Goal: Task Accomplishment & Management: Manage account settings

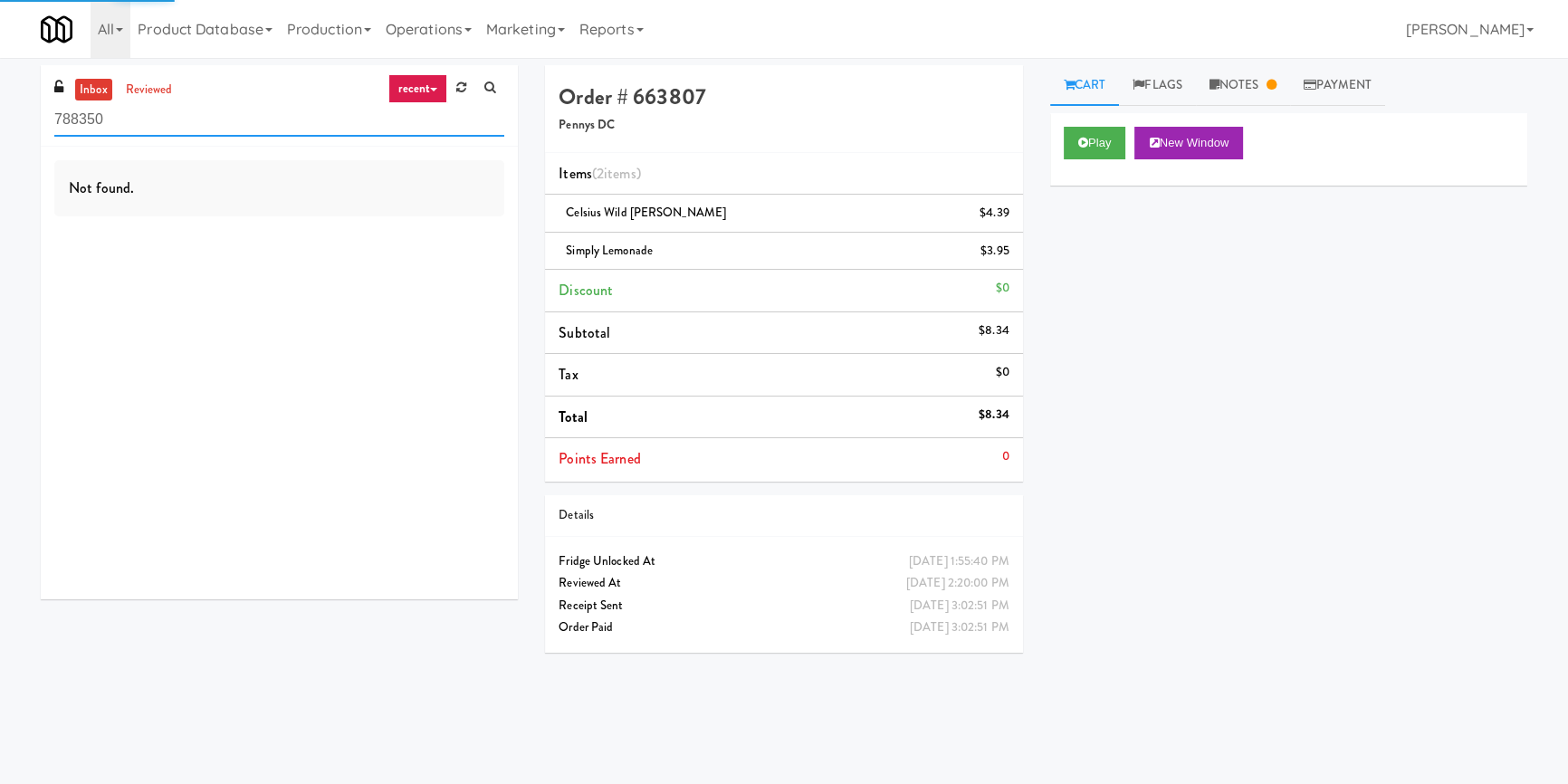
drag, startPoint x: 175, startPoint y: 118, endPoint x: 9, endPoint y: 107, distance: 166.4
click at [9, 107] on div "inbox reviewed recent all unclear take inventory issue suspicious failed recent…" at bounding box center [784, 421] width 1568 height 712
click at [147, 123] on input "788350" at bounding box center [279, 119] width 450 height 34
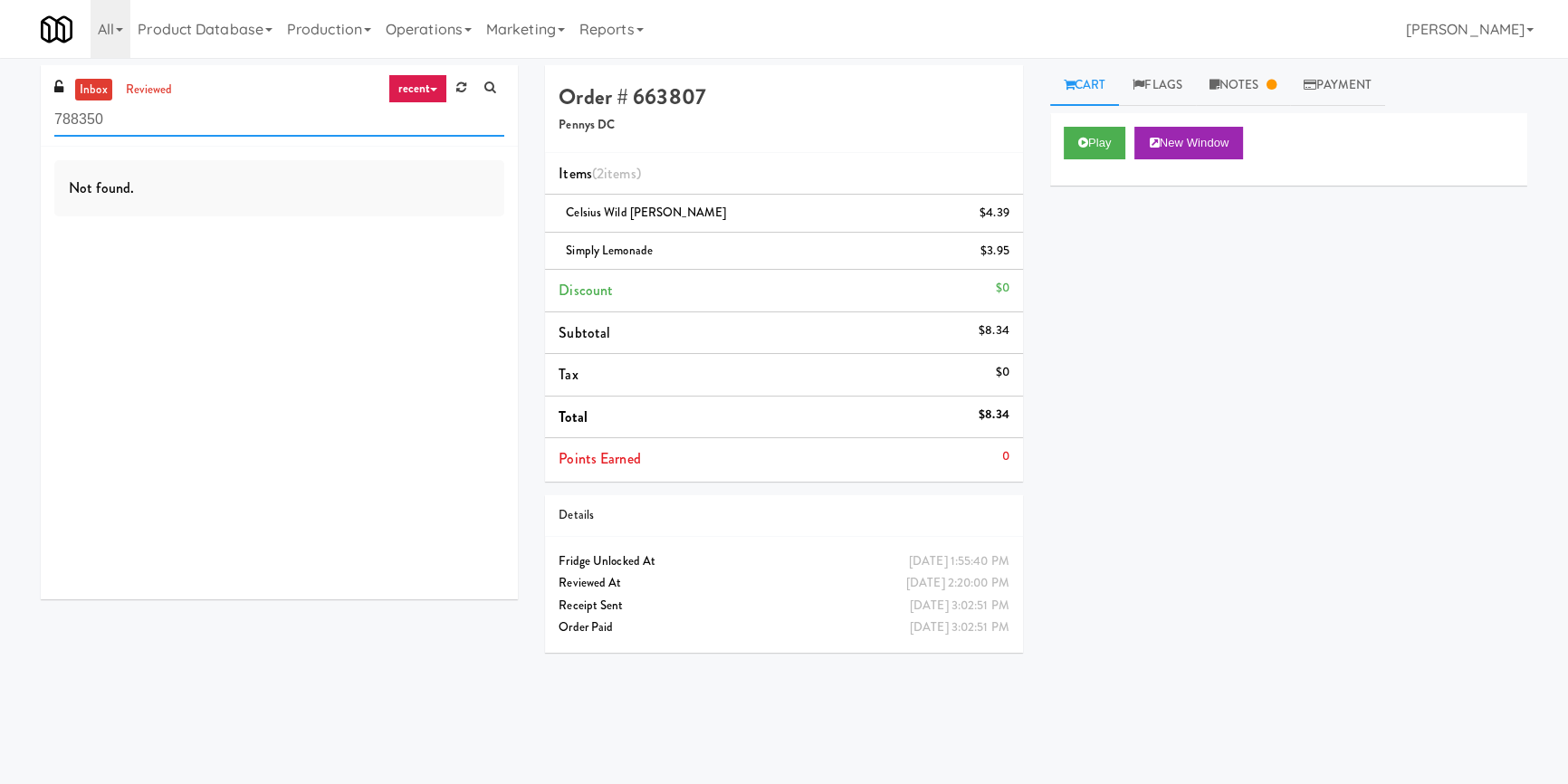
drag, startPoint x: 149, startPoint y: 116, endPoint x: 0, endPoint y: 108, distance: 149.2
click at [0, 108] on div "inbox reviewed recent all unclear take inventory issue suspicious failed recent…" at bounding box center [784, 421] width 1568 height 712
paste input "IKEA CDC Mississauga"
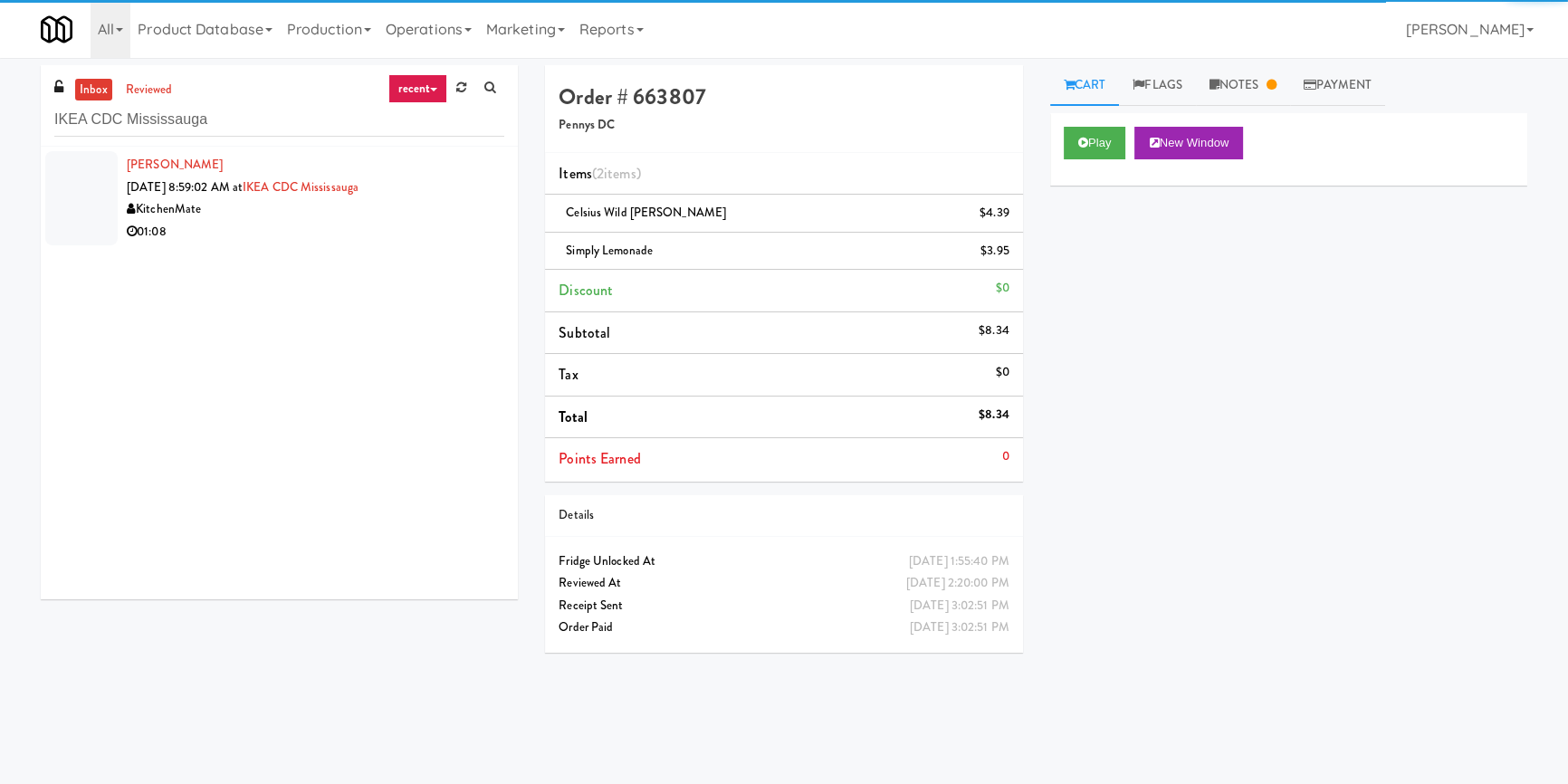
click at [266, 237] on div "01:08" at bounding box center [316, 233] width 377 height 23
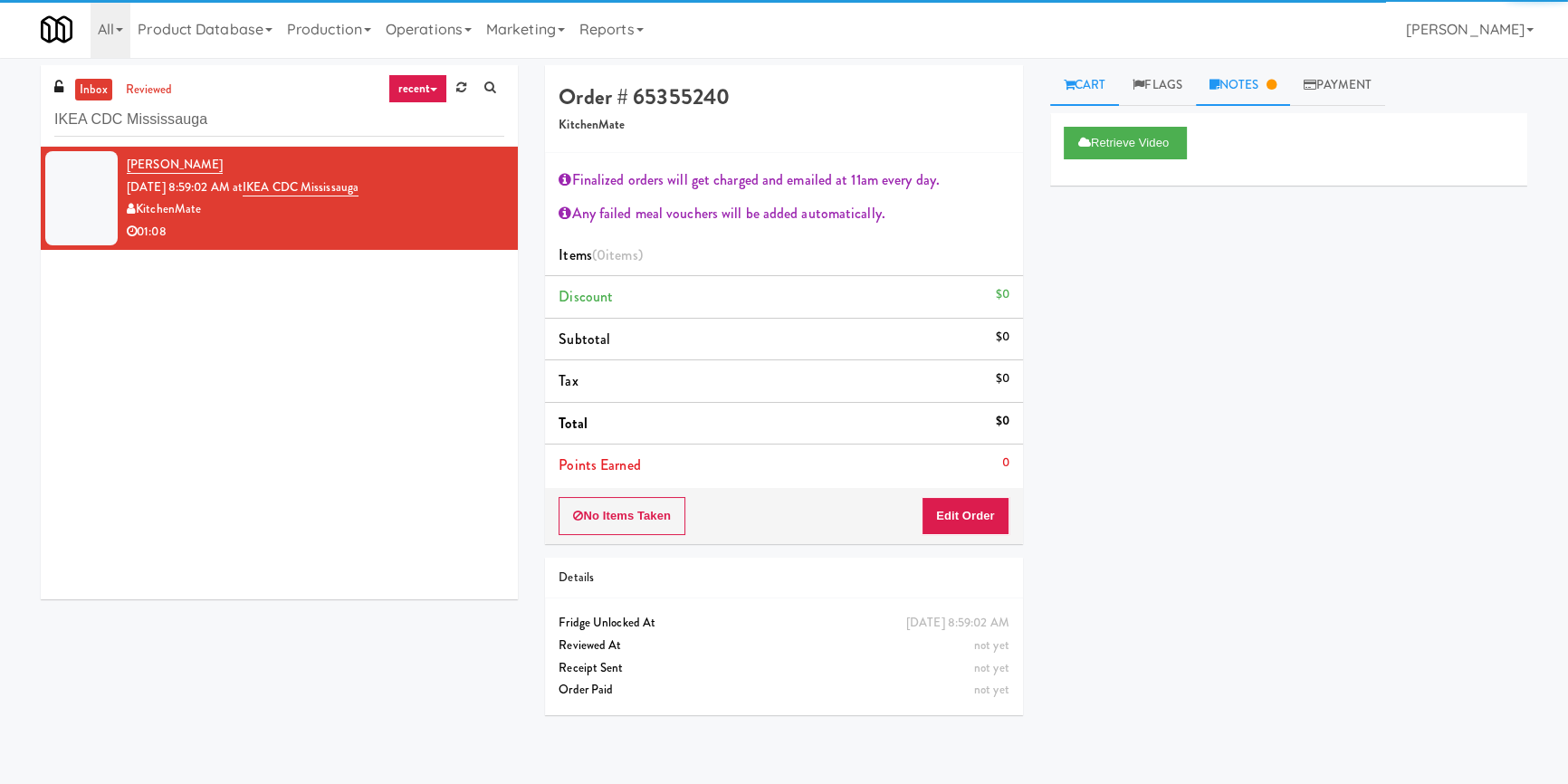
click at [1236, 82] on link "Notes" at bounding box center [1243, 86] width 94 height 40
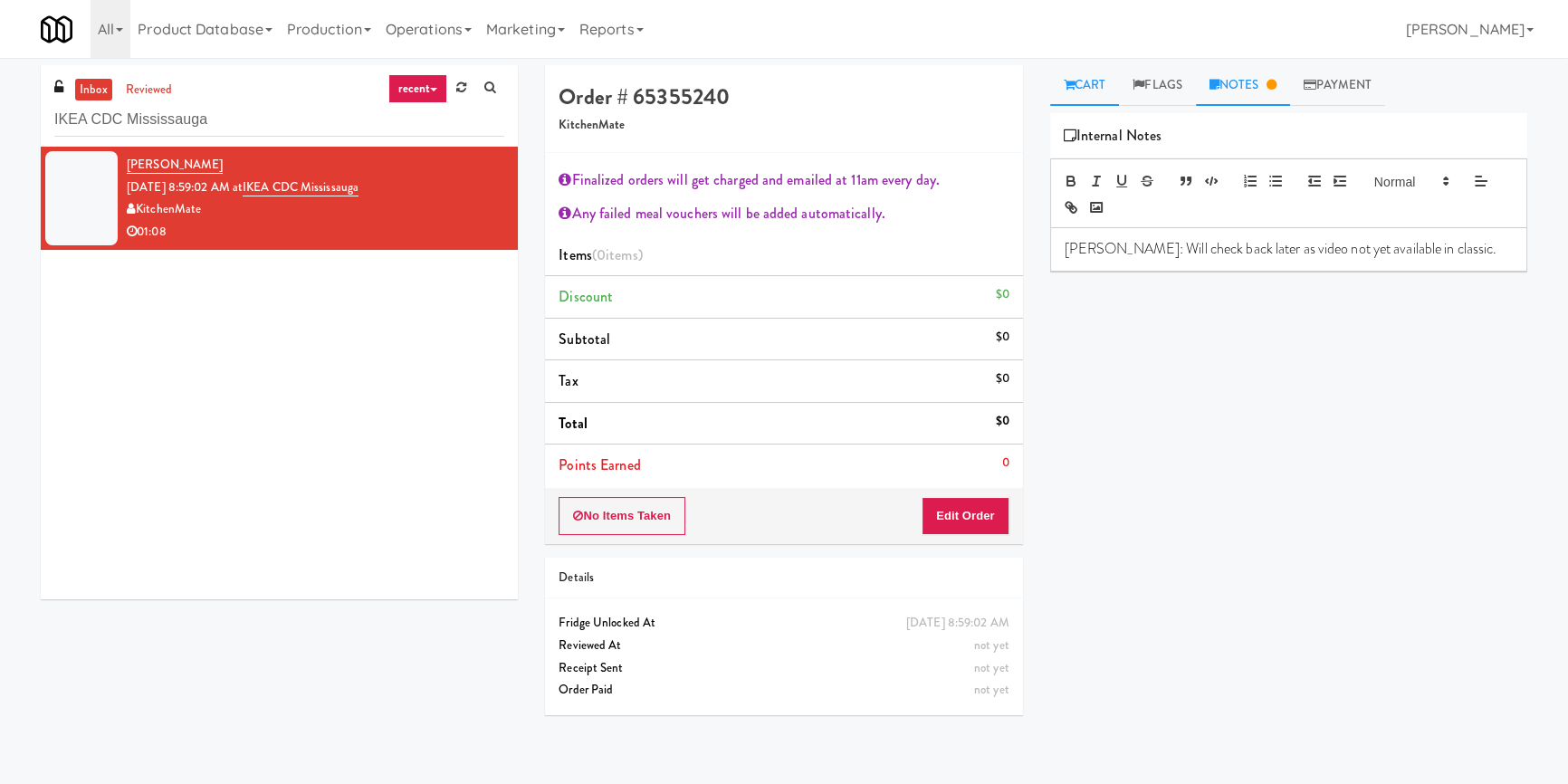
click at [1077, 85] on link "Cart" at bounding box center [1085, 86] width 69 height 40
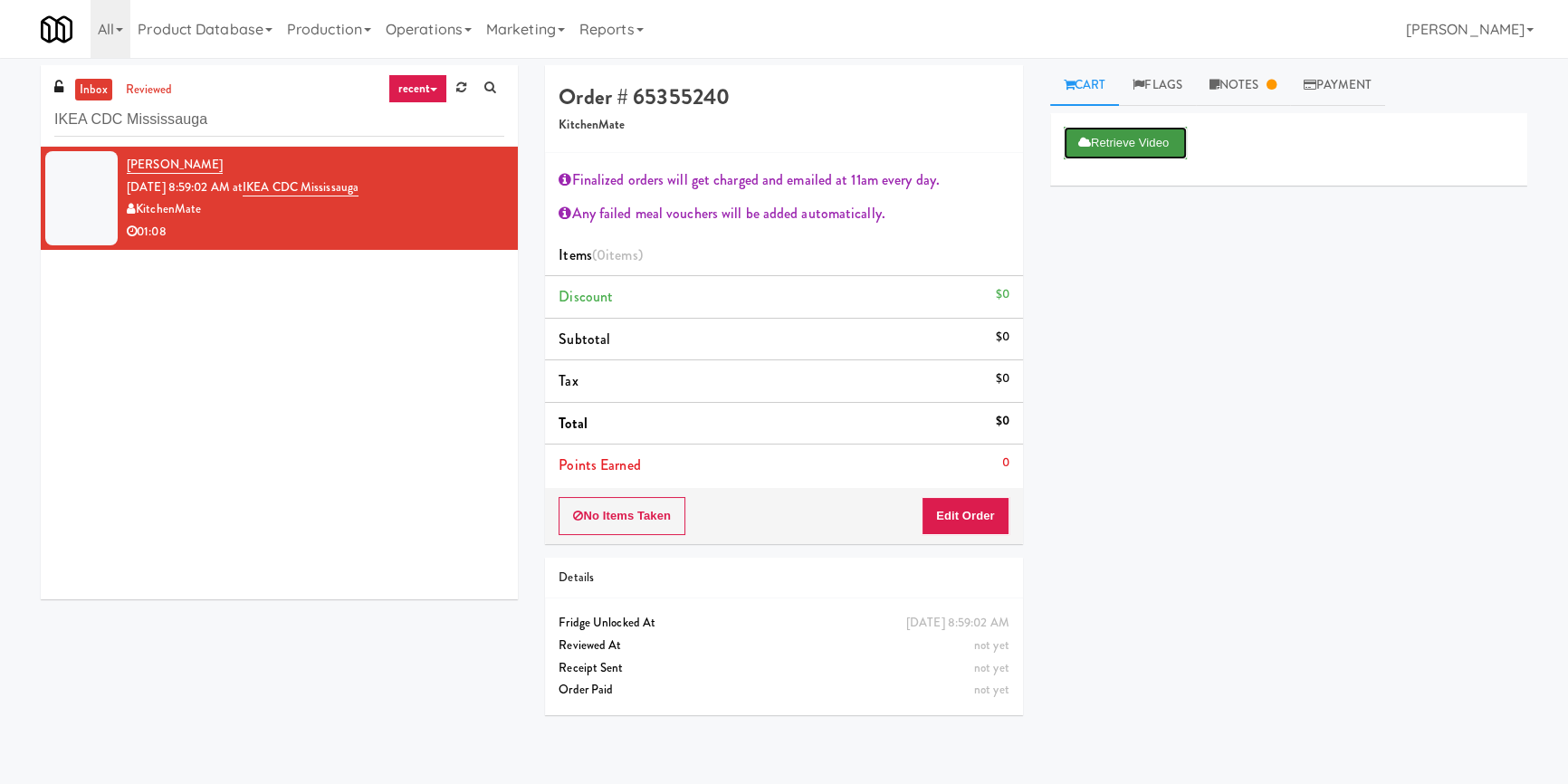
click at [1182, 141] on button "Retrieve Video" at bounding box center [1125, 143] width 123 height 33
click at [1271, 66] on link "Notes" at bounding box center [1243, 86] width 94 height 40
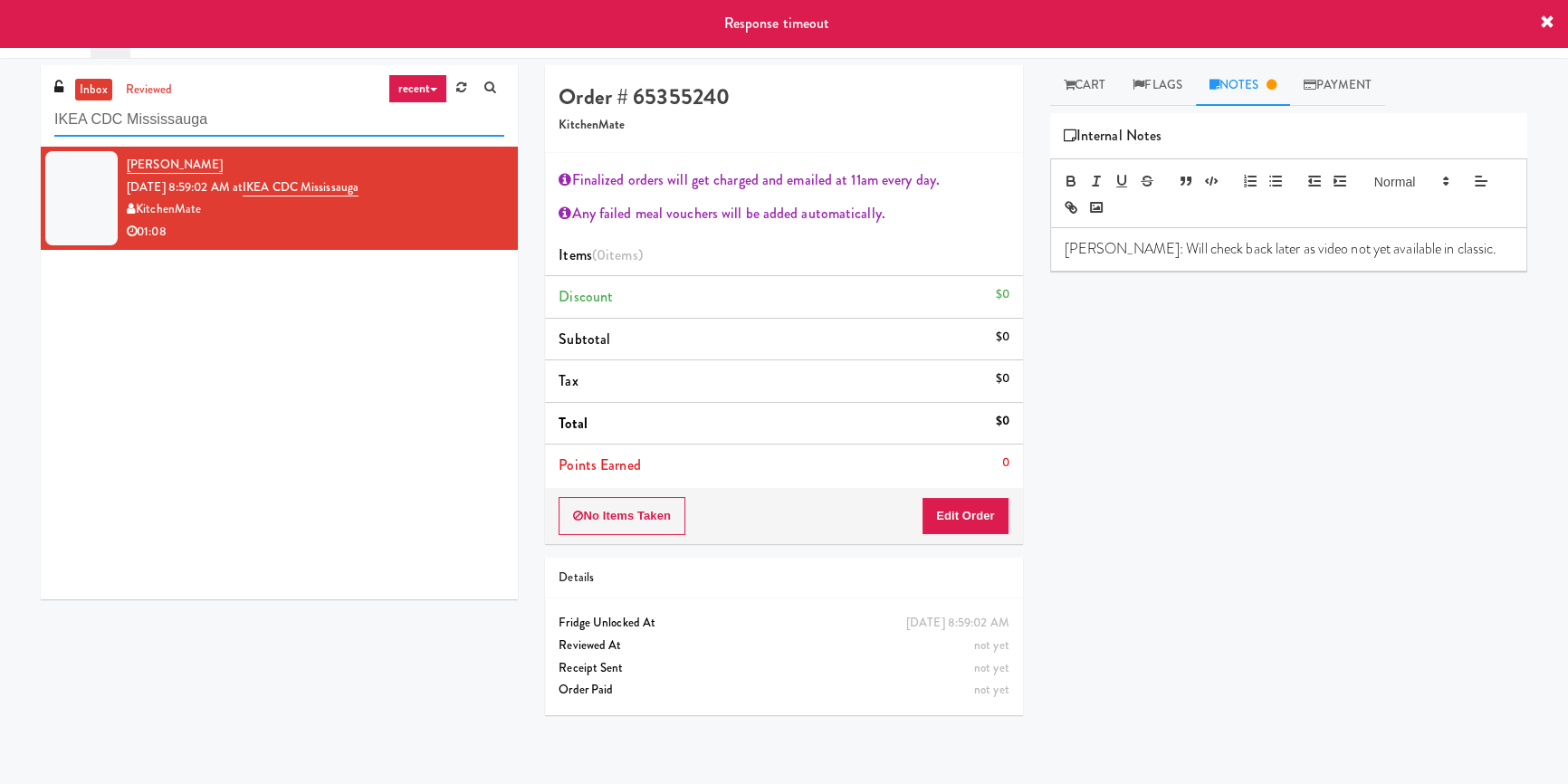
drag, startPoint x: 223, startPoint y: 126, endPoint x: 0, endPoint y: 142, distance: 223.6
click at [0, 142] on div "inbox reviewed recent all unclear take inventory issue suspicious failed recent…" at bounding box center [784, 421] width 1568 height 712
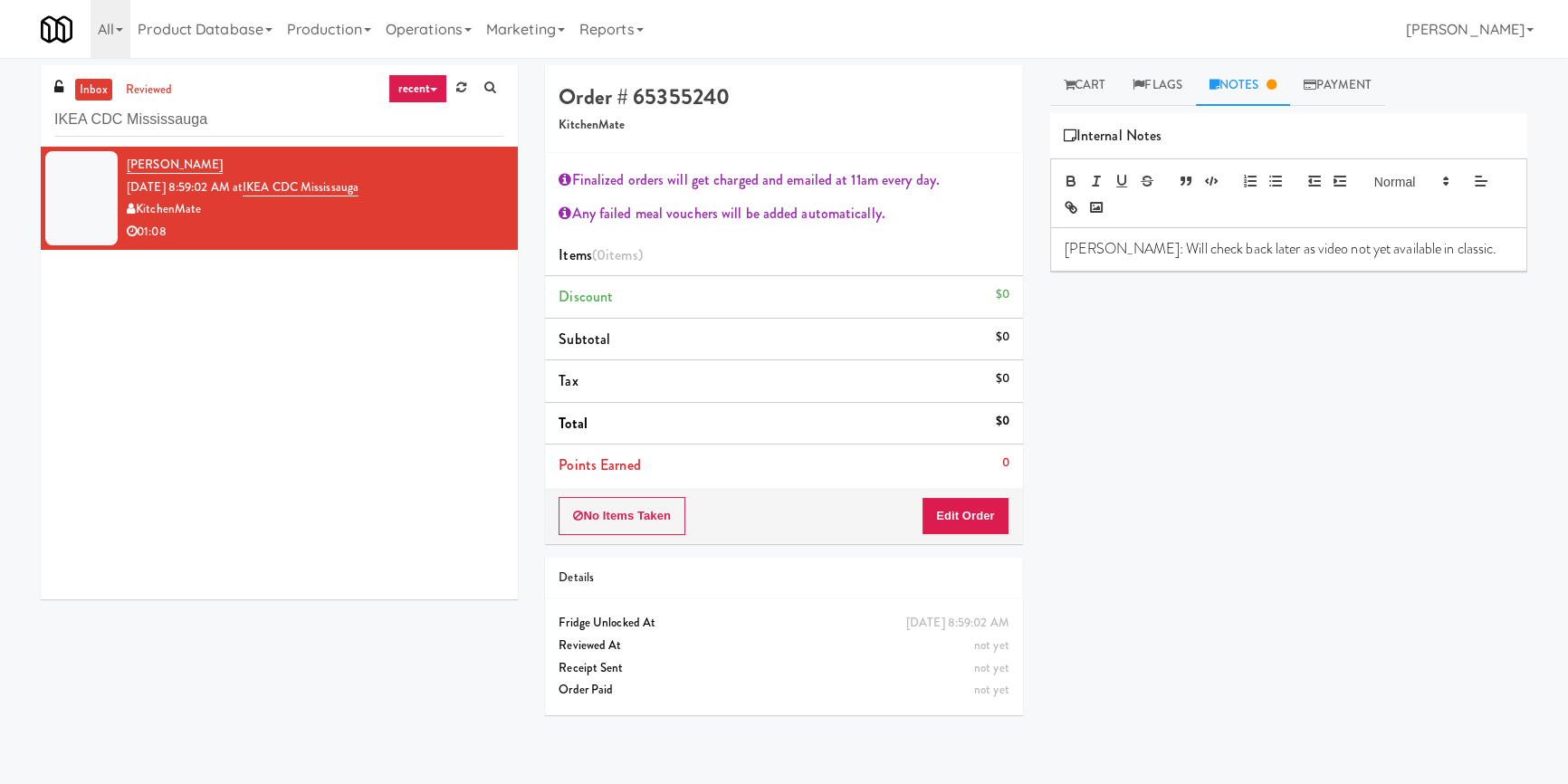
drag, startPoint x: 257, startPoint y: 138, endPoint x: 0, endPoint y: 116, distance: 257.9
click at [0, 116] on div "inbox reviewed recent all unclear take inventory issue suspicious failed recent…" at bounding box center [784, 421] width 1568 height 712
drag, startPoint x: 237, startPoint y: 110, endPoint x: 0, endPoint y: 99, distance: 237.3
click at [0, 99] on div "inbox reviewed recent all unclear take inventory issue suspicious failed recent…" at bounding box center [784, 421] width 1568 height 712
paste input "[PERSON_NAME] - Combo"
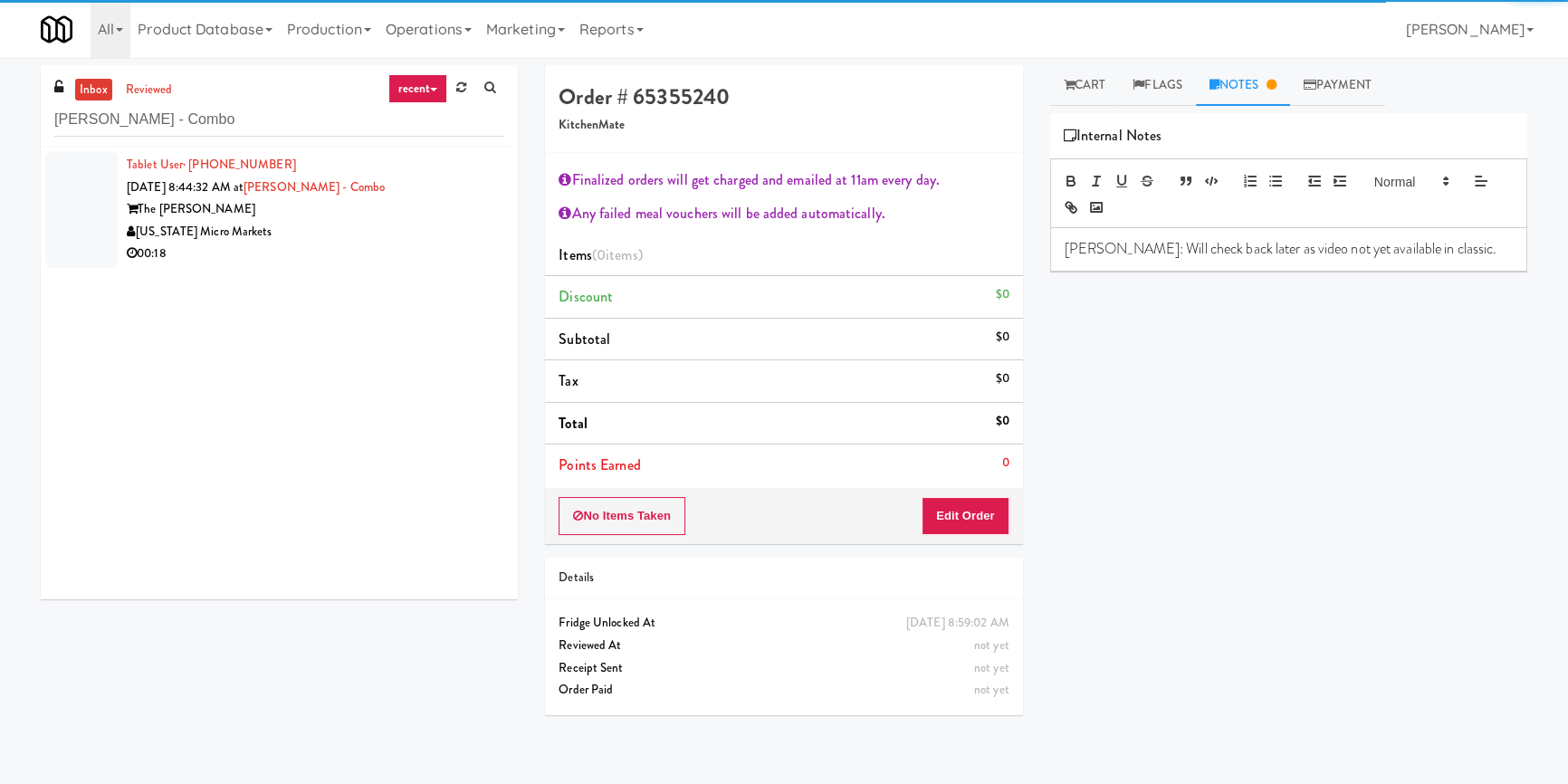
click at [363, 243] on div "00:18" at bounding box center [316, 254] width 377 height 23
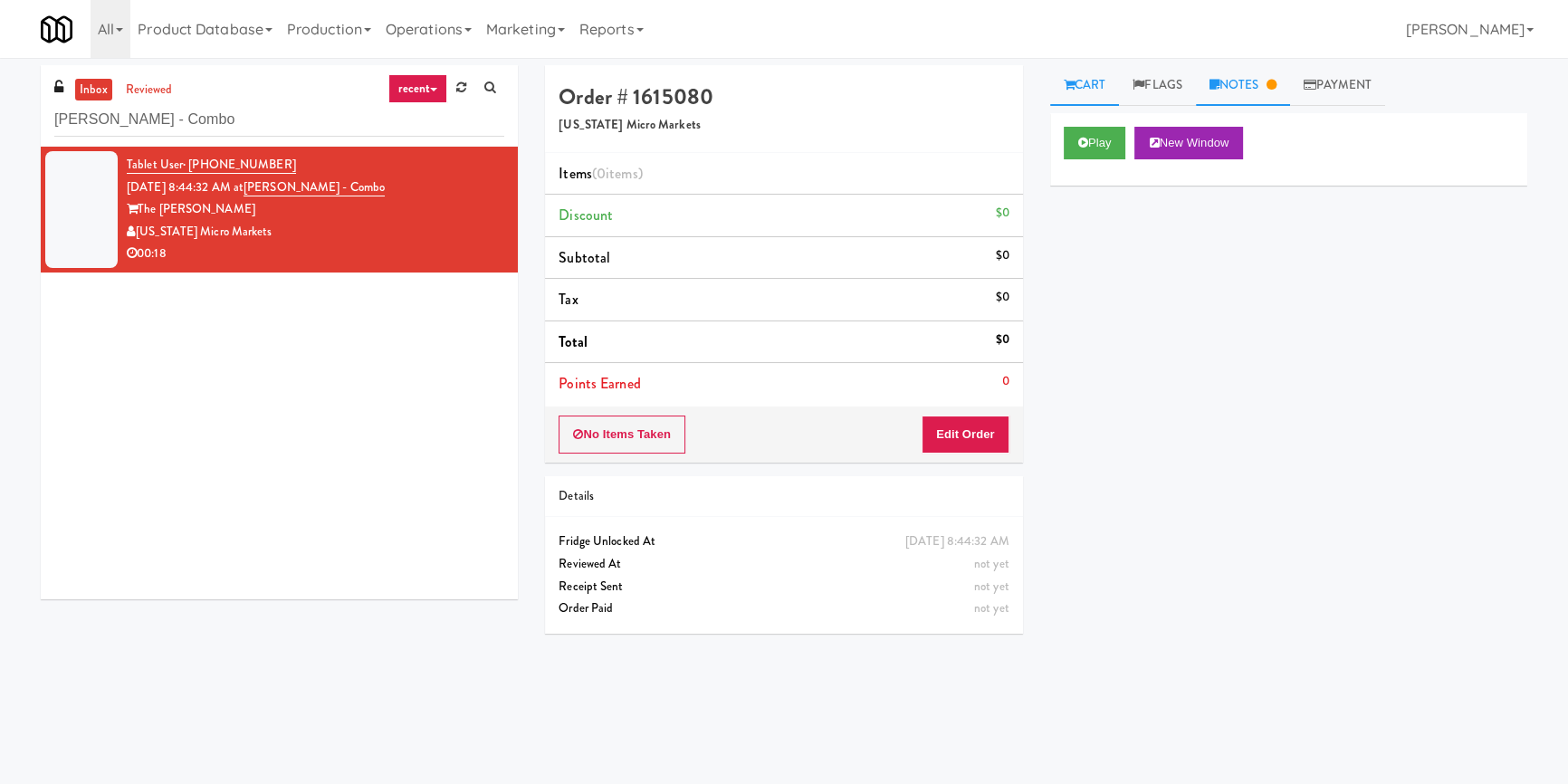
click at [1277, 76] on link "Notes" at bounding box center [1243, 86] width 94 height 40
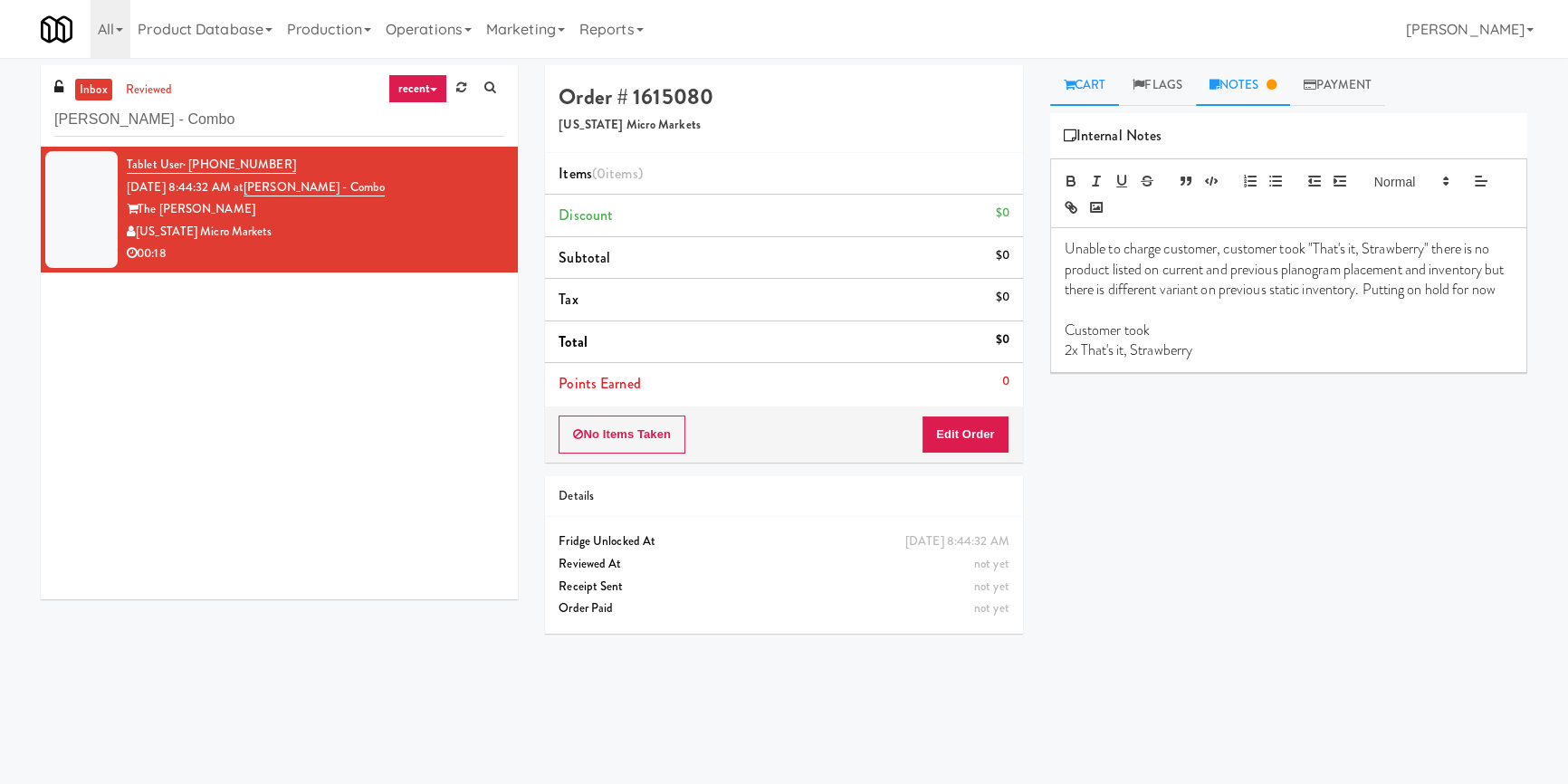
click at [1061, 83] on link "Cart" at bounding box center [1085, 86] width 69 height 40
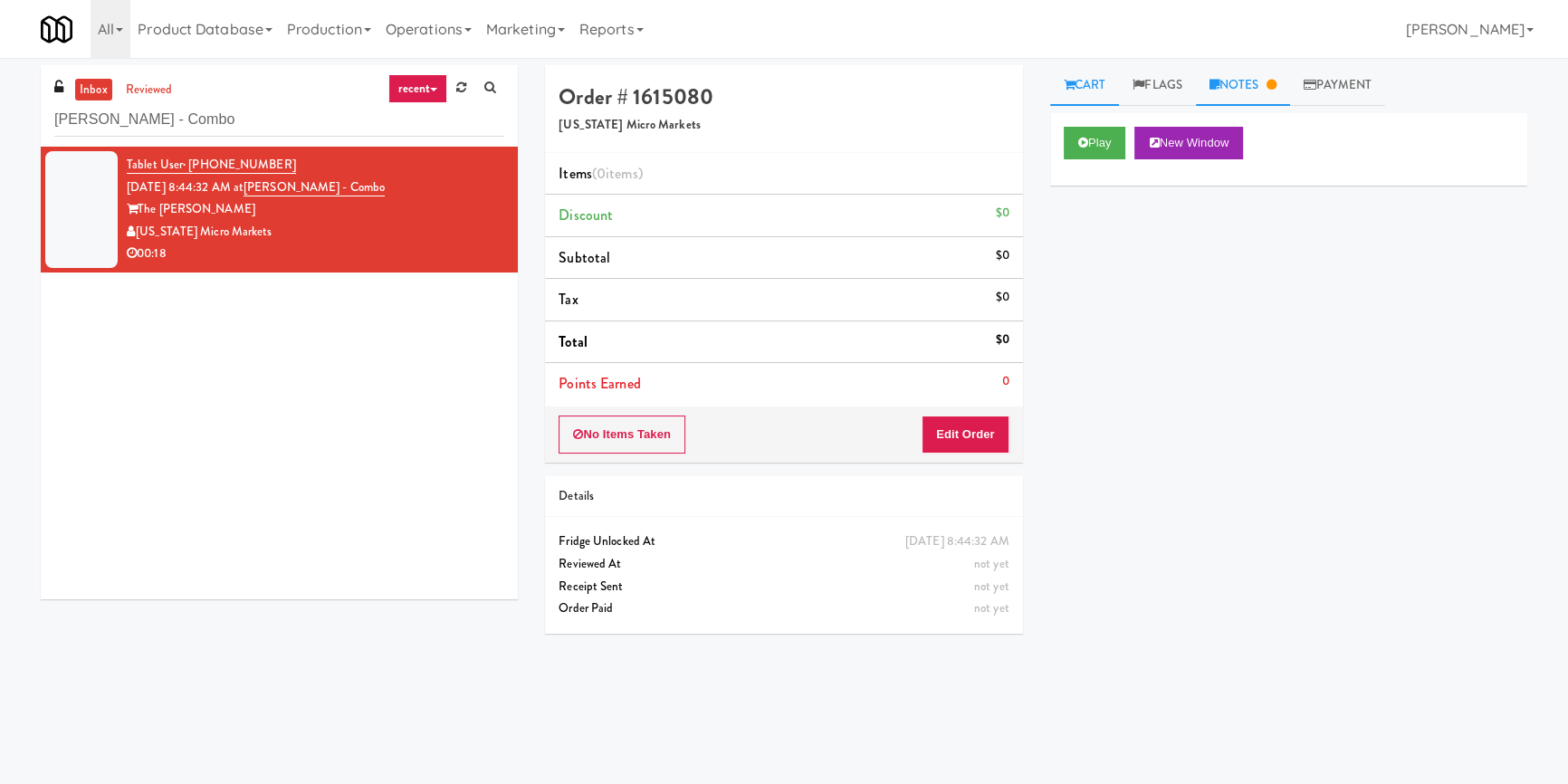
click at [1281, 94] on link "Notes" at bounding box center [1243, 86] width 94 height 40
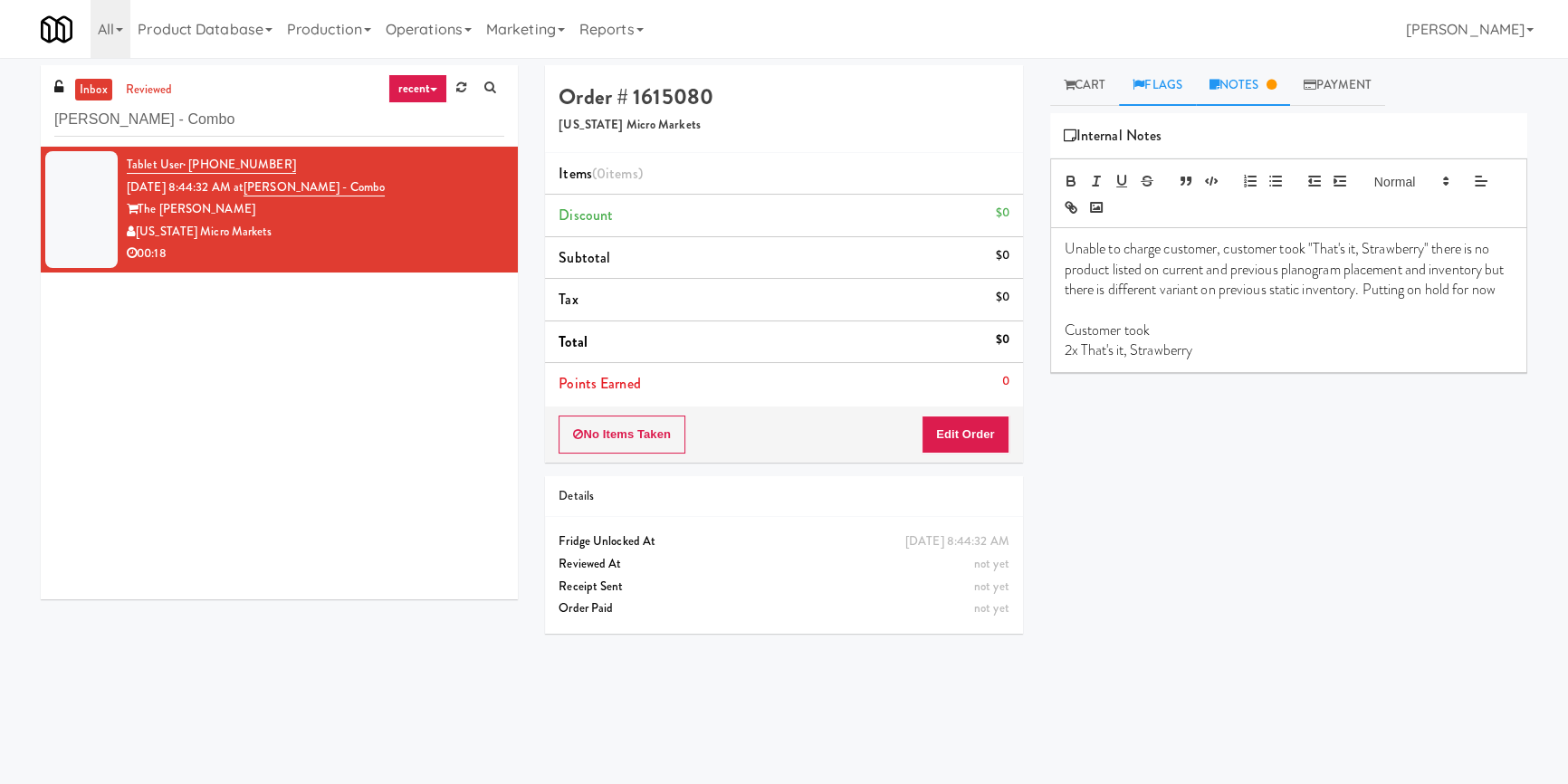
click at [1122, 69] on link "Flags" at bounding box center [1157, 86] width 77 height 40
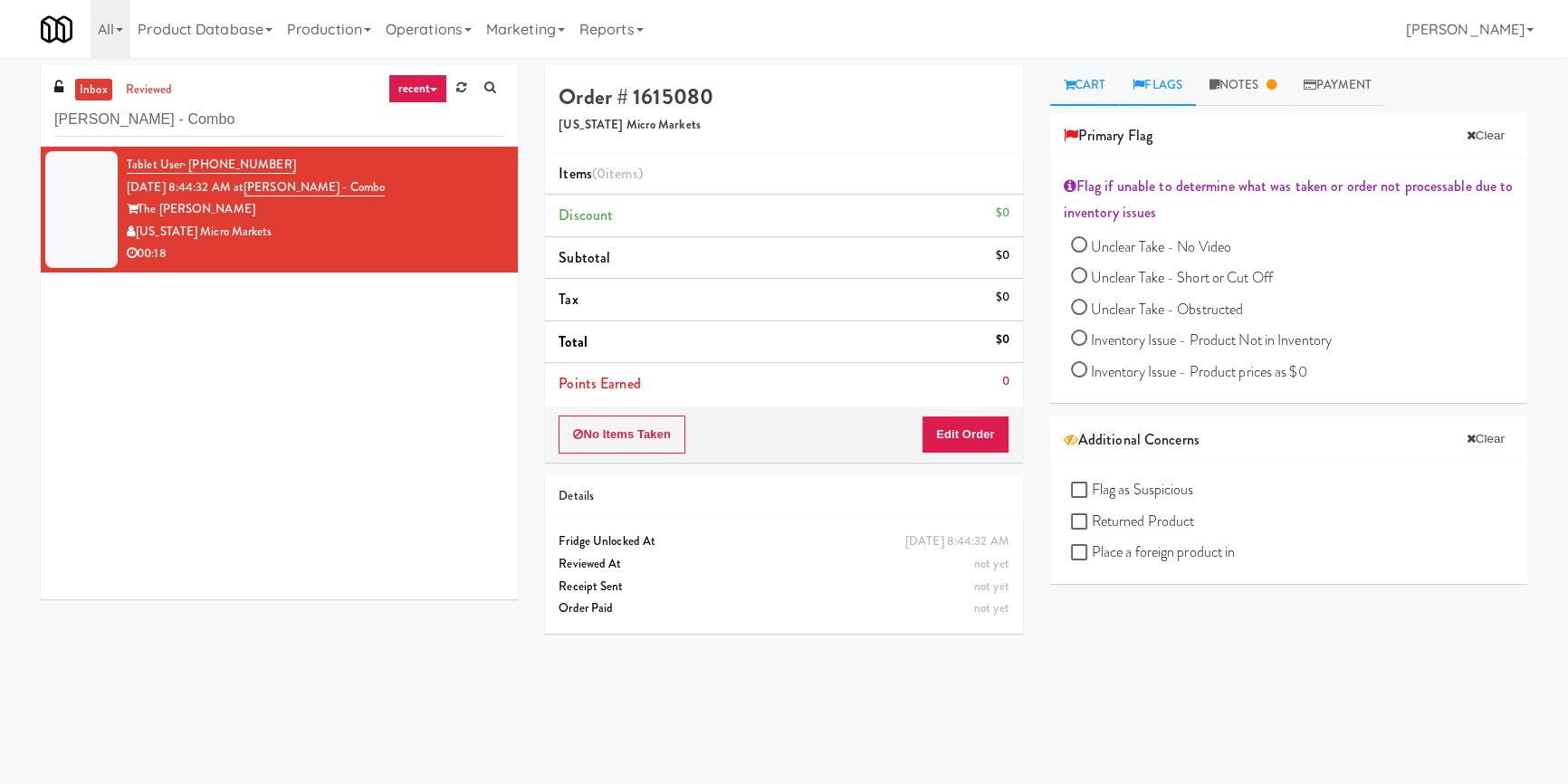
click at [1104, 82] on link "Cart" at bounding box center [1085, 86] width 69 height 40
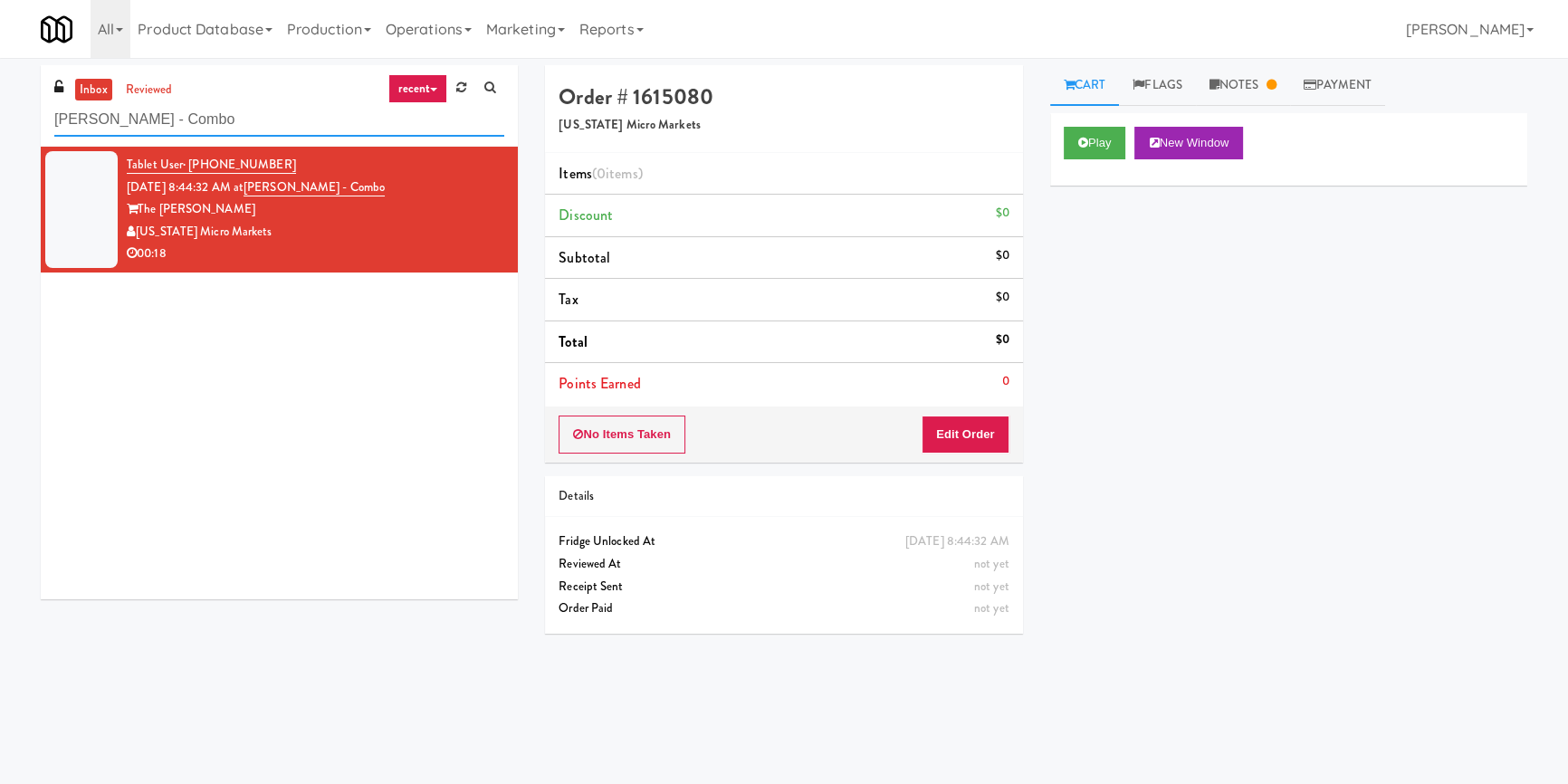
paste input "234 Cooler"
drag, startPoint x: 188, startPoint y: 125, endPoint x: 0, endPoint y: 109, distance: 188.7
click at [0, 109] on div "inbox reviewed recent all unclear take inventory issue suspicious failed recent…" at bounding box center [784, 421] width 1568 height 712
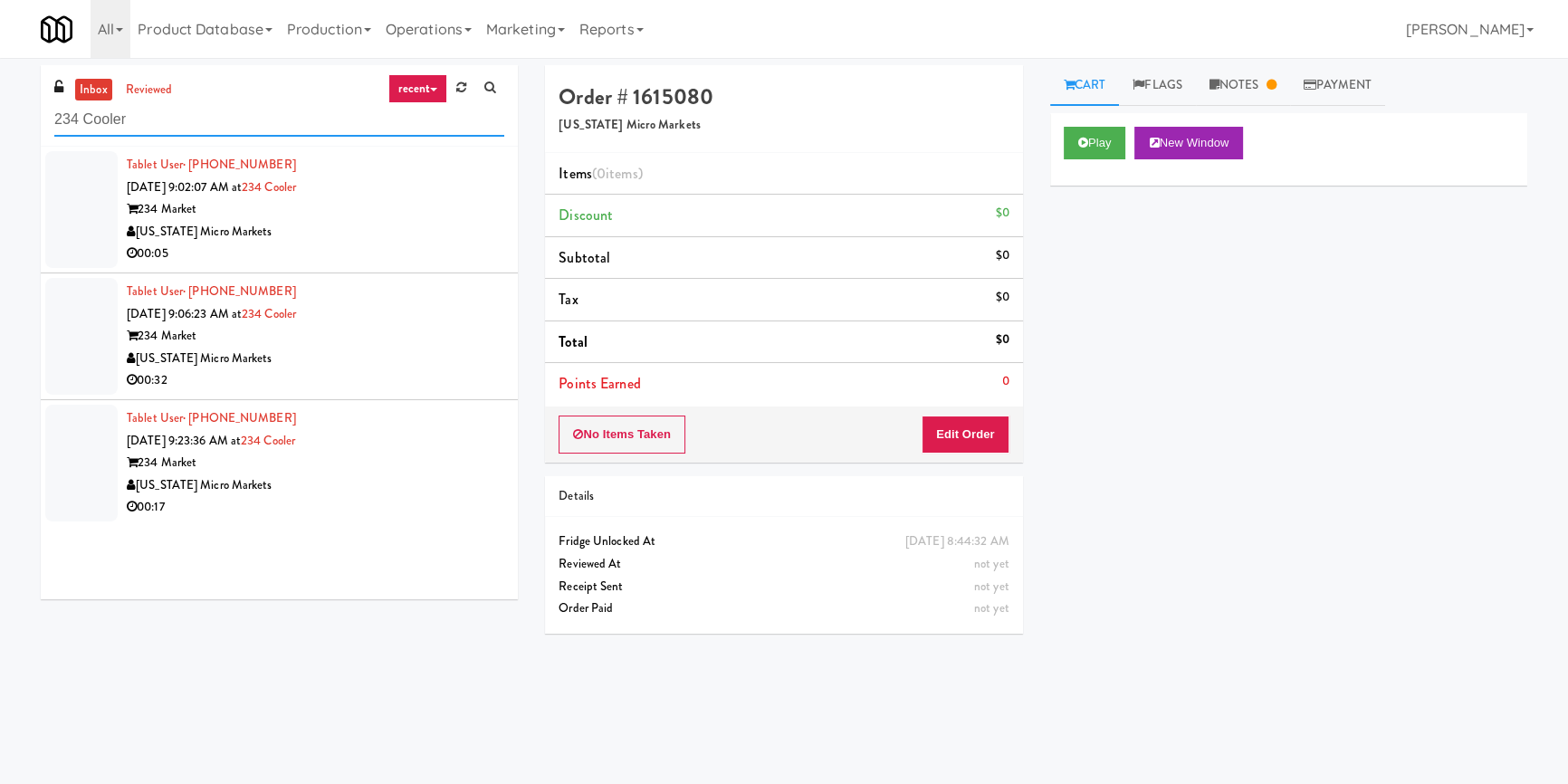
drag, startPoint x: 309, startPoint y: 114, endPoint x: 0, endPoint y: 125, distance: 309.2
click at [0, 125] on div "inbox reviewed recent all unclear take inventory issue suspicious failed recent…" at bounding box center [784, 421] width 1568 height 712
paste input "[PERSON_NAME] - Combo"
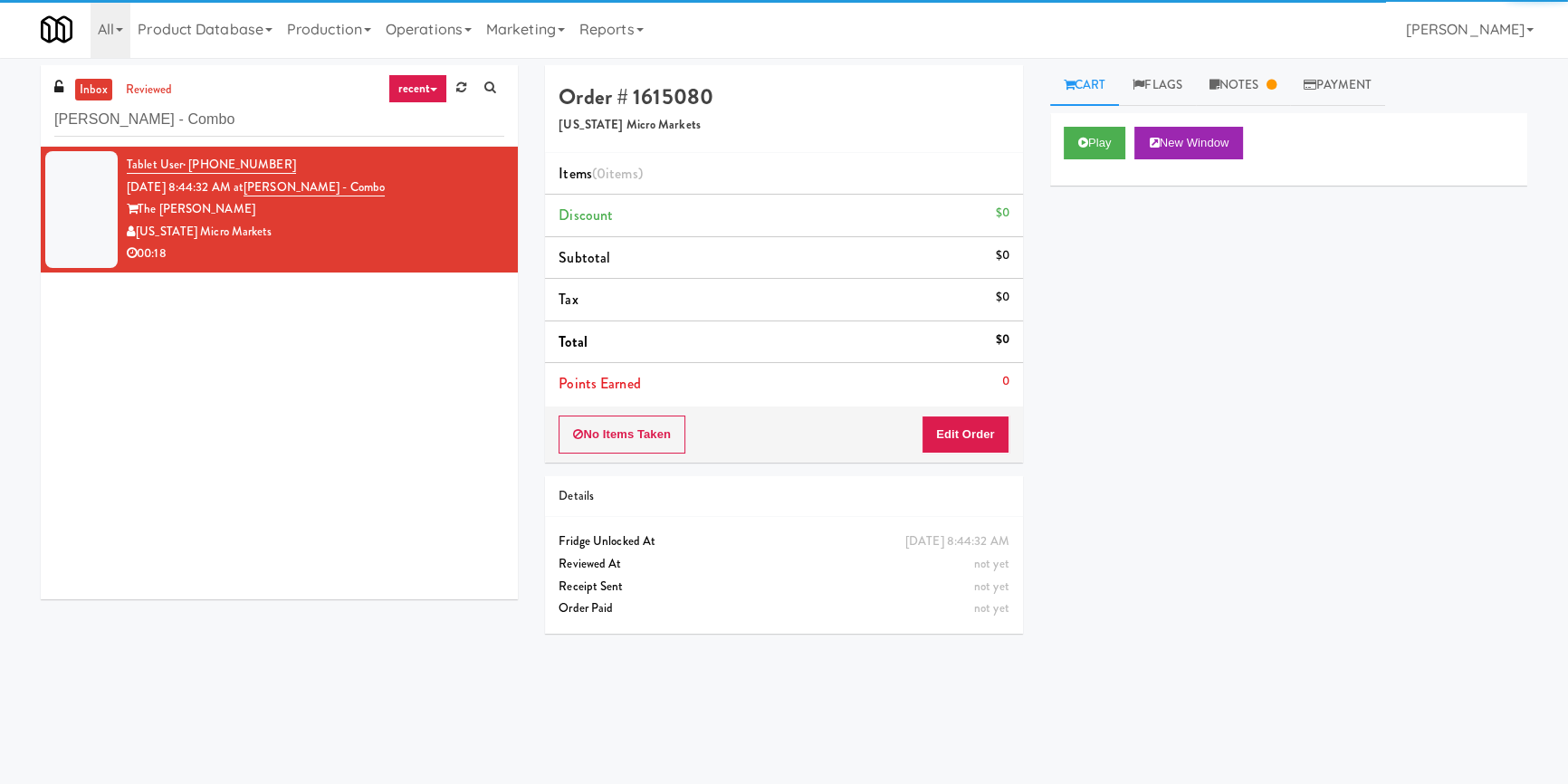
click at [421, 225] on div "[US_STATE] Micro Markets" at bounding box center [316, 233] width 377 height 23
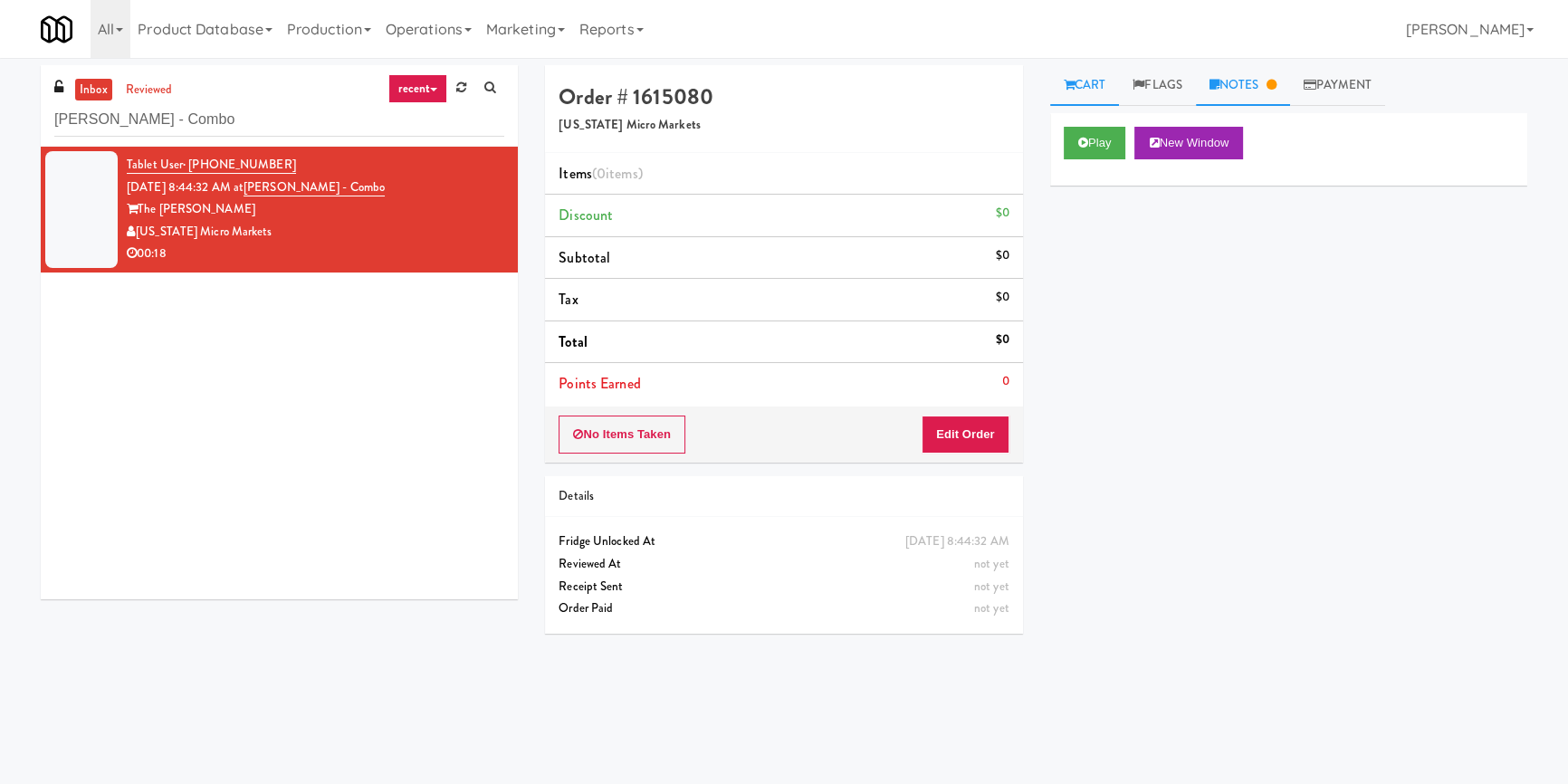
click at [1281, 97] on link "Notes" at bounding box center [1243, 86] width 94 height 40
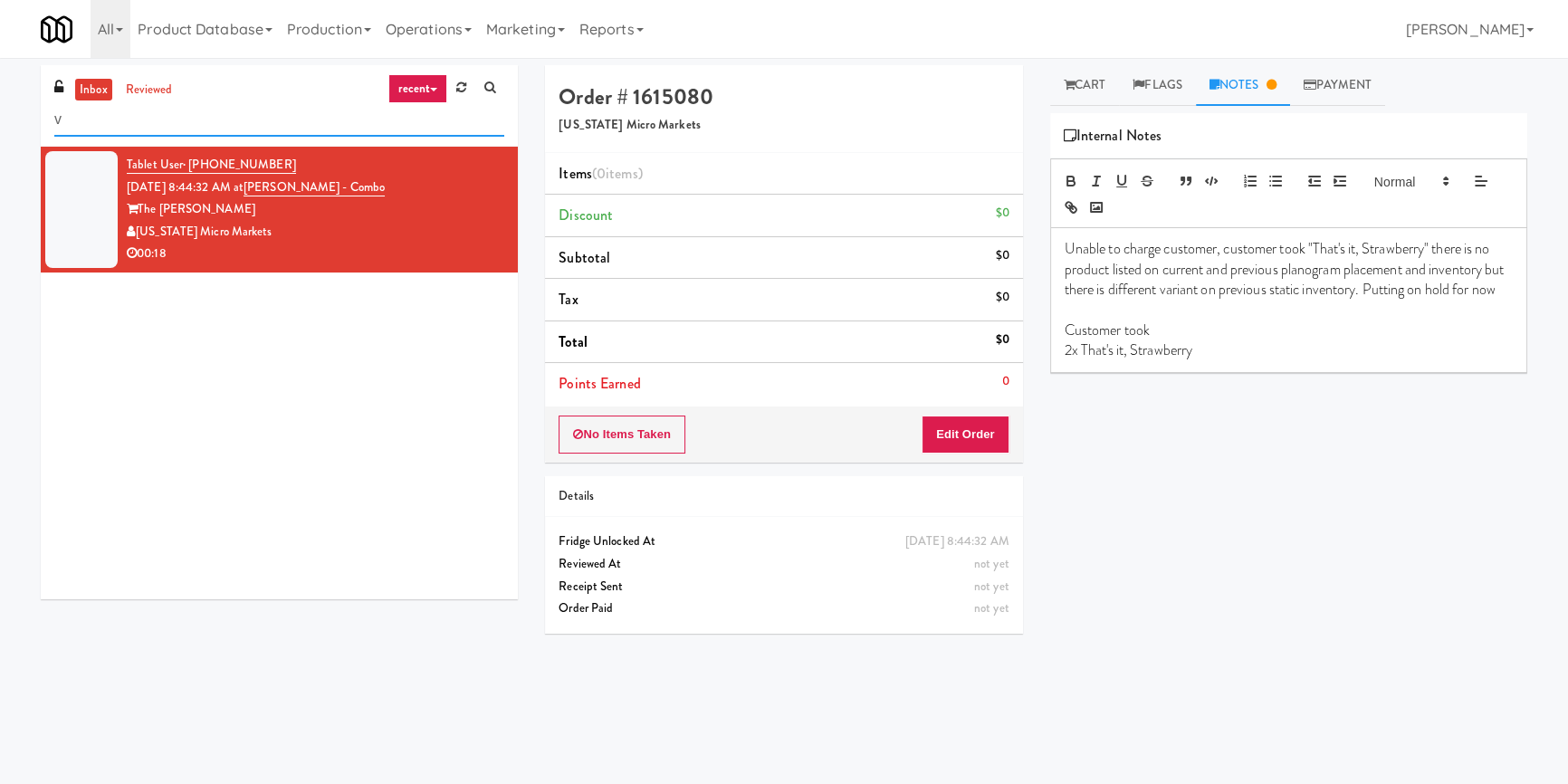
drag, startPoint x: 173, startPoint y: 115, endPoint x: 0, endPoint y: 117, distance: 173.0
click at [0, 117] on div "inbox reviewed recent all unclear take inventory issue suspicious failed recent…" at bounding box center [784, 421] width 1568 height 712
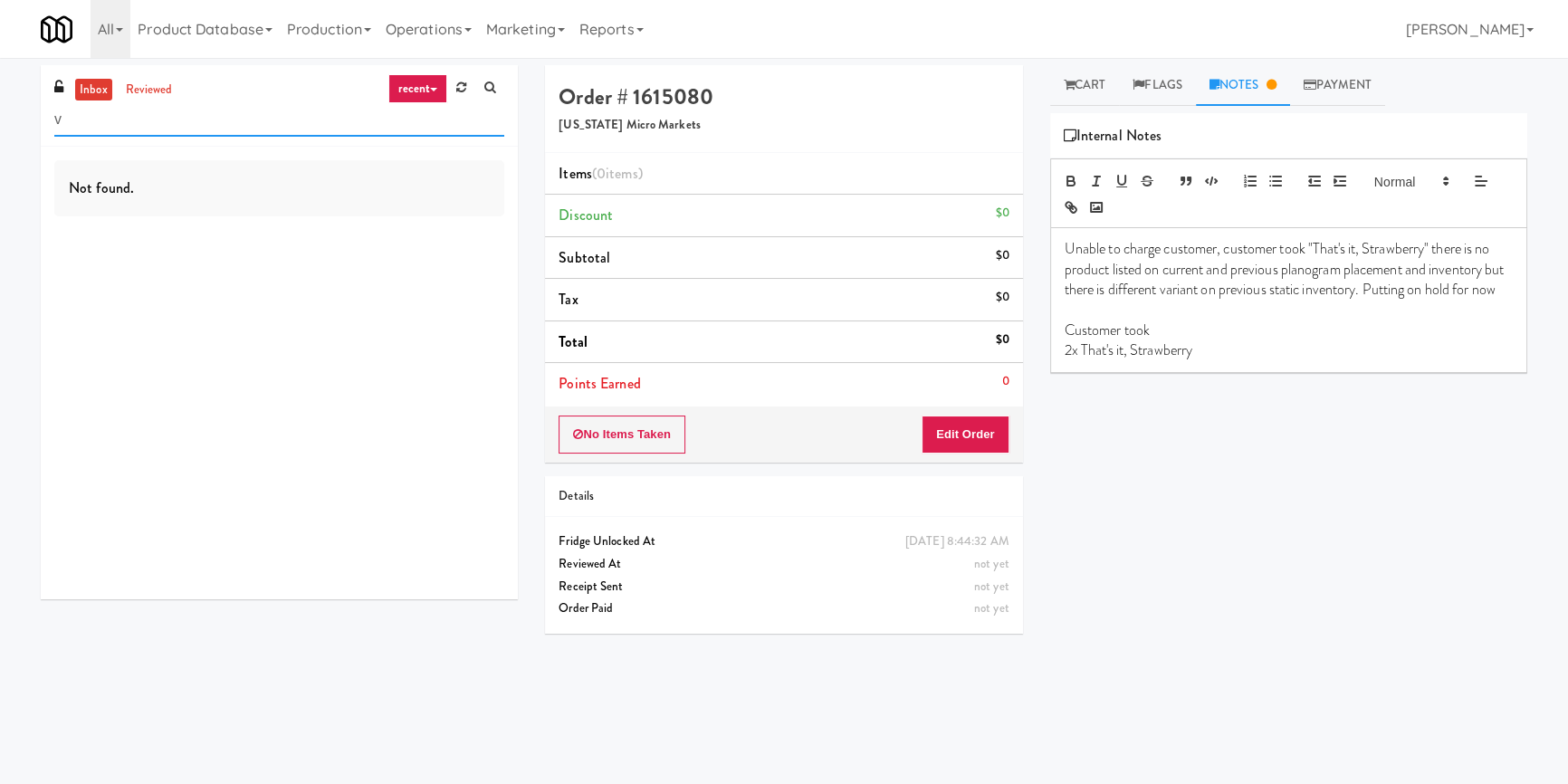
paste input "IKEA CDC Mississauga"
drag, startPoint x: 67, startPoint y: 125, endPoint x: 22, endPoint y: 118, distance: 45.5
click at [22, 118] on div "inbox reviewed recent all unclear take inventory issue suspicious failed recent…" at bounding box center [784, 421] width 1568 height 712
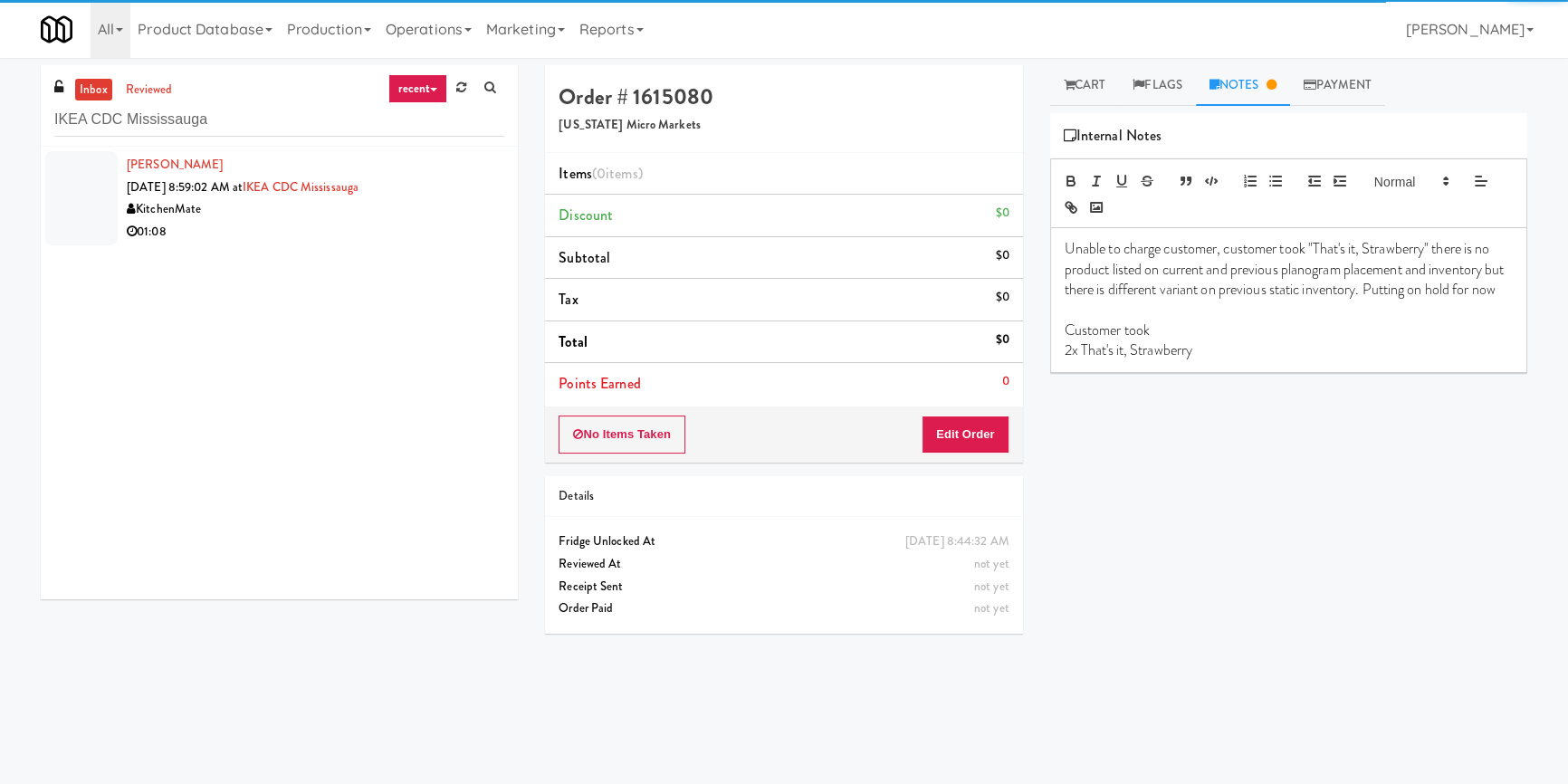
click at [431, 225] on div "01:08" at bounding box center [316, 233] width 377 height 23
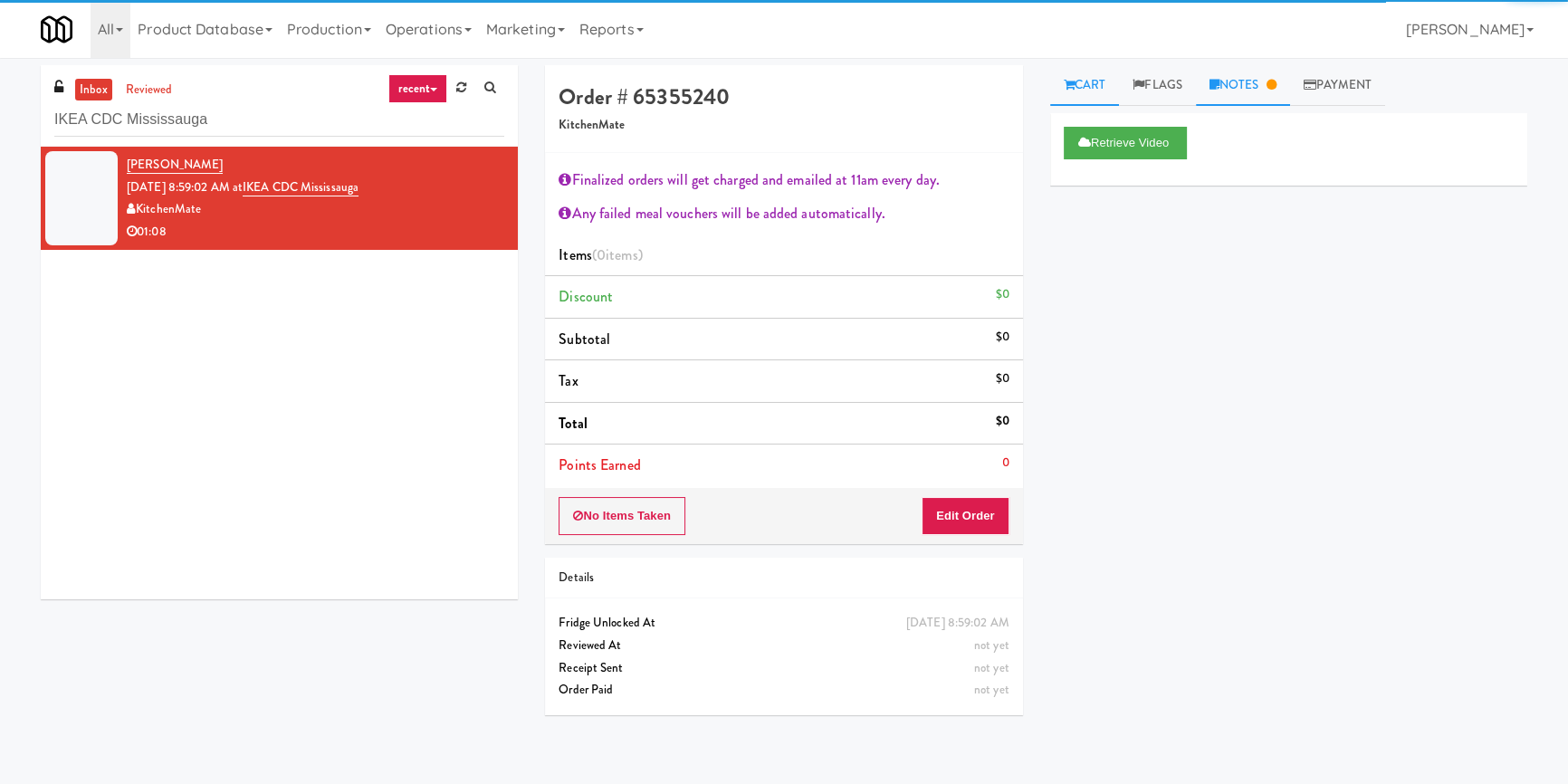
click at [1262, 85] on link "Notes" at bounding box center [1243, 86] width 94 height 40
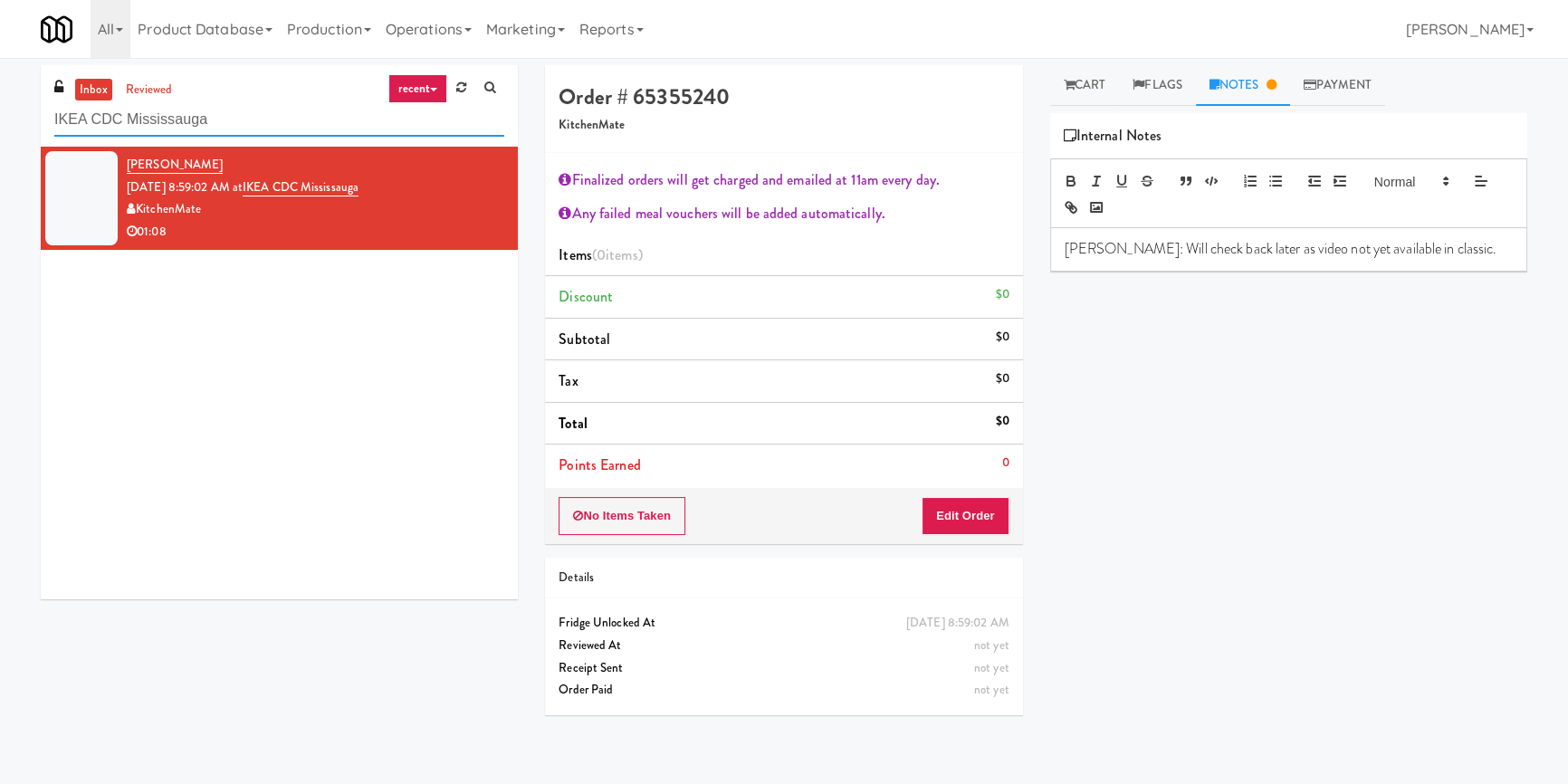
drag, startPoint x: 225, startPoint y: 120, endPoint x: 0, endPoint y: 122, distance: 225.0
click at [0, 122] on div "inbox reviewed recent all unclear take inventory issue suspicious failed recent…" at bounding box center [784, 421] width 1568 height 712
paste input "Maplewood Meals"
type input "Maplewood Meals"
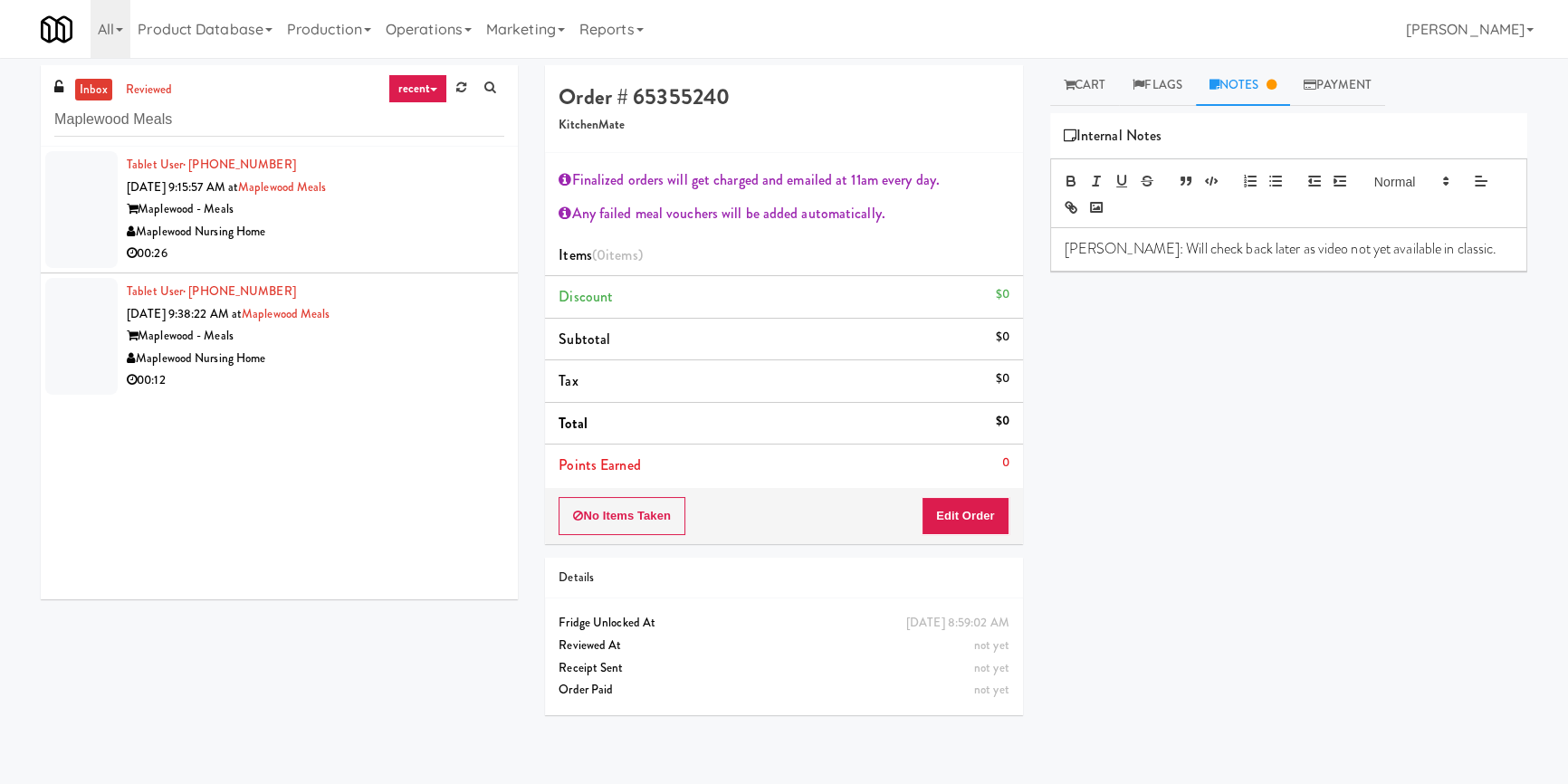
click at [428, 215] on div "Maplewood - Meals" at bounding box center [316, 210] width 377 height 23
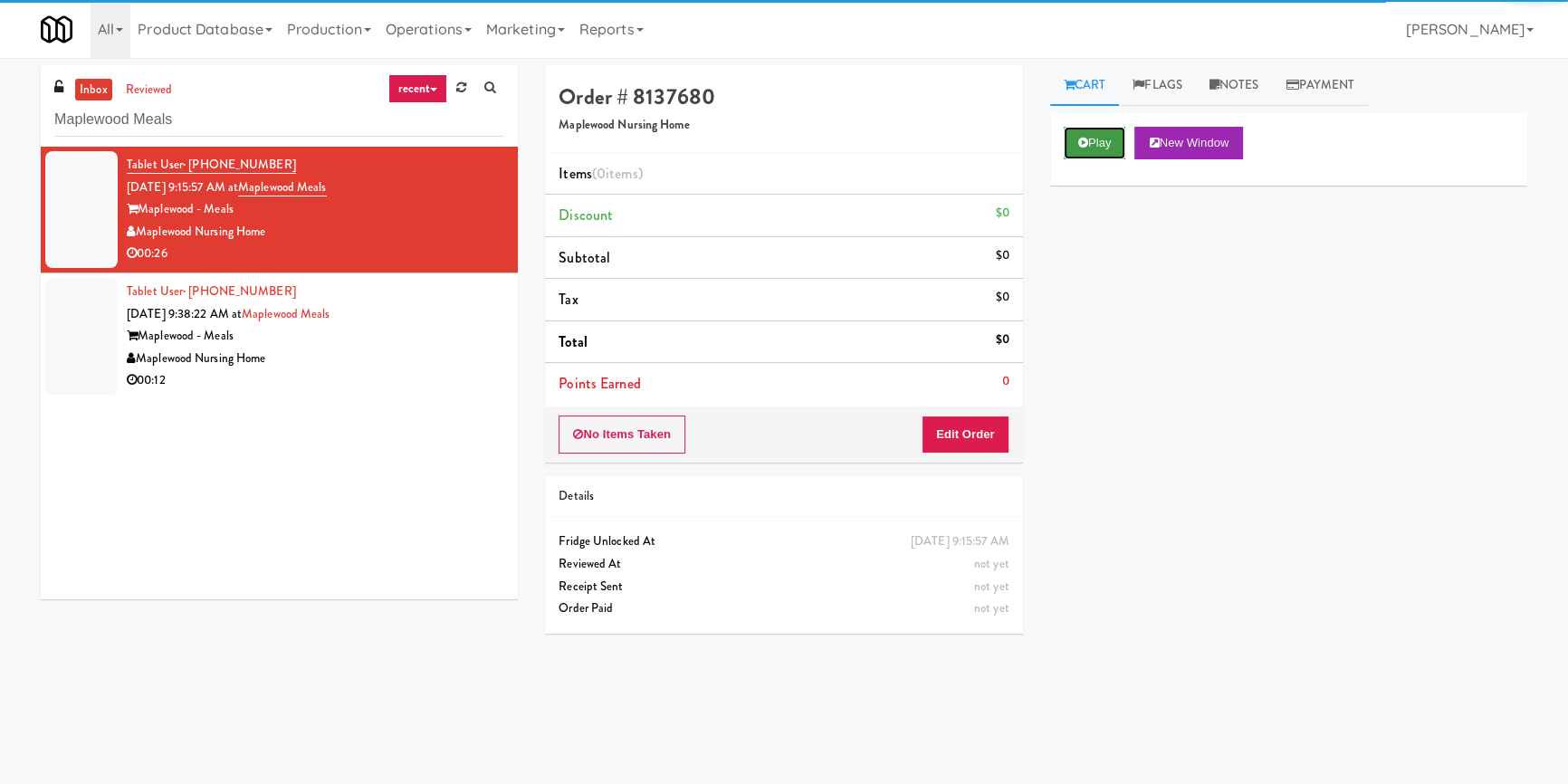
click at [1125, 131] on button "Play" at bounding box center [1095, 143] width 63 height 33
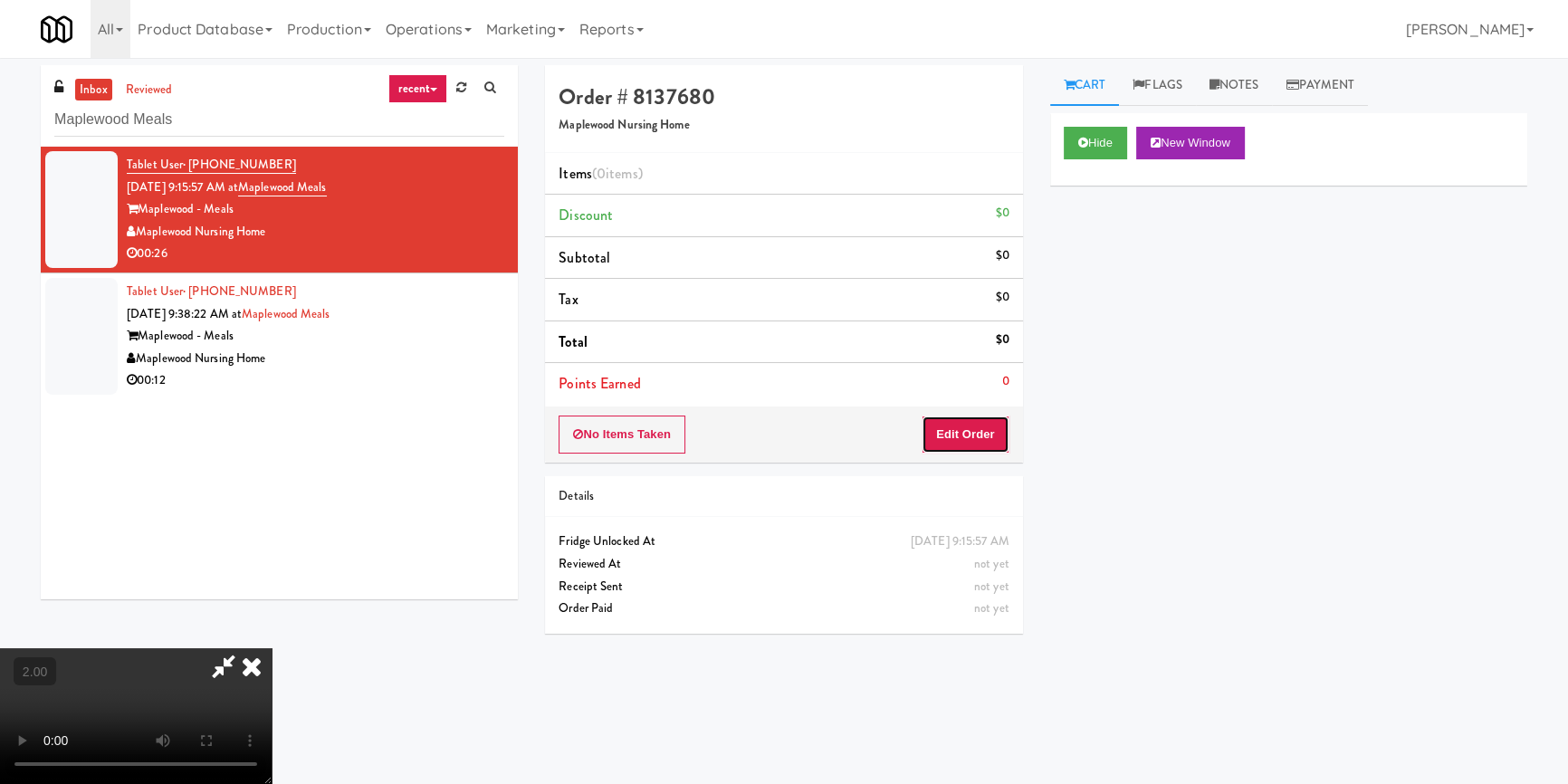
click at [996, 433] on button "Edit Order" at bounding box center [965, 435] width 88 height 38
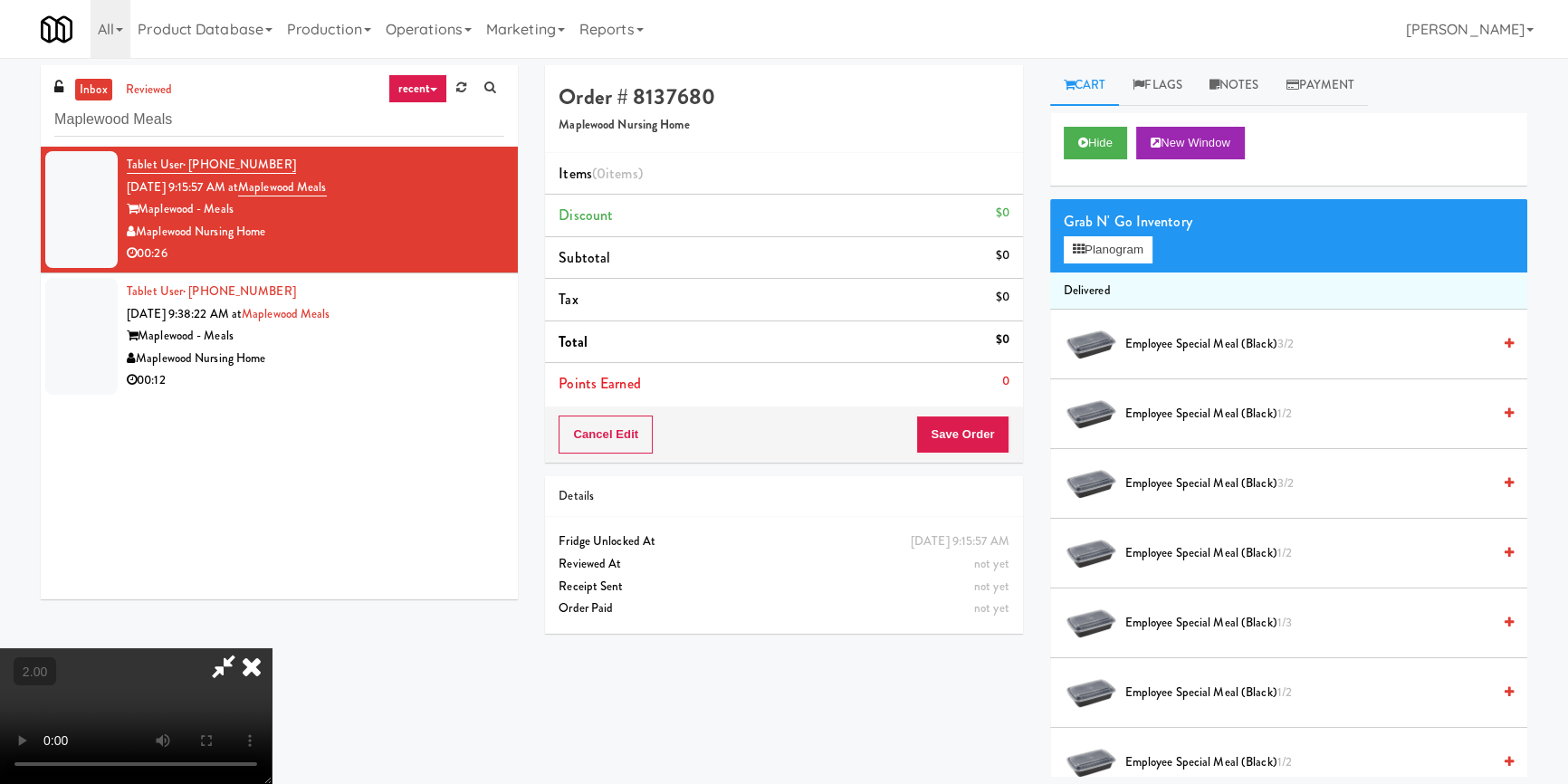
click at [271, 648] on video at bounding box center [136, 716] width 271 height 136
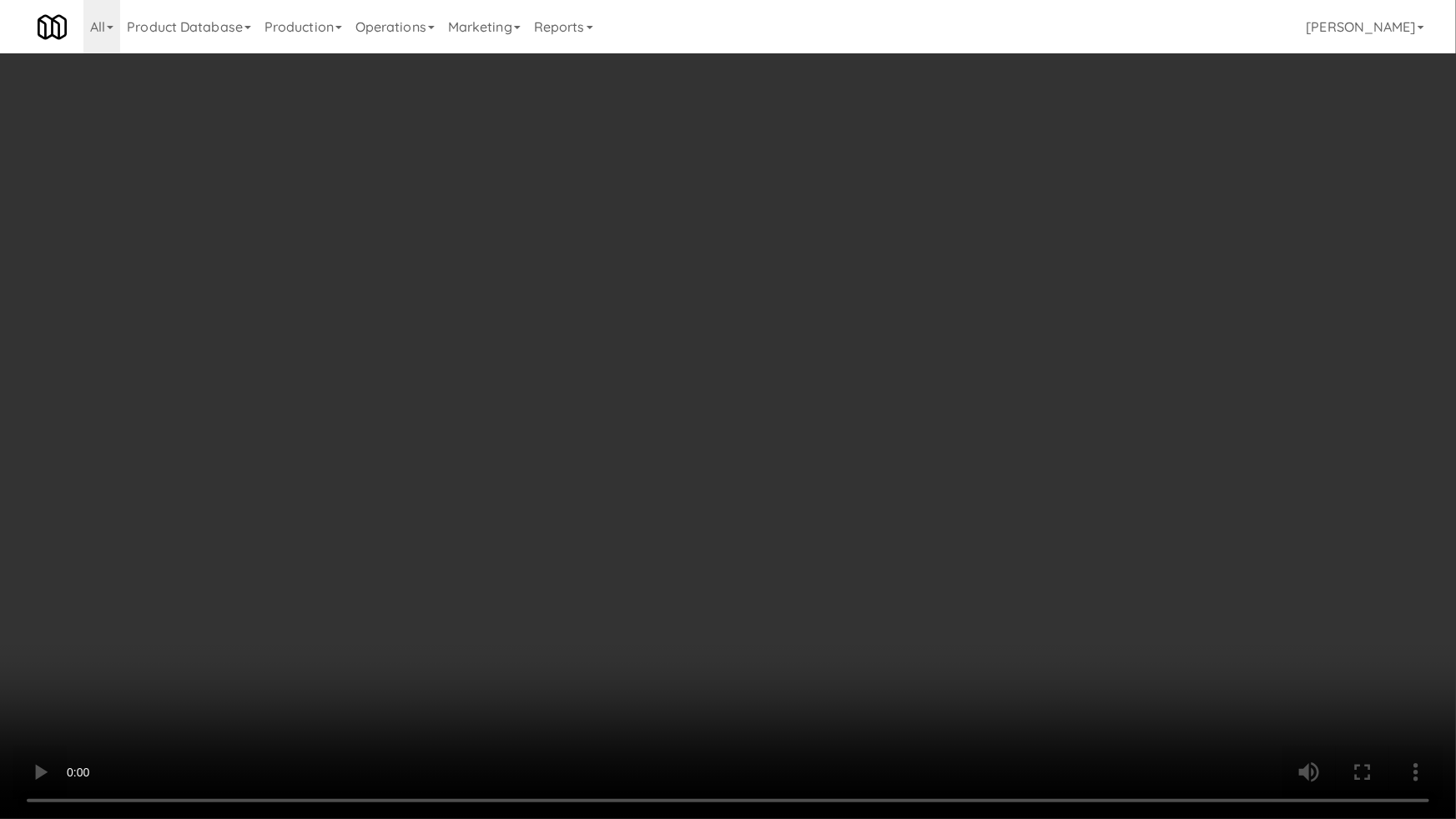
click at [539, 469] on video at bounding box center [728, 410] width 1456 height 819
click at [537, 469] on video at bounding box center [728, 410] width 1456 height 819
click at [912, 590] on video at bounding box center [728, 410] width 1456 height 819
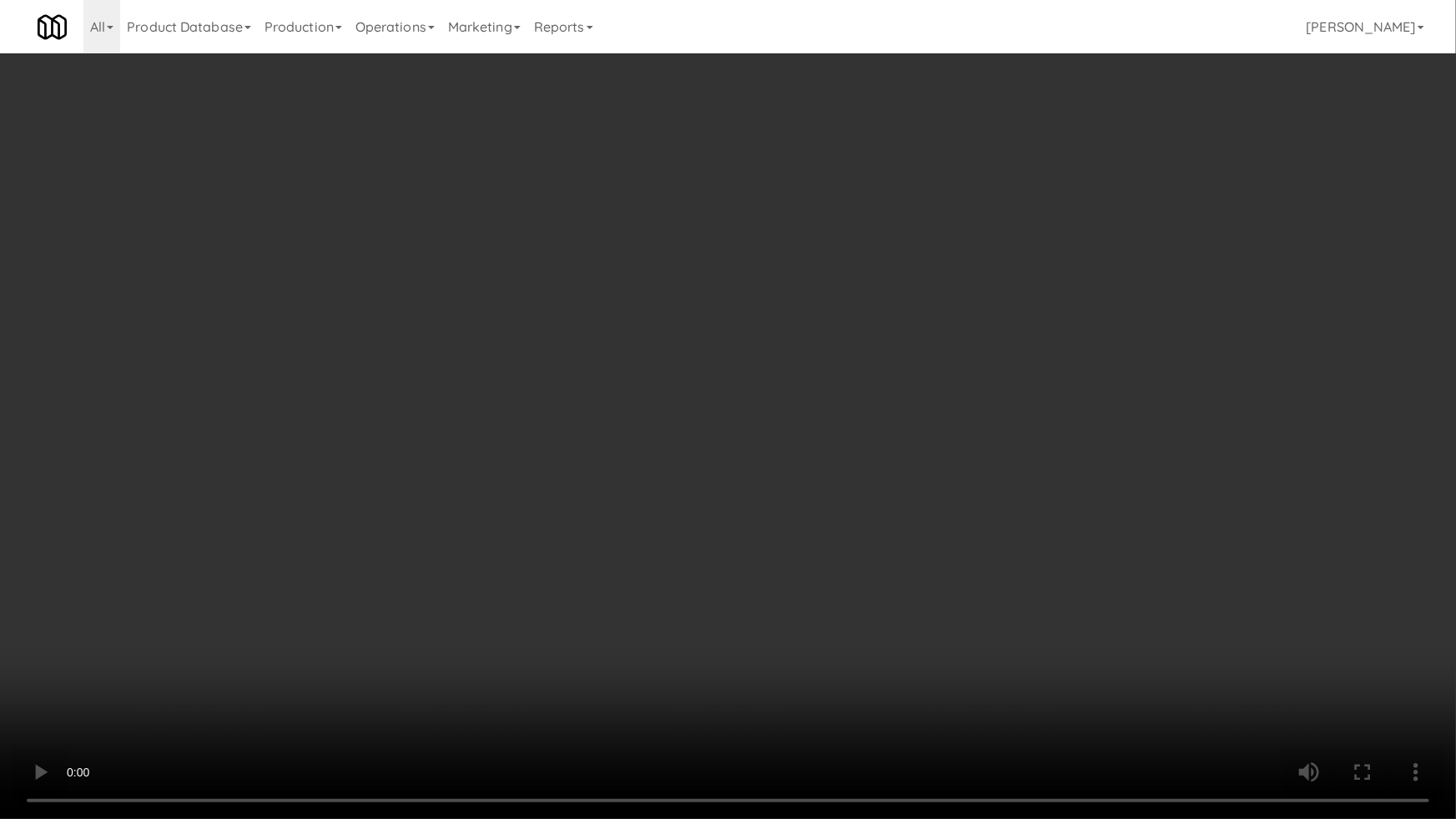
click at [912, 590] on video at bounding box center [728, 410] width 1456 height 819
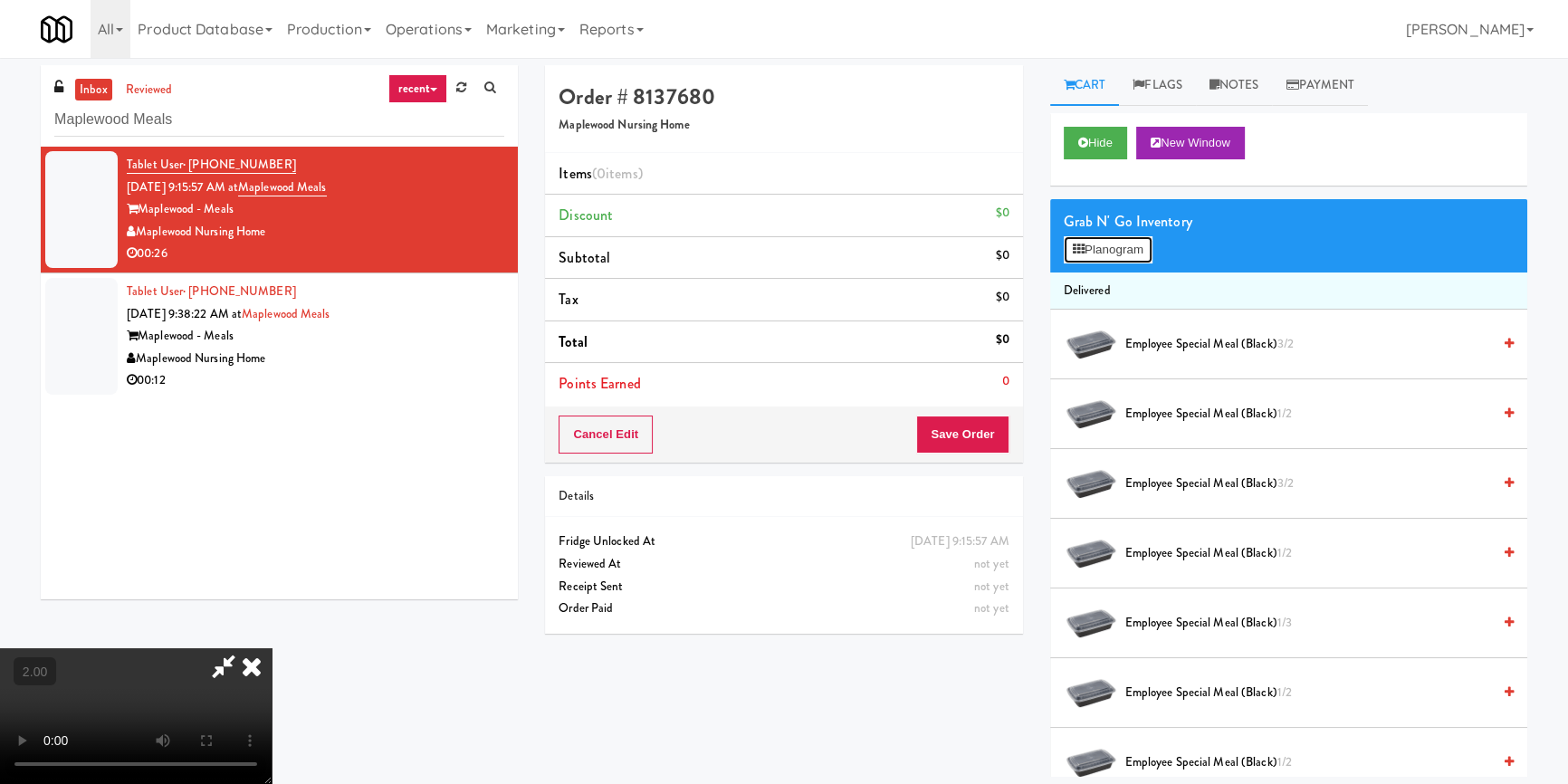
click at [1107, 253] on button "Planogram" at bounding box center [1108, 250] width 89 height 27
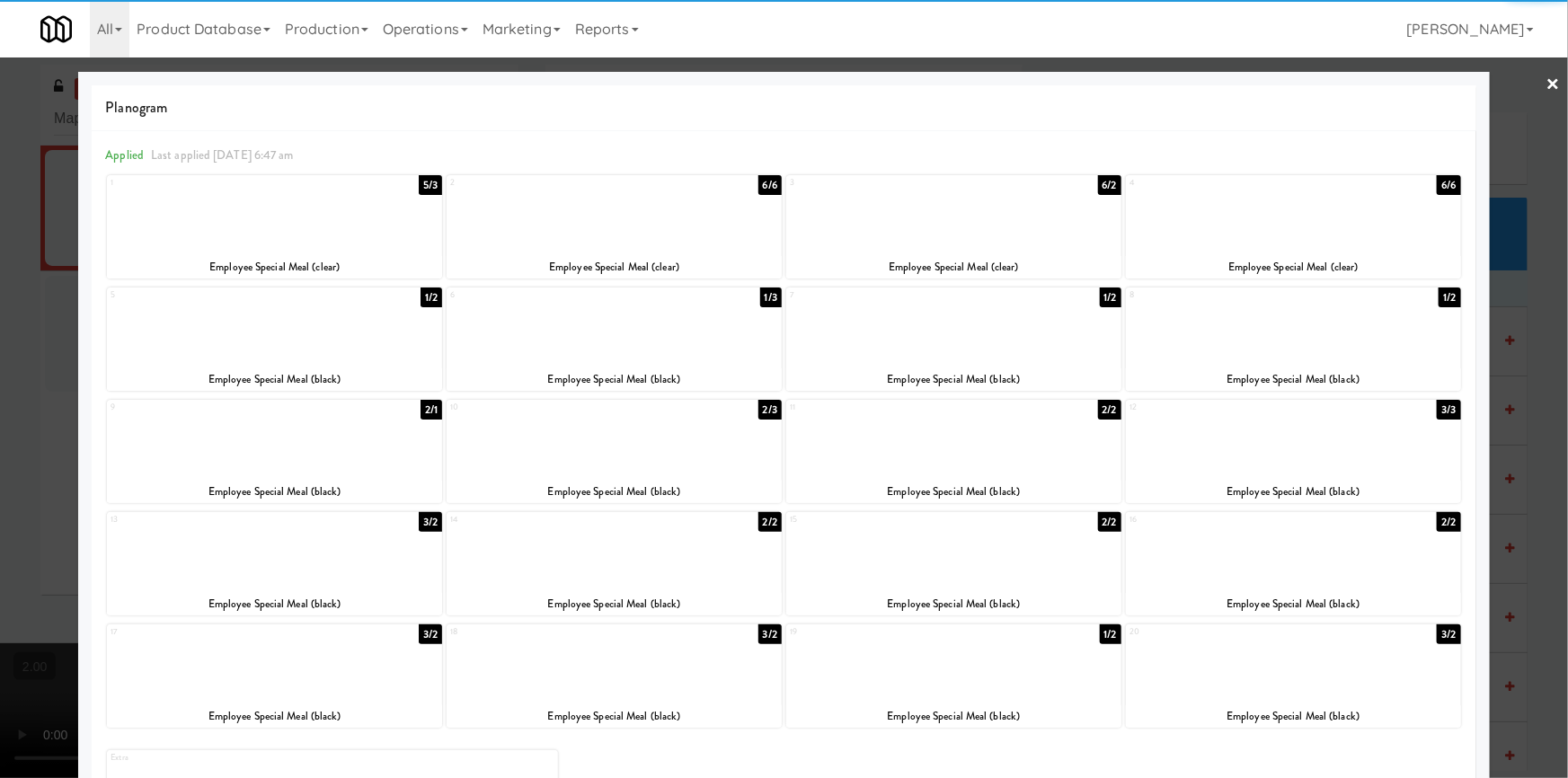
click at [298, 435] on div at bounding box center [274, 438] width 335 height 69
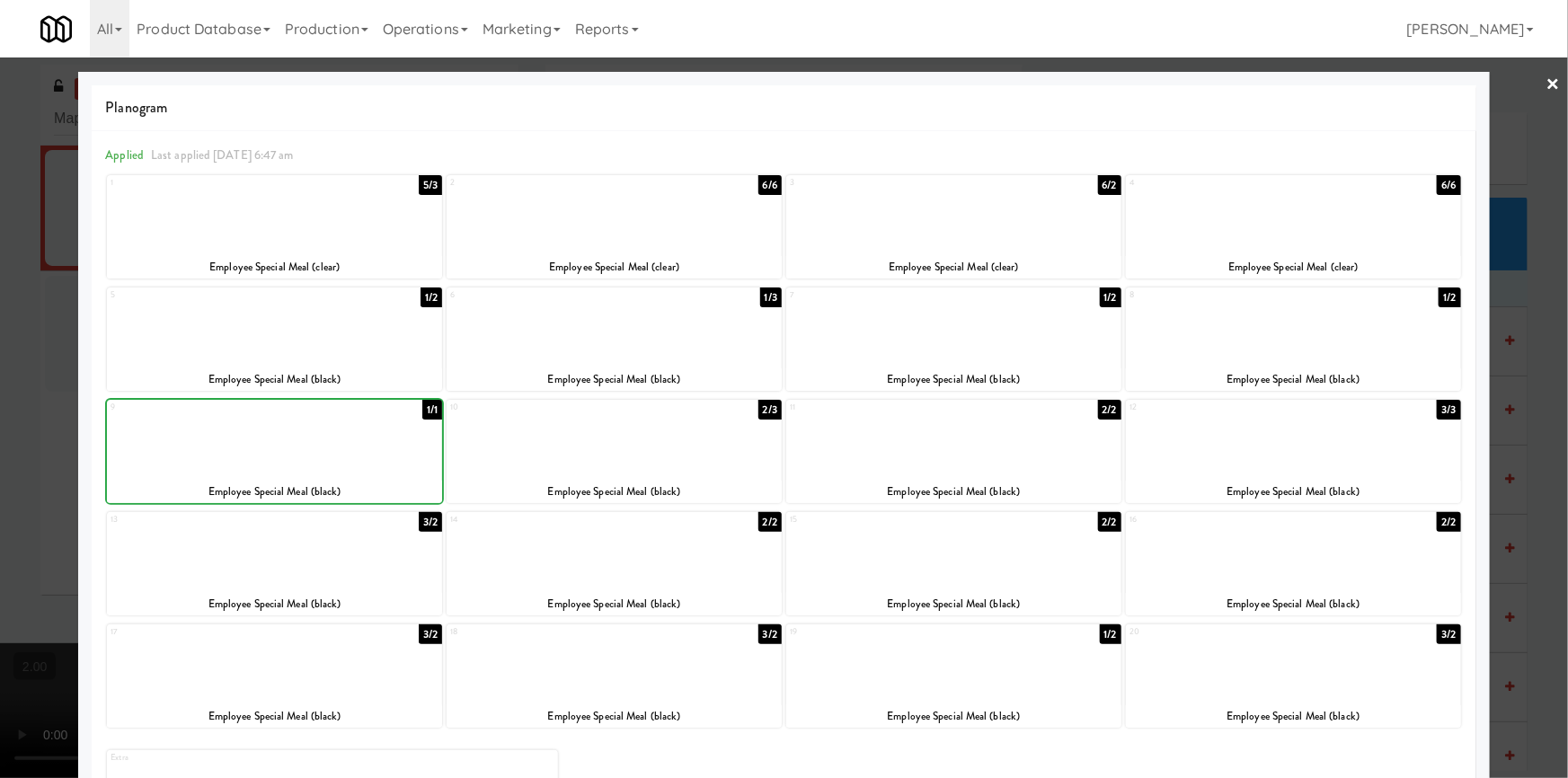
click at [0, 273] on div at bounding box center [784, 389] width 1568 height 778
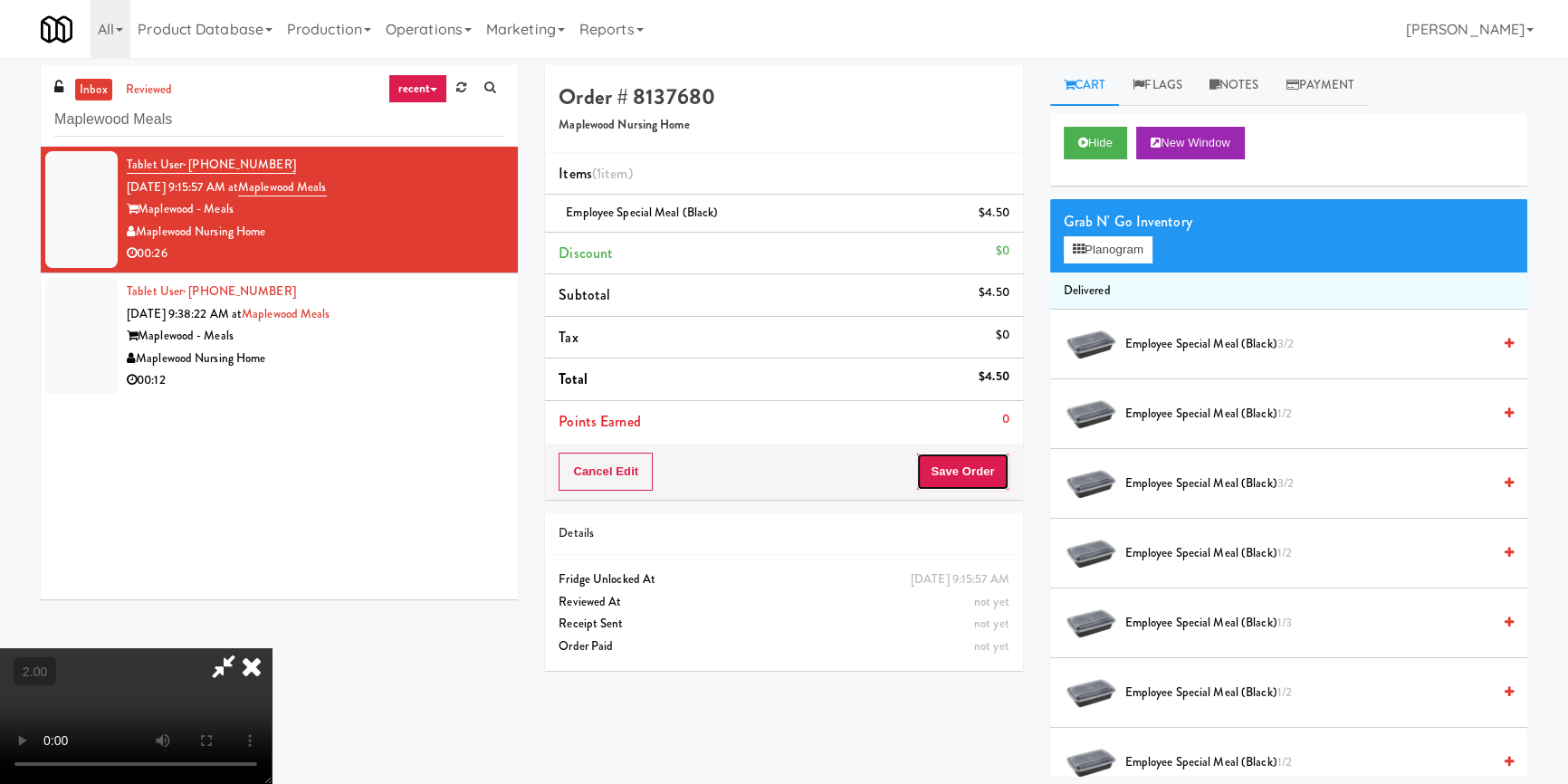
click at [945, 464] on button "Save Order" at bounding box center [962, 471] width 92 height 38
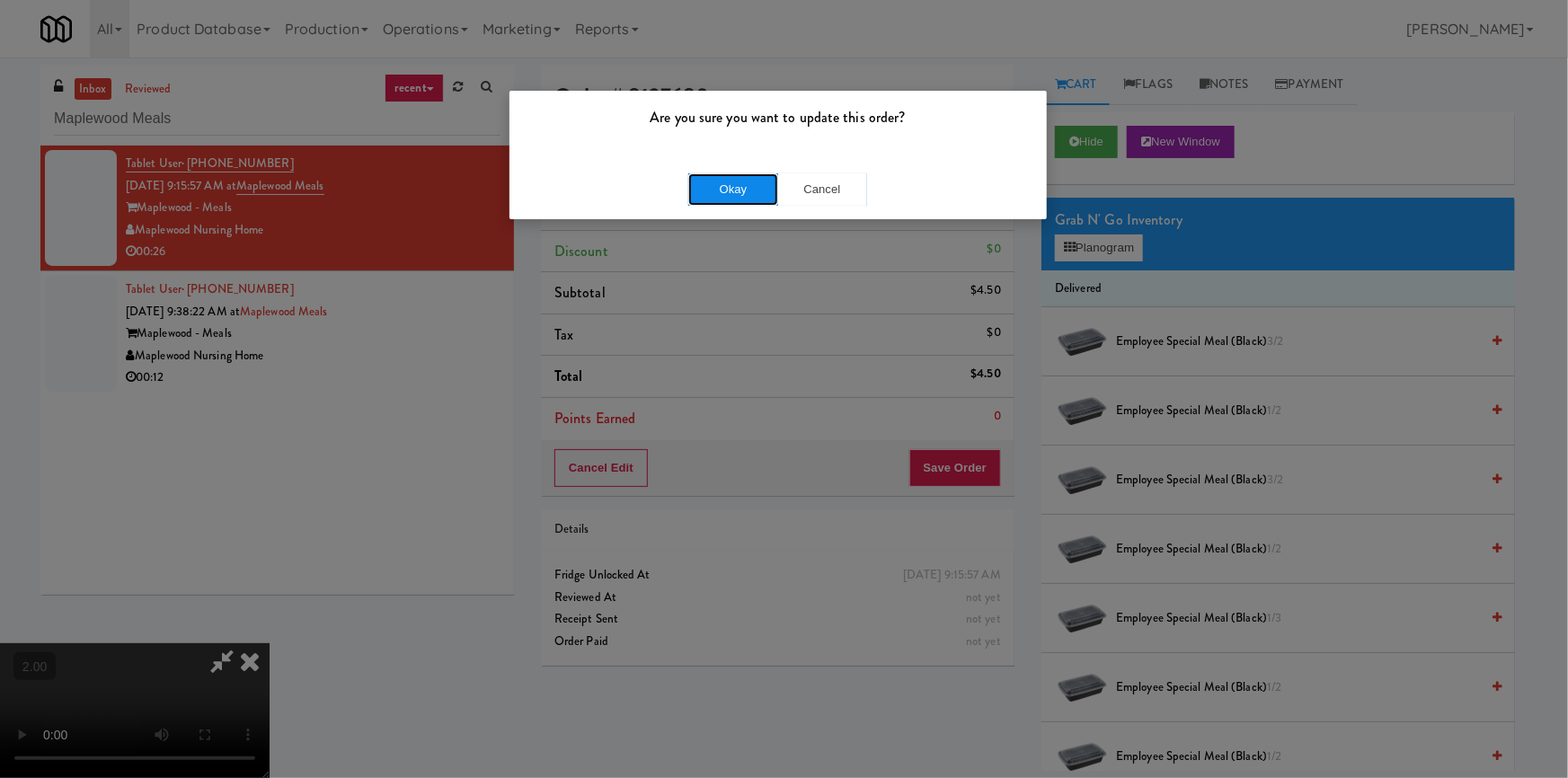
click at [742, 179] on button "Okay" at bounding box center [733, 190] width 90 height 32
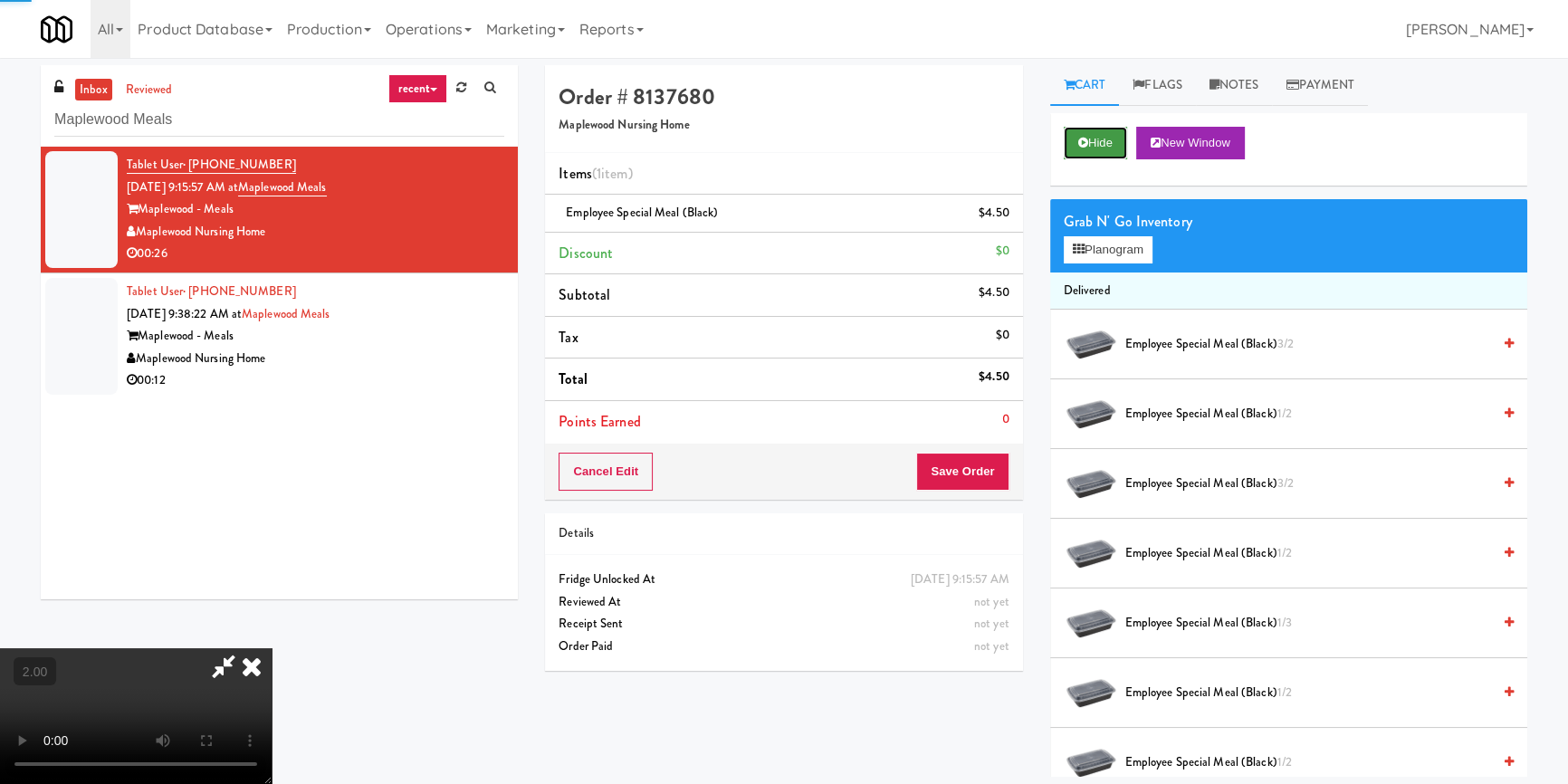
click at [1108, 151] on button "Hide" at bounding box center [1096, 143] width 63 height 33
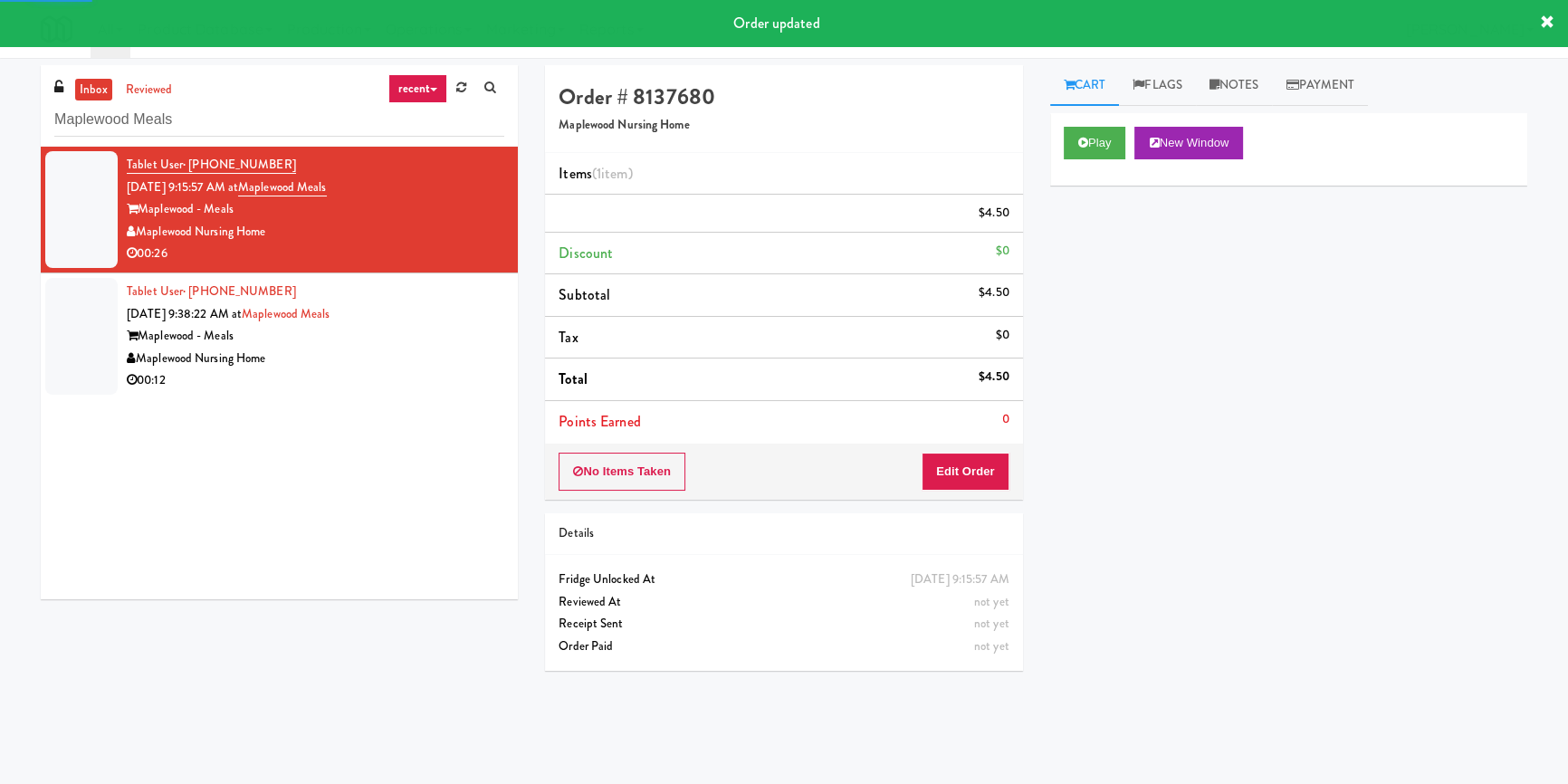
click at [344, 357] on div "Maplewood Nursing Home" at bounding box center [316, 359] width 377 height 23
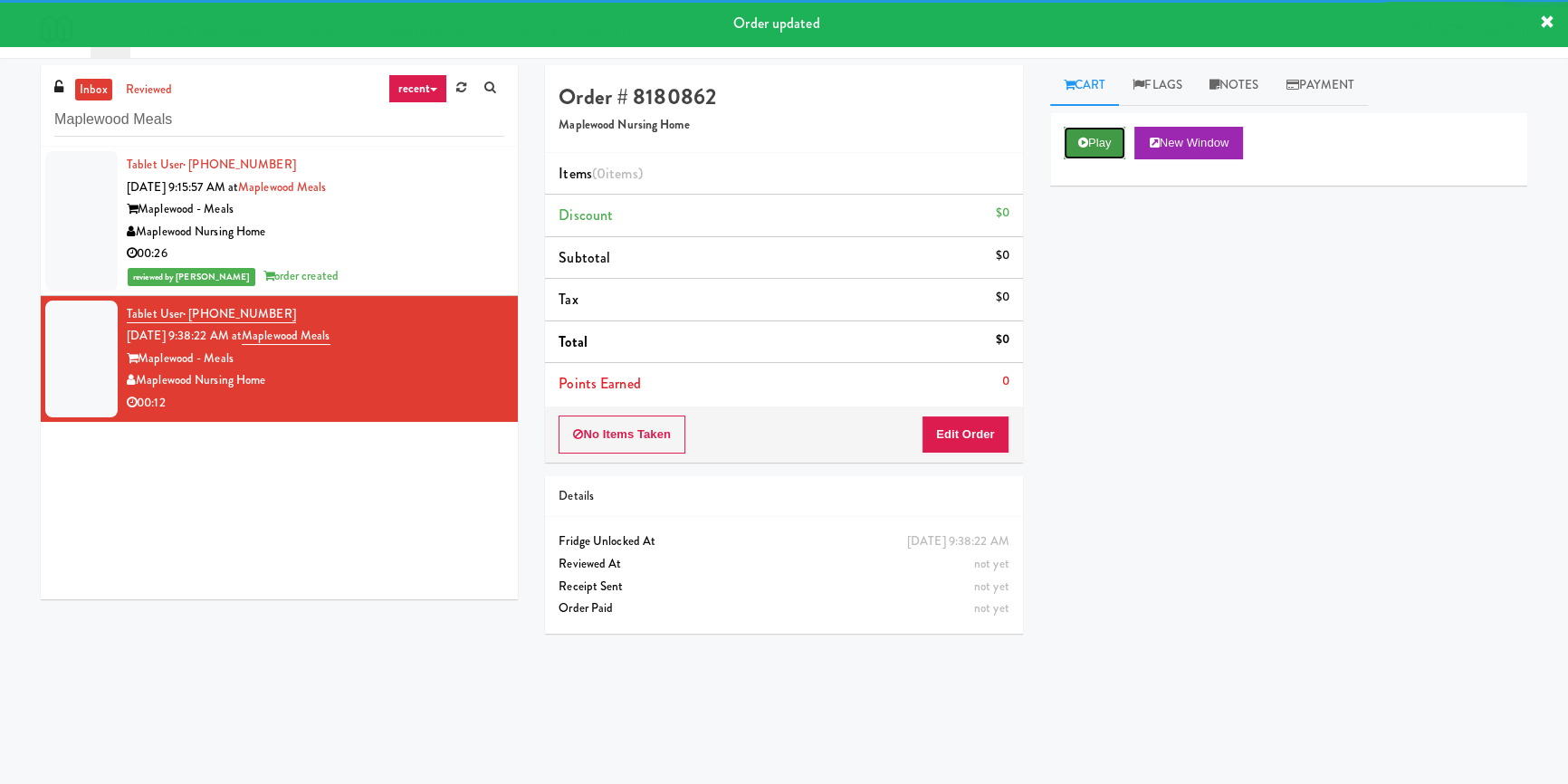
click at [1121, 146] on button "Play" at bounding box center [1095, 143] width 63 height 33
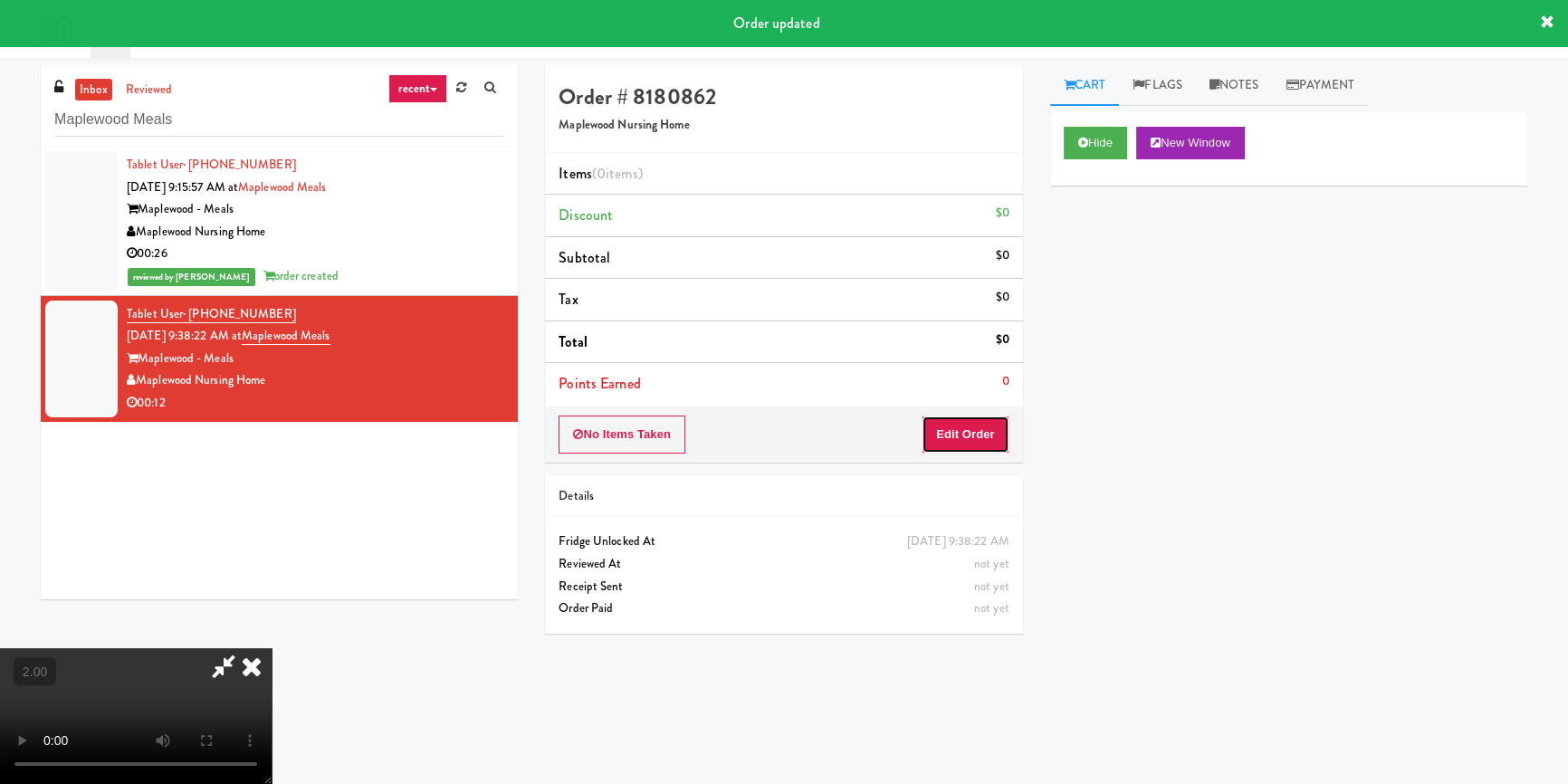
click at [963, 425] on button "Edit Order" at bounding box center [965, 435] width 88 height 38
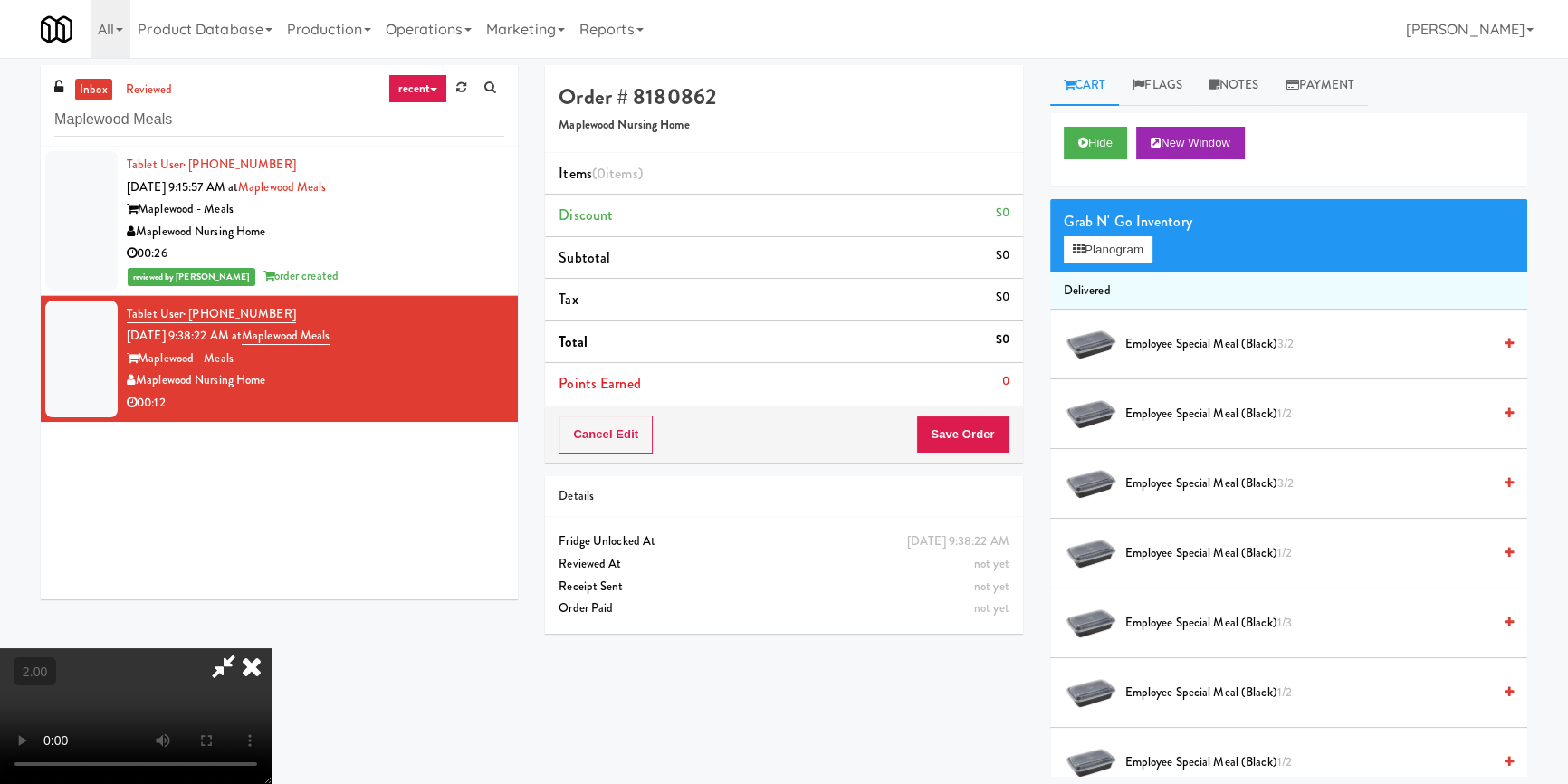
click at [271, 648] on icon at bounding box center [251, 667] width 39 height 37
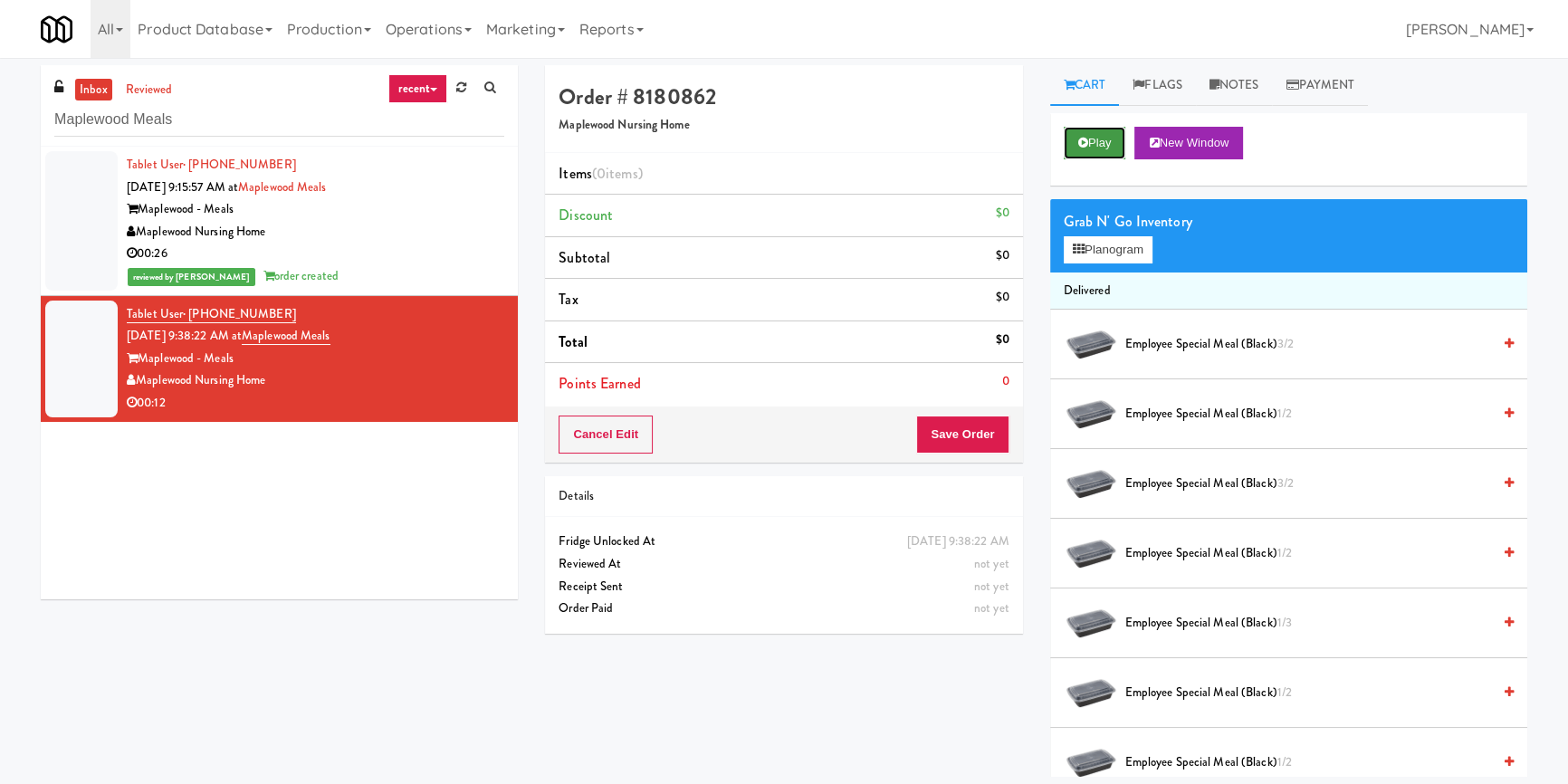
click at [1094, 136] on button "Play" at bounding box center [1095, 143] width 63 height 33
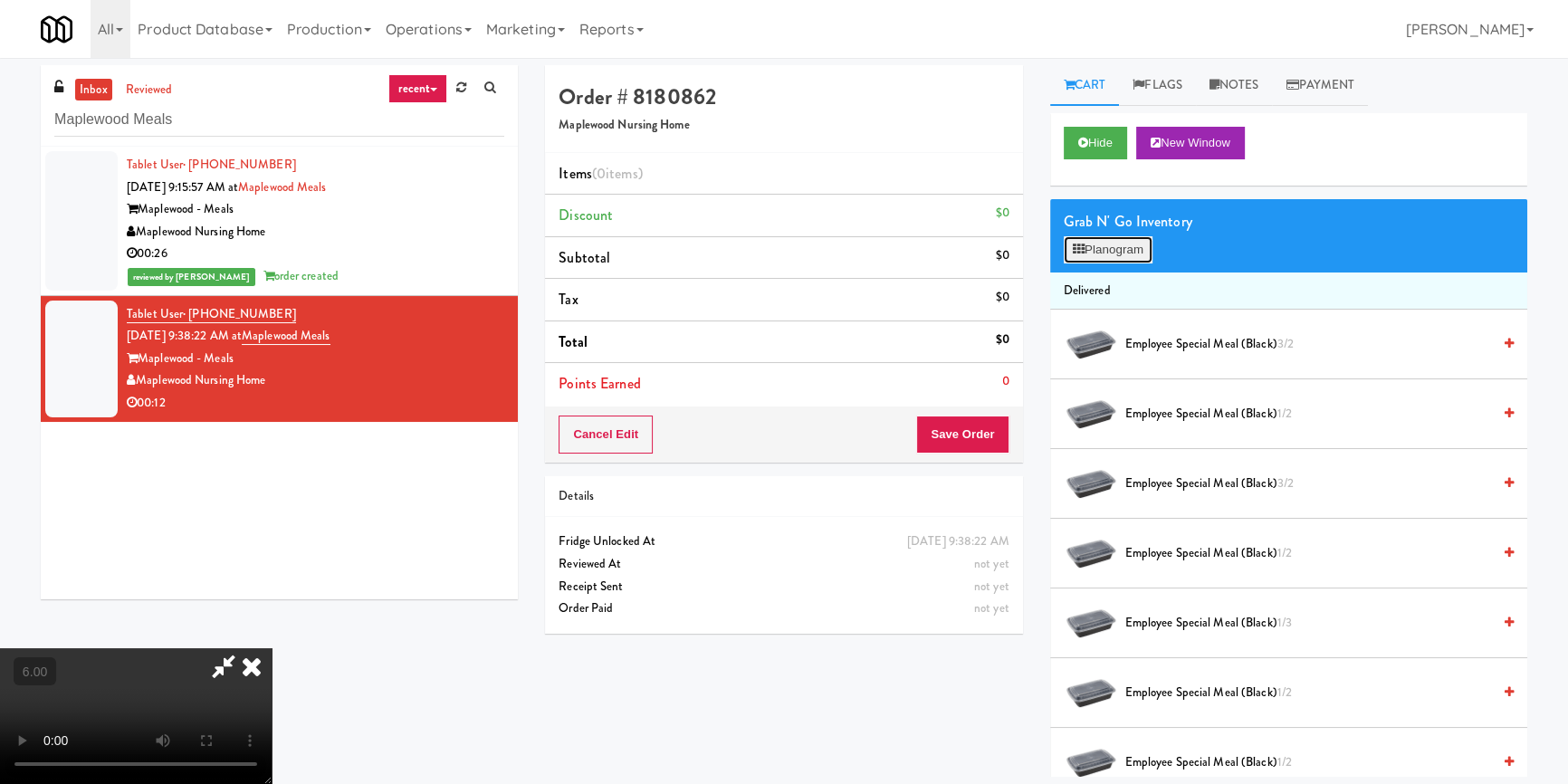
click at [1075, 259] on button "Planogram" at bounding box center [1108, 250] width 89 height 27
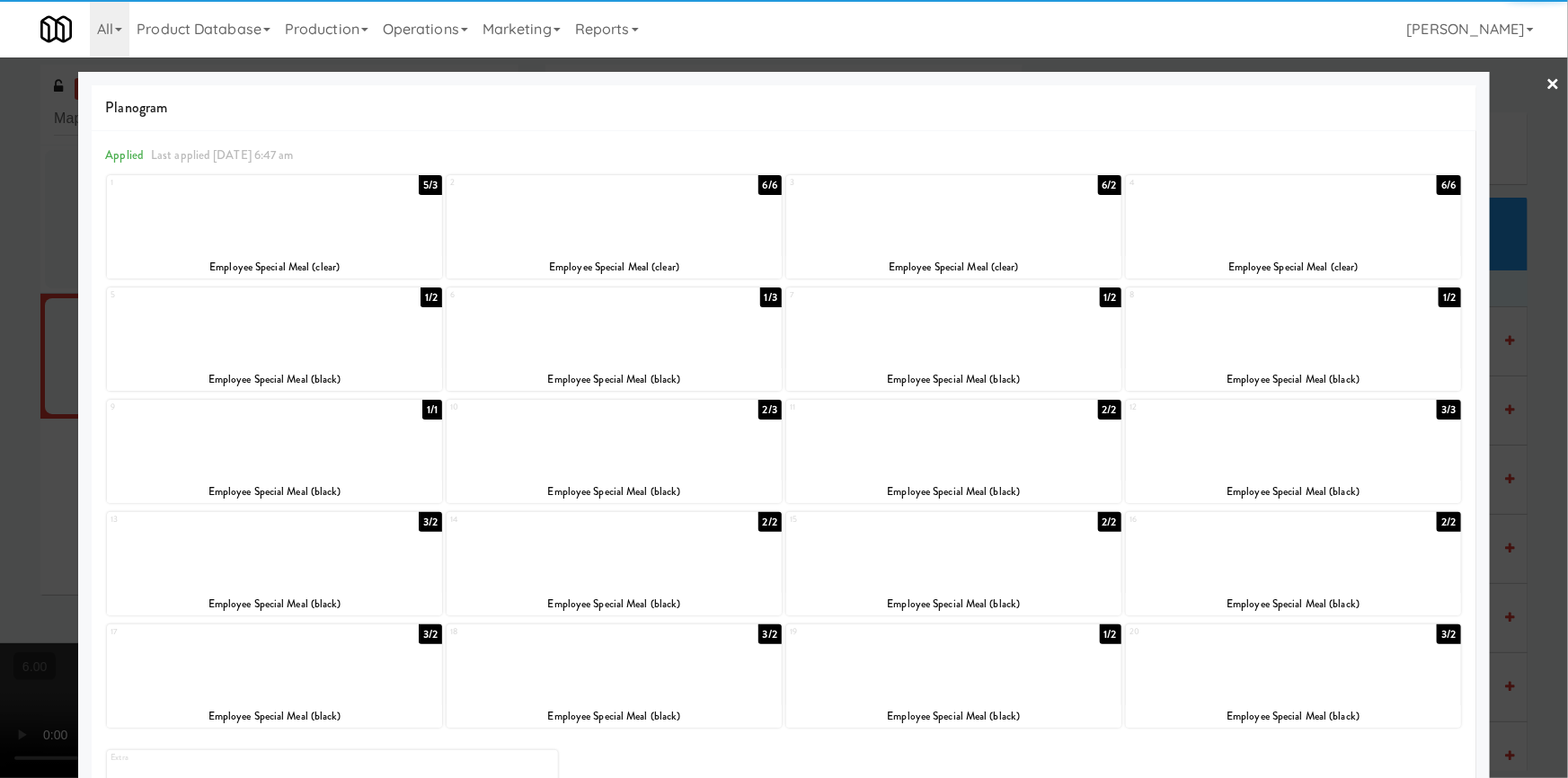
click at [596, 479] on div "10 2/3 Employee Special Meal (black)" at bounding box center [614, 452] width 335 height 103
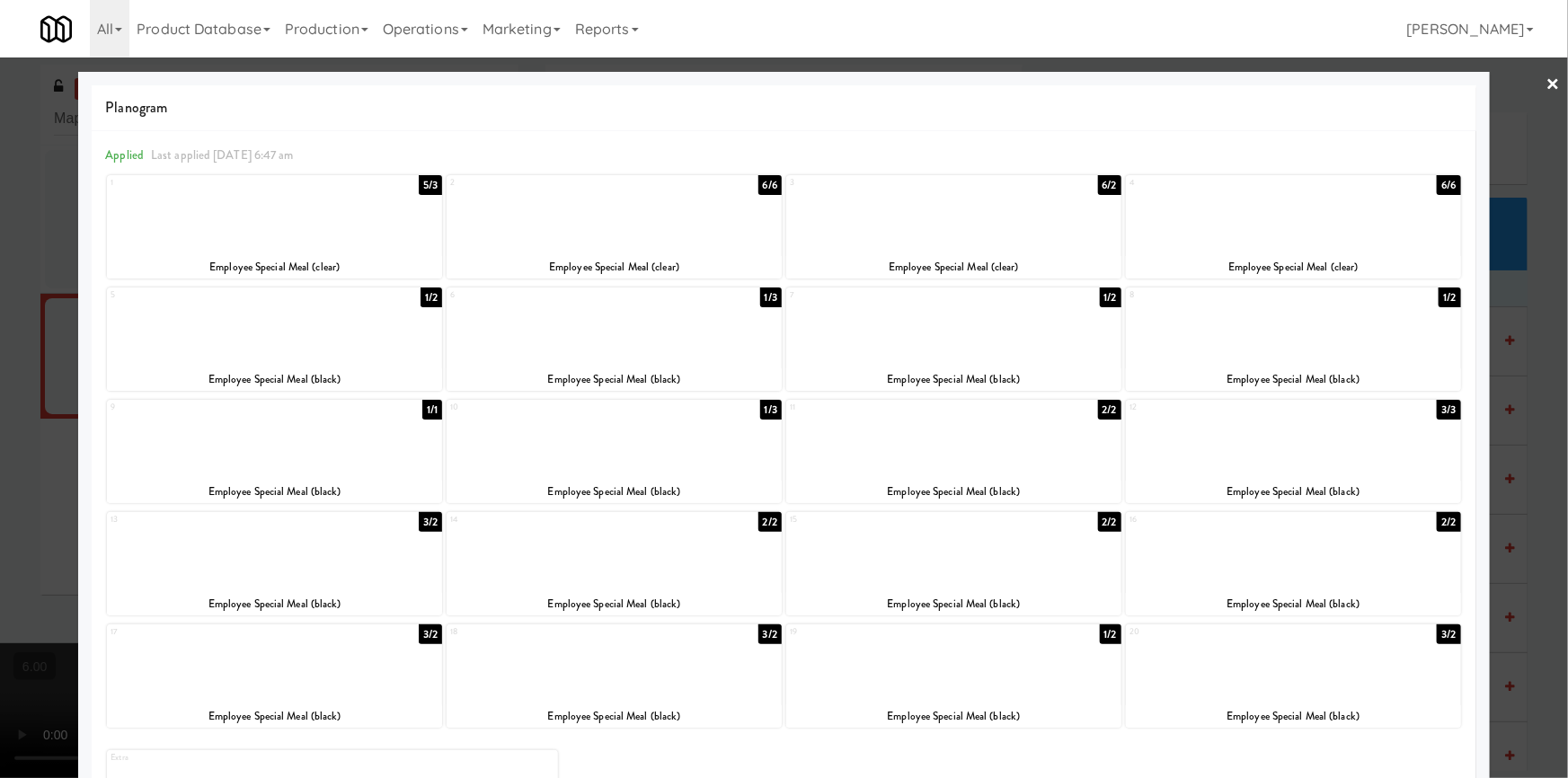
click at [0, 398] on div at bounding box center [784, 389] width 1568 height 778
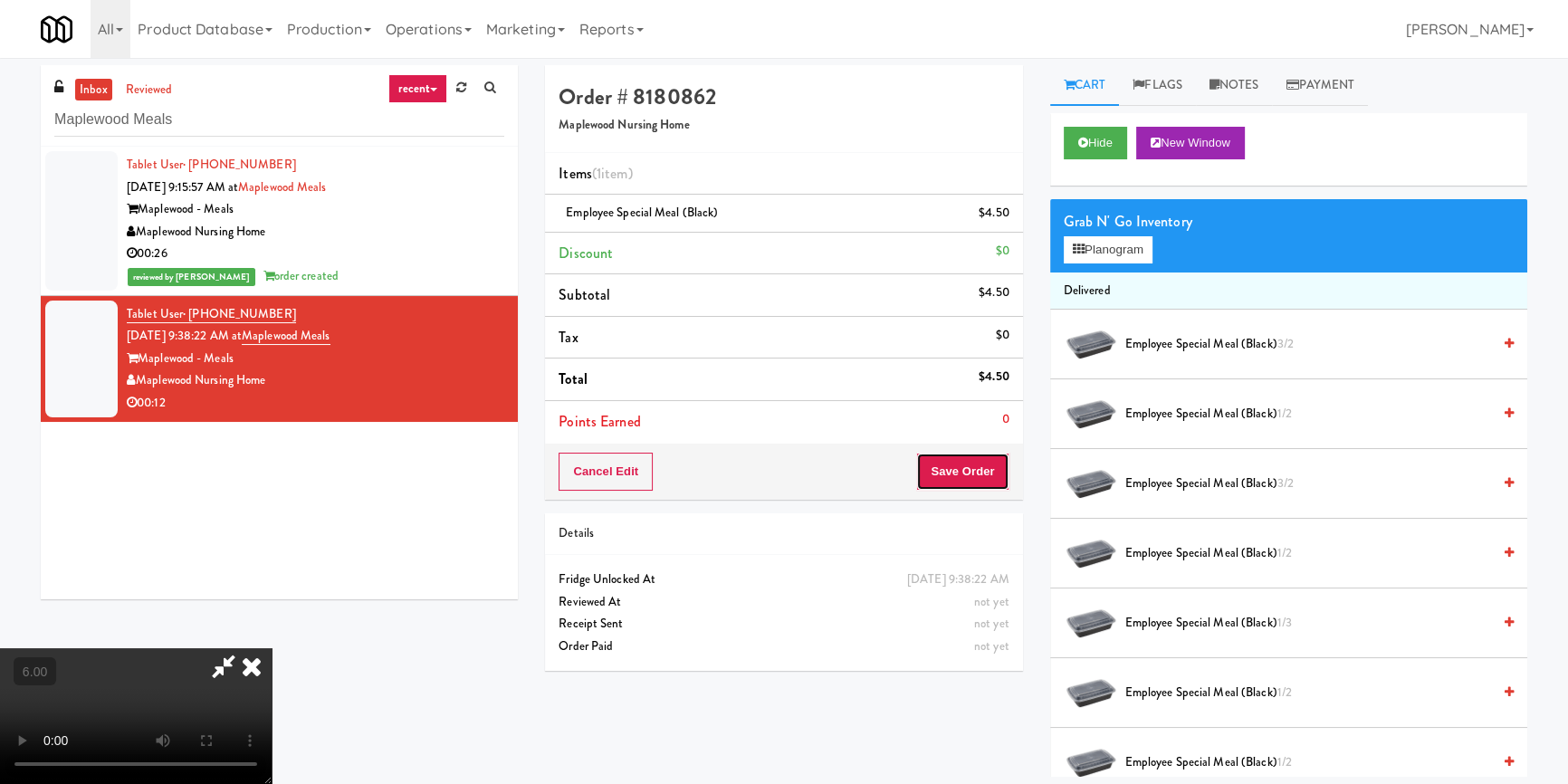
click at [990, 467] on button "Save Order" at bounding box center [962, 471] width 92 height 38
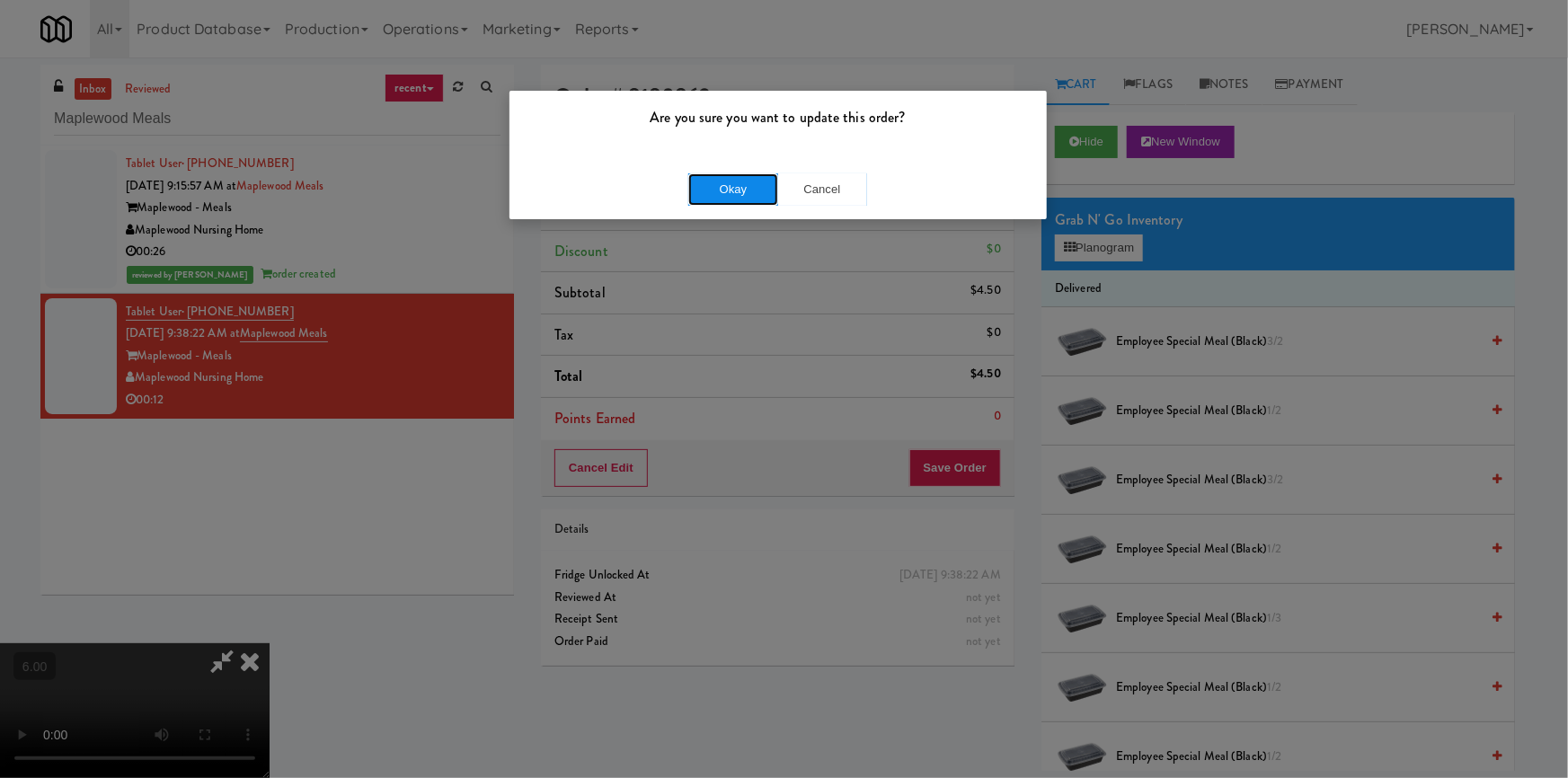
click at [741, 175] on button "Okay" at bounding box center [733, 190] width 90 height 32
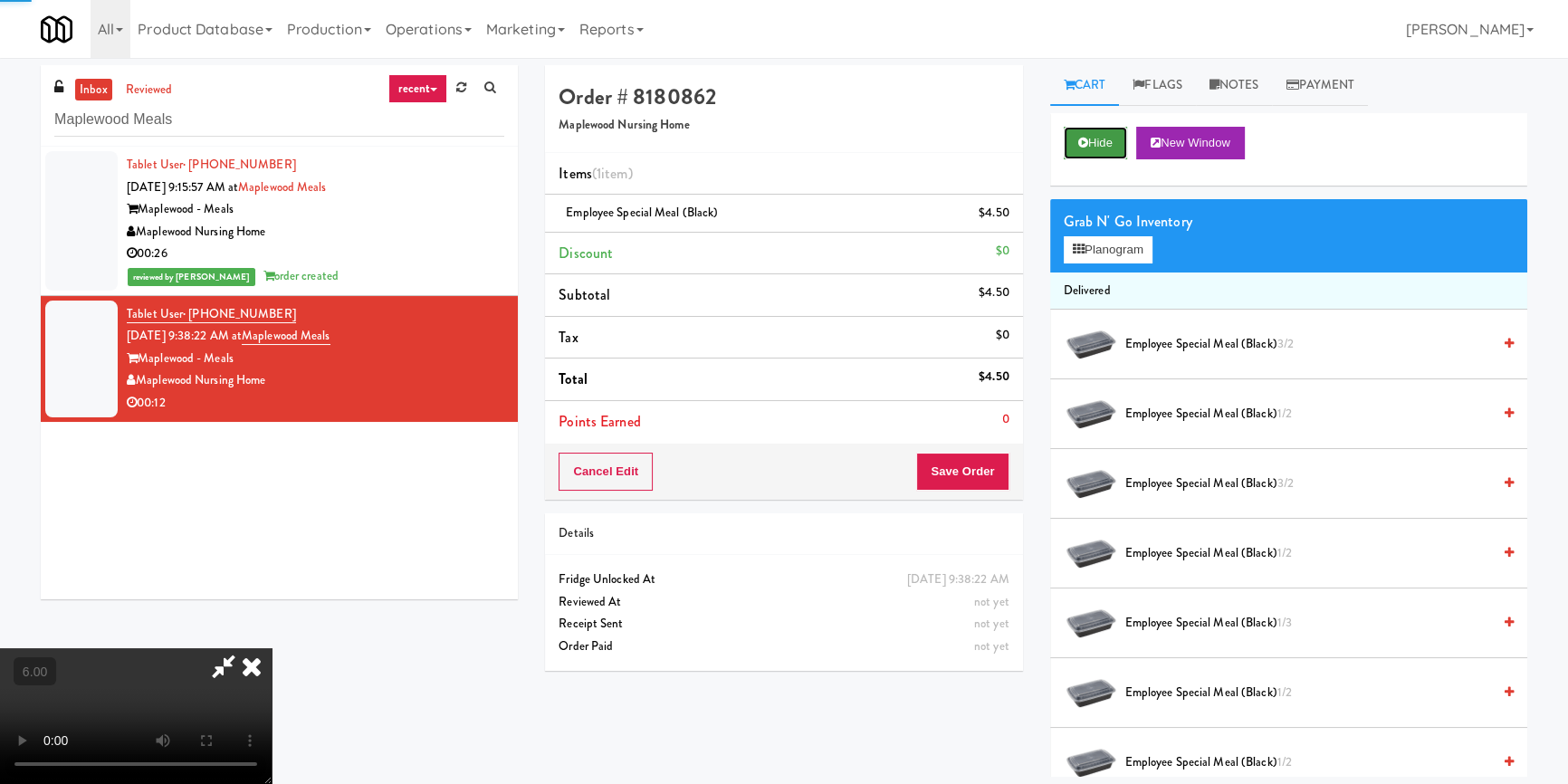
click at [1081, 146] on icon at bounding box center [1083, 142] width 10 height 12
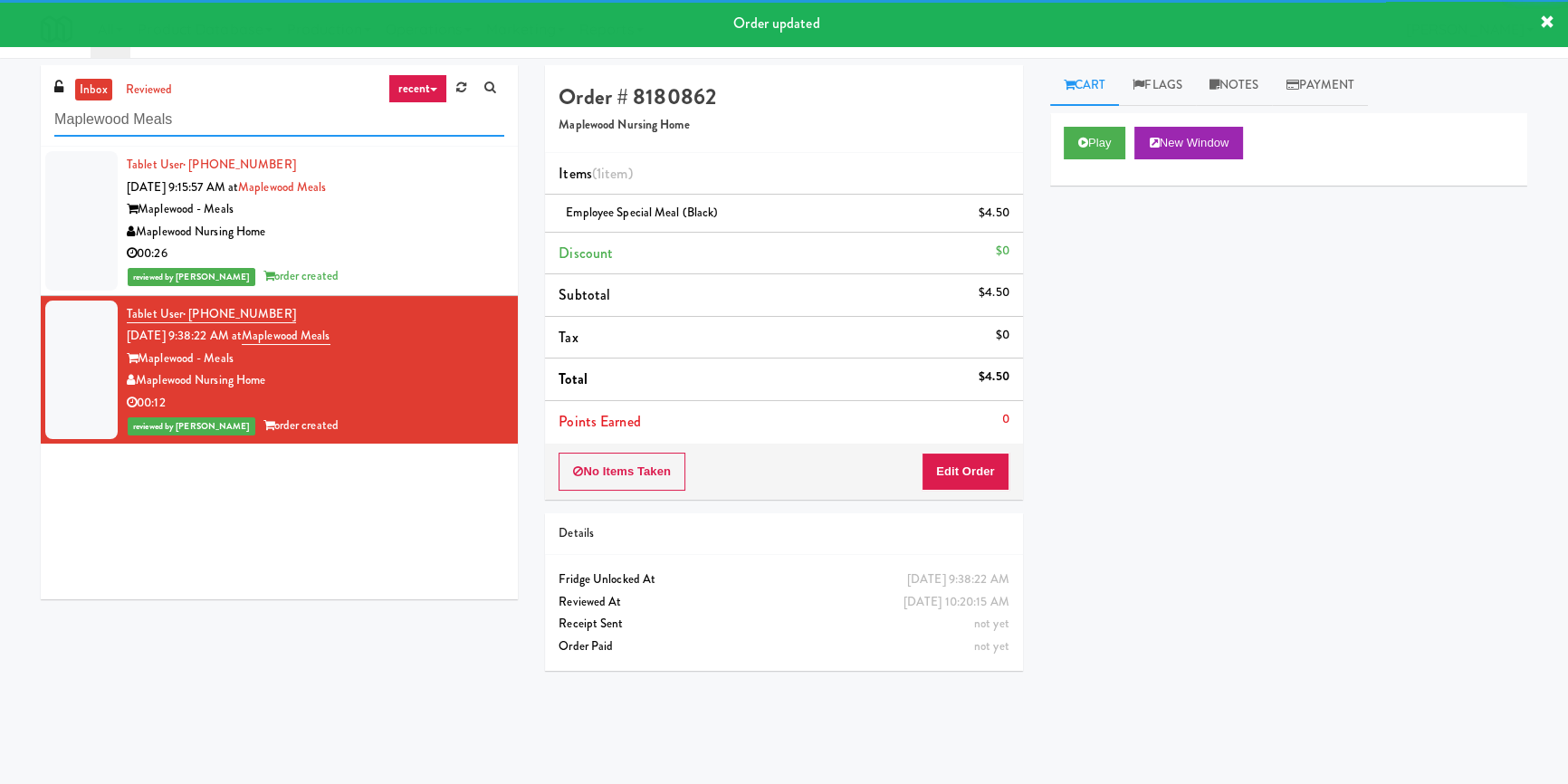
drag, startPoint x: 236, startPoint y: 112, endPoint x: 9, endPoint y: 109, distance: 227.0
click at [9, 109] on div "inbox reviewed recent all unclear take inventory issue suspicious failed recent…" at bounding box center [784, 421] width 1568 height 712
paste input "Ten York - 4th Floor Fitness Center"
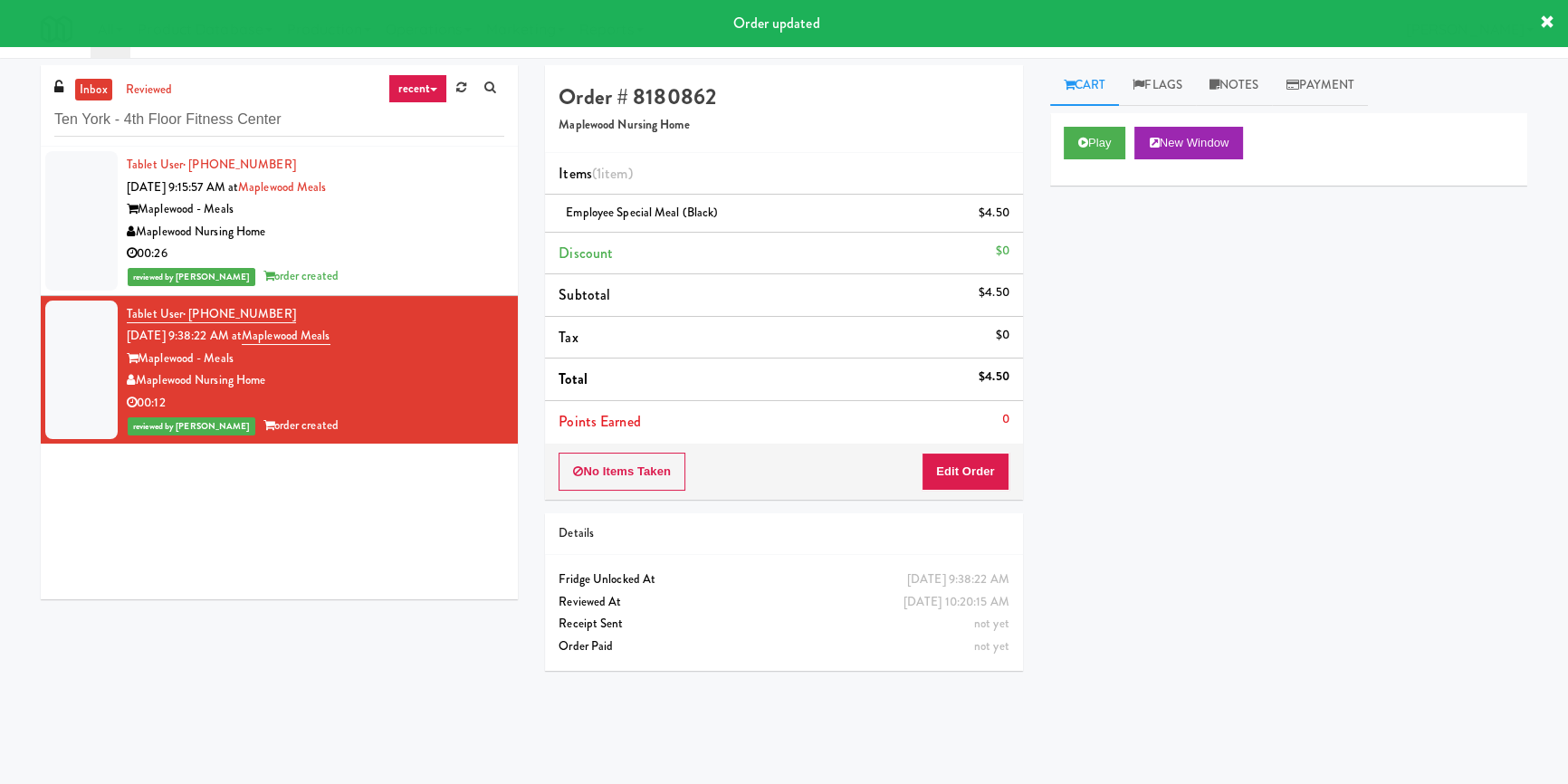
drag, startPoint x: 0, startPoint y: 102, endPoint x: 144, endPoint y: 298, distance: 243.2
click at [45, 213] on div "inbox reviewed recent all unclear take inventory issue suspicious failed recent…" at bounding box center [784, 421] width 1568 height 712
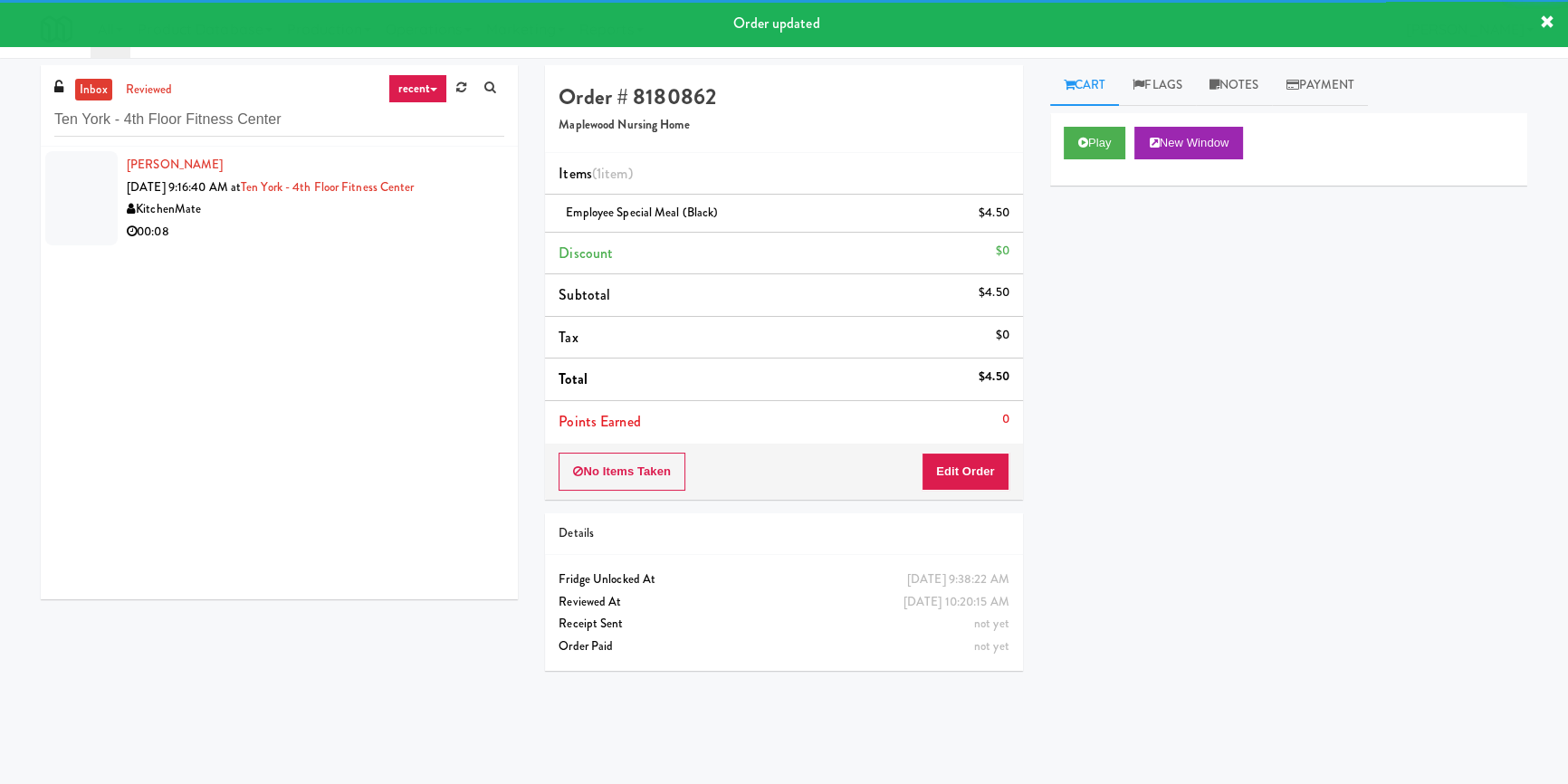
click at [454, 243] on li "[PERSON_NAME] [DATE] 9:16:40 AM at [GEOGRAPHIC_DATA] - 4th Floor Fitness Center…" at bounding box center [279, 197] width 477 height 103
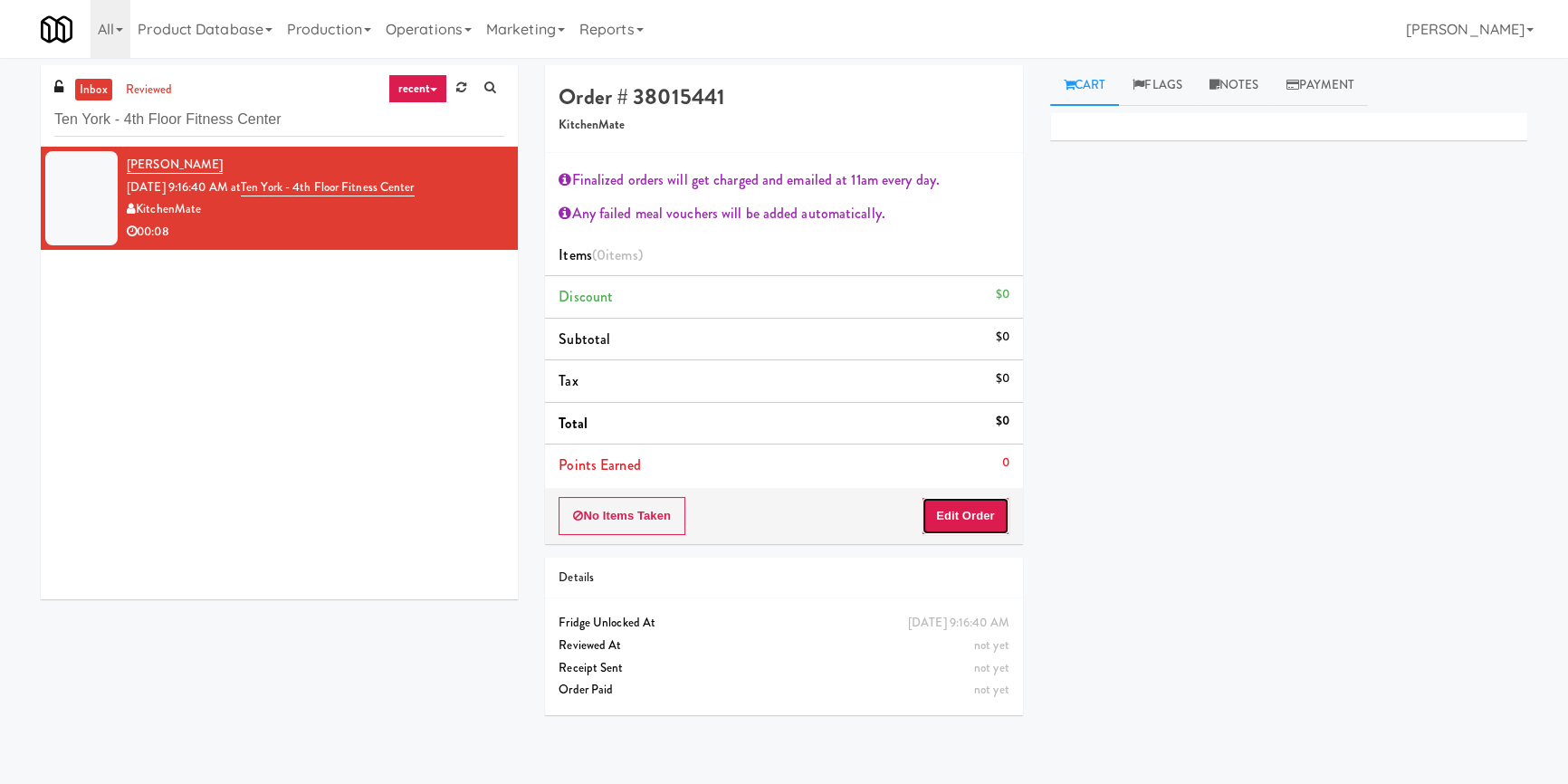
click at [988, 519] on button "Edit Order" at bounding box center [965, 517] width 88 height 38
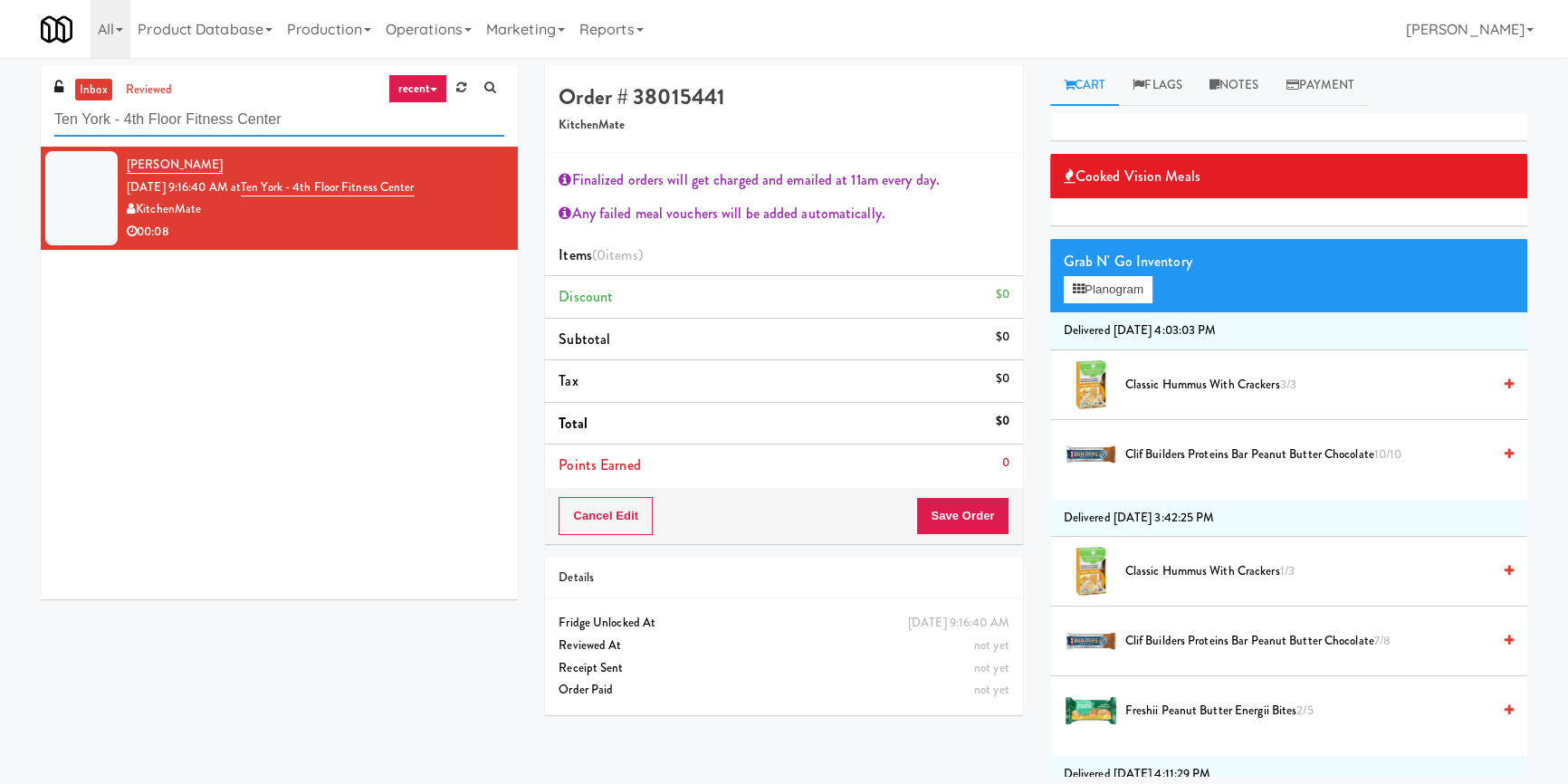
drag, startPoint x: 307, startPoint y: 106, endPoint x: 0, endPoint y: 144, distance: 309.3
click at [0, 144] on div "inbox reviewed recent all unclear take inventory issue suspicious failed recent…" at bounding box center [784, 421] width 1568 height 712
paste input "Glasshouse [GEOGRAPHIC_DATA] -Coke Cool"
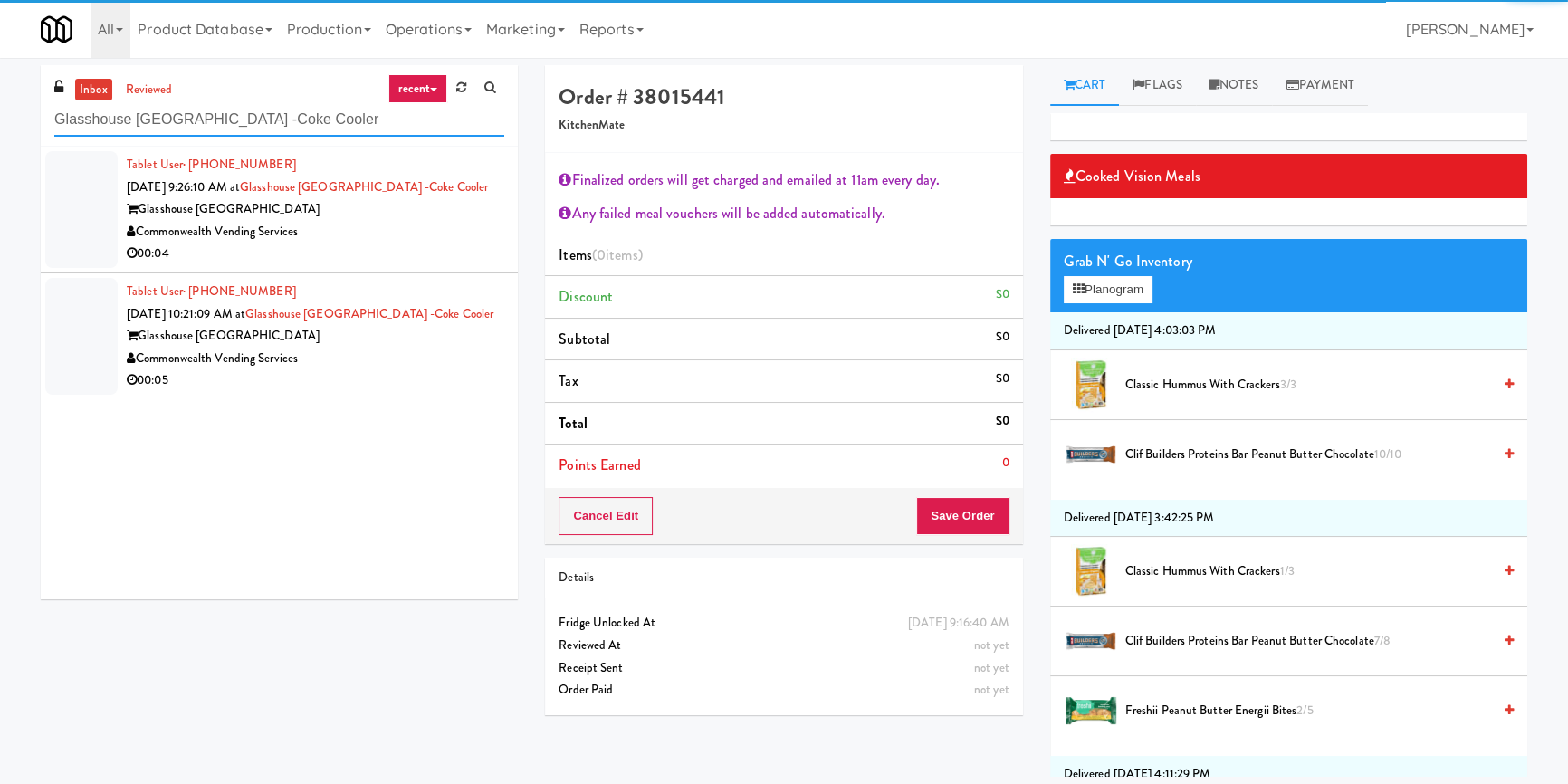
type input "Glasshouse [GEOGRAPHIC_DATA] -Coke Cooler"
click at [424, 240] on div "Commonwealth Vending Services" at bounding box center [316, 233] width 377 height 23
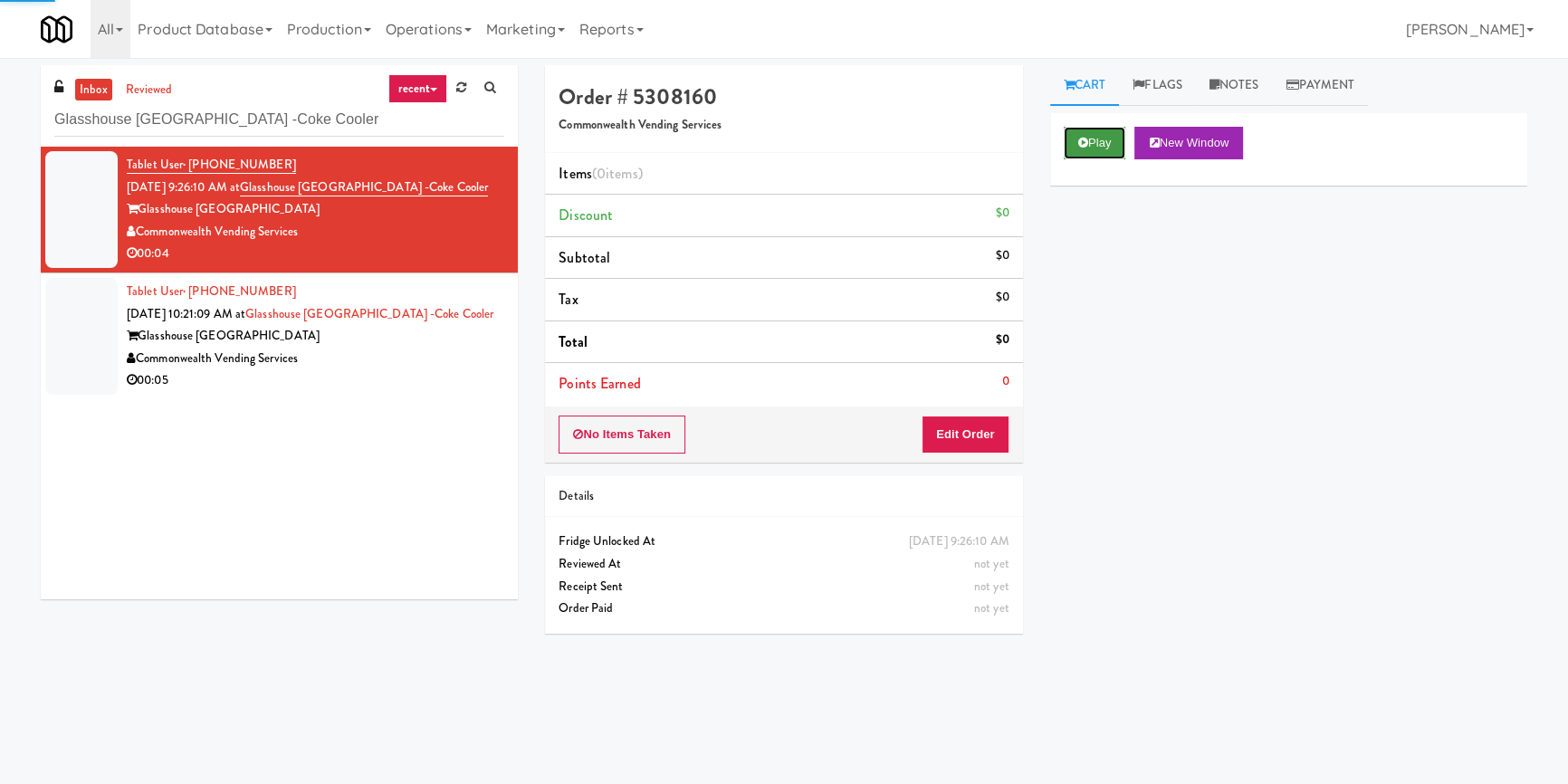
click at [1072, 142] on button "Play" at bounding box center [1095, 143] width 63 height 33
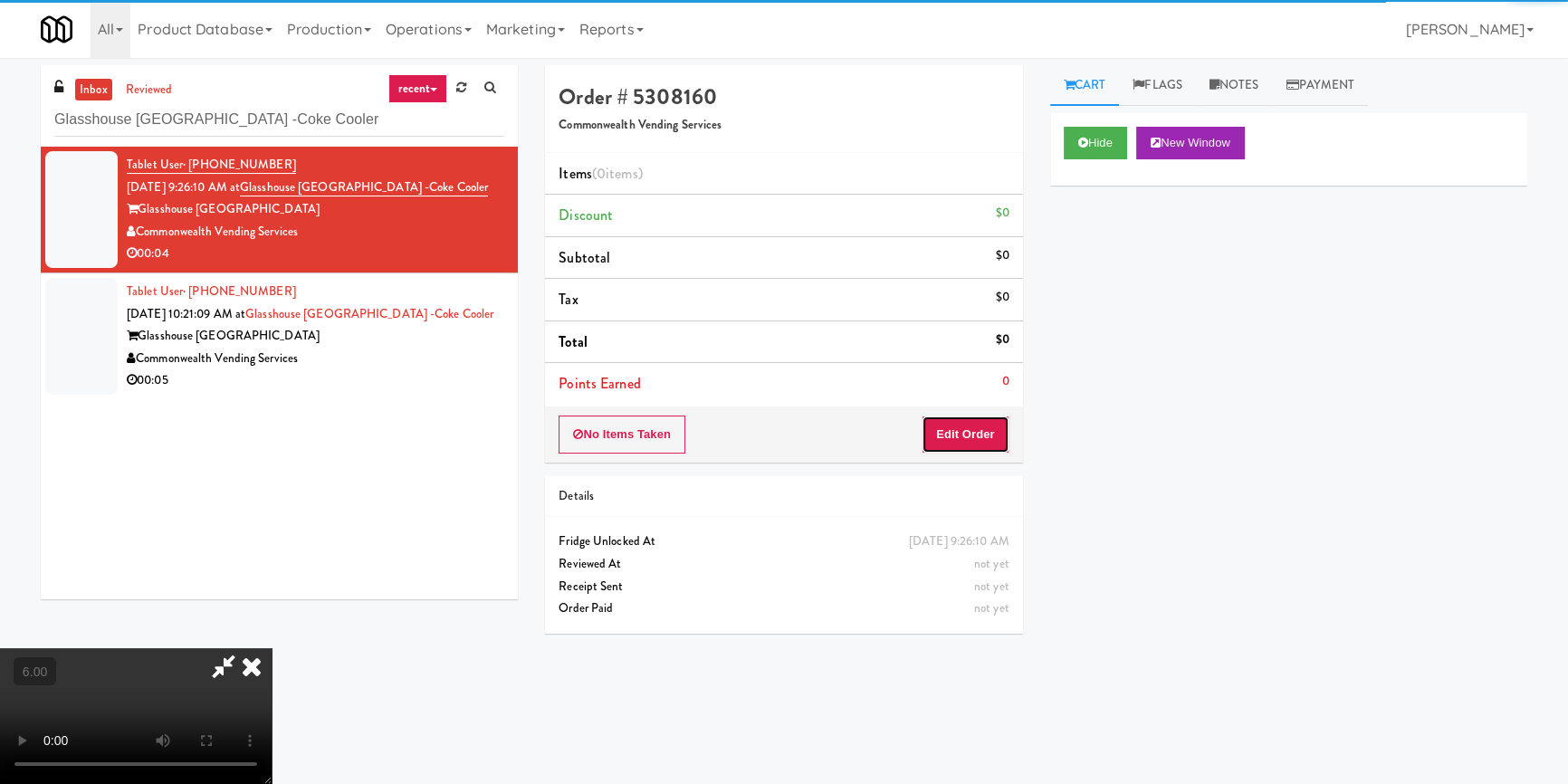
click at [965, 428] on button "Edit Order" at bounding box center [965, 435] width 88 height 38
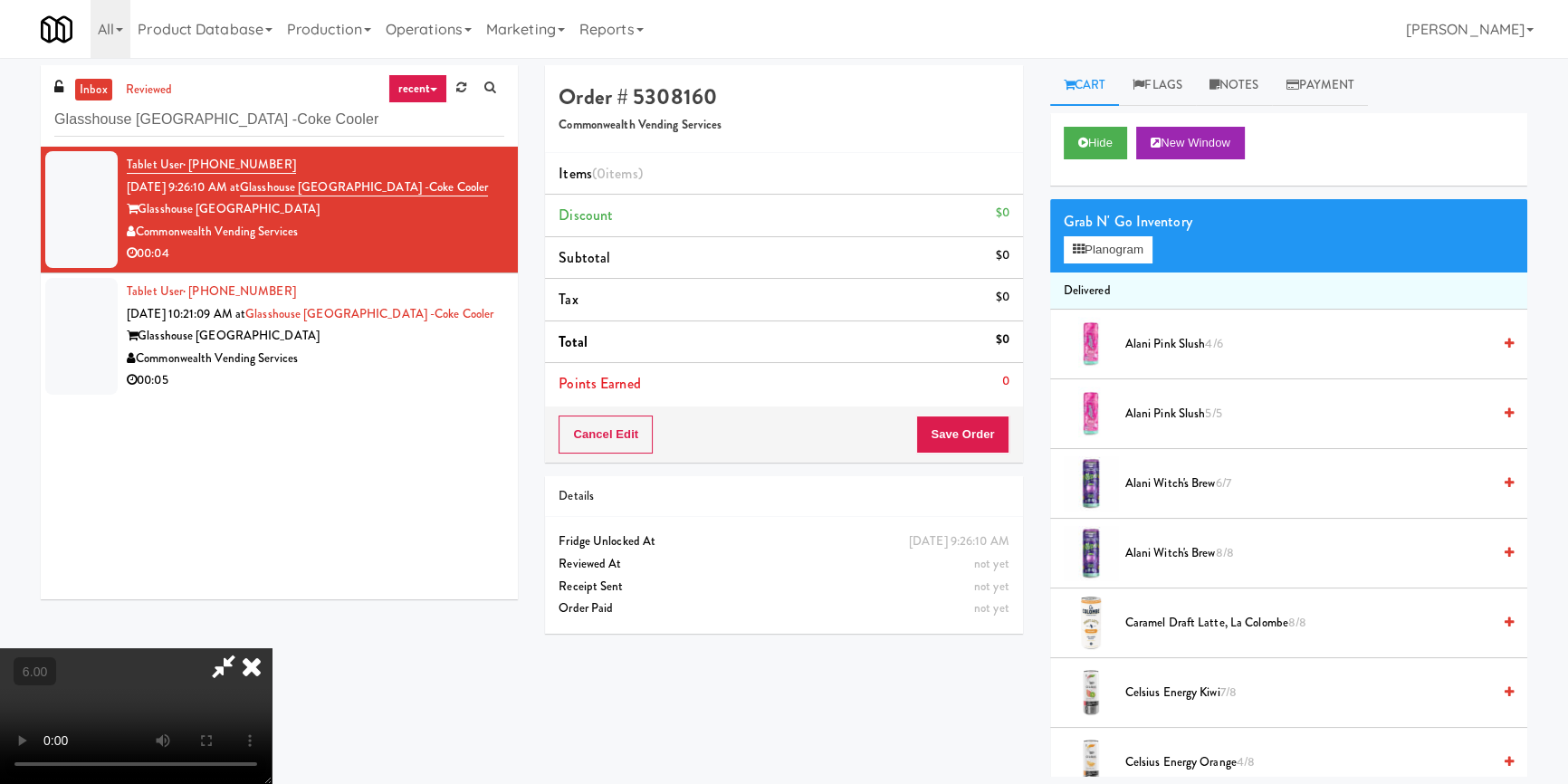
scroll to position [253, 0]
click at [271, 652] on video at bounding box center [136, 716] width 271 height 136
click at [271, 648] on video at bounding box center [136, 716] width 271 height 136
click at [1102, 233] on div "Grab N' Go Inventory" at bounding box center [1289, 221] width 450 height 27
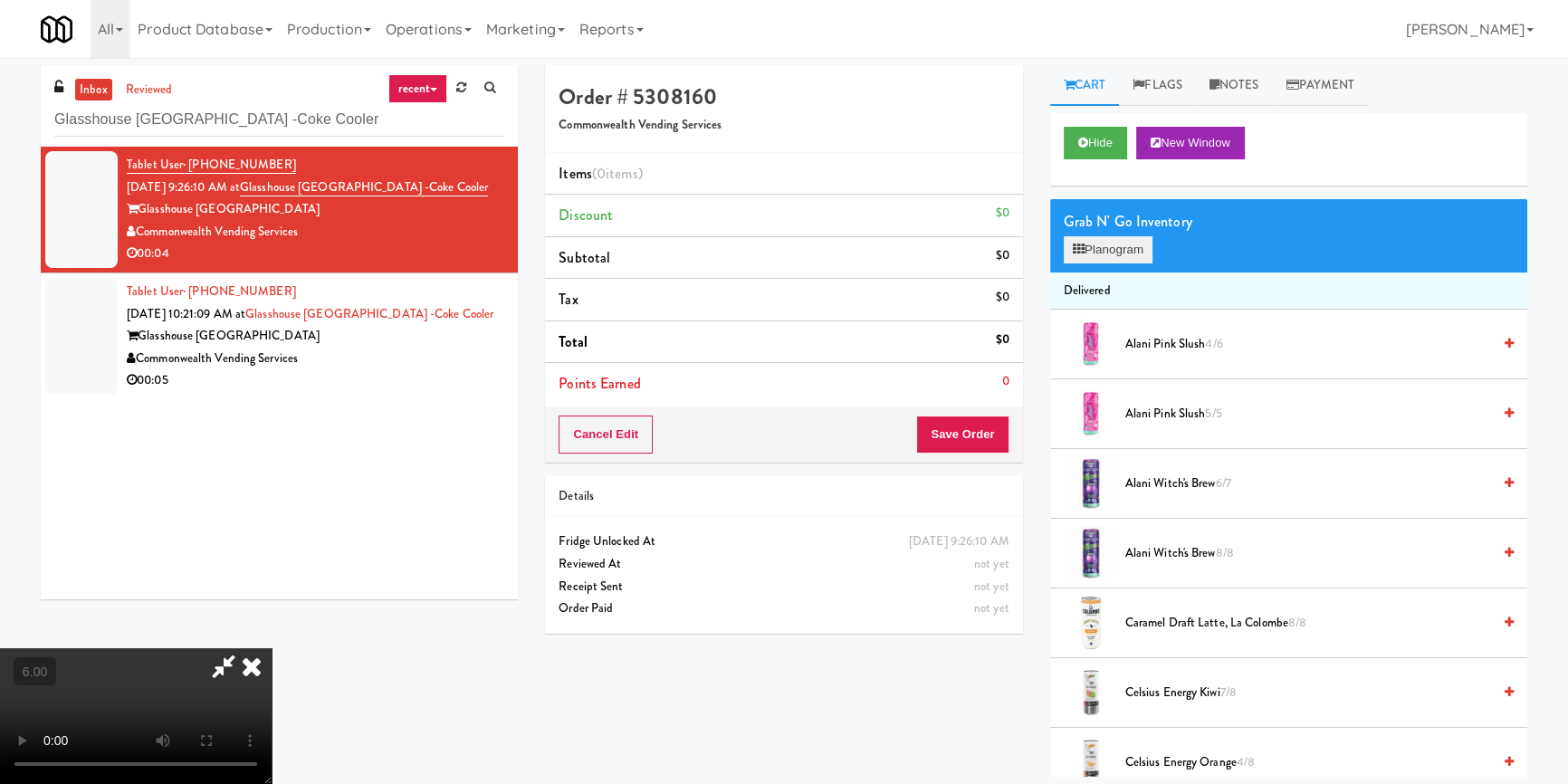
drag, startPoint x: 1066, startPoint y: 266, endPoint x: 1074, endPoint y: 252, distance: 16.1
click at [1071, 257] on div "Grab N' Go Inventory Planogram" at bounding box center [1289, 236] width 477 height 73
drag, startPoint x: 1074, startPoint y: 252, endPoint x: 1075, endPoint y: 267, distance: 15.0
click at [1074, 251] on icon at bounding box center [1078, 249] width 12 height 12
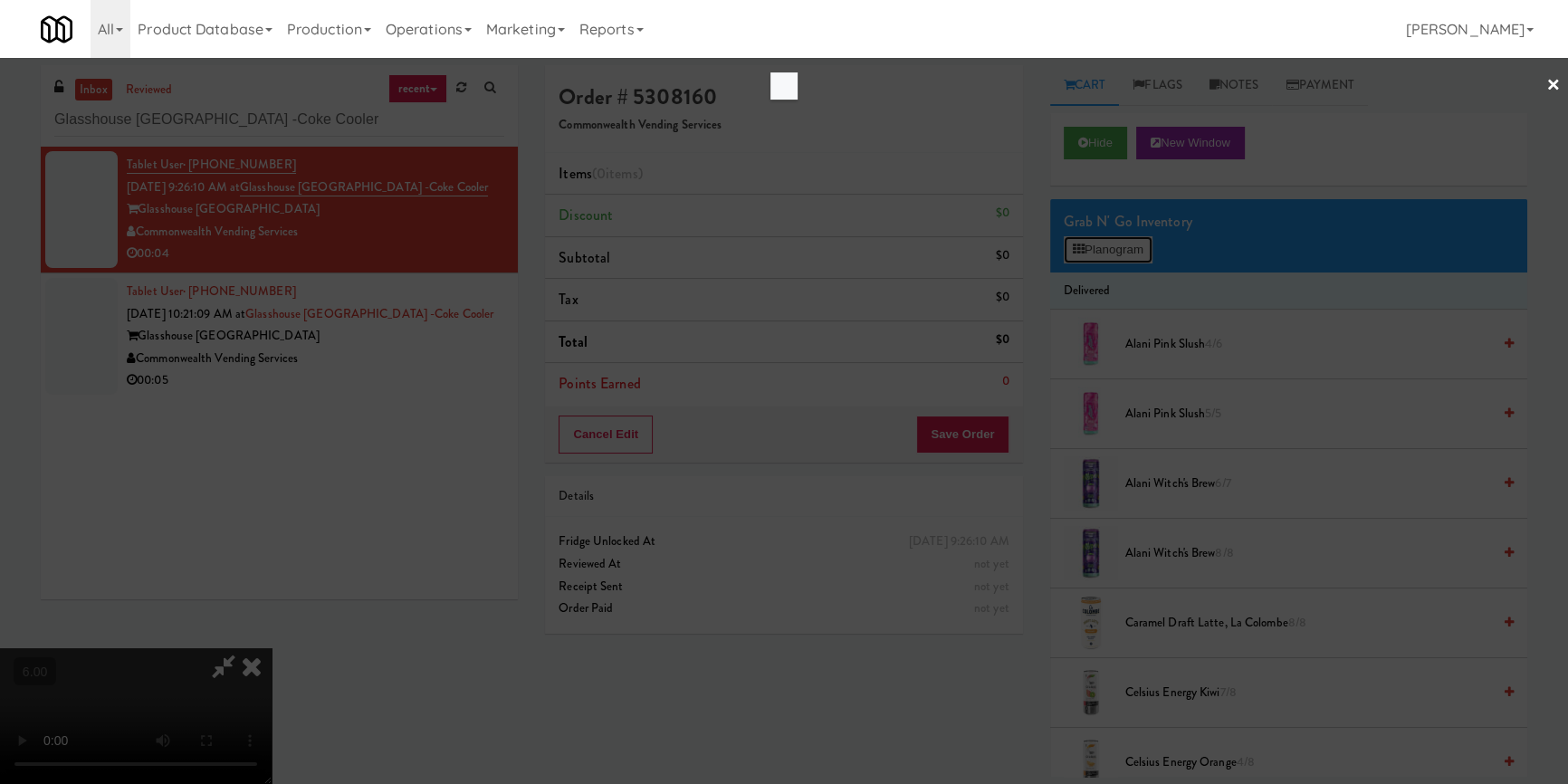
scroll to position [91, 0]
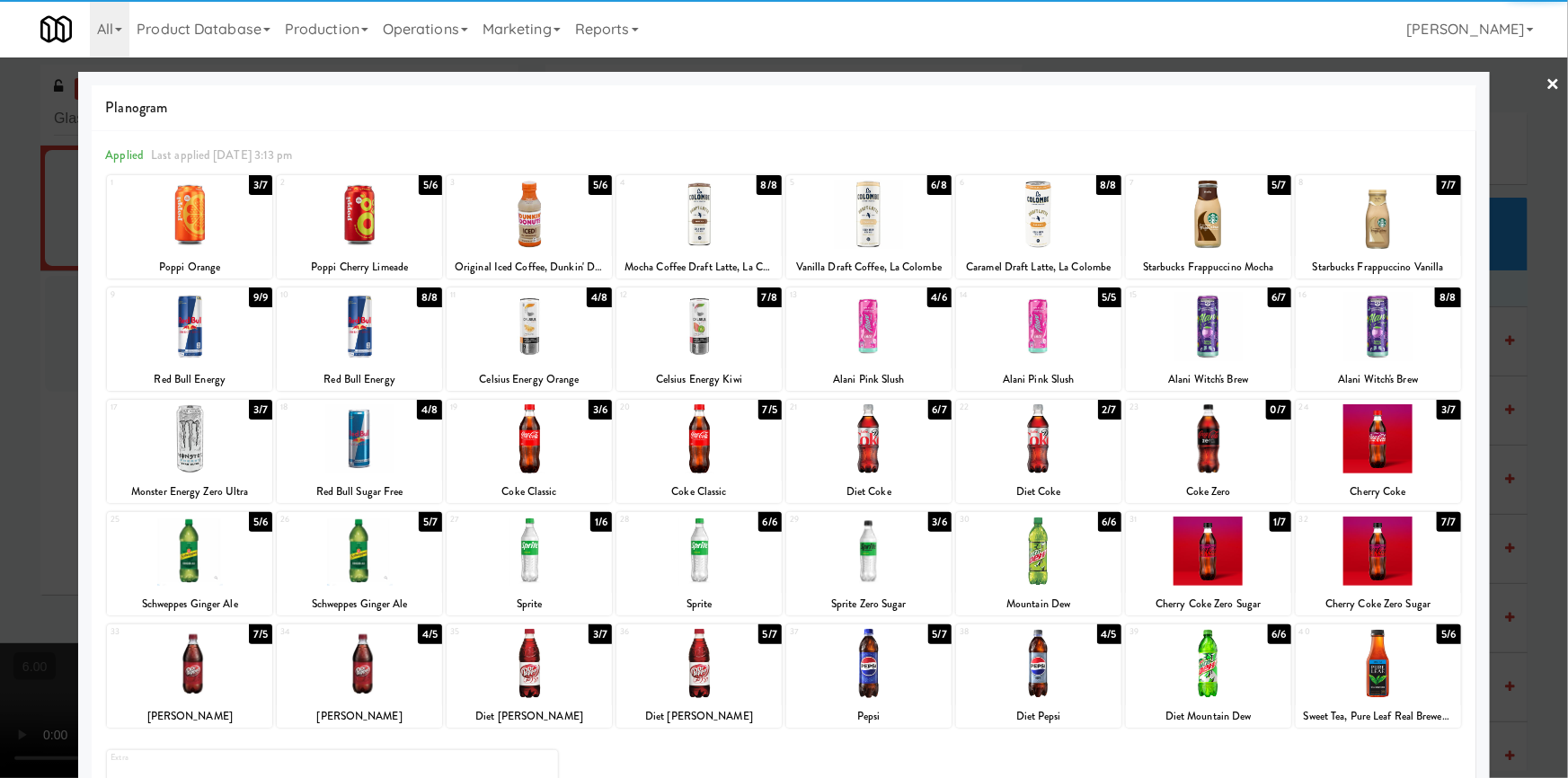
click at [222, 464] on div at bounding box center [189, 438] width 165 height 69
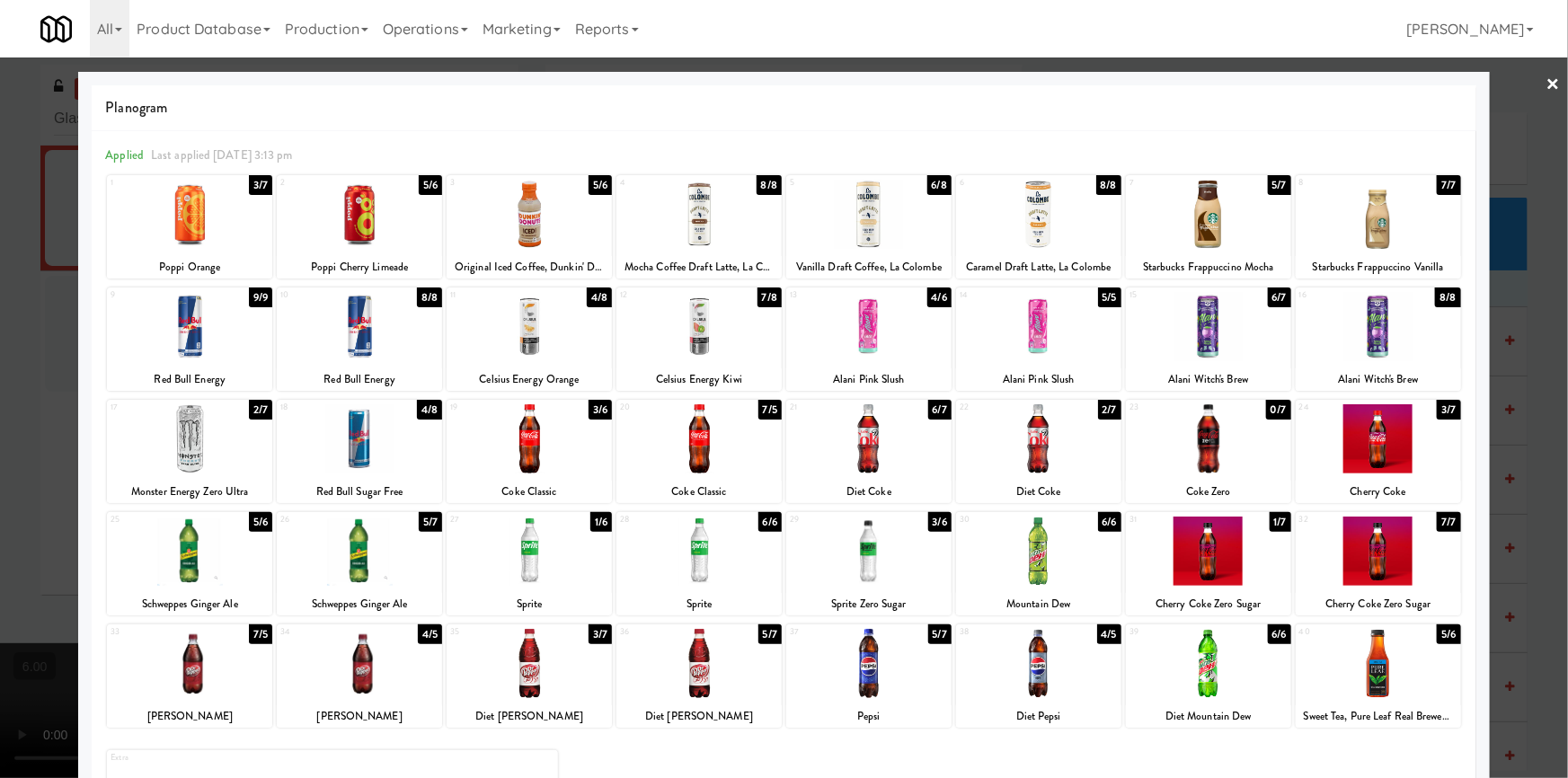
click at [0, 404] on div at bounding box center [784, 389] width 1568 height 778
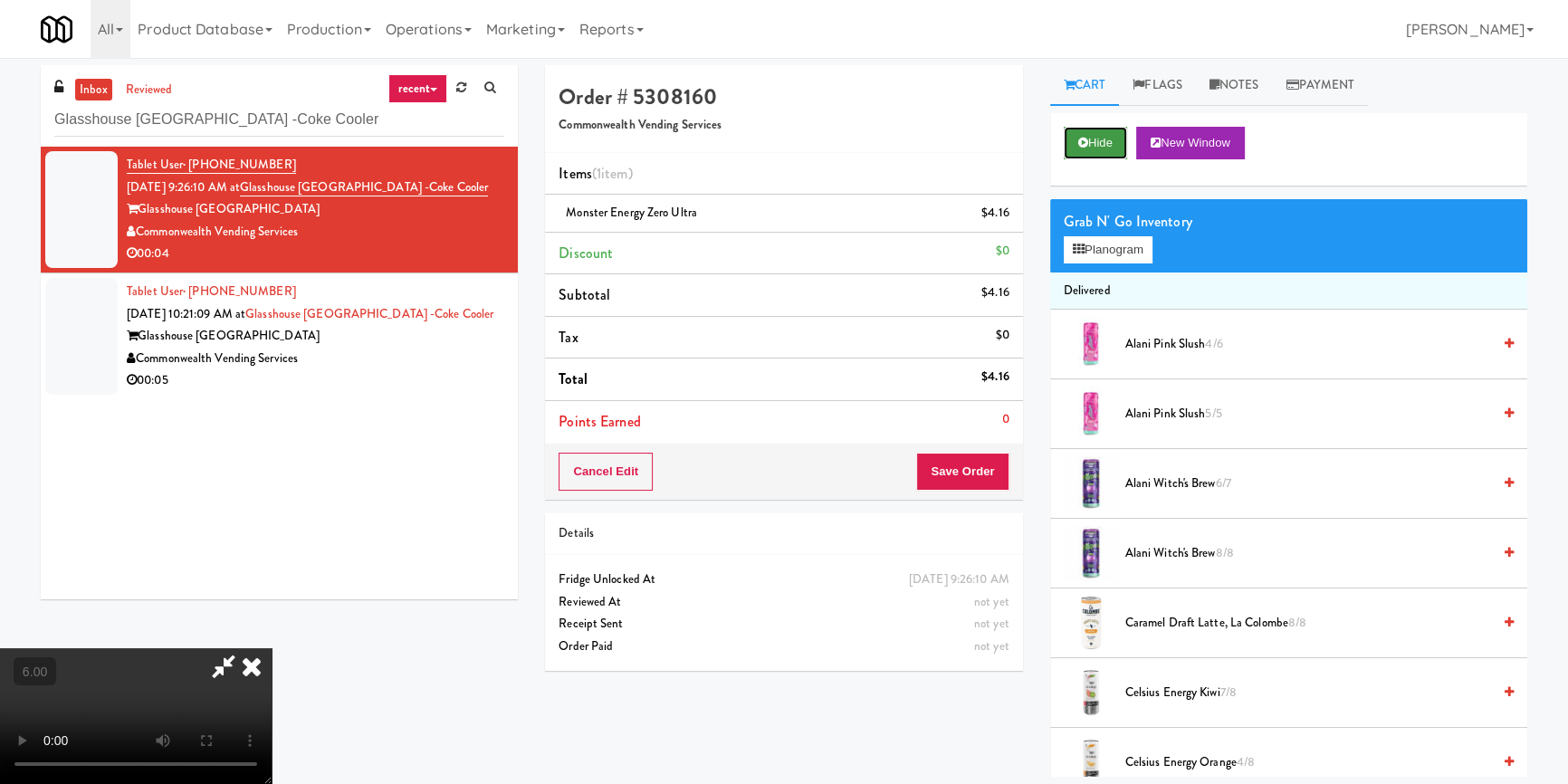
click at [1091, 139] on button "Hide" at bounding box center [1096, 143] width 63 height 33
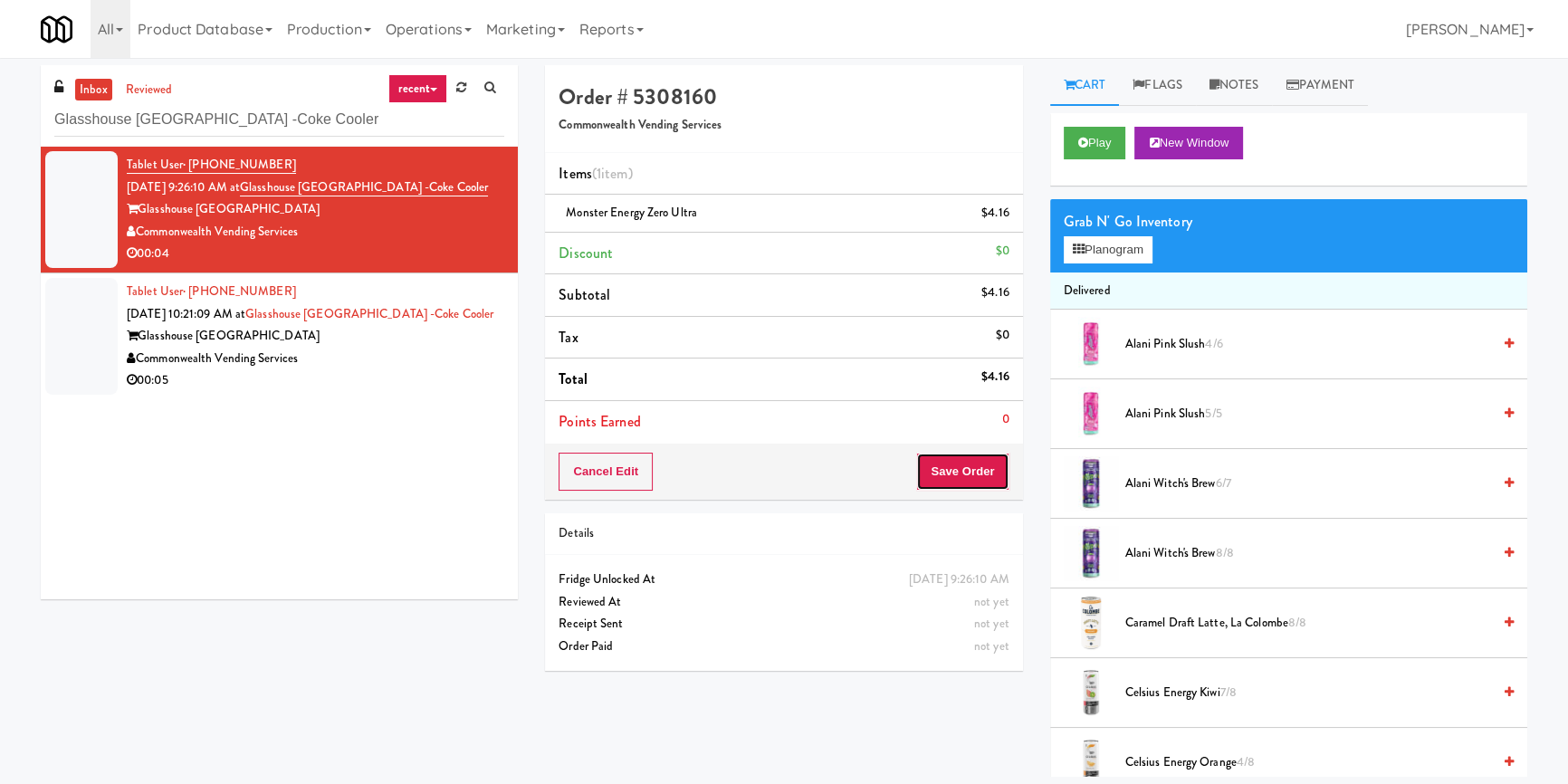
click at [959, 471] on button "Save Order" at bounding box center [962, 471] width 92 height 38
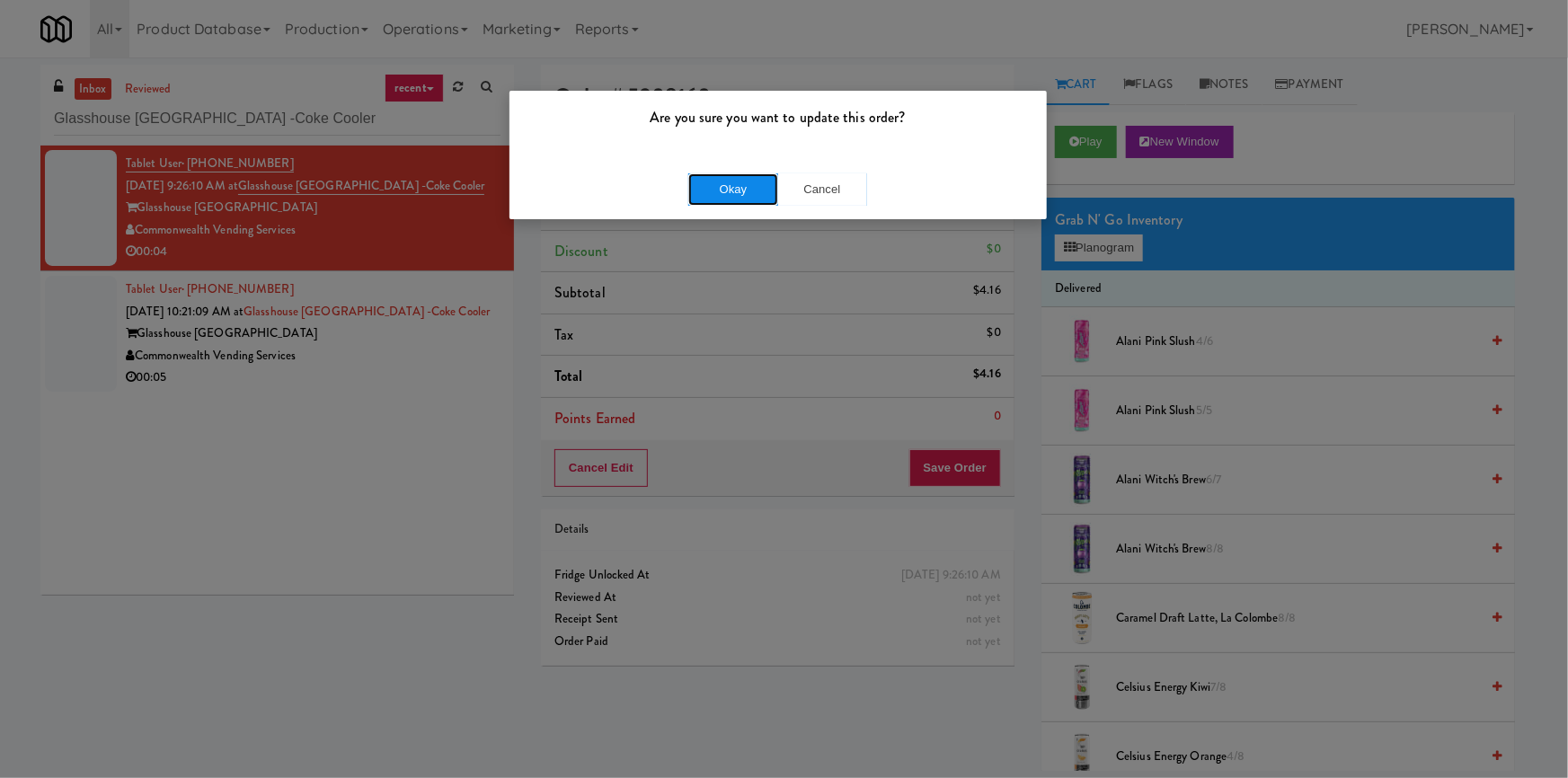
click at [744, 185] on button "Okay" at bounding box center [733, 190] width 90 height 32
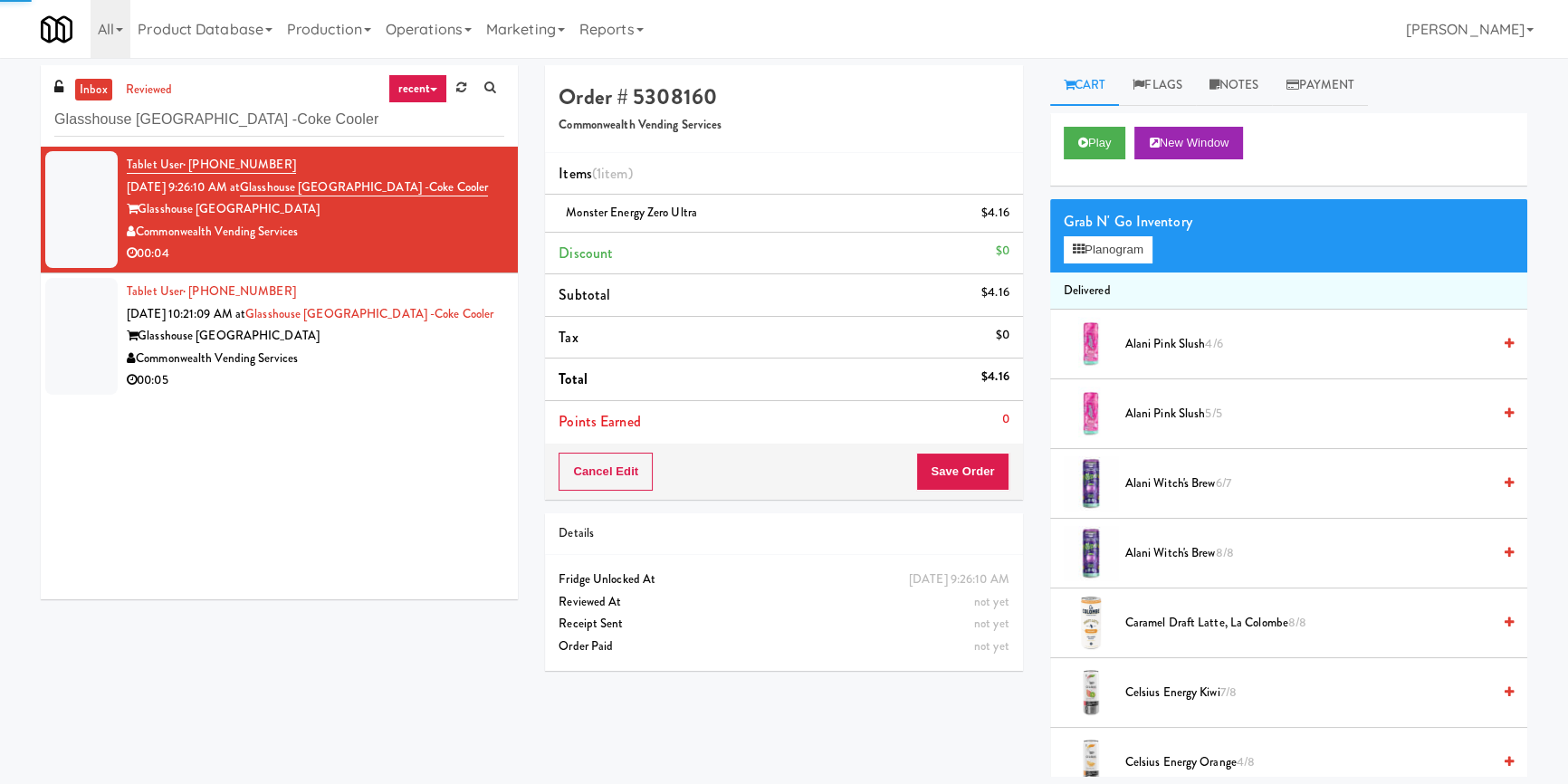
click at [418, 362] on div "Commonwealth Vending Services" at bounding box center [316, 359] width 377 height 23
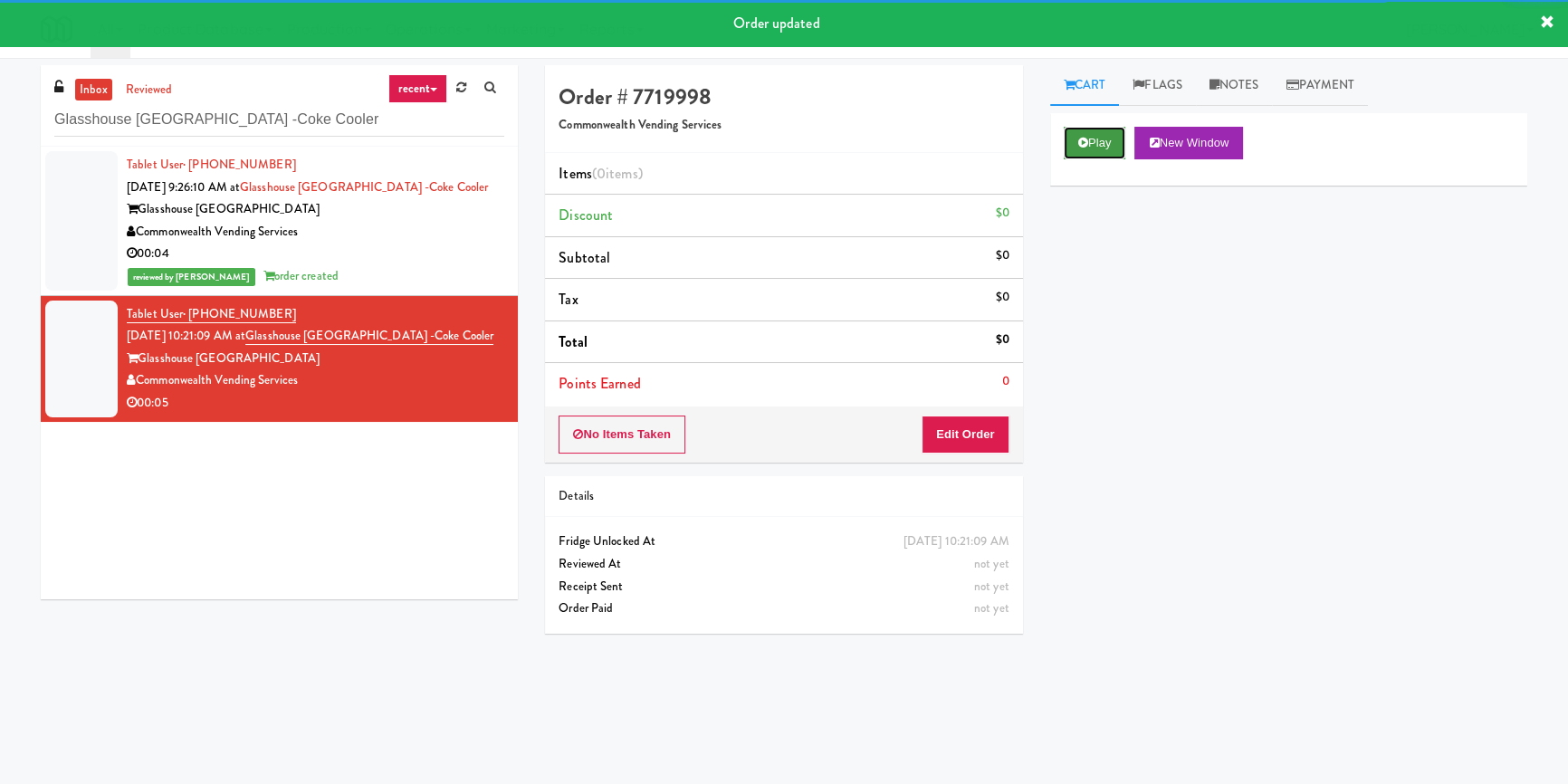
drag, startPoint x: 1115, startPoint y: 131, endPoint x: 1039, endPoint y: 246, distance: 137.8
click at [1115, 131] on button "Play" at bounding box center [1095, 143] width 63 height 33
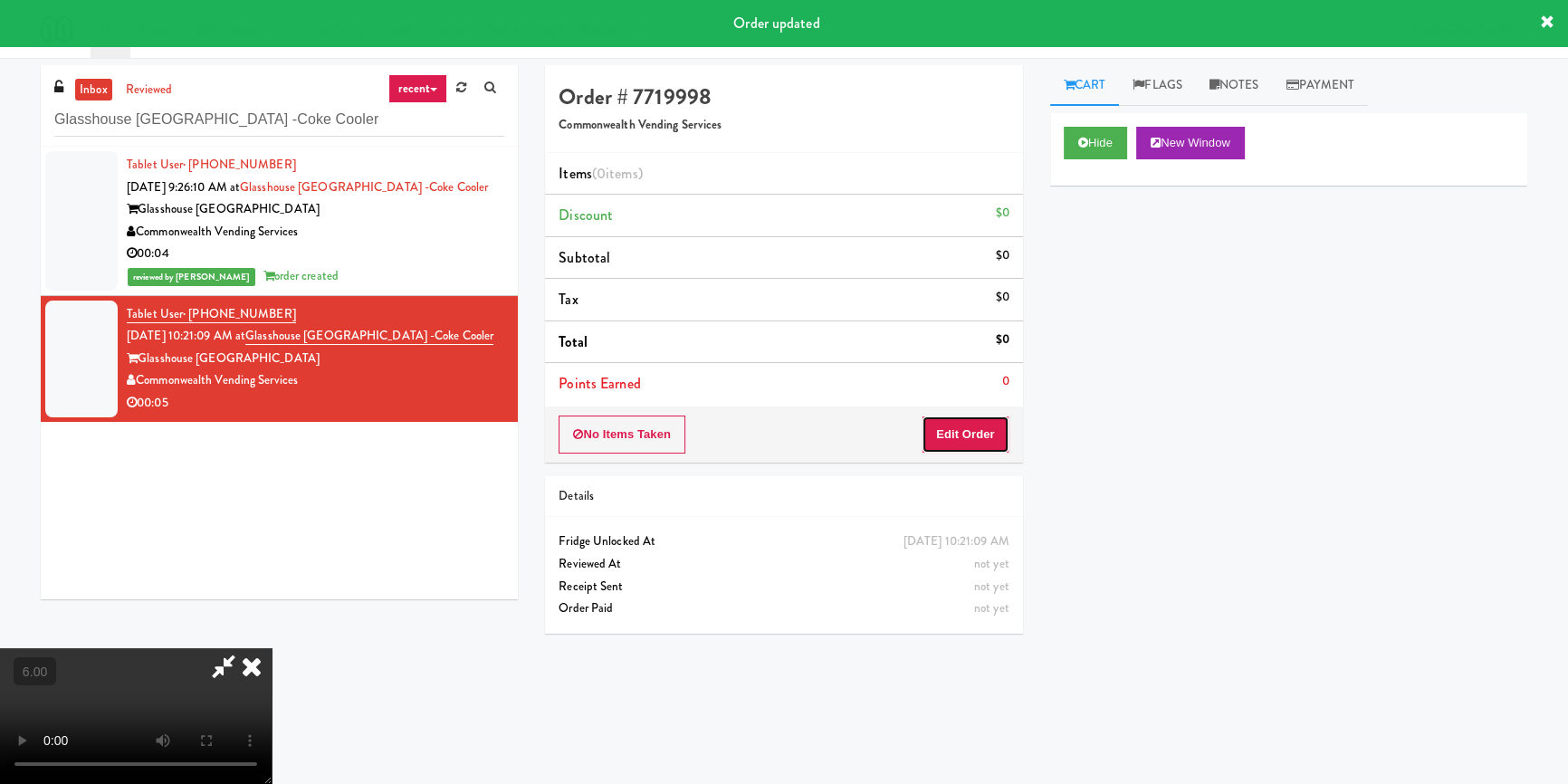
click at [950, 441] on button "Edit Order" at bounding box center [965, 435] width 88 height 38
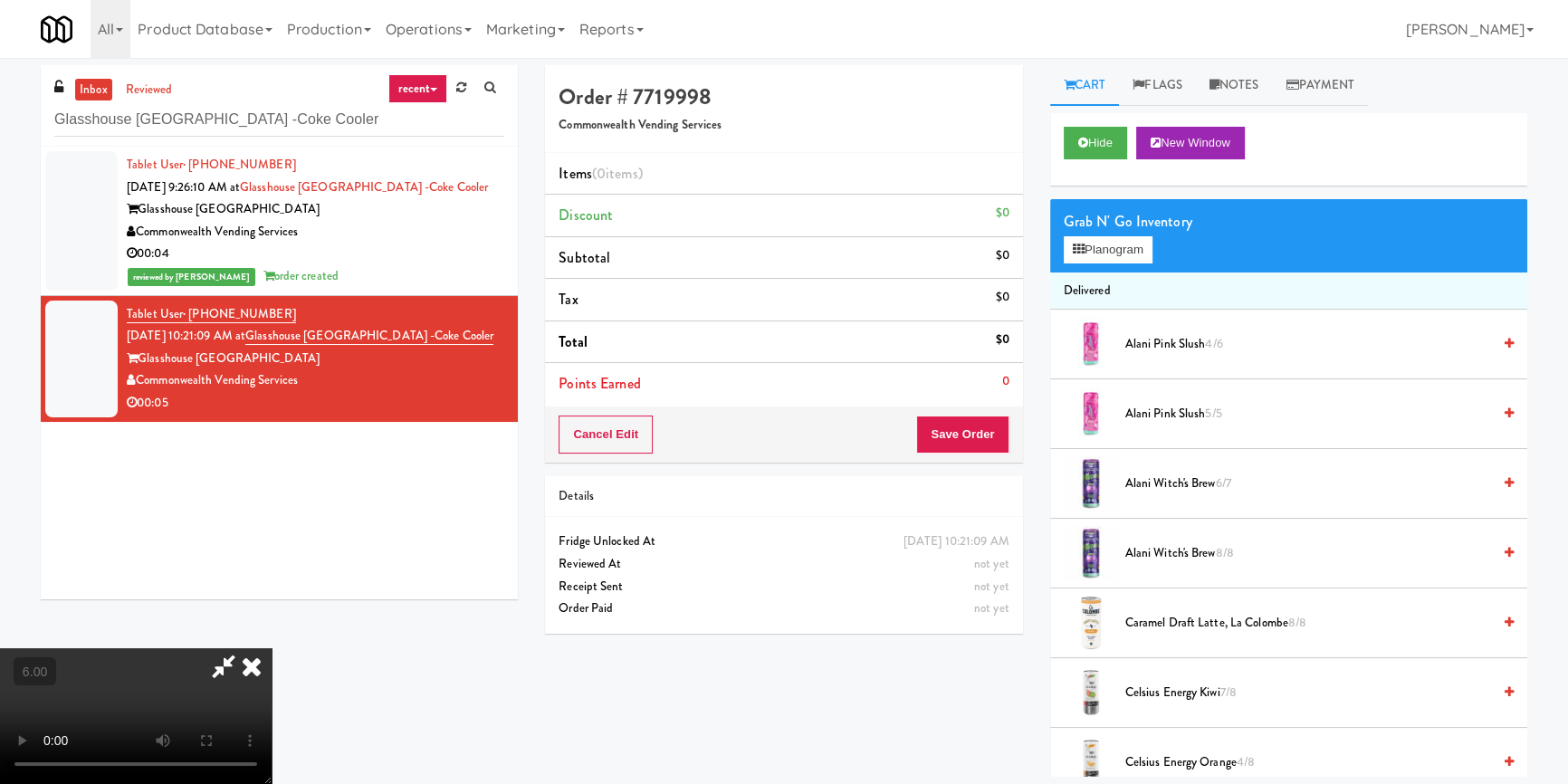
click at [271, 648] on video at bounding box center [136, 716] width 271 height 136
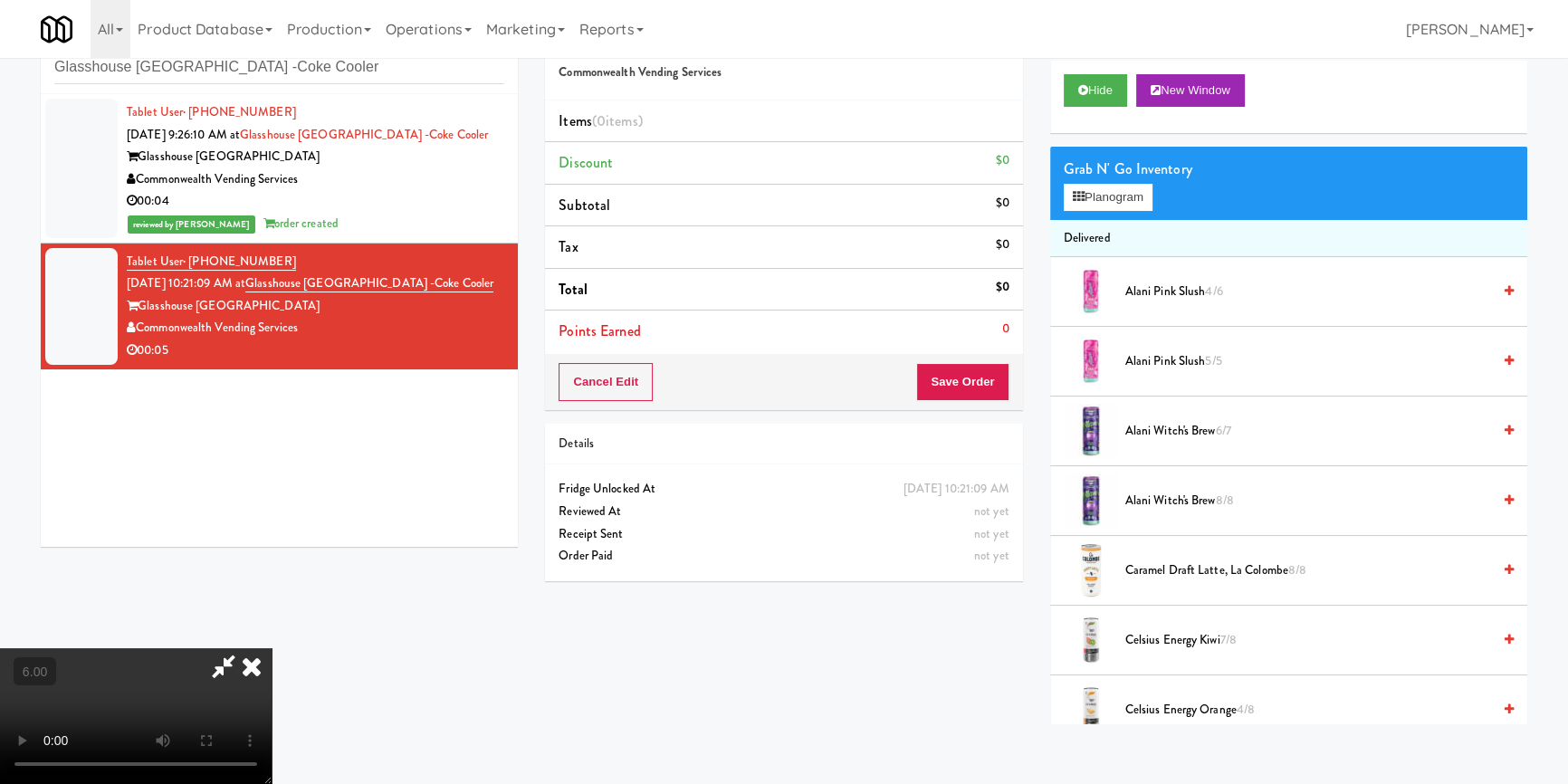
scroll to position [57, 0]
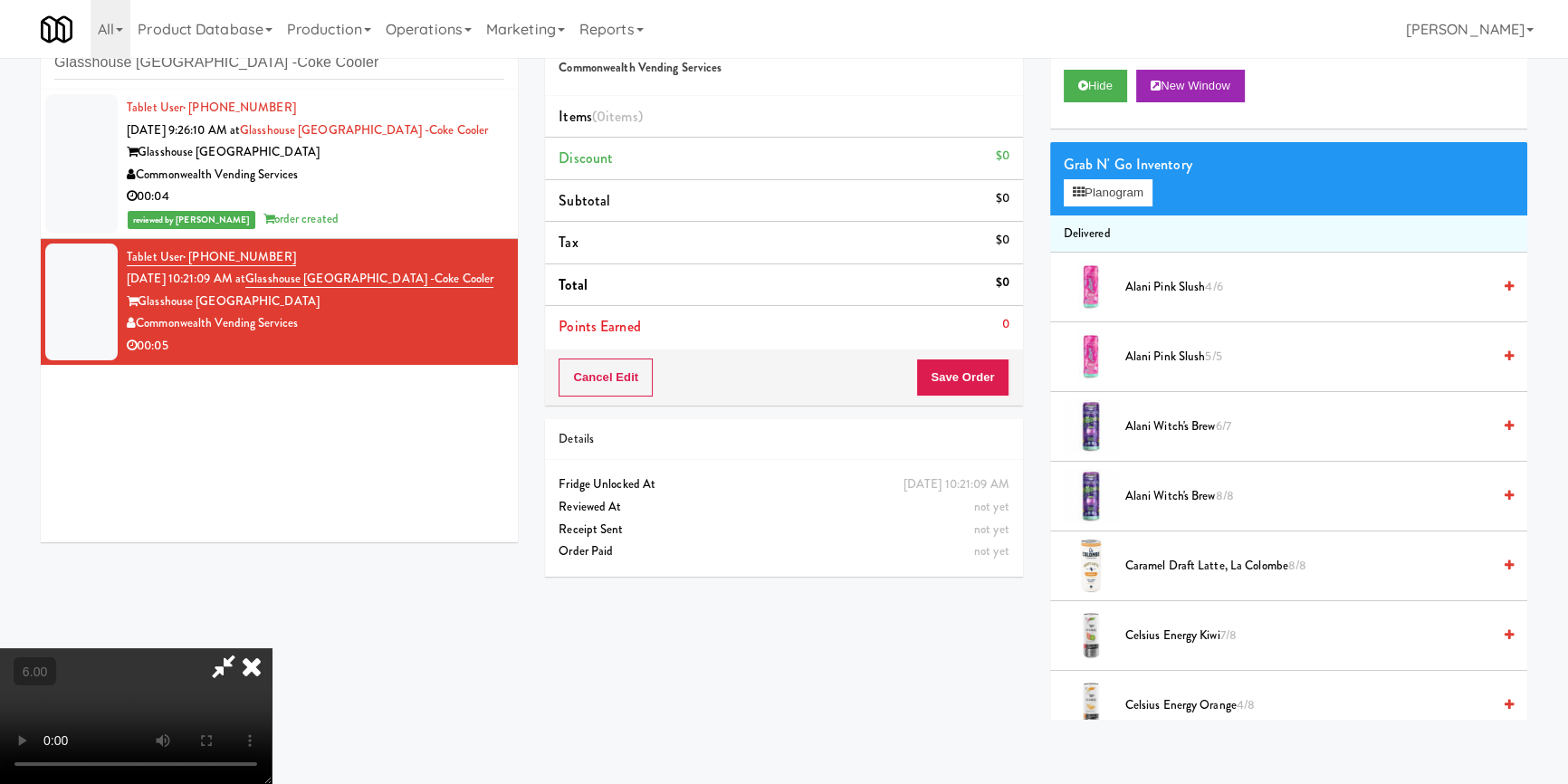
click at [271, 688] on video at bounding box center [136, 716] width 271 height 136
click at [271, 661] on video at bounding box center [136, 716] width 271 height 136
click at [271, 648] on video at bounding box center [136, 716] width 271 height 136
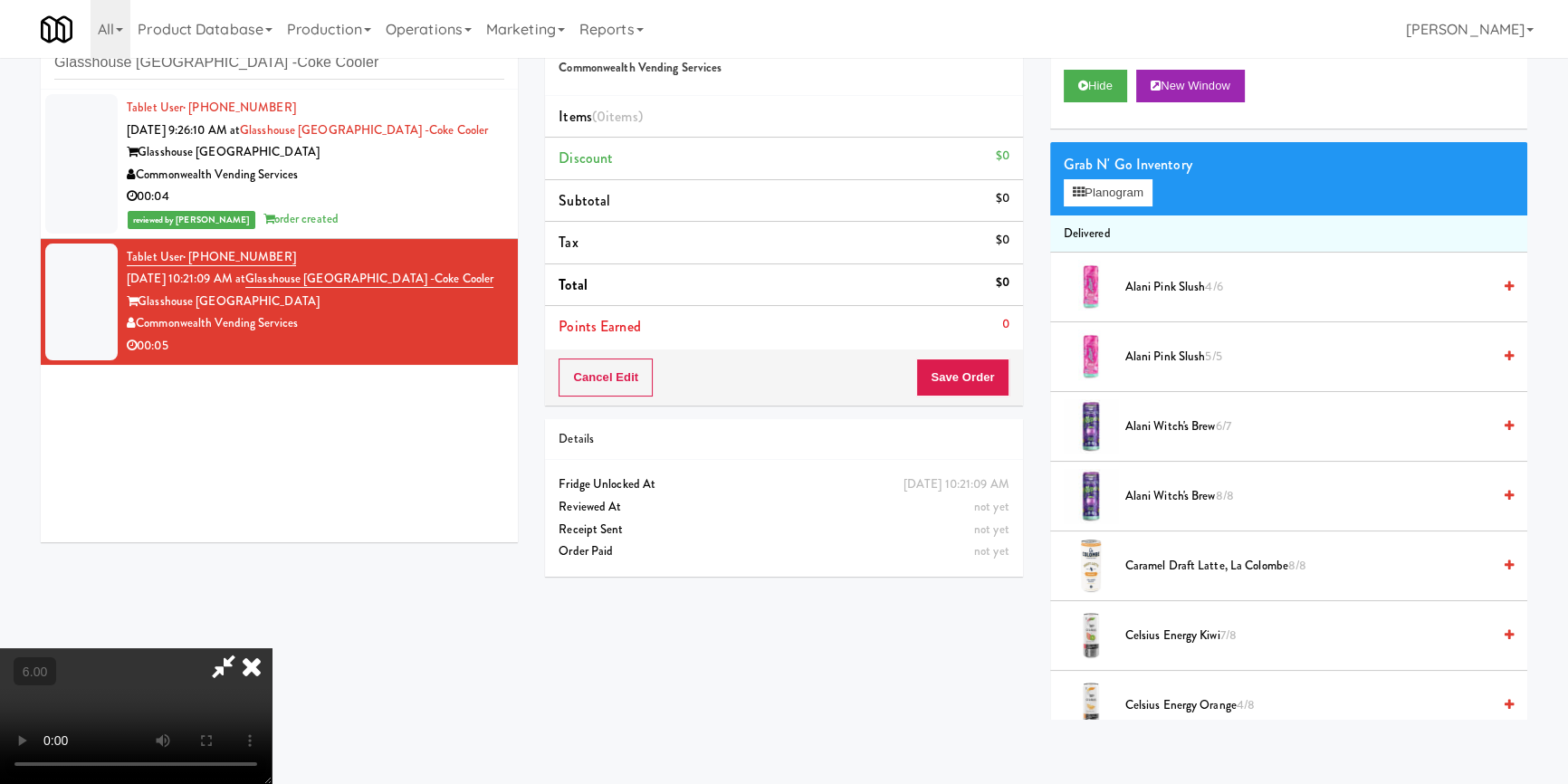
click at [271, 648] on video at bounding box center [136, 716] width 271 height 136
click at [1094, 185] on button "Planogram" at bounding box center [1108, 192] width 89 height 27
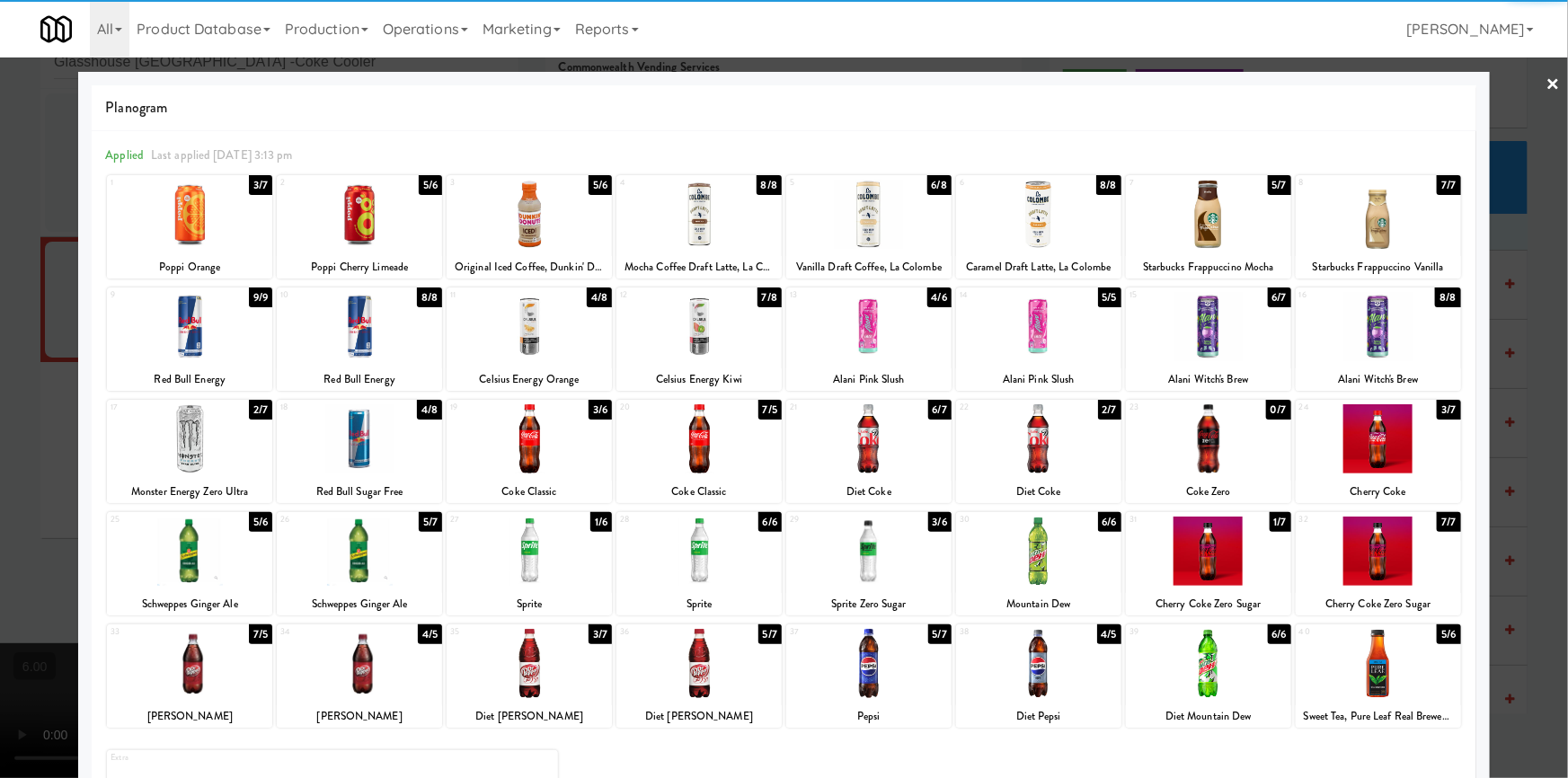
click at [568, 683] on div at bounding box center [529, 663] width 165 height 69
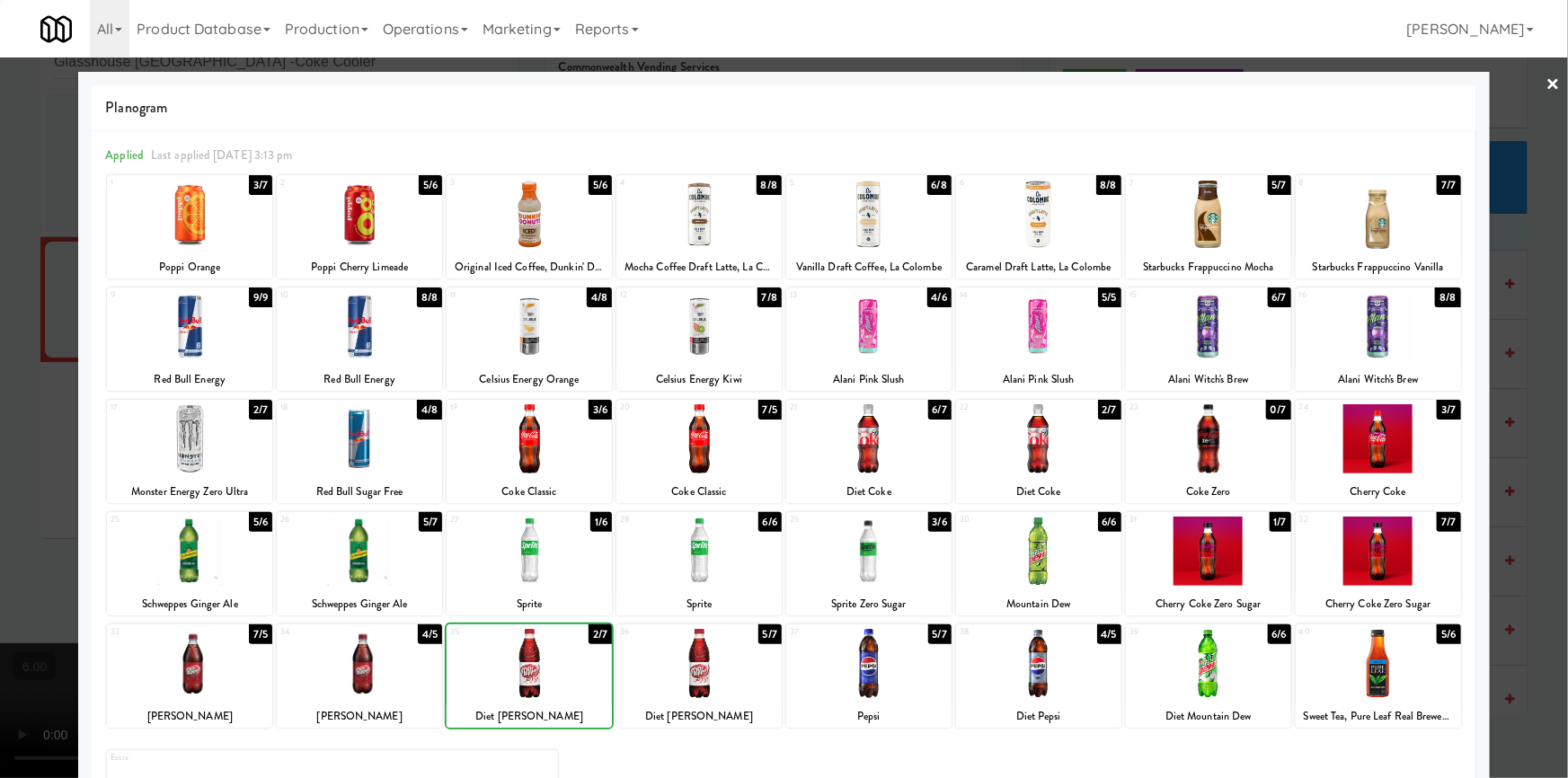
click at [0, 367] on div at bounding box center [784, 389] width 1568 height 778
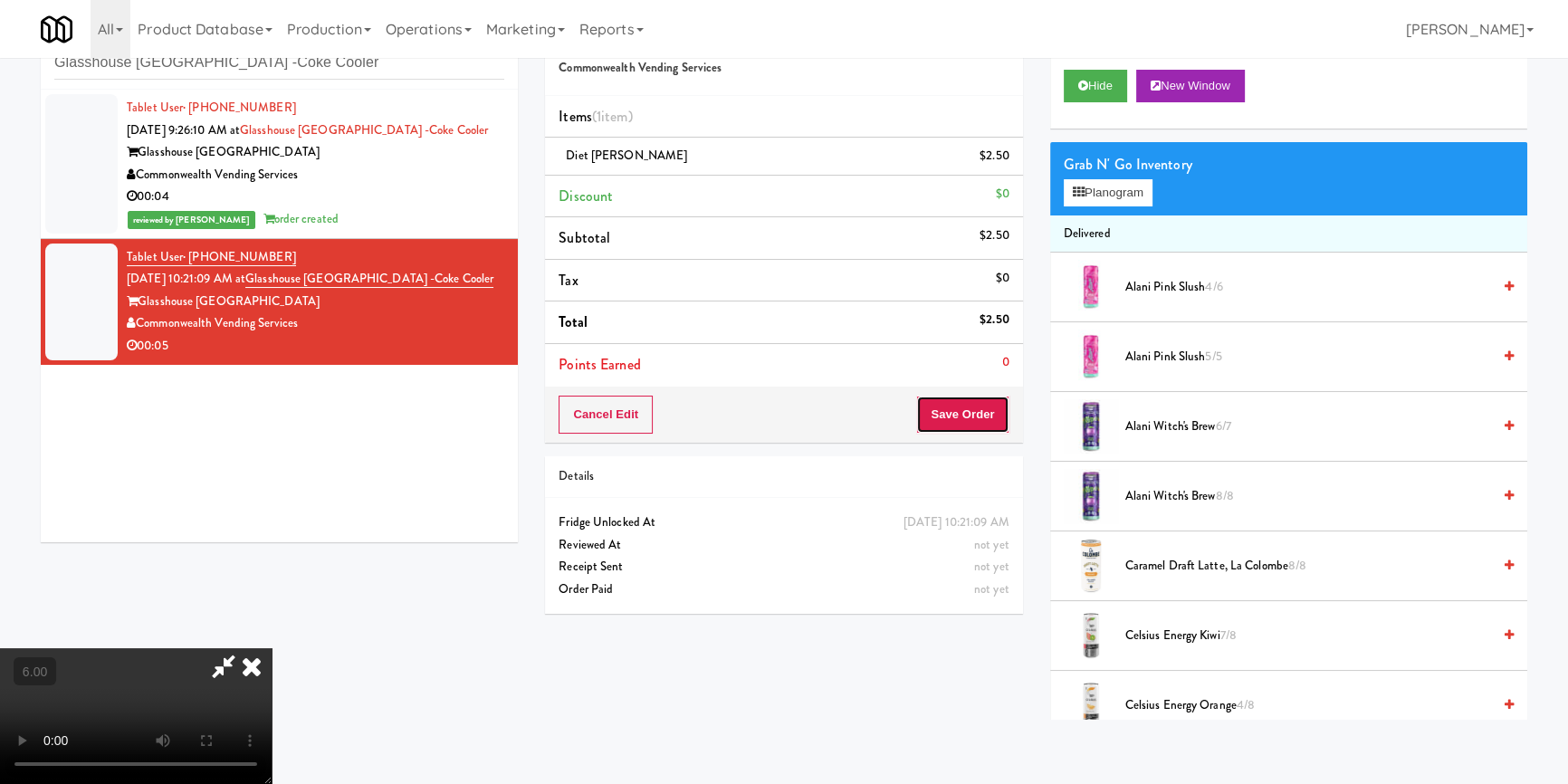
click at [1000, 428] on button "Save Order" at bounding box center [962, 415] width 92 height 38
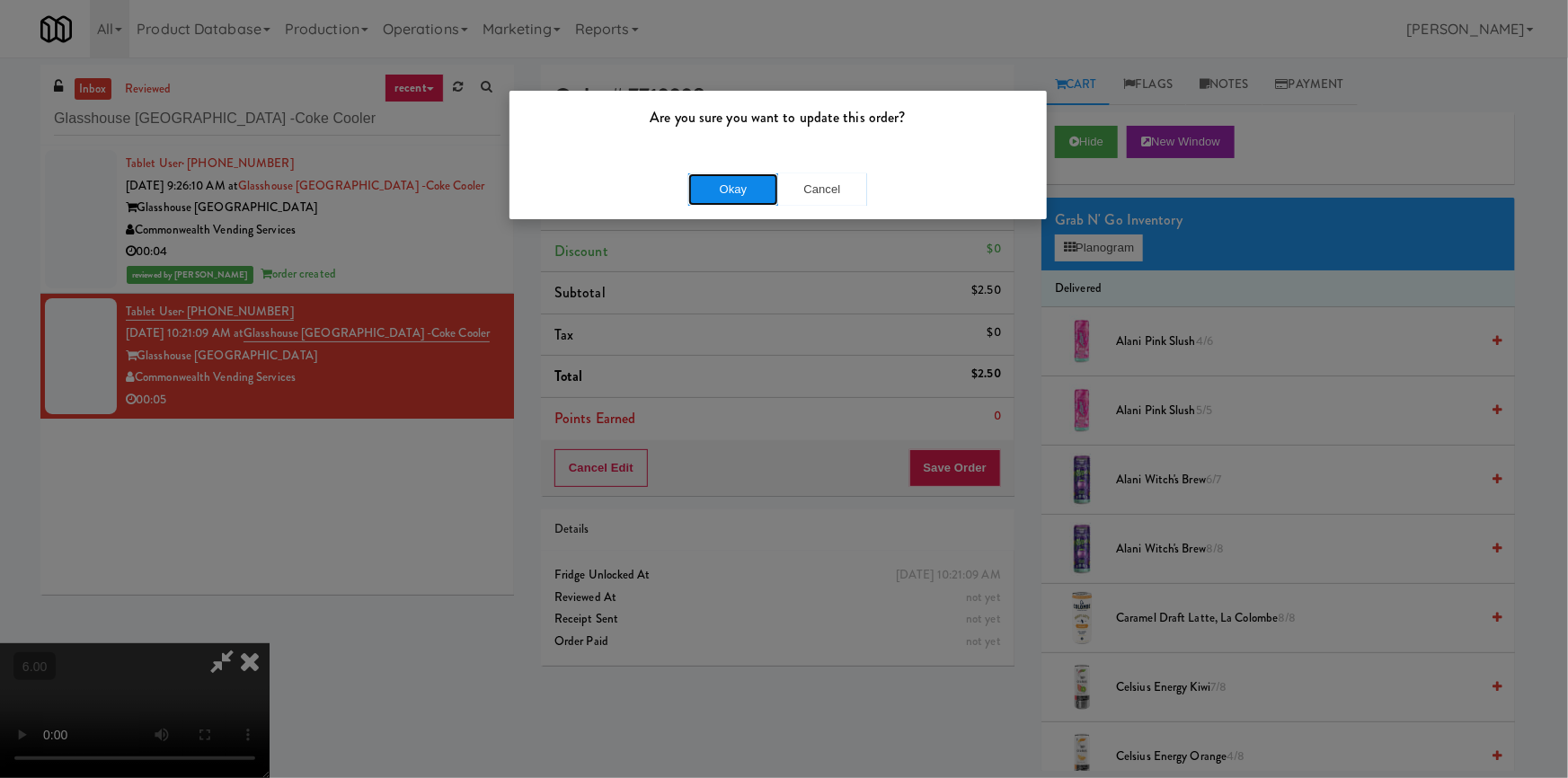
click at [710, 177] on button "Okay" at bounding box center [733, 190] width 90 height 32
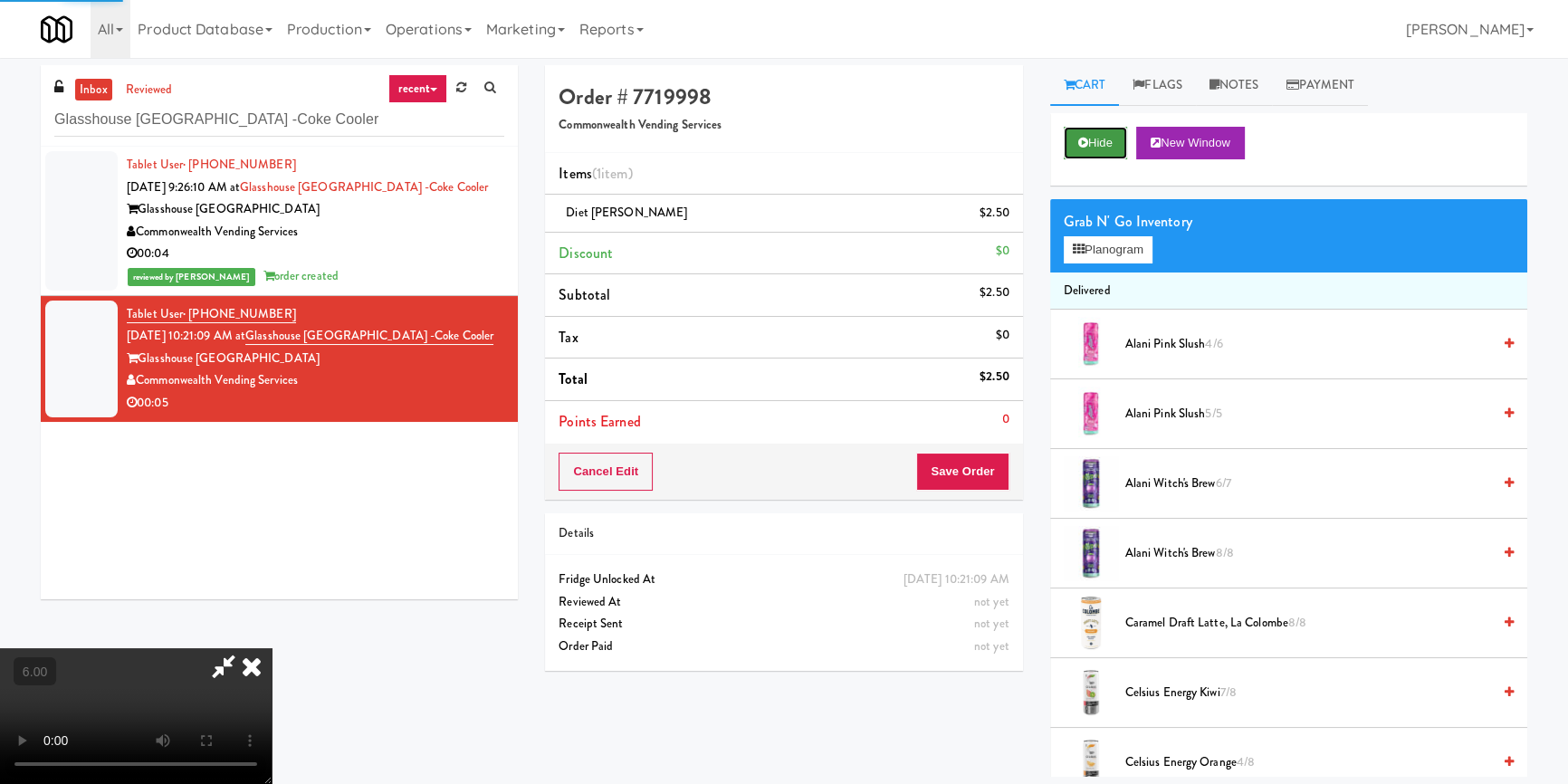
click at [1099, 139] on button "Hide" at bounding box center [1096, 143] width 63 height 33
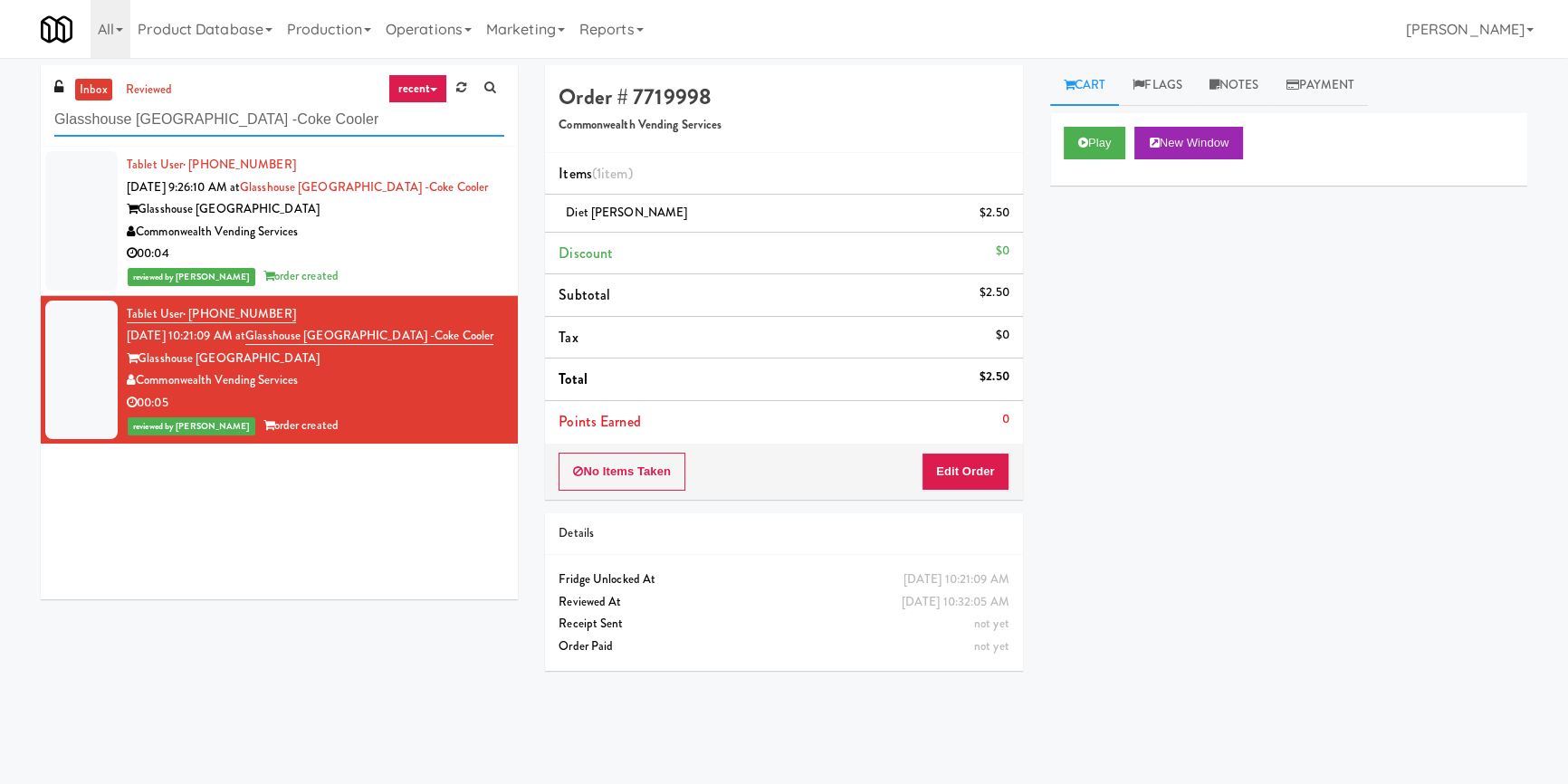
paste input "Combo"
drag, startPoint x: 350, startPoint y: 113, endPoint x: 4, endPoint y: 102, distance: 346.2
click at [0, 105] on div "inbox reviewed recent all unclear take inventory issue suspicious failed recent…" at bounding box center [784, 421] width 1568 height 712
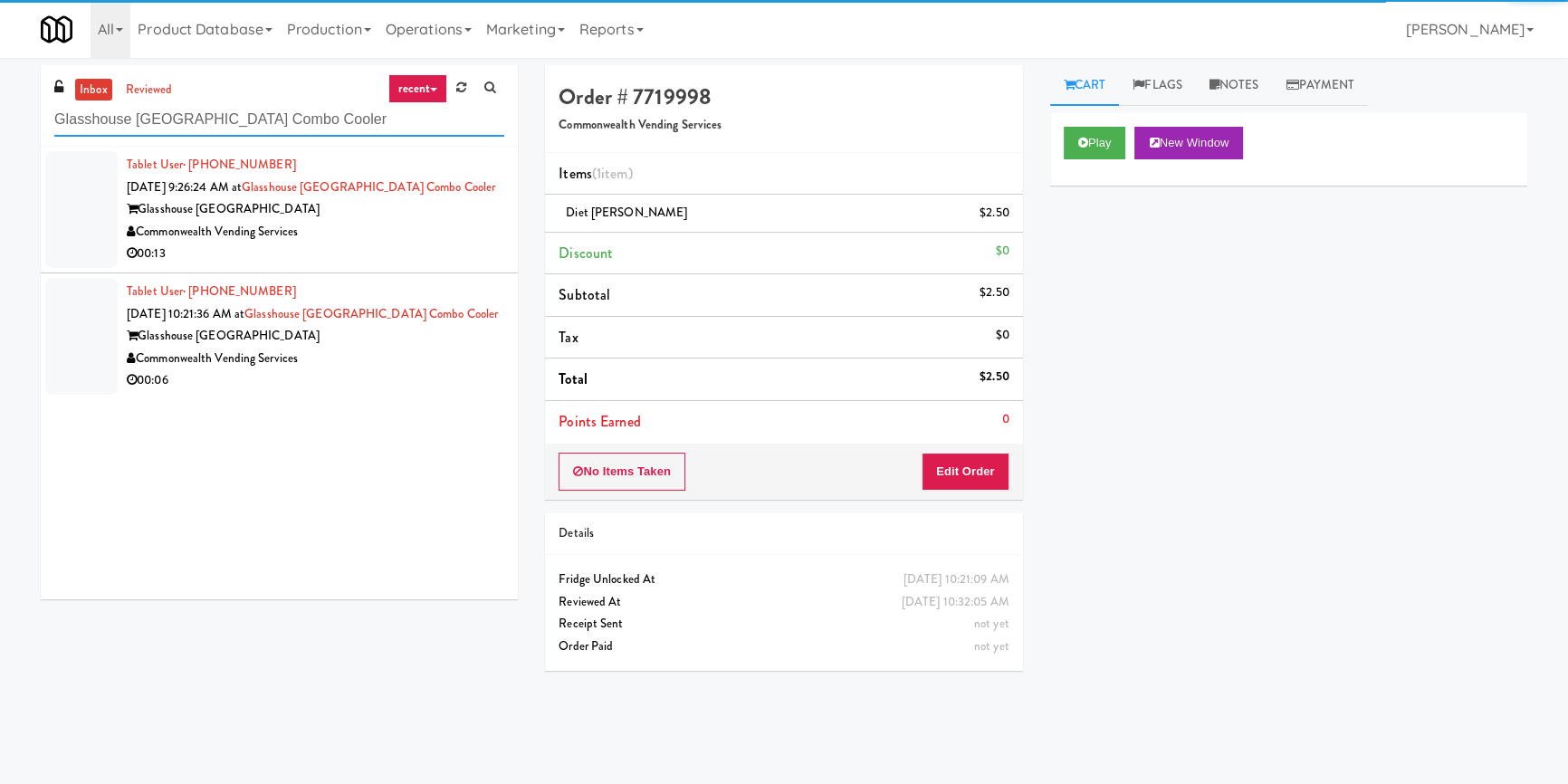
type input "Glasshouse [GEOGRAPHIC_DATA] Combo Cooler"
click at [429, 266] on li "Tablet User · (724) 322-6533 [DATE] 9:26:24 AM at [GEOGRAPHIC_DATA] Combo Coole…" at bounding box center [279, 210] width 477 height 127
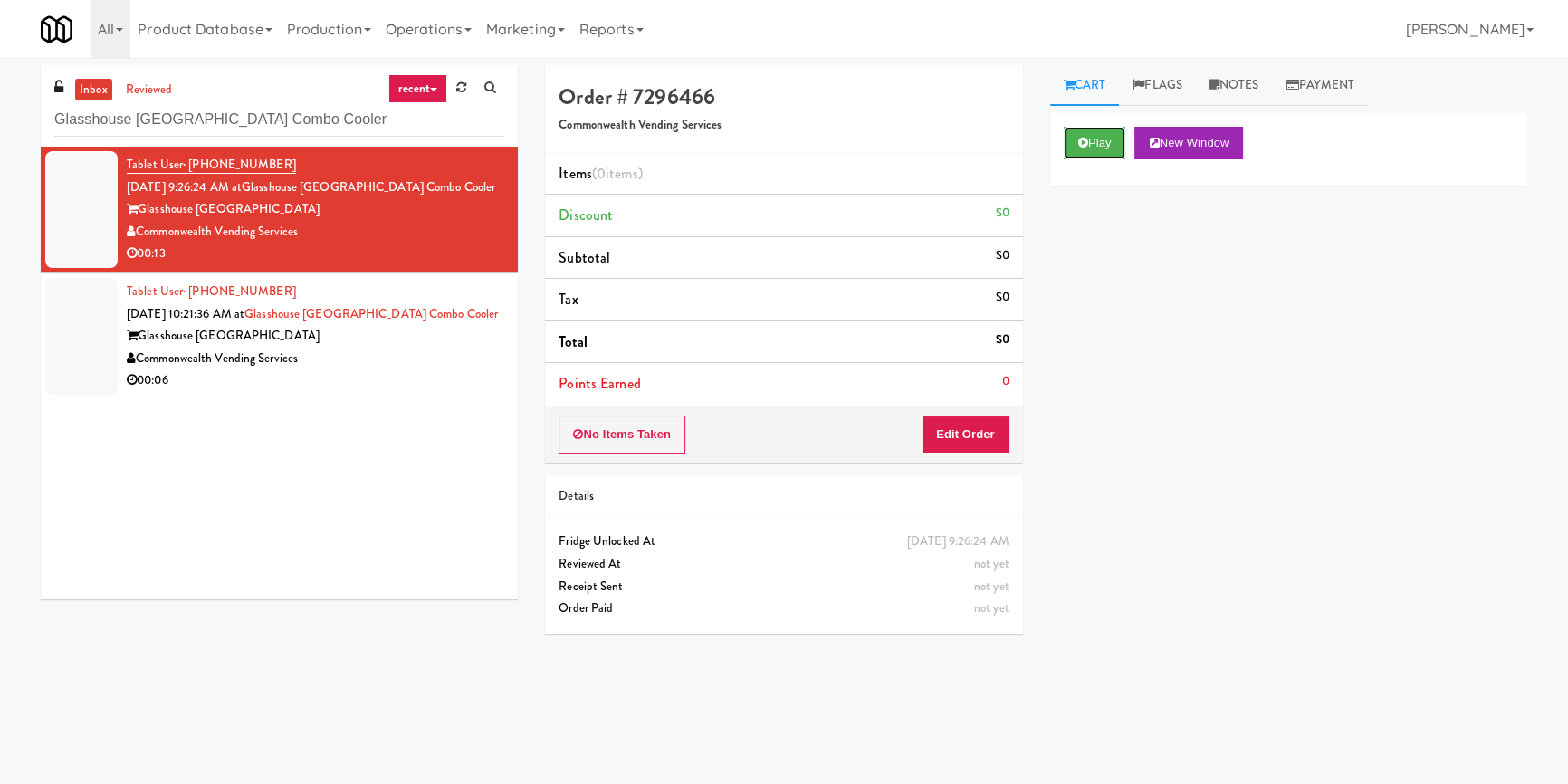
drag, startPoint x: 1086, startPoint y: 145, endPoint x: 1086, endPoint y: 179, distance: 34.0
click at [1086, 145] on icon at bounding box center [1083, 142] width 10 height 12
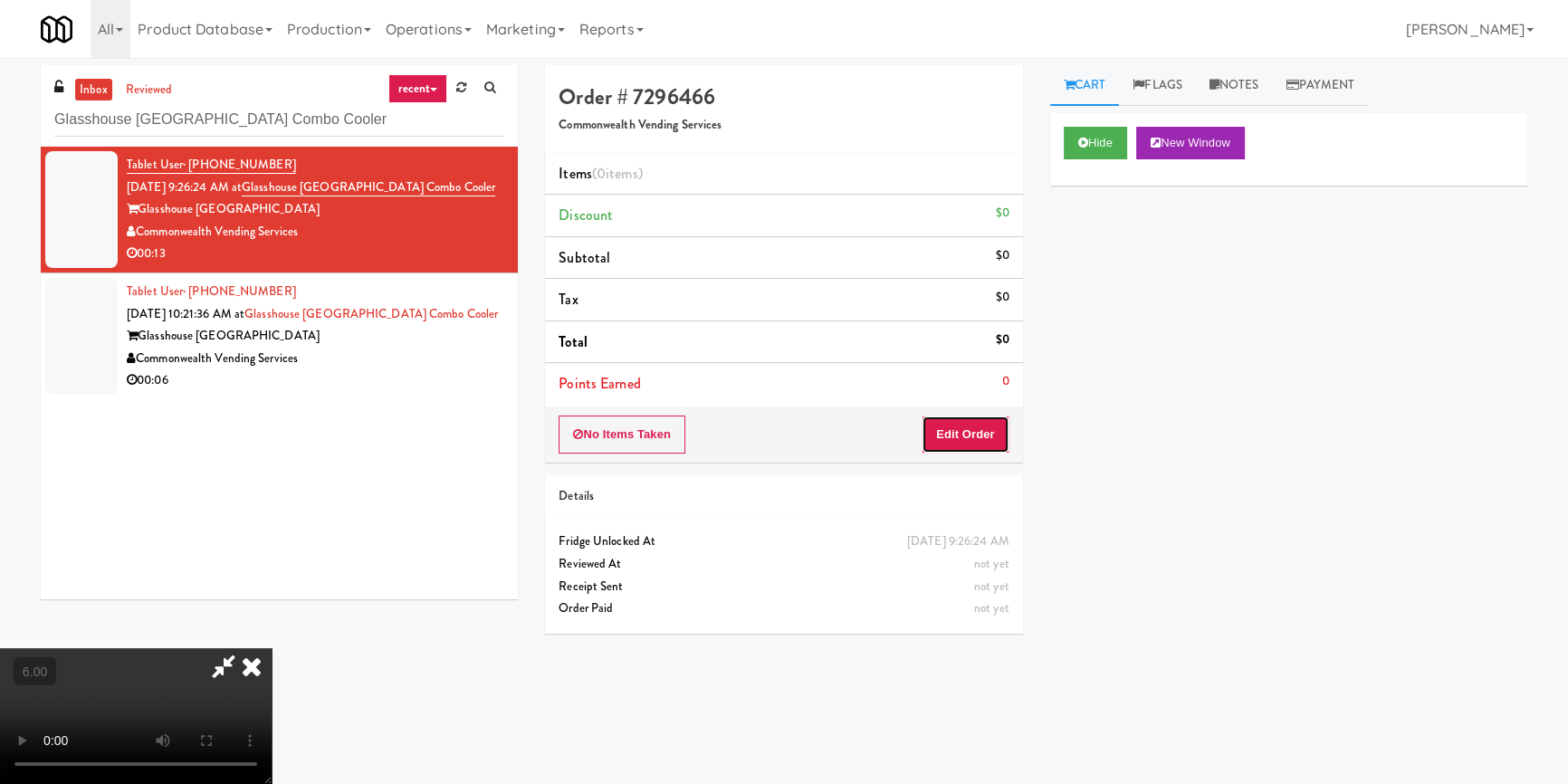
click at [976, 426] on button "Edit Order" at bounding box center [965, 435] width 88 height 38
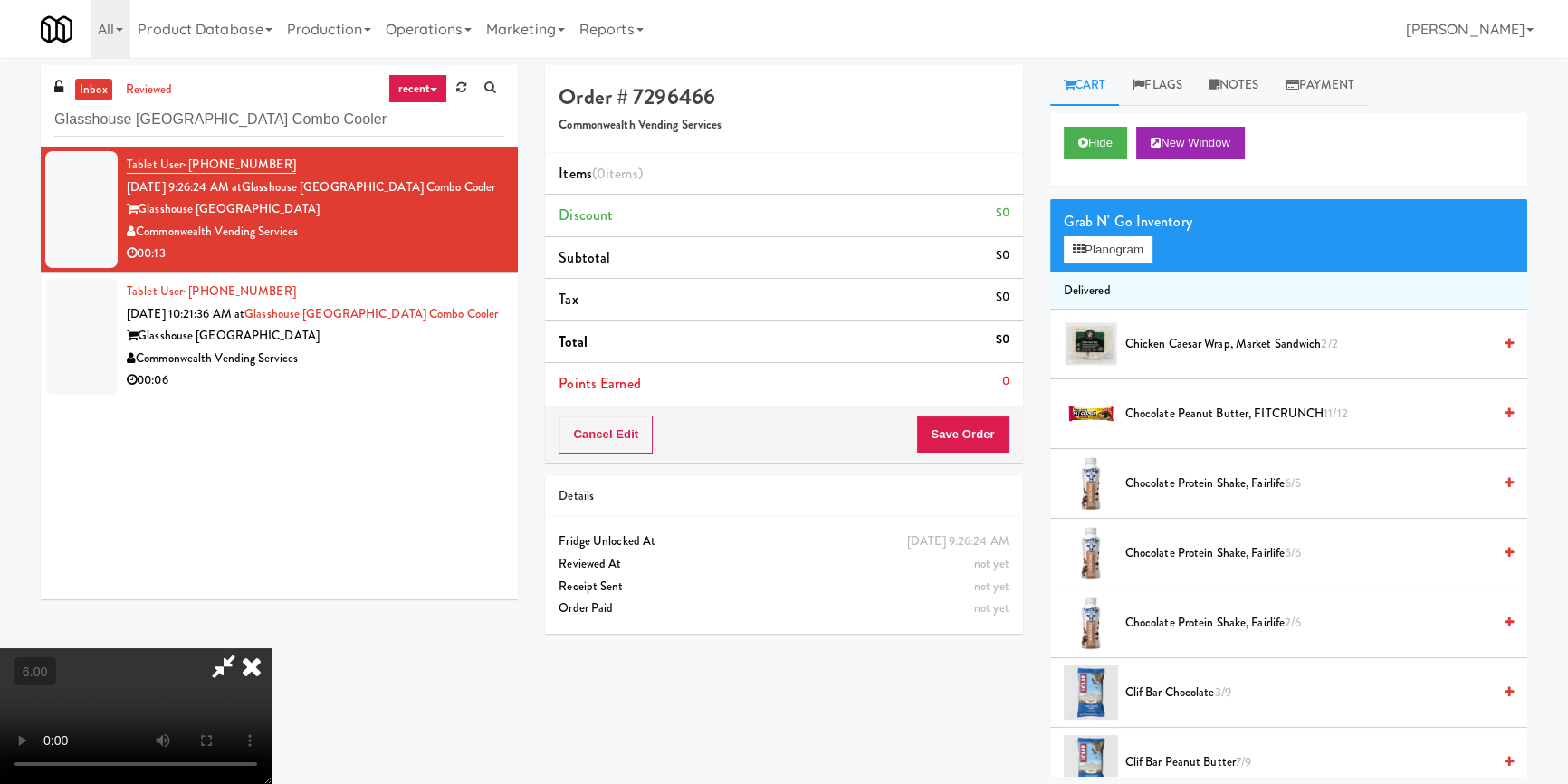
click at [271, 648] on video at bounding box center [136, 716] width 271 height 136
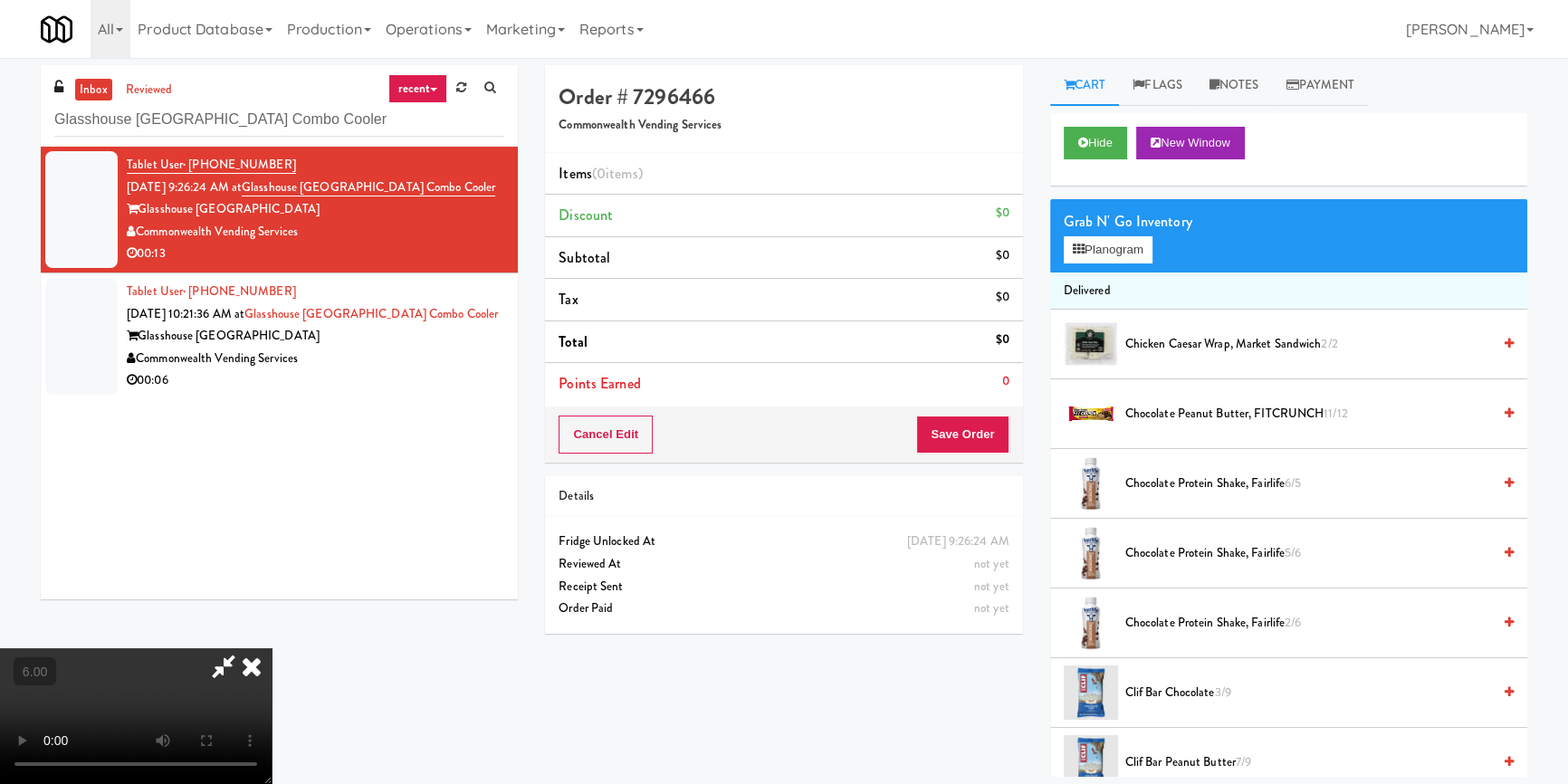
click at [271, 648] on video at bounding box center [136, 716] width 271 height 136
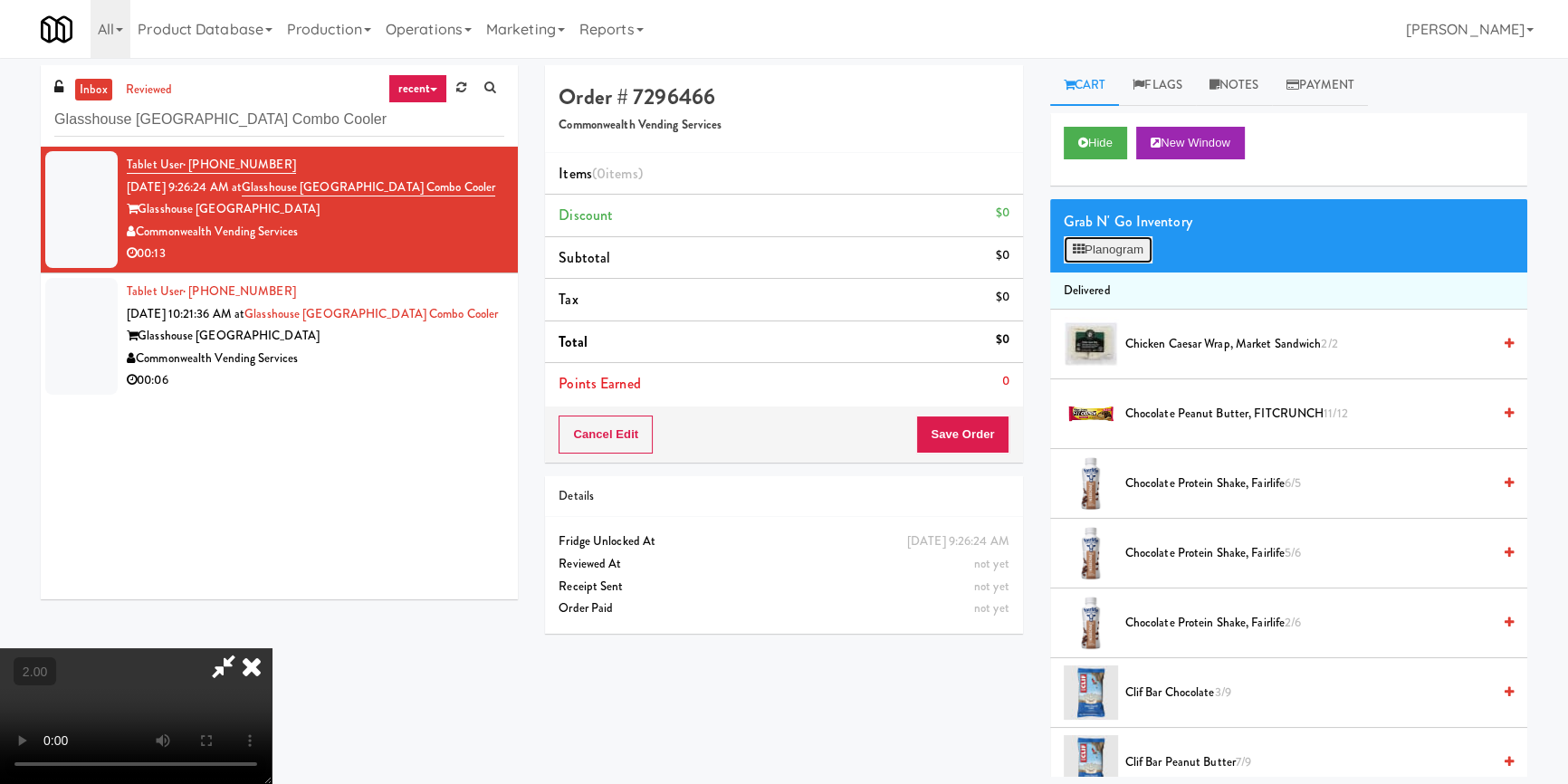
click at [1113, 238] on button "Planogram" at bounding box center [1108, 250] width 89 height 27
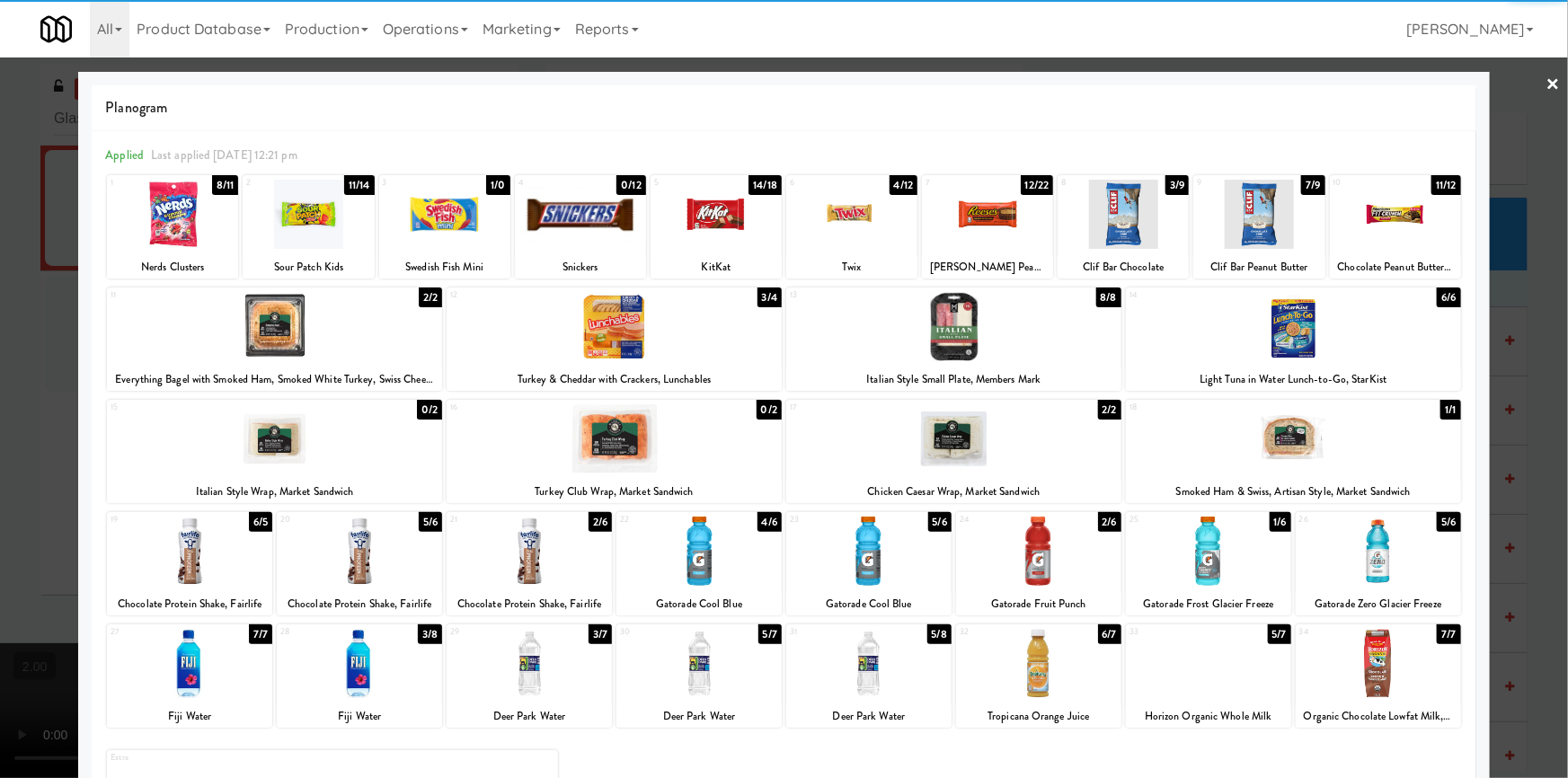
click at [683, 359] on div at bounding box center [614, 326] width 335 height 69
click at [9, 360] on div at bounding box center [784, 389] width 1568 height 778
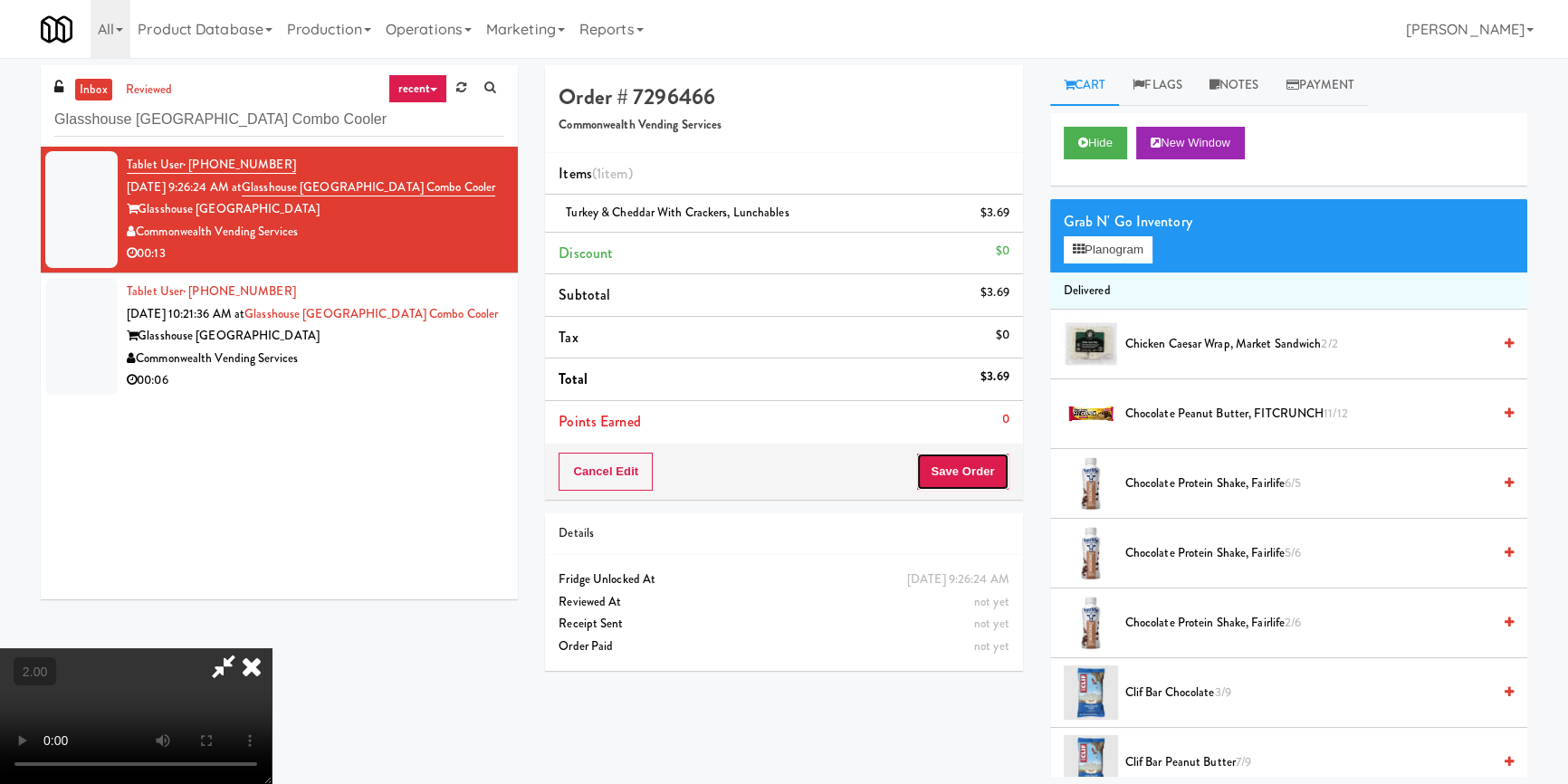
click at [997, 473] on button "Save Order" at bounding box center [962, 471] width 92 height 38
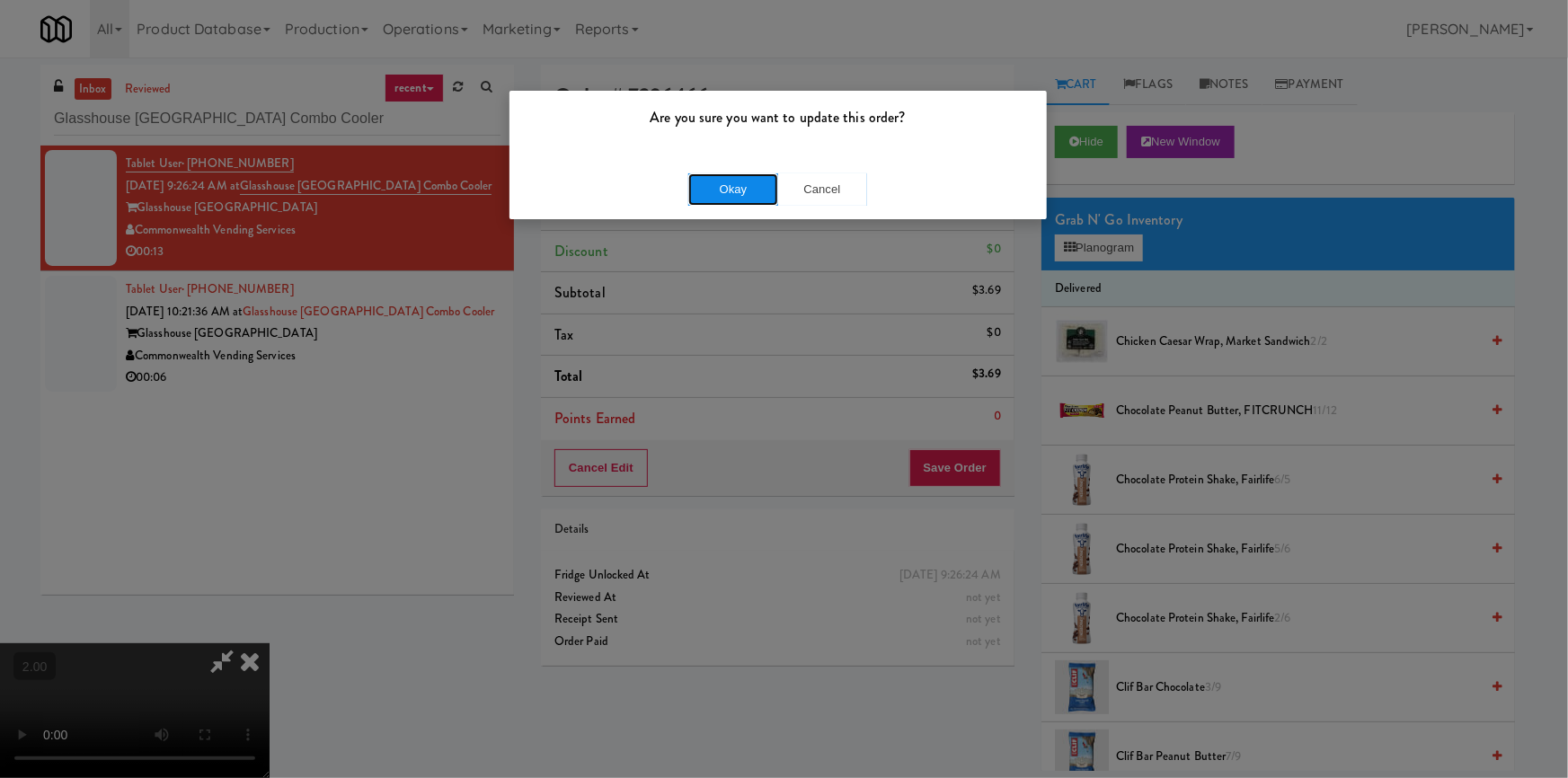
drag, startPoint x: 700, startPoint y: 179, endPoint x: 884, endPoint y: 181, distance: 184.0
click at [700, 179] on button "Okay" at bounding box center [733, 190] width 90 height 32
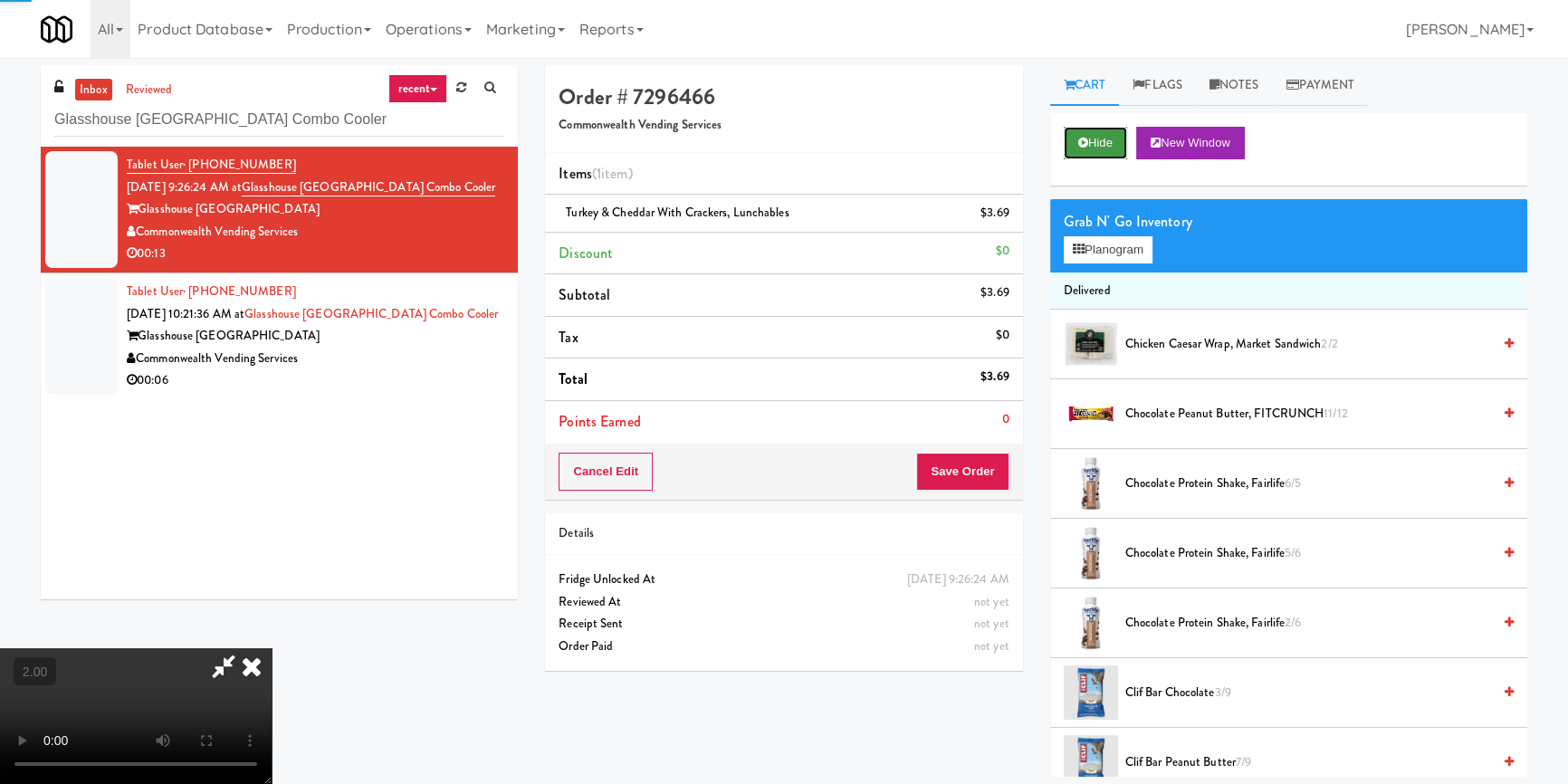
click at [1104, 138] on button "Hide" at bounding box center [1096, 143] width 63 height 33
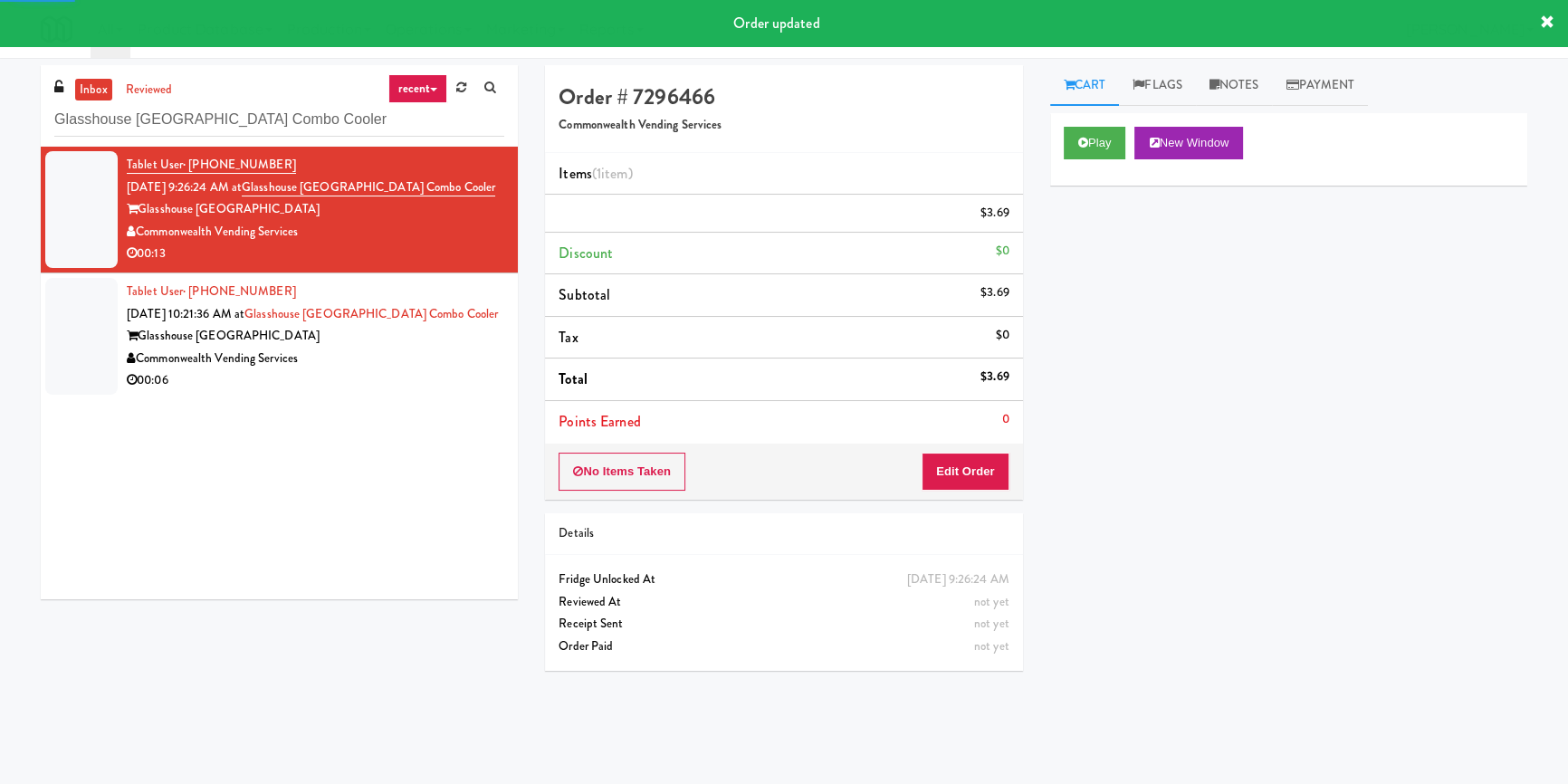
click at [386, 373] on div "00:06" at bounding box center [316, 381] width 377 height 23
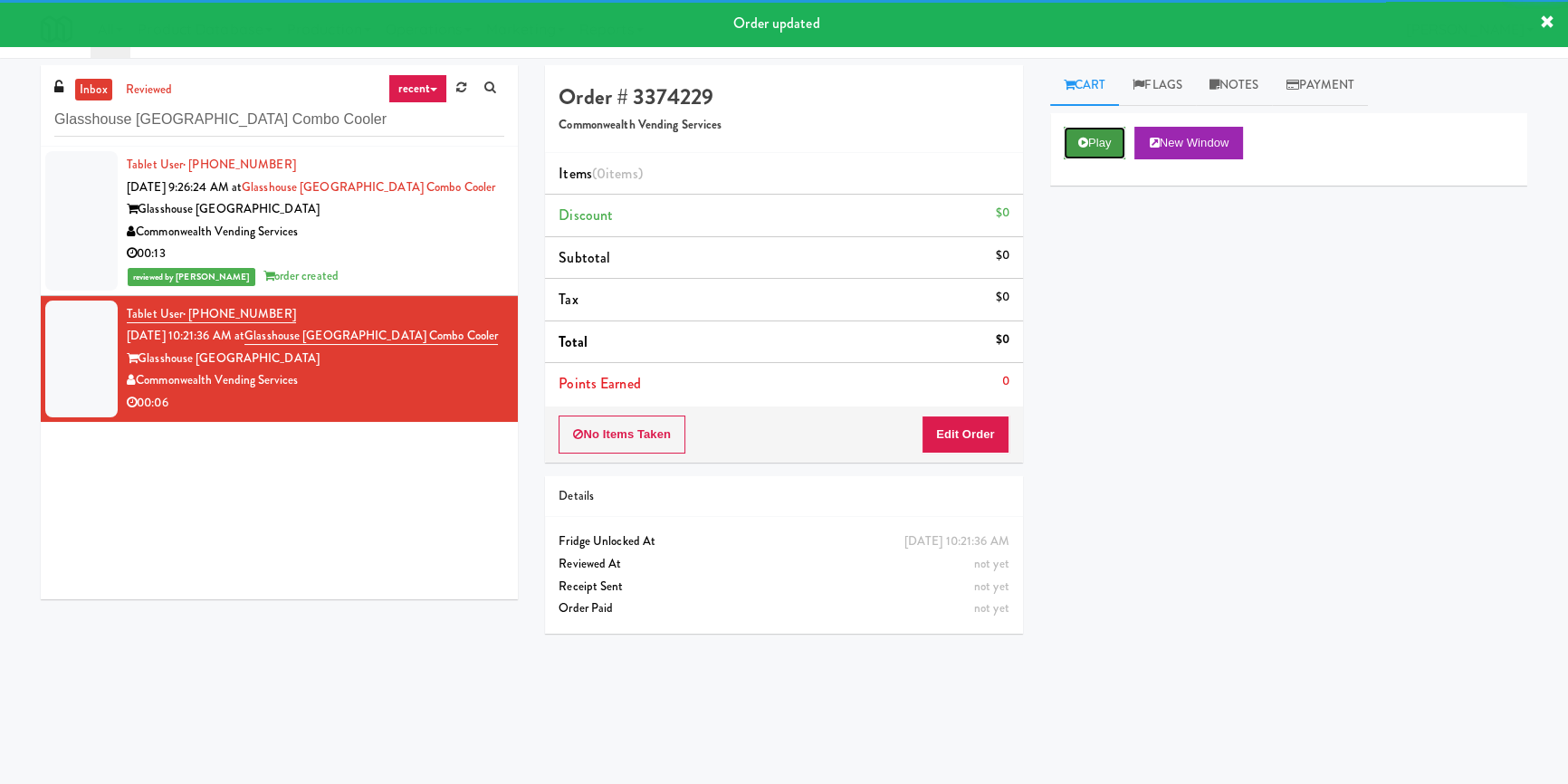
click at [1107, 146] on button "Play" at bounding box center [1095, 143] width 63 height 33
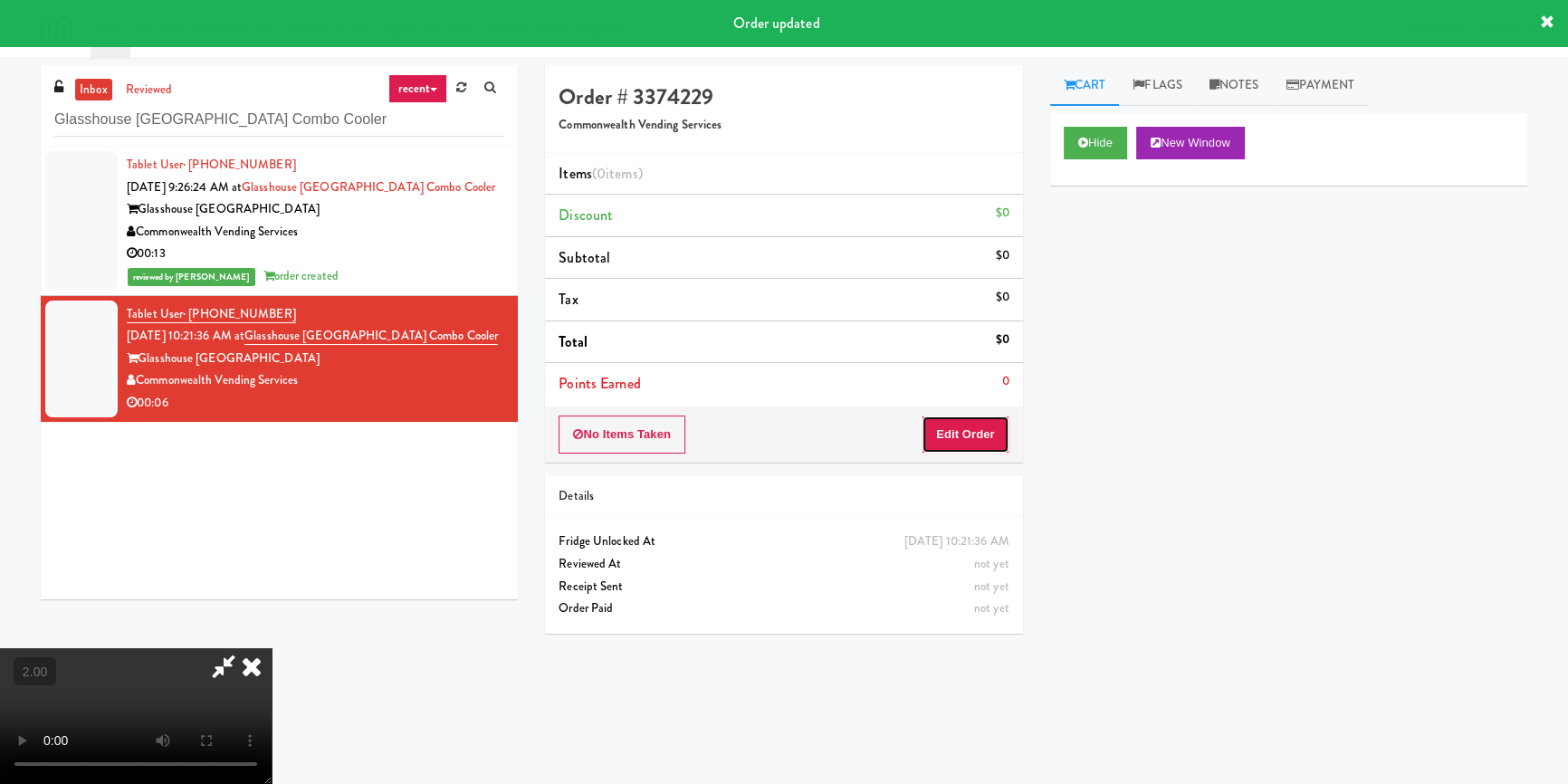
click at [995, 417] on button "Edit Order" at bounding box center [965, 435] width 88 height 38
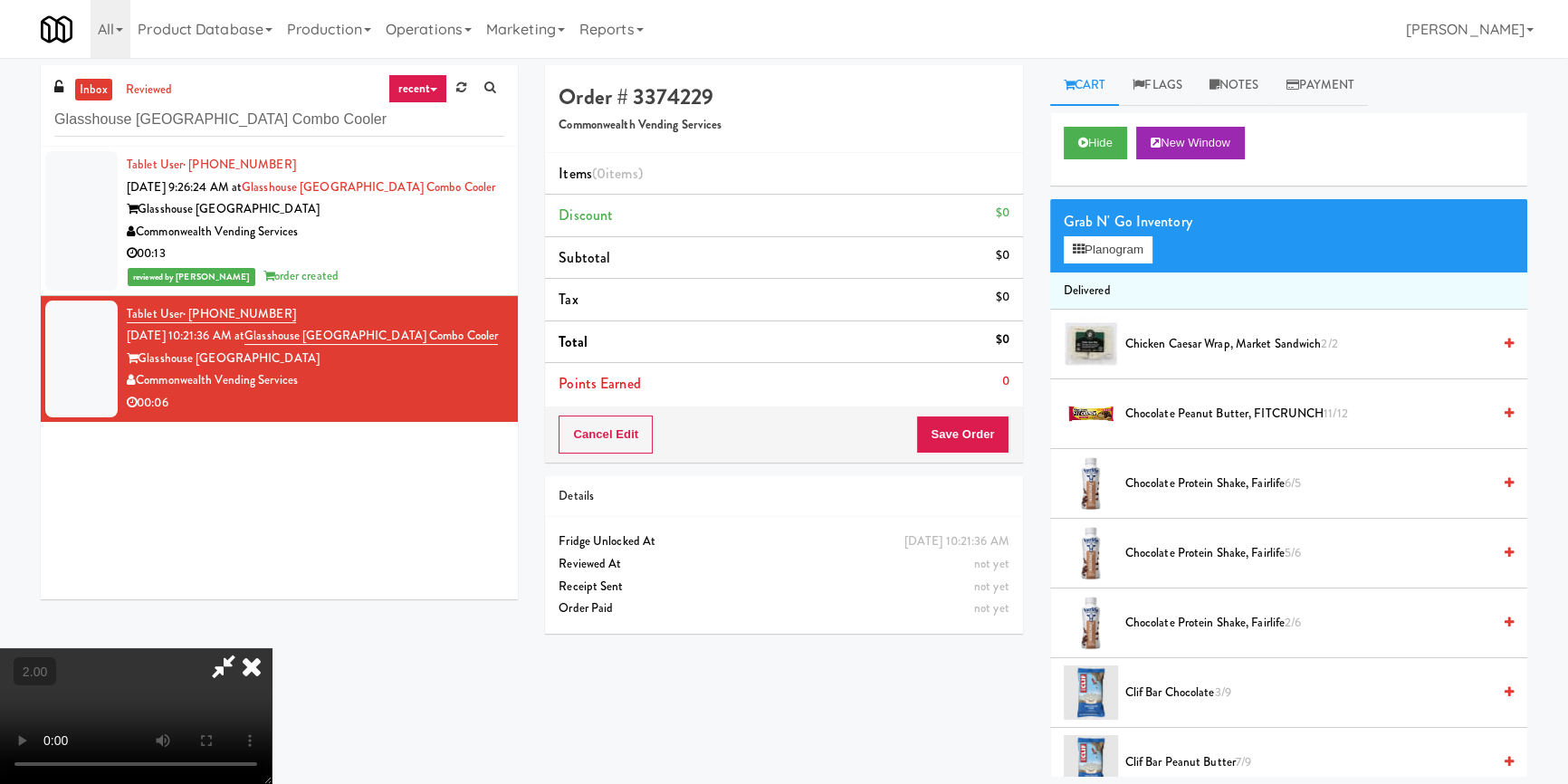
click at [271, 648] on video at bounding box center [136, 716] width 271 height 136
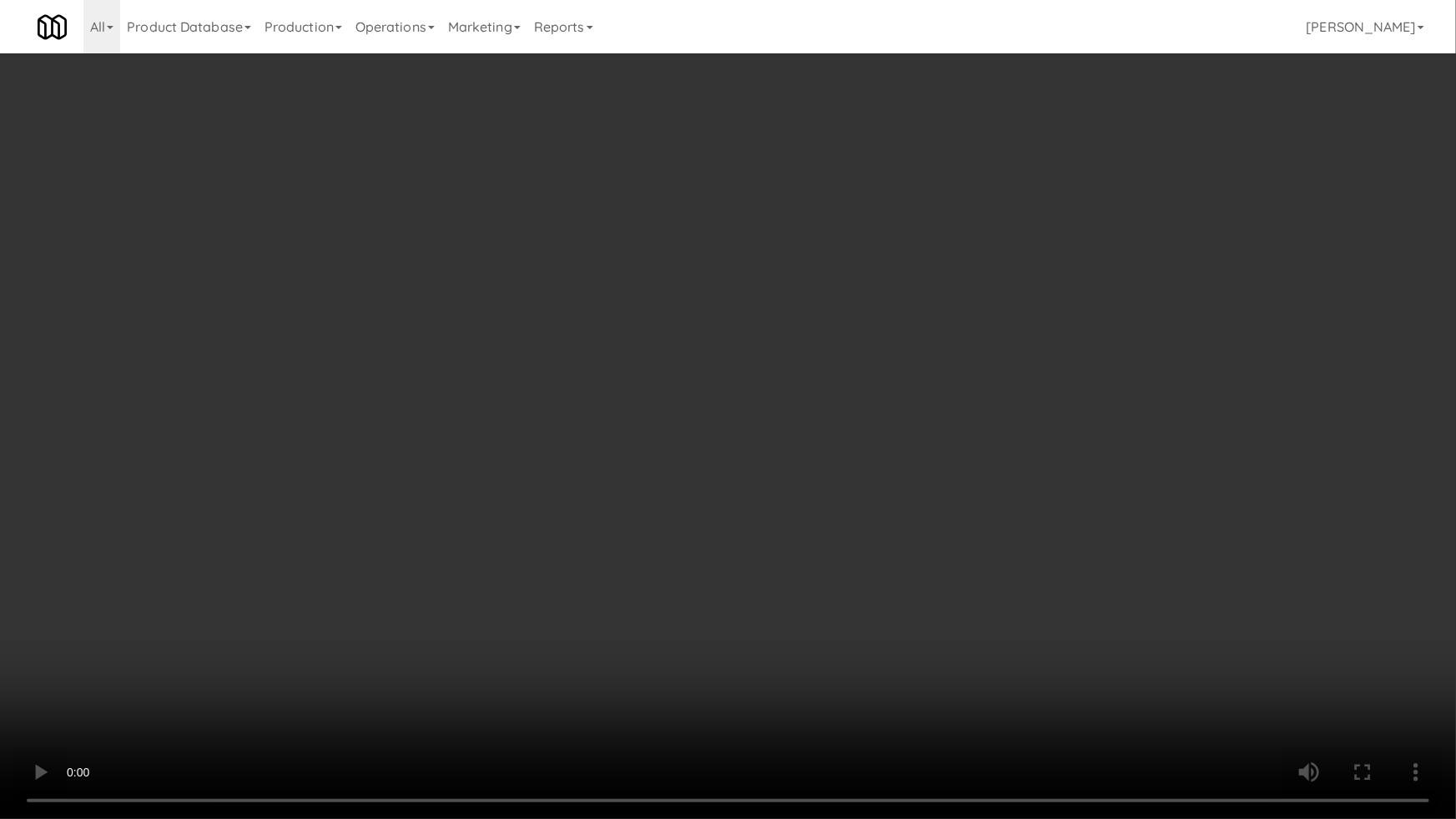
click at [659, 636] on video at bounding box center [728, 410] width 1456 height 819
click at [651, 612] on video at bounding box center [728, 410] width 1456 height 819
click at [801, 572] on video at bounding box center [728, 410] width 1456 height 819
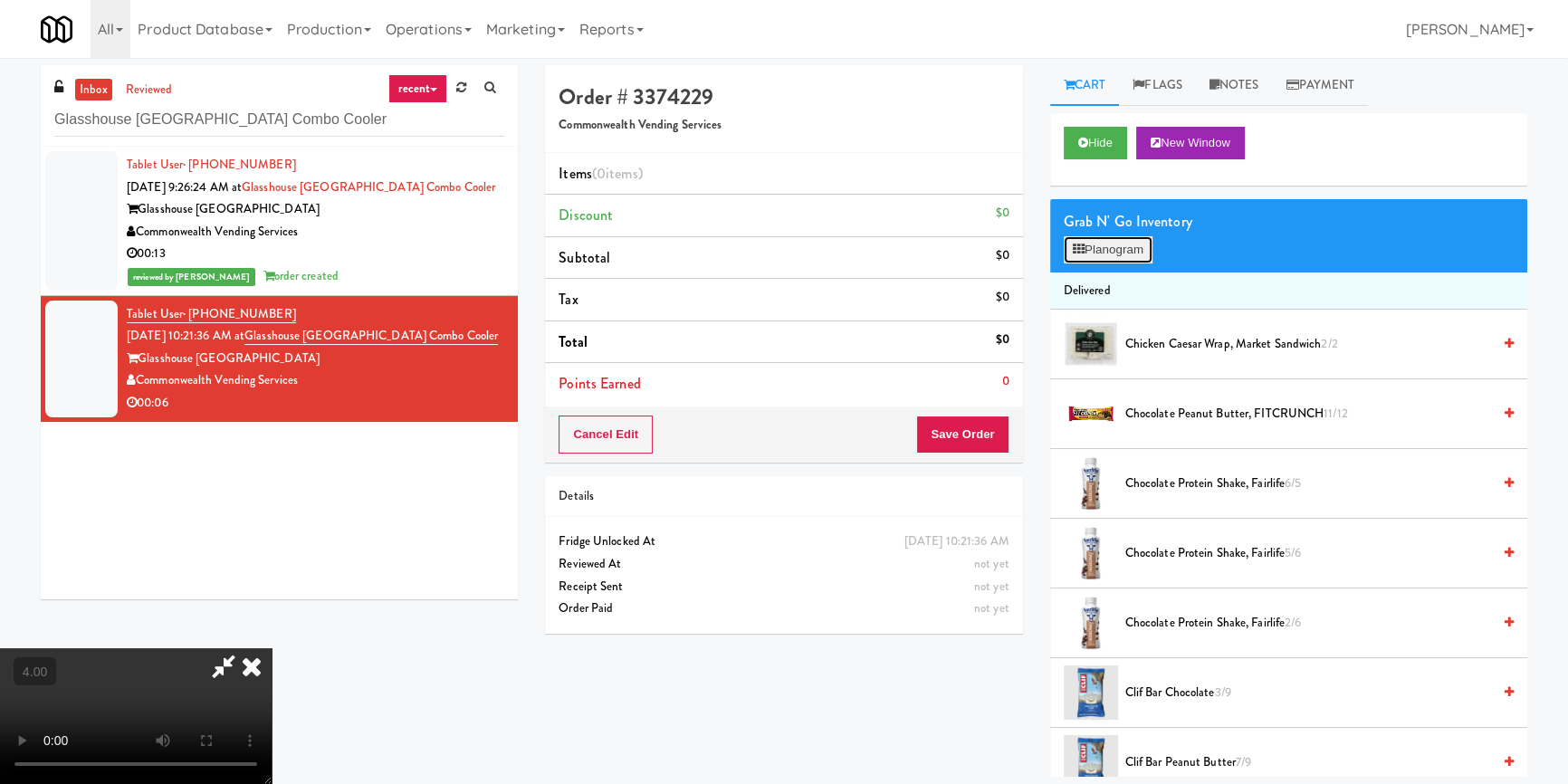
click at [1141, 243] on button "Planogram" at bounding box center [1108, 250] width 89 height 27
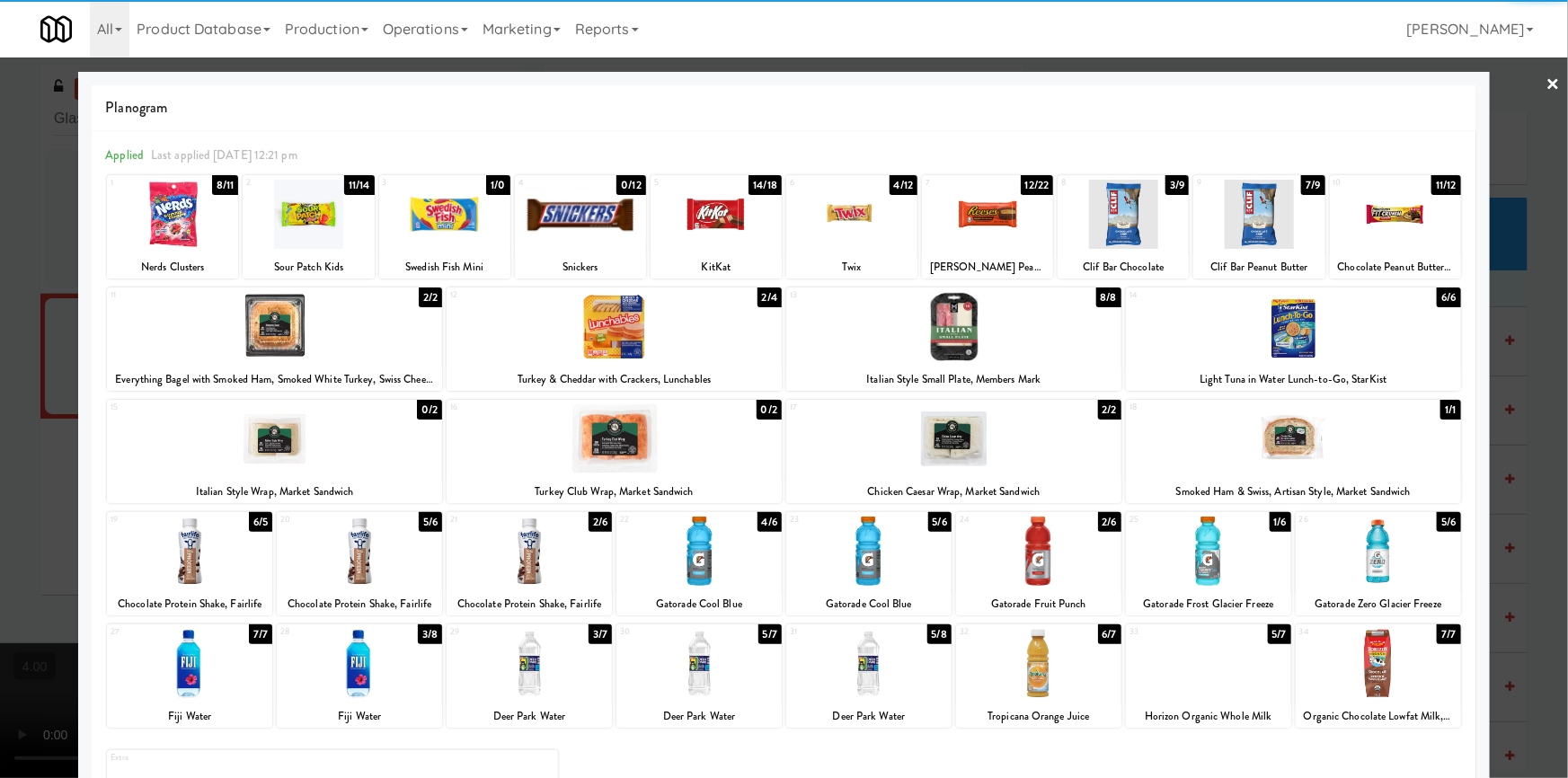
click at [943, 216] on div at bounding box center [986, 214] width 131 height 69
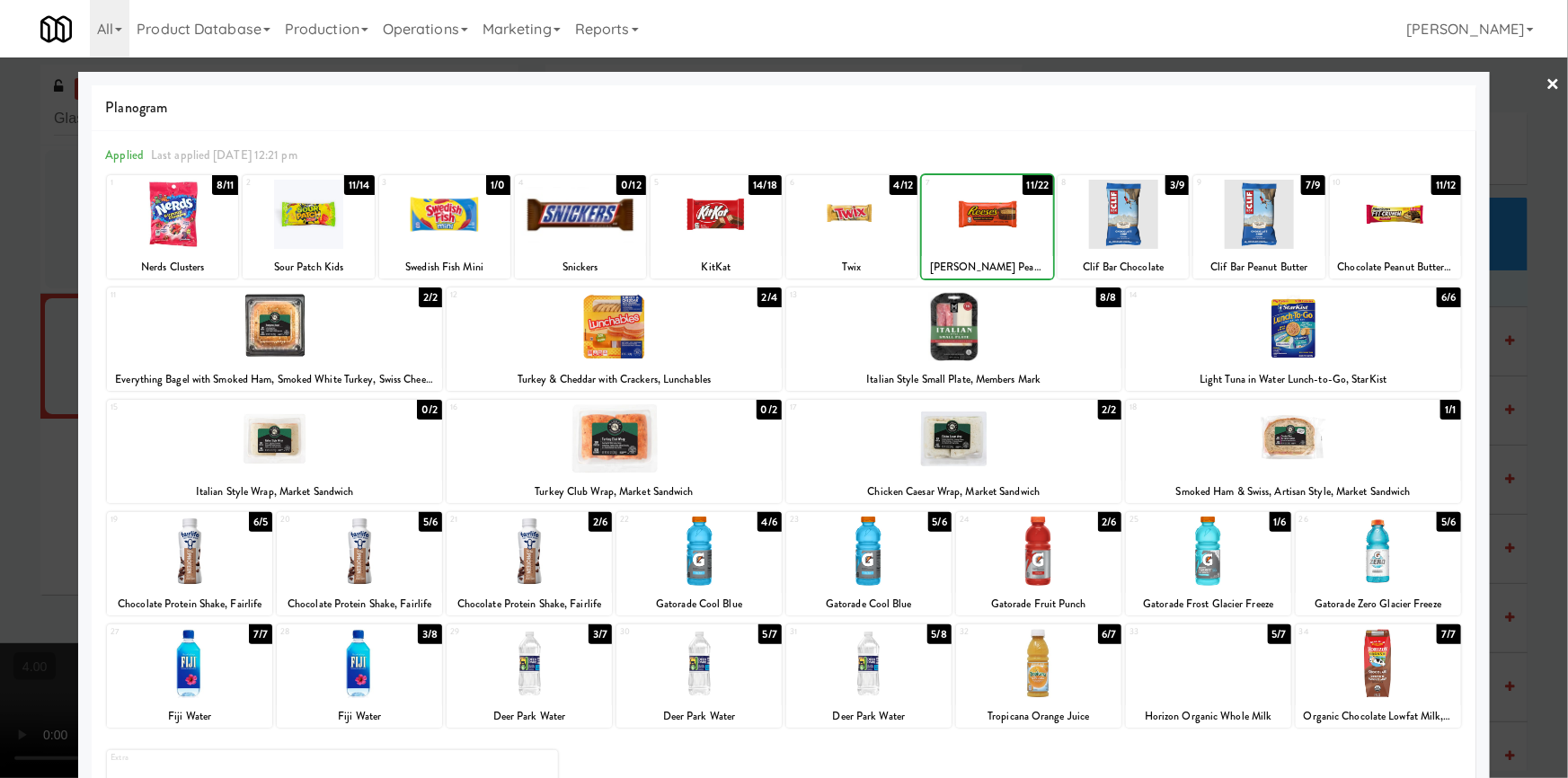
click at [951, 217] on div at bounding box center [986, 214] width 131 height 69
click at [0, 188] on div at bounding box center [784, 389] width 1568 height 778
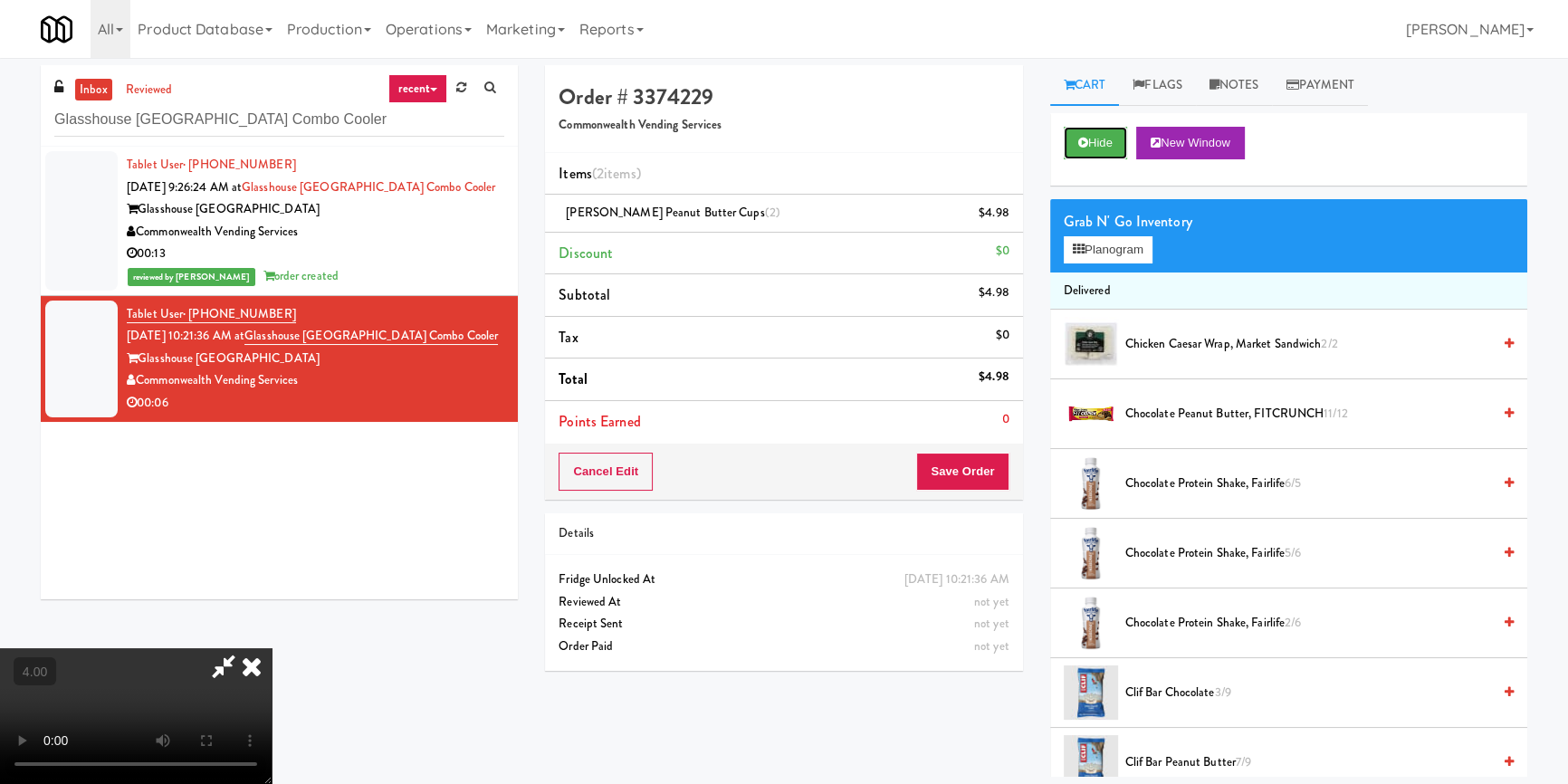
drag, startPoint x: 1078, startPoint y: 146, endPoint x: 1078, endPoint y: 169, distance: 23.0
click at [1081, 154] on button "Hide" at bounding box center [1096, 143] width 63 height 33
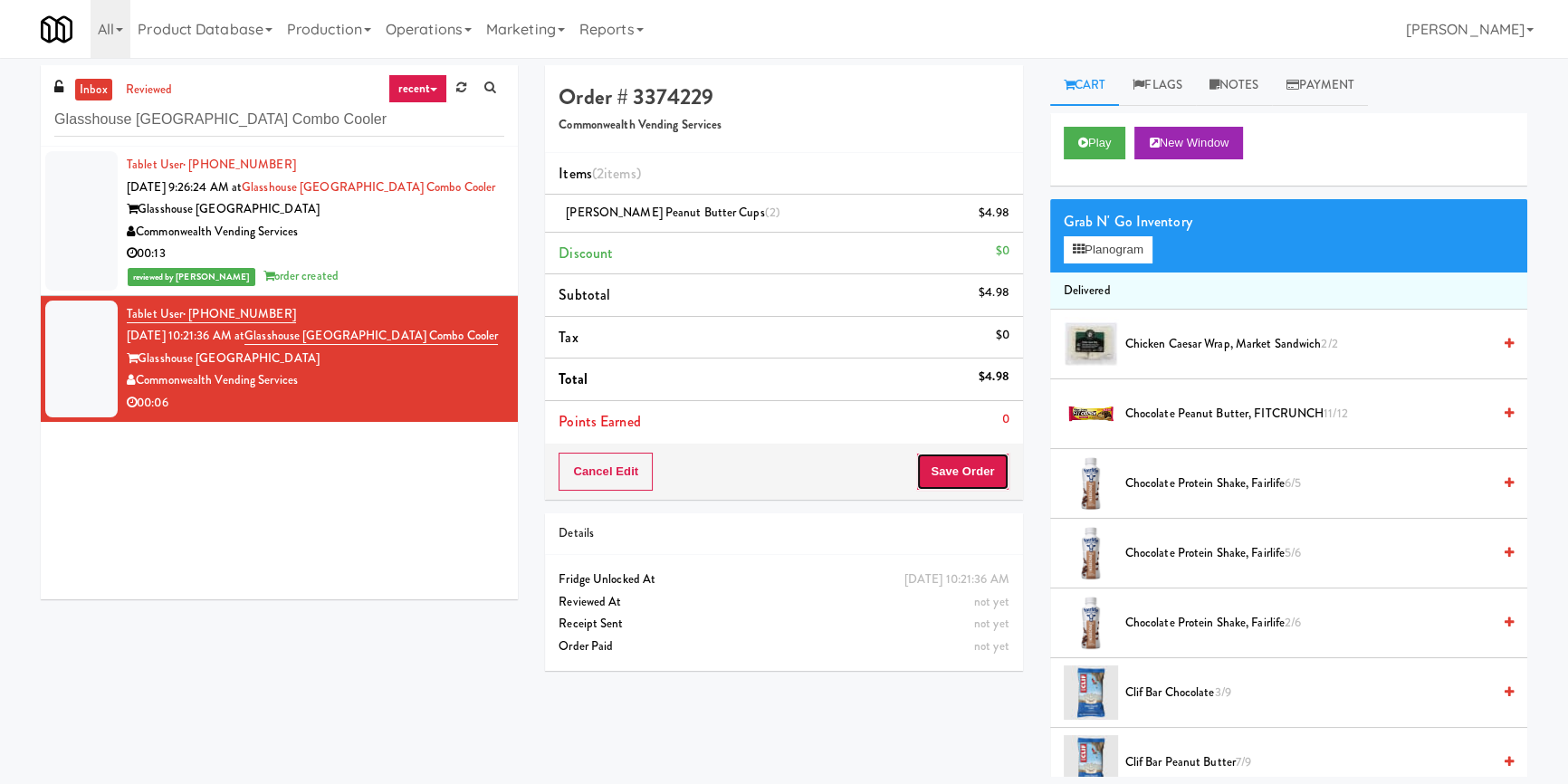
click at [982, 470] on button "Save Order" at bounding box center [962, 471] width 92 height 38
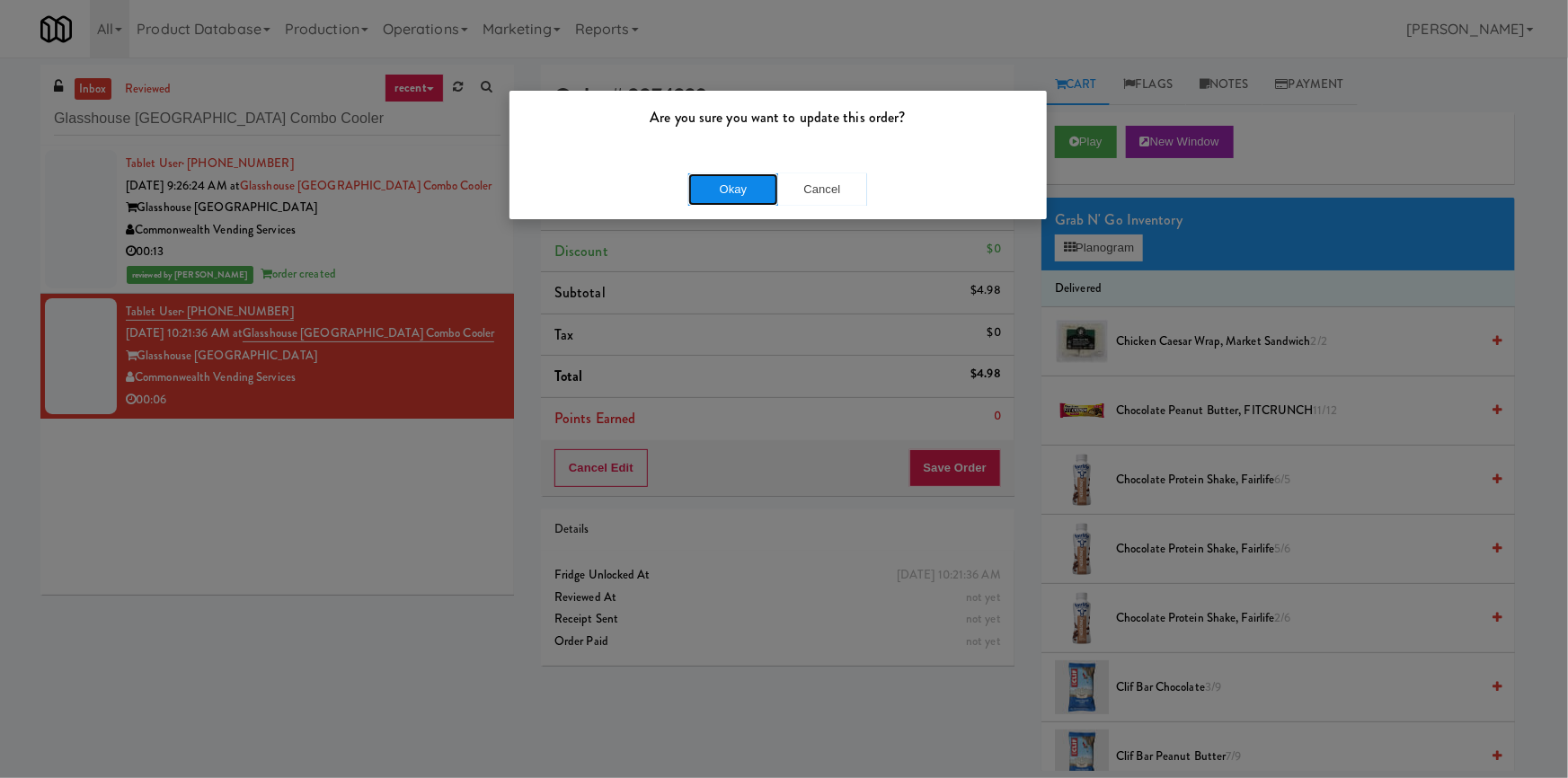
click at [738, 191] on button "Okay" at bounding box center [733, 190] width 90 height 32
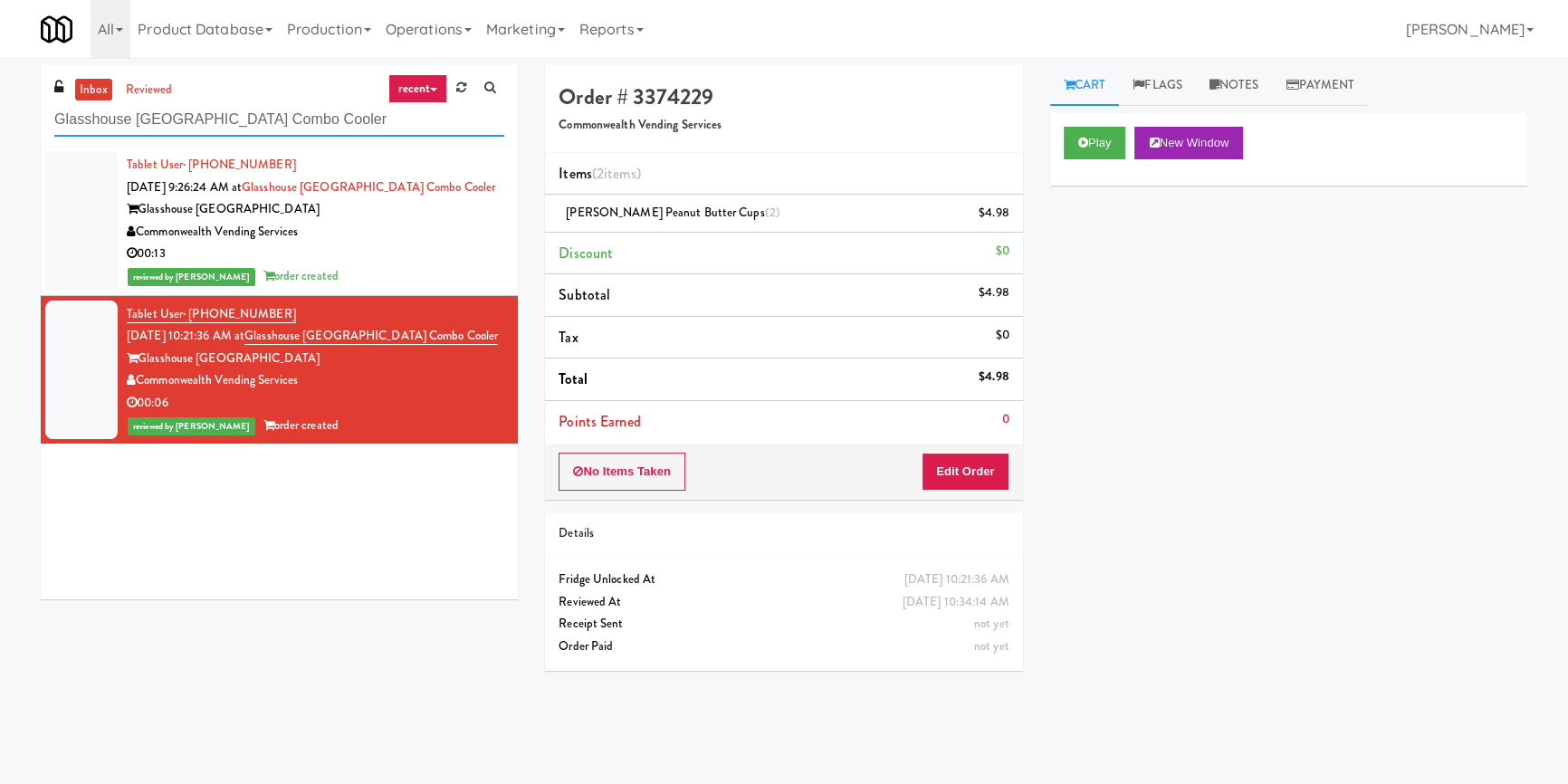
paste input "Ten York - 4th Floor Fitness Cent"
drag, startPoint x: 345, startPoint y: 109, endPoint x: 0, endPoint y: 127, distance: 345.5
click at [0, 127] on div "inbox reviewed recent all unclear take inventory issue suspicious failed recent…" at bounding box center [784, 421] width 1568 height 712
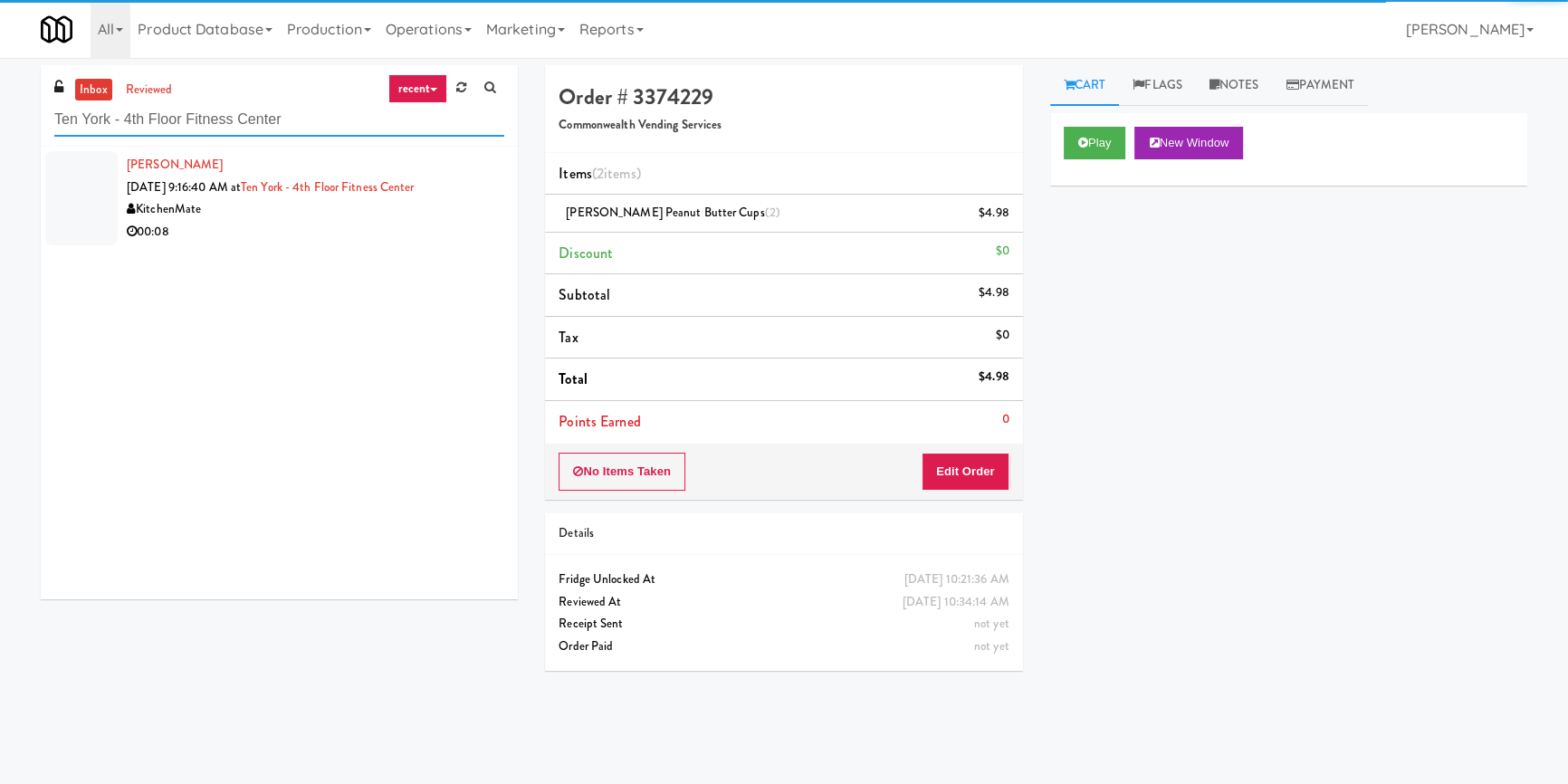
type input "Ten York - 4th Floor Fitness Center"
click at [464, 217] on div "KitchenMate" at bounding box center [316, 210] width 377 height 23
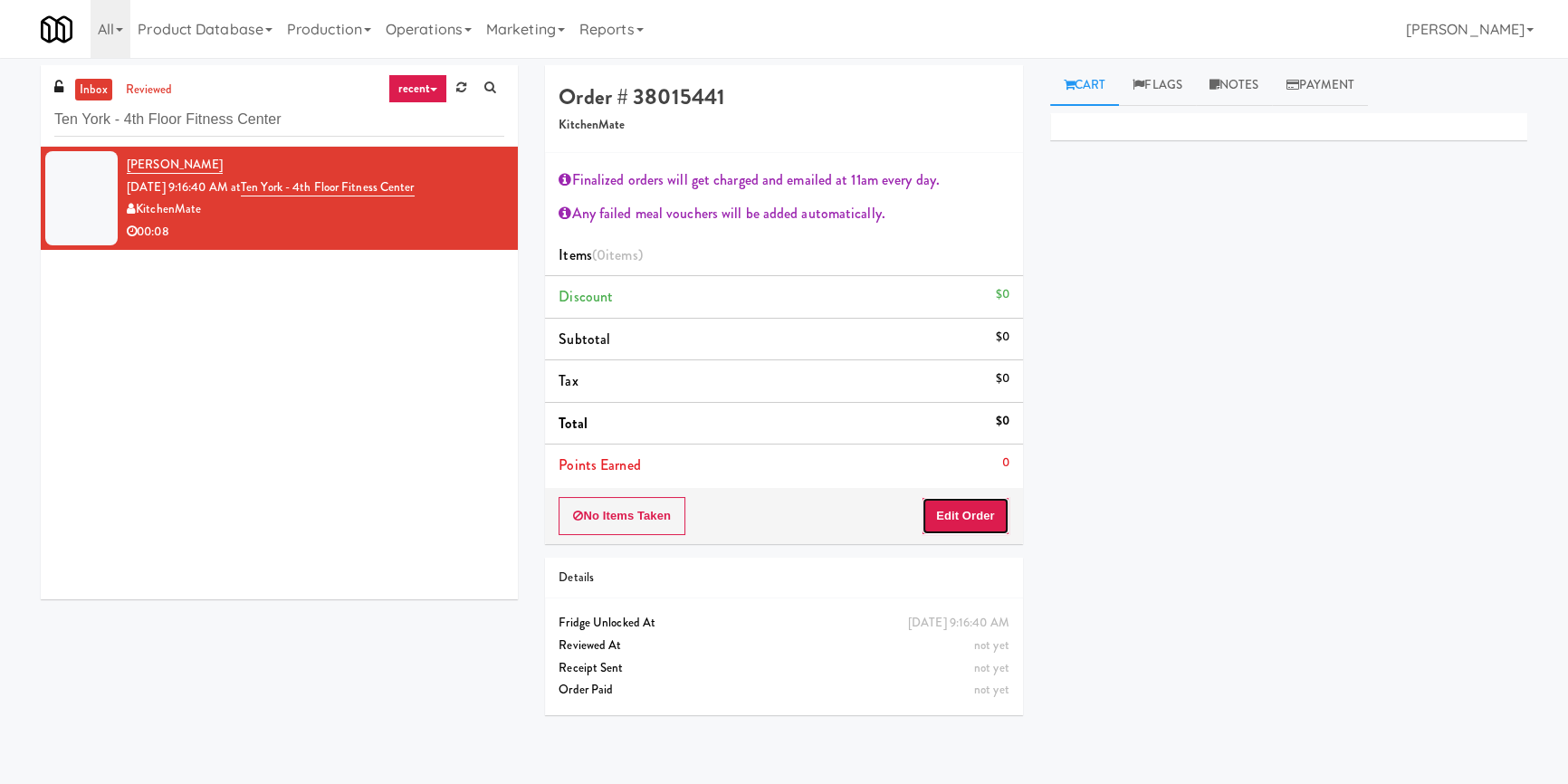
click at [984, 517] on button "Edit Order" at bounding box center [965, 517] width 88 height 38
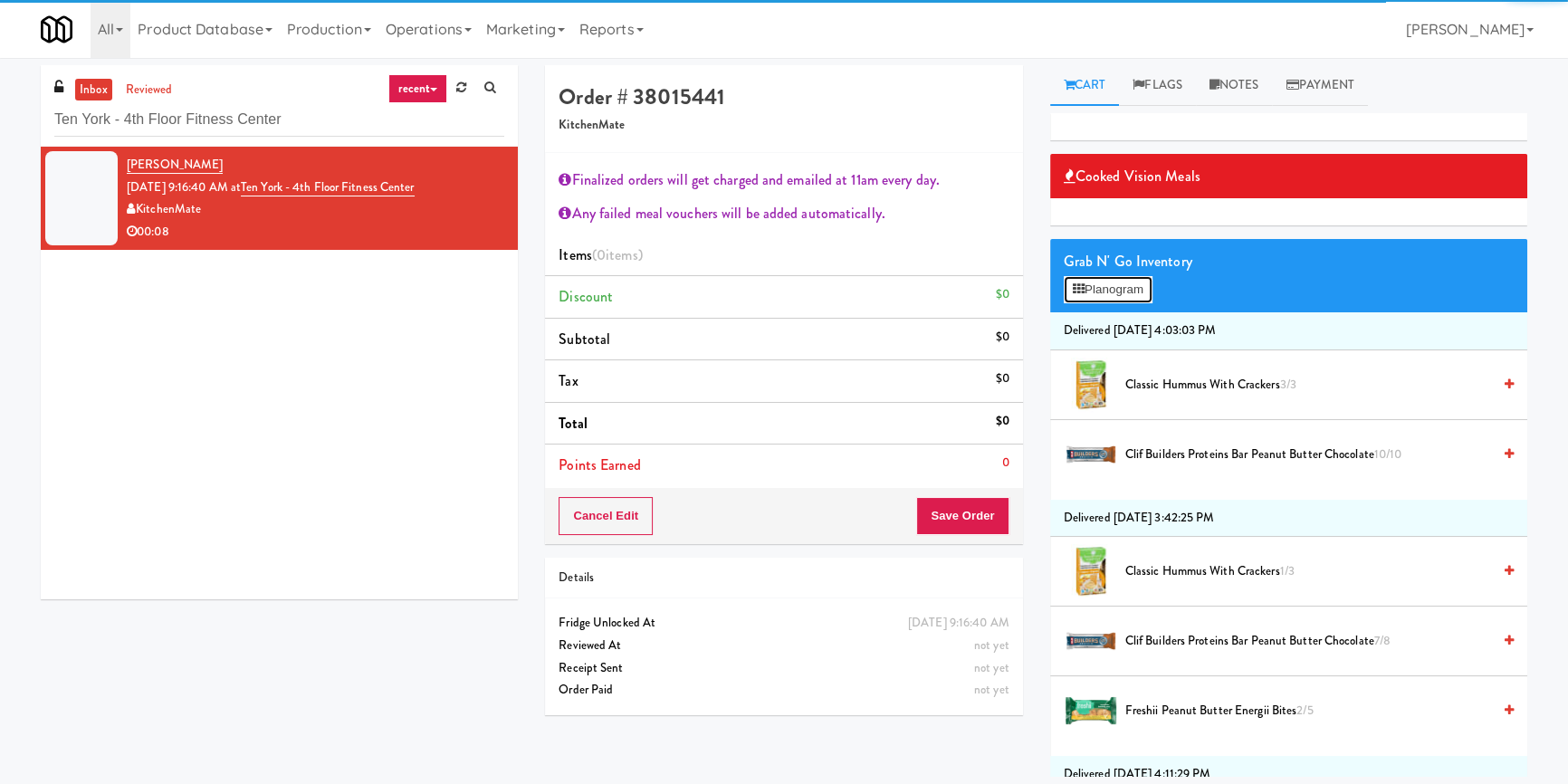
click at [1139, 276] on button "Planogram" at bounding box center [1108, 290] width 89 height 27
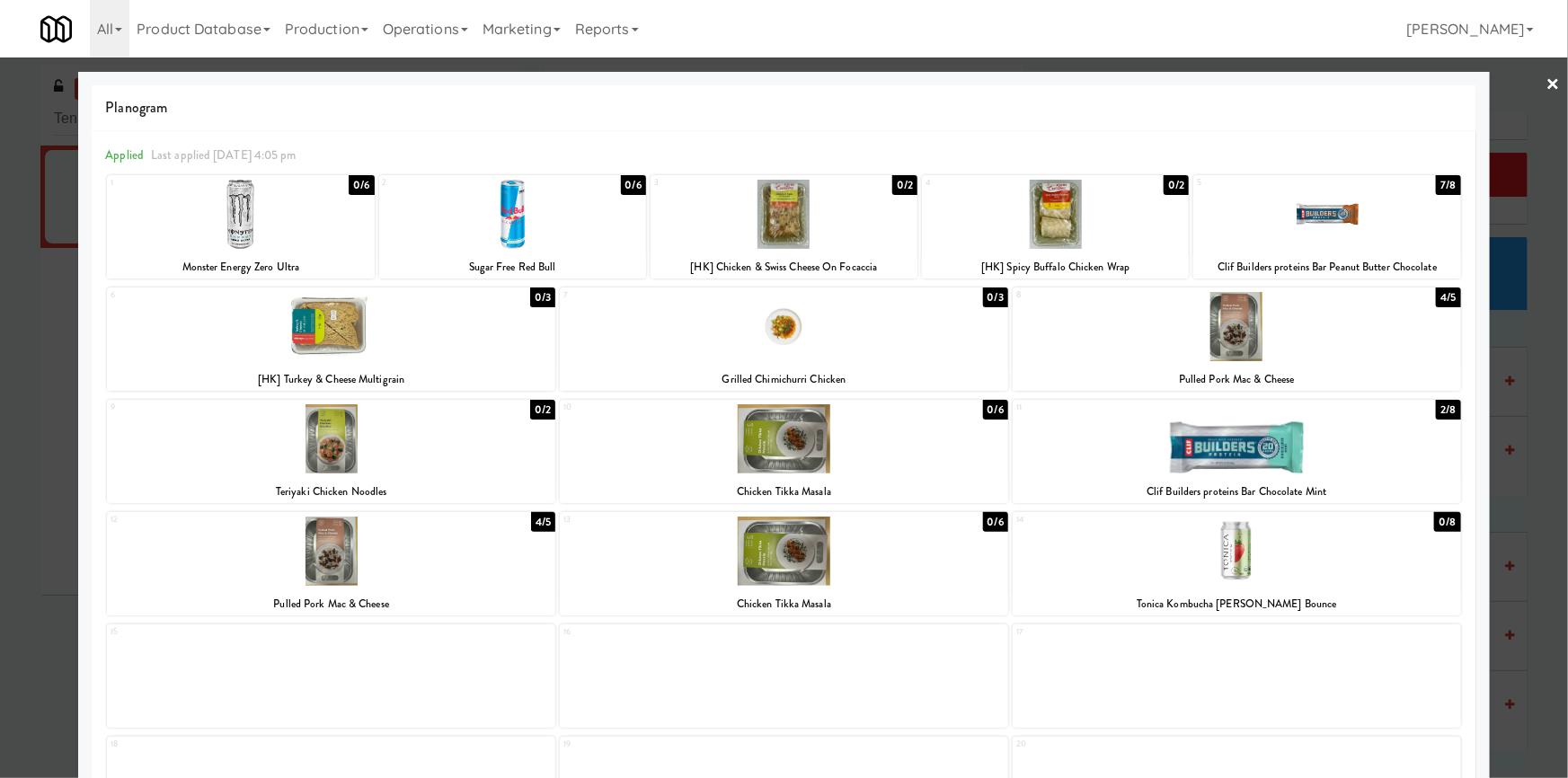
click at [1294, 222] on div at bounding box center [1326, 214] width 266 height 69
click at [780, 221] on div at bounding box center [783, 214] width 266 height 69
click at [40, 264] on div at bounding box center [784, 389] width 1568 height 778
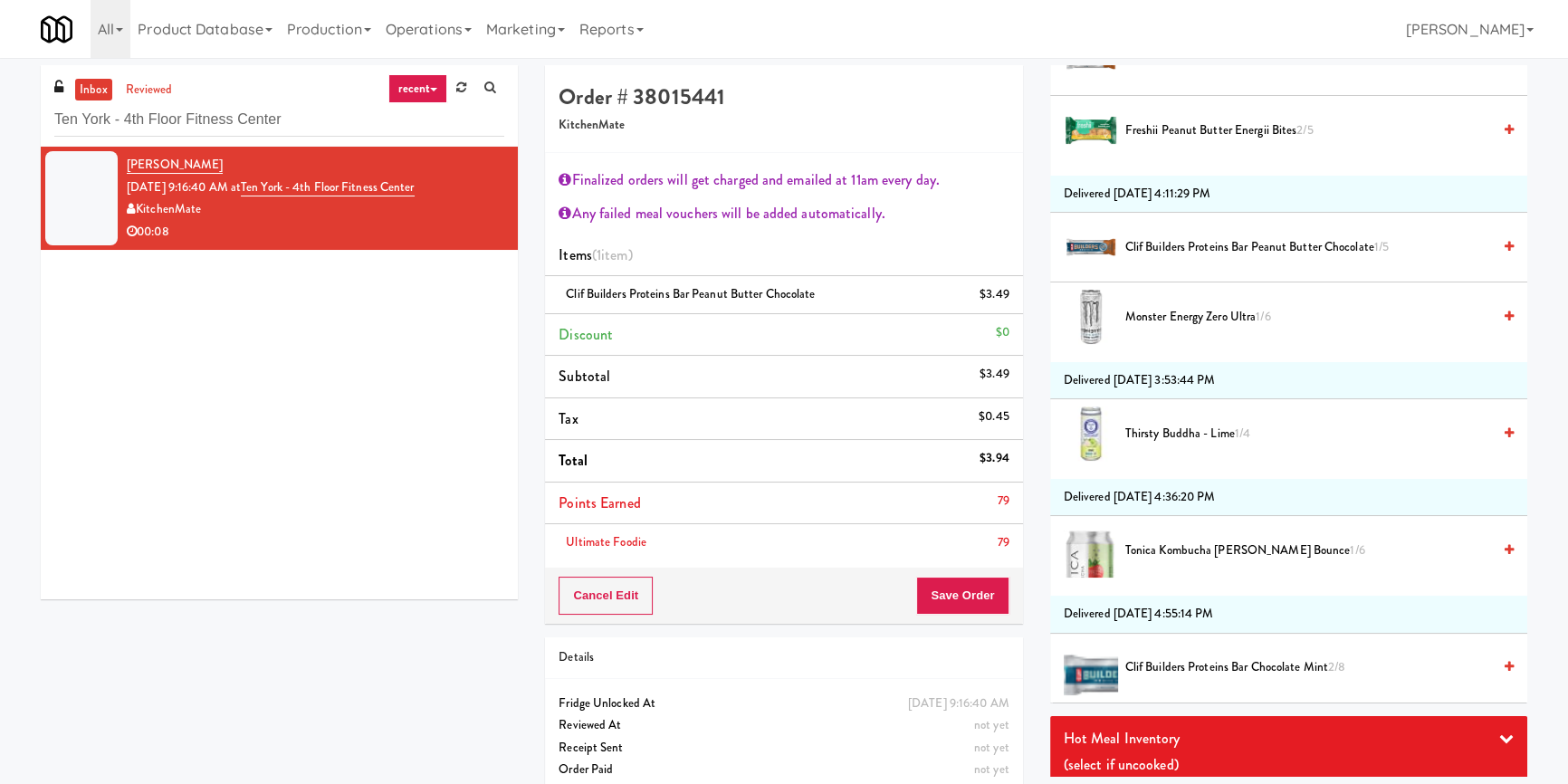
scroll to position [798, 0]
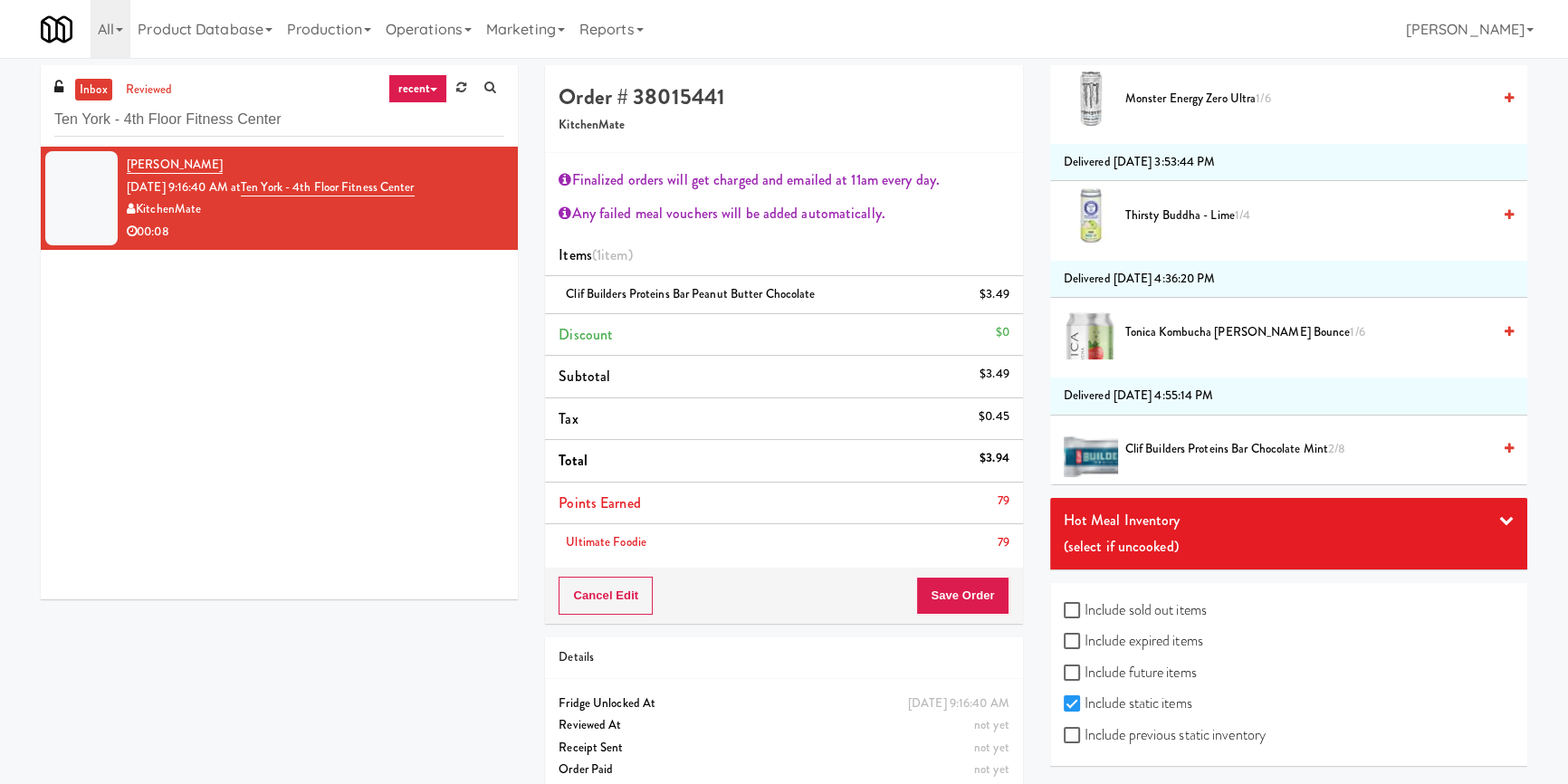
click at [1131, 605] on label "Include sold out items" at bounding box center [1135, 610] width 143 height 27
click at [1084, 605] on input "Include sold out items" at bounding box center [1075, 611] width 21 height 14
checkbox input "true"
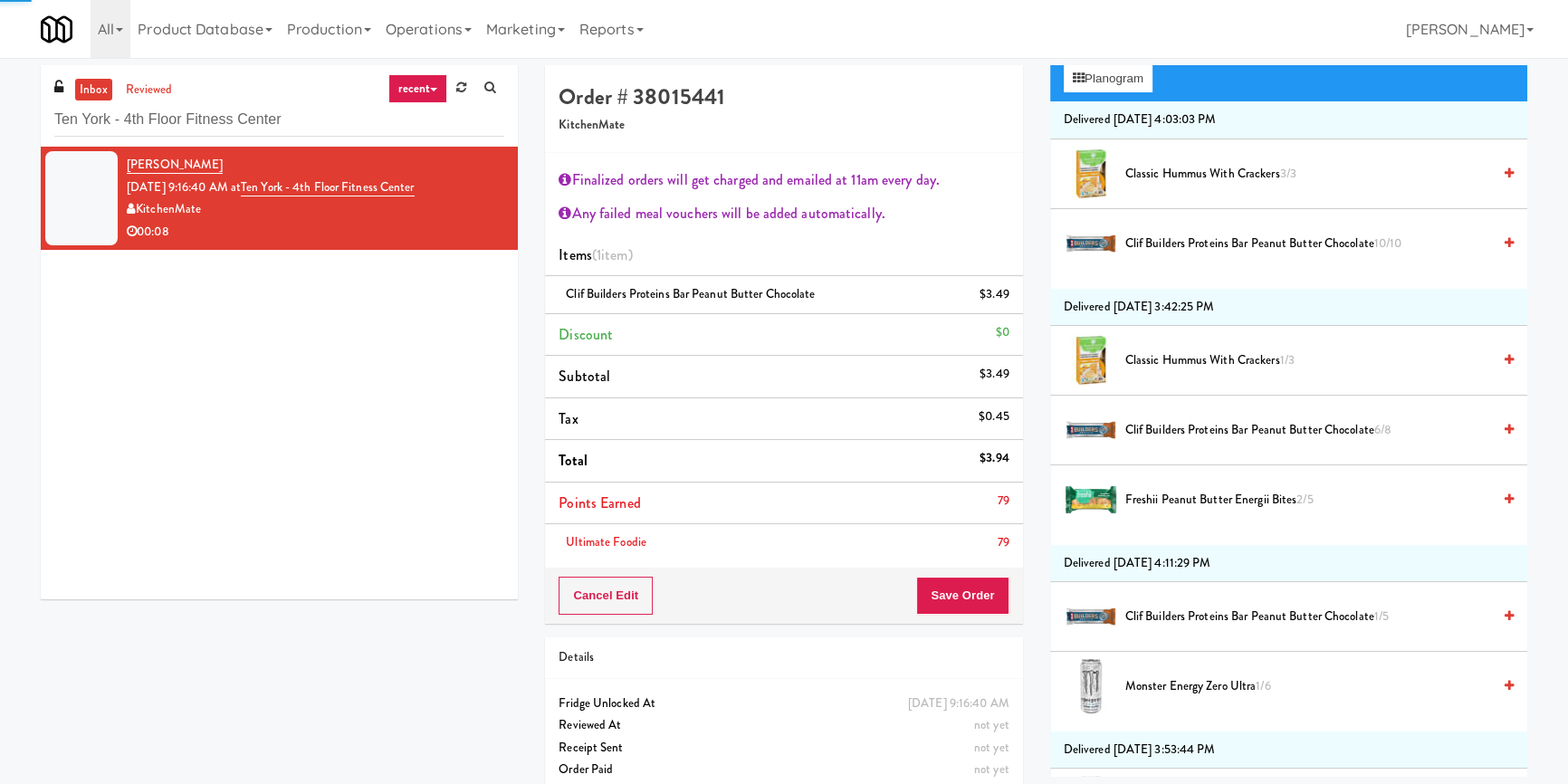
scroll to position [0, 0]
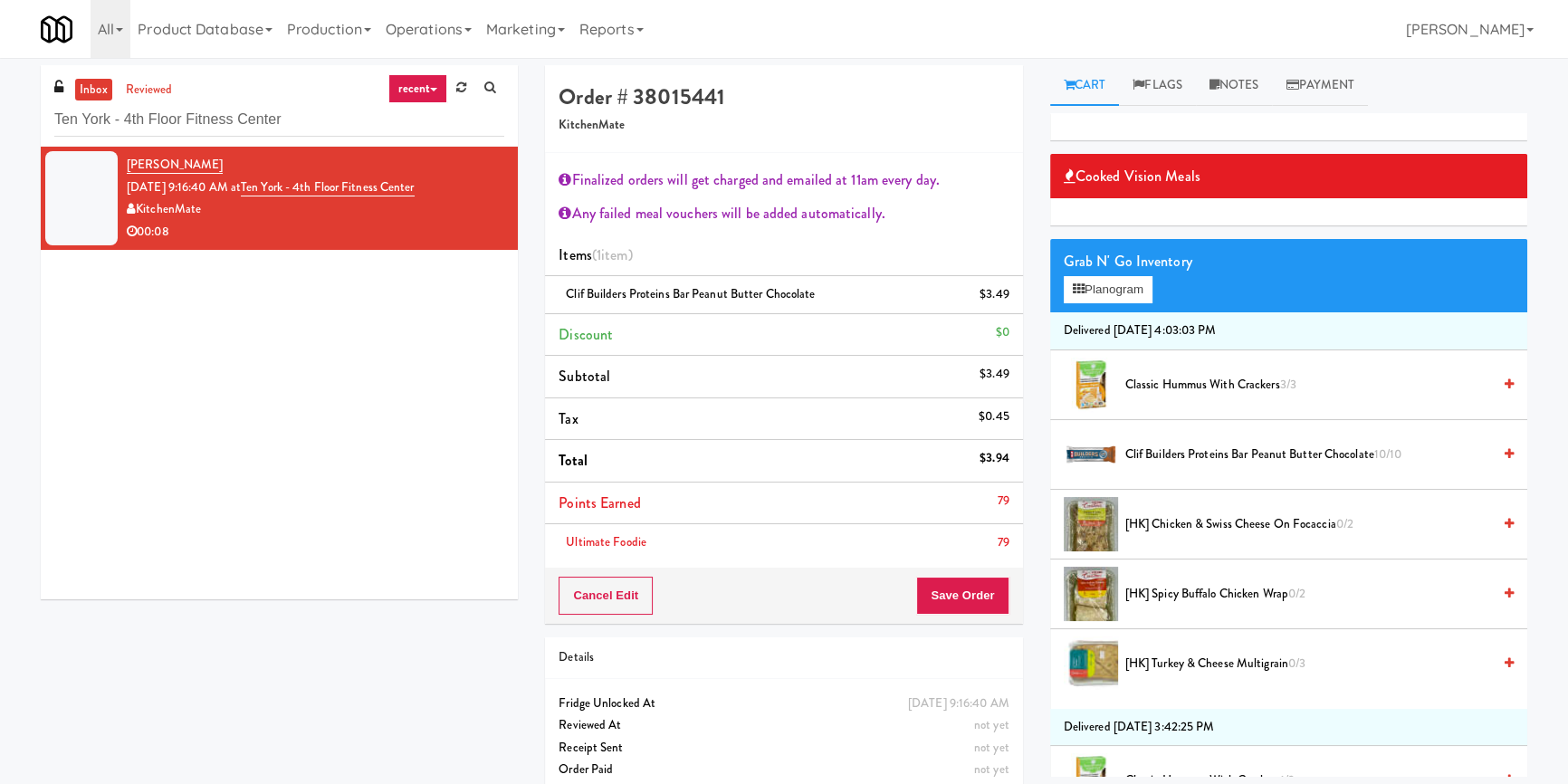
click at [1083, 268] on div "Grab N' Go Inventory" at bounding box center [1289, 262] width 450 height 27
click at [1096, 288] on button "Planogram" at bounding box center [1108, 290] width 89 height 27
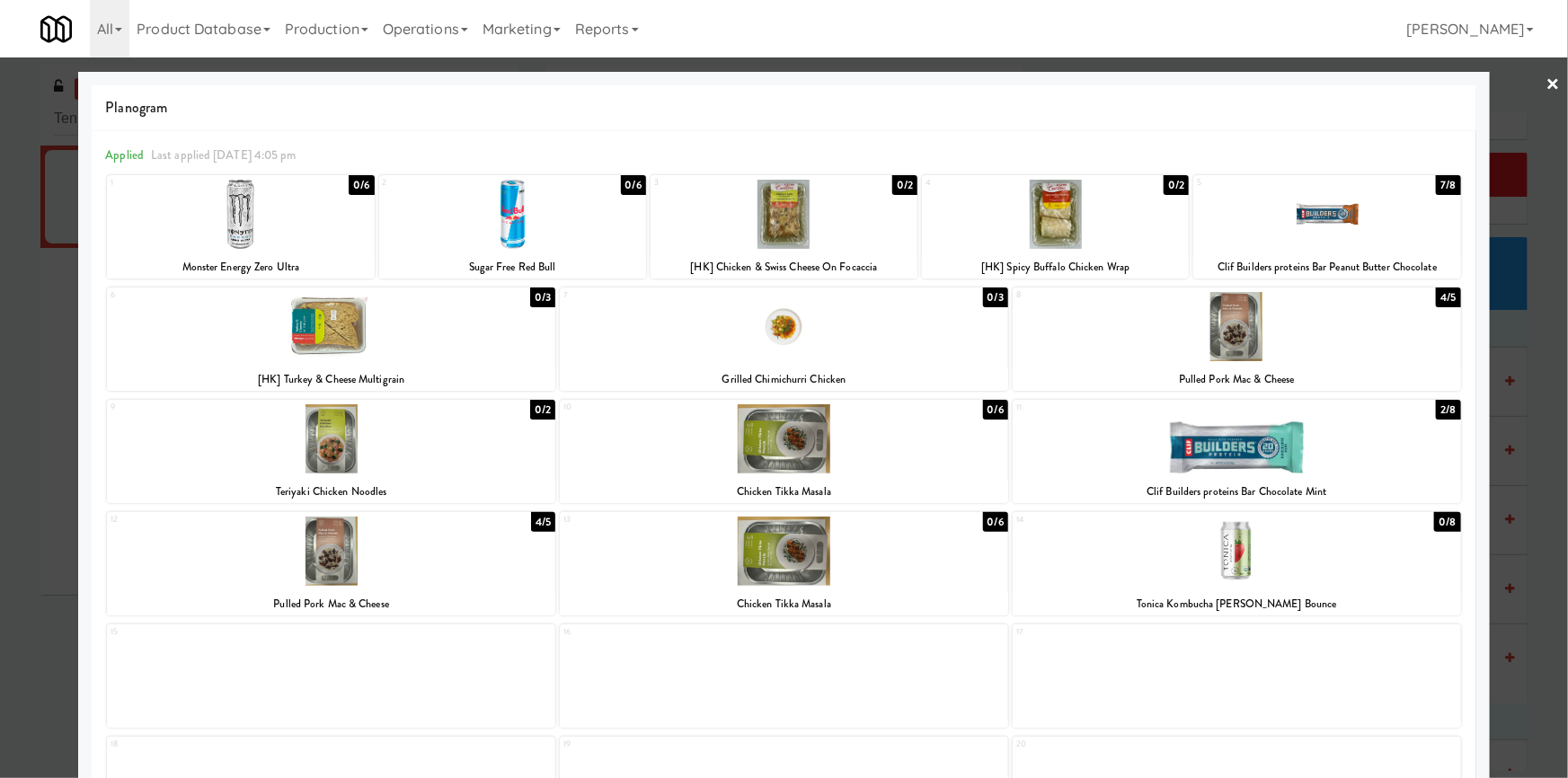
click at [816, 221] on div at bounding box center [783, 214] width 266 height 69
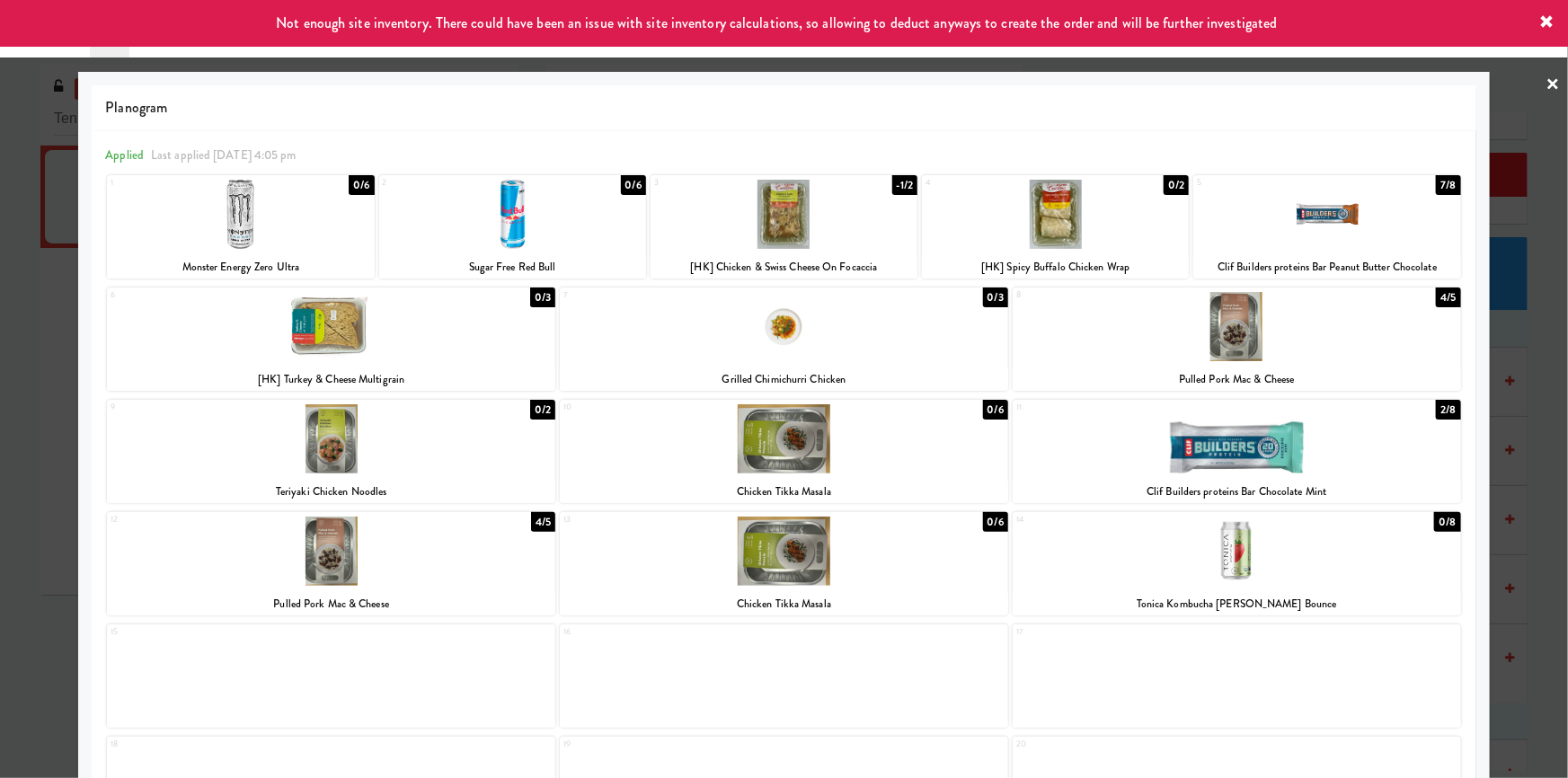
click at [1510, 228] on div at bounding box center [784, 389] width 1568 height 778
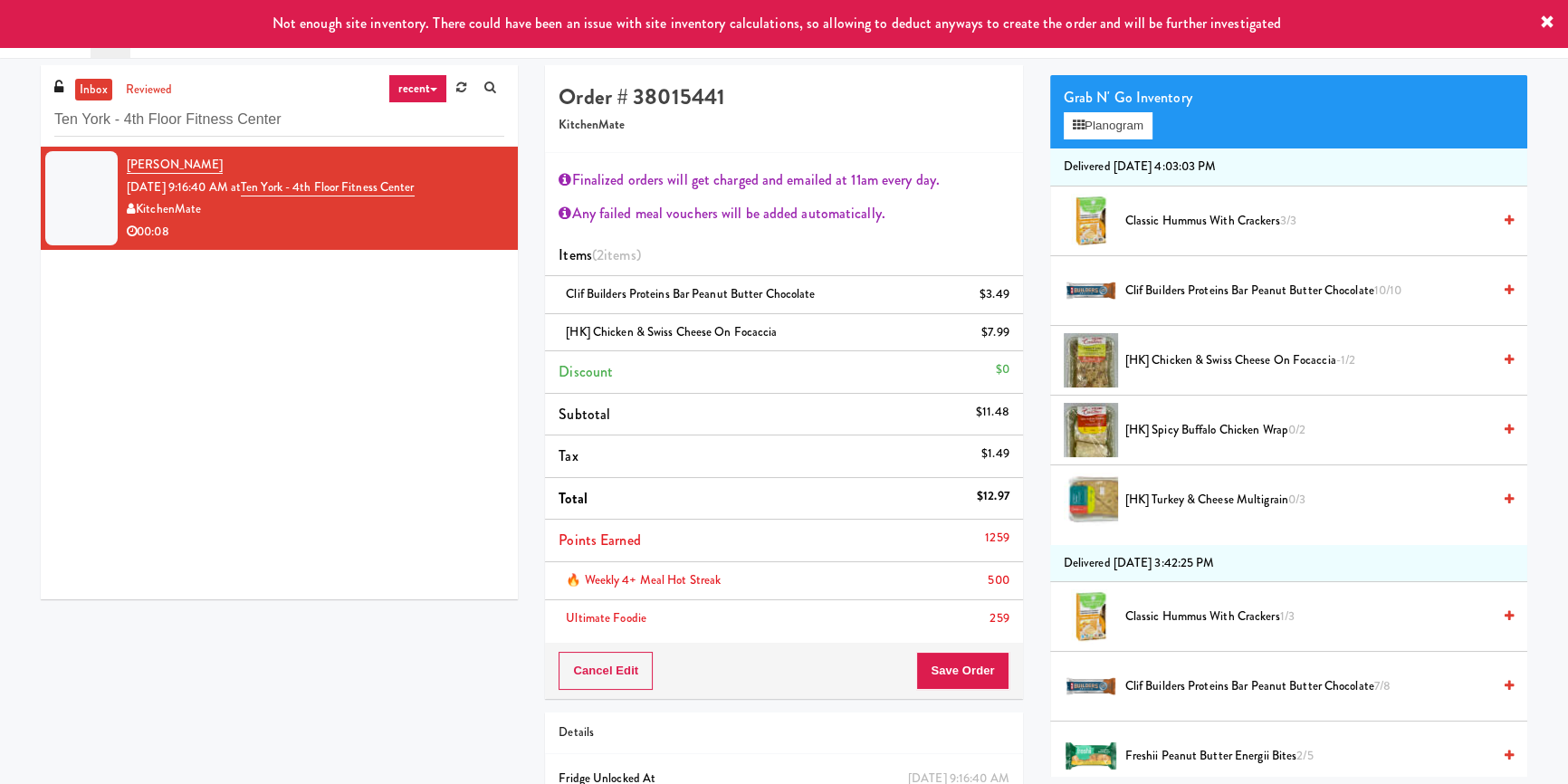
scroll to position [246, 0]
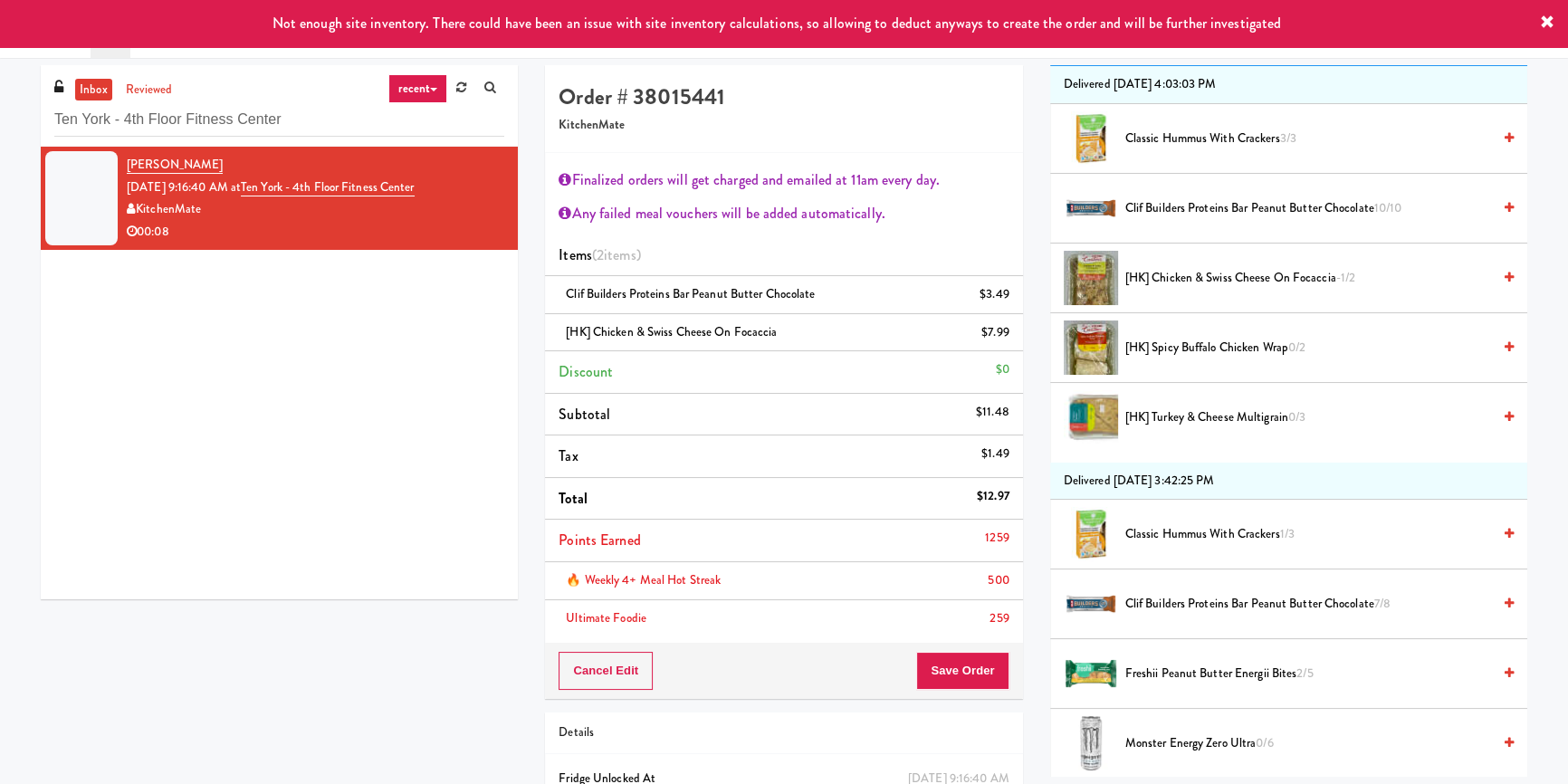
click at [1227, 674] on span "Freshii Peanut Butter Energii Bites 2/5" at bounding box center [1308, 674] width 366 height 23
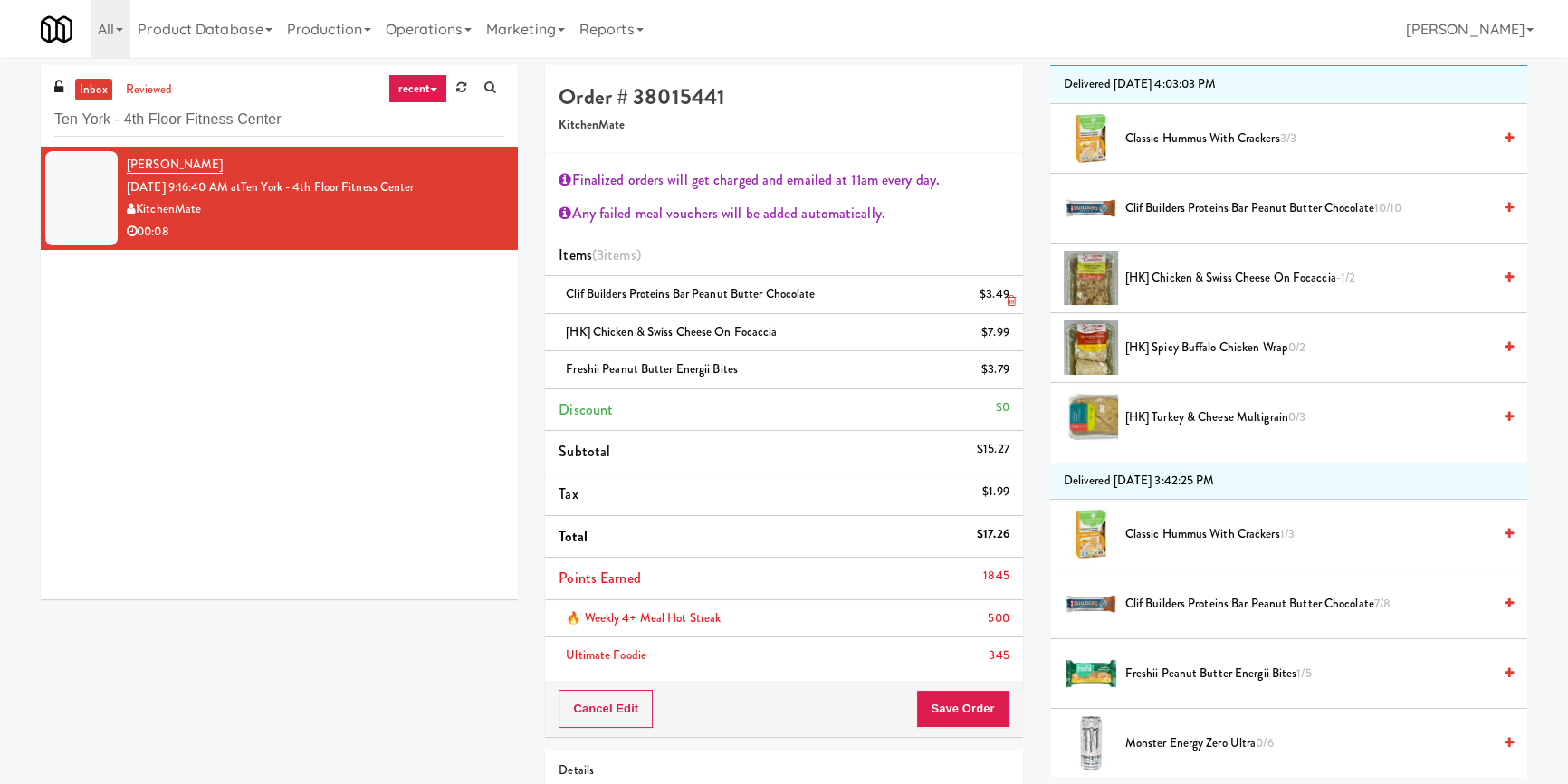
click at [1012, 299] on icon at bounding box center [1010, 301] width 9 height 12
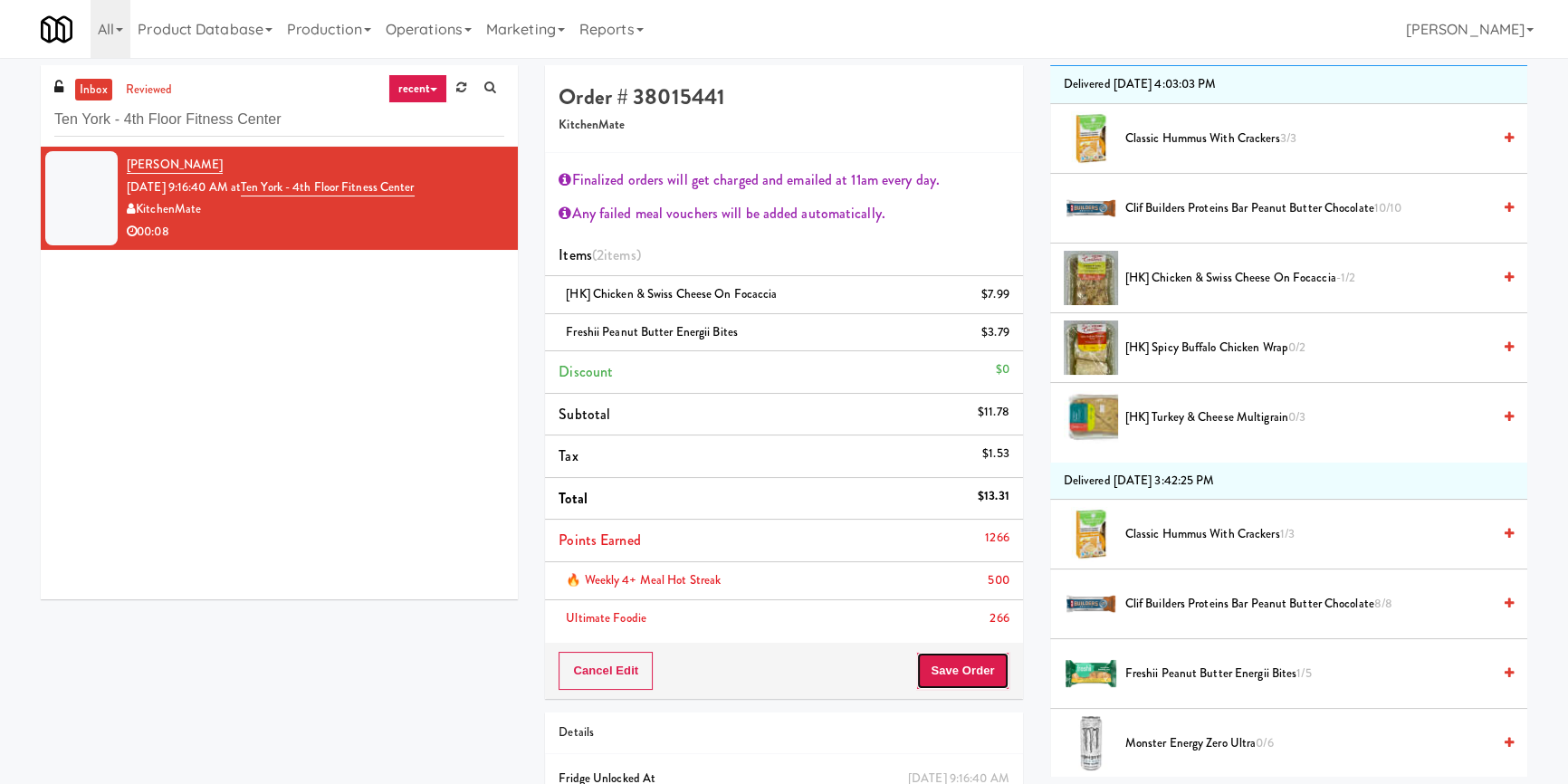
click at [962, 656] on button "Save Order" at bounding box center [962, 671] width 92 height 38
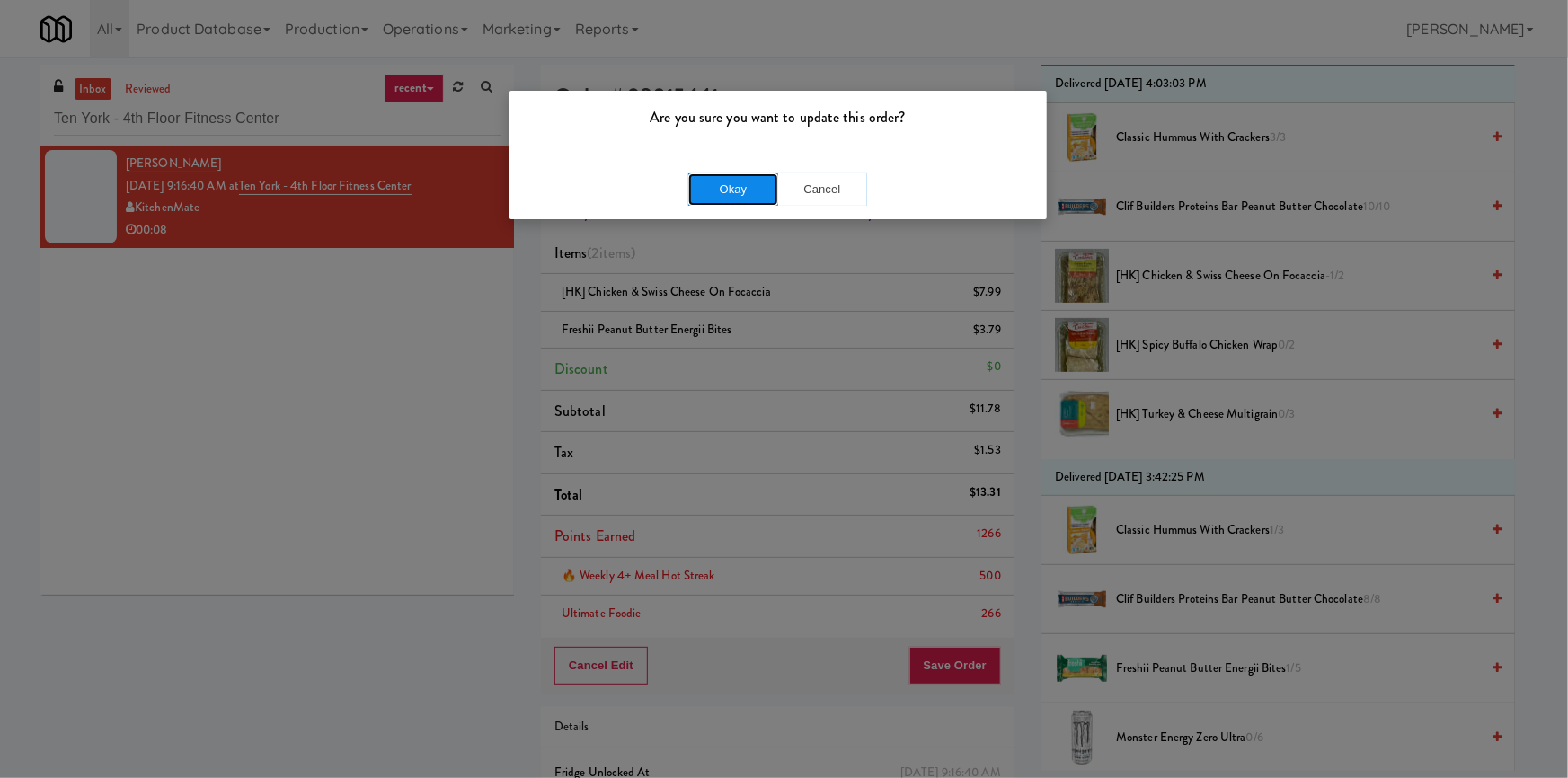
click at [725, 203] on button "Okay" at bounding box center [733, 190] width 90 height 32
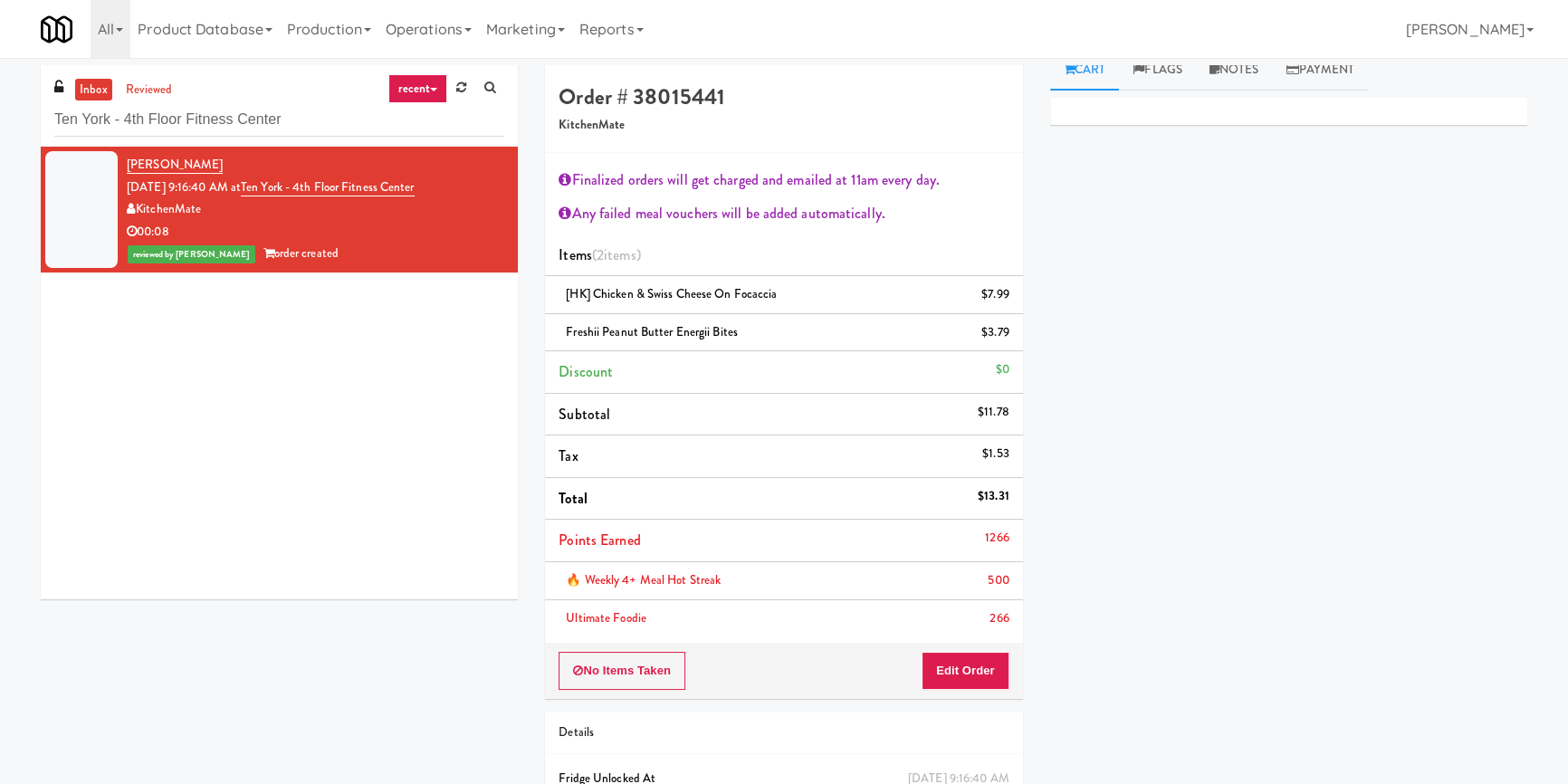
scroll to position [14, 0]
drag, startPoint x: 83, startPoint y: 121, endPoint x: 0, endPoint y: 122, distance: 83.0
click at [0, 122] on div "inbox reviewed recent all unclear take inventory issue suspicious failed recent…" at bounding box center [784, 474] width 1568 height 819
click at [257, 104] on input "Ten York - 4th Floor Fitness Center" at bounding box center [279, 119] width 450 height 34
paste input "Glasshouse [GEOGRAPHIC_DATA] Combo Cool"
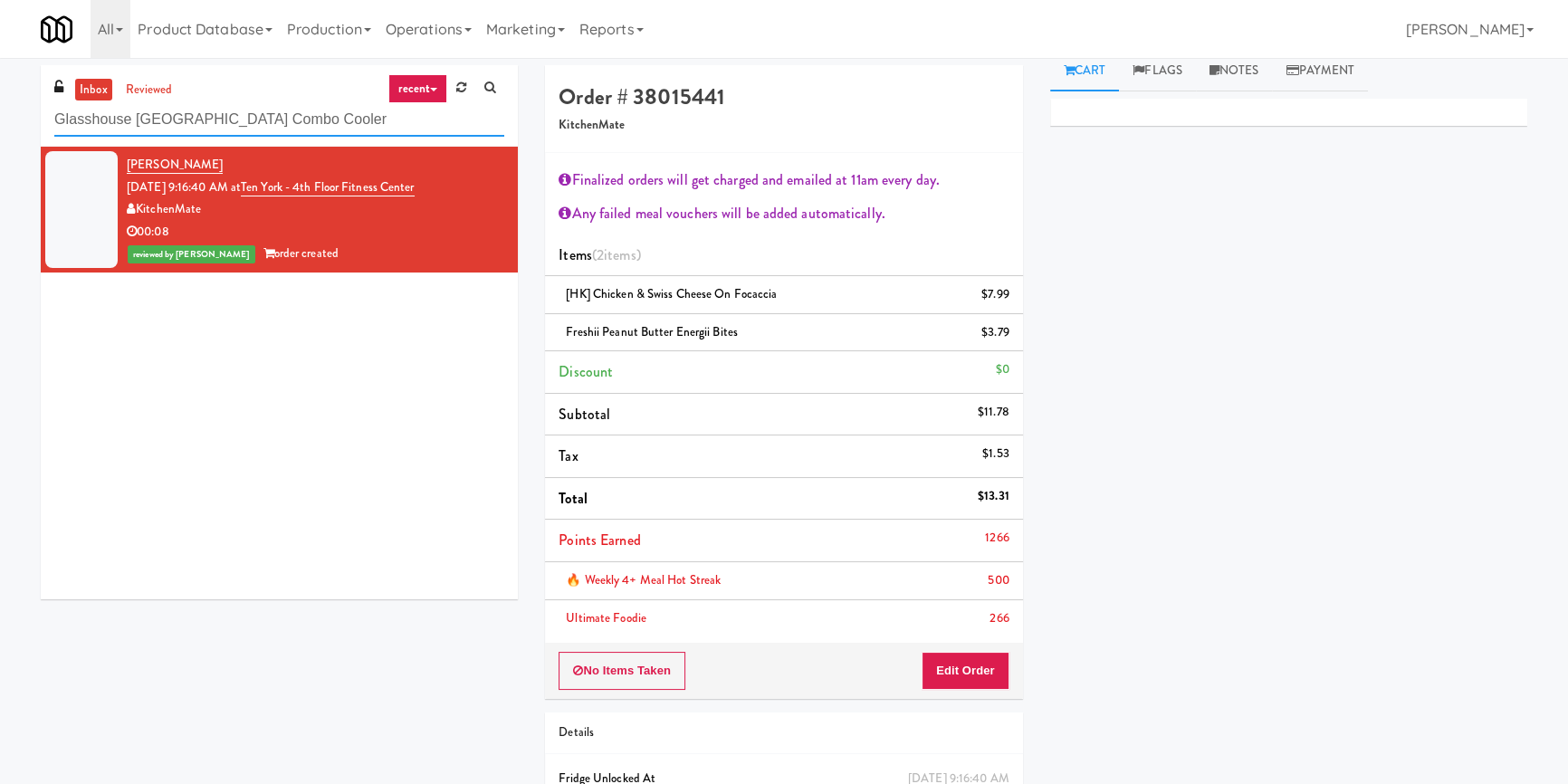
drag, startPoint x: 298, startPoint y: 112, endPoint x: 0, endPoint y: 107, distance: 298.0
click at [0, 107] on div "inbox reviewed recent all unclear take inventory issue suspicious failed recent…" at bounding box center [784, 474] width 1568 height 819
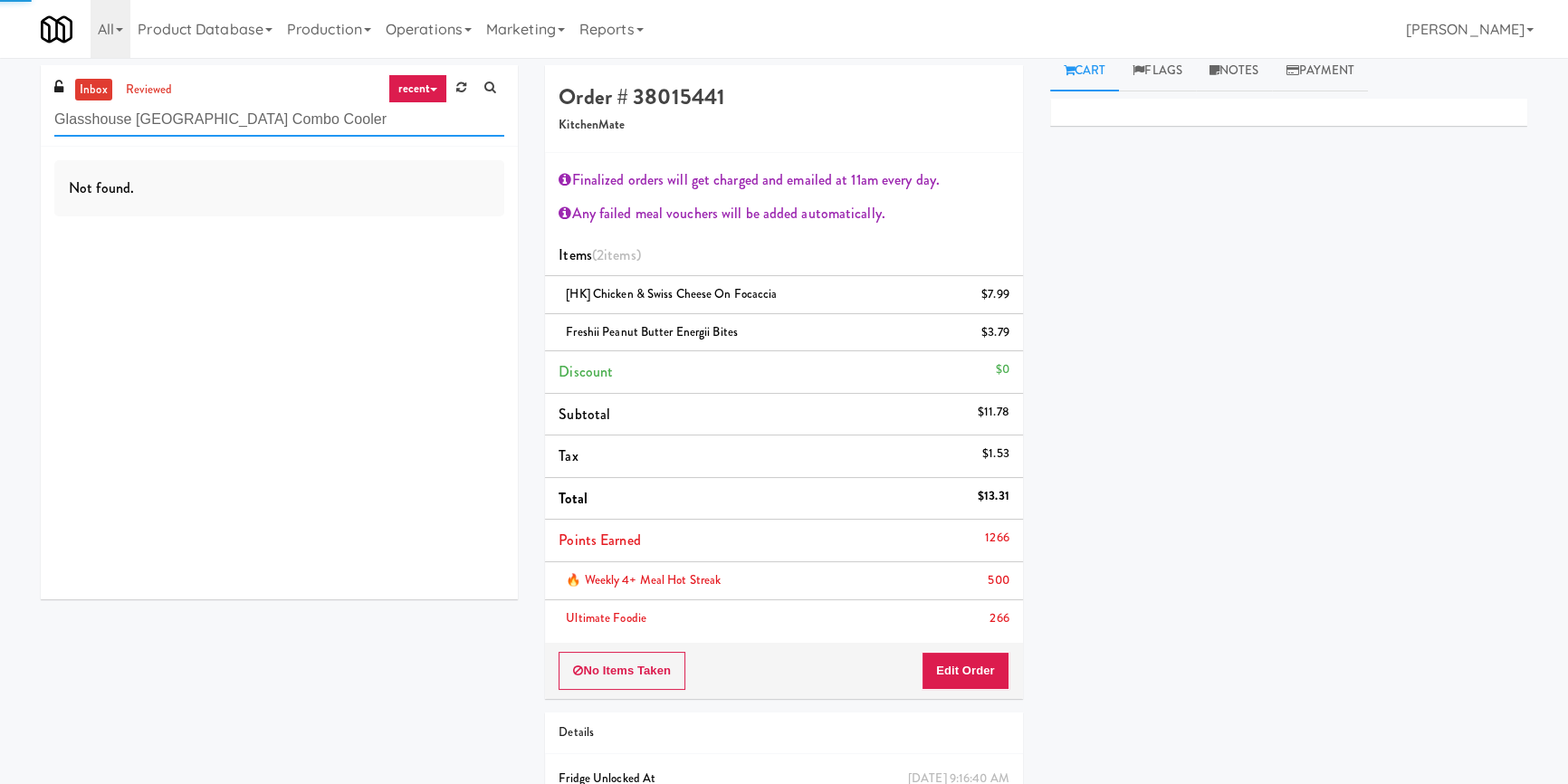
paste input "WPW - Left - Fridge"
drag, startPoint x: 330, startPoint y: 126, endPoint x: 0, endPoint y: 108, distance: 330.5
click at [0, 108] on div "inbox reviewed recent all unclear take inventory issue suspicious failed recent…" at bounding box center [784, 474] width 1568 height 819
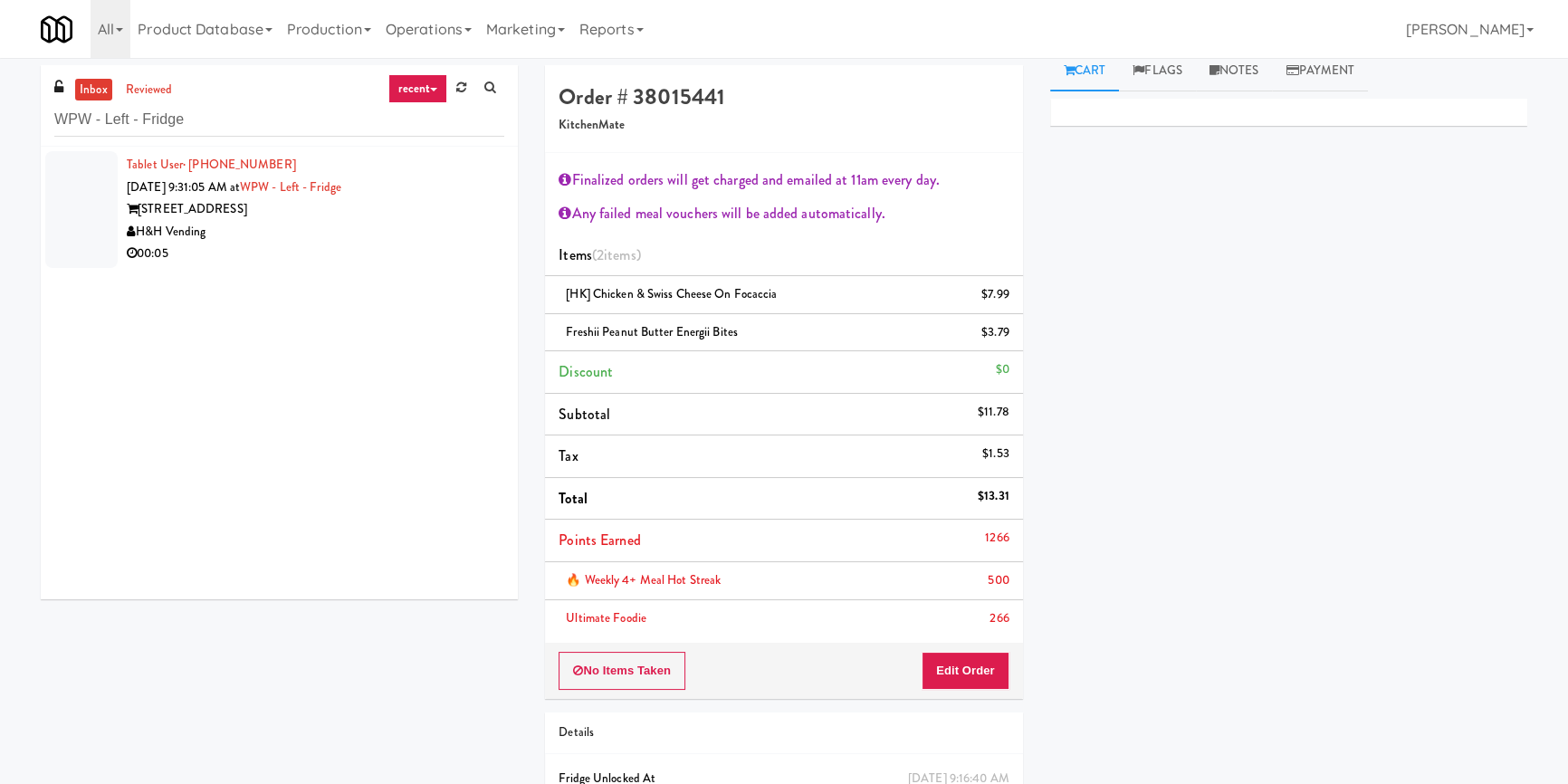
click at [345, 252] on div "00:05" at bounding box center [316, 254] width 377 height 23
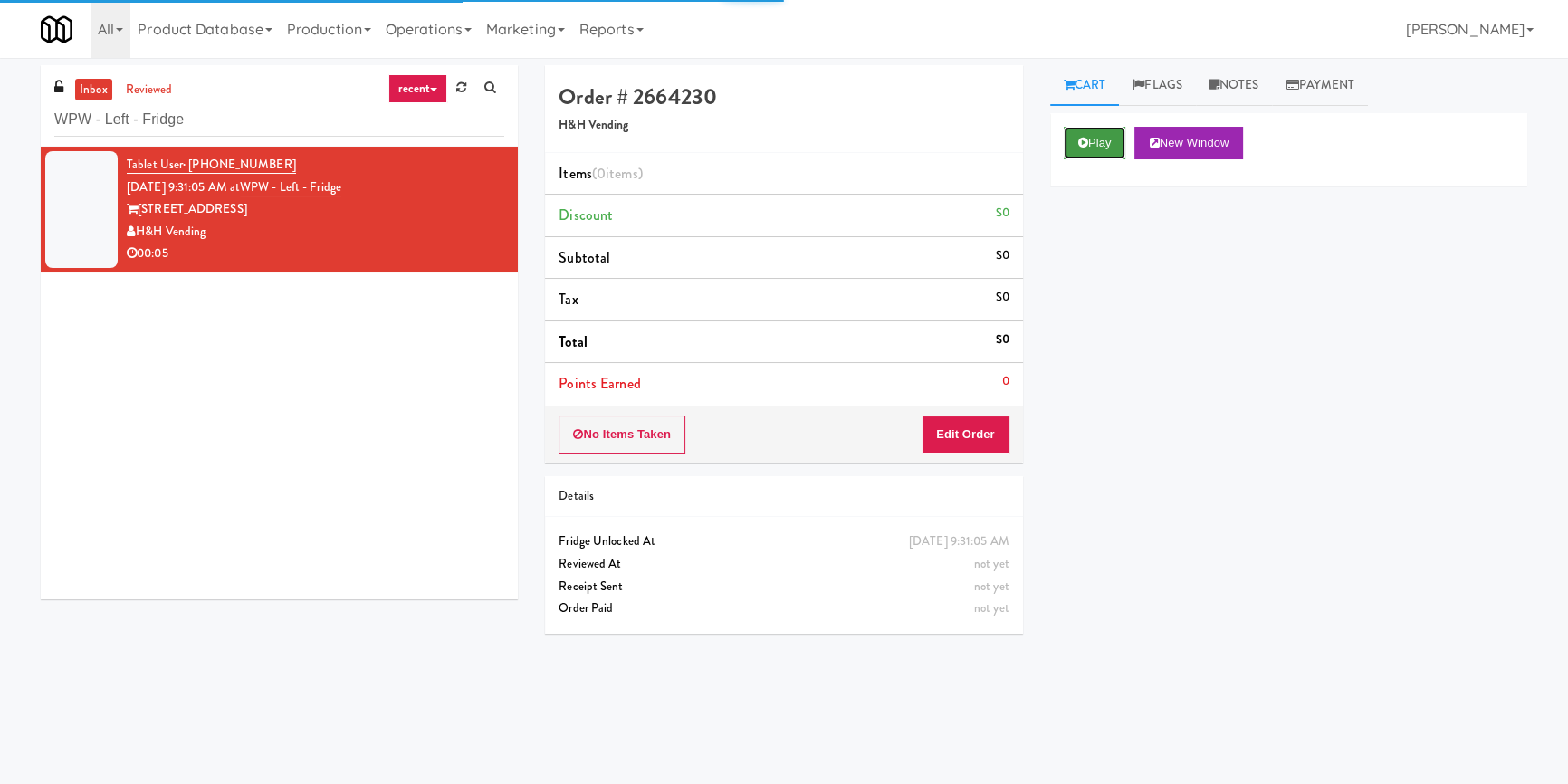
click at [1087, 131] on button "Play" at bounding box center [1095, 143] width 63 height 33
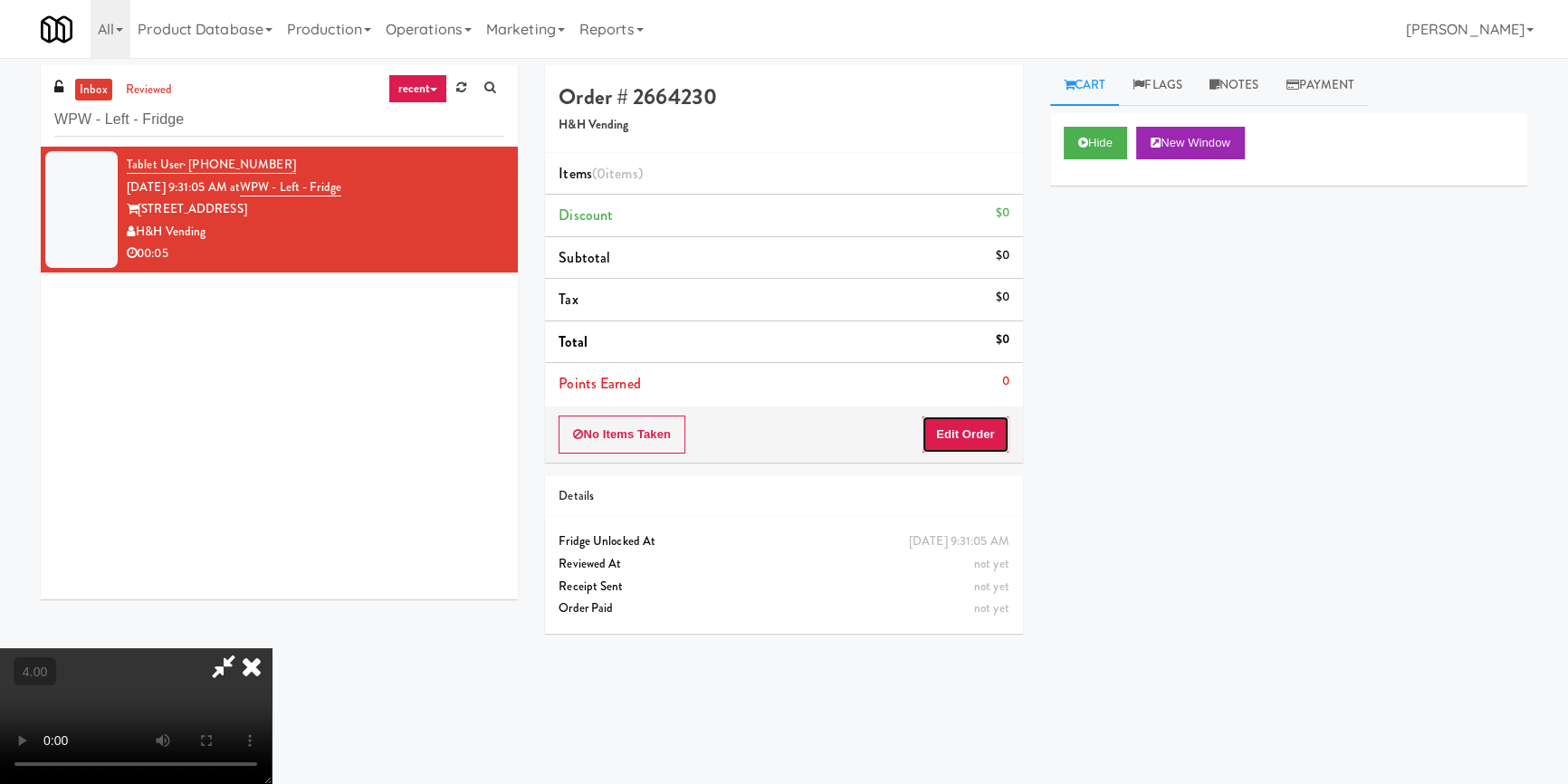
drag, startPoint x: 969, startPoint y: 424, endPoint x: 950, endPoint y: 396, distance: 33.8
click at [969, 424] on button "Edit Order" at bounding box center [965, 435] width 88 height 38
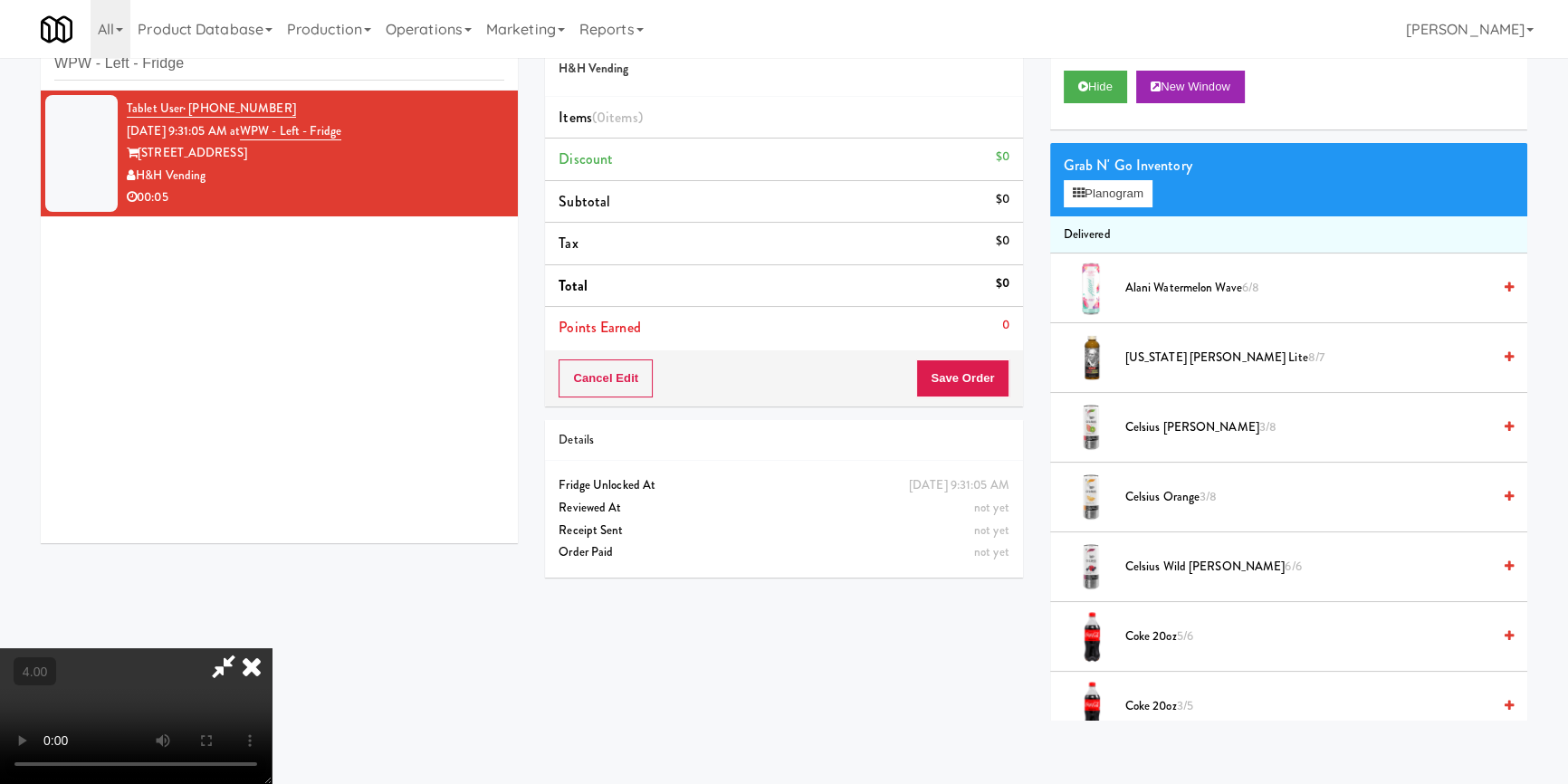
scroll to position [57, 0]
click at [271, 648] on video at bounding box center [136, 716] width 271 height 136
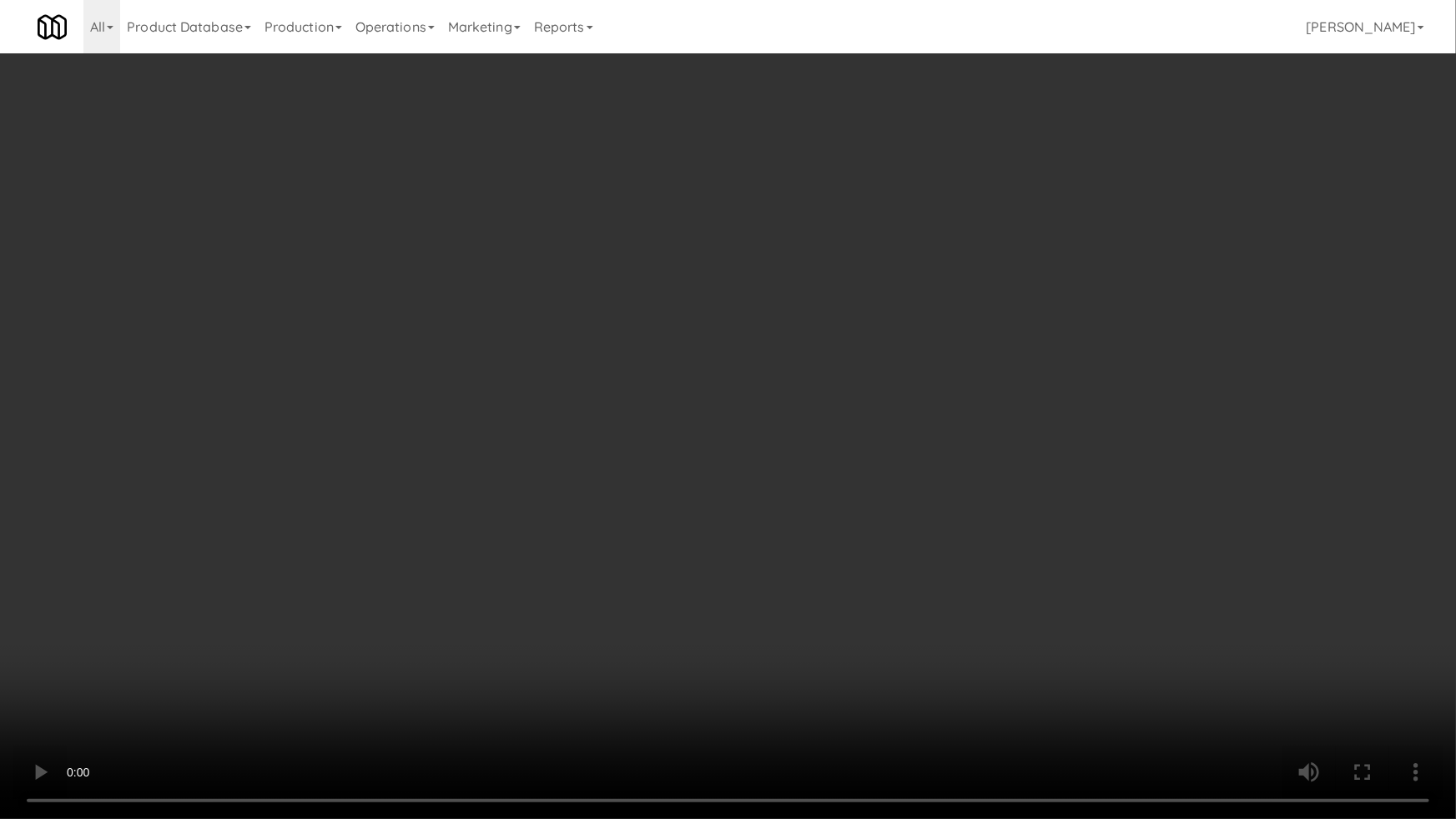
click at [726, 560] on video at bounding box center [728, 410] width 1456 height 819
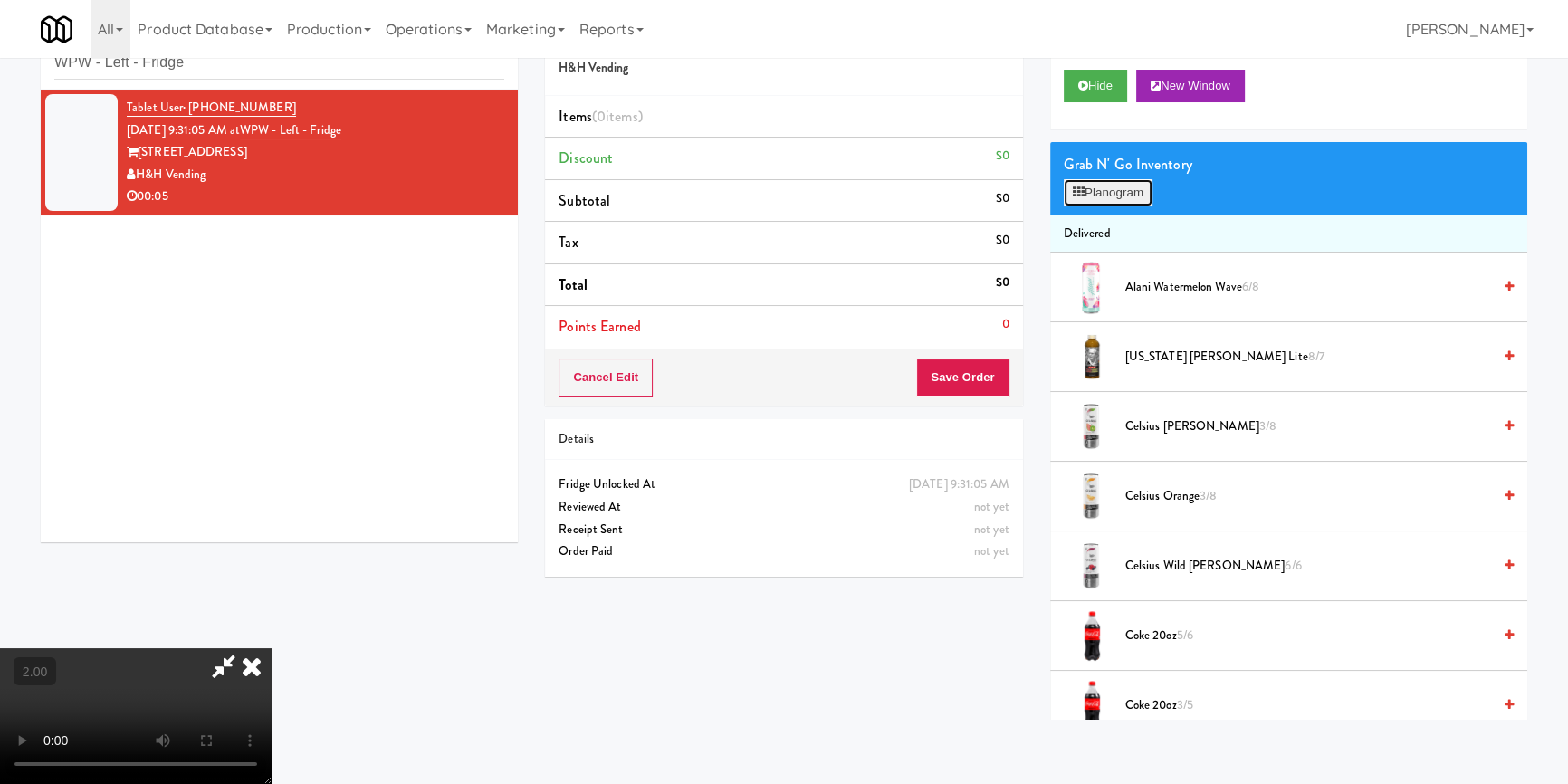
click at [1069, 190] on button "Planogram" at bounding box center [1108, 192] width 89 height 27
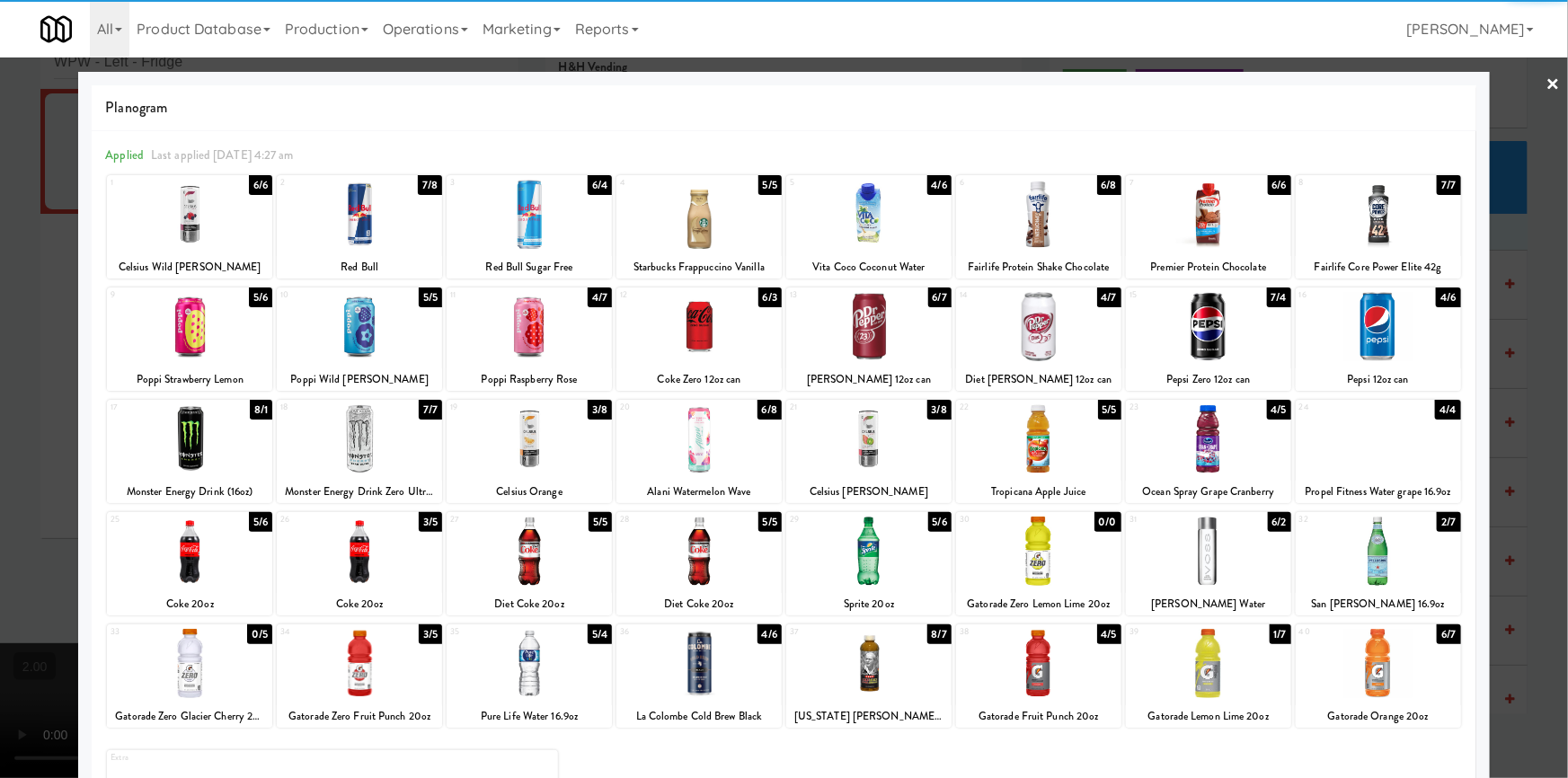
drag, startPoint x: 345, startPoint y: 659, endPoint x: 308, endPoint y: 606, distance: 64.6
click at [349, 659] on div at bounding box center [359, 663] width 165 height 69
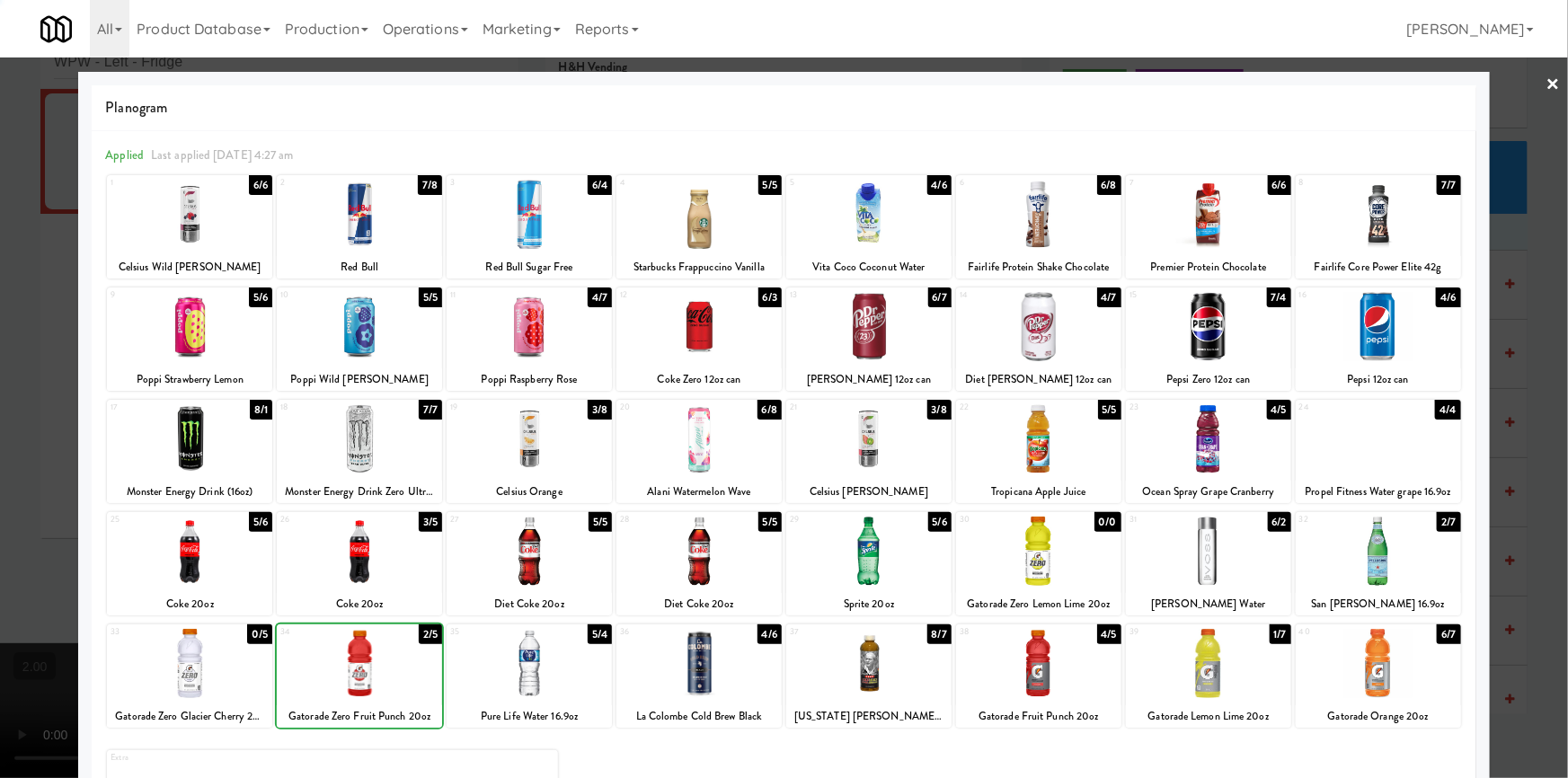
click at [0, 346] on div at bounding box center [784, 389] width 1568 height 778
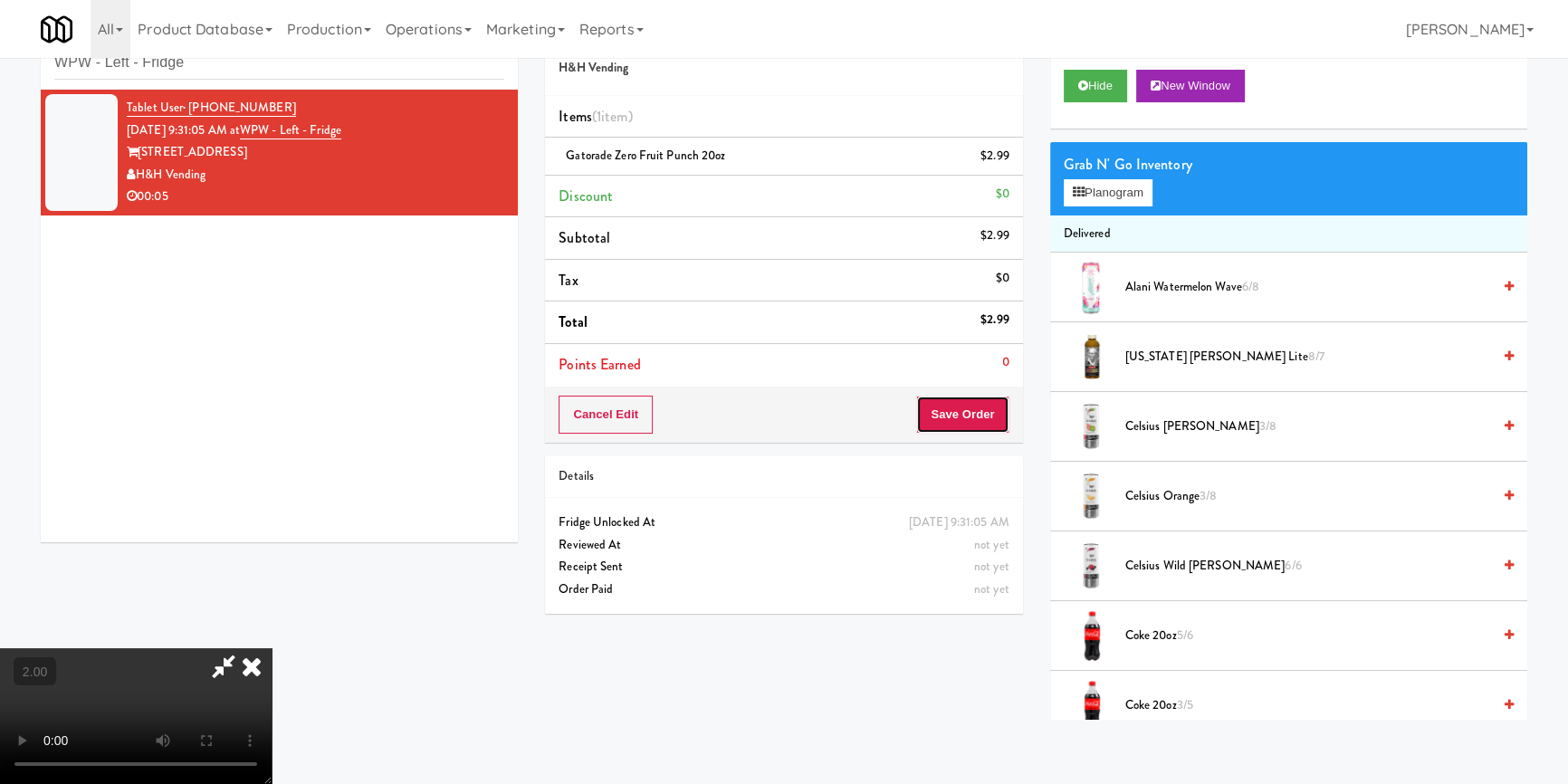
click at [998, 415] on button "Save Order" at bounding box center [962, 415] width 92 height 38
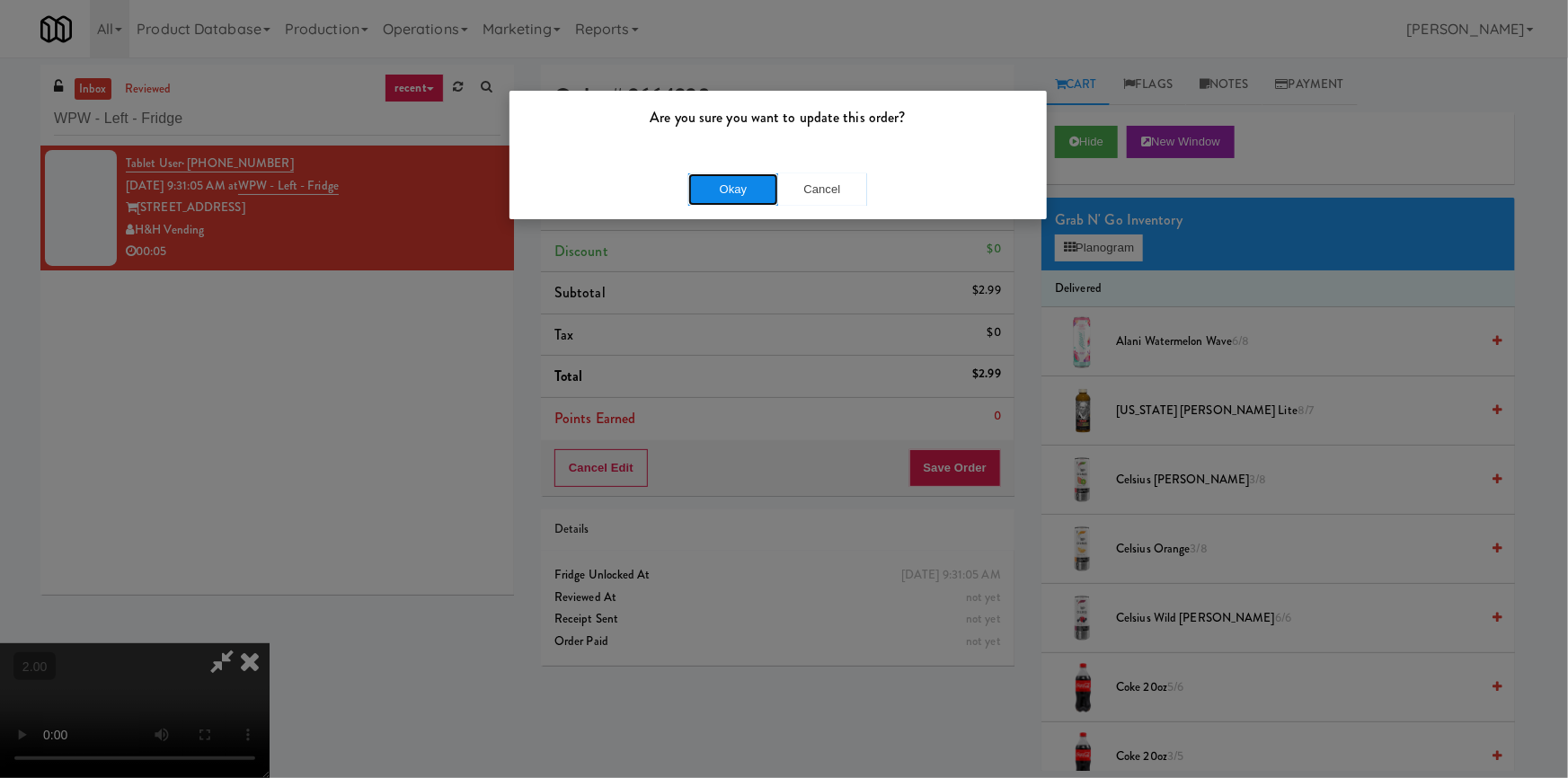
click at [706, 181] on button "Okay" at bounding box center [733, 190] width 90 height 32
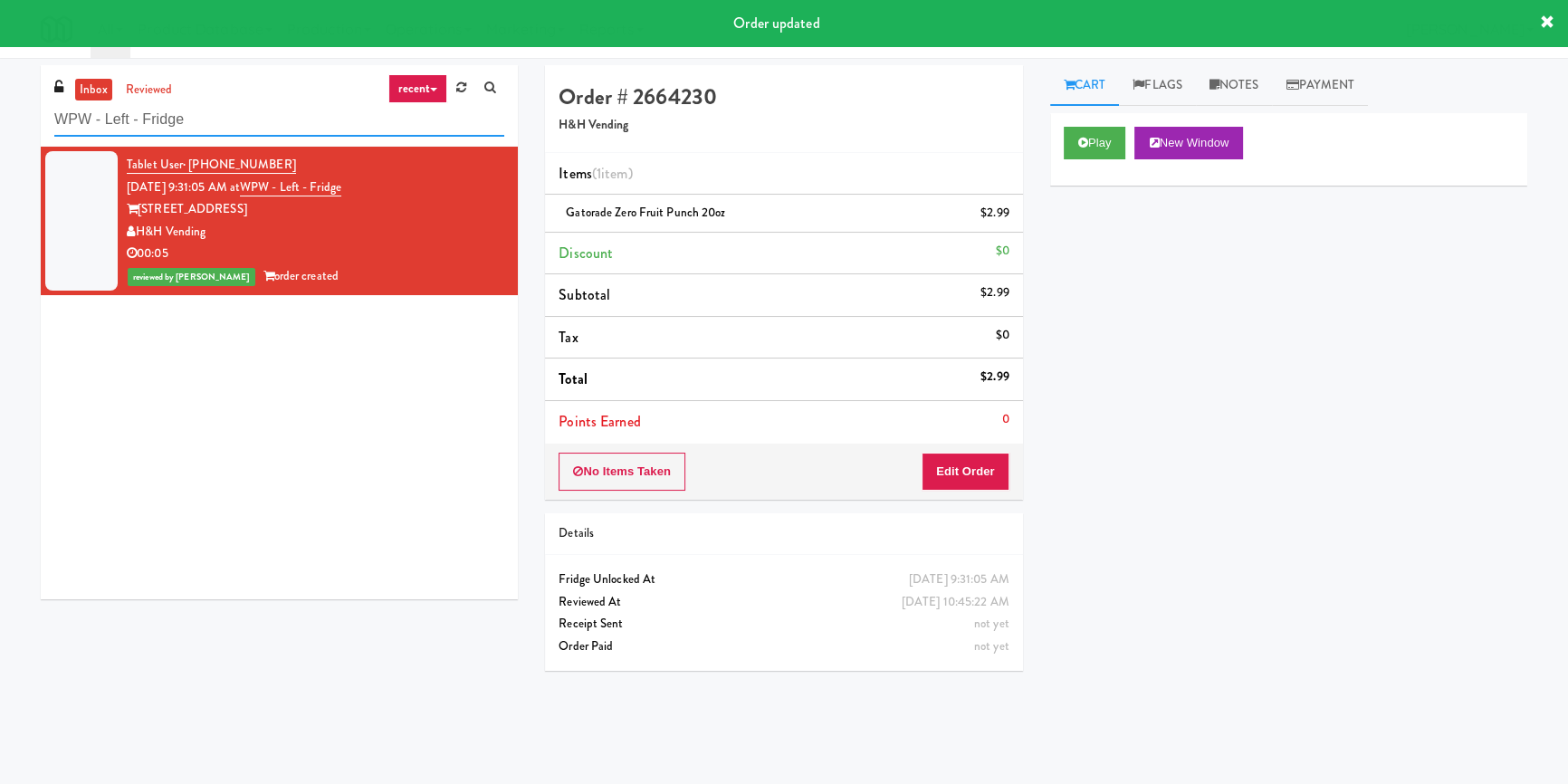
paste input "Standard - Pantry - Right"
drag, startPoint x: 263, startPoint y: 108, endPoint x: 0, endPoint y: 124, distance: 263.5
click at [0, 125] on div "inbox reviewed recent all unclear take inventory issue suspicious failed recent…" at bounding box center [784, 421] width 1568 height 712
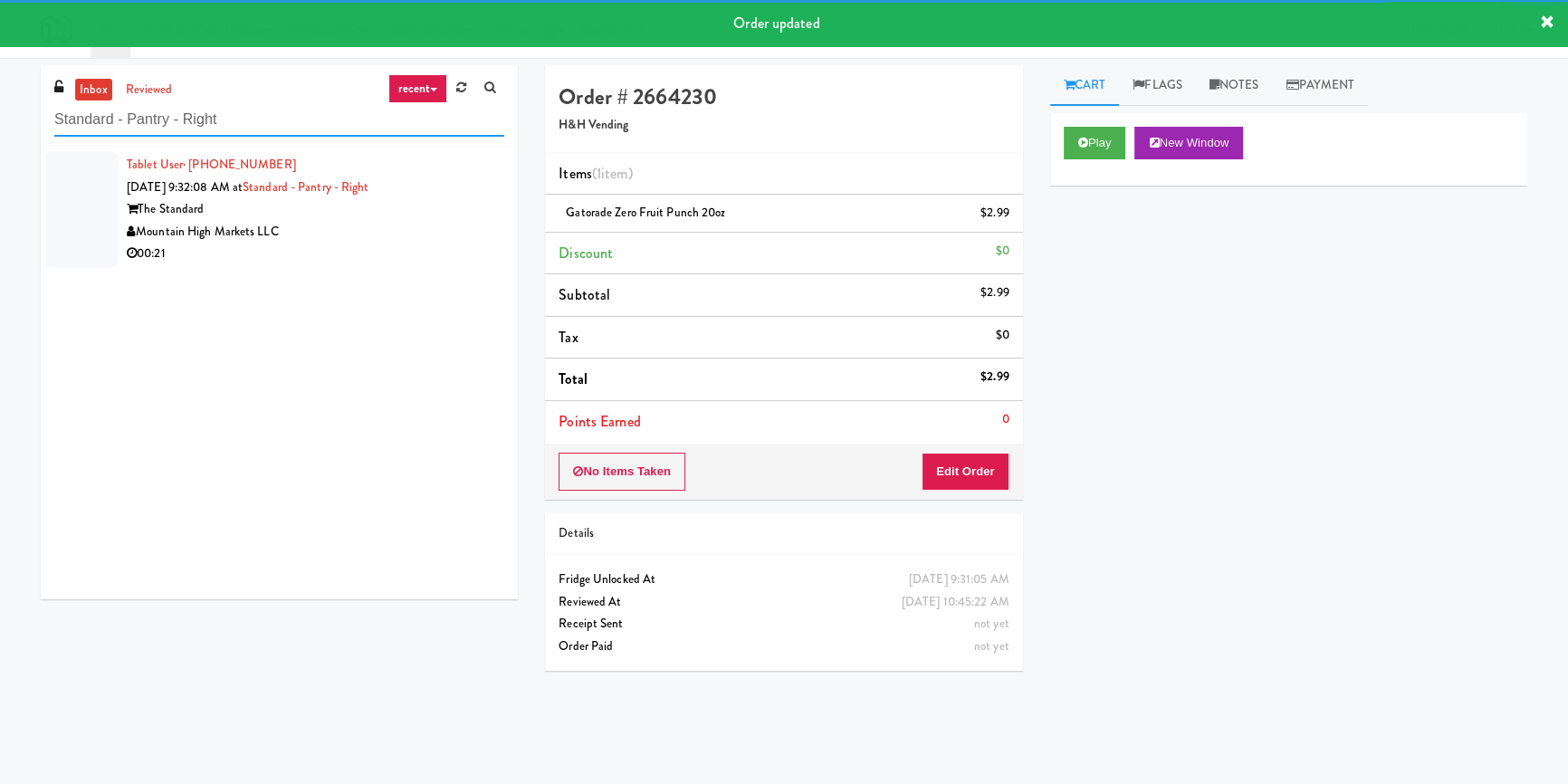
type input "Standard - Pantry - Right"
click at [416, 222] on div "Mountain High Markets LLC" at bounding box center [316, 233] width 377 height 23
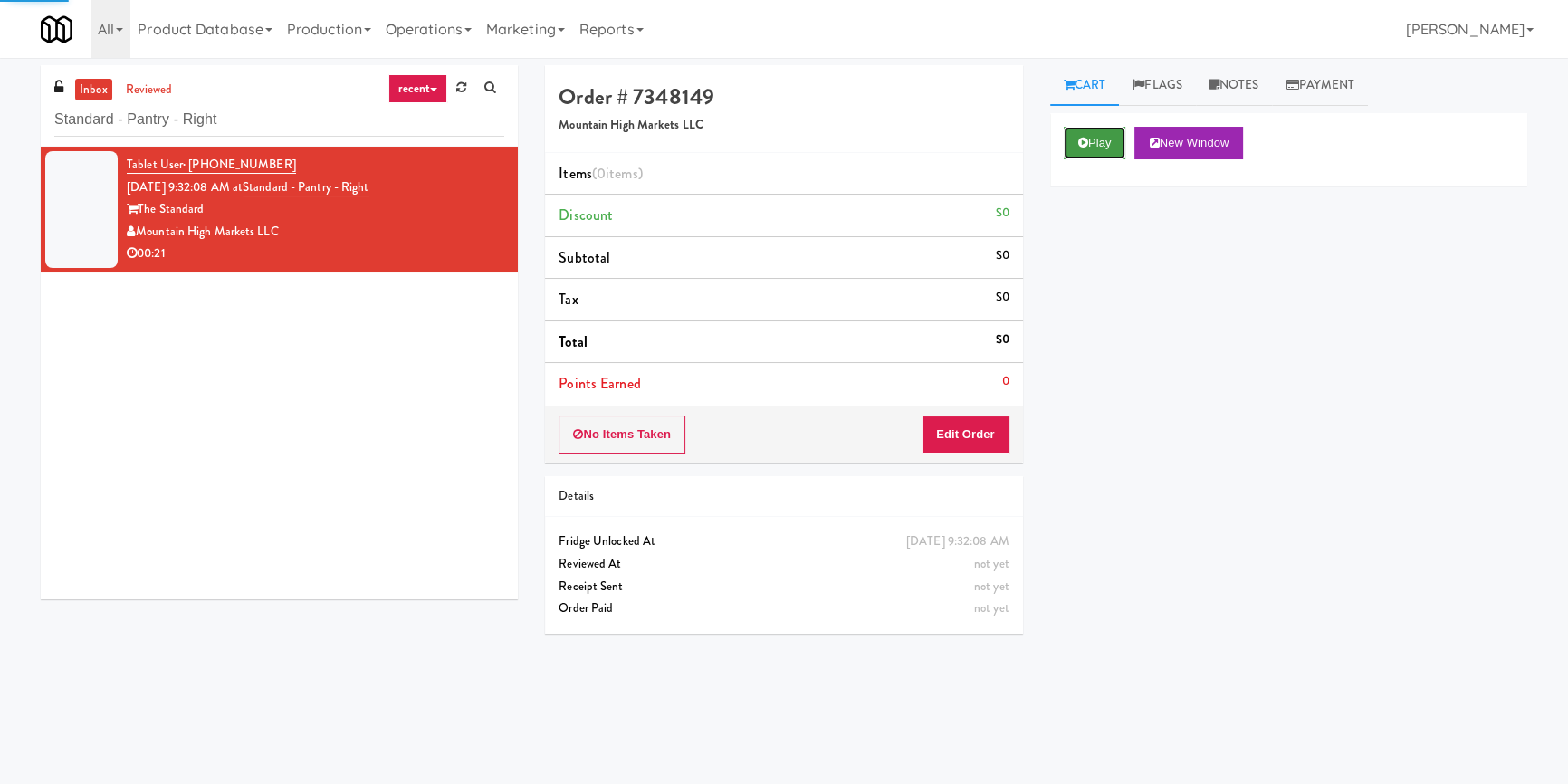
click at [1089, 148] on button "Play" at bounding box center [1095, 143] width 63 height 33
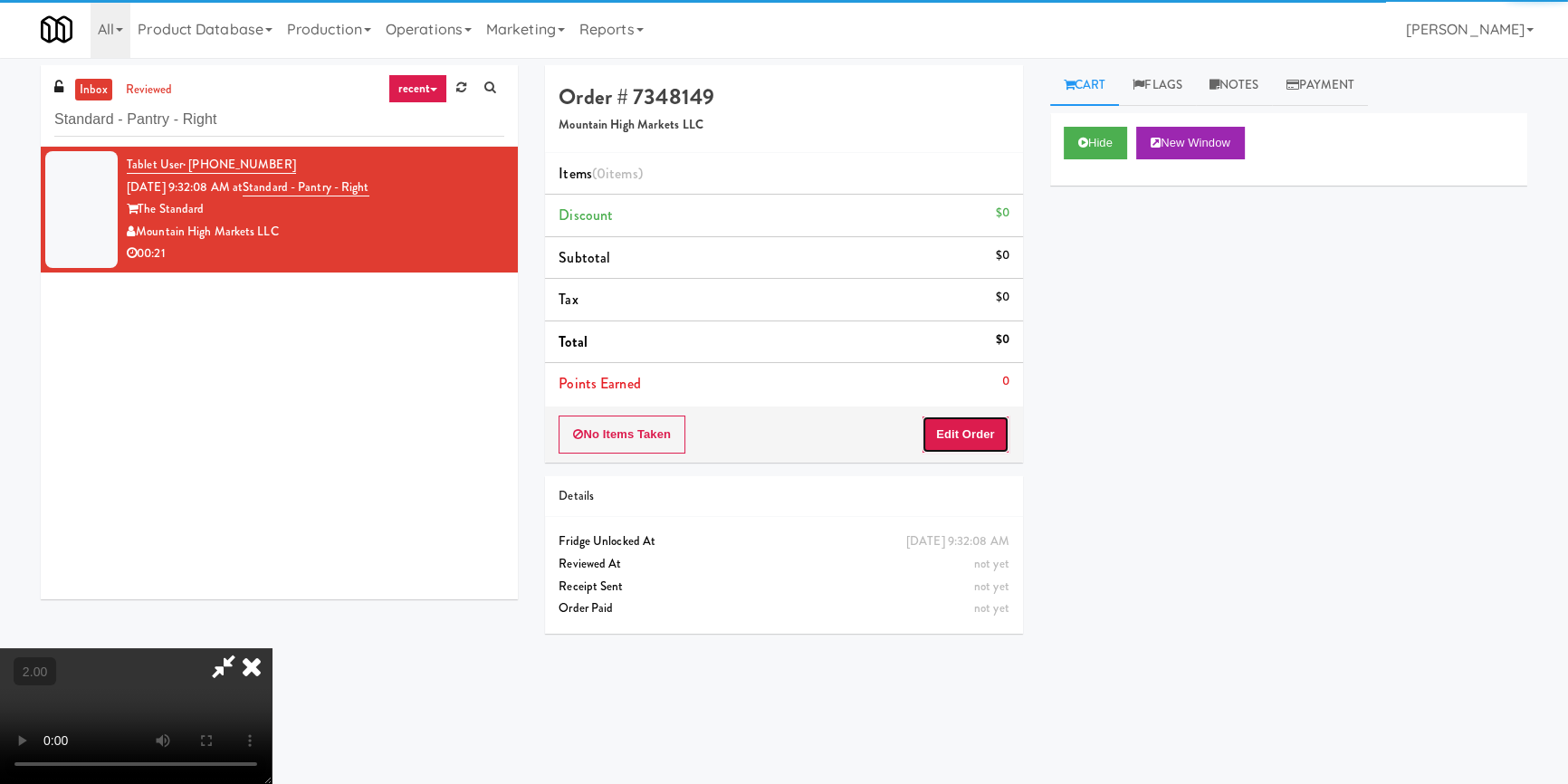
click at [971, 433] on button "Edit Order" at bounding box center [965, 435] width 88 height 38
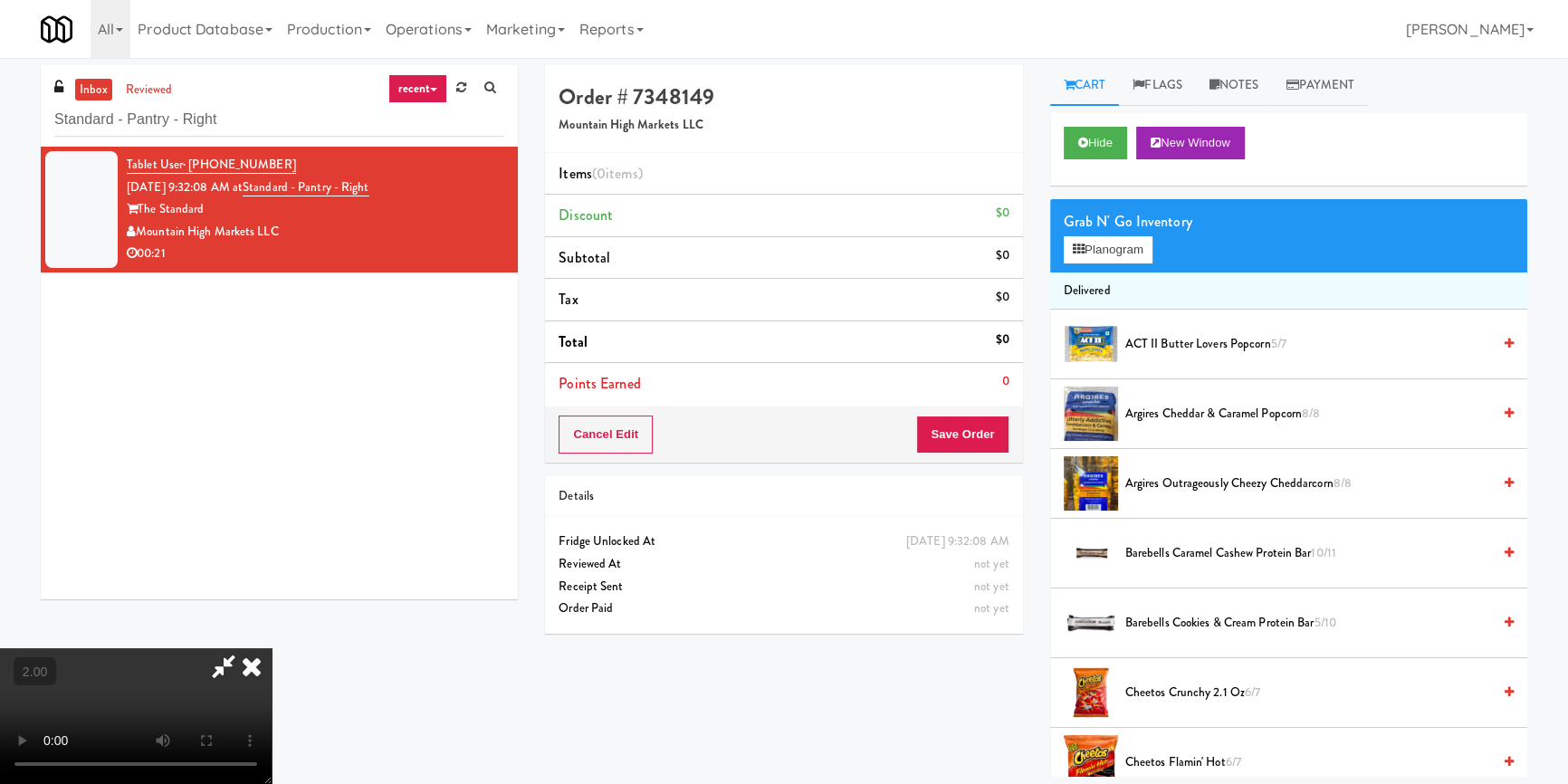
click at [271, 648] on video at bounding box center [136, 716] width 271 height 136
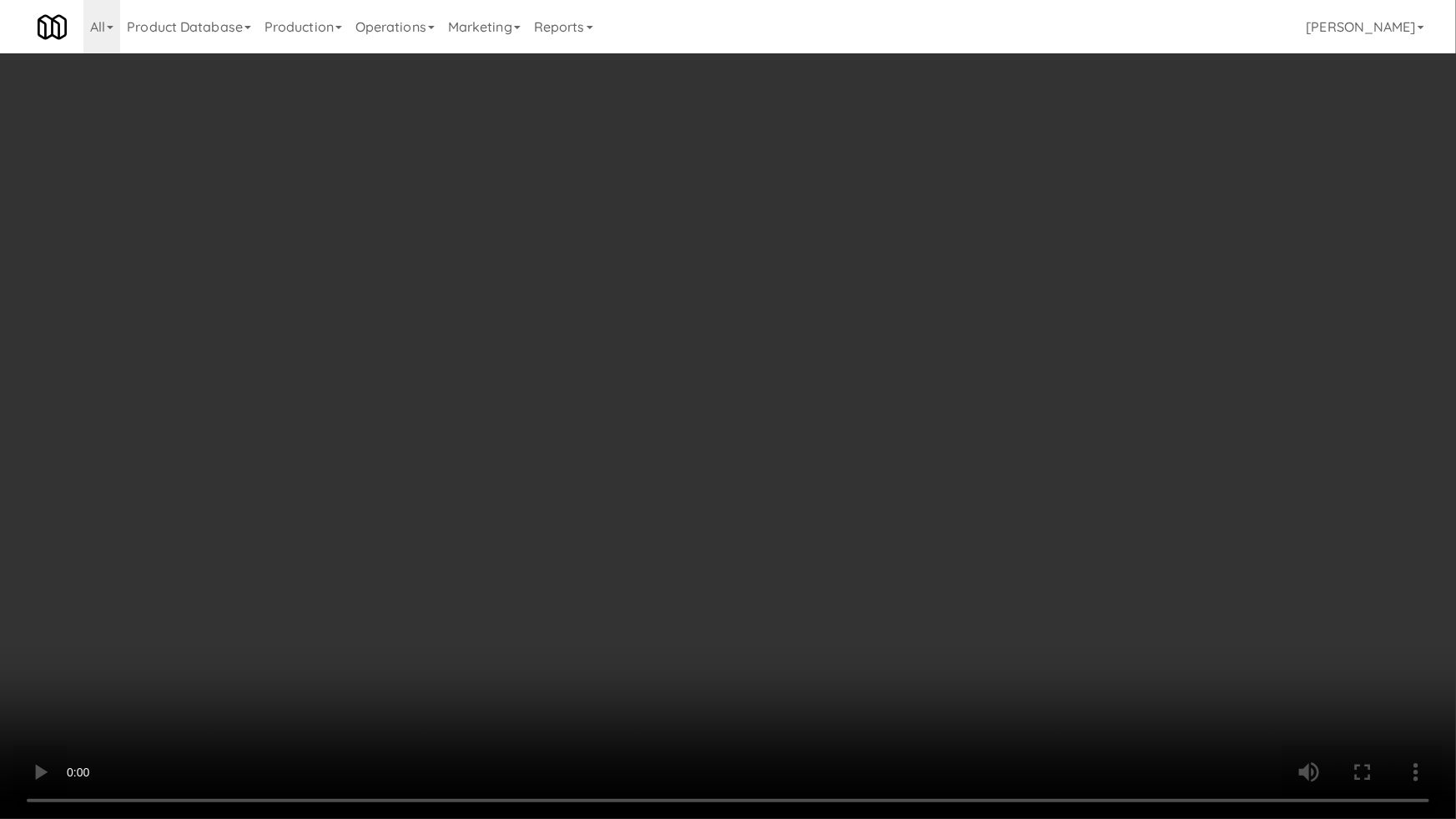
click at [344, 614] on video at bounding box center [728, 410] width 1456 height 819
click at [405, 641] on video at bounding box center [728, 410] width 1456 height 819
click at [243, 659] on video at bounding box center [728, 410] width 1456 height 819
click at [243, 639] on video at bounding box center [728, 410] width 1456 height 819
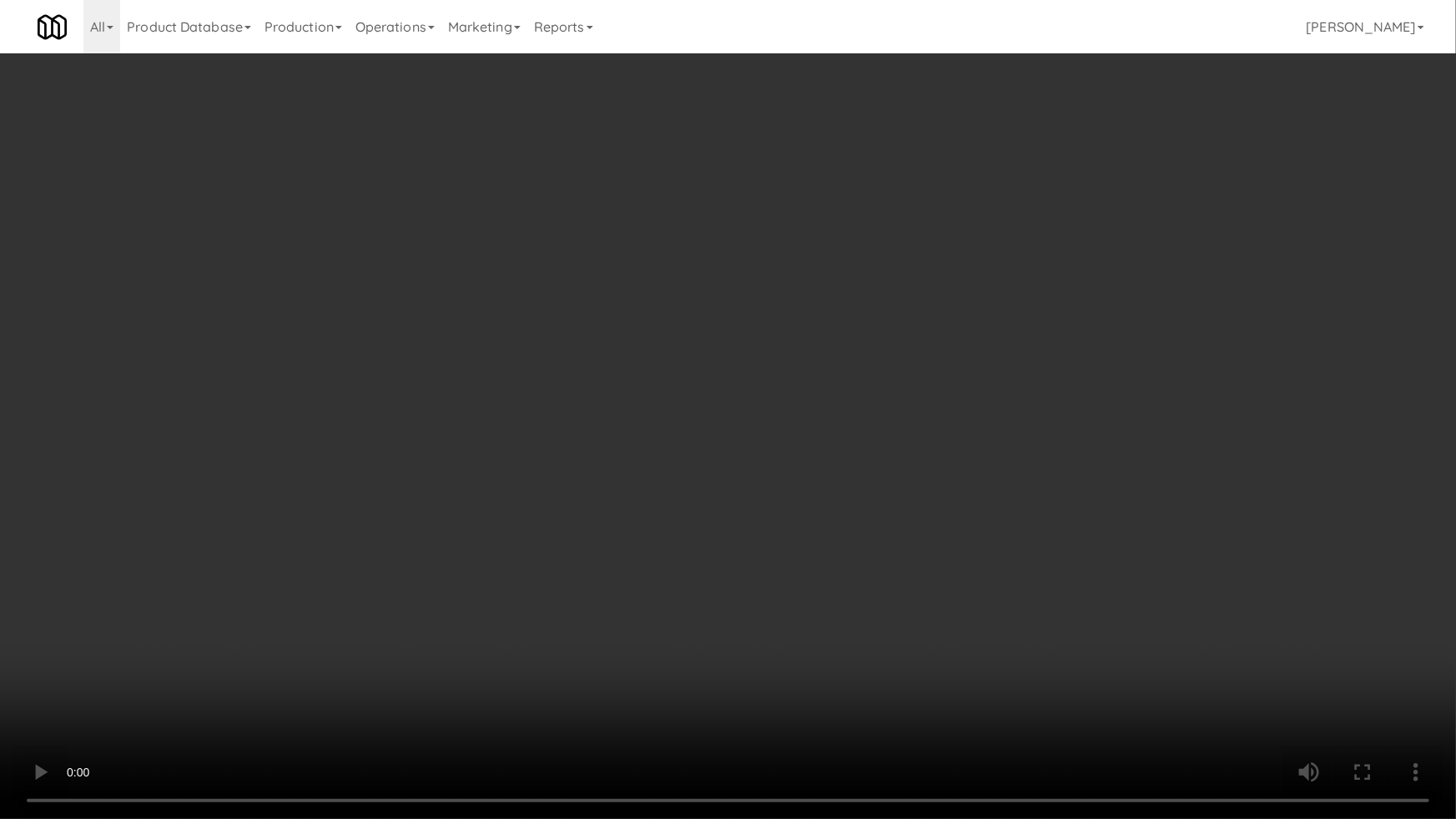
click at [247, 638] on video at bounding box center [728, 410] width 1456 height 819
click at [599, 575] on video at bounding box center [728, 410] width 1456 height 819
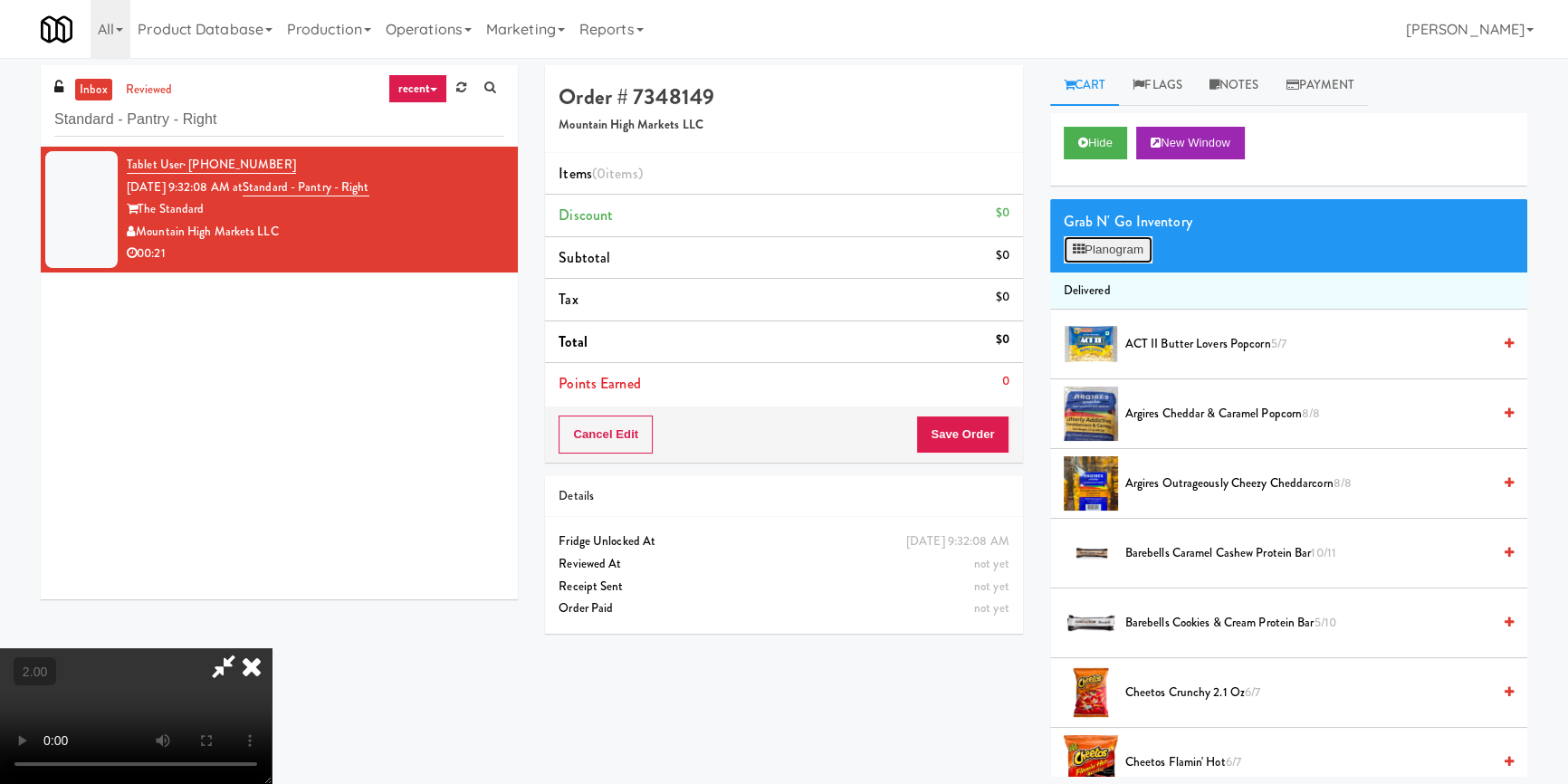
click at [1125, 237] on button "Planogram" at bounding box center [1108, 250] width 89 height 27
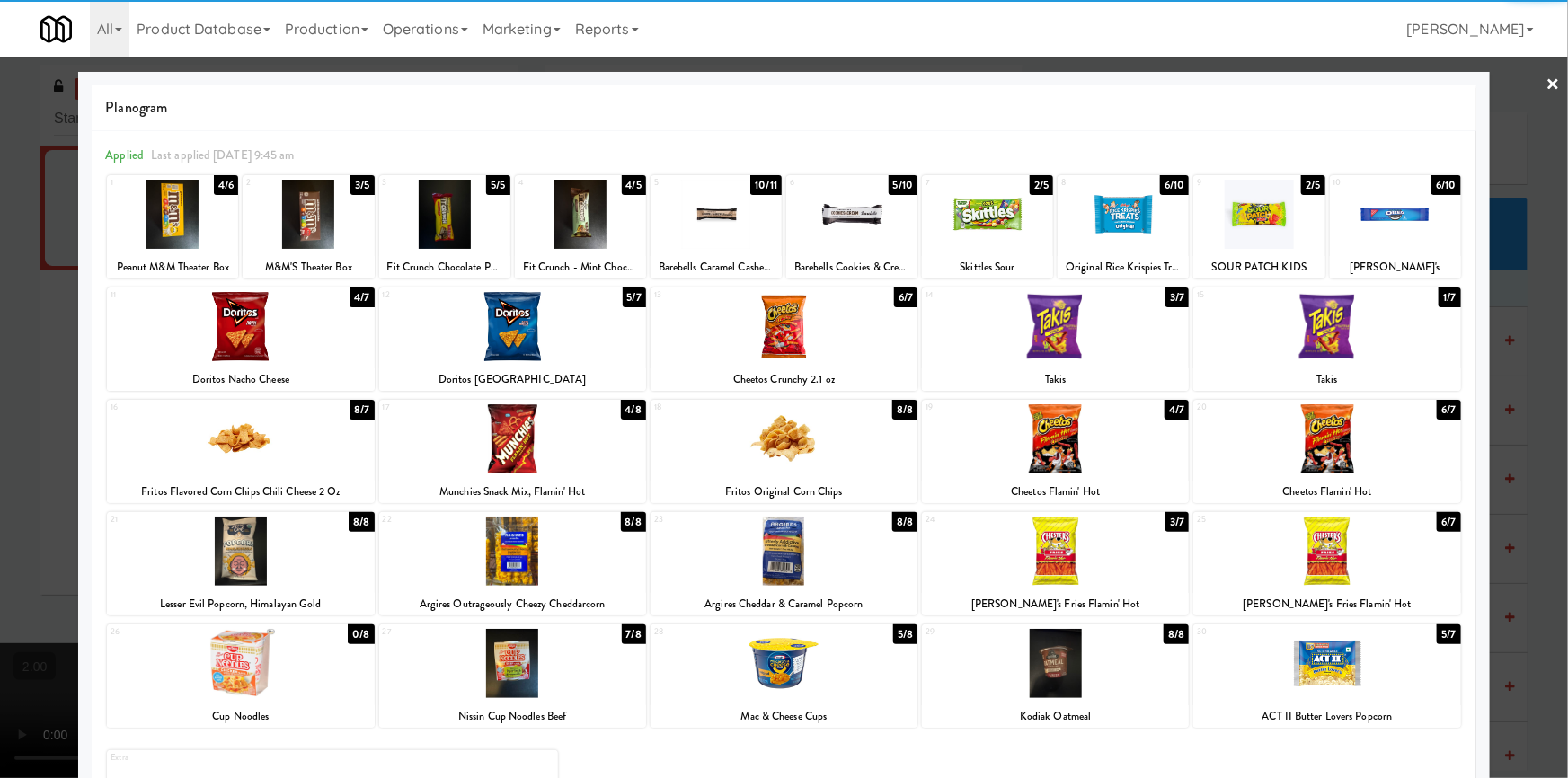
click at [1398, 239] on div at bounding box center [1395, 214] width 131 height 69
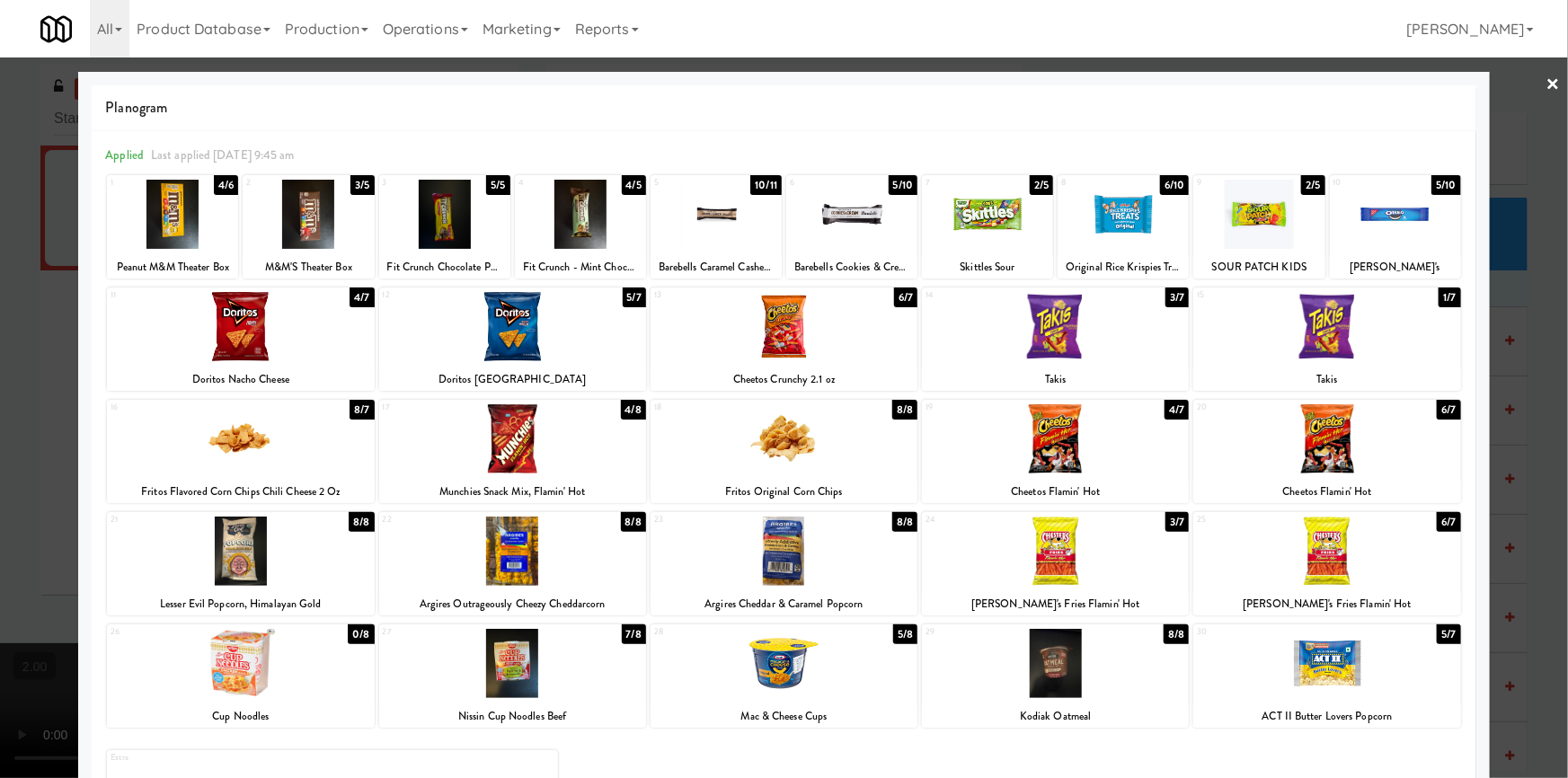
click at [225, 319] on div at bounding box center [240, 326] width 266 height 69
click at [795, 446] on div at bounding box center [783, 438] width 266 height 69
click at [0, 345] on div at bounding box center [784, 389] width 1568 height 778
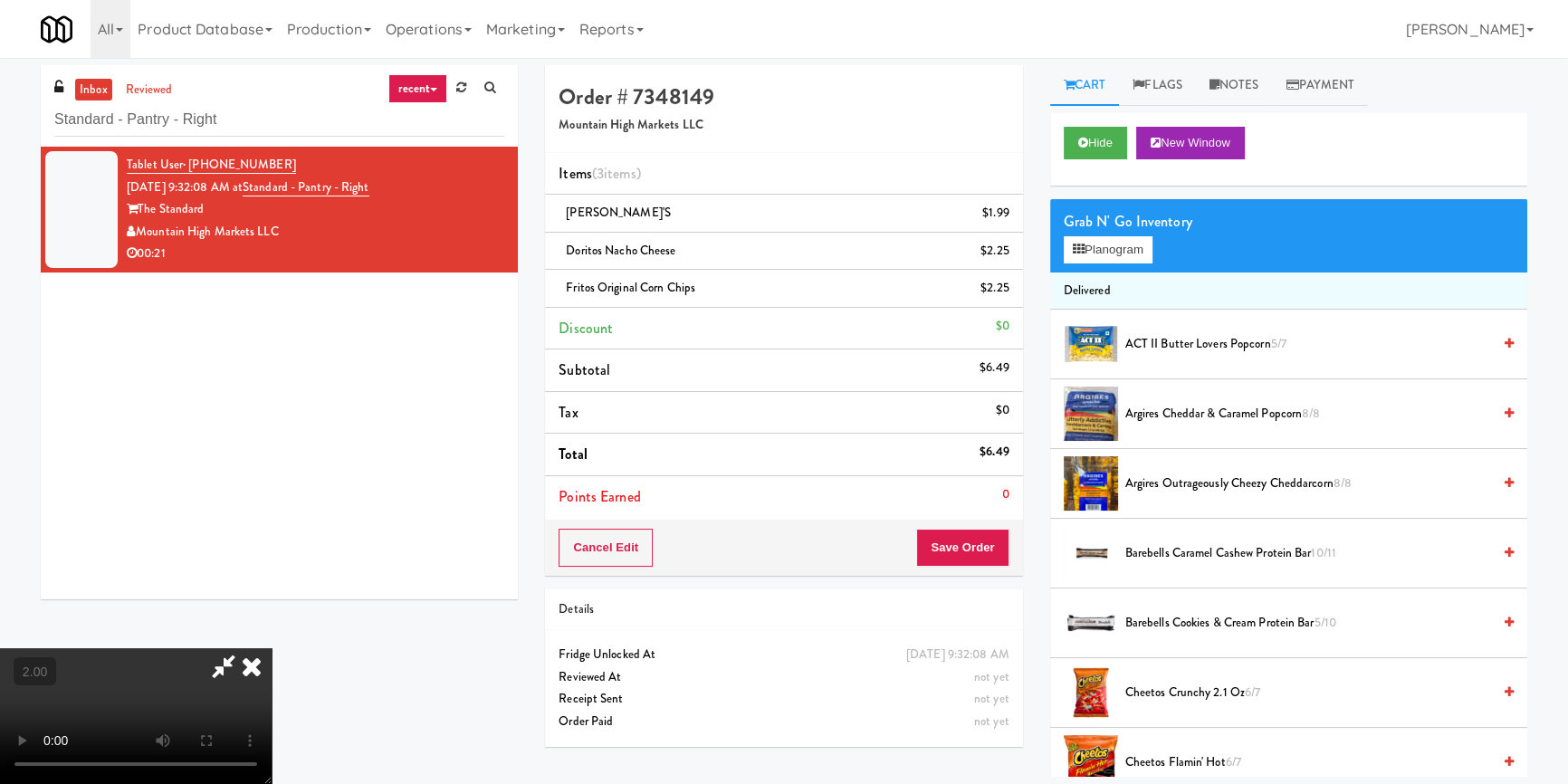
click at [271, 648] on icon at bounding box center [251, 667] width 39 height 37
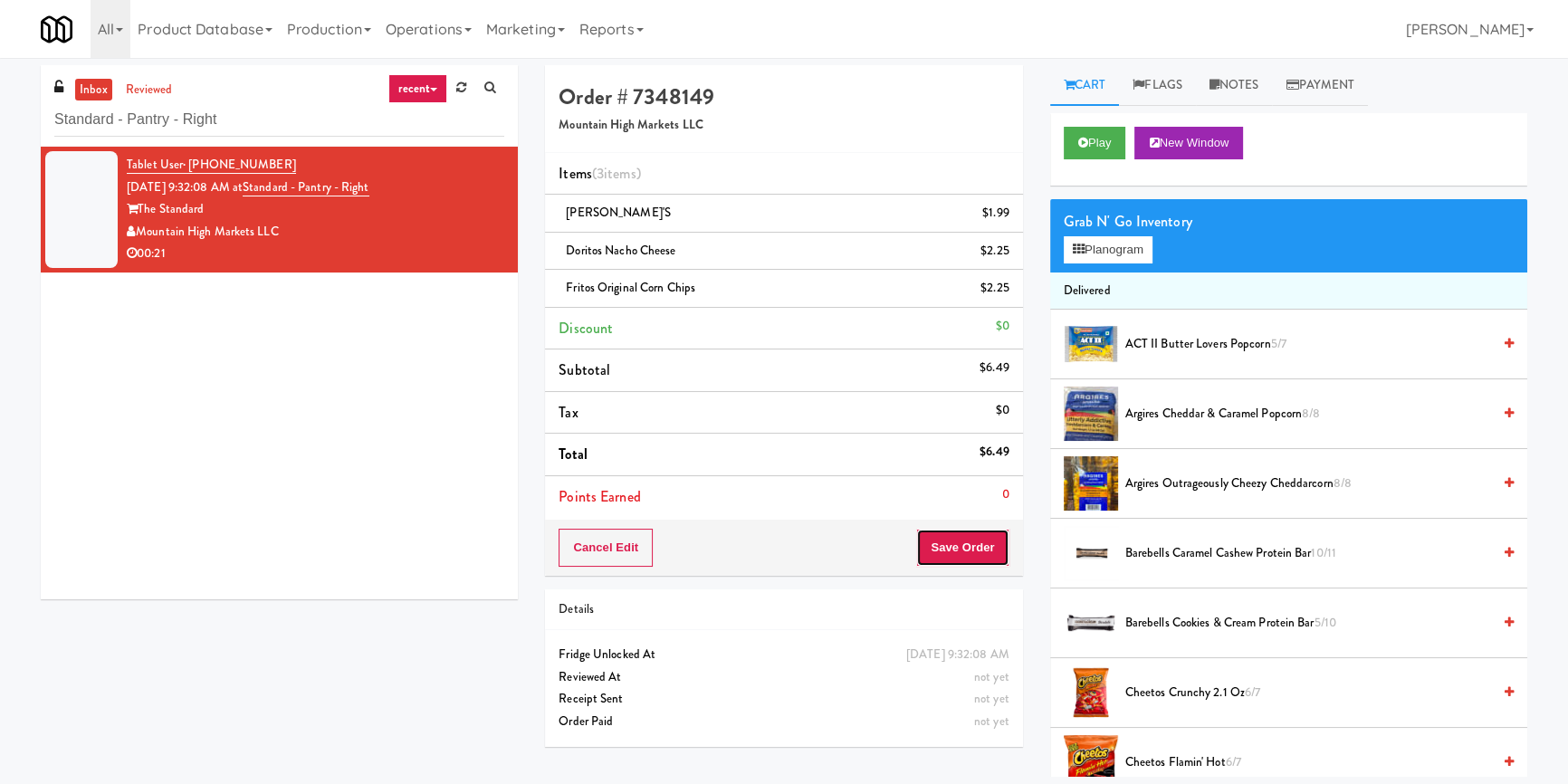
click at [932, 529] on button "Save Order" at bounding box center [962, 548] width 92 height 38
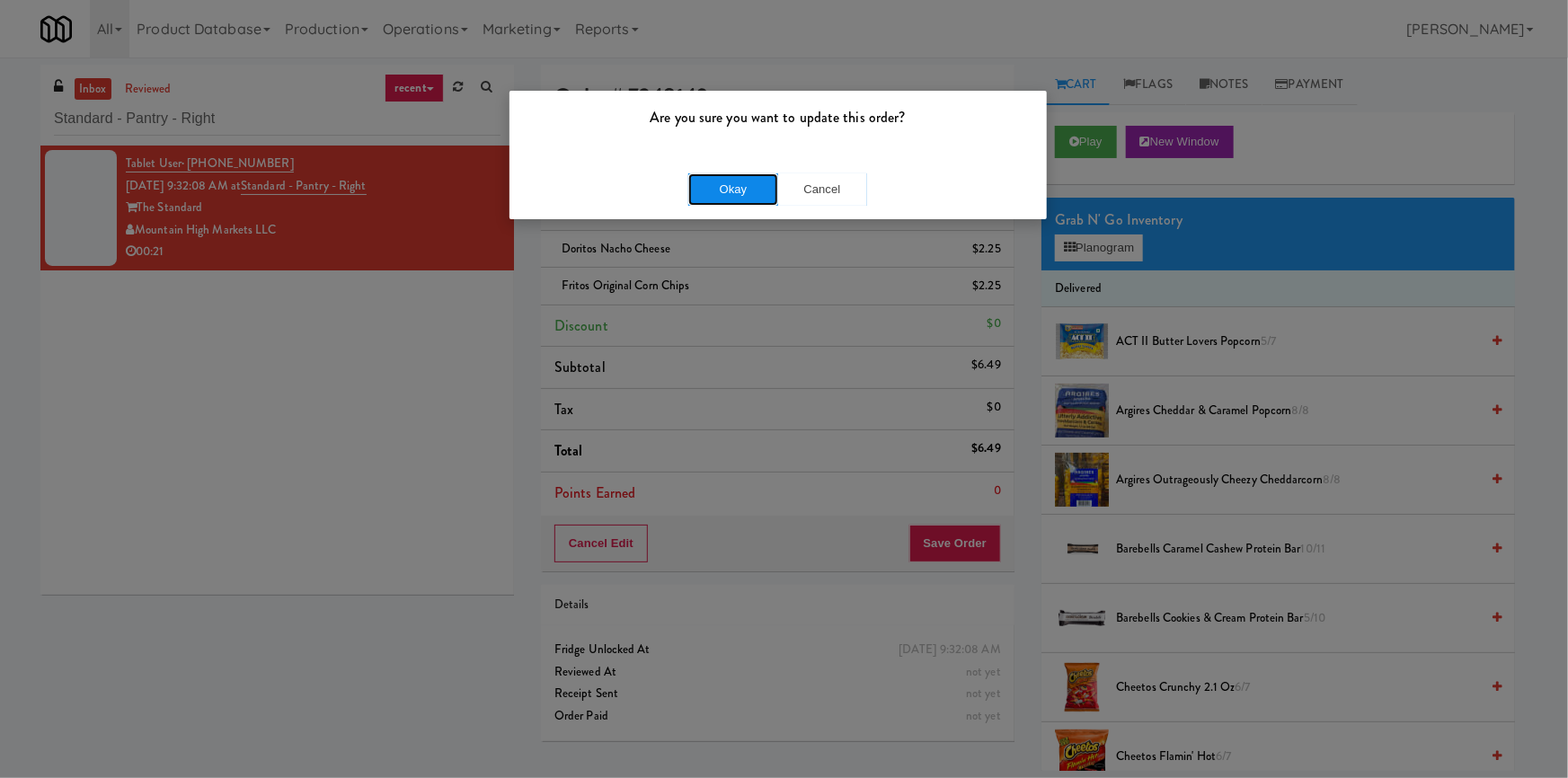
click at [720, 180] on button "Okay" at bounding box center [733, 190] width 90 height 32
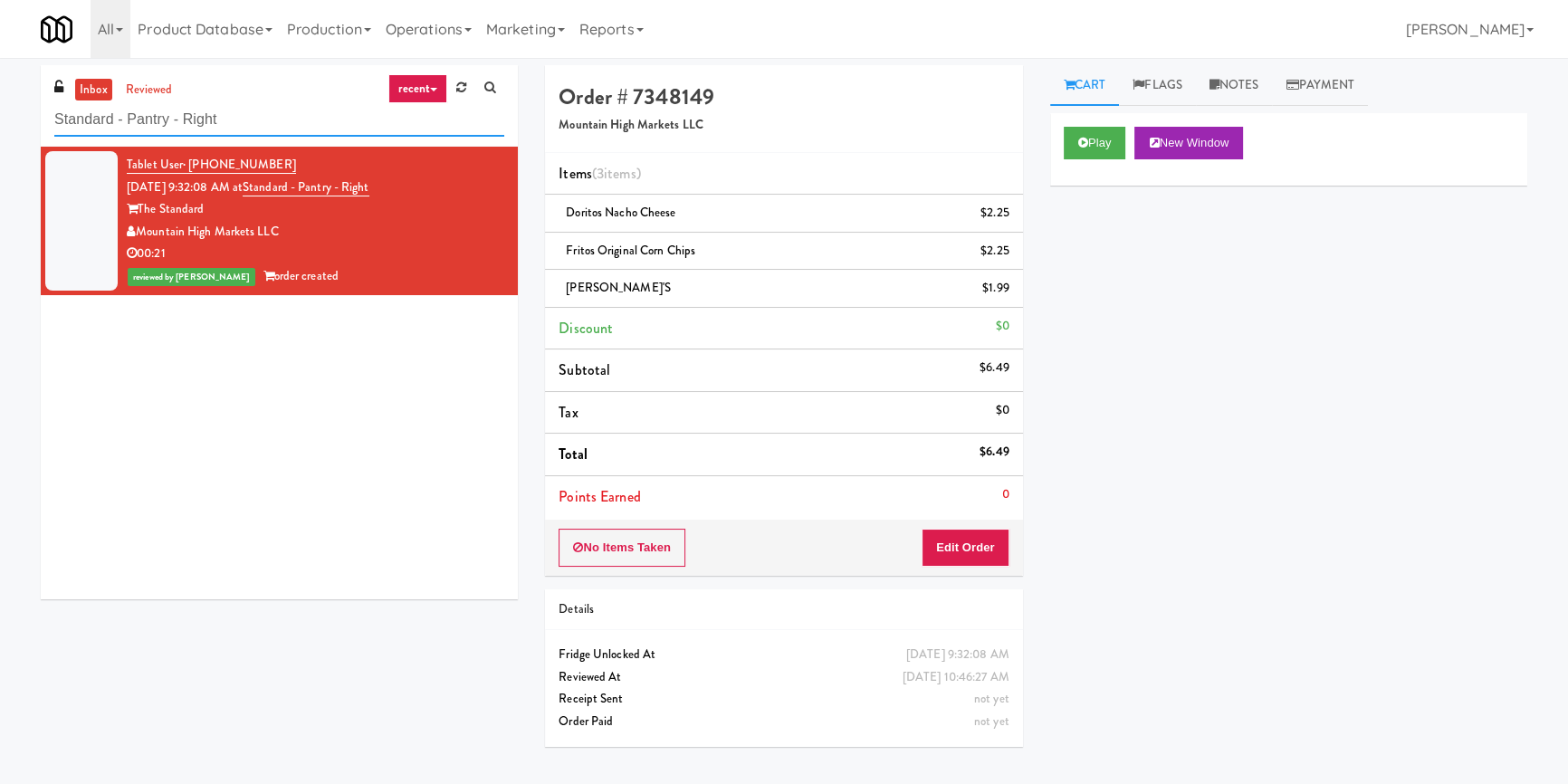
paste input "Tapestry Station [GEOGRAPHIC_DATA]-[GEOGRAPHIC_DATA]"
drag, startPoint x: 255, startPoint y: 106, endPoint x: 0, endPoint y: 136, distance: 256.8
click at [0, 136] on div "inbox reviewed recent all unclear take inventory issue suspicious failed recent…" at bounding box center [784, 421] width 1568 height 712
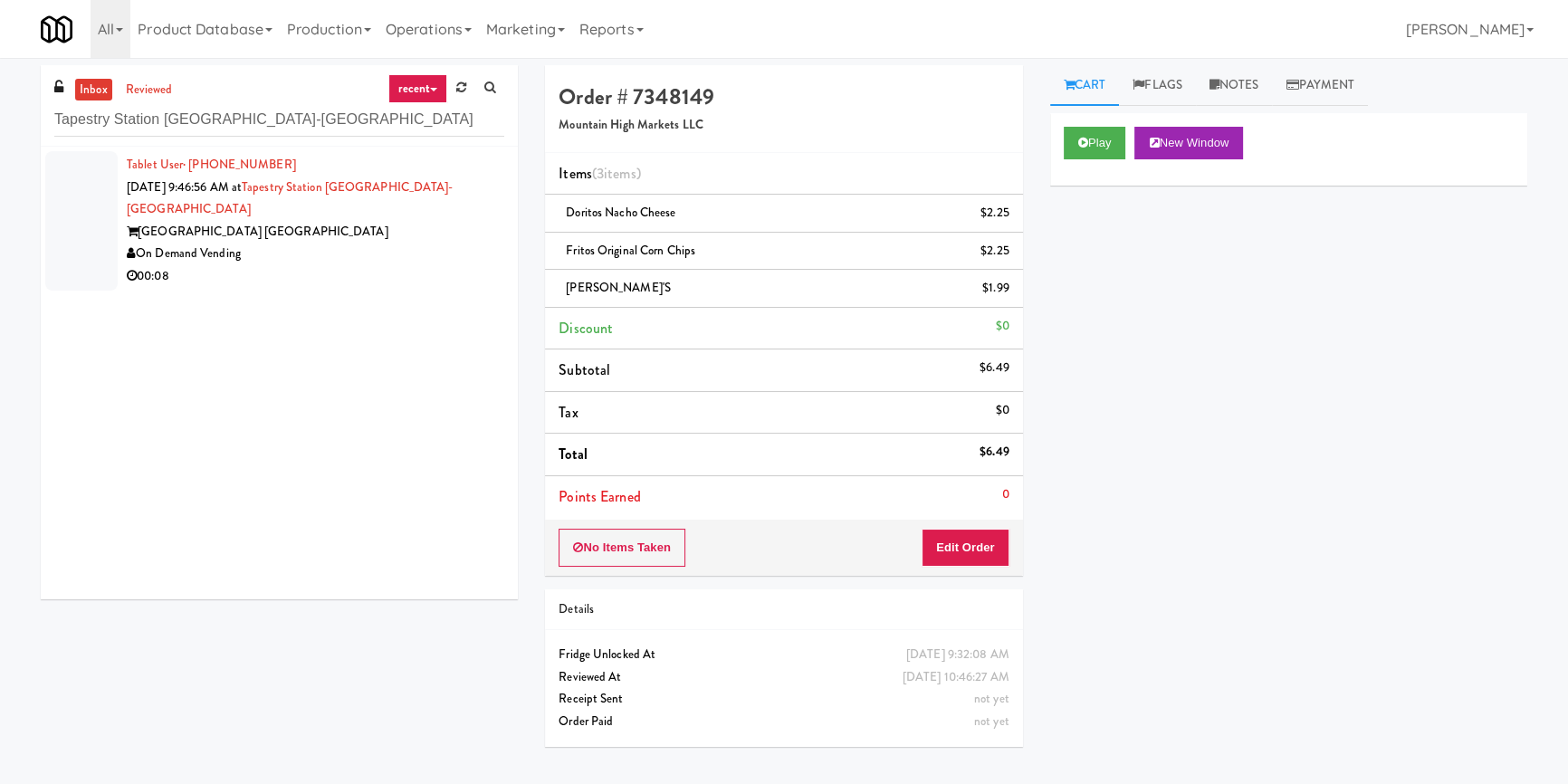
click at [432, 221] on div "[GEOGRAPHIC_DATA] [GEOGRAPHIC_DATA]" at bounding box center [316, 233] width 377 height 23
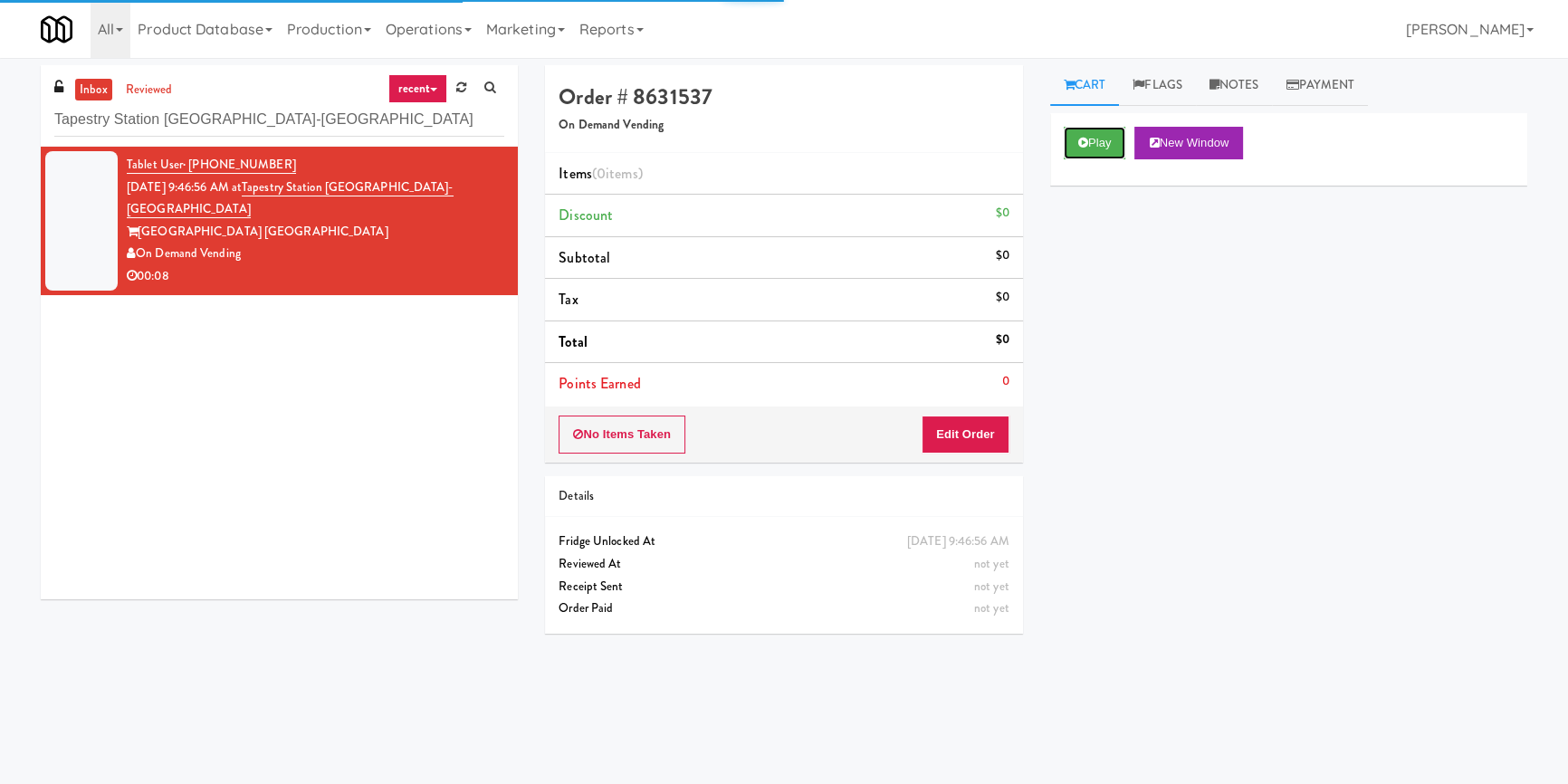
drag, startPoint x: 1102, startPoint y: 148, endPoint x: 1084, endPoint y: 180, distance: 36.7
click at [1102, 147] on button "Play" at bounding box center [1095, 143] width 63 height 33
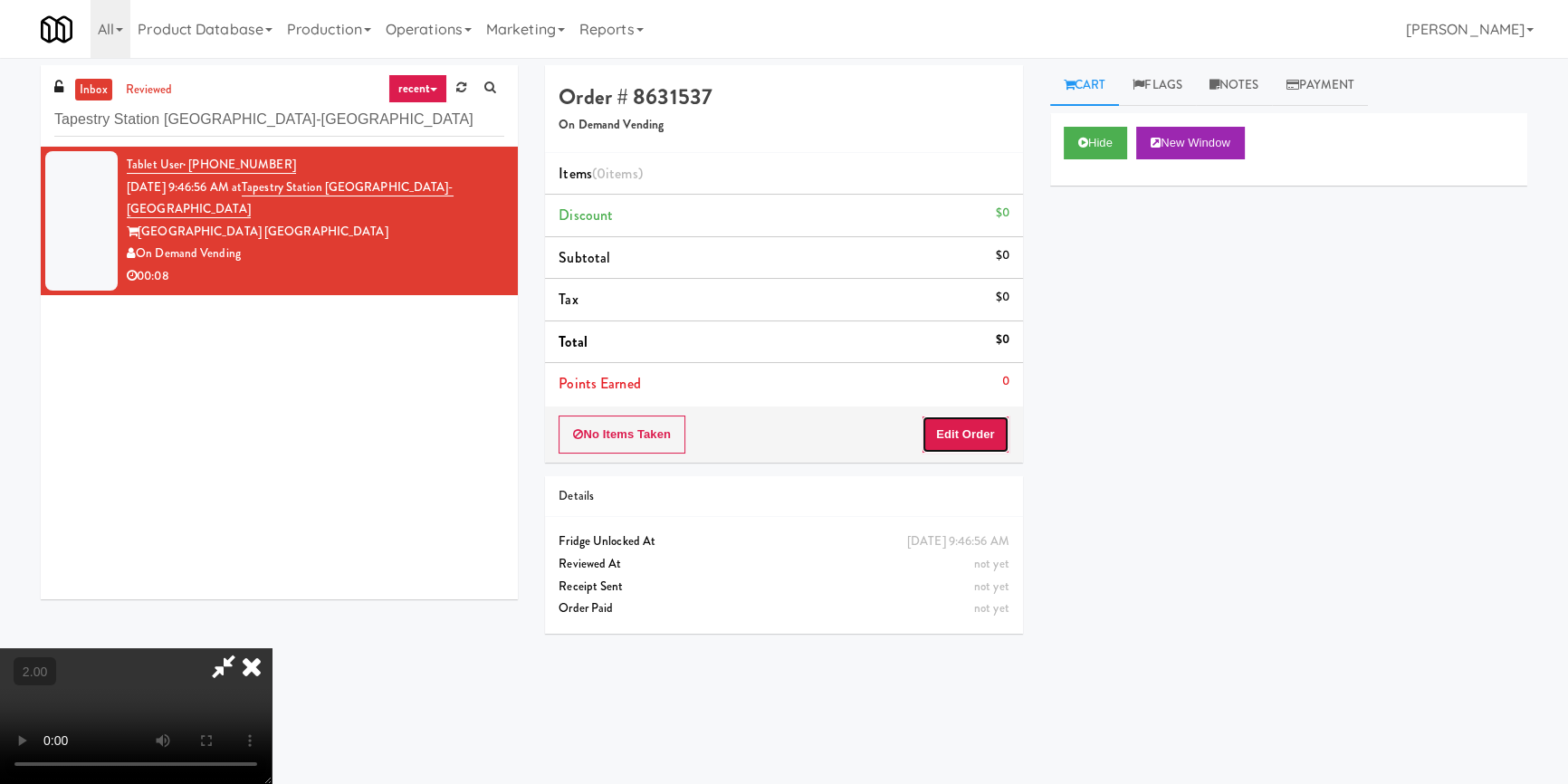
click at [999, 443] on button "Edit Order" at bounding box center [965, 435] width 88 height 38
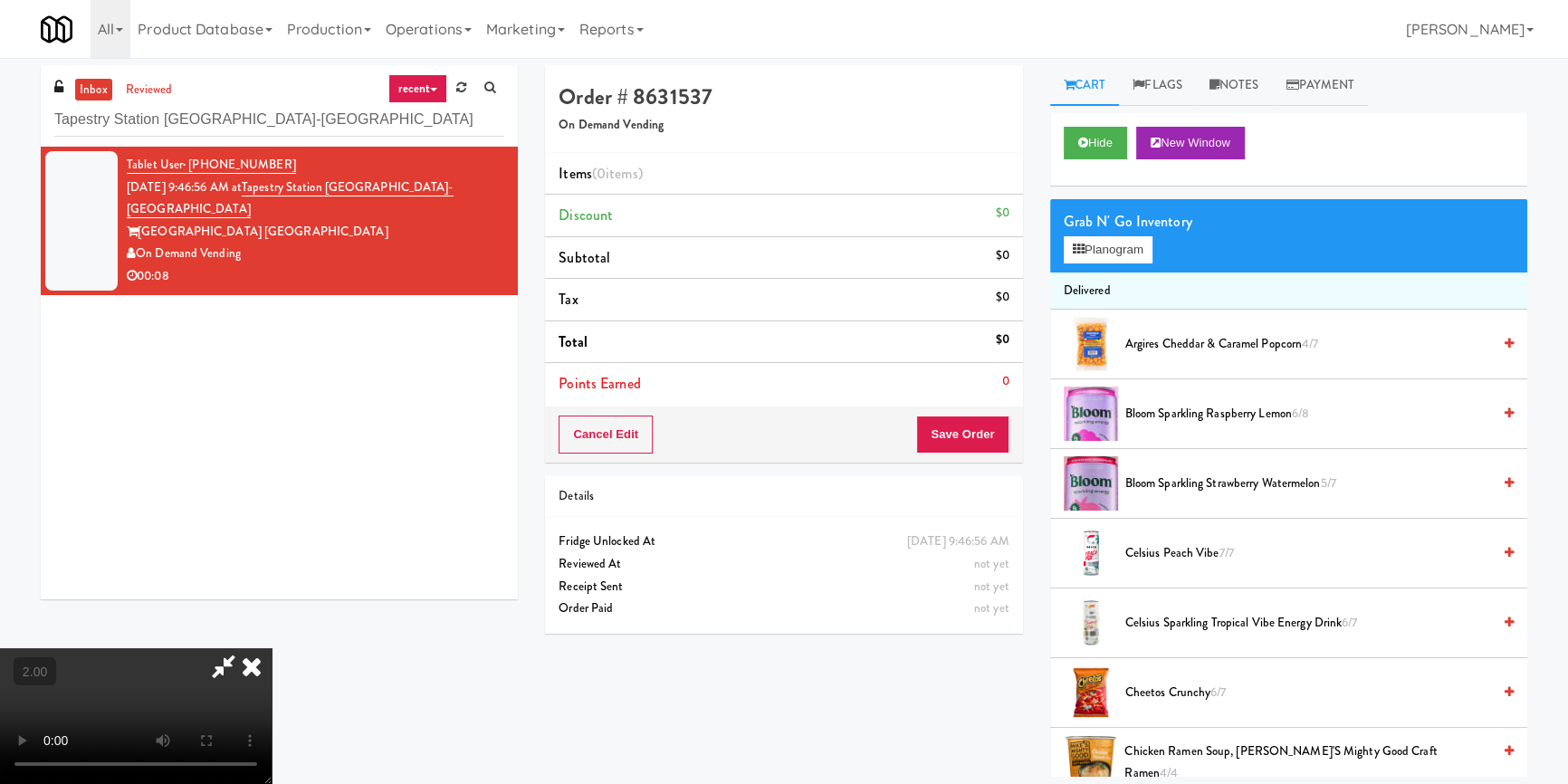
click at [271, 648] on video at bounding box center [136, 716] width 271 height 136
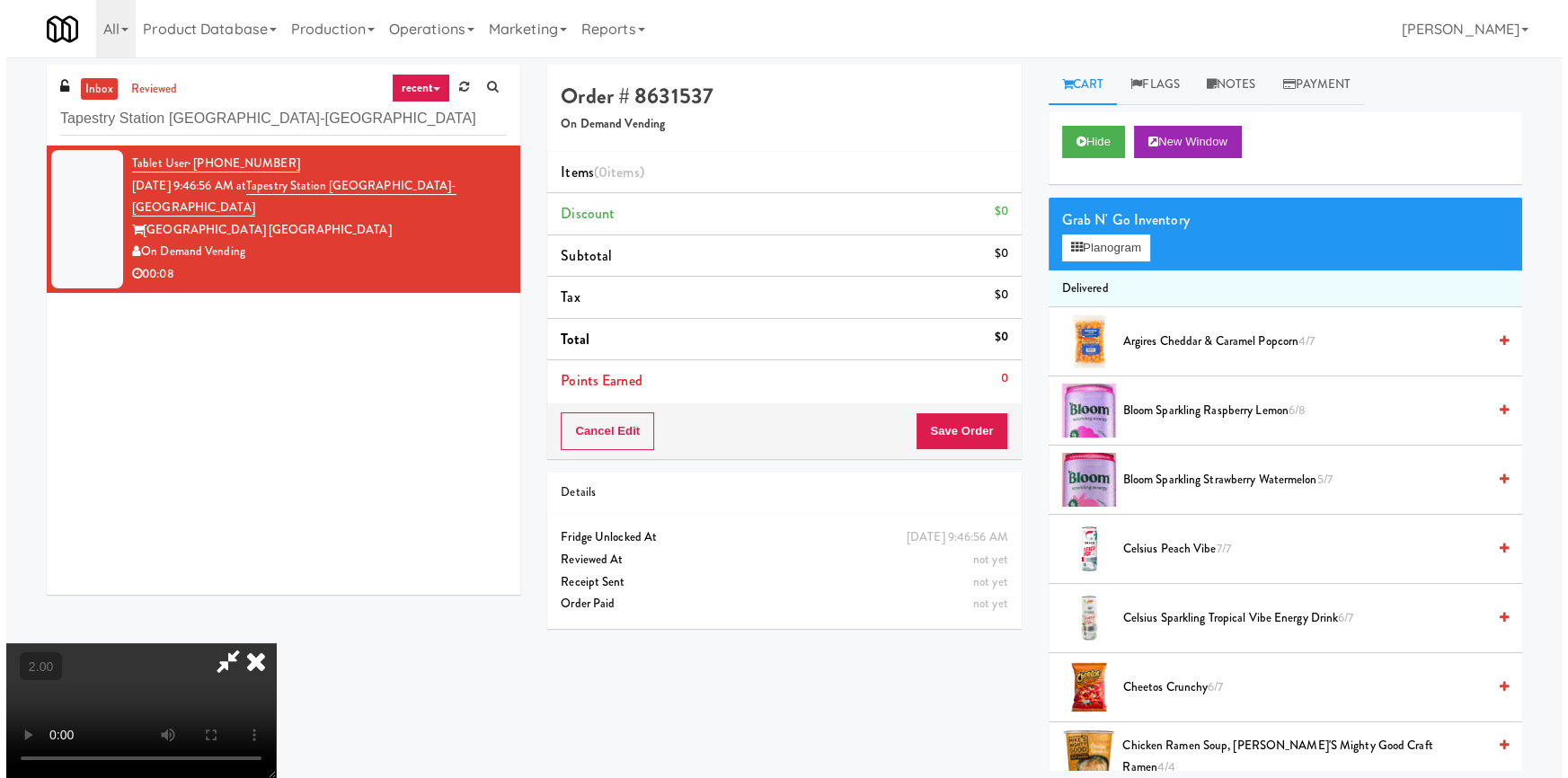
scroll to position [37, 0]
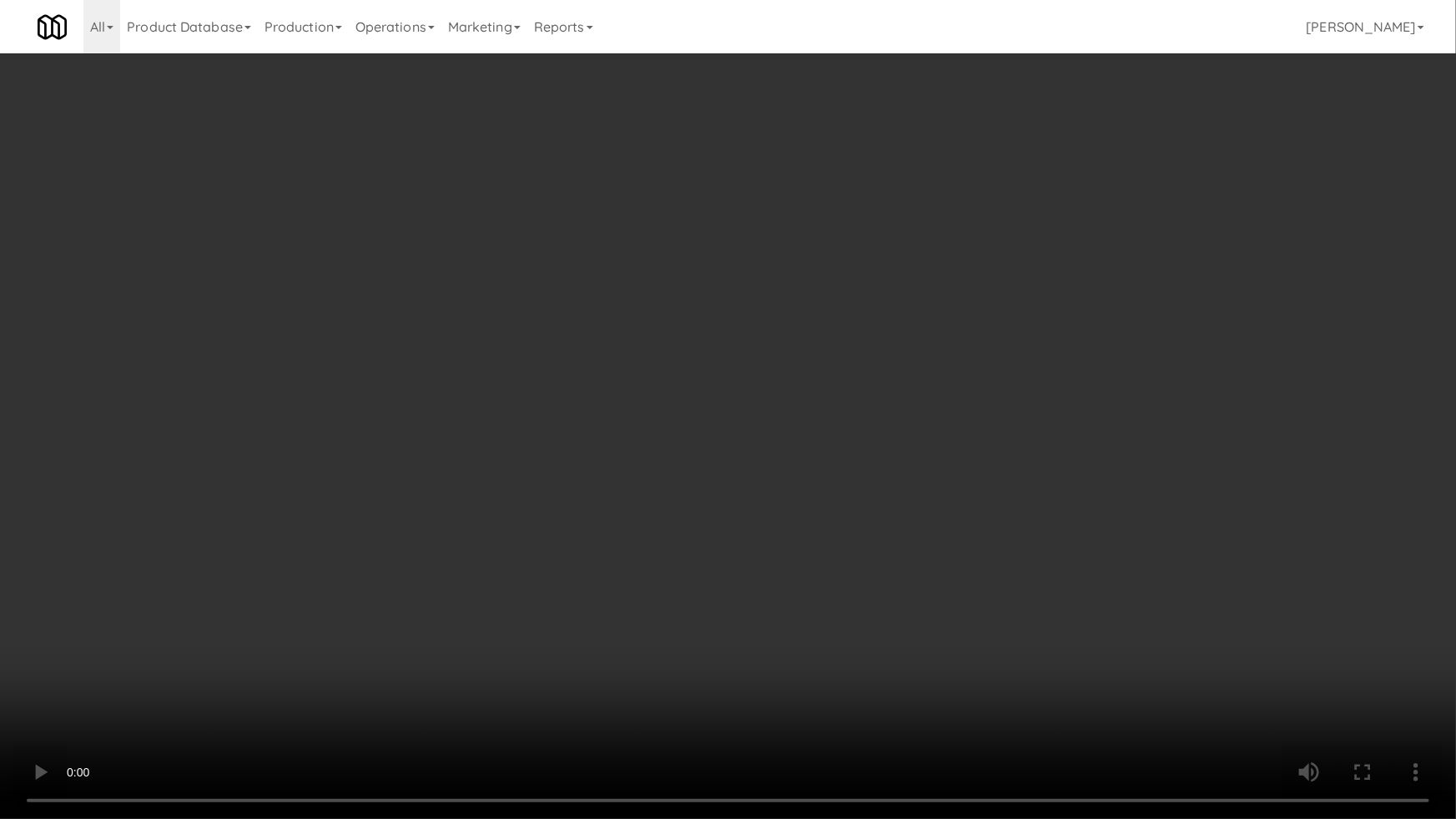
click at [472, 551] on video at bounding box center [728, 410] width 1456 height 819
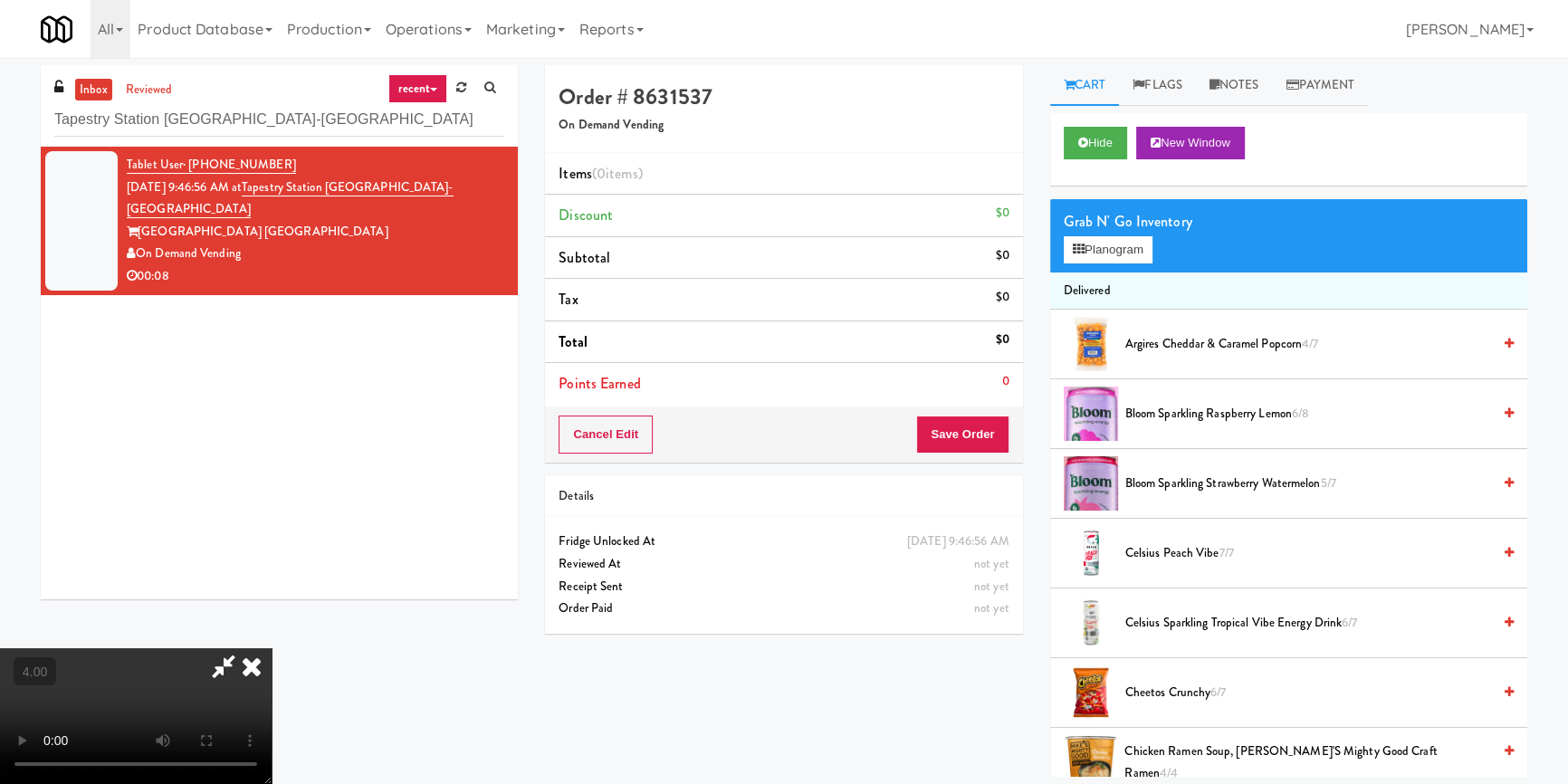
click at [1132, 354] on li "Argires Cheddar & Caramel Popcorn 4/7" at bounding box center [1289, 344] width 477 height 69
click at [1132, 328] on li "Argires Cheddar & Caramel Popcorn 4/7" at bounding box center [1289, 344] width 477 height 69
click at [1182, 337] on span "Argires Cheddar & Caramel Popcorn 4/7" at bounding box center [1308, 344] width 366 height 23
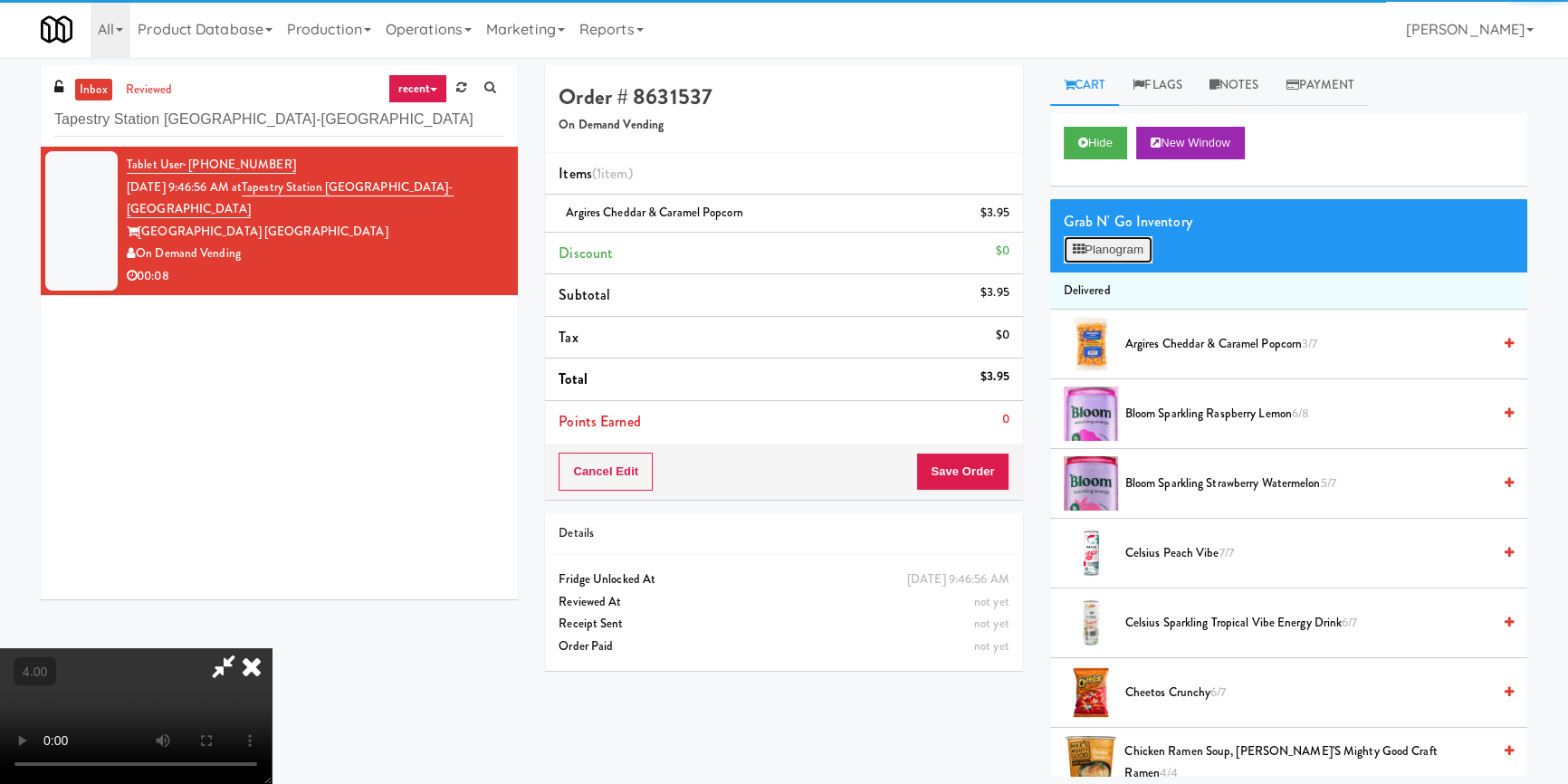
click at [1121, 256] on button "Planogram" at bounding box center [1108, 250] width 89 height 27
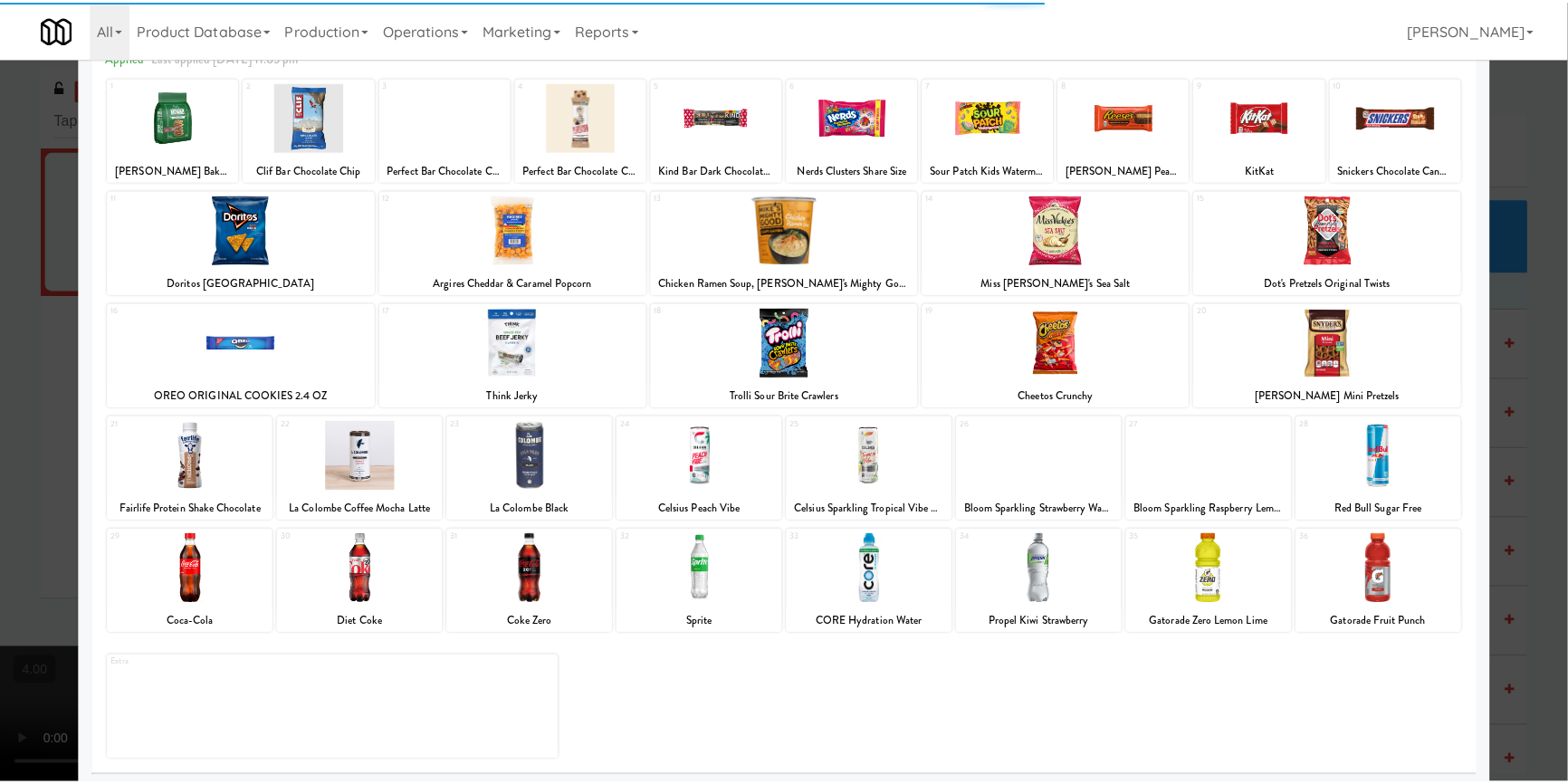
scroll to position [104, 0]
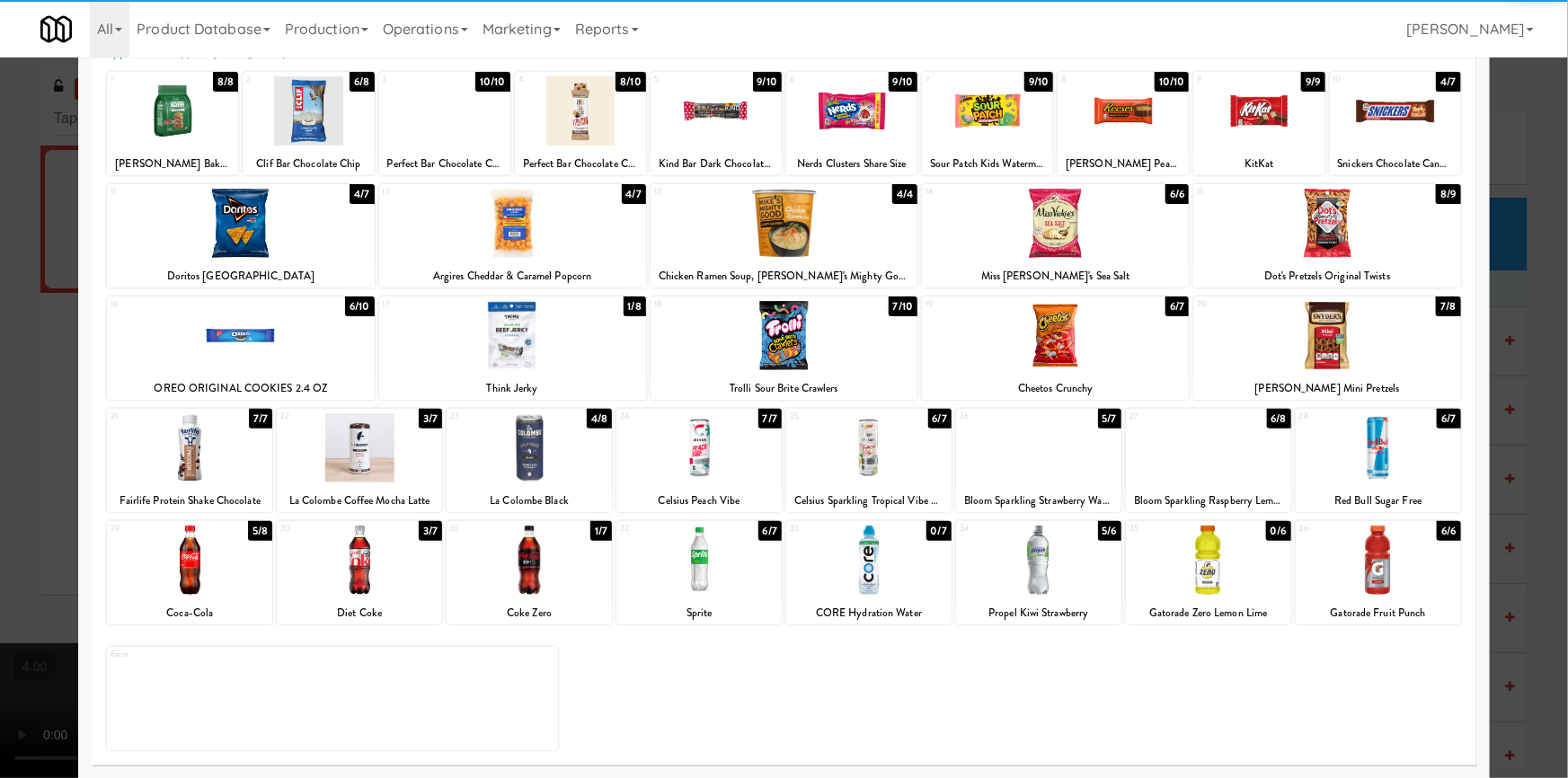
click at [406, 599] on div "30 3/7 Diet Coke" at bounding box center [359, 573] width 165 height 103
click at [0, 389] on div at bounding box center [784, 389] width 1568 height 778
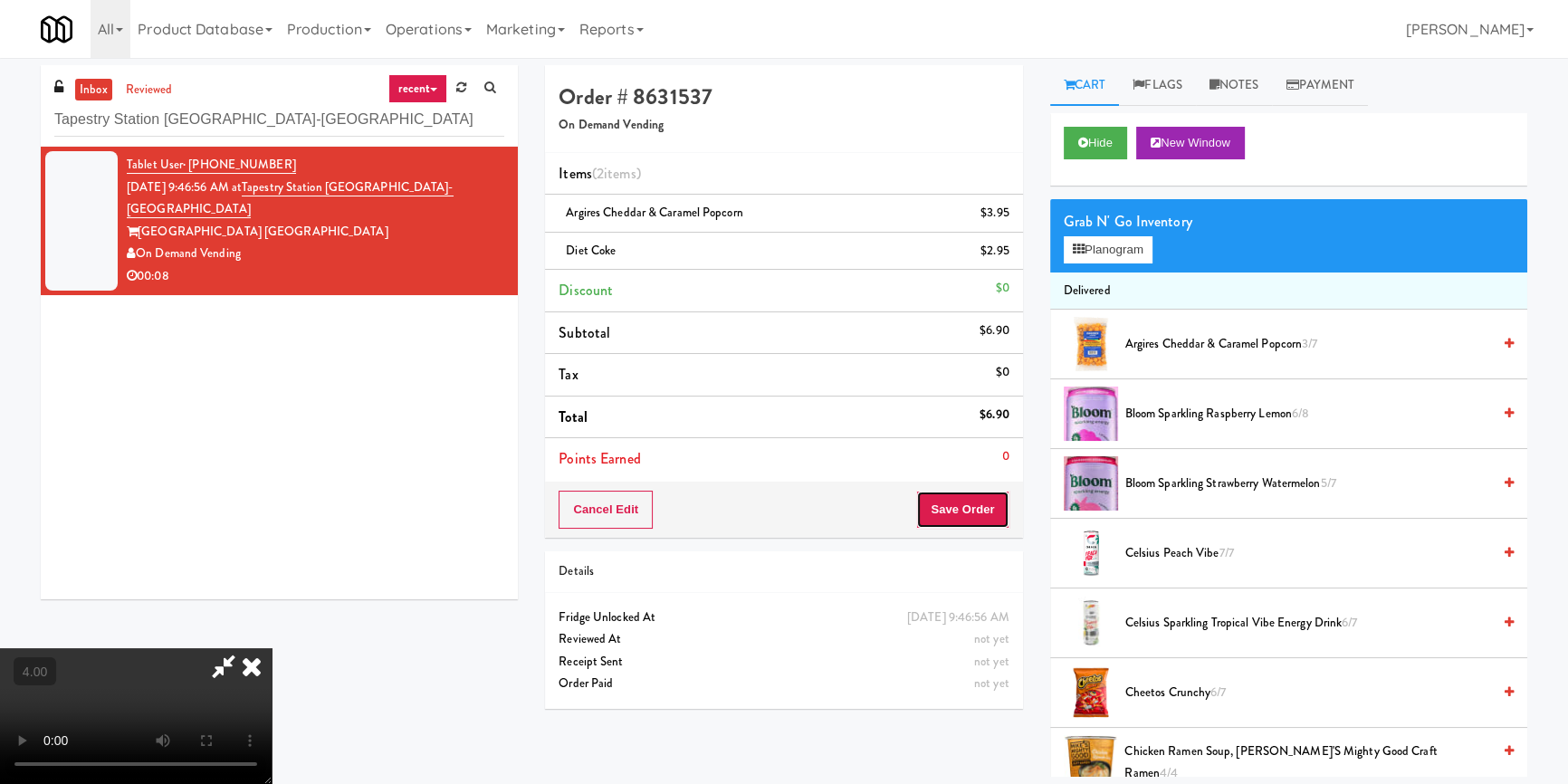
click at [983, 499] on button "Save Order" at bounding box center [962, 510] width 92 height 38
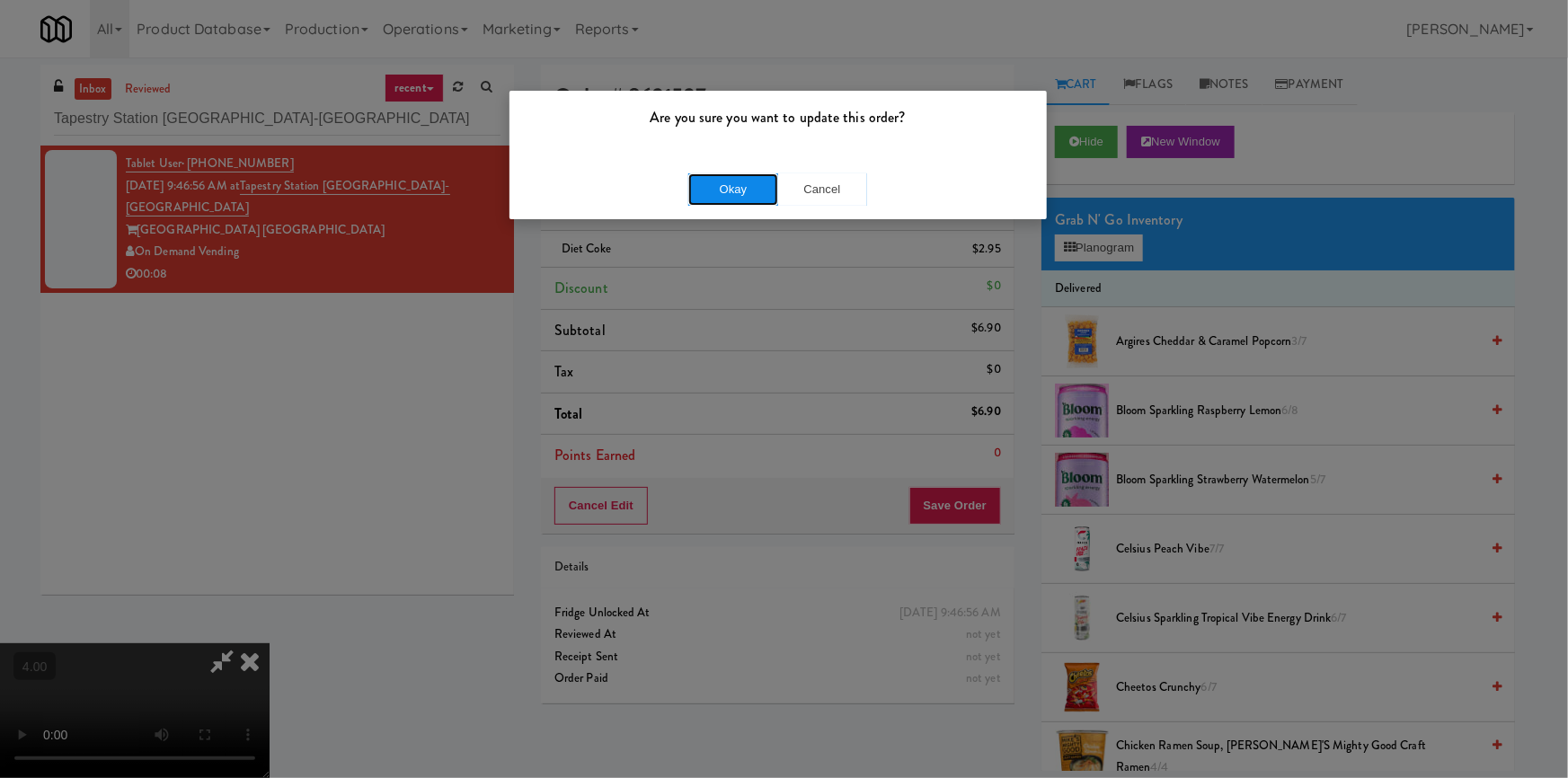
click at [754, 193] on button "Okay" at bounding box center [733, 190] width 90 height 32
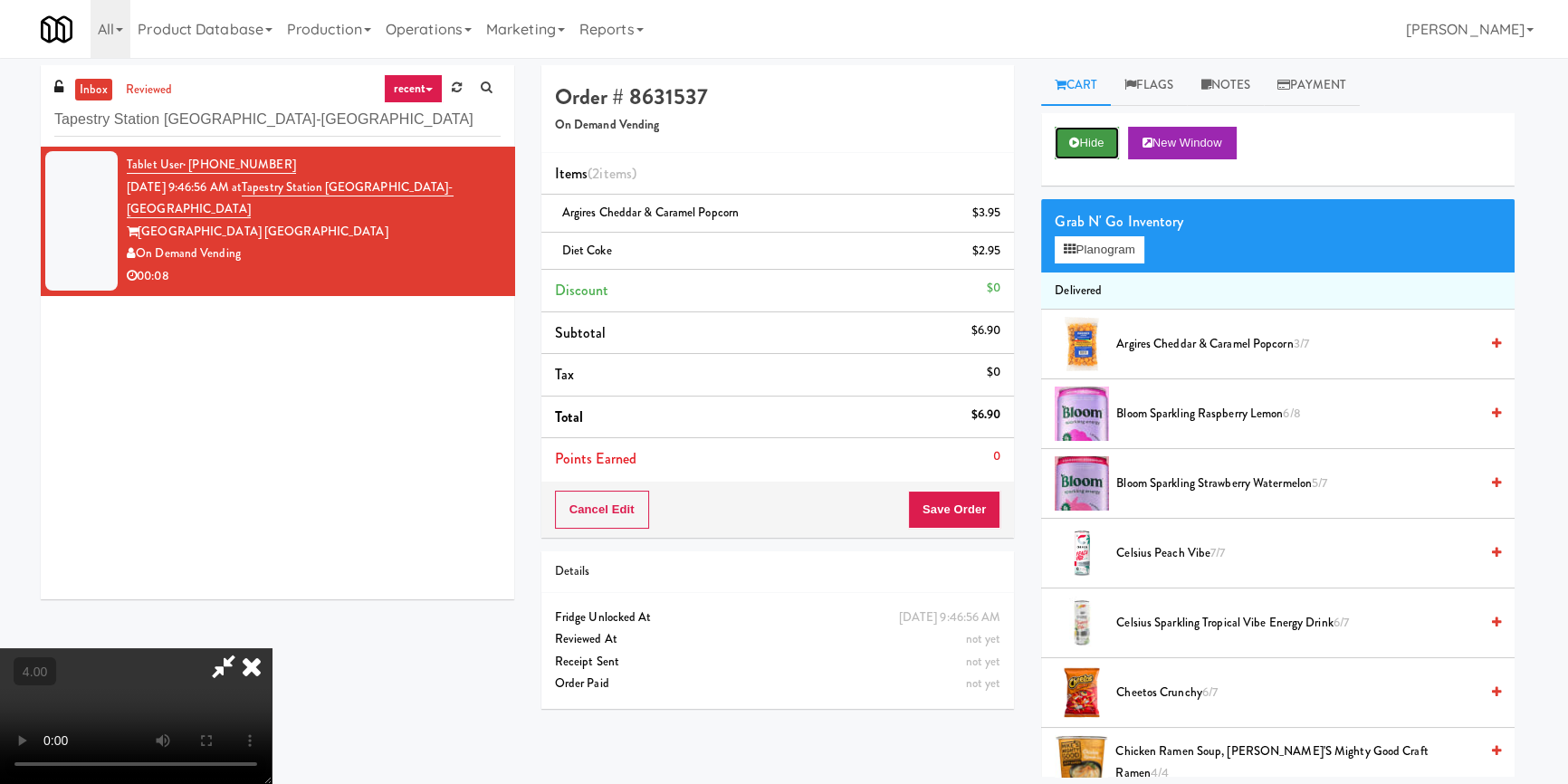
click at [1085, 136] on button "Hide" at bounding box center [1086, 143] width 63 height 33
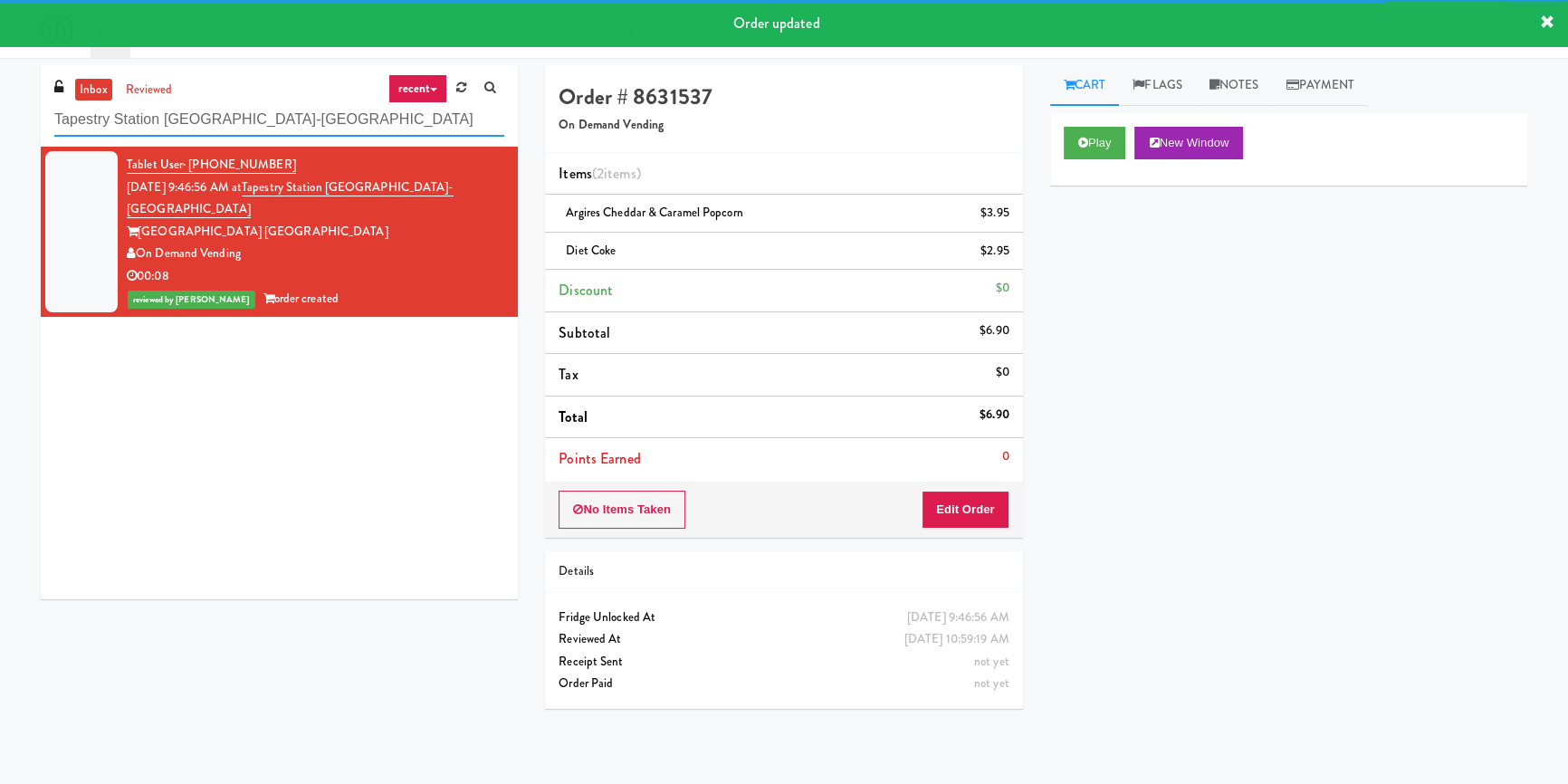
paste input "he Jack - Combo - Left"
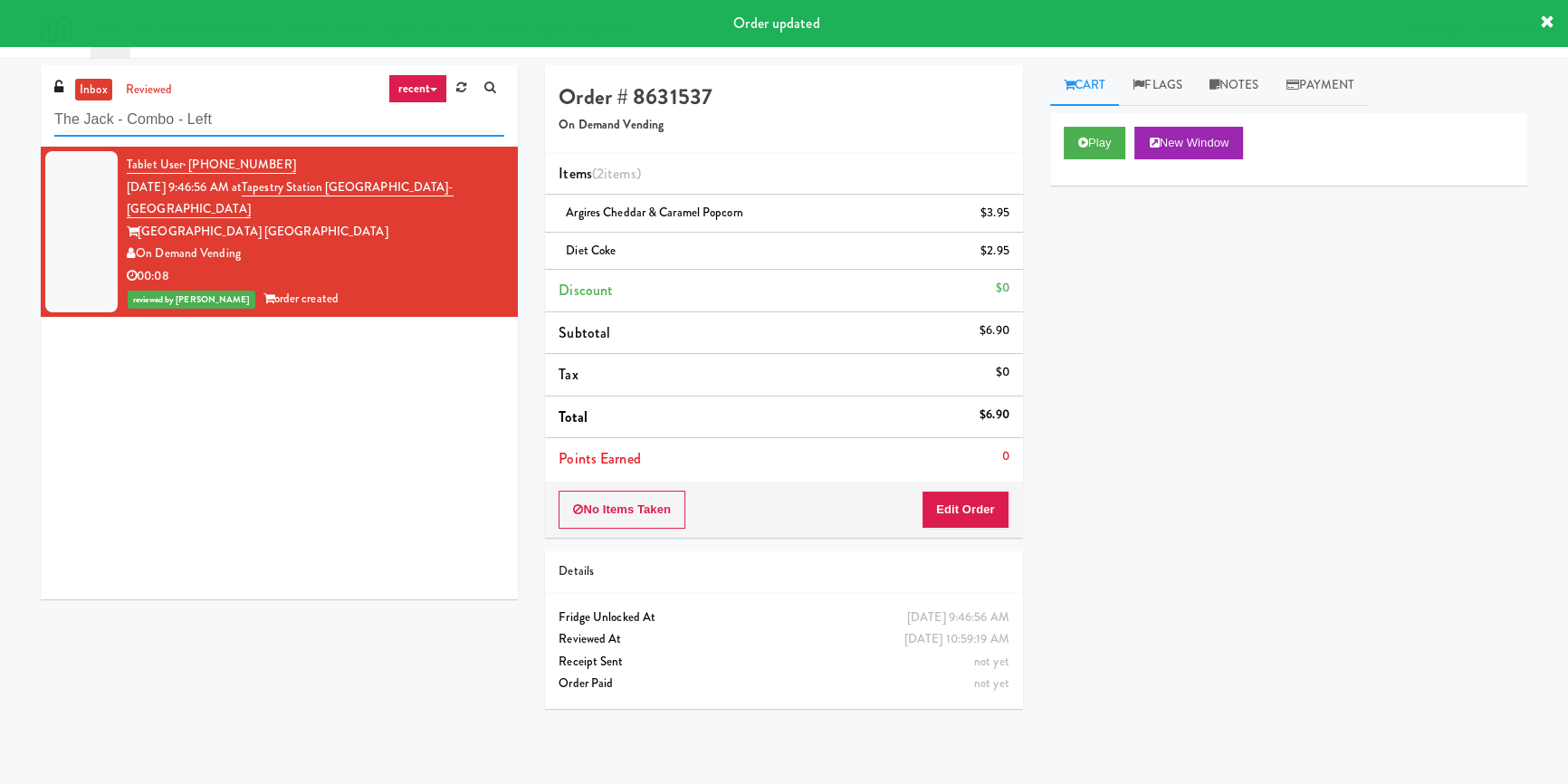
drag, startPoint x: 320, startPoint y: 123, endPoint x: 0, endPoint y: 133, distance: 320.2
click at [0, 133] on div "inbox reviewed recent all unclear take inventory issue suspicious failed recent…" at bounding box center [784, 421] width 1568 height 712
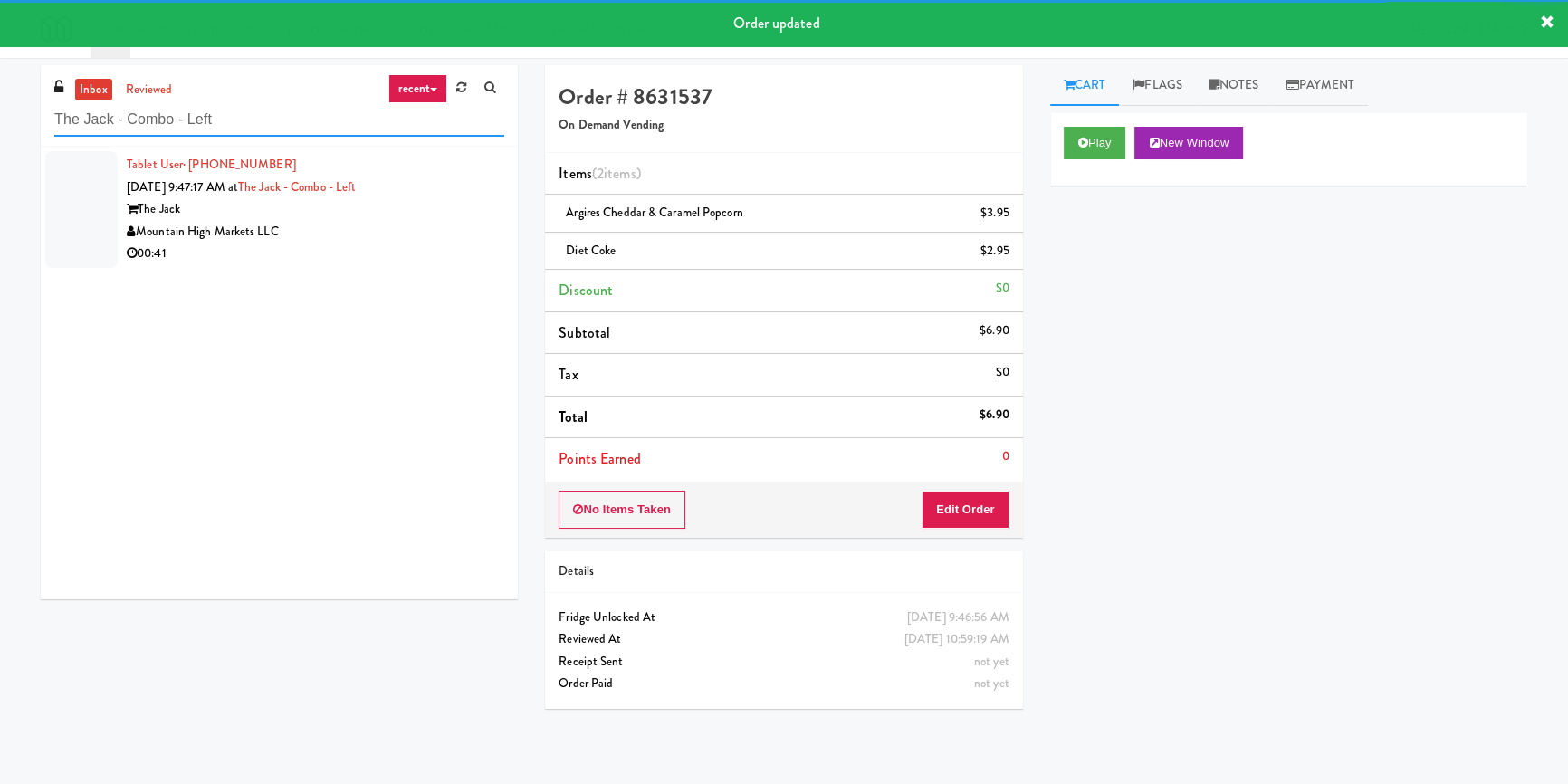
type input "The Jack - Combo - Left"
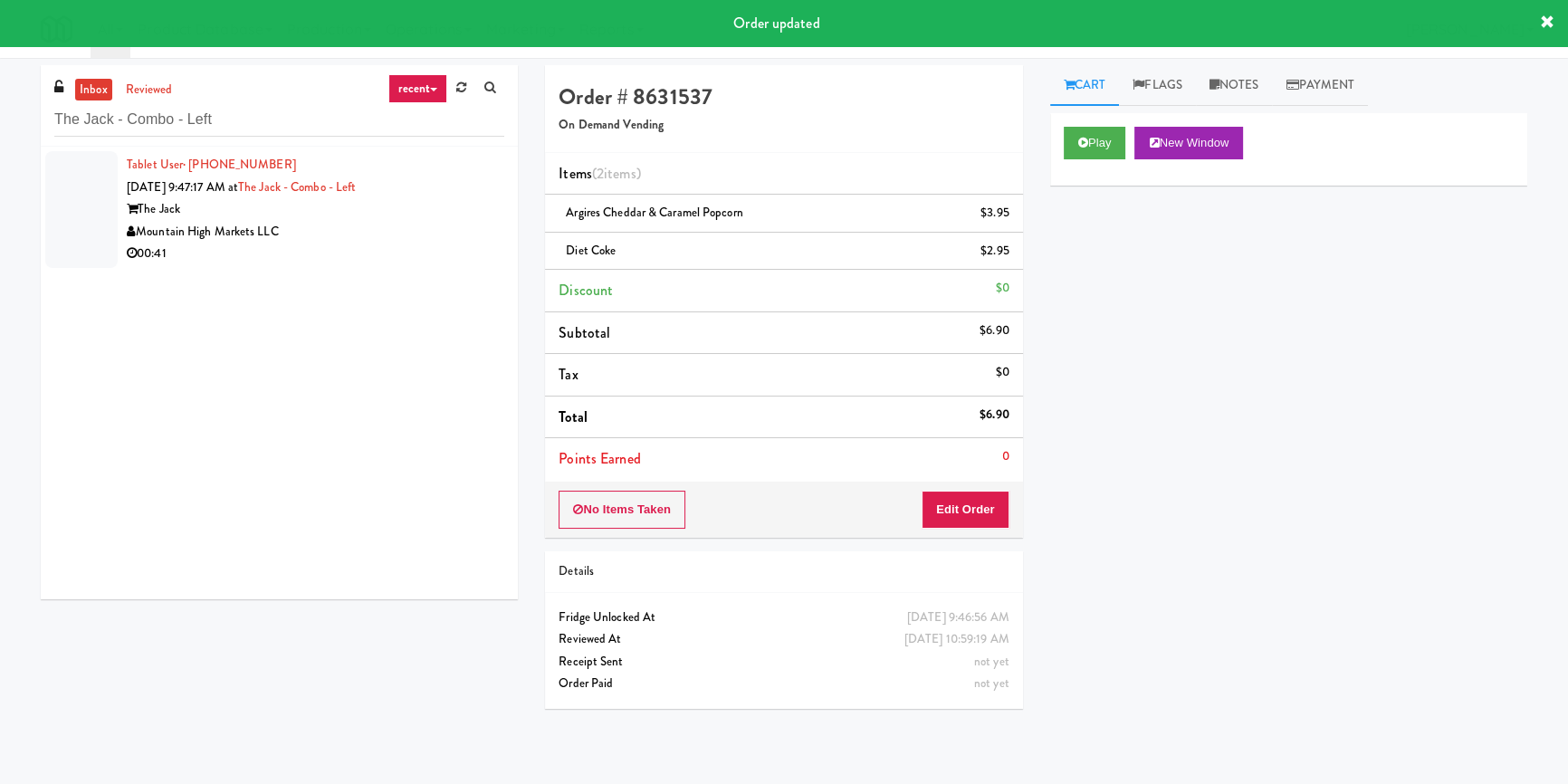
click at [439, 242] on div "00:41" at bounding box center [316, 254] width 377 height 23
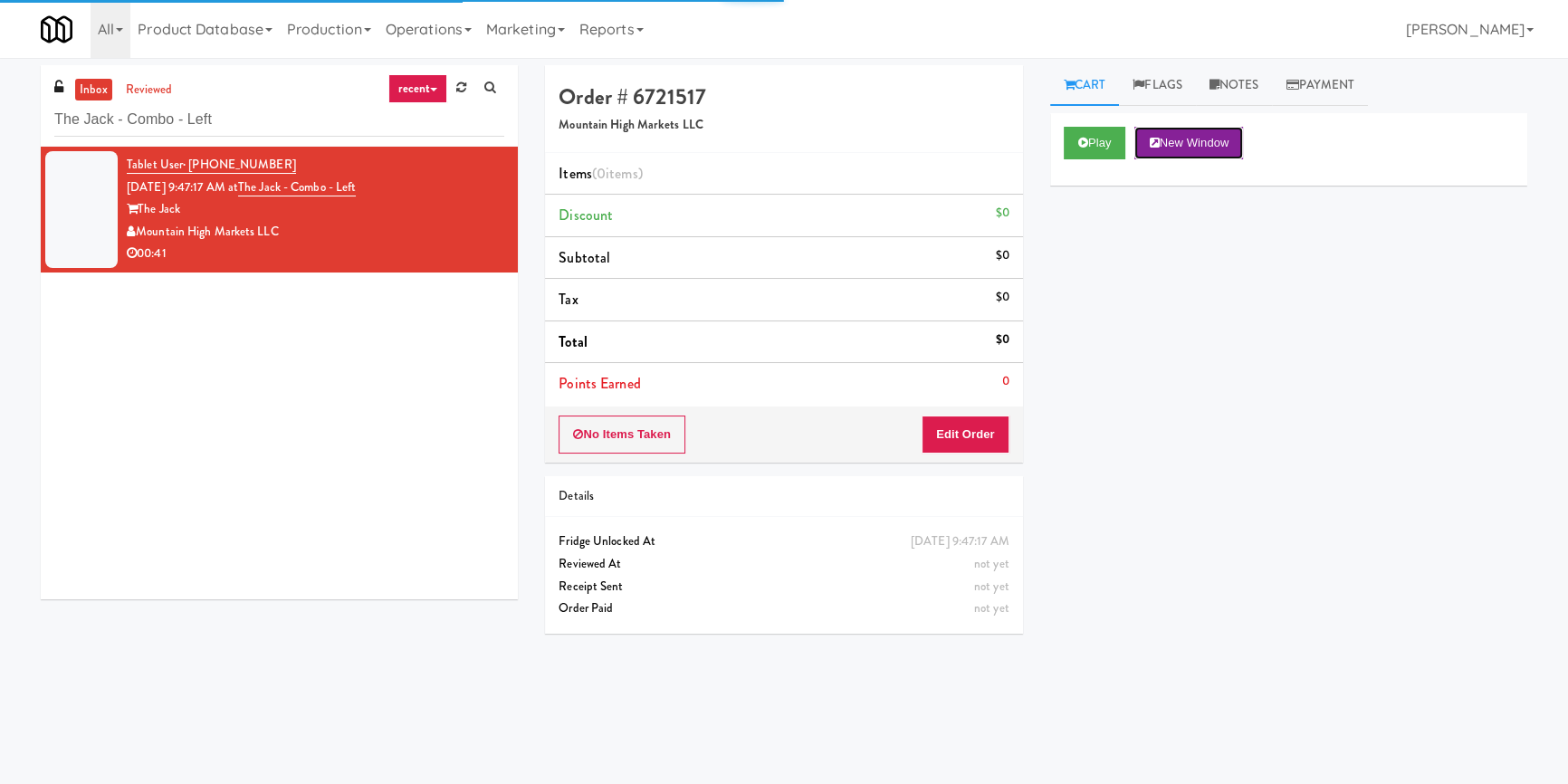
click at [1143, 154] on button "New Window" at bounding box center [1188, 143] width 109 height 33
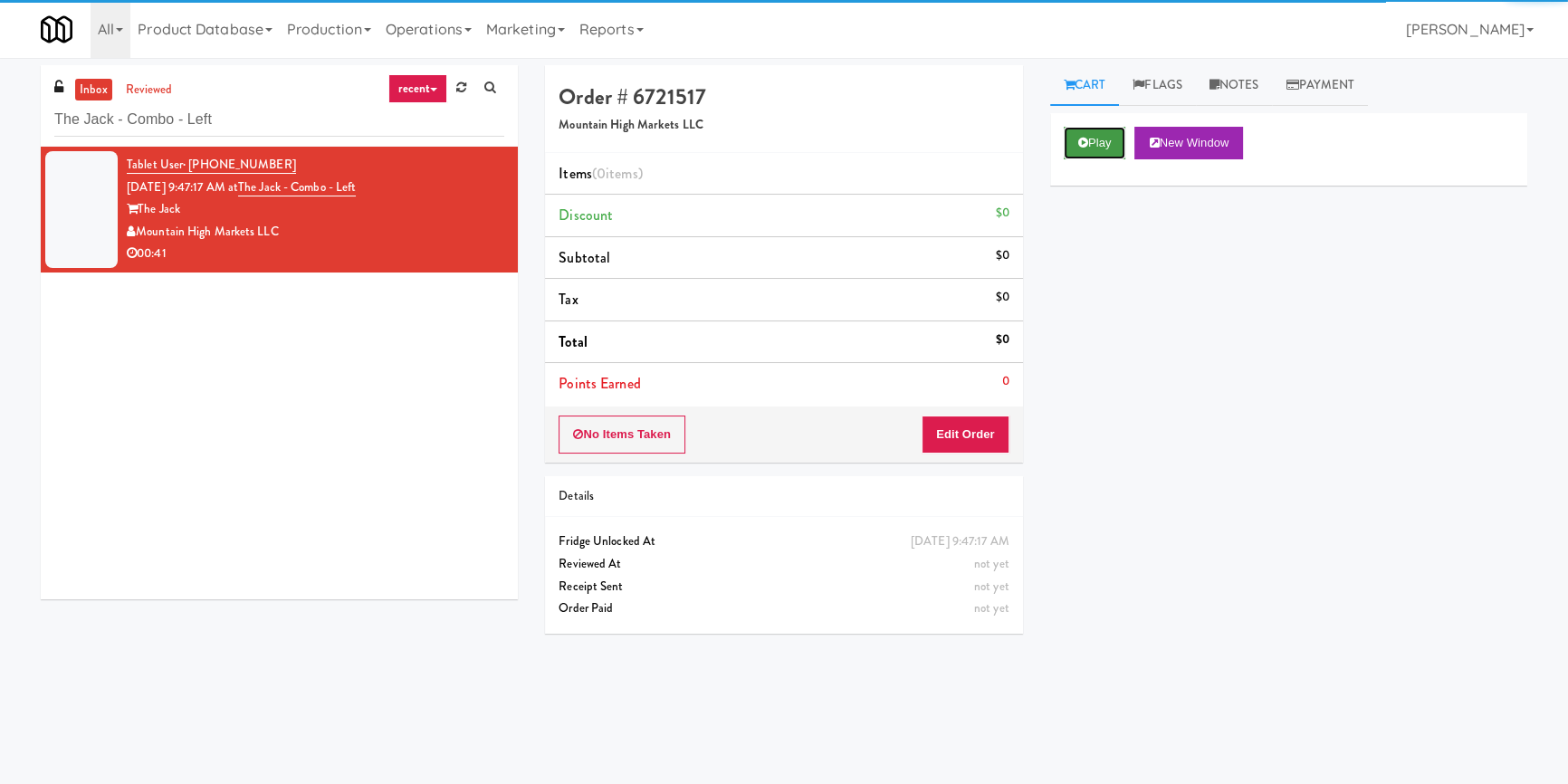
click at [1106, 146] on button "Play" at bounding box center [1095, 143] width 63 height 33
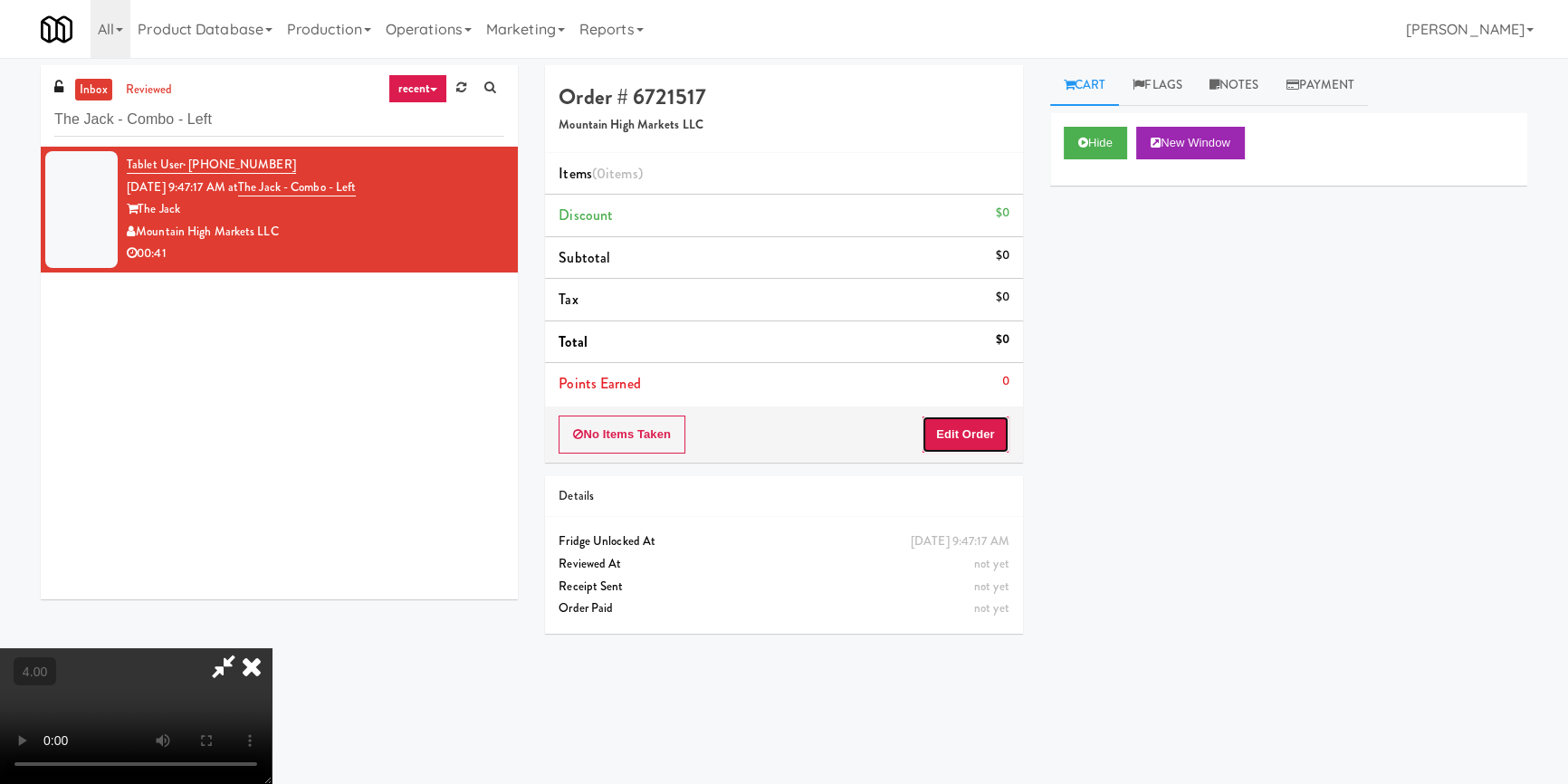
click at [993, 424] on button "Edit Order" at bounding box center [965, 435] width 88 height 38
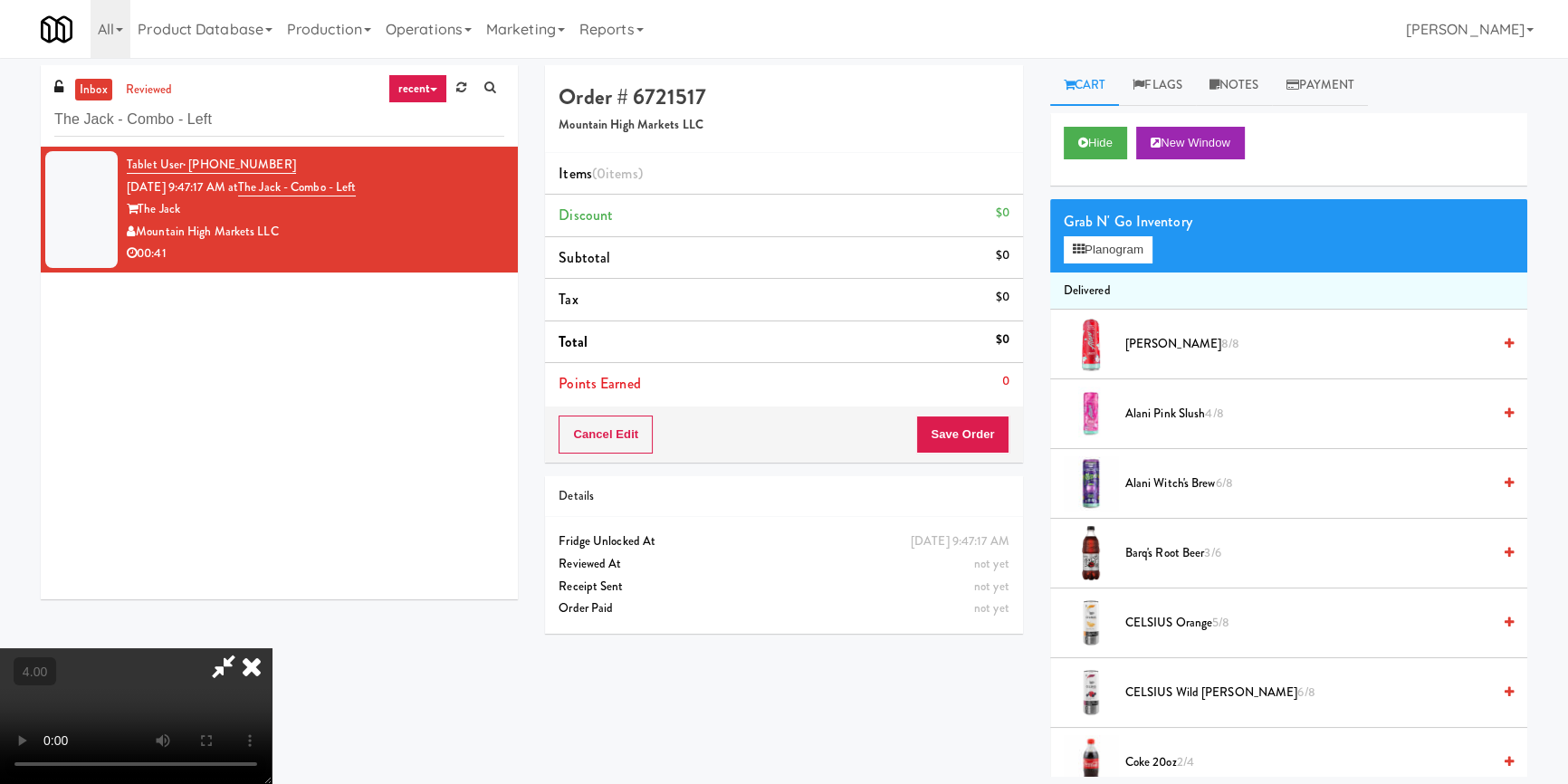
click at [271, 648] on video at bounding box center [136, 716] width 271 height 136
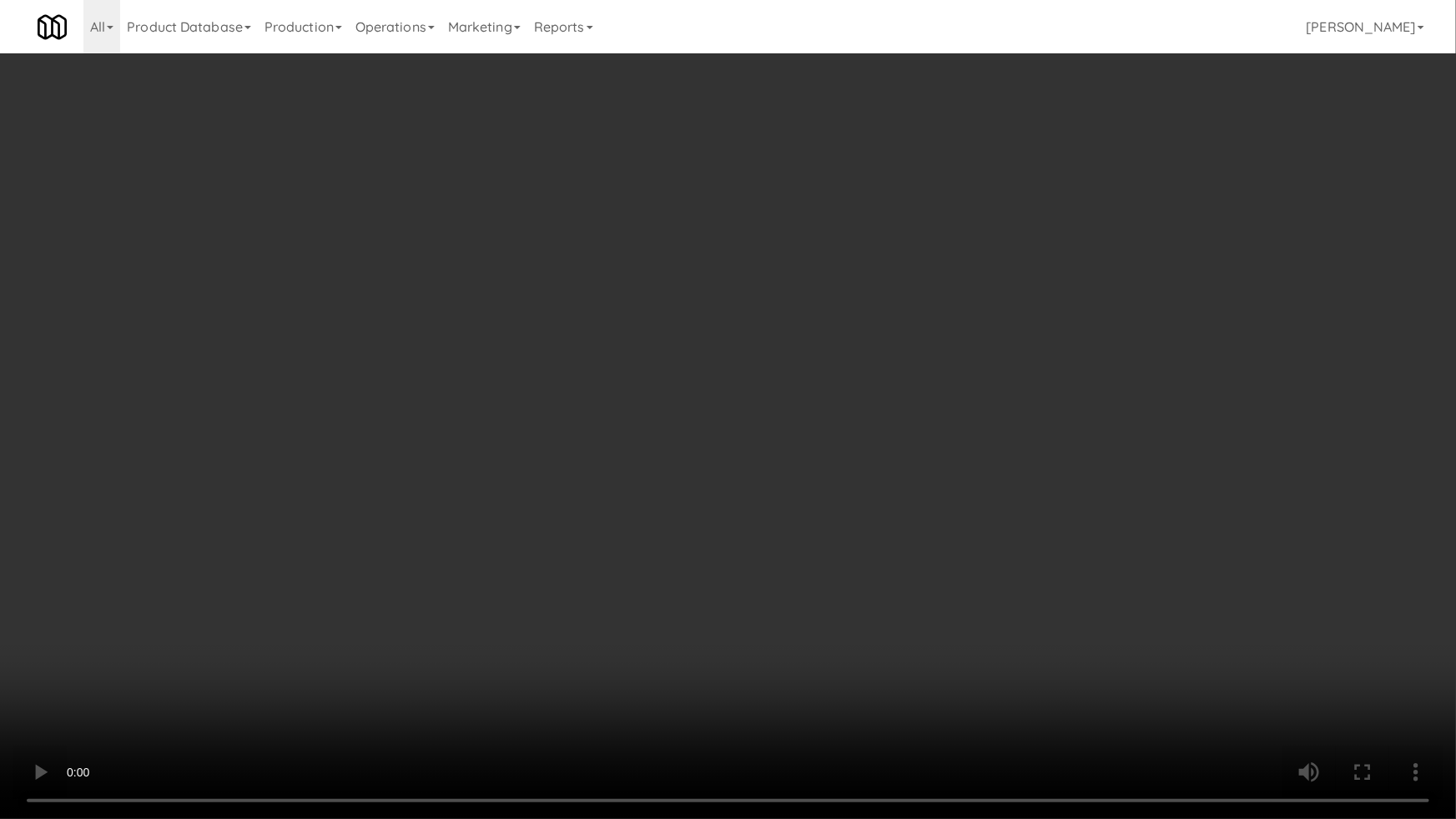
click at [968, 698] on video at bounding box center [728, 410] width 1456 height 819
click at [799, 564] on video at bounding box center [728, 410] width 1456 height 819
click at [775, 542] on video at bounding box center [728, 410] width 1456 height 819
click at [990, 592] on video at bounding box center [728, 410] width 1456 height 819
click at [1024, 597] on video at bounding box center [728, 410] width 1456 height 819
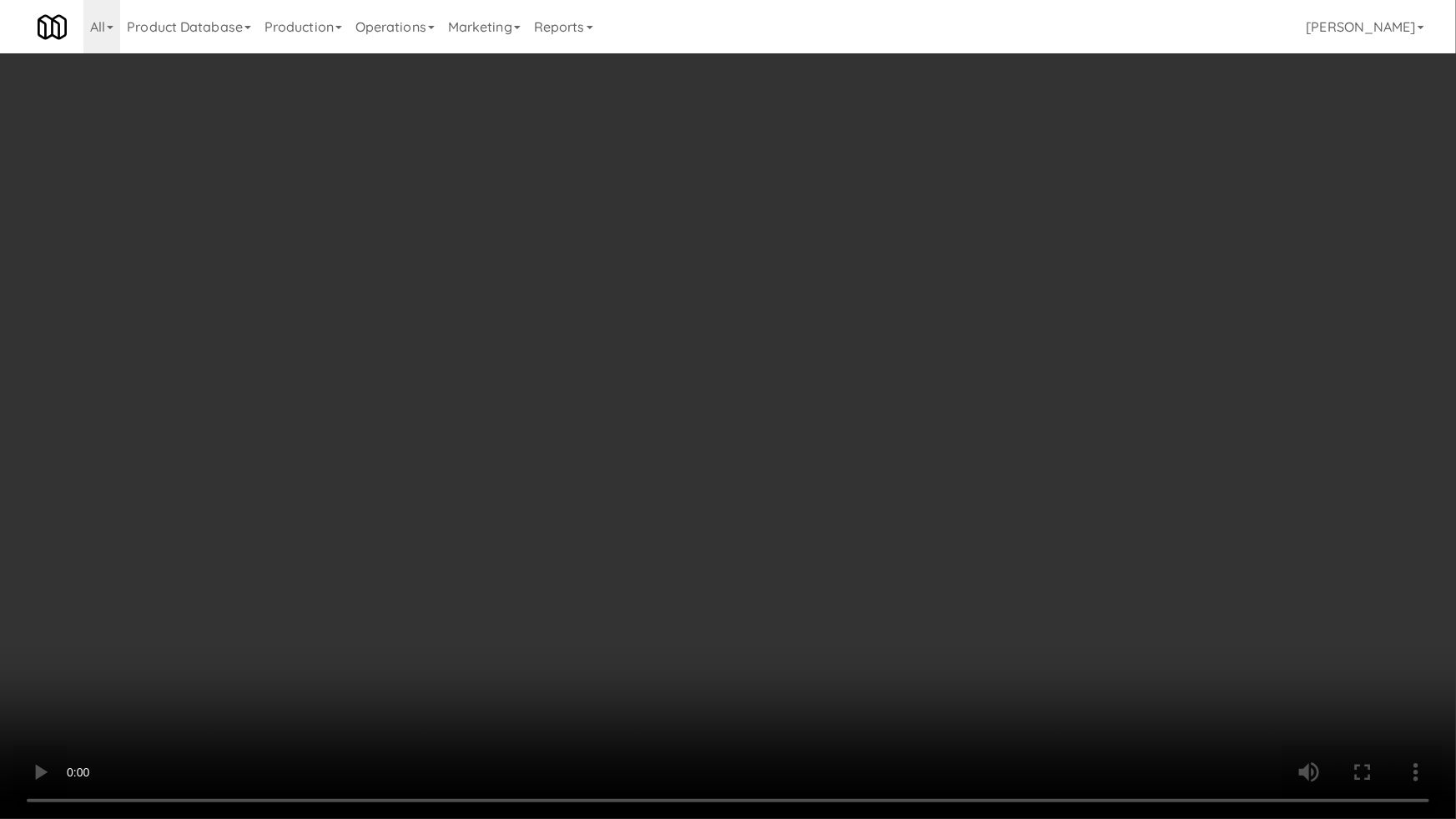
click at [1024, 597] on video at bounding box center [728, 410] width 1456 height 819
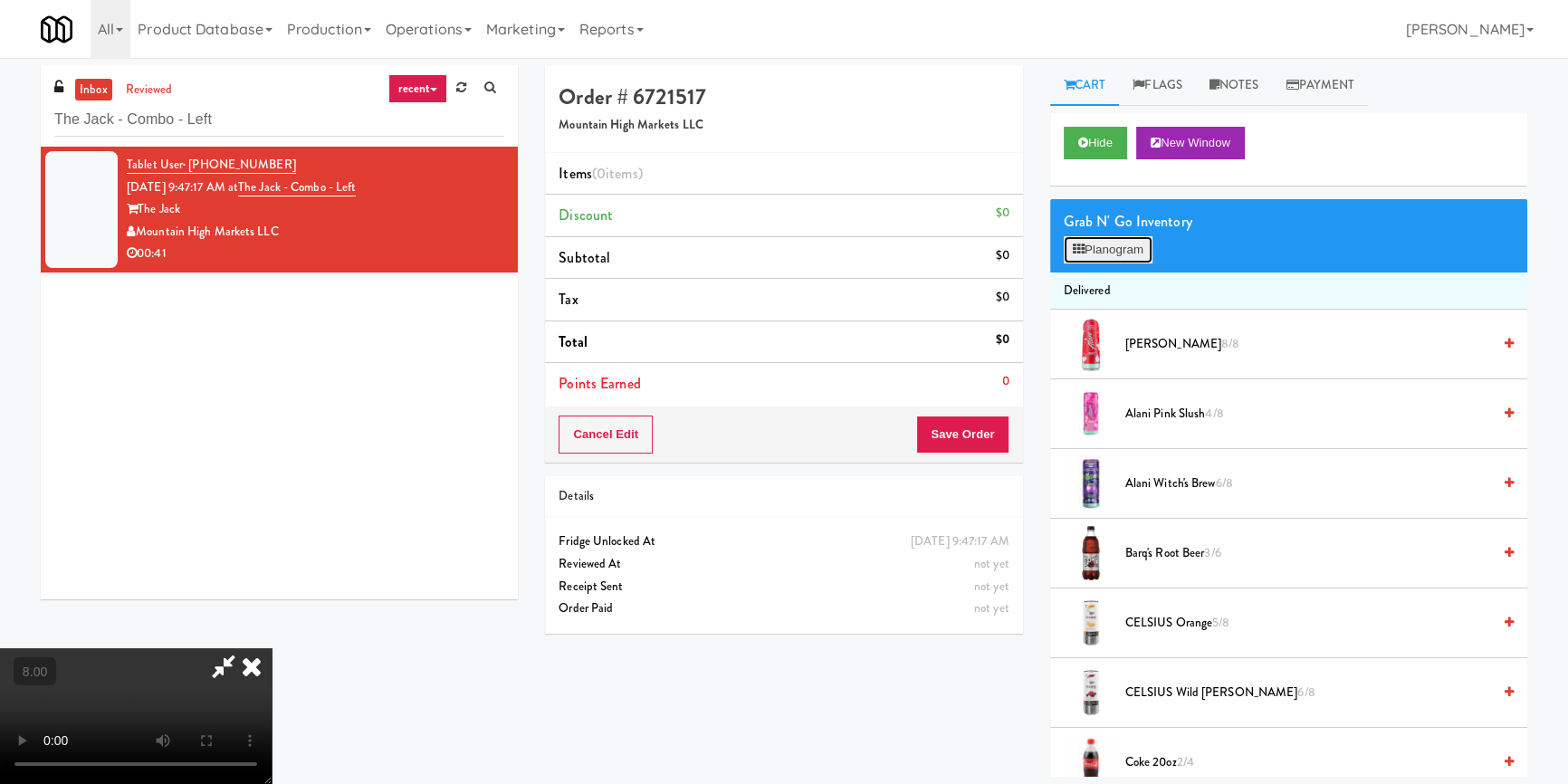
click at [1111, 237] on button "Planogram" at bounding box center [1108, 250] width 89 height 27
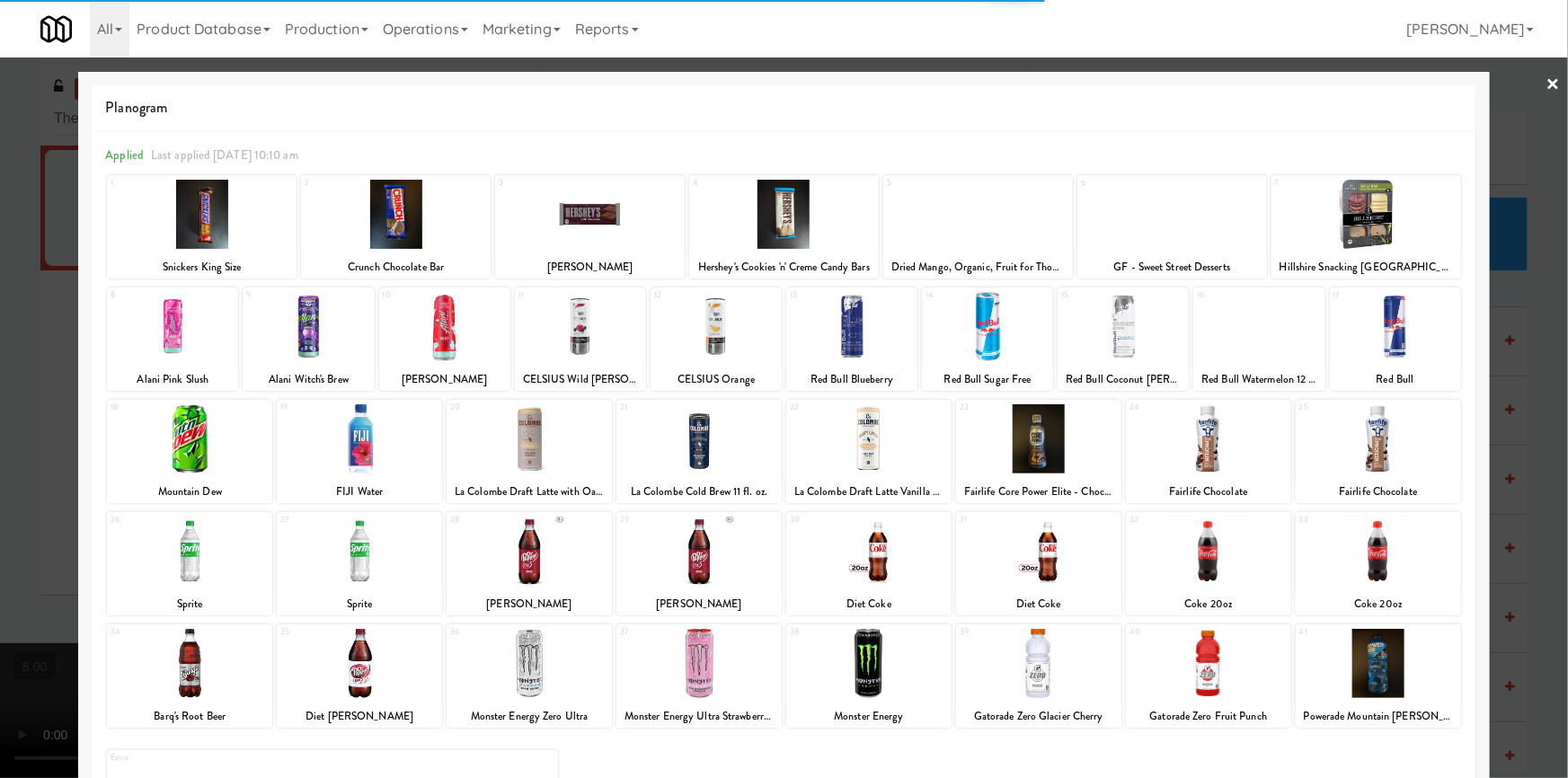
click at [159, 563] on div at bounding box center [189, 551] width 165 height 69
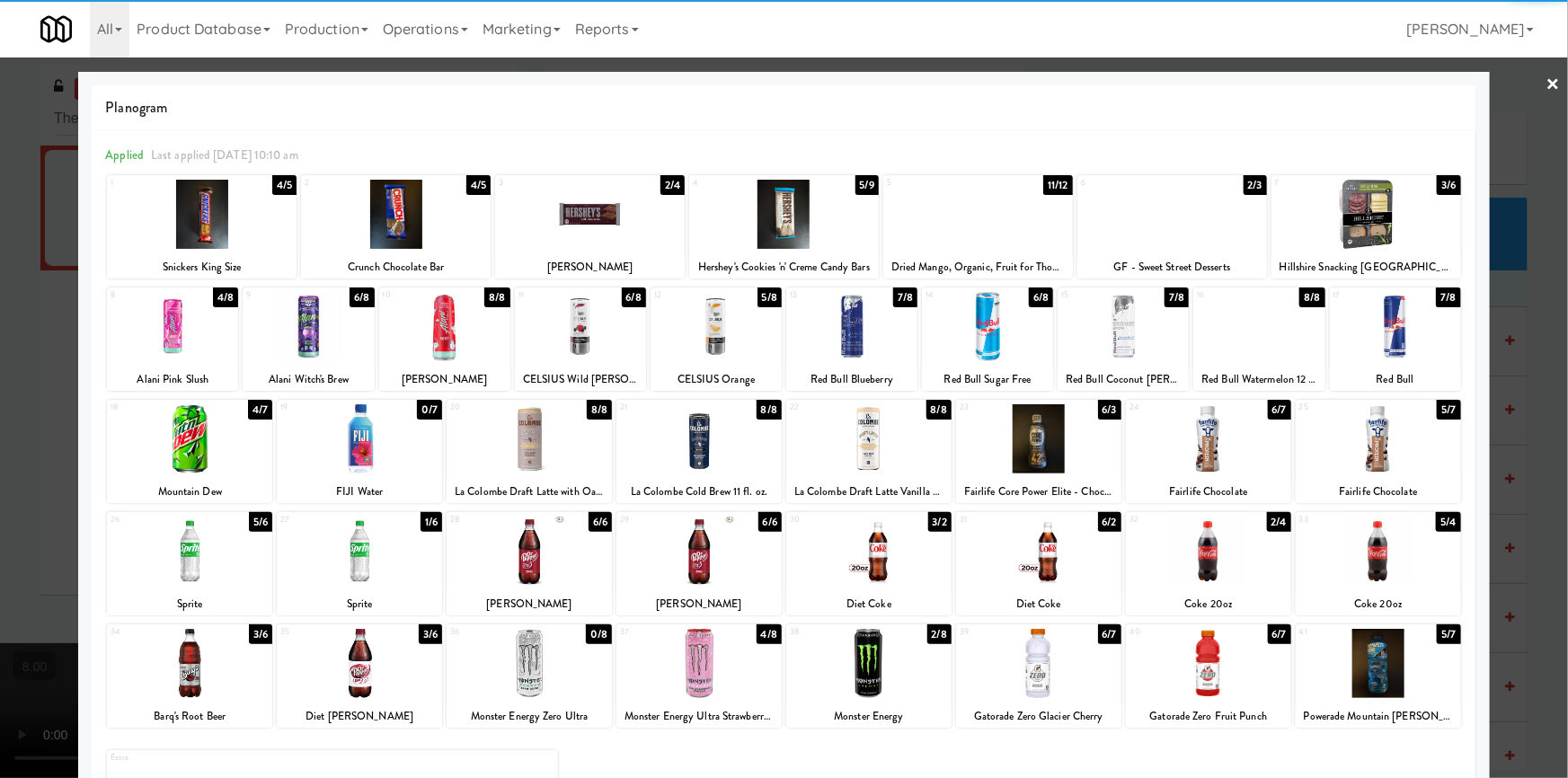
click at [117, 530] on div at bounding box center [189, 551] width 165 height 69
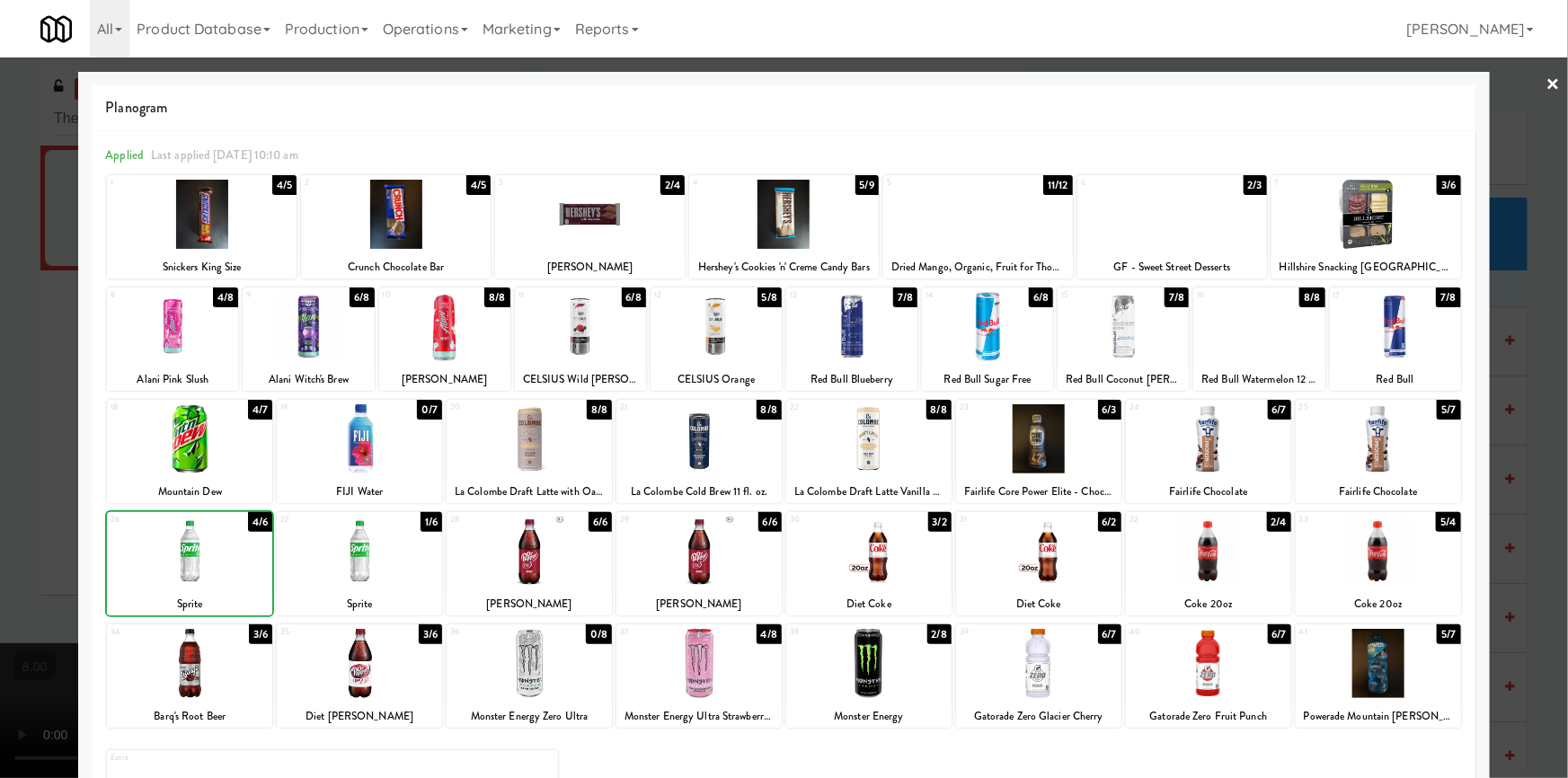
click at [0, 423] on div at bounding box center [784, 389] width 1568 height 778
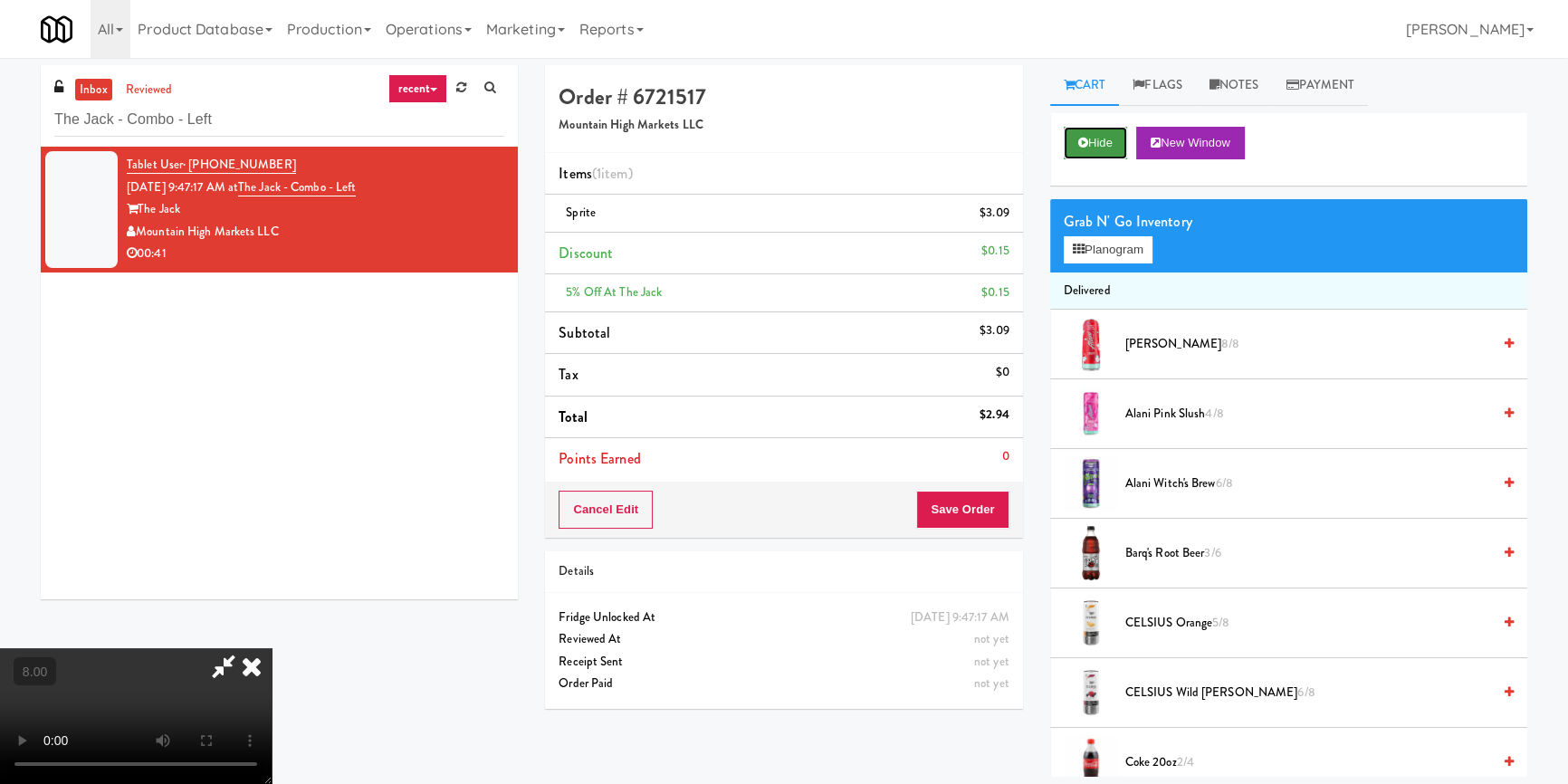
click at [1084, 144] on icon at bounding box center [1083, 142] width 10 height 12
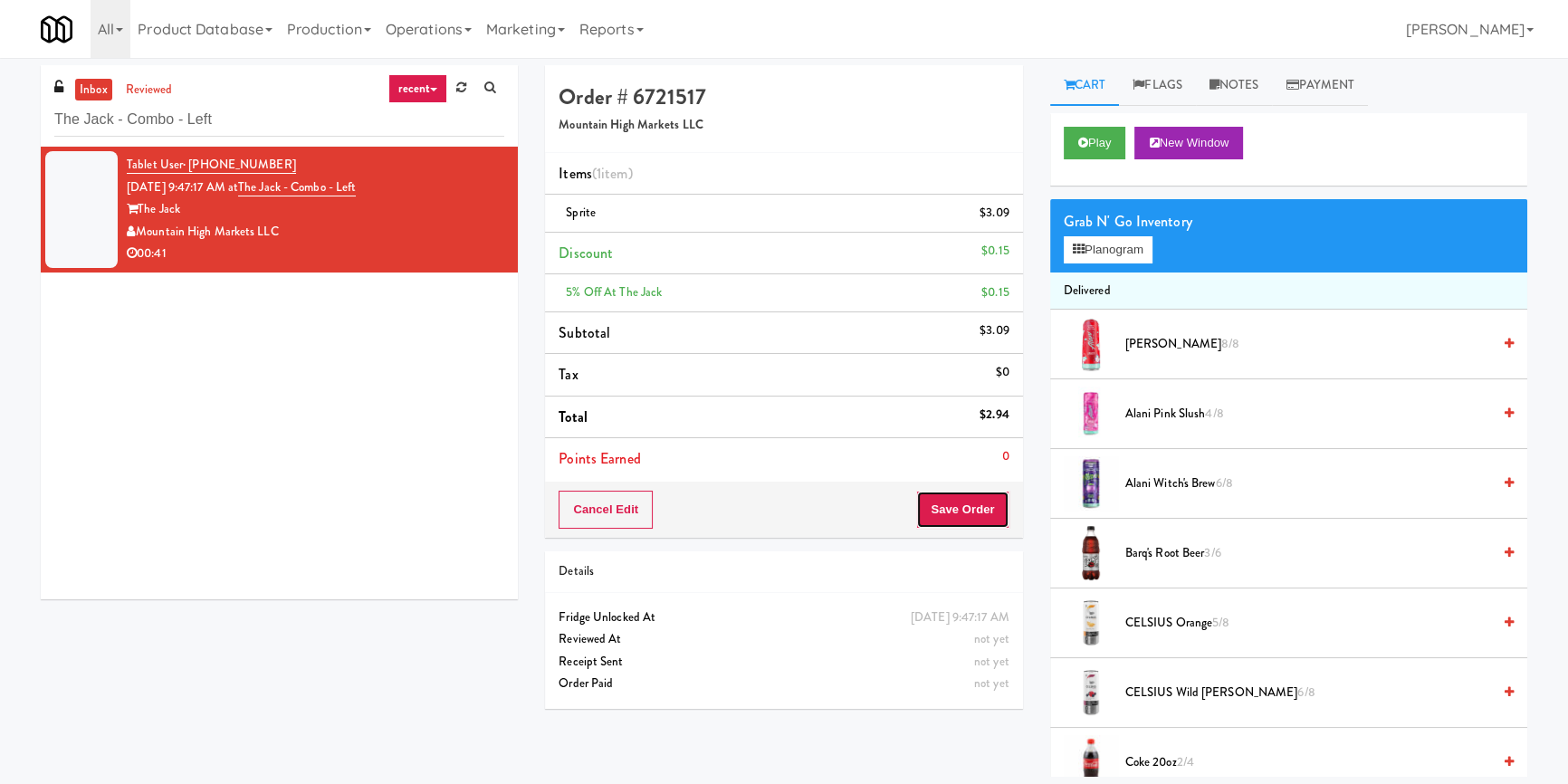
click at [923, 495] on button "Save Order" at bounding box center [962, 510] width 92 height 38
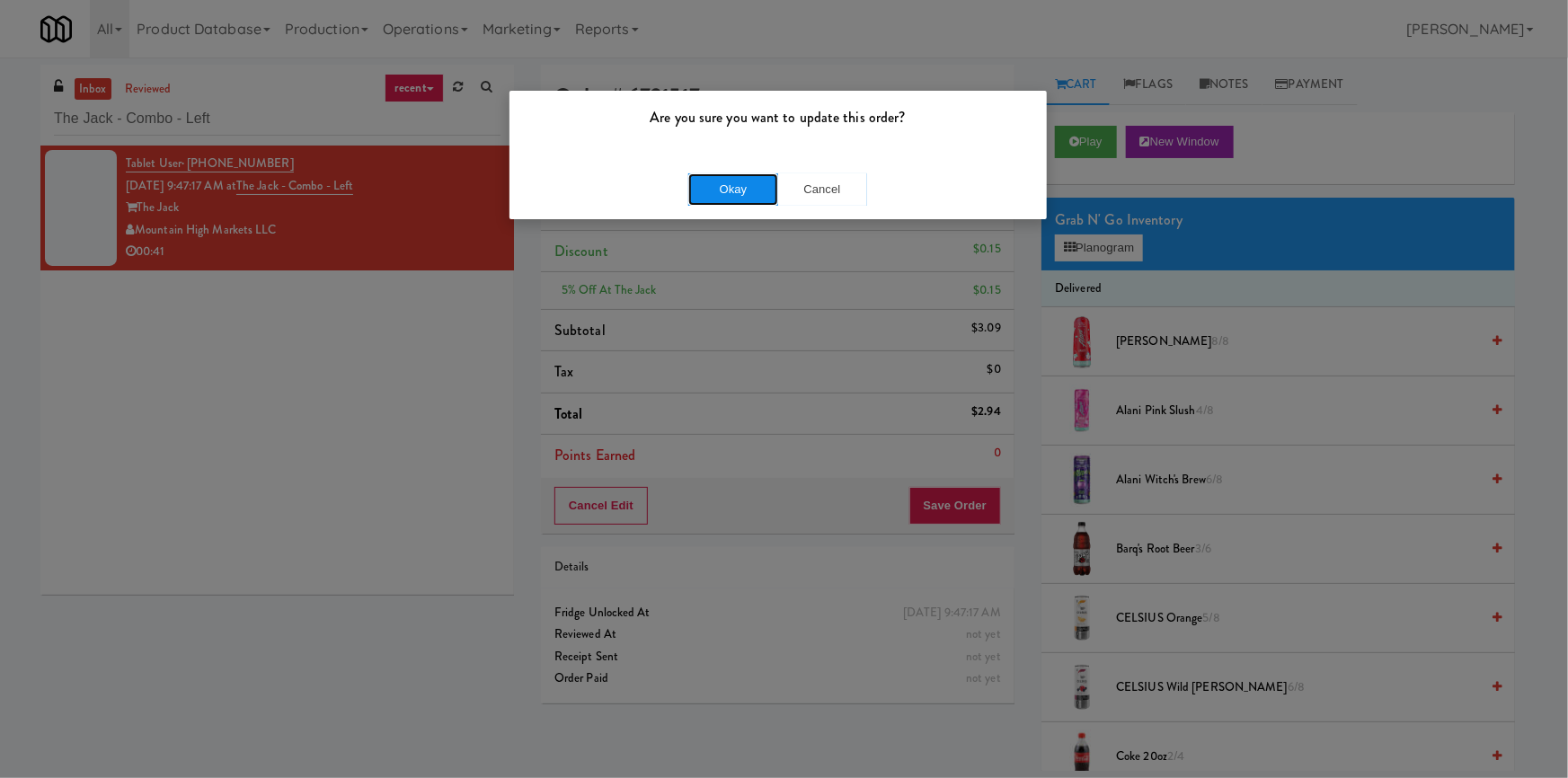
click at [696, 196] on button "Okay" at bounding box center [733, 190] width 90 height 32
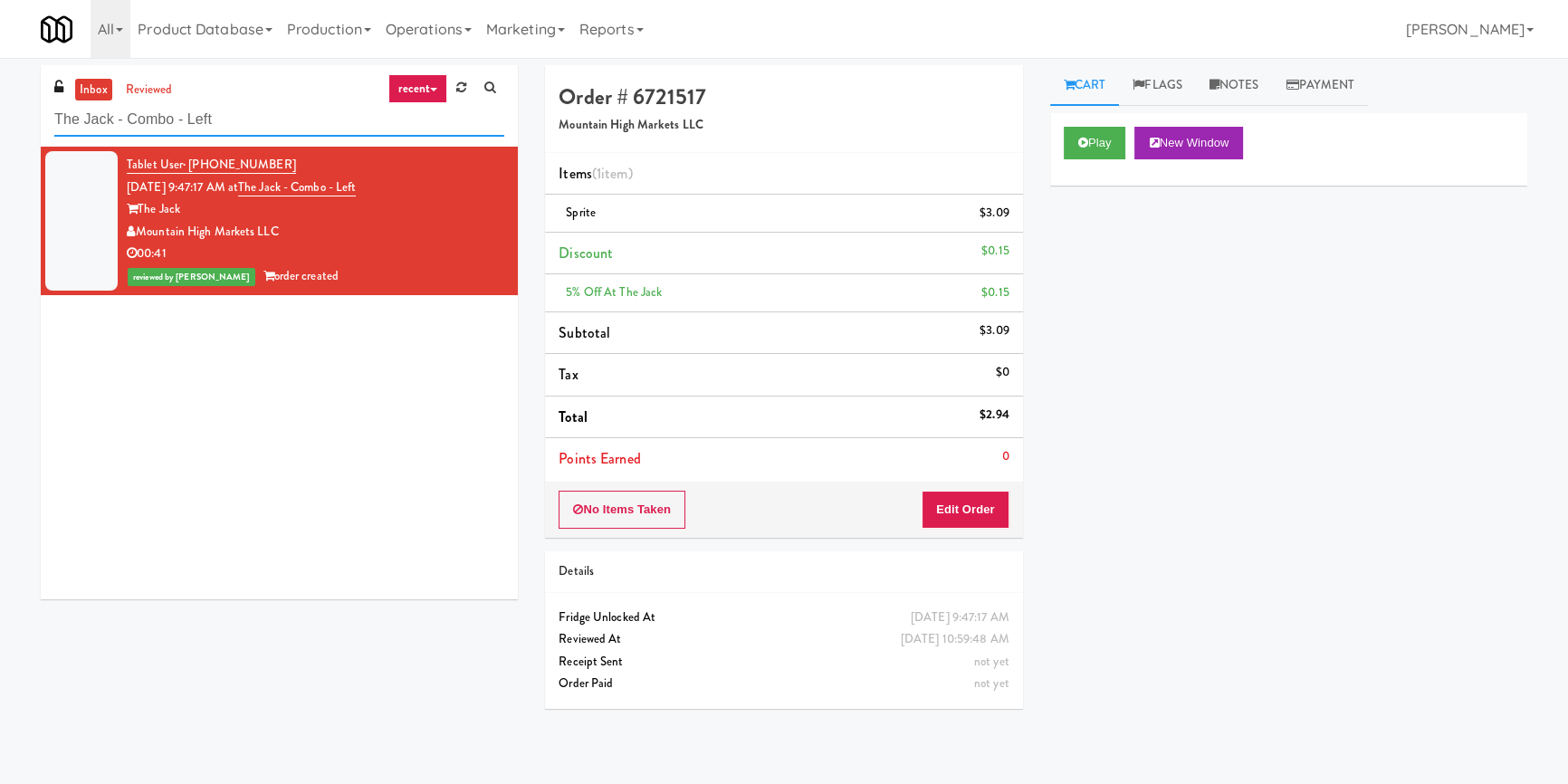
paste input "7th Floor Clubhouse"
drag, startPoint x: 341, startPoint y: 123, endPoint x: 0, endPoint y: 103, distance: 341.6
click at [0, 102] on div "inbox reviewed recent all unclear take inventory issue suspicious failed recent…" at bounding box center [784, 421] width 1568 height 712
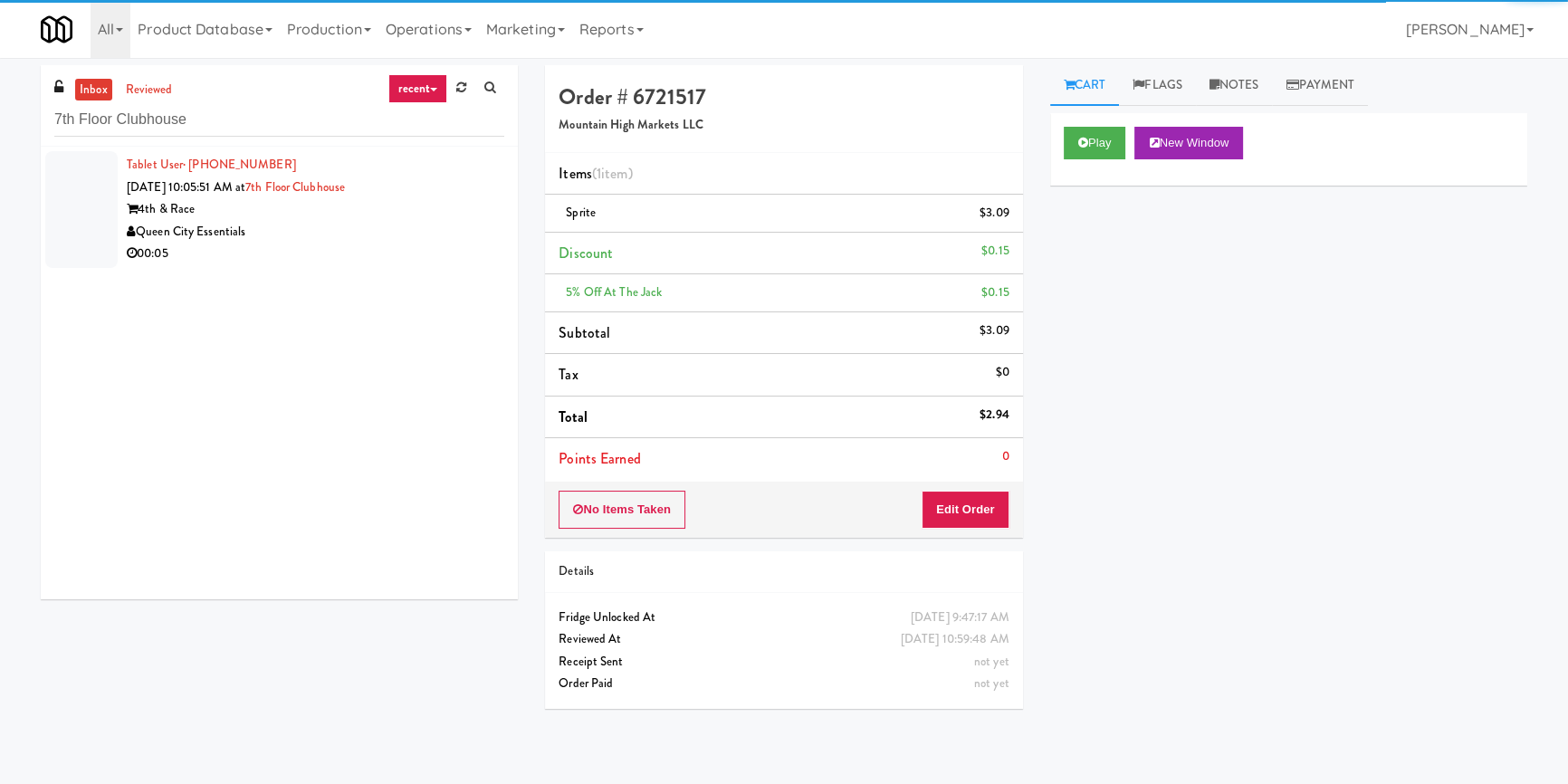
click at [419, 223] on div "Queen City Essentials" at bounding box center [316, 233] width 377 height 23
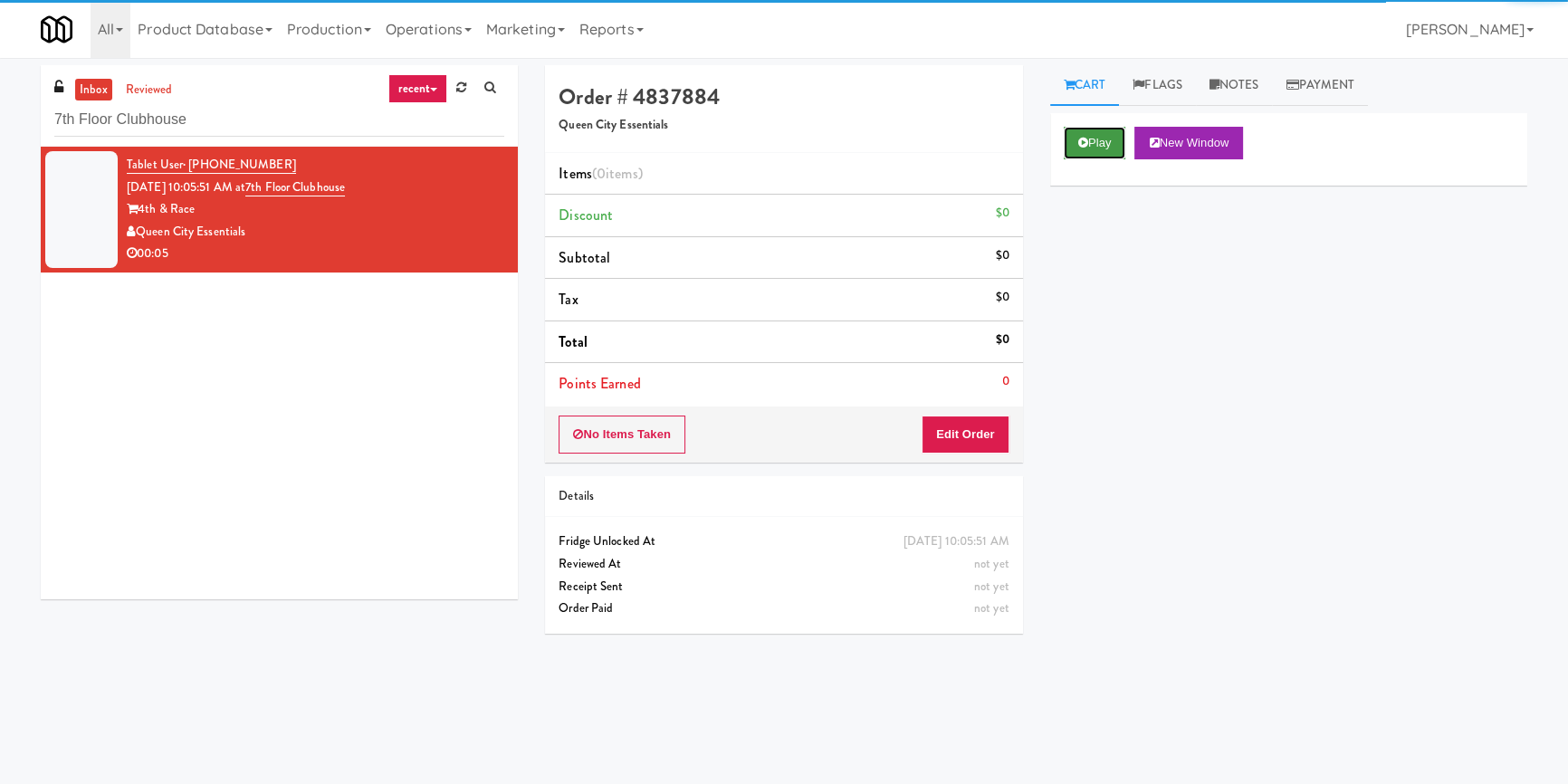
click at [1117, 153] on button "Play" at bounding box center [1095, 143] width 63 height 33
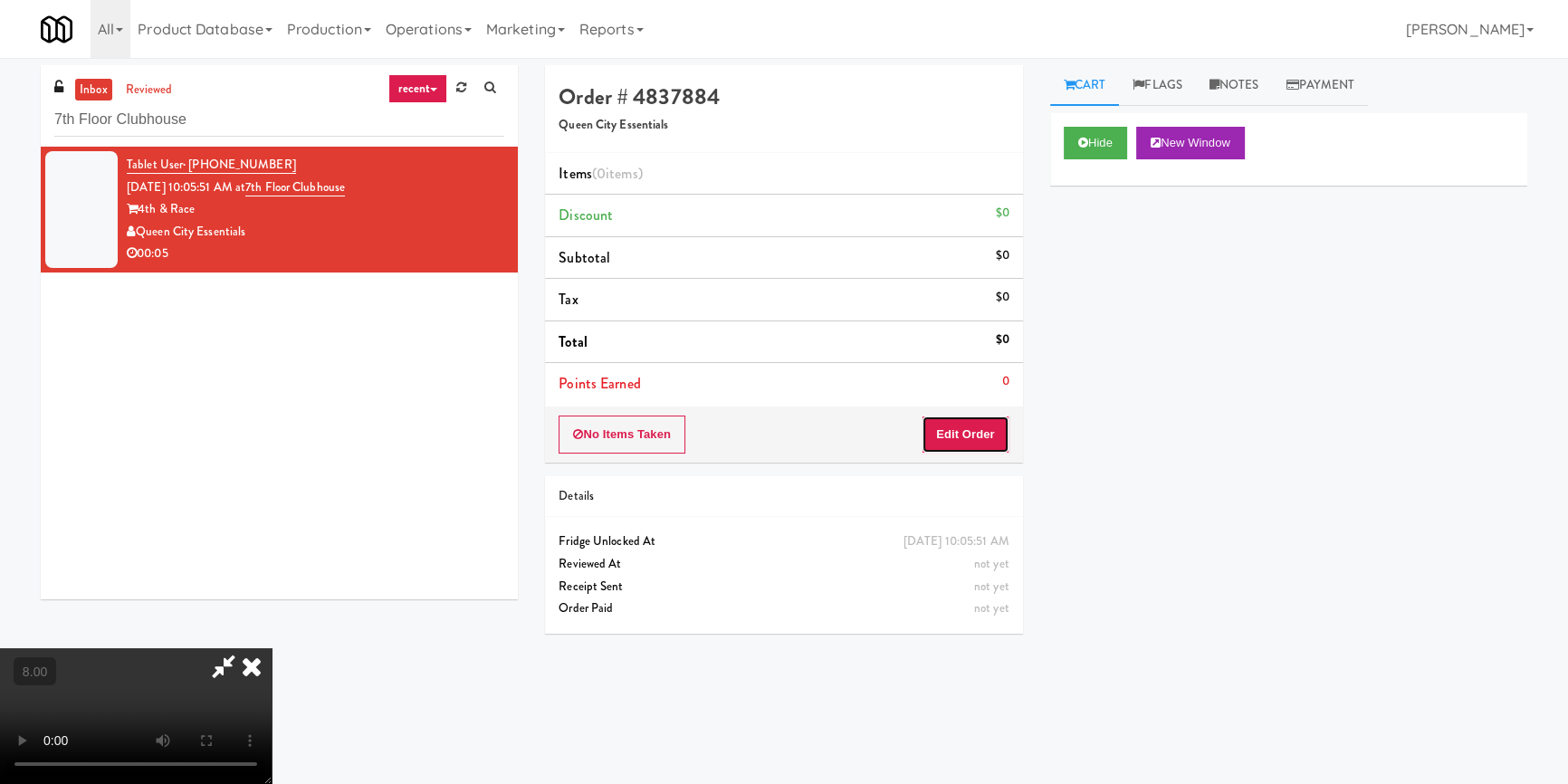
click at [968, 427] on button "Edit Order" at bounding box center [965, 435] width 88 height 38
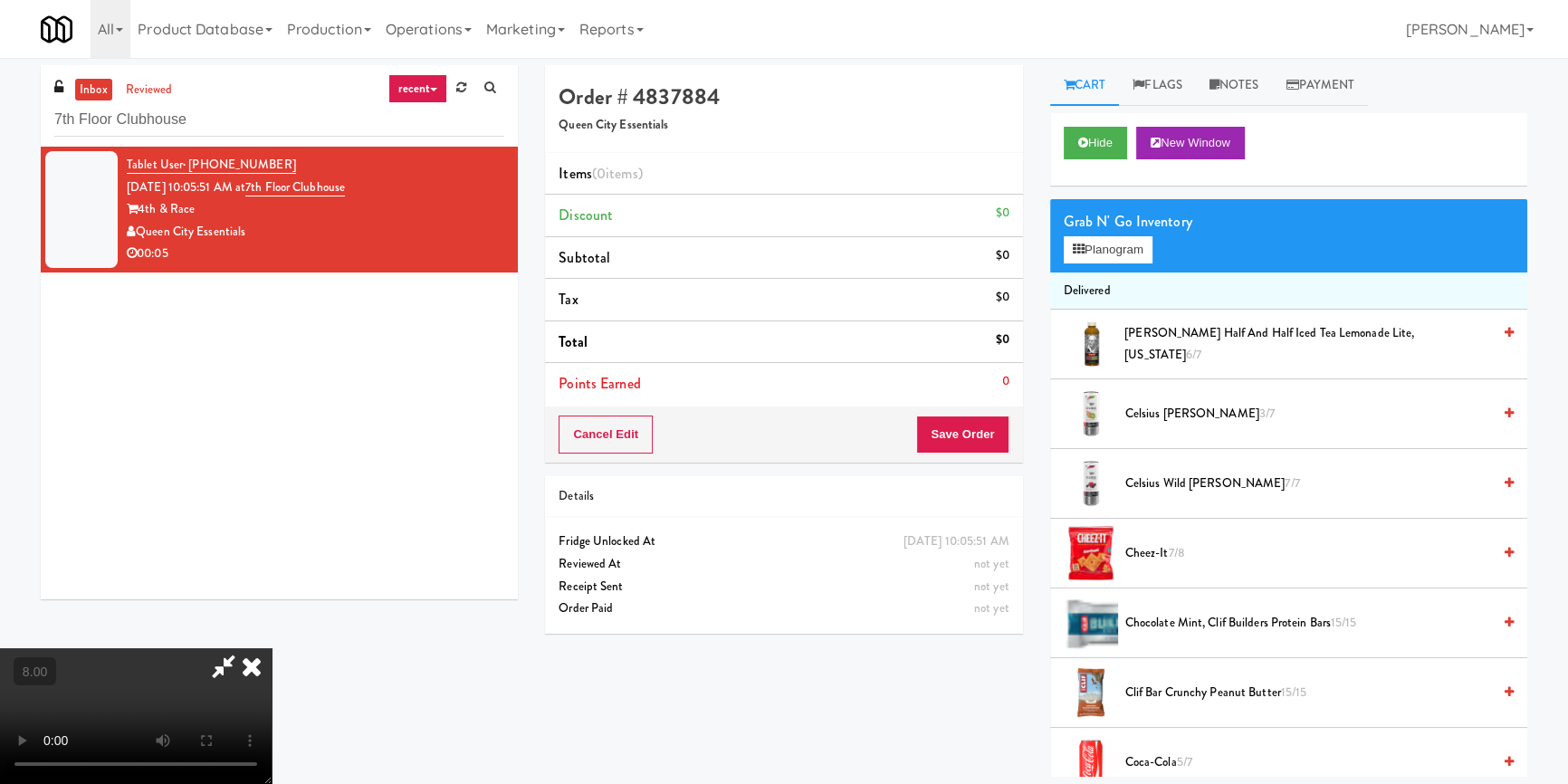
click at [271, 648] on video at bounding box center [136, 716] width 271 height 136
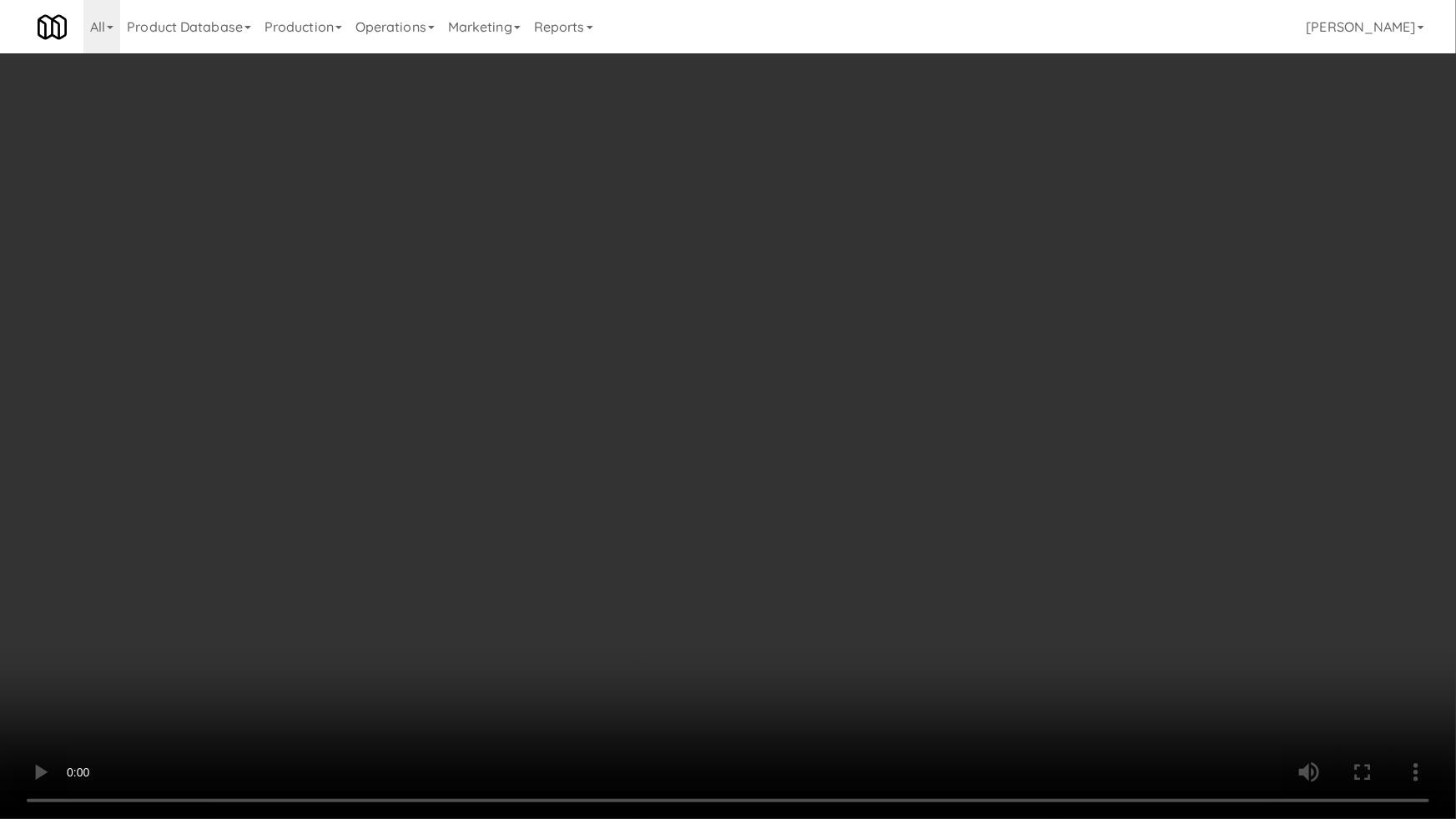
click at [504, 545] on video at bounding box center [728, 410] width 1456 height 819
click at [558, 531] on video at bounding box center [728, 410] width 1456 height 819
click at [644, 517] on video at bounding box center [728, 410] width 1456 height 819
click at [654, 510] on video at bounding box center [728, 410] width 1456 height 819
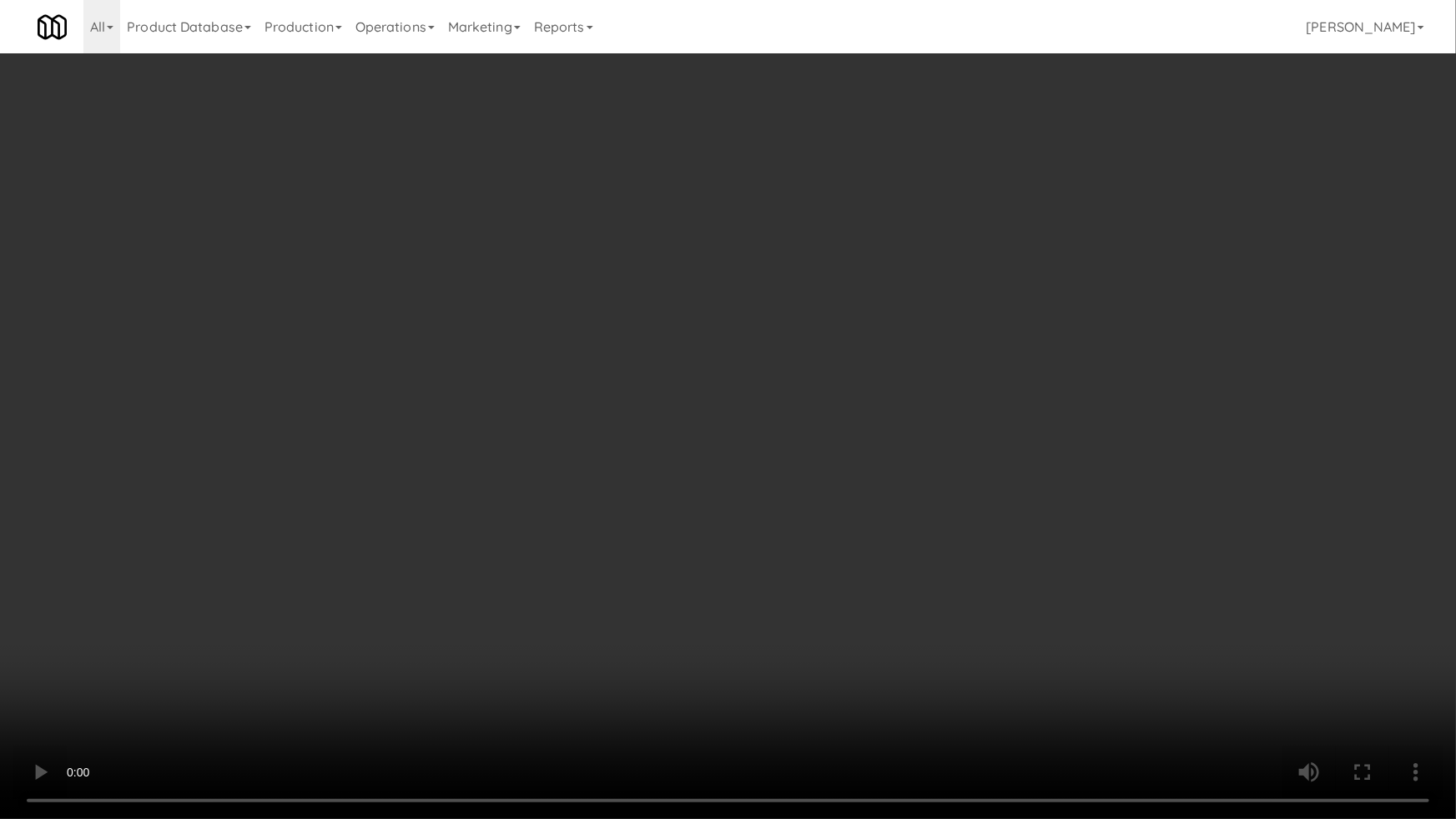
click at [660, 506] on video at bounding box center [728, 410] width 1456 height 819
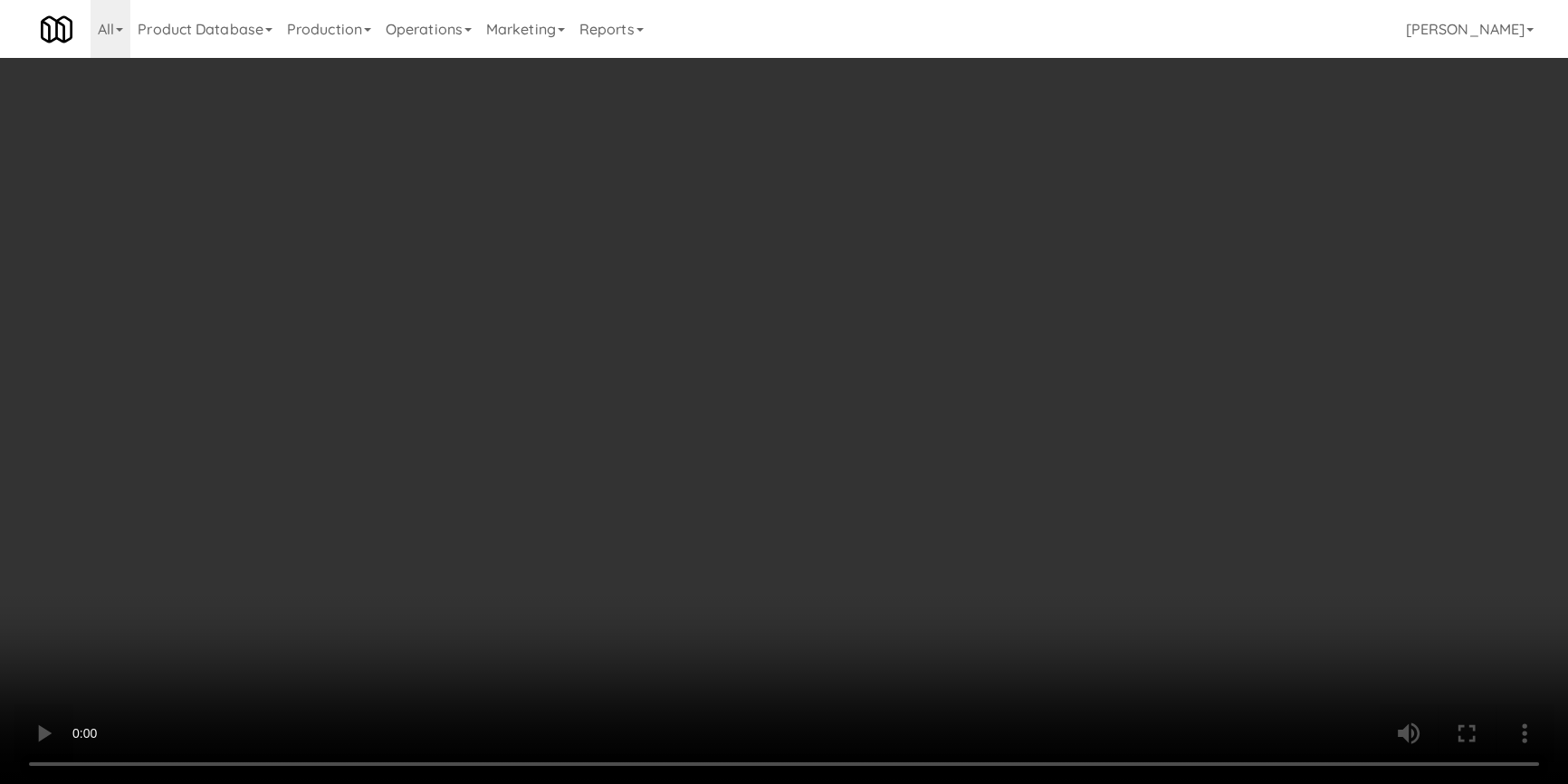
click at [729, 470] on video at bounding box center [784, 392] width 1568 height 784
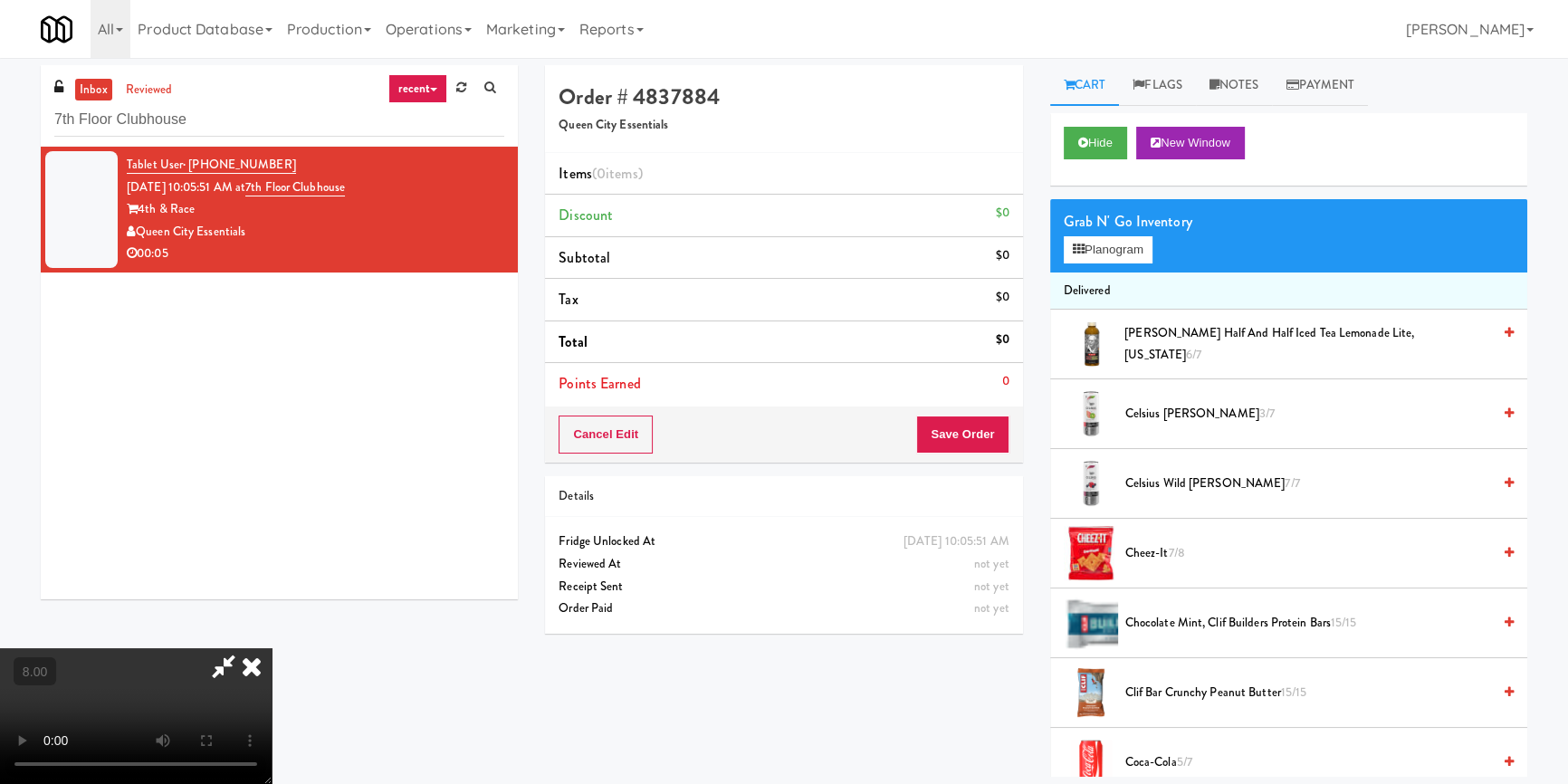
click at [271, 648] on video at bounding box center [136, 716] width 271 height 136
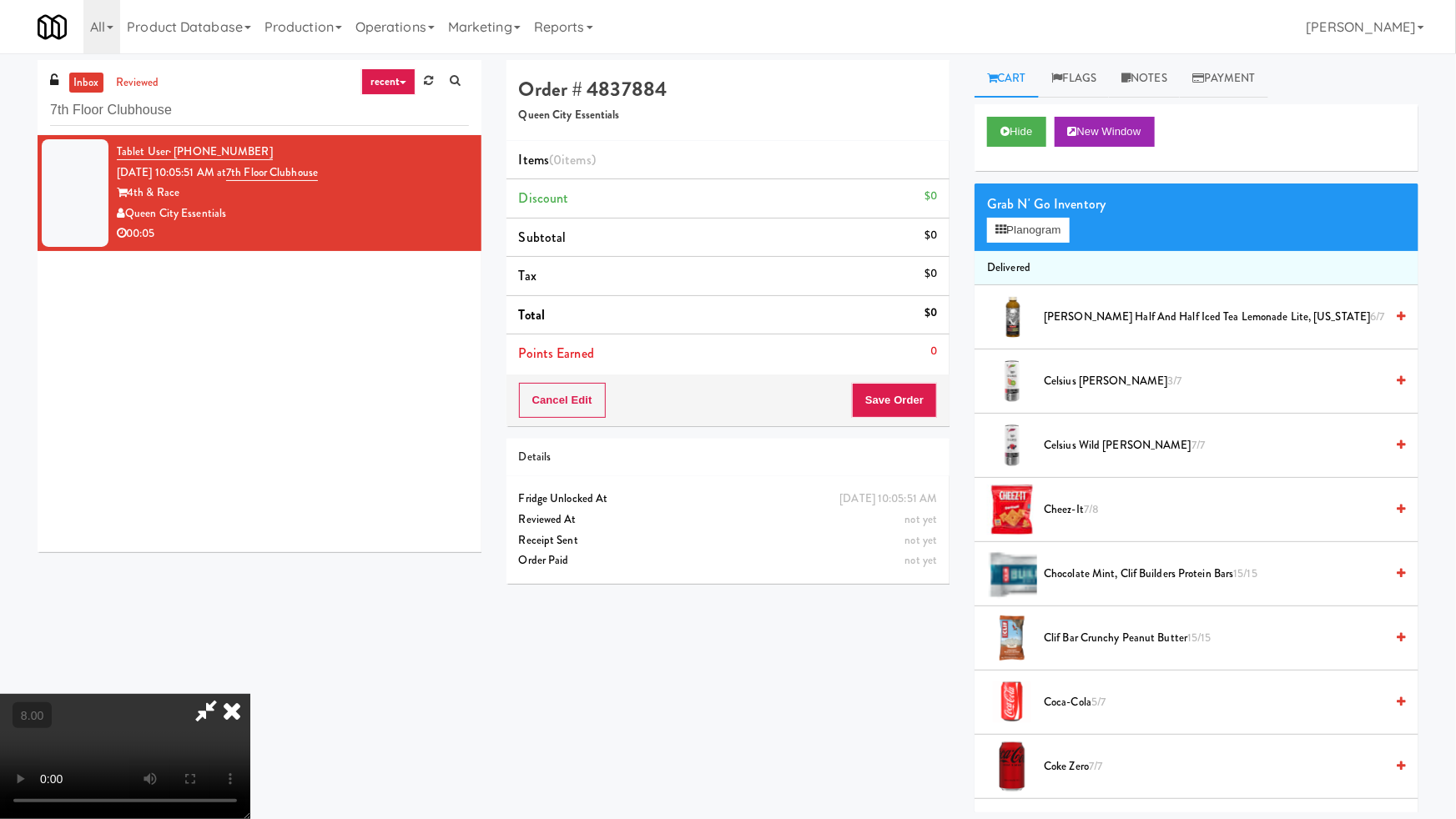
click at [250, 694] on video at bounding box center [125, 756] width 250 height 125
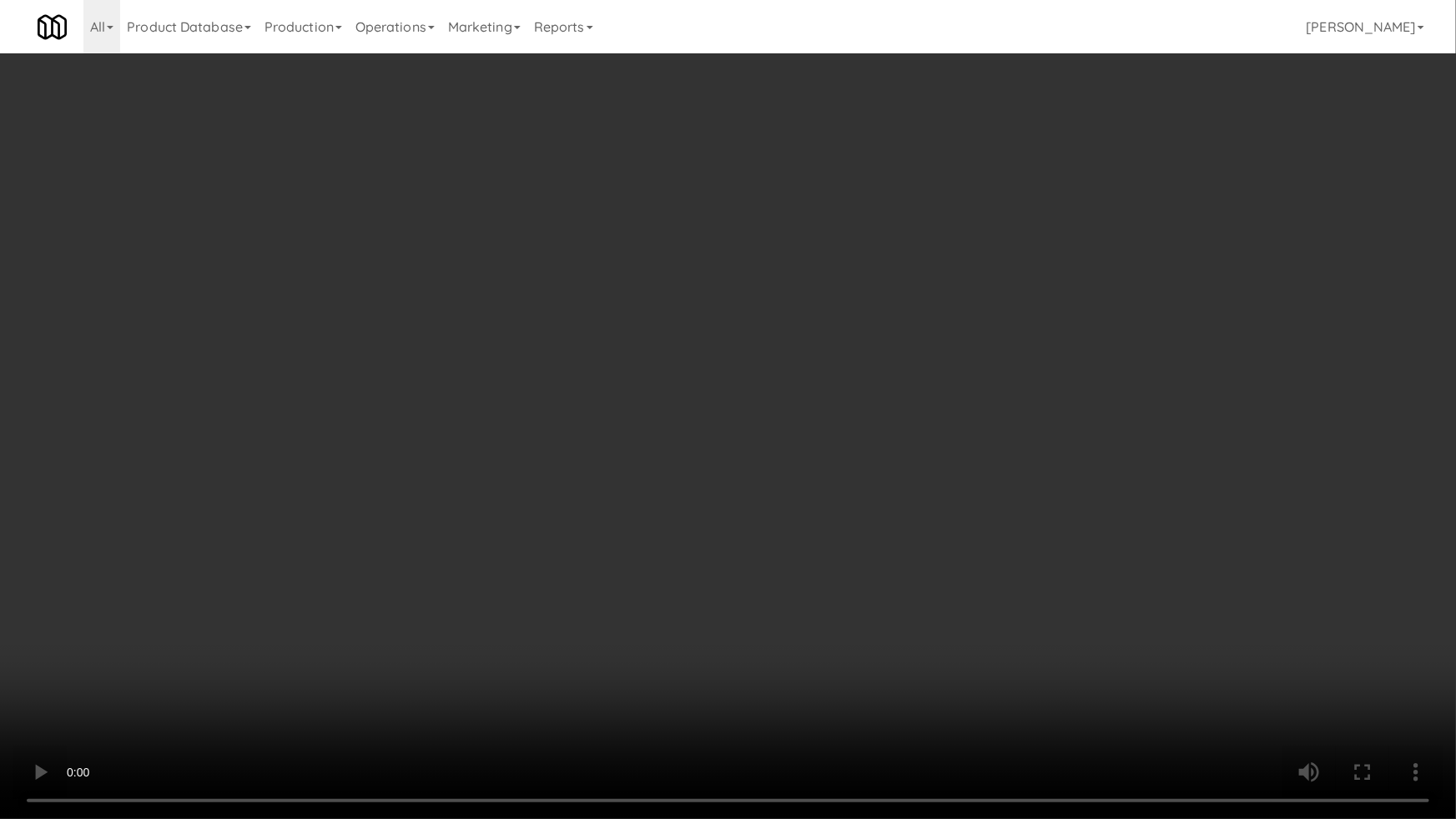
click at [958, 233] on video at bounding box center [728, 410] width 1456 height 819
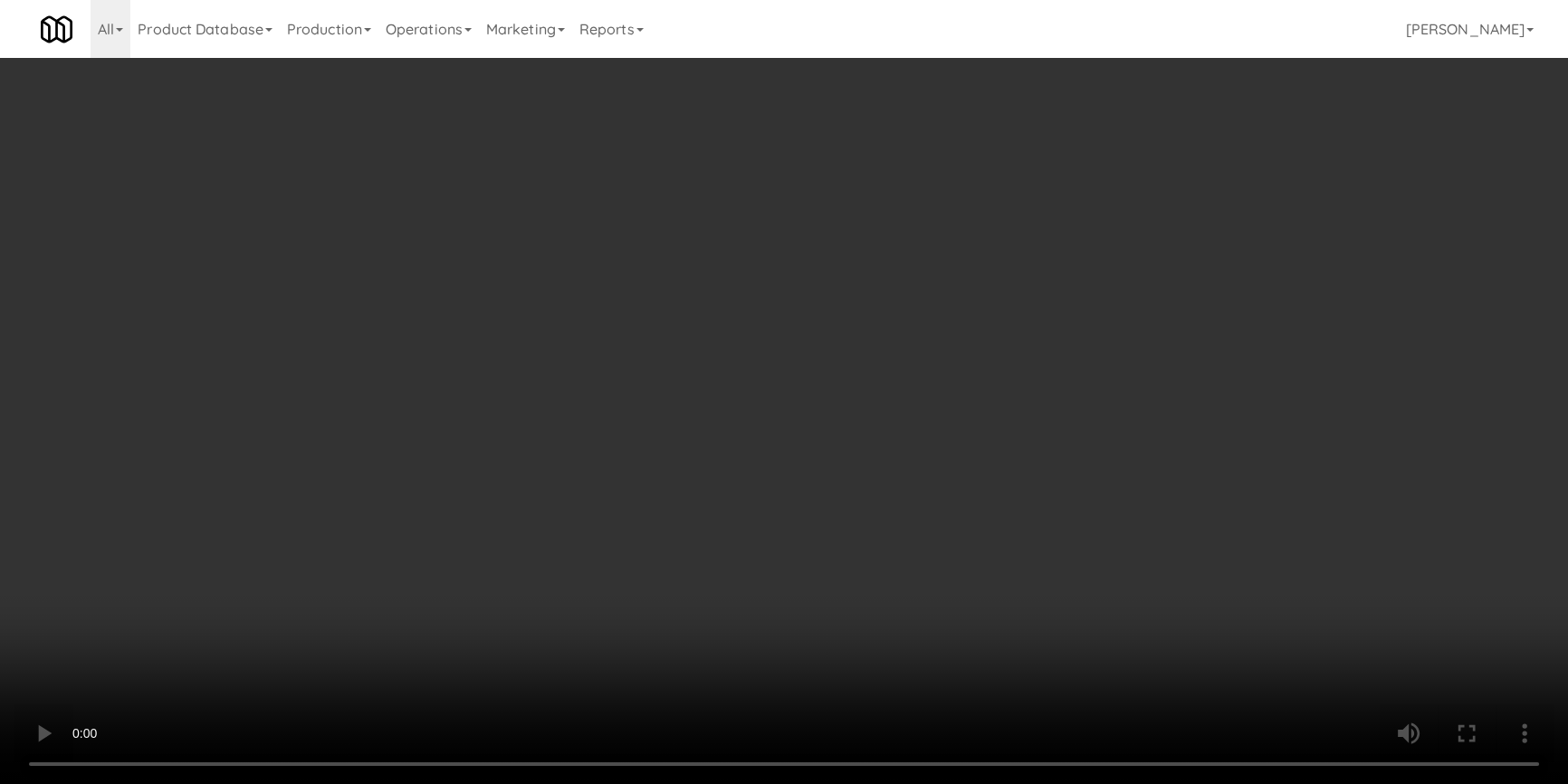
drag, startPoint x: 1111, startPoint y: 228, endPoint x: 1102, endPoint y: 255, distance: 28.5
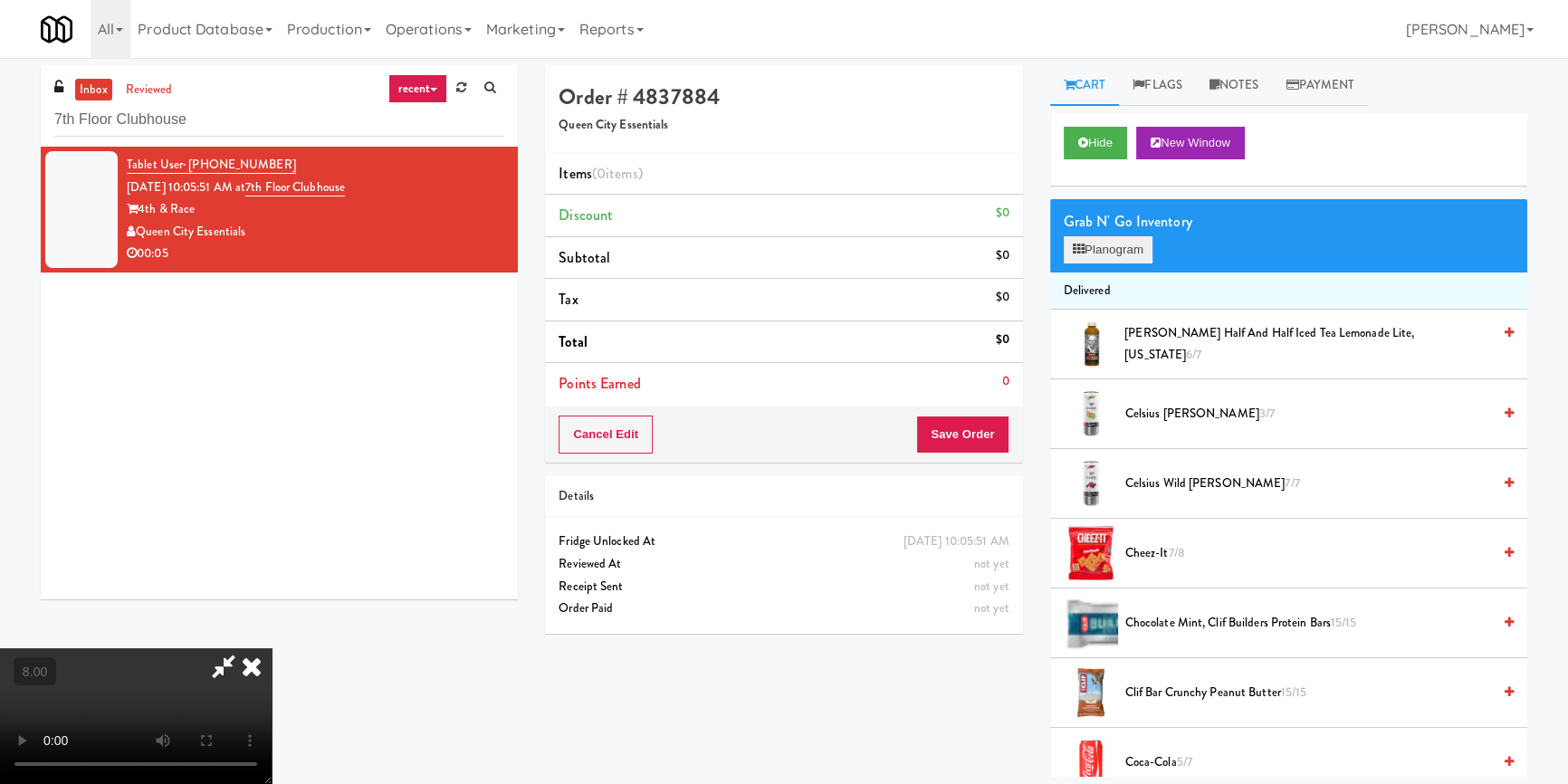
click at [1111, 231] on div "Grab N' Go Inventory" at bounding box center [1289, 221] width 450 height 27
click at [1102, 255] on button "Planogram" at bounding box center [1108, 250] width 89 height 27
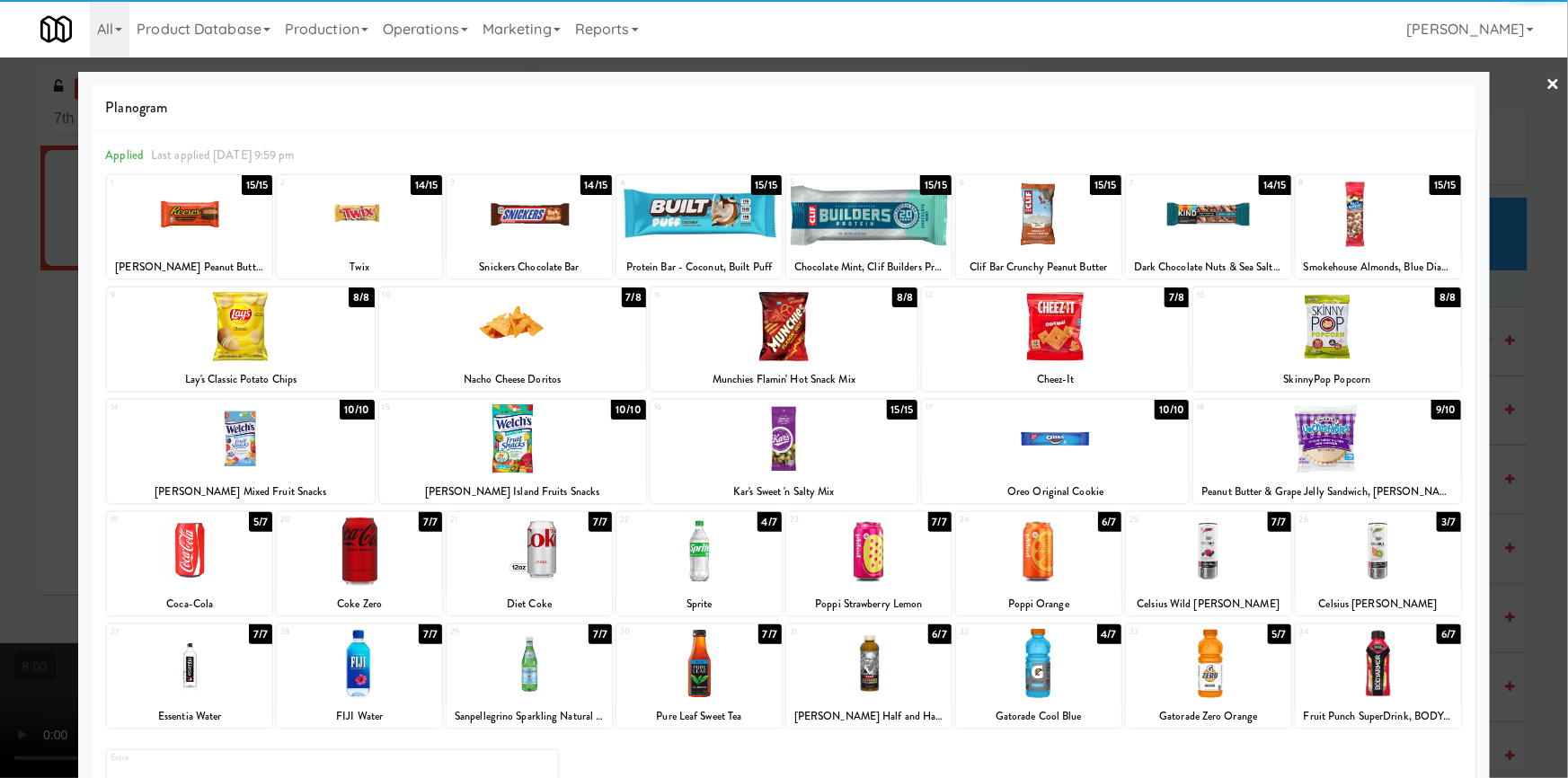
click at [1049, 660] on div at bounding box center [1038, 663] width 165 height 69
click at [1535, 264] on div at bounding box center [784, 389] width 1568 height 778
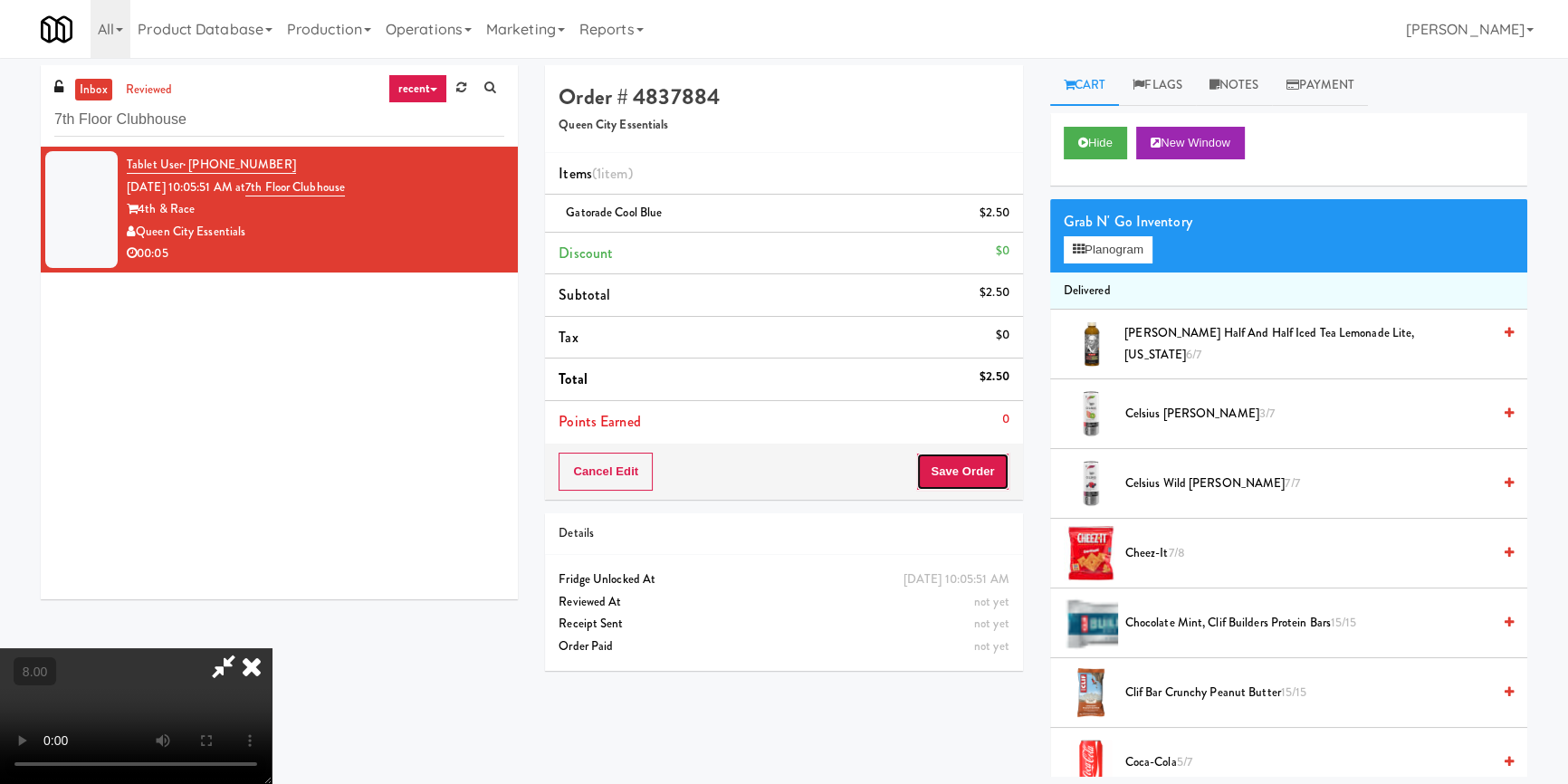
click at [960, 452] on button "Save Order" at bounding box center [962, 471] width 92 height 38
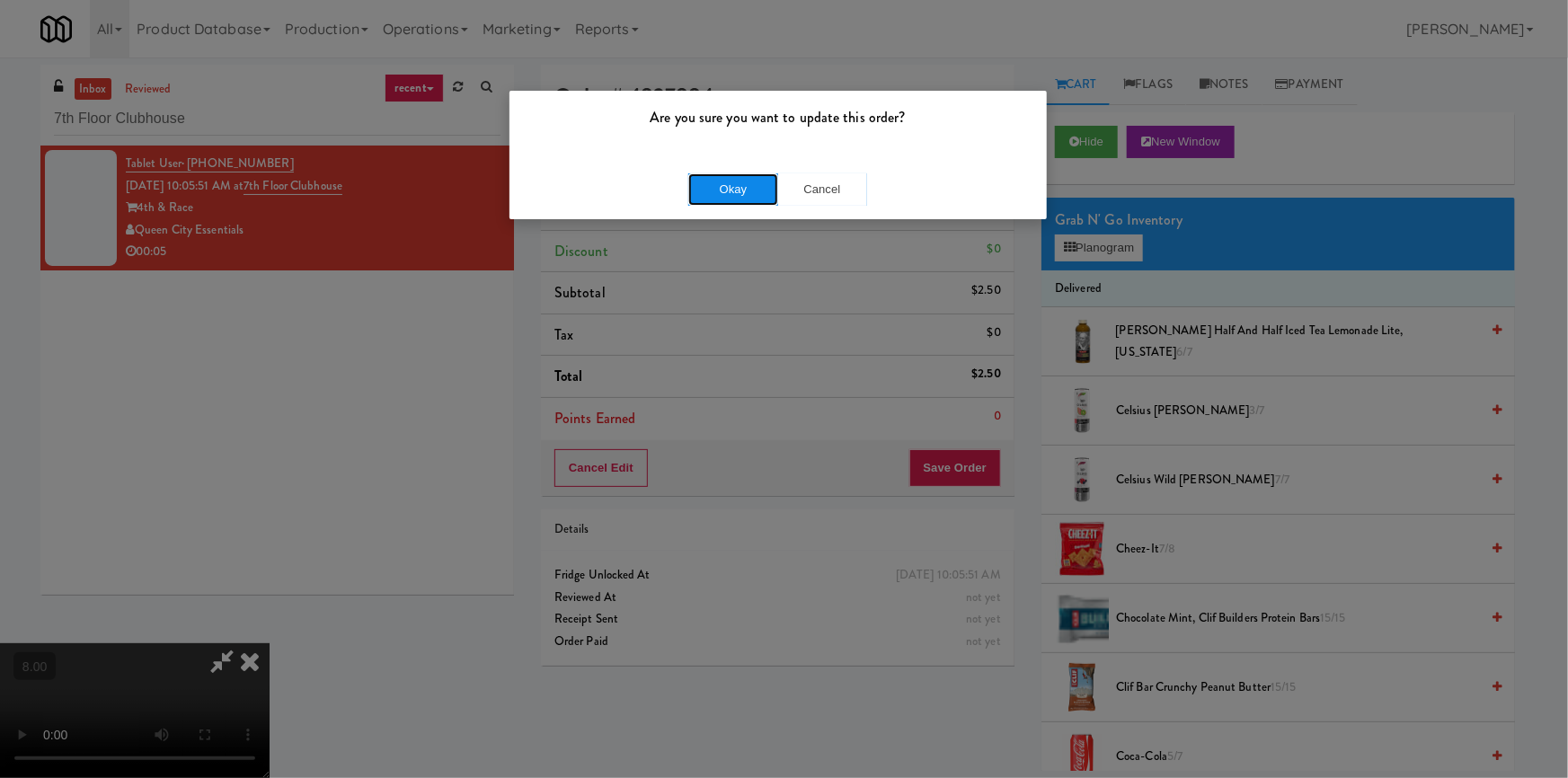
click at [732, 193] on button "Okay" at bounding box center [733, 190] width 90 height 32
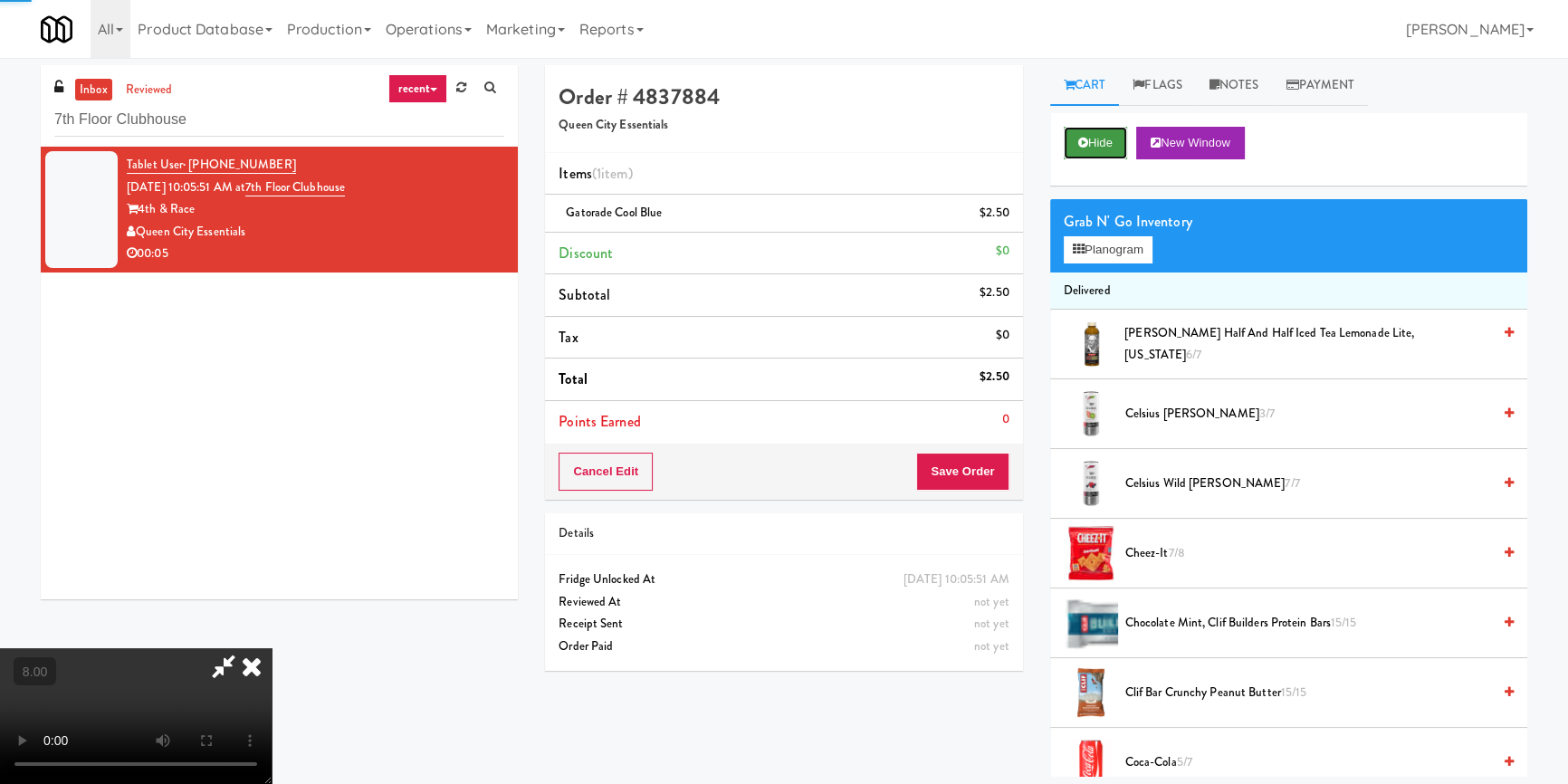
click at [1087, 144] on button "Hide" at bounding box center [1096, 143] width 63 height 33
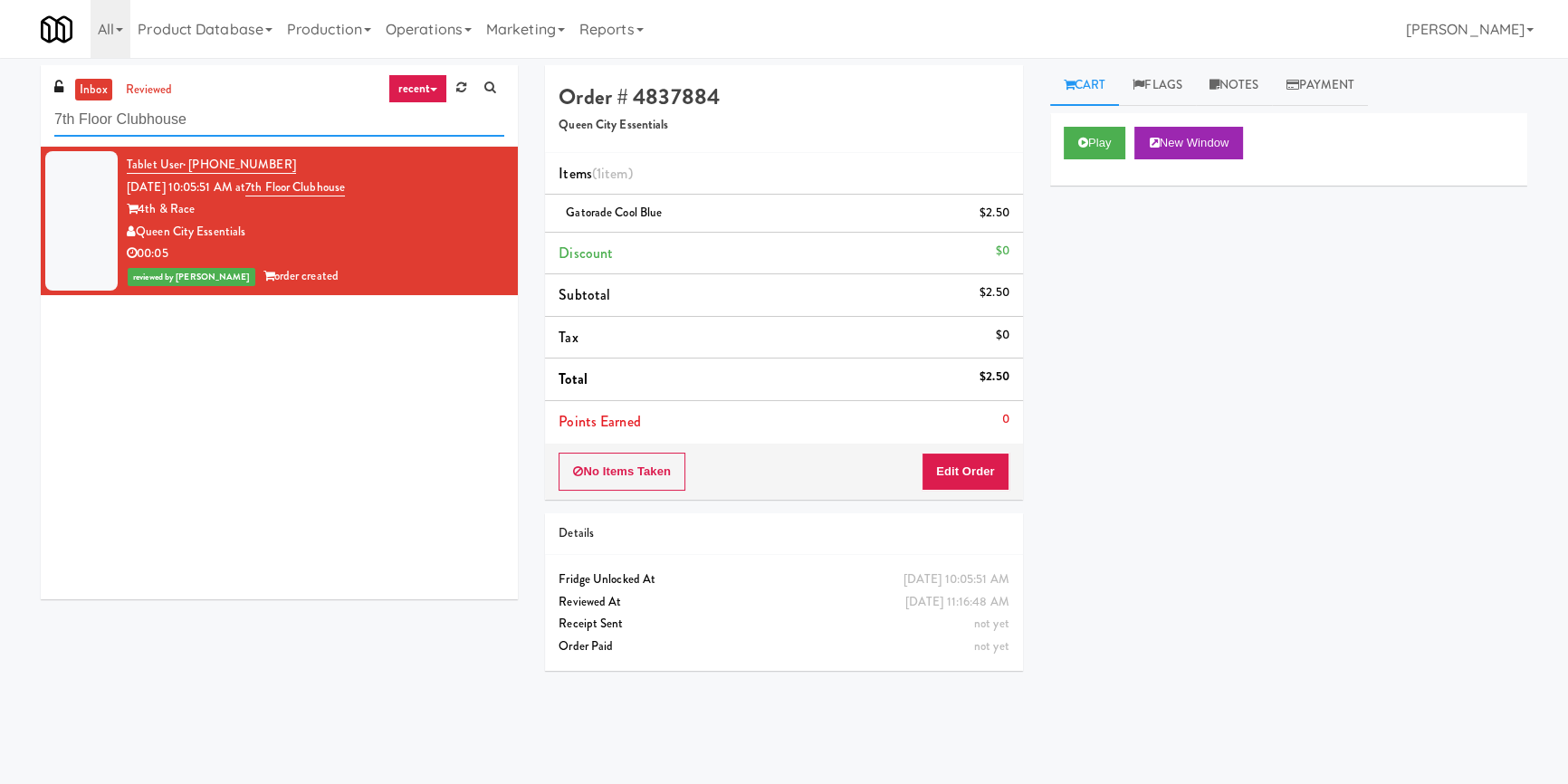
drag, startPoint x: 78, startPoint y: 129, endPoint x: 0, endPoint y: 130, distance: 78.0
click at [0, 130] on div "inbox reviewed recent all unclear take inventory issue suspicious failed recent…" at bounding box center [784, 421] width 1568 height 712
paste input "Cosmopolitan at [GEOGRAPHIC_DATA] - Cooler #2"
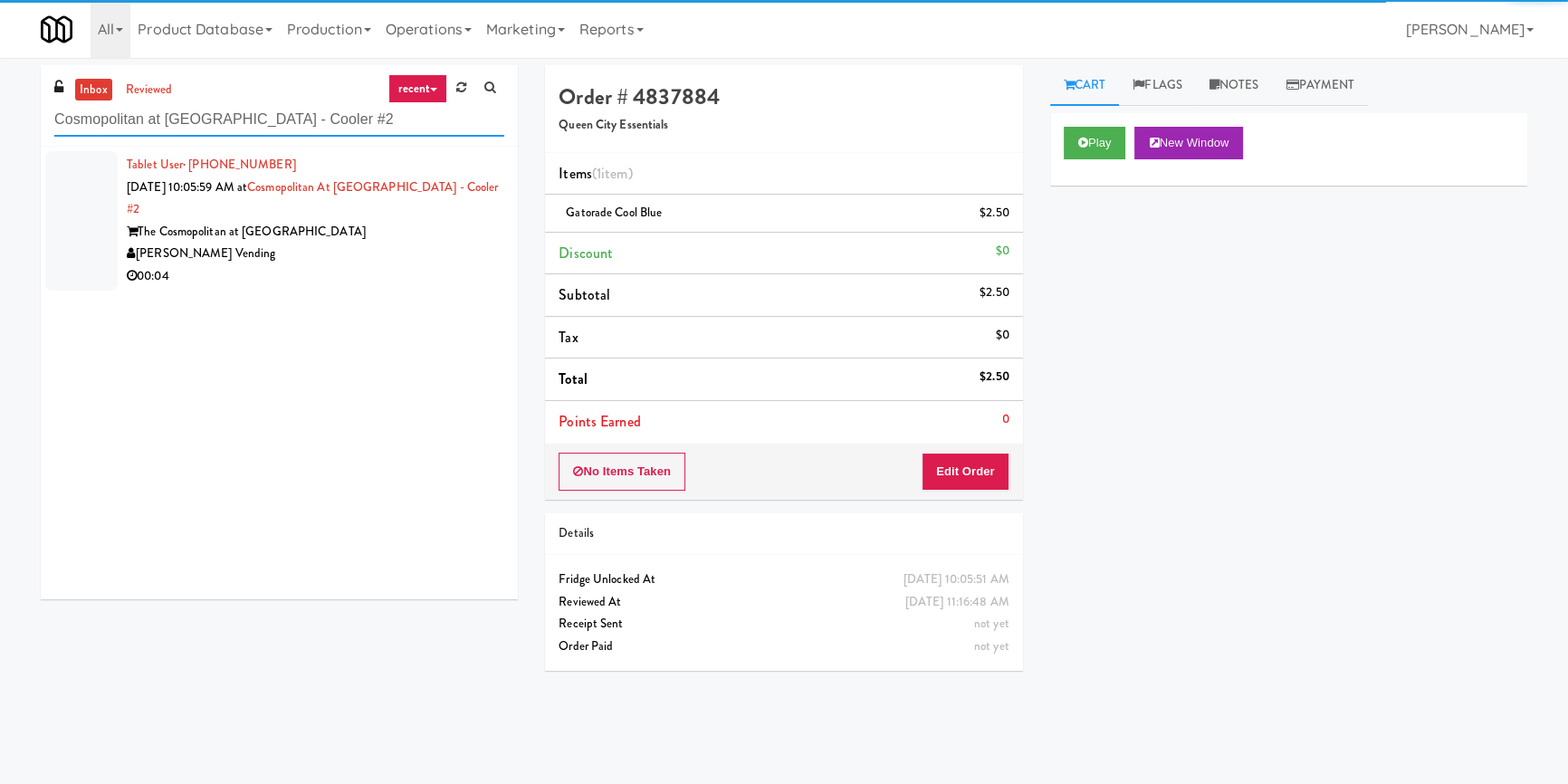
type input "Cosmopolitan at [GEOGRAPHIC_DATA] - Cooler #2"
click at [393, 242] on div "[PERSON_NAME] Vending" at bounding box center [316, 254] width 377 height 23
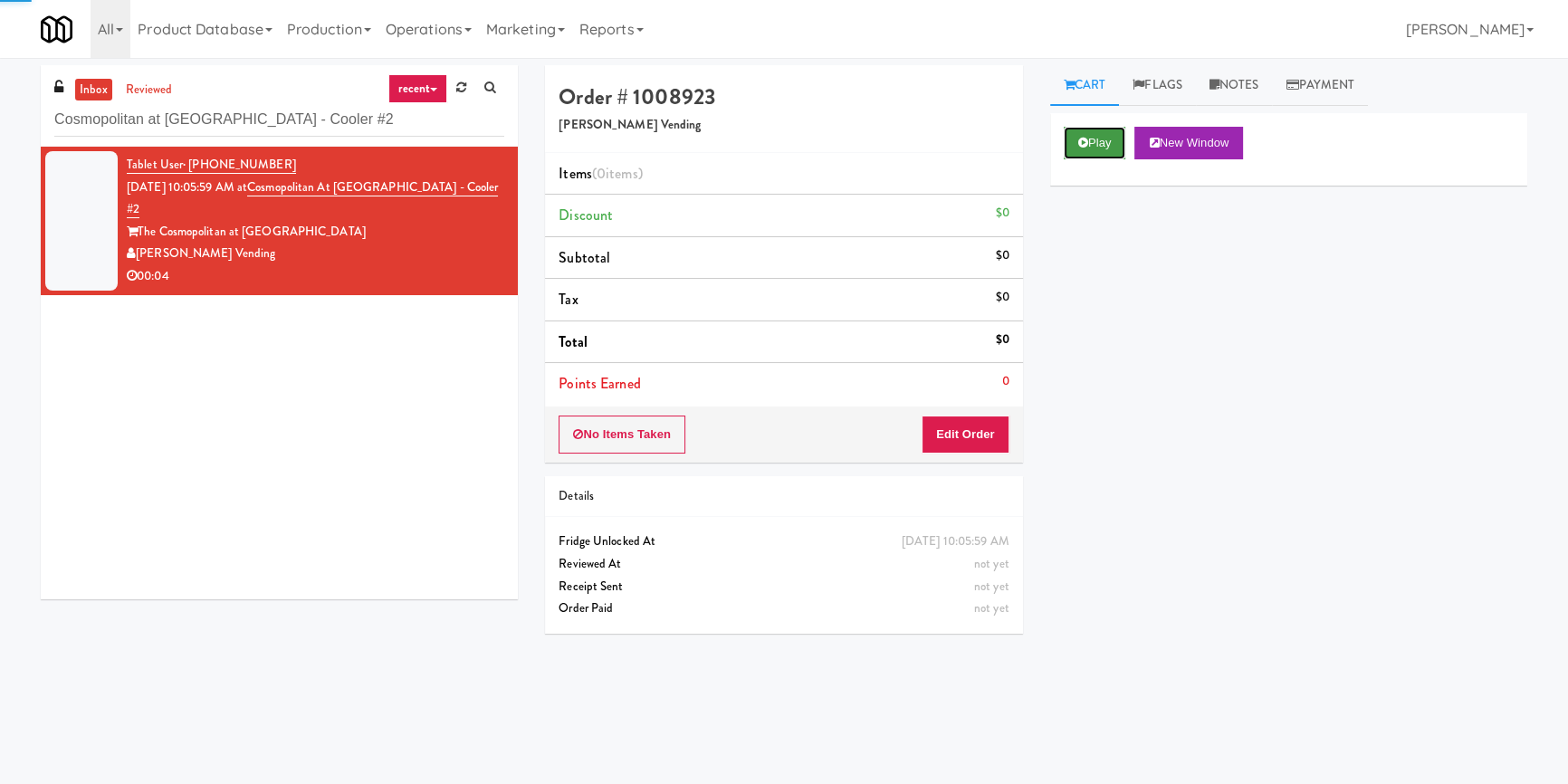
click at [1108, 141] on button "Play" at bounding box center [1095, 143] width 63 height 33
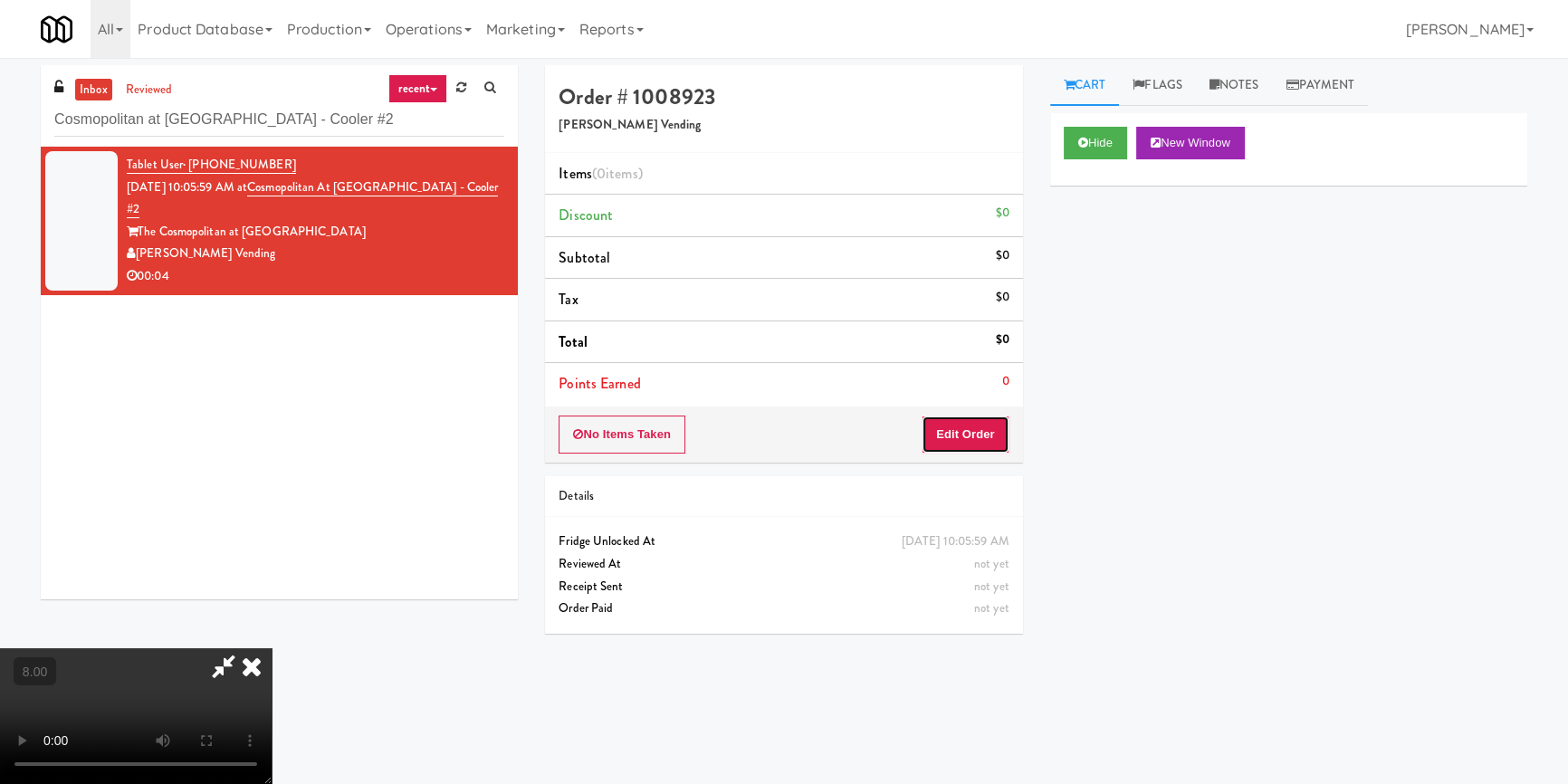
click at [959, 442] on button "Edit Order" at bounding box center [965, 435] width 88 height 38
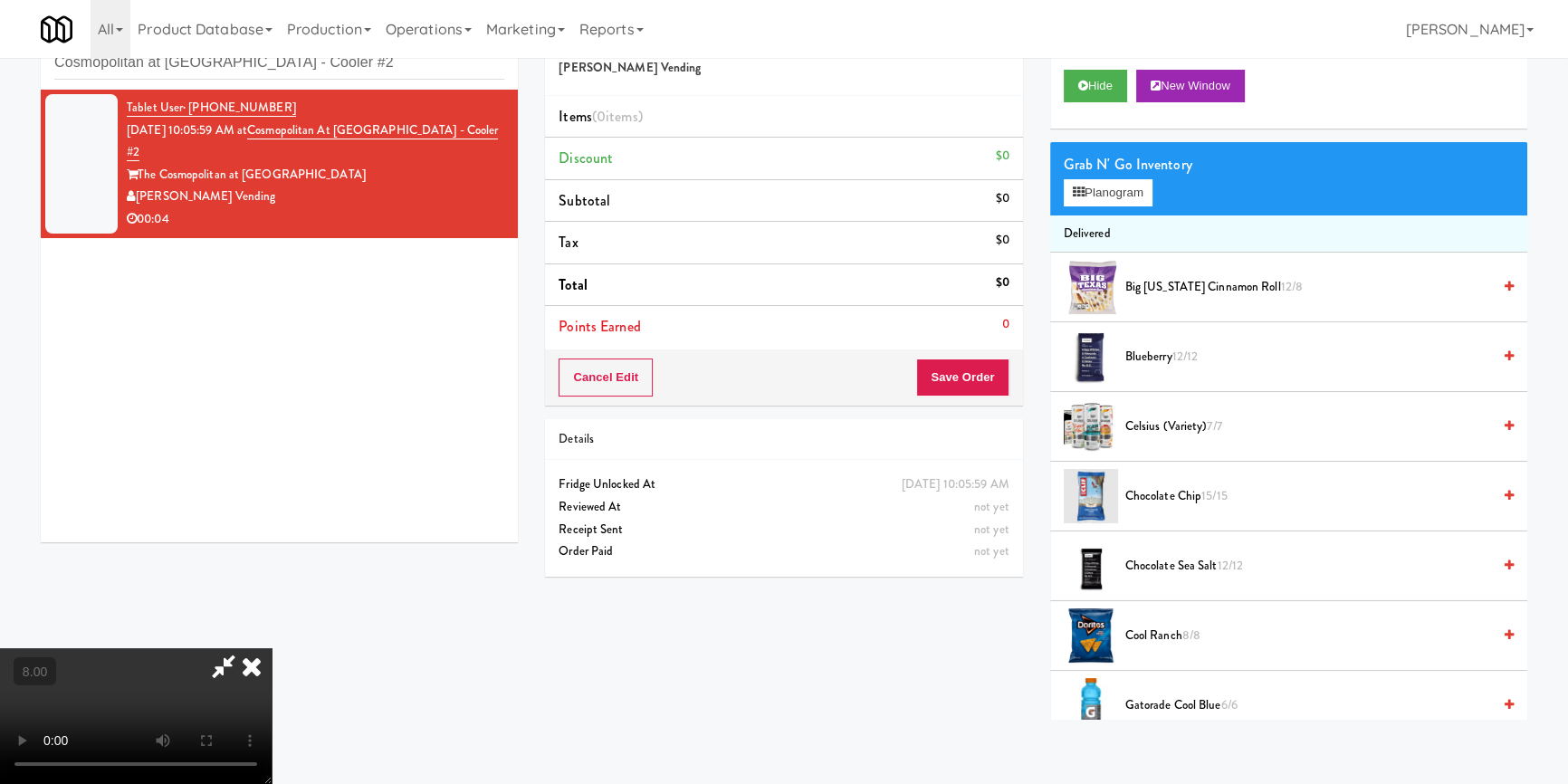
scroll to position [246, 0]
click at [271, 648] on video at bounding box center [136, 716] width 271 height 136
click at [1137, 198] on button "Planogram" at bounding box center [1108, 192] width 89 height 27
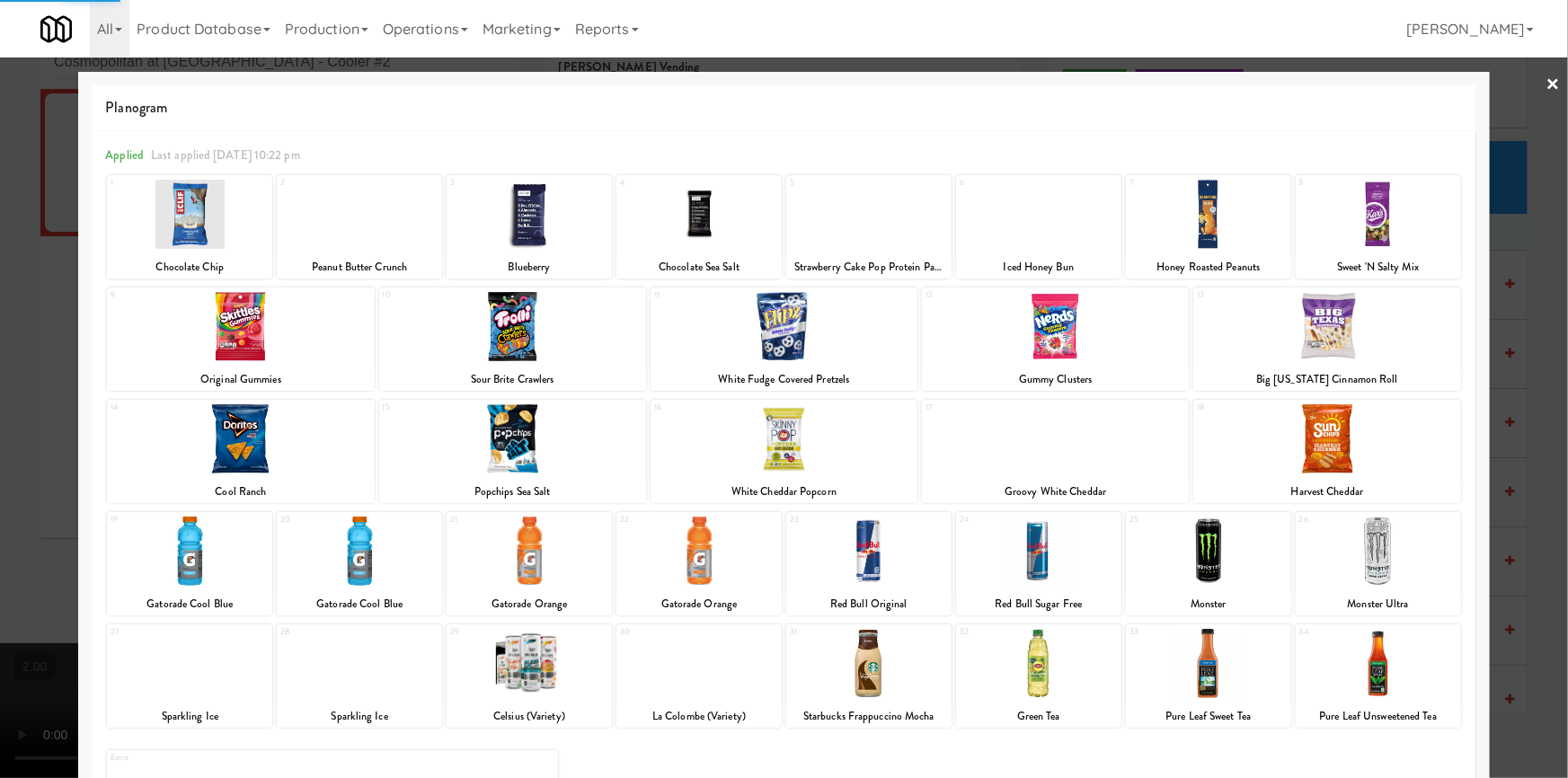
click at [696, 561] on div at bounding box center [699, 551] width 165 height 69
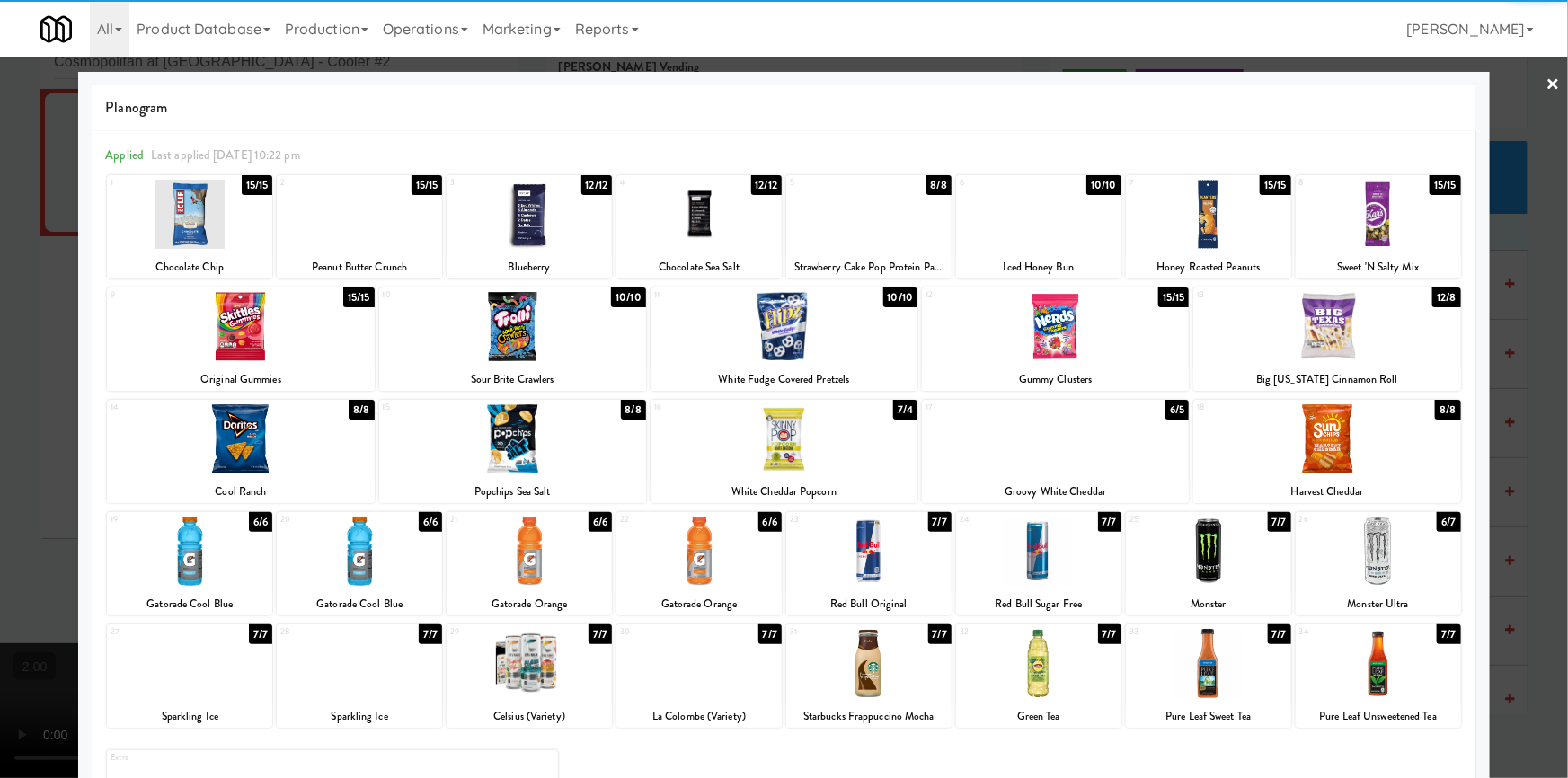
click at [678, 568] on div at bounding box center [699, 551] width 165 height 69
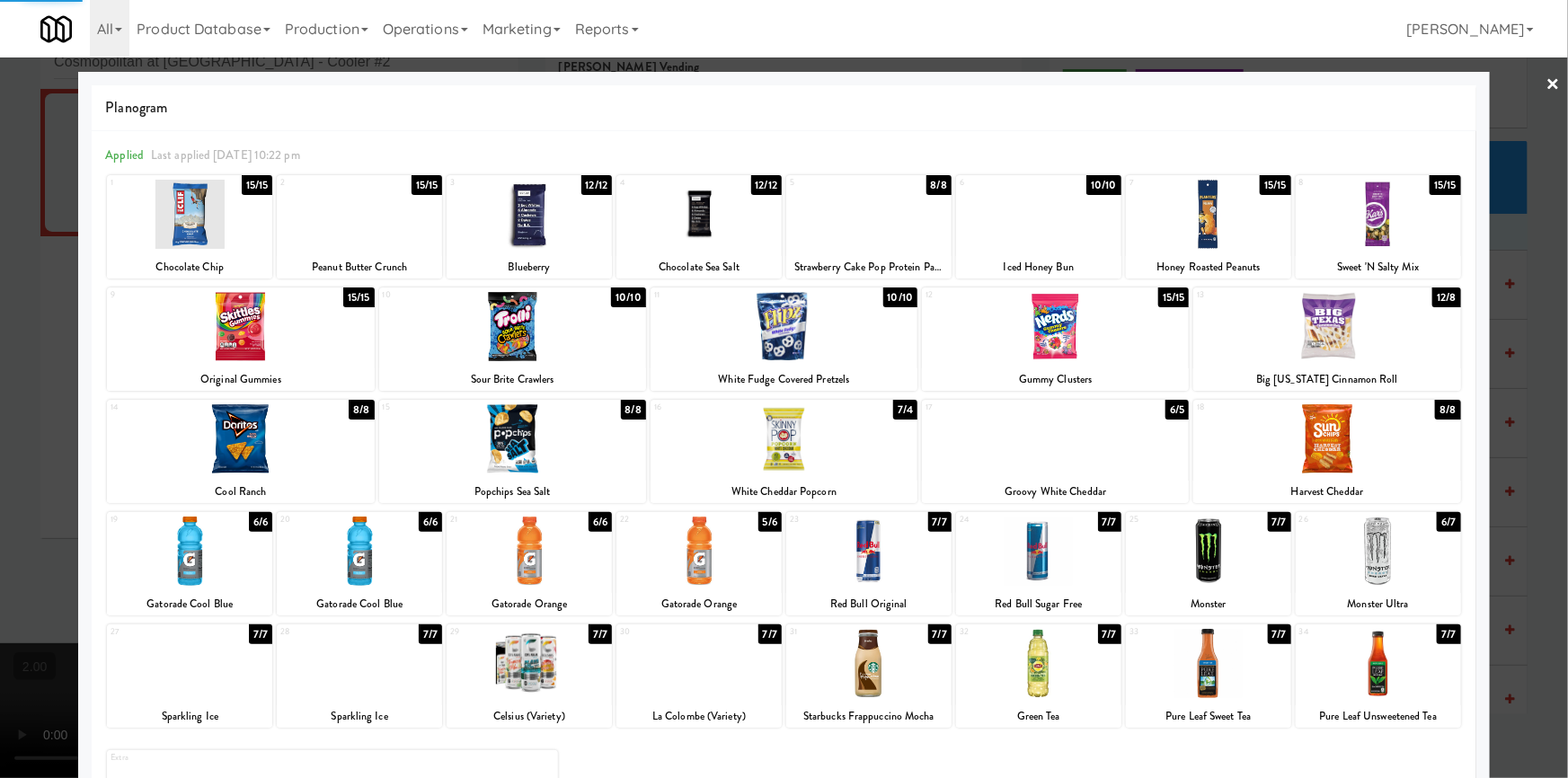
click at [0, 299] on div at bounding box center [784, 389] width 1568 height 778
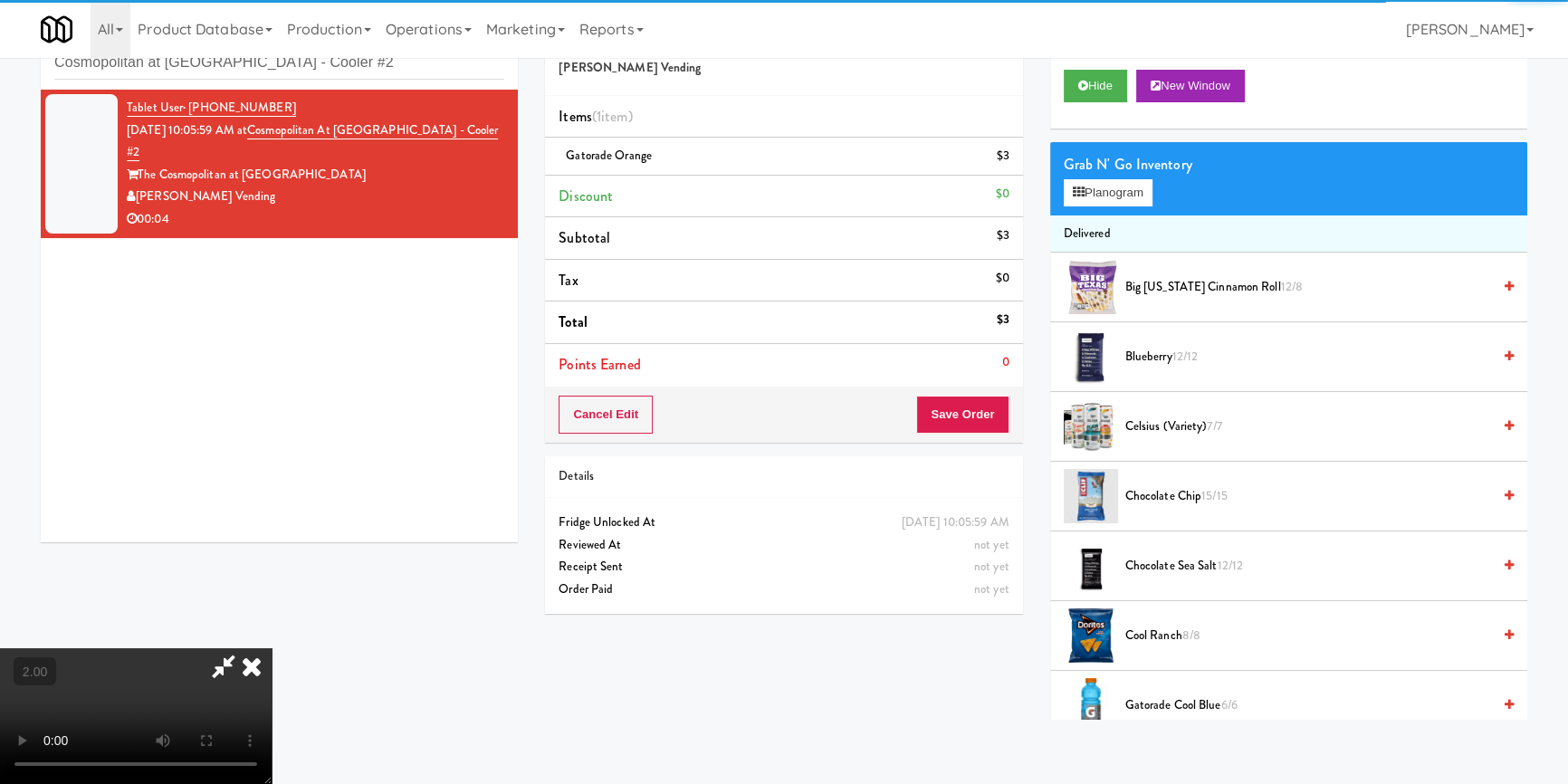
click at [215, 648] on video at bounding box center [136, 716] width 271 height 136
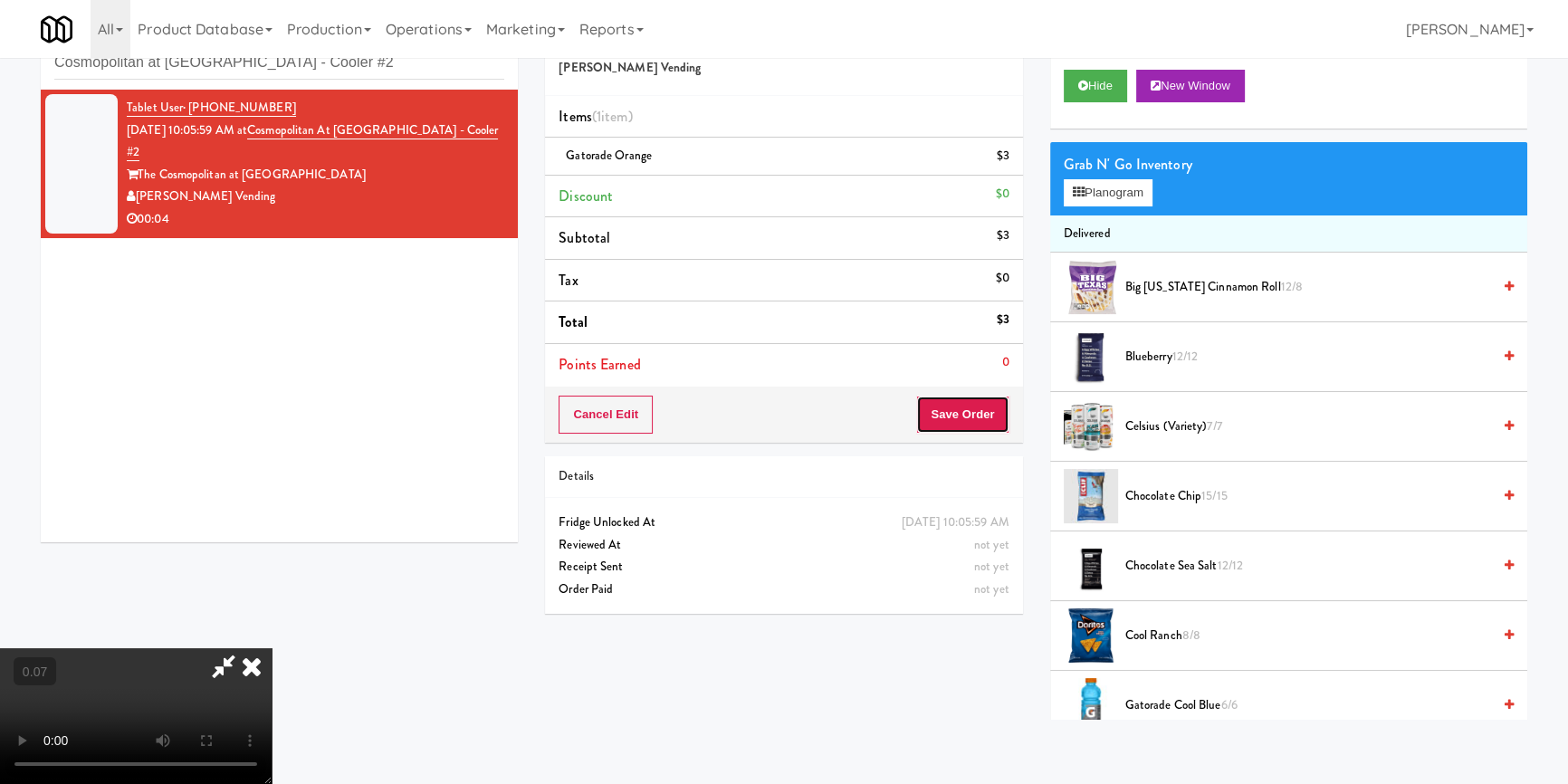
click at [994, 397] on button "Save Order" at bounding box center [962, 415] width 92 height 38
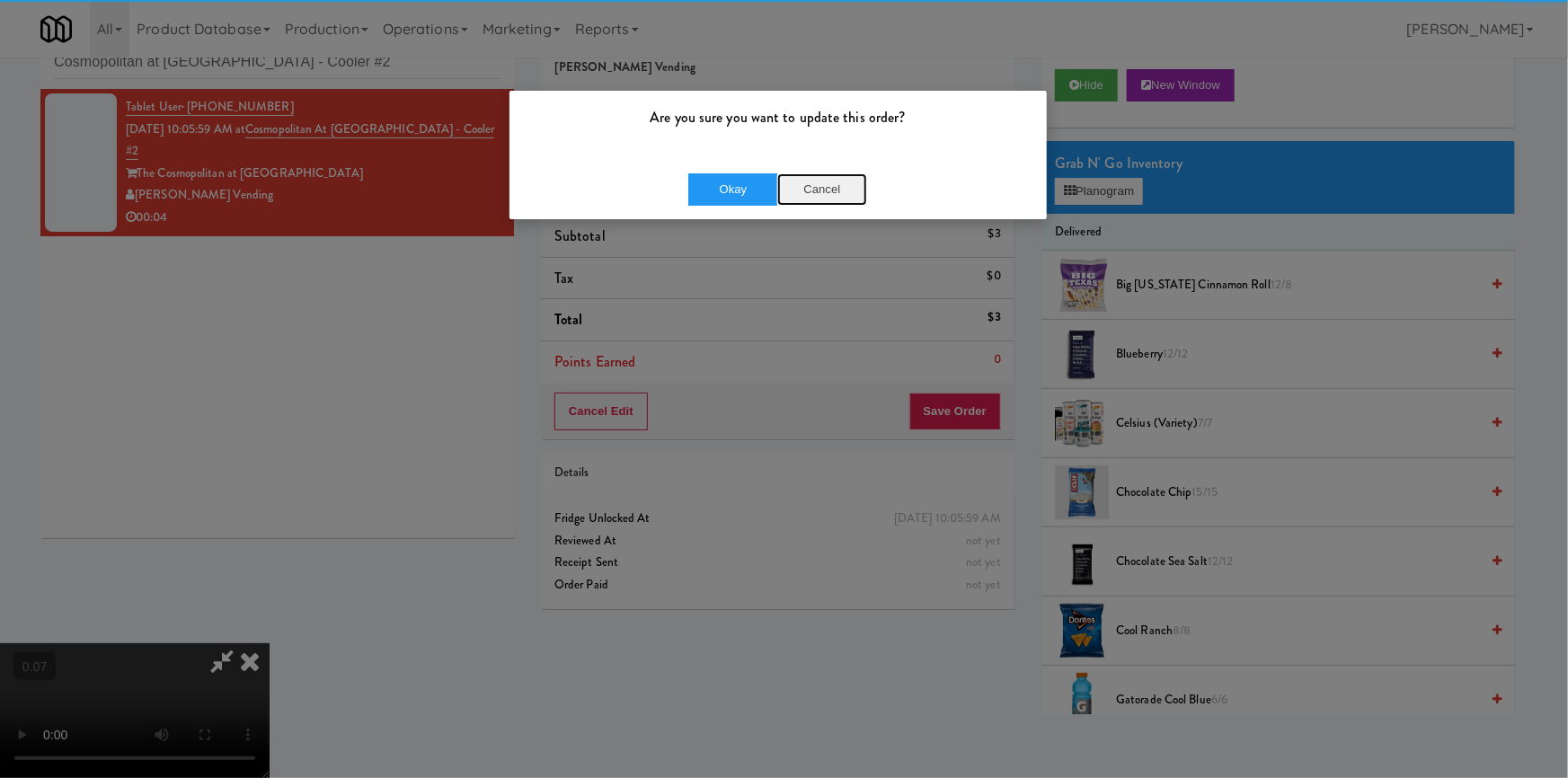
click at [777, 175] on button "Cancel" at bounding box center [822, 190] width 90 height 32
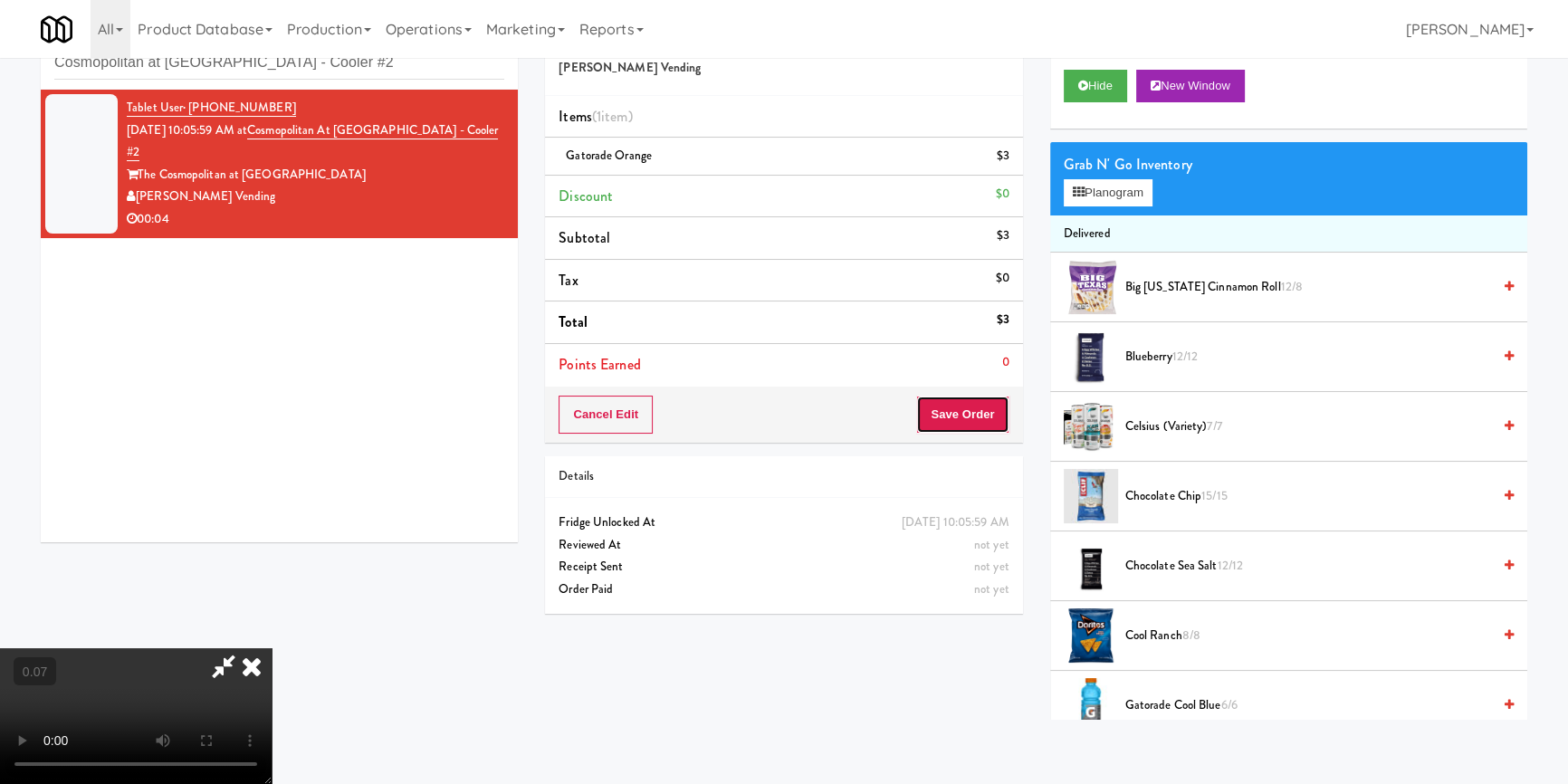
drag, startPoint x: 949, startPoint y: 403, endPoint x: 904, endPoint y: 367, distance: 57.6
click at [949, 404] on button "Save Order" at bounding box center [962, 415] width 92 height 38
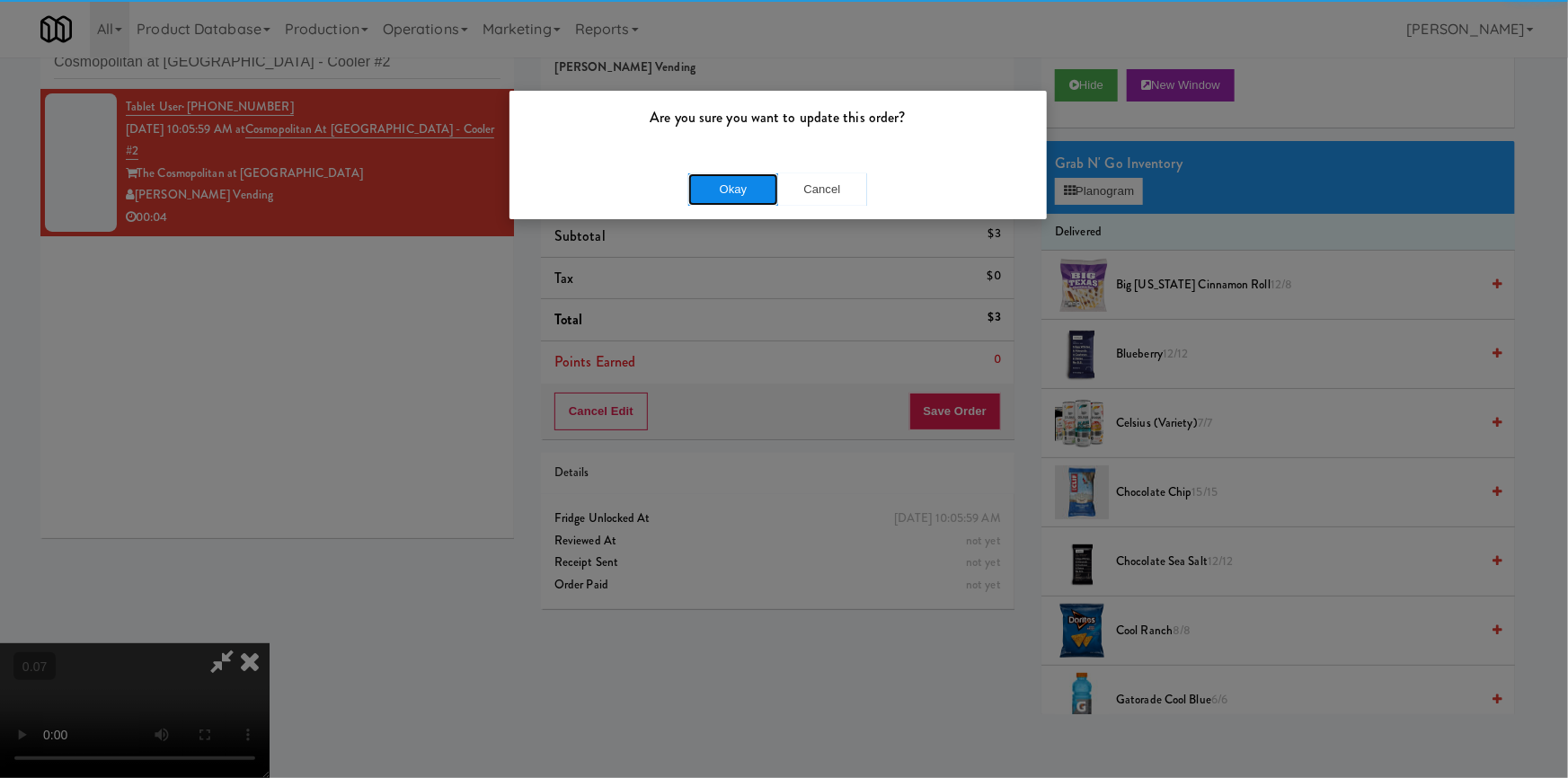
click at [738, 190] on button "Okay" at bounding box center [733, 190] width 90 height 32
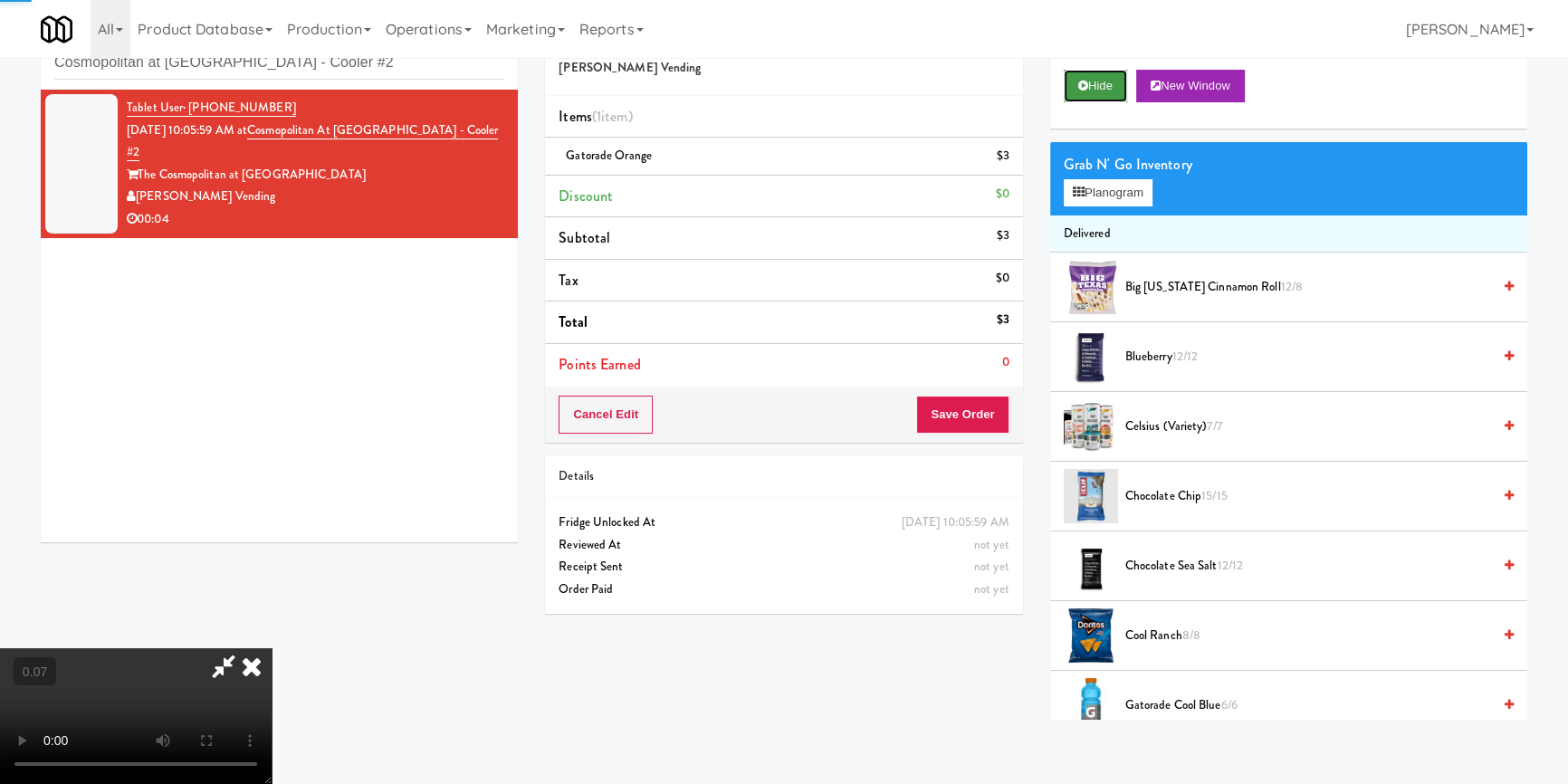
click at [1086, 84] on icon at bounding box center [1083, 86] width 10 height 12
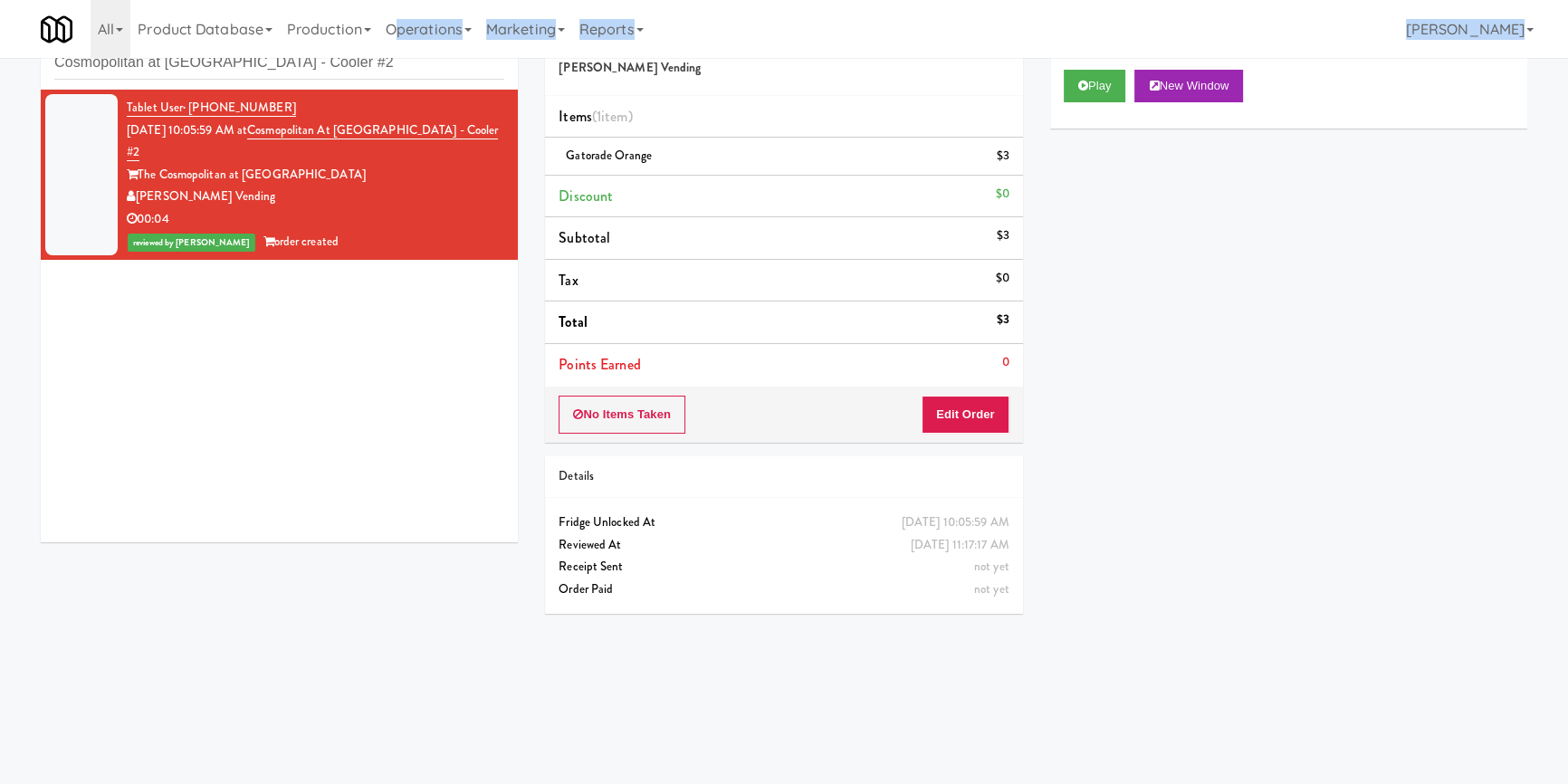
drag, startPoint x: 405, startPoint y: 55, endPoint x: 0, endPoint y: 58, distance: 405.0
click at [0, 58] on body "Are you sure you want to update this order? Okay Cancel Okay Are you sure you w…" at bounding box center [784, 392] width 1568 height 784
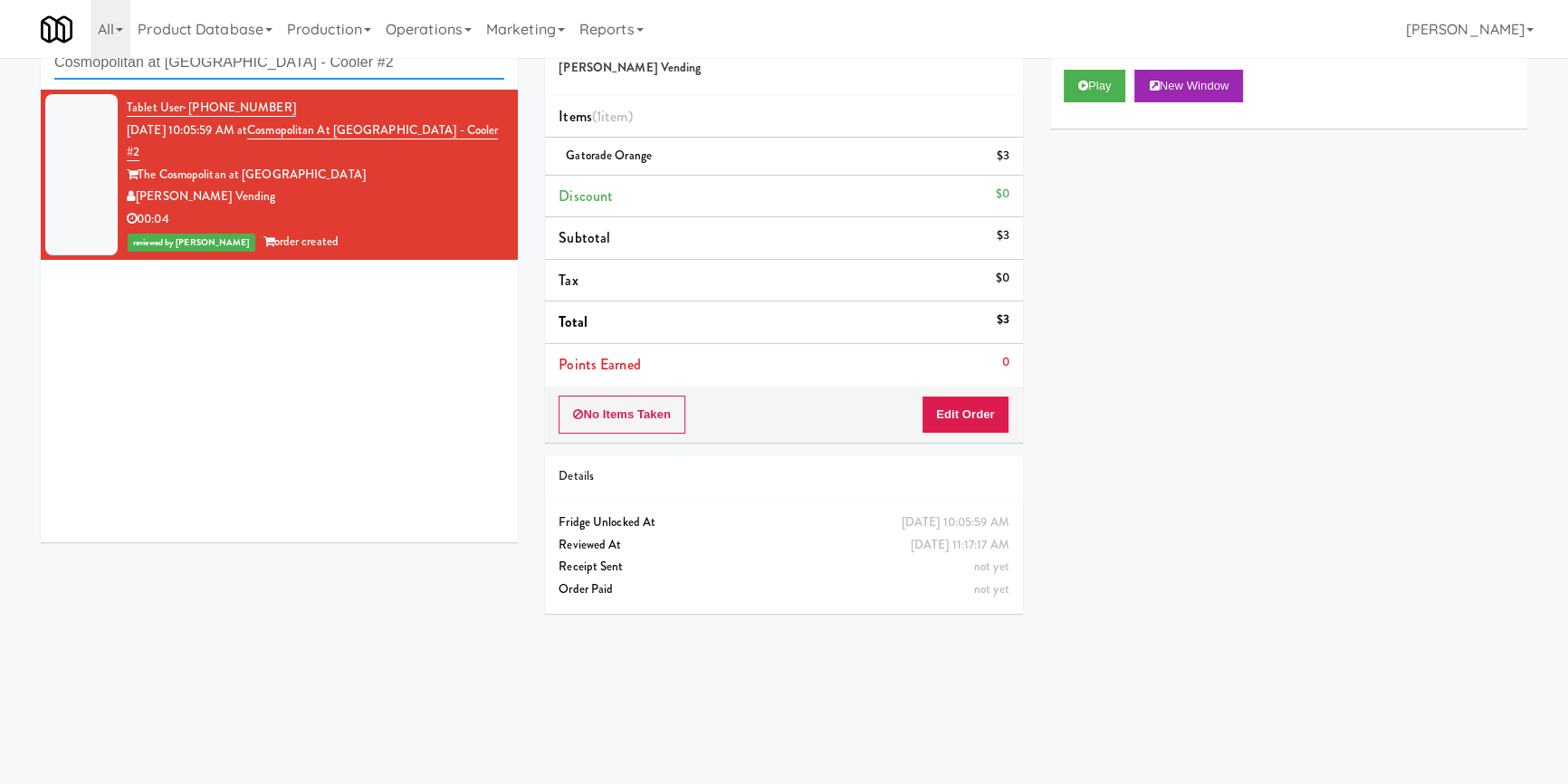
paste input "1140 S Wabash - Right - Ambient"
drag, startPoint x: 379, startPoint y: 72, endPoint x: 0, endPoint y: 58, distance: 379.3
click at [0, 58] on div "inbox reviewed recent all unclear take inventory issue suspicious failed recent…" at bounding box center [784, 364] width 1568 height 712
type input "1140 S Wabash - Right - Ambient"
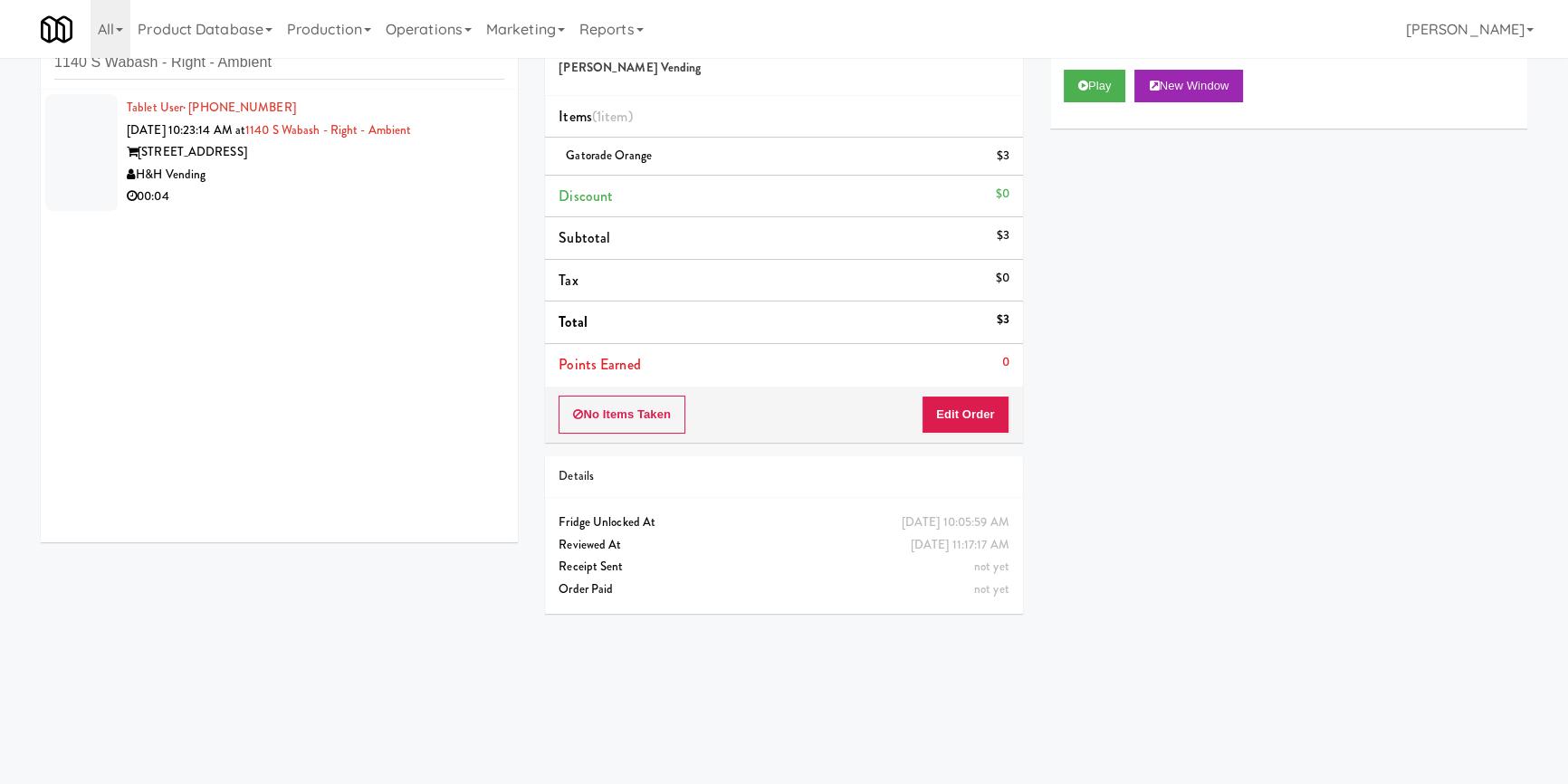
click at [386, 182] on div "H&H Vending" at bounding box center [316, 175] width 377 height 23
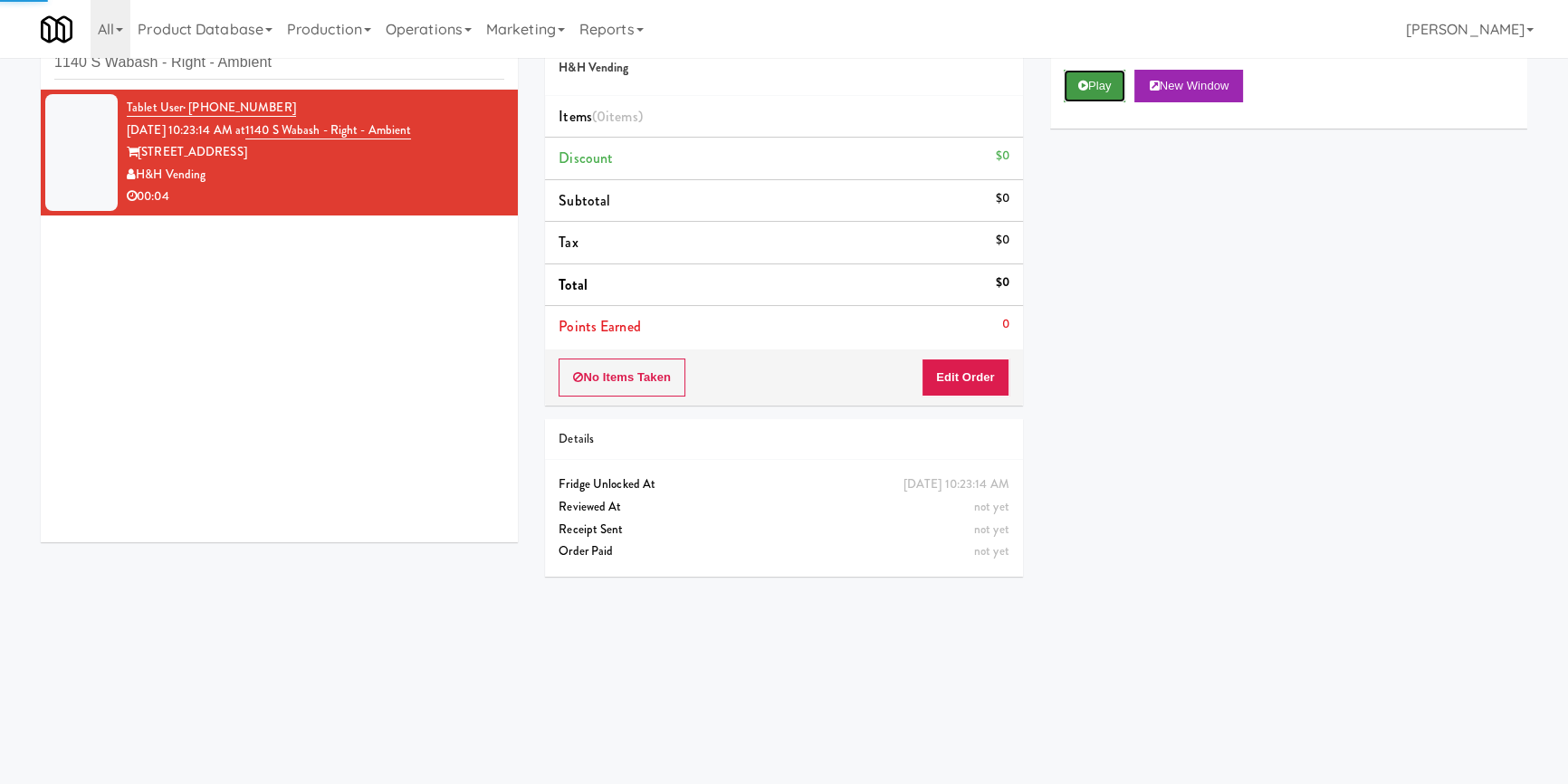
click at [1114, 80] on button "Play" at bounding box center [1095, 86] width 63 height 33
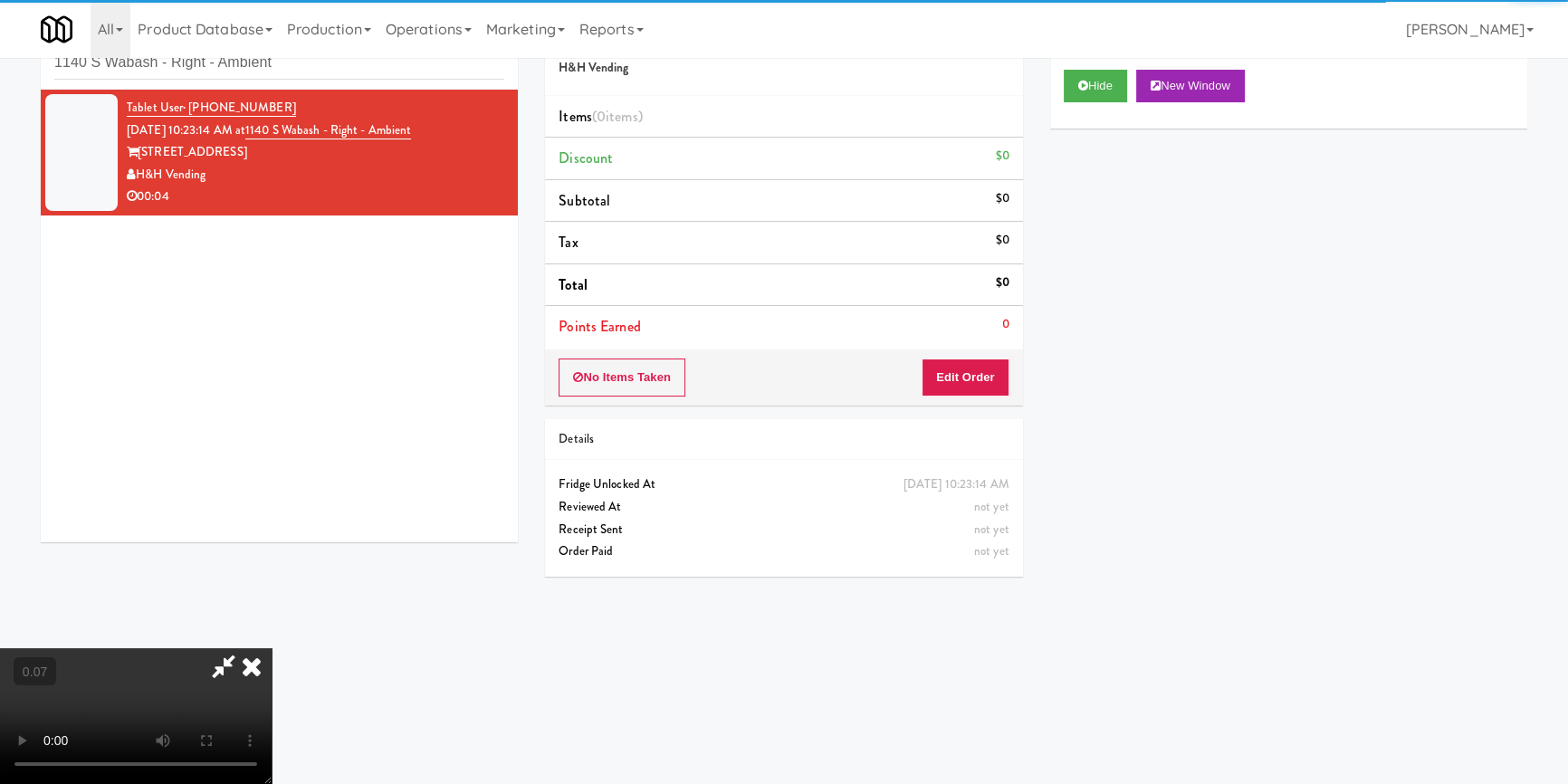
click at [988, 355] on div "No Items Taken Edit Order" at bounding box center [783, 377] width 477 height 56
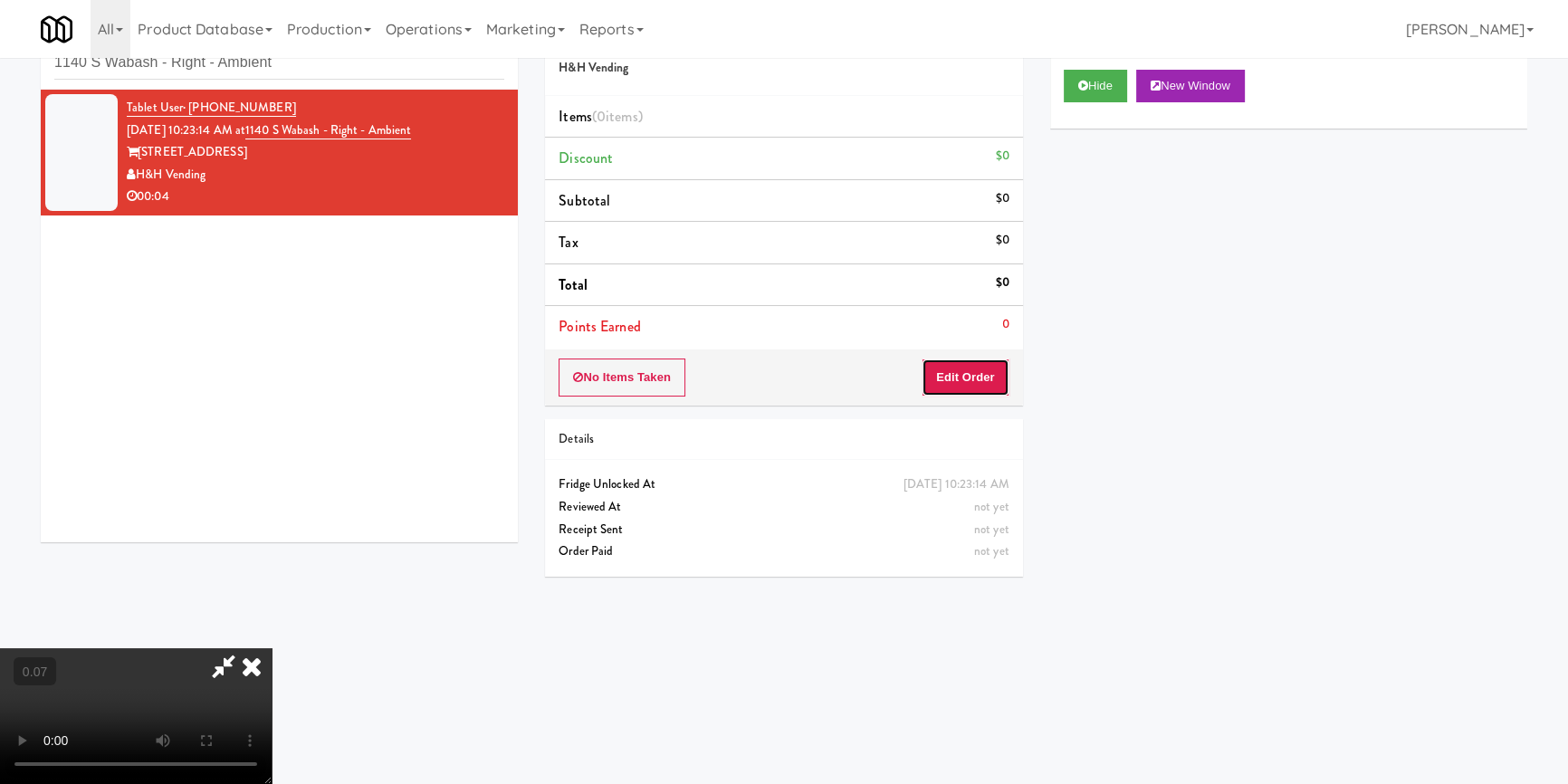
click at [988, 359] on button "Edit Order" at bounding box center [965, 378] width 88 height 38
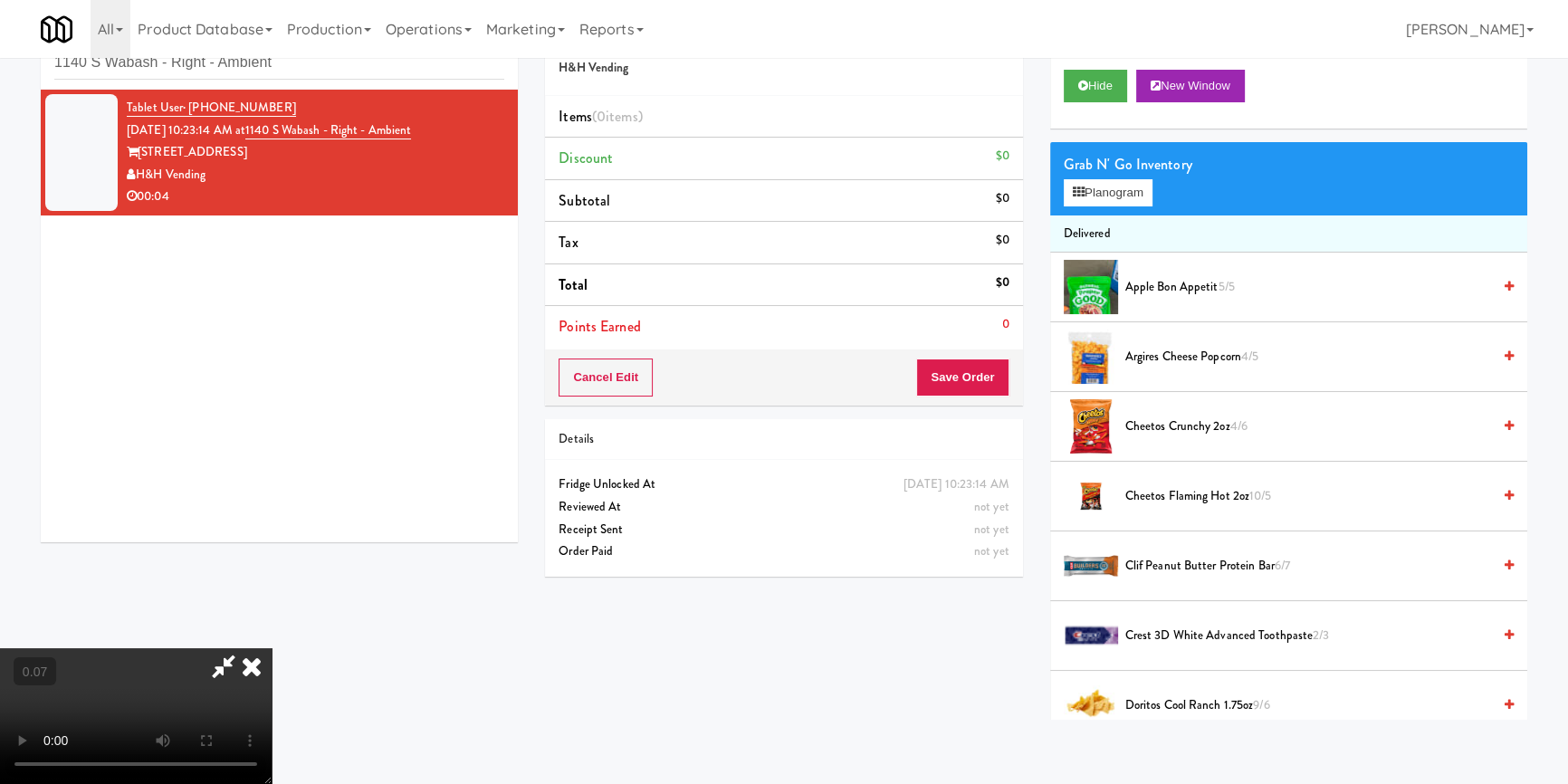
click at [271, 648] on video at bounding box center [136, 716] width 271 height 136
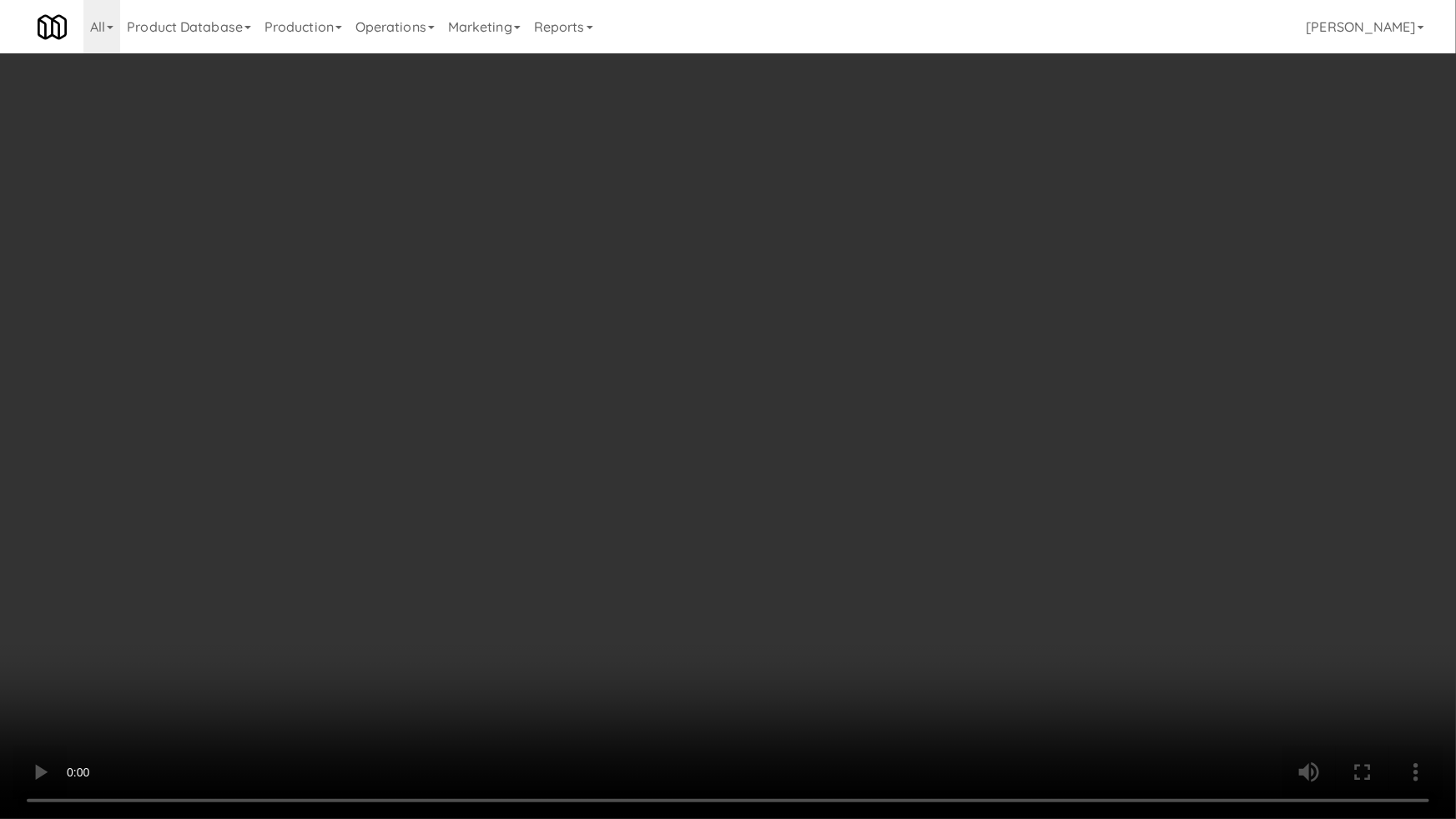
click at [1101, 496] on video at bounding box center [728, 410] width 1456 height 819
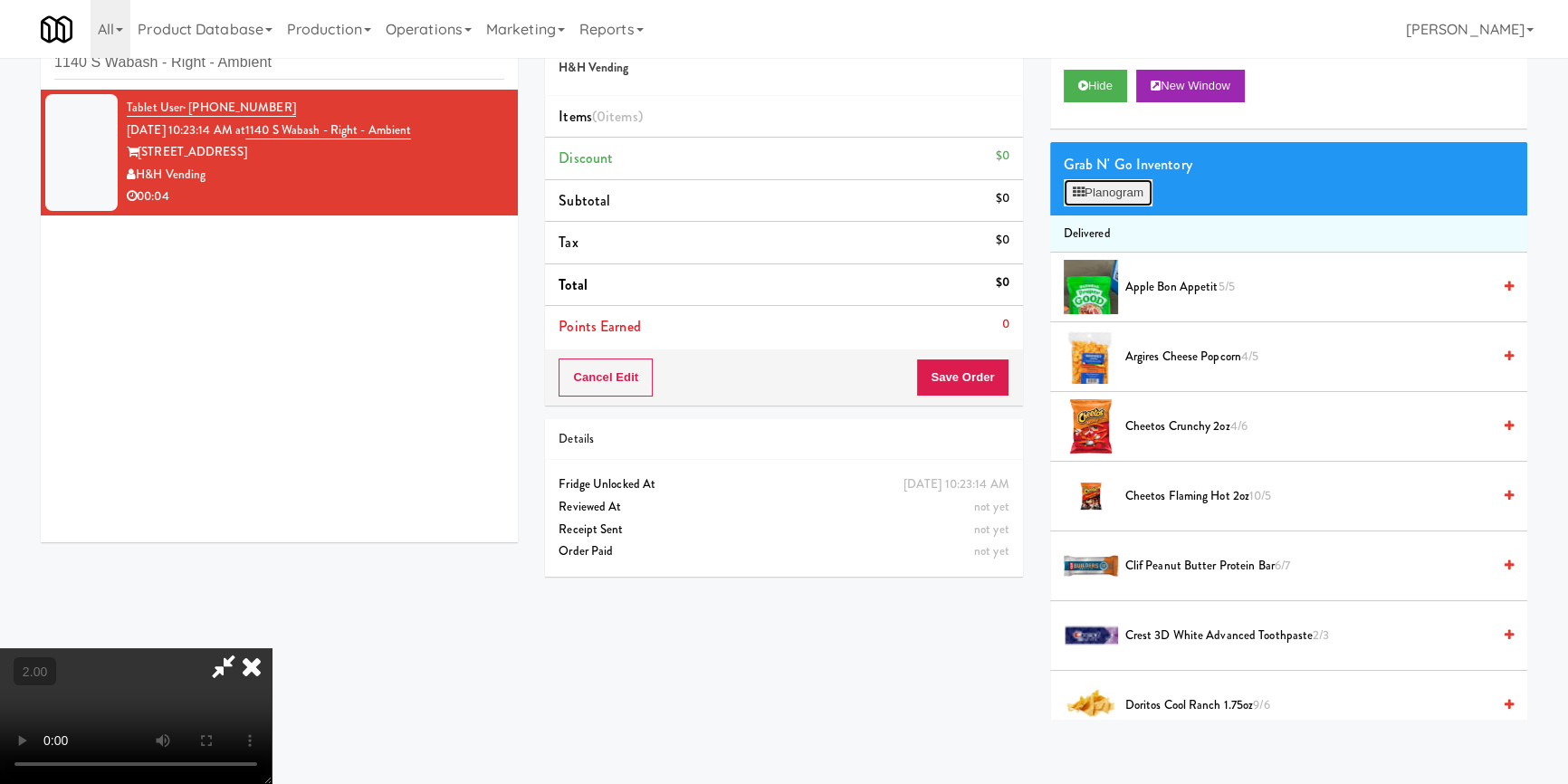
click at [1115, 179] on button "Planogram" at bounding box center [1108, 192] width 89 height 27
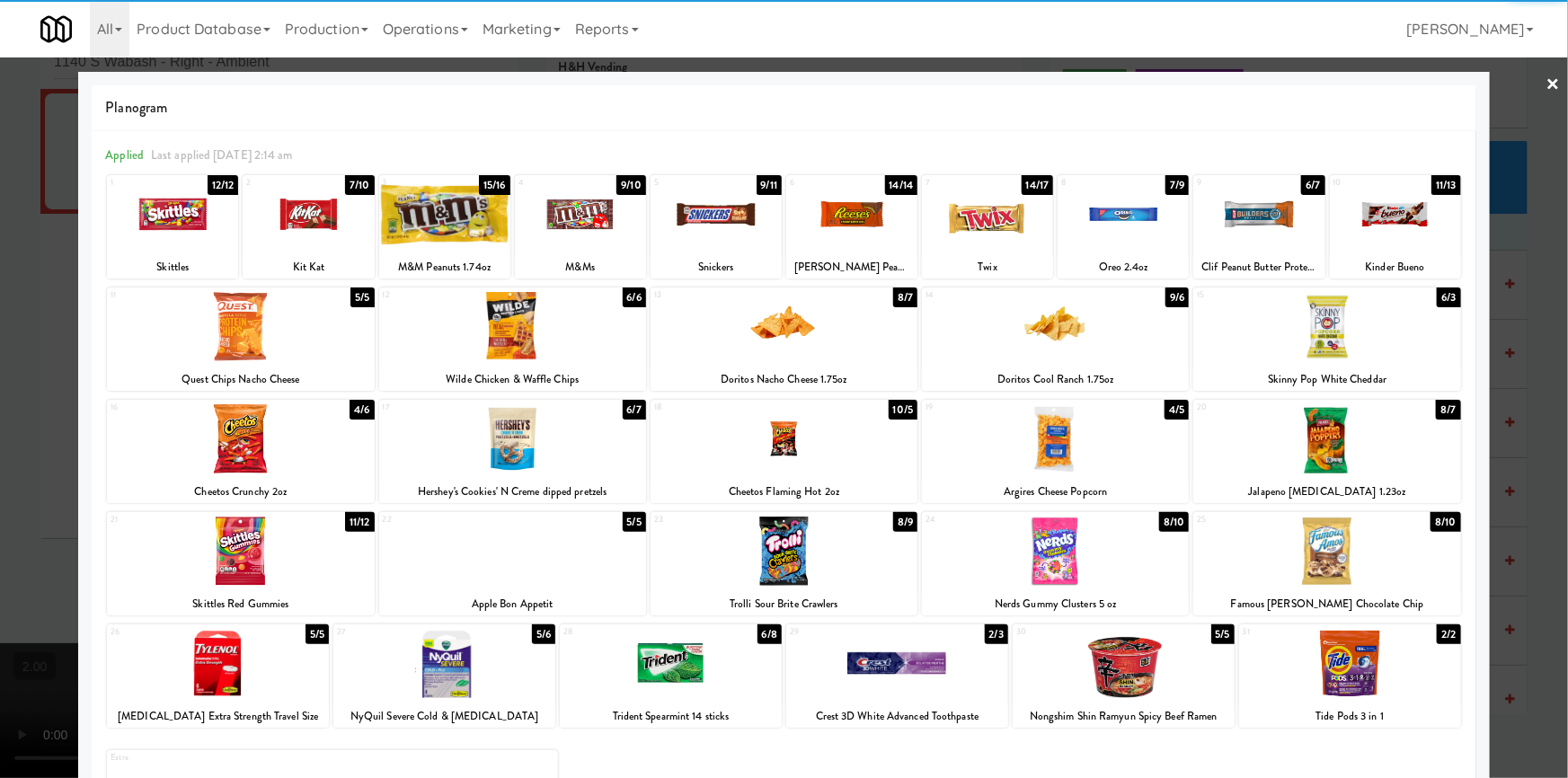
click at [682, 681] on div at bounding box center [670, 663] width 222 height 69
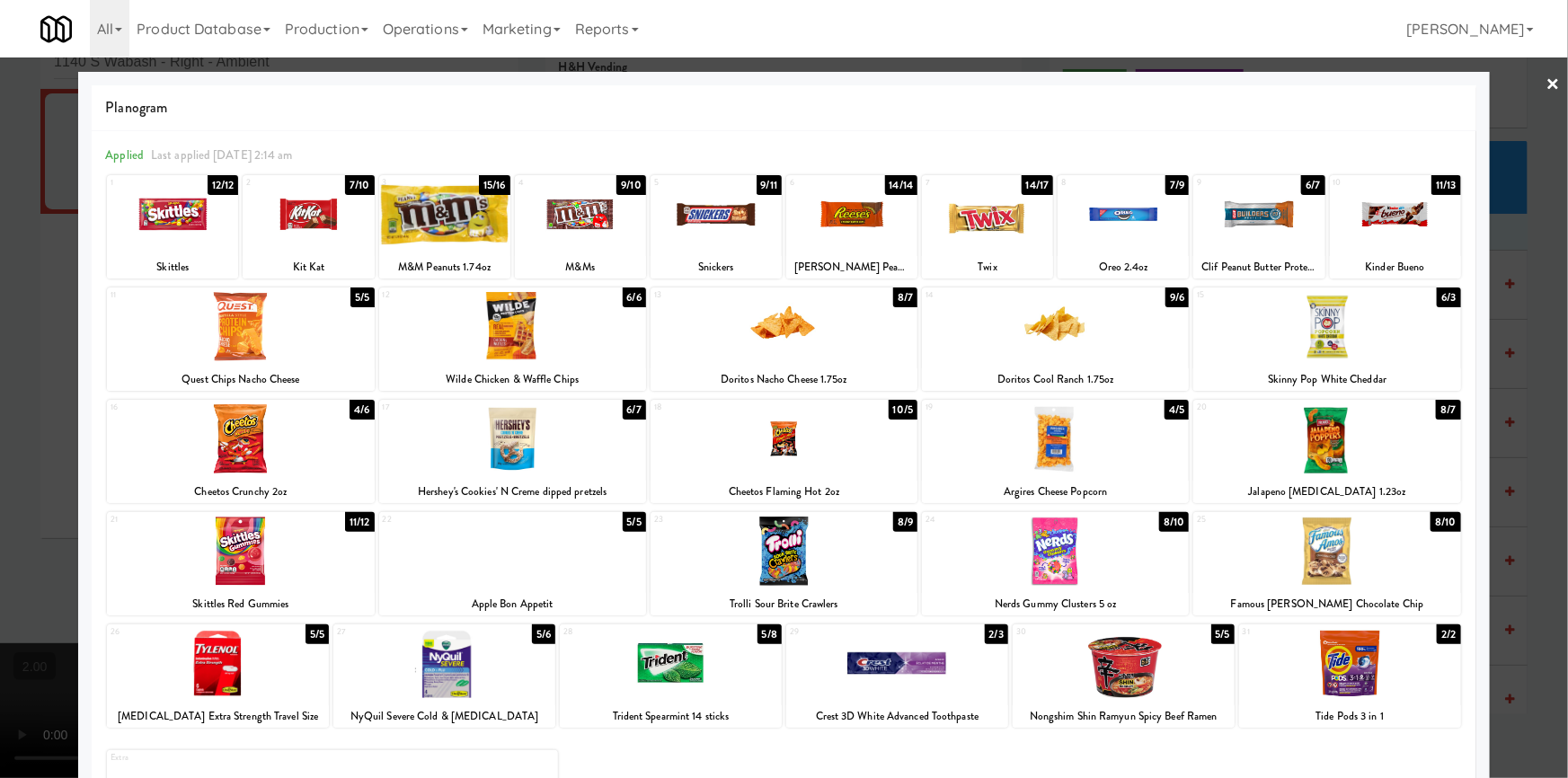
click at [0, 434] on div at bounding box center [784, 389] width 1568 height 778
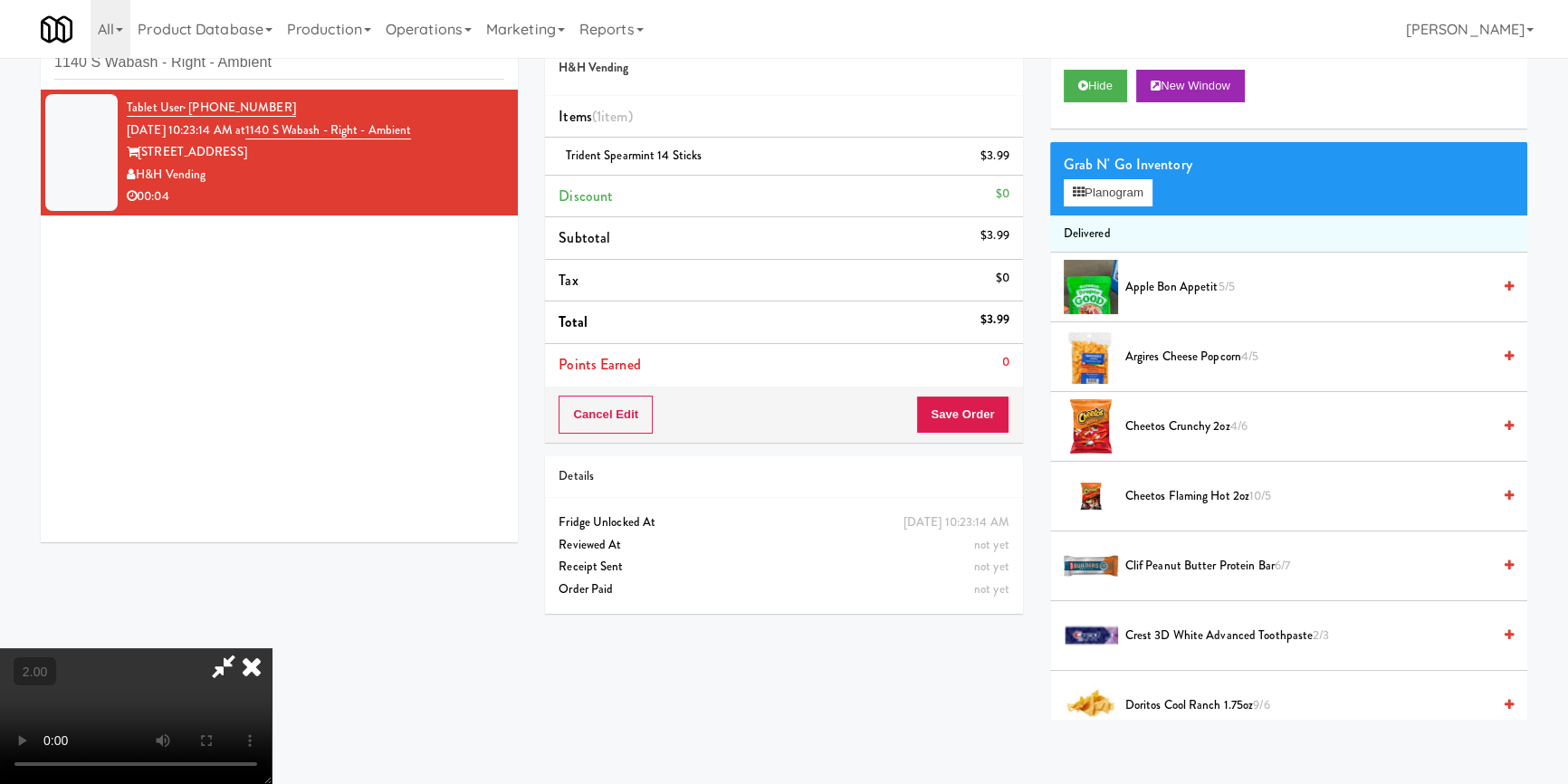
click at [1012, 418] on div "Cancel Edit Save Order" at bounding box center [783, 415] width 477 height 56
click at [980, 397] on button "Save Order" at bounding box center [962, 415] width 92 height 38
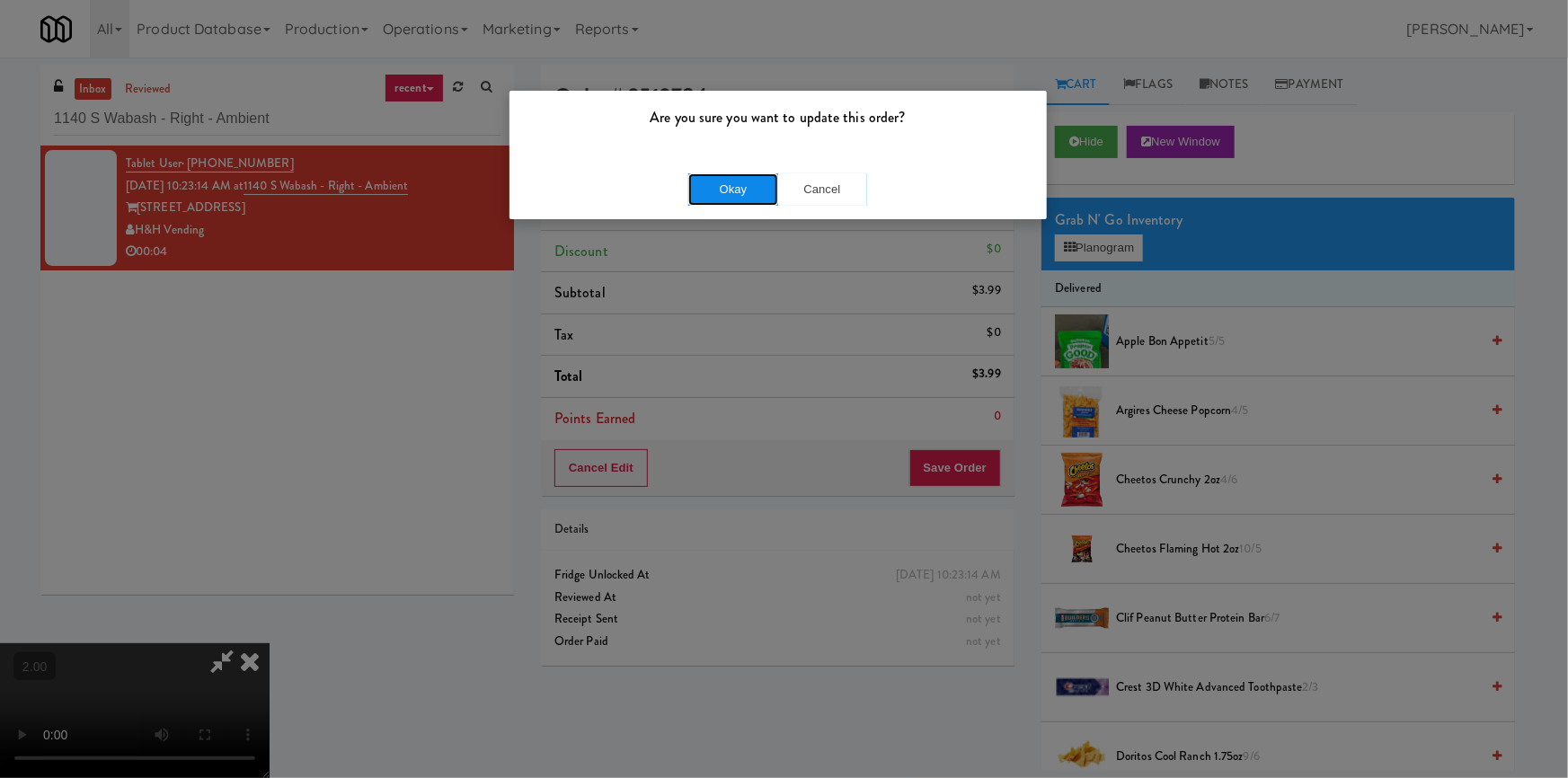
click at [752, 194] on button "Okay" at bounding box center [733, 190] width 90 height 32
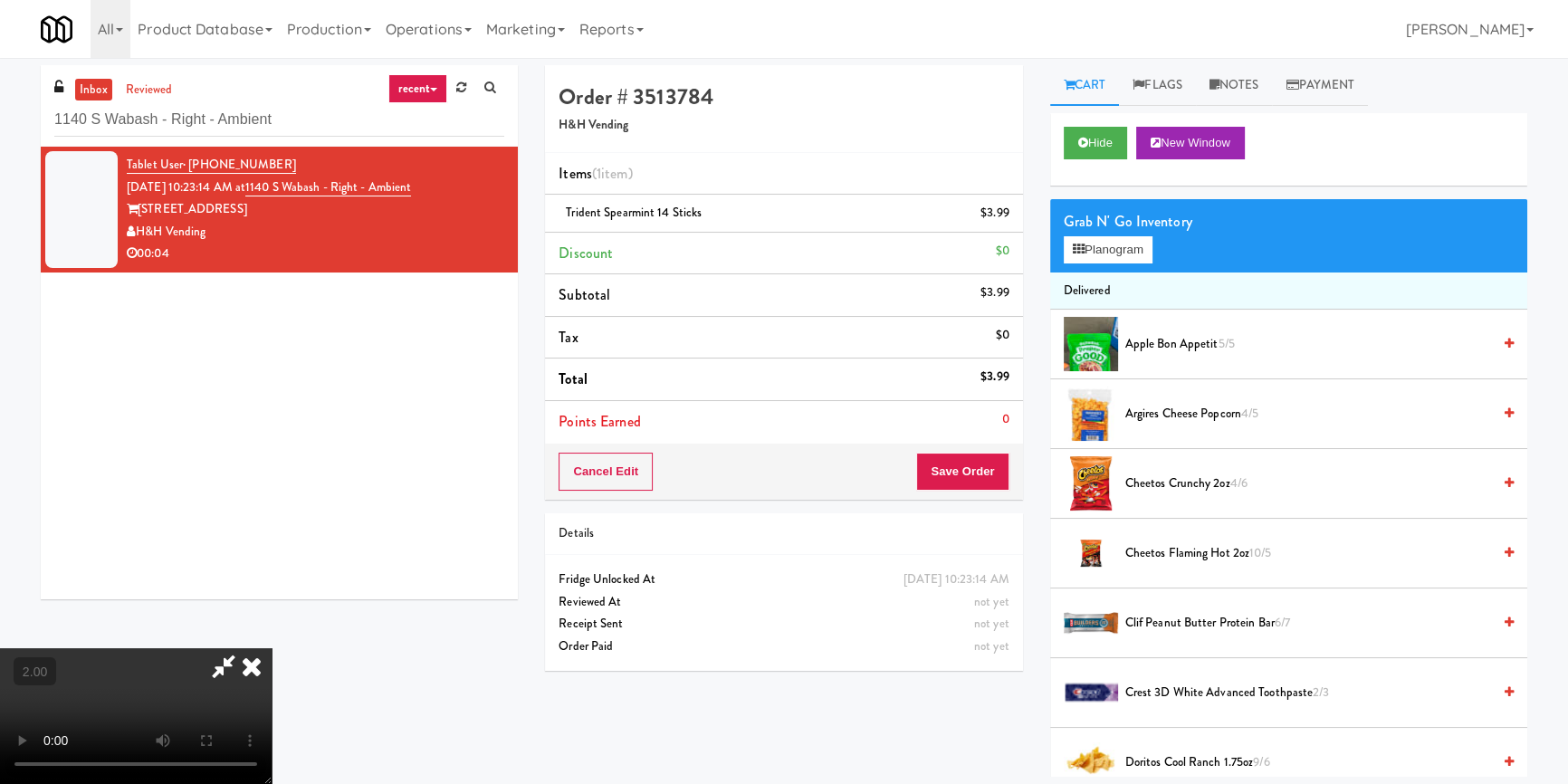
click at [1251, 72] on link "Notes" at bounding box center [1234, 86] width 77 height 40
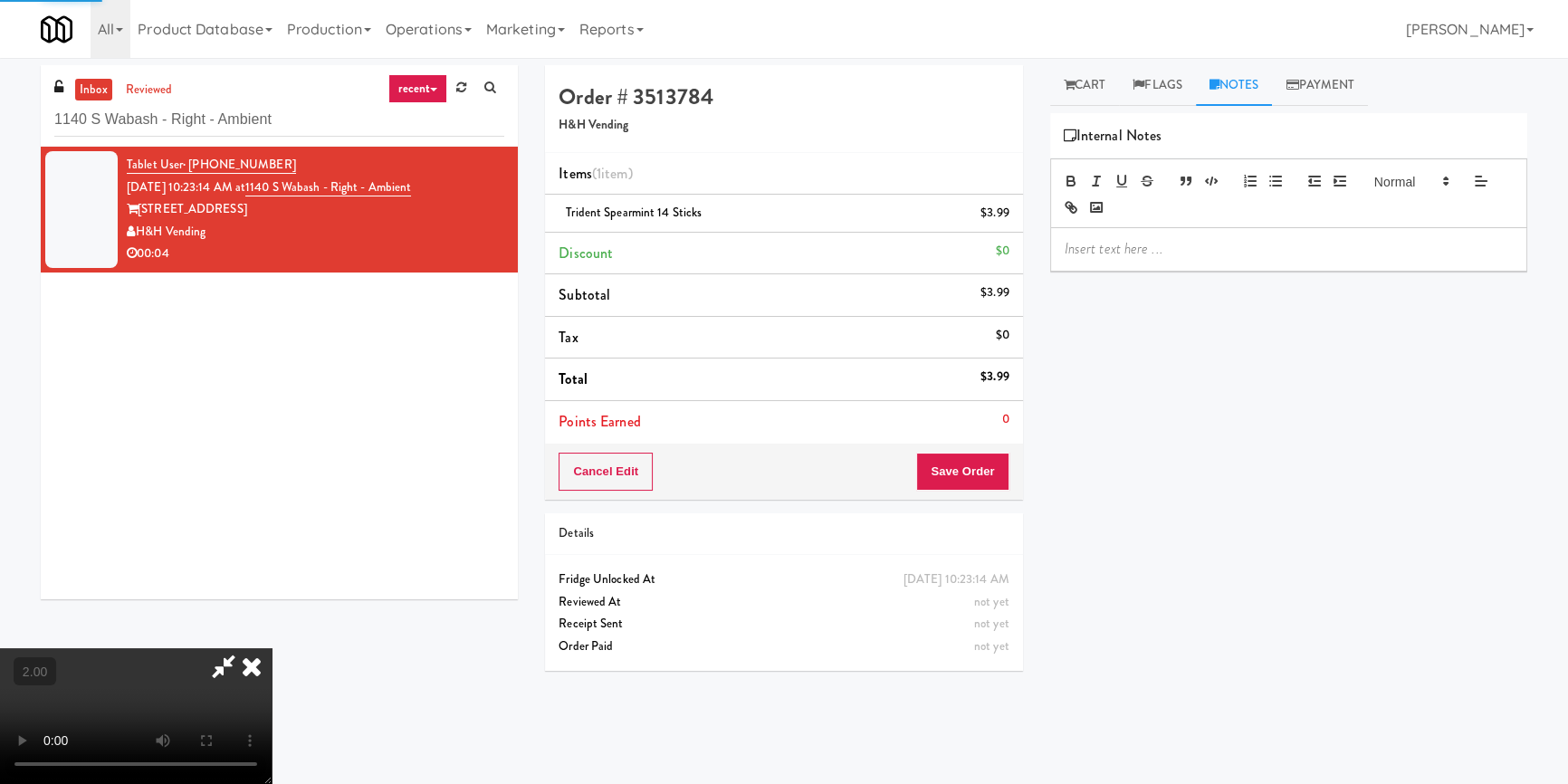
click at [1220, 240] on p at bounding box center [1289, 248] width 448 height 20
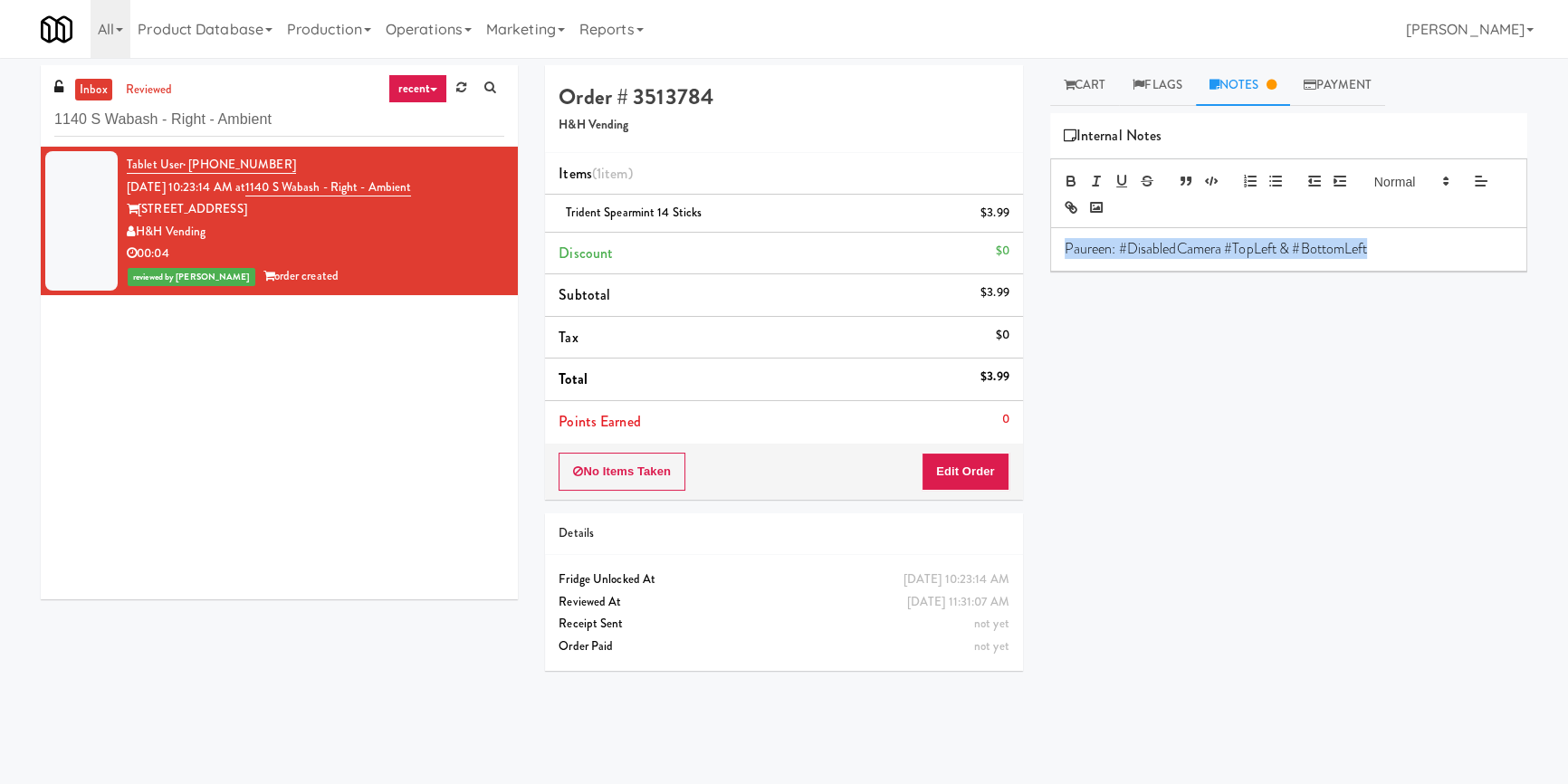
drag, startPoint x: 1395, startPoint y: 250, endPoint x: 1017, endPoint y: 291, distance: 380.2
click at [1017, 291] on div "Order # 3513784 H&H Vending Items (1 item ) Trident Spearmint 14 sticks $3.99 D…" at bounding box center [1035, 421] width 1009 height 712
paste input "Laurel (Left)"
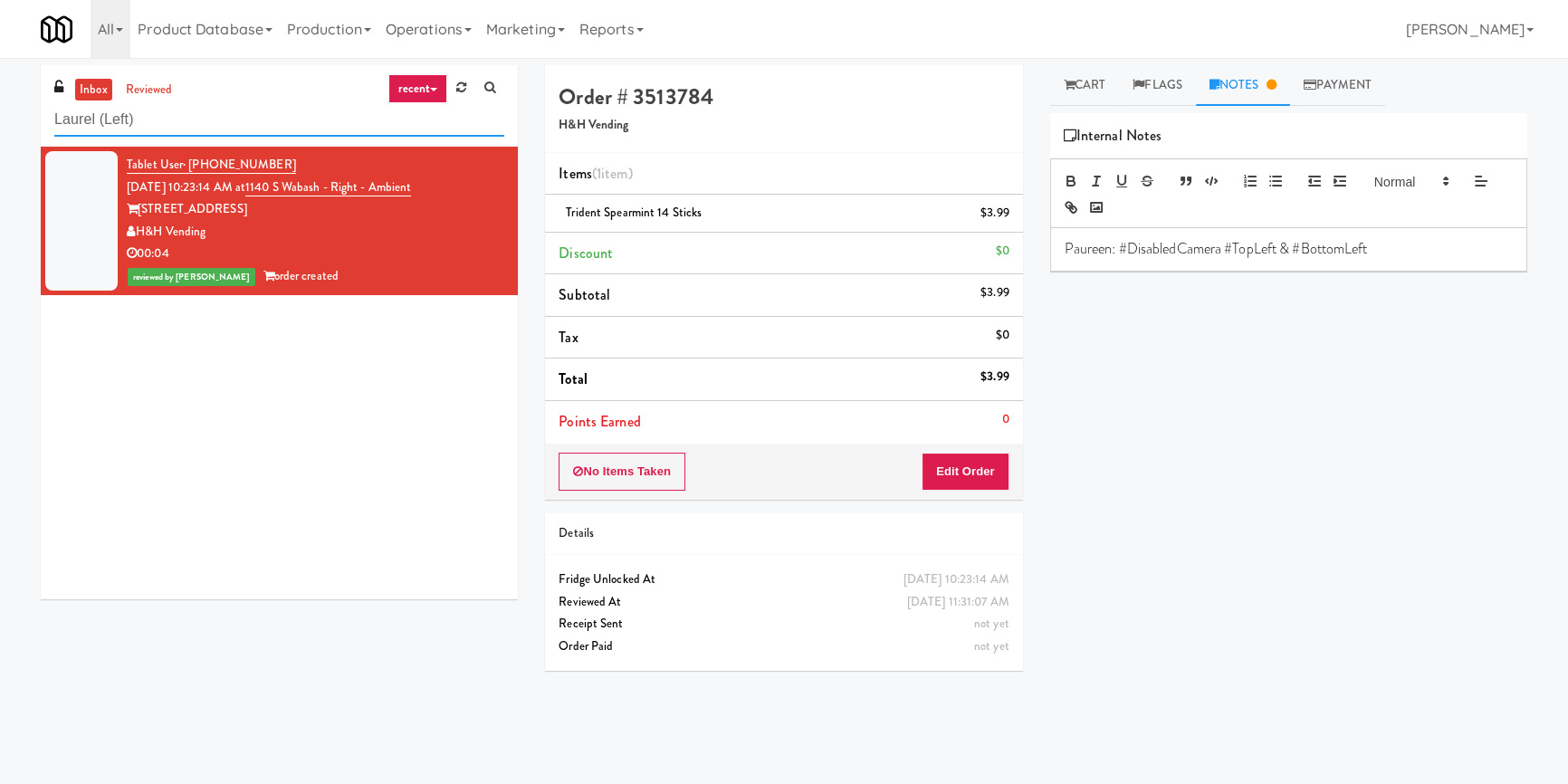
drag, startPoint x: 296, startPoint y: 135, endPoint x: 0, endPoint y: 120, distance: 296.4
click at [0, 120] on div "inbox reviewed recent all unclear take inventory issue suspicious failed recent…" at bounding box center [784, 421] width 1568 height 712
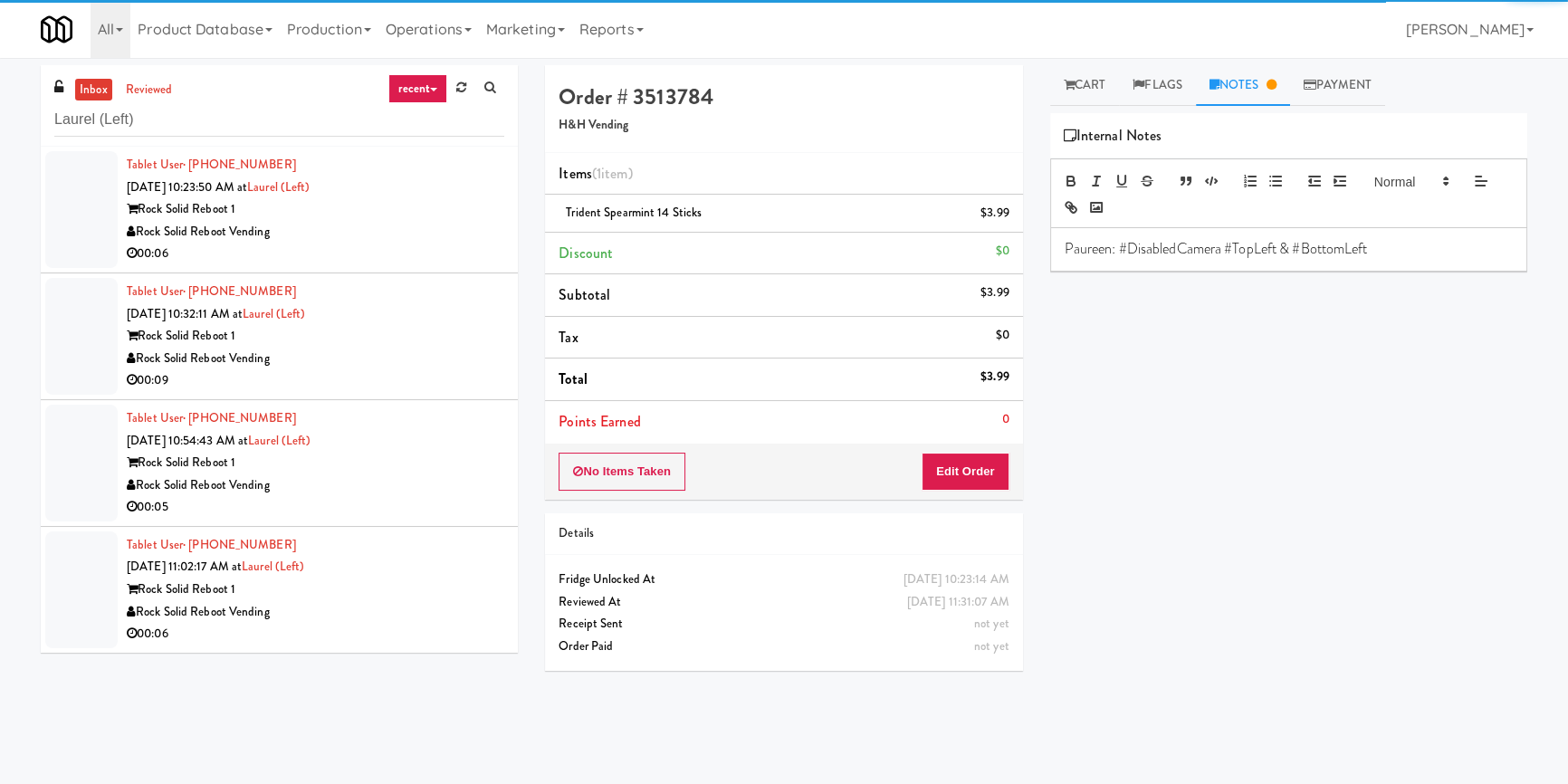
click at [418, 235] on div "Rock Solid Reboot Vending" at bounding box center [316, 233] width 377 height 23
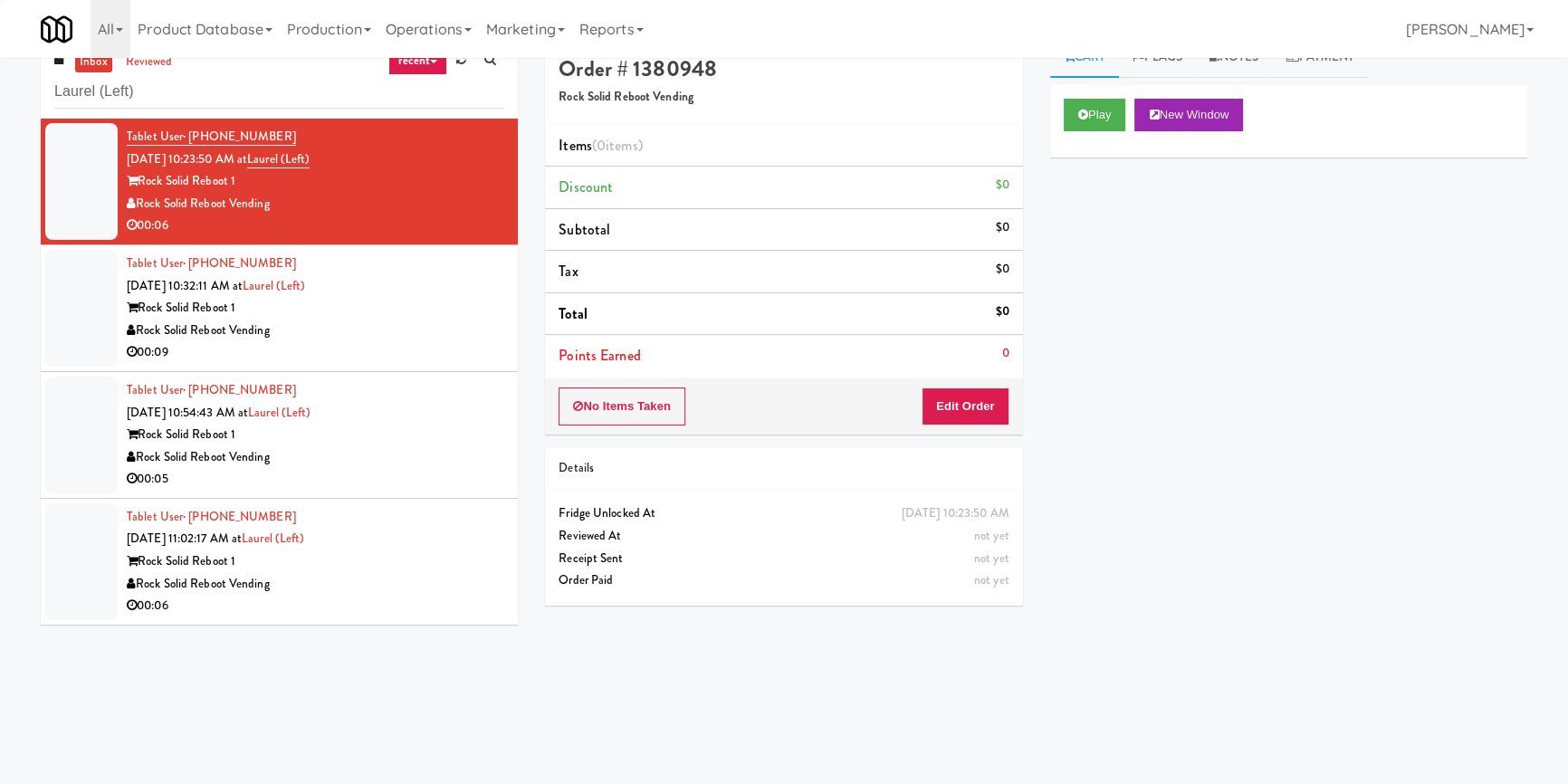
scroll to position [57, 0]
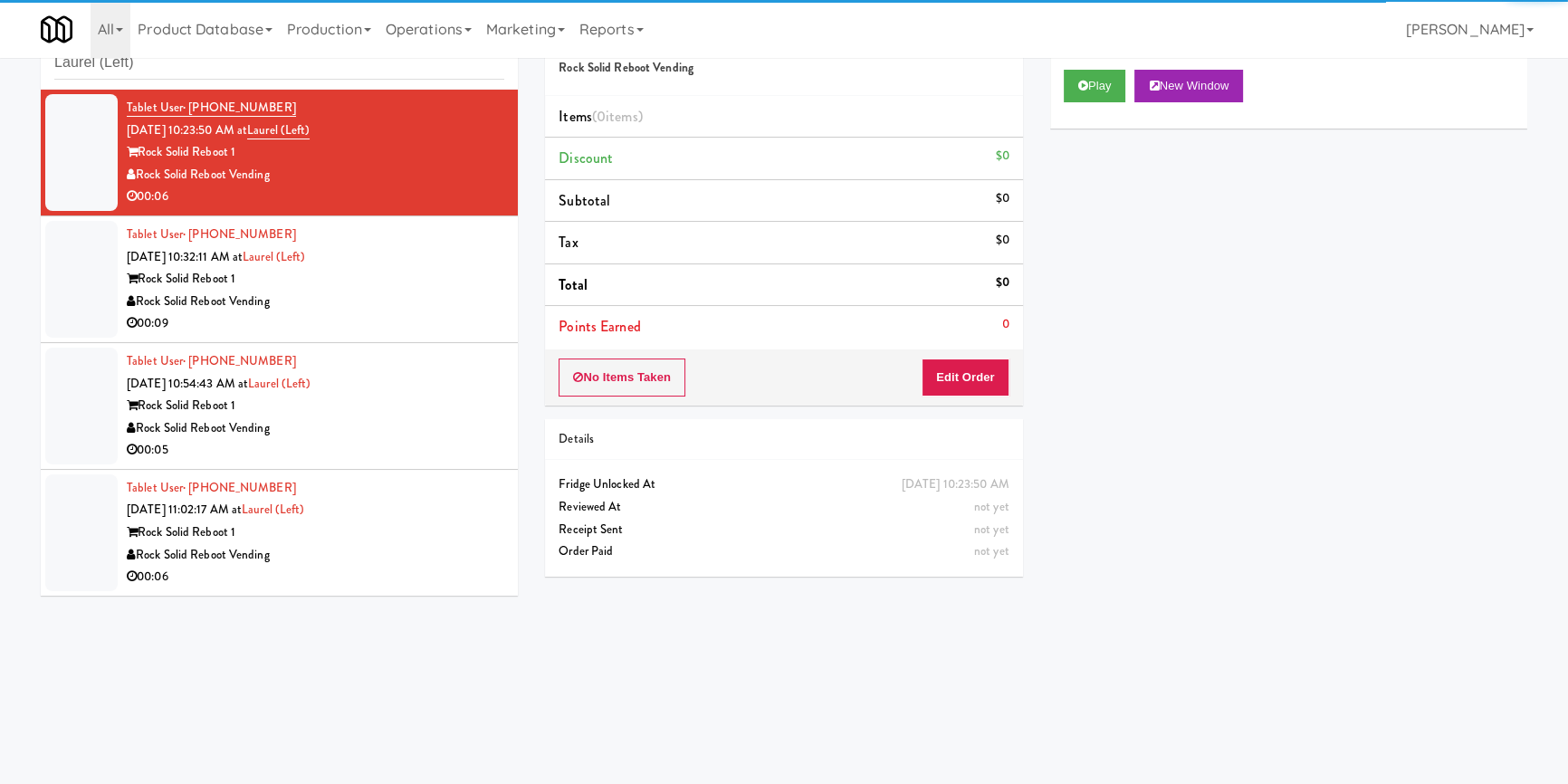
click at [1125, 58] on div "Play New Window" at bounding box center [1289, 91] width 477 height 72
click at [1113, 89] on button "Play" at bounding box center [1095, 86] width 63 height 33
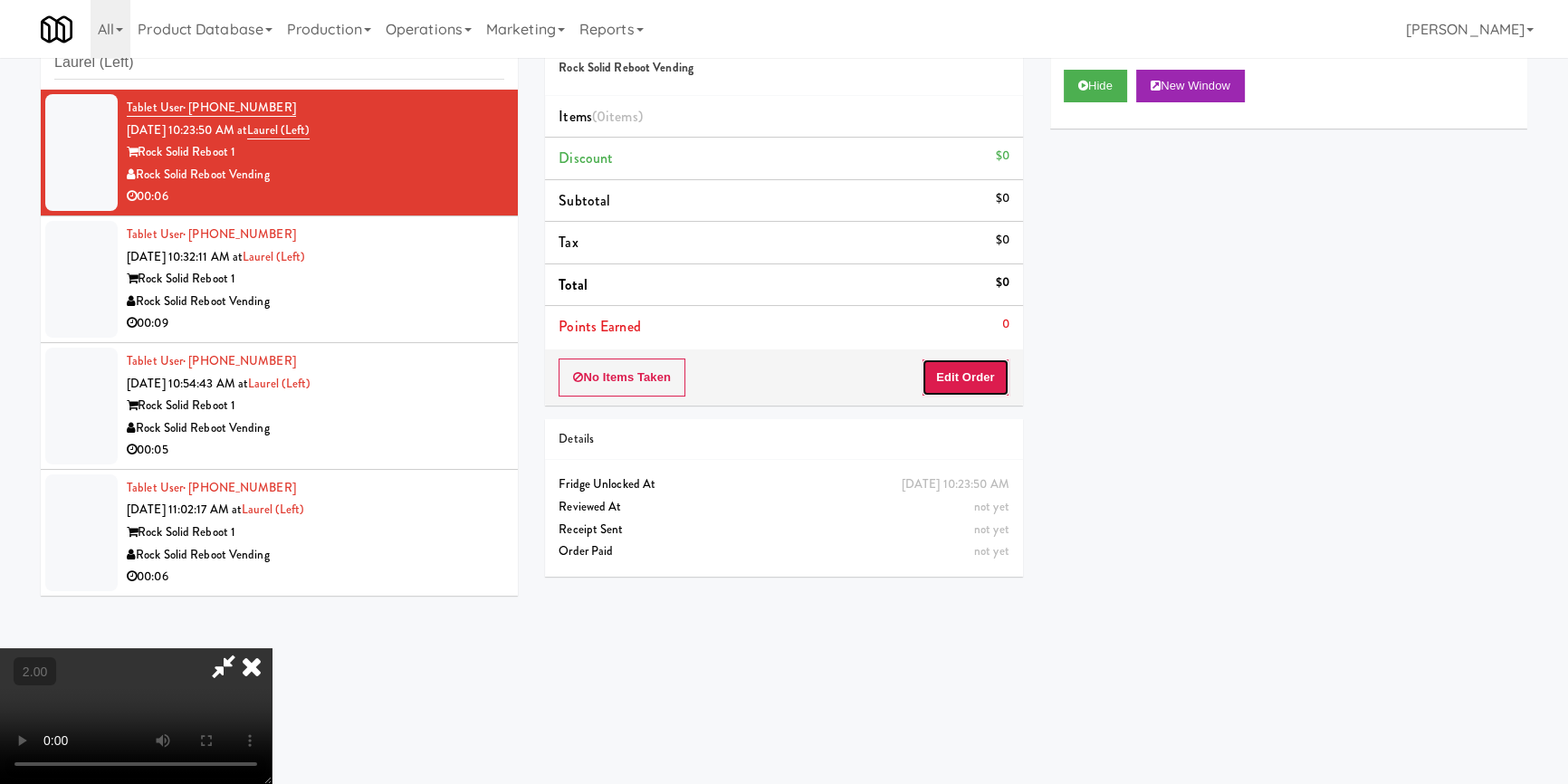
click at [980, 359] on button "Edit Order" at bounding box center [965, 378] width 88 height 38
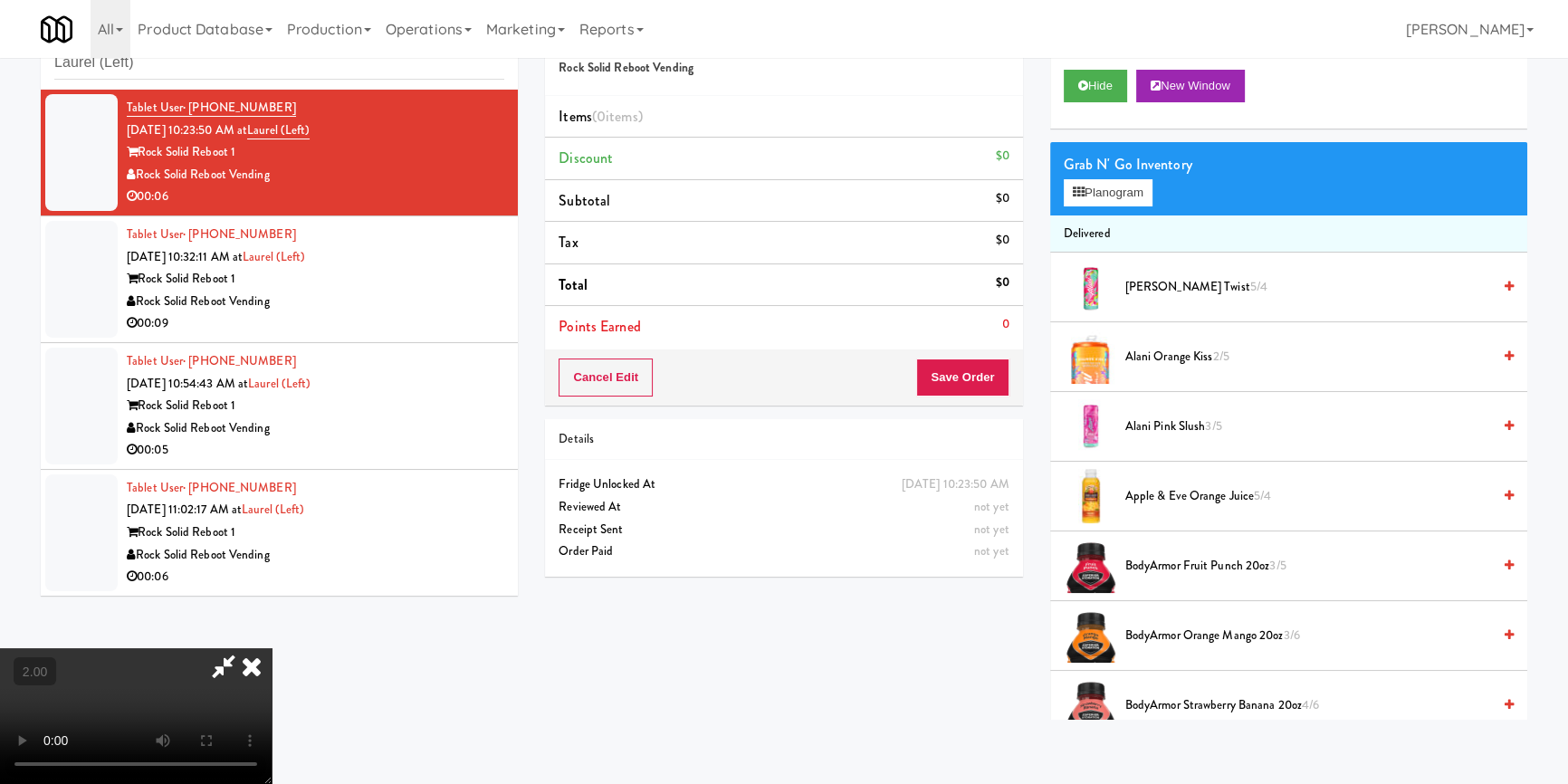
click at [271, 648] on video at bounding box center [136, 716] width 271 height 136
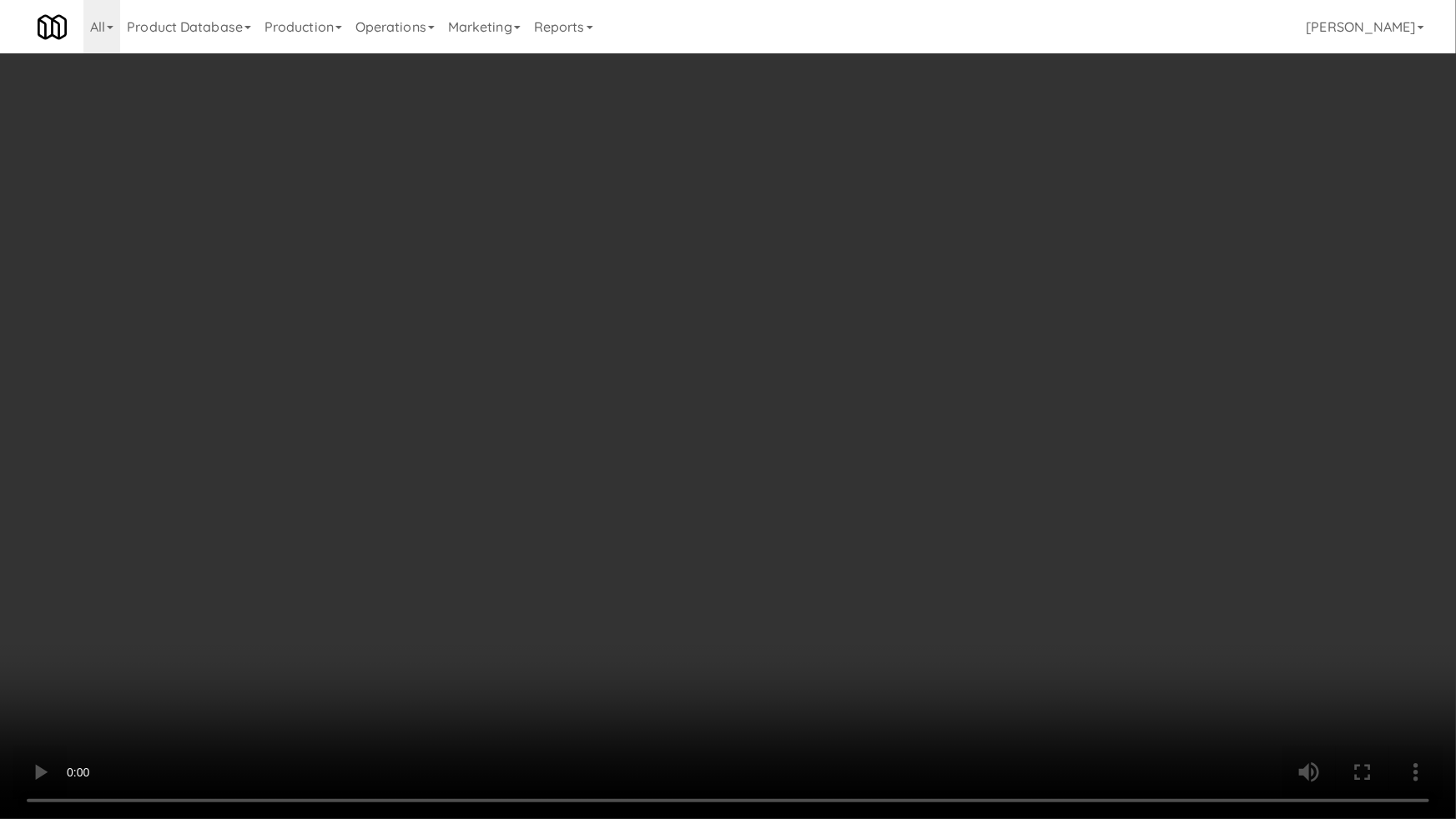
click at [800, 488] on video at bounding box center [728, 410] width 1456 height 819
click at [907, 367] on video at bounding box center [728, 410] width 1456 height 819
drag, startPoint x: 907, startPoint y: 367, endPoint x: 929, endPoint y: 290, distance: 80.1
click at [907, 367] on video at bounding box center [728, 410] width 1456 height 819
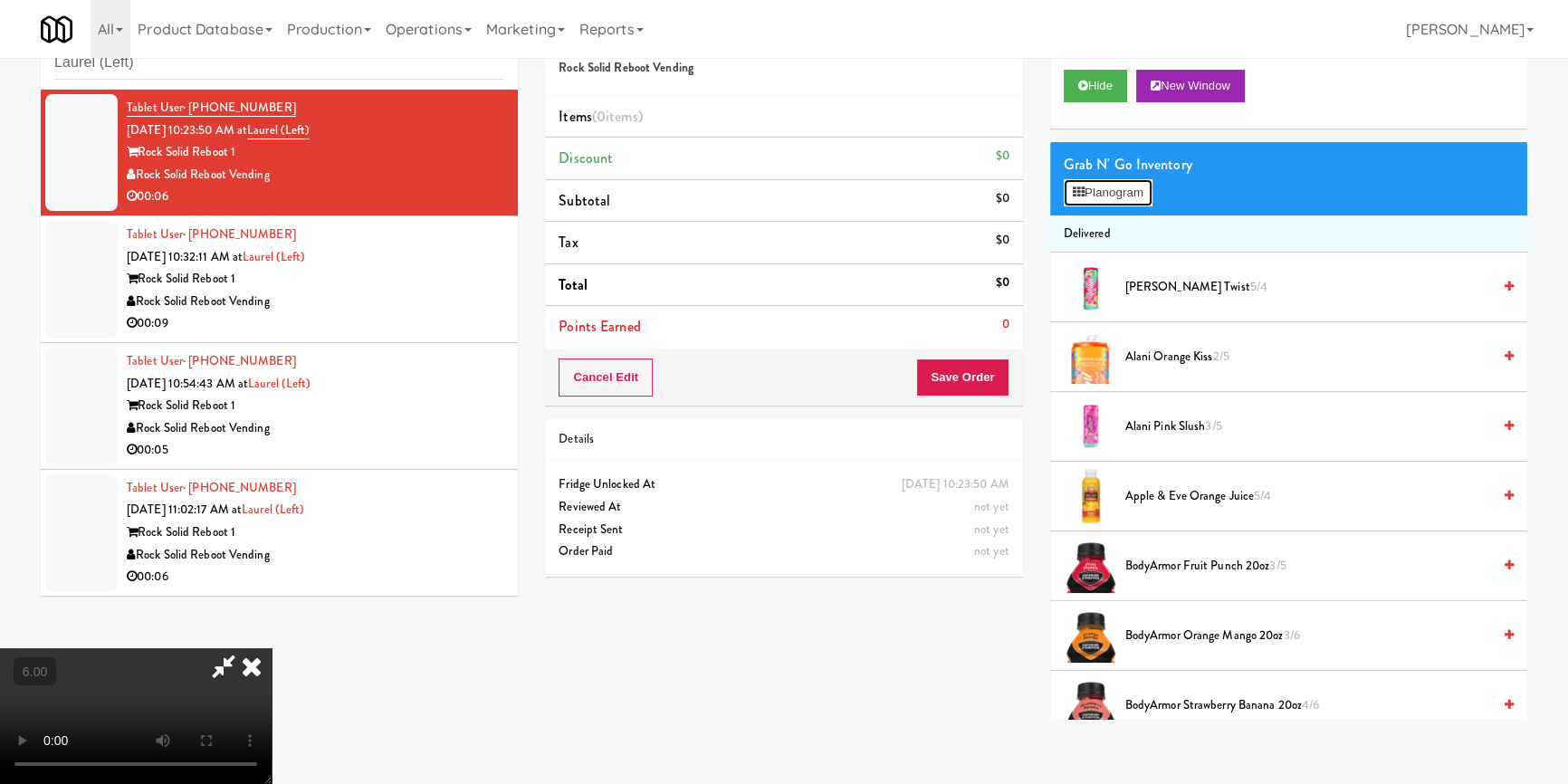
click at [1114, 179] on button "Planogram" at bounding box center [1108, 192] width 89 height 27
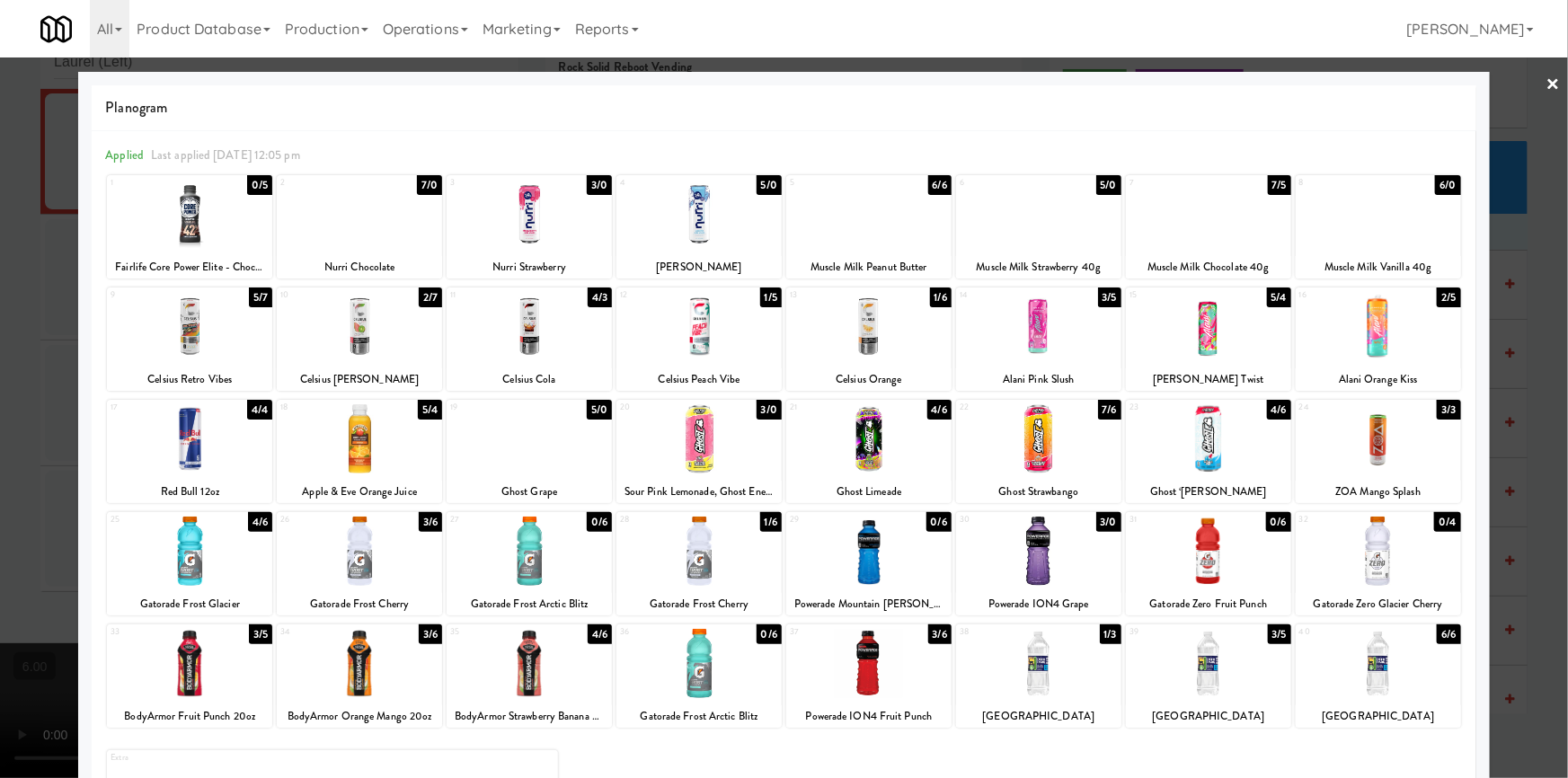
click at [726, 440] on div at bounding box center [699, 438] width 165 height 69
click at [0, 359] on div at bounding box center [784, 389] width 1568 height 778
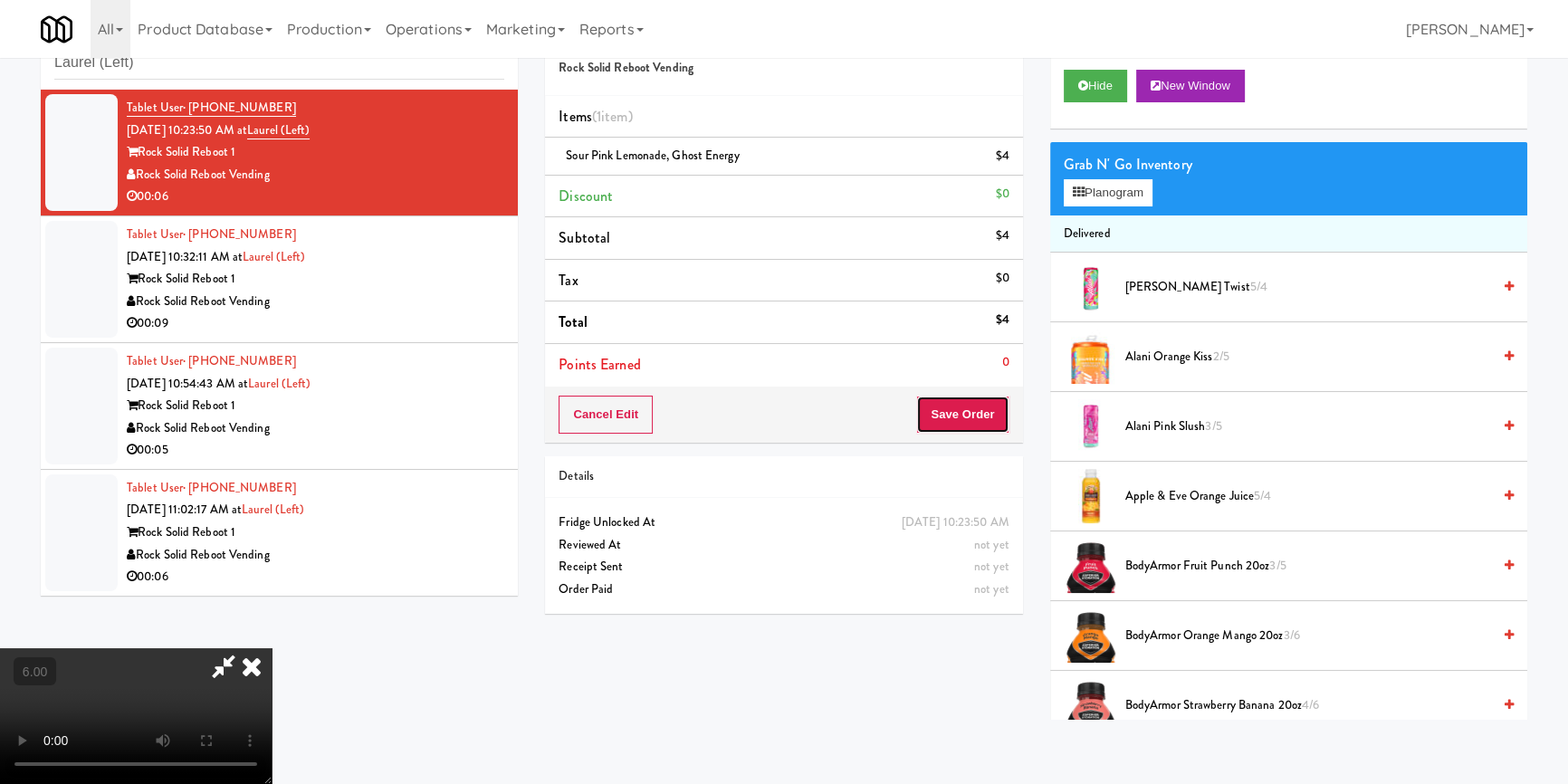
click at [959, 405] on button "Save Order" at bounding box center [962, 415] width 92 height 38
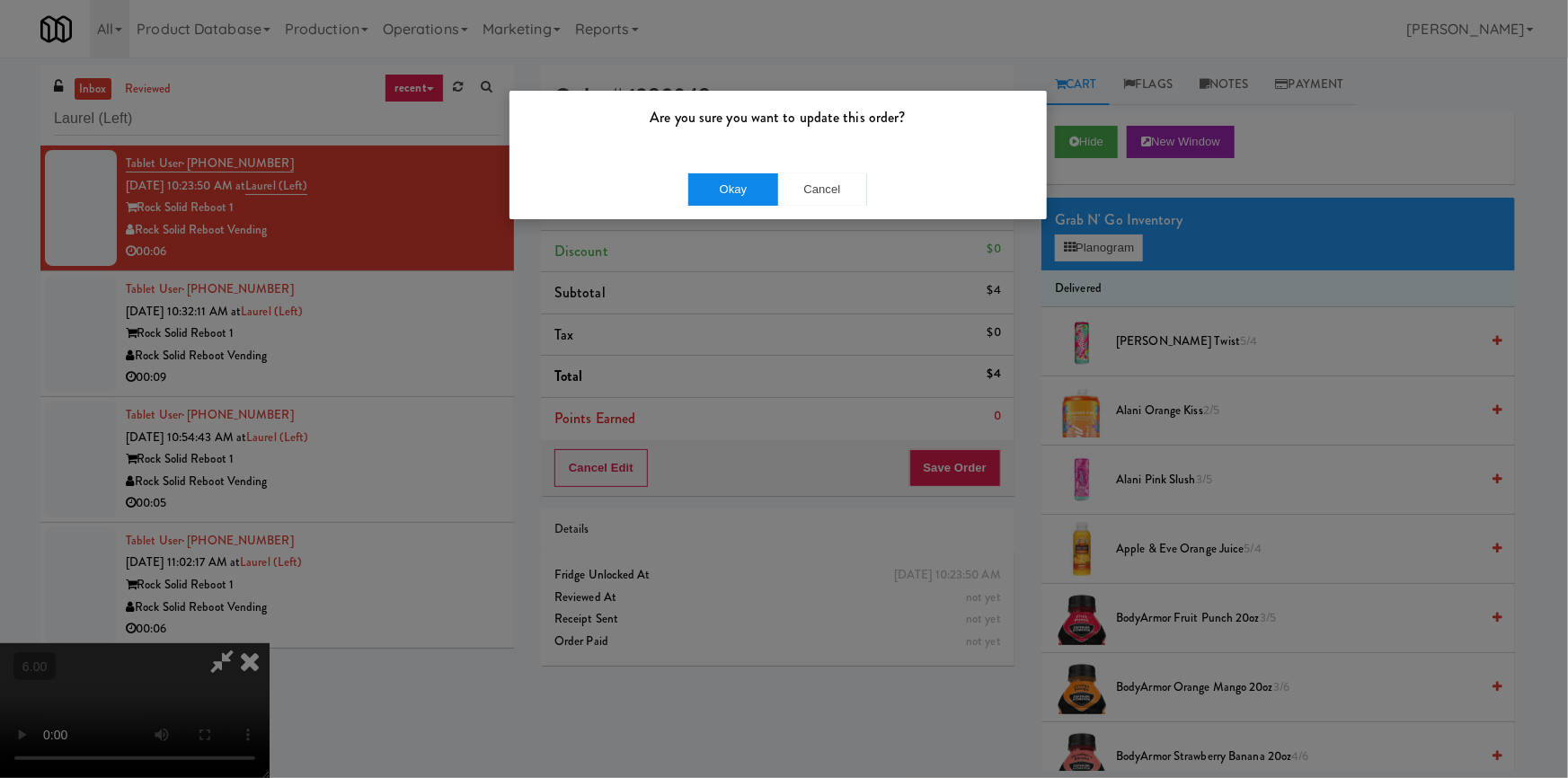
click at [742, 169] on div "Okay Cancel" at bounding box center [778, 189] width 538 height 60
drag, startPoint x: 755, startPoint y: 190, endPoint x: 831, endPoint y: 189, distance: 76.0
click at [756, 190] on button "Okay" at bounding box center [733, 190] width 90 height 32
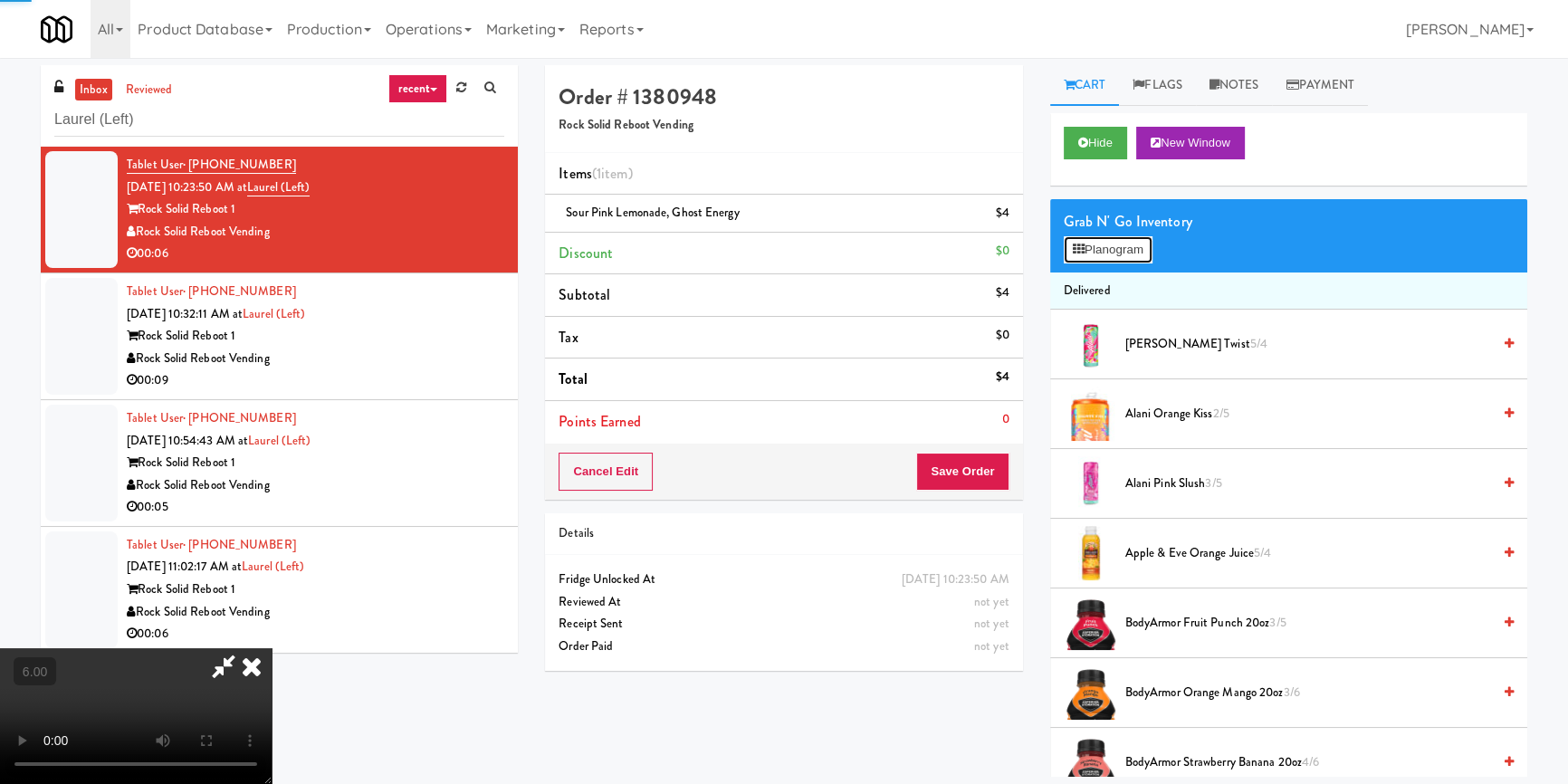
drag, startPoint x: 1130, startPoint y: 245, endPoint x: 990, endPoint y: 233, distance: 140.5
click at [1130, 246] on button "Planogram" at bounding box center [1108, 250] width 89 height 27
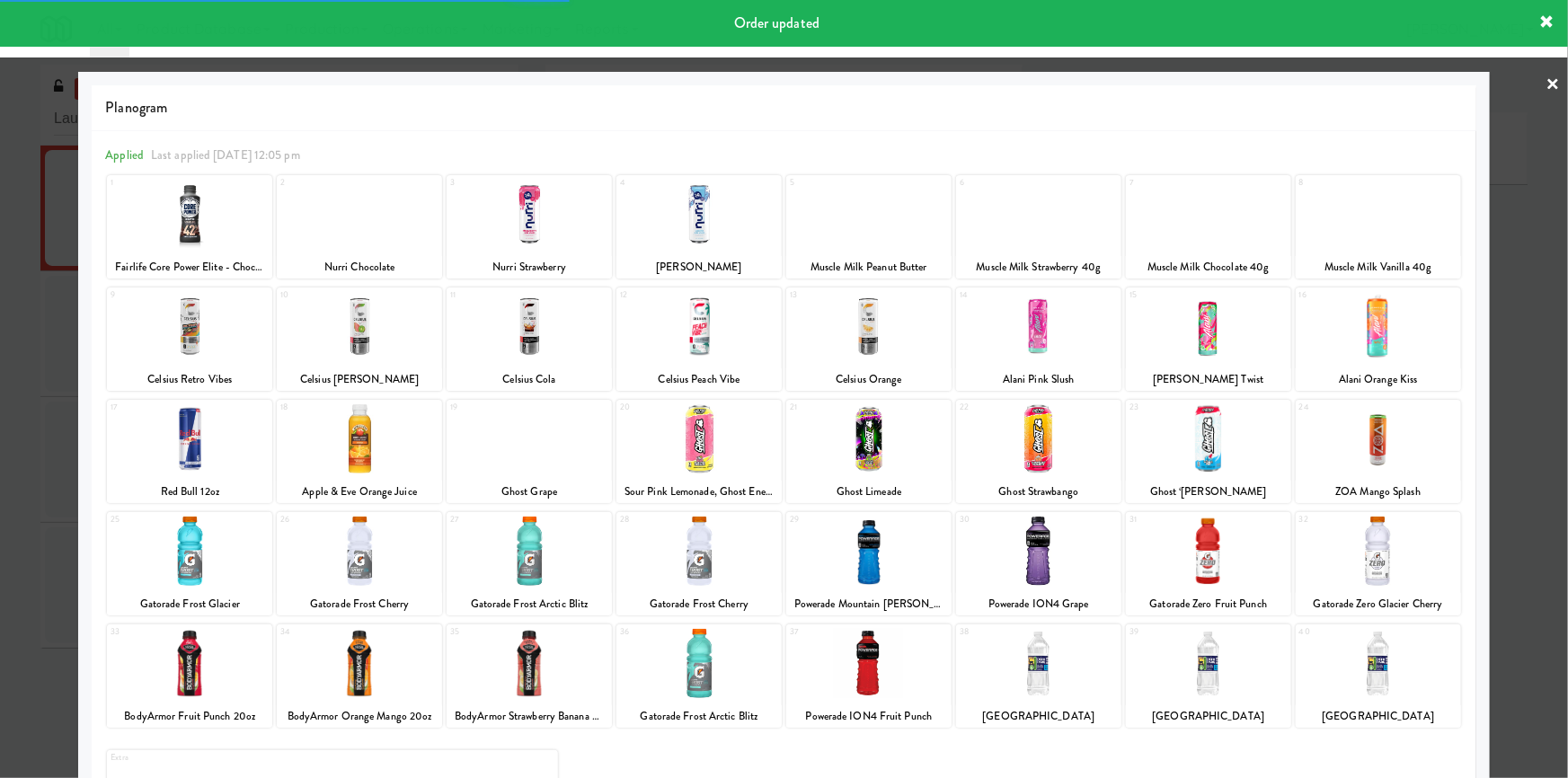
click at [1546, 81] on link "×" at bounding box center [1553, 85] width 14 height 55
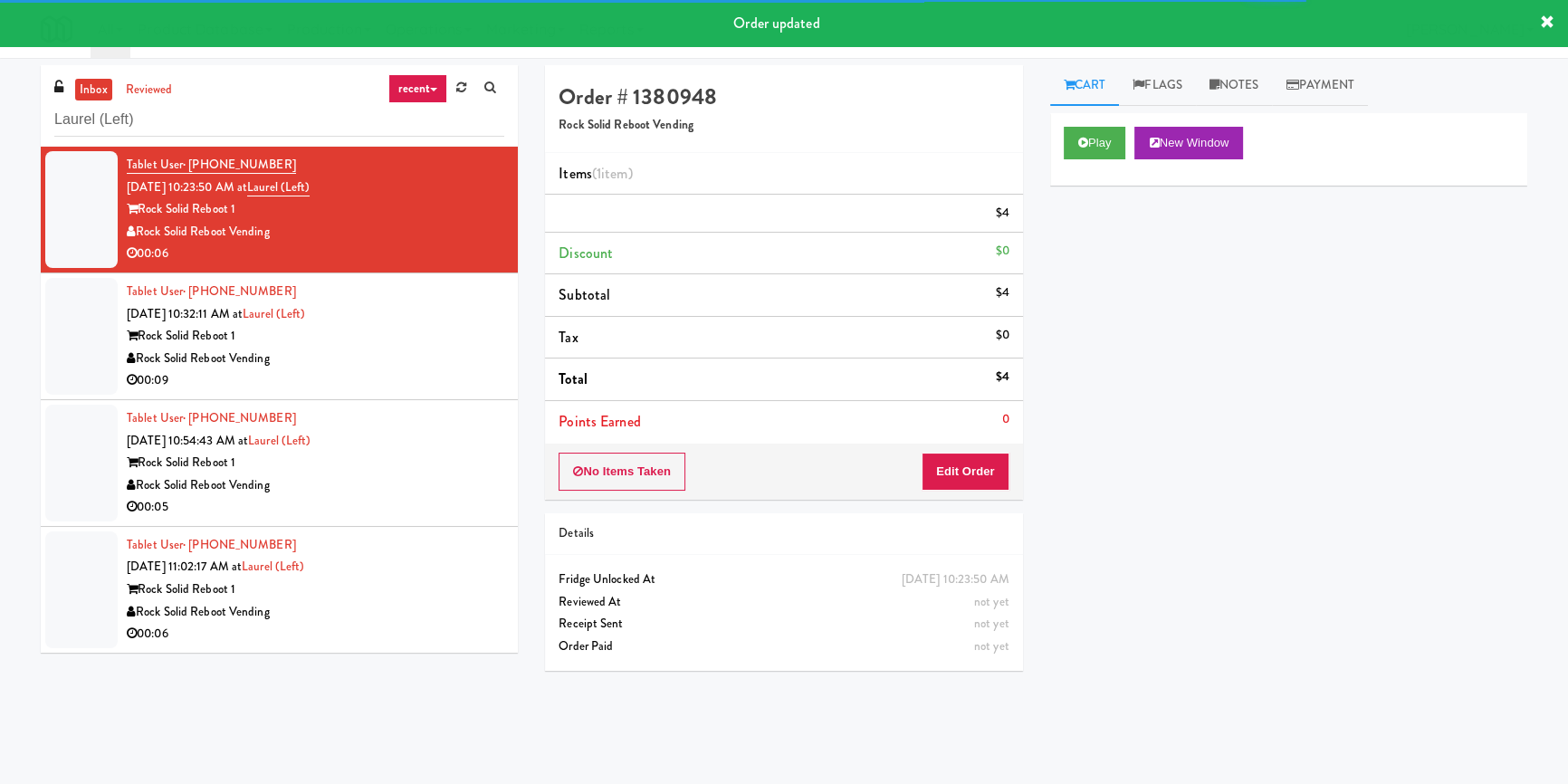
click at [391, 345] on div "Tablet User · (301) 260-5913 [DATE] 10:32:11 AM at Laurel (Left) Rock Solid Reb…" at bounding box center [316, 337] width 377 height 112
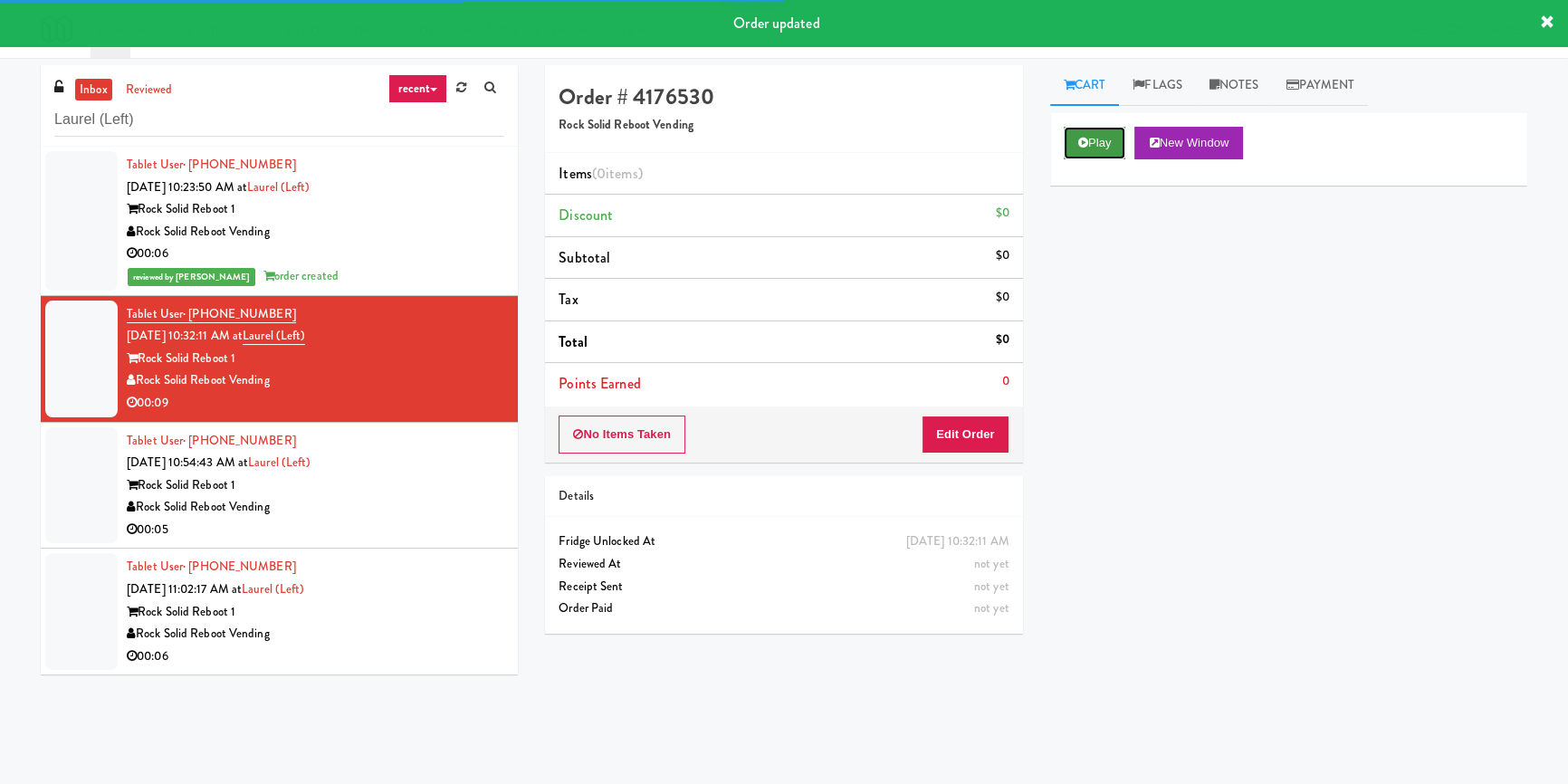
click at [1103, 138] on button "Play" at bounding box center [1095, 143] width 63 height 33
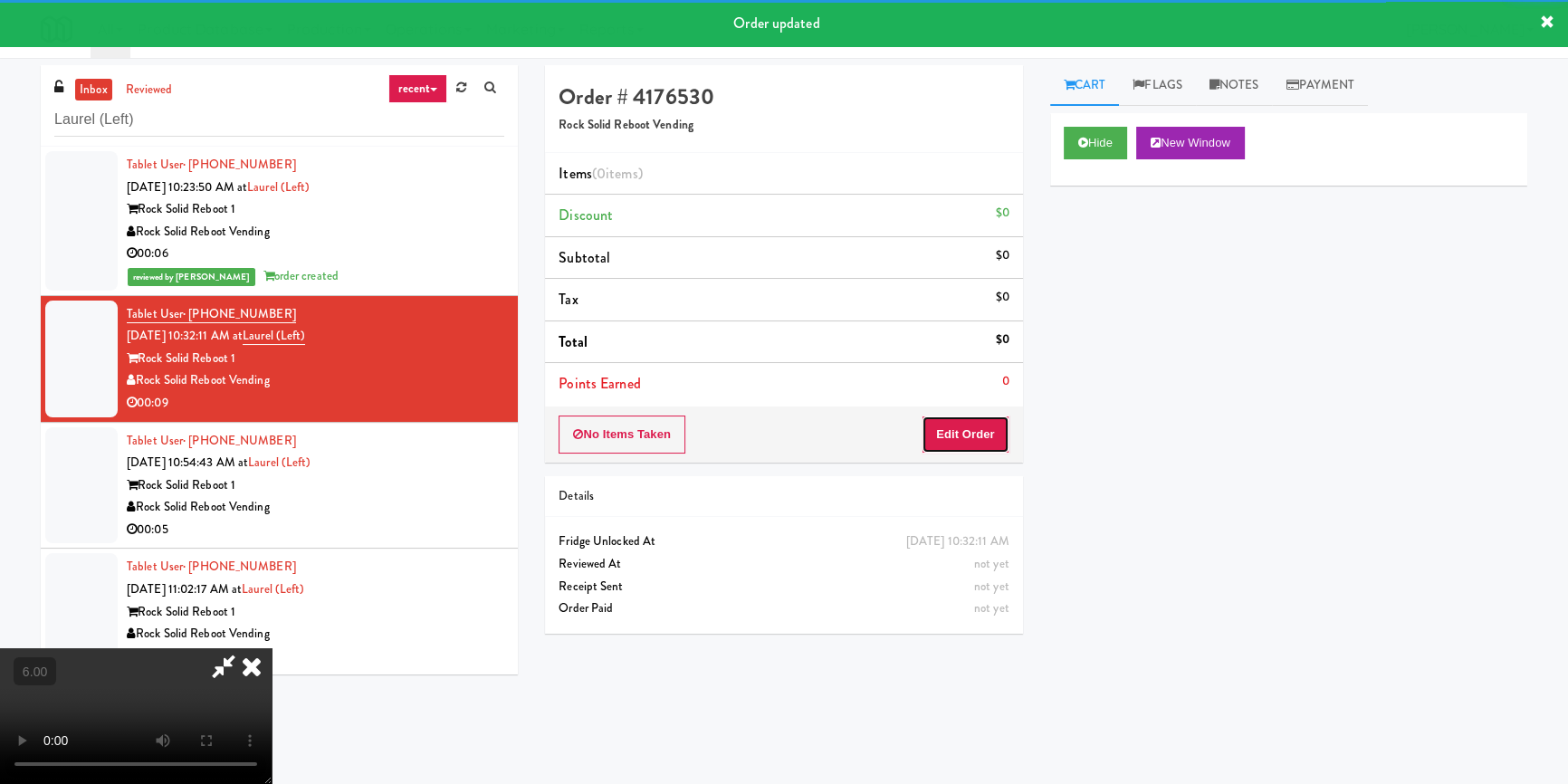
click at [944, 424] on button "Edit Order" at bounding box center [965, 435] width 88 height 38
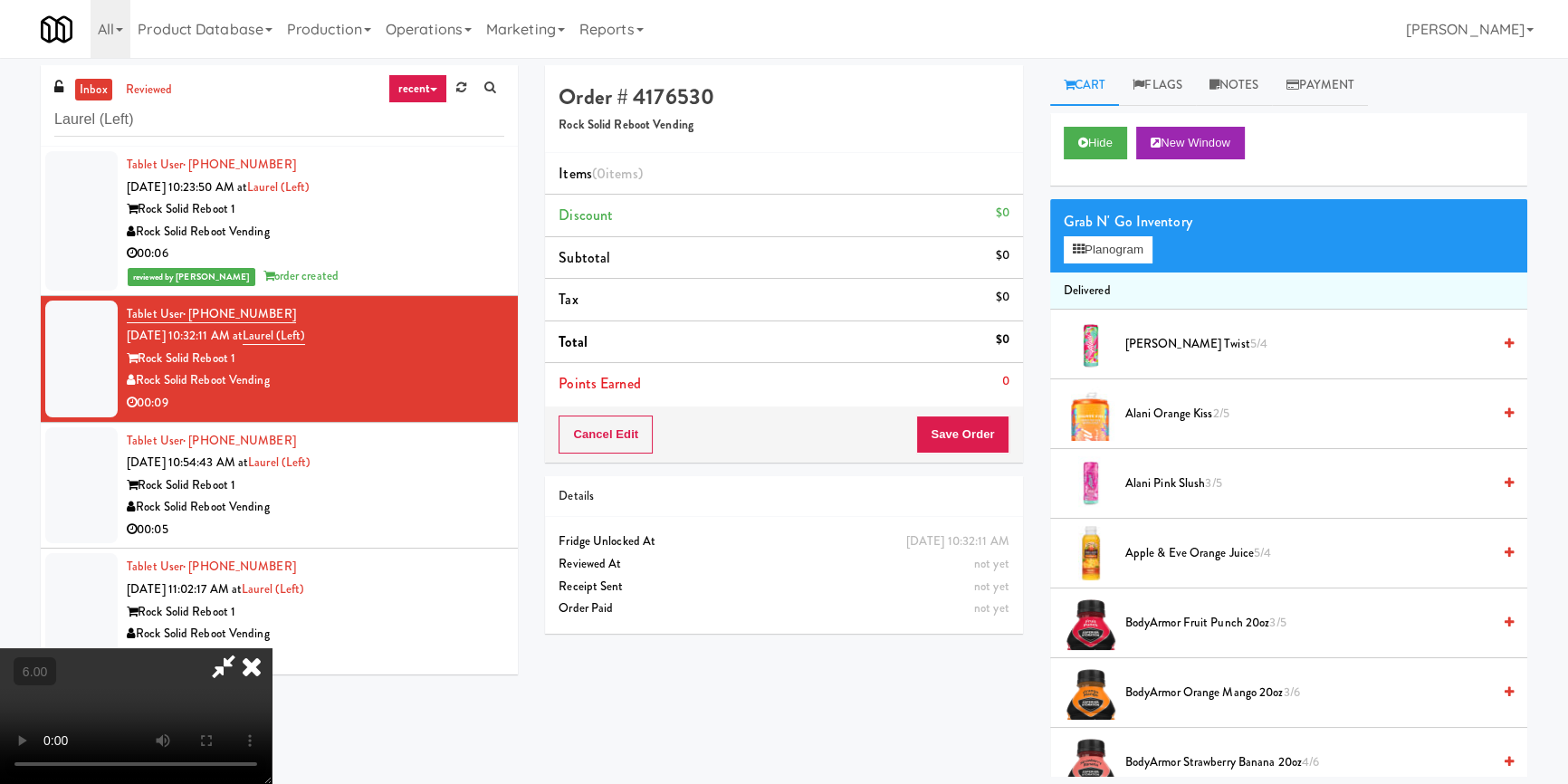
click at [271, 648] on video at bounding box center [136, 716] width 271 height 136
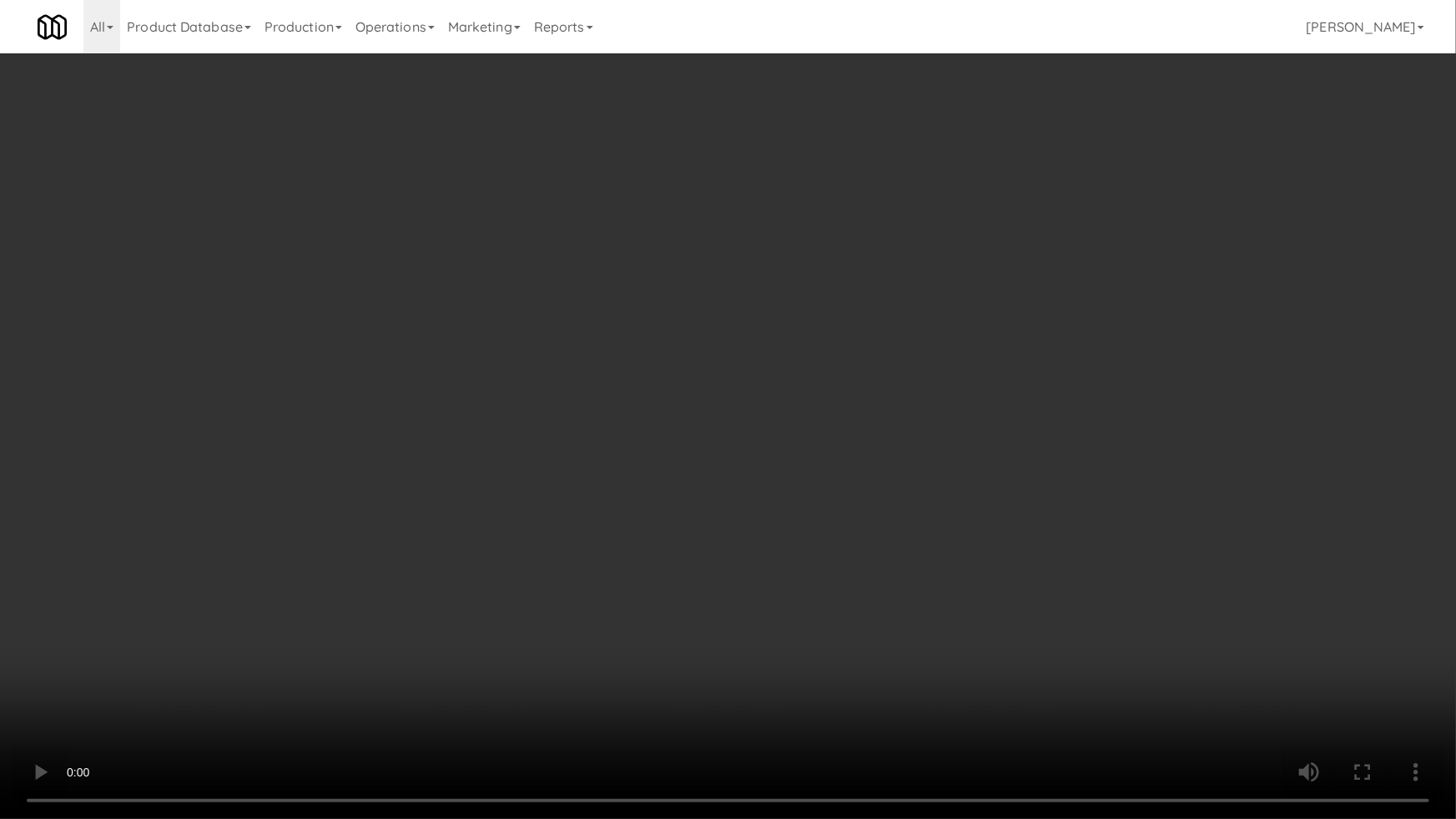
click at [652, 645] on video at bounding box center [728, 410] width 1456 height 819
drag, startPoint x: 652, startPoint y: 645, endPoint x: 677, endPoint y: 558, distance: 90.5
click at [654, 644] on video at bounding box center [728, 410] width 1456 height 819
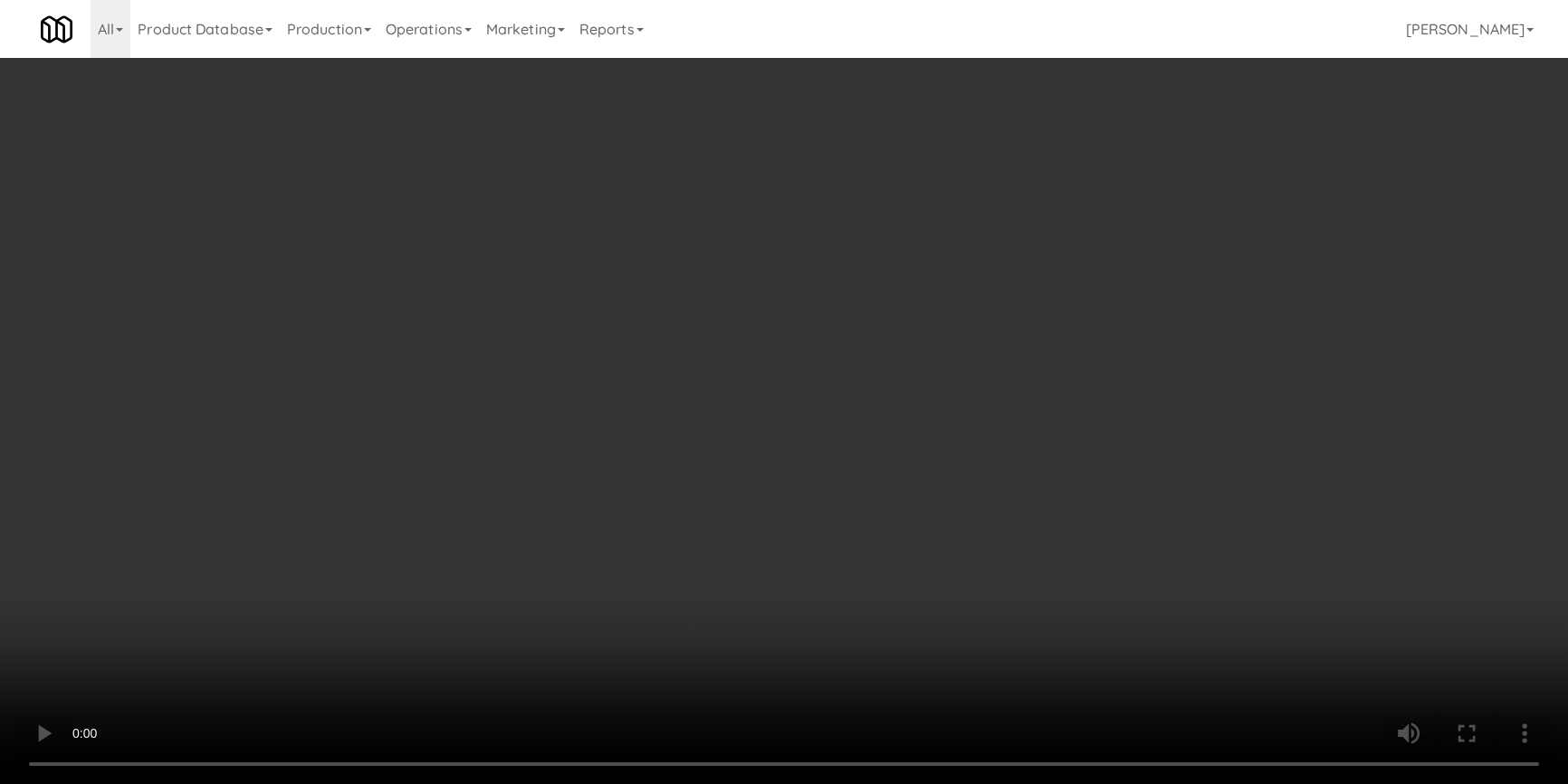
click at [1131, 229] on div "Grab N' Go Inventory" at bounding box center [1289, 221] width 450 height 27
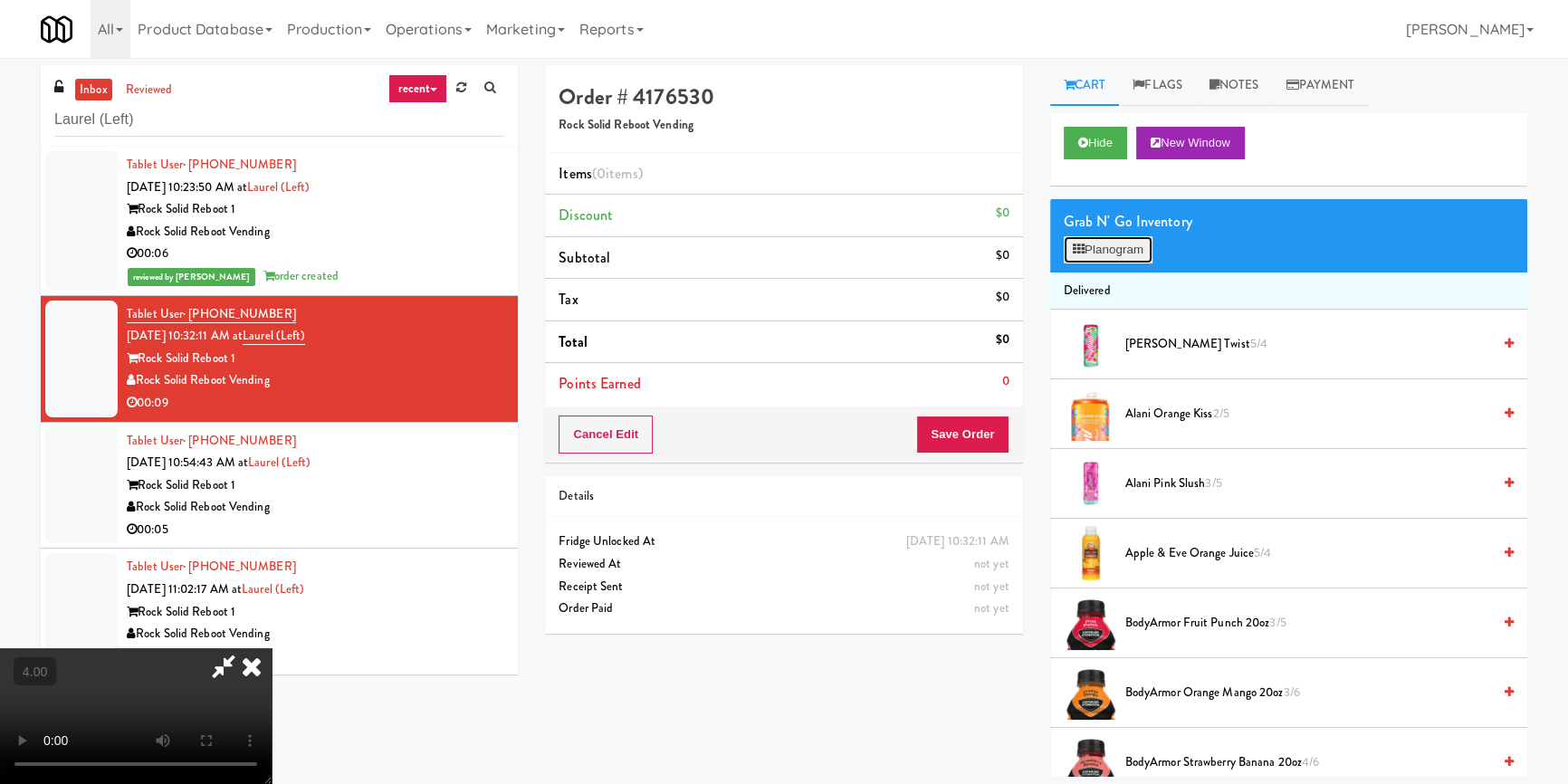
click at [1093, 251] on button "Planogram" at bounding box center [1108, 250] width 89 height 27
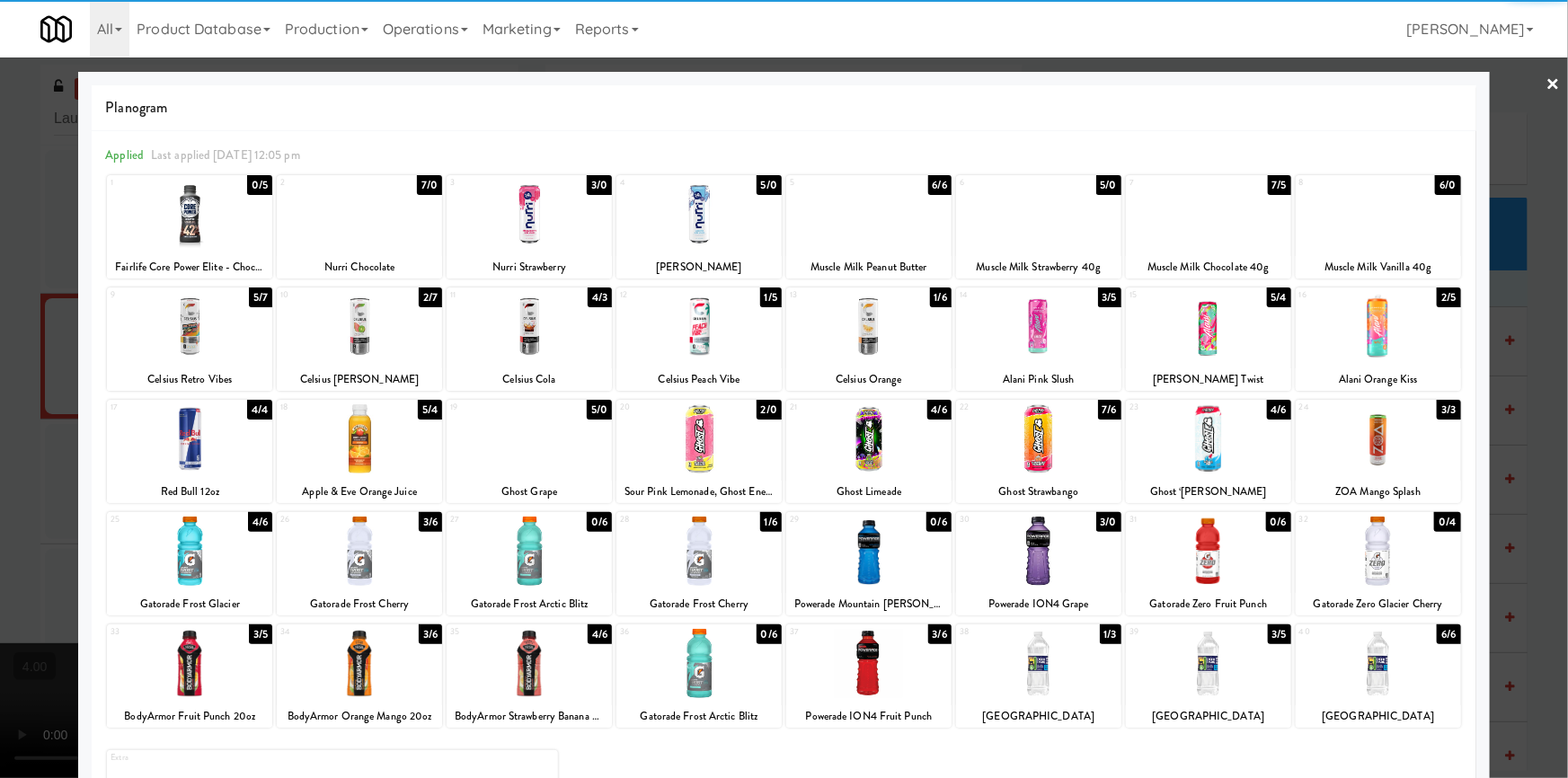
click at [519, 330] on div at bounding box center [529, 326] width 165 height 69
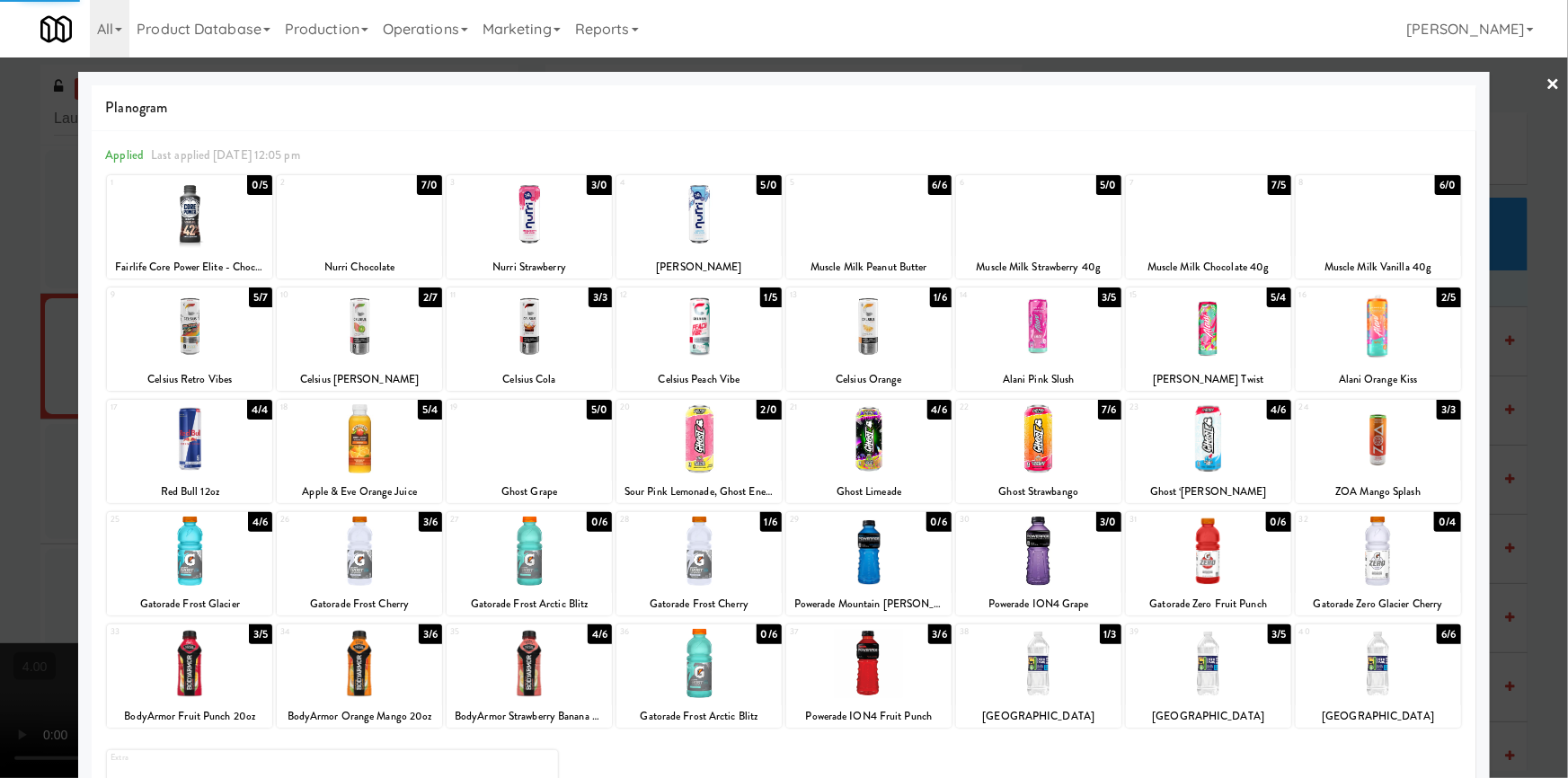
click at [3, 248] on div at bounding box center [784, 389] width 1568 height 778
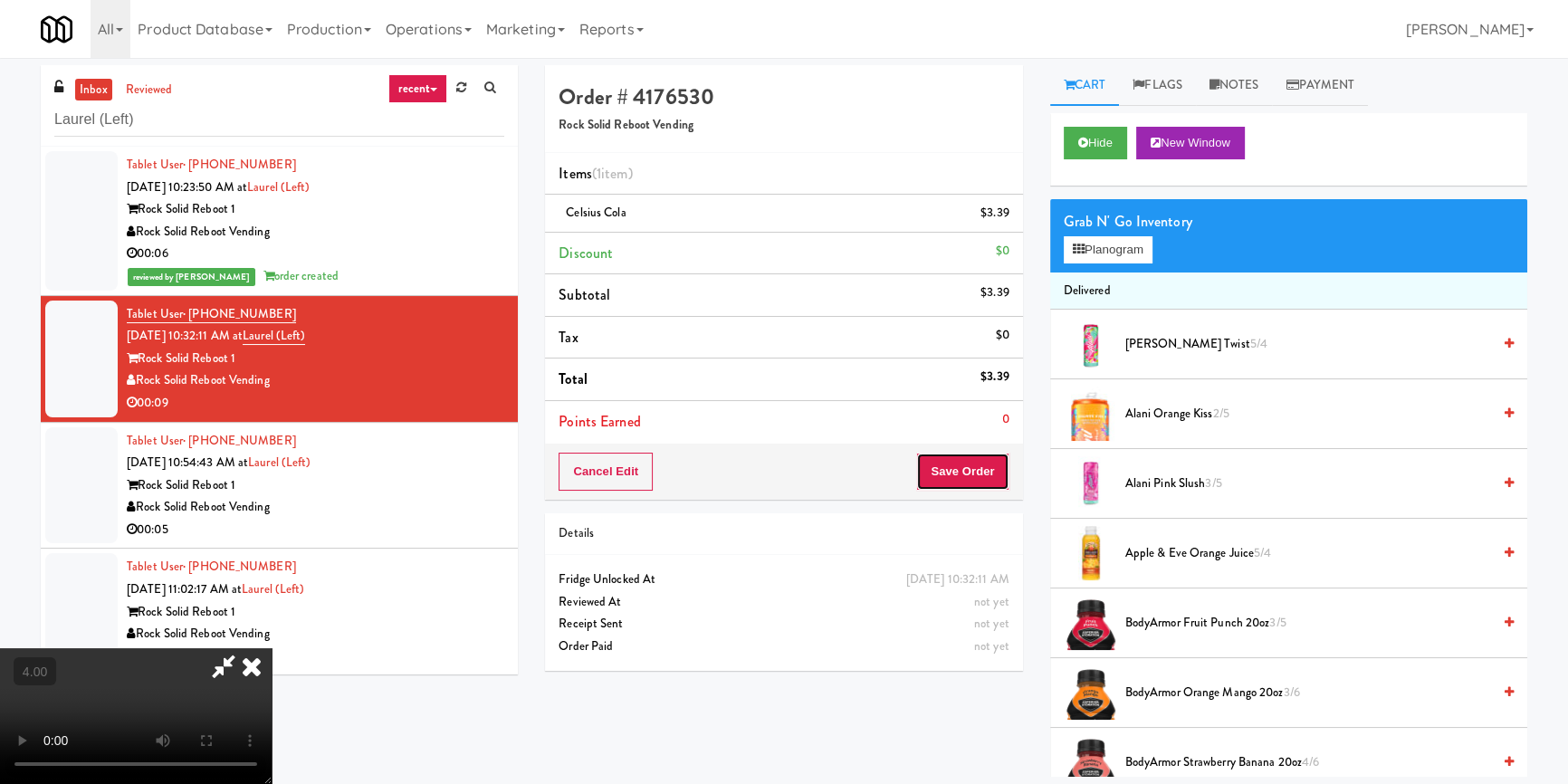
drag, startPoint x: 991, startPoint y: 470, endPoint x: 836, endPoint y: 422, distance: 162.3
click at [990, 470] on button "Save Order" at bounding box center [962, 471] width 92 height 38
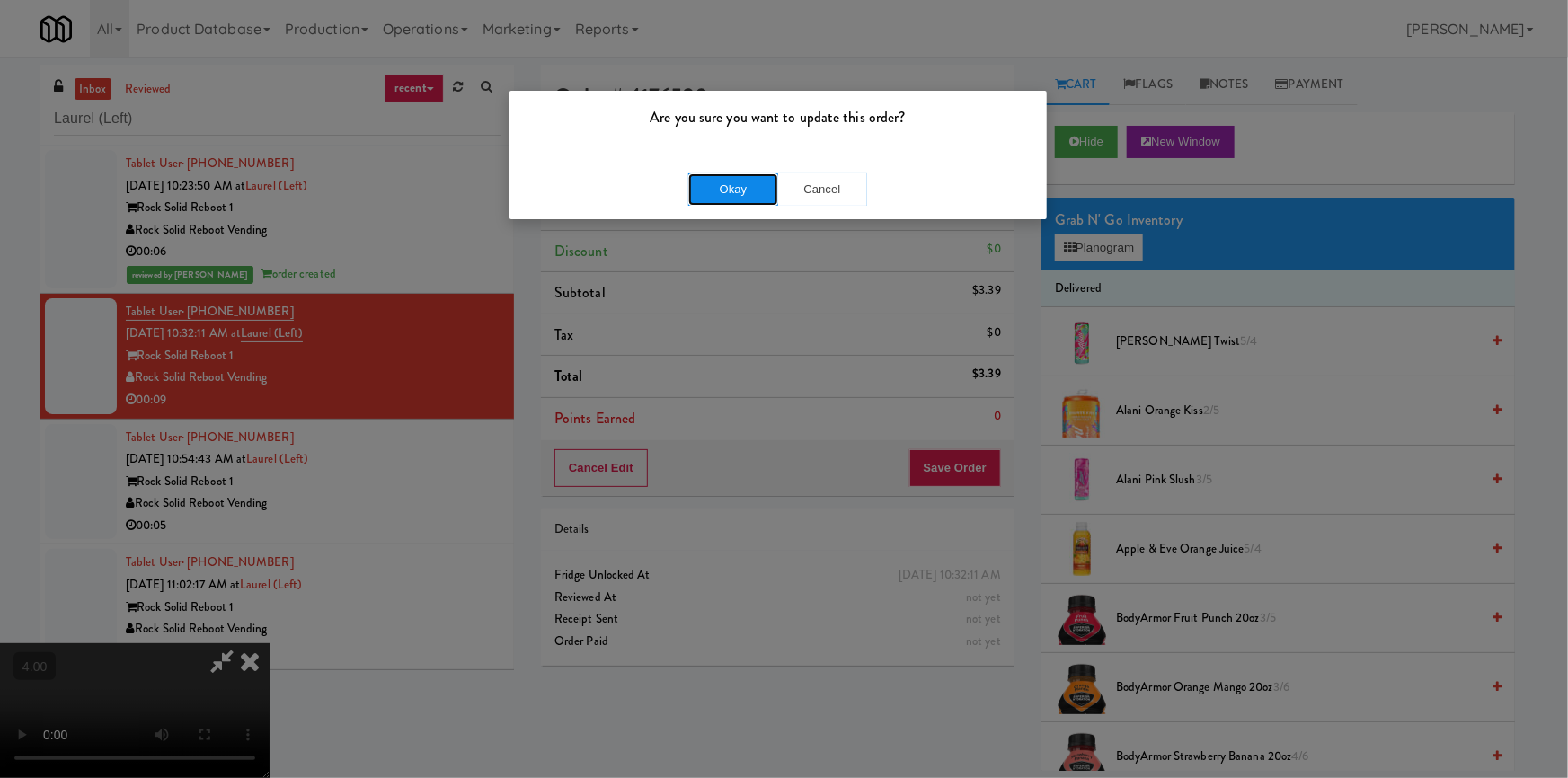
click at [730, 195] on button "Okay" at bounding box center [733, 190] width 90 height 32
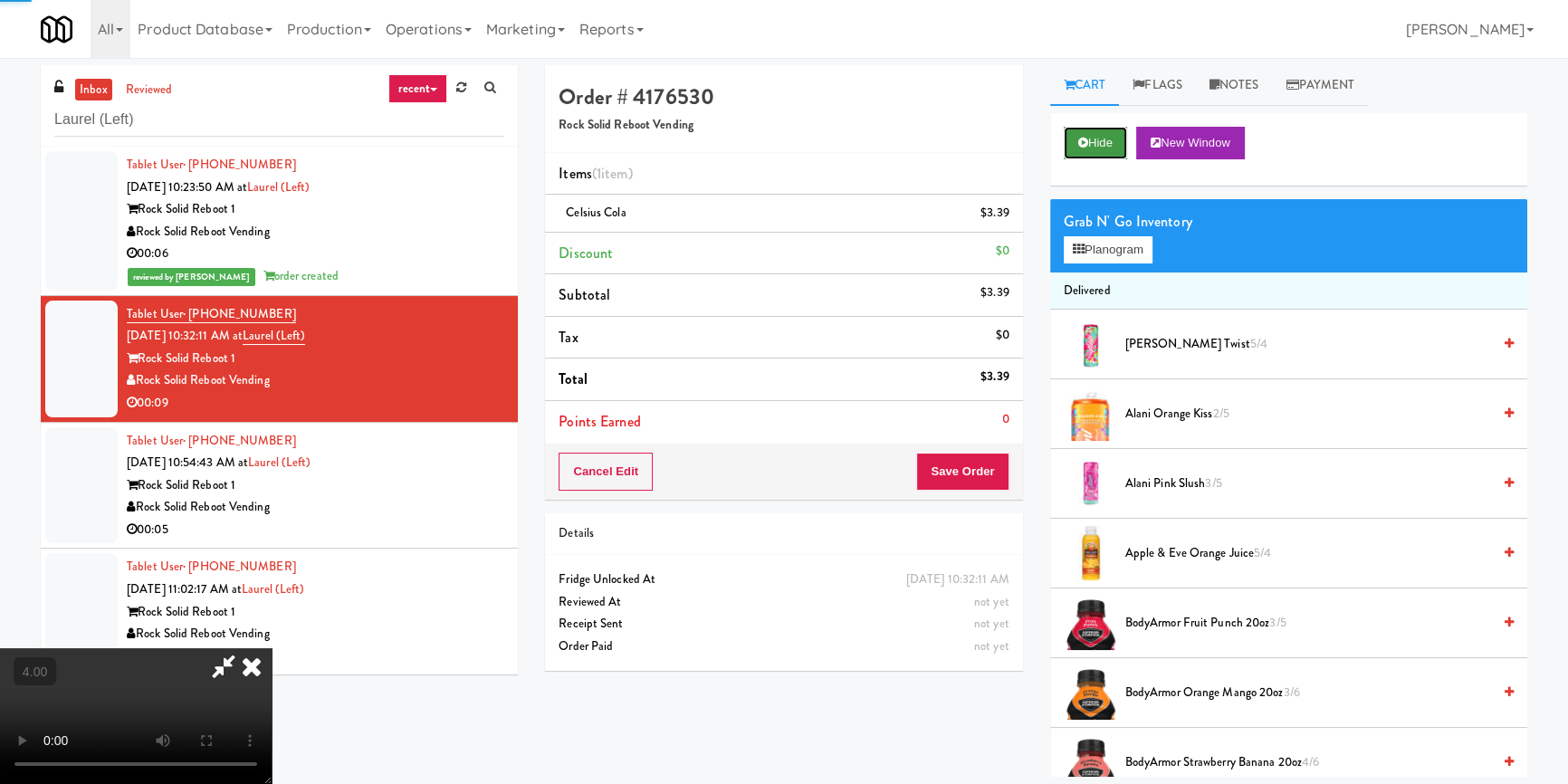
click at [1104, 150] on button "Hide" at bounding box center [1096, 143] width 63 height 33
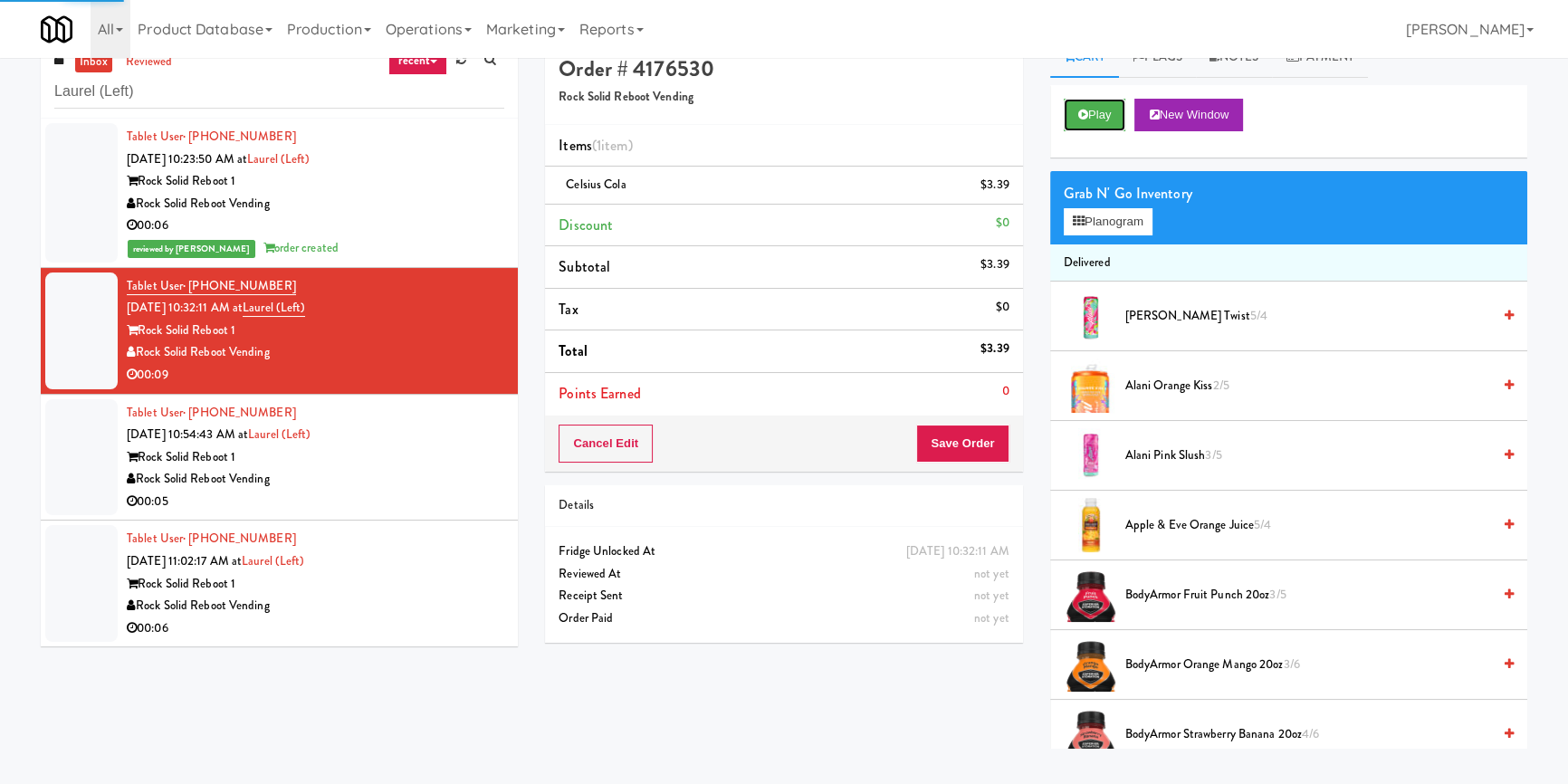
scroll to position [57, 0]
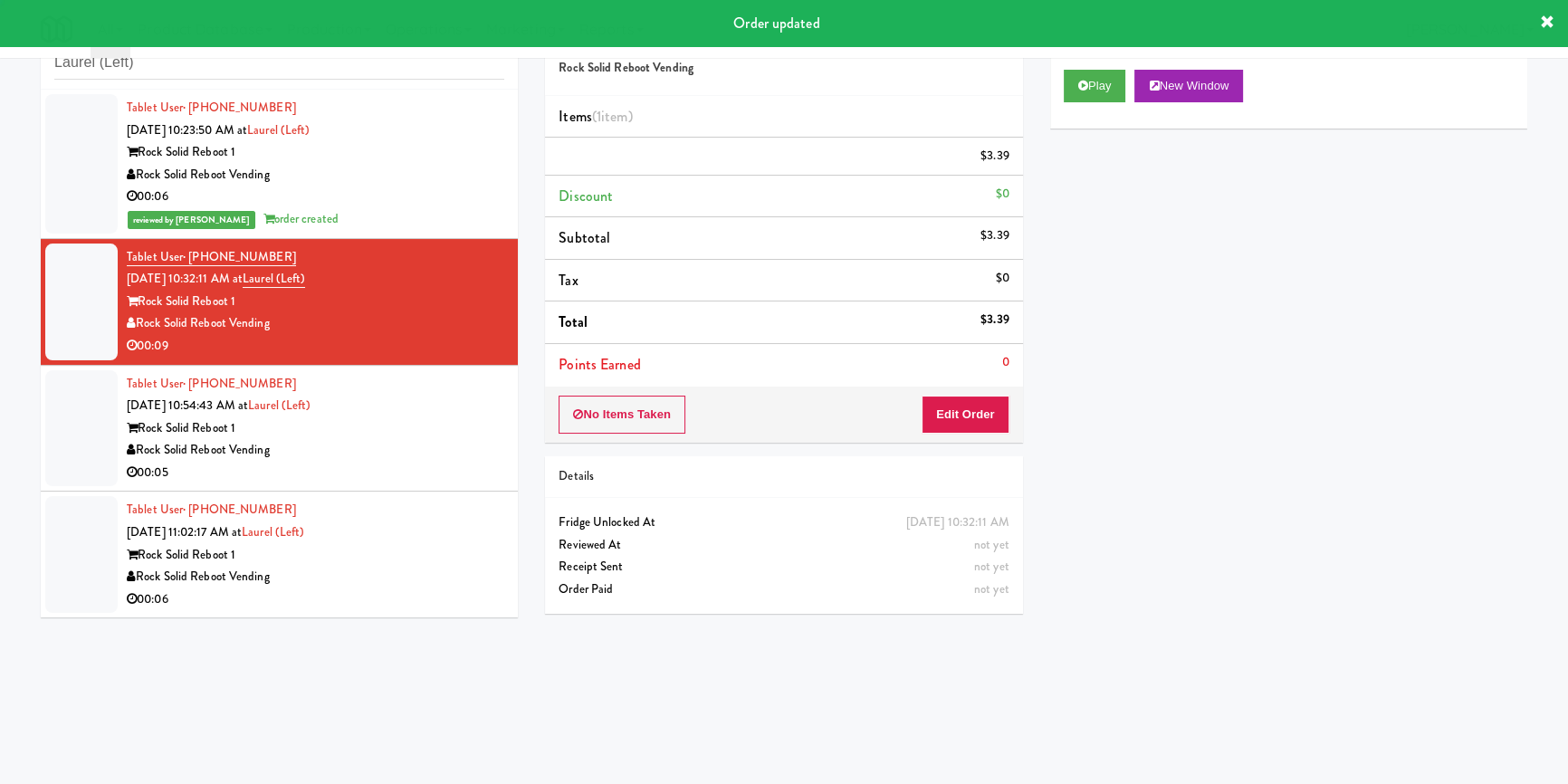
click at [363, 451] on div "Rock Solid Reboot Vending" at bounding box center [316, 450] width 377 height 23
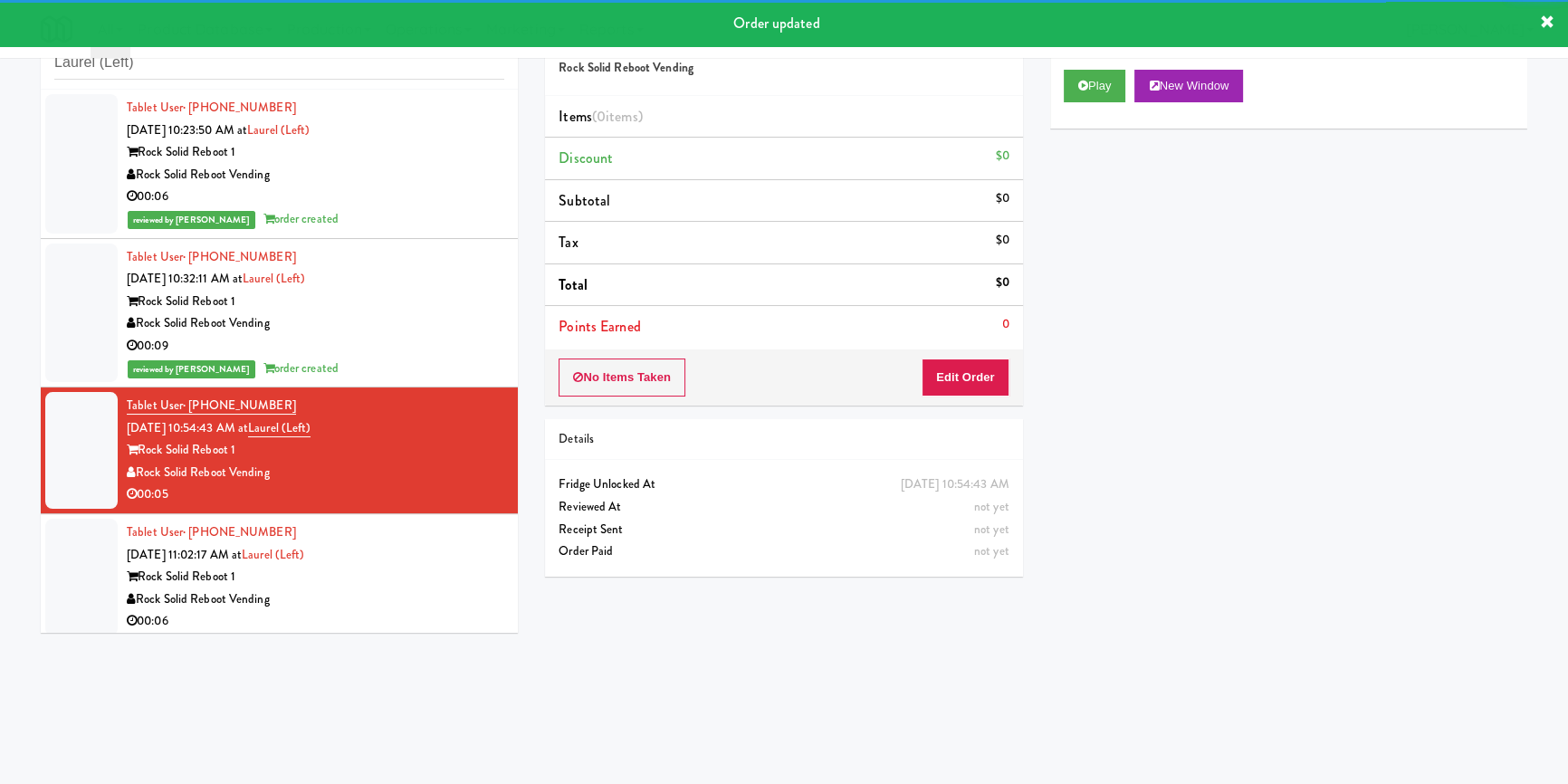
click at [1129, 71] on div "Play New Window" at bounding box center [1289, 86] width 450 height 33
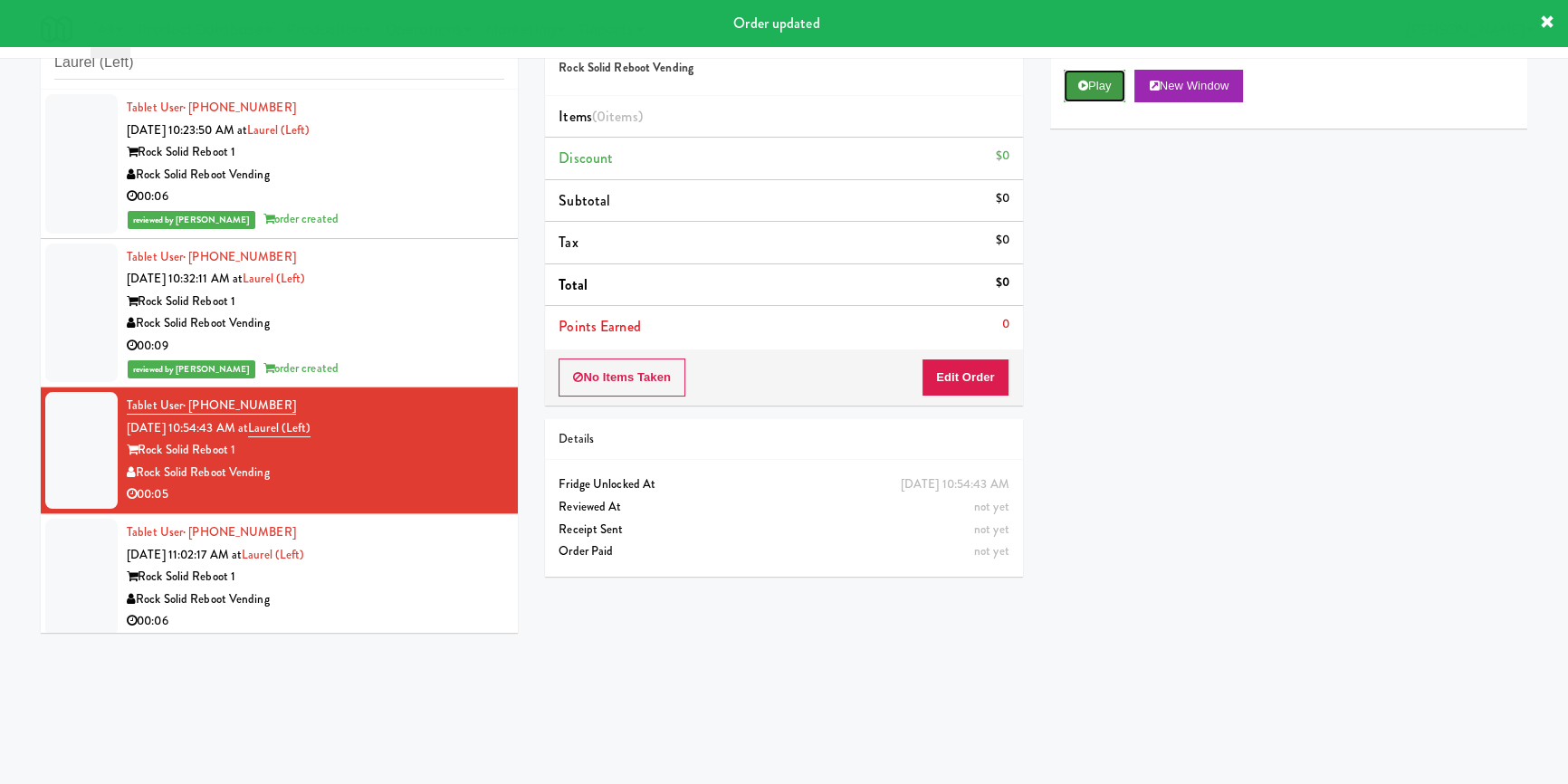
click at [1096, 92] on button "Play" at bounding box center [1095, 86] width 63 height 33
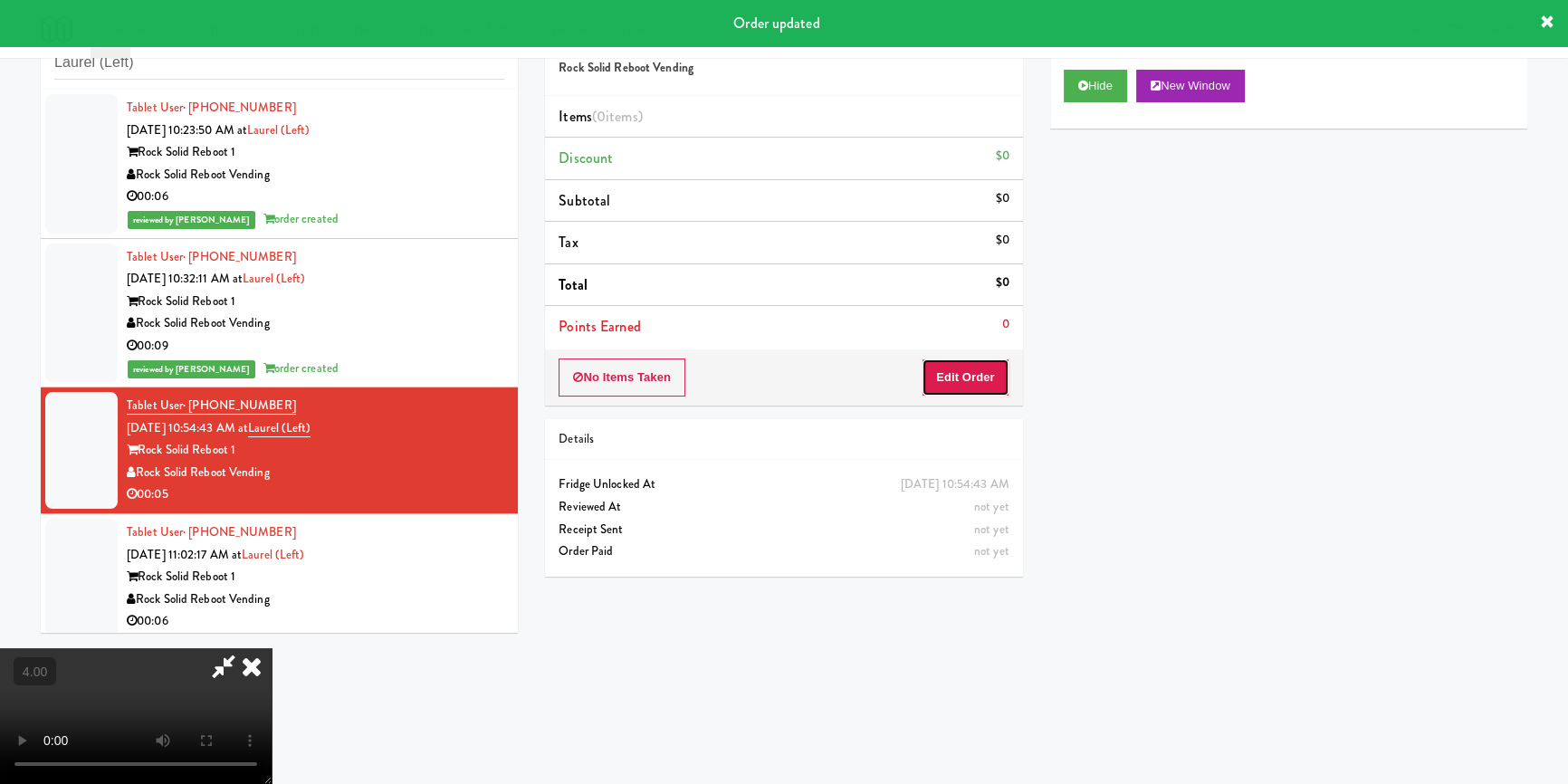
click at [981, 387] on button "Edit Order" at bounding box center [965, 378] width 88 height 38
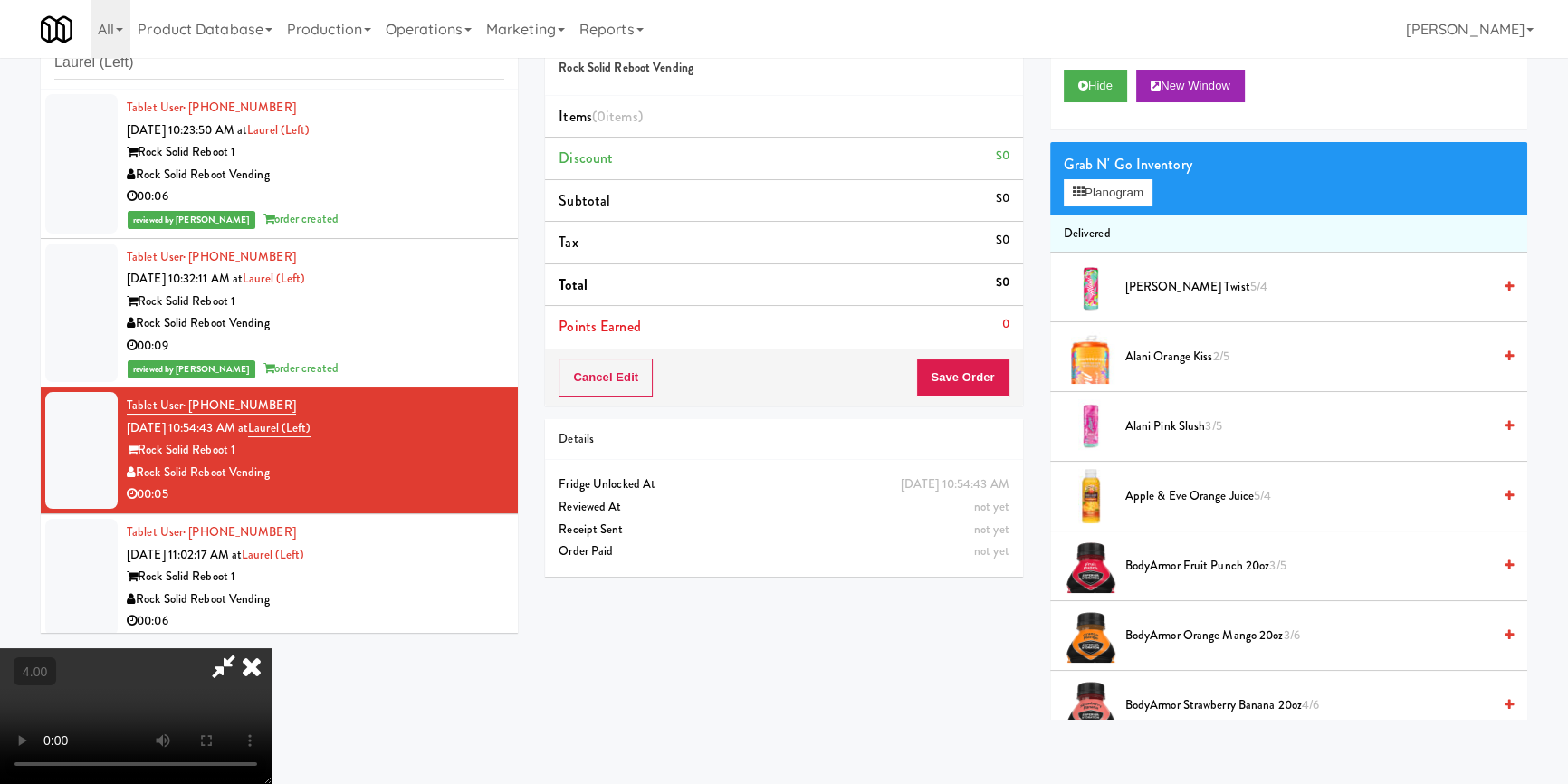
click at [271, 648] on video at bounding box center [136, 716] width 271 height 136
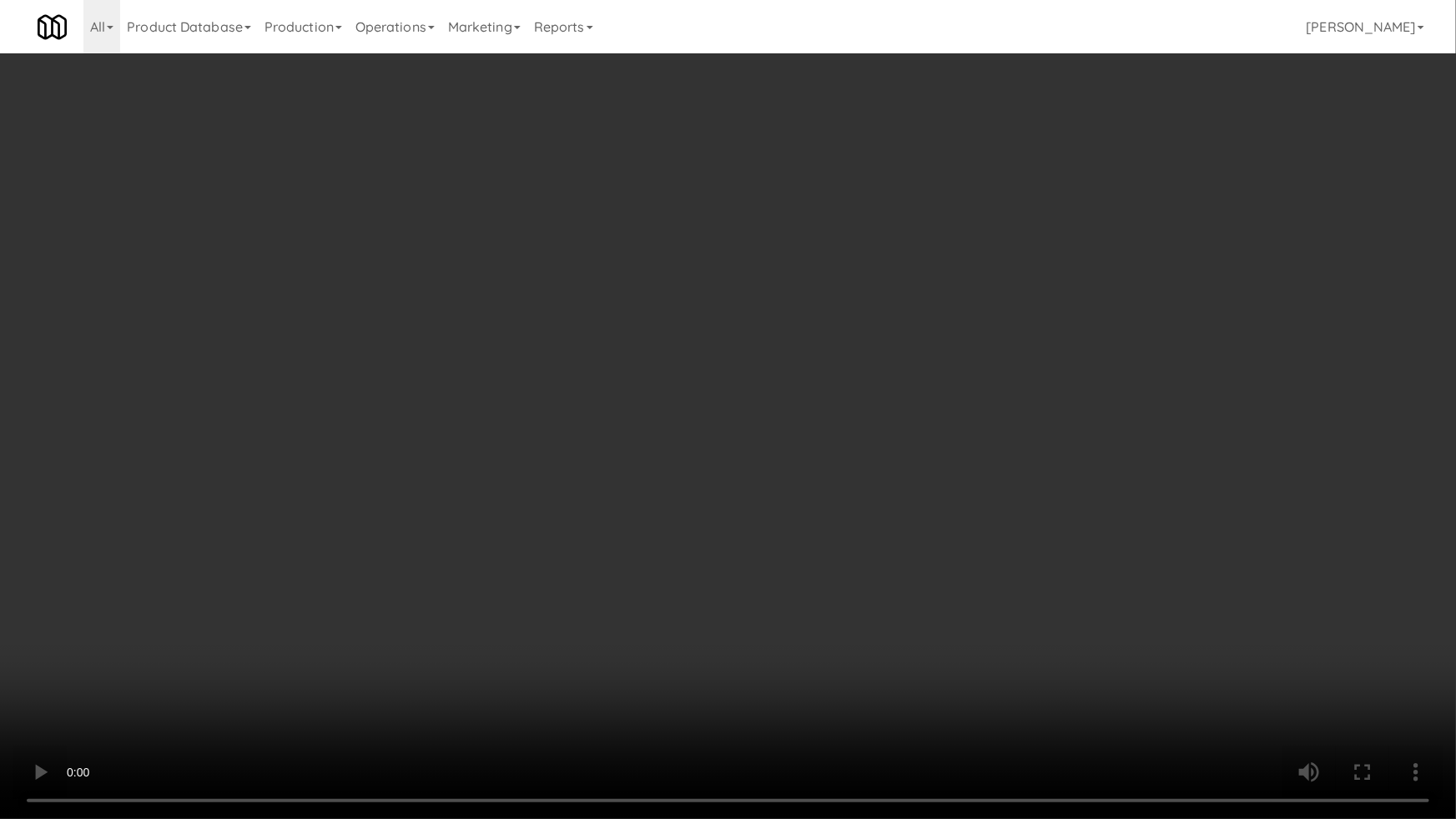
click at [659, 488] on video at bounding box center [728, 410] width 1456 height 819
drag, startPoint x: 658, startPoint y: 488, endPoint x: 849, endPoint y: 313, distance: 259.0
click at [658, 486] on video at bounding box center [728, 410] width 1456 height 819
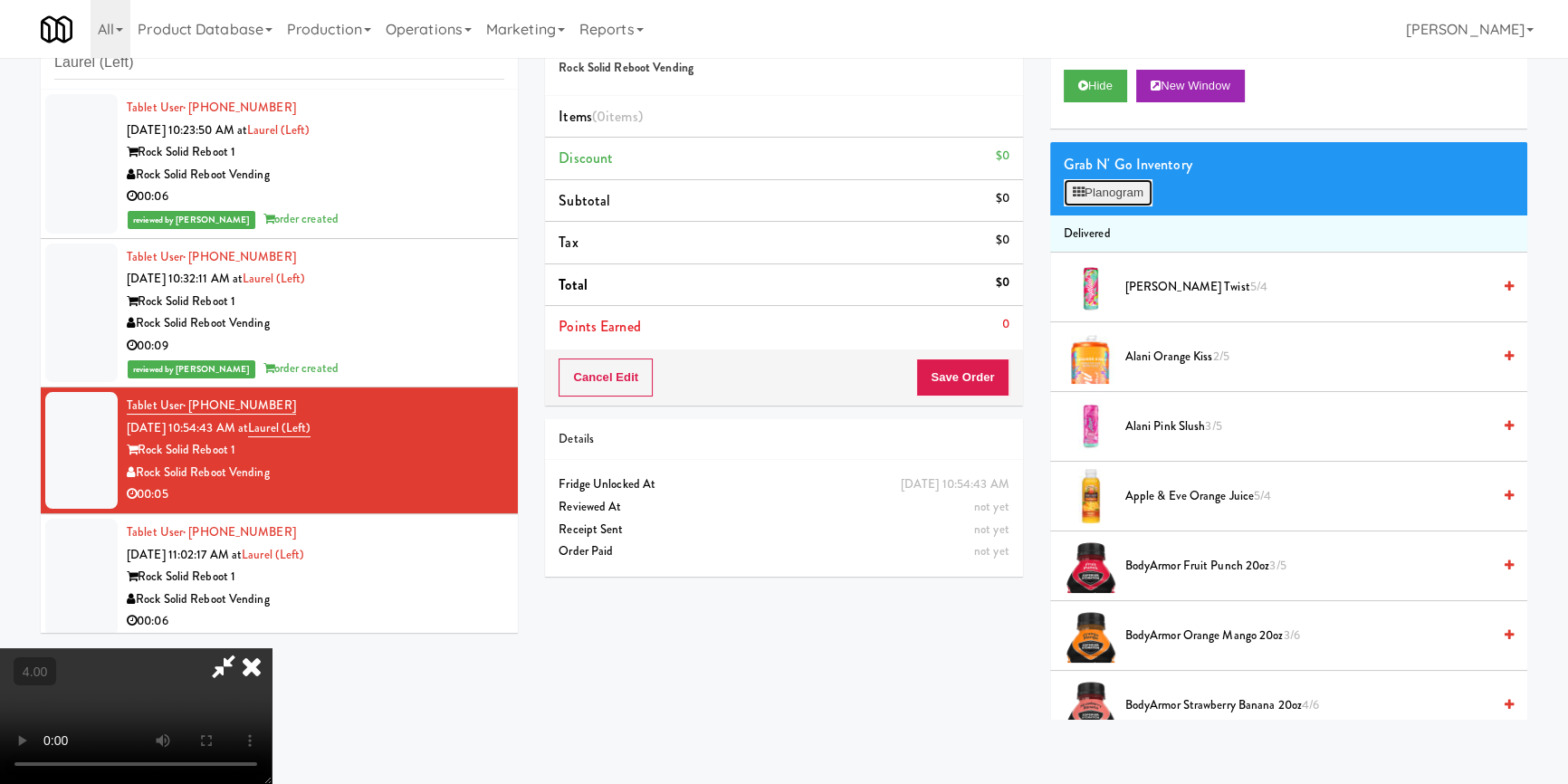
click at [1081, 198] on button "Planogram" at bounding box center [1108, 192] width 89 height 27
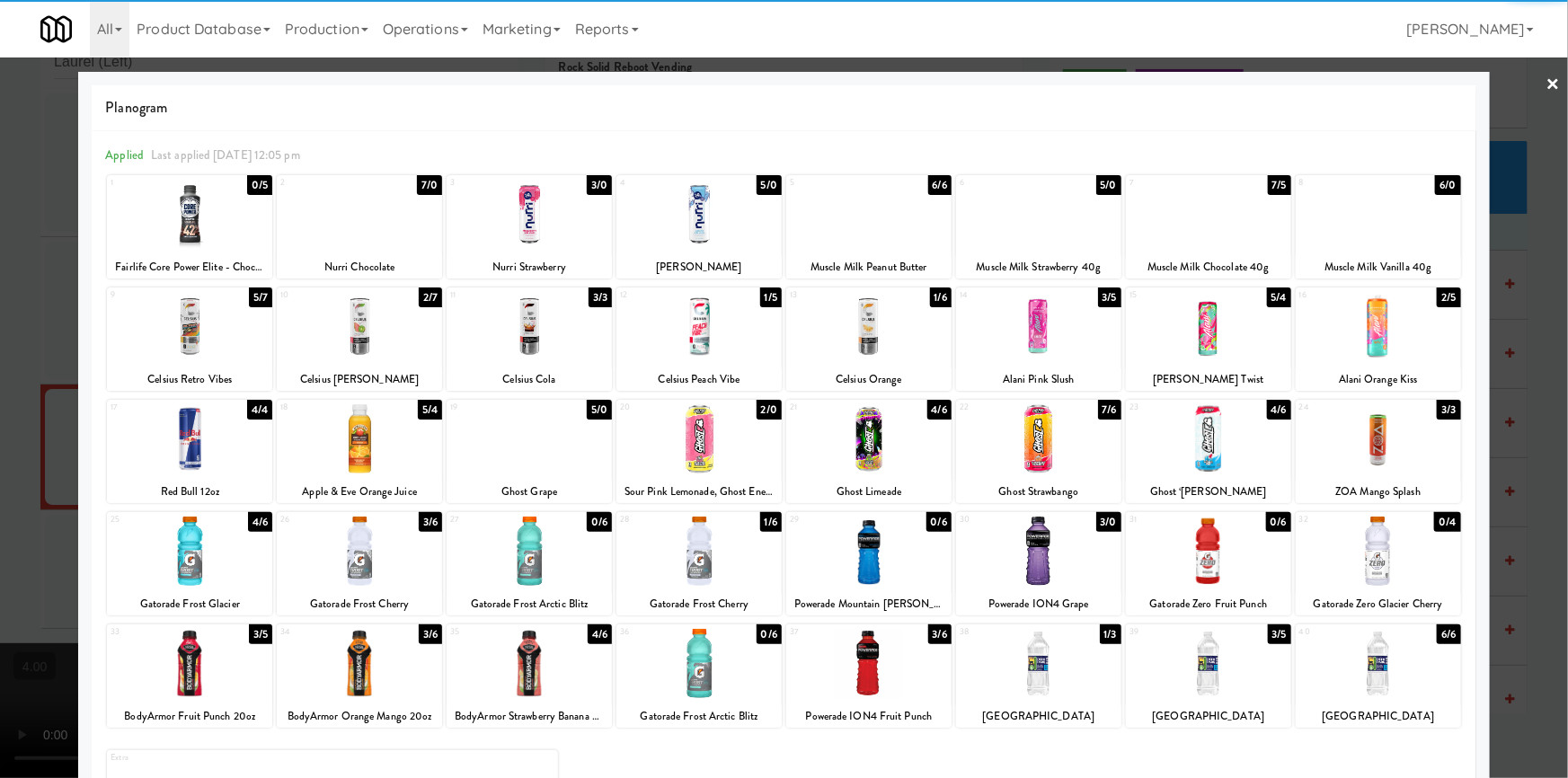
drag, startPoint x: 1077, startPoint y: 335, endPoint x: 1064, endPoint y: 332, distance: 13.3
click at [1076, 334] on div at bounding box center [1038, 326] width 165 height 69
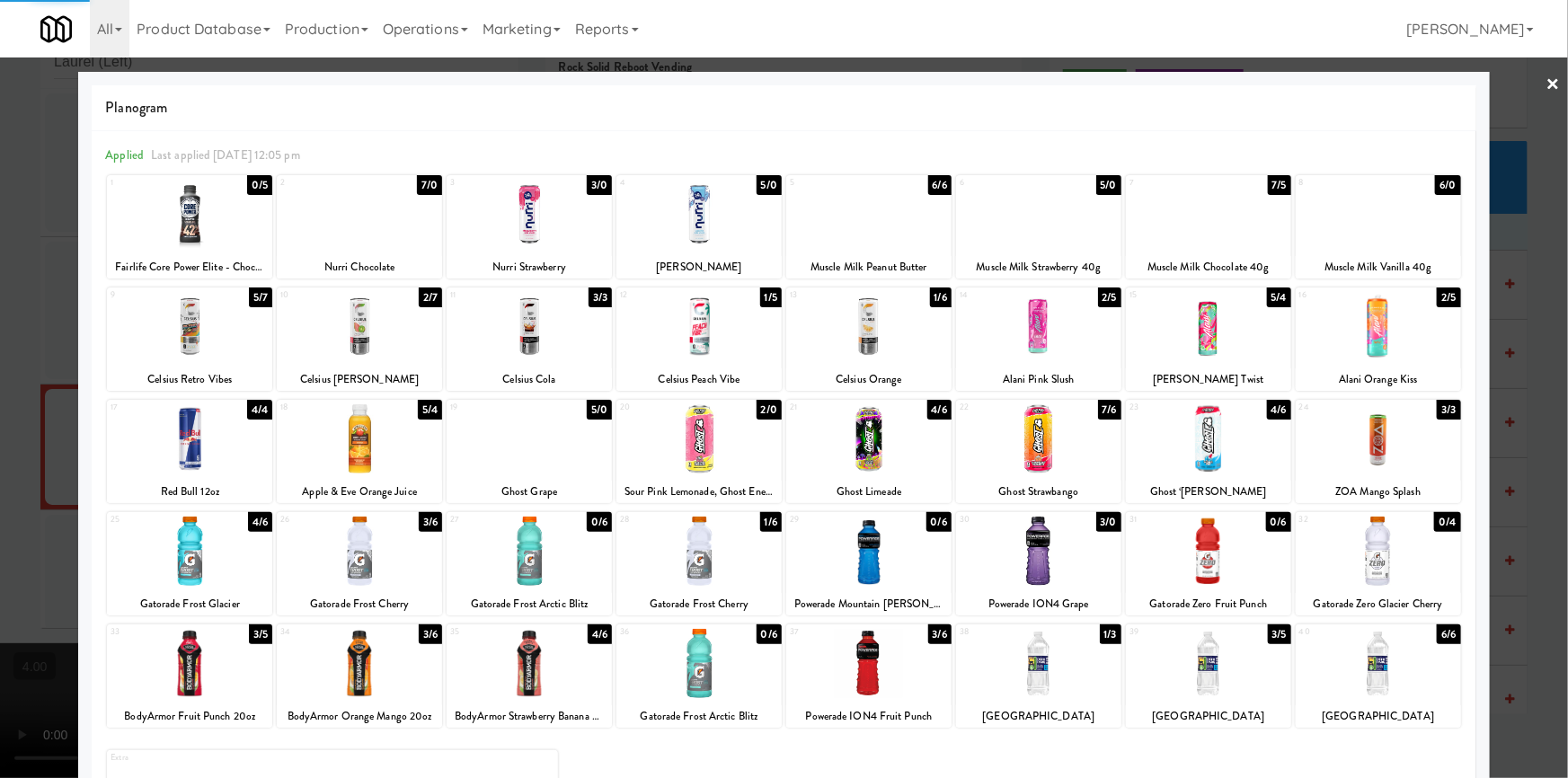
click at [0, 297] on div at bounding box center [784, 389] width 1568 height 778
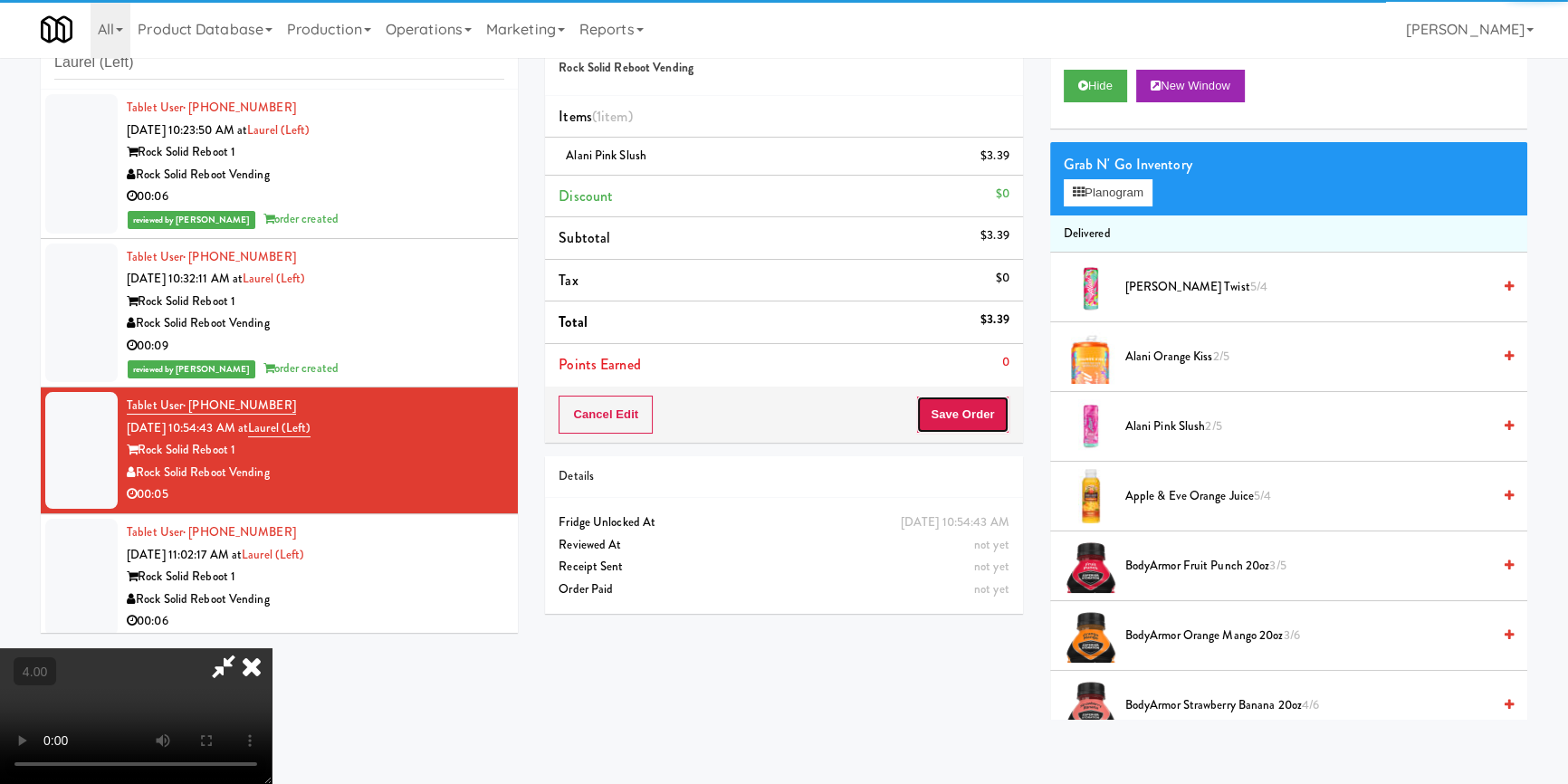
drag, startPoint x: 996, startPoint y: 416, endPoint x: 991, endPoint y: 401, distance: 15.8
click at [996, 415] on button "Save Order" at bounding box center [962, 415] width 92 height 38
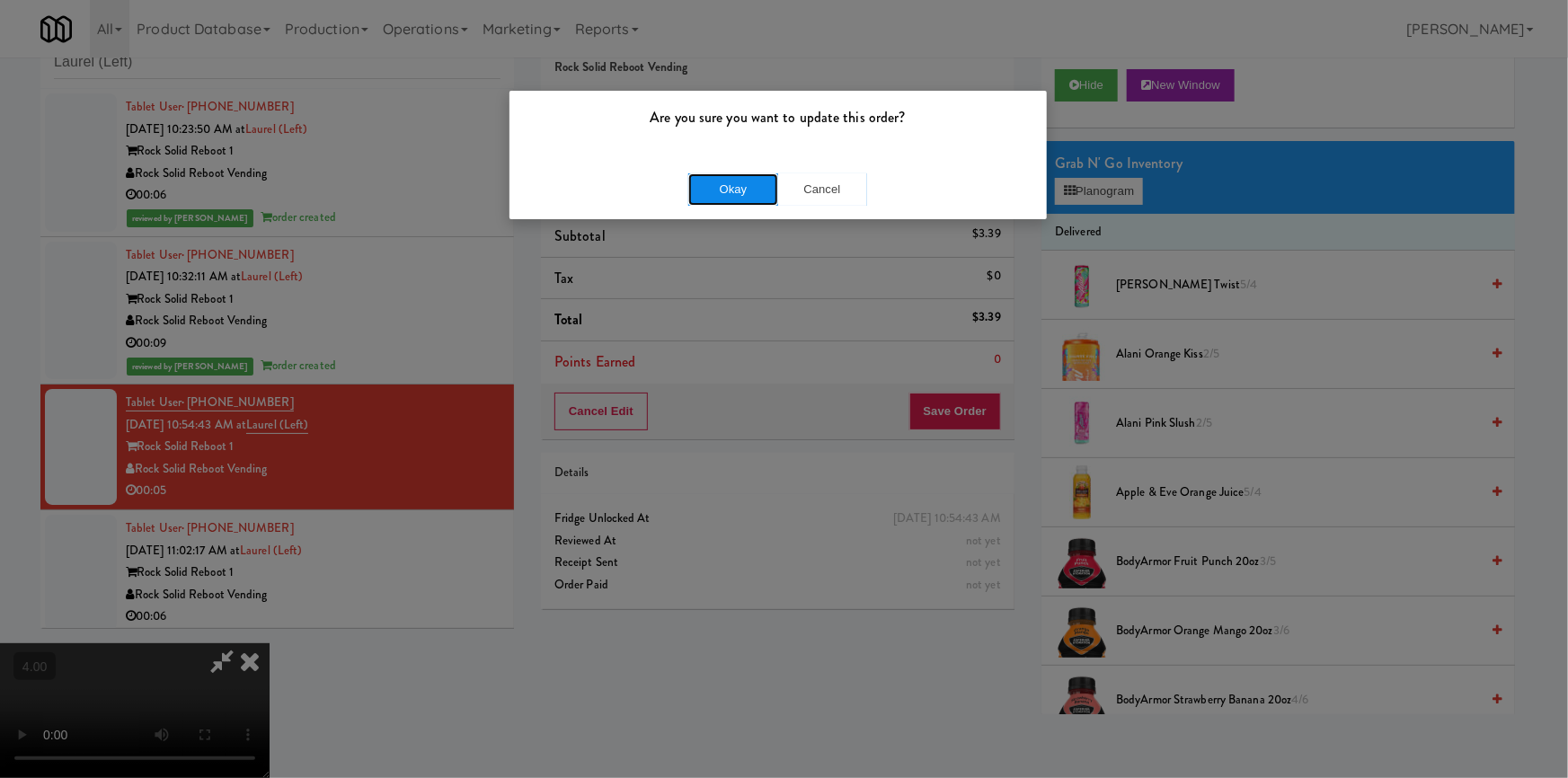
click at [713, 195] on button "Okay" at bounding box center [733, 190] width 90 height 32
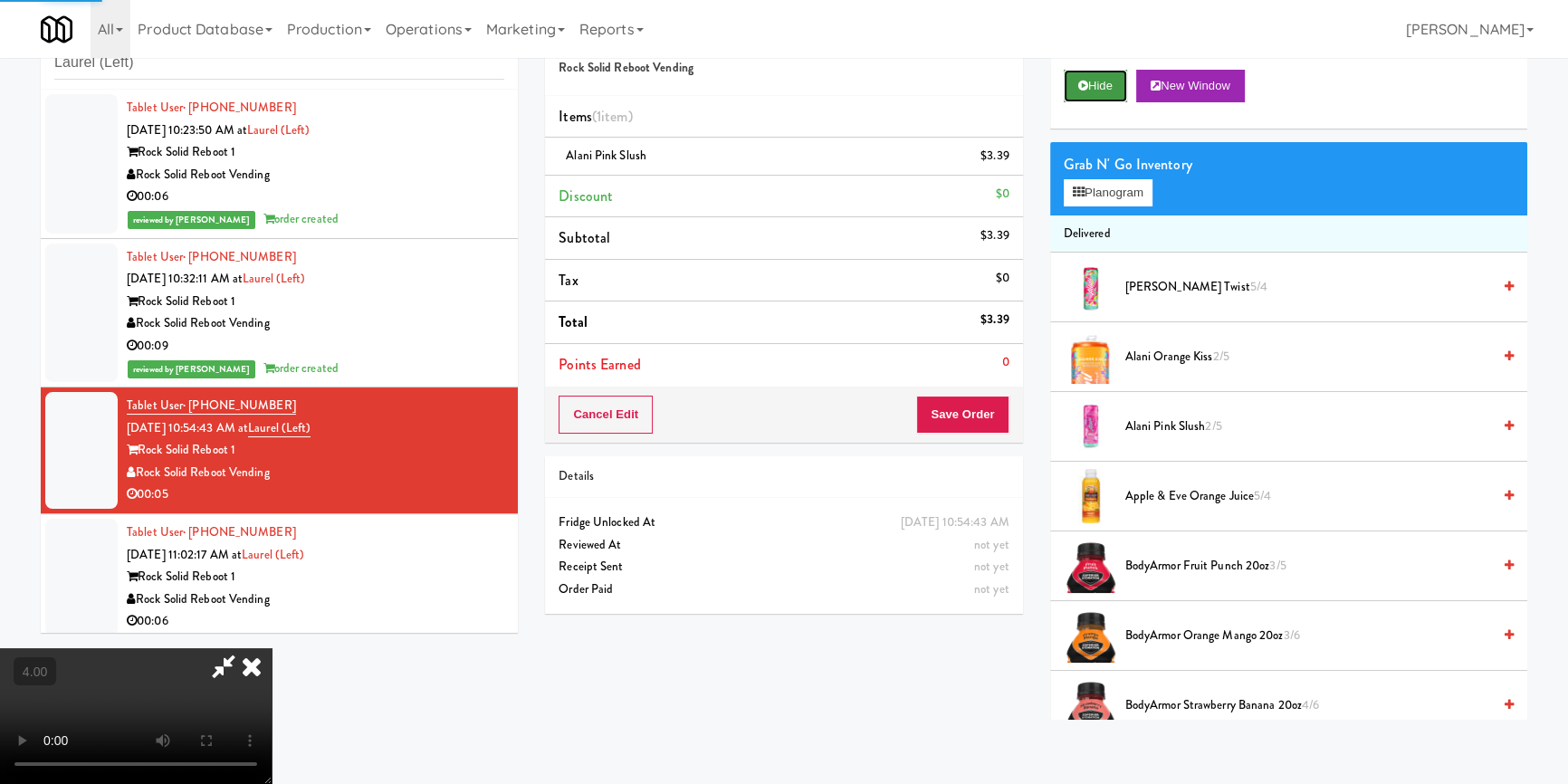
click at [1097, 74] on button "Hide" at bounding box center [1096, 86] width 63 height 33
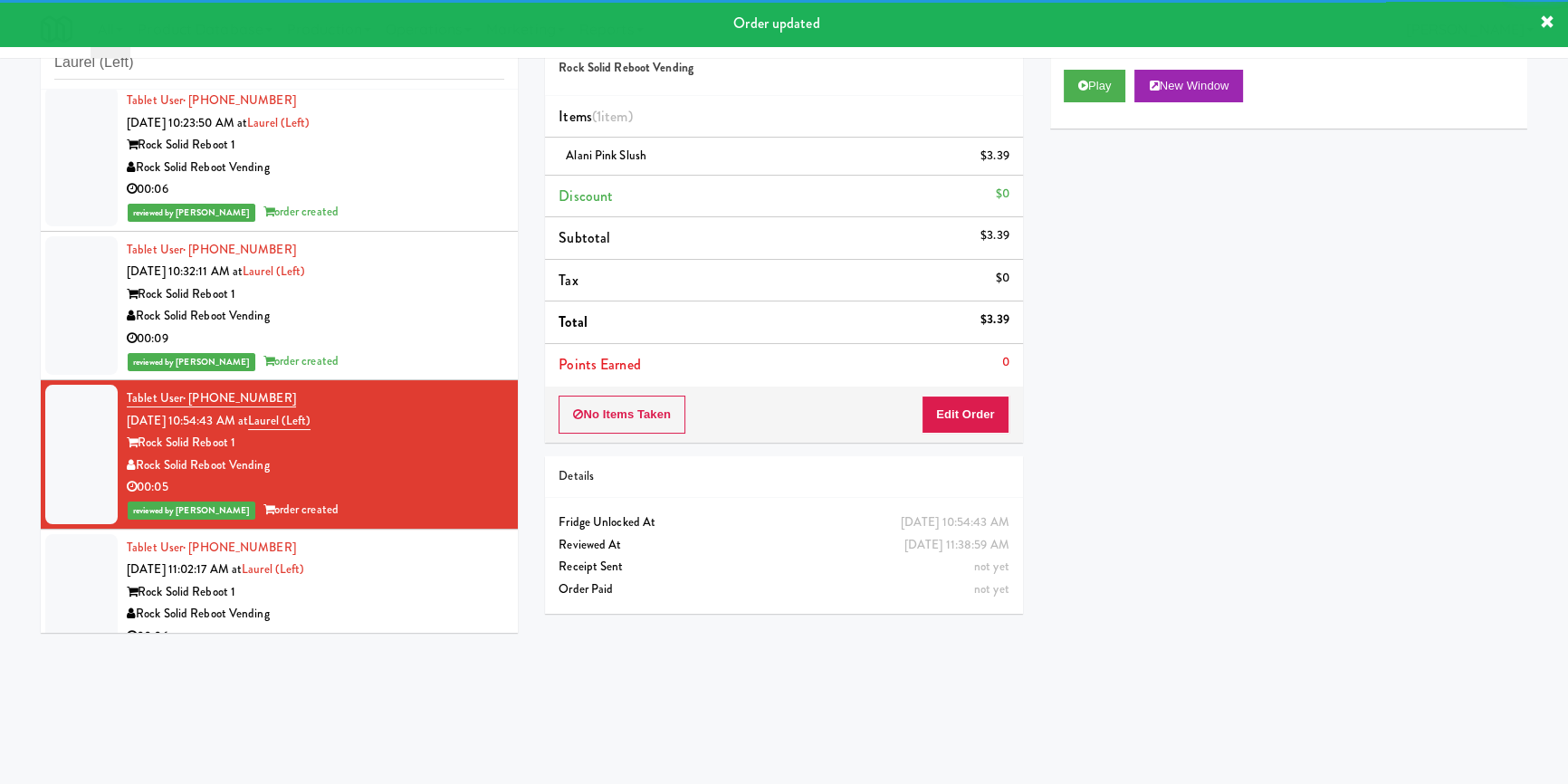
click at [400, 546] on div "Tablet User · (240) 766-6091 [DATE] 11:02:17 AM at [GEOGRAPHIC_DATA] (Left) Roc…" at bounding box center [316, 593] width 377 height 112
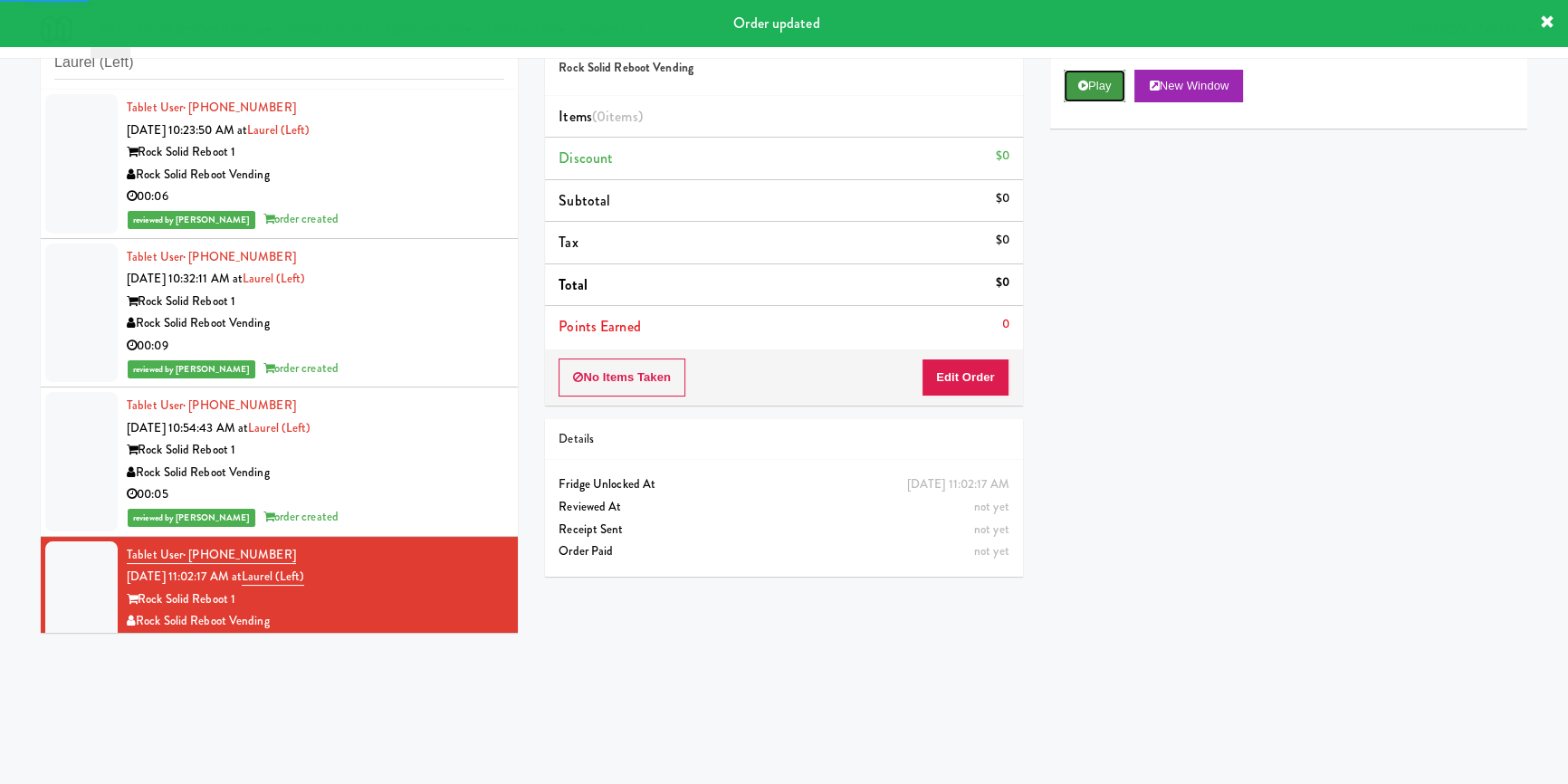
click at [1104, 90] on button "Play" at bounding box center [1095, 86] width 63 height 33
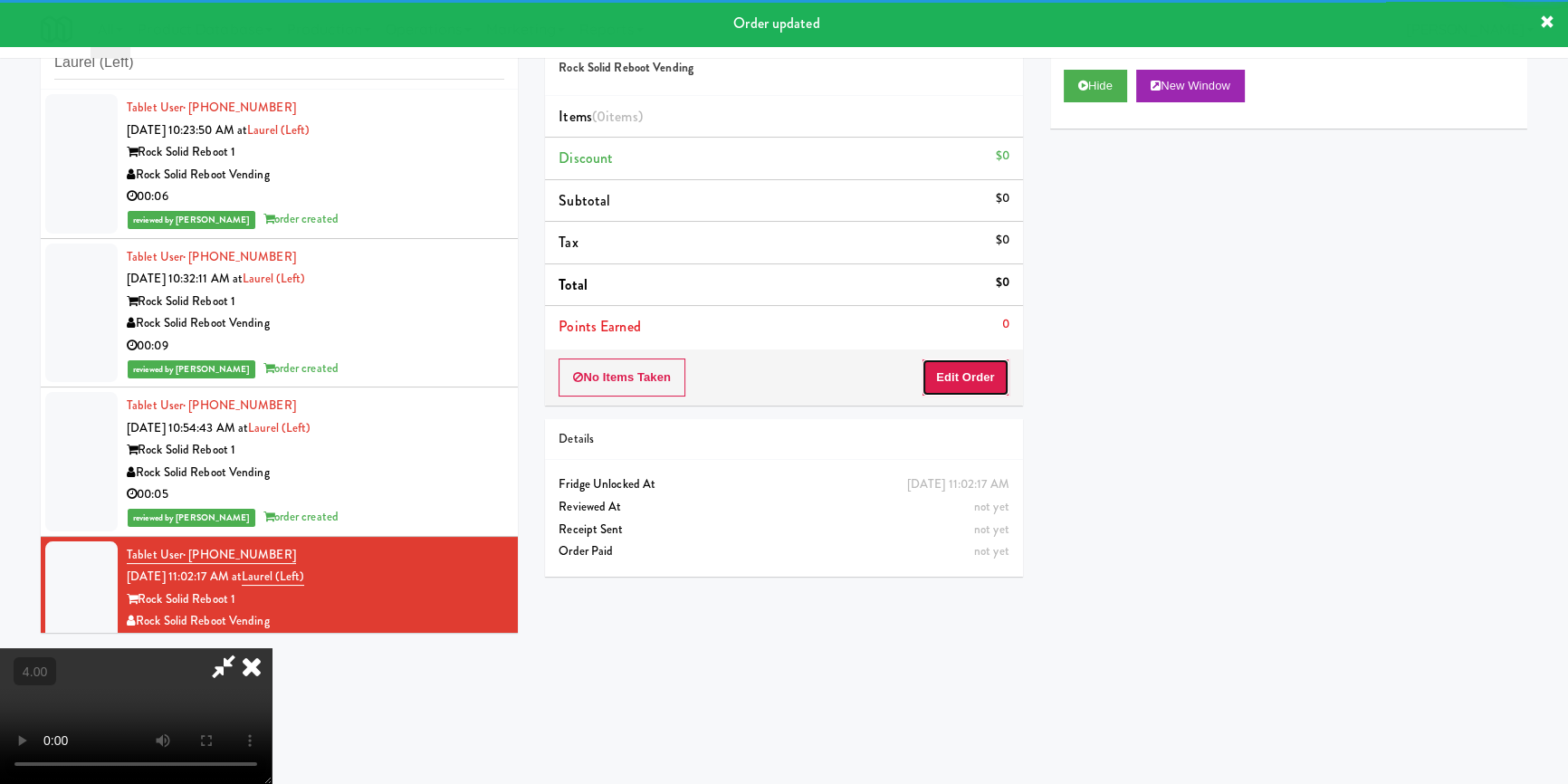
click at [970, 393] on button "Edit Order" at bounding box center [965, 378] width 88 height 38
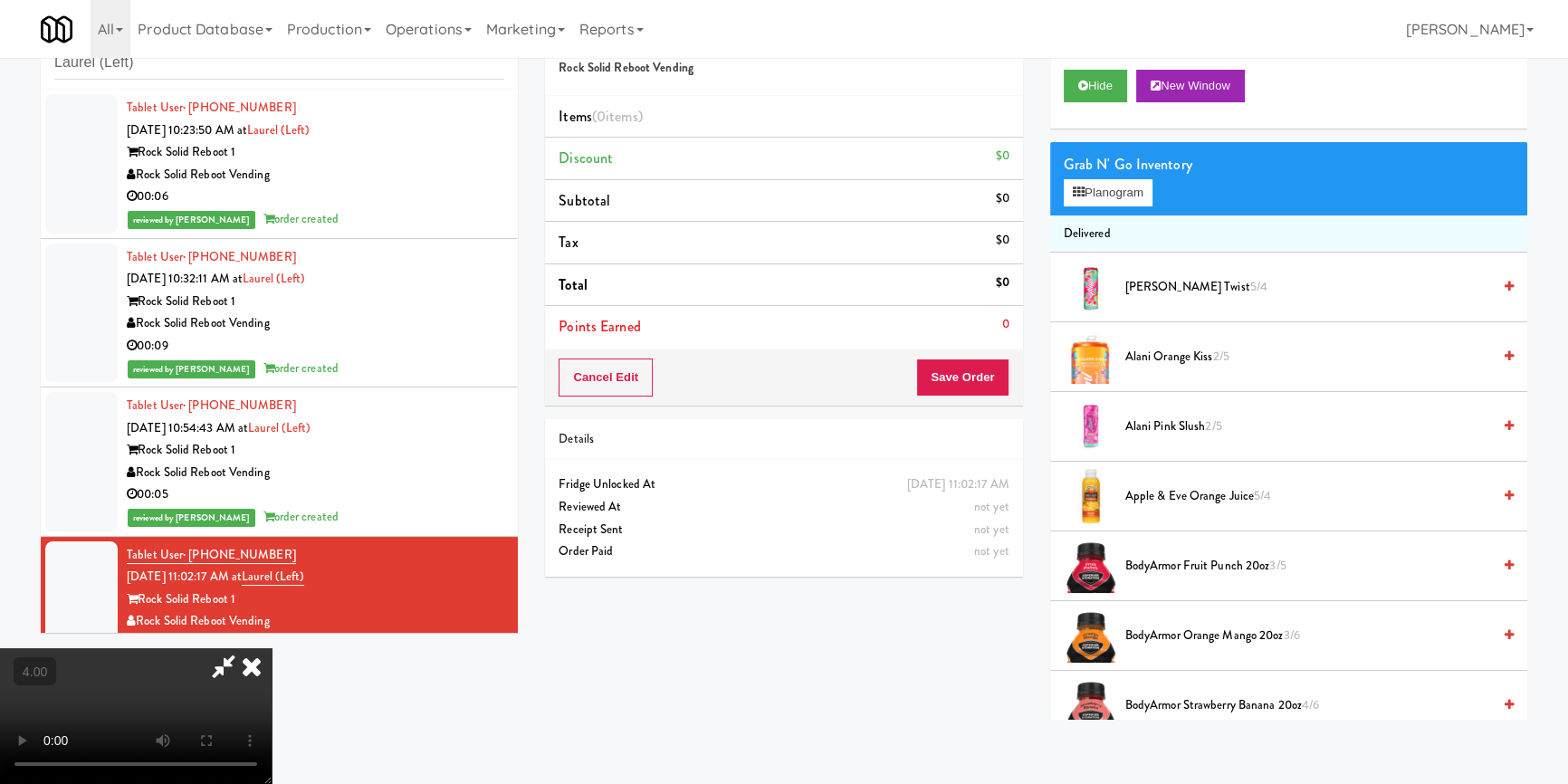
click at [271, 648] on video at bounding box center [136, 716] width 271 height 136
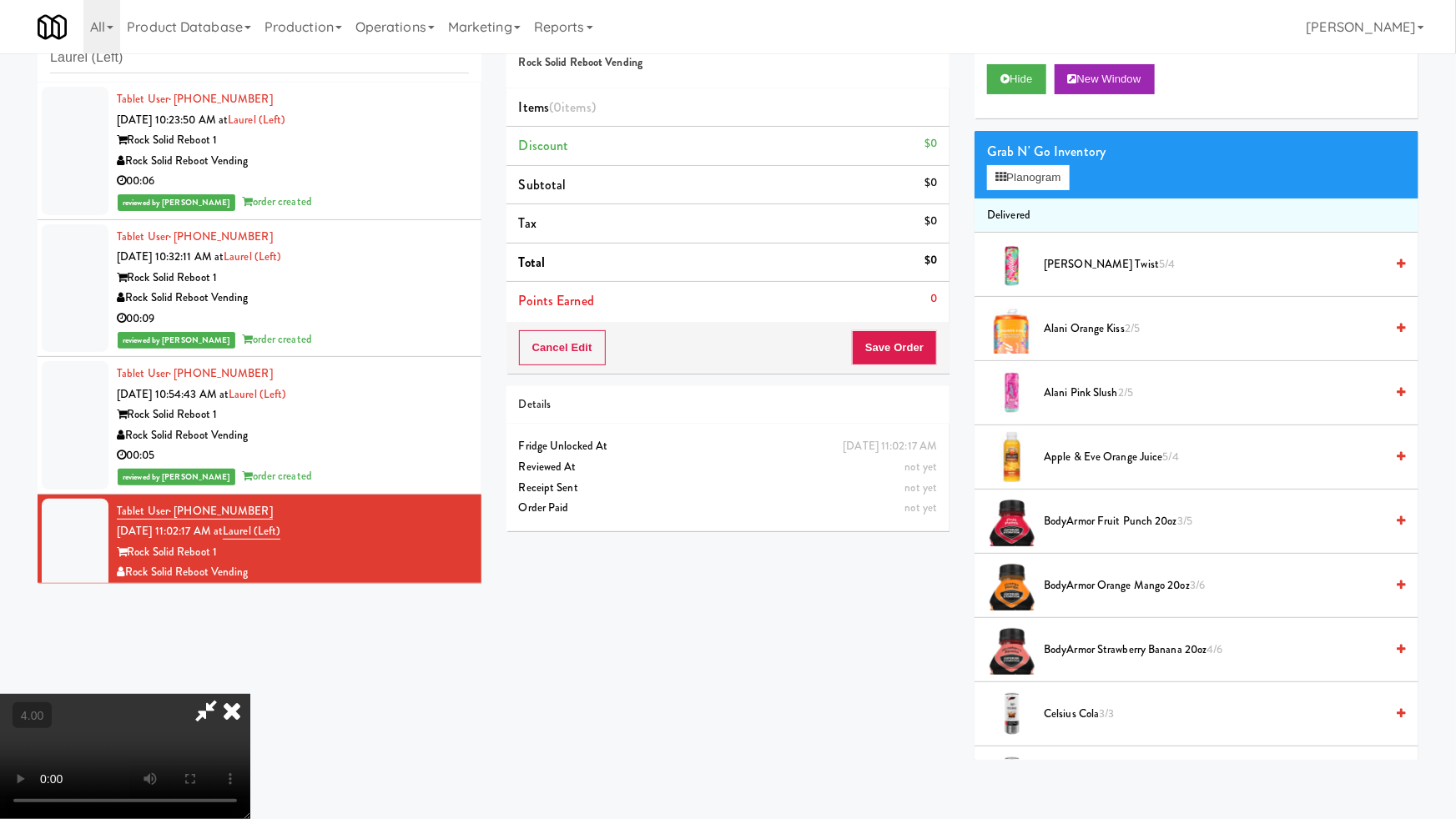
click at [250, 694] on video at bounding box center [125, 756] width 250 height 125
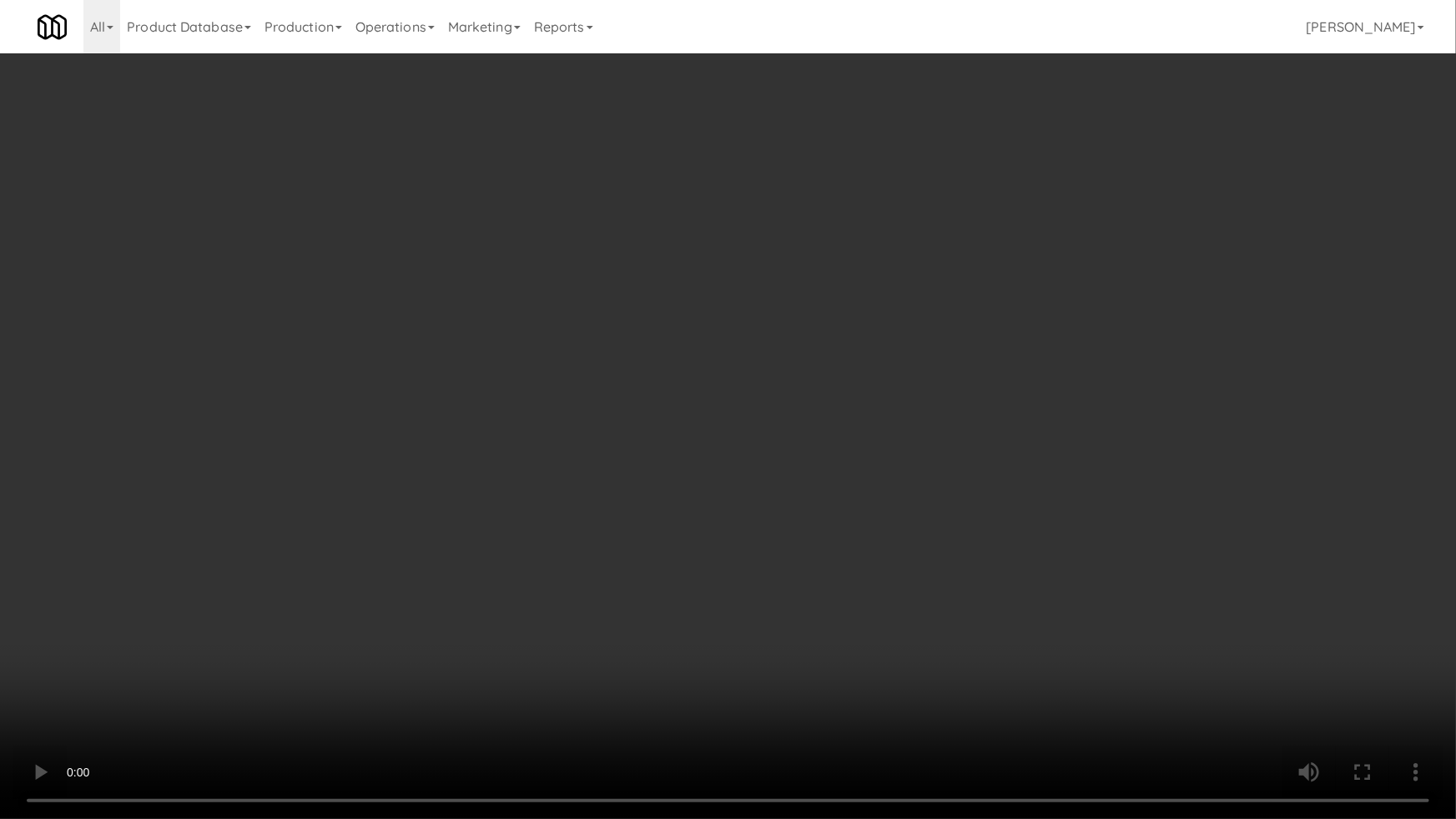
drag, startPoint x: 701, startPoint y: 628, endPoint x: 1002, endPoint y: 344, distance: 413.8
click at [702, 628] on video at bounding box center [728, 410] width 1456 height 819
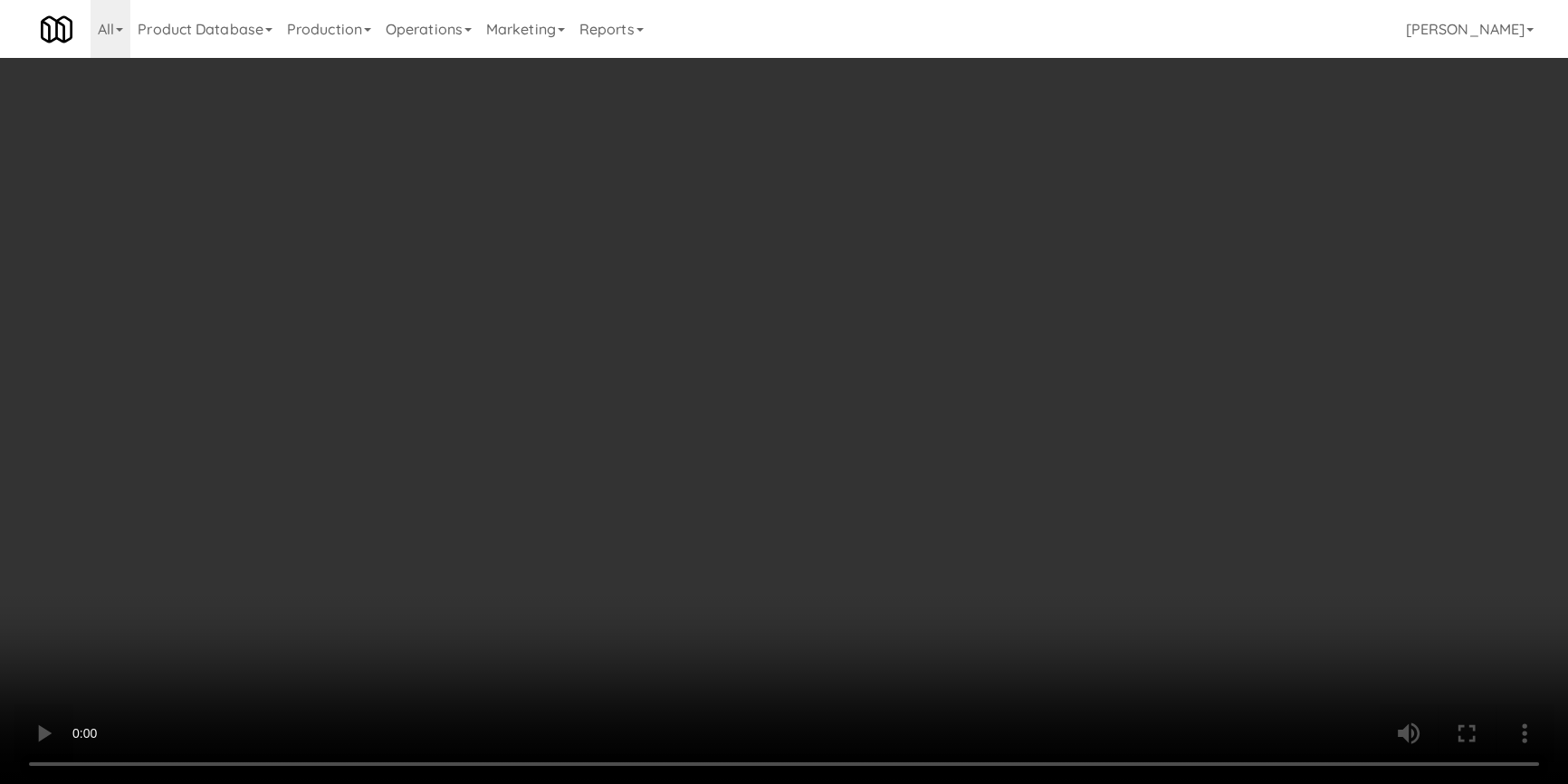
click at [1101, 191] on button "Planogram" at bounding box center [1108, 192] width 89 height 27
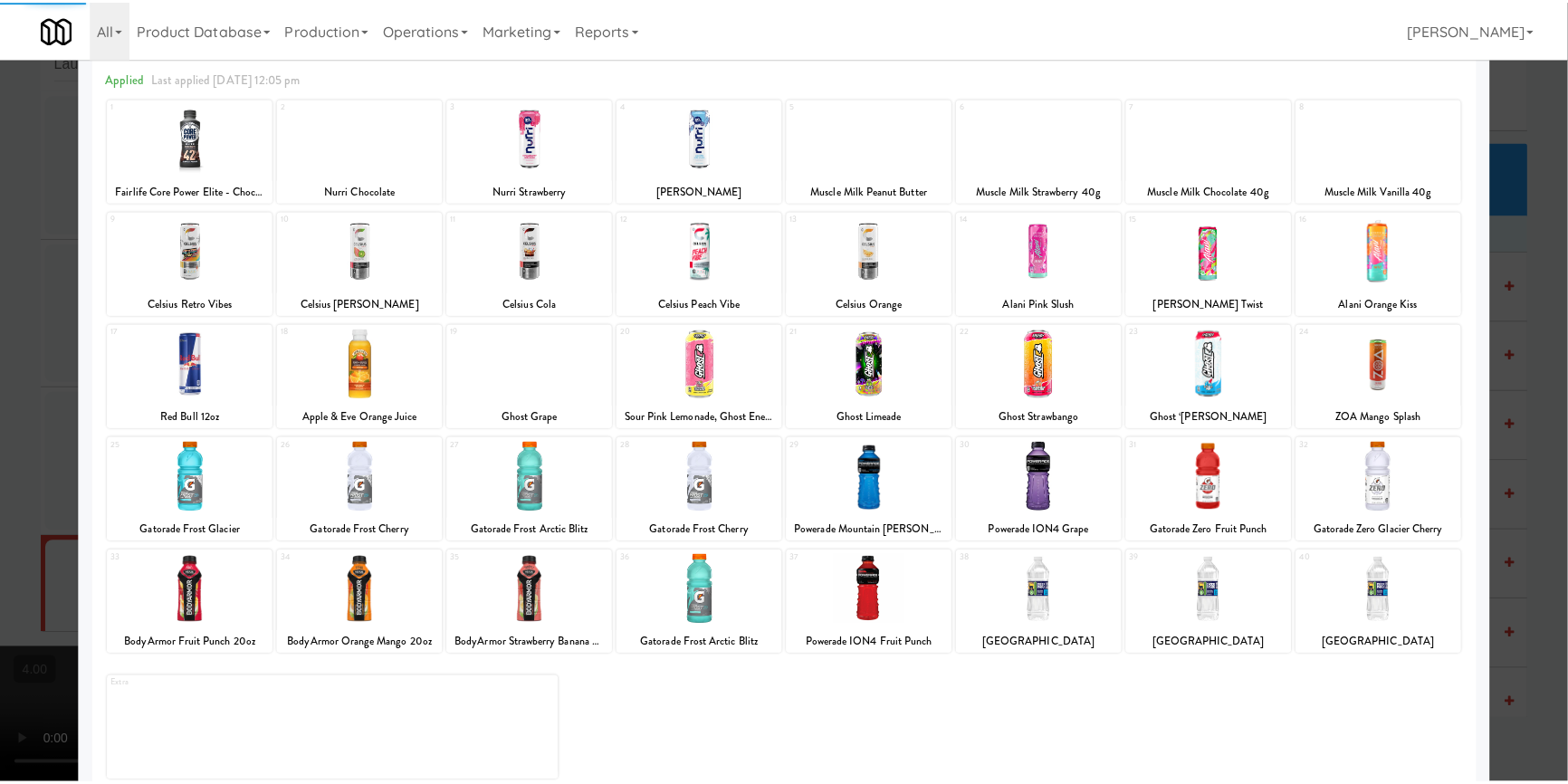
scroll to position [82, 0]
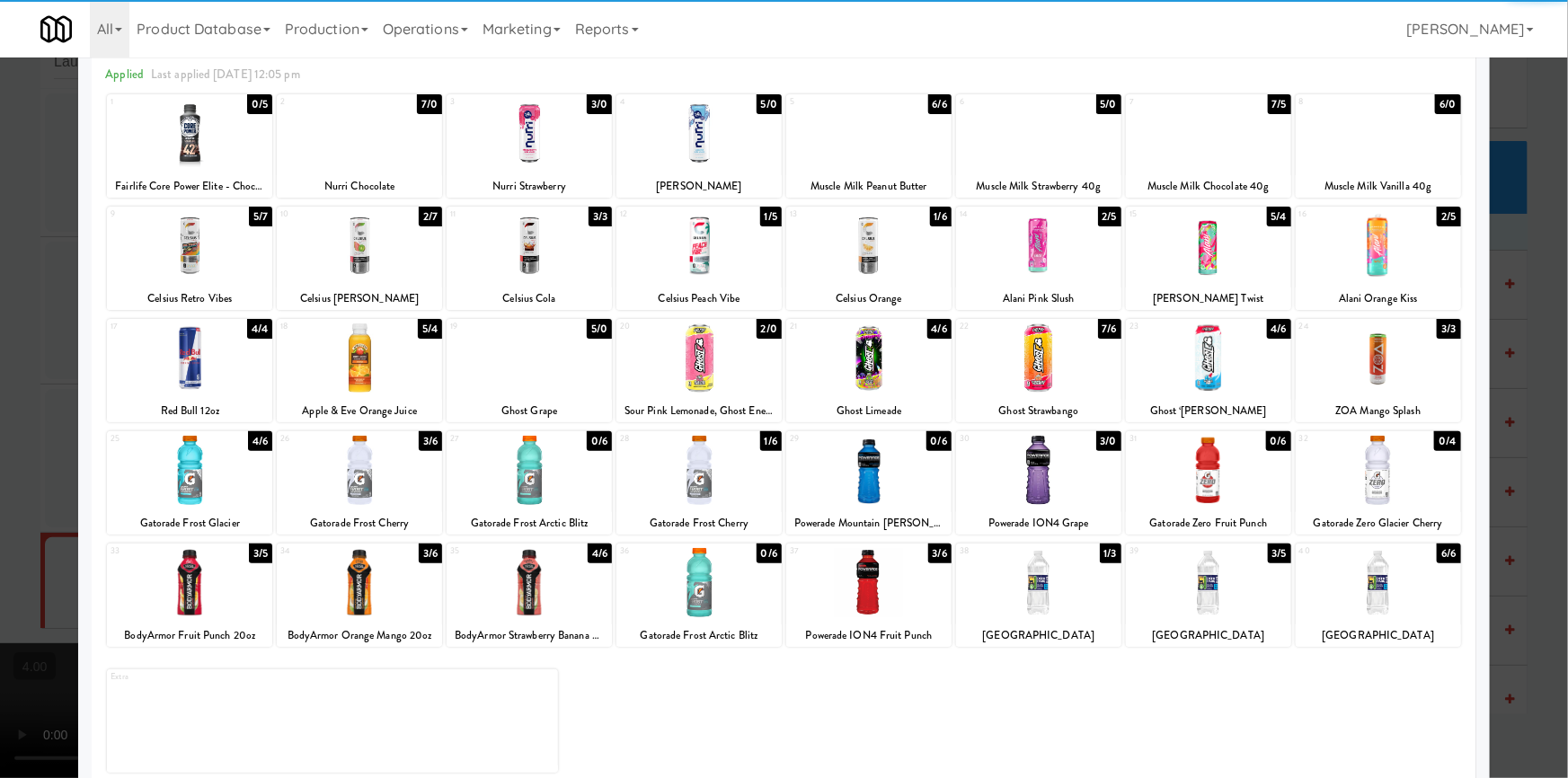
click at [175, 480] on div at bounding box center [189, 470] width 165 height 69
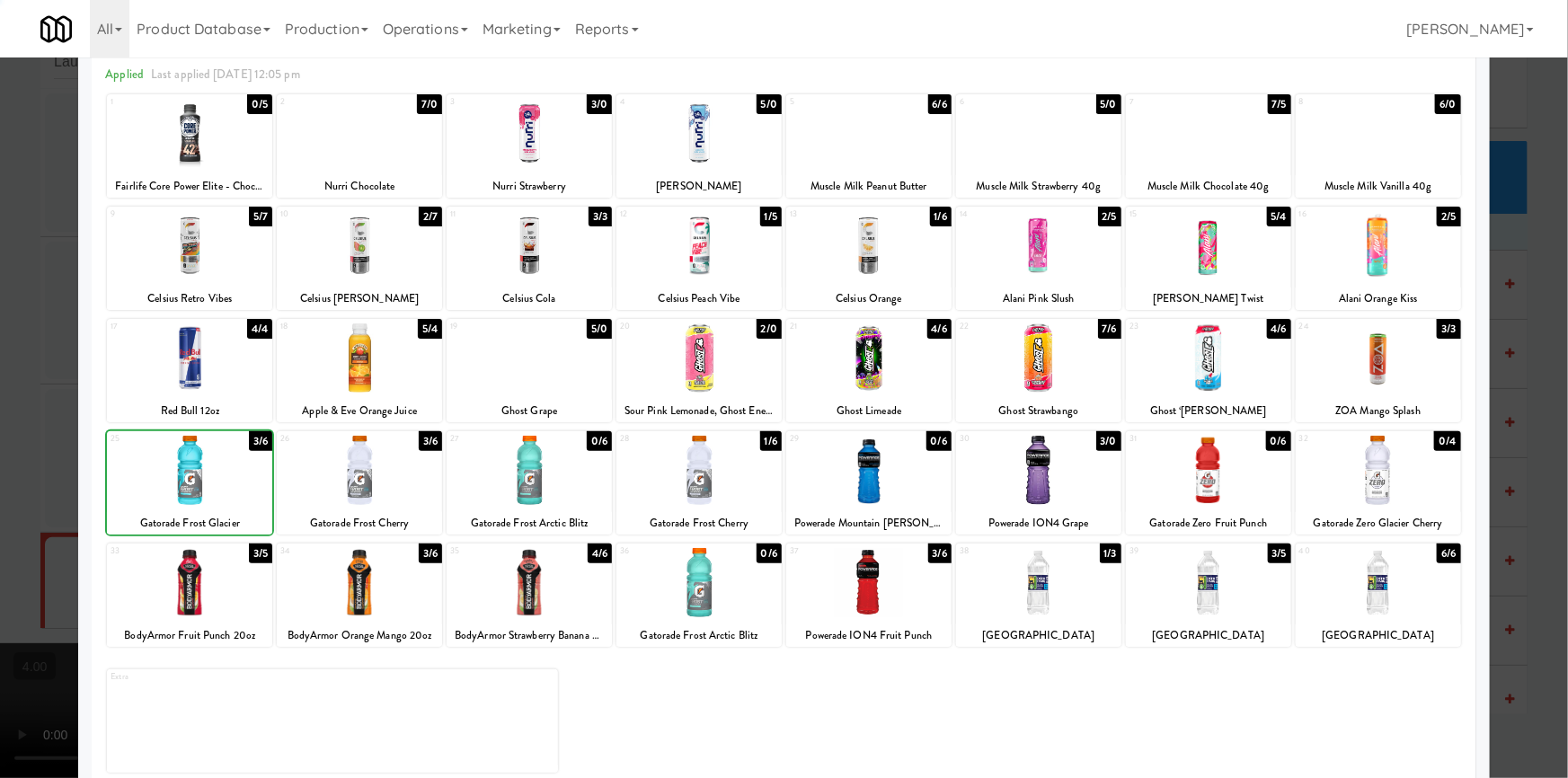
drag, startPoint x: 0, startPoint y: 305, endPoint x: 790, endPoint y: 339, distance: 790.7
click at [0, 305] on div at bounding box center [784, 389] width 1568 height 778
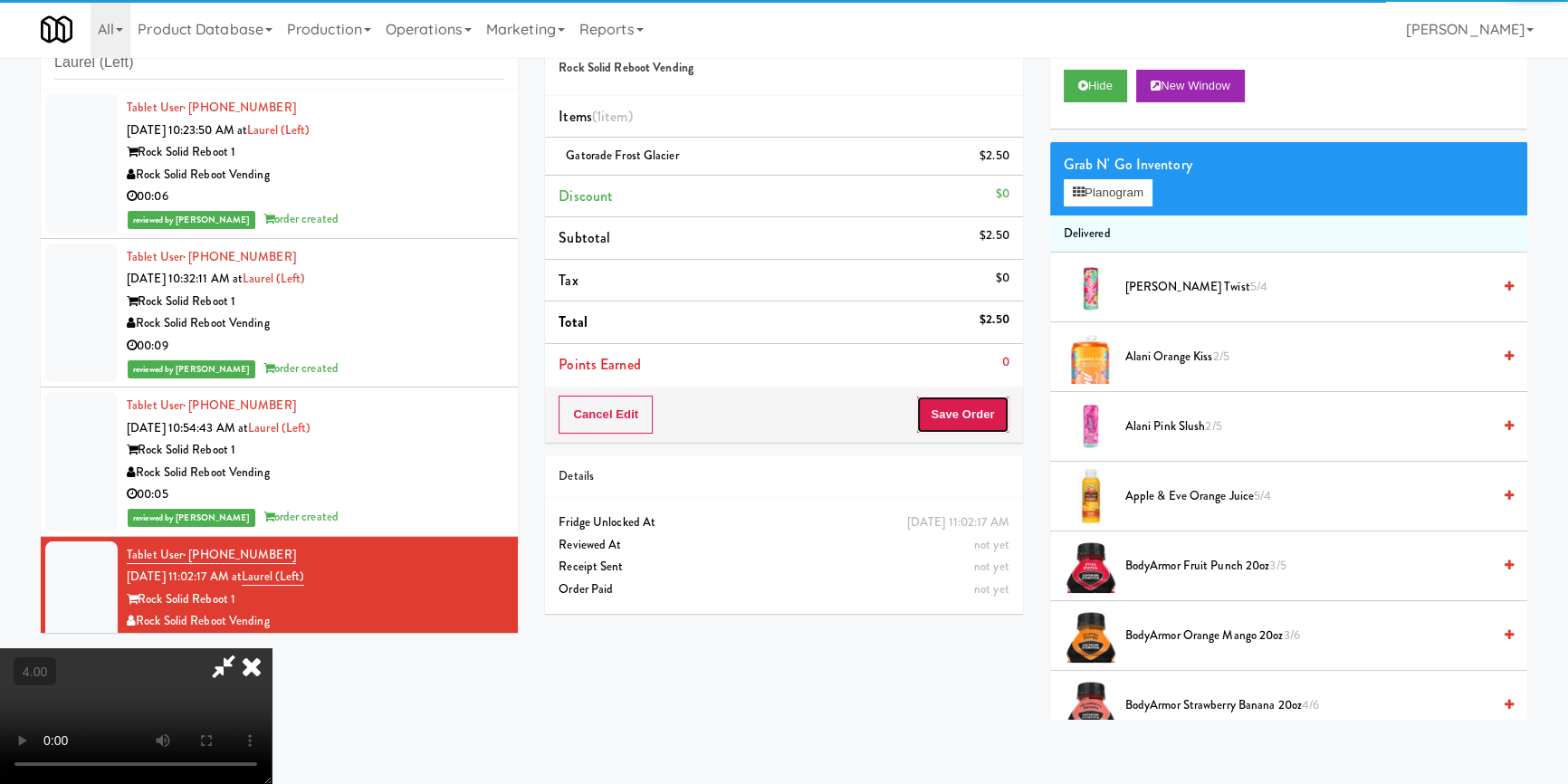
drag, startPoint x: 963, startPoint y: 417, endPoint x: 887, endPoint y: 368, distance: 90.4
click at [962, 417] on button "Save Order" at bounding box center [962, 415] width 92 height 38
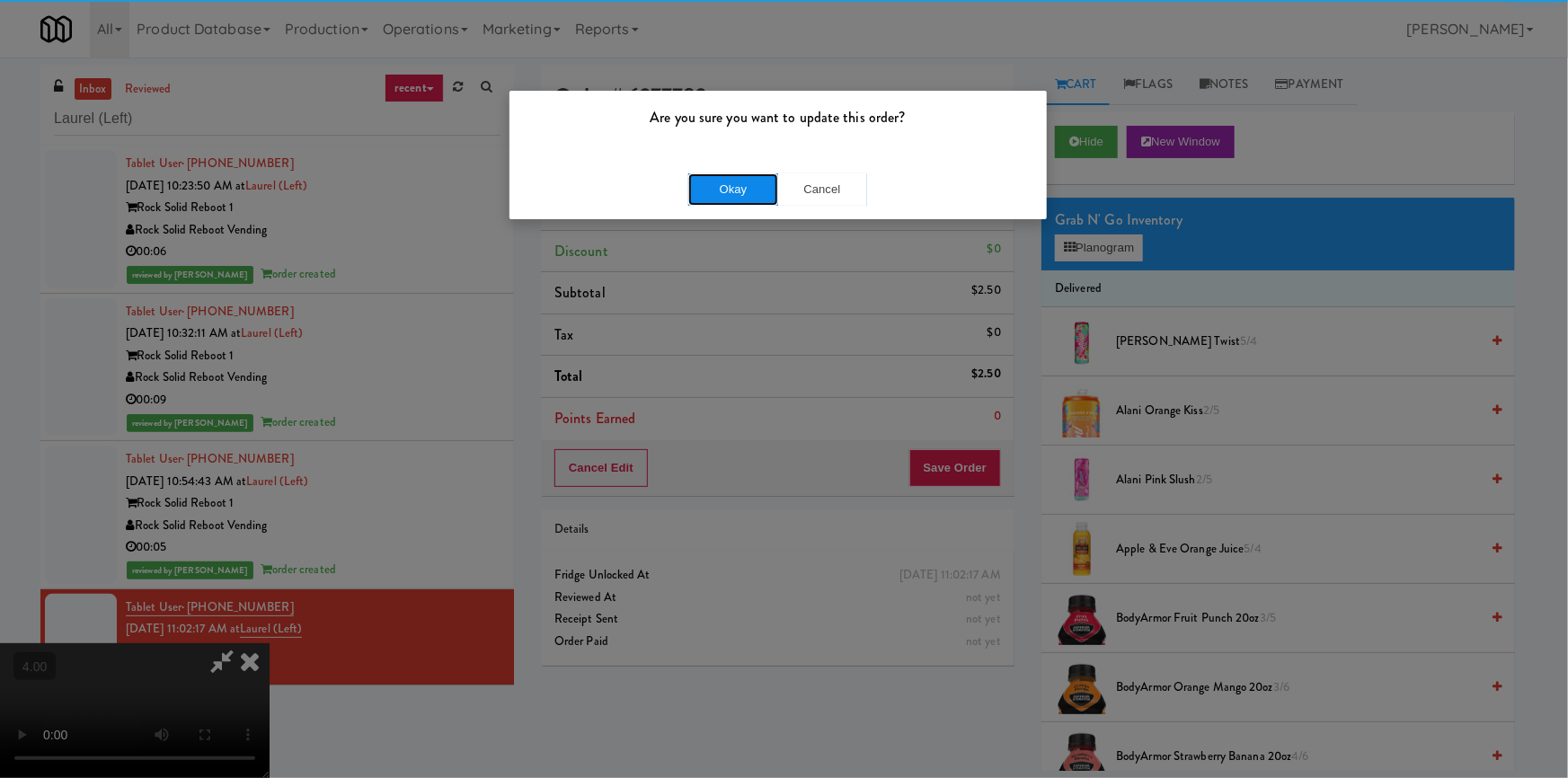
click at [769, 184] on button "Okay" at bounding box center [733, 190] width 90 height 32
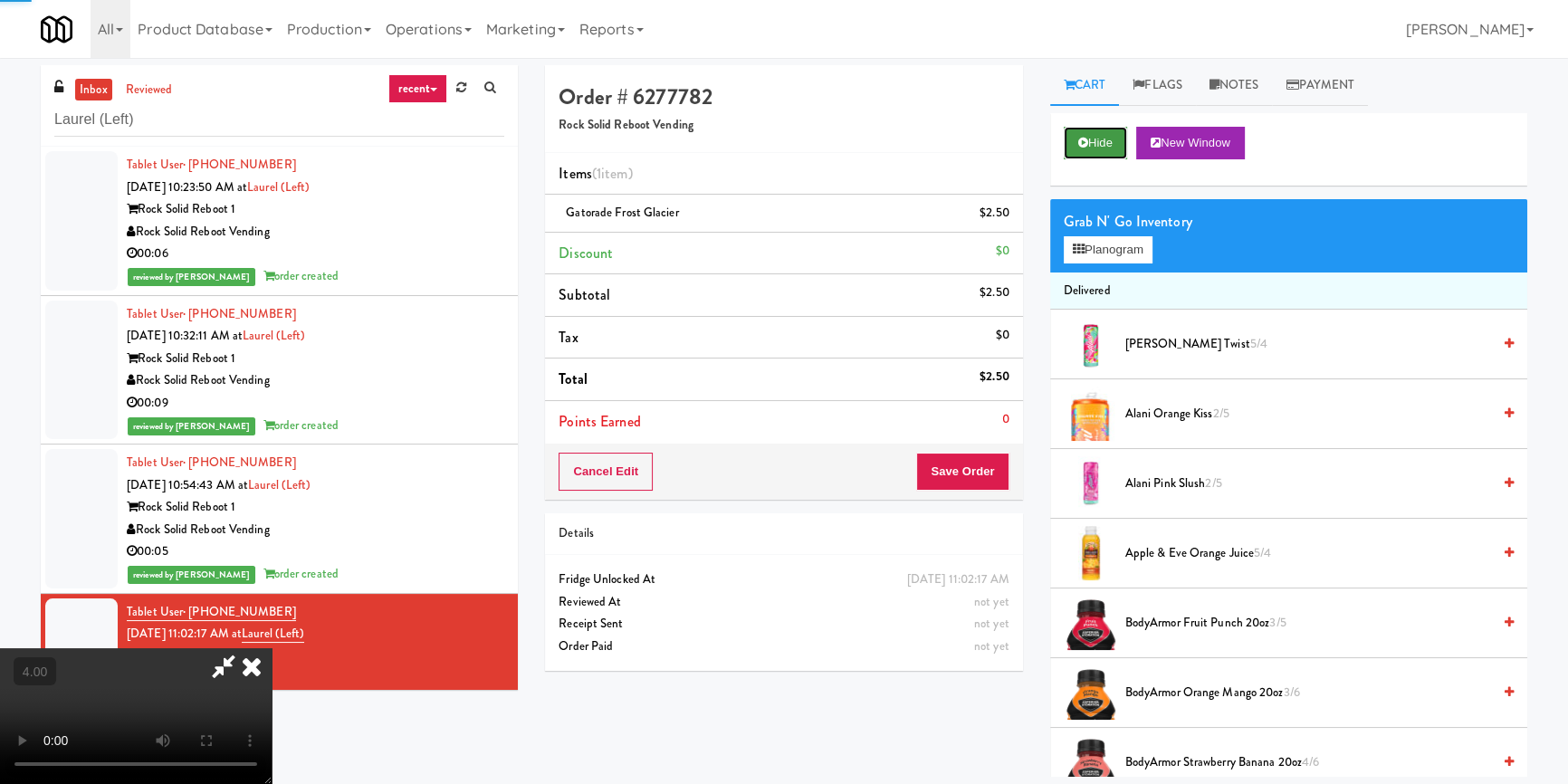
click at [1098, 136] on button "Hide" at bounding box center [1096, 143] width 63 height 33
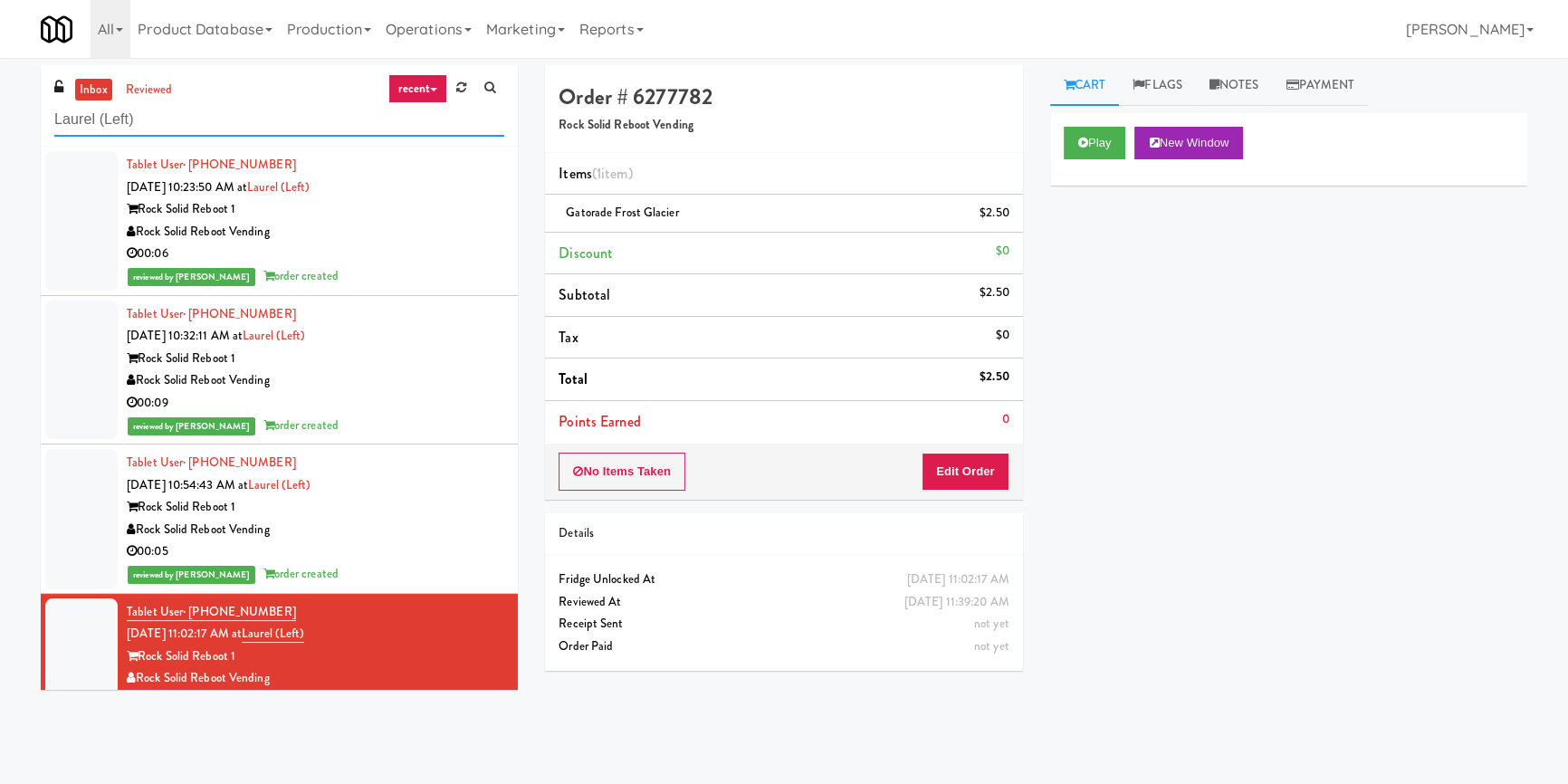
paste input "Fridge Bathroom!"
drag, startPoint x: 336, startPoint y: 111, endPoint x: 0, endPoint y: 124, distance: 336.3
click at [0, 124] on div "inbox reviewed recent all unclear take inventory issue suspicious failed recent…" at bounding box center [784, 421] width 1568 height 712
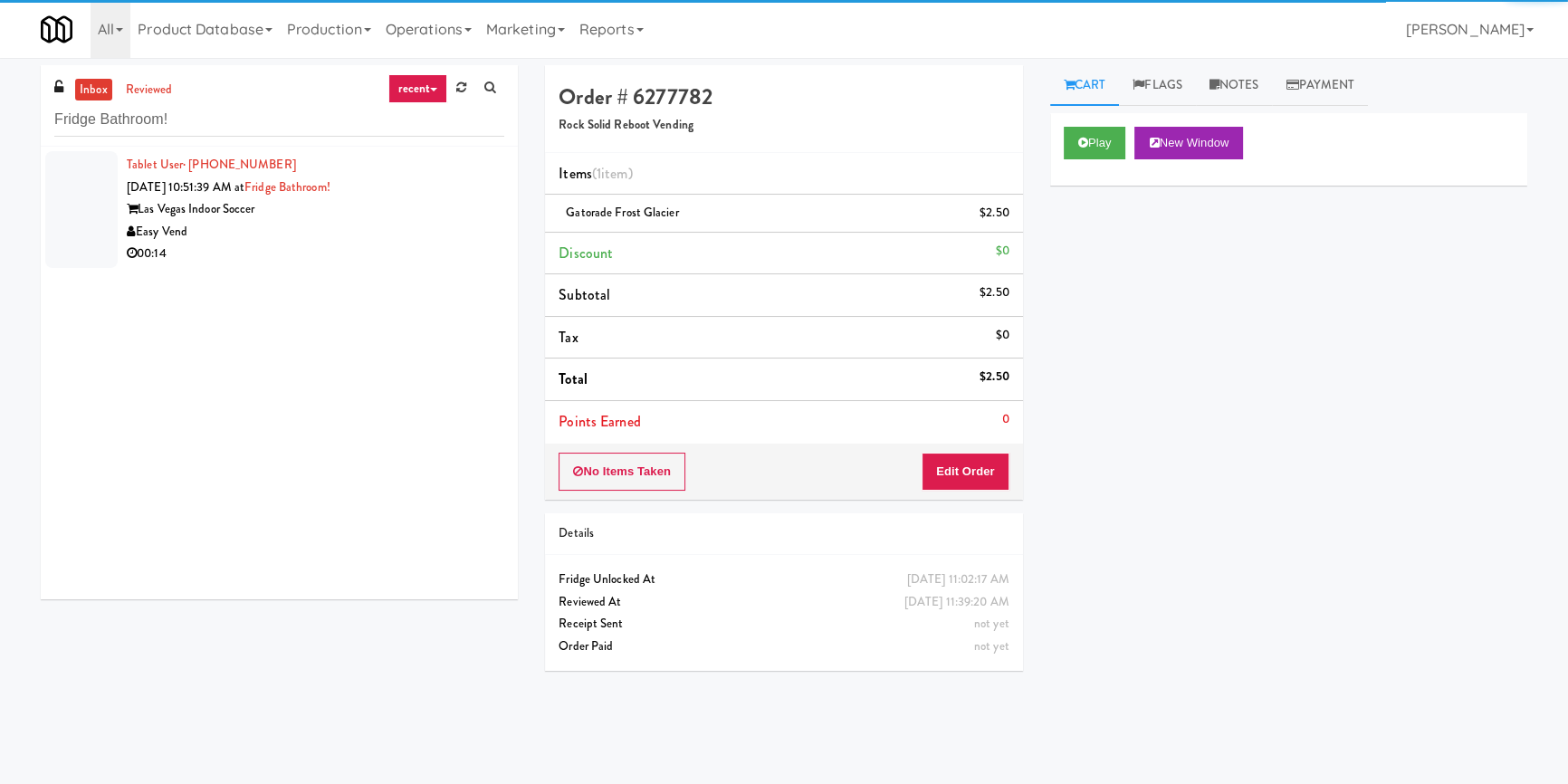
click at [422, 239] on div "Easy Vend" at bounding box center [316, 233] width 377 height 23
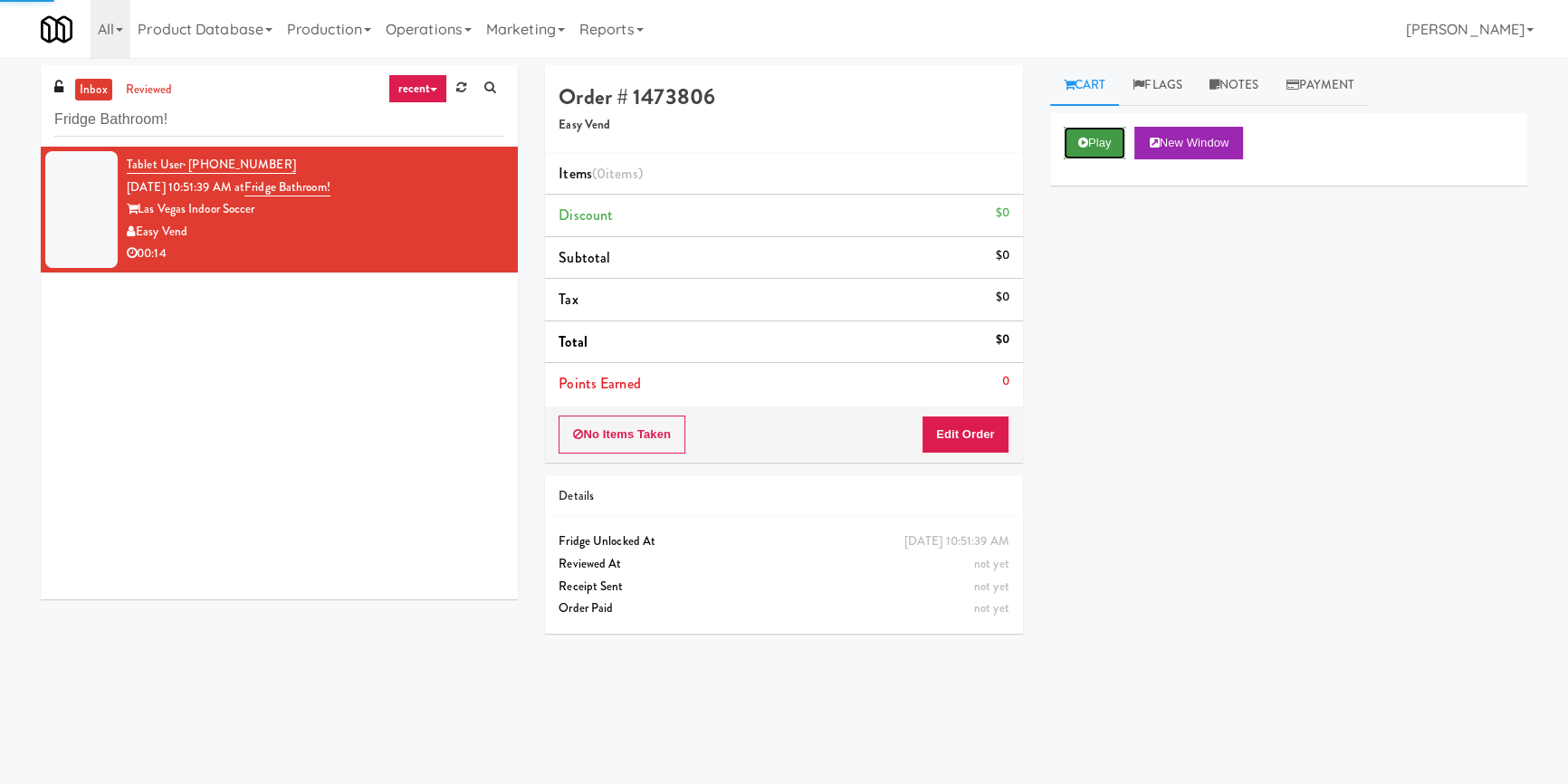
click at [1096, 137] on button "Play" at bounding box center [1095, 143] width 63 height 33
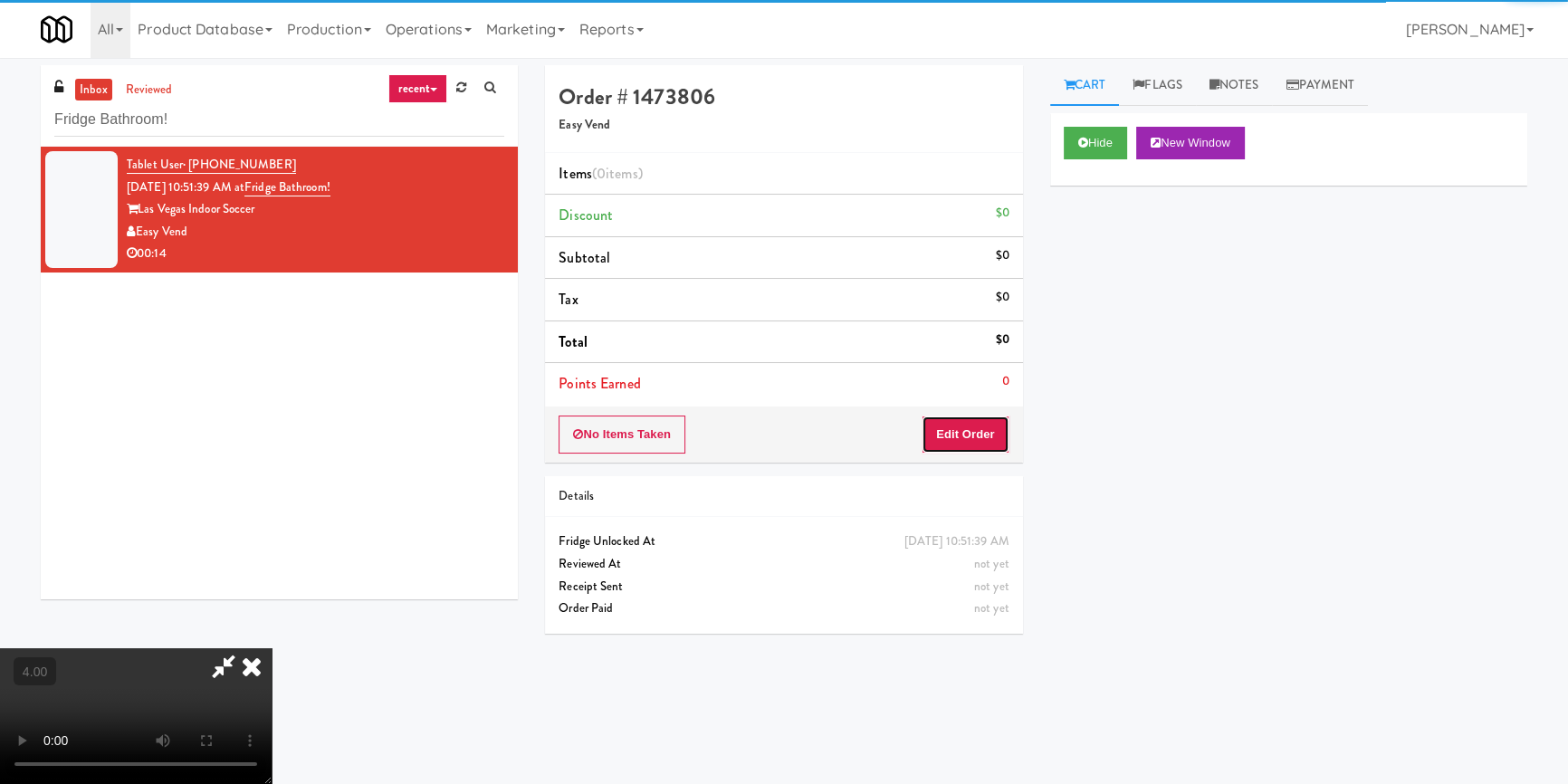
click at [973, 429] on button "Edit Order" at bounding box center [965, 435] width 88 height 38
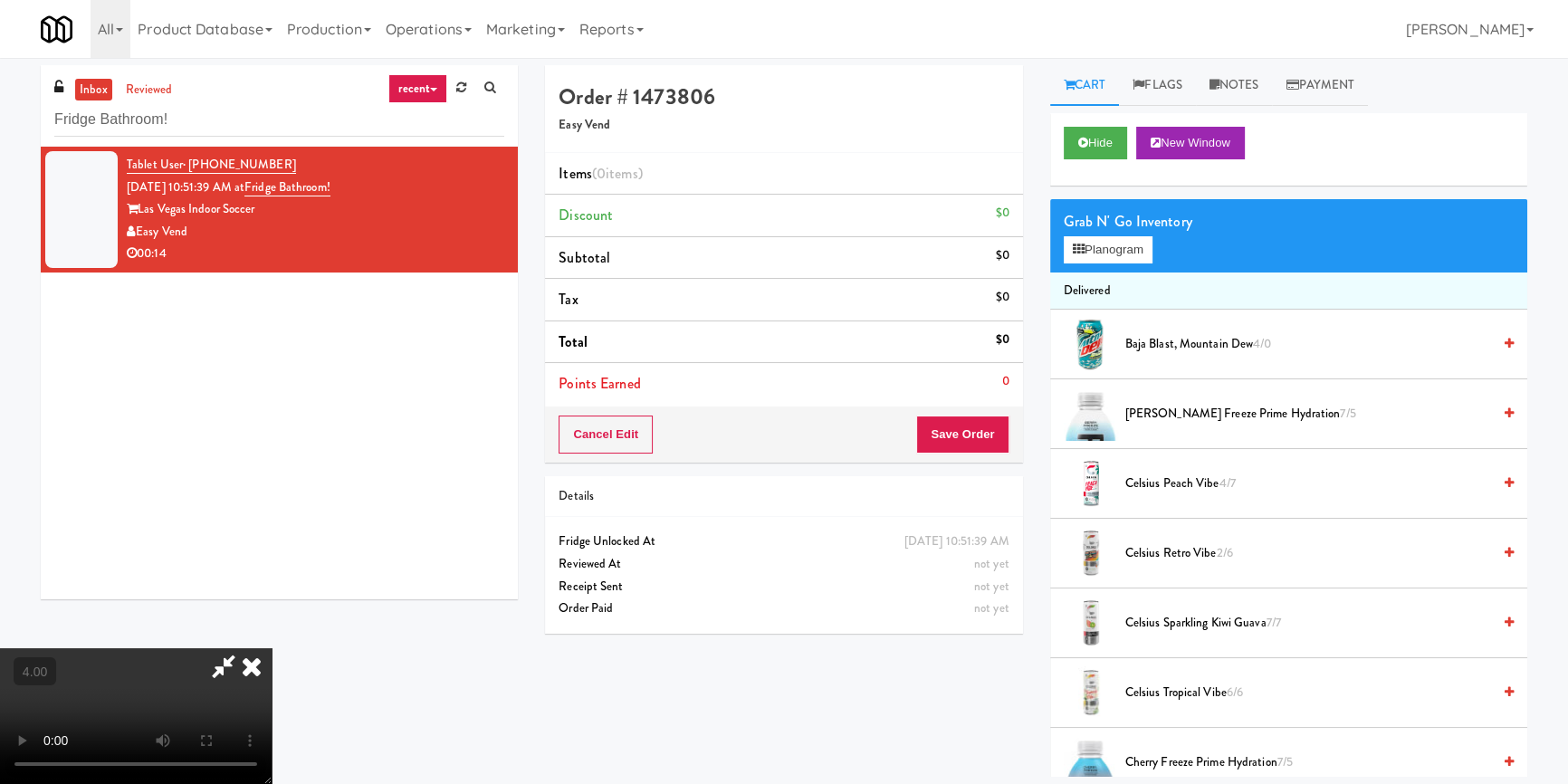
click at [271, 648] on video at bounding box center [136, 716] width 271 height 136
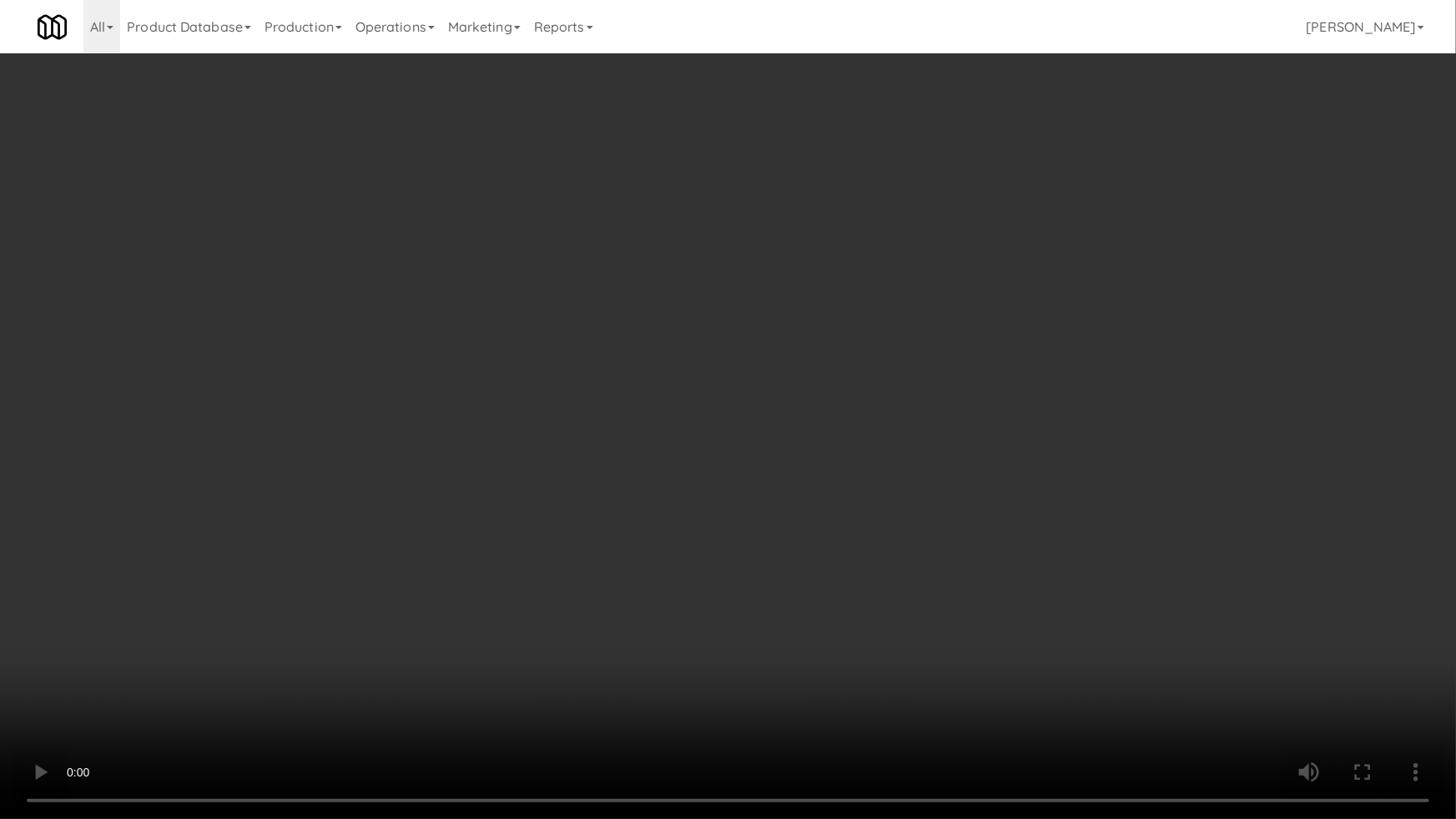
click at [896, 611] on video at bounding box center [728, 410] width 1456 height 819
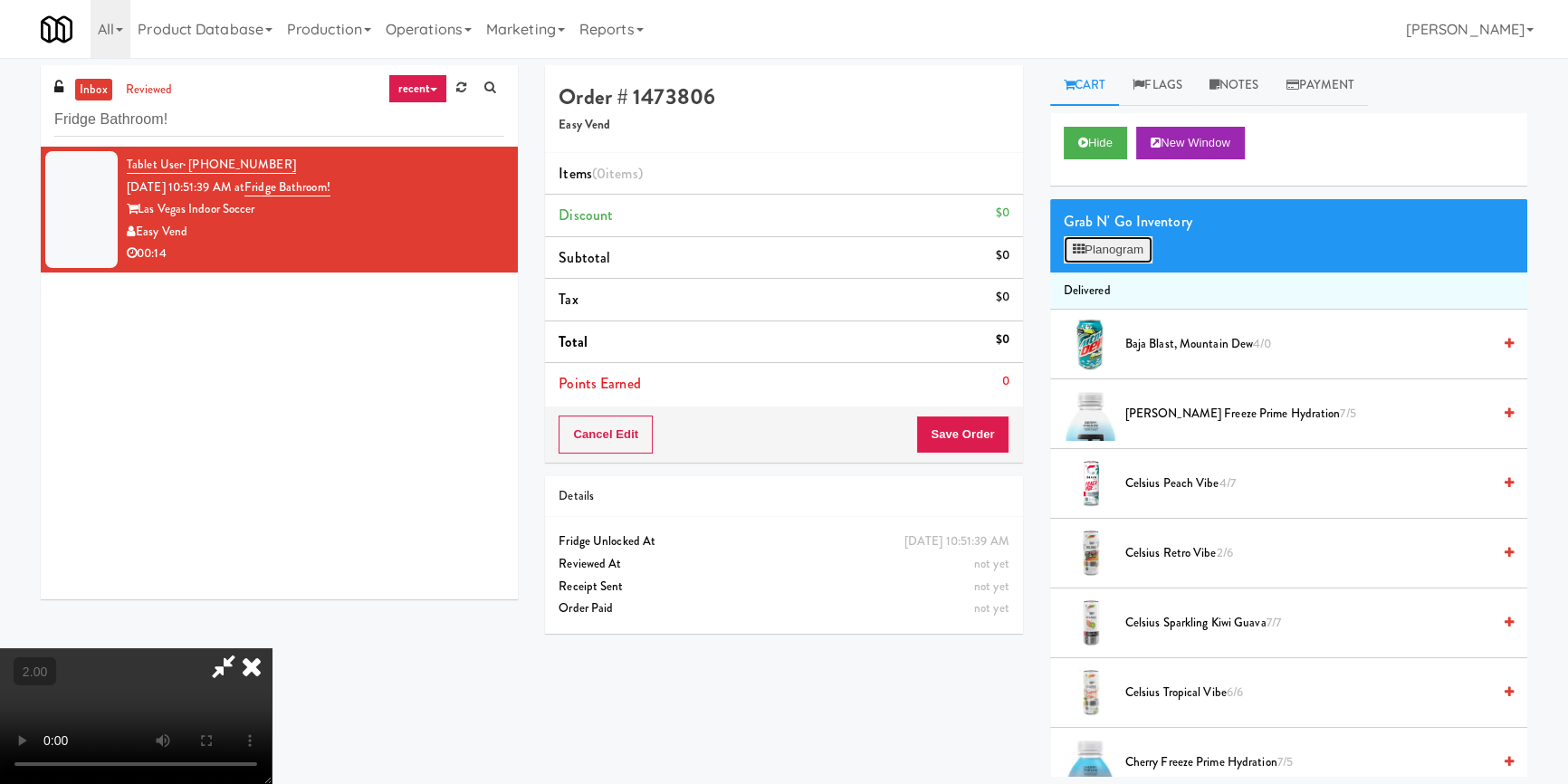
click at [1118, 258] on button "Planogram" at bounding box center [1108, 250] width 89 height 27
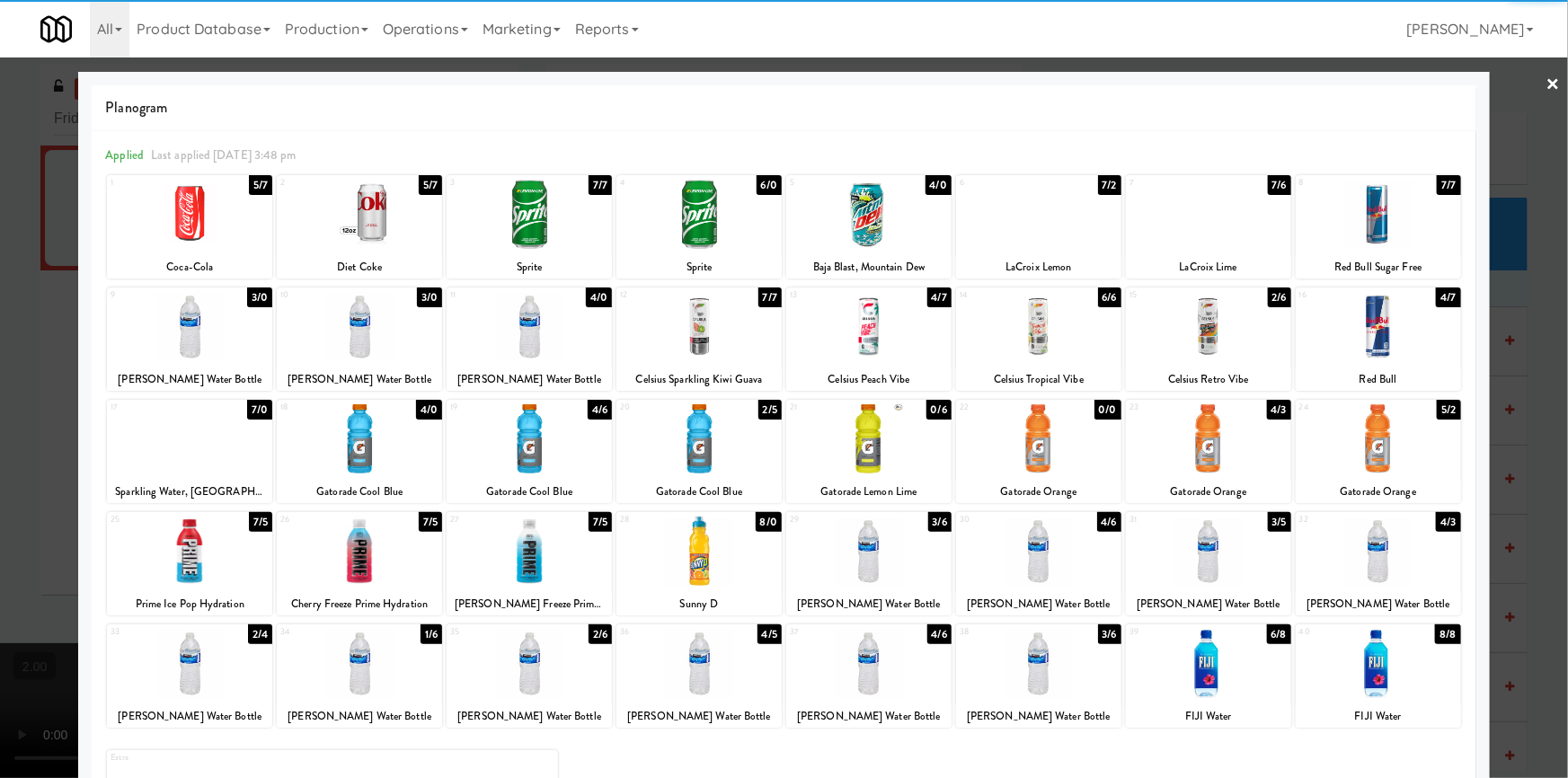
click at [571, 467] on div at bounding box center [529, 438] width 165 height 69
click at [1464, 324] on div "Applied Last applied [DATE] 3:48 pm 1 5/7 Coca-Cola 2 5/7 Diet Coke 3 7/7 Sprit…" at bounding box center [784, 499] width 1385 height 738
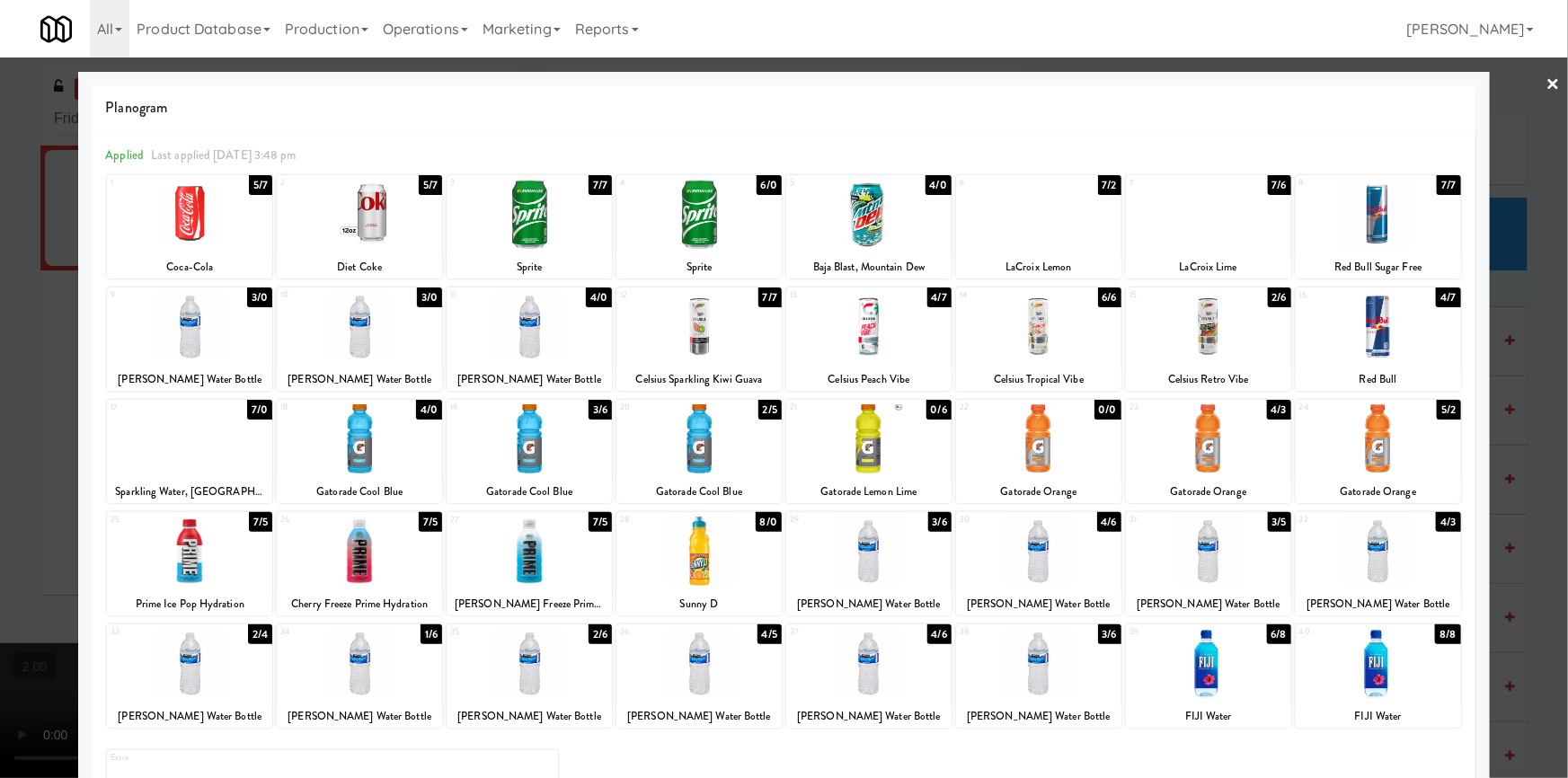
click at [1444, 322] on div at bounding box center [1378, 326] width 165 height 69
click at [1487, 269] on div at bounding box center [784, 389] width 1568 height 778
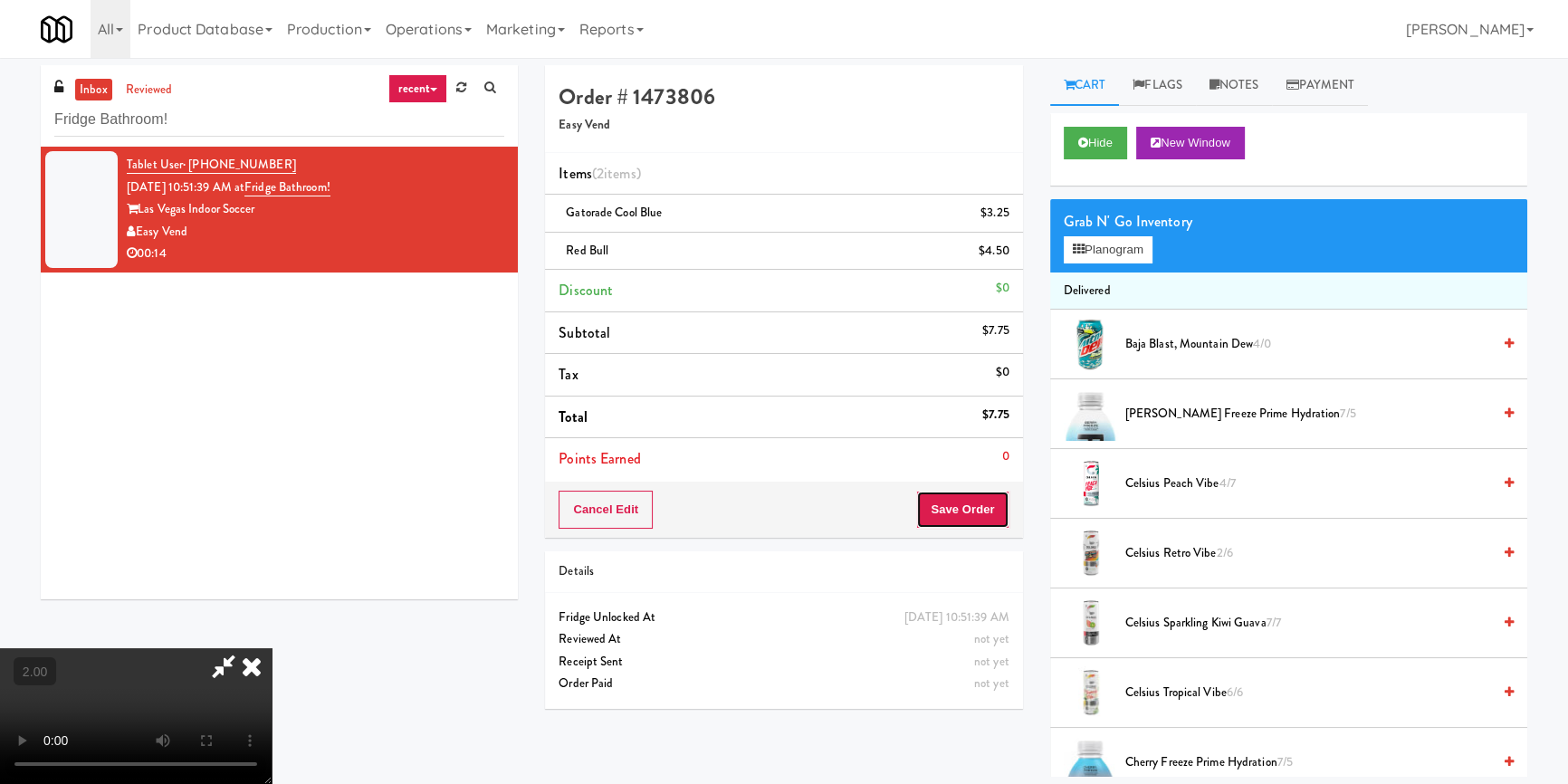
click at [977, 500] on button "Save Order" at bounding box center [962, 510] width 92 height 38
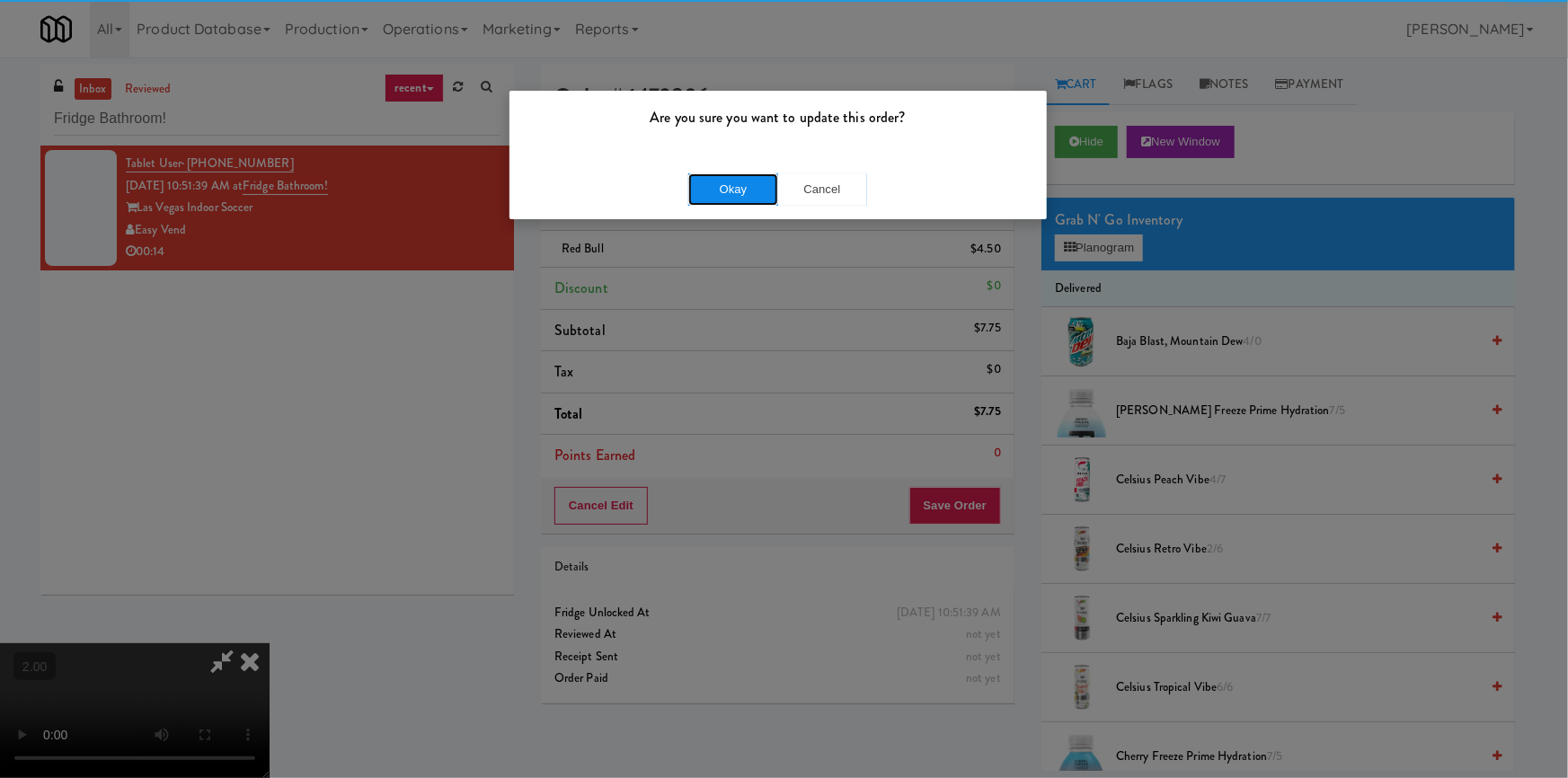
click at [727, 189] on button "Okay" at bounding box center [733, 190] width 90 height 32
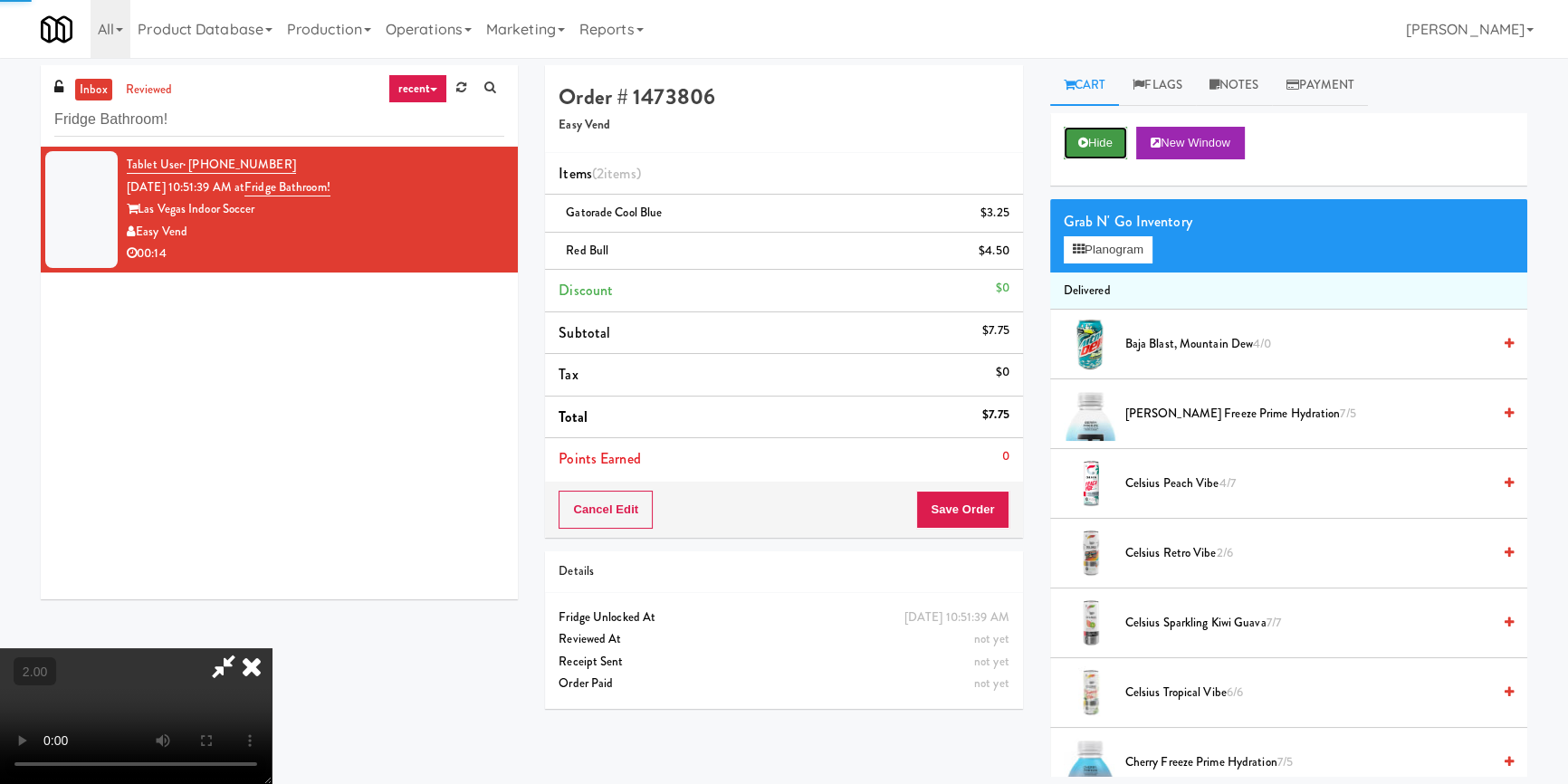
click at [1097, 146] on button "Hide" at bounding box center [1096, 143] width 63 height 33
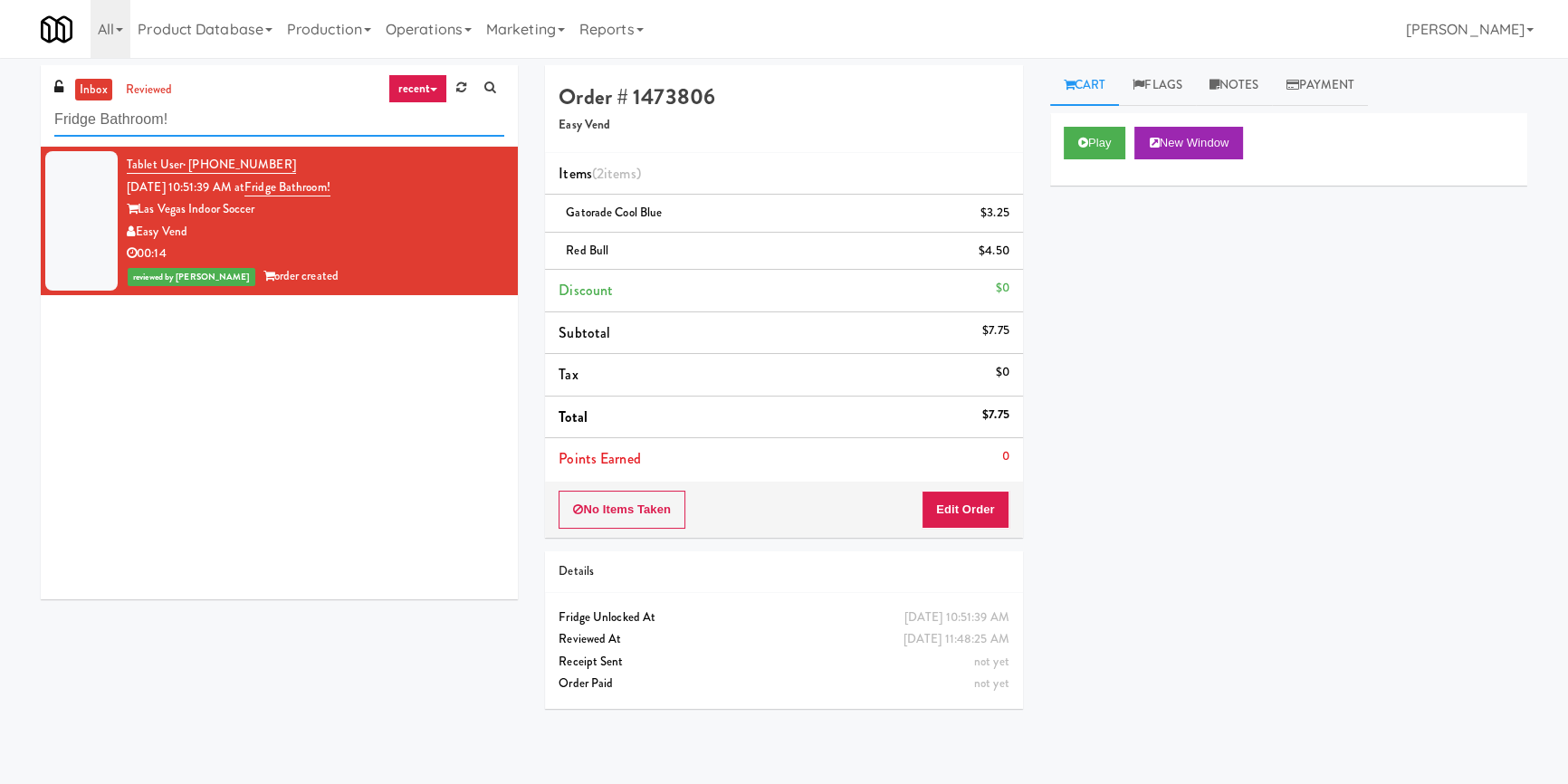
paste input "[PERSON_NAME] - Cooler - Left"
drag, startPoint x: 213, startPoint y: 118, endPoint x: 0, endPoint y: 115, distance: 213.0
click at [0, 115] on div "inbox reviewed recent all unclear take inventory issue suspicious failed recent…" at bounding box center [784, 421] width 1568 height 712
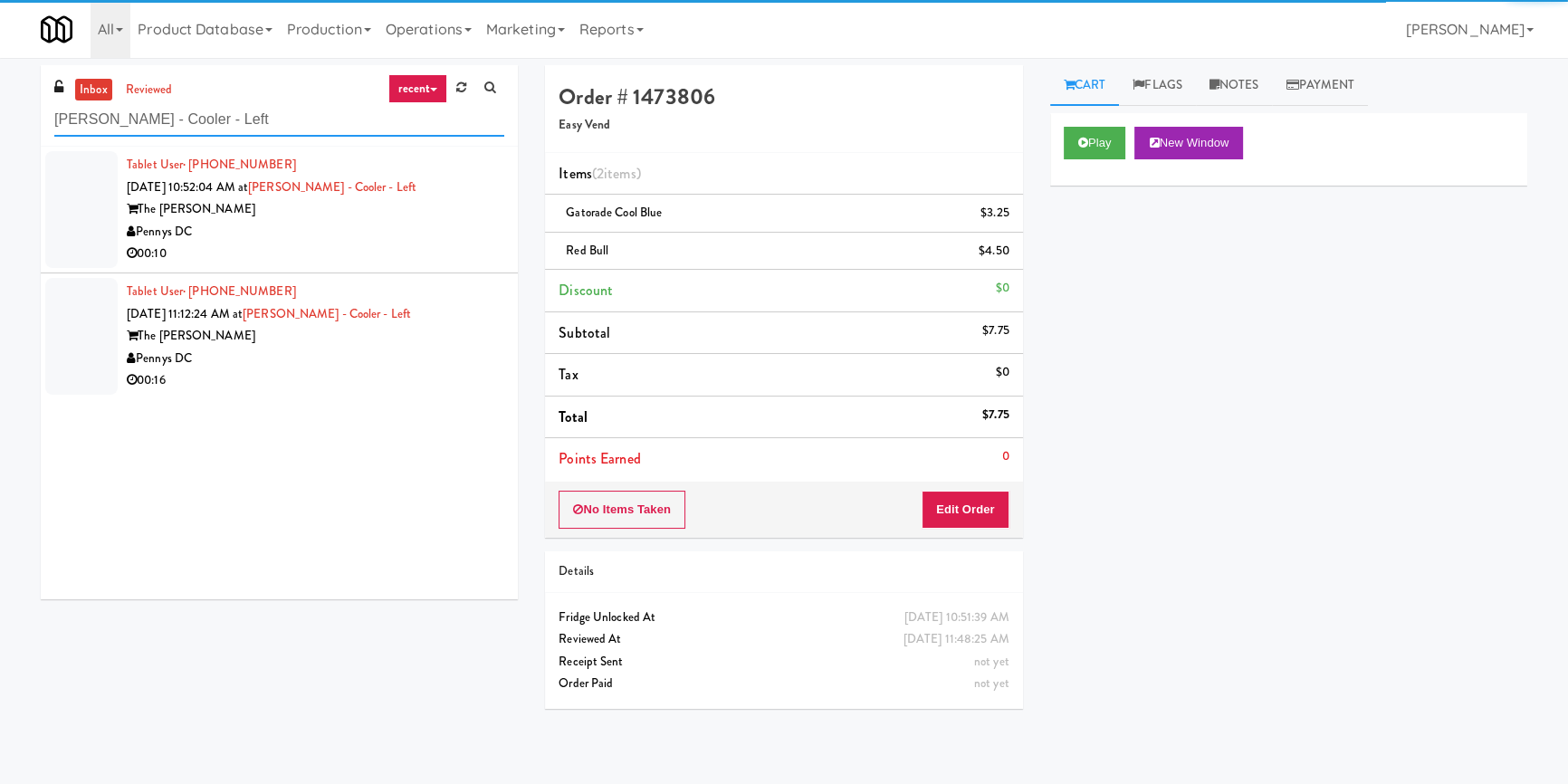
type input "[PERSON_NAME] - Cooler - Left"
click at [498, 231] on li "Tablet User · (608) 515-4199 [DATE] 10:52:04 AM at [PERSON_NAME] - Cooler - Lef…" at bounding box center [279, 210] width 477 height 127
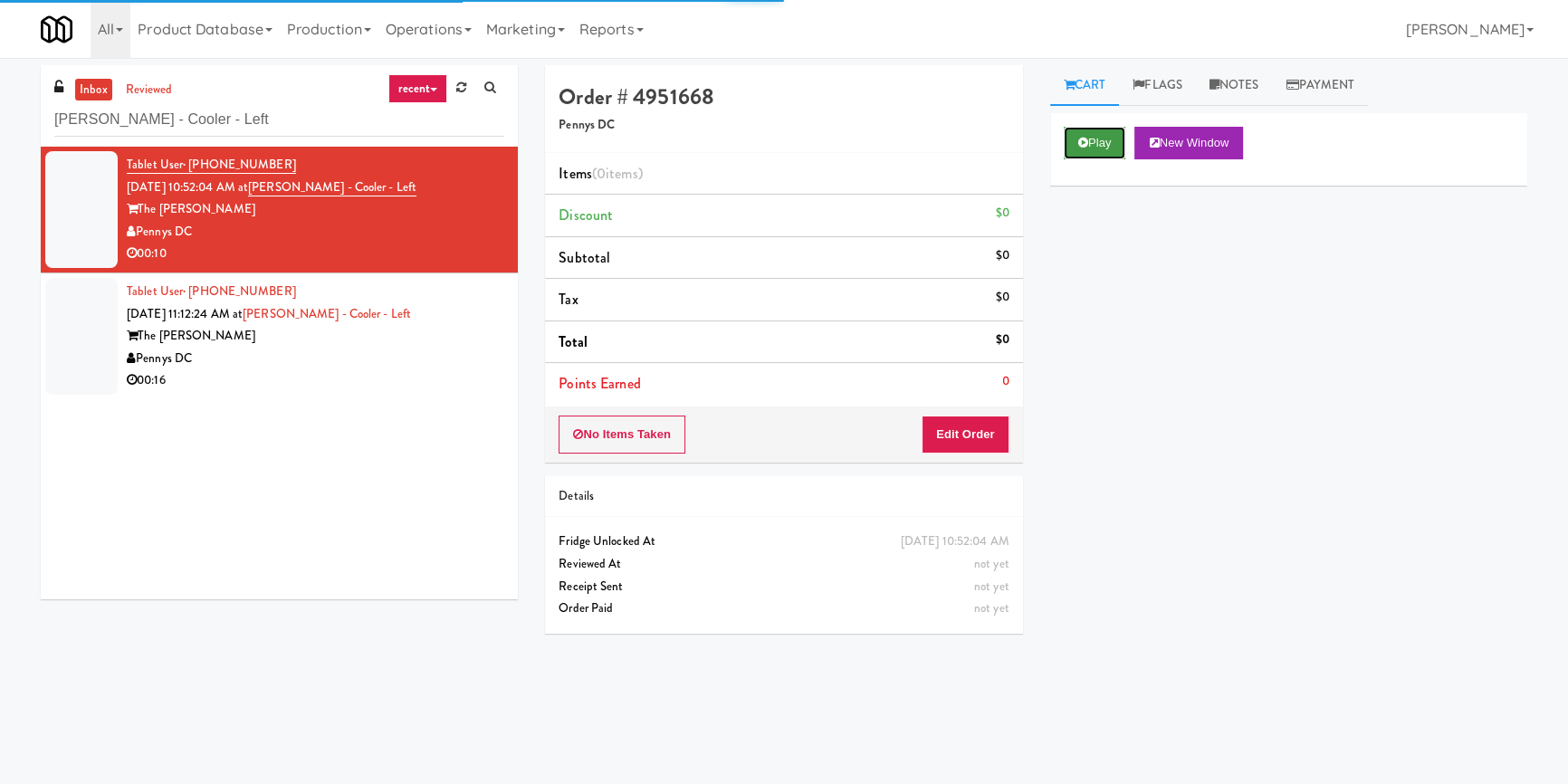
click at [1081, 151] on button "Play" at bounding box center [1095, 143] width 63 height 33
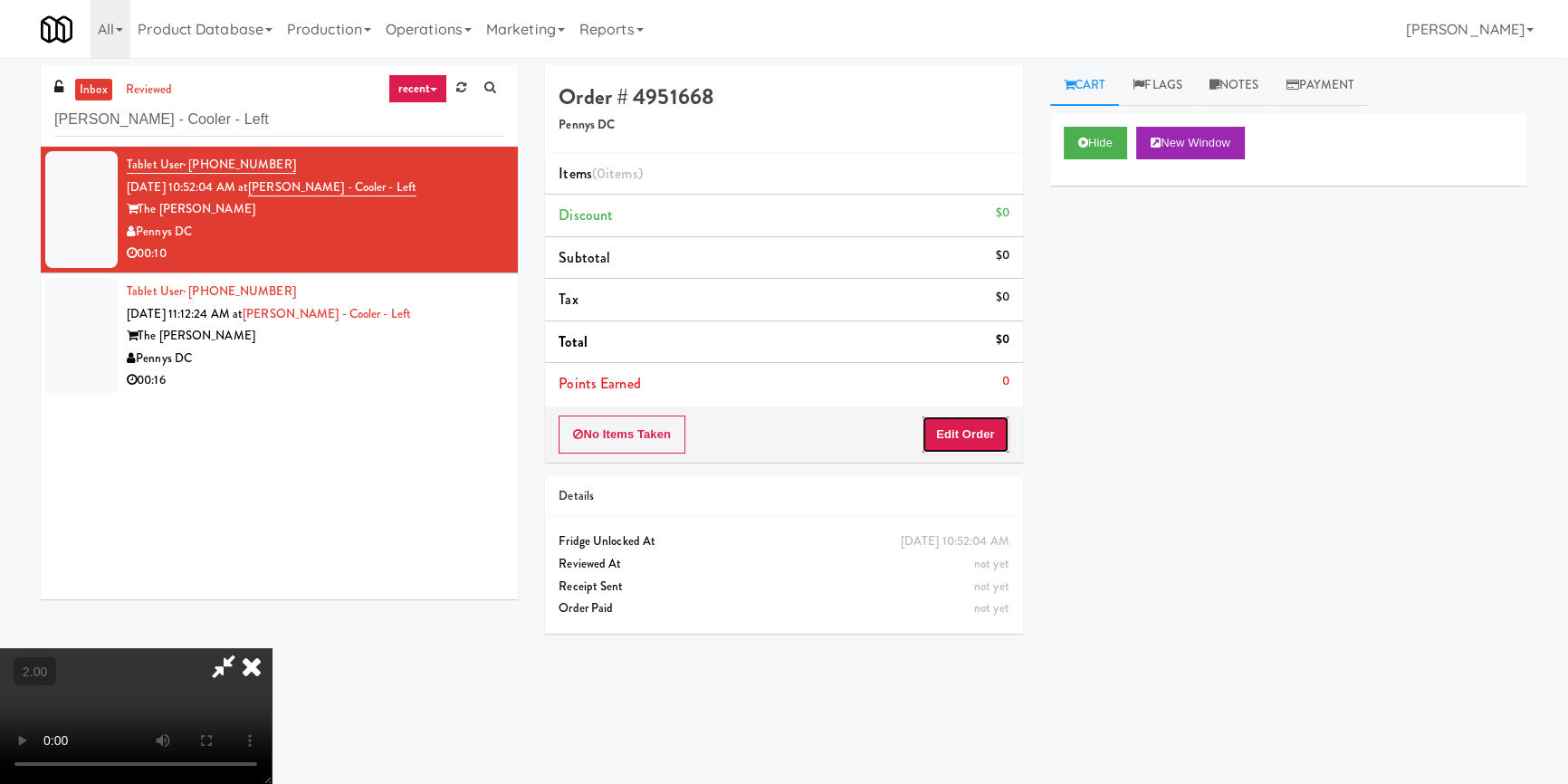
click at [977, 435] on button "Edit Order" at bounding box center [965, 435] width 88 height 38
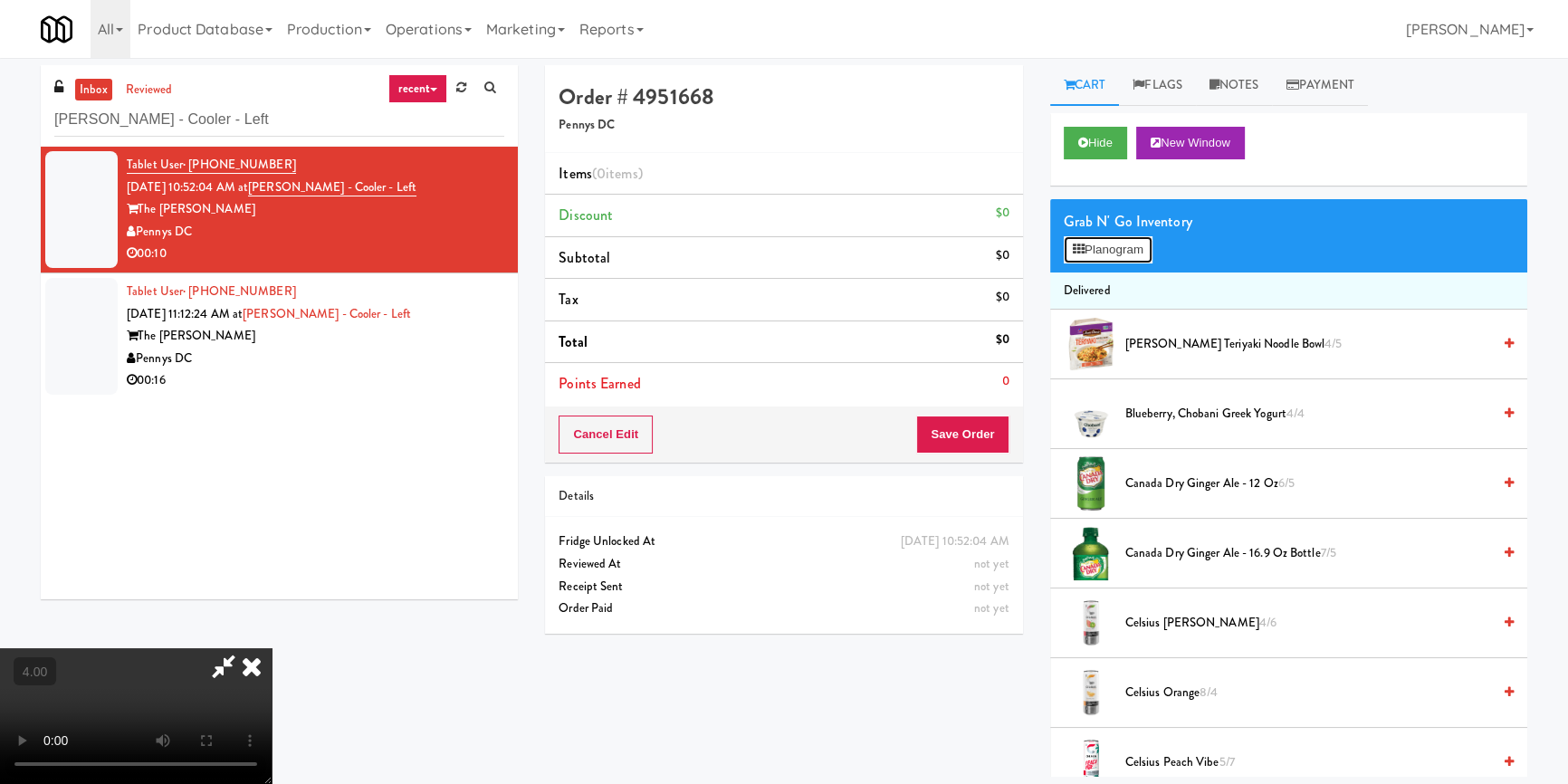
click at [1116, 249] on button "Planogram" at bounding box center [1108, 250] width 89 height 27
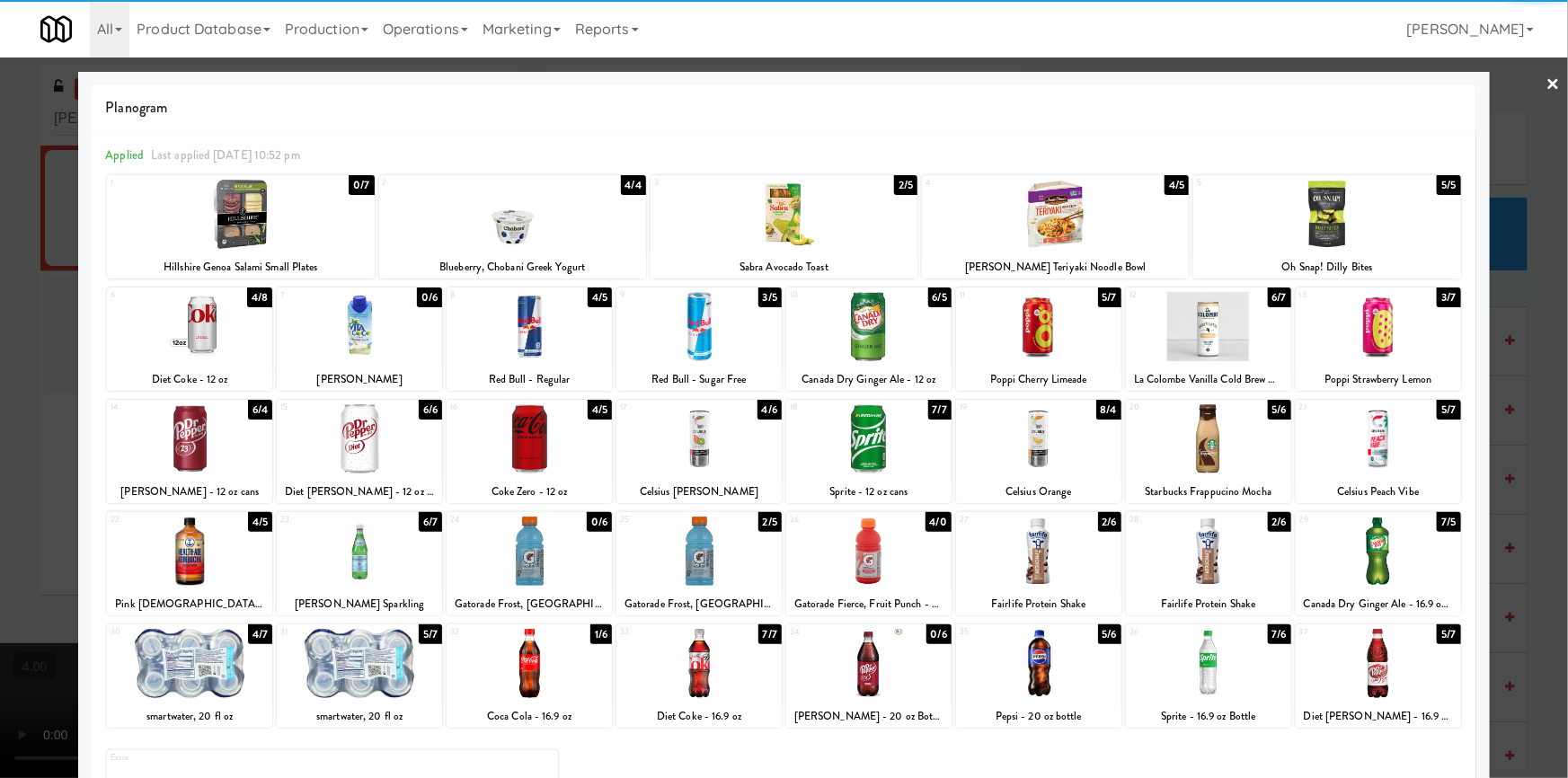
click at [1227, 326] on div at bounding box center [1208, 326] width 165 height 69
click at [1546, 264] on div at bounding box center [784, 389] width 1568 height 778
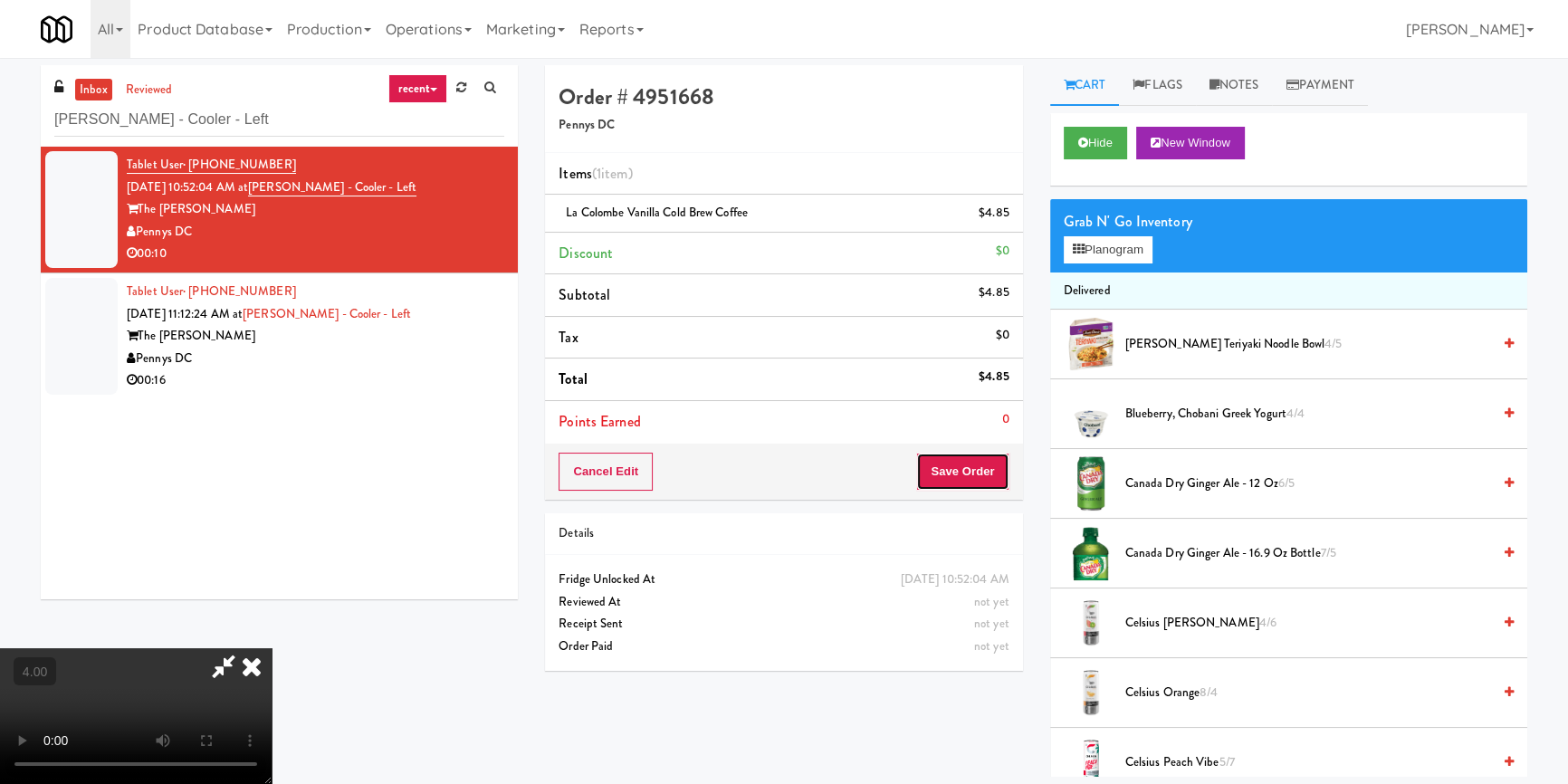
click at [973, 452] on button "Save Order" at bounding box center [962, 471] width 92 height 38
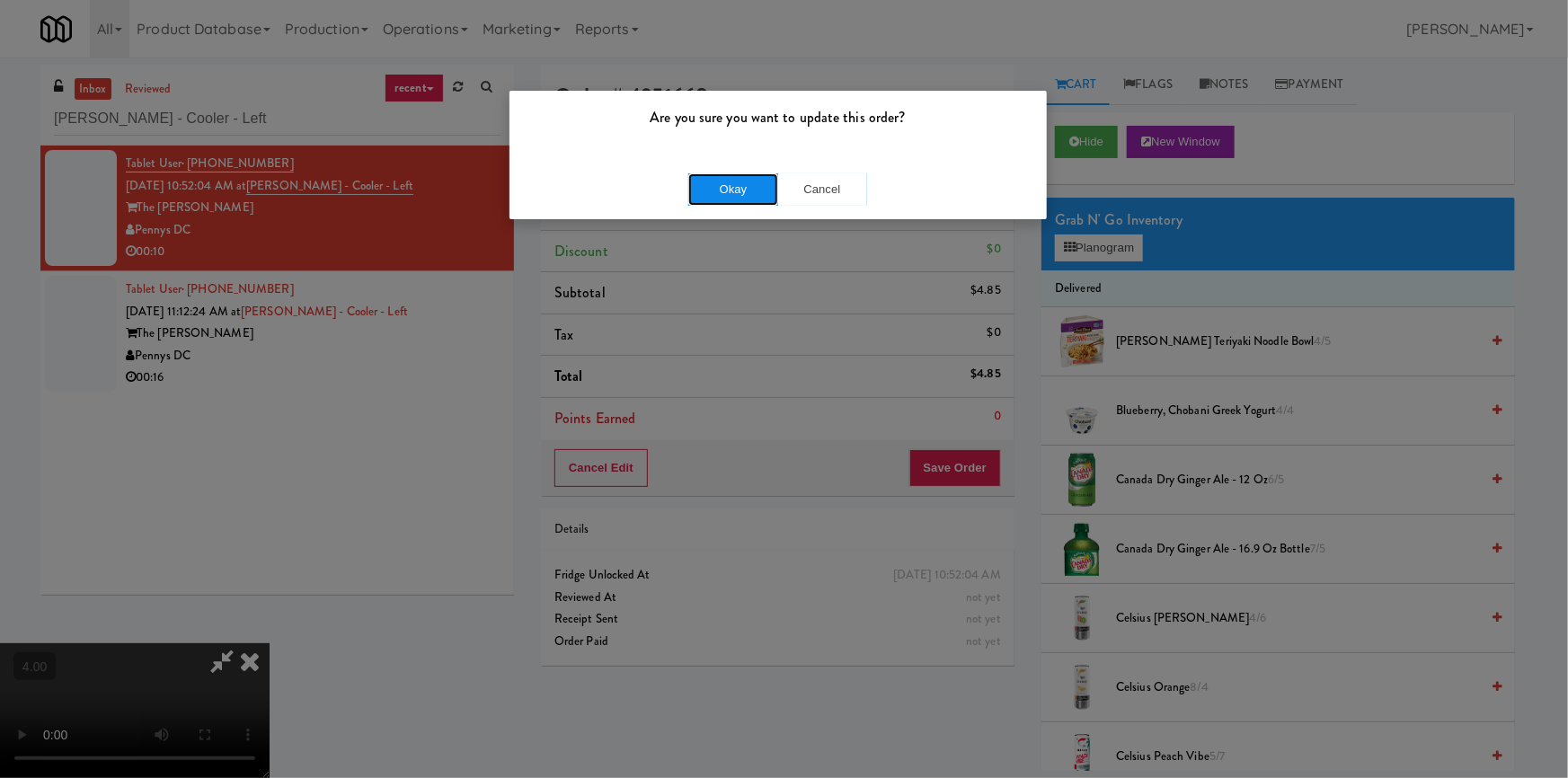
click at [748, 174] on button "Okay" at bounding box center [733, 190] width 90 height 32
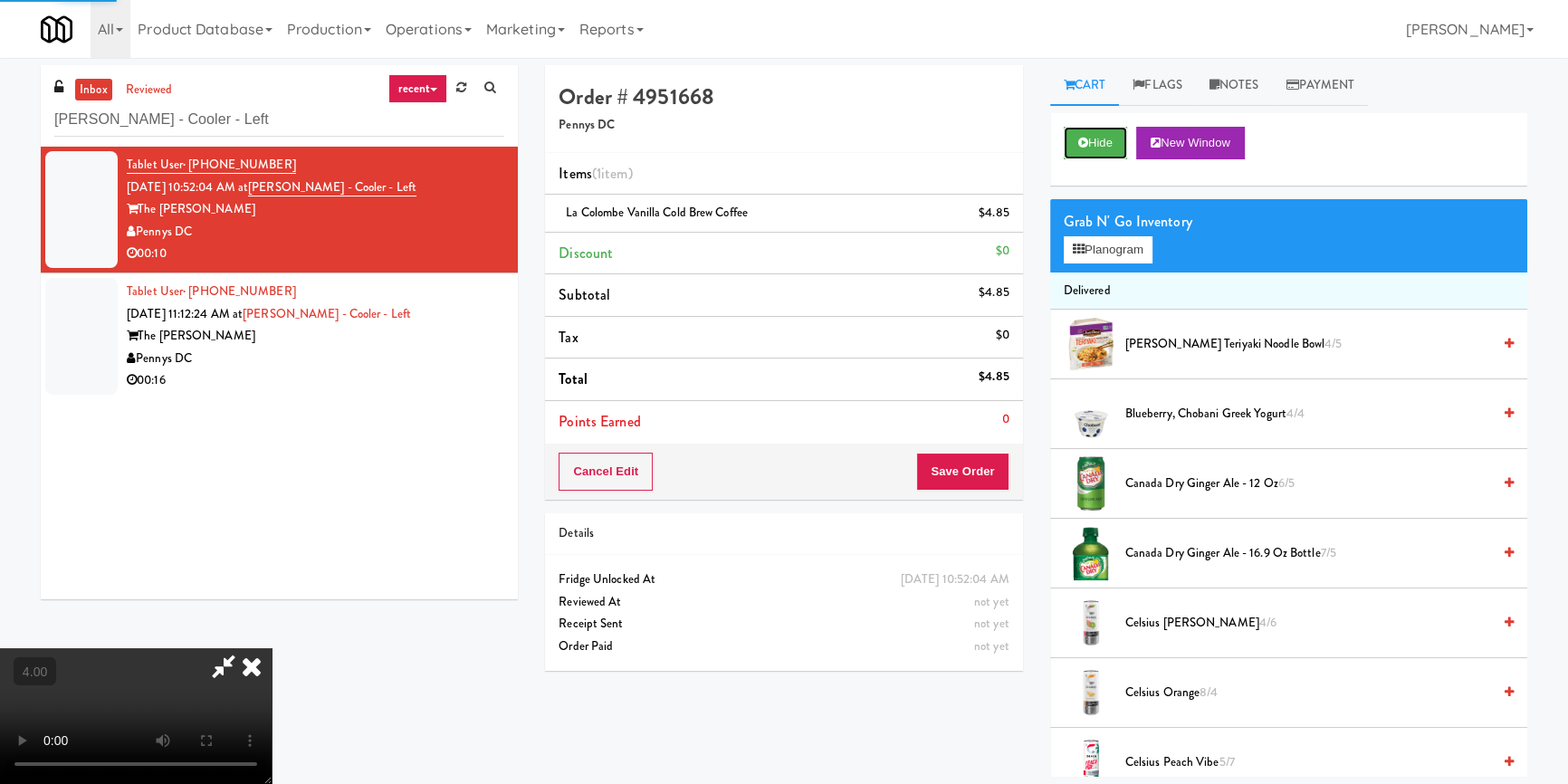
drag, startPoint x: 1067, startPoint y: 141, endPoint x: 1036, endPoint y: 162, distance: 37.4
click at [1068, 141] on button "Hide" at bounding box center [1096, 143] width 63 height 33
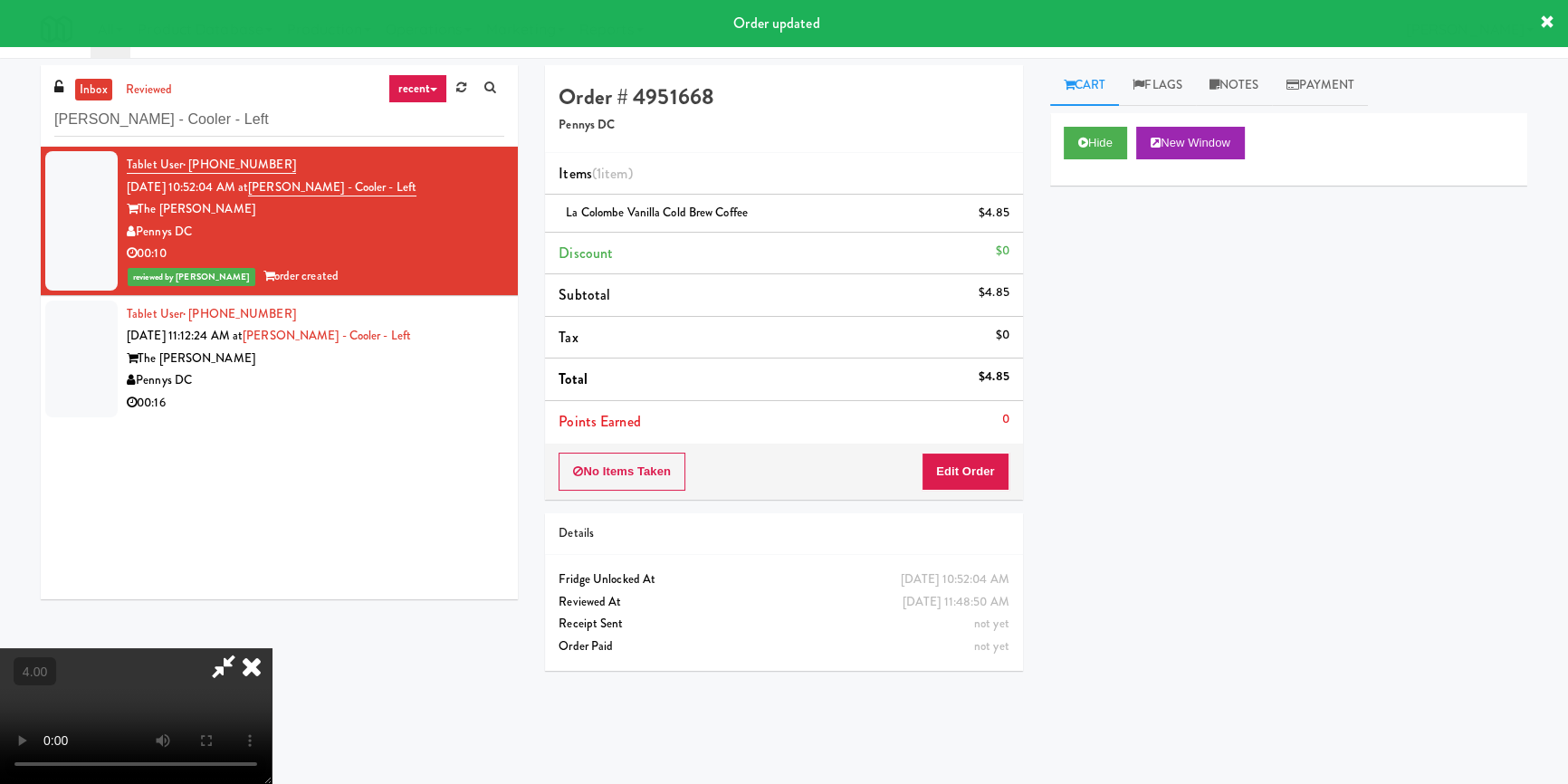
click at [492, 341] on li "Tablet User · (484) 639-8129 [DATE] 11:12:24 AM at [PERSON_NAME] - Cooler - Lef…" at bounding box center [279, 359] width 477 height 126
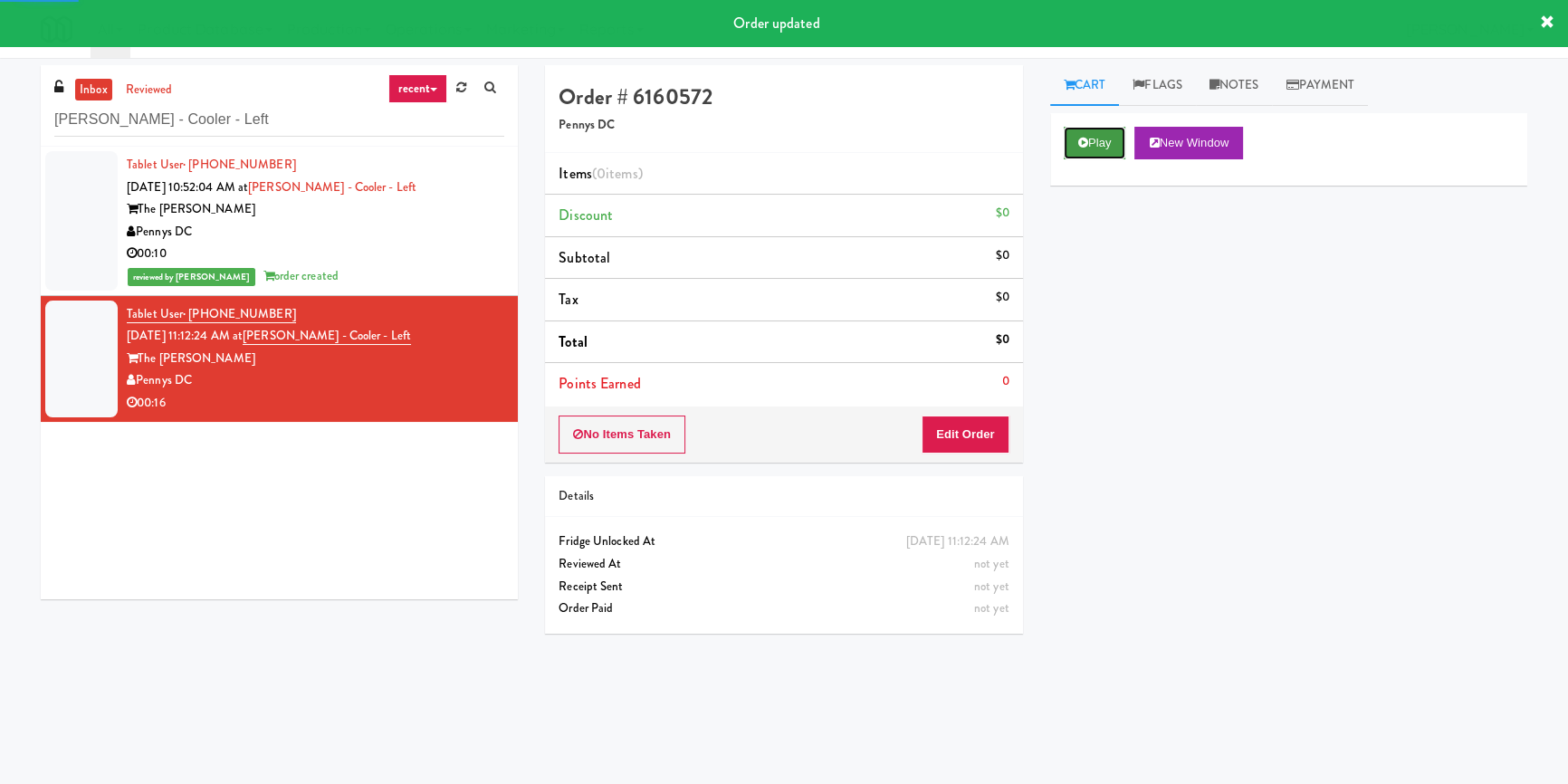
click at [1094, 140] on button "Play" at bounding box center [1095, 143] width 63 height 33
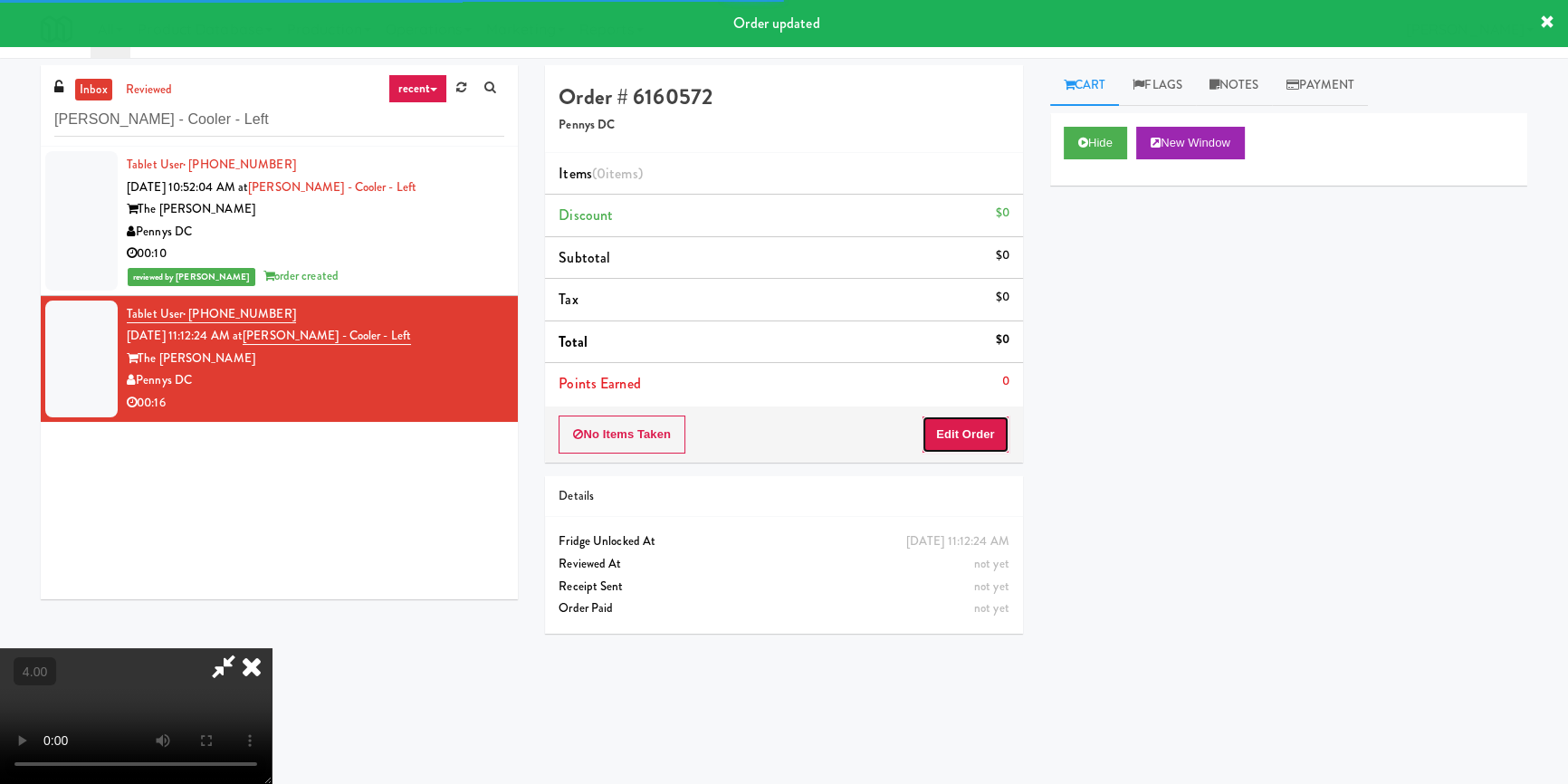
click at [950, 433] on button "Edit Order" at bounding box center [965, 435] width 88 height 38
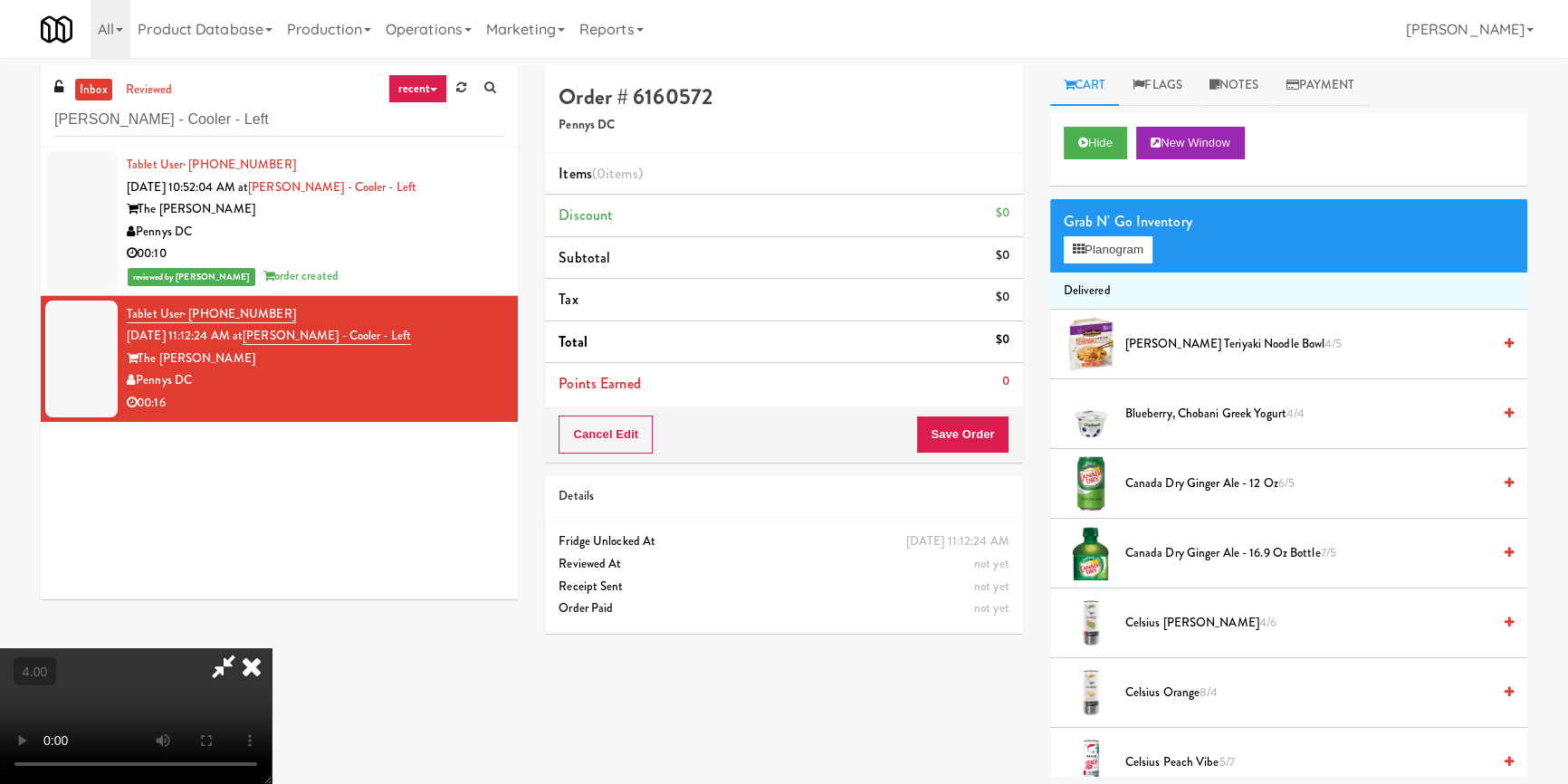
click at [271, 648] on video at bounding box center [136, 716] width 271 height 136
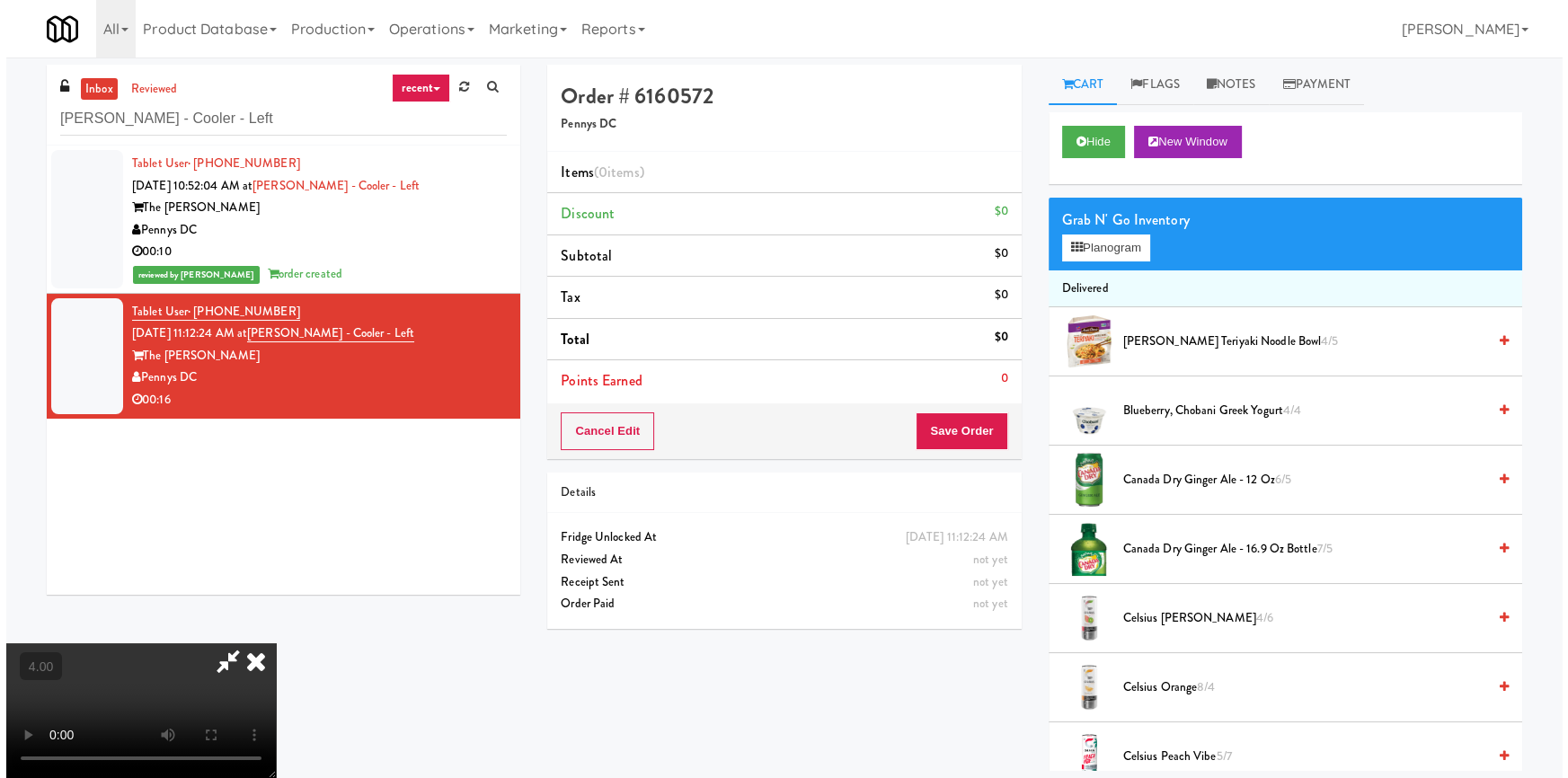
scroll to position [37, 0]
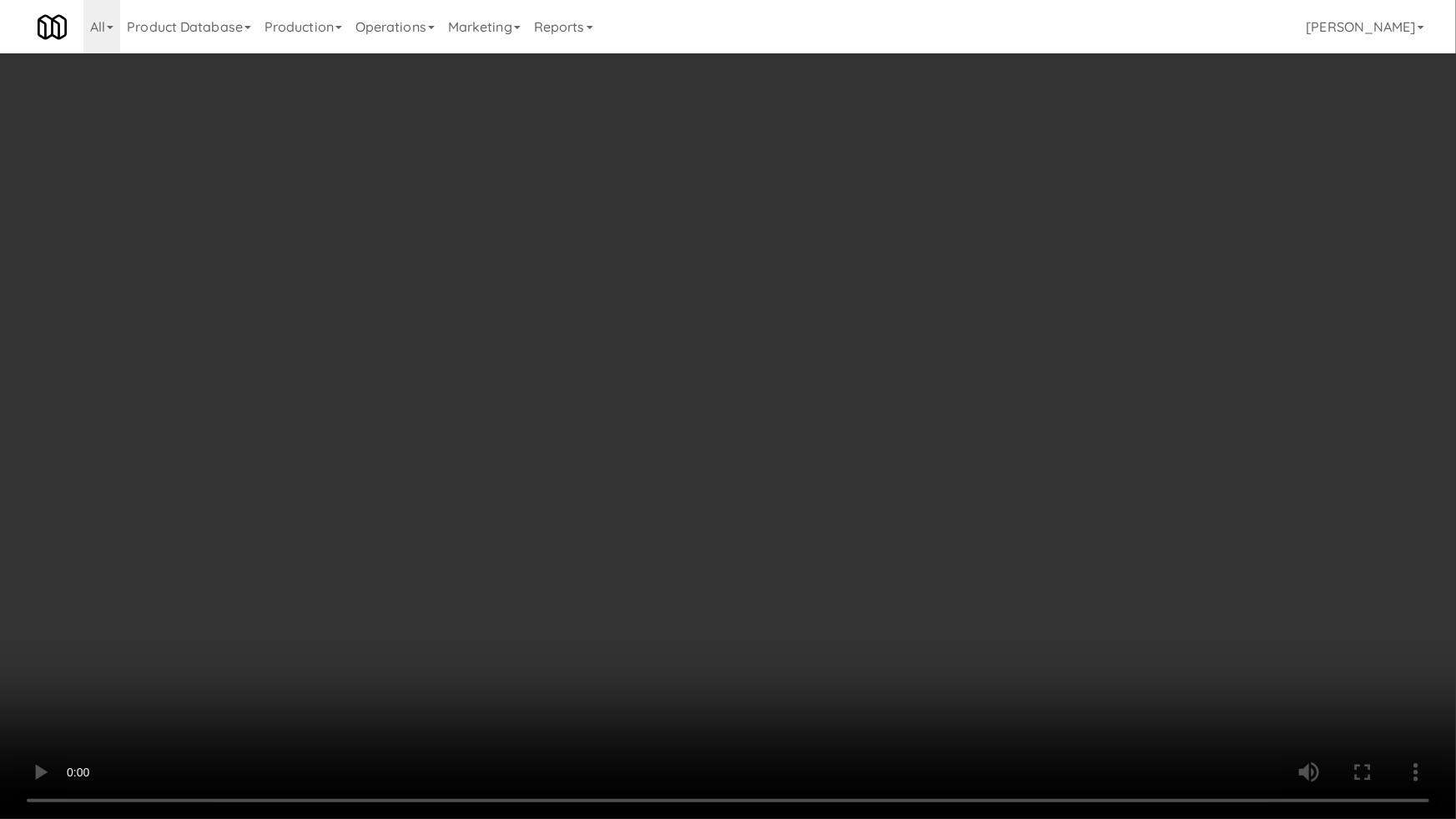
click at [468, 544] on video at bounding box center [728, 410] width 1456 height 819
click at [732, 607] on video at bounding box center [728, 410] width 1456 height 819
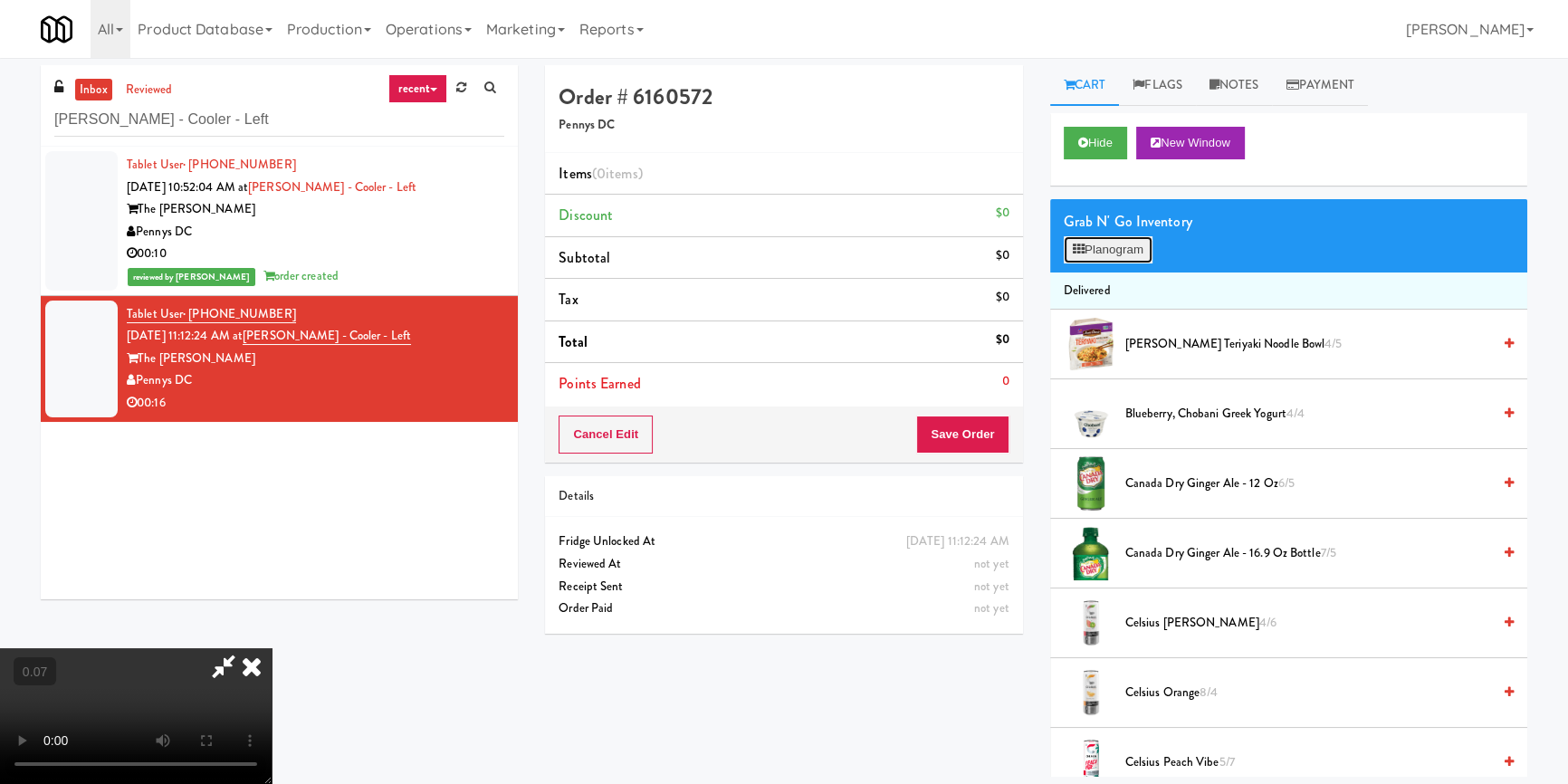
click at [1127, 241] on button "Planogram" at bounding box center [1108, 250] width 89 height 27
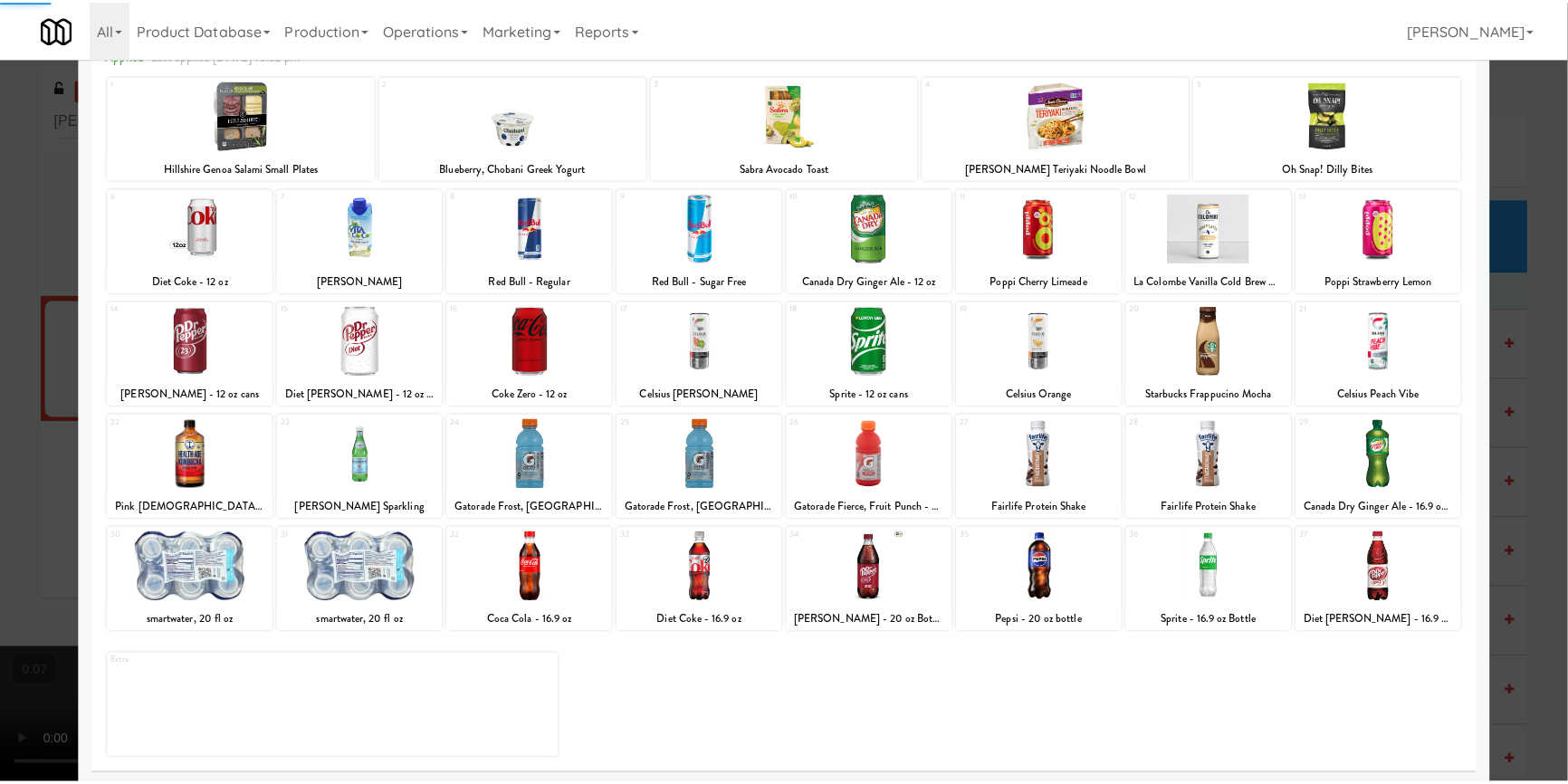
scroll to position [104, 0]
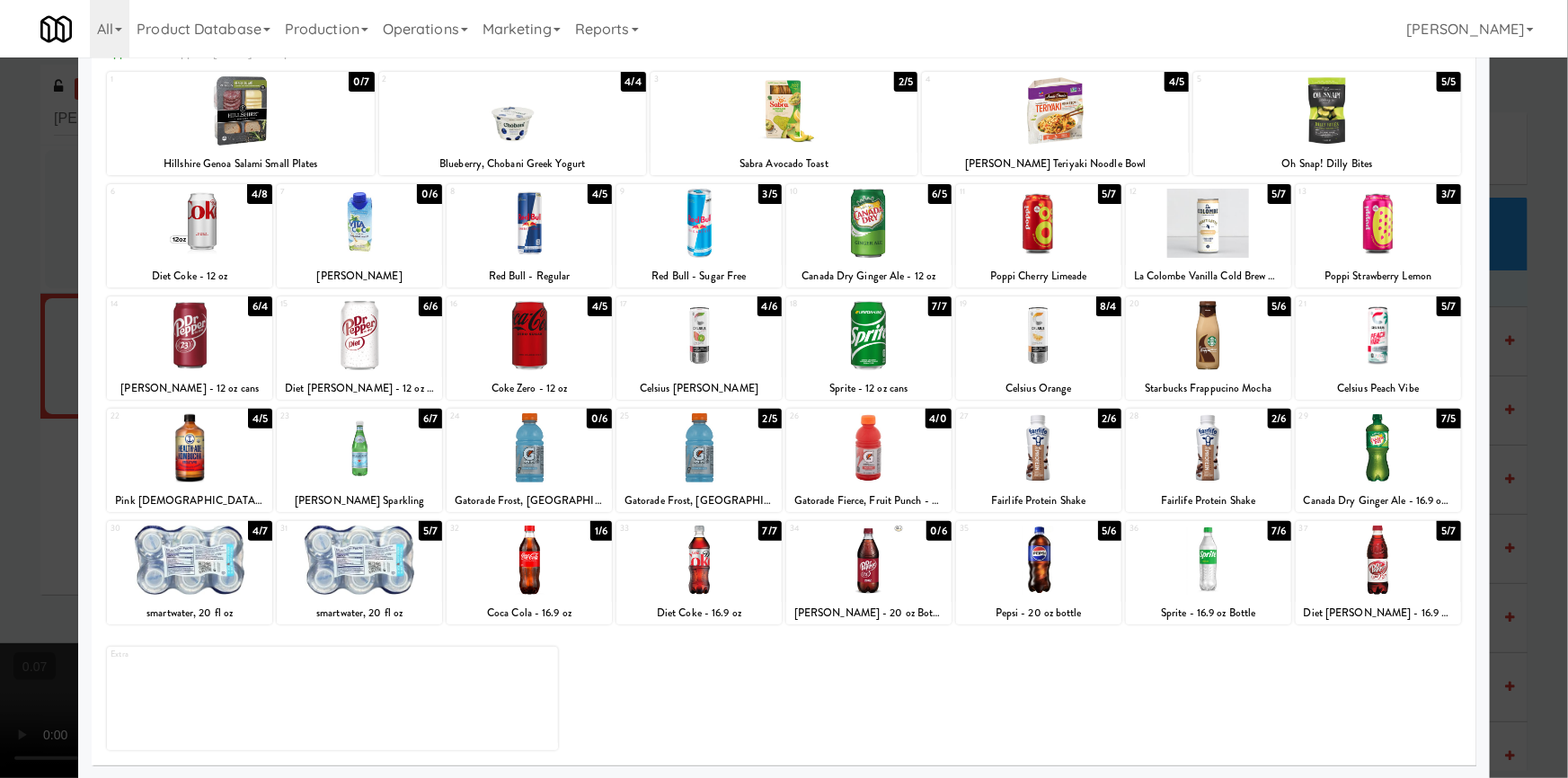
click at [702, 454] on div at bounding box center [699, 448] width 165 height 69
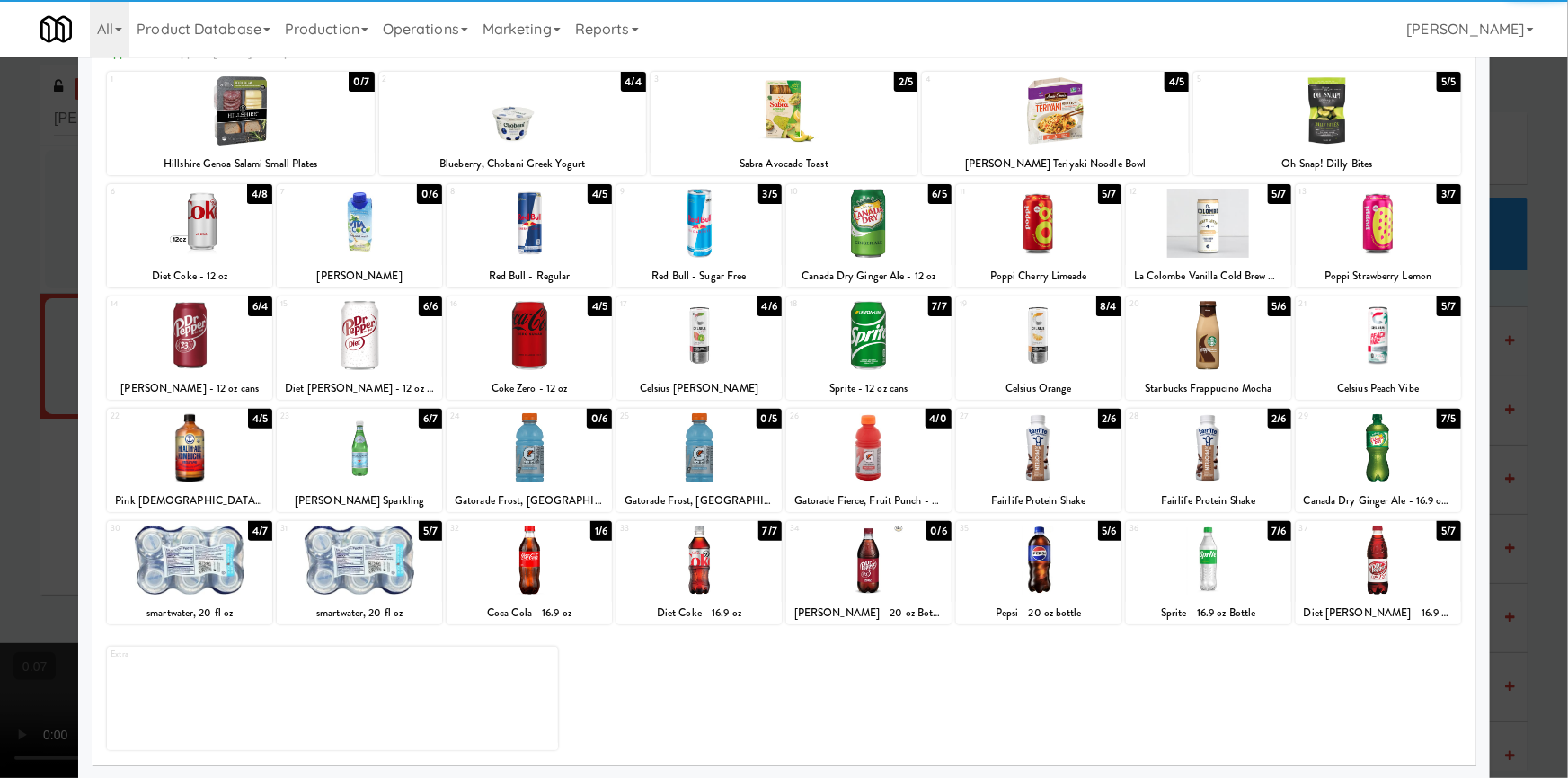
click at [0, 437] on div at bounding box center [784, 389] width 1568 height 778
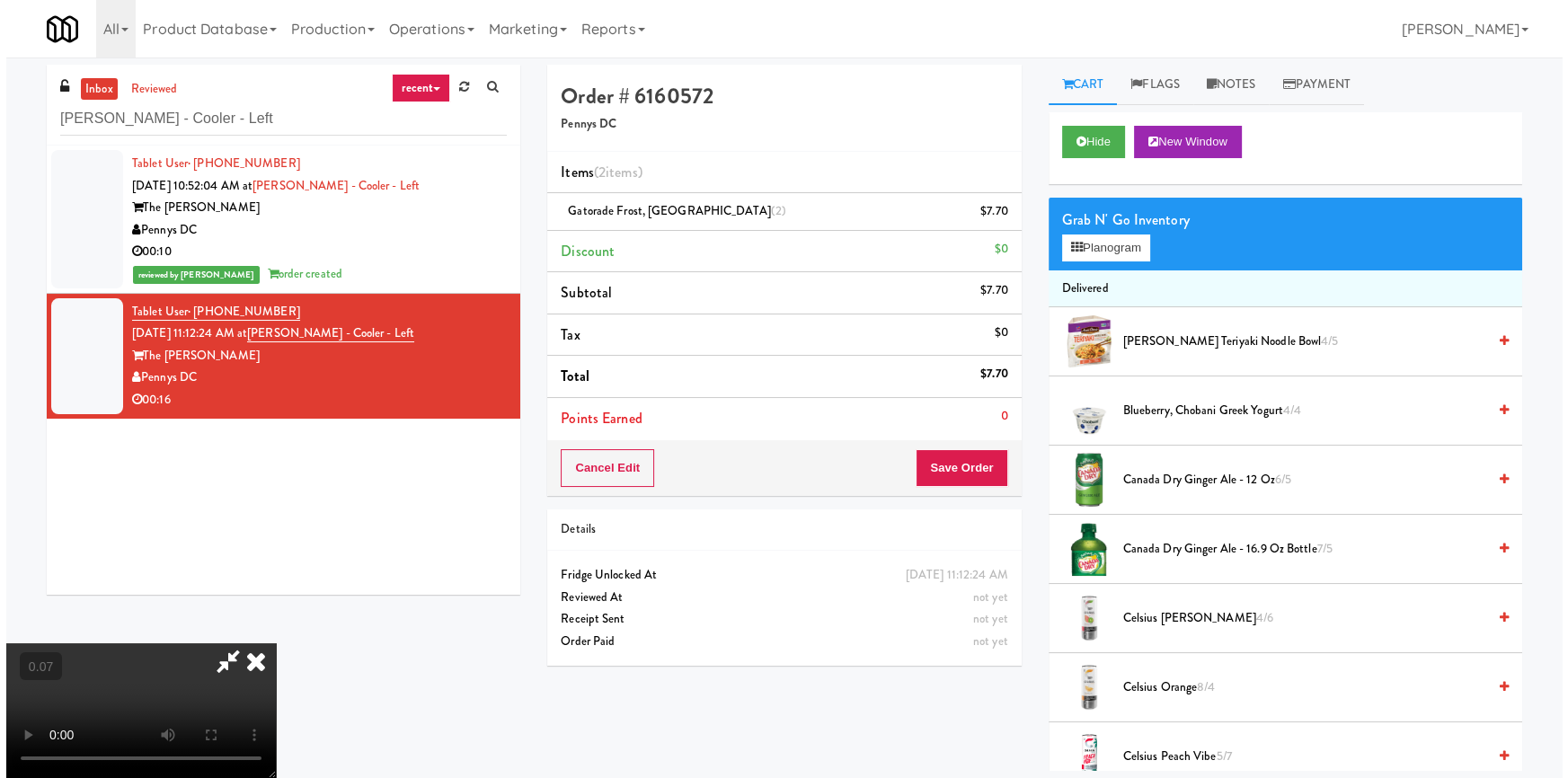
scroll to position [251, 0]
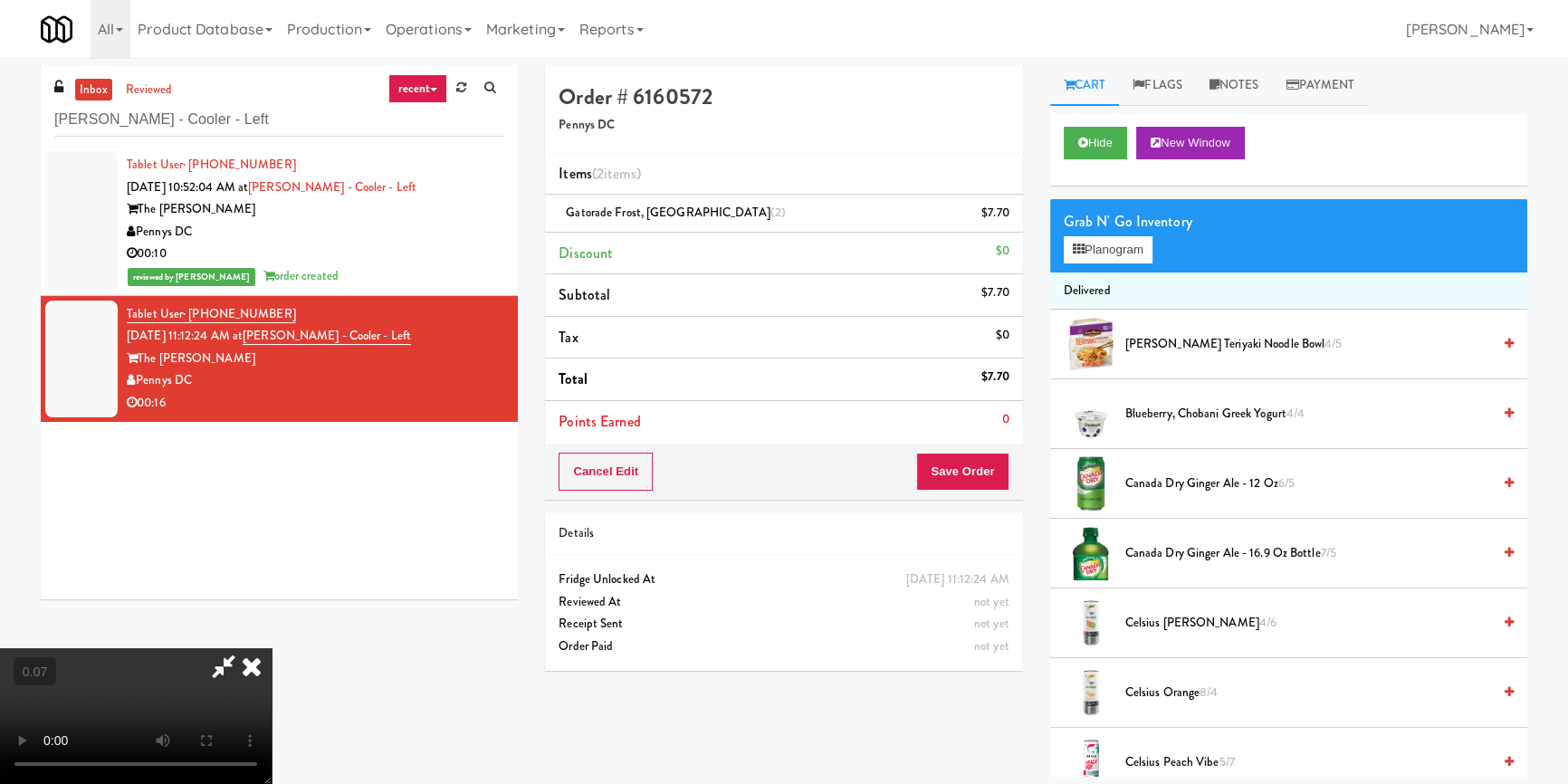
click at [271, 648] on video at bounding box center [136, 716] width 271 height 136
click at [1100, 256] on button "Planogram" at bounding box center [1108, 250] width 89 height 27
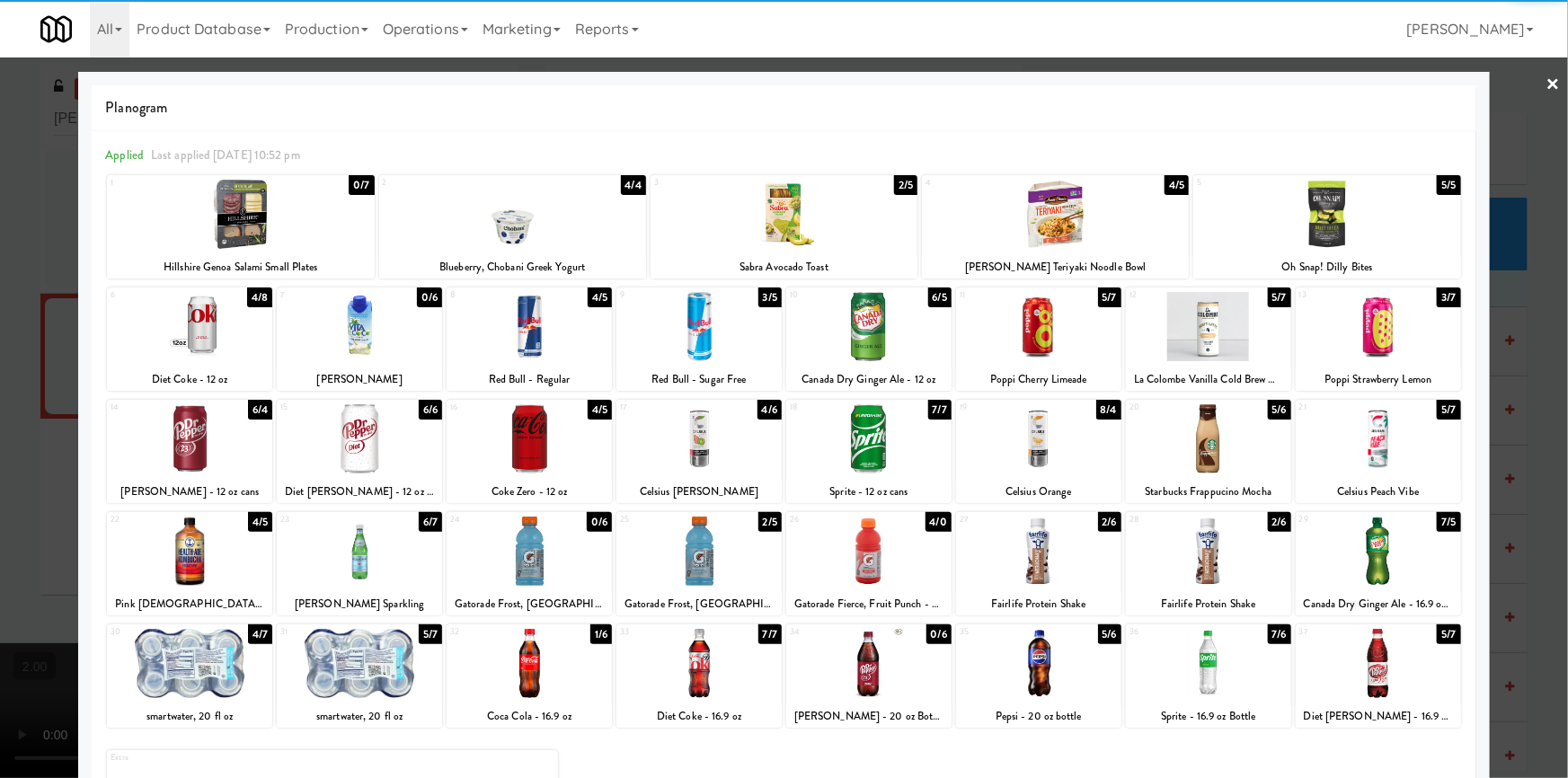
click at [1369, 663] on div at bounding box center [1378, 663] width 165 height 69
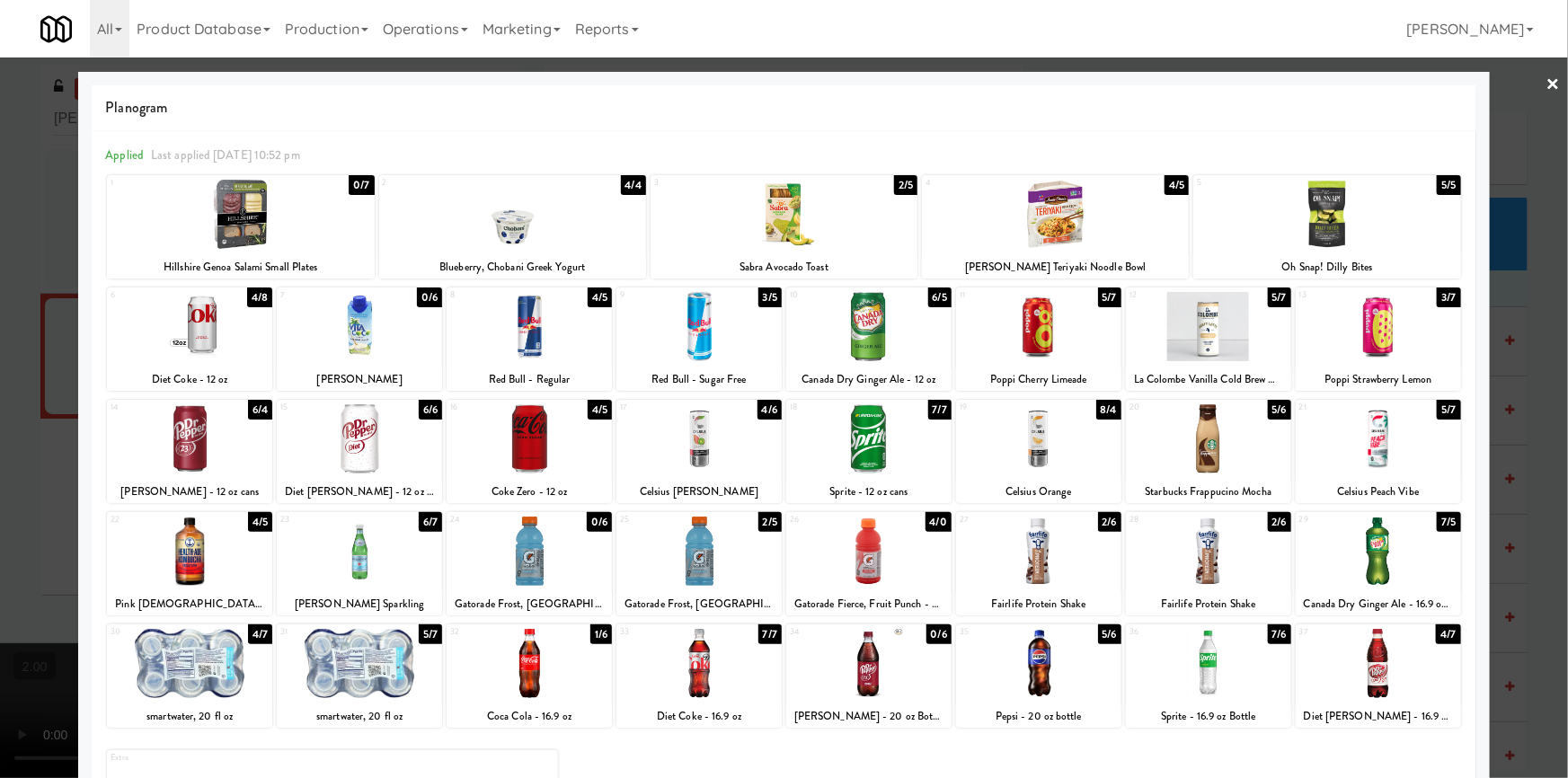
click at [666, 643] on div at bounding box center [699, 663] width 165 height 69
click at [0, 473] on div at bounding box center [784, 389] width 1568 height 778
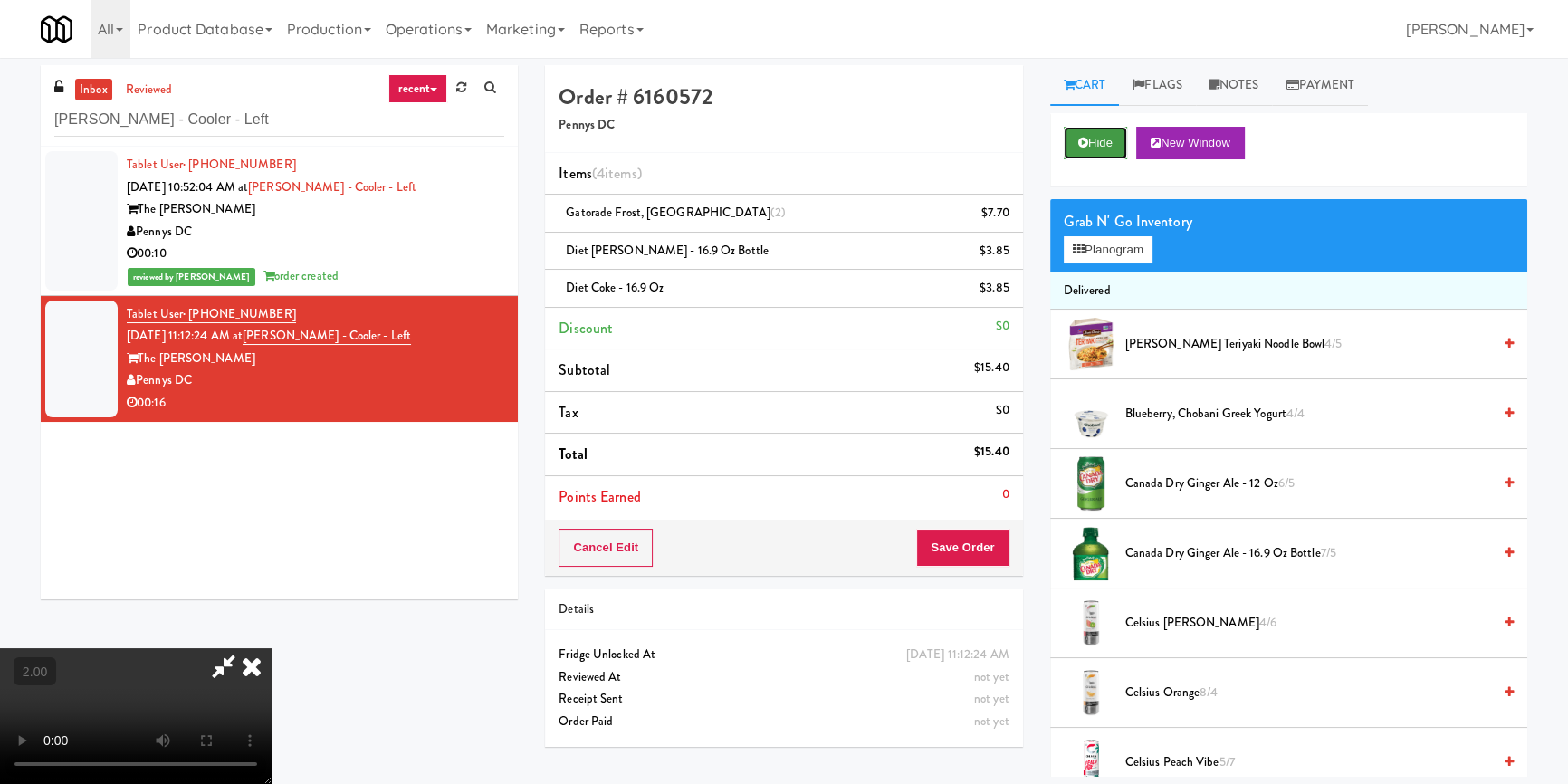
click at [1076, 147] on button "Hide" at bounding box center [1096, 143] width 63 height 33
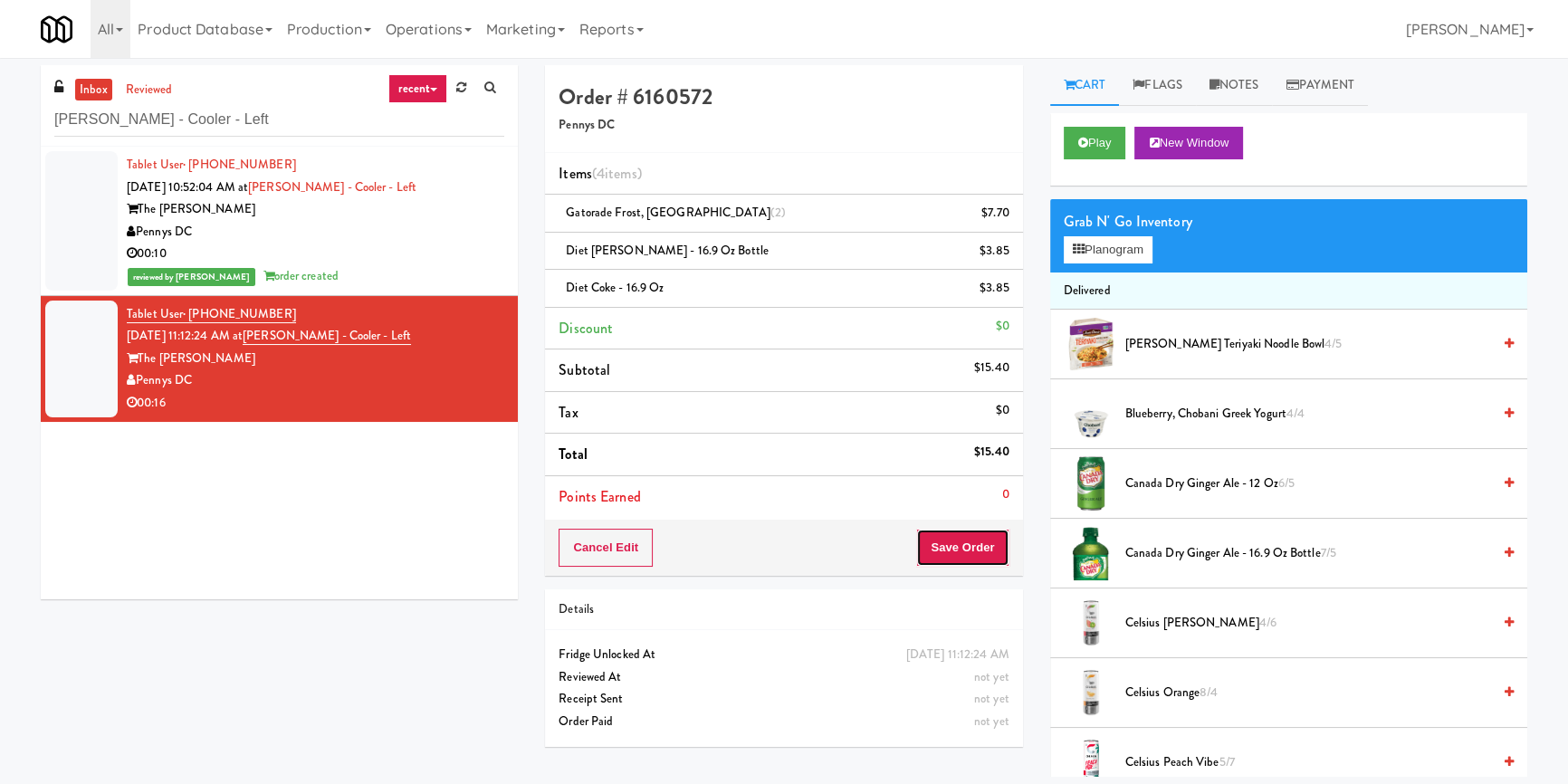
click at [977, 550] on button "Save Order" at bounding box center [962, 548] width 92 height 38
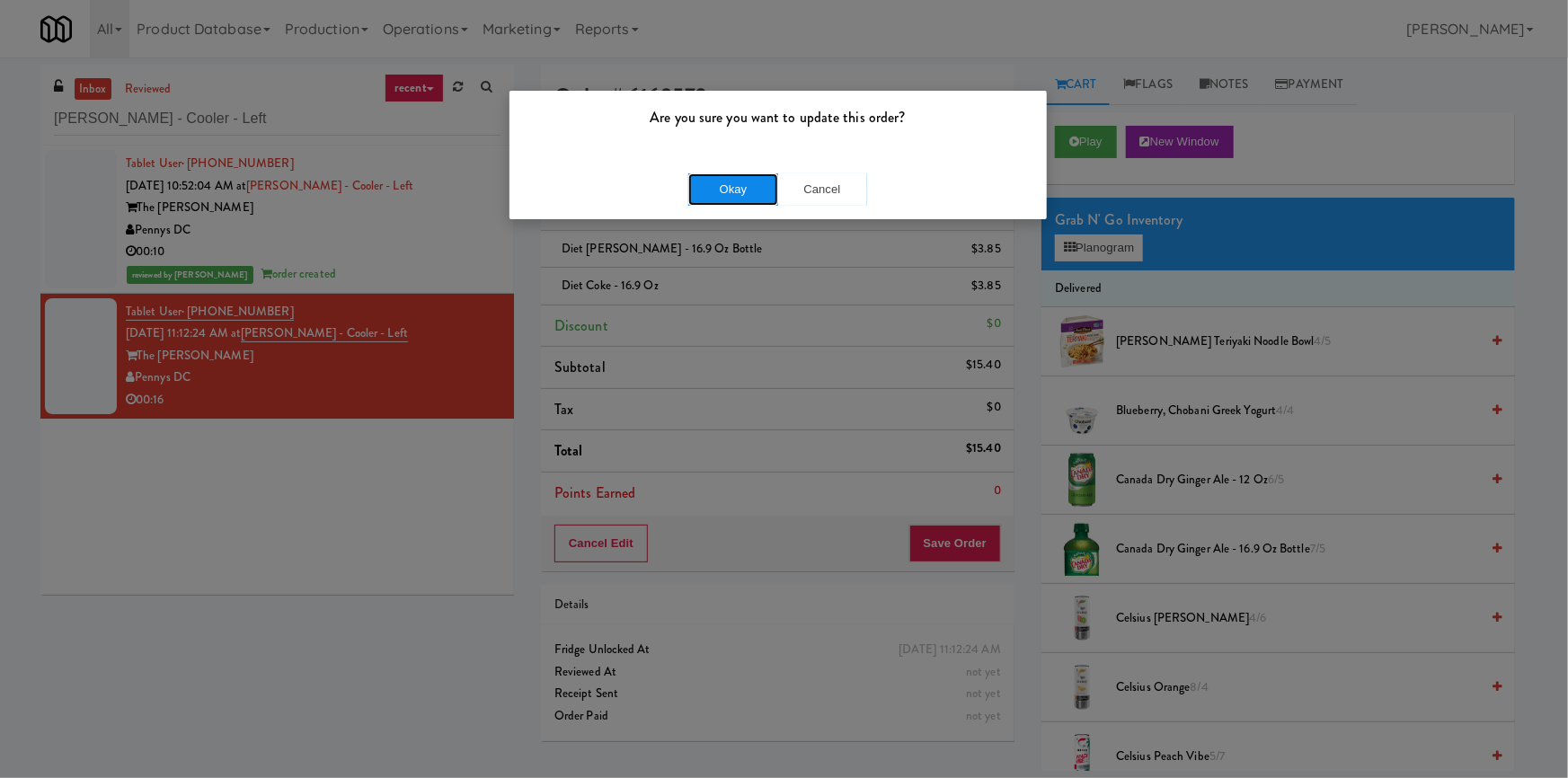
click at [727, 182] on button "Okay" at bounding box center [733, 190] width 90 height 32
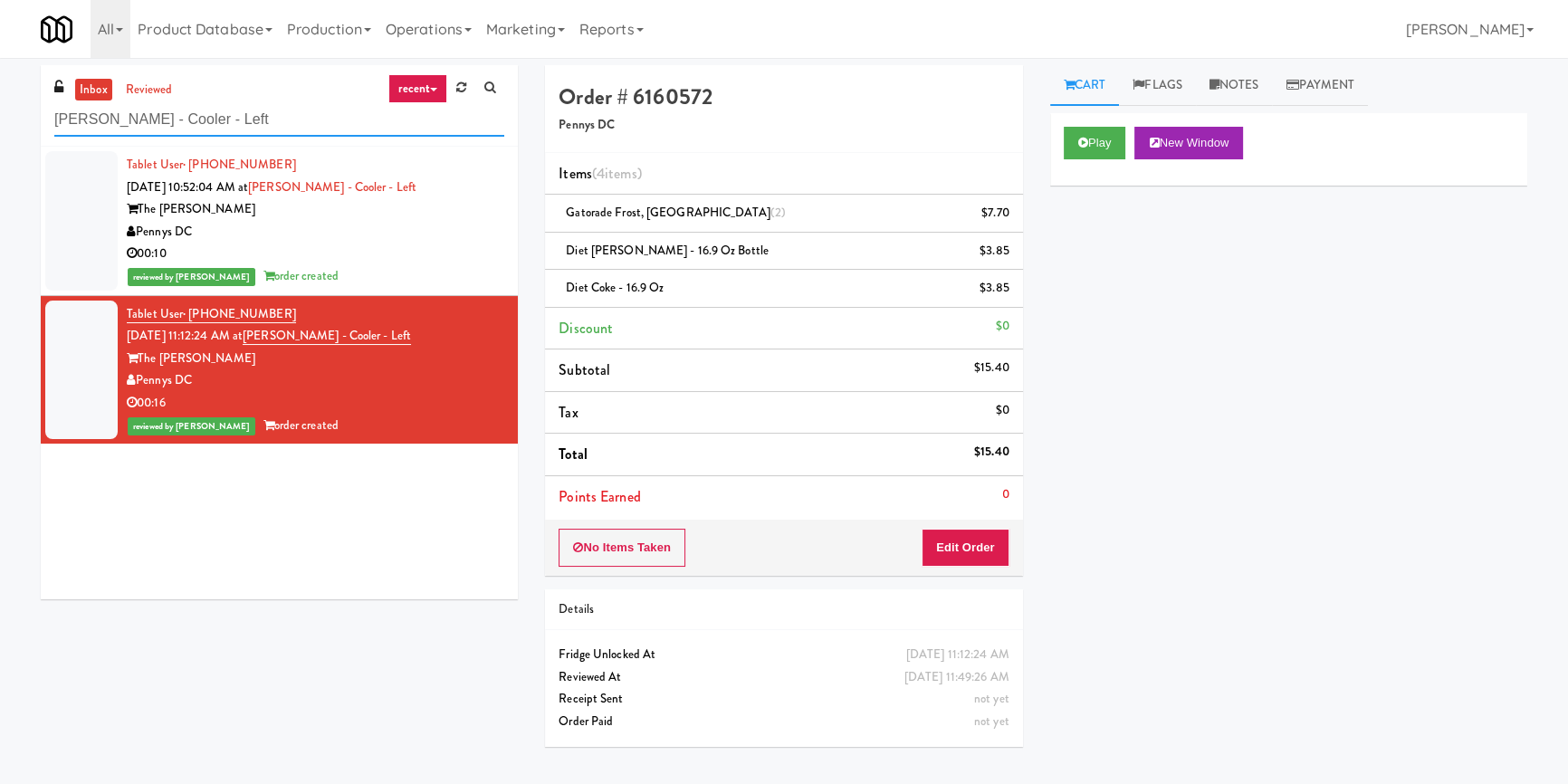
drag, startPoint x: 303, startPoint y: 114, endPoint x: 26, endPoint y: 127, distance: 277.3
click at [0, 141] on div "inbox reviewed recent all unclear take inventory issue suspicious failed recent…" at bounding box center [784, 421] width 1568 height 712
paste input "[PERSON_NAME]"
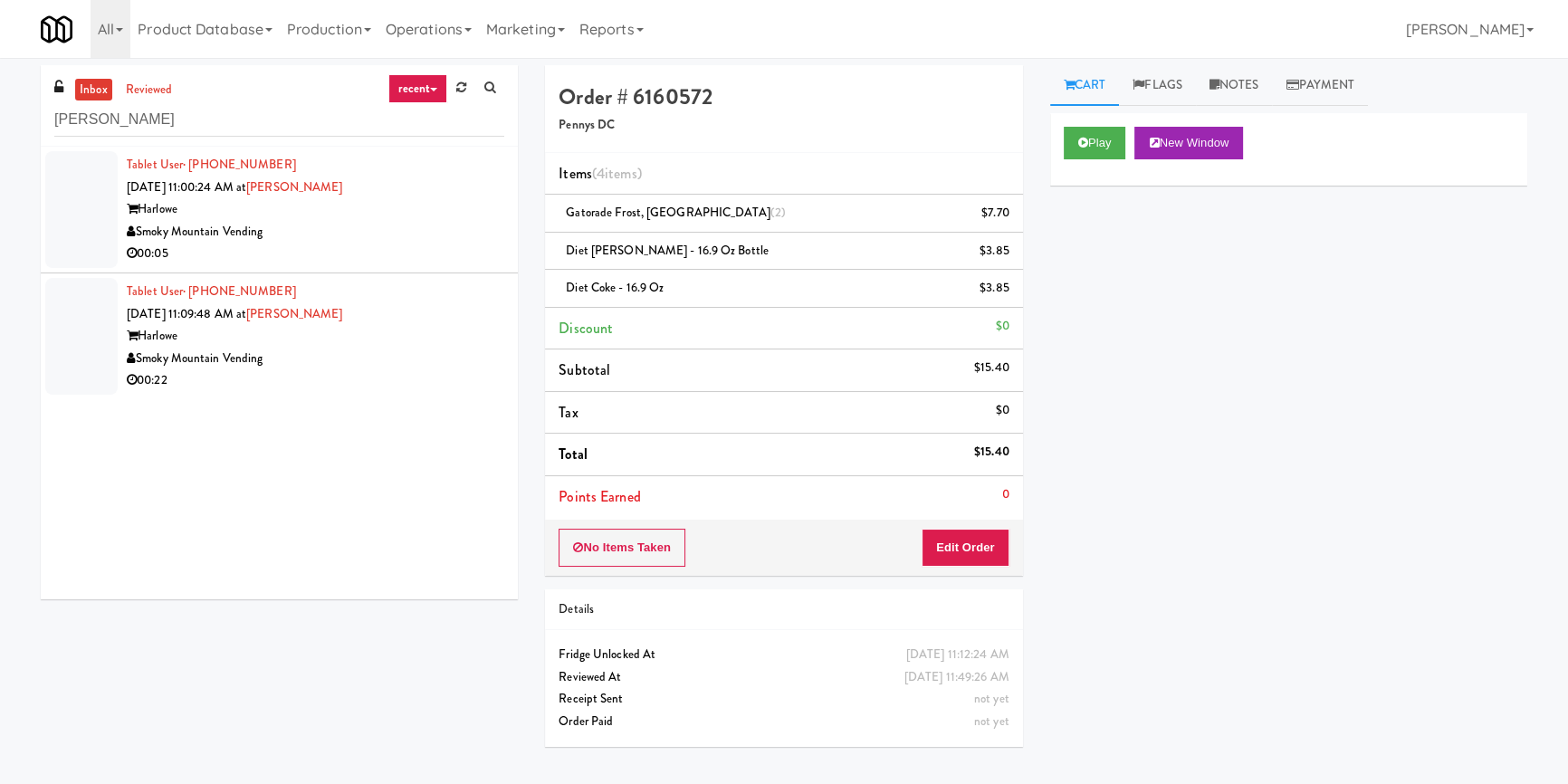
click at [442, 221] on div "Smoky Mountain Vending" at bounding box center [316, 233] width 377 height 23
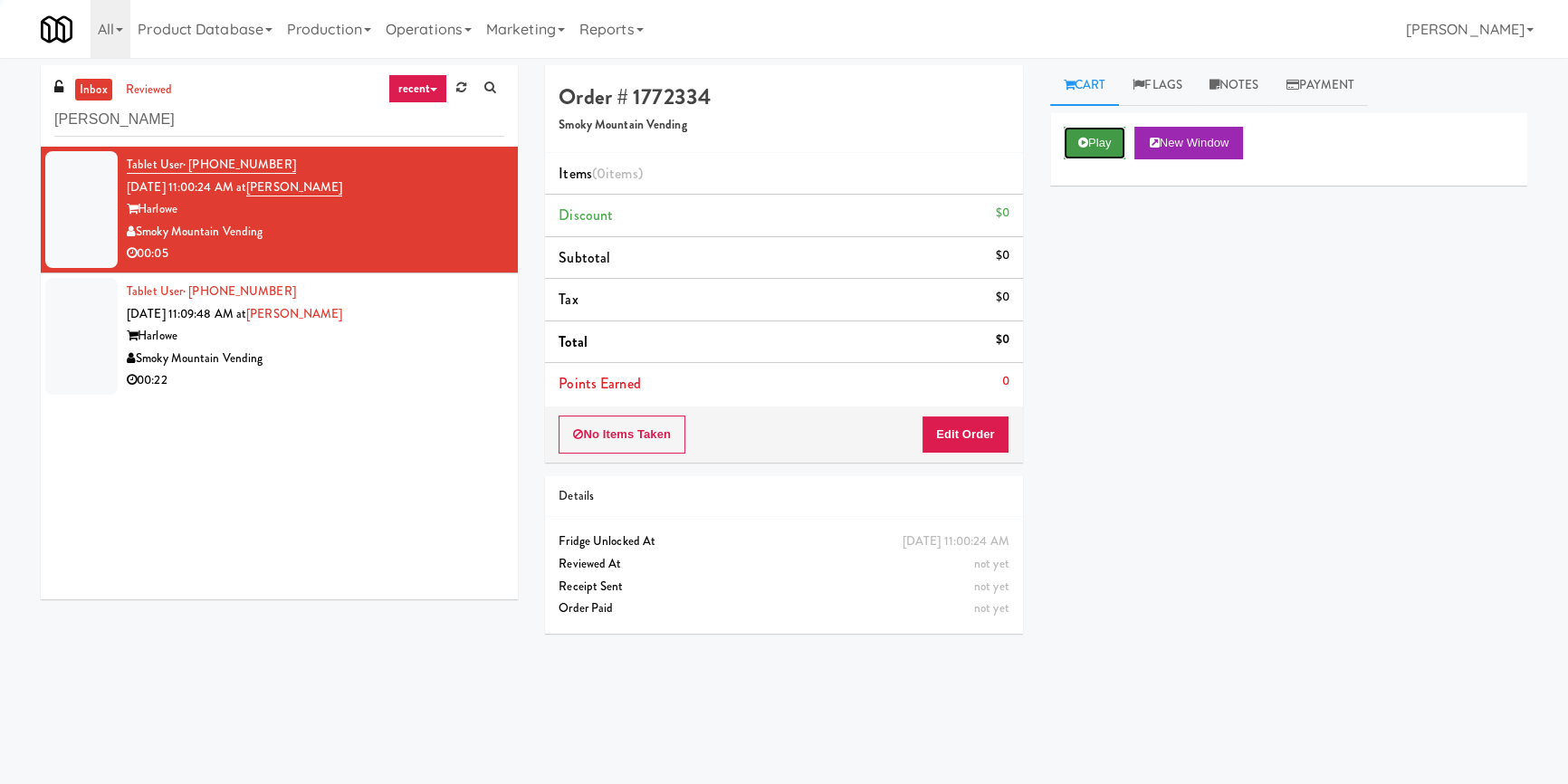
click at [1092, 131] on button "Play" at bounding box center [1095, 143] width 63 height 33
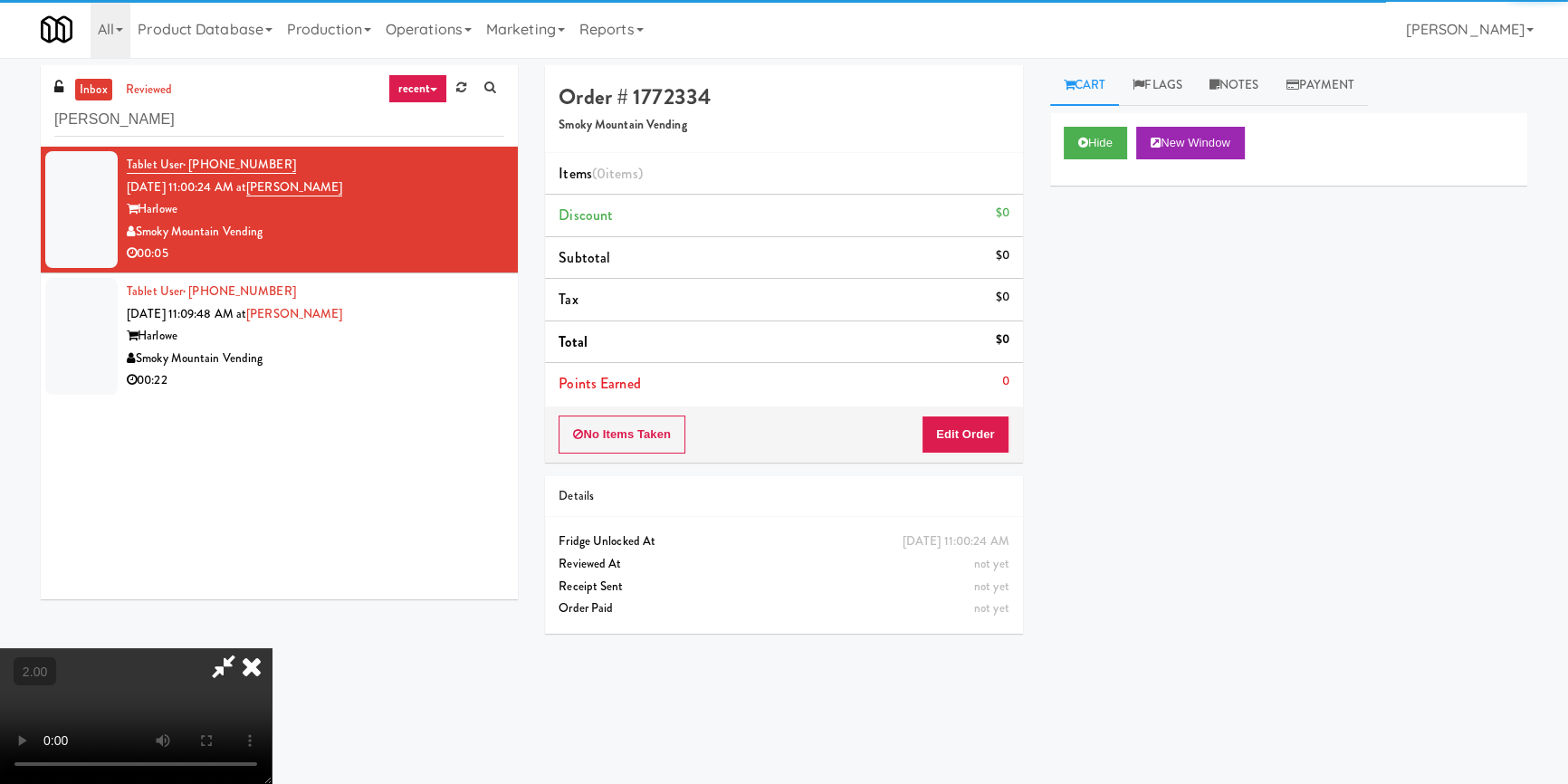
drag, startPoint x: 967, startPoint y: 457, endPoint x: 962, endPoint y: 446, distance: 12.1
click at [966, 457] on div "No Items Taken Edit Order" at bounding box center [783, 435] width 477 height 56
click at [954, 433] on button "Edit Order" at bounding box center [965, 435] width 88 height 38
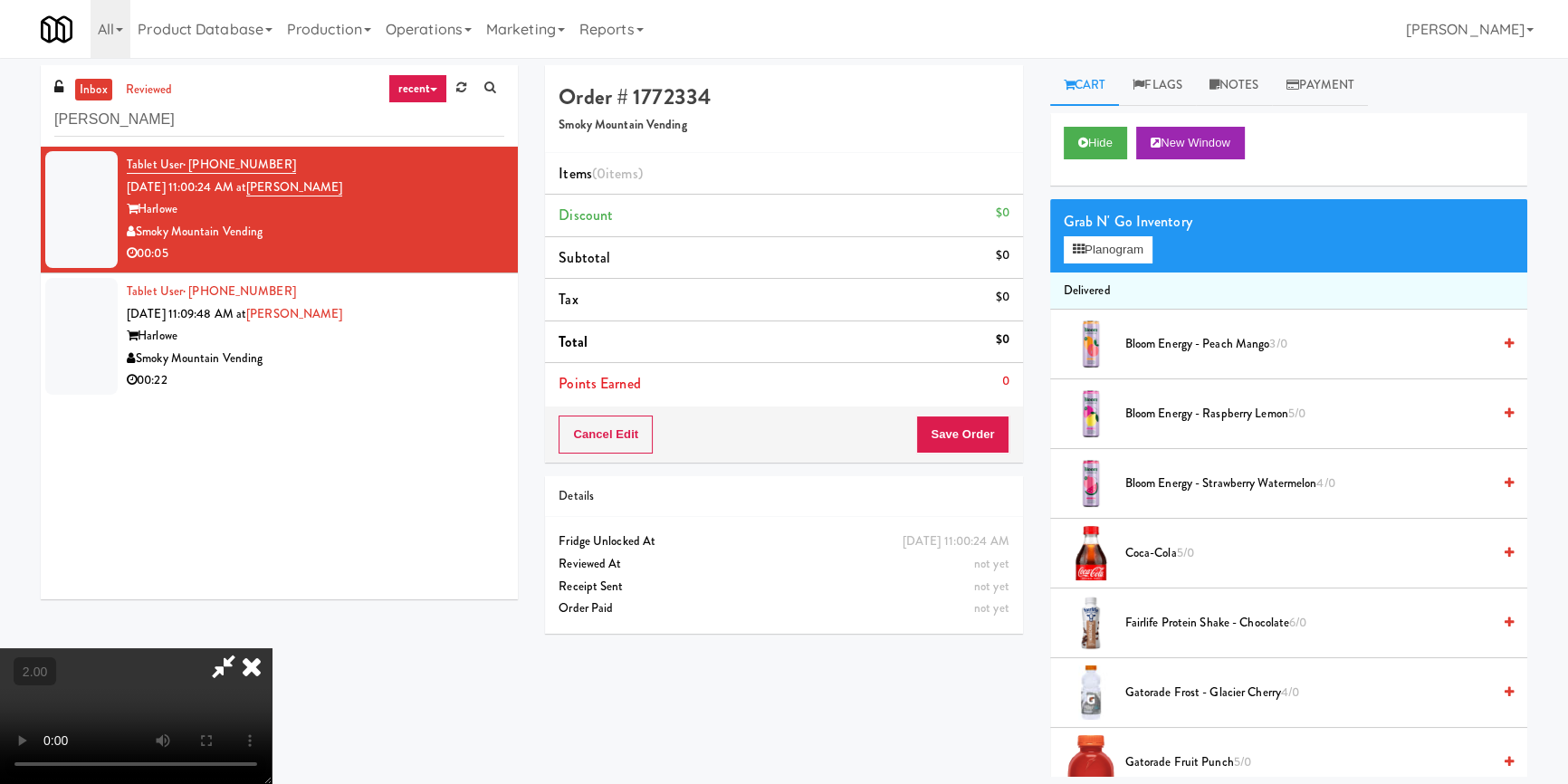
scroll to position [246, 0]
click at [1090, 131] on button "Hide" at bounding box center [1096, 143] width 63 height 33
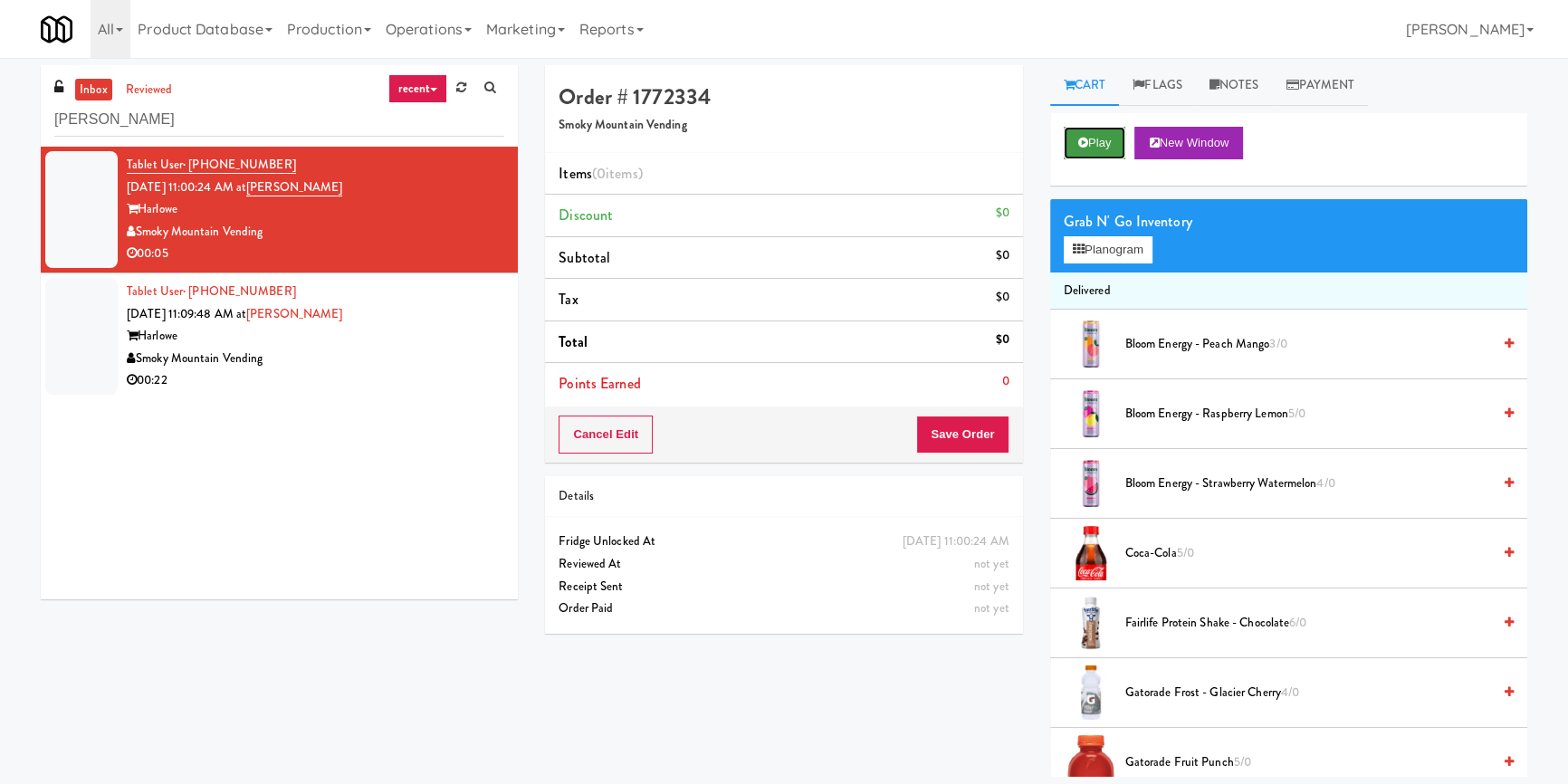
click at [1090, 131] on button "Play" at bounding box center [1095, 143] width 63 height 33
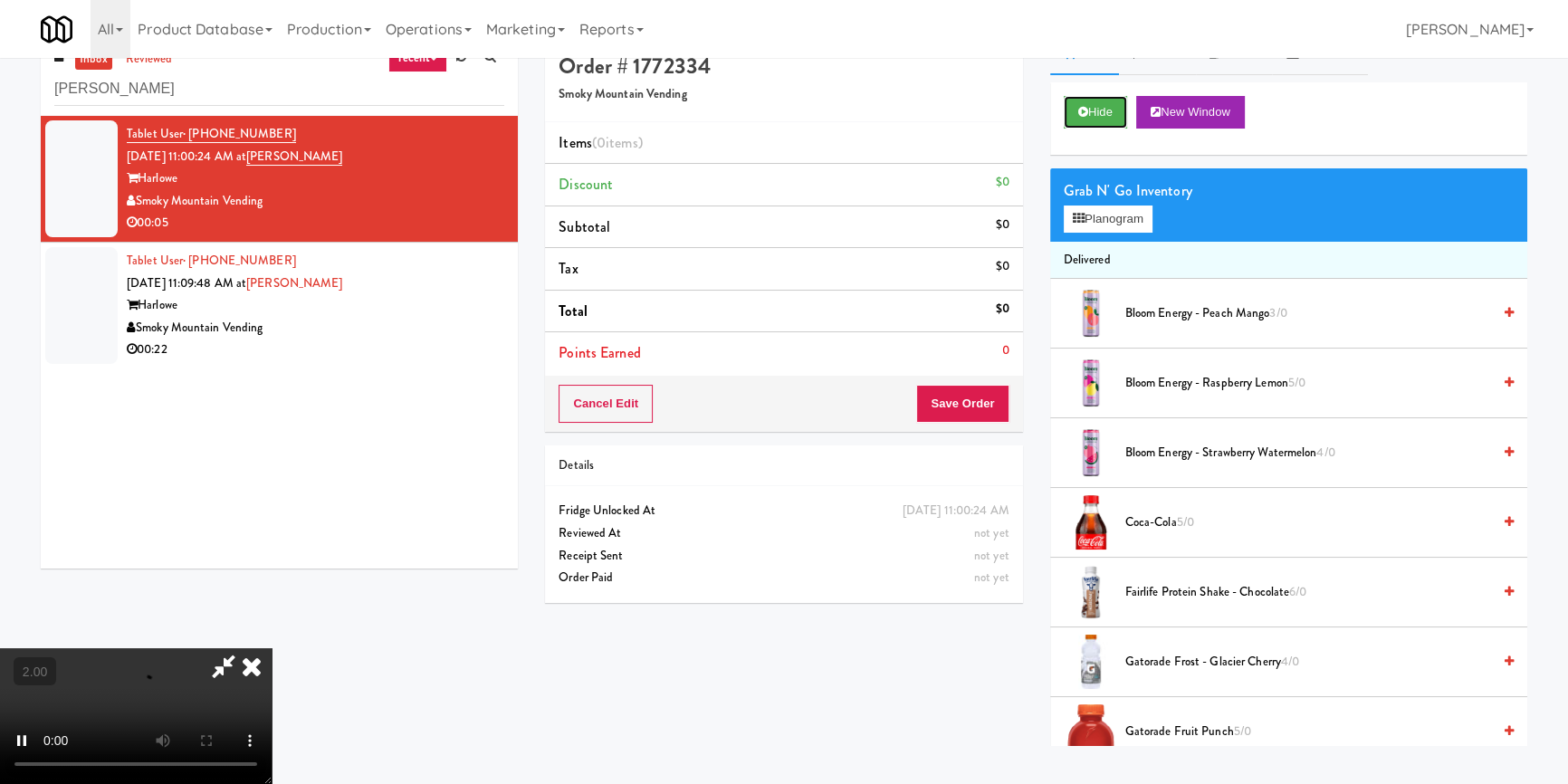
scroll to position [57, 0]
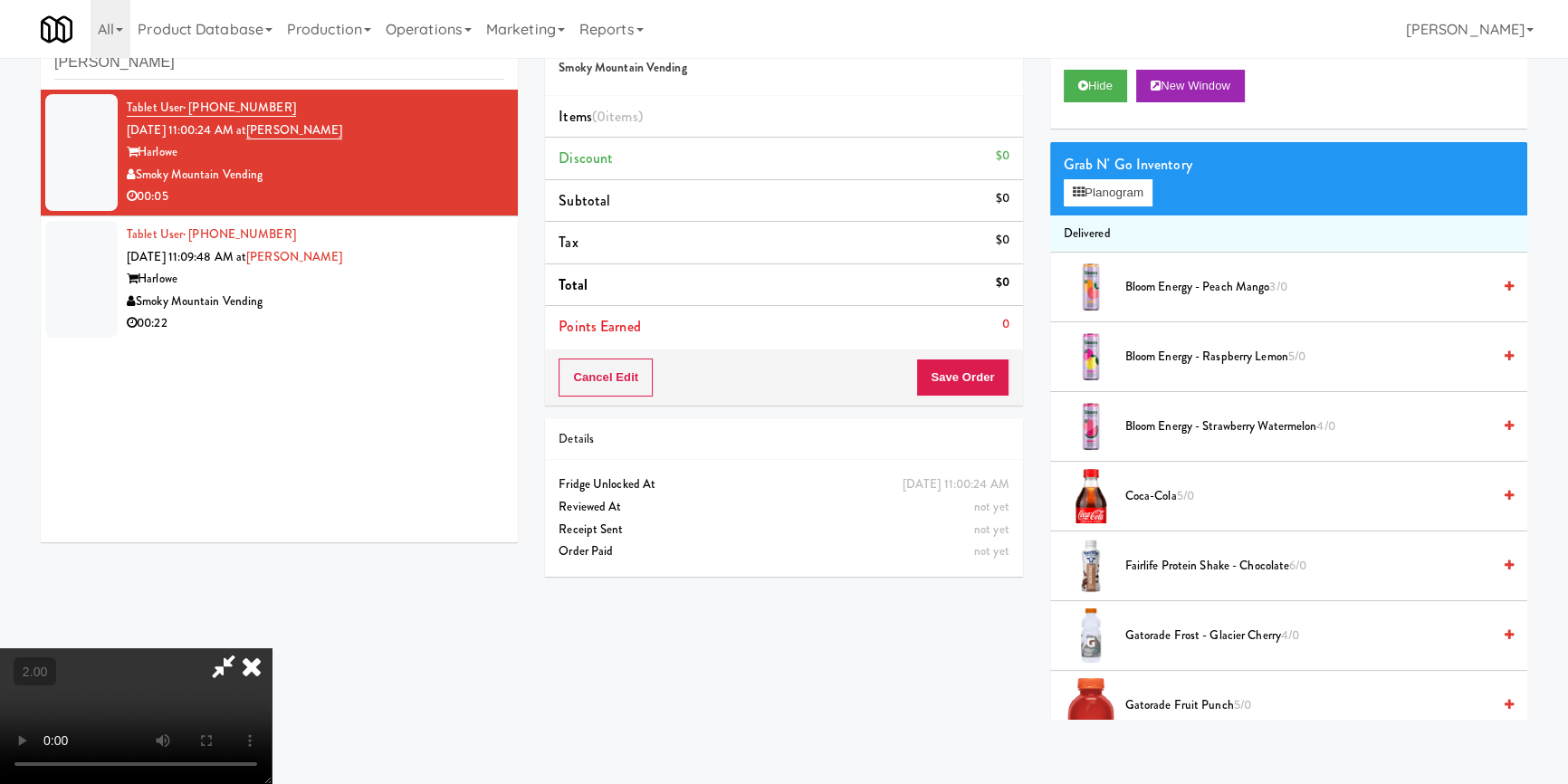
click at [271, 648] on video at bounding box center [136, 716] width 271 height 136
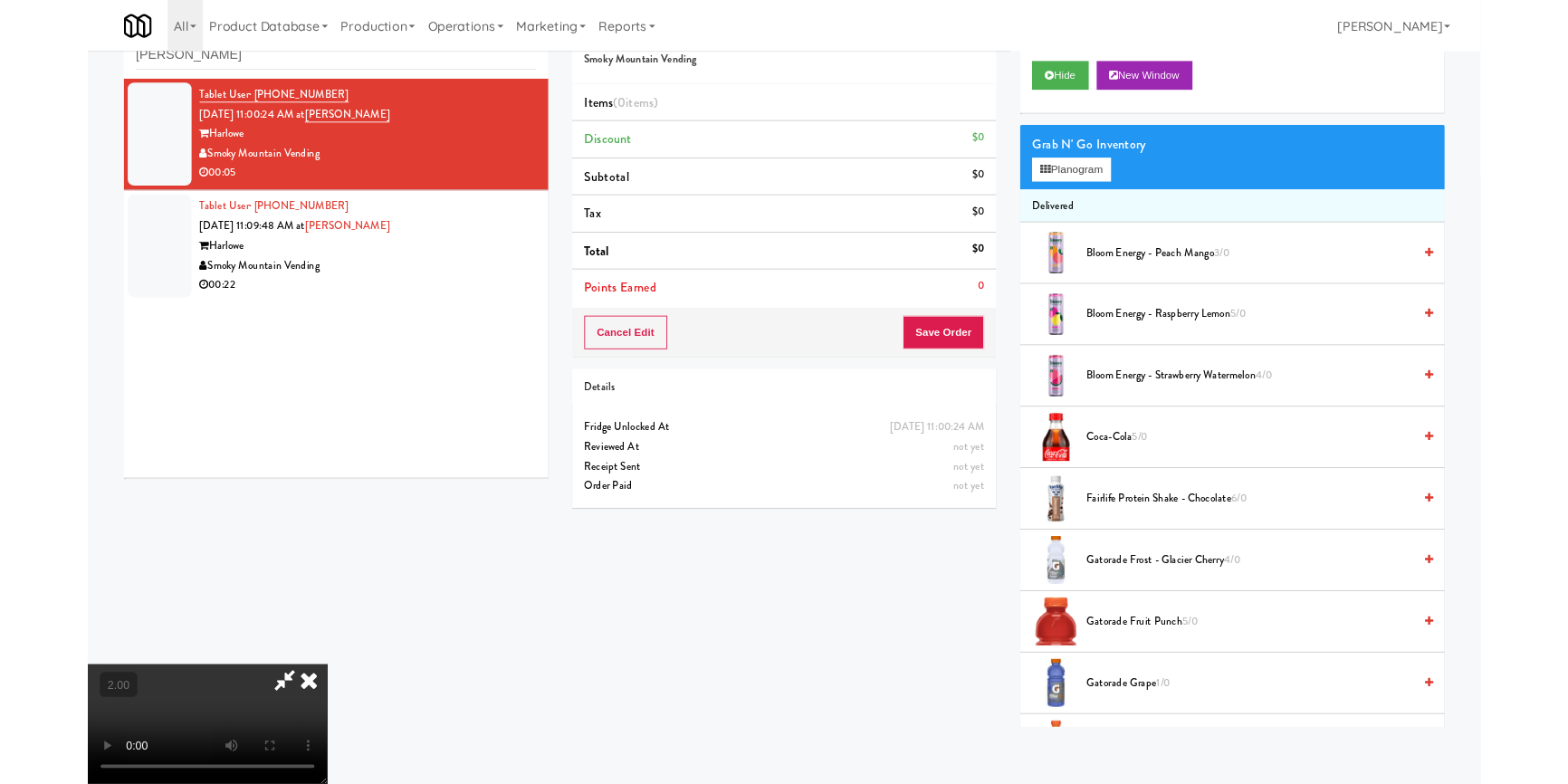
scroll to position [38, 0]
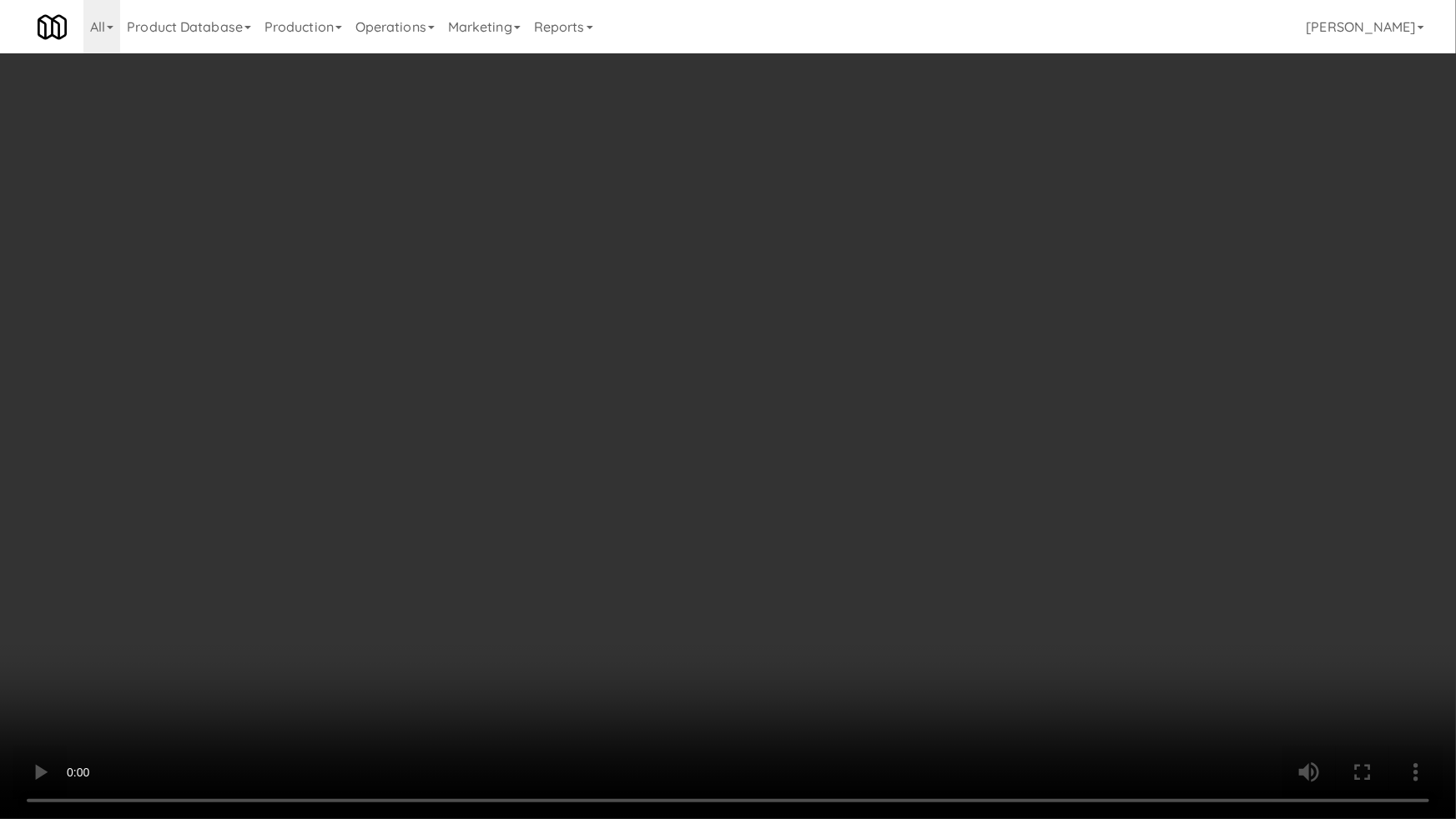
click at [405, 628] on video at bounding box center [728, 410] width 1456 height 819
click at [417, 615] on video at bounding box center [728, 410] width 1456 height 819
click at [773, 566] on video at bounding box center [728, 410] width 1456 height 819
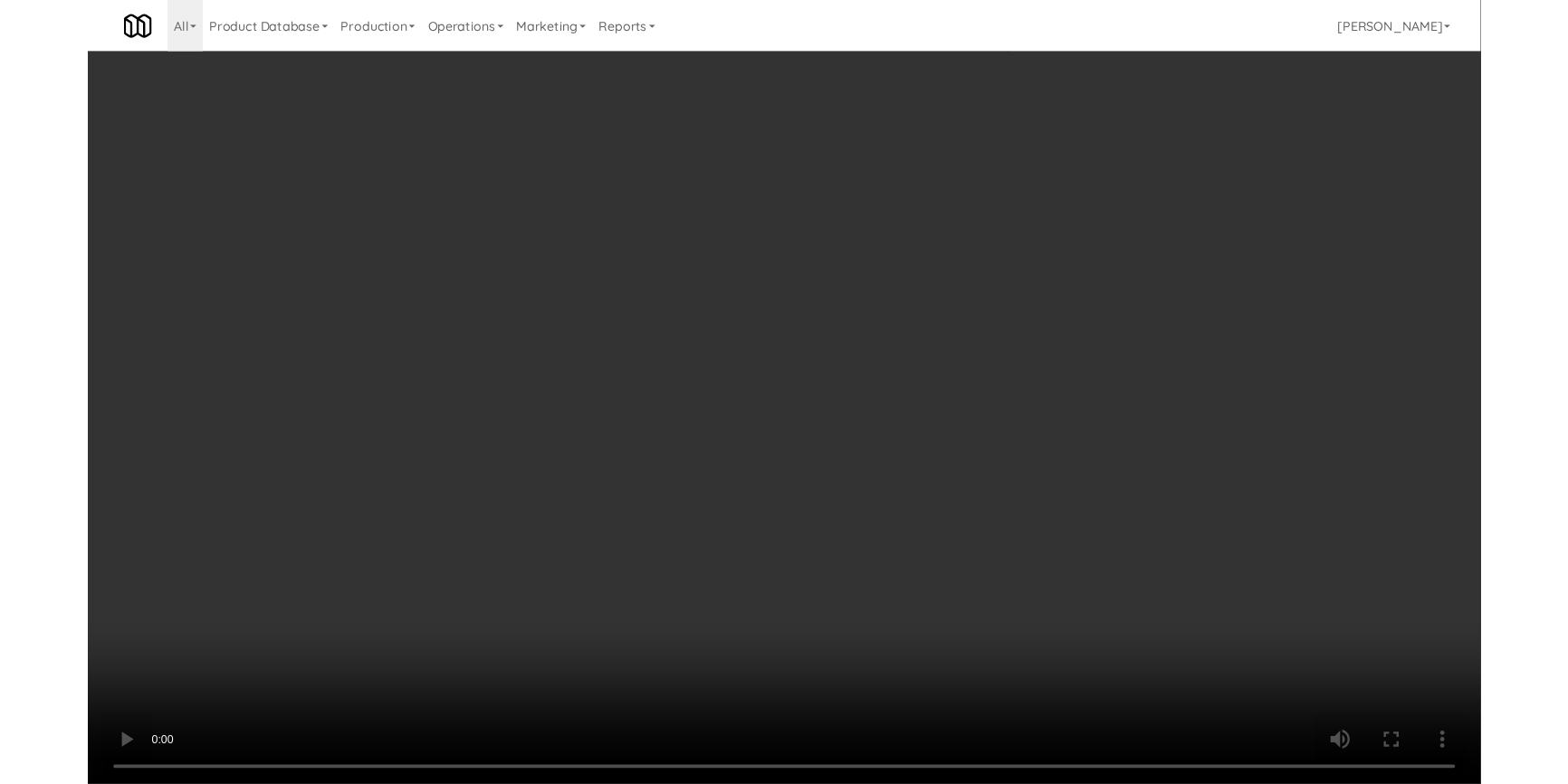
scroll to position [35, 0]
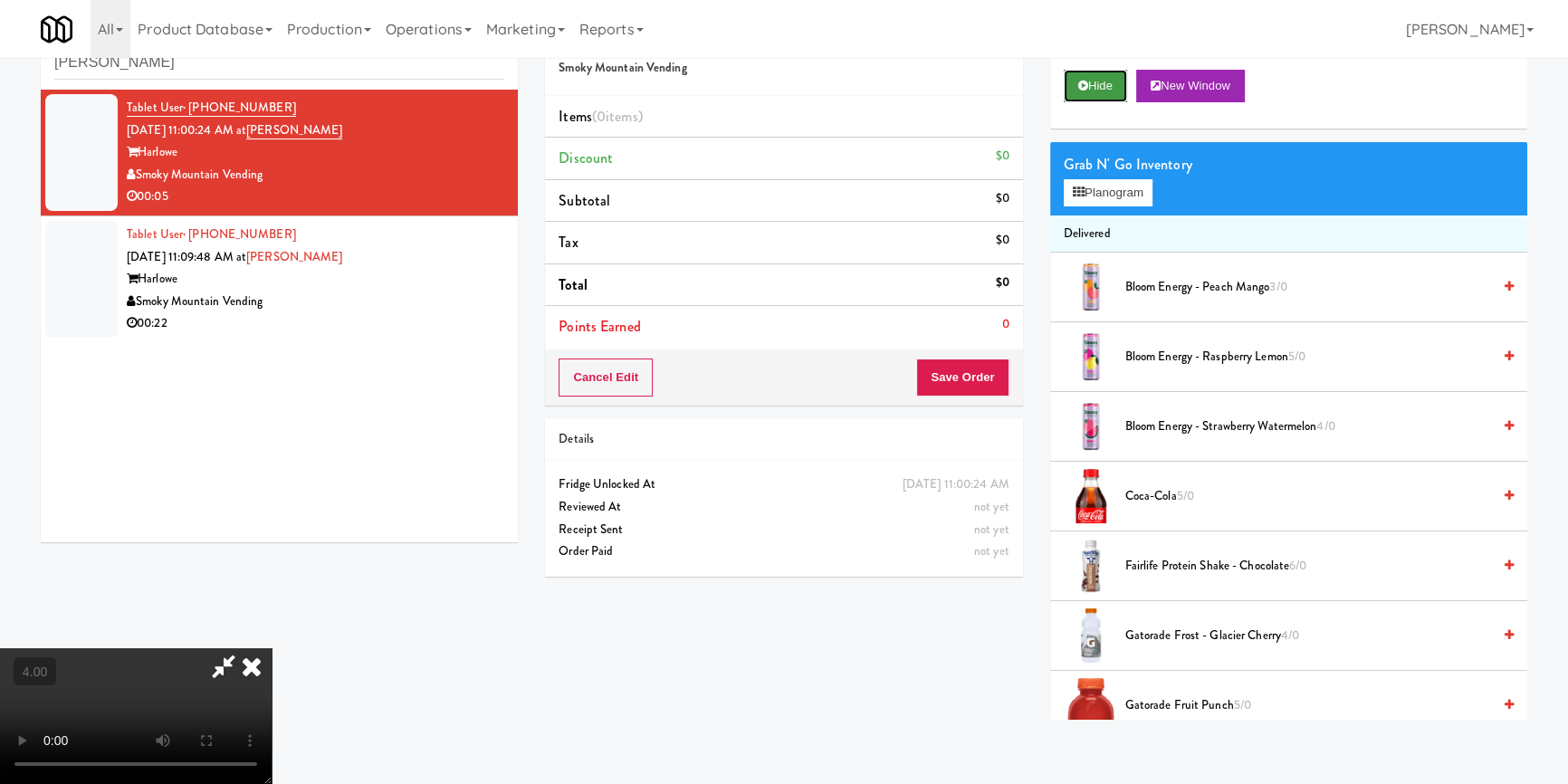
click at [1118, 90] on button "Hide" at bounding box center [1096, 86] width 63 height 33
click at [1105, 196] on button "Planogram" at bounding box center [1108, 192] width 89 height 27
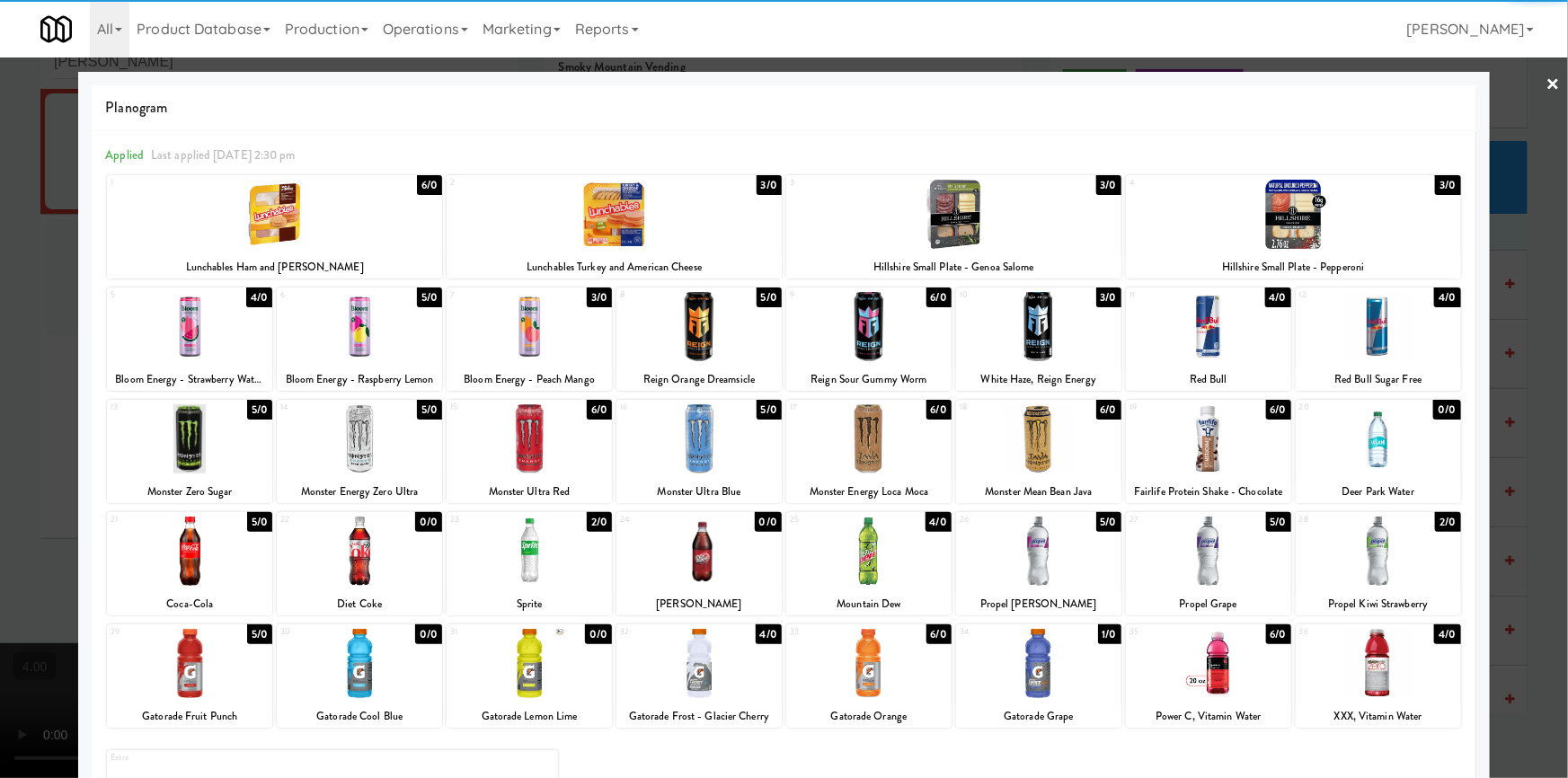
click at [693, 330] on div at bounding box center [699, 326] width 165 height 69
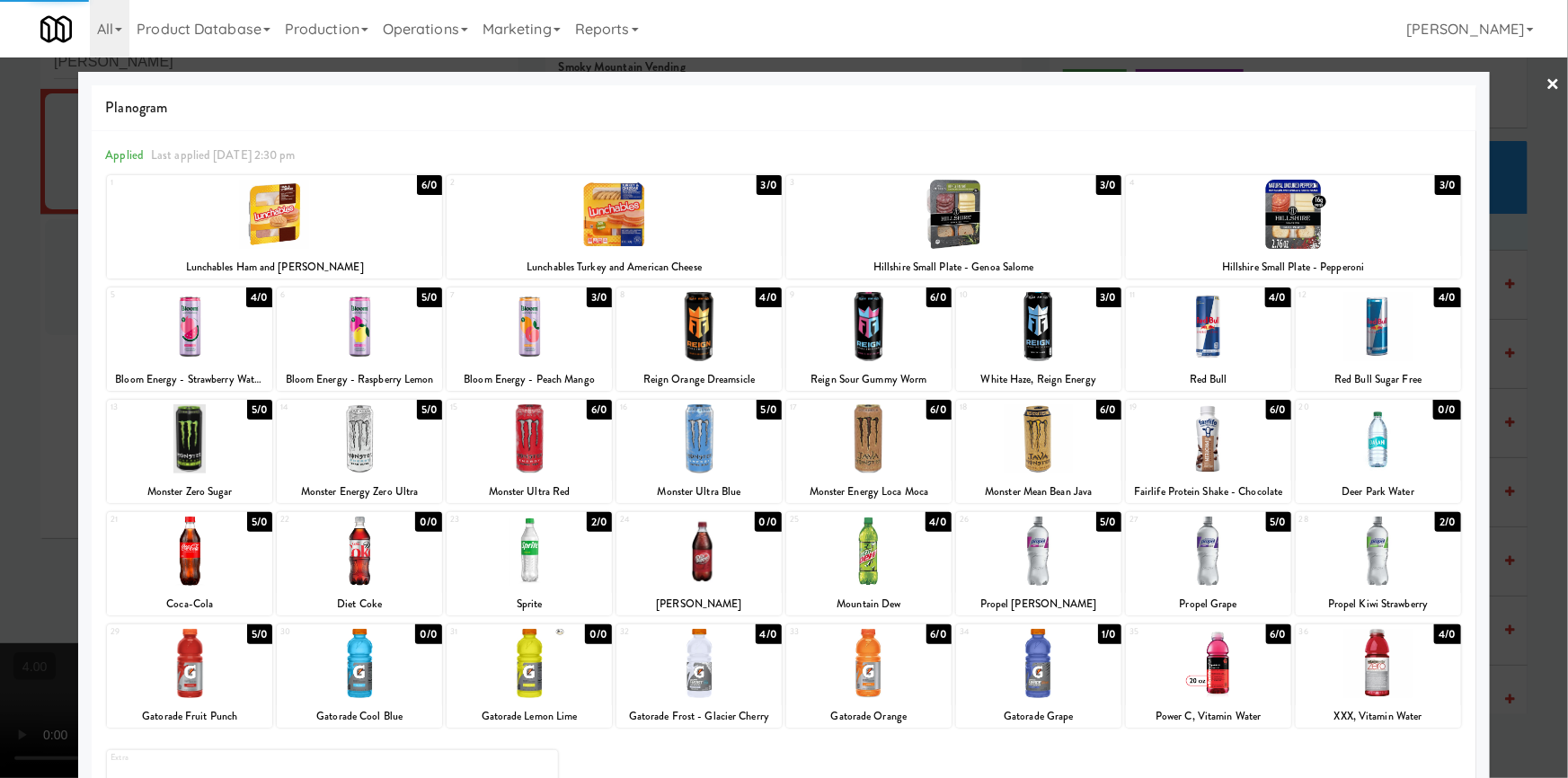
click at [0, 343] on div at bounding box center [784, 389] width 1568 height 778
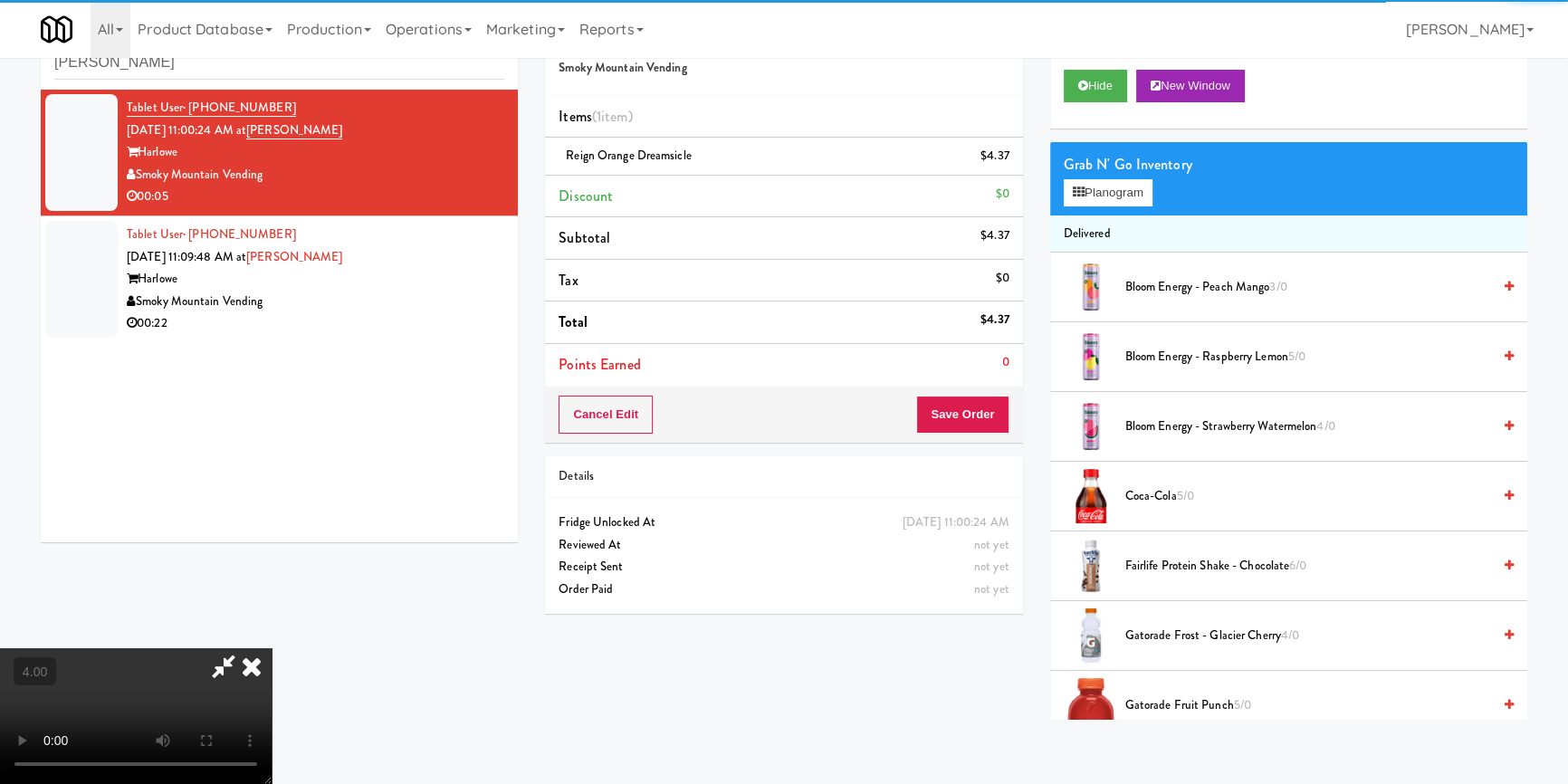
click at [271, 648] on video at bounding box center [136, 716] width 271 height 136
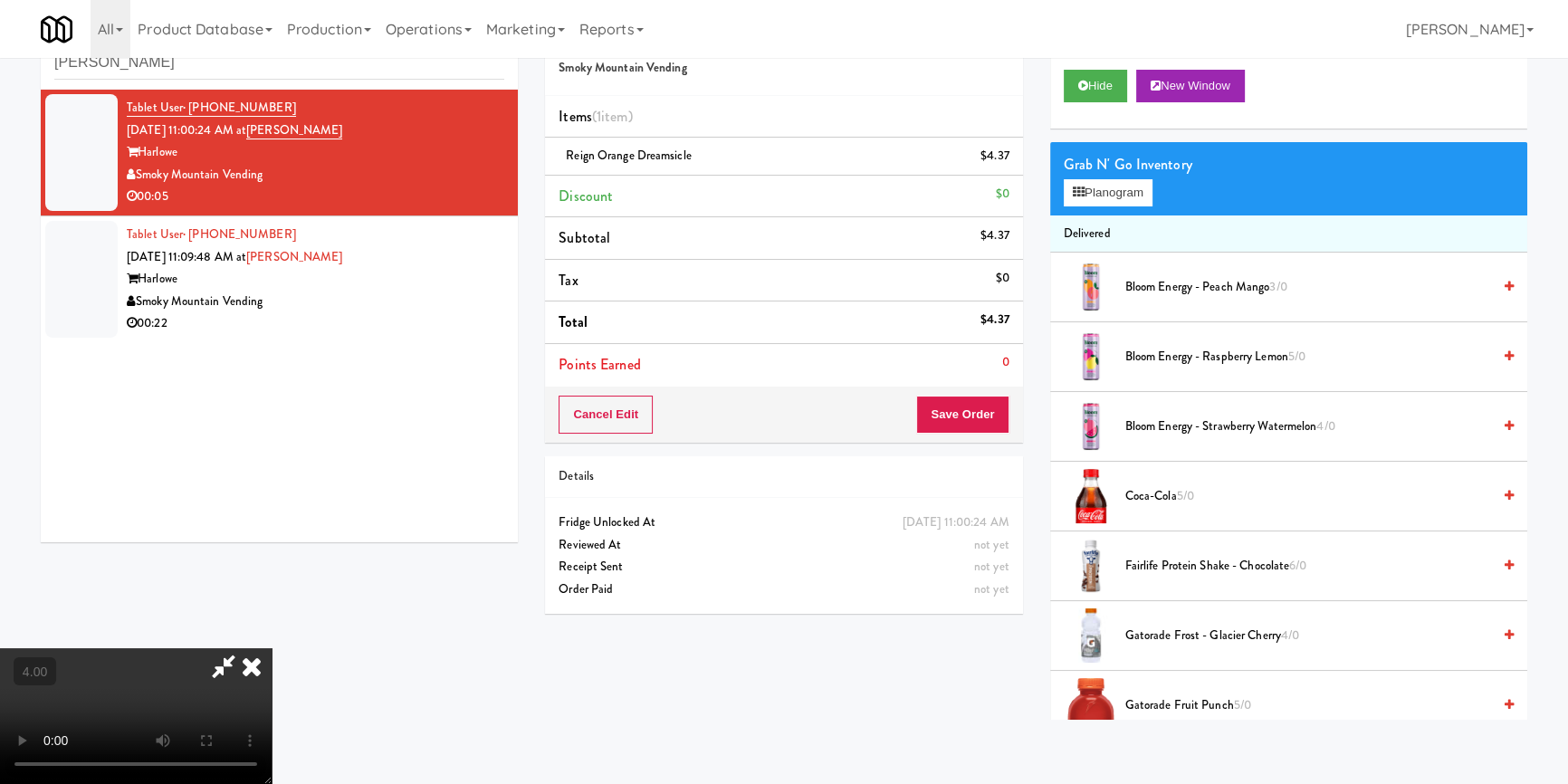
click at [271, 648] on video at bounding box center [136, 716] width 271 height 136
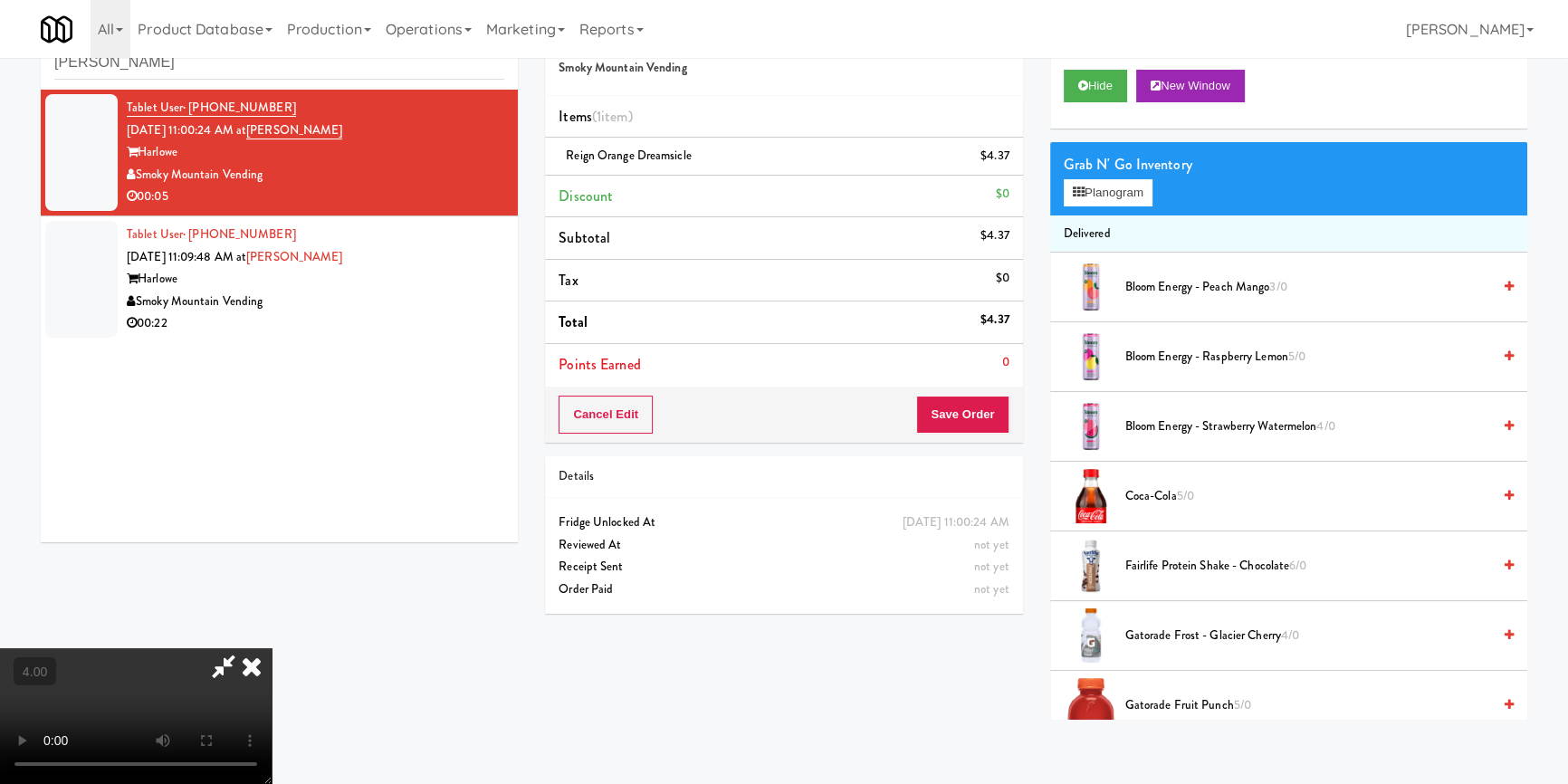
click at [271, 648] on video at bounding box center [136, 716] width 271 height 136
click at [244, 648] on icon at bounding box center [223, 667] width 41 height 37
click at [941, 416] on button "Save Order" at bounding box center [962, 415] width 92 height 38
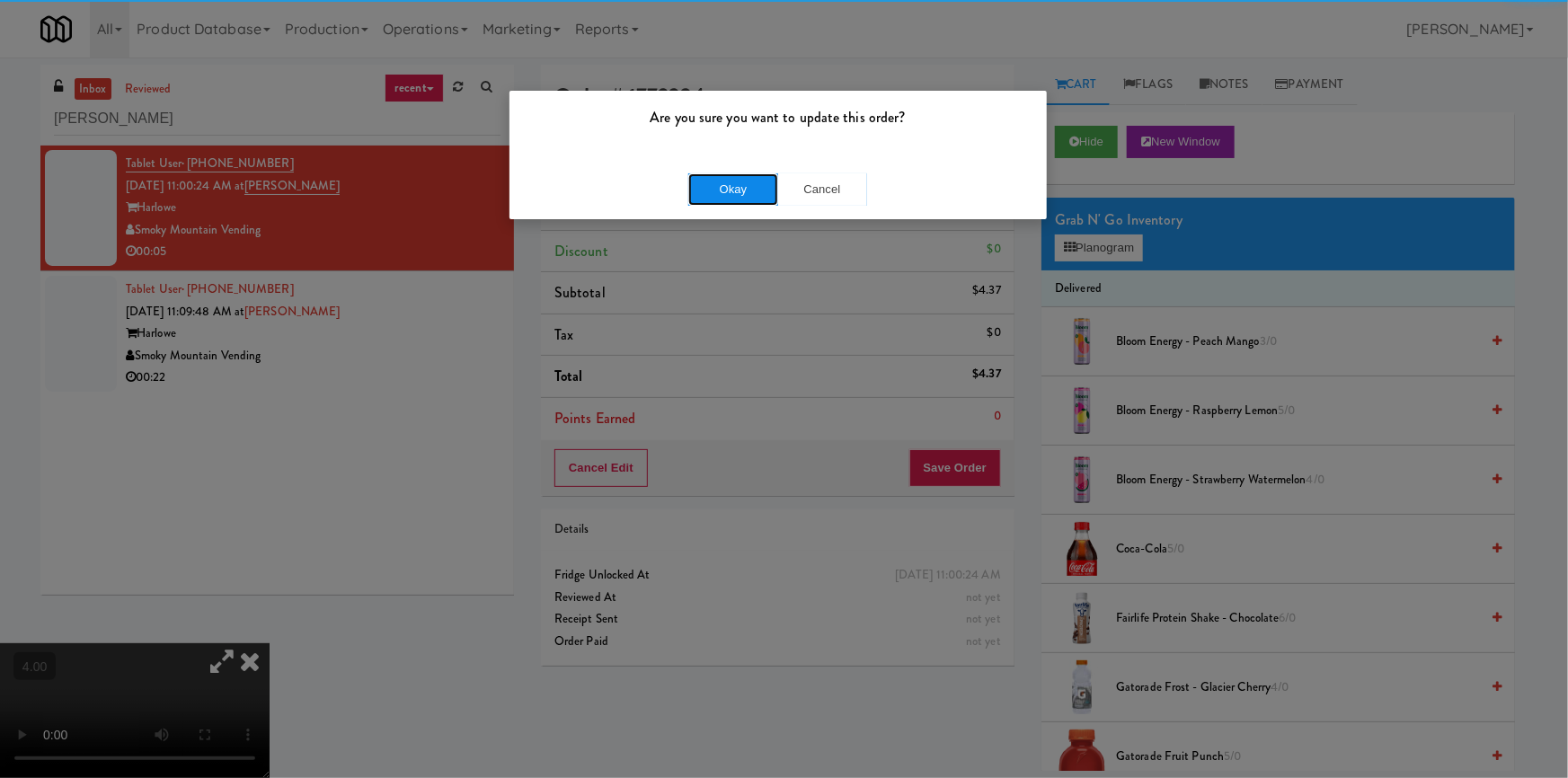
click at [743, 183] on button "Okay" at bounding box center [733, 190] width 90 height 32
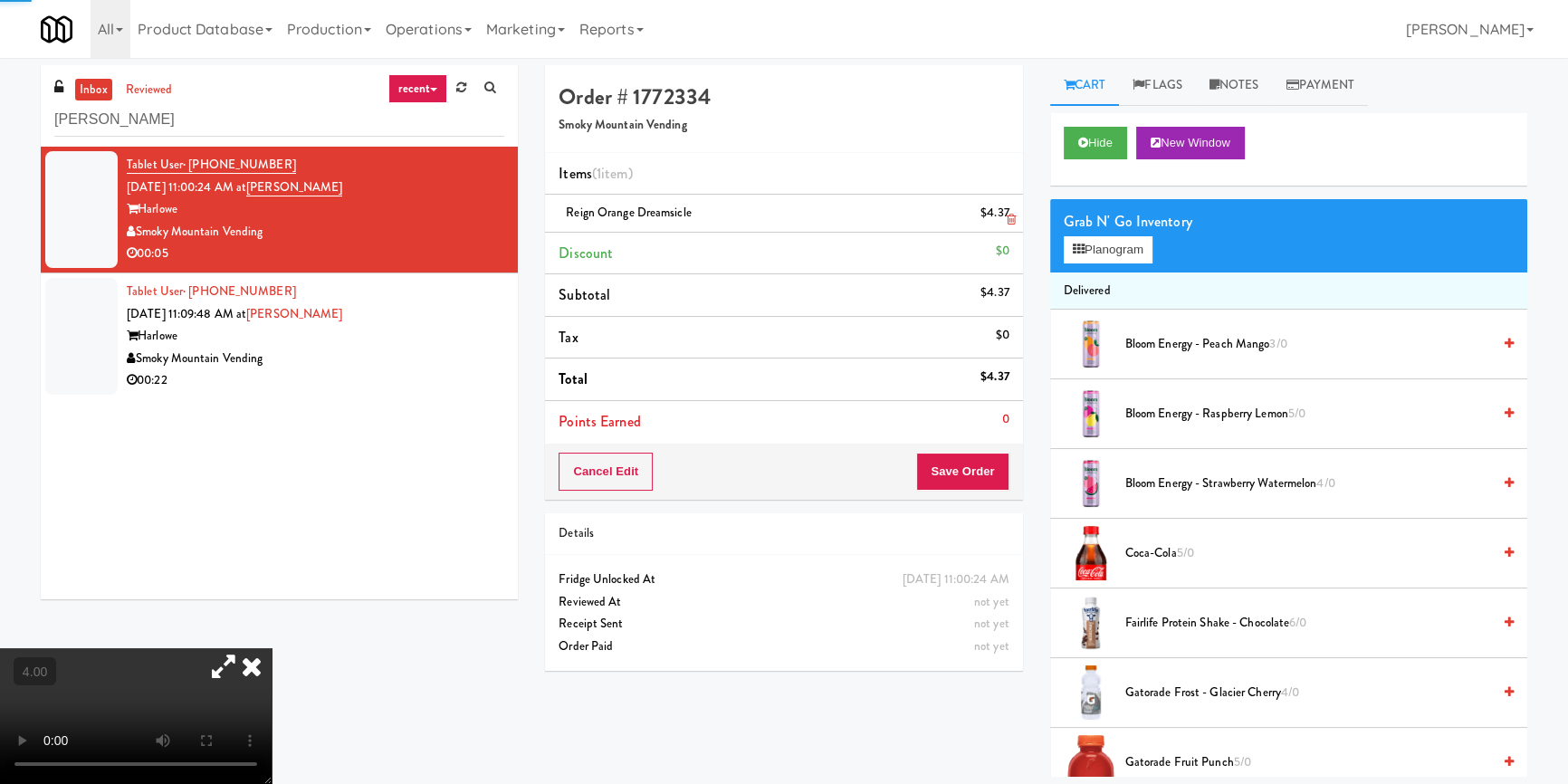
click at [549, 224] on li "Reign Orange Dreamsicle $4.37" at bounding box center [783, 214] width 477 height 38
click at [271, 648] on icon at bounding box center [251, 667] width 39 height 37
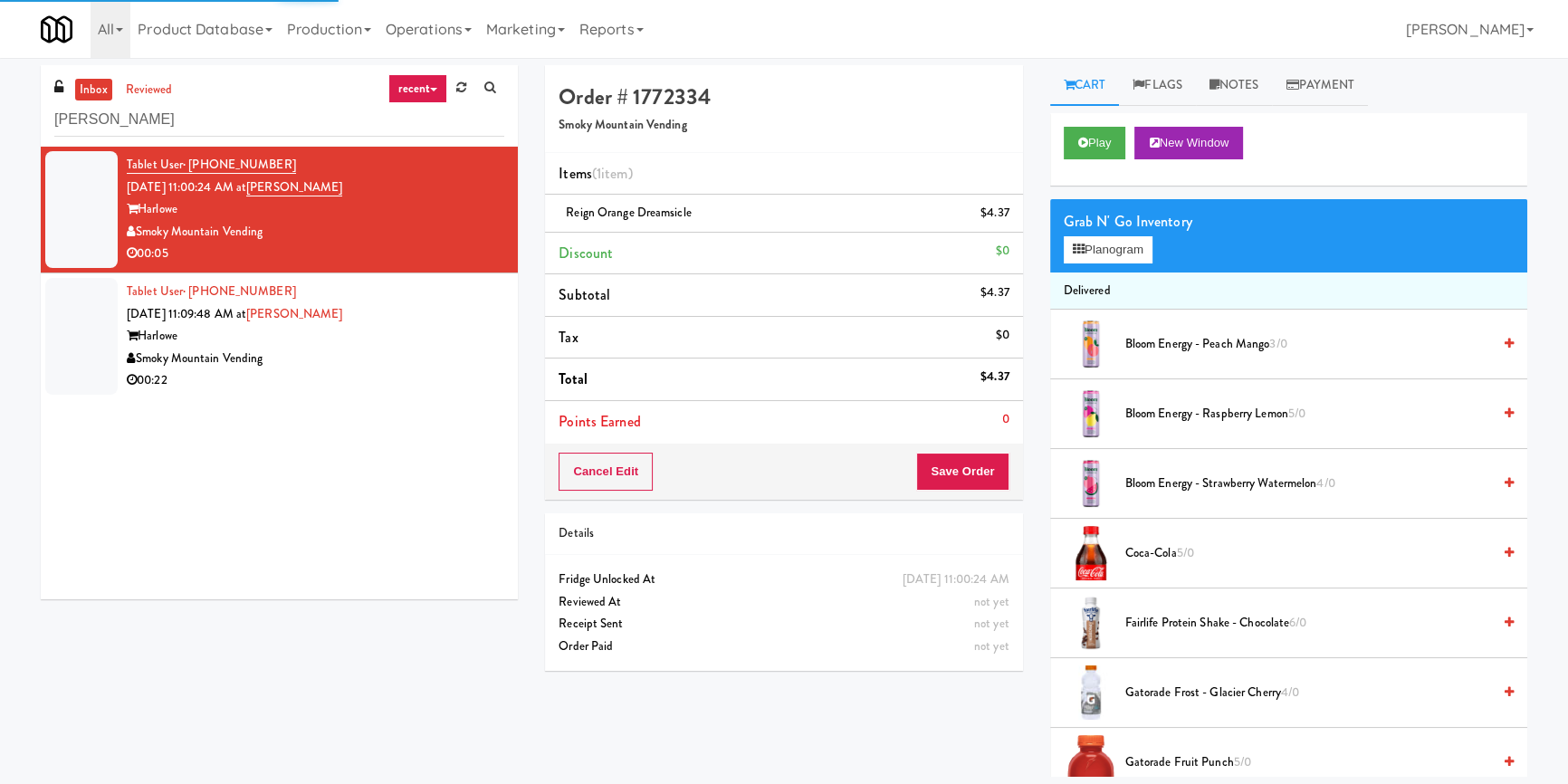
drag, startPoint x: 379, startPoint y: 418, endPoint x: 410, endPoint y: 394, distance: 39.2
click at [380, 418] on div "Tablet User · (423) 994-8218 [DATE] 11:00:24 AM at Harlowe - Fridge Harlowe Smo…" at bounding box center [279, 372] width 477 height 452
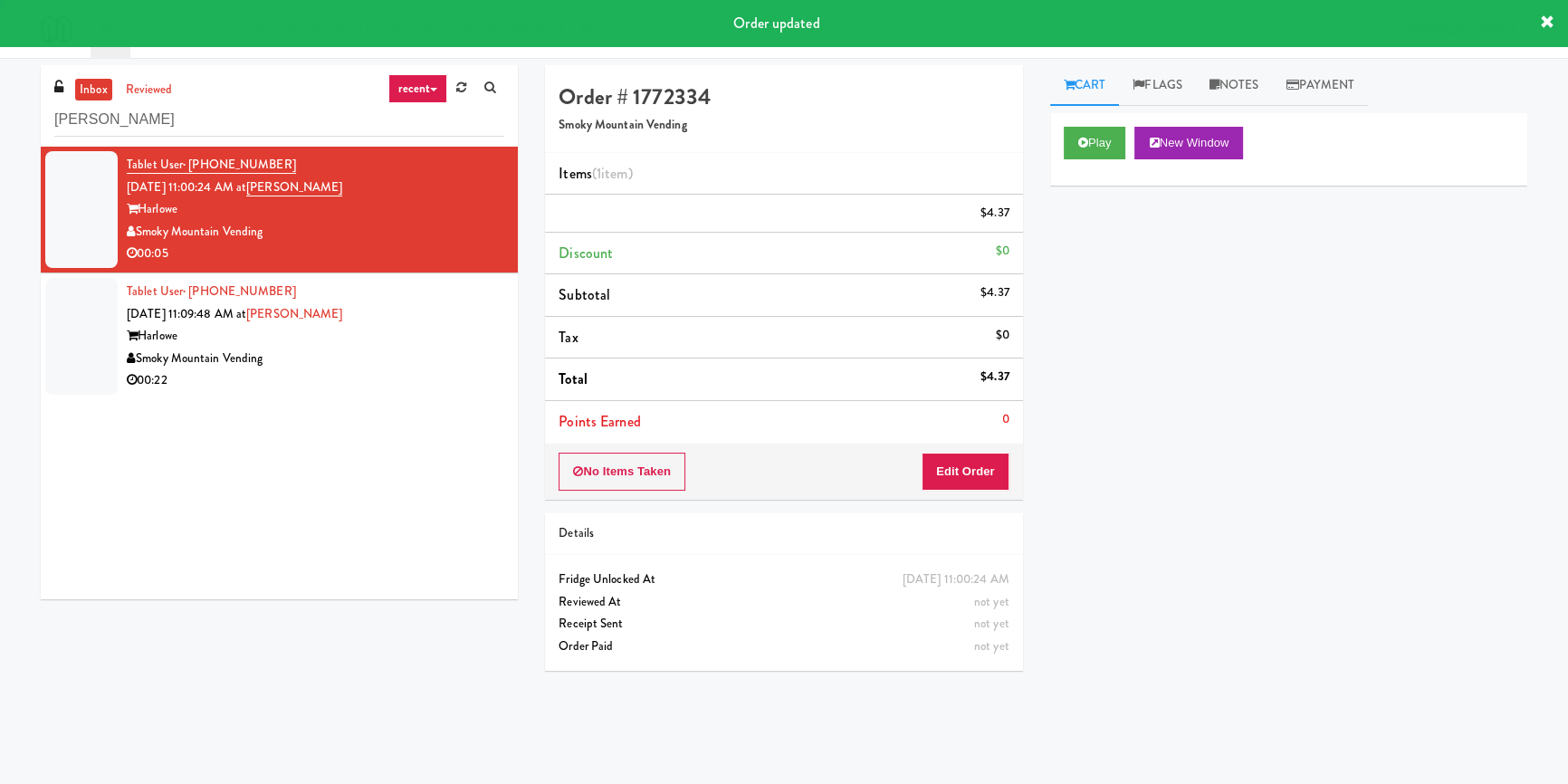
click at [418, 376] on div "00:22" at bounding box center [316, 381] width 377 height 23
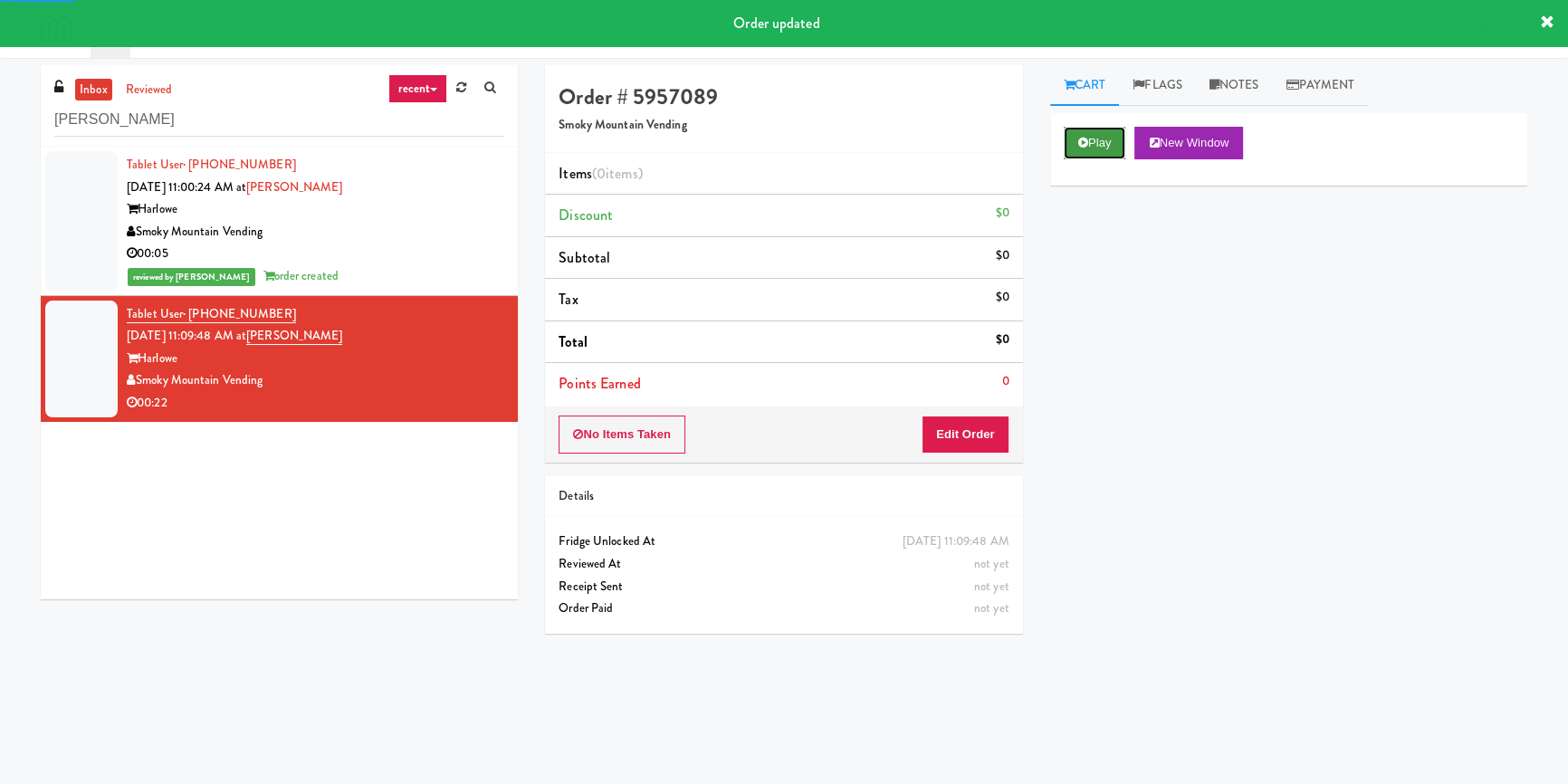
click at [1075, 139] on button "Play" at bounding box center [1095, 143] width 63 height 33
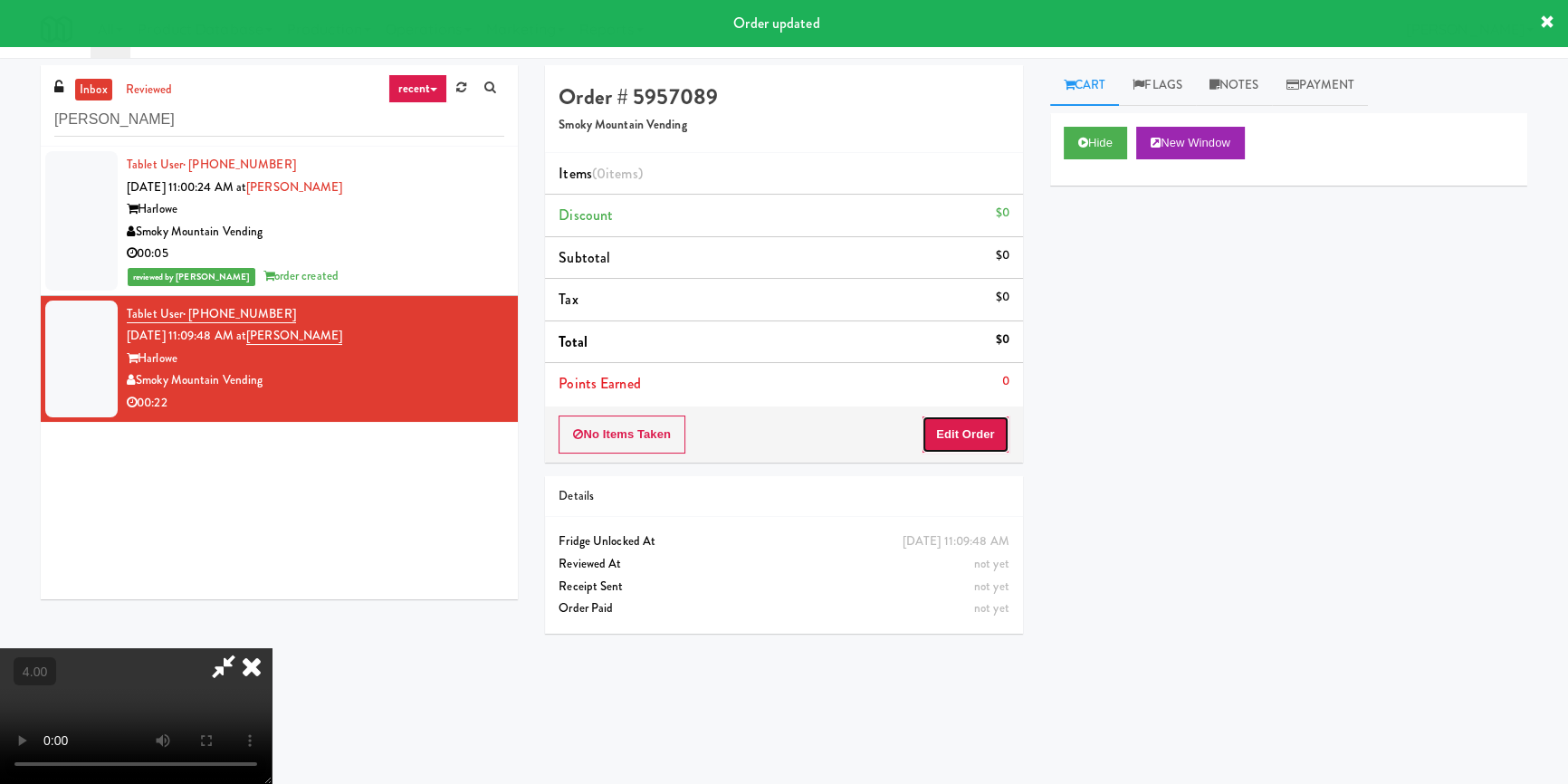
click at [956, 426] on button "Edit Order" at bounding box center [965, 435] width 88 height 38
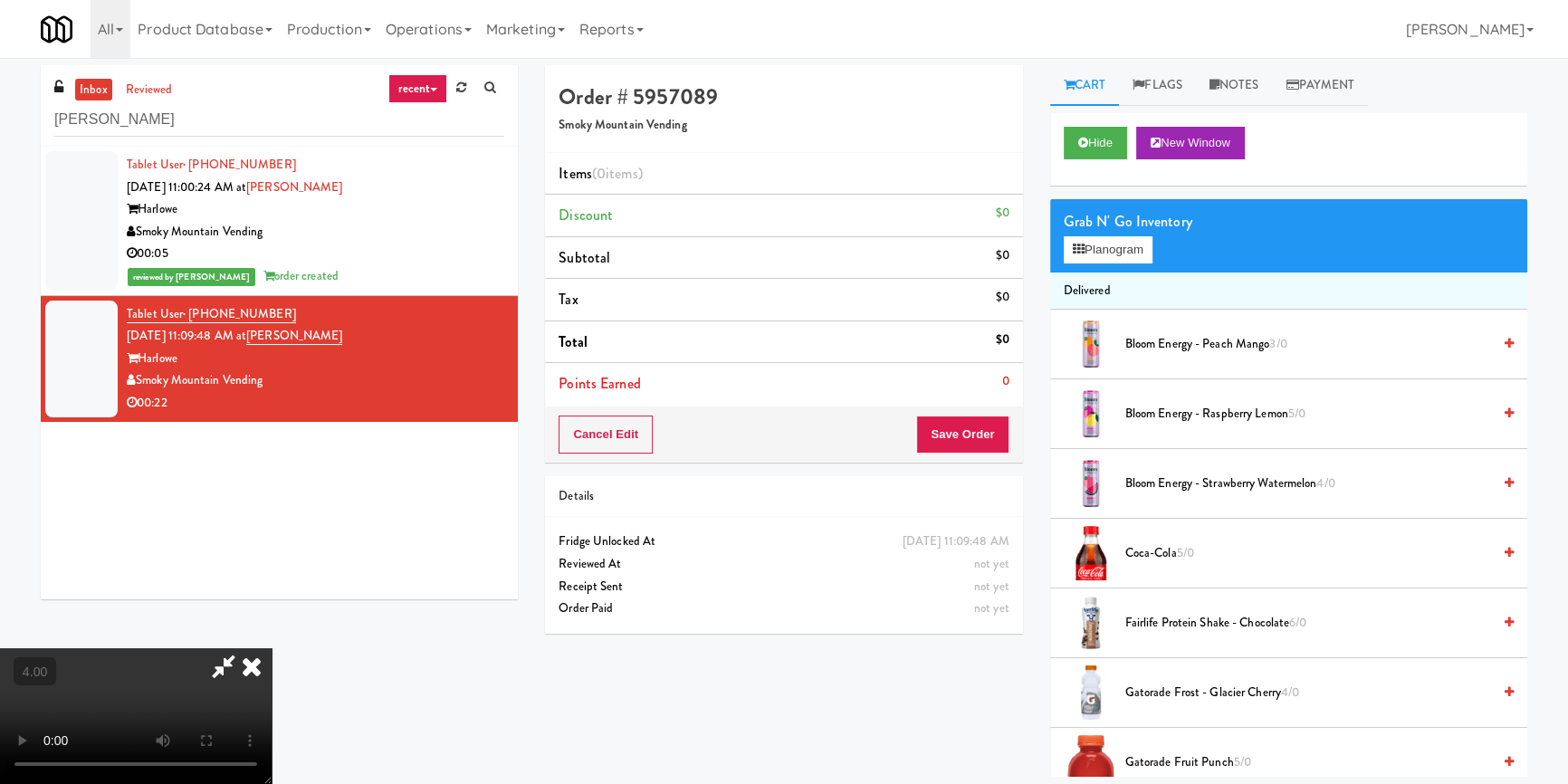
drag, startPoint x: 620, startPoint y: 488, endPoint x: 611, endPoint y: 484, distance: 9.8
click at [271, 648] on video at bounding box center [136, 716] width 271 height 136
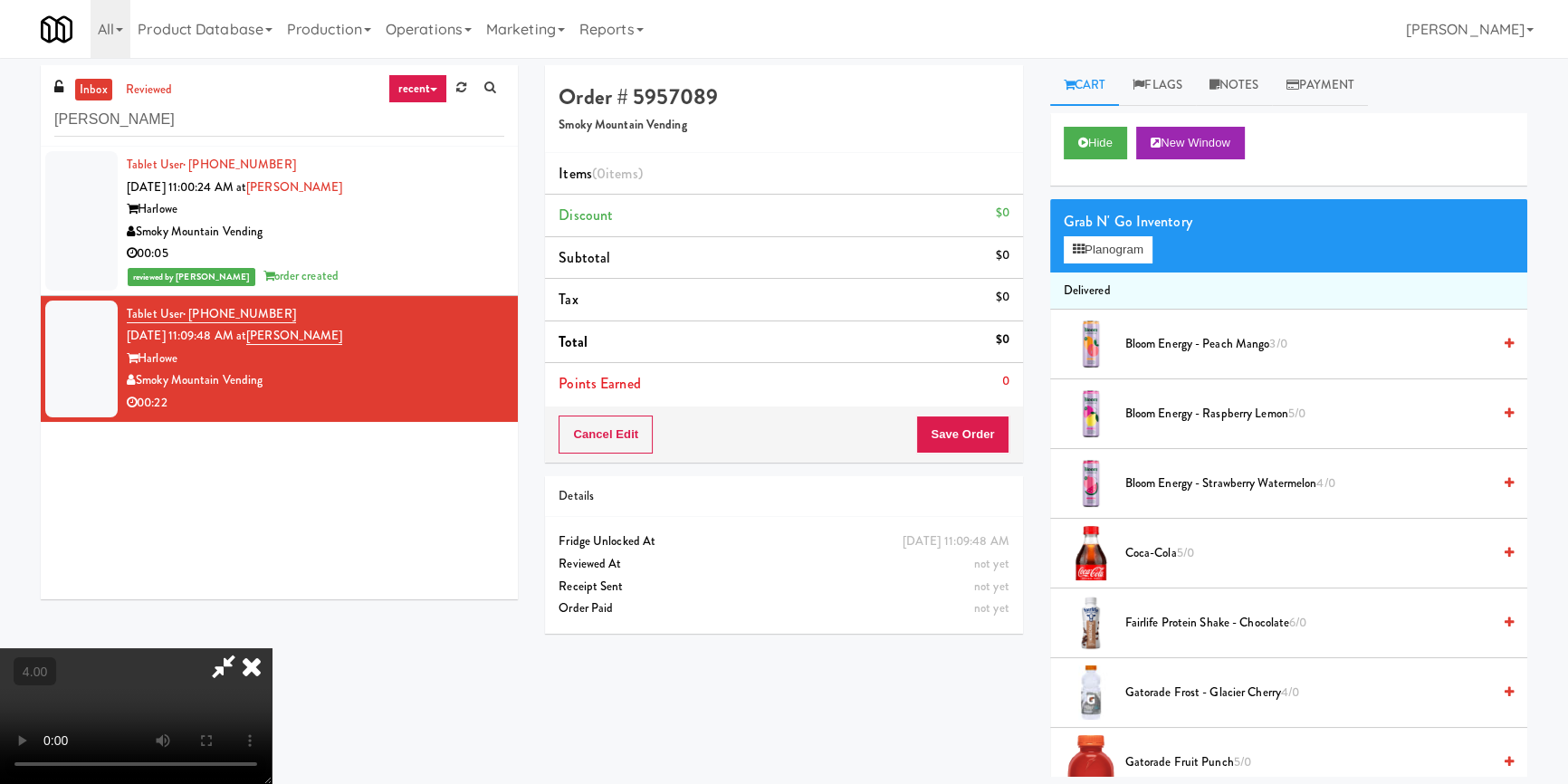
scroll to position [82, 0]
click at [1073, 253] on icon at bounding box center [1078, 249] width 12 height 12
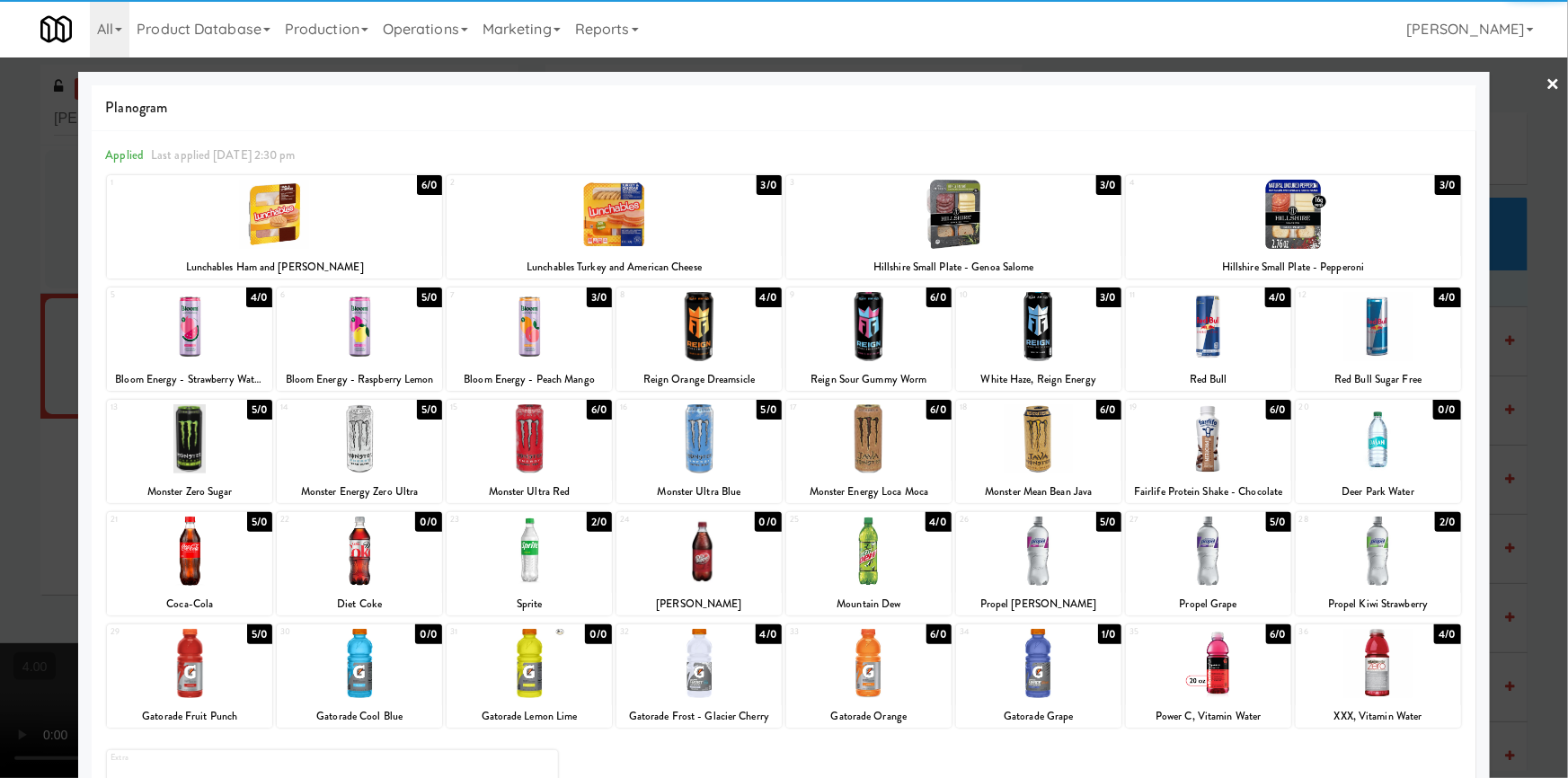
click at [340, 339] on div at bounding box center [359, 326] width 165 height 69
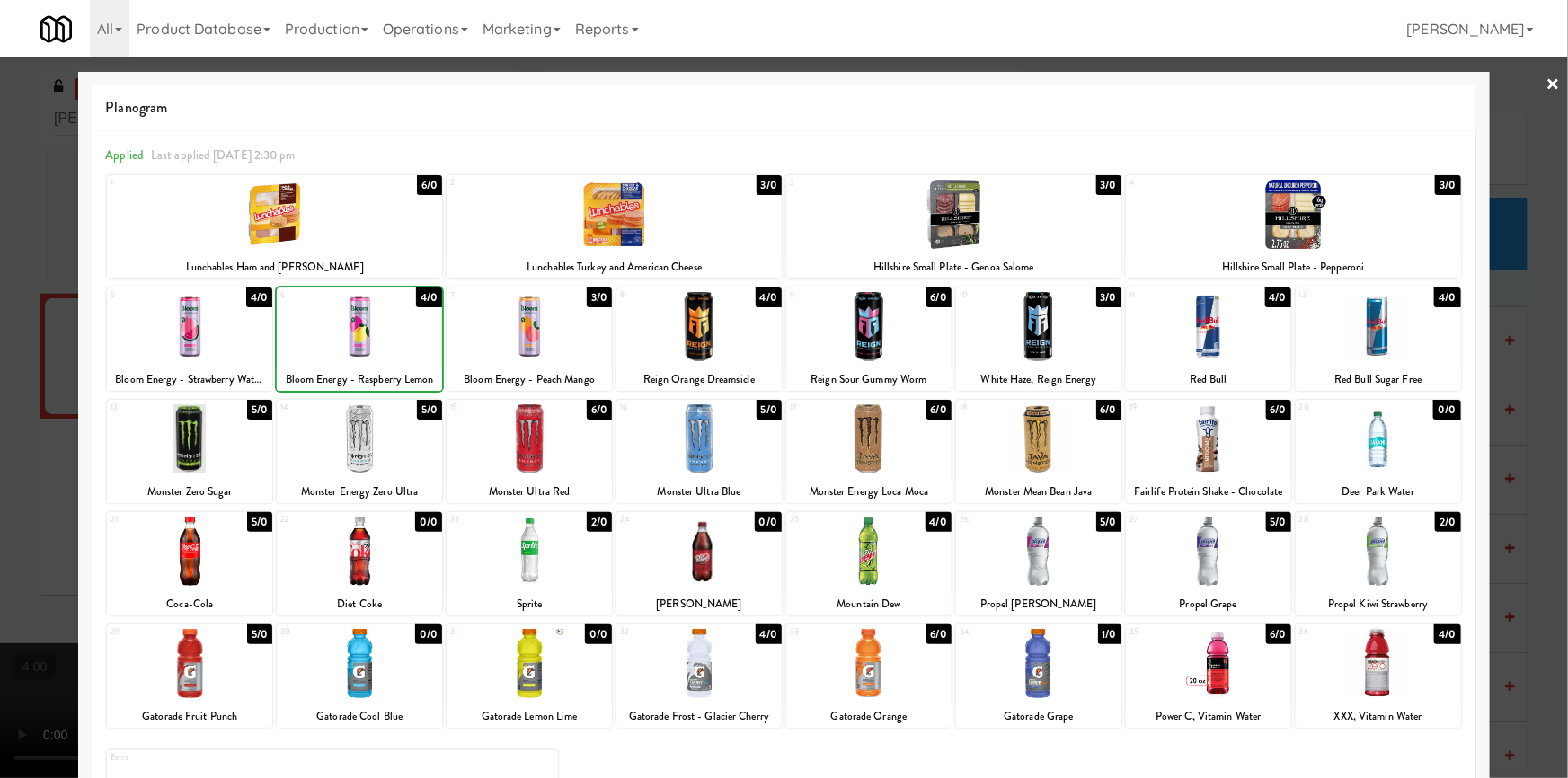
click at [0, 324] on div at bounding box center [784, 389] width 1568 height 778
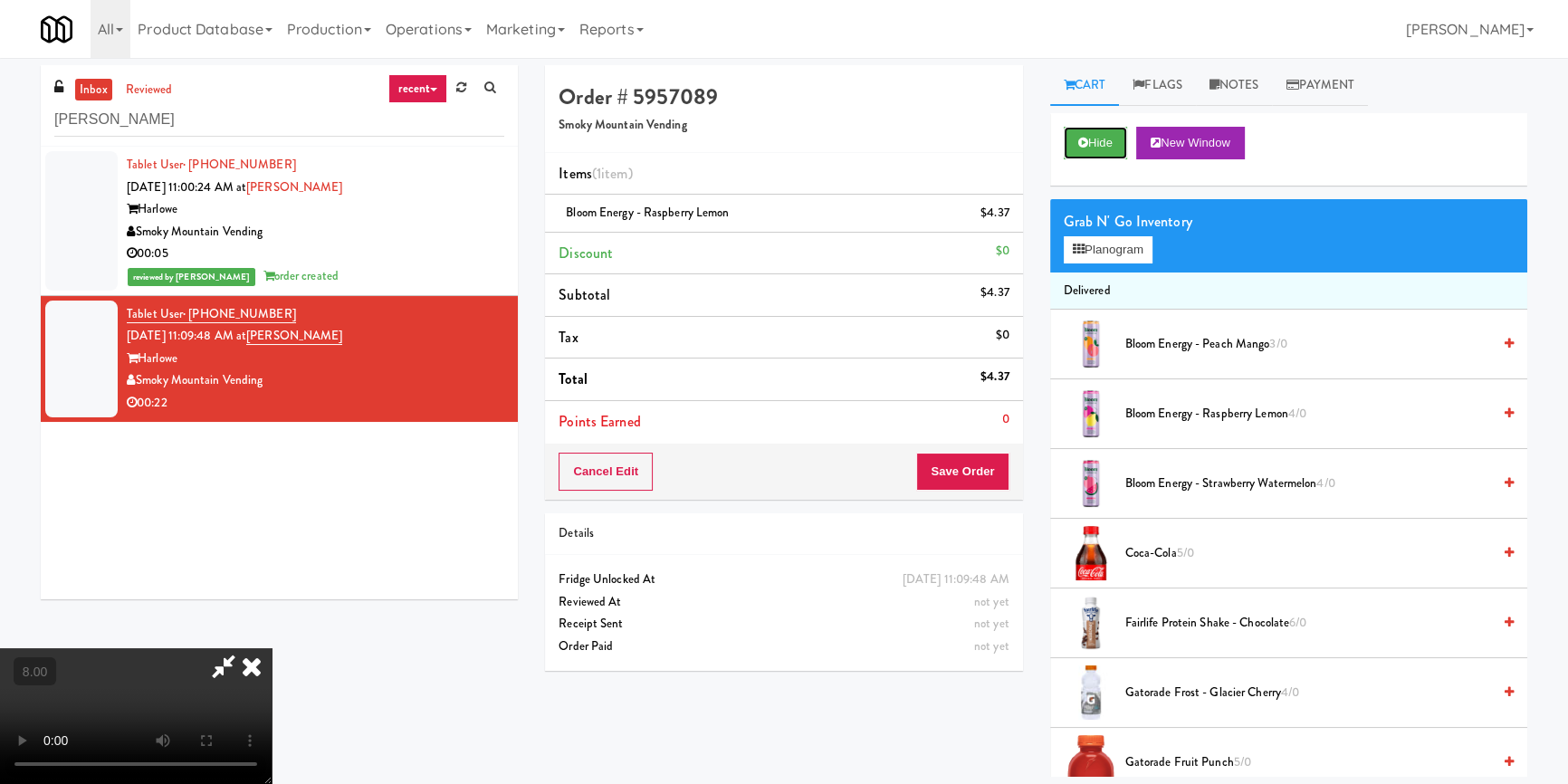
click at [1120, 141] on button "Hide" at bounding box center [1096, 143] width 63 height 33
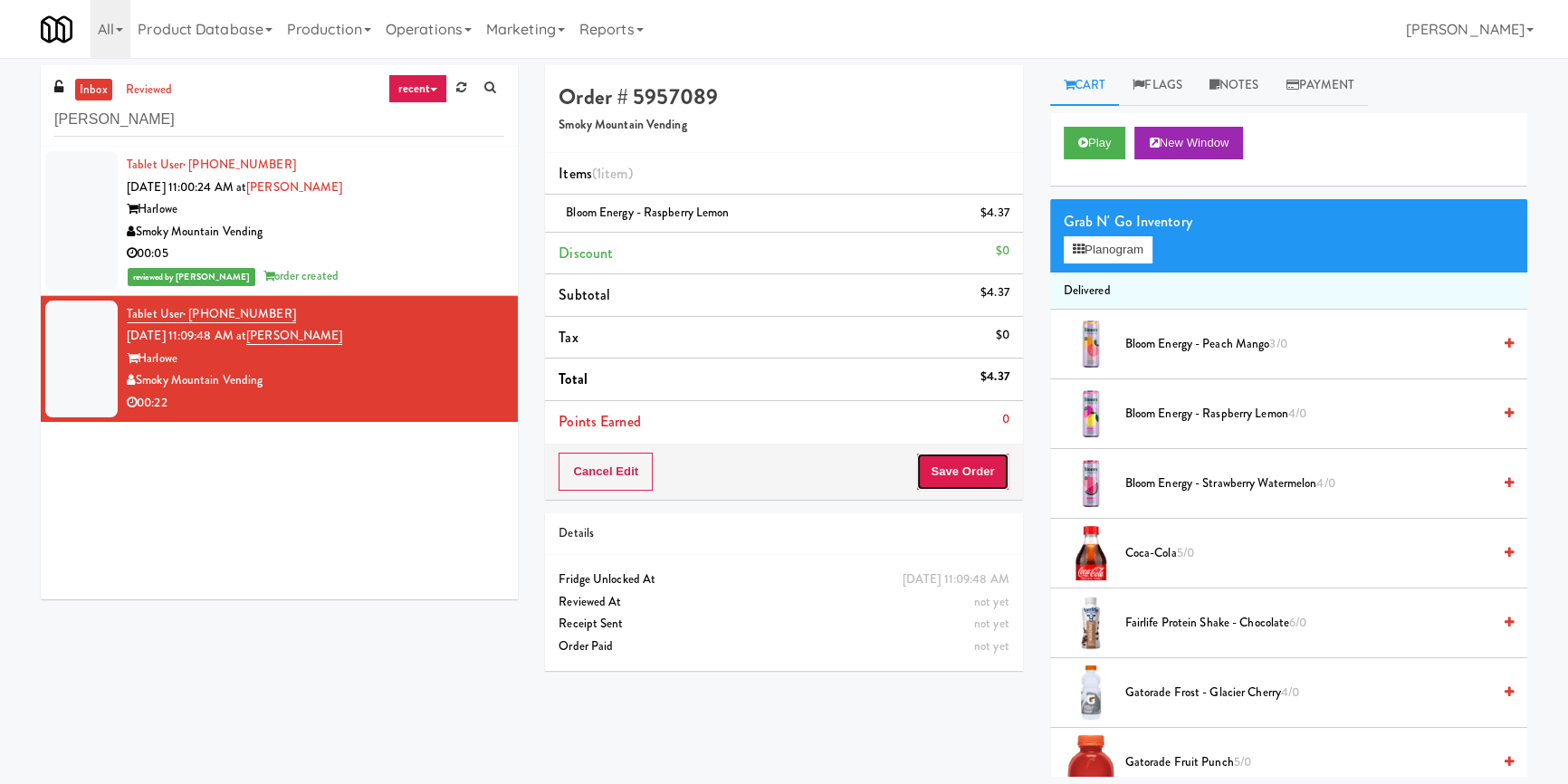
click at [990, 472] on button "Save Order" at bounding box center [962, 471] width 92 height 38
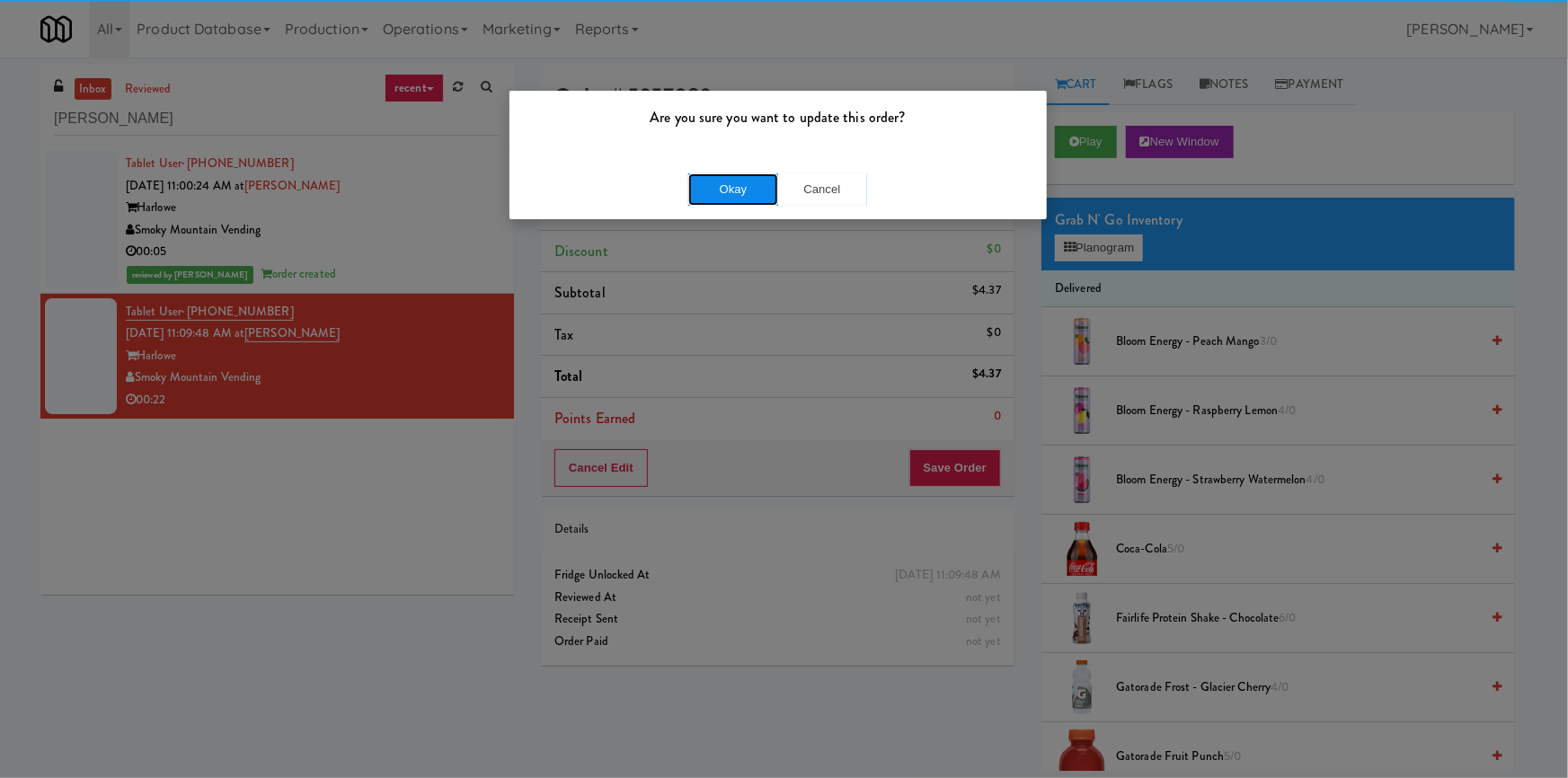
click at [698, 186] on button "Okay" at bounding box center [733, 190] width 90 height 32
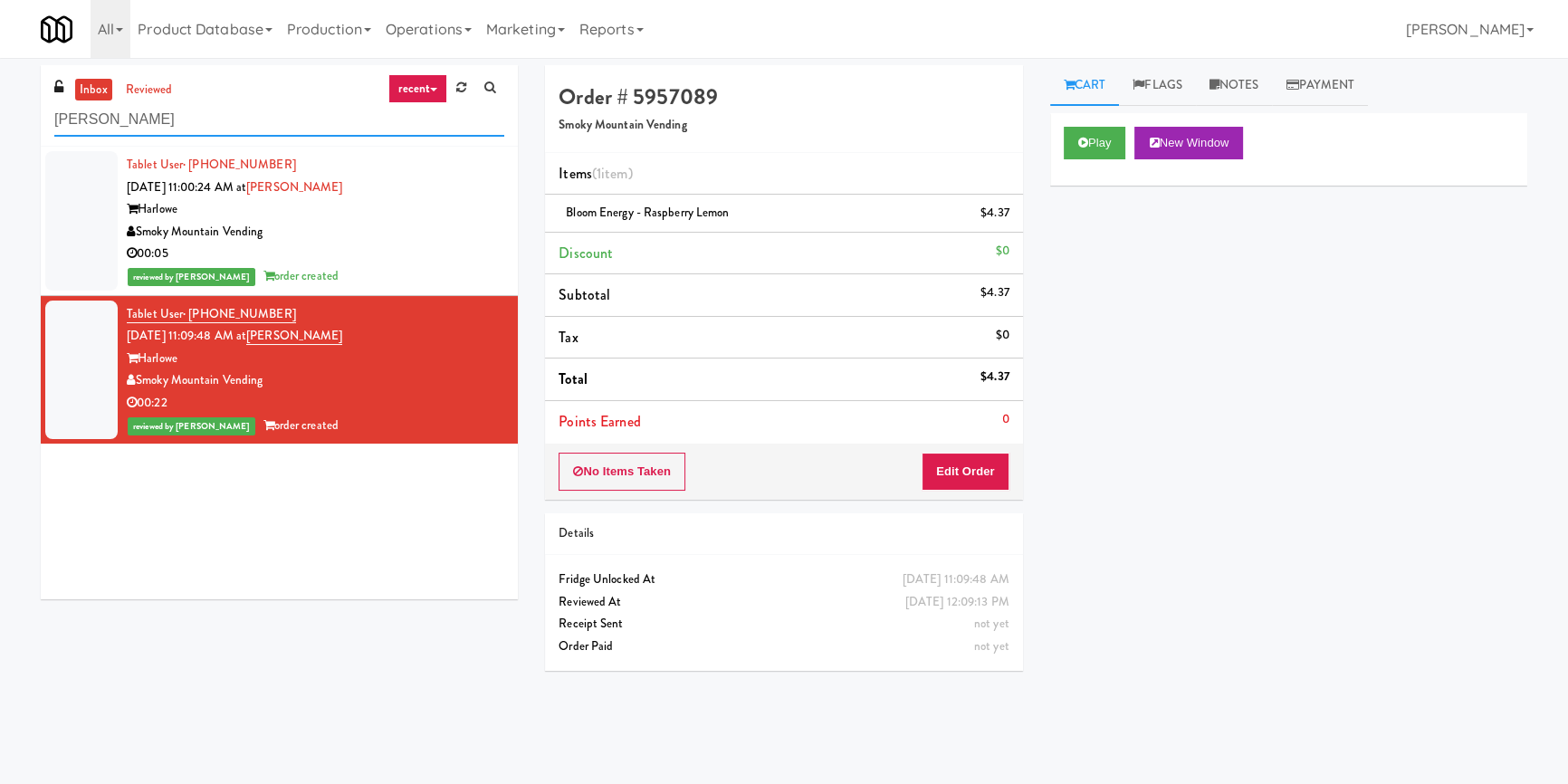
drag, startPoint x: 341, startPoint y: 118, endPoint x: 0, endPoint y: 118, distance: 341.0
click at [0, 118] on div "inbox reviewed recent all unclear take inventory issue suspicious failed recent…" at bounding box center [784, 421] width 1568 height 712
paste input "Eleven55"
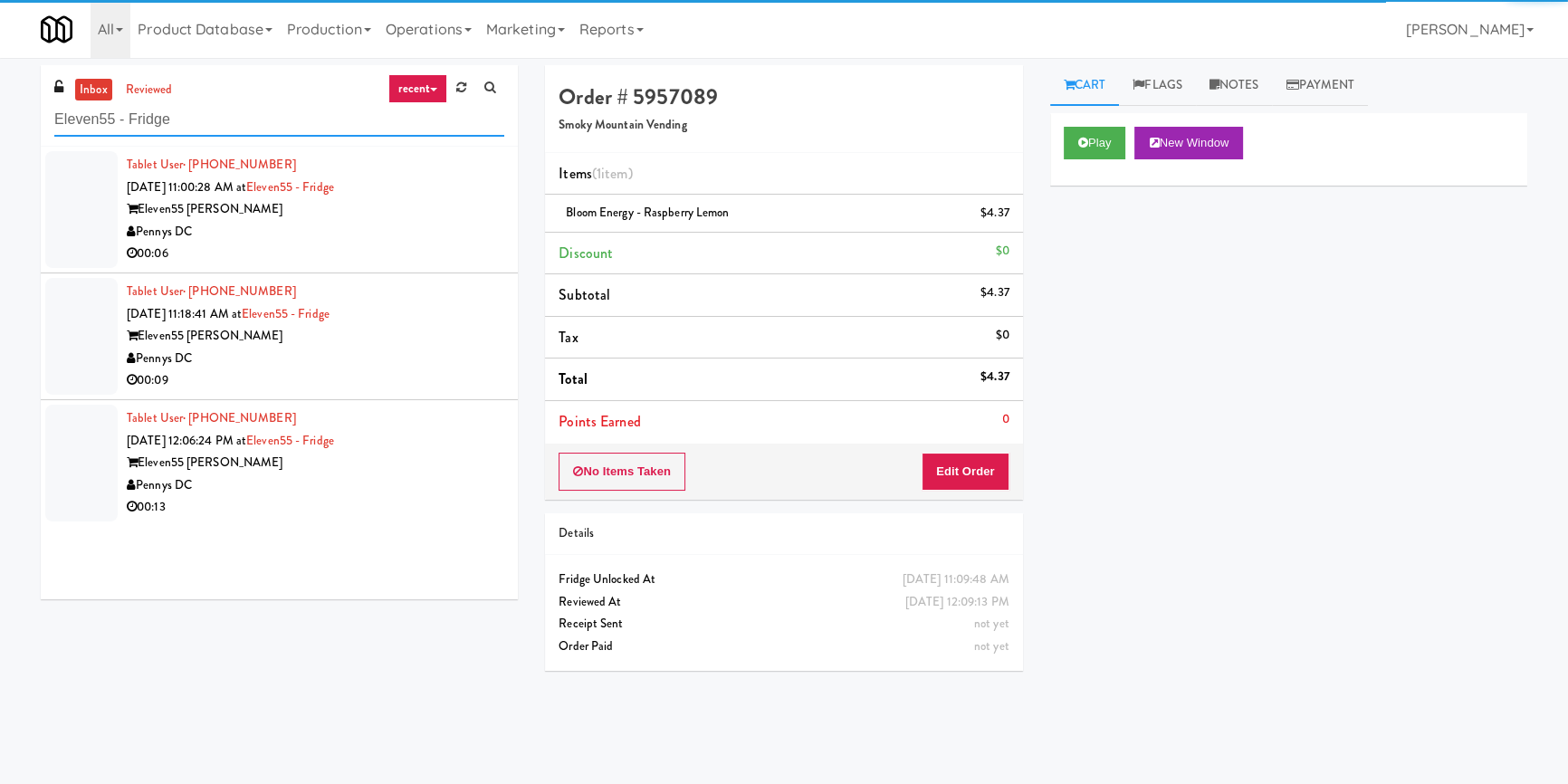
type input "Eleven55 - Fridge"
click at [456, 240] on div "Tablet User · (301) 951-3400 [DATE] 11:00:28 AM at Eleven55 - Fridge Eleven55 […" at bounding box center [316, 210] width 377 height 112
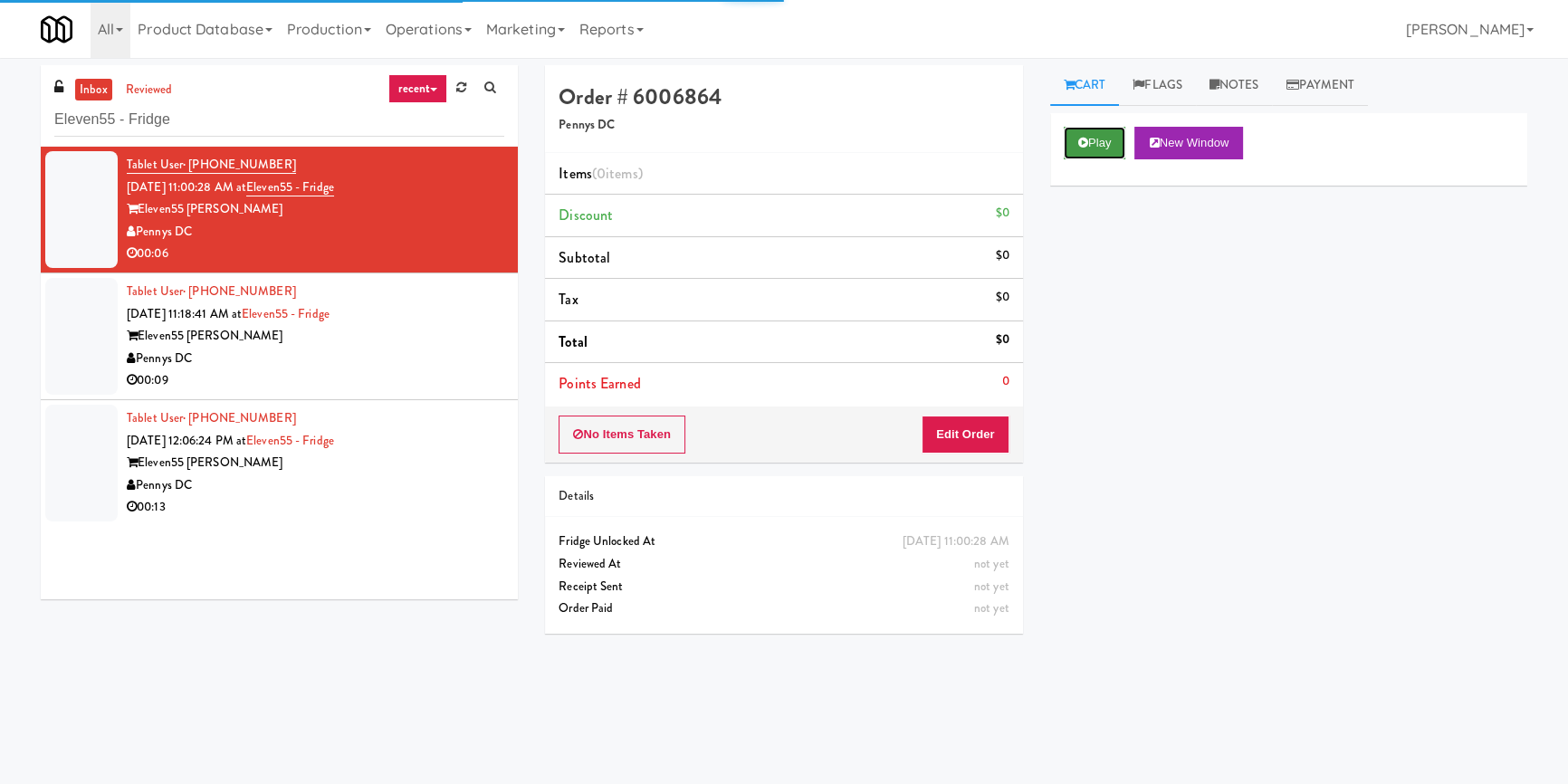
drag, startPoint x: 1075, startPoint y: 153, endPoint x: 978, endPoint y: 362, distance: 230.4
click at [1076, 153] on button "Play" at bounding box center [1095, 143] width 63 height 33
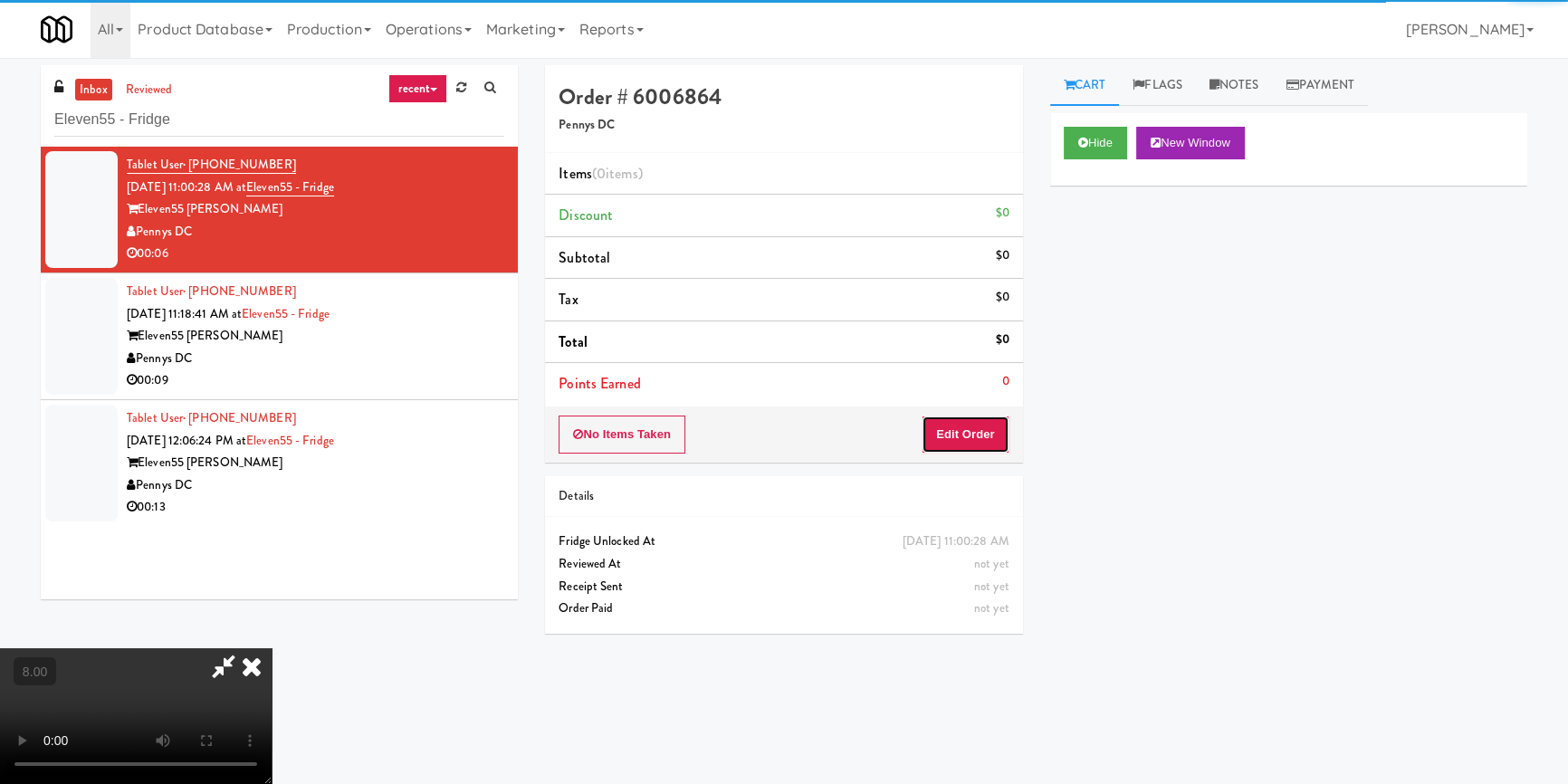
click at [967, 448] on button "Edit Order" at bounding box center [965, 435] width 88 height 38
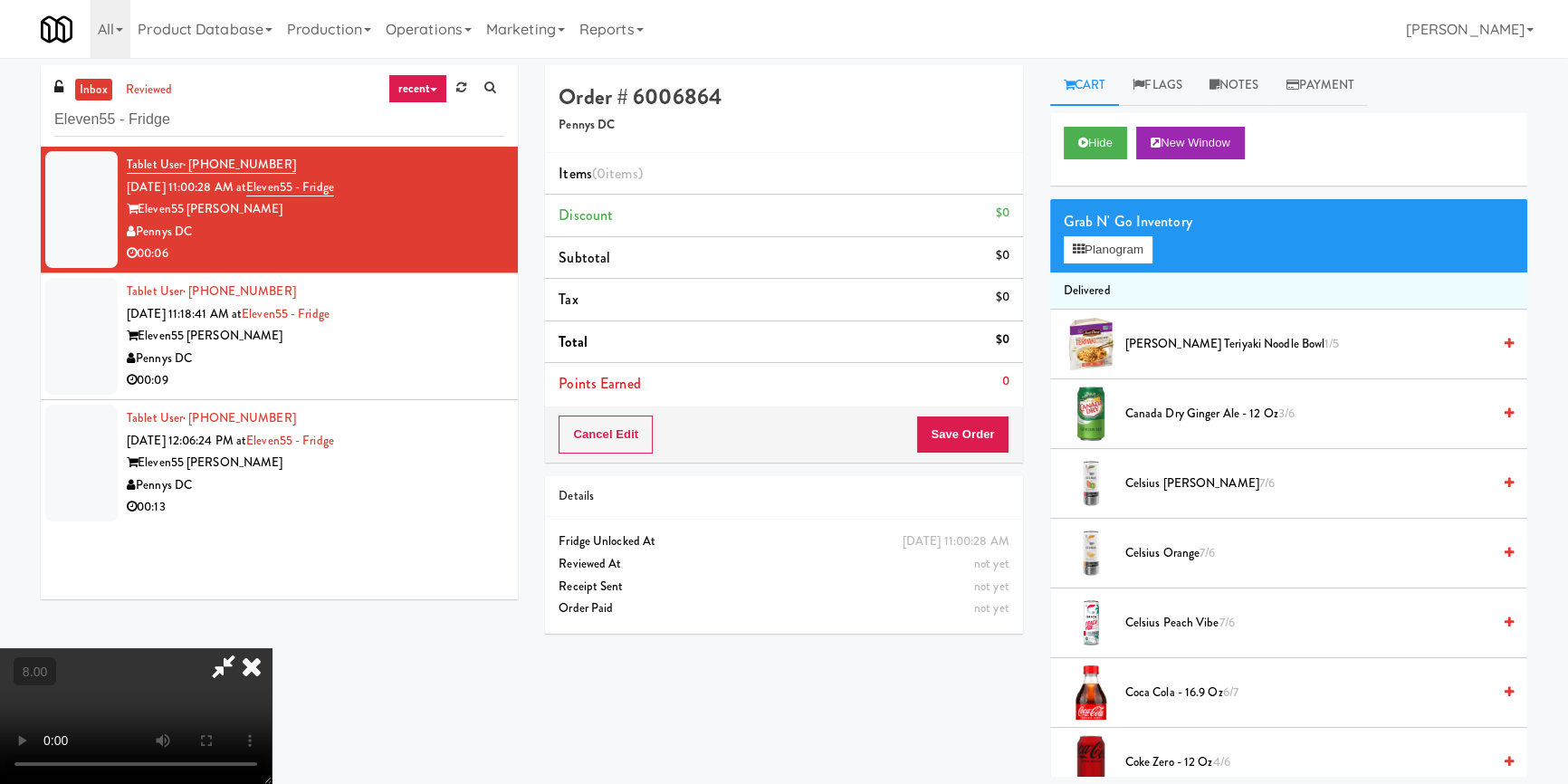
scroll to position [253, 0]
click at [1075, 127] on button "Hide" at bounding box center [1096, 143] width 63 height 33
click at [1082, 131] on button "Hide" at bounding box center [1096, 143] width 63 height 33
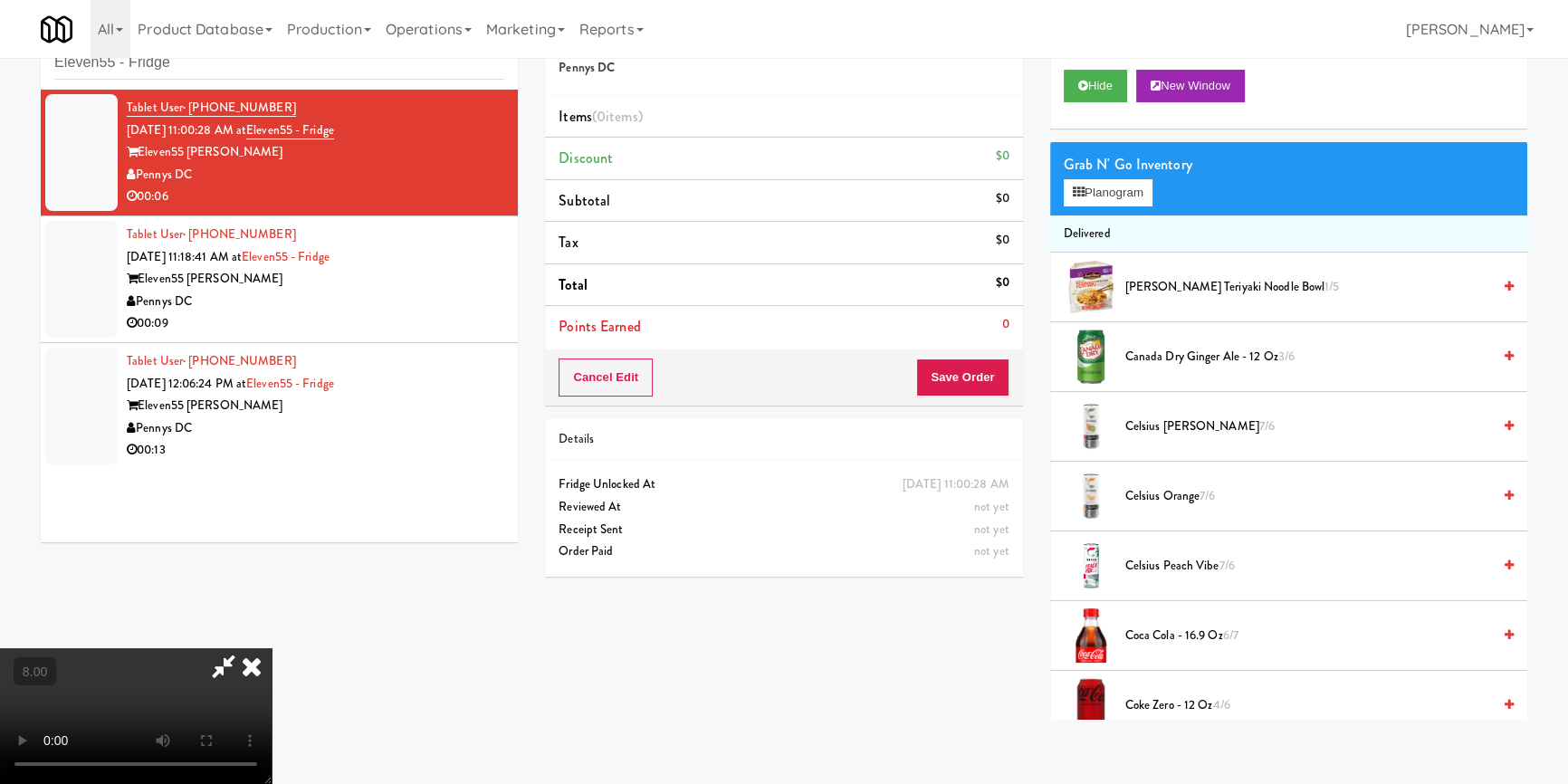
scroll to position [7, 0]
click at [271, 648] on video at bounding box center [136, 716] width 271 height 136
click at [1102, 181] on button "Planogram" at bounding box center [1108, 192] width 89 height 27
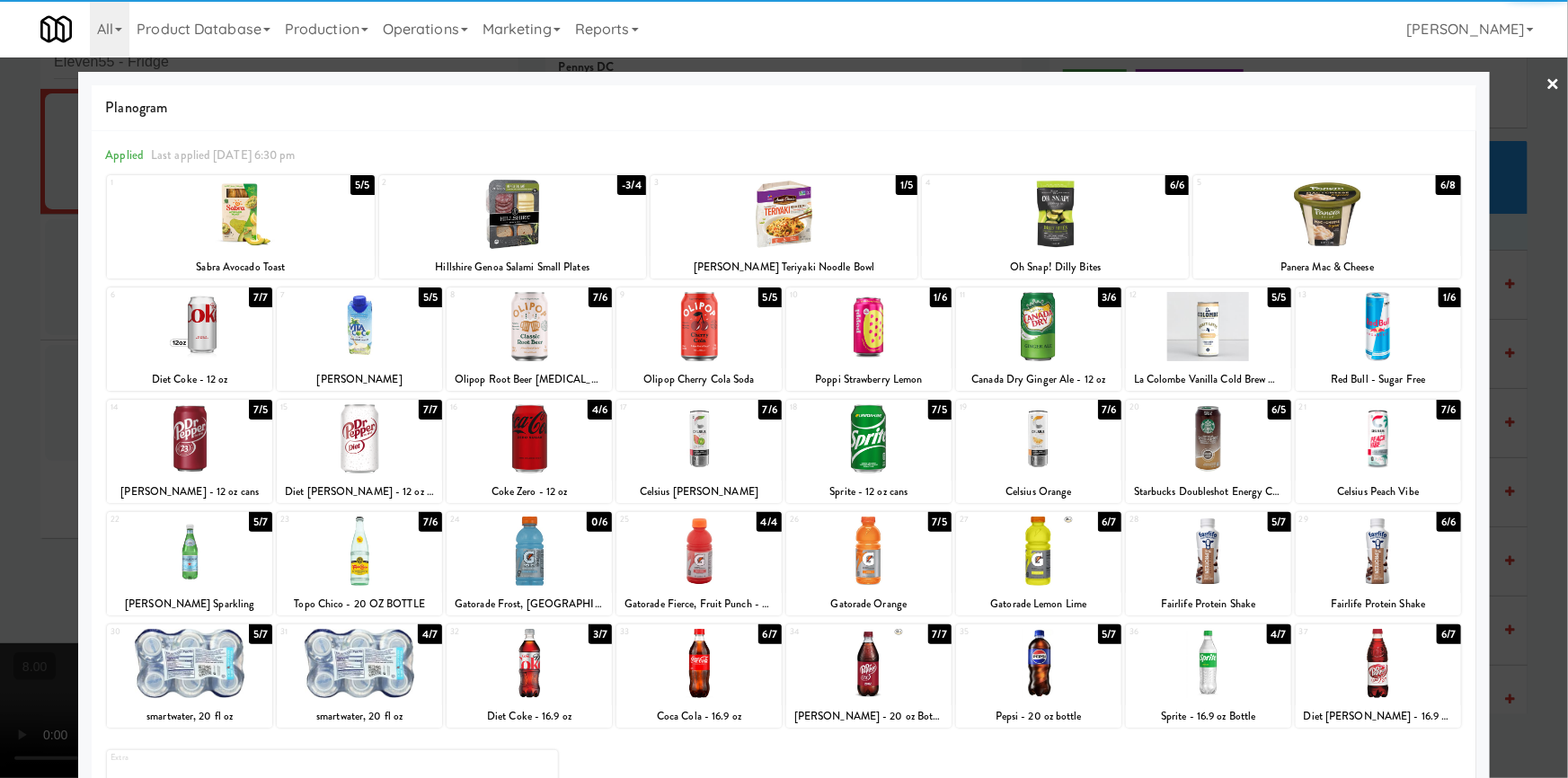
click at [556, 452] on div at bounding box center [529, 438] width 165 height 69
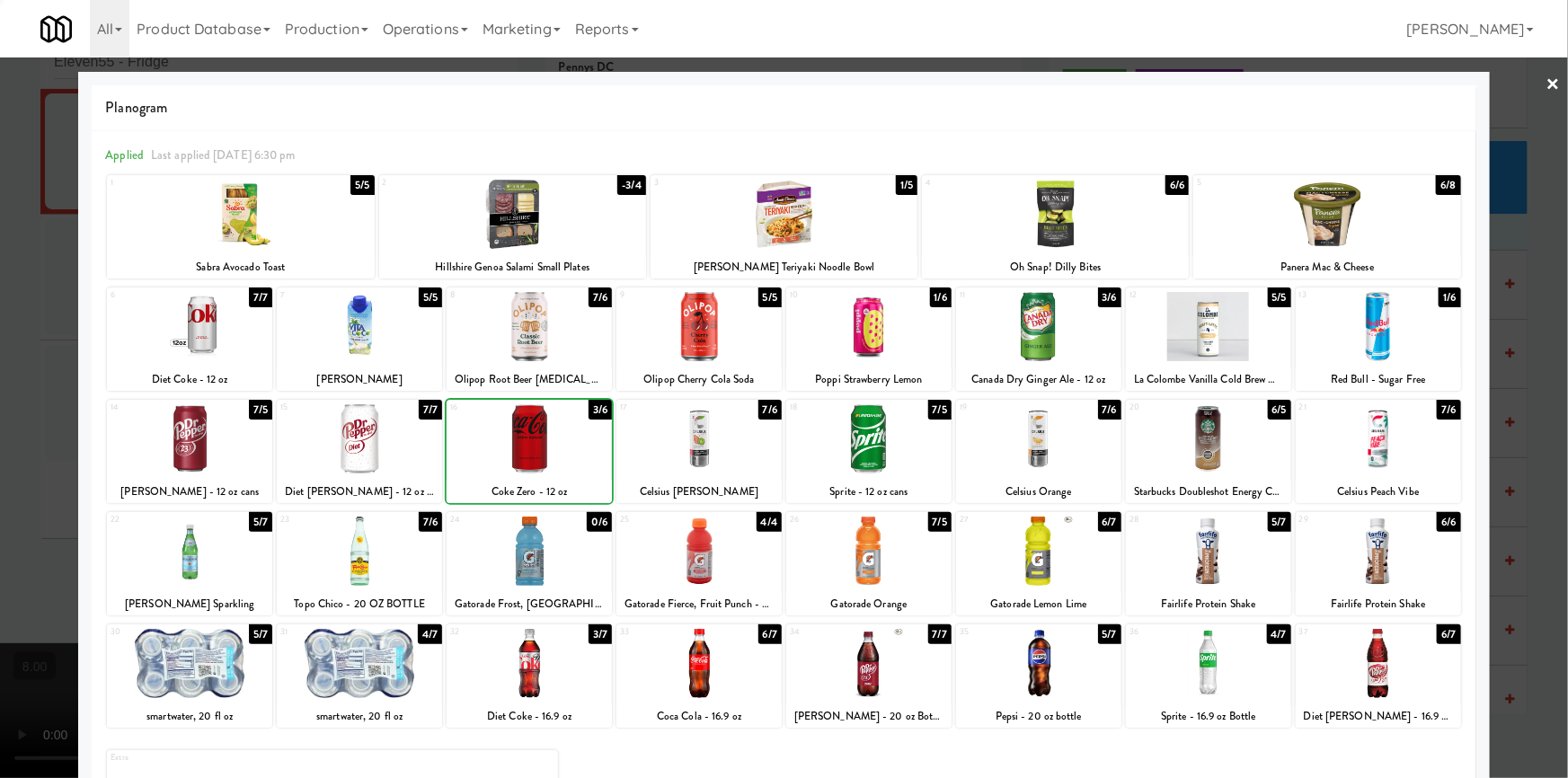
drag, startPoint x: 0, startPoint y: 306, endPoint x: 109, endPoint y: 319, distance: 109.8
click at [0, 306] on div at bounding box center [784, 389] width 1568 height 778
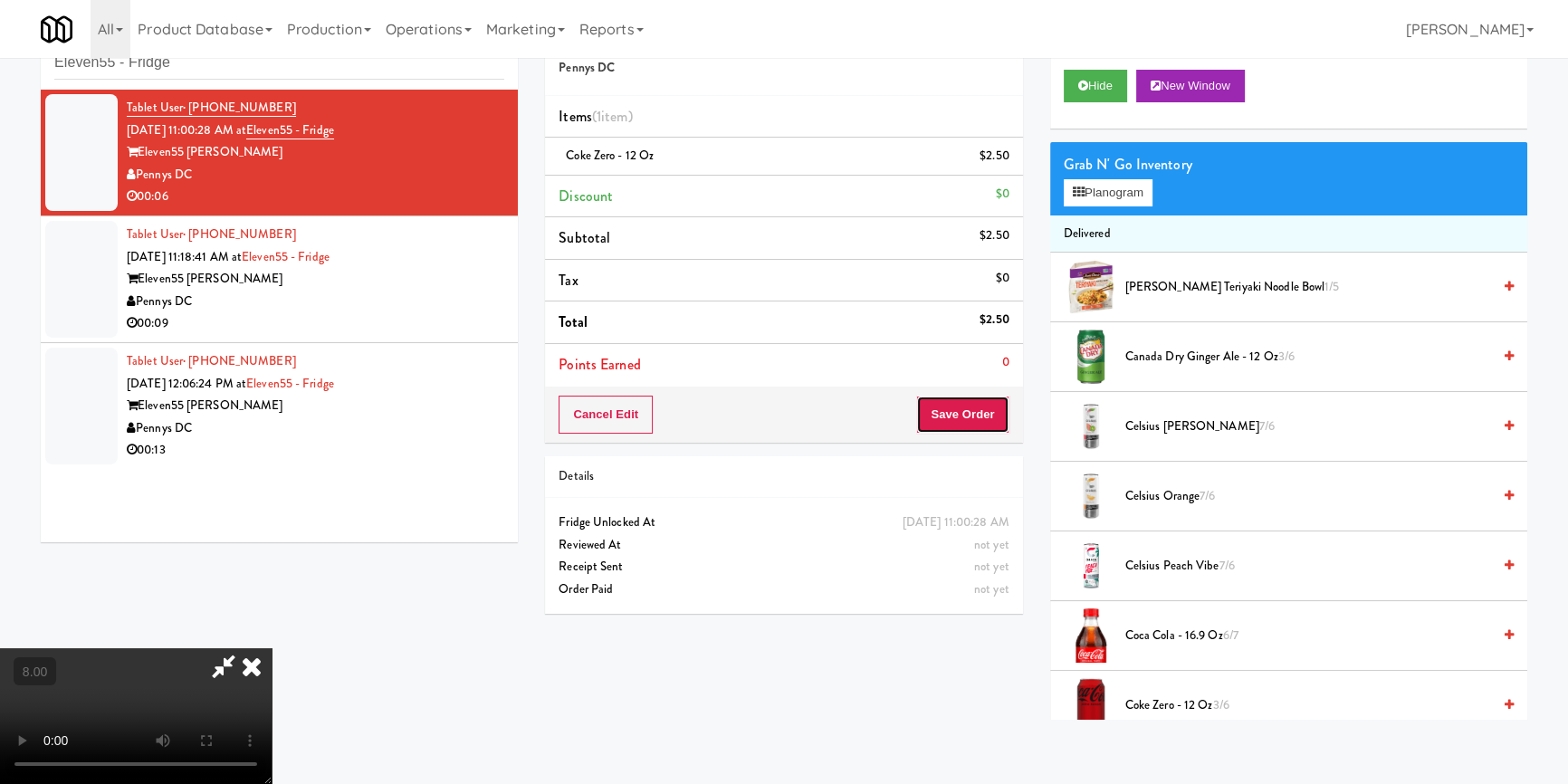
click at [985, 407] on button "Save Order" at bounding box center [962, 415] width 92 height 38
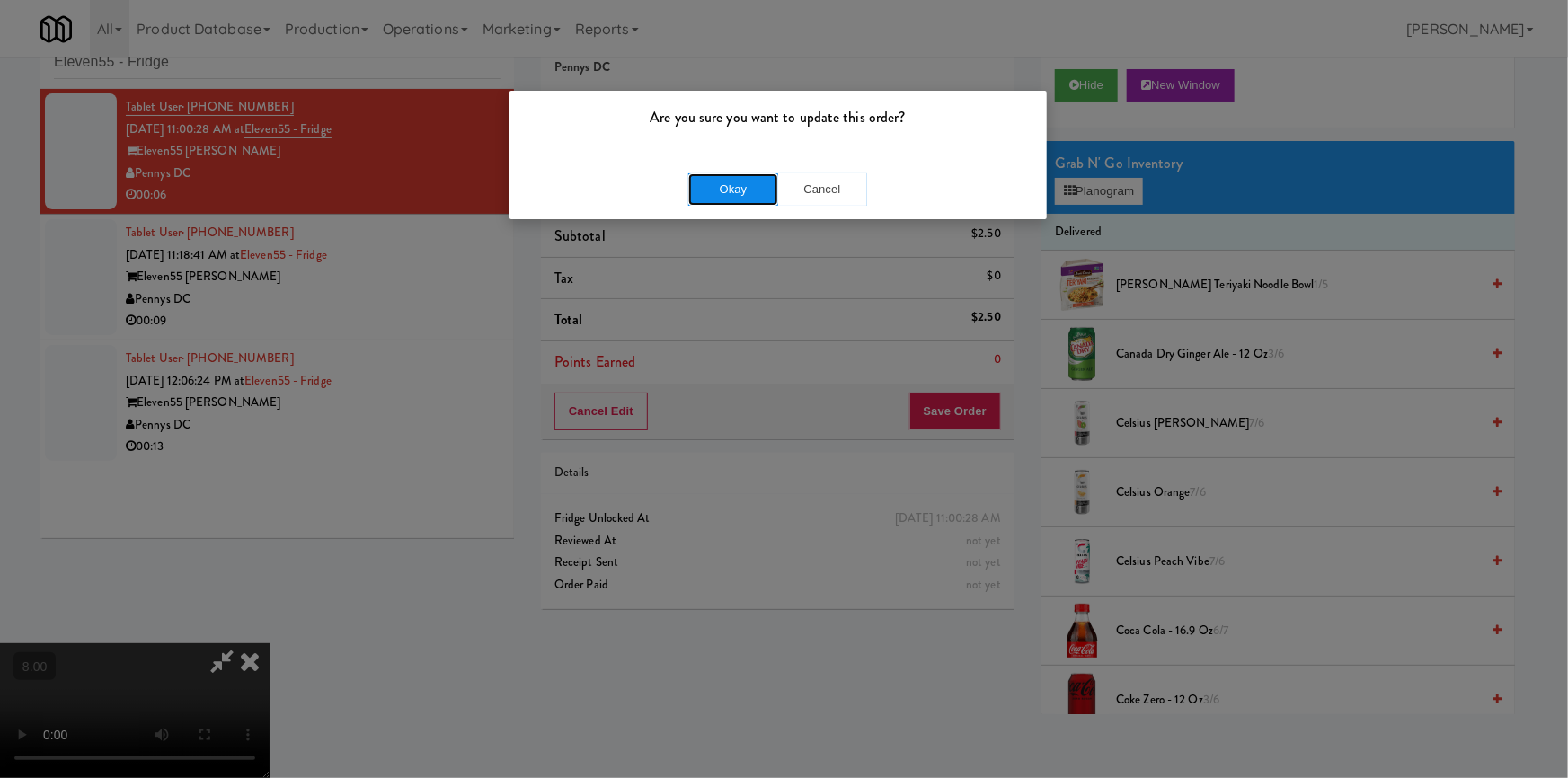
click at [737, 180] on button "Okay" at bounding box center [733, 190] width 90 height 32
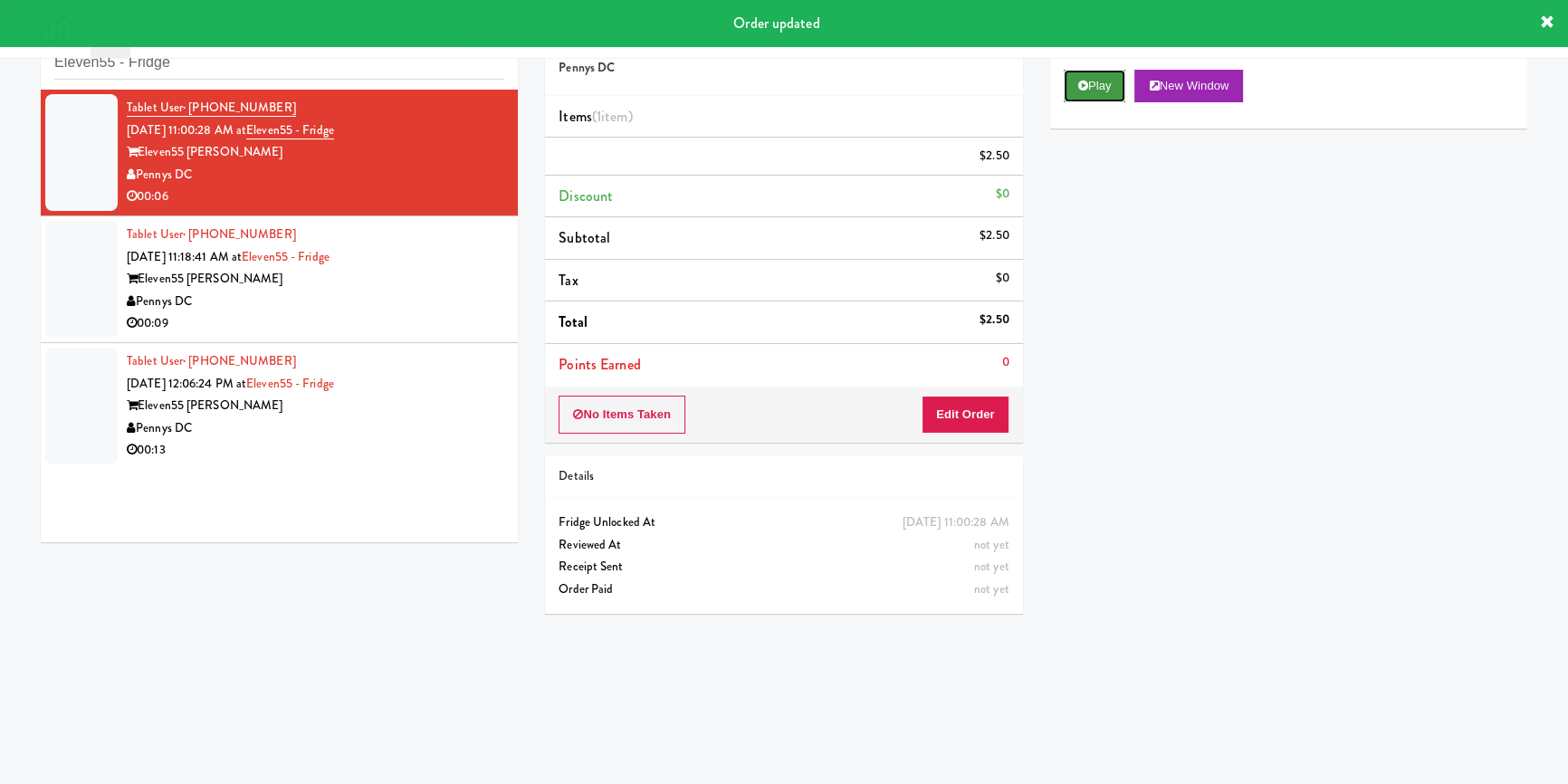
click at [1080, 69] on button "Play" at bounding box center [1095, 86] width 63 height 33
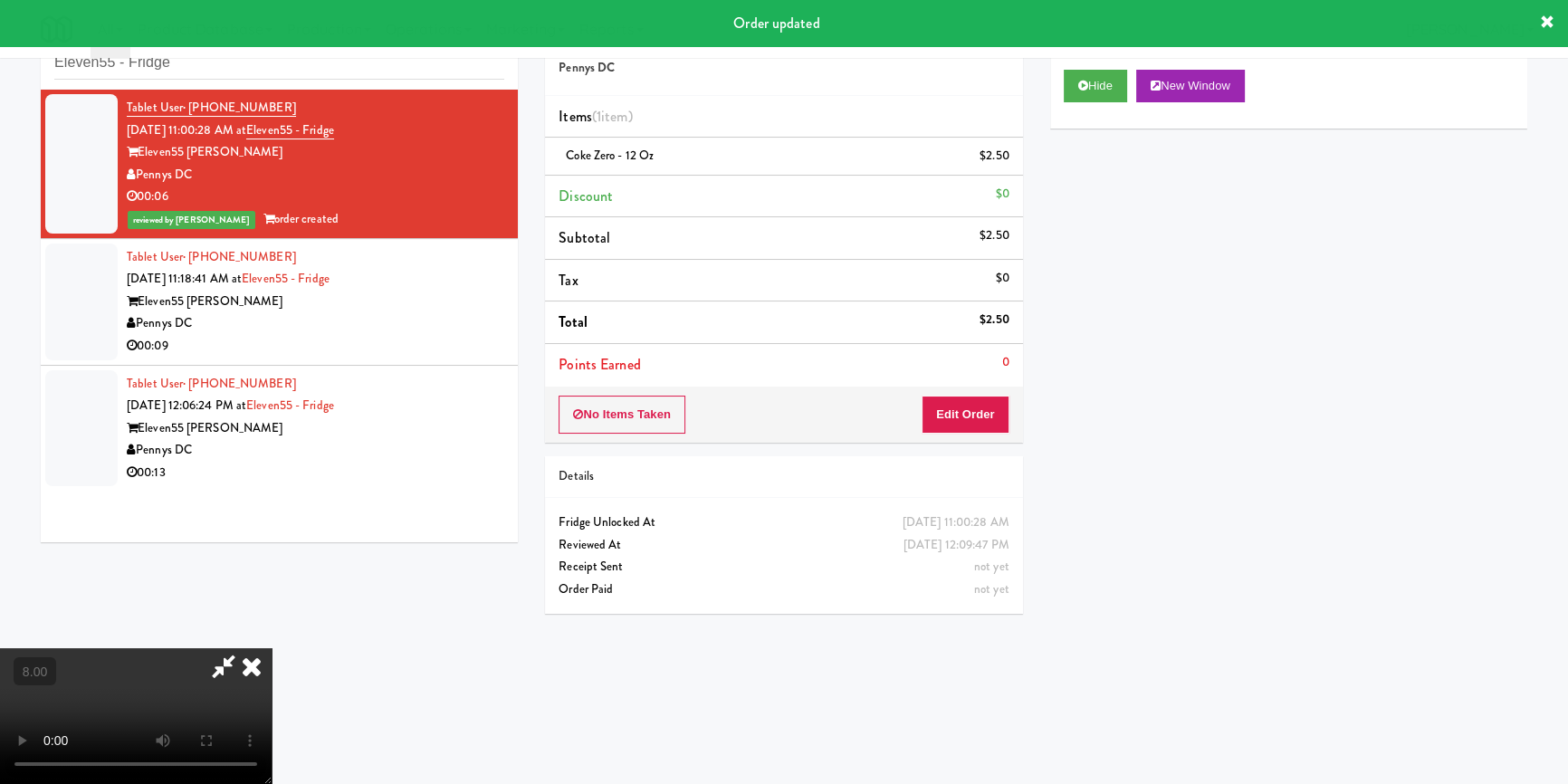
click at [391, 318] on div "Pennys DC" at bounding box center [316, 324] width 377 height 23
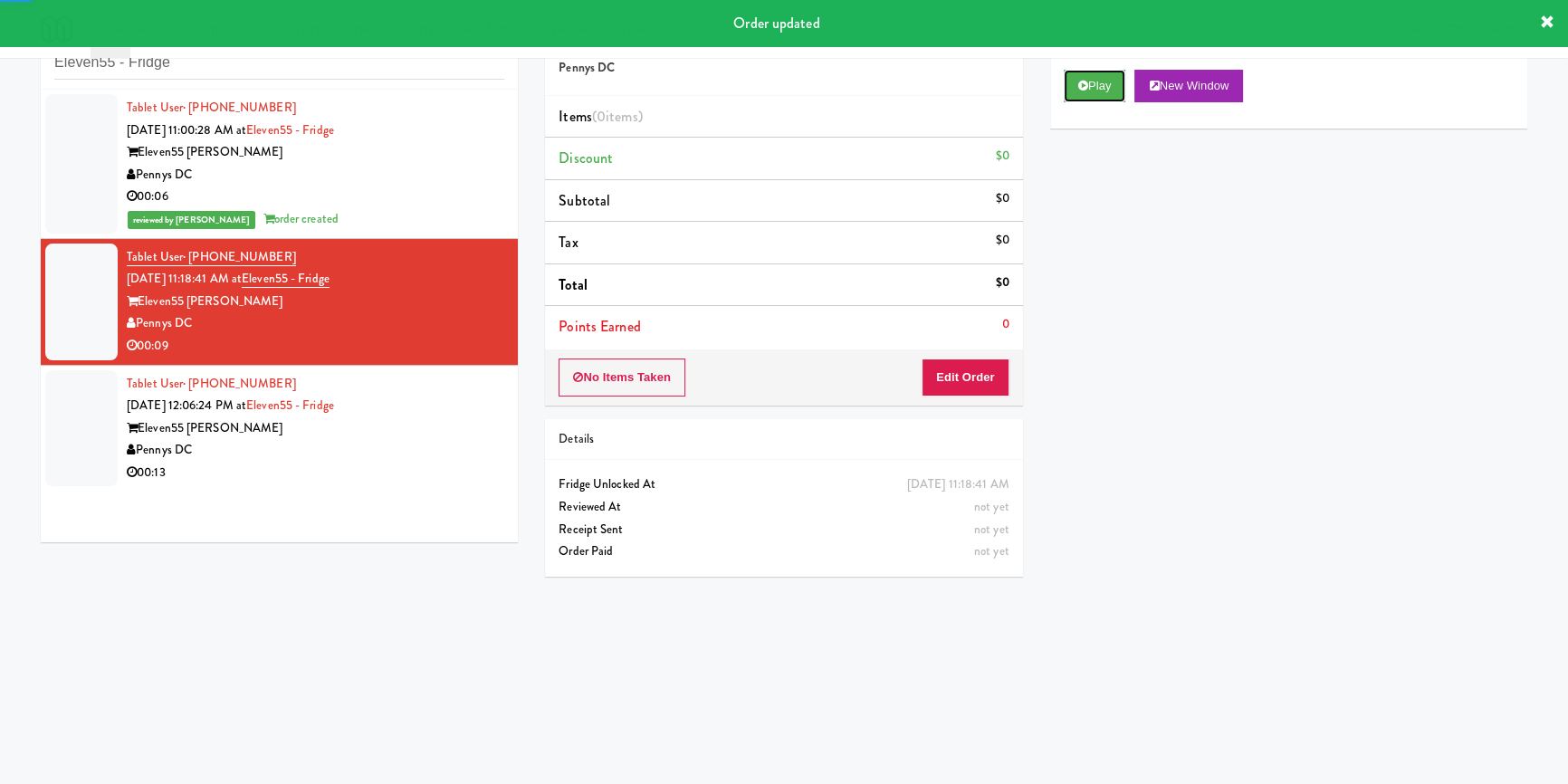
click at [1072, 89] on button "Play" at bounding box center [1095, 86] width 63 height 33
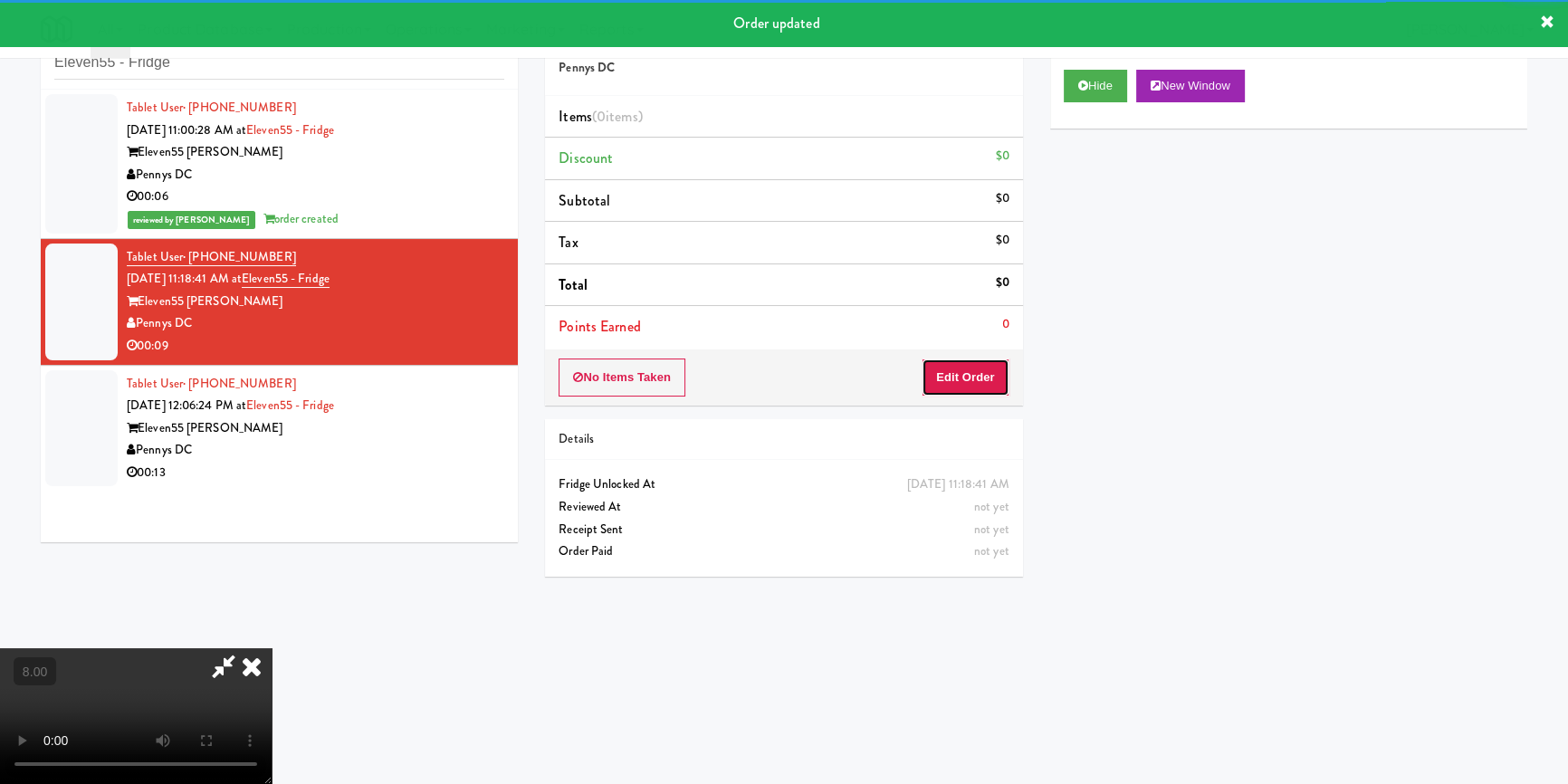
click at [974, 367] on button "Edit Order" at bounding box center [965, 378] width 88 height 38
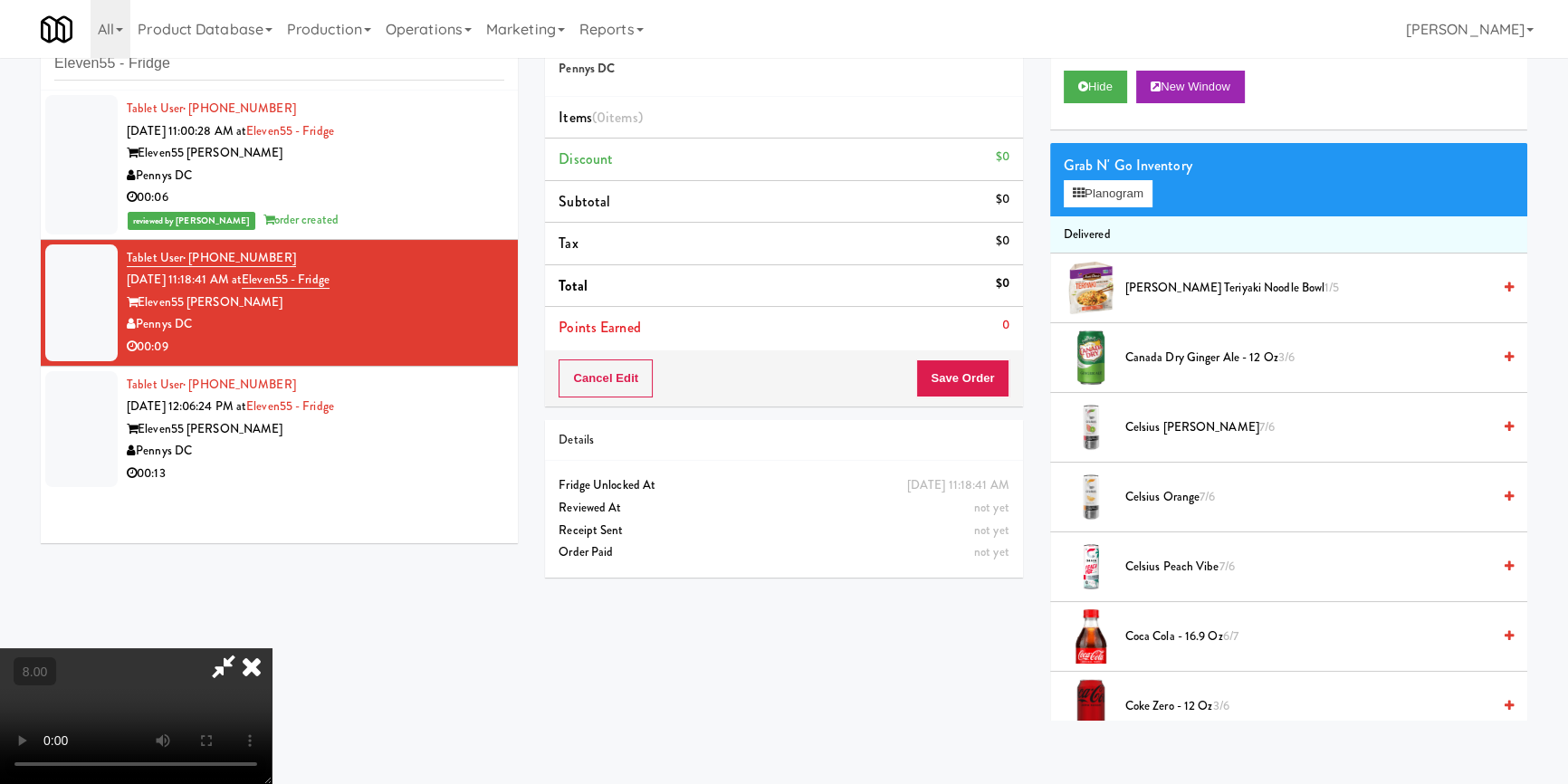
scroll to position [57, 0]
click at [271, 648] on video at bounding box center [136, 716] width 271 height 136
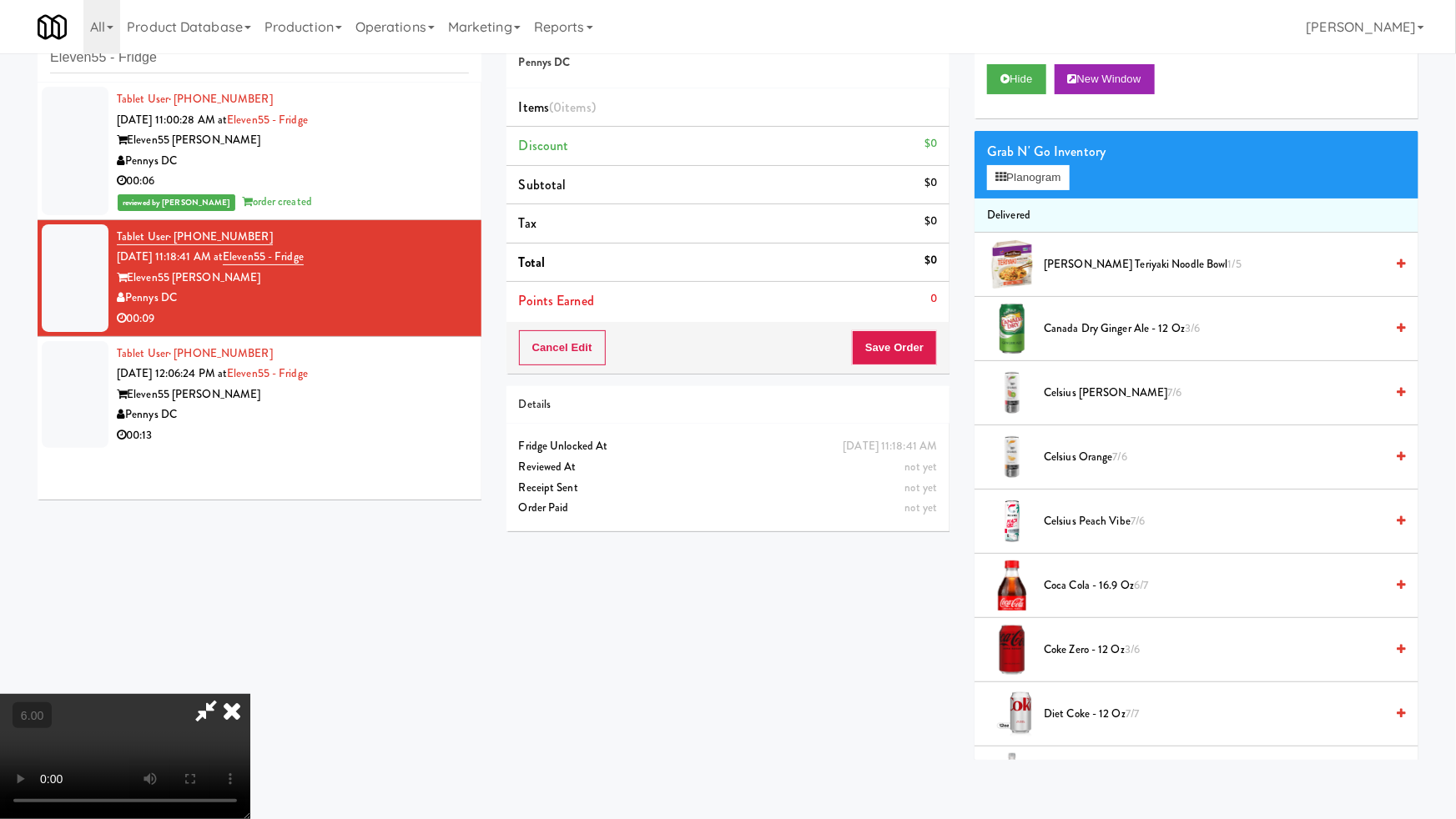
click at [250, 694] on video at bounding box center [125, 756] width 250 height 125
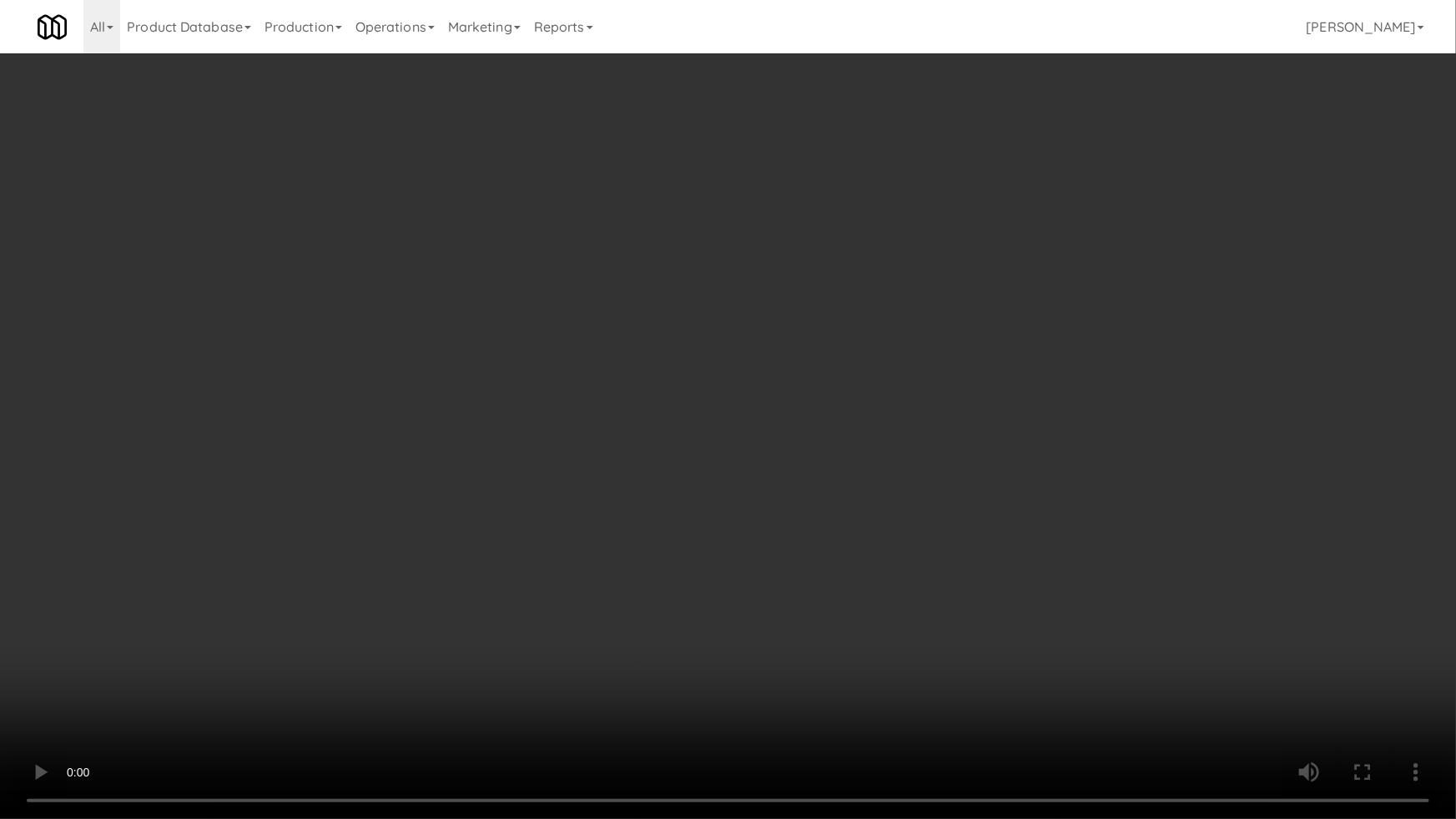
drag, startPoint x: 713, startPoint y: 560, endPoint x: 736, endPoint y: 485, distance: 78.4
click at [713, 559] on video at bounding box center [728, 410] width 1456 height 819
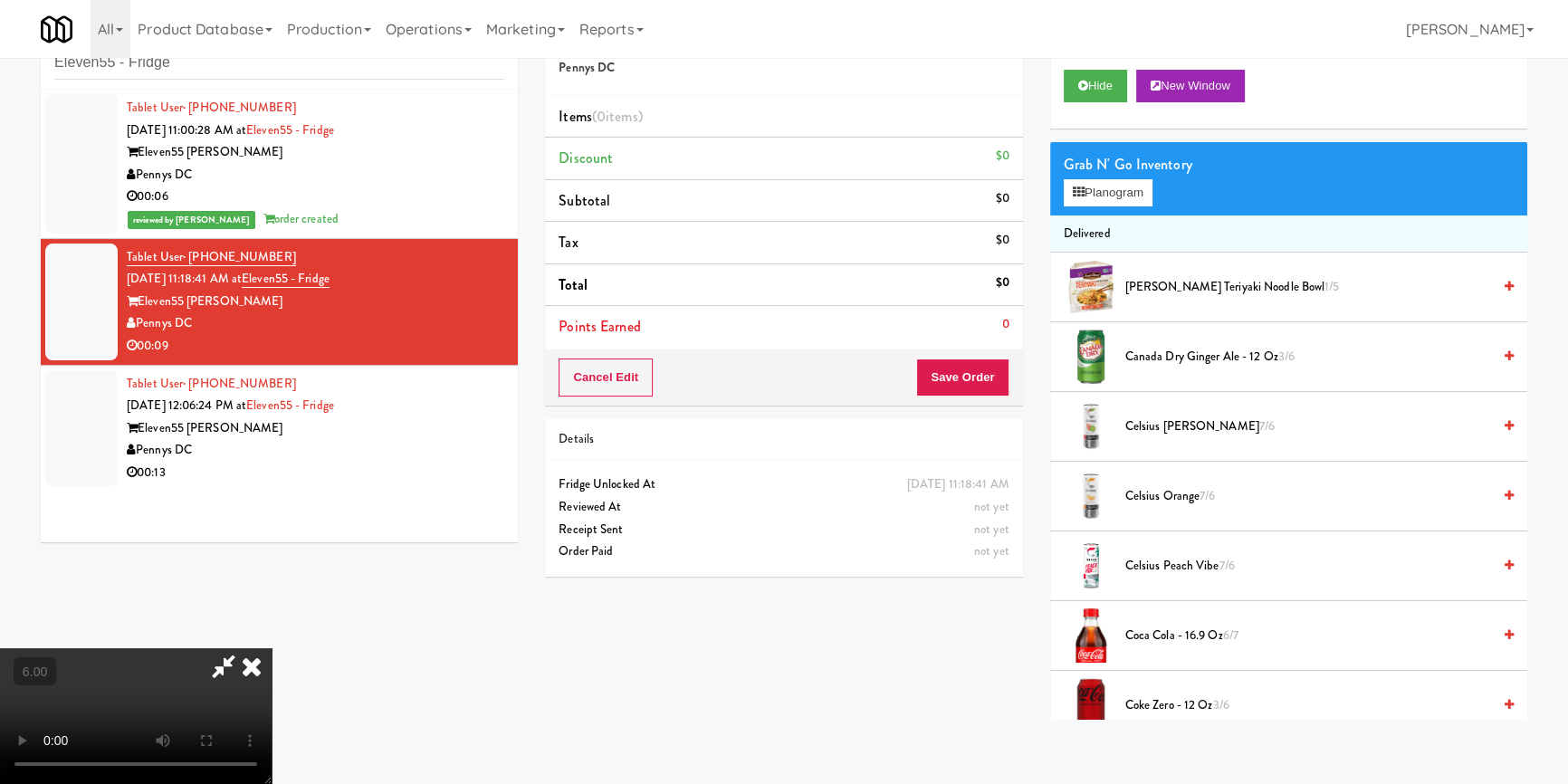
click at [1177, 346] on span "Canada Dry Ginger Ale - 12 oz 3/6" at bounding box center [1308, 357] width 366 height 23
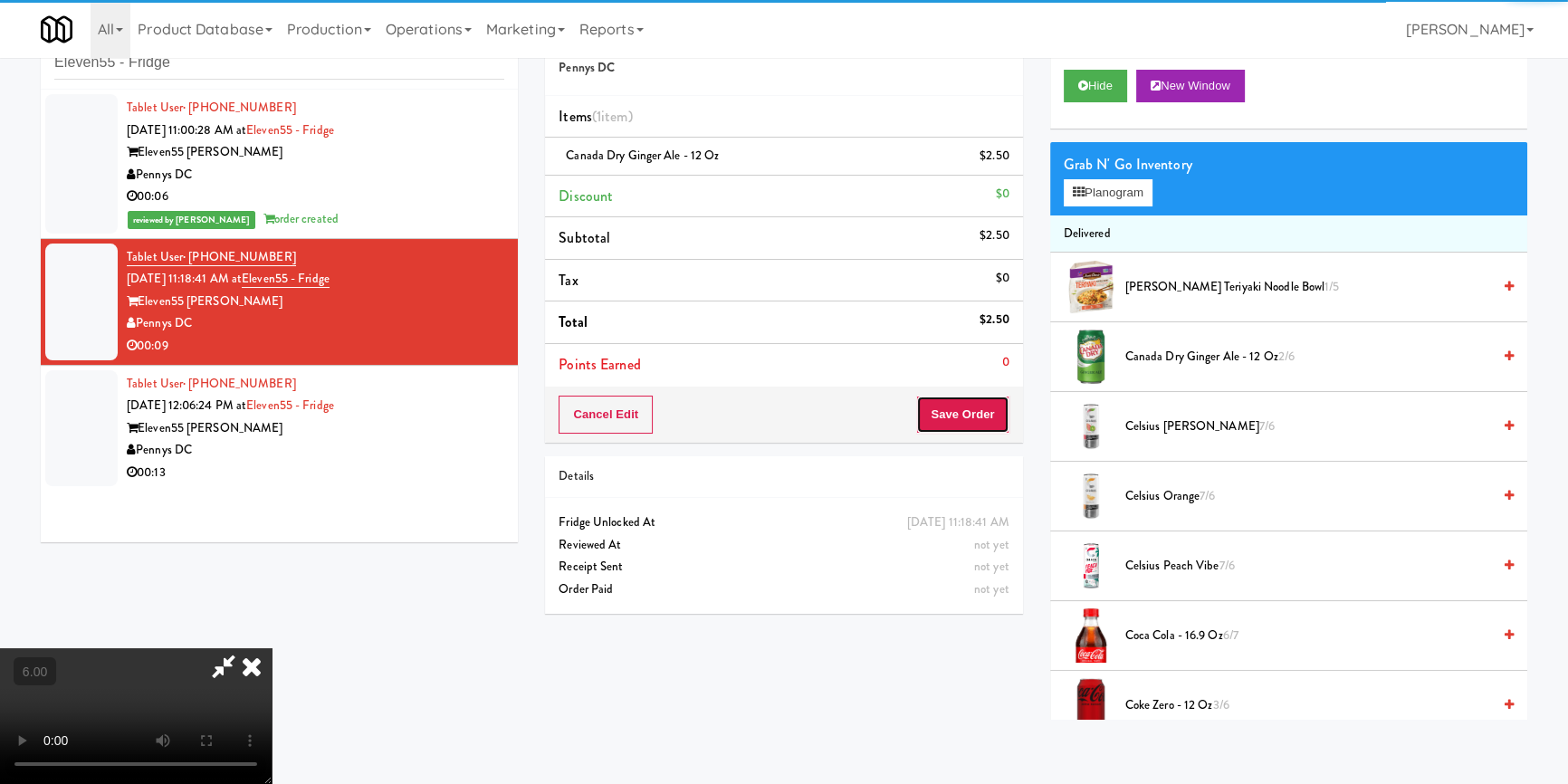
click at [983, 429] on button "Save Order" at bounding box center [962, 415] width 92 height 38
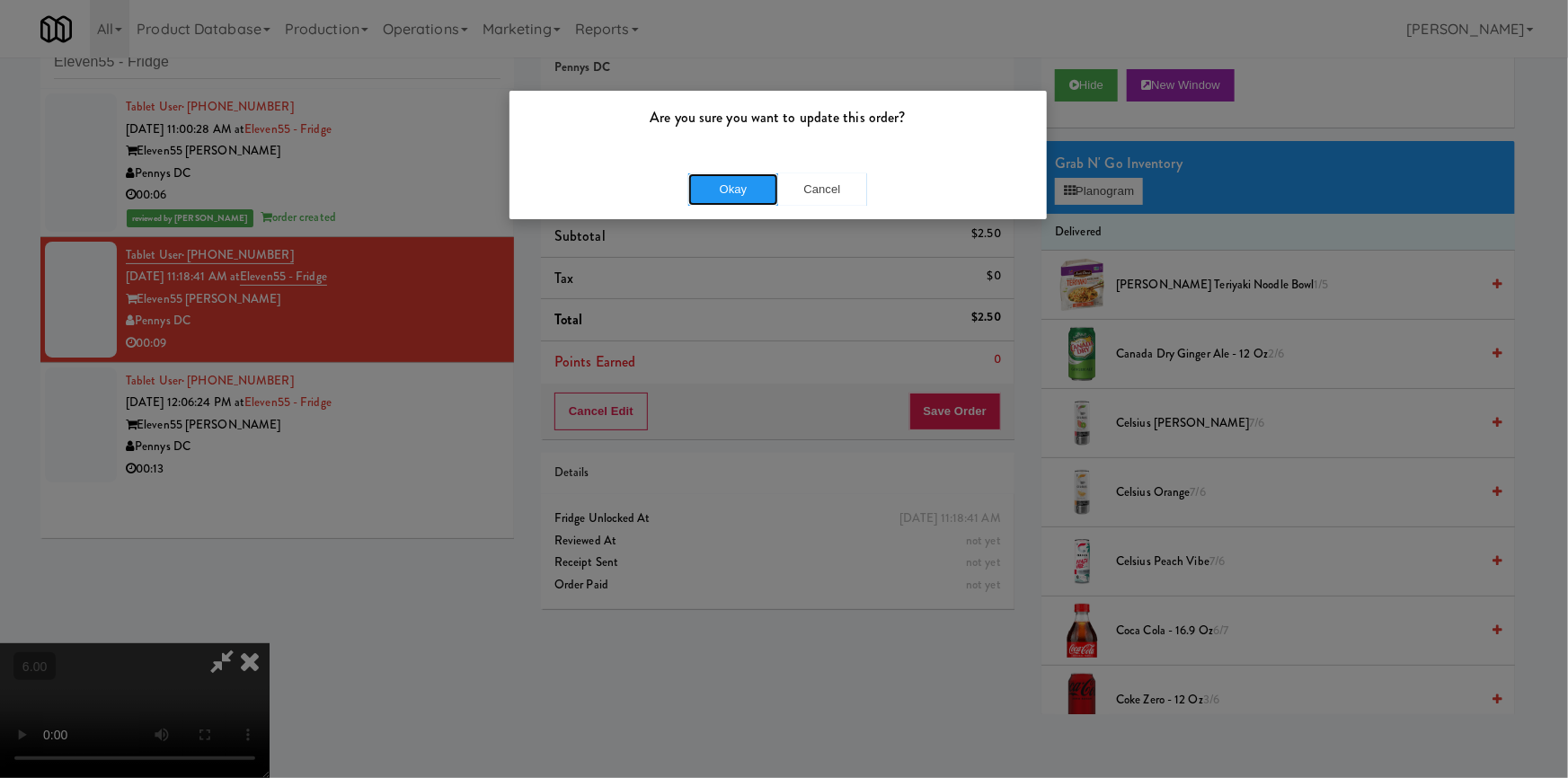
drag, startPoint x: 730, startPoint y: 178, endPoint x: 938, endPoint y: 145, distance: 210.6
click at [731, 178] on button "Okay" at bounding box center [733, 190] width 90 height 32
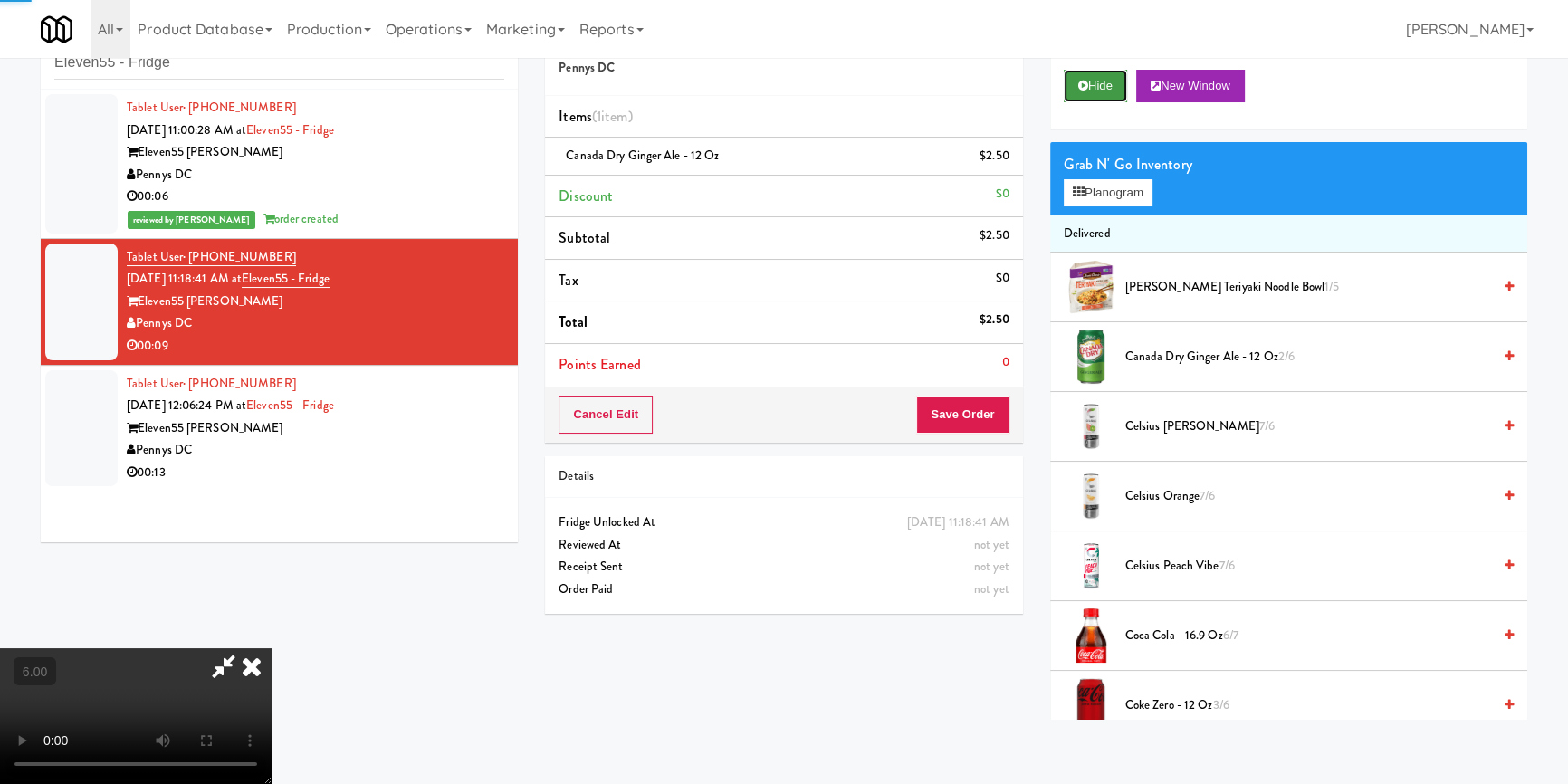
click at [1083, 87] on icon at bounding box center [1083, 86] width 10 height 12
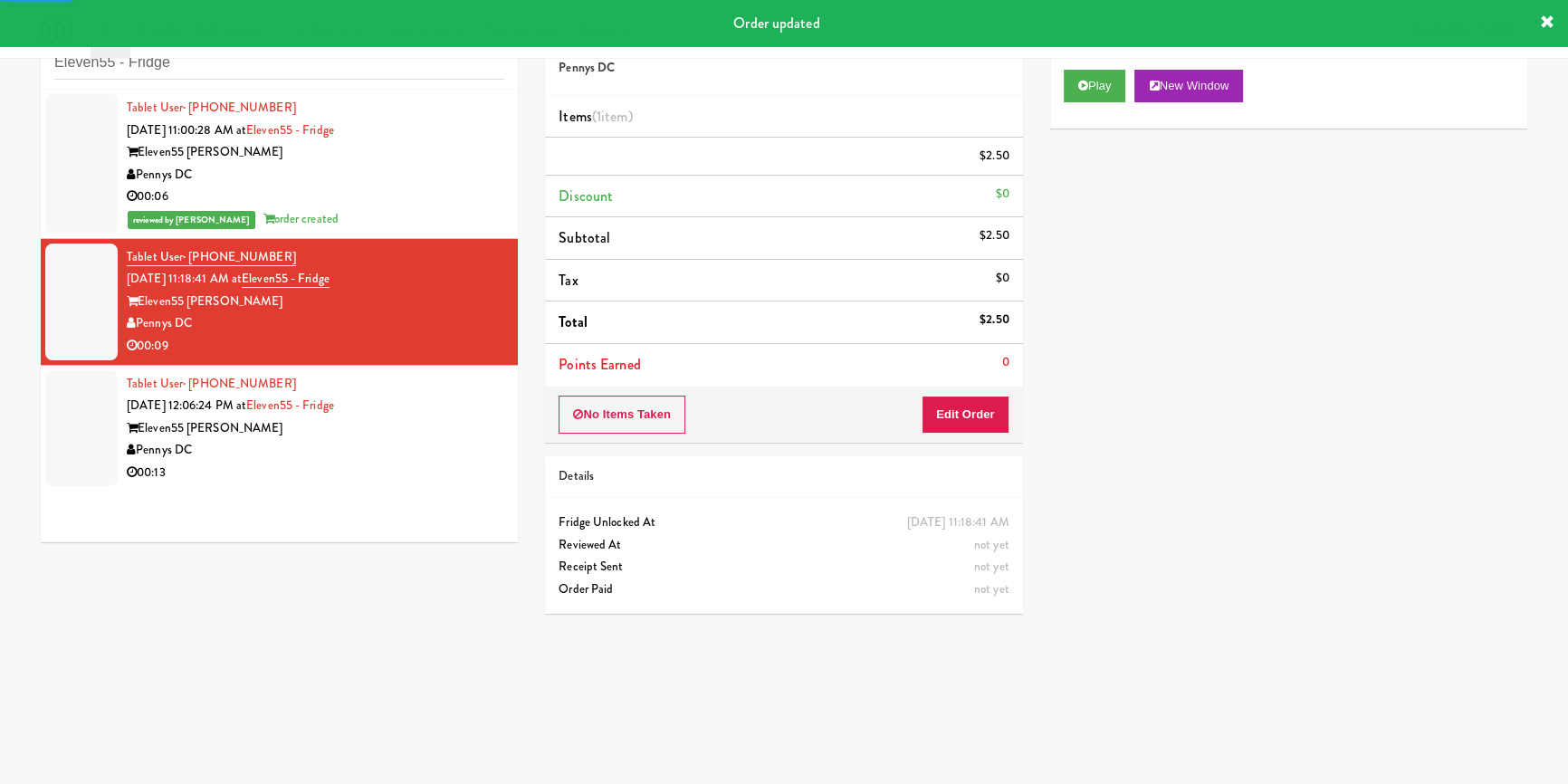
click at [436, 419] on div "Eleven55 [PERSON_NAME]" at bounding box center [316, 429] width 377 height 23
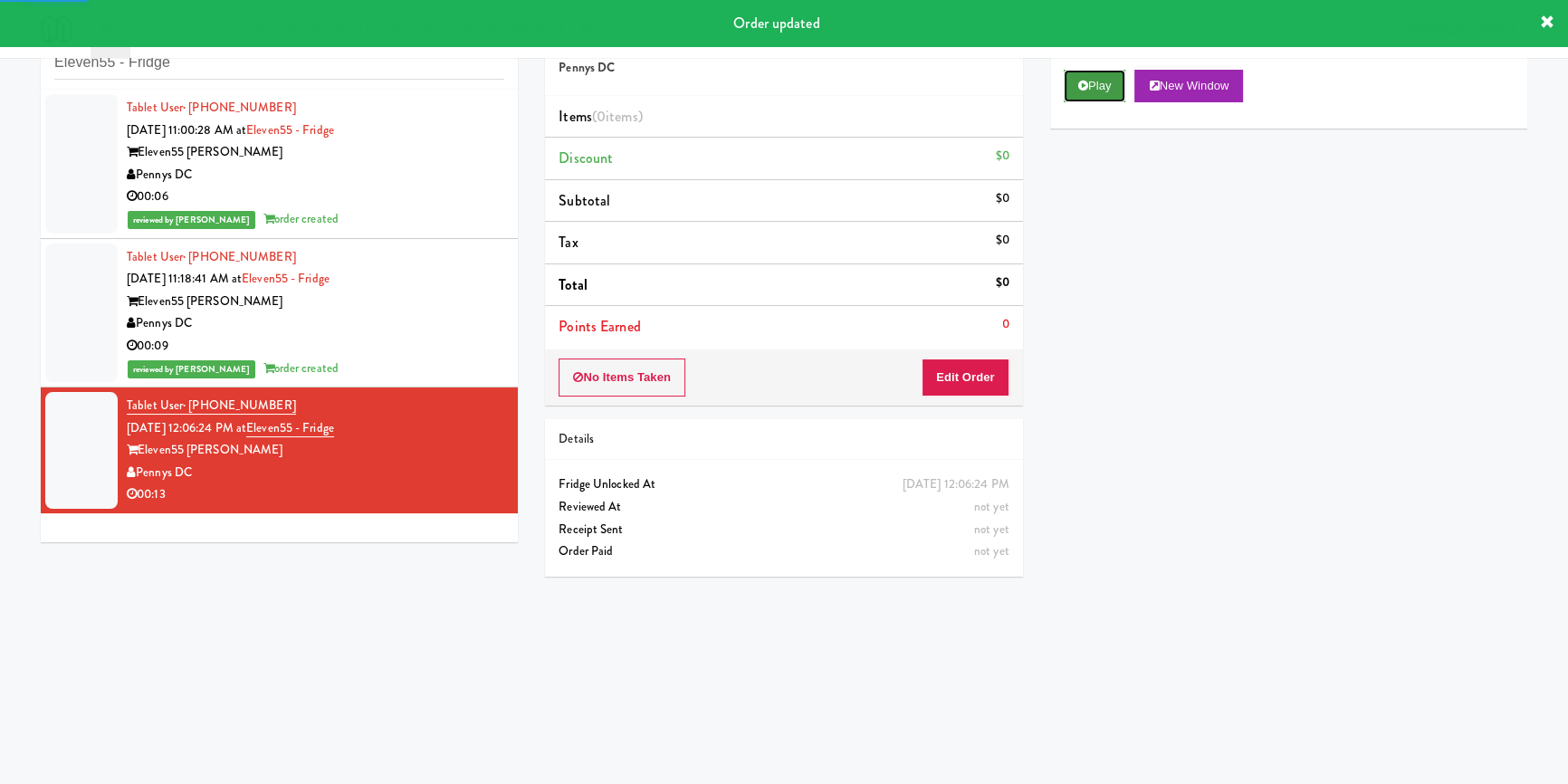
drag, startPoint x: 1098, startPoint y: 88, endPoint x: 1054, endPoint y: 148, distance: 74.4
click at [1098, 90] on button "Play" at bounding box center [1095, 86] width 63 height 33
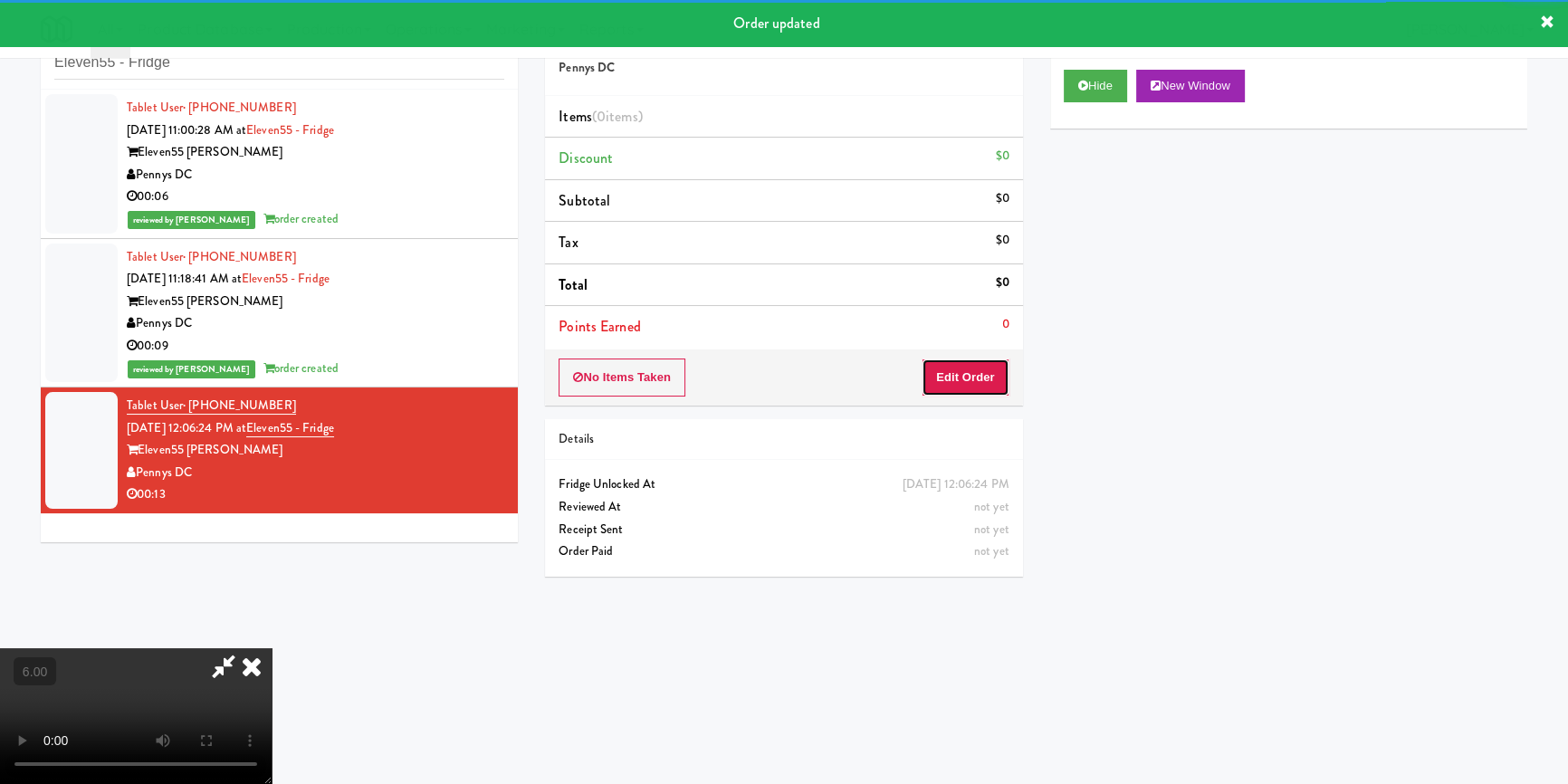
click at [956, 388] on button "Edit Order" at bounding box center [965, 378] width 88 height 38
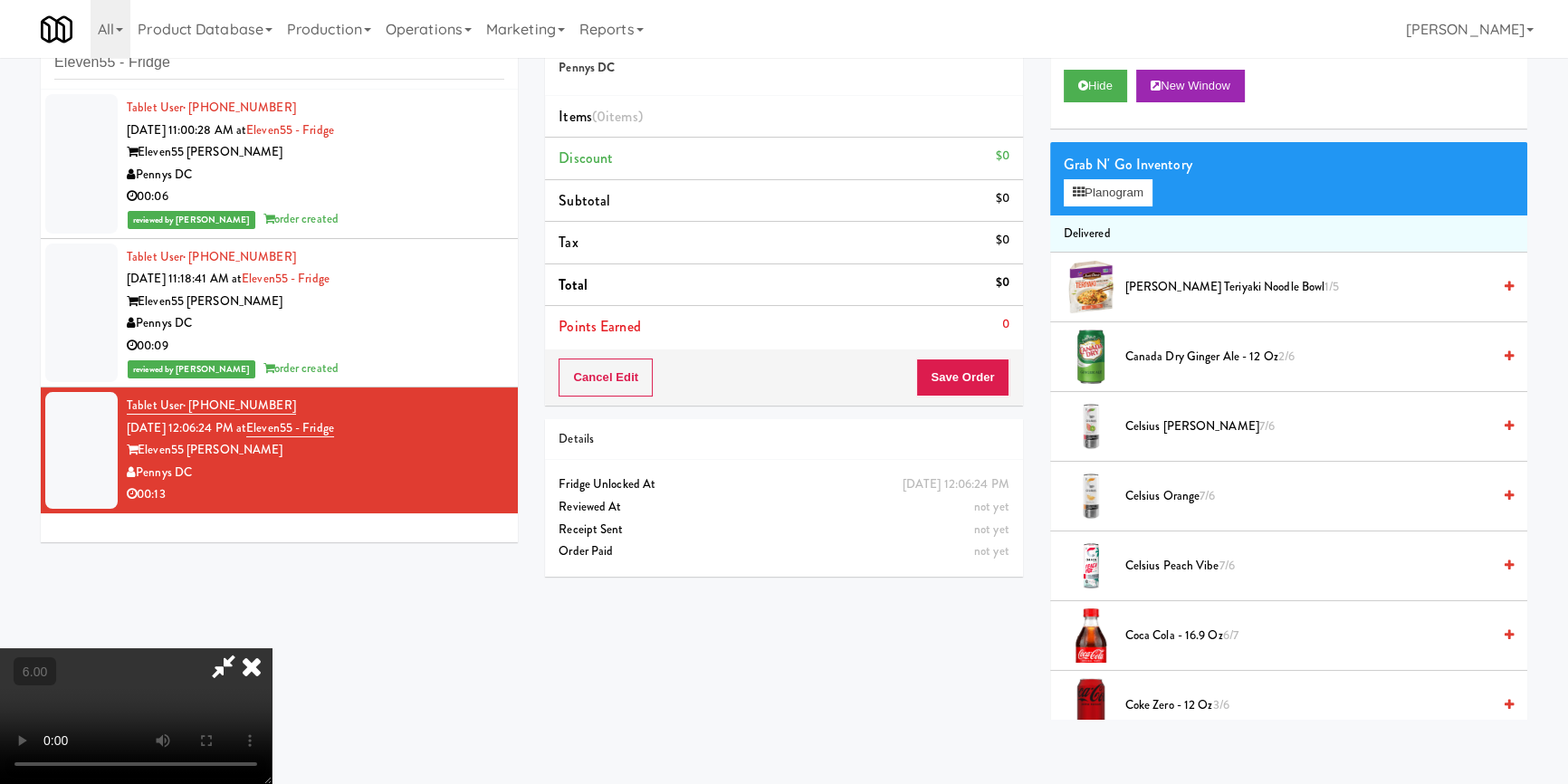
click at [271, 756] on video at bounding box center [136, 716] width 271 height 136
click at [271, 750] on video at bounding box center [136, 716] width 271 height 136
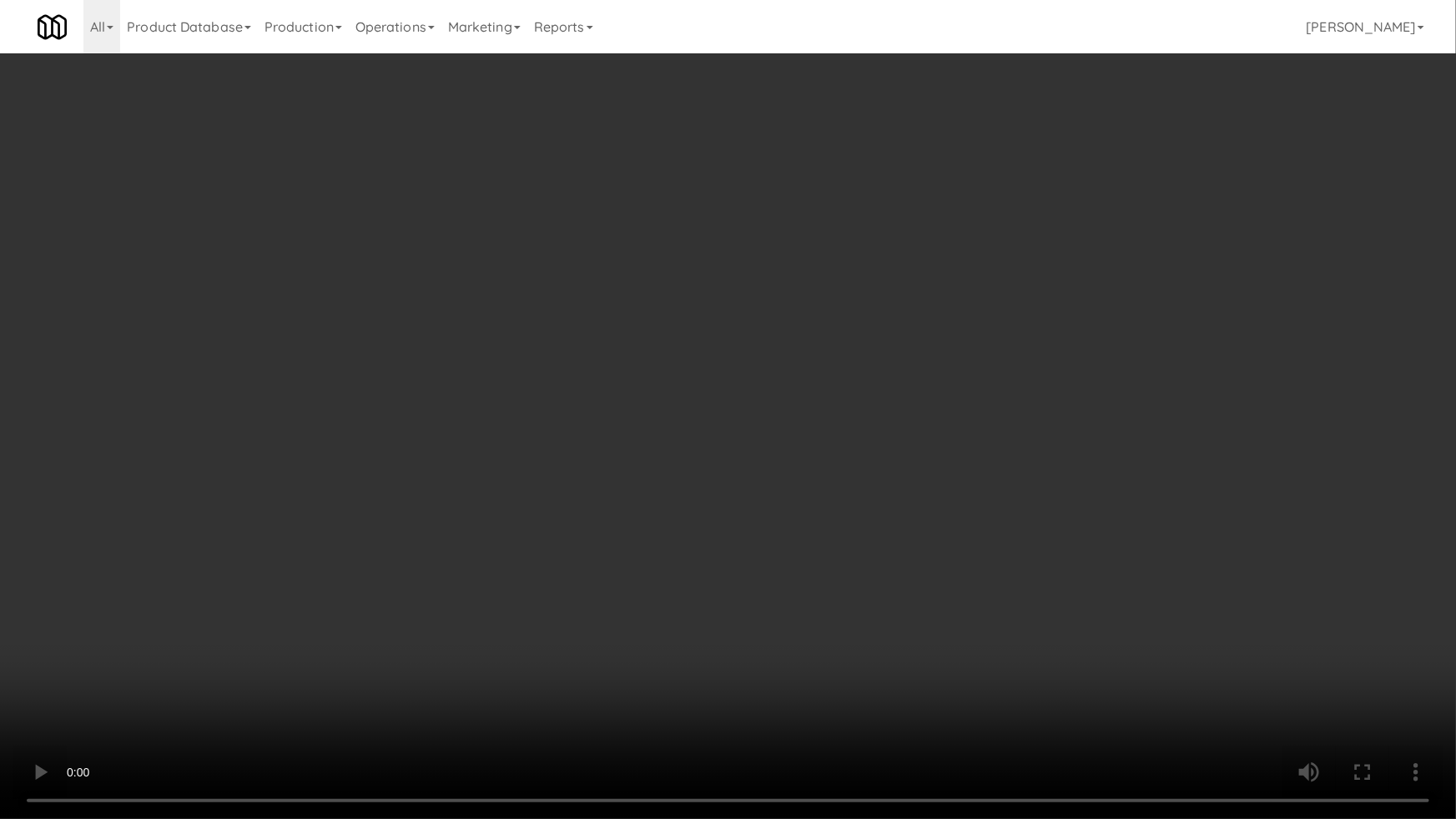
click at [560, 656] on video at bounding box center [728, 410] width 1456 height 819
drag, startPoint x: 560, startPoint y: 656, endPoint x: 585, endPoint y: 563, distance: 96.3
click at [560, 654] on video at bounding box center [728, 410] width 1456 height 819
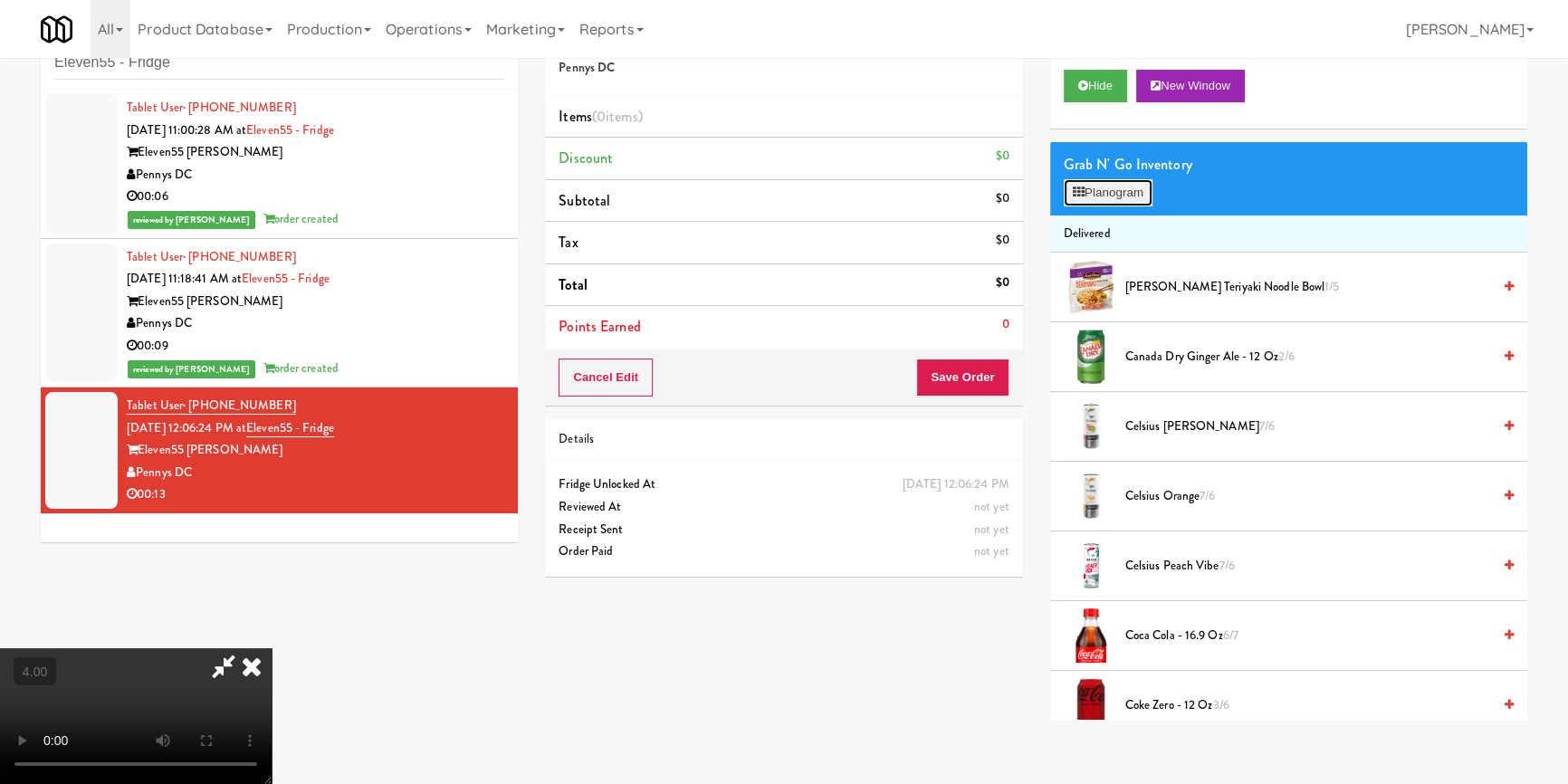
click at [1128, 184] on button "Planogram" at bounding box center [1108, 192] width 89 height 27
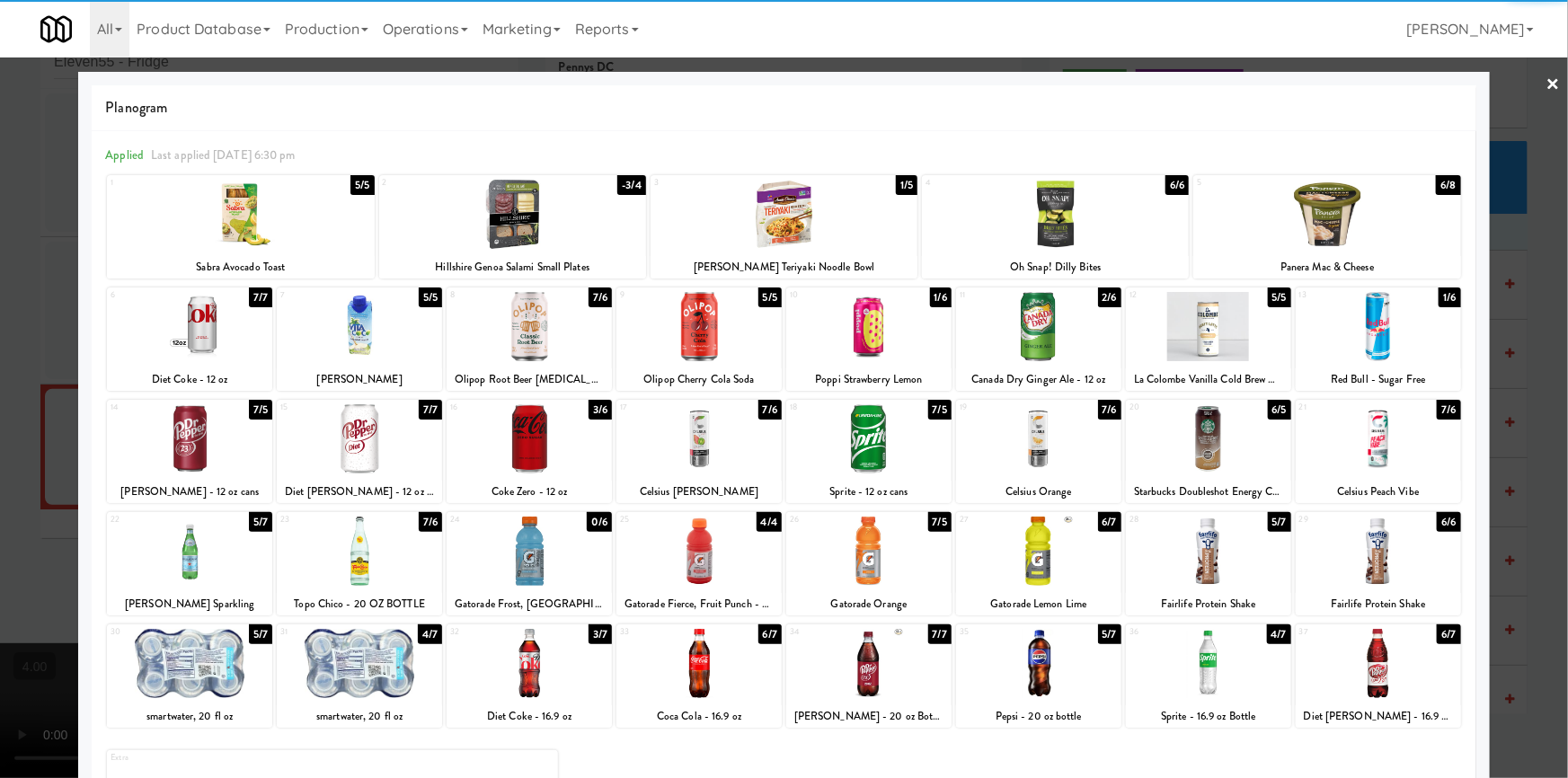
click at [710, 680] on div at bounding box center [699, 663] width 165 height 69
click at [878, 510] on div "1 5/5 Sabra Avocado Toast 2 -3/4 Hillshire Genoa Salami Small Plates 3 1/5 [PER…" at bounding box center [784, 515] width 1358 height 682
click at [0, 492] on div at bounding box center [784, 389] width 1568 height 778
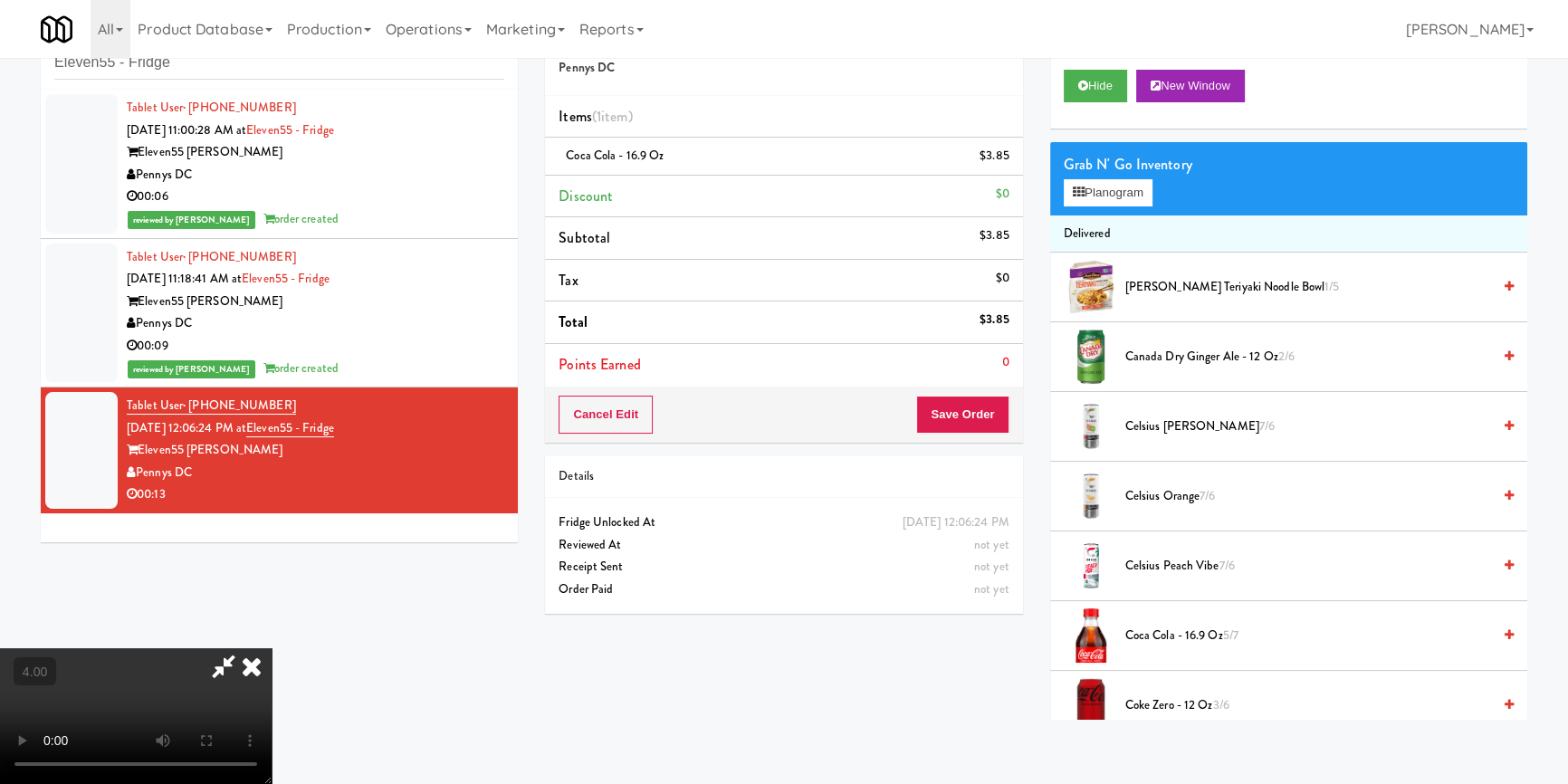
click at [1130, 169] on div "Grab N' Go Inventory" at bounding box center [1289, 164] width 450 height 27
click at [1095, 200] on button "Planogram" at bounding box center [1108, 192] width 89 height 27
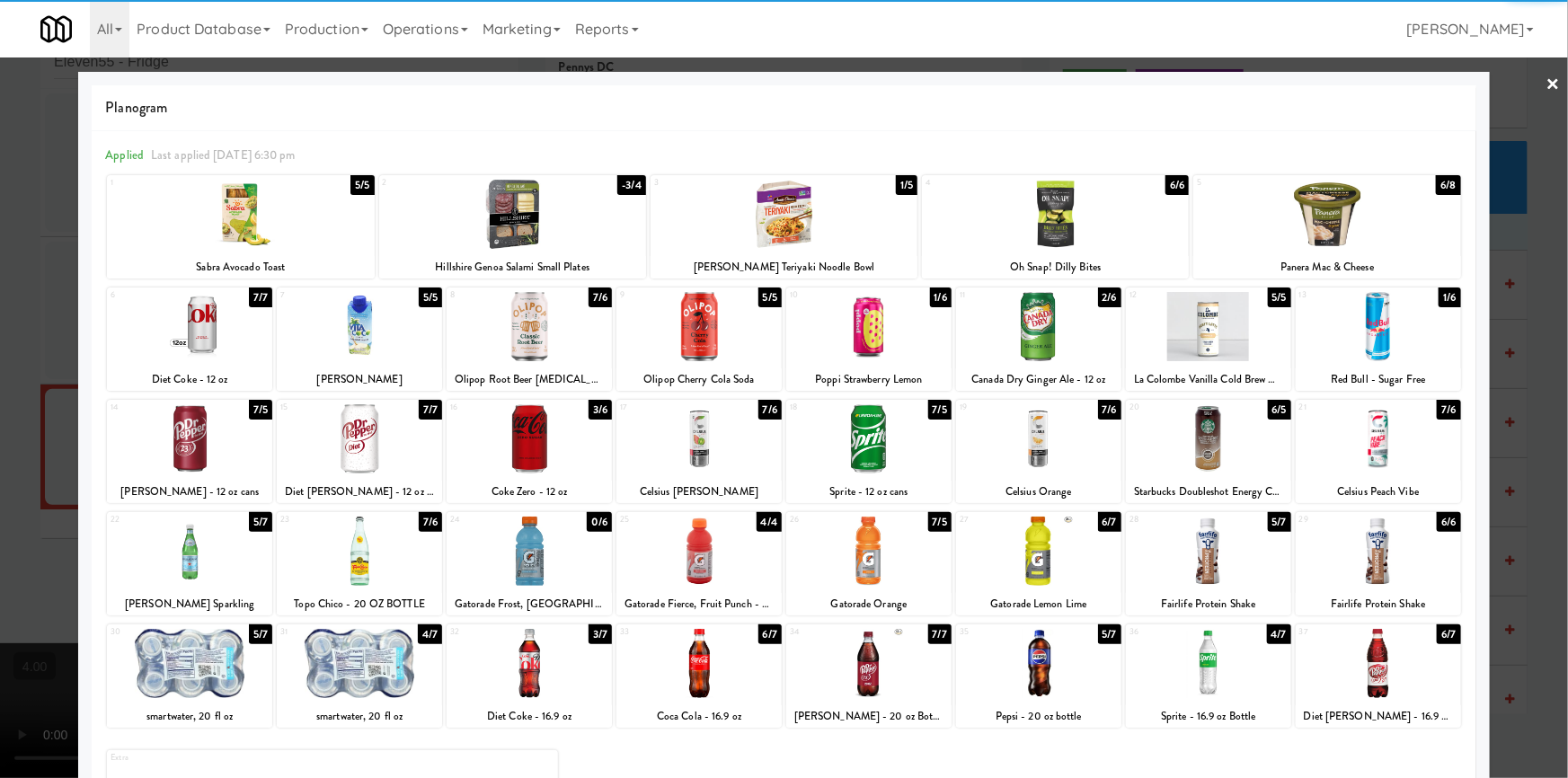
click at [879, 574] on div at bounding box center [868, 551] width 165 height 69
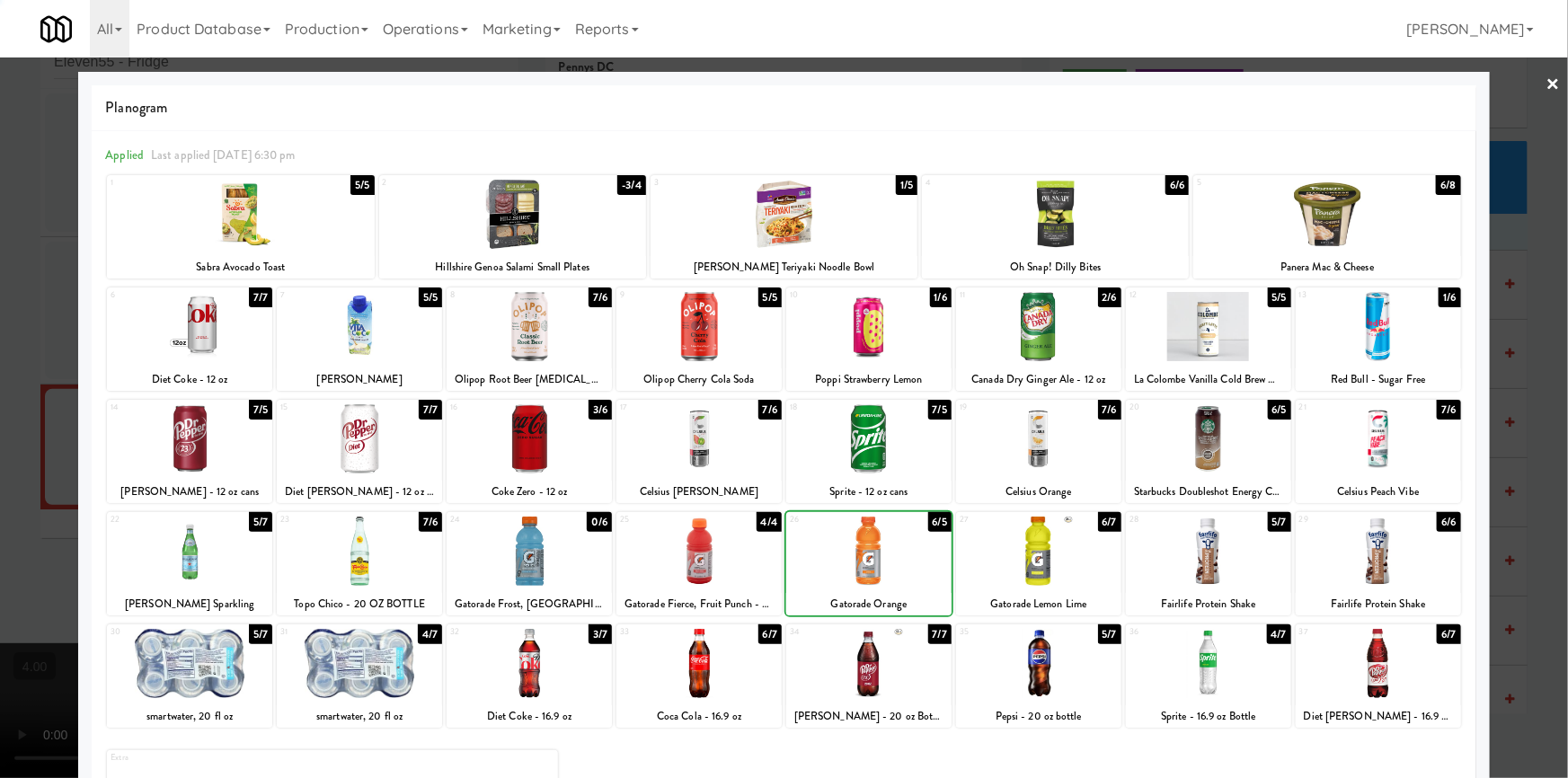
click at [0, 323] on div at bounding box center [784, 389] width 1568 height 778
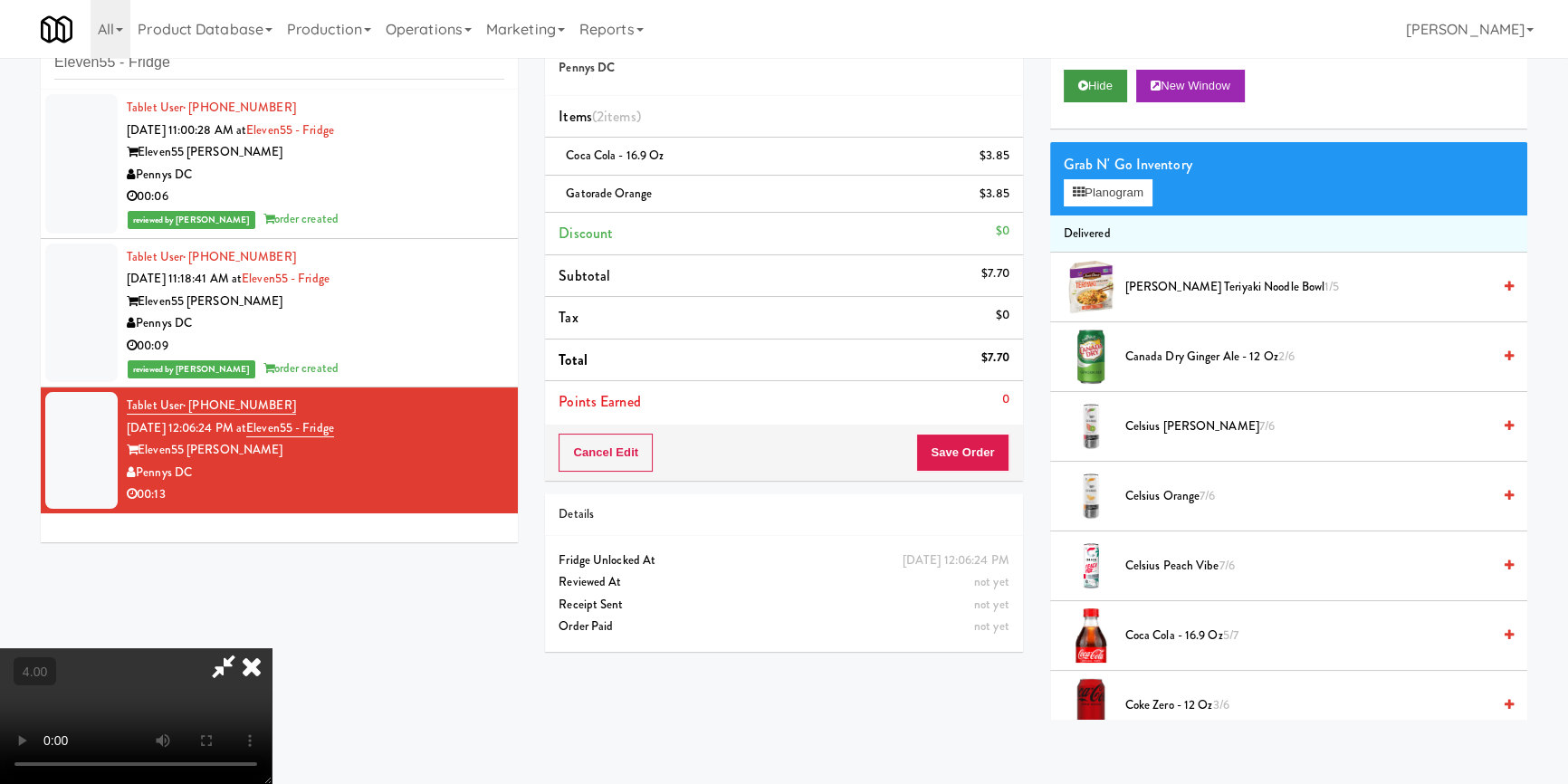
click at [1111, 101] on div "Hide New Window" at bounding box center [1289, 91] width 477 height 72
click at [1108, 89] on button "Hide" at bounding box center [1096, 86] width 63 height 33
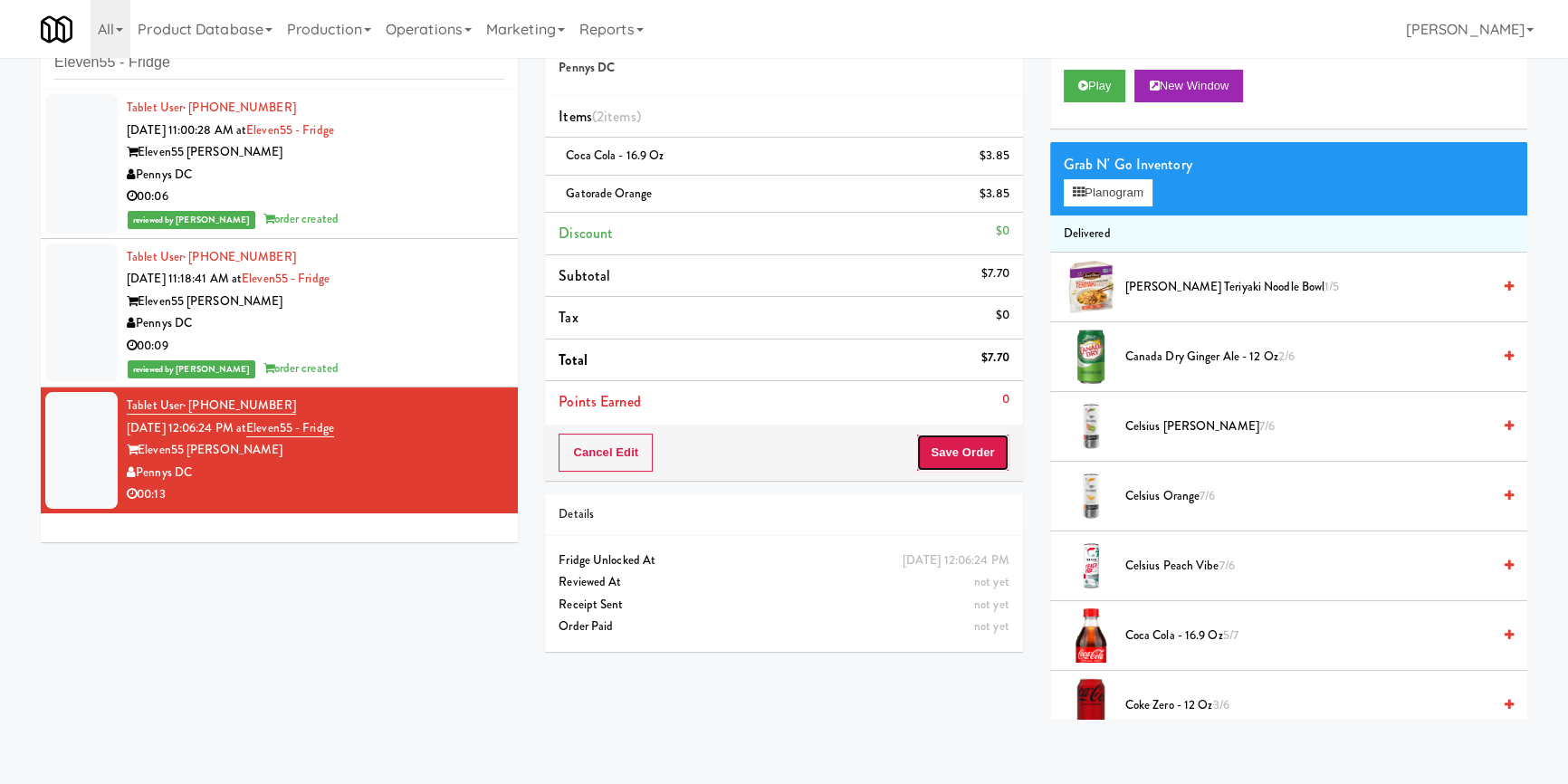
click at [976, 440] on button "Save Order" at bounding box center [962, 453] width 92 height 38
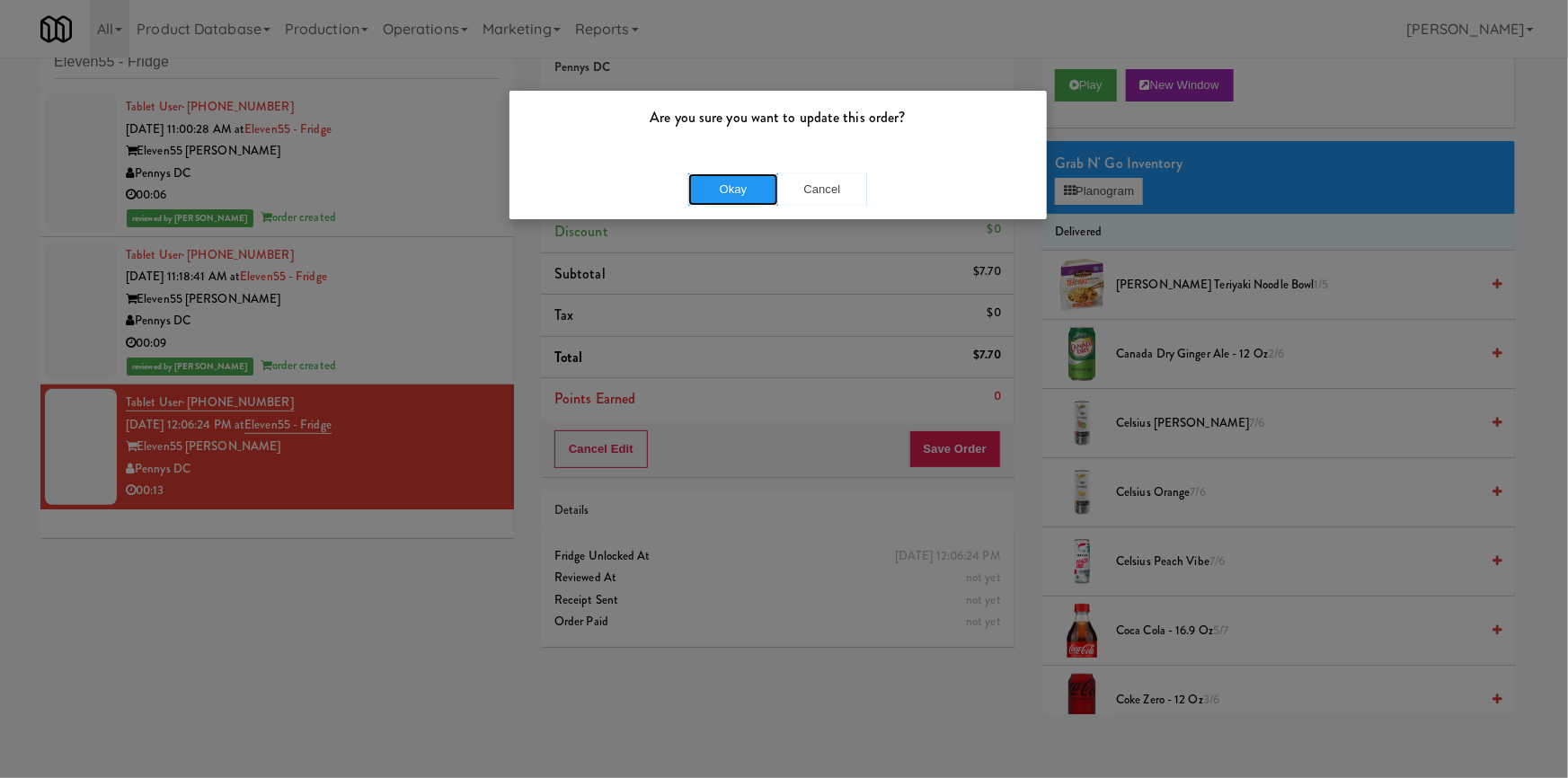
drag, startPoint x: 717, startPoint y: 186, endPoint x: 589, endPoint y: 0, distance: 225.8
click at [717, 182] on button "Okay" at bounding box center [733, 190] width 90 height 32
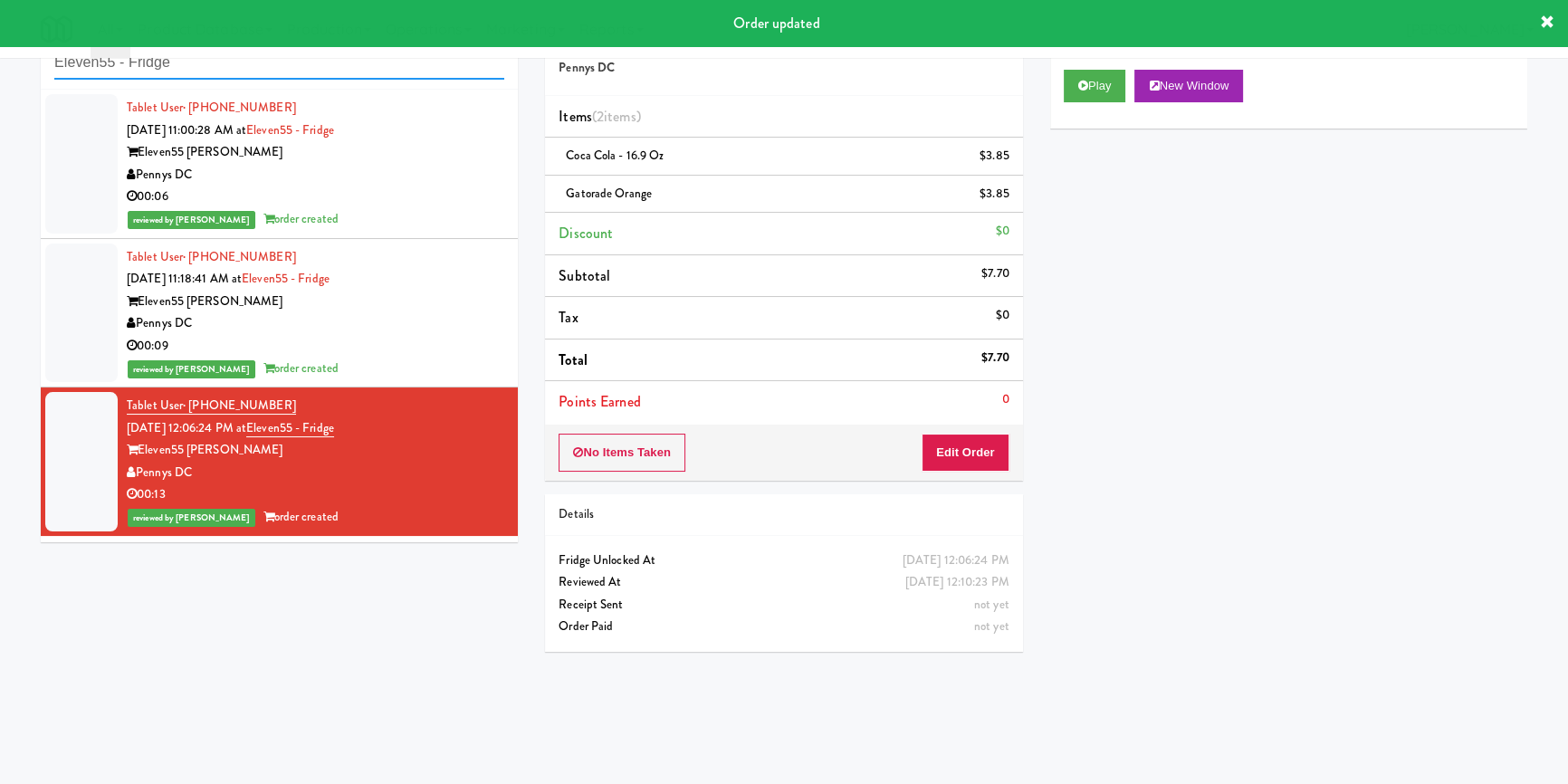
paste input "Sachs-Cooler-Right"
drag, startPoint x: 260, startPoint y: 64, endPoint x: 21, endPoint y: 60, distance: 239.0
click at [18, 67] on div "inbox reviewed recent all unclear take inventory issue suspicious failed recent…" at bounding box center [784, 364] width 1568 height 712
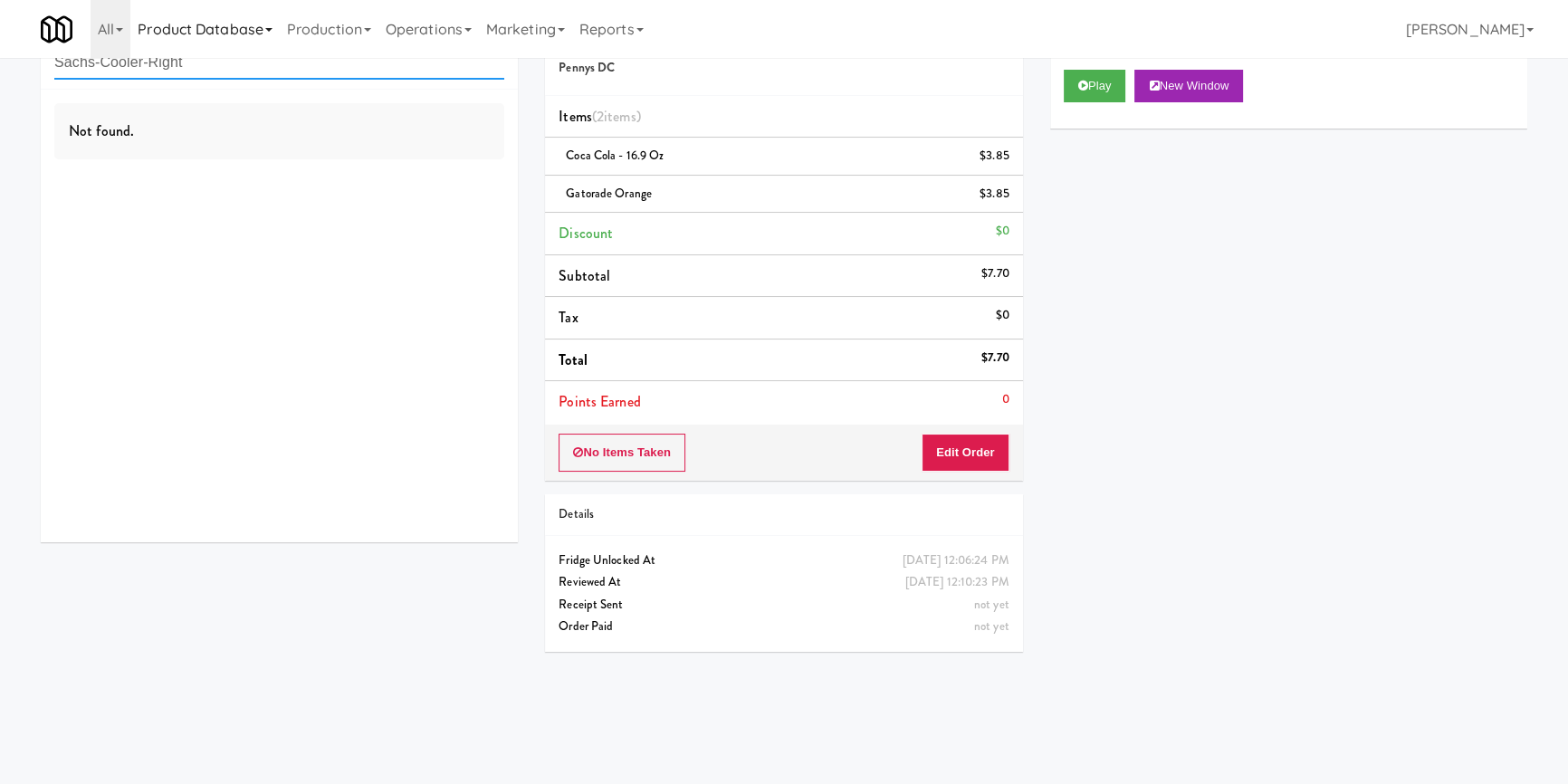
type input "Sachs-Cooler-Right"
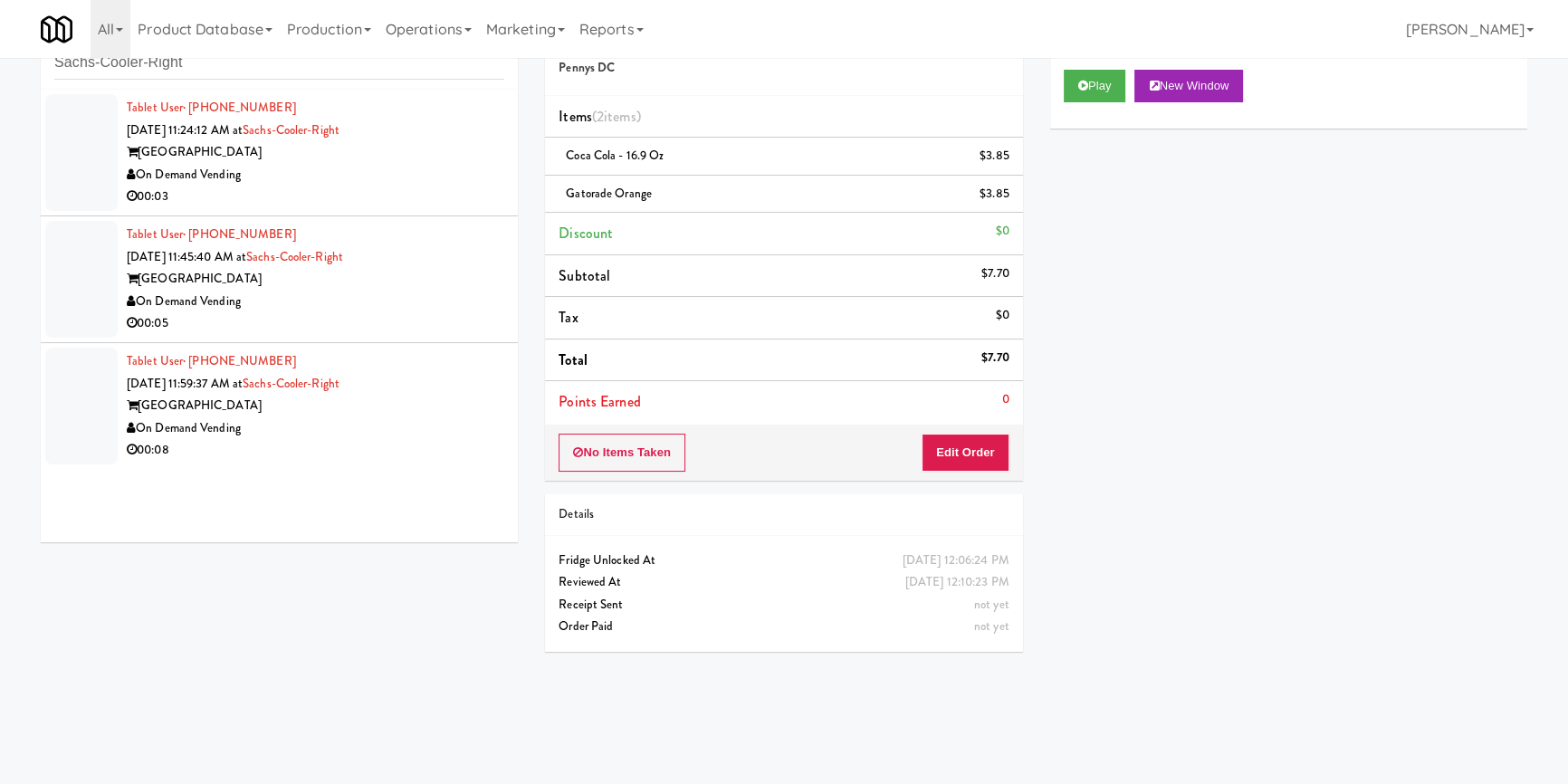
click at [433, 168] on div "On Demand Vending" at bounding box center [316, 175] width 377 height 23
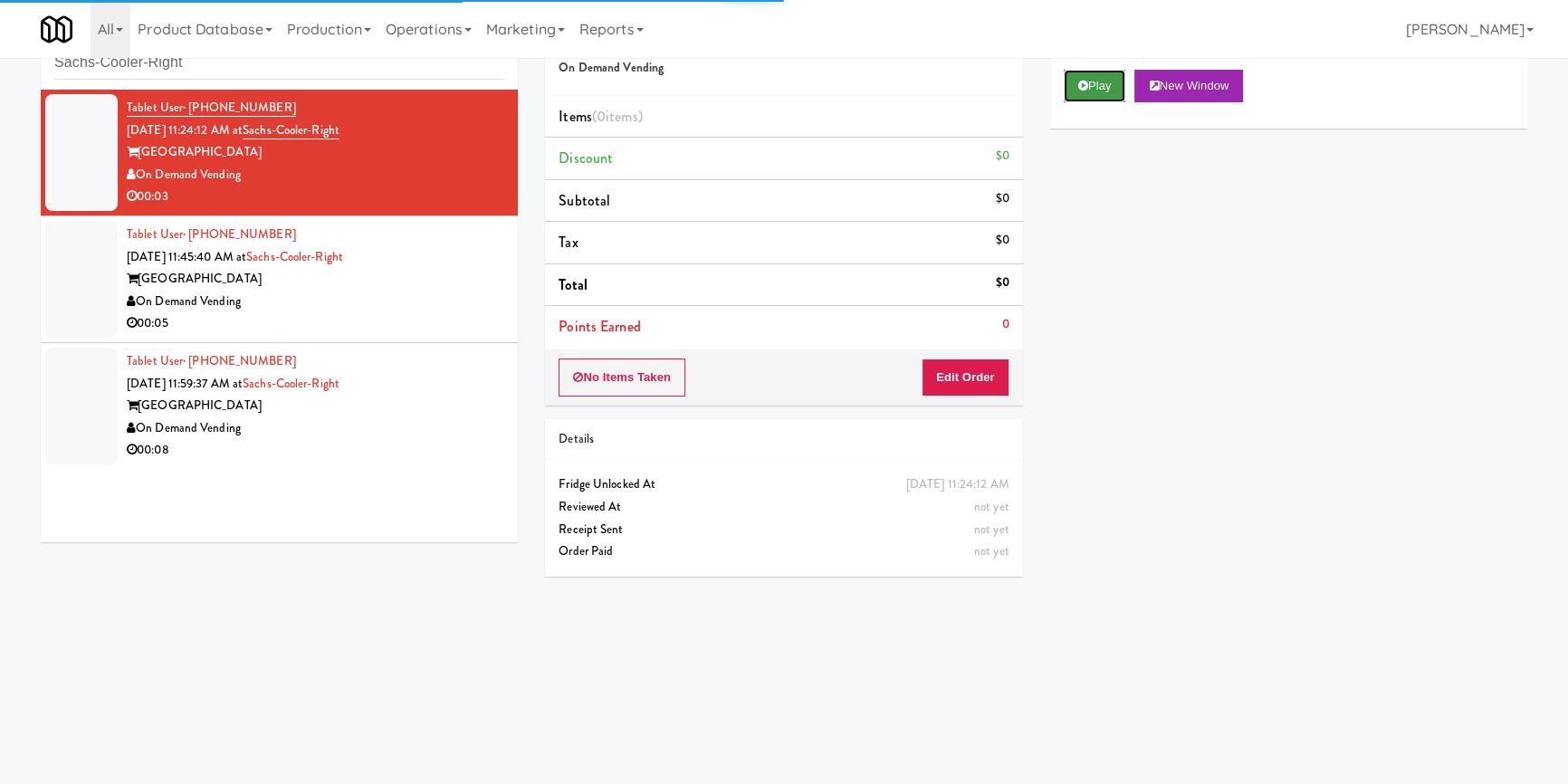
click at [1122, 79] on button "Play" at bounding box center [1095, 86] width 63 height 33
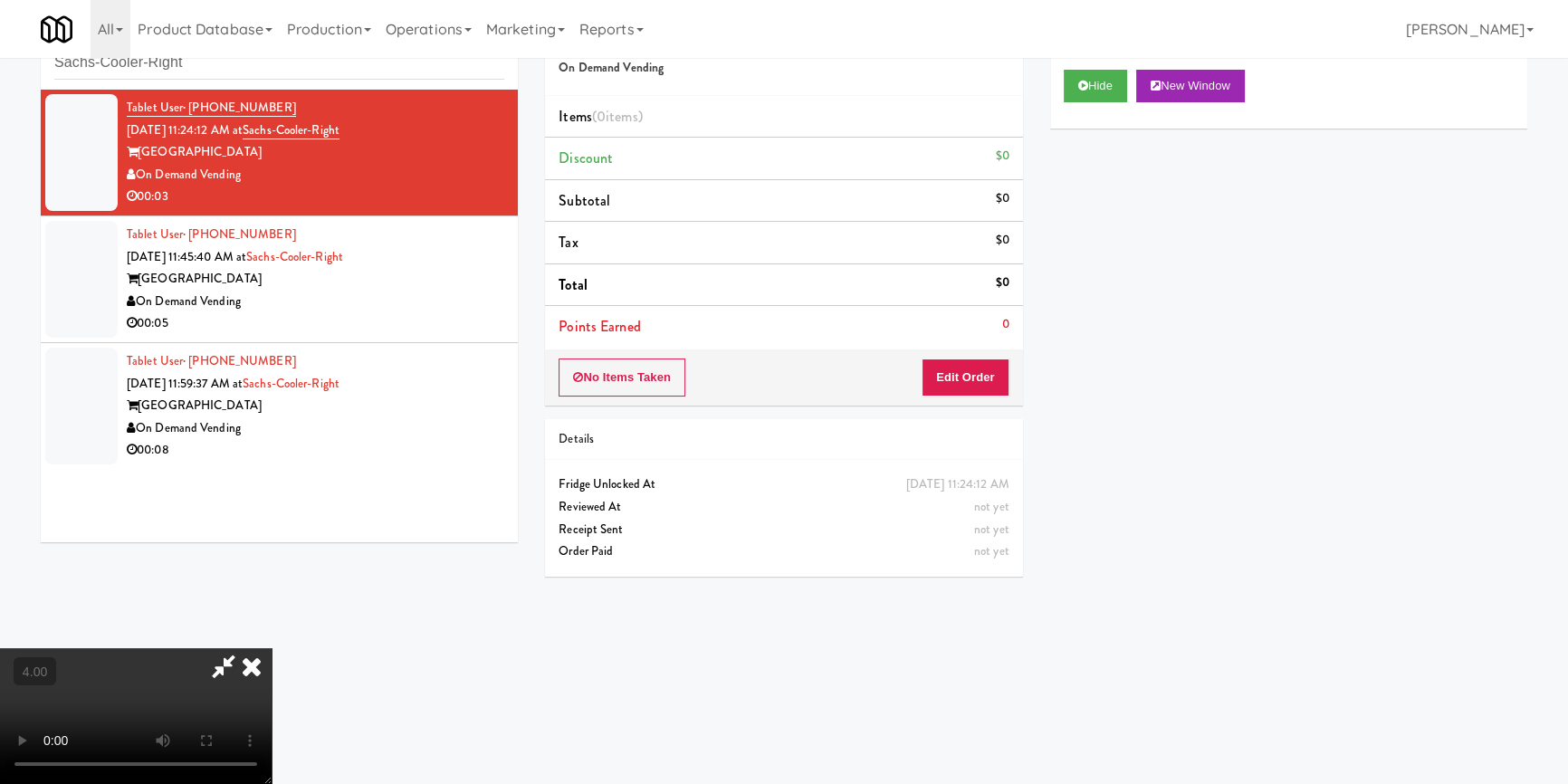
click at [271, 648] on video at bounding box center [136, 716] width 271 height 136
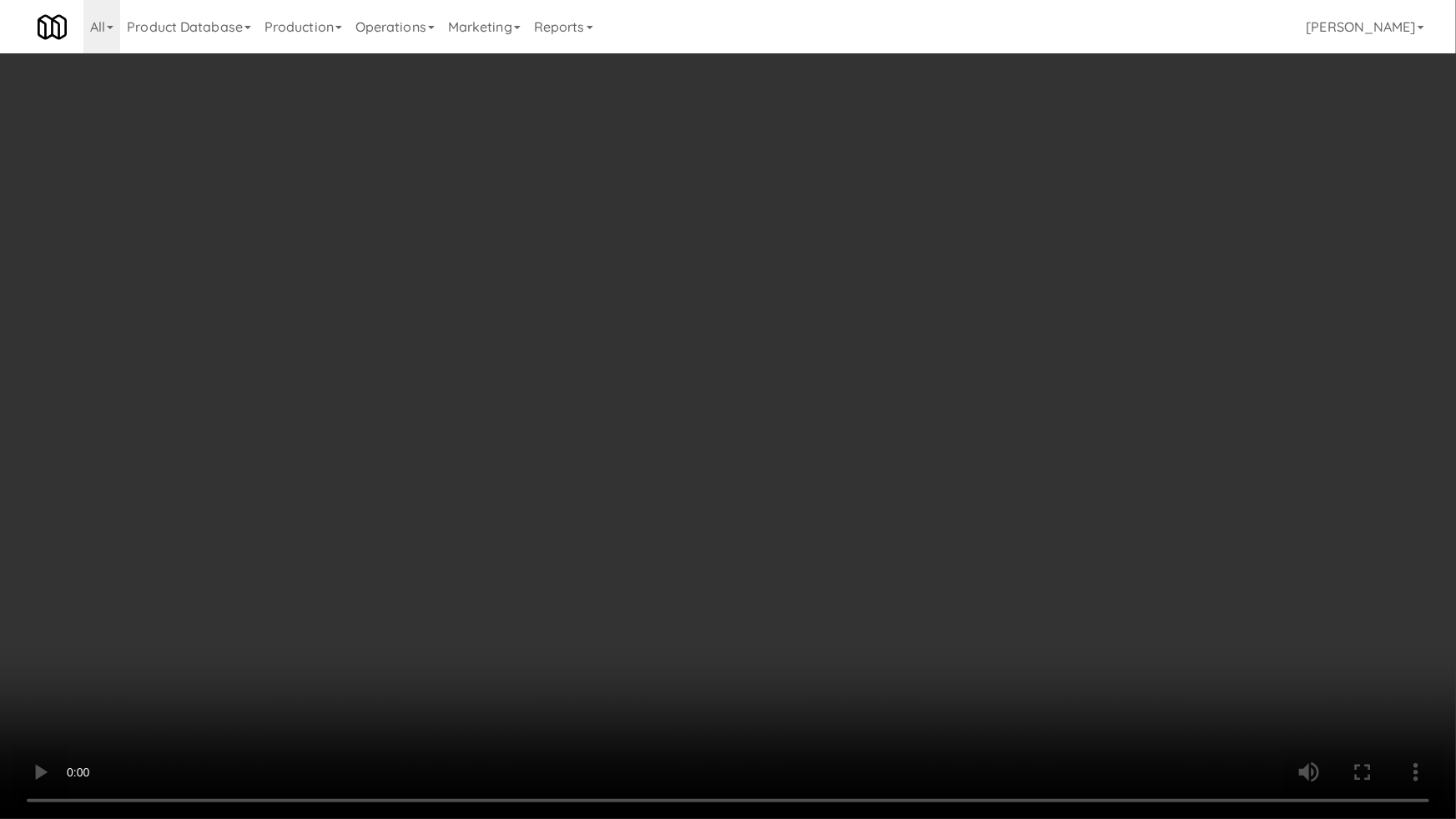
click at [586, 706] on video at bounding box center [728, 410] width 1456 height 819
click at [585, 675] on video at bounding box center [728, 410] width 1456 height 819
click at [724, 648] on video at bounding box center [728, 410] width 1456 height 819
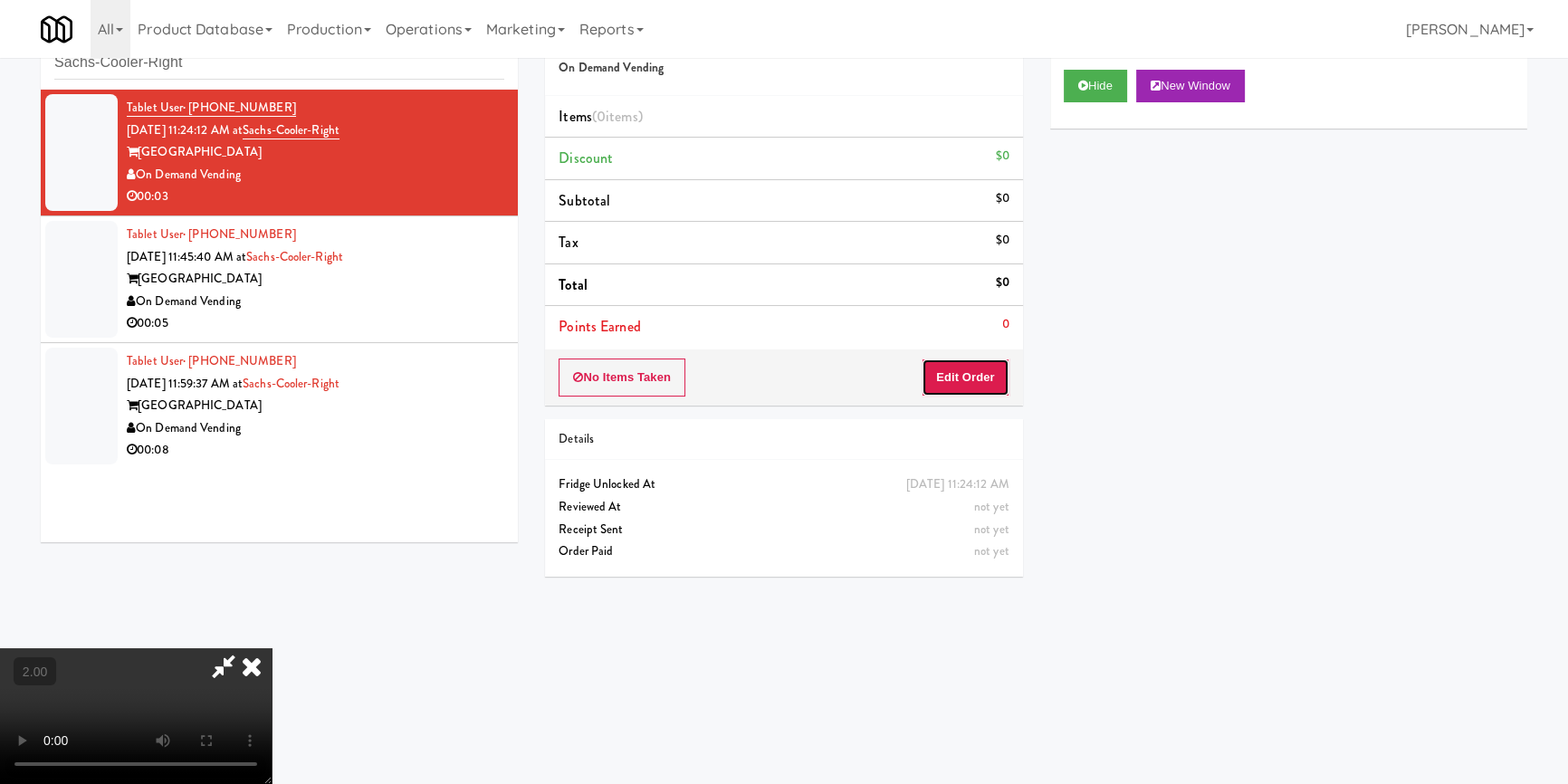
click at [1001, 371] on button "Edit Order" at bounding box center [965, 378] width 88 height 38
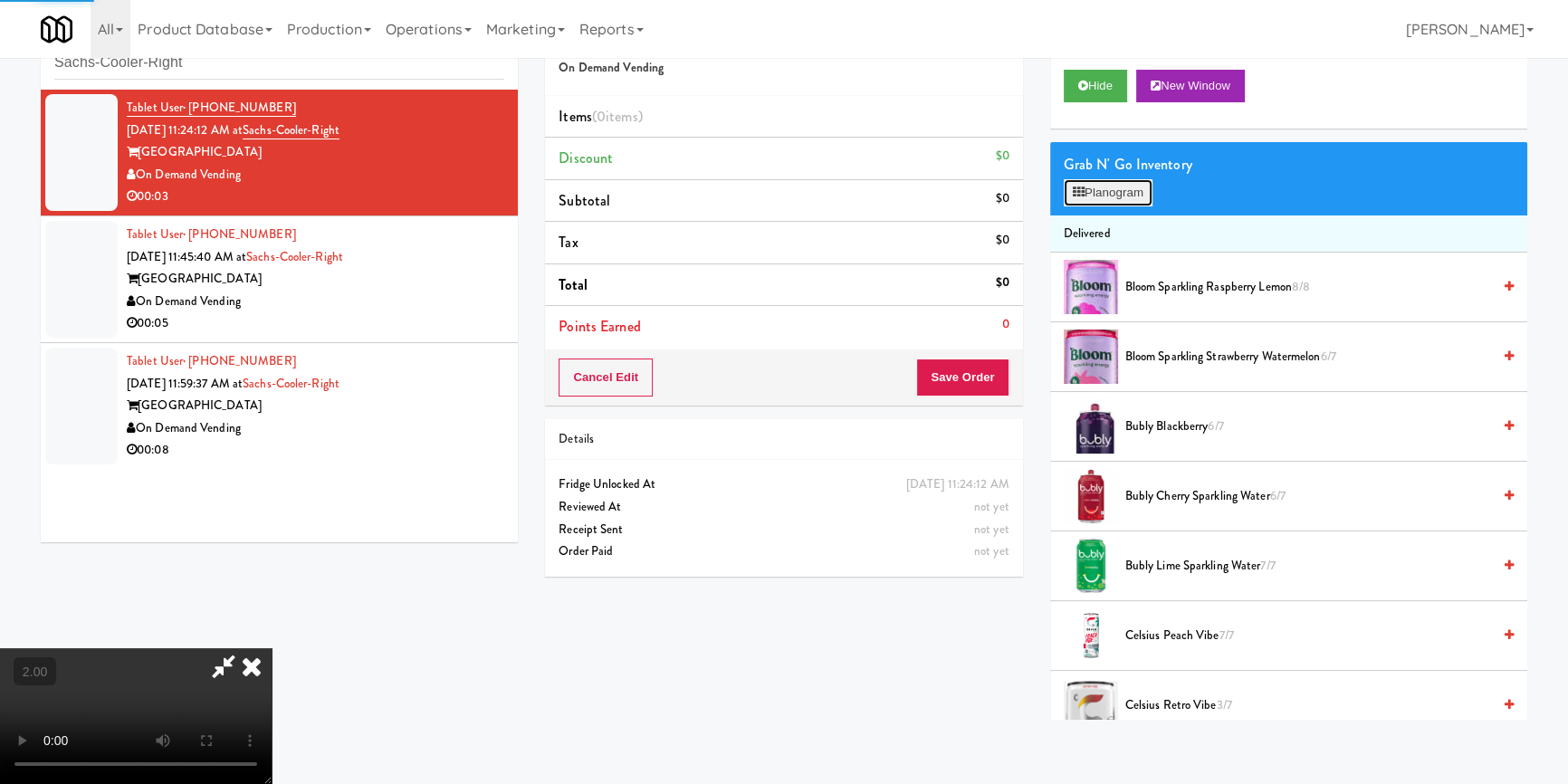
click at [1135, 180] on button "Planogram" at bounding box center [1108, 192] width 89 height 27
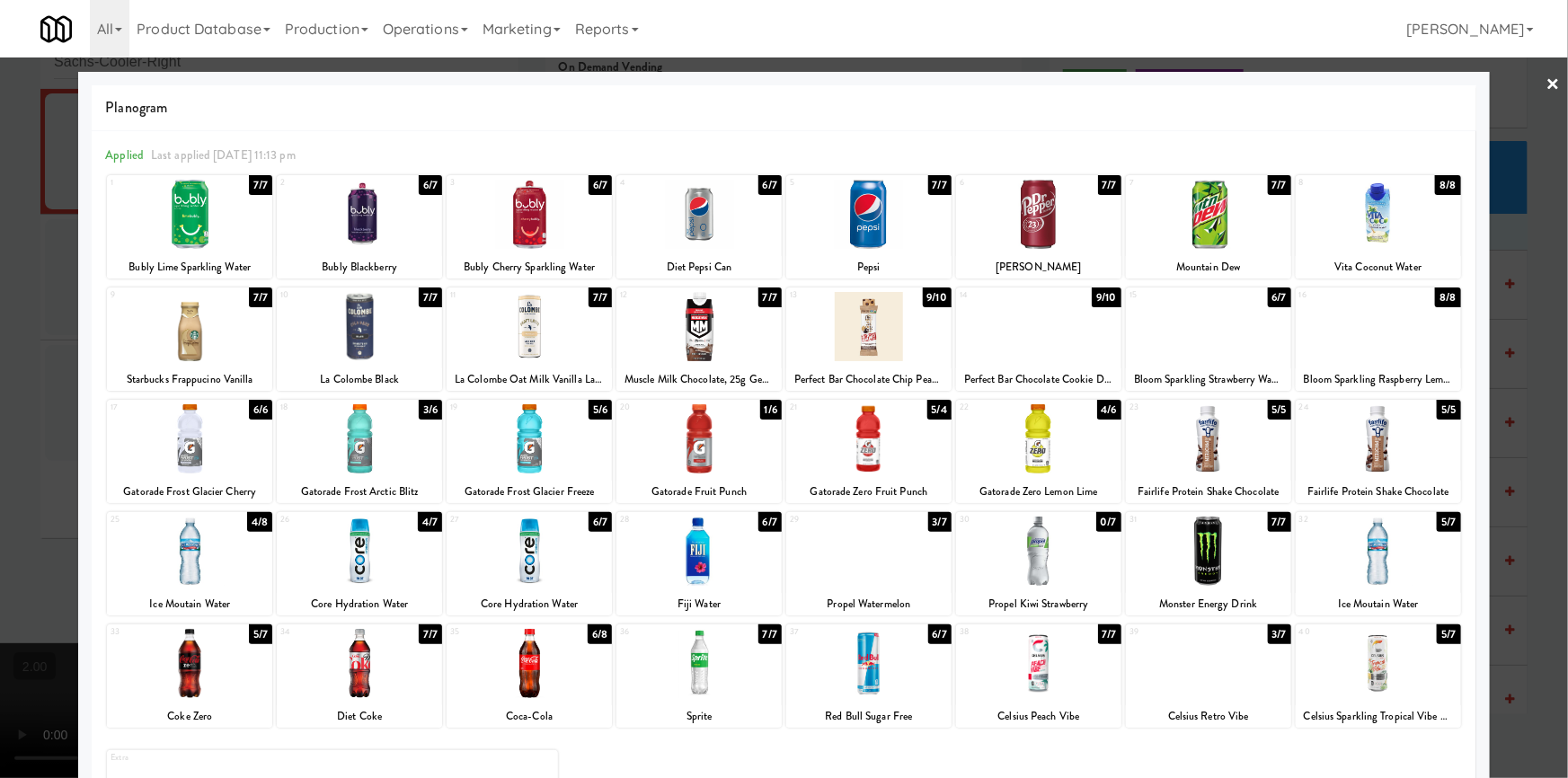
click at [909, 556] on div at bounding box center [868, 551] width 165 height 69
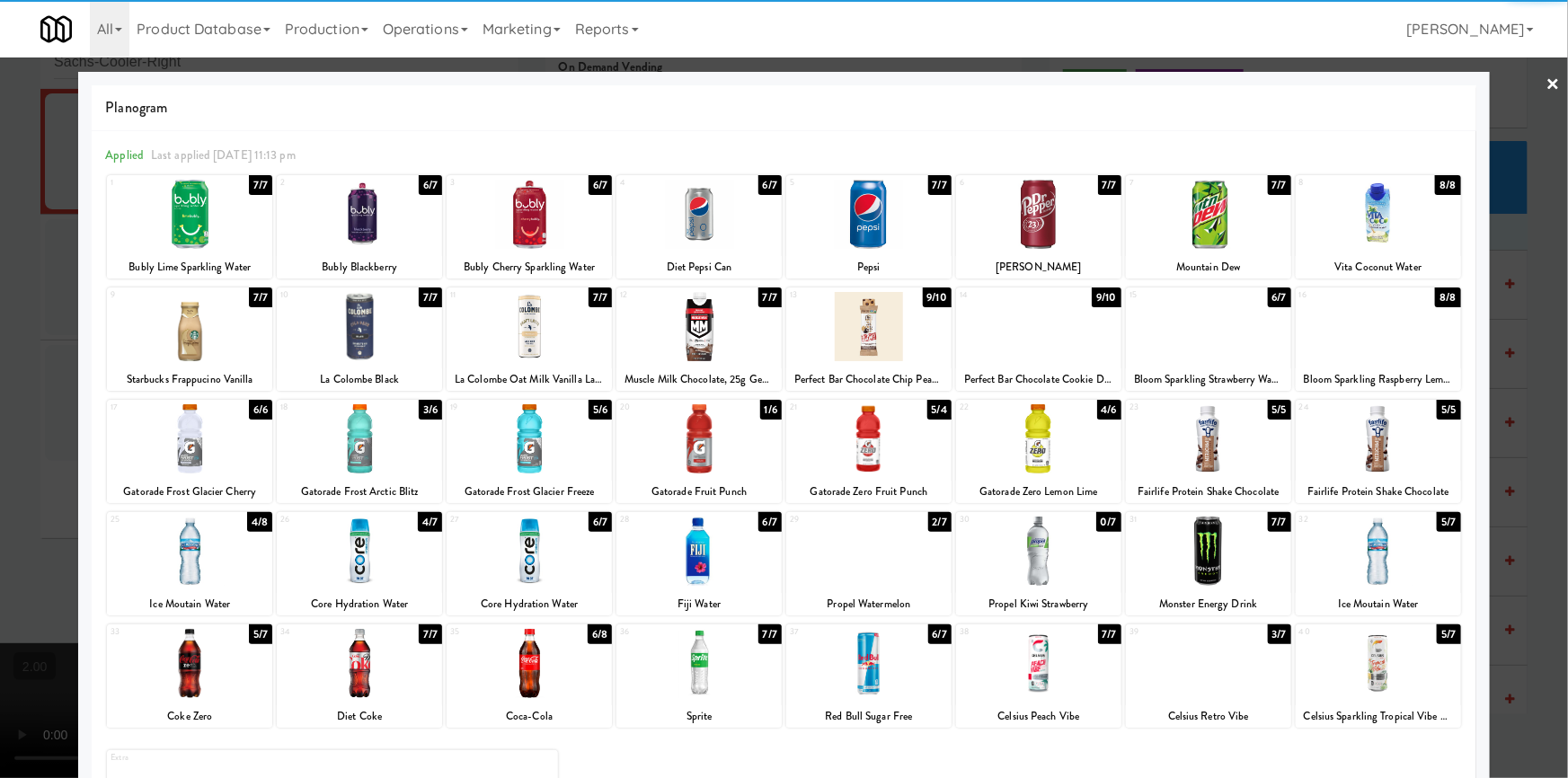
click at [0, 394] on div at bounding box center [784, 389] width 1568 height 778
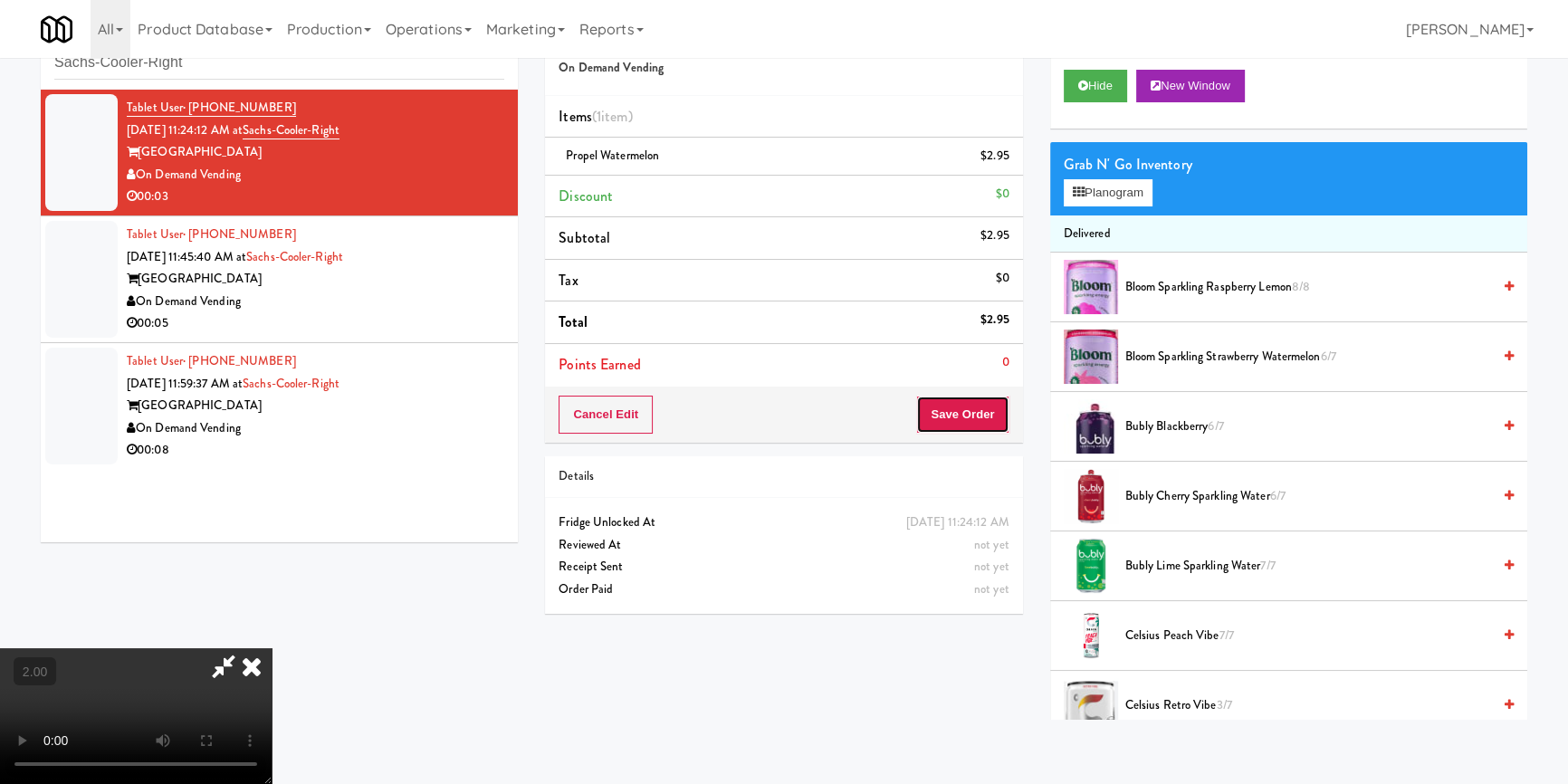
click at [949, 414] on button "Save Order" at bounding box center [962, 415] width 92 height 38
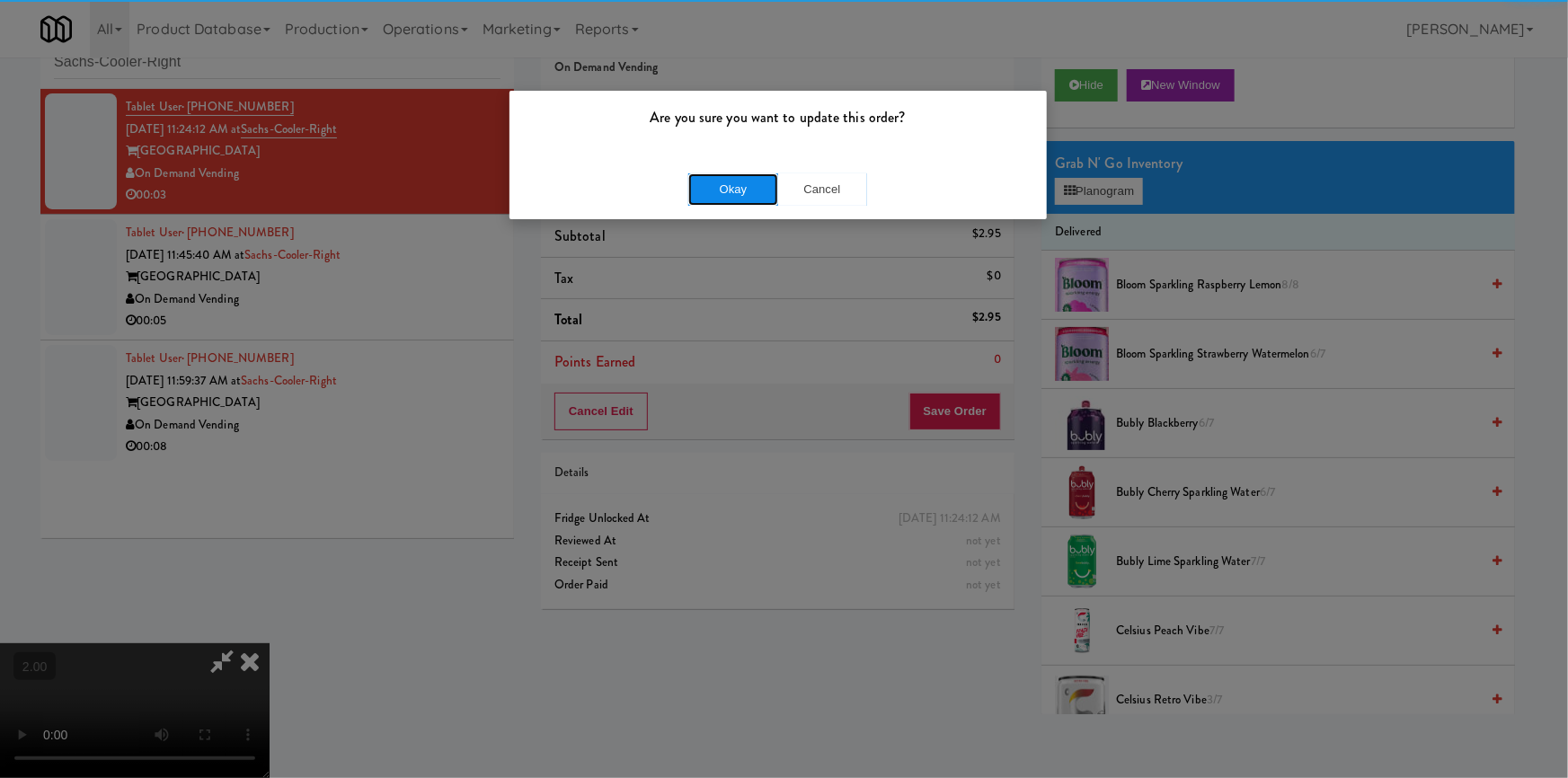
click at [748, 190] on button "Okay" at bounding box center [733, 190] width 90 height 32
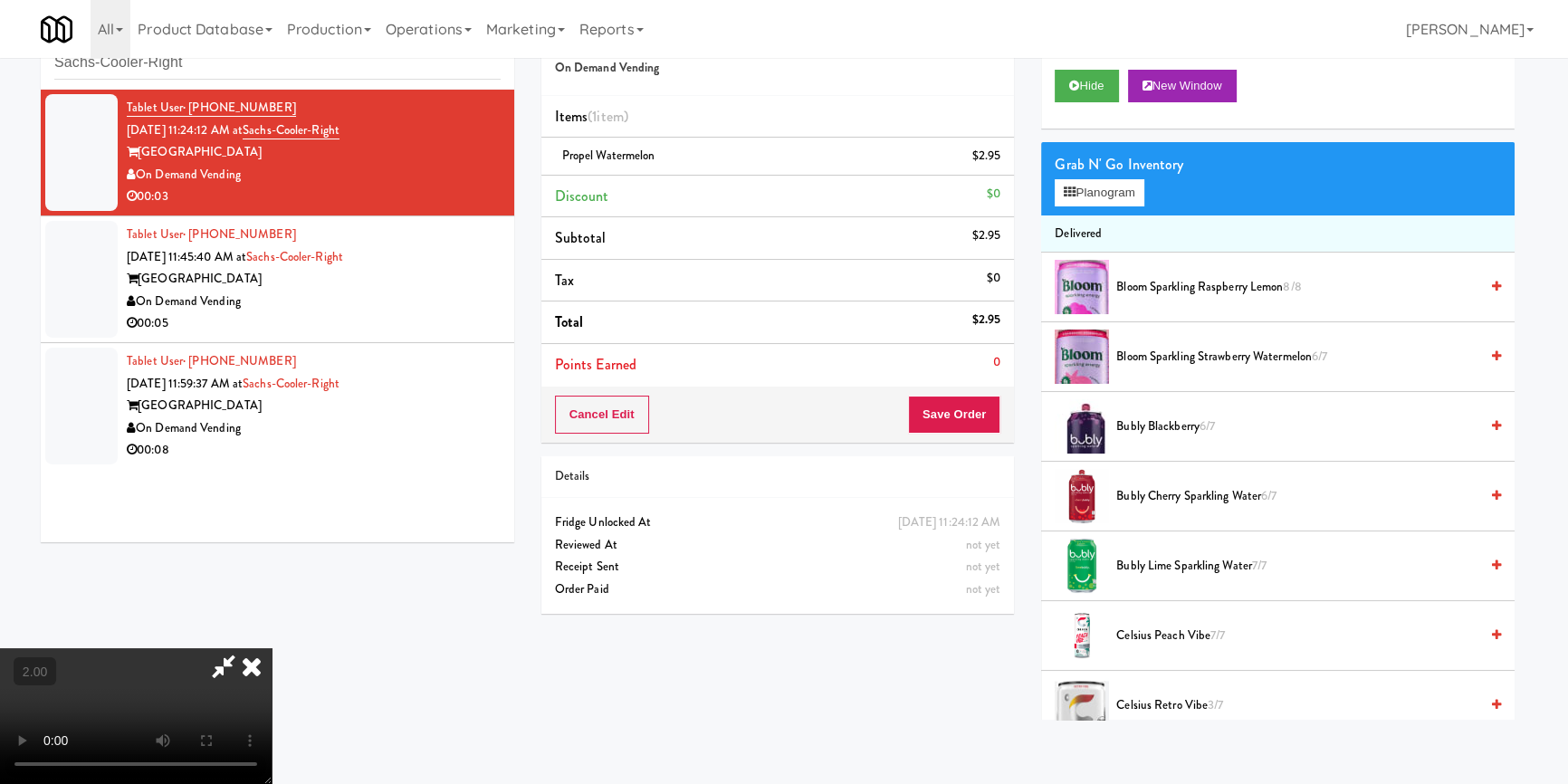
click at [479, 223] on div "Tablet User · (773) 829-5215 [DATE] 11:45:40 AM at Sachs-Cooler-Right Sachs Cen…" at bounding box center [314, 279] width 374 height 112
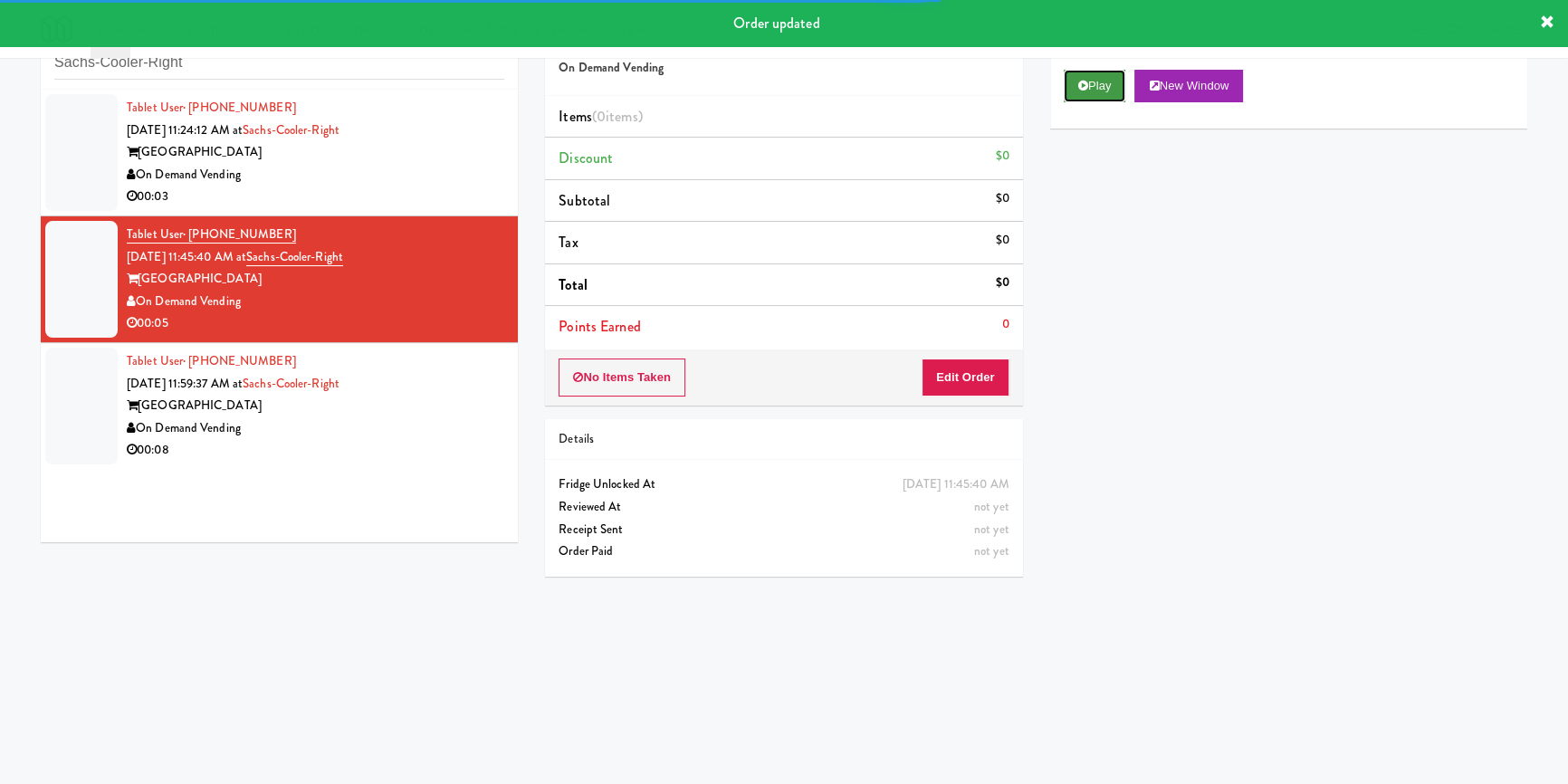
click at [1083, 82] on icon at bounding box center [1083, 86] width 10 height 12
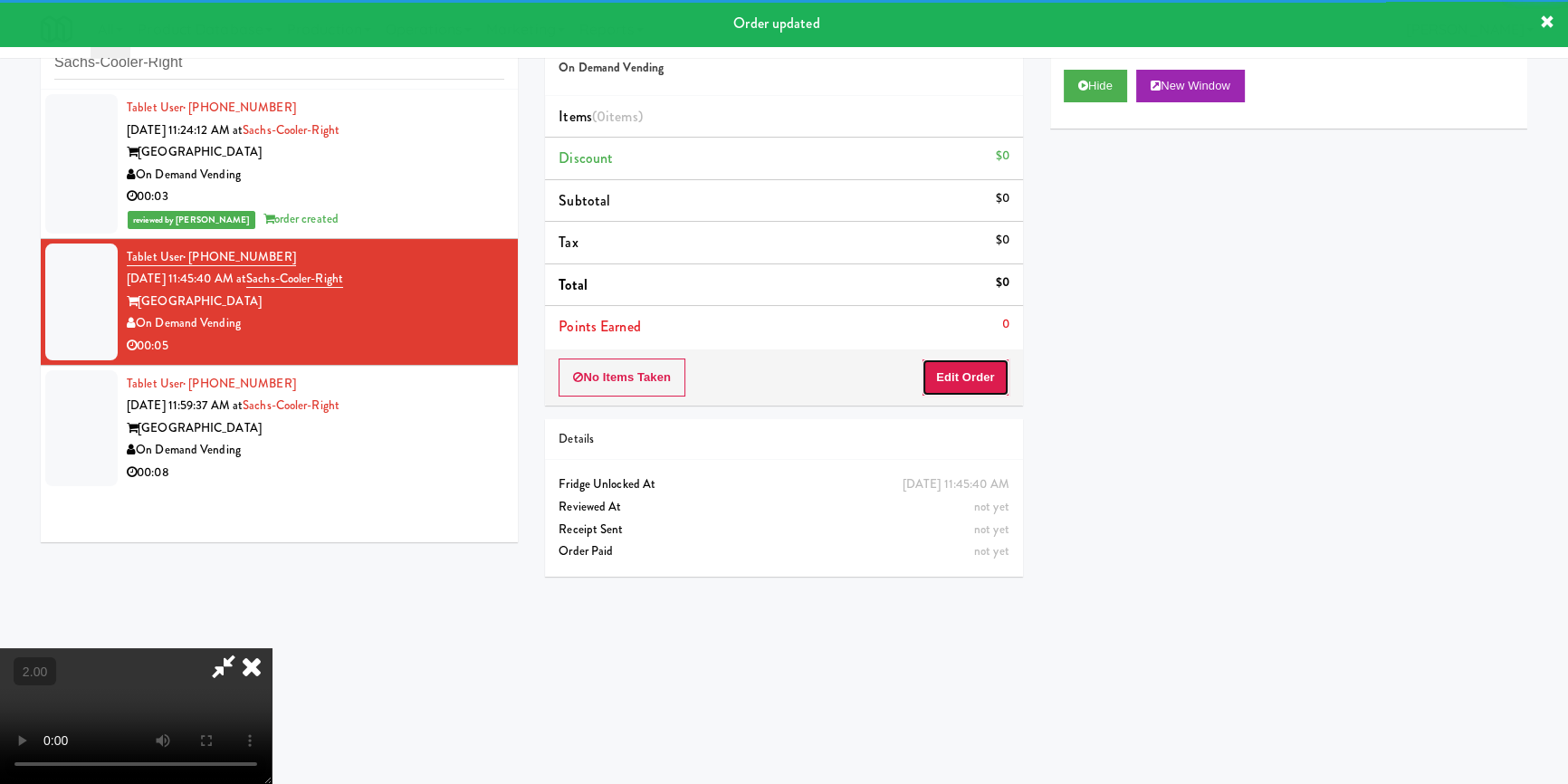
click at [973, 375] on button "Edit Order" at bounding box center [965, 378] width 88 height 38
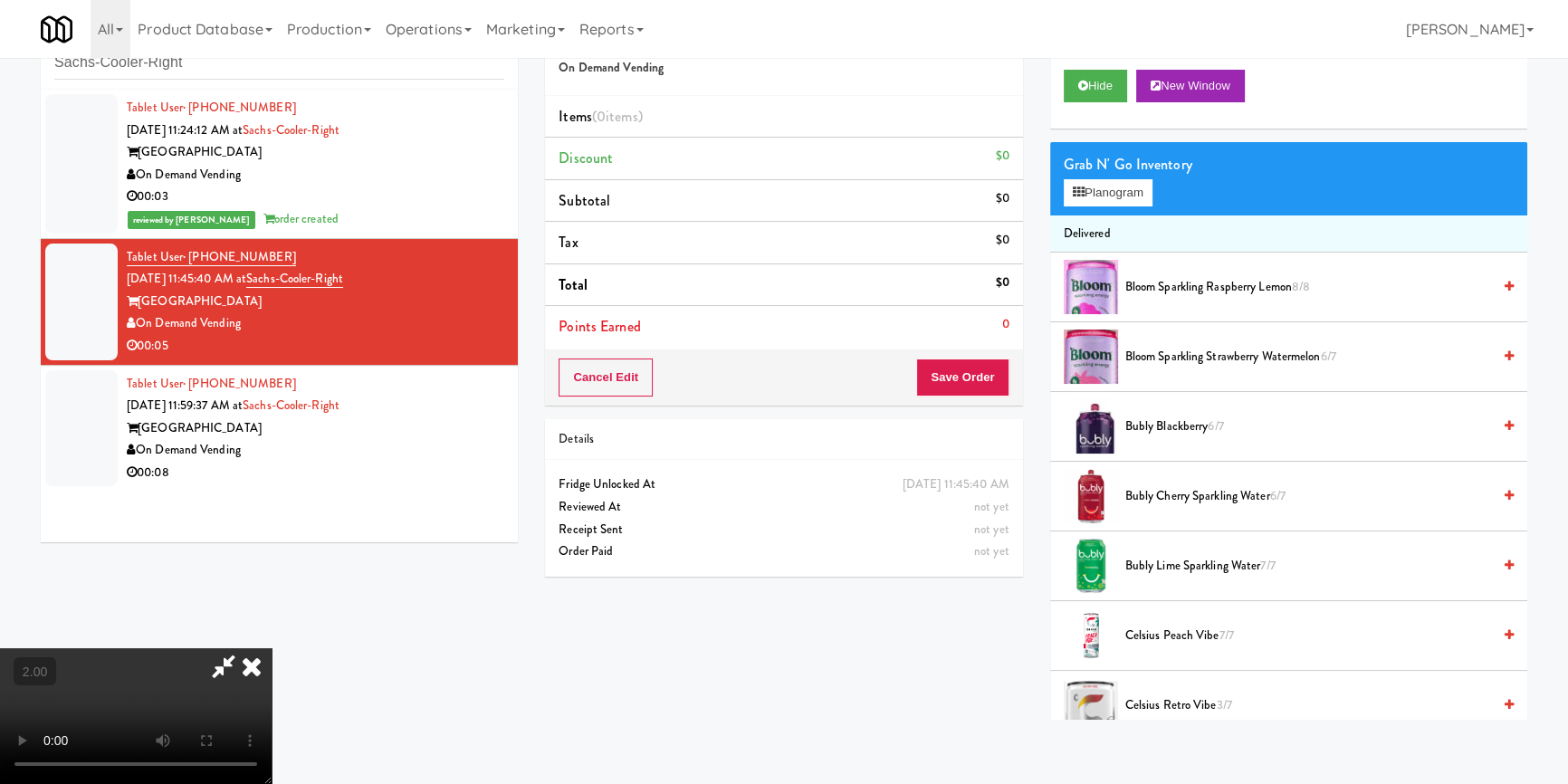
click at [271, 648] on video at bounding box center [136, 716] width 271 height 136
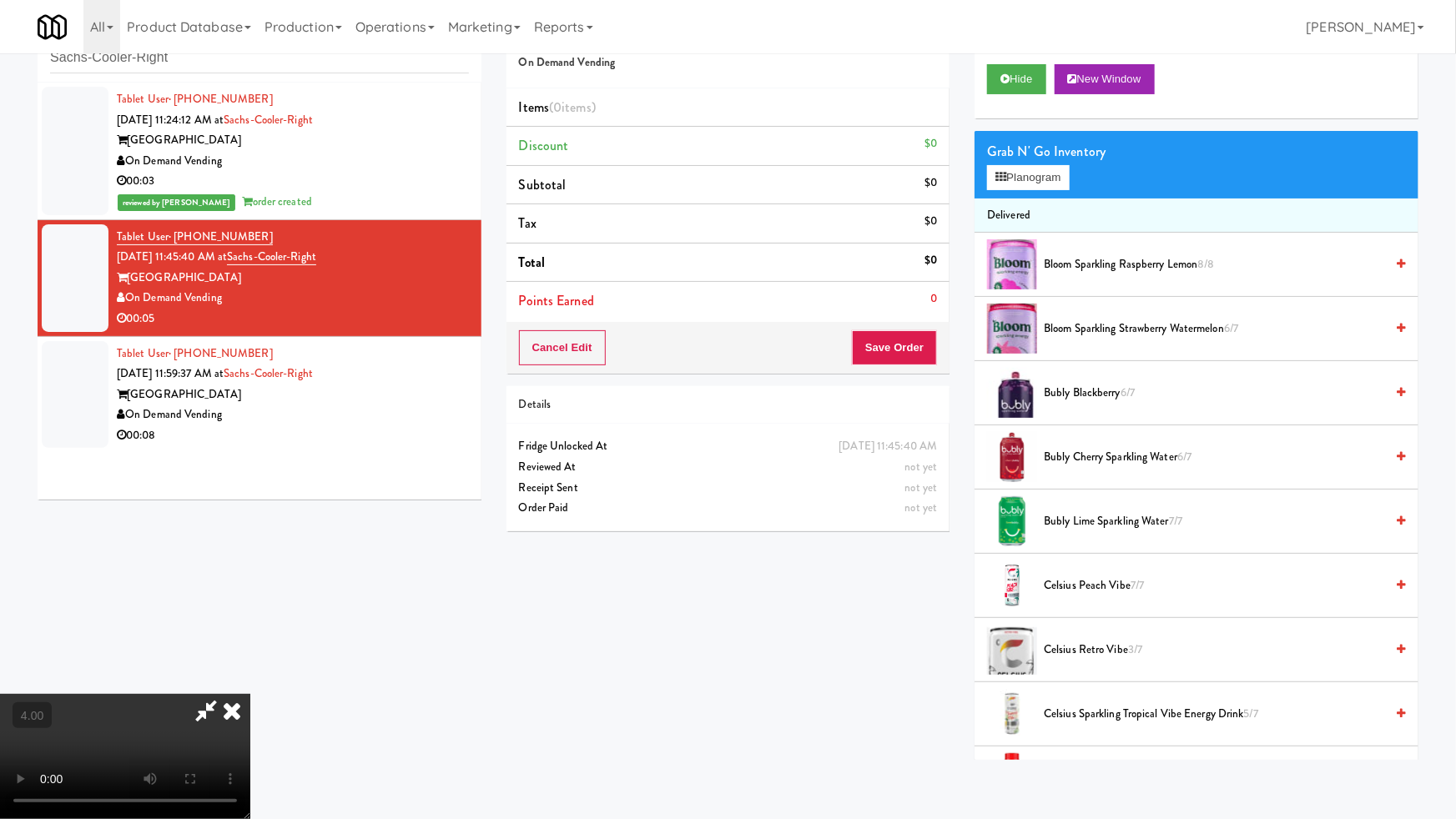
click at [250, 694] on video at bounding box center [125, 756] width 250 height 125
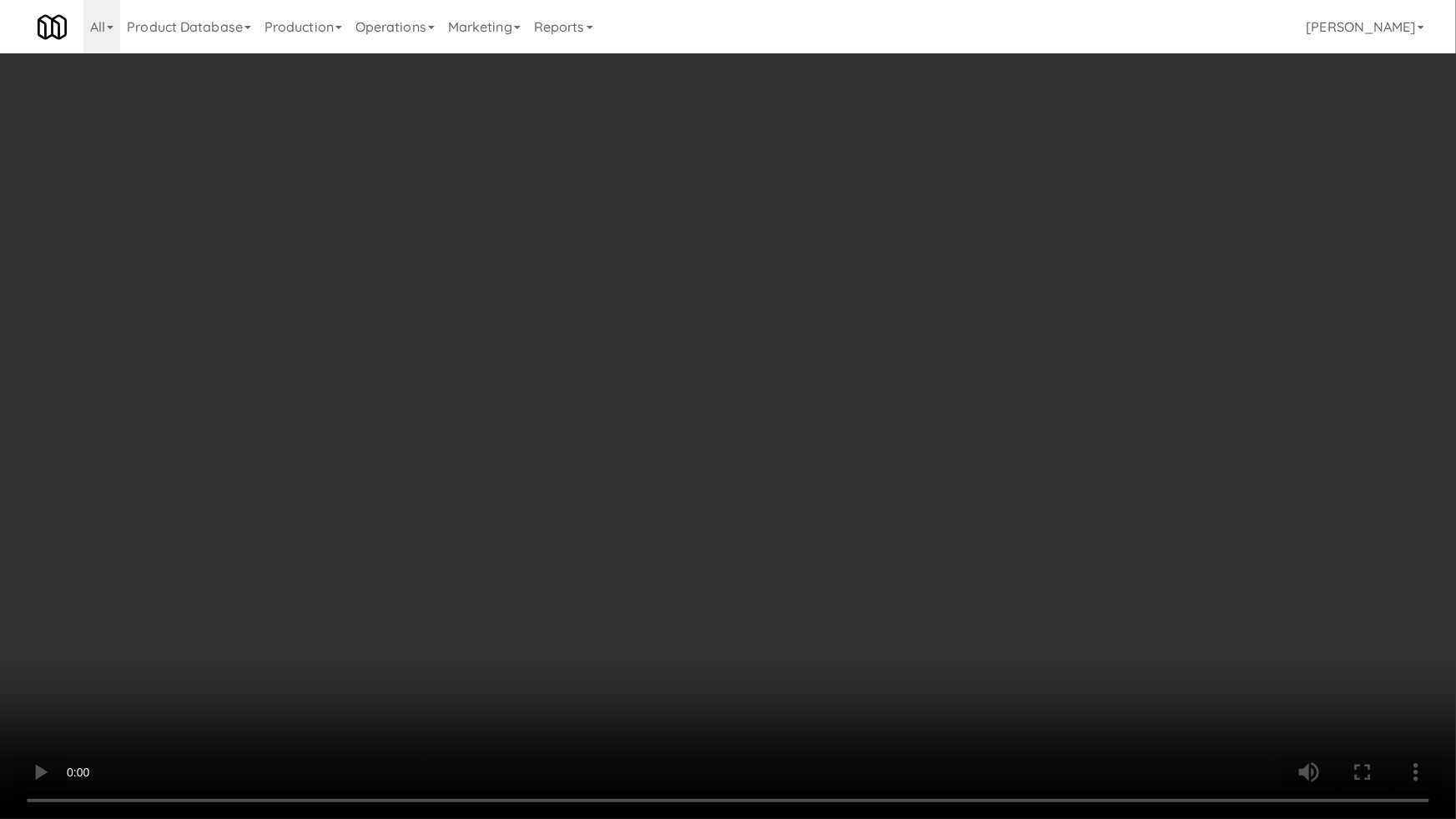
click at [693, 591] on video at bounding box center [728, 410] width 1456 height 819
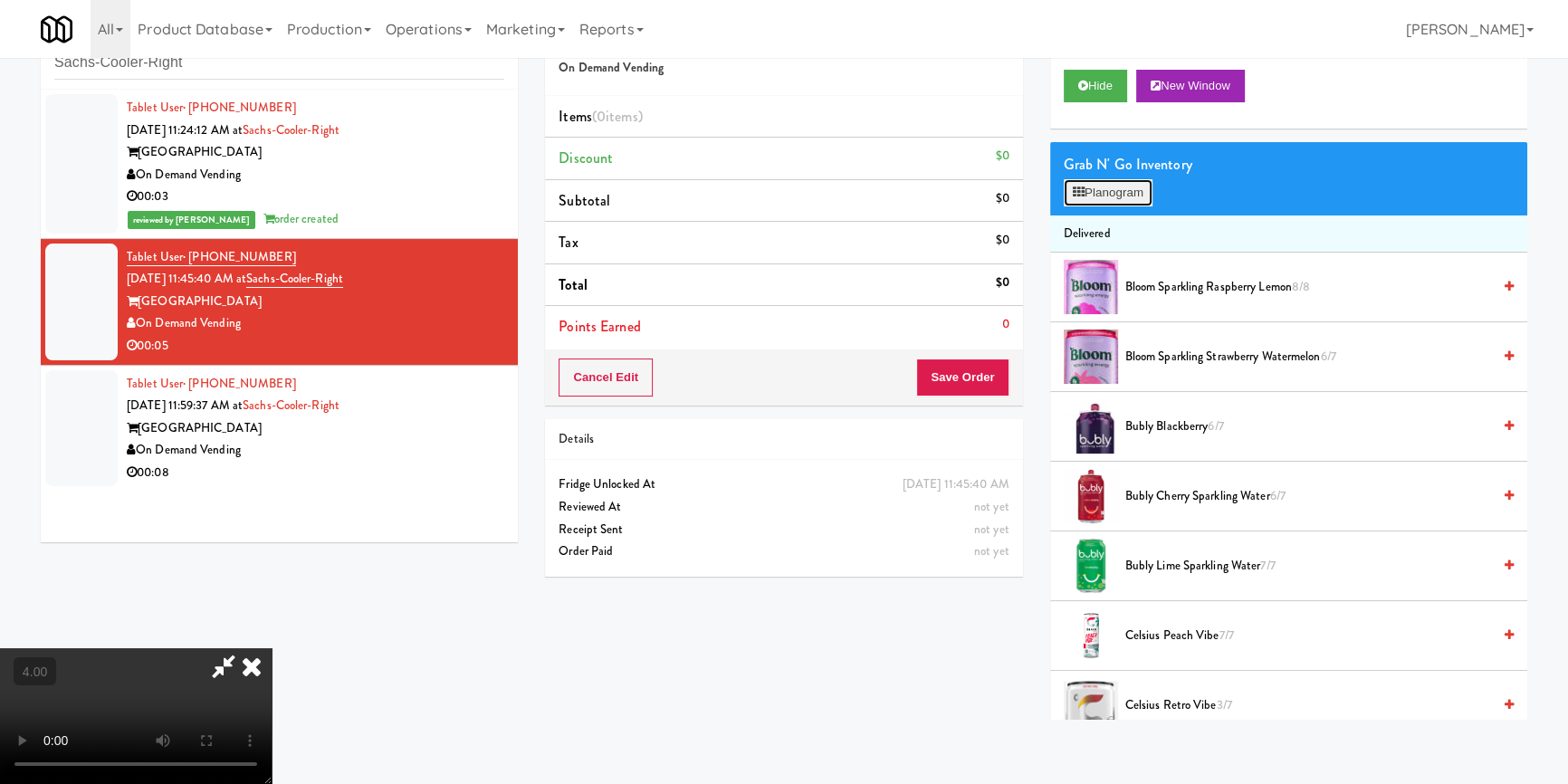
click at [1125, 187] on button "Planogram" at bounding box center [1108, 192] width 89 height 27
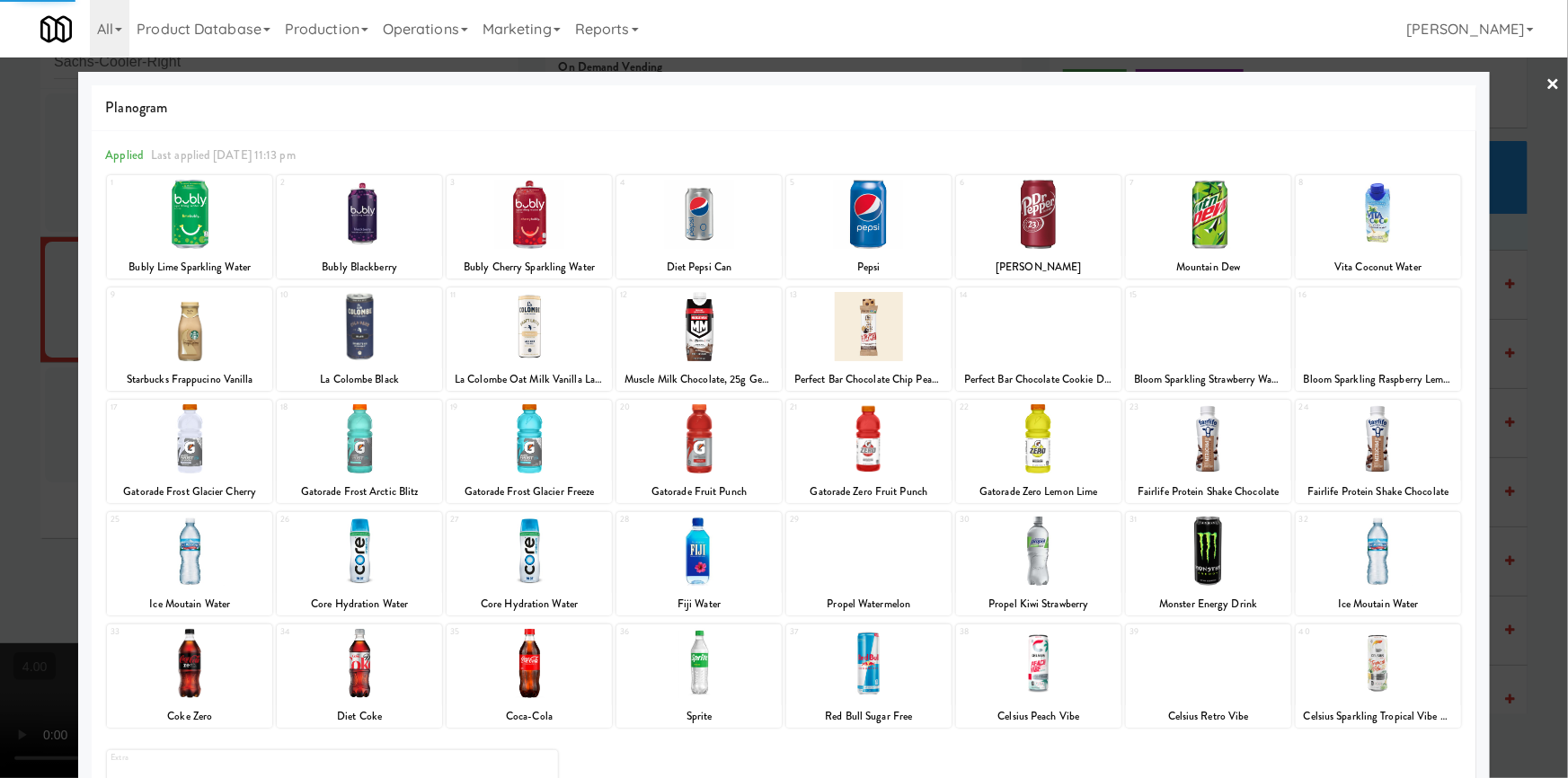
click at [164, 574] on div at bounding box center [189, 551] width 165 height 69
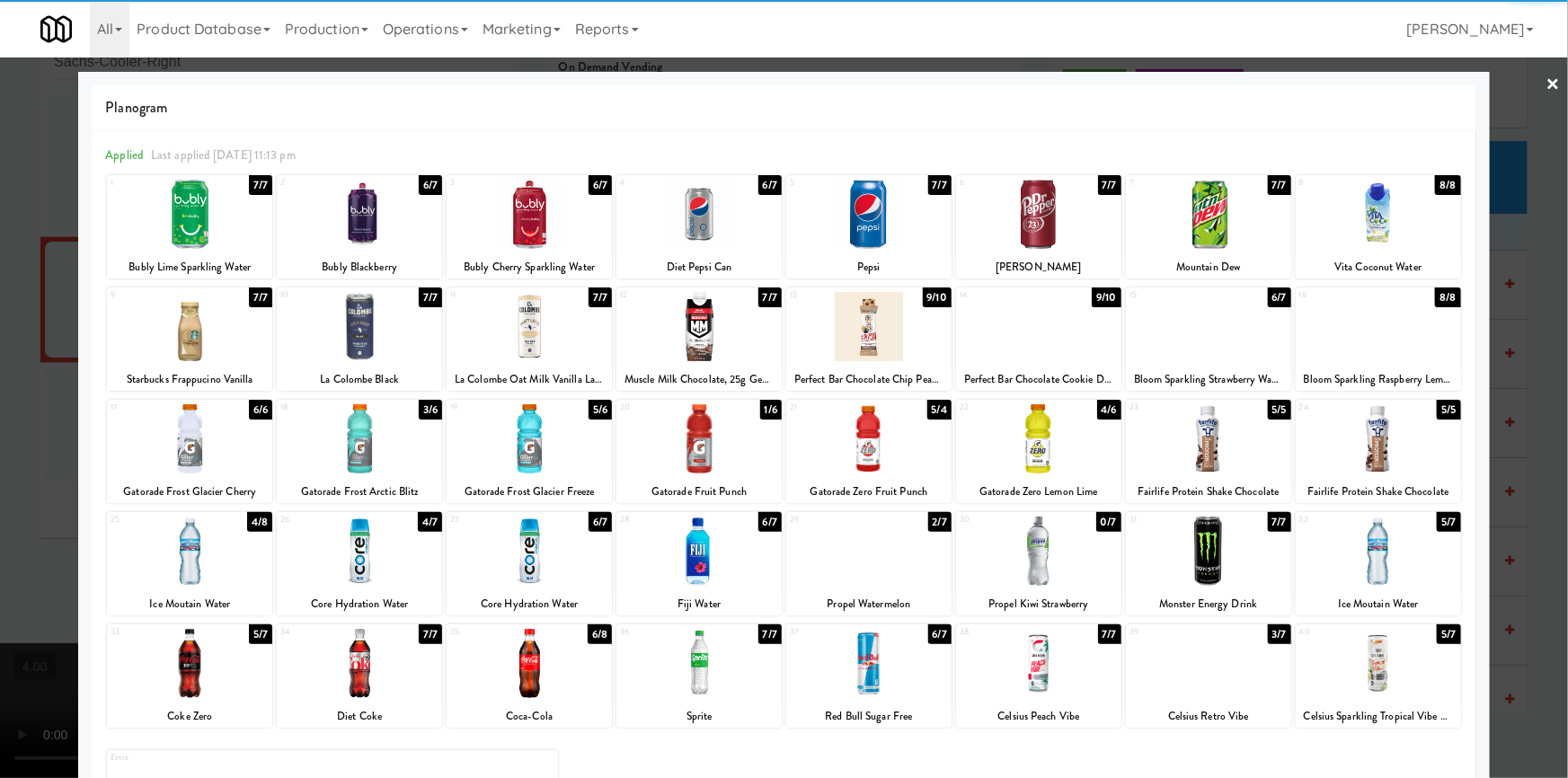
click at [249, 565] on div at bounding box center [189, 551] width 165 height 69
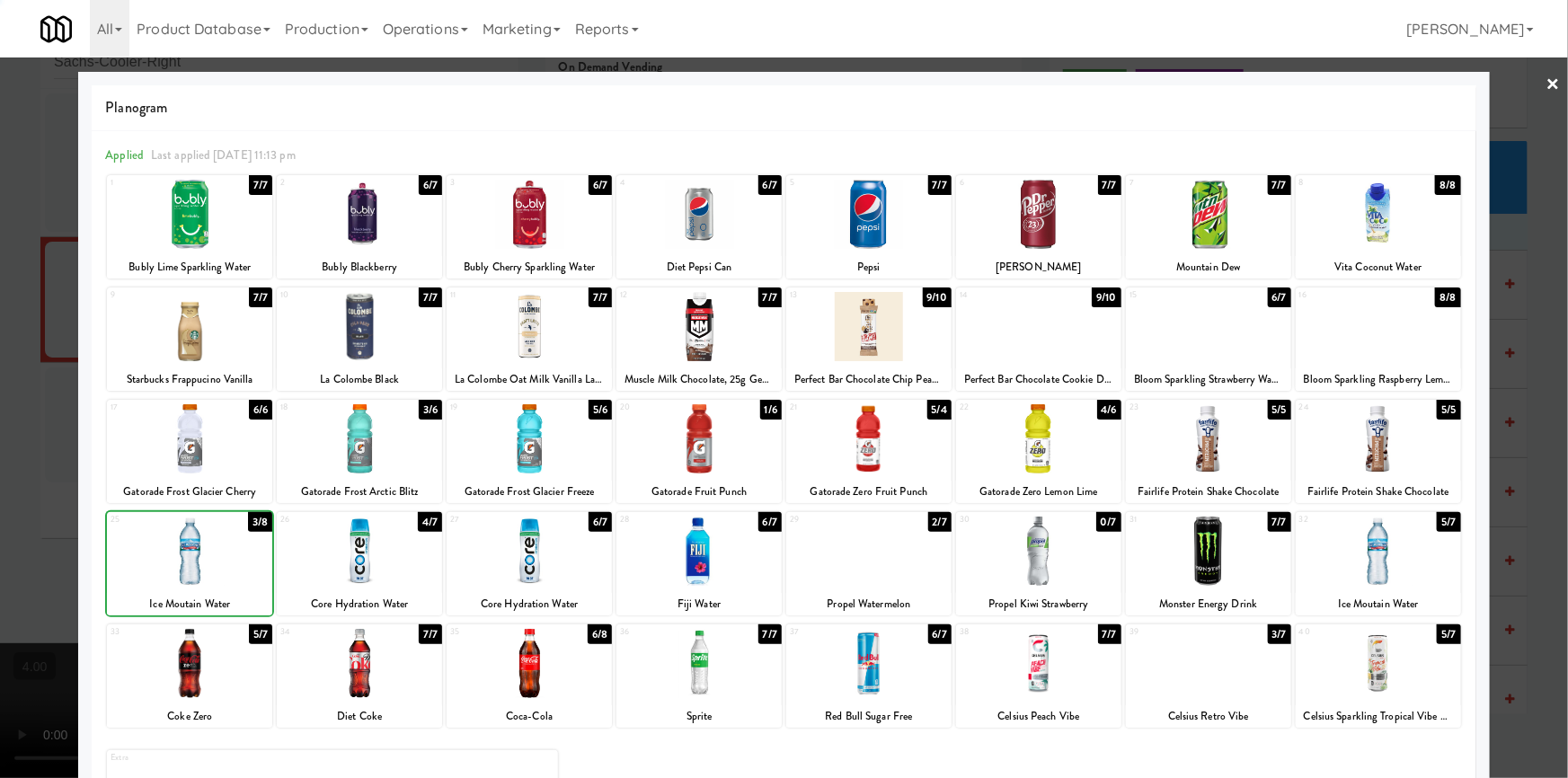
click at [0, 394] on div at bounding box center [784, 389] width 1568 height 778
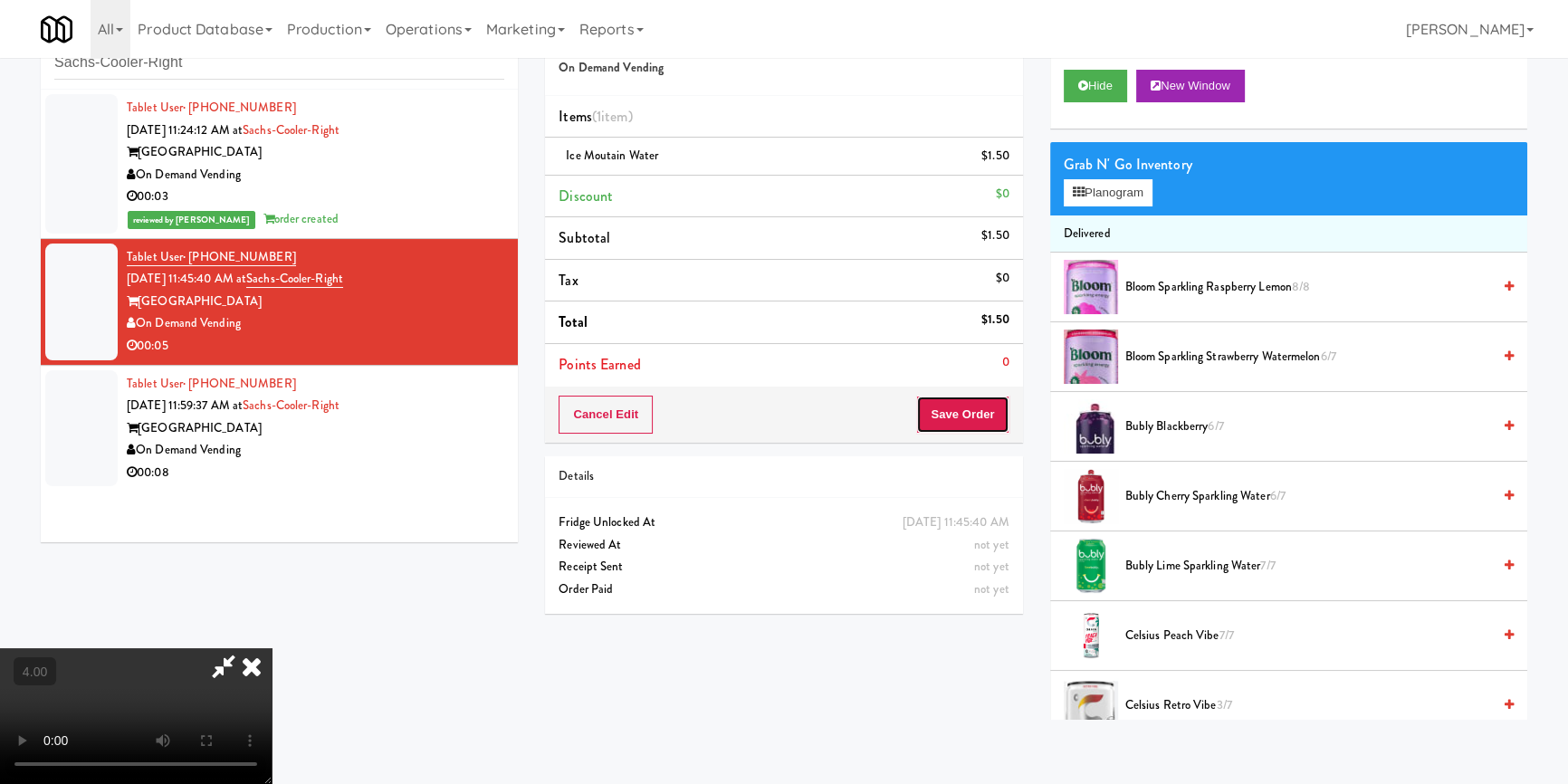
click at [953, 406] on button "Save Order" at bounding box center [962, 415] width 92 height 38
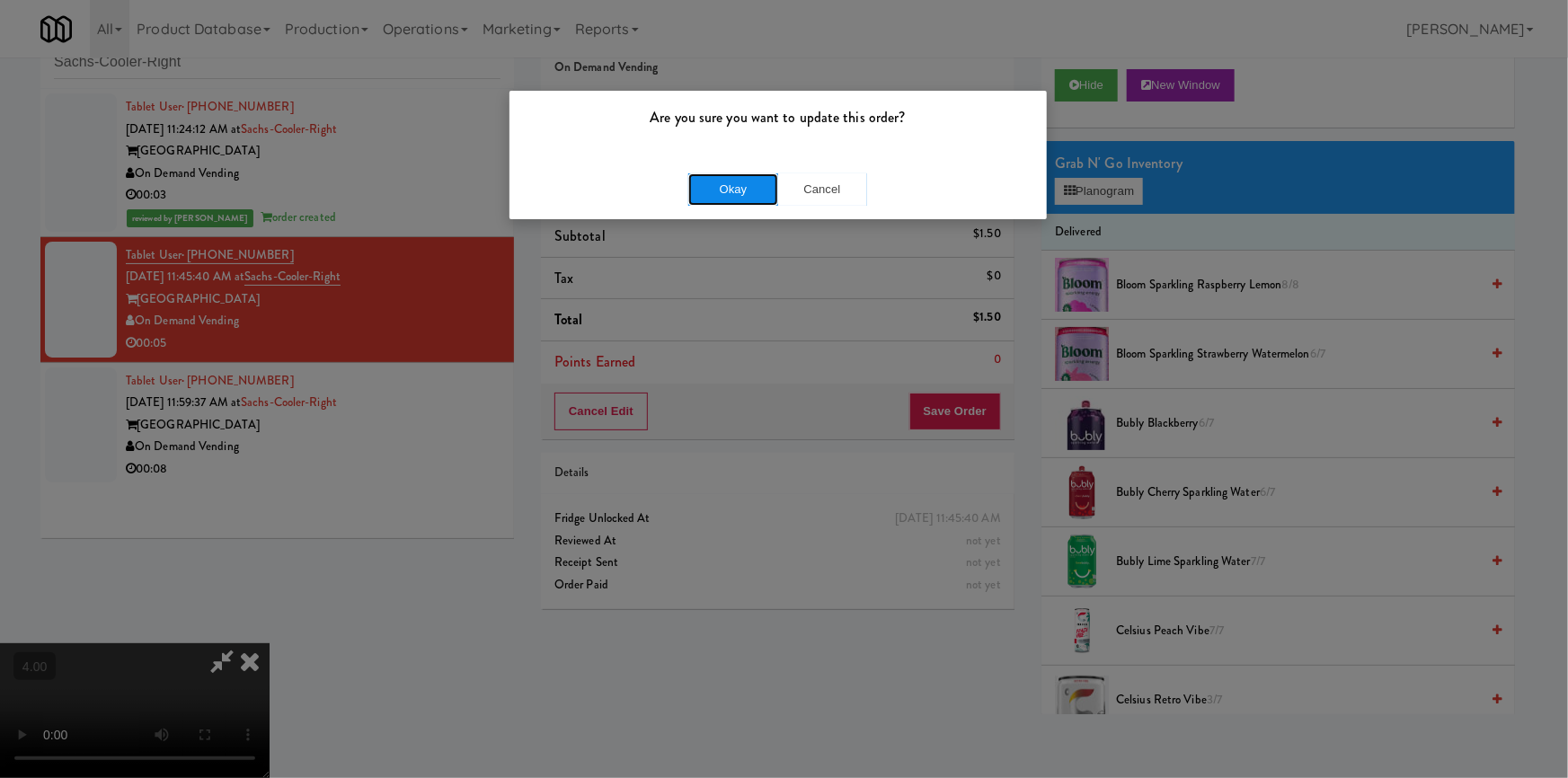
click at [736, 189] on button "Okay" at bounding box center [733, 190] width 90 height 32
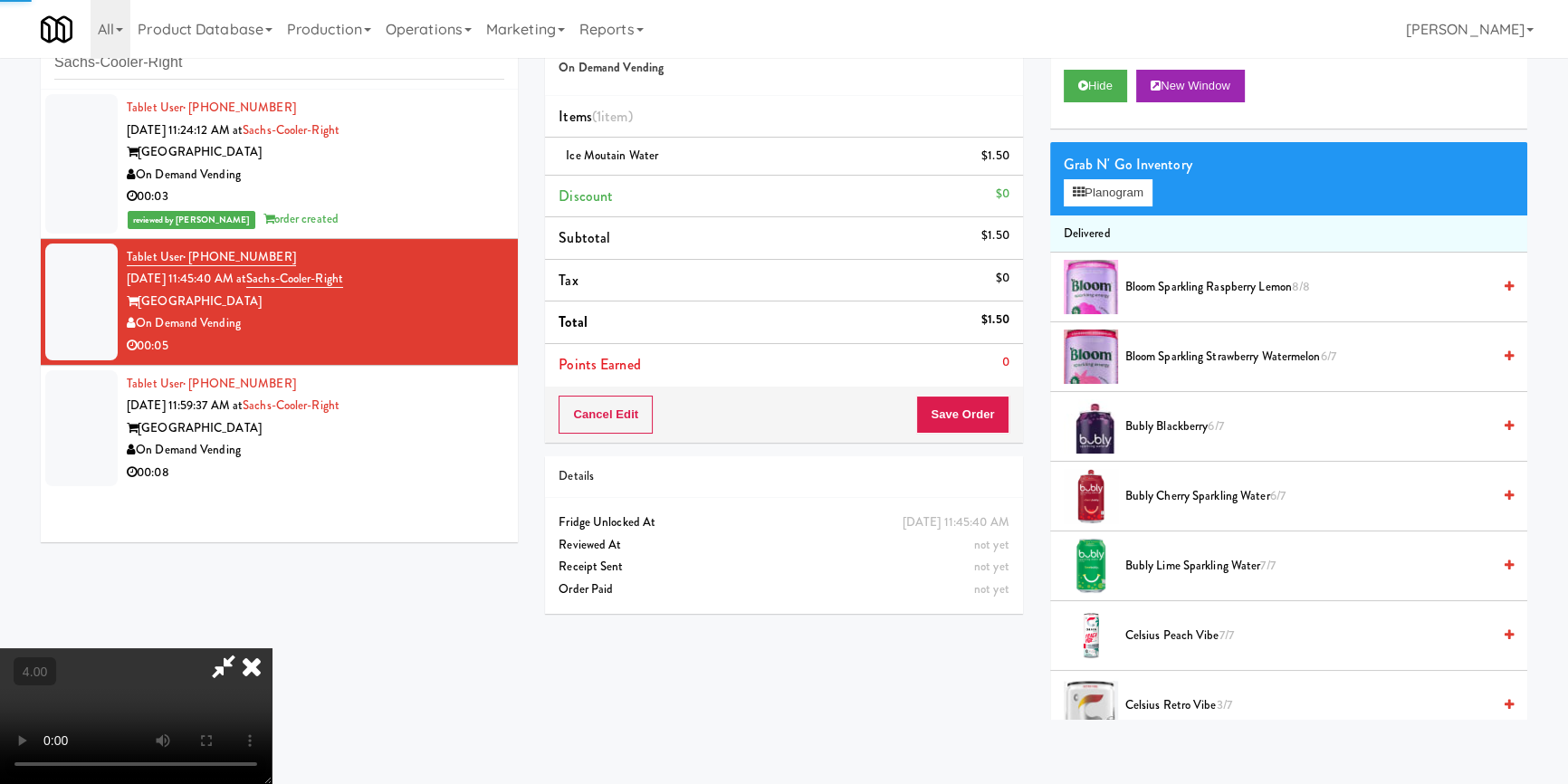
click at [271, 648] on icon at bounding box center [251, 667] width 39 height 37
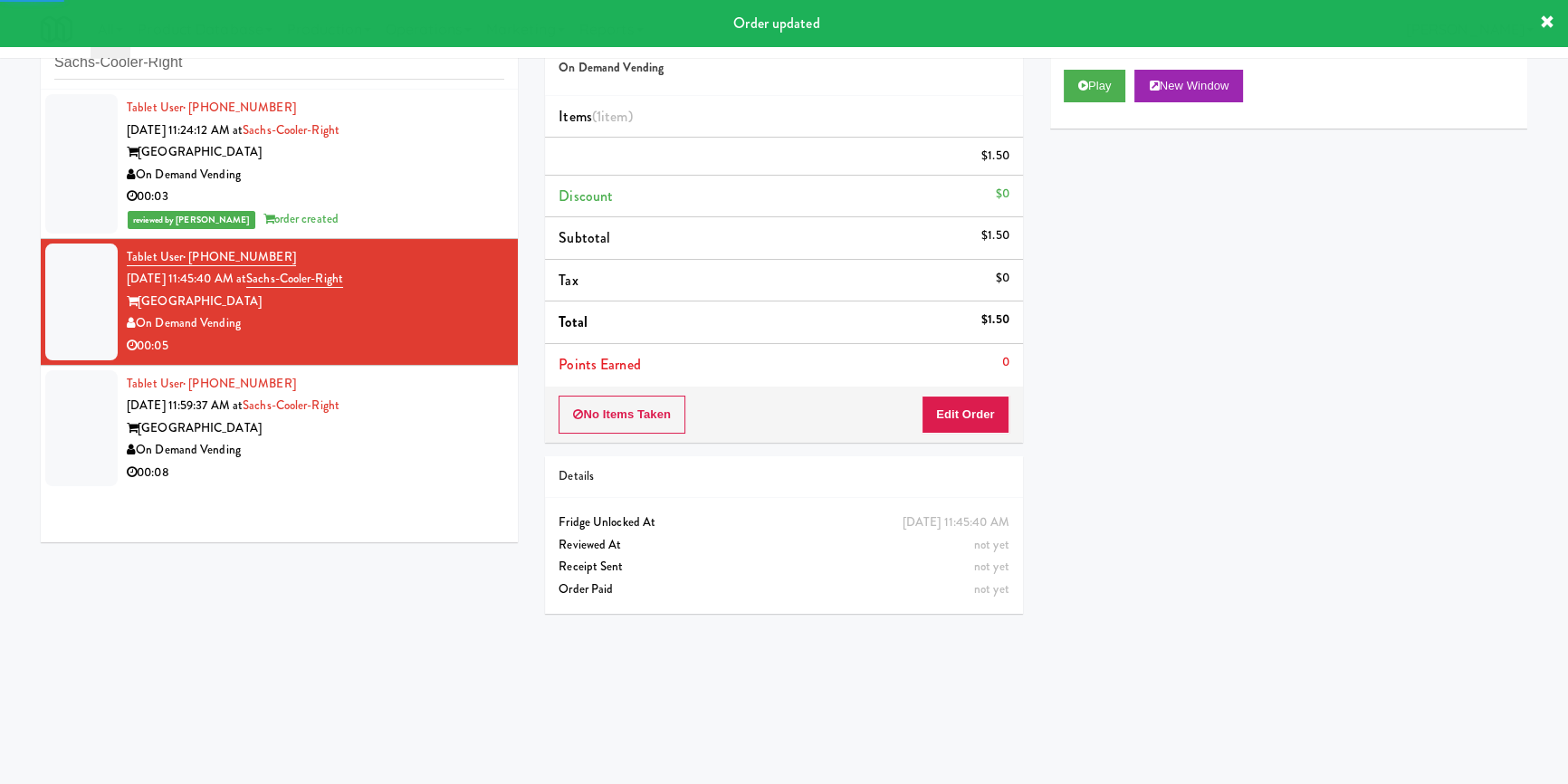
click at [441, 433] on div "[GEOGRAPHIC_DATA]" at bounding box center [316, 429] width 377 height 23
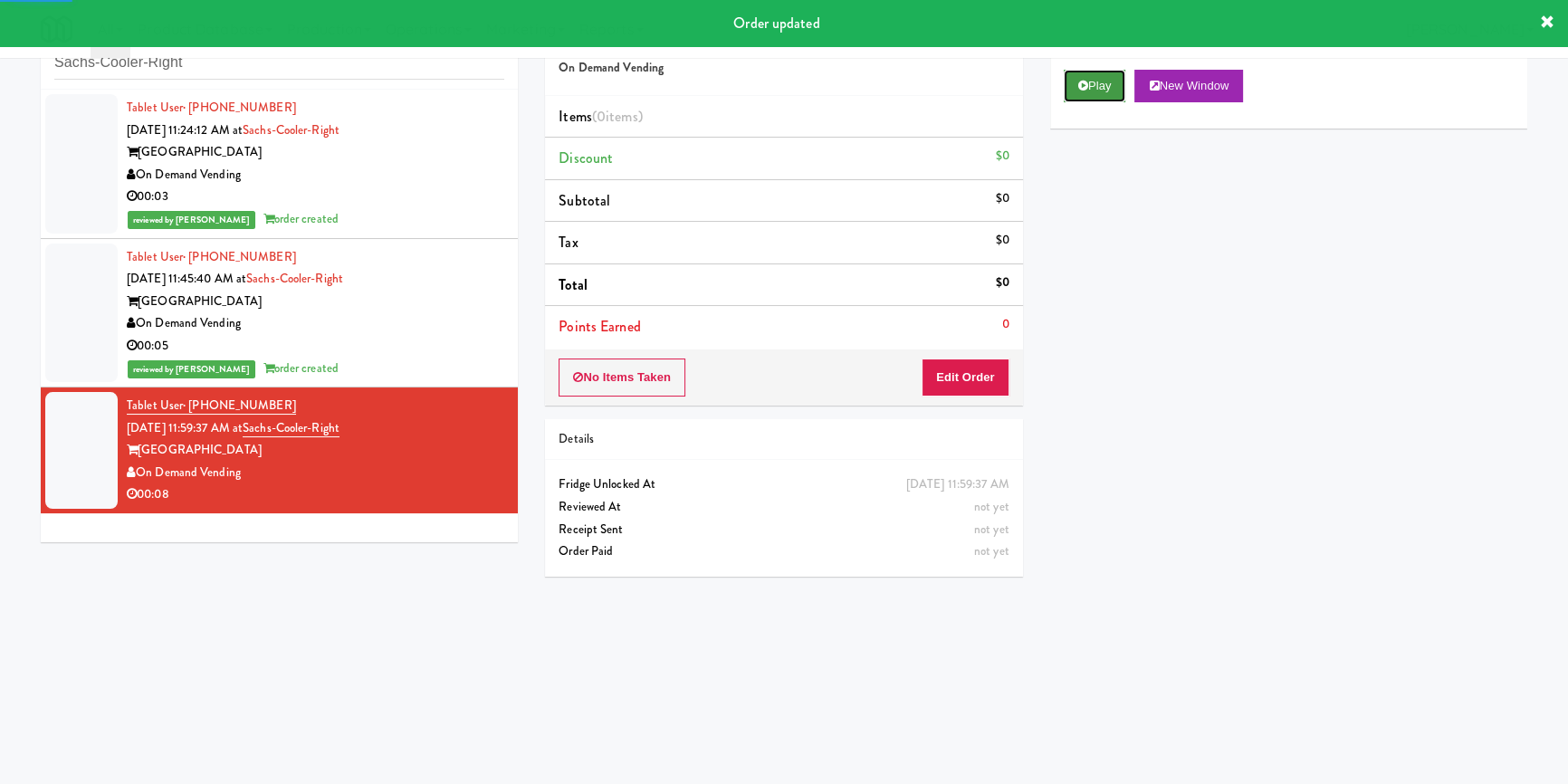
click at [1075, 89] on button "Play" at bounding box center [1095, 86] width 63 height 33
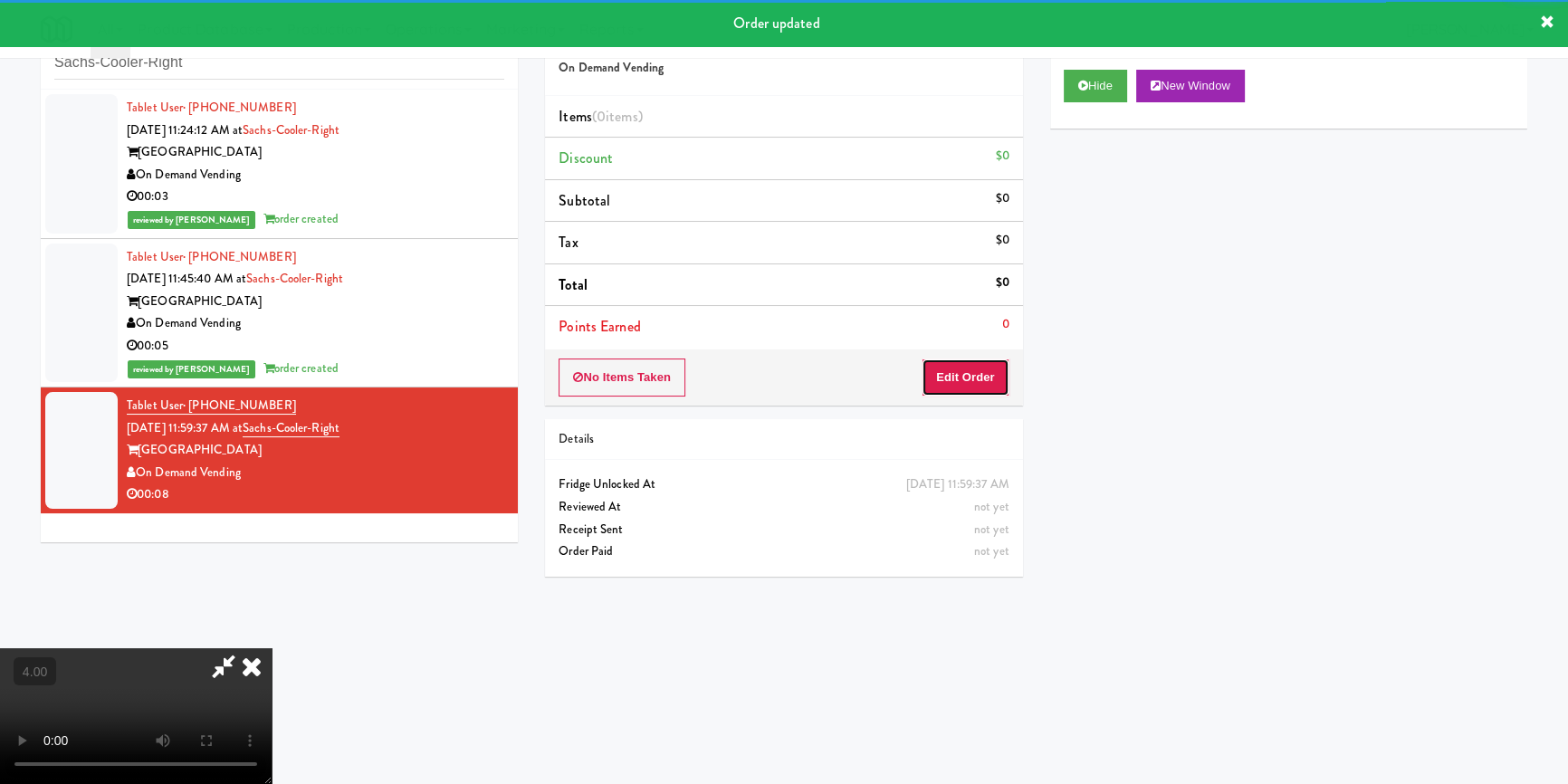
click at [966, 388] on button "Edit Order" at bounding box center [965, 378] width 88 height 38
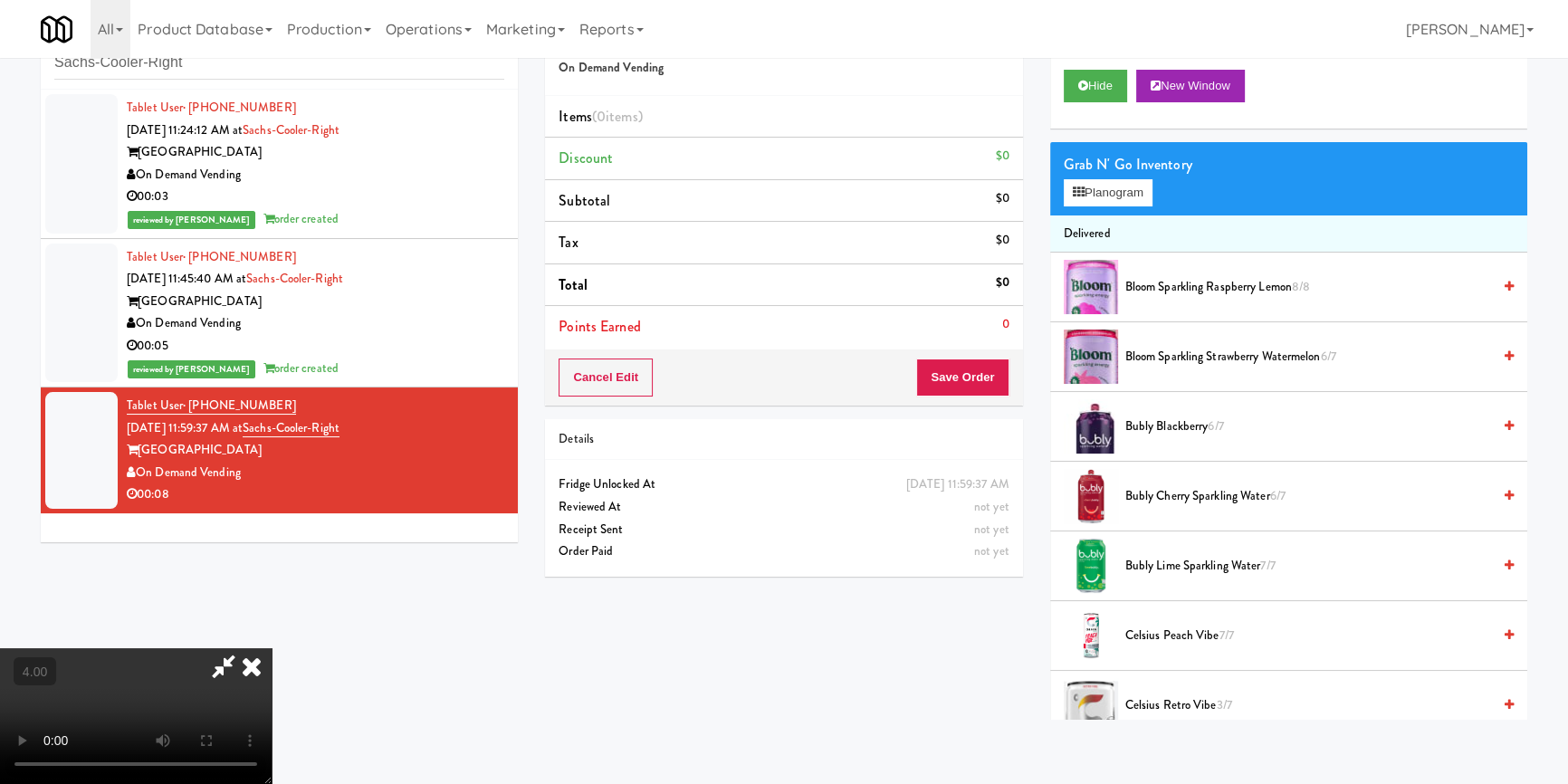
click at [271, 653] on video at bounding box center [136, 716] width 271 height 136
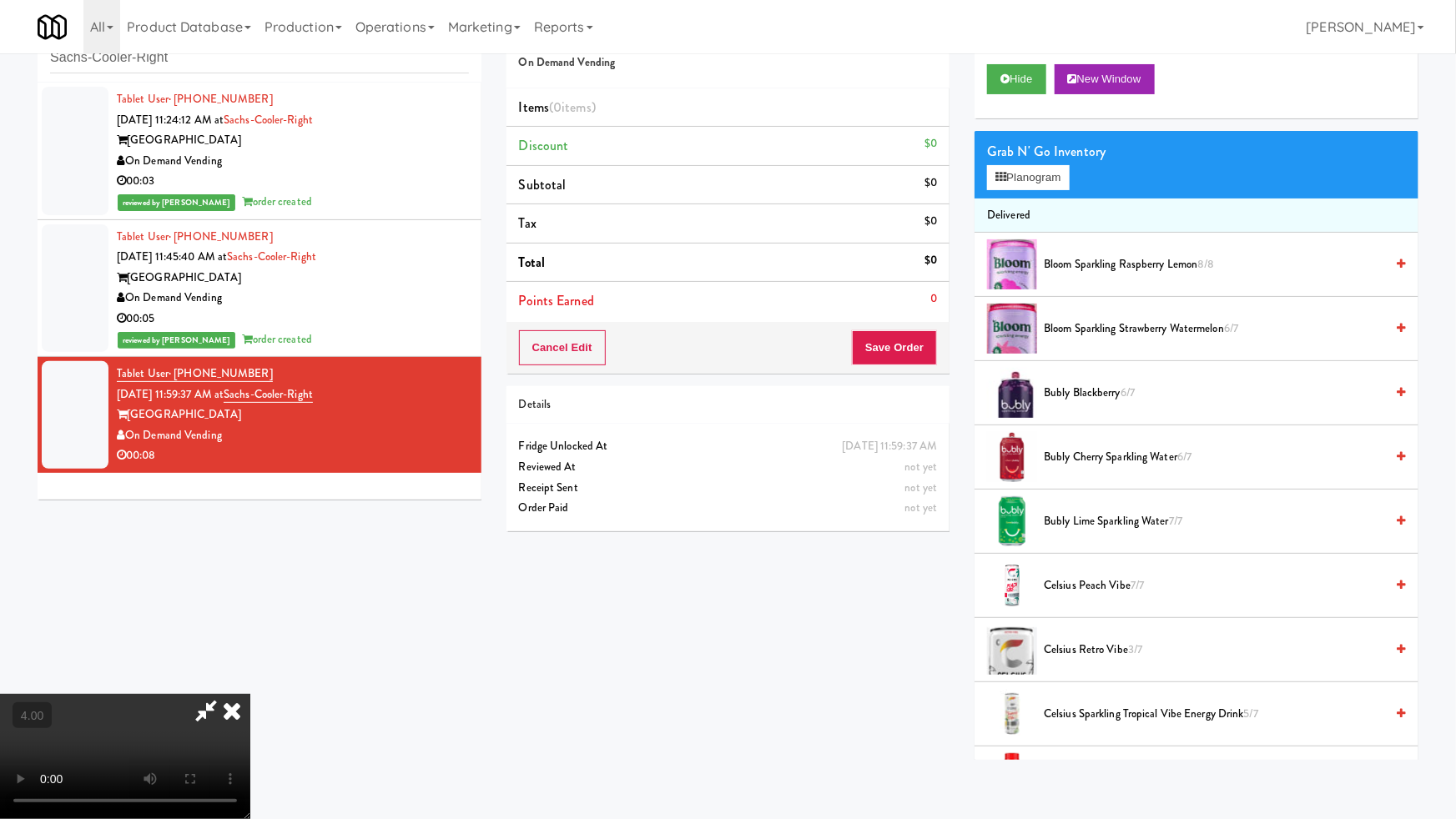
click at [250, 694] on video at bounding box center [125, 756] width 250 height 125
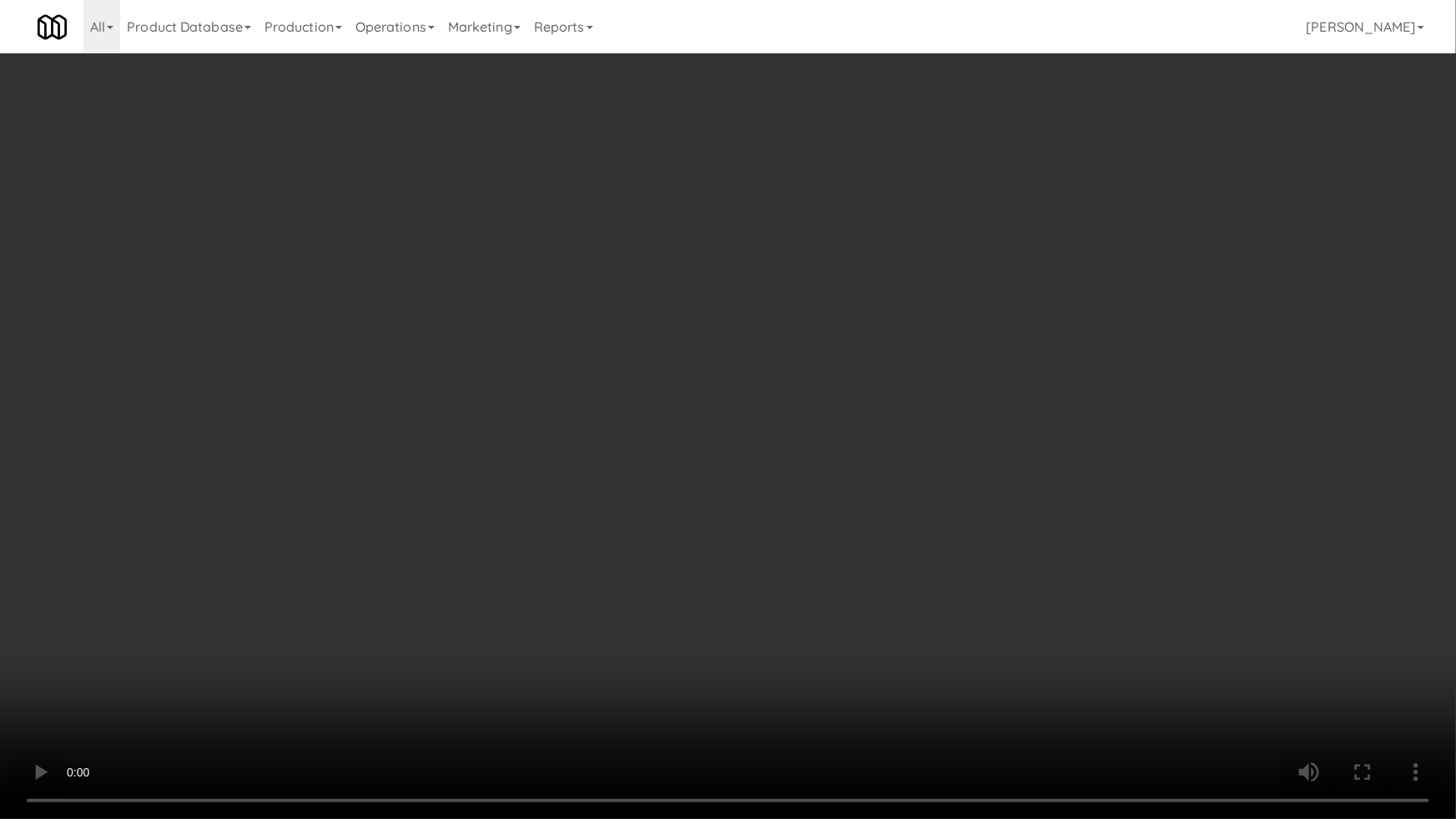
drag, startPoint x: 635, startPoint y: 587, endPoint x: 884, endPoint y: 345, distance: 347.2
click at [637, 586] on video at bounding box center [728, 410] width 1456 height 819
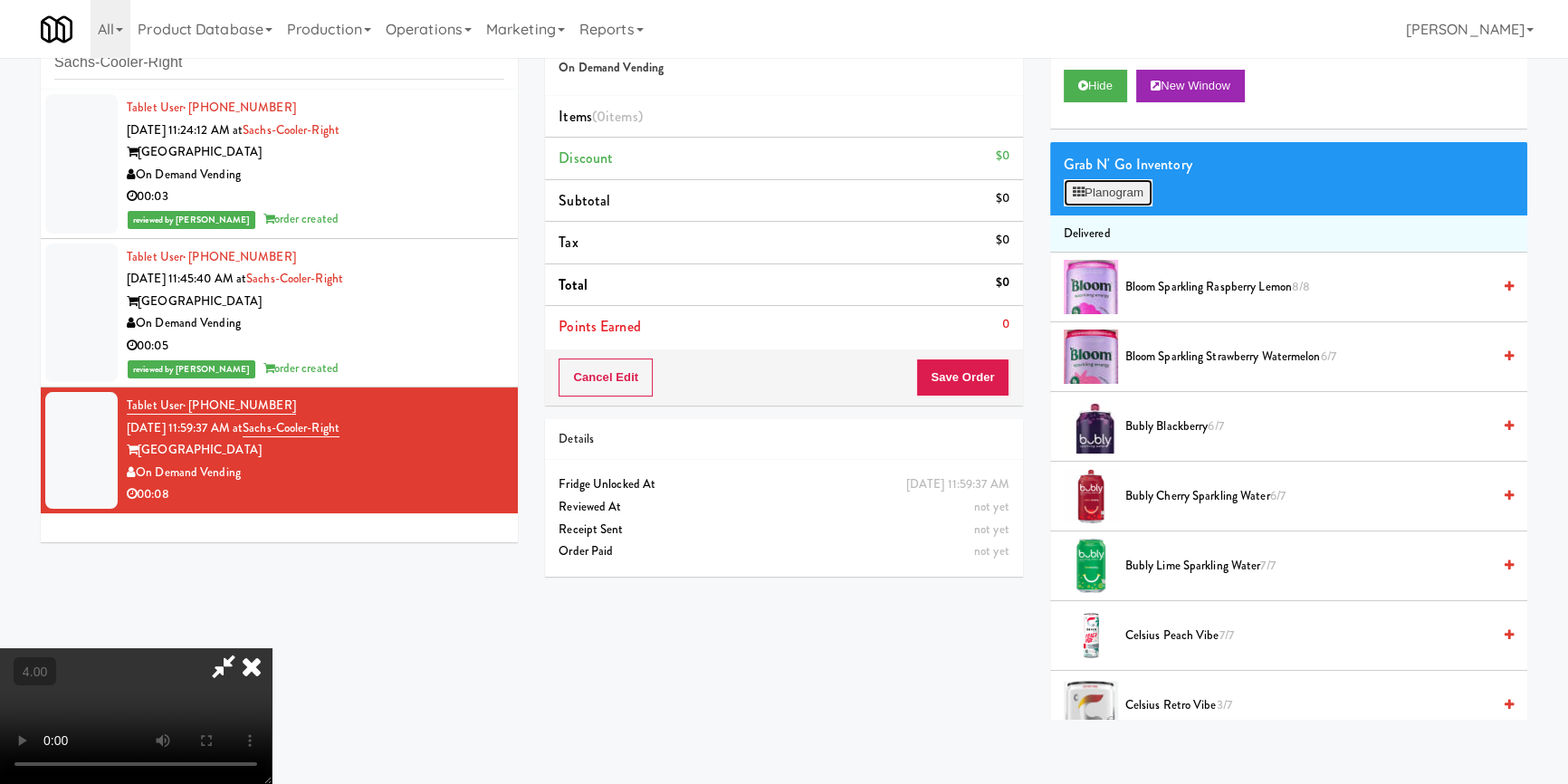
click at [1127, 197] on button "Planogram" at bounding box center [1108, 192] width 89 height 27
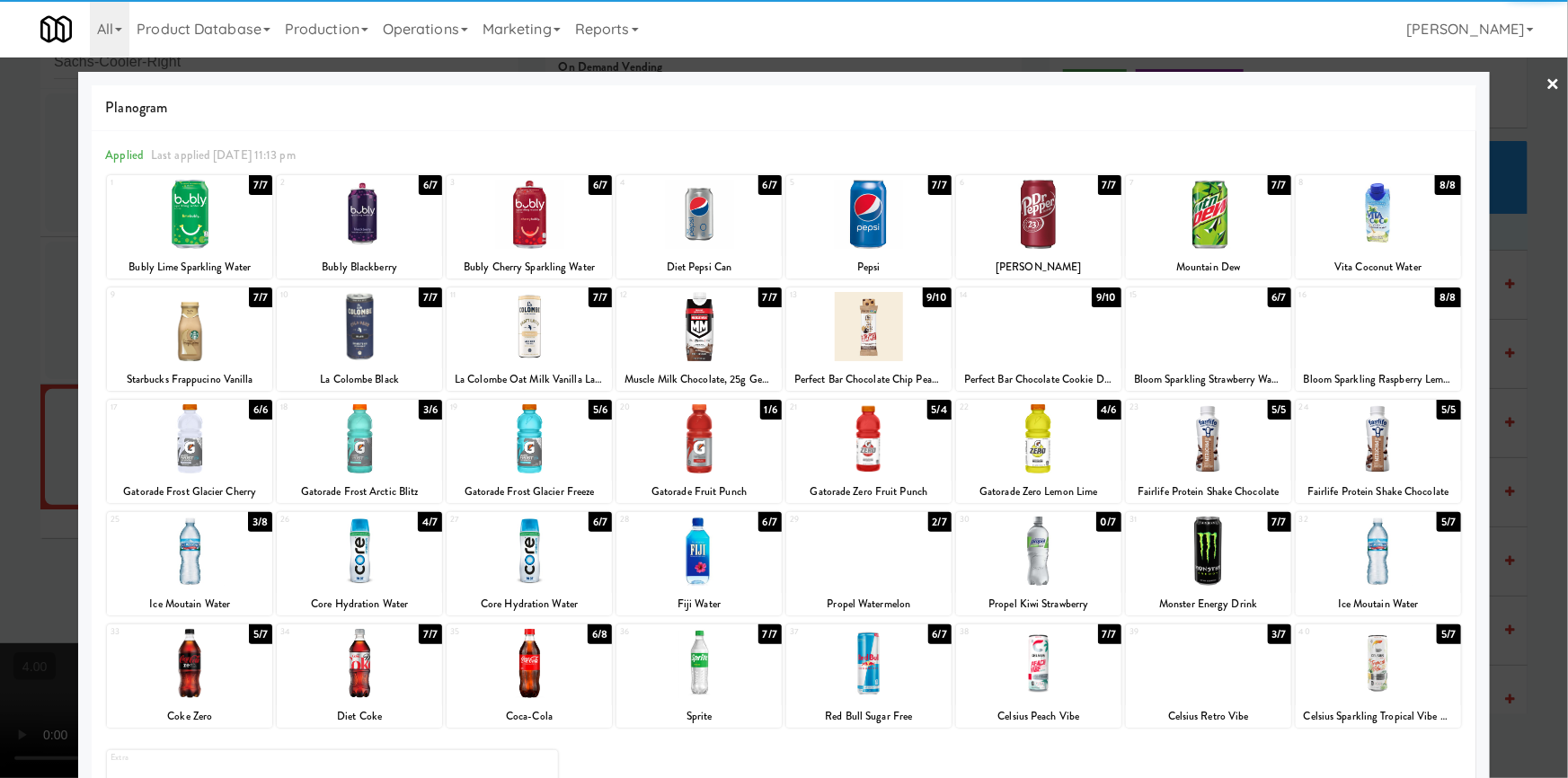
click at [1052, 664] on div at bounding box center [1038, 663] width 165 height 69
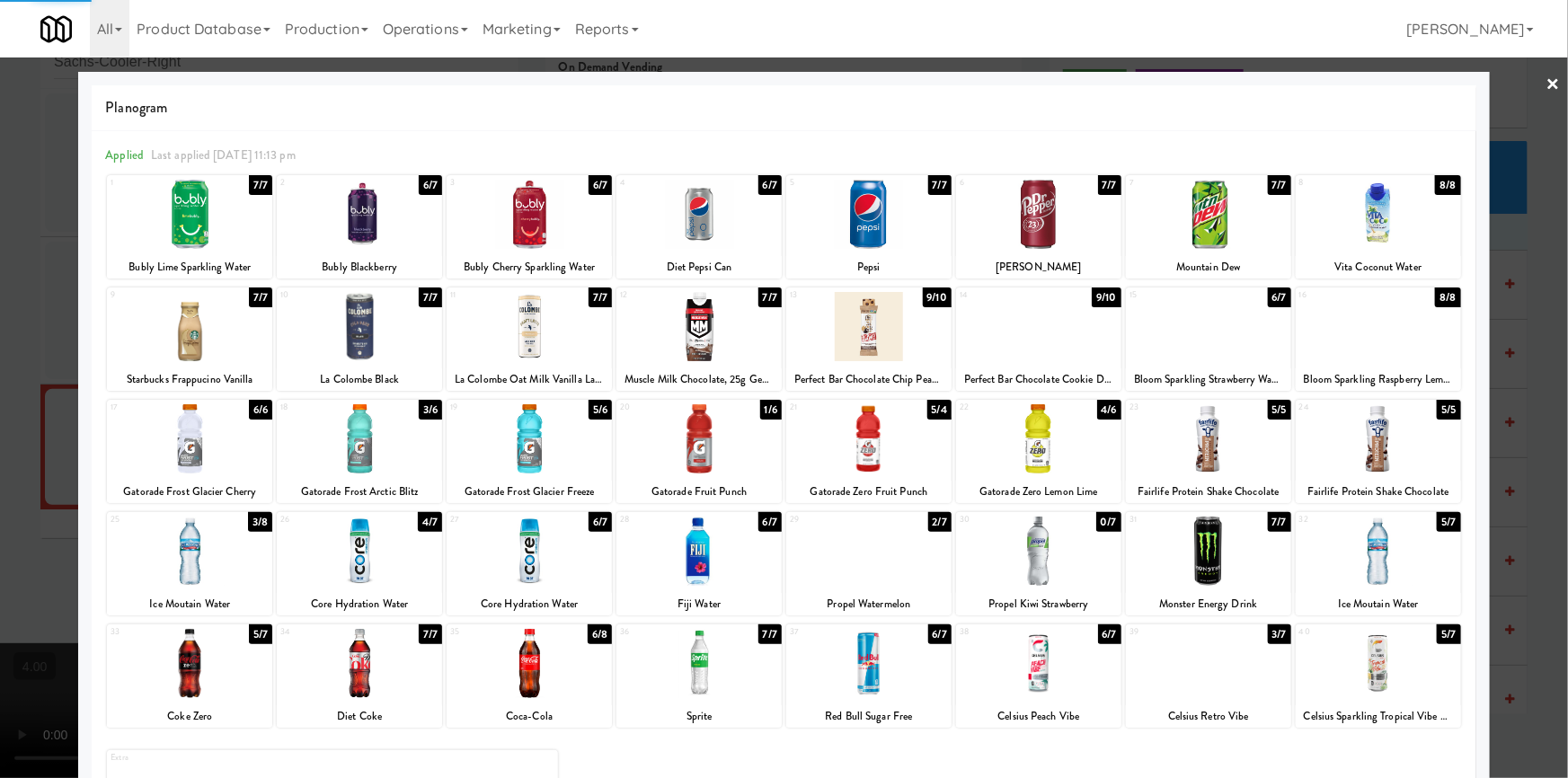
click at [0, 381] on div at bounding box center [784, 389] width 1568 height 778
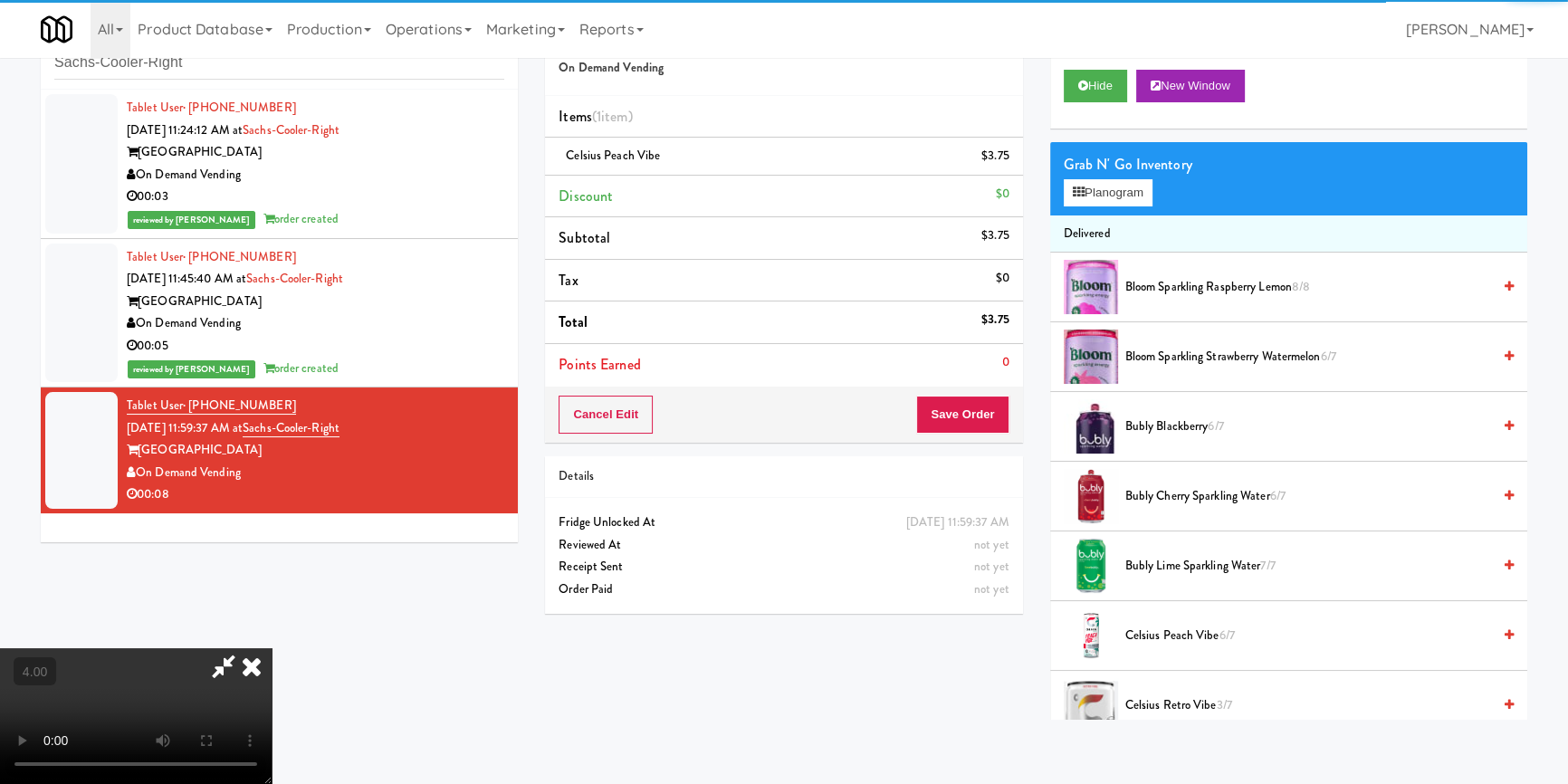
click at [271, 648] on video at bounding box center [136, 716] width 271 height 136
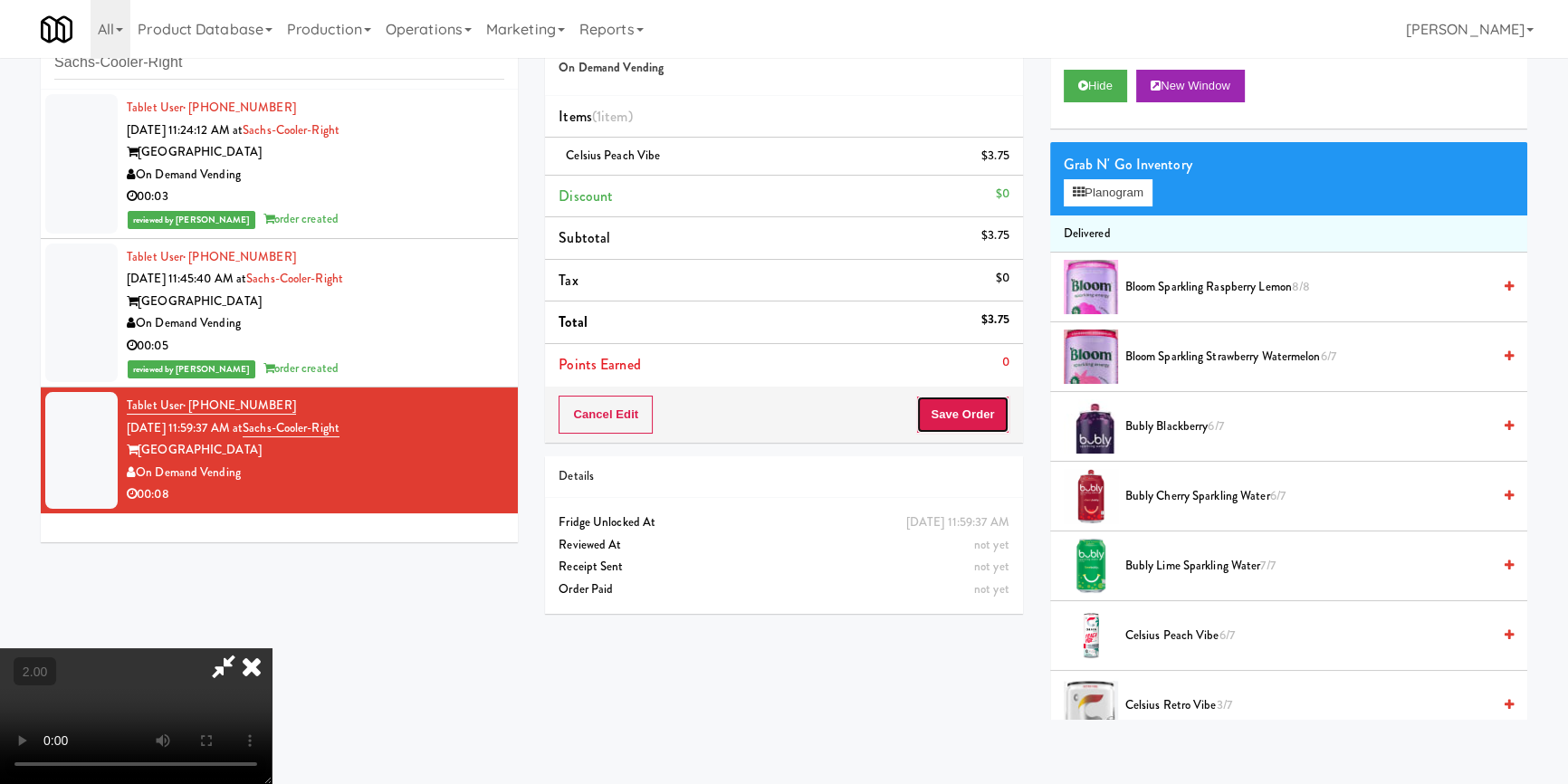
click at [968, 403] on button "Save Order" at bounding box center [962, 415] width 92 height 38
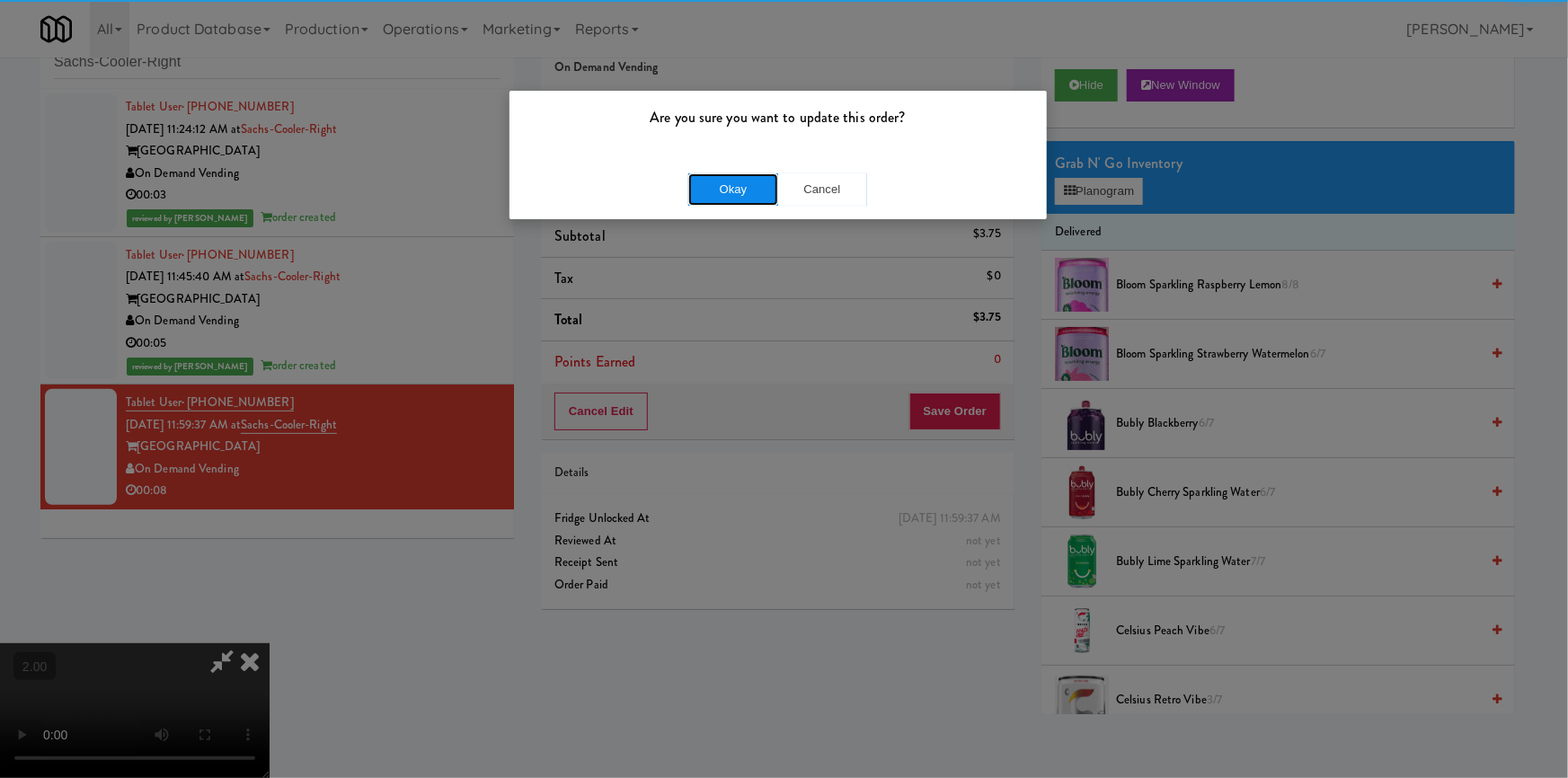
click at [746, 182] on button "Okay" at bounding box center [733, 190] width 90 height 32
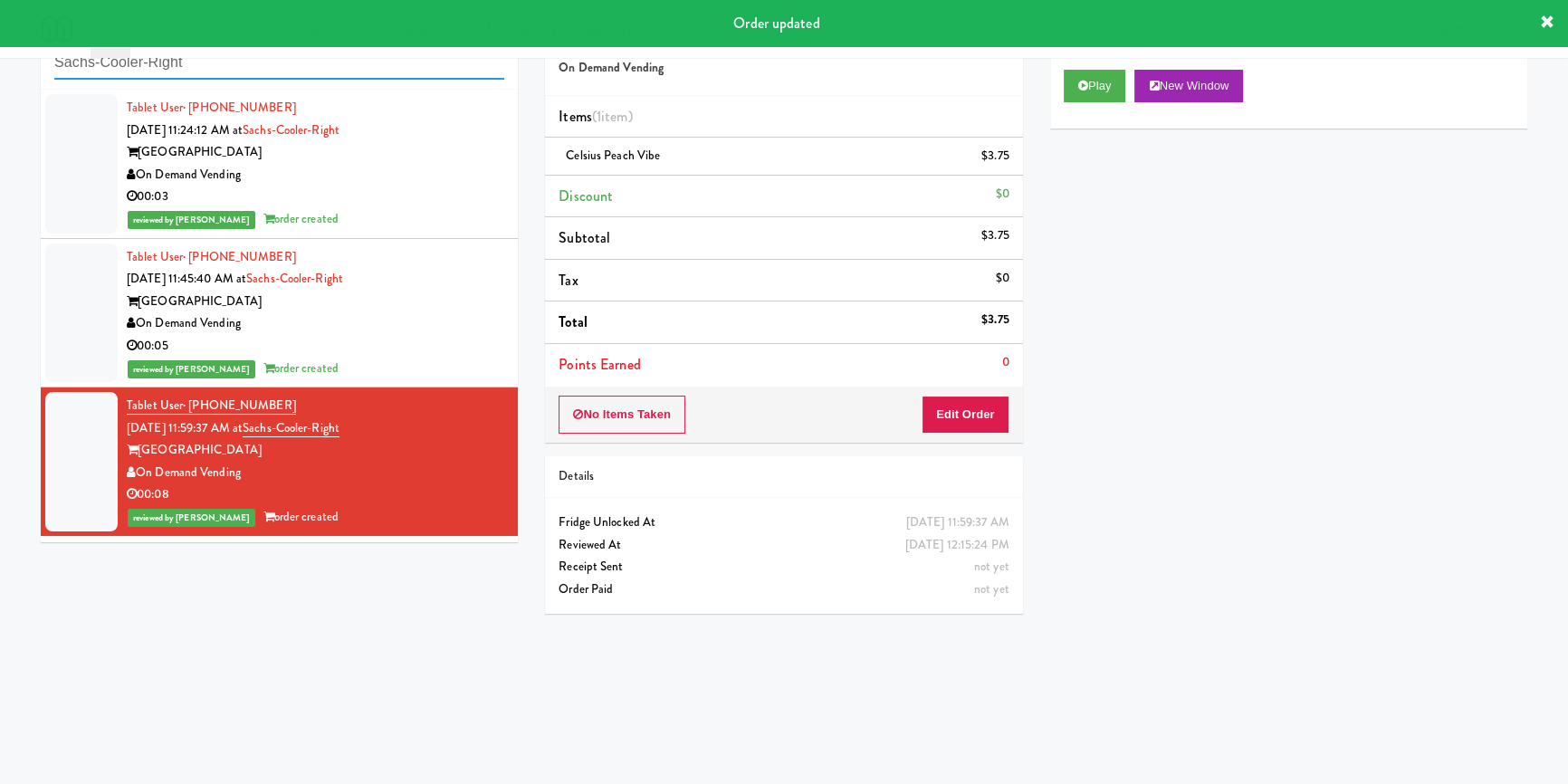
paste input "Union24 - Combo - (Big Lobby)"
drag, startPoint x: 190, startPoint y: 63, endPoint x: 0, endPoint y: 53, distance: 190.3
click at [0, 53] on body "Order updated Are you sure you want to update this order? Okay Cancel Okay Are …" at bounding box center [784, 392] width 1568 height 784
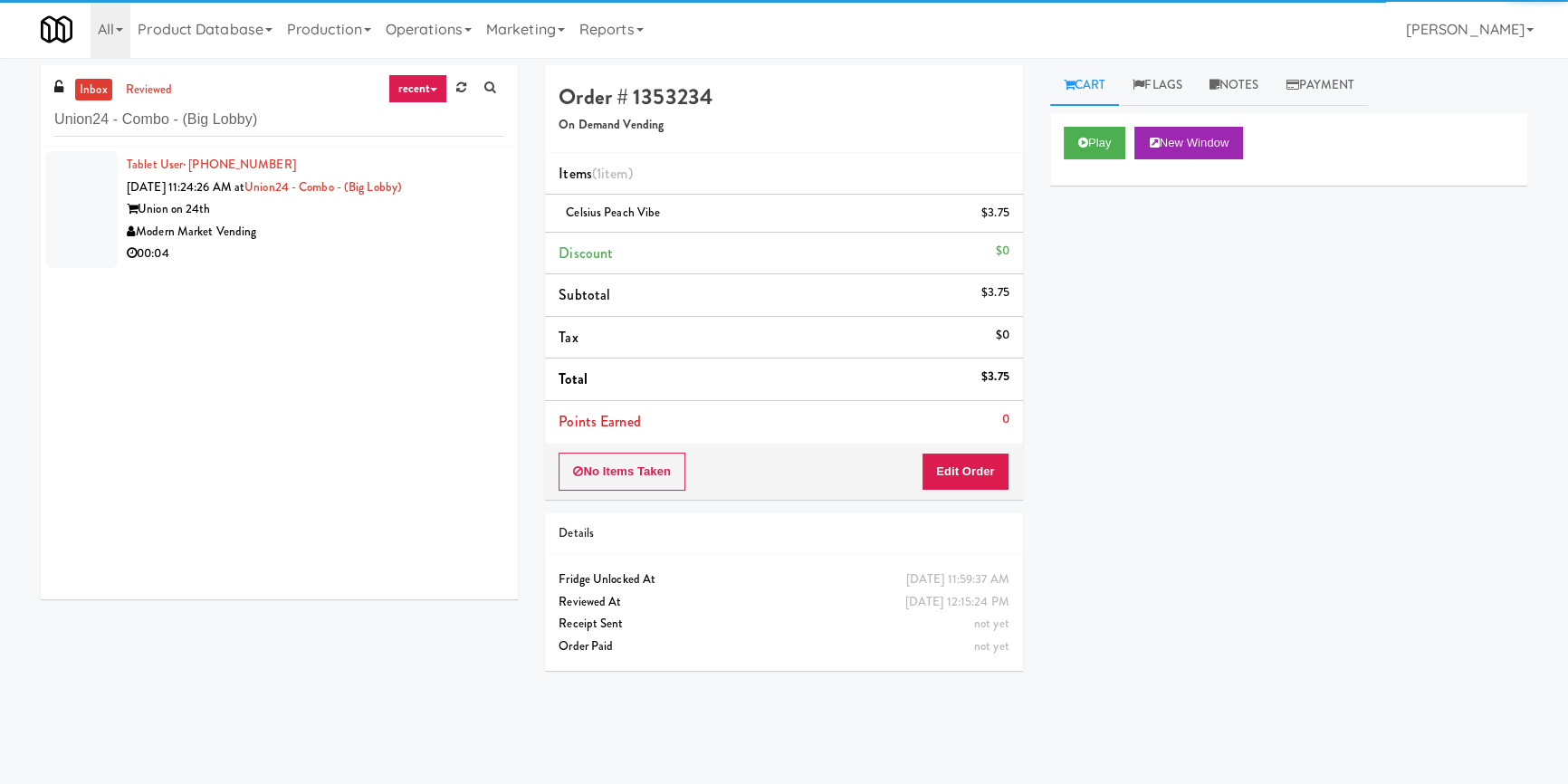
drag, startPoint x: 437, startPoint y: 224, endPoint x: 468, endPoint y: 227, distance: 31.1
click at [437, 225] on div "Modern Market Vending" at bounding box center [316, 233] width 377 height 23
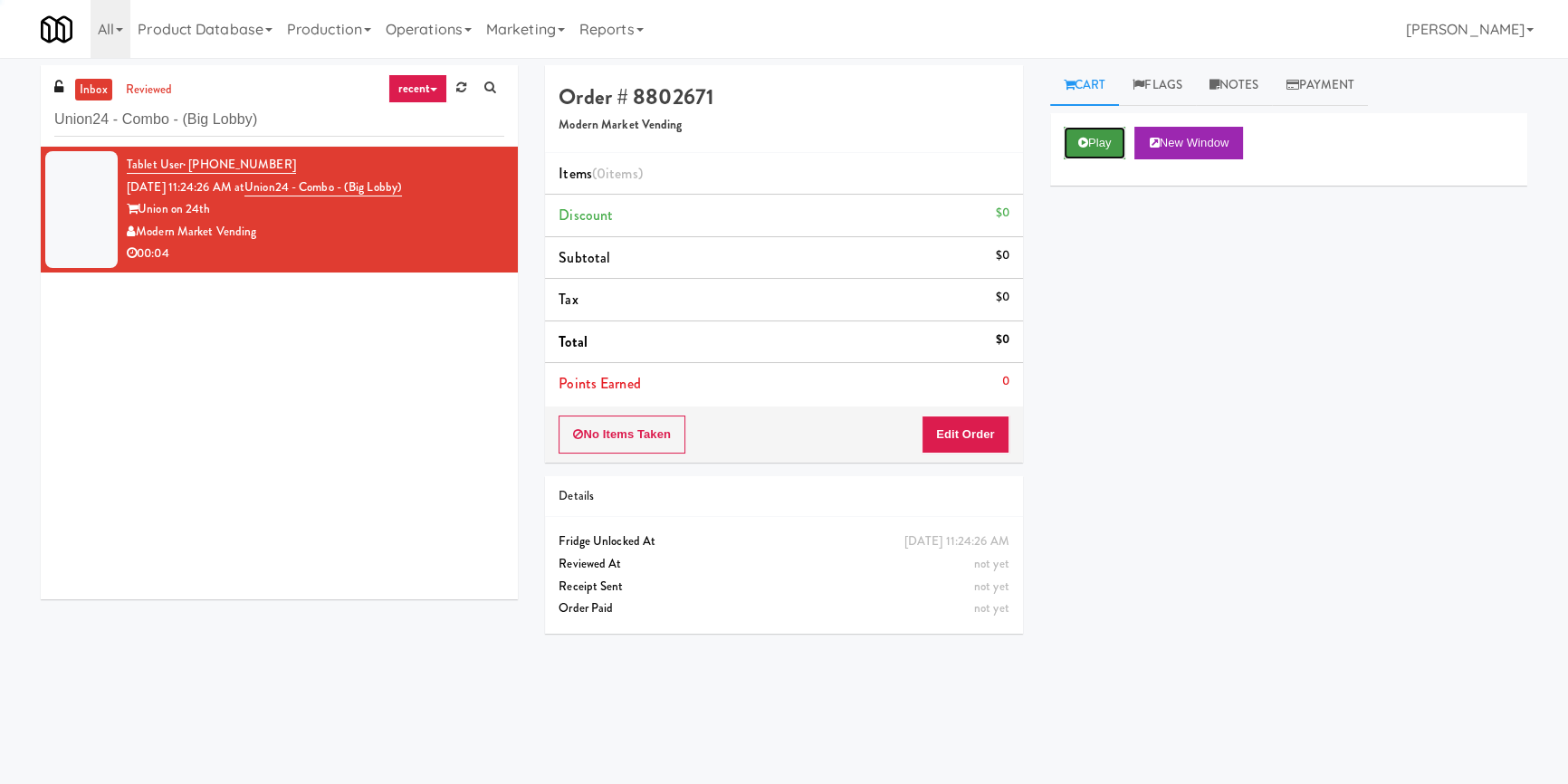
click at [1086, 131] on button "Play" at bounding box center [1095, 143] width 63 height 33
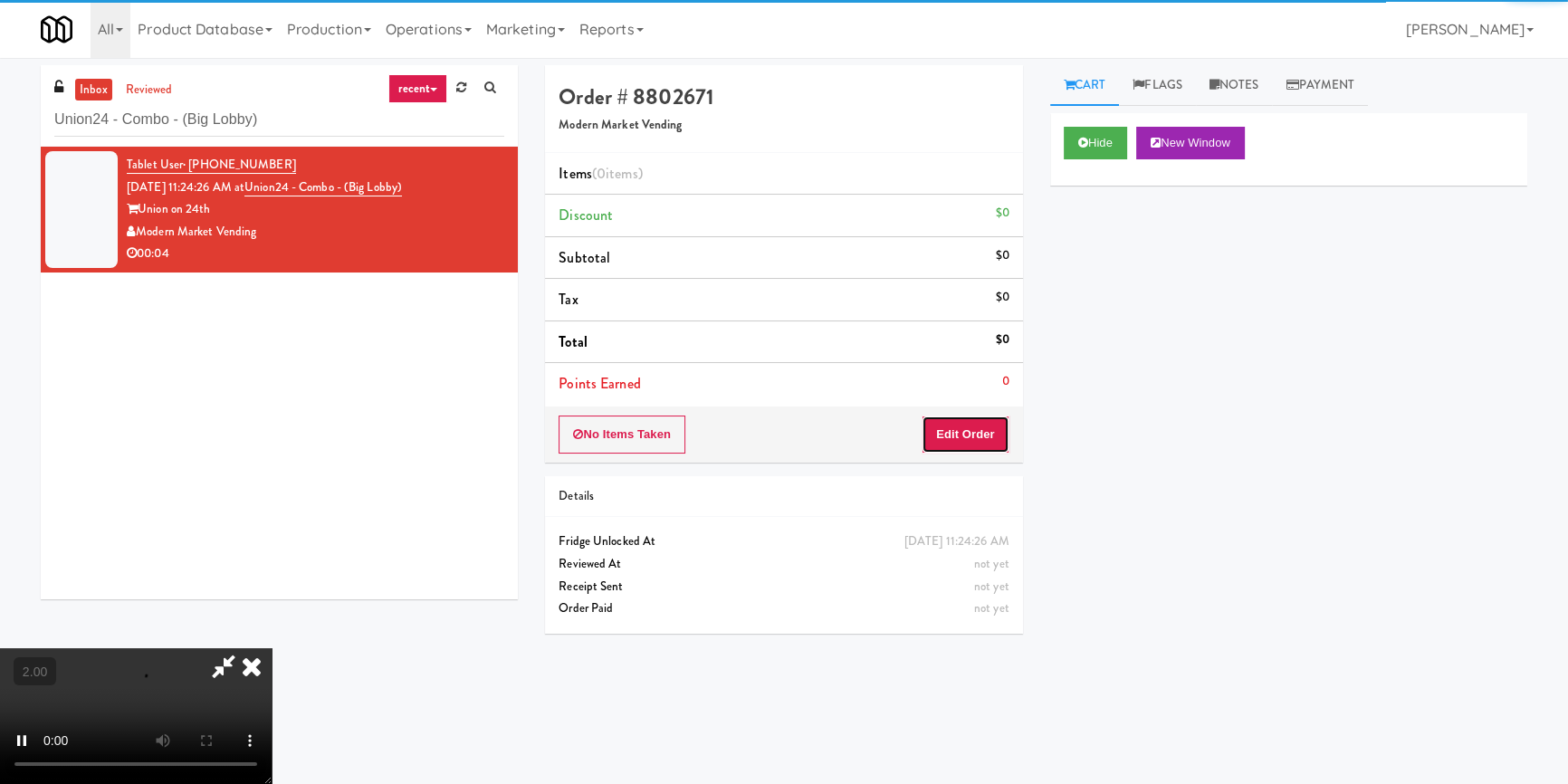
click at [953, 426] on button "Edit Order" at bounding box center [965, 435] width 88 height 38
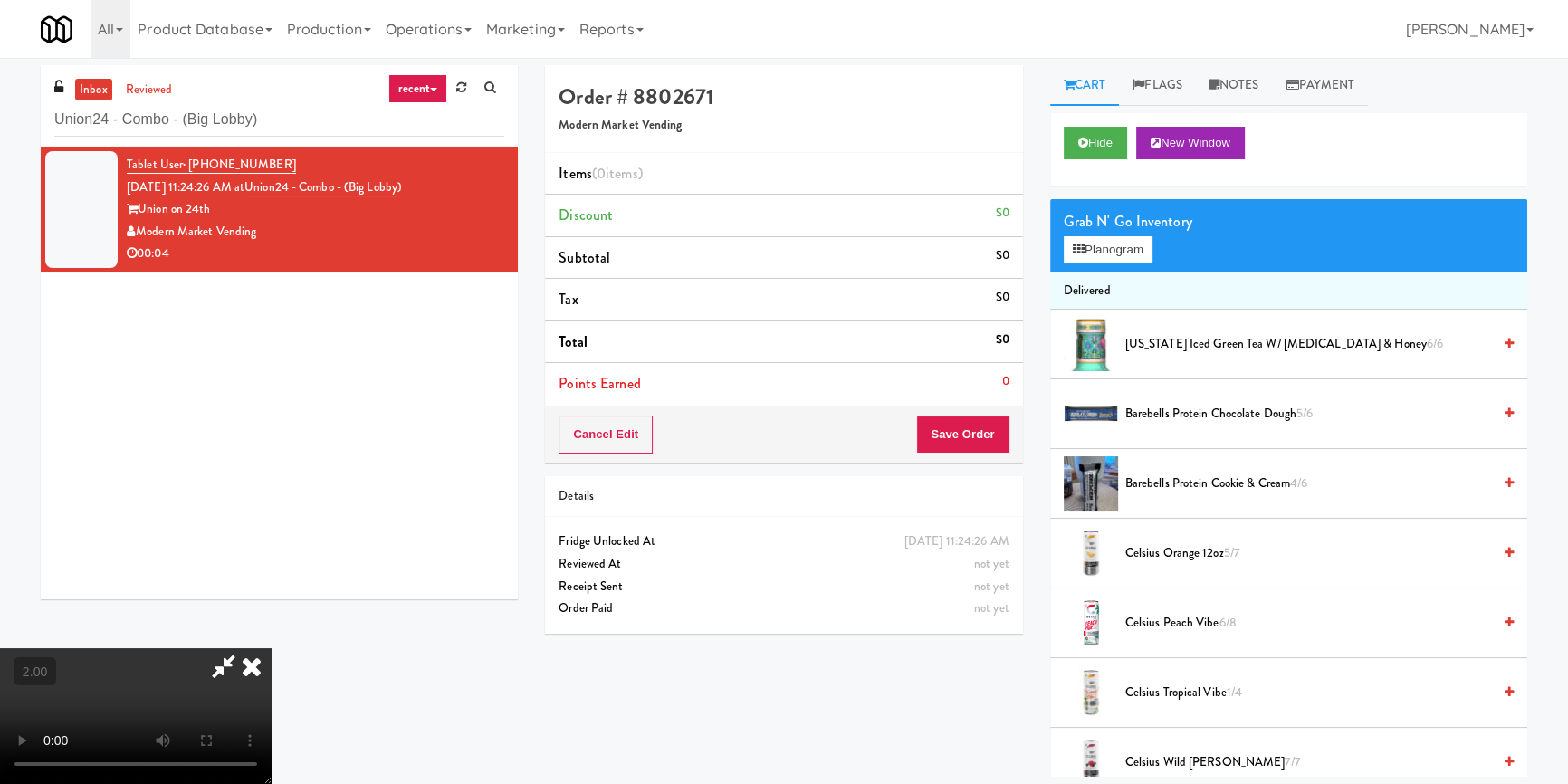
click at [271, 648] on video at bounding box center [136, 716] width 271 height 136
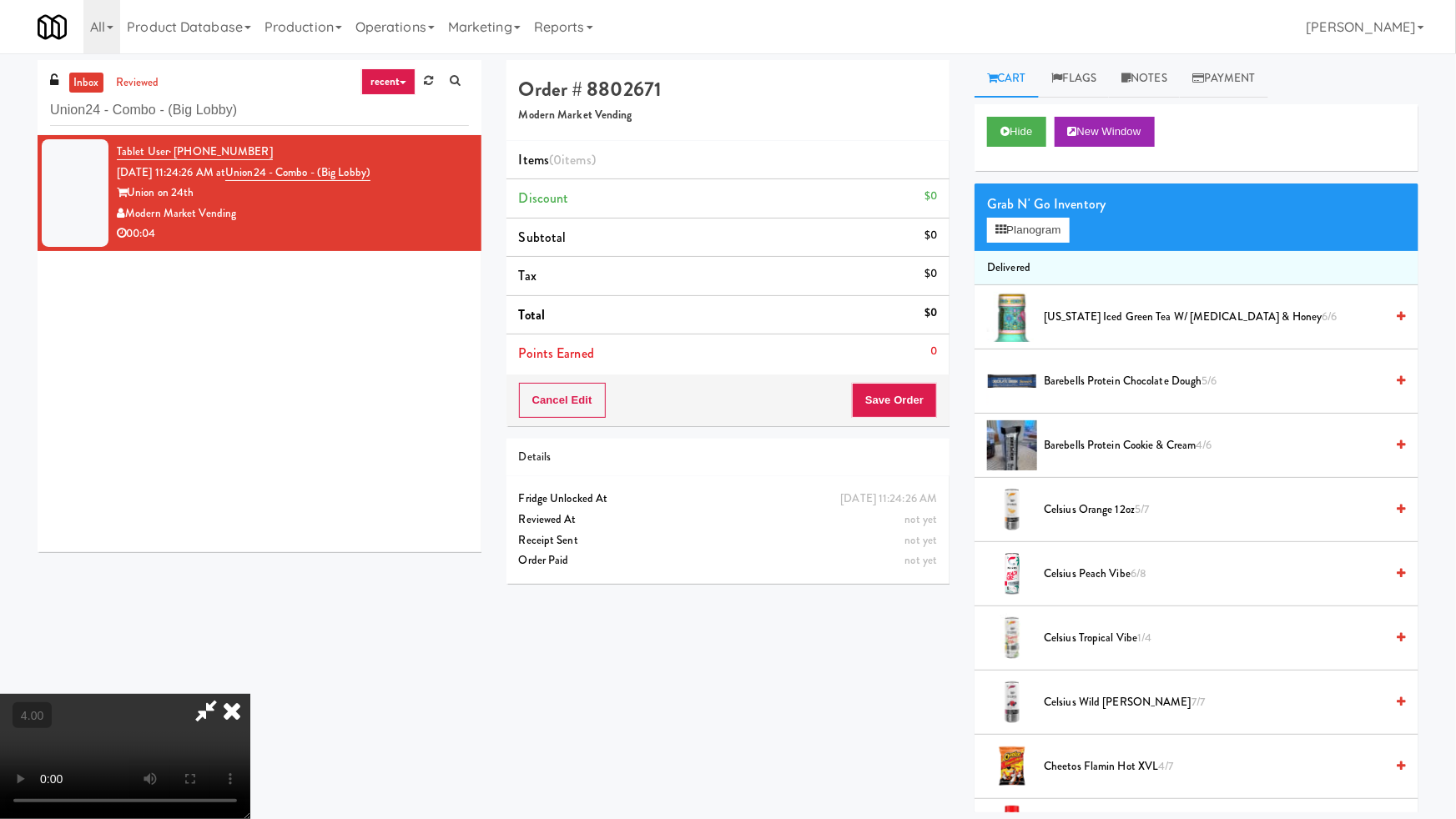
click at [250, 694] on video at bounding box center [125, 756] width 250 height 125
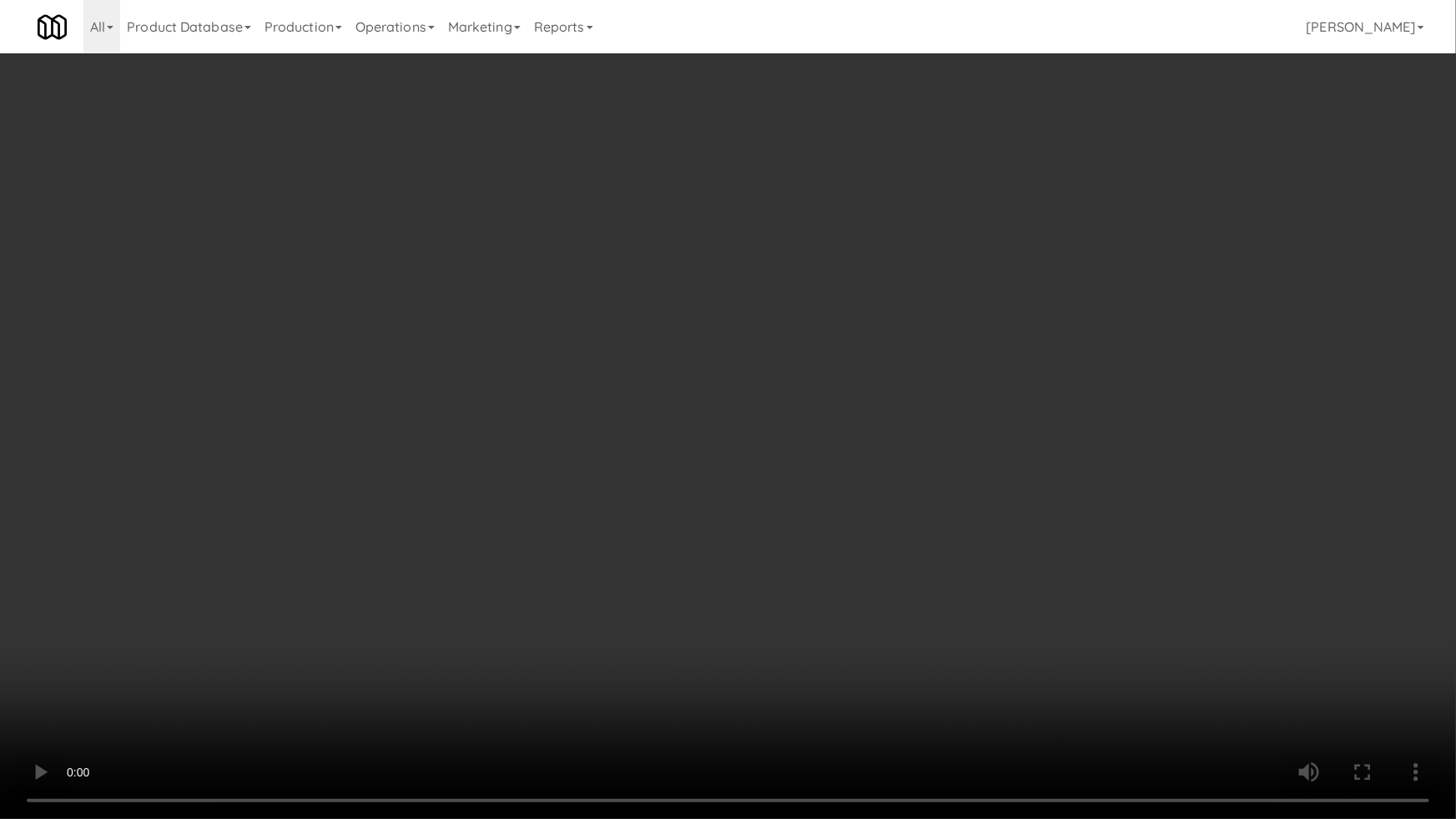
click at [622, 624] on video at bounding box center [728, 410] width 1456 height 819
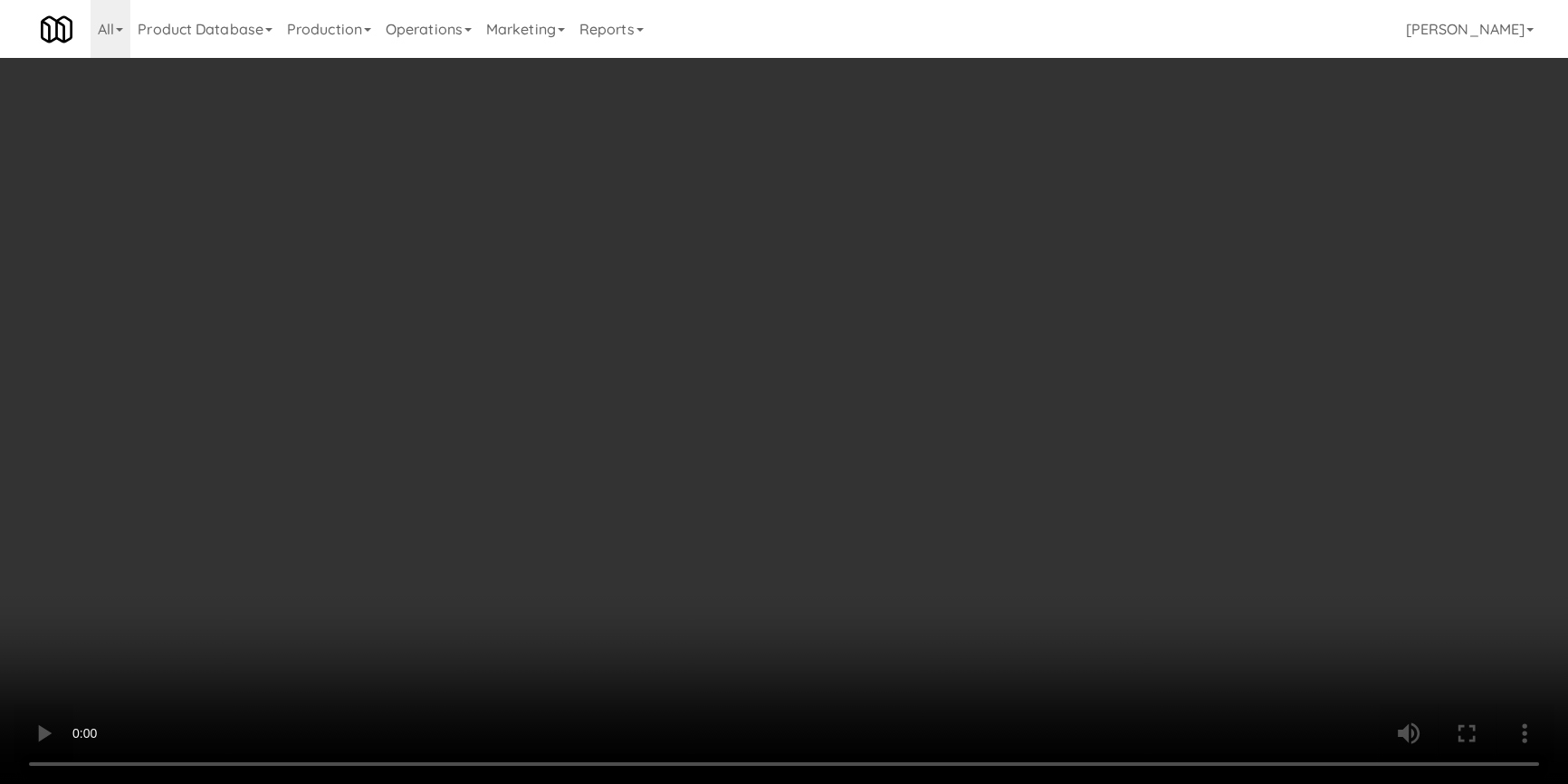
click at [1101, 250] on button "Planogram" at bounding box center [1108, 250] width 89 height 27
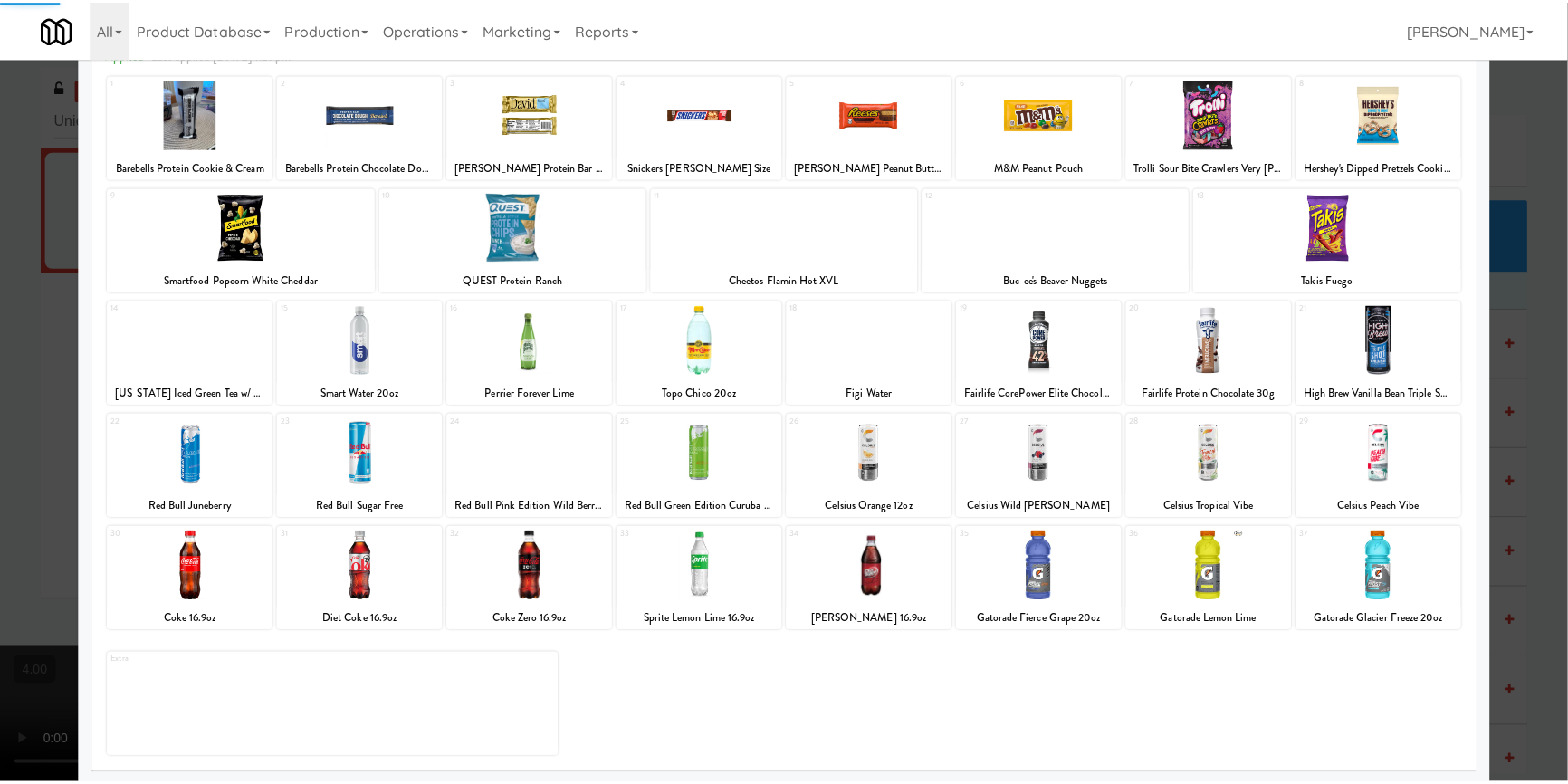
scroll to position [104, 0]
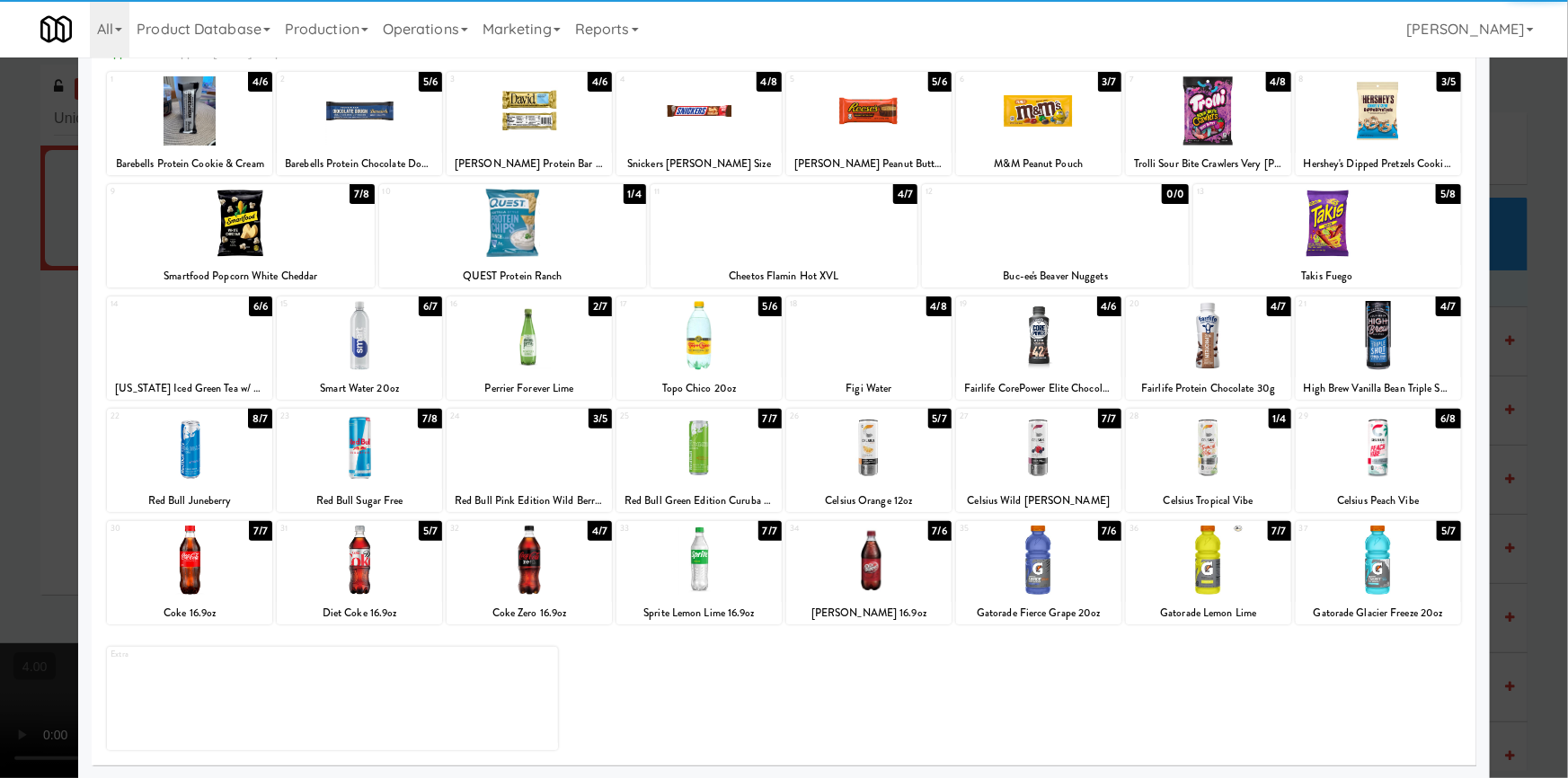
click at [884, 438] on div at bounding box center [868, 448] width 165 height 69
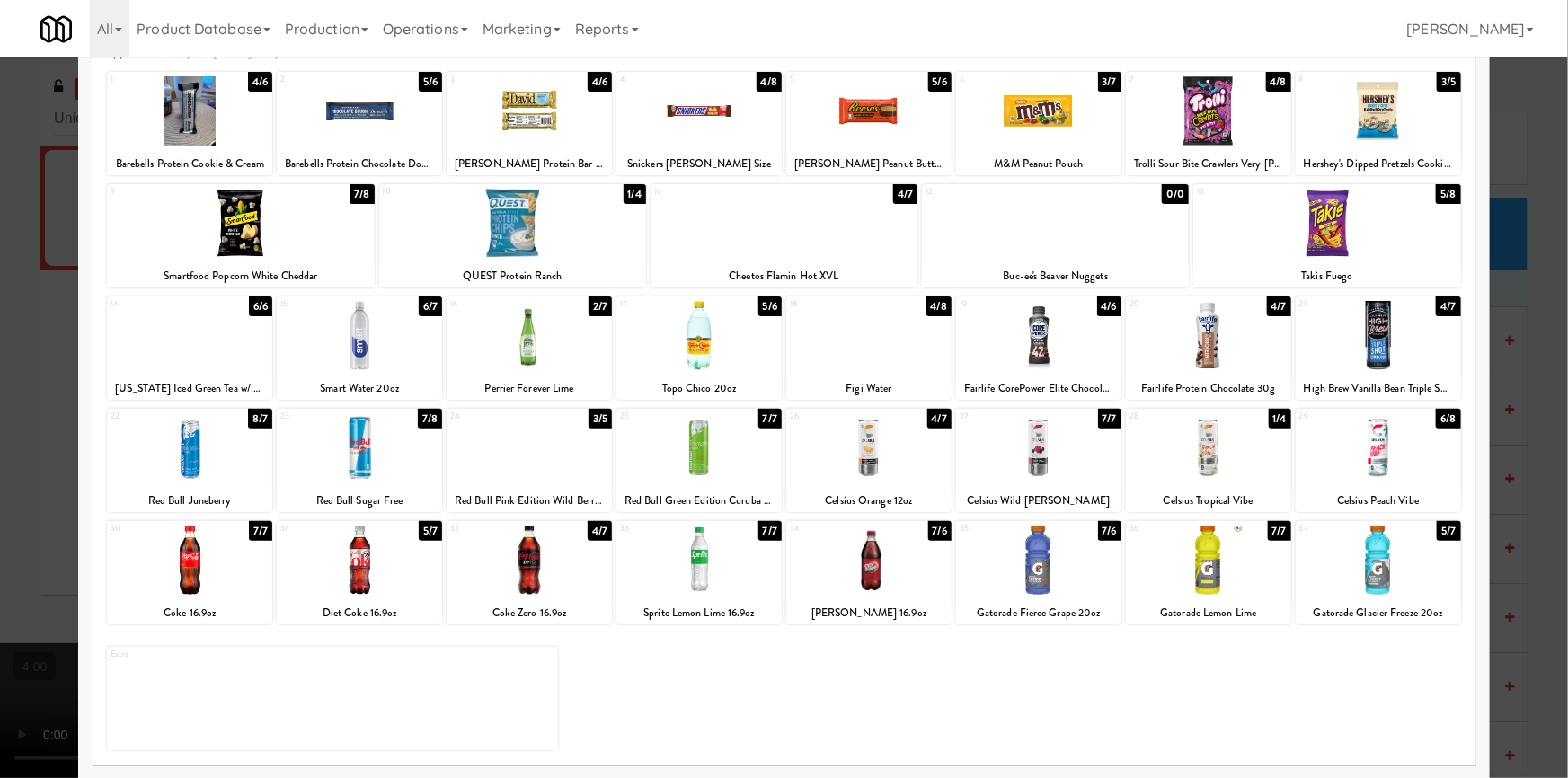
click at [0, 361] on div at bounding box center [784, 389] width 1568 height 778
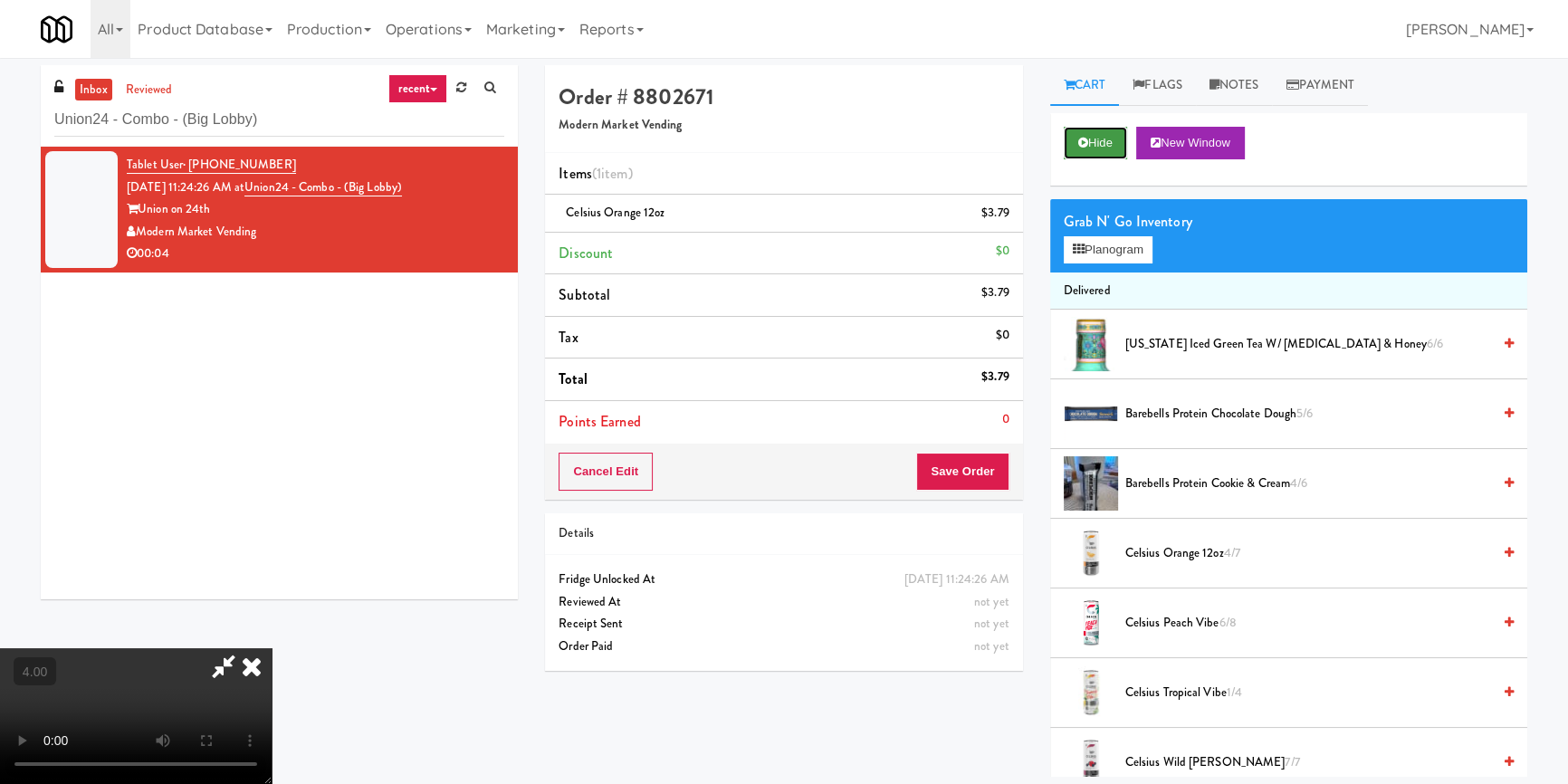
click at [1106, 147] on button "Hide" at bounding box center [1096, 143] width 63 height 33
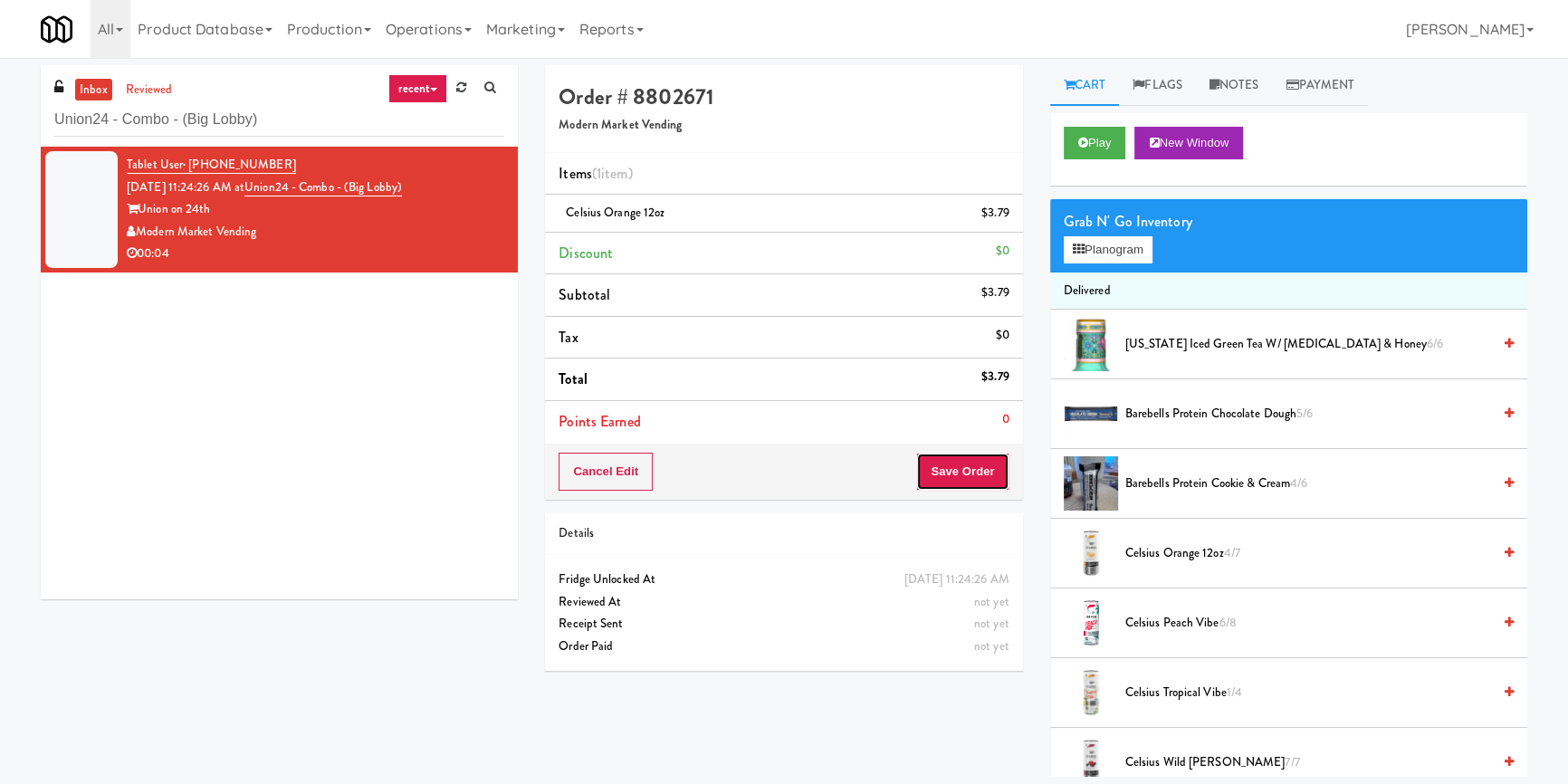
click at [965, 455] on button "Save Order" at bounding box center [962, 471] width 92 height 38
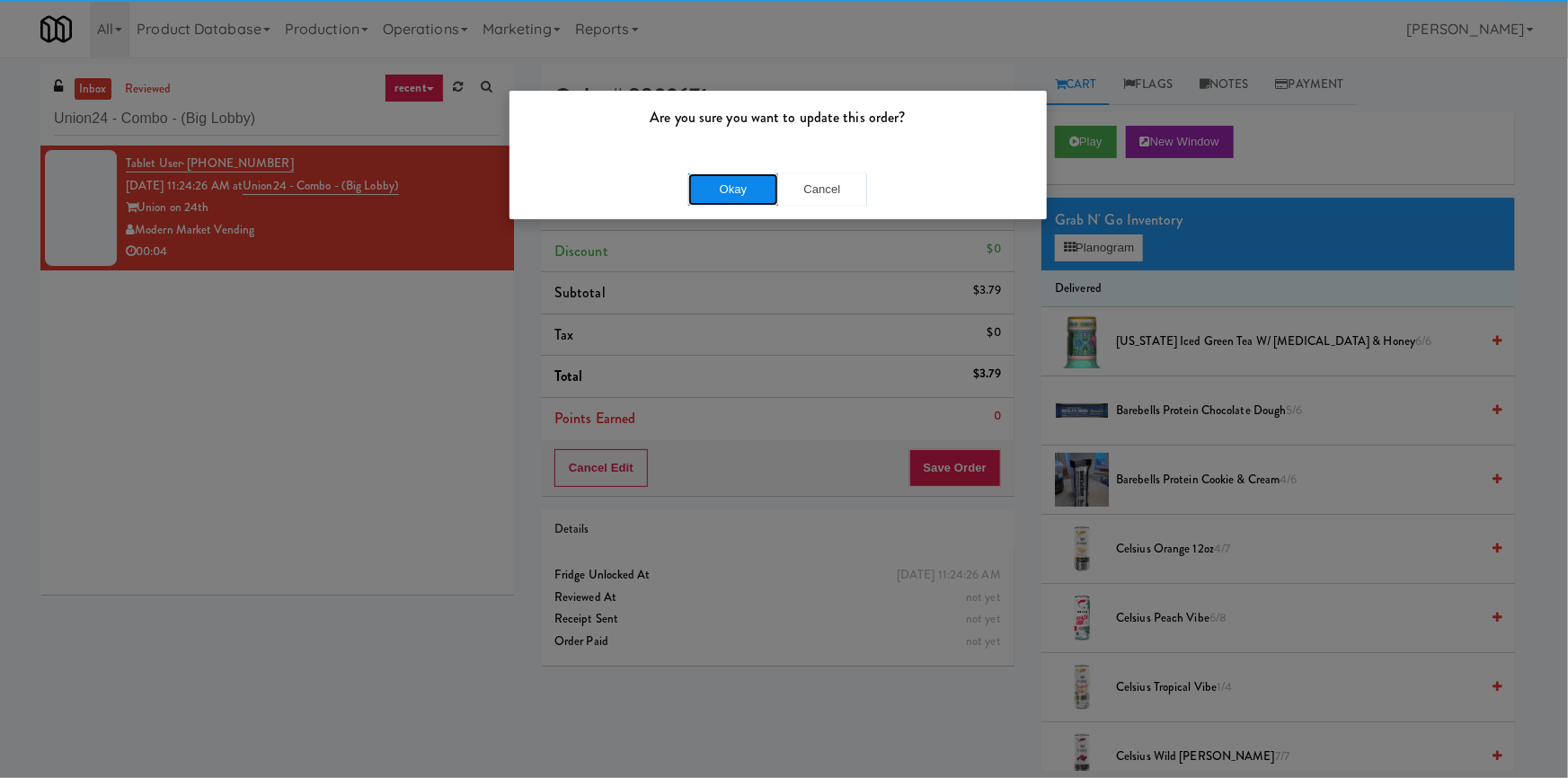
click at [744, 192] on button "Okay" at bounding box center [733, 190] width 90 height 32
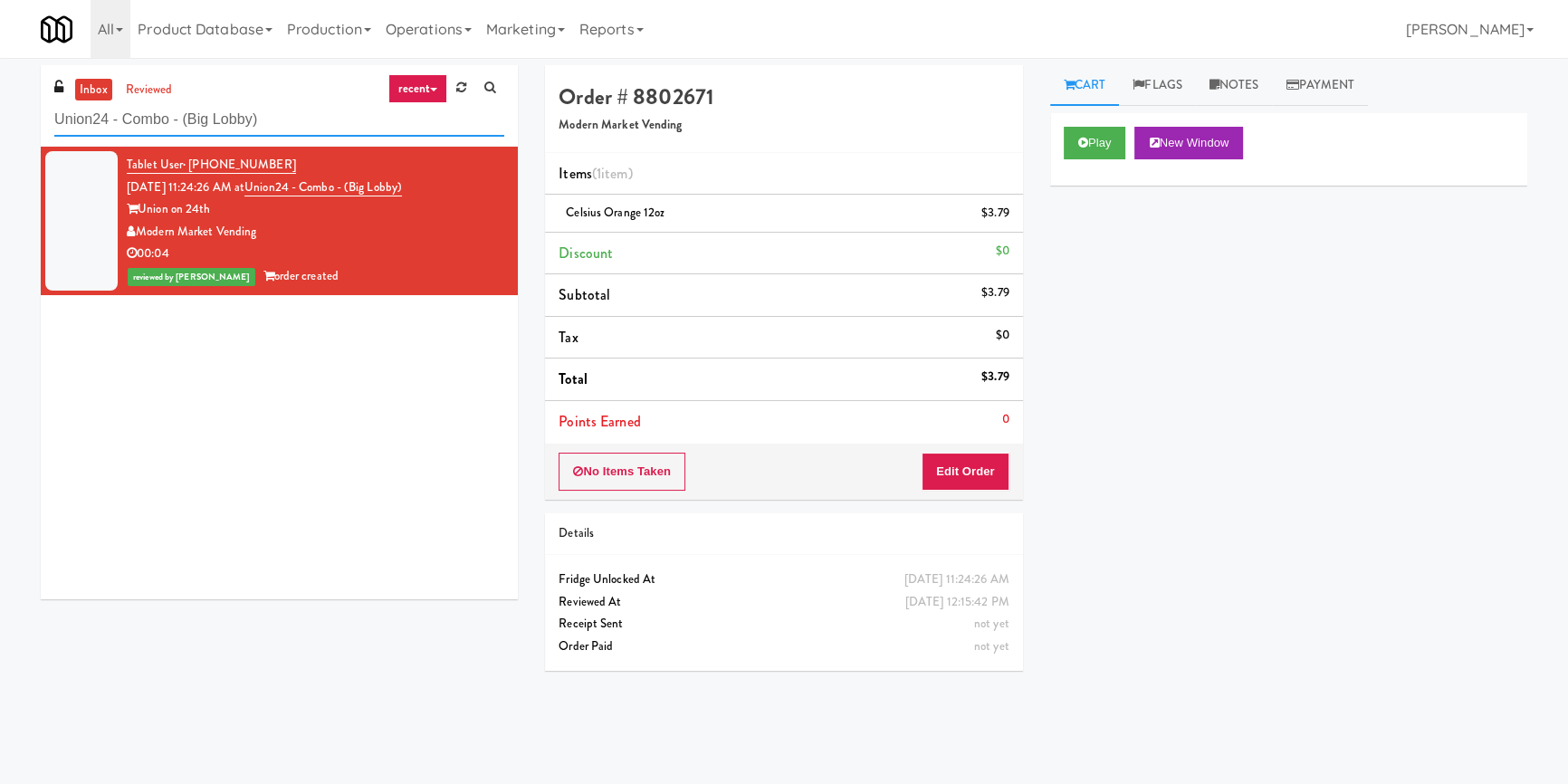
paste input "Arapahoe Square Fridge"
drag, startPoint x: 316, startPoint y: 127, endPoint x: 0, endPoint y: 86, distance: 318.6
click at [0, 86] on div "inbox reviewed recent all unclear take inventory issue suspicious failed recent…" at bounding box center [784, 421] width 1568 height 712
type input "Arapahoe Square Fridge"
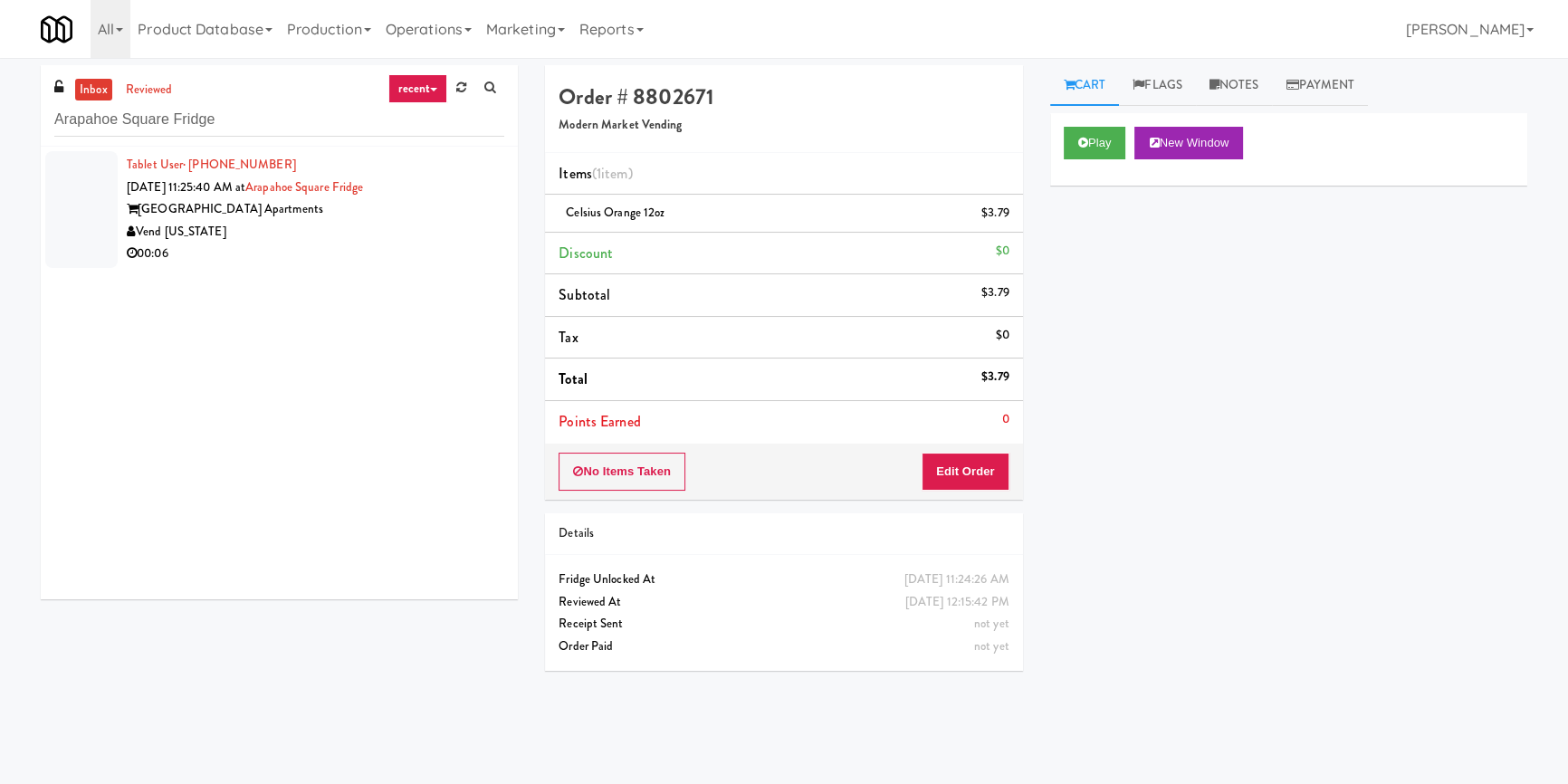
click at [438, 242] on div "00:06" at bounding box center [316, 254] width 377 height 23
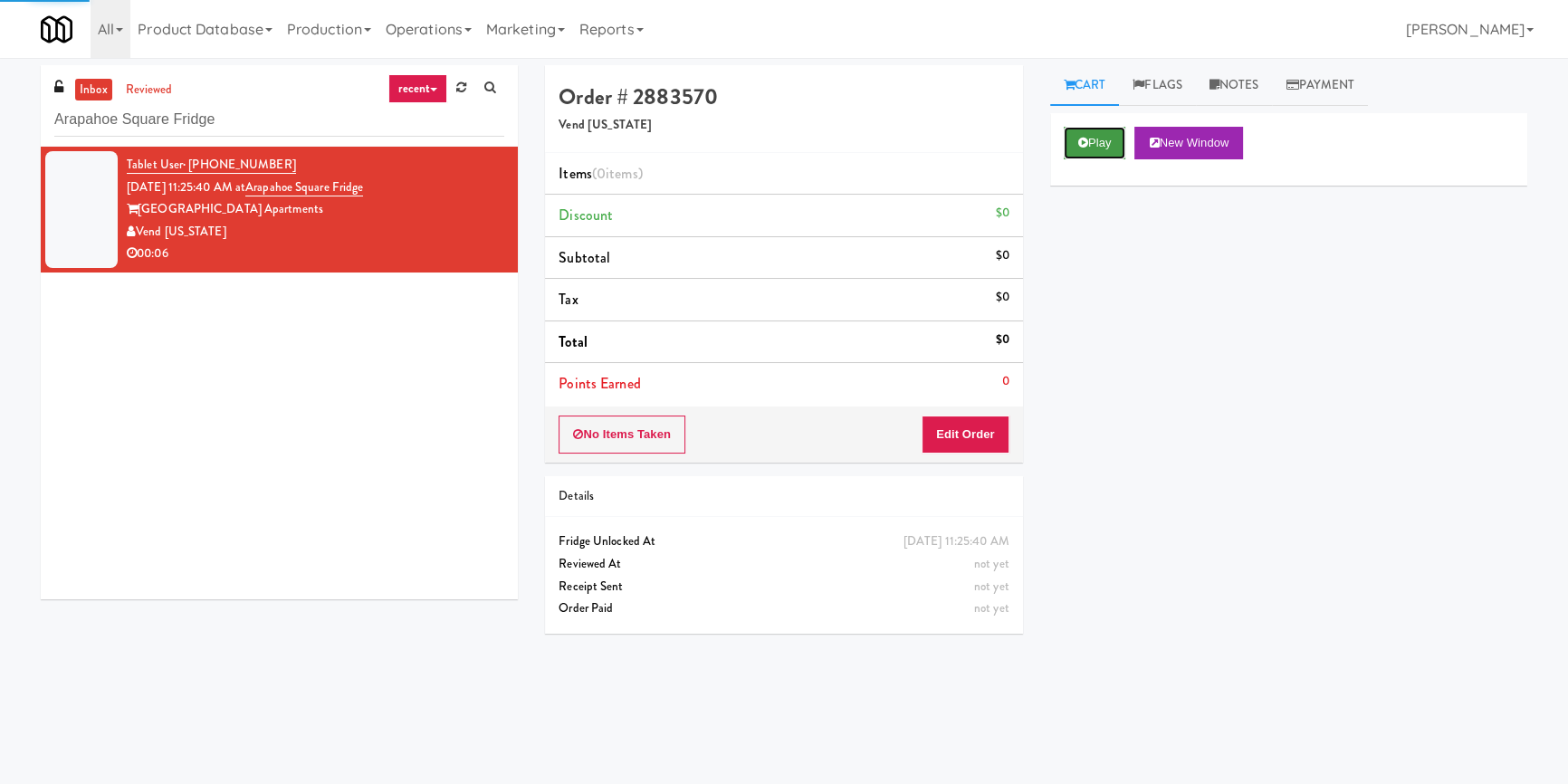
click at [1075, 140] on button "Play" at bounding box center [1095, 143] width 63 height 33
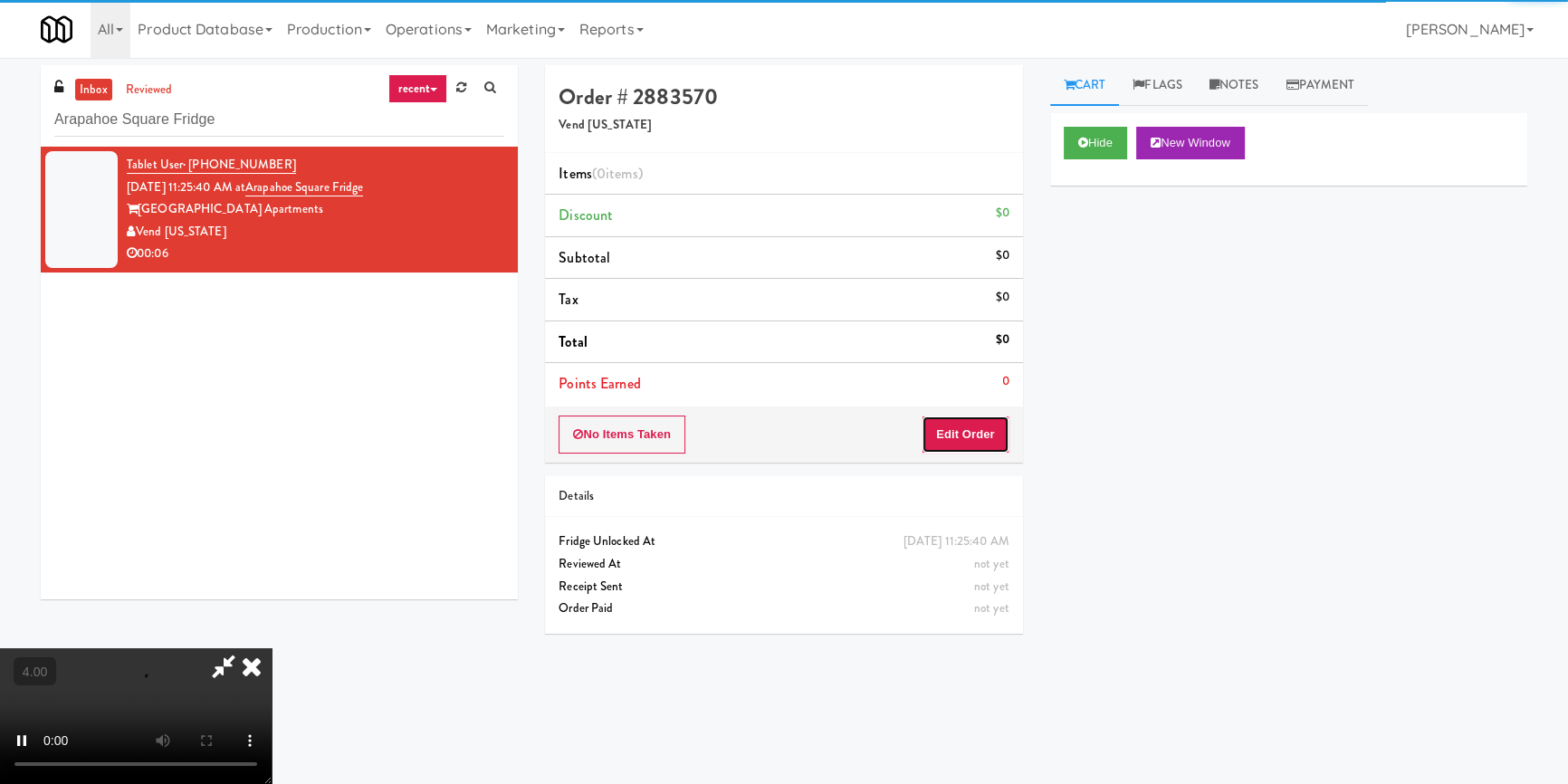
click at [966, 432] on button "Edit Order" at bounding box center [965, 435] width 88 height 38
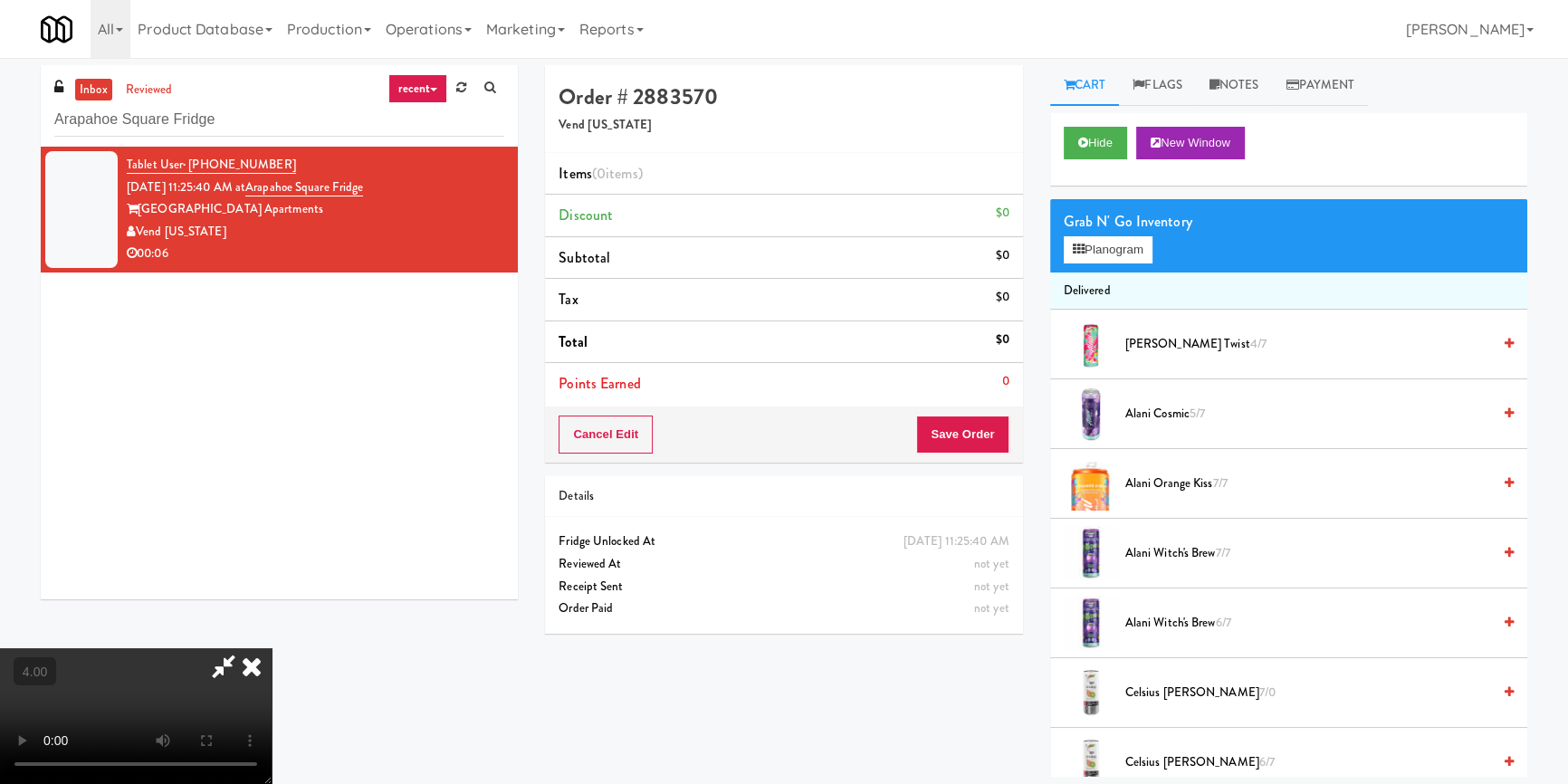
click at [271, 648] on video at bounding box center [136, 716] width 271 height 136
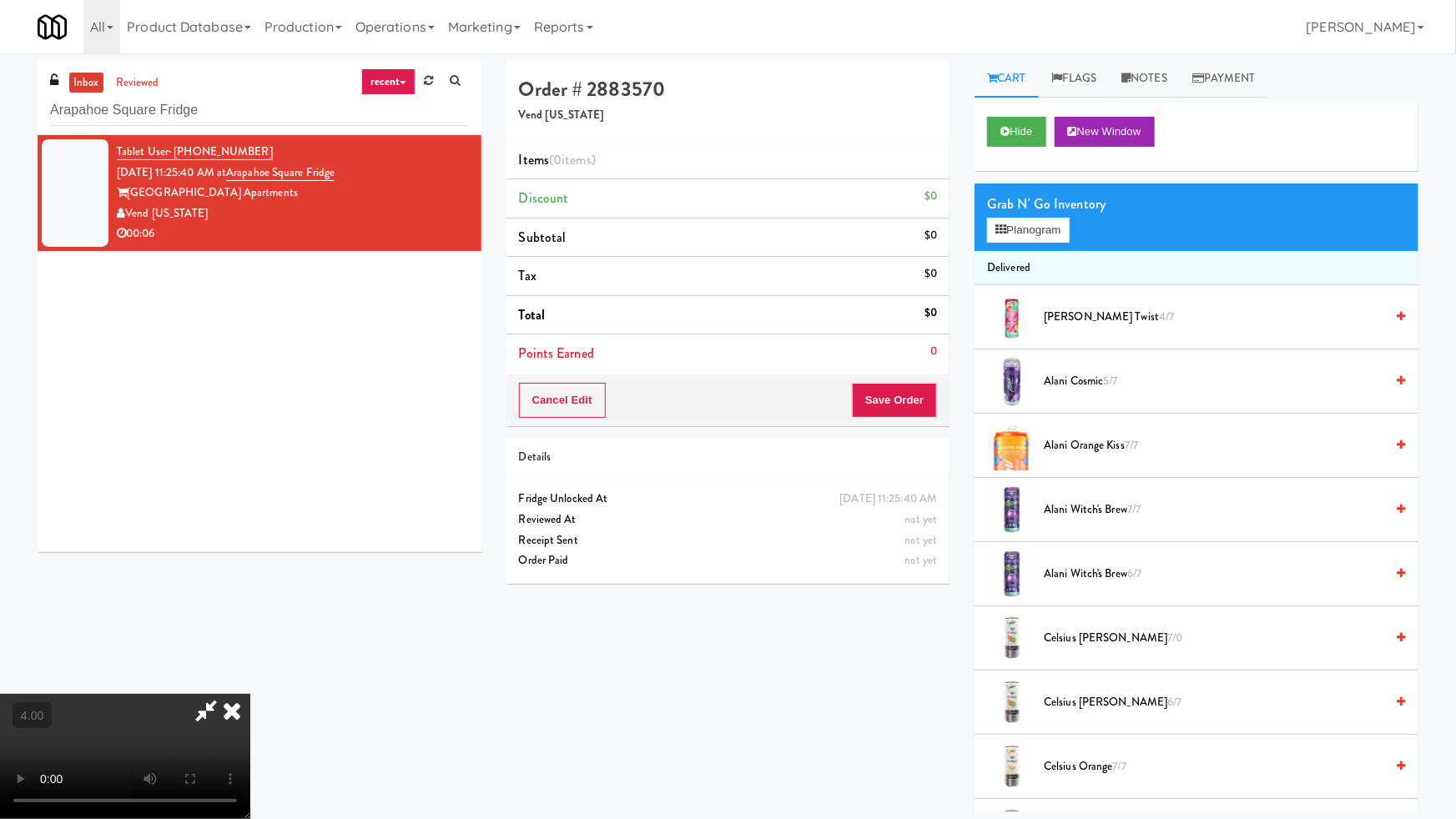
click at [250, 694] on video at bounding box center [125, 756] width 250 height 125
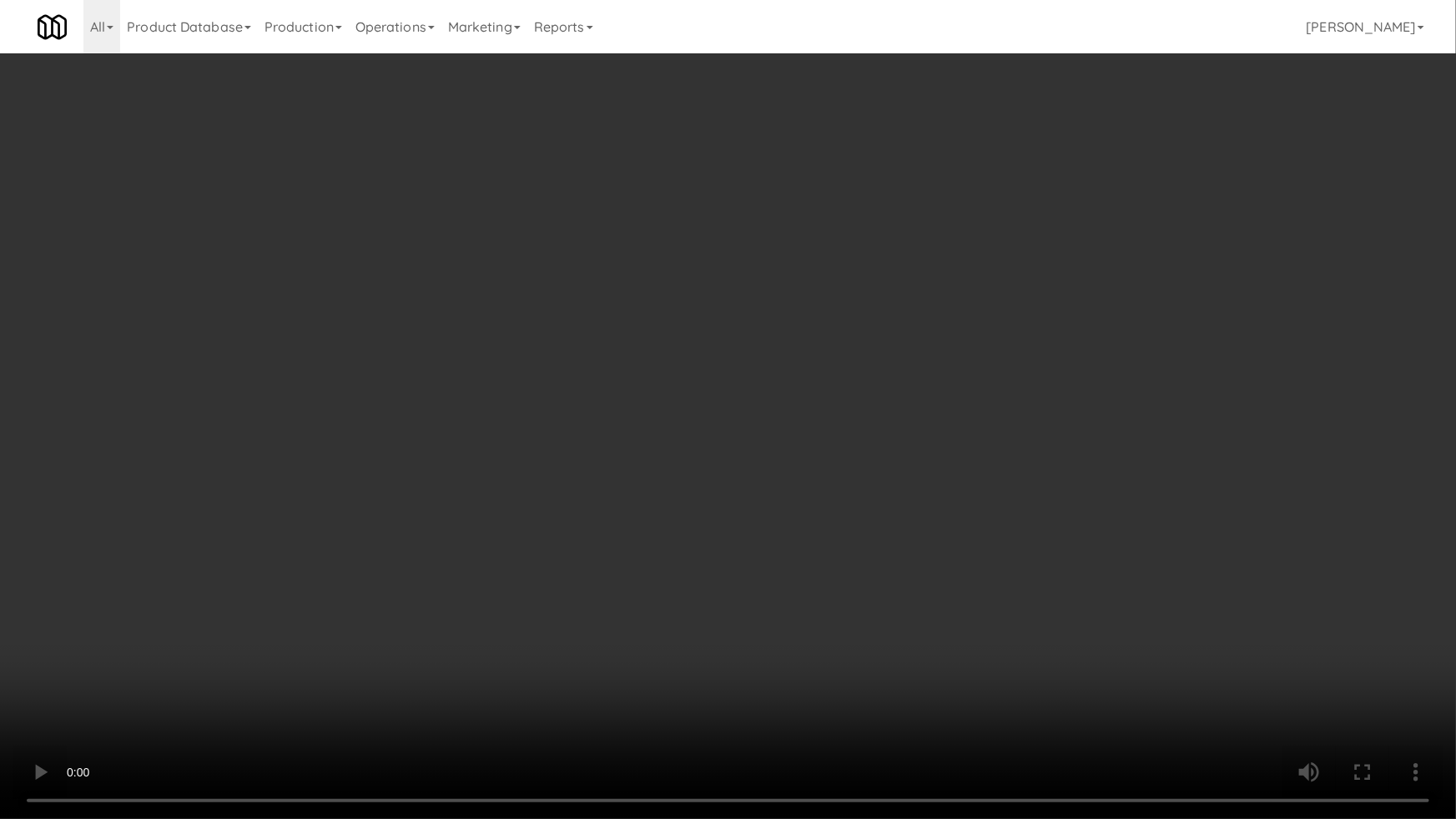
click at [274, 543] on video at bounding box center [728, 410] width 1456 height 819
click at [447, 715] on video at bounding box center [728, 410] width 1456 height 819
click at [459, 700] on video at bounding box center [728, 410] width 1456 height 819
click at [592, 677] on video at bounding box center [728, 410] width 1456 height 819
drag, startPoint x: 596, startPoint y: 671, endPoint x: 629, endPoint y: 582, distance: 94.9
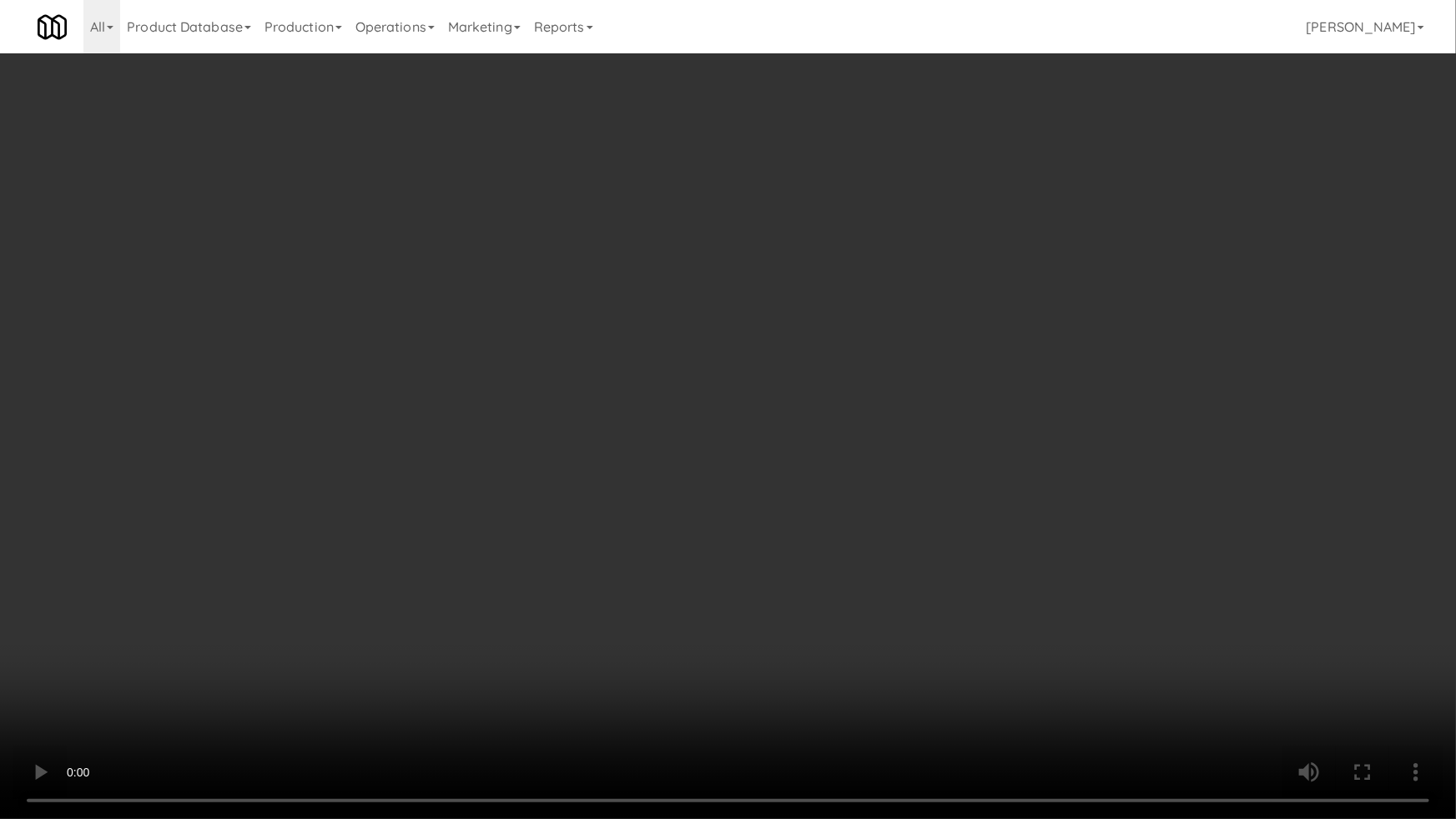
click at [598, 667] on video at bounding box center [728, 410] width 1456 height 819
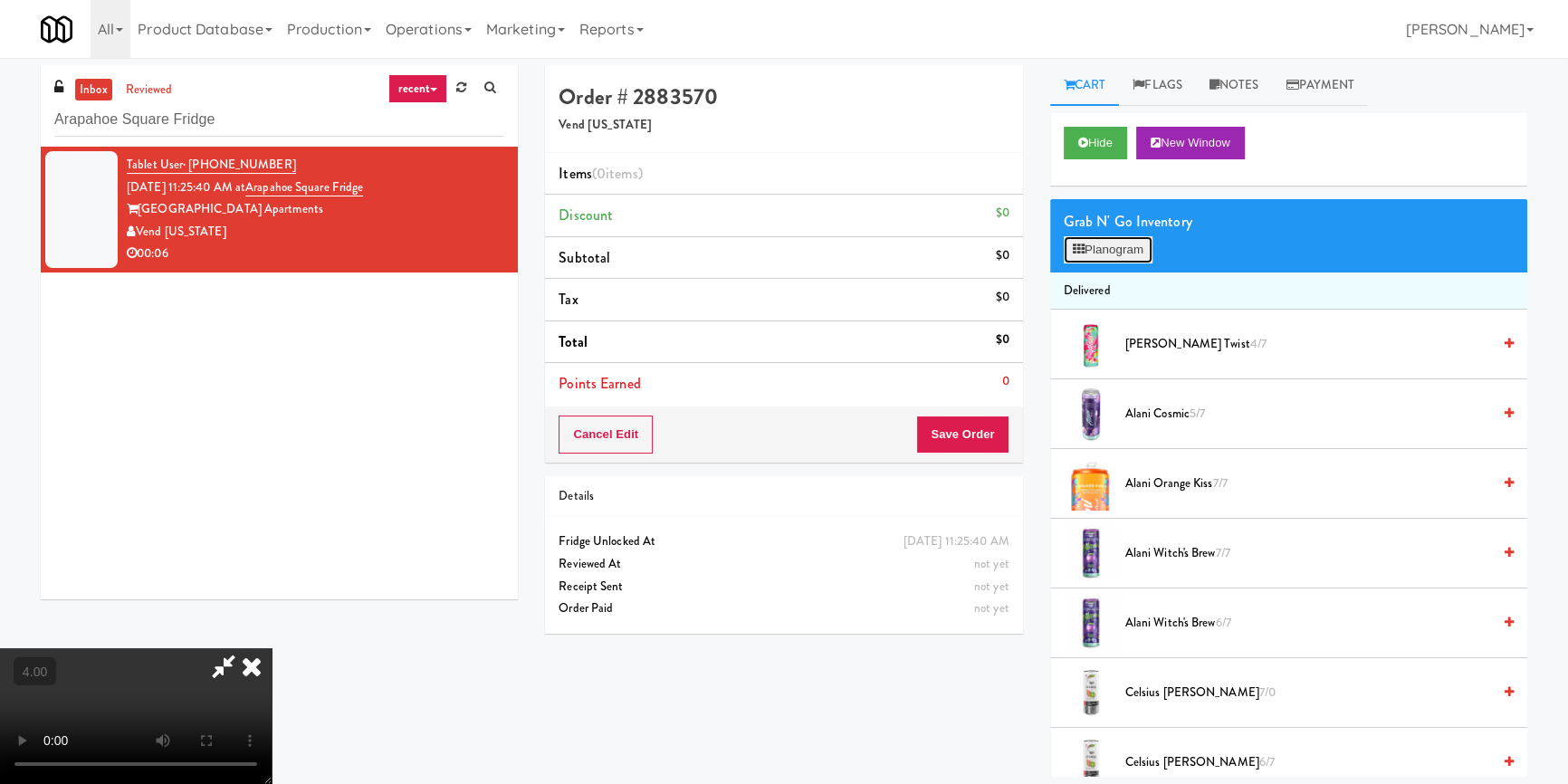
click at [1104, 253] on button "Planogram" at bounding box center [1108, 250] width 89 height 27
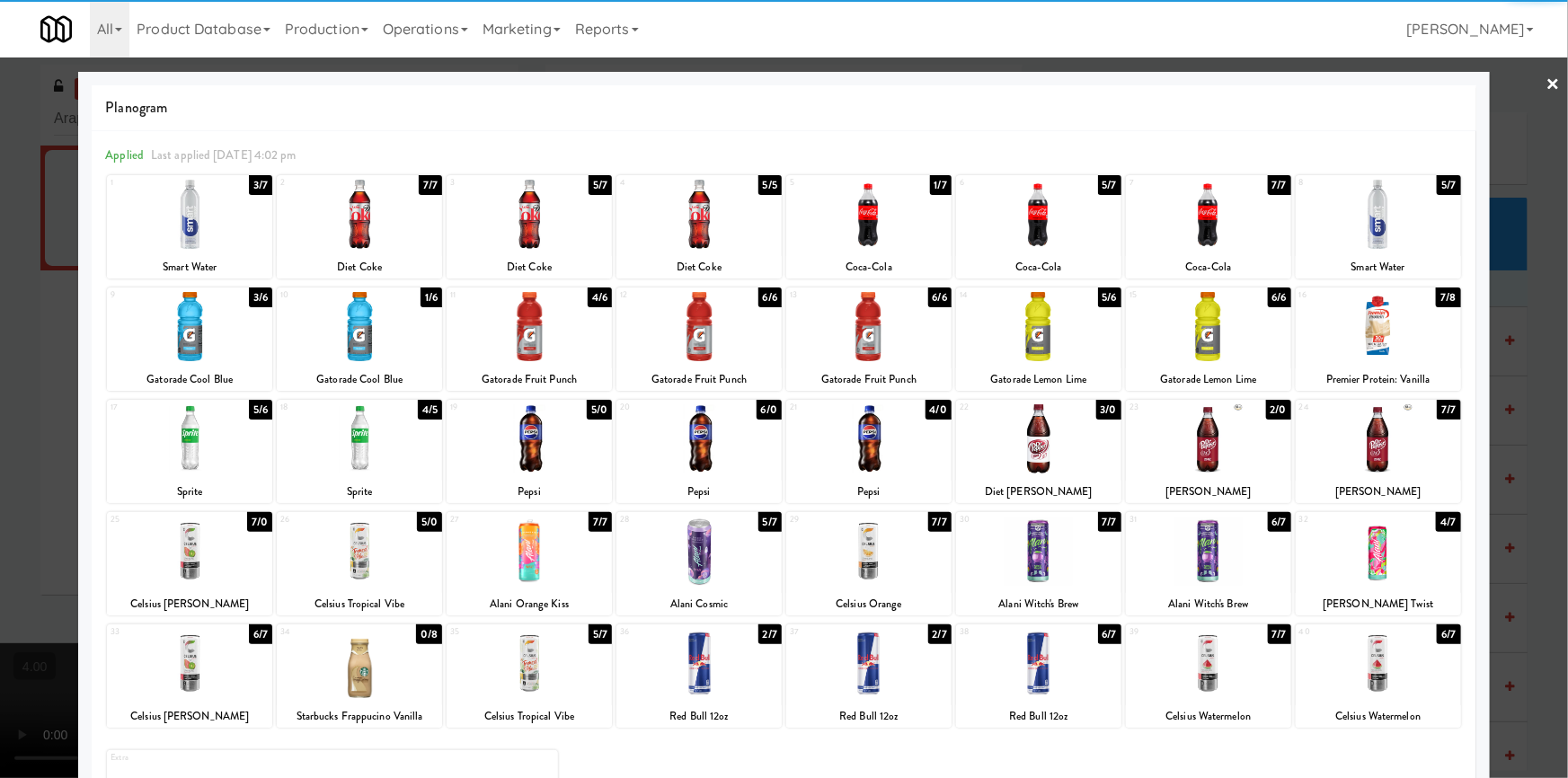
click at [832, 662] on div at bounding box center [868, 663] width 165 height 69
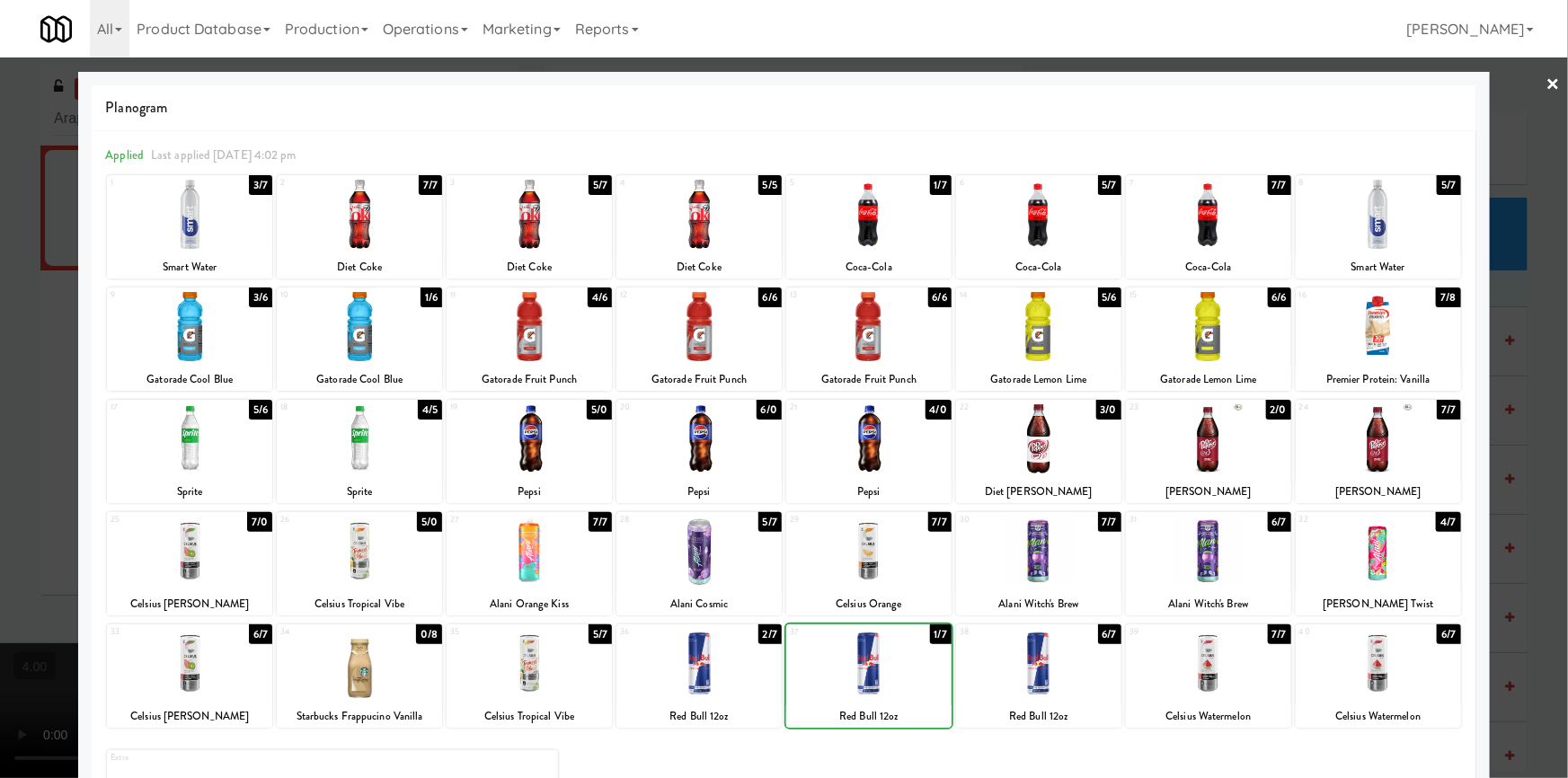
click at [832, 662] on div at bounding box center [868, 663] width 165 height 69
click at [4, 357] on div at bounding box center [784, 389] width 1568 height 778
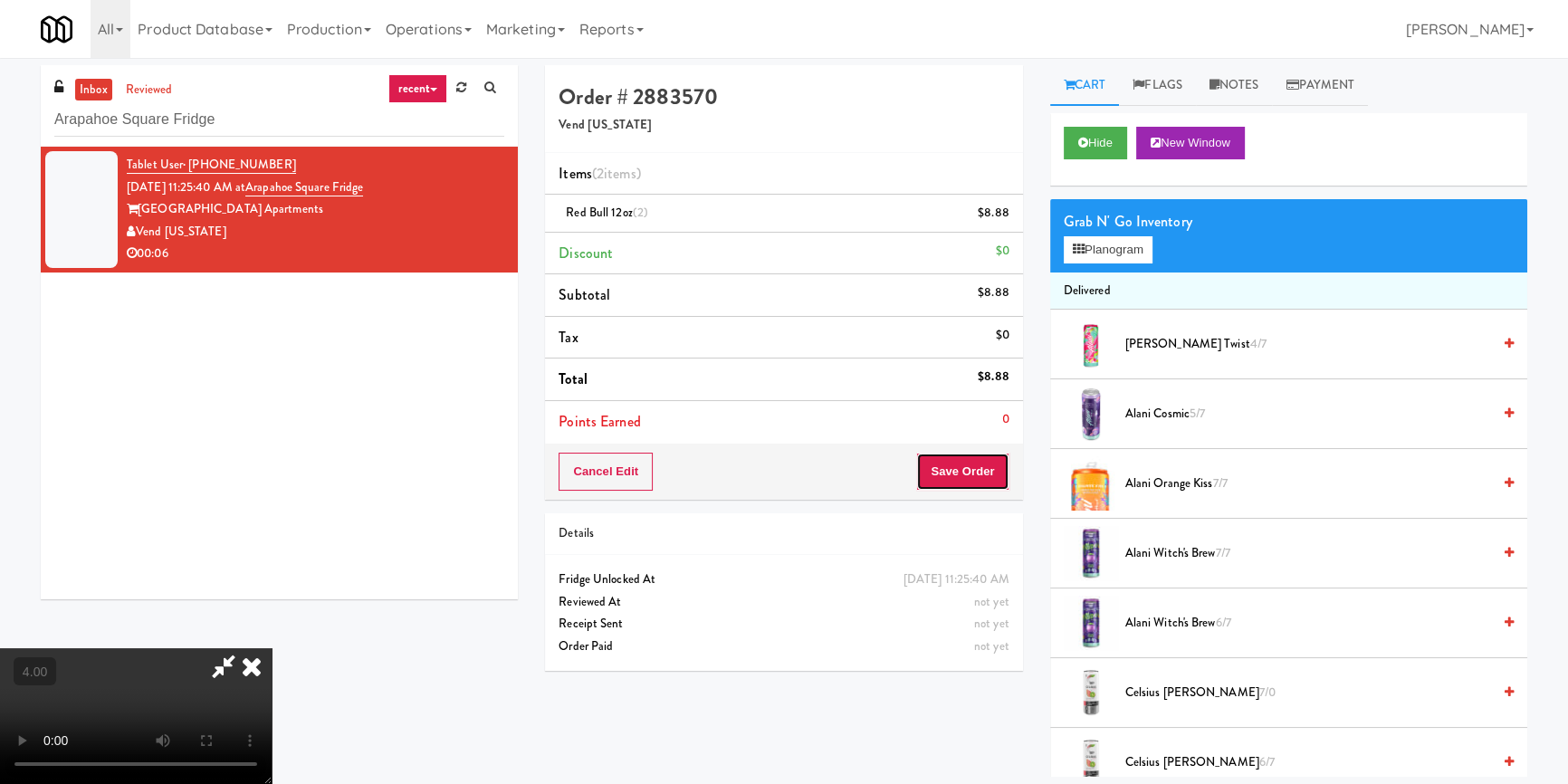
click at [996, 452] on button "Save Order" at bounding box center [962, 471] width 92 height 38
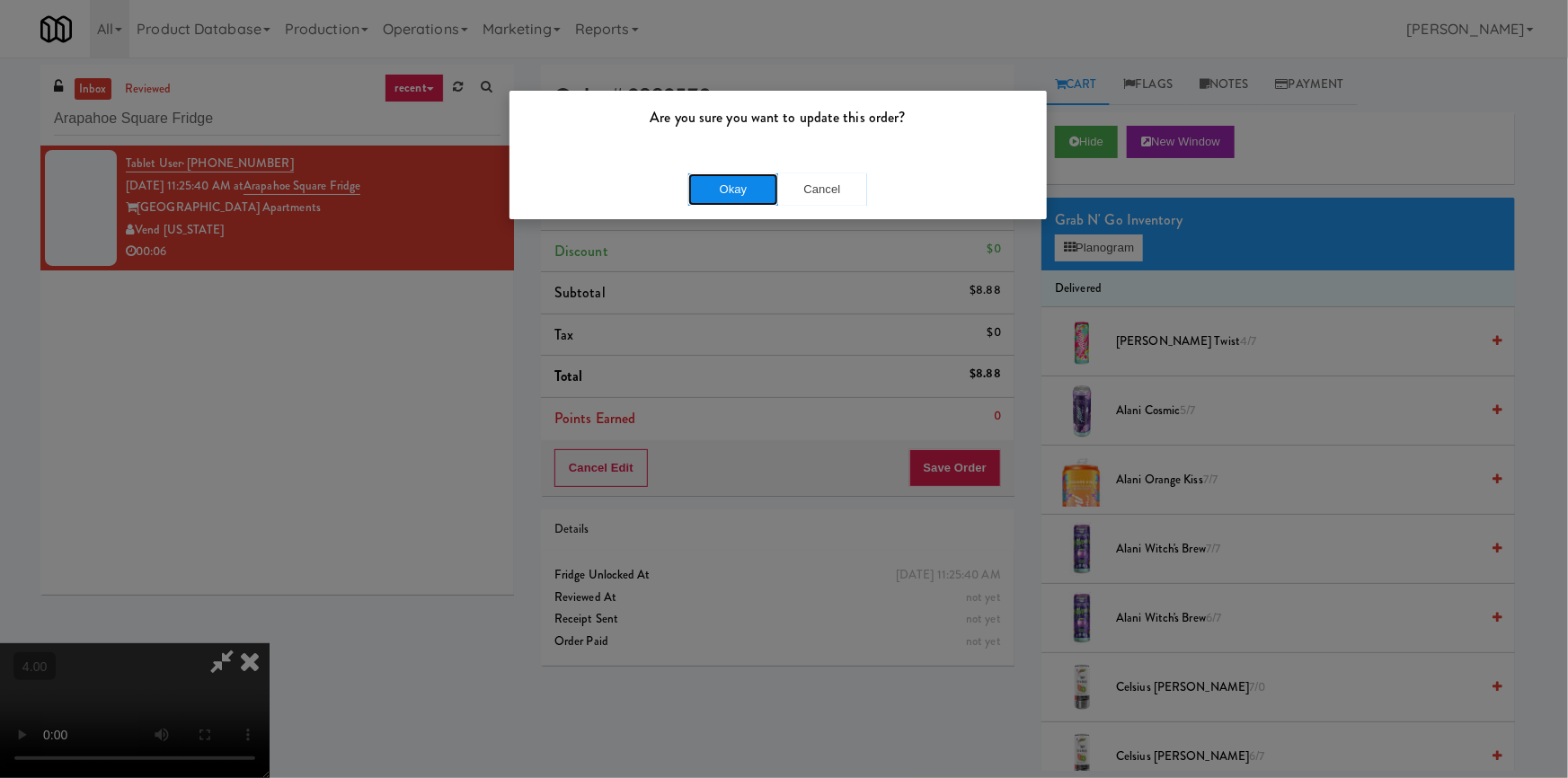
click at [728, 189] on button "Okay" at bounding box center [733, 190] width 90 height 32
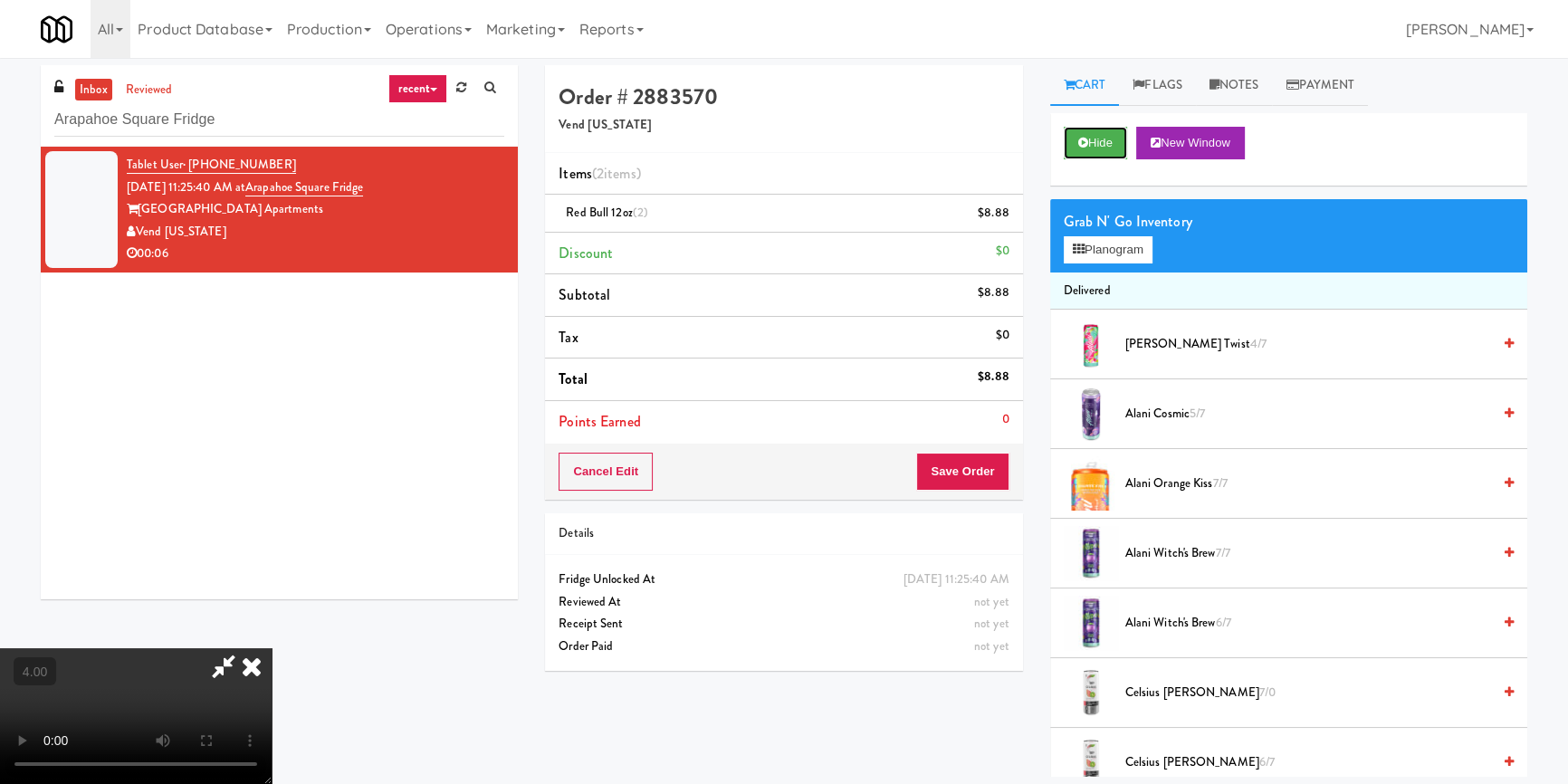
click at [1090, 137] on button "Hide" at bounding box center [1096, 143] width 63 height 33
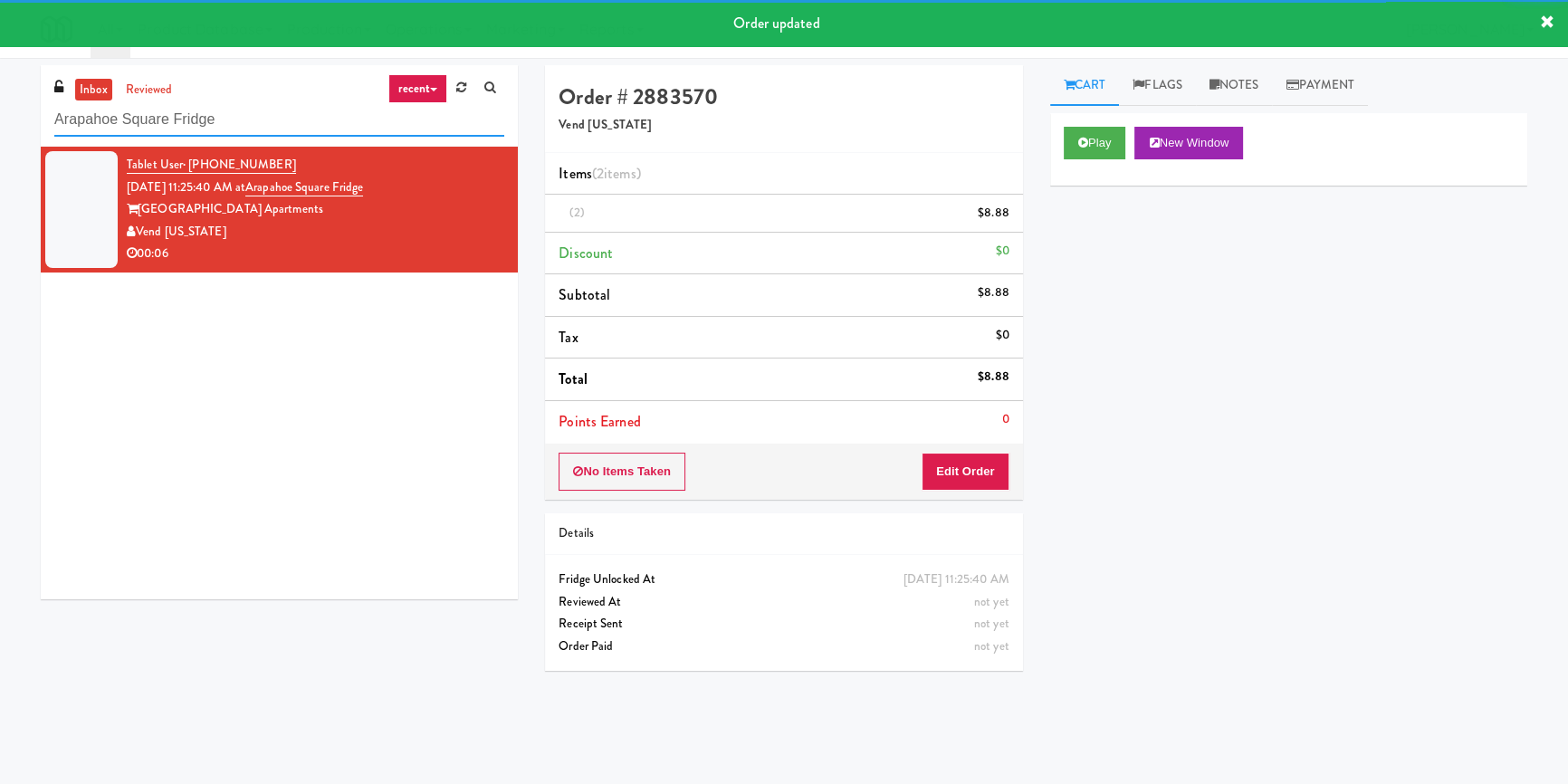
paste input "VE Tampa Riverwalk - [GEOGRAPHIC_DATA] - Cooler"
drag, startPoint x: 270, startPoint y: 120, endPoint x: 0, endPoint y: 117, distance: 270.0
click at [0, 117] on div "inbox reviewed recent all unclear take inventory issue suspicious failed recent…" at bounding box center [784, 421] width 1568 height 712
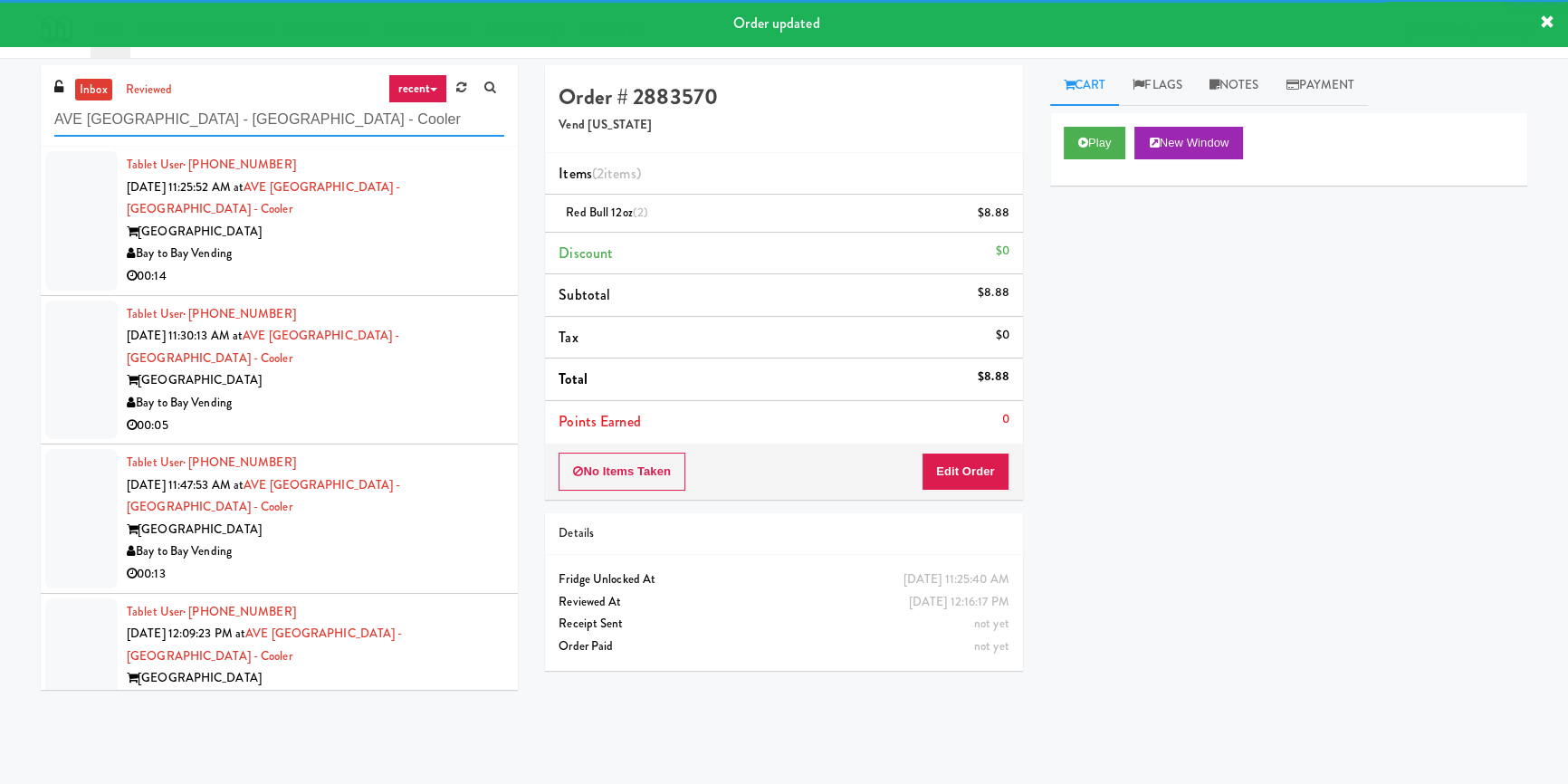
type input "AVE [GEOGRAPHIC_DATA] - [GEOGRAPHIC_DATA] - Cooler"
click at [415, 242] on div "Bay to Bay Vending" at bounding box center [316, 254] width 377 height 23
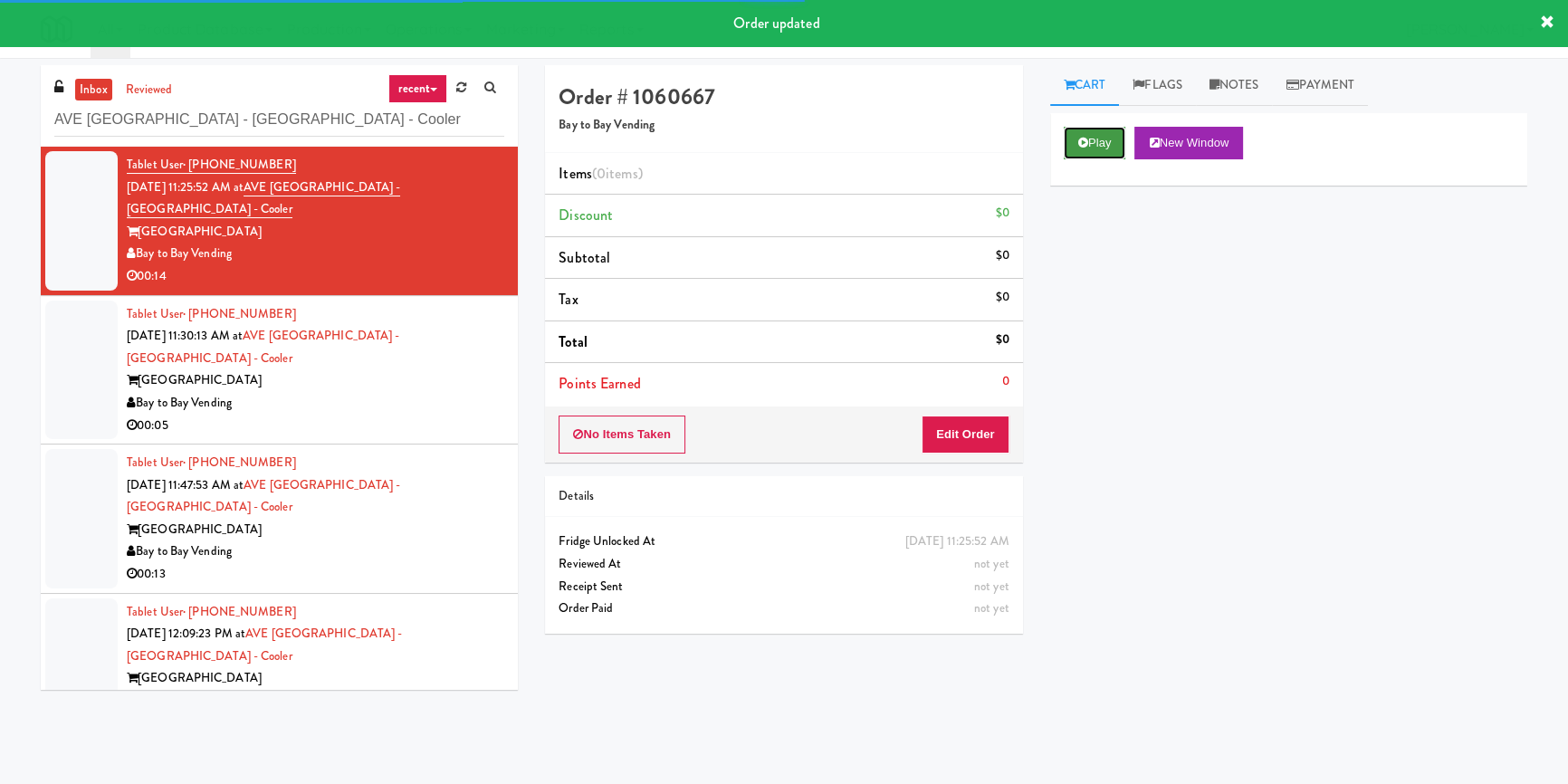
click at [1122, 136] on button "Play" at bounding box center [1095, 143] width 63 height 33
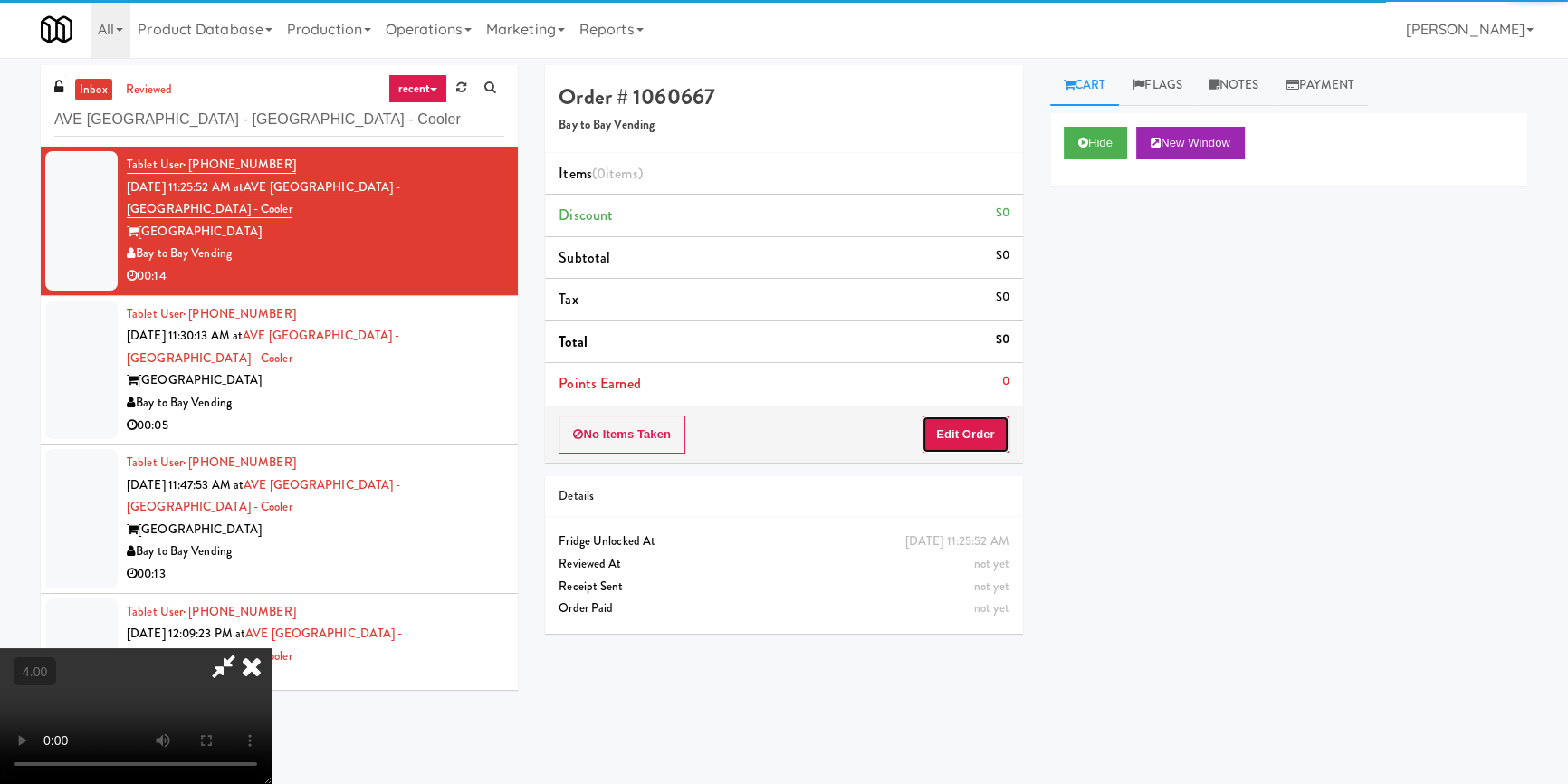
click at [950, 443] on button "Edit Order" at bounding box center [965, 435] width 88 height 38
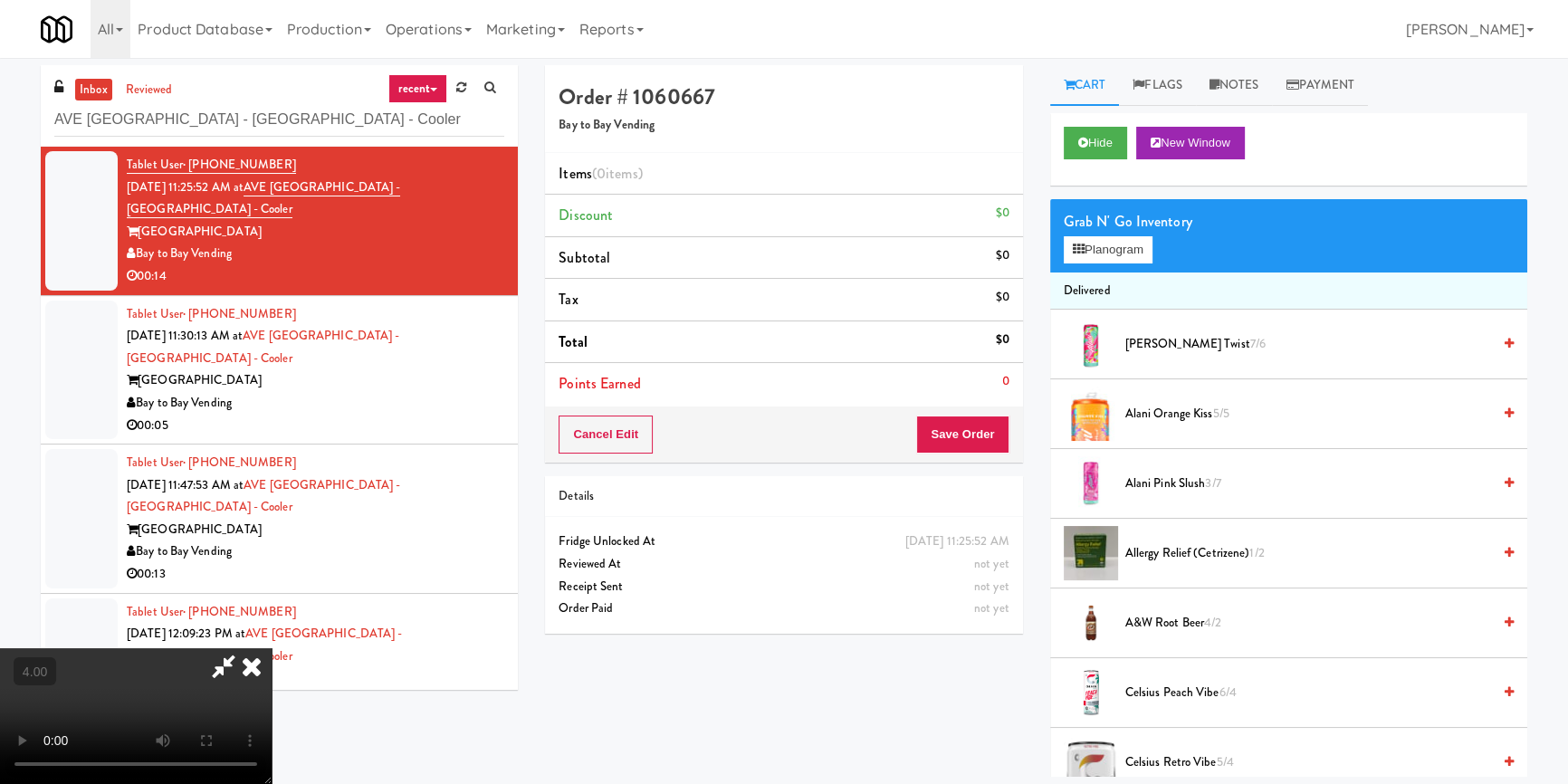
click at [213, 648] on video at bounding box center [136, 716] width 271 height 136
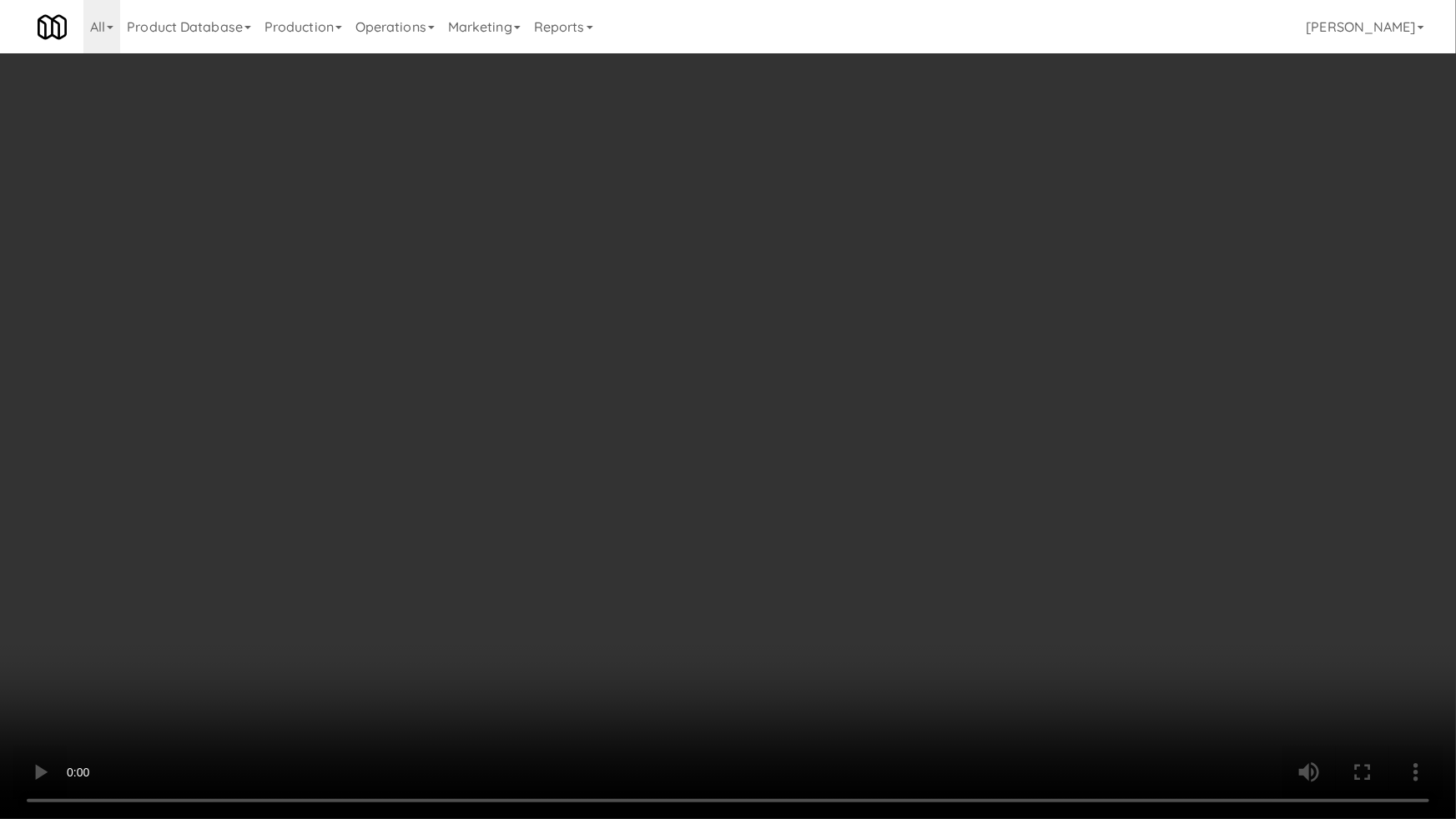
click at [367, 696] on video at bounding box center [728, 410] width 1456 height 819
click at [375, 666] on video at bounding box center [728, 410] width 1456 height 819
click at [744, 663] on video at bounding box center [728, 410] width 1456 height 819
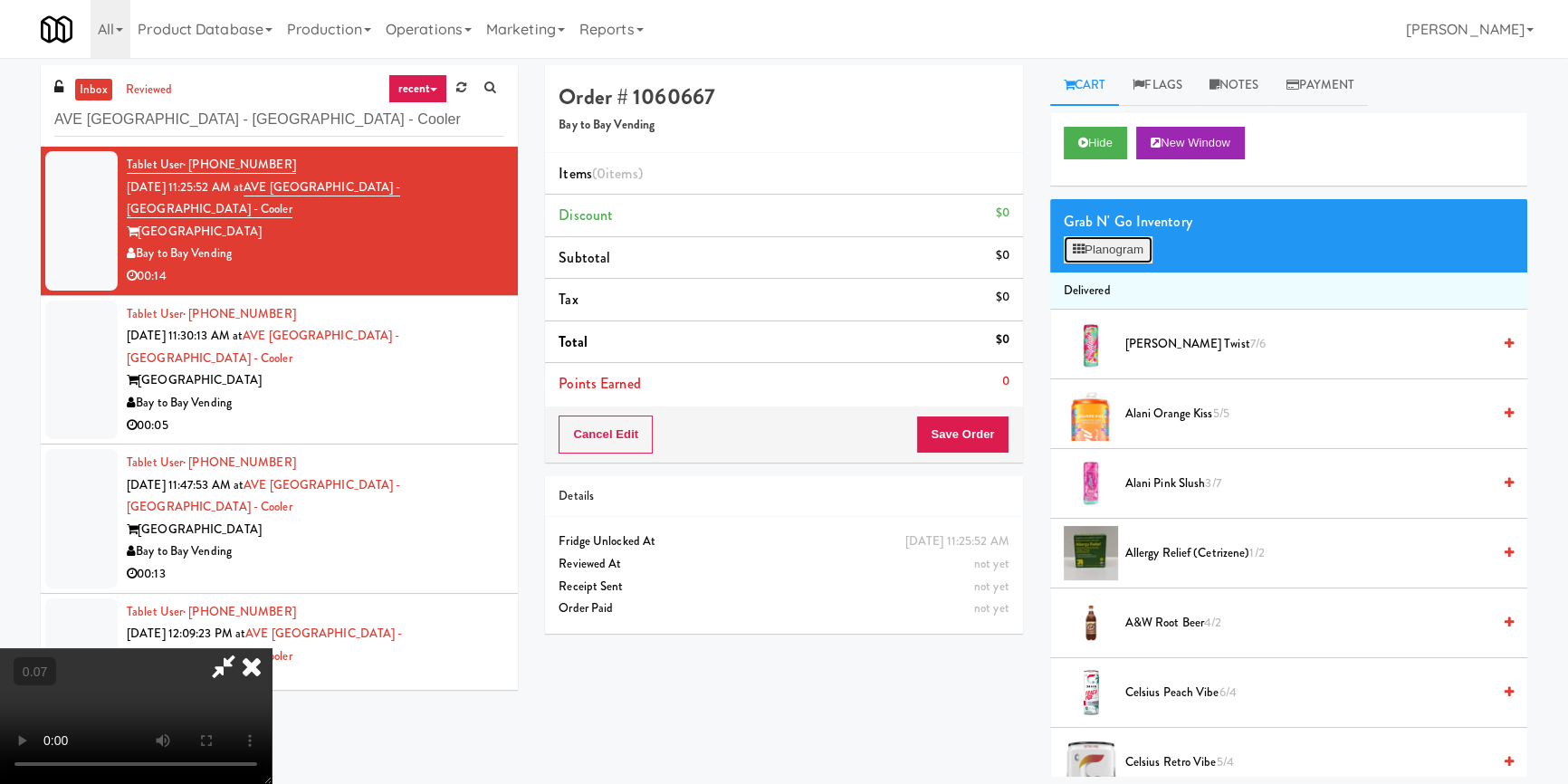
click at [1110, 249] on button "Planogram" at bounding box center [1108, 250] width 89 height 27
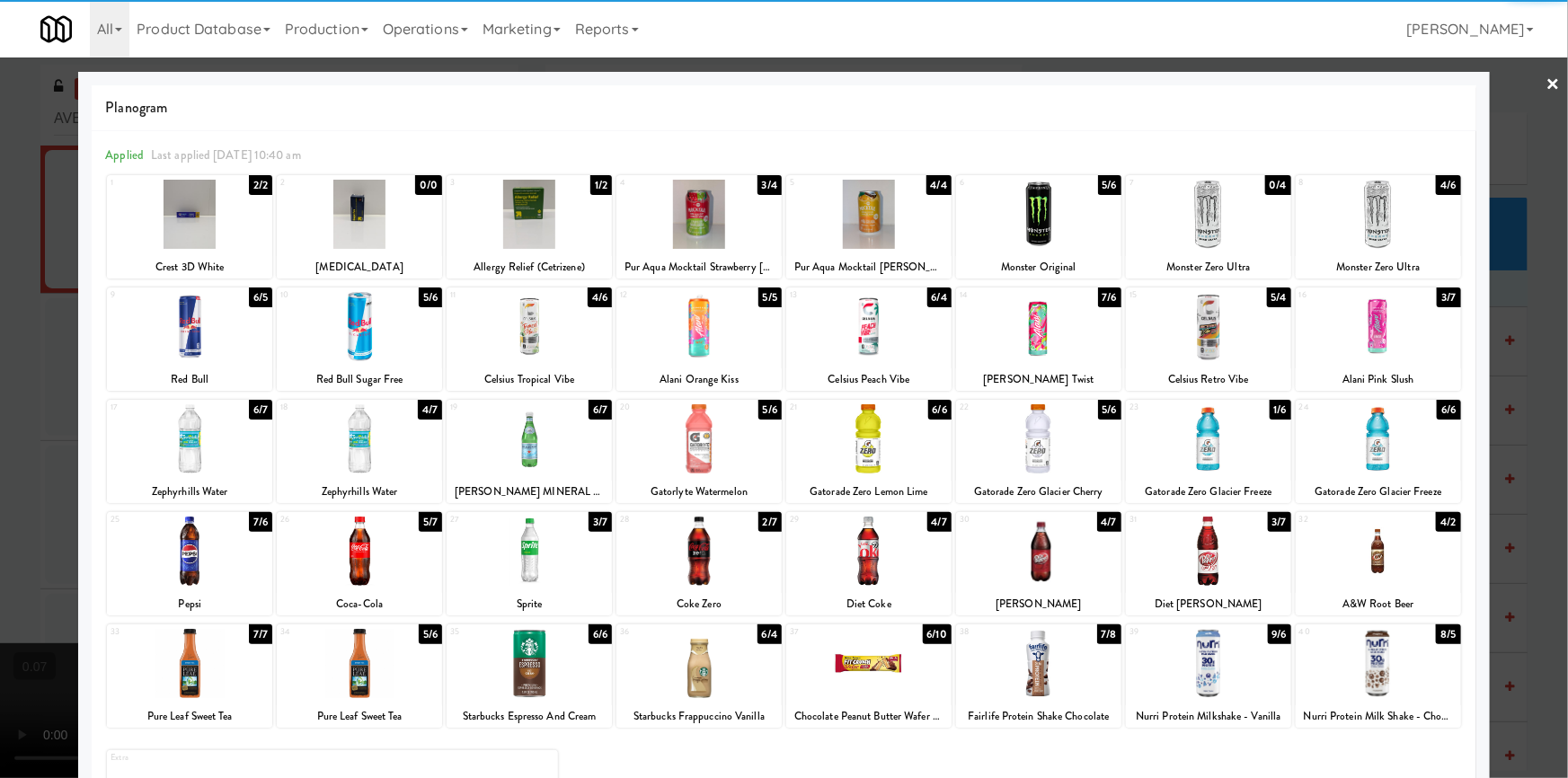
click at [910, 548] on div at bounding box center [868, 551] width 165 height 69
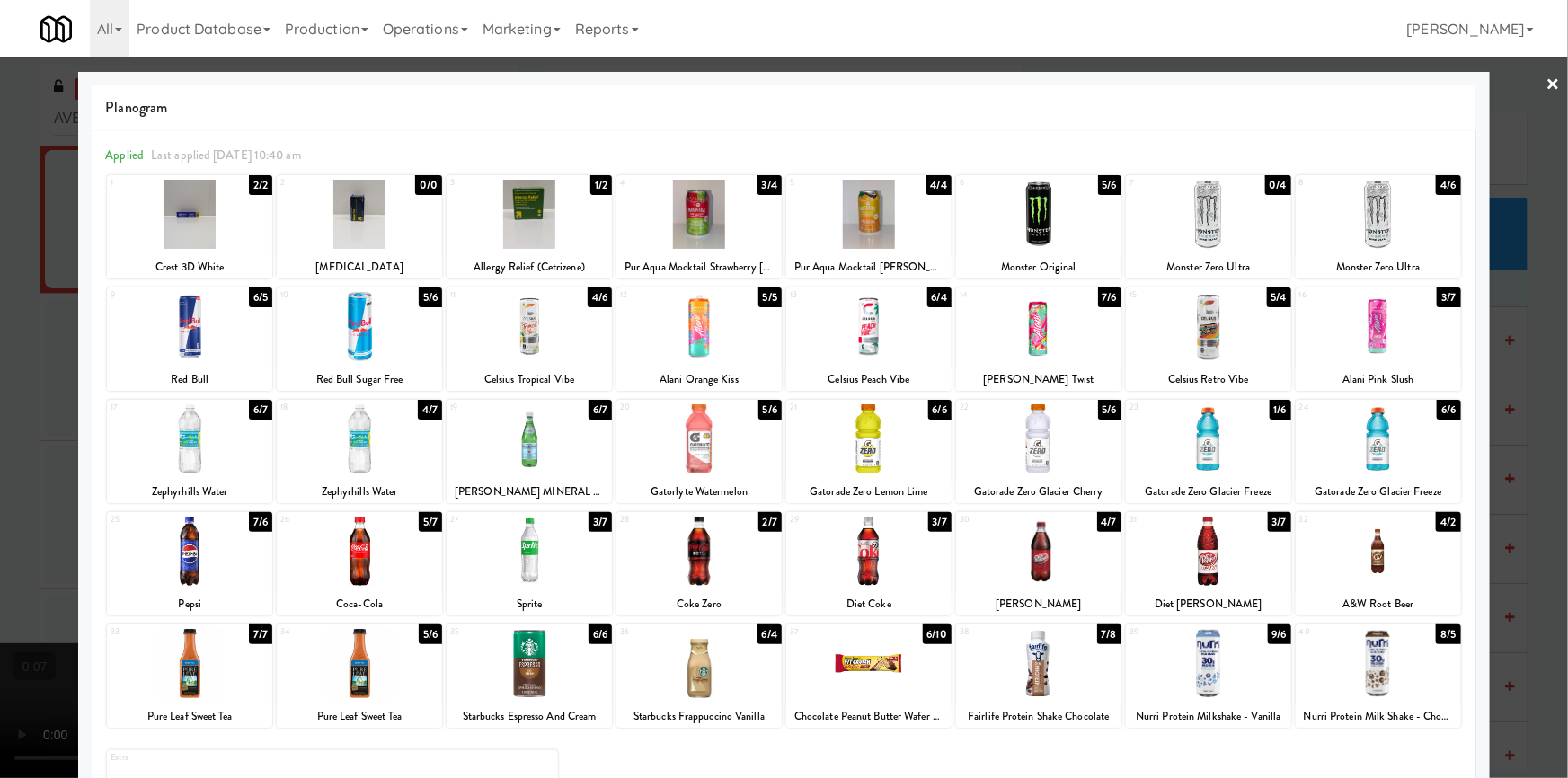
click at [1400, 445] on div at bounding box center [1378, 438] width 165 height 69
click at [1526, 362] on div at bounding box center [784, 389] width 1568 height 778
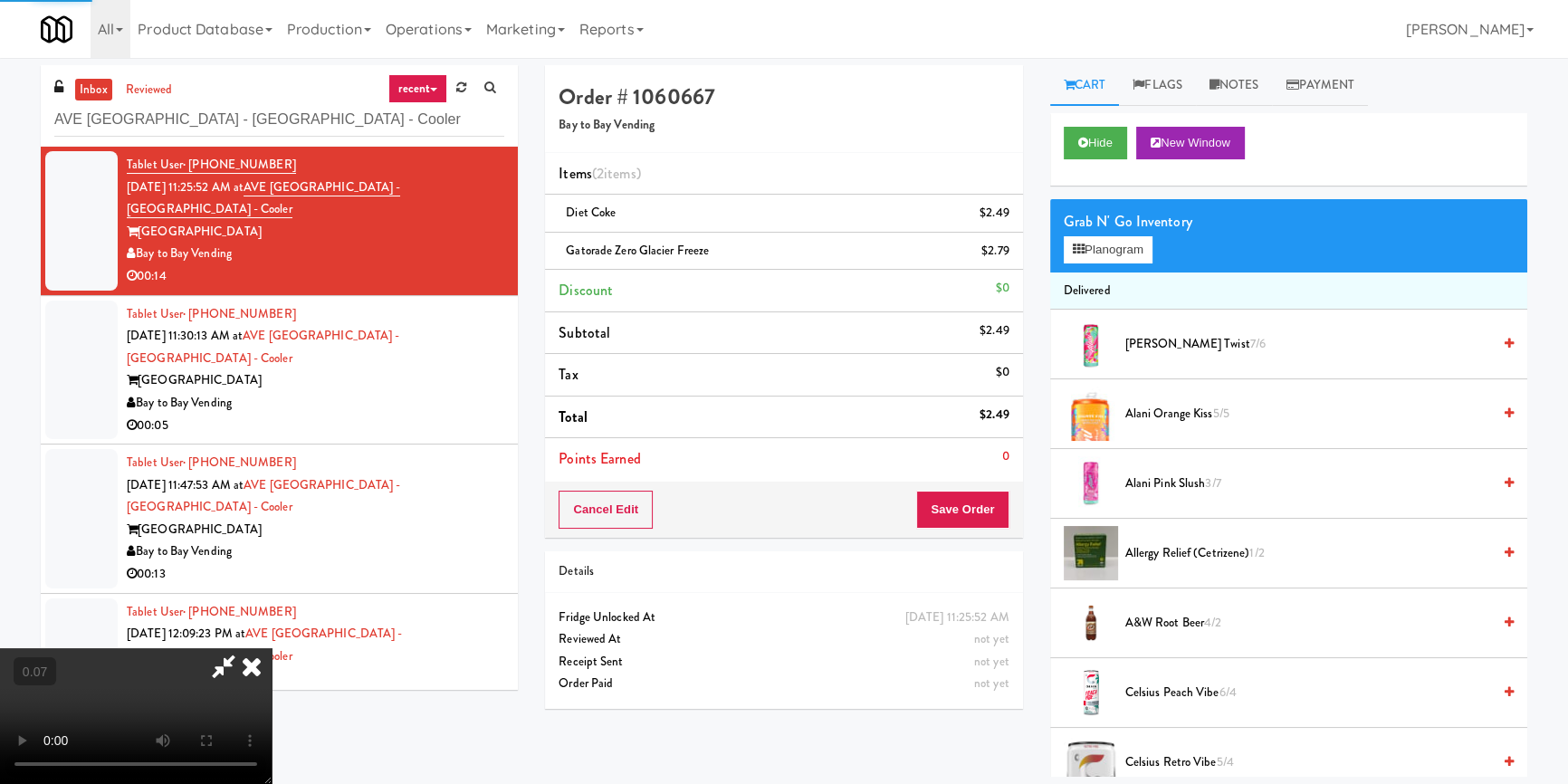
click at [271, 648] on video at bounding box center [136, 716] width 271 height 136
click at [271, 693] on video at bounding box center [136, 716] width 271 height 136
click at [271, 648] on video at bounding box center [136, 716] width 271 height 136
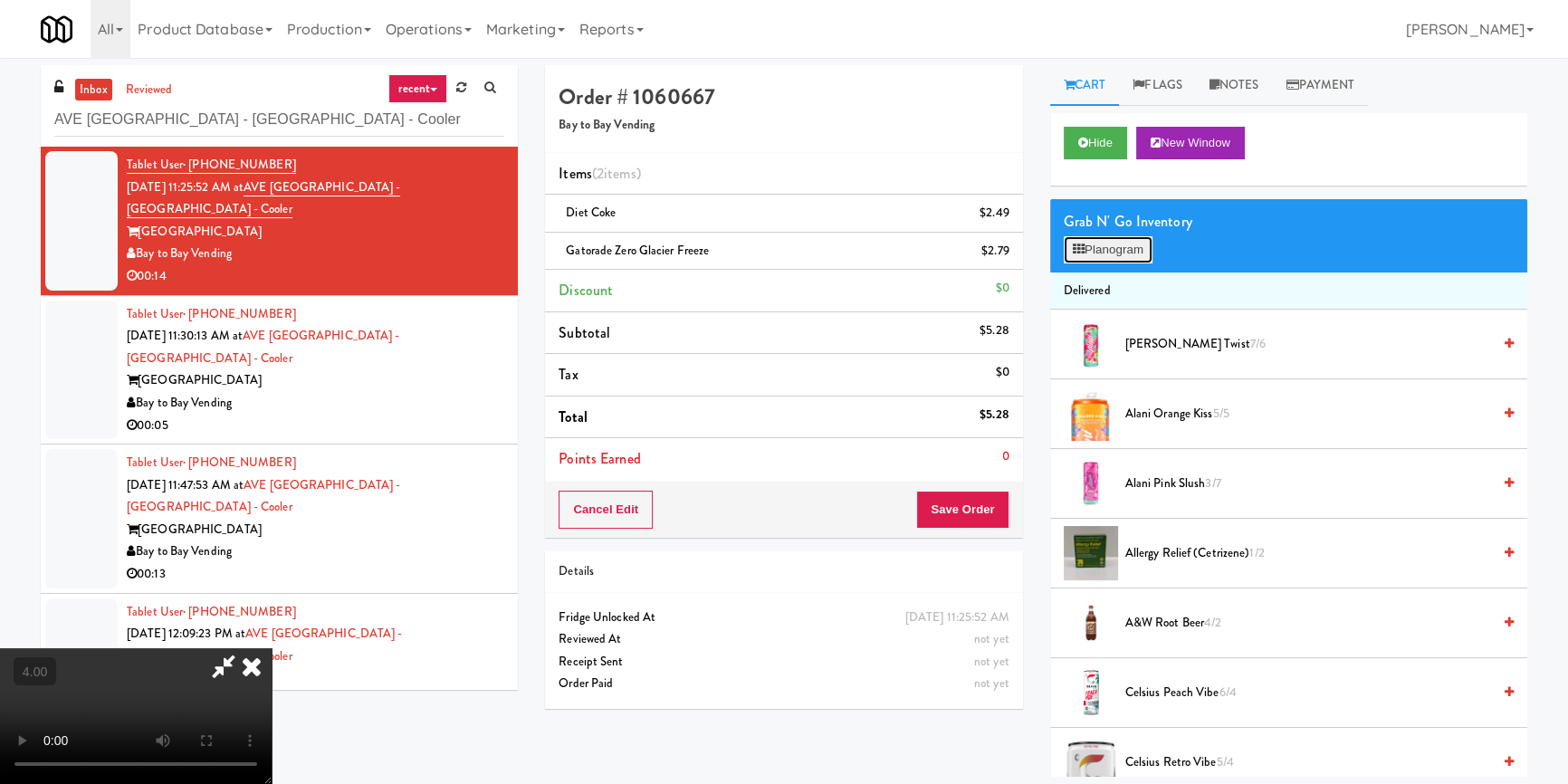
click at [1080, 251] on icon at bounding box center [1078, 249] width 12 height 12
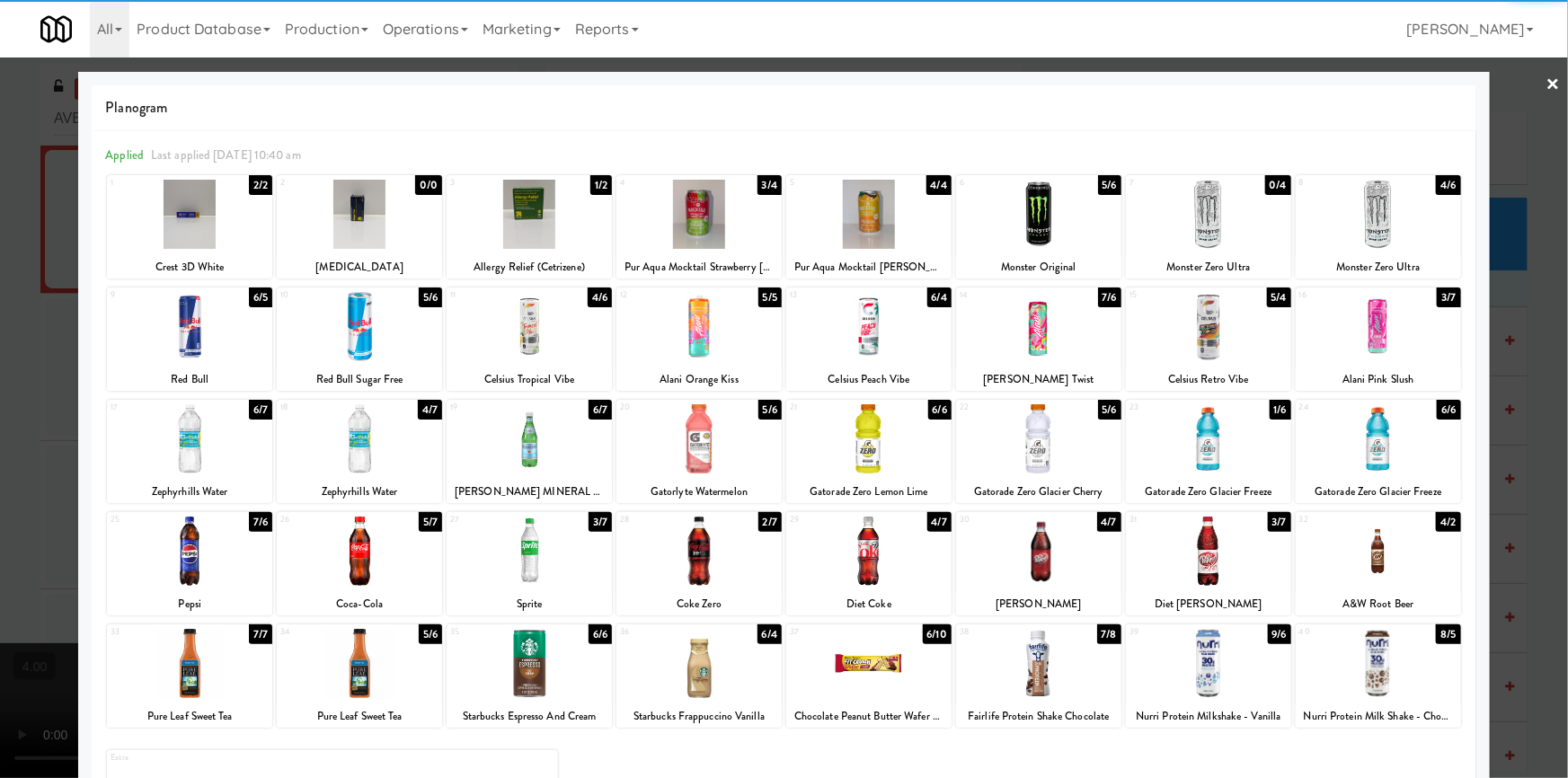
click at [876, 568] on div at bounding box center [868, 551] width 165 height 69
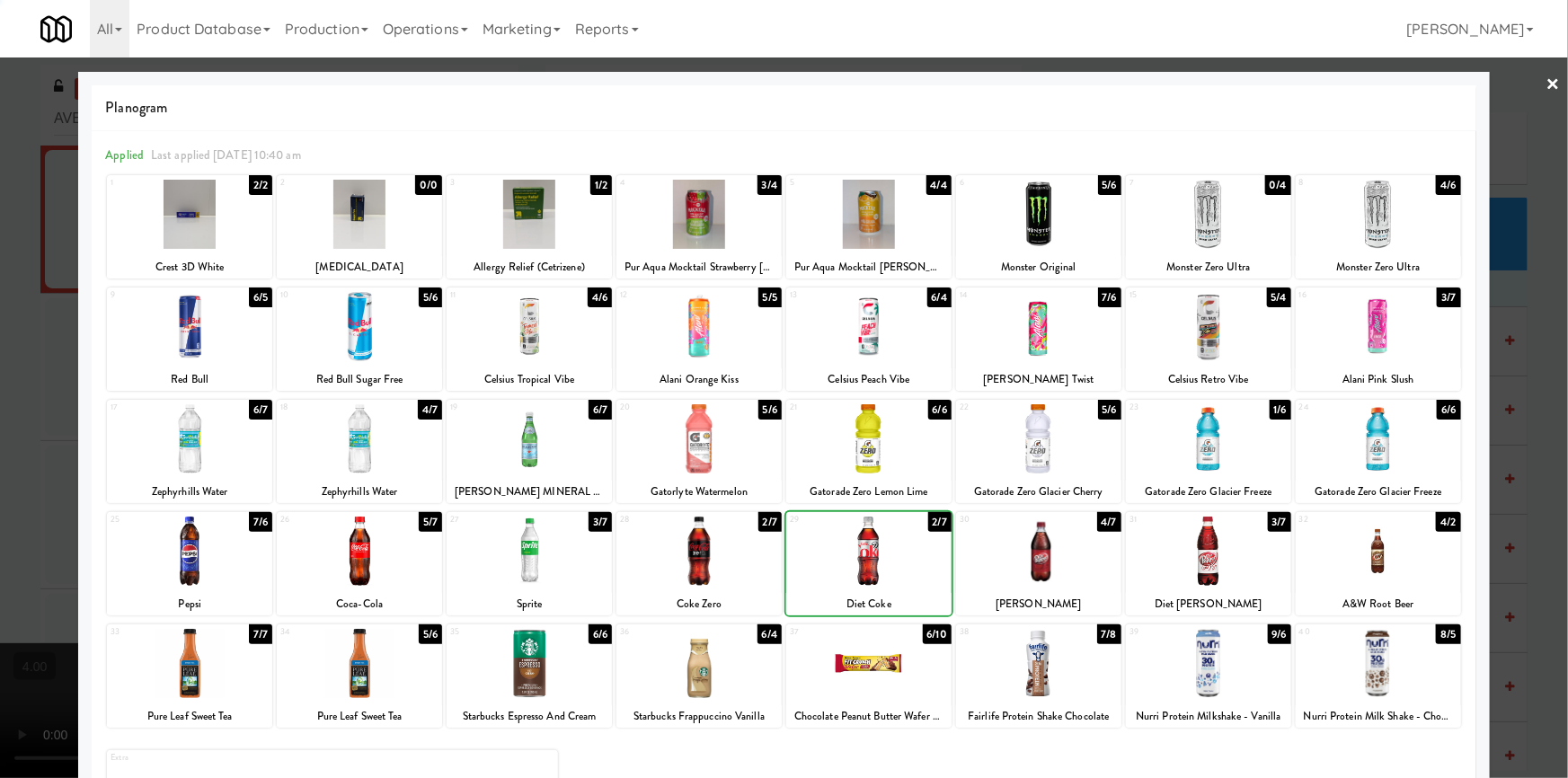
click at [0, 276] on div at bounding box center [784, 389] width 1568 height 778
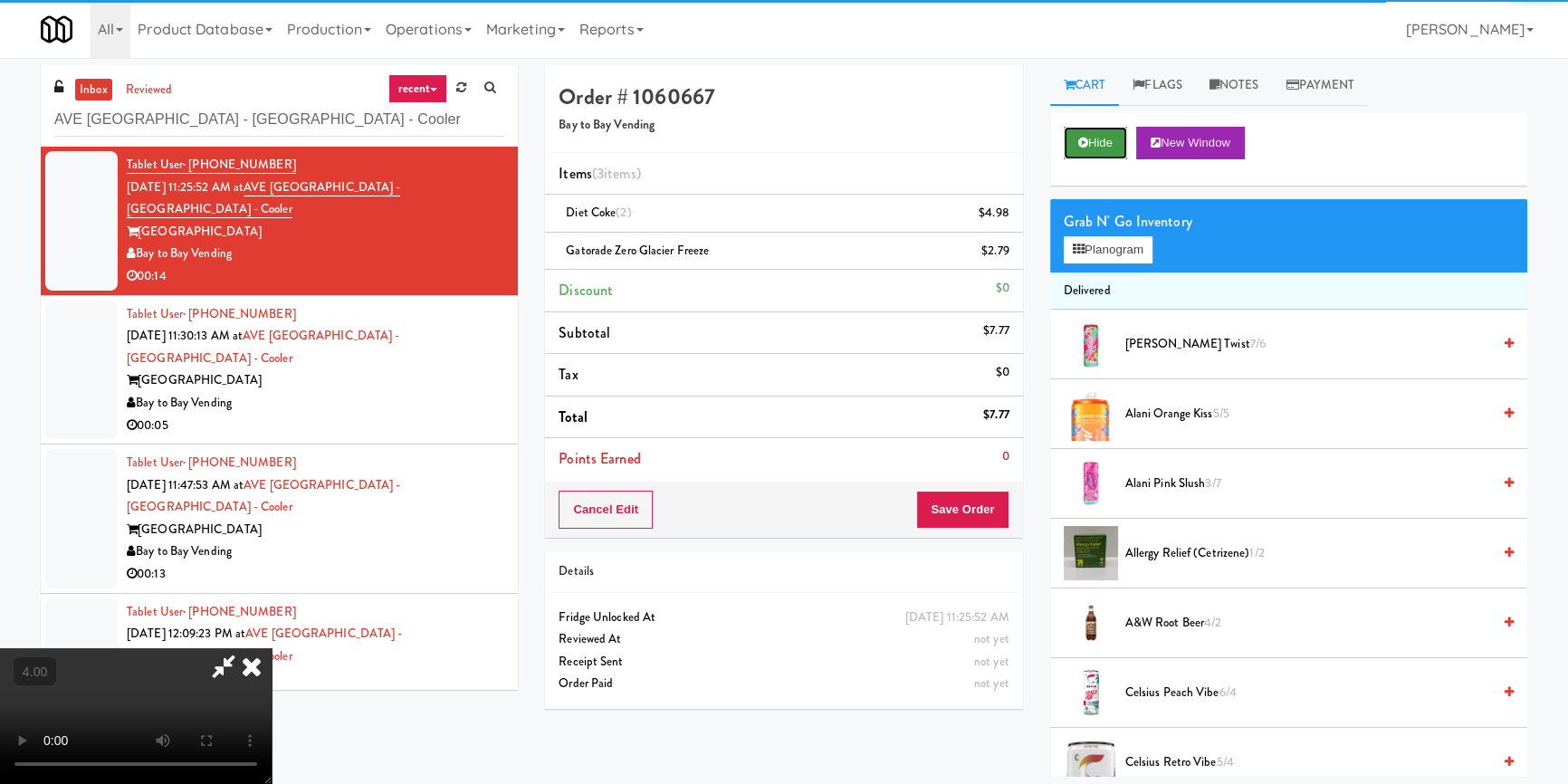
click at [1087, 138] on button "Hide" at bounding box center [1096, 143] width 63 height 33
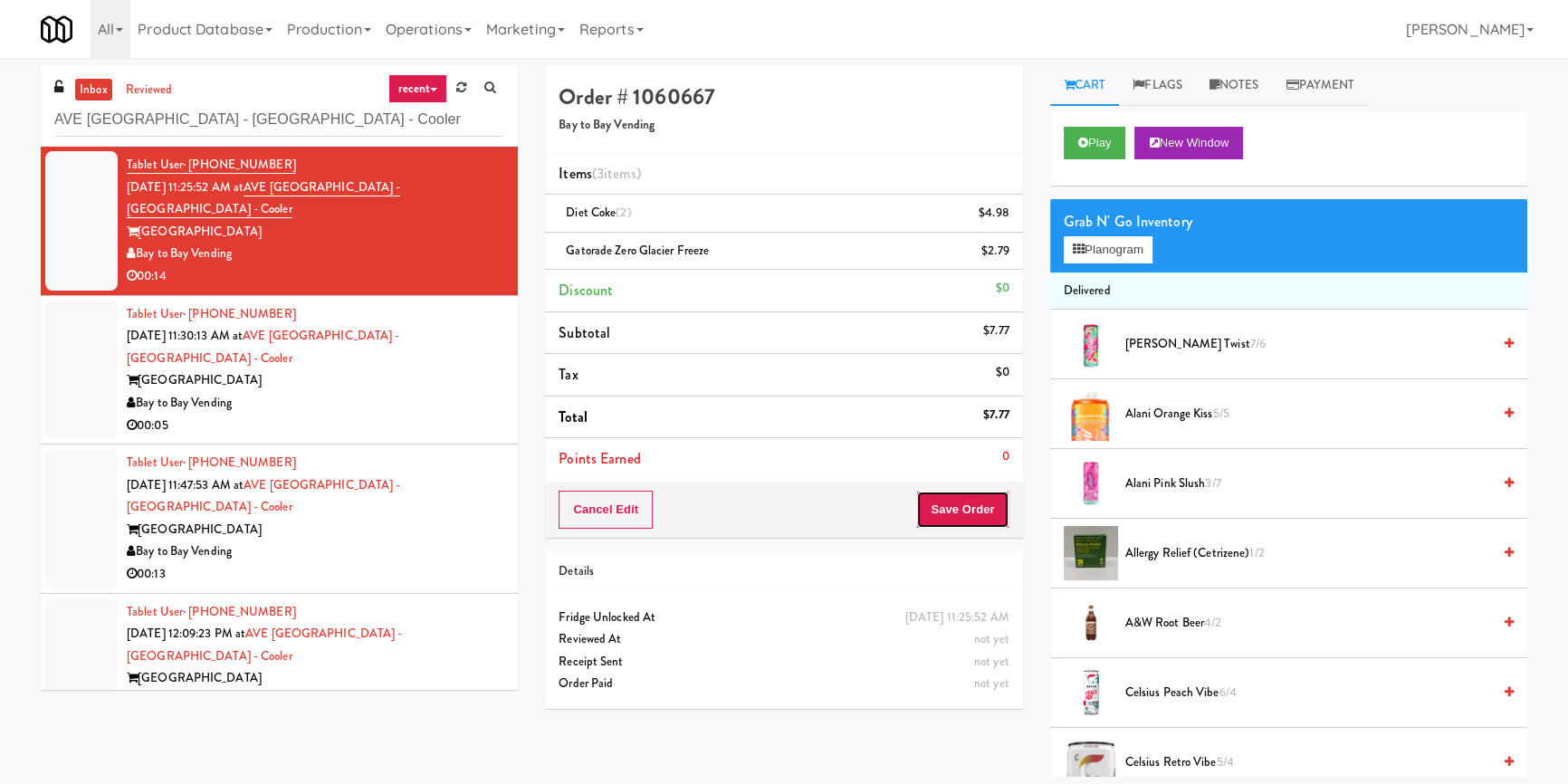
click at [957, 494] on button "Save Order" at bounding box center [962, 510] width 92 height 38
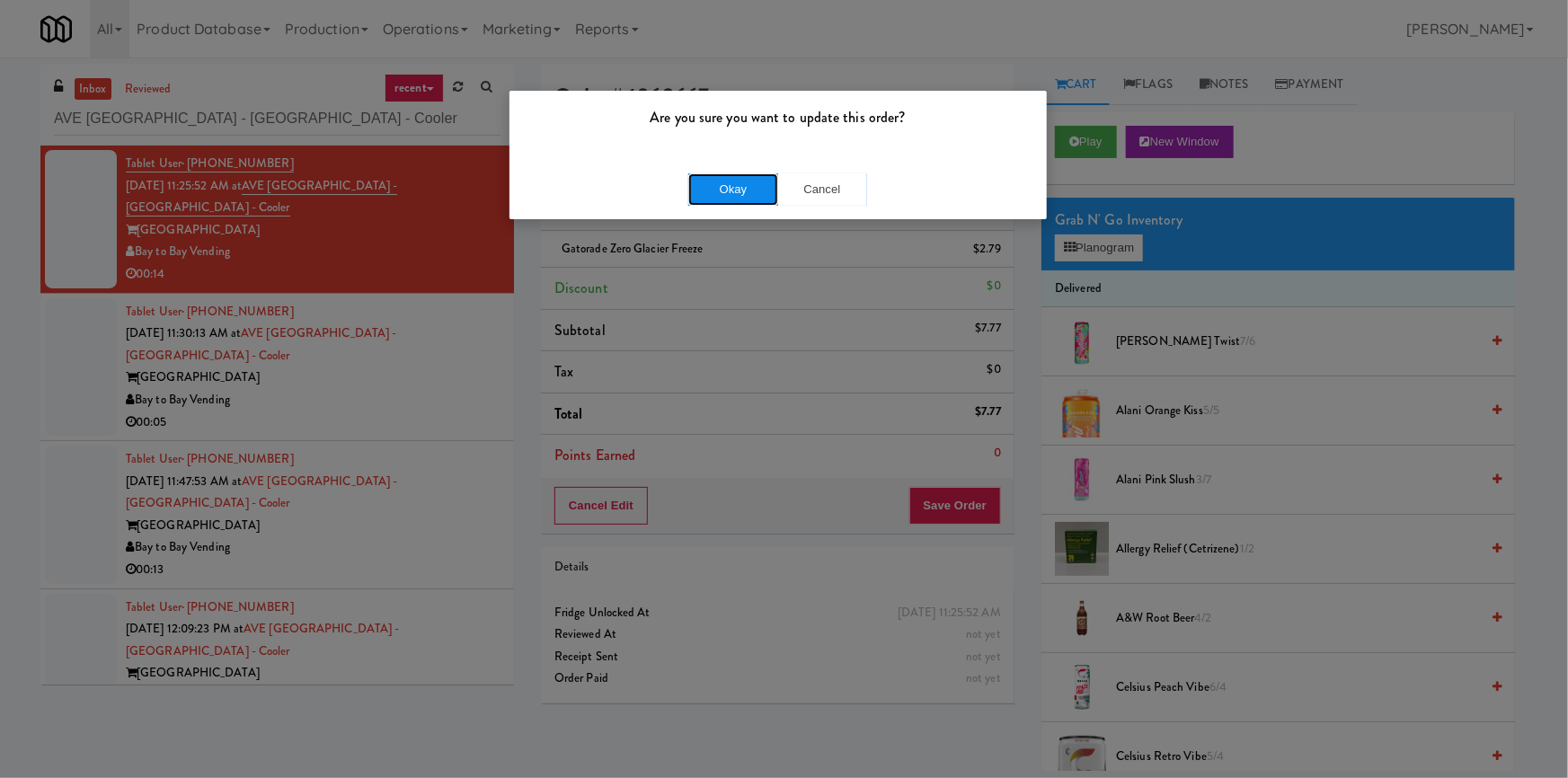
click at [728, 192] on button "Okay" at bounding box center [733, 190] width 90 height 32
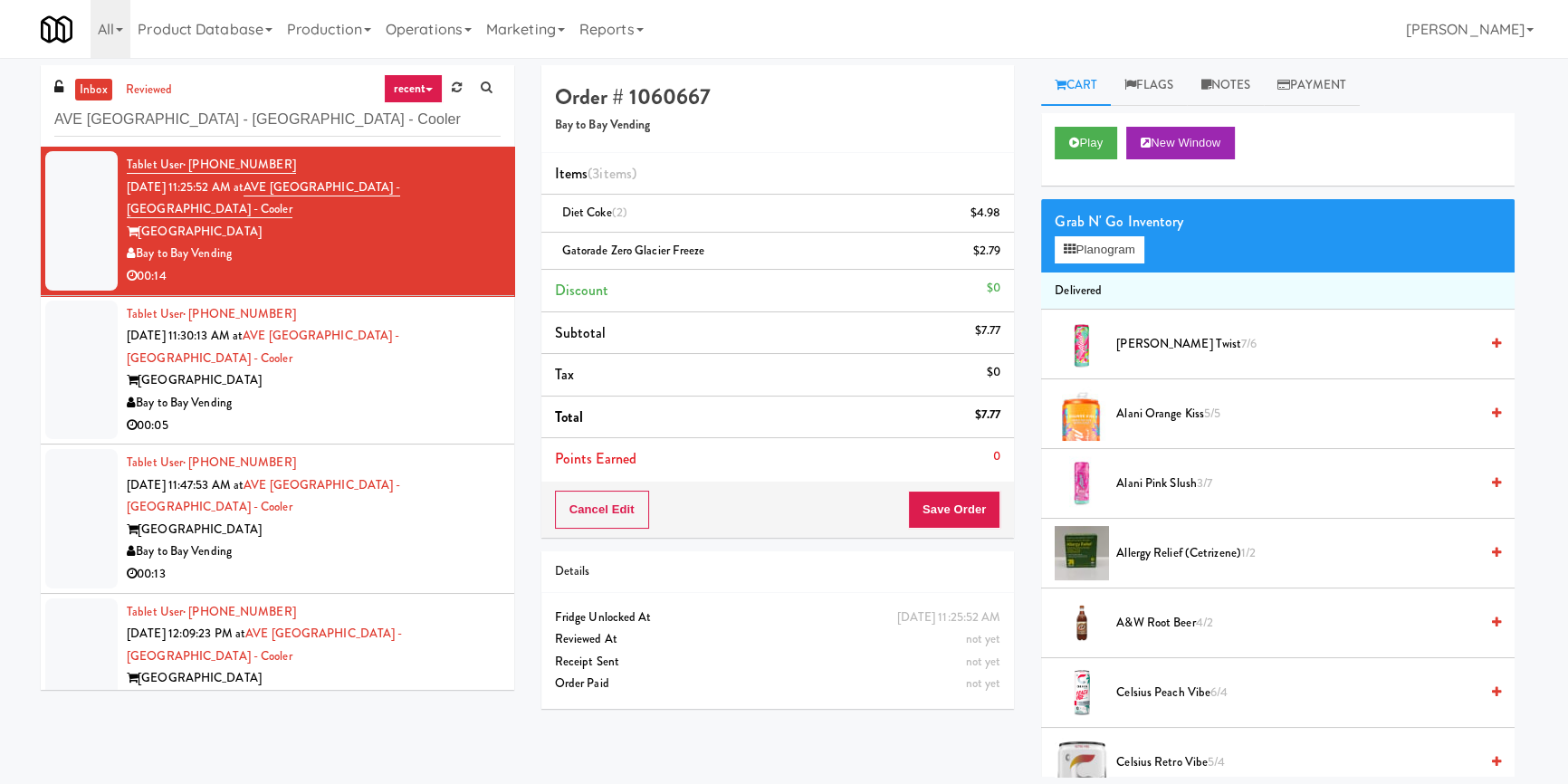
click at [480, 415] on div "00:05" at bounding box center [314, 426] width 374 height 23
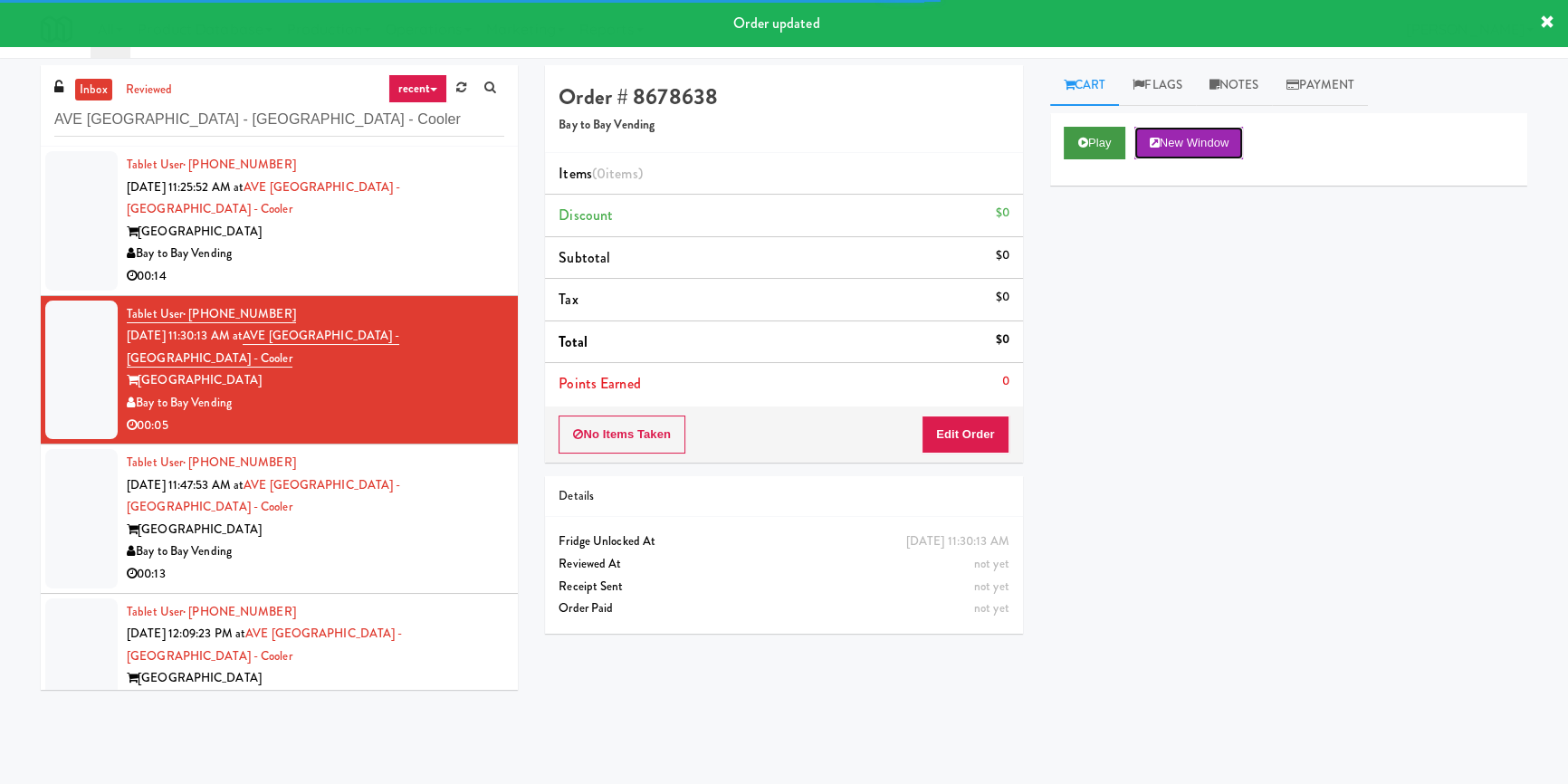
drag, startPoint x: 1150, startPoint y: 135, endPoint x: 1085, endPoint y: 143, distance: 65.5
click at [1144, 135] on button "New Window" at bounding box center [1188, 143] width 109 height 33
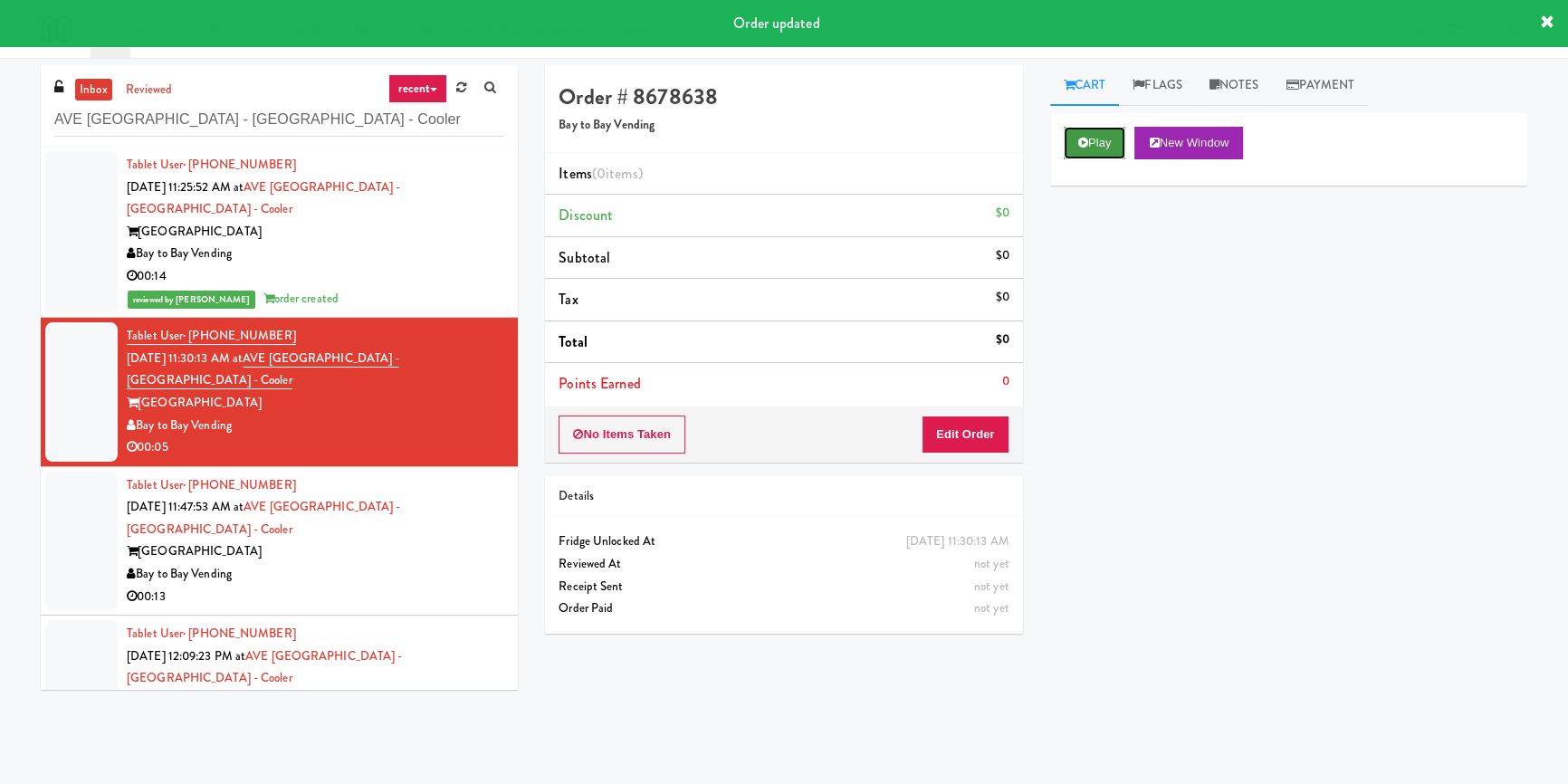
click at [1074, 127] on button "Play" at bounding box center [1095, 143] width 63 height 33
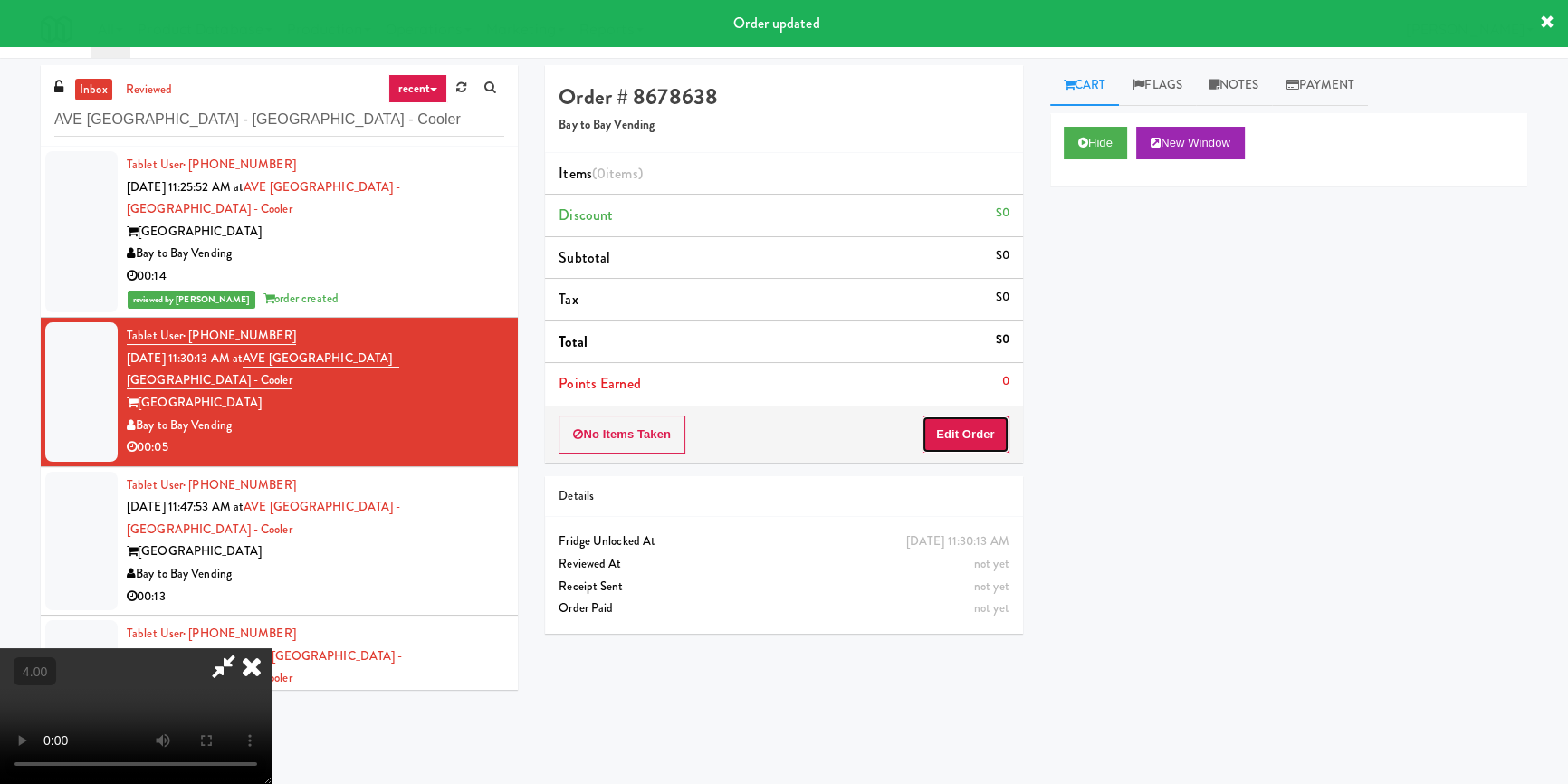
click at [969, 438] on button "Edit Order" at bounding box center [965, 435] width 88 height 38
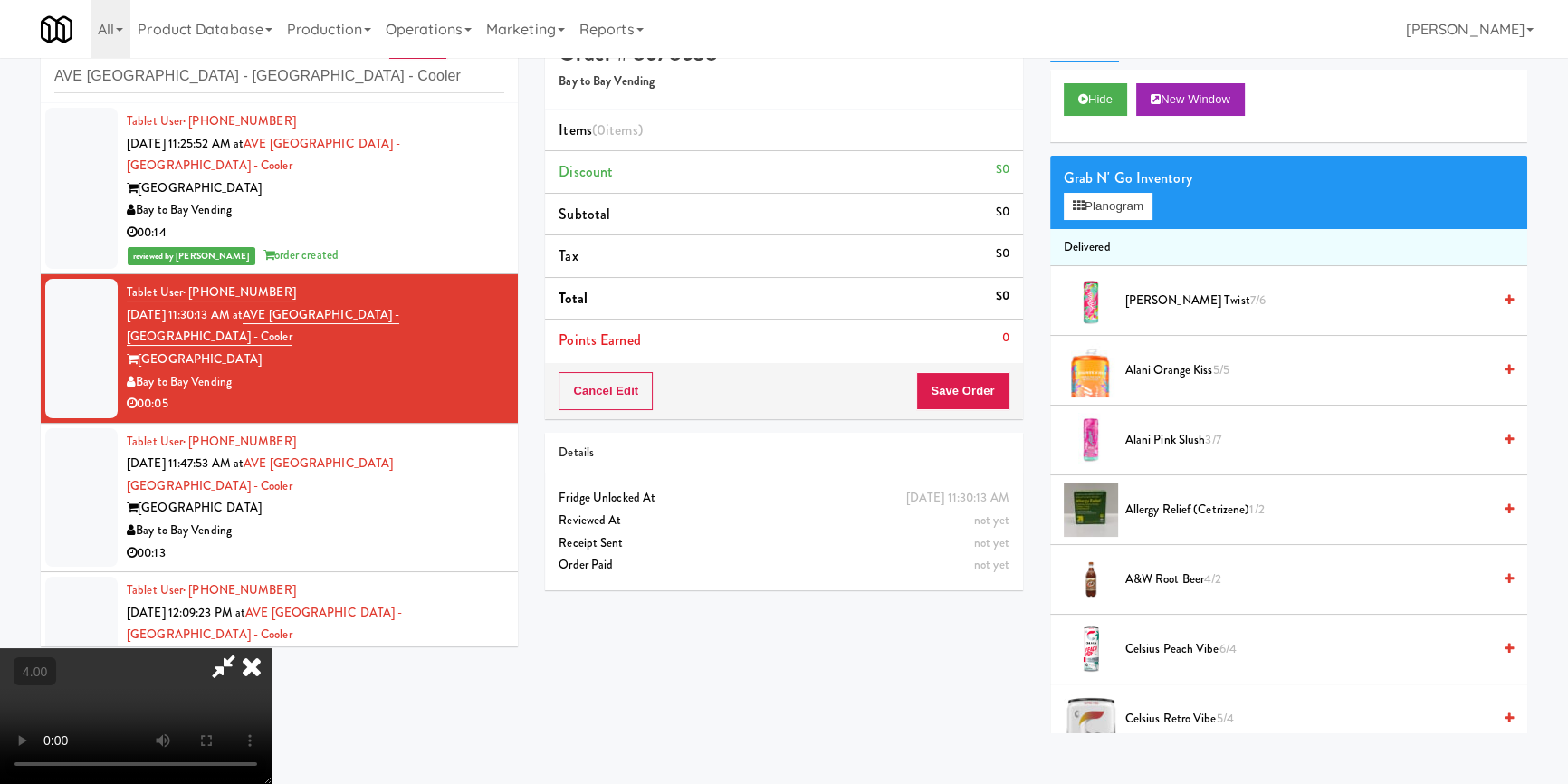
scroll to position [57, 0]
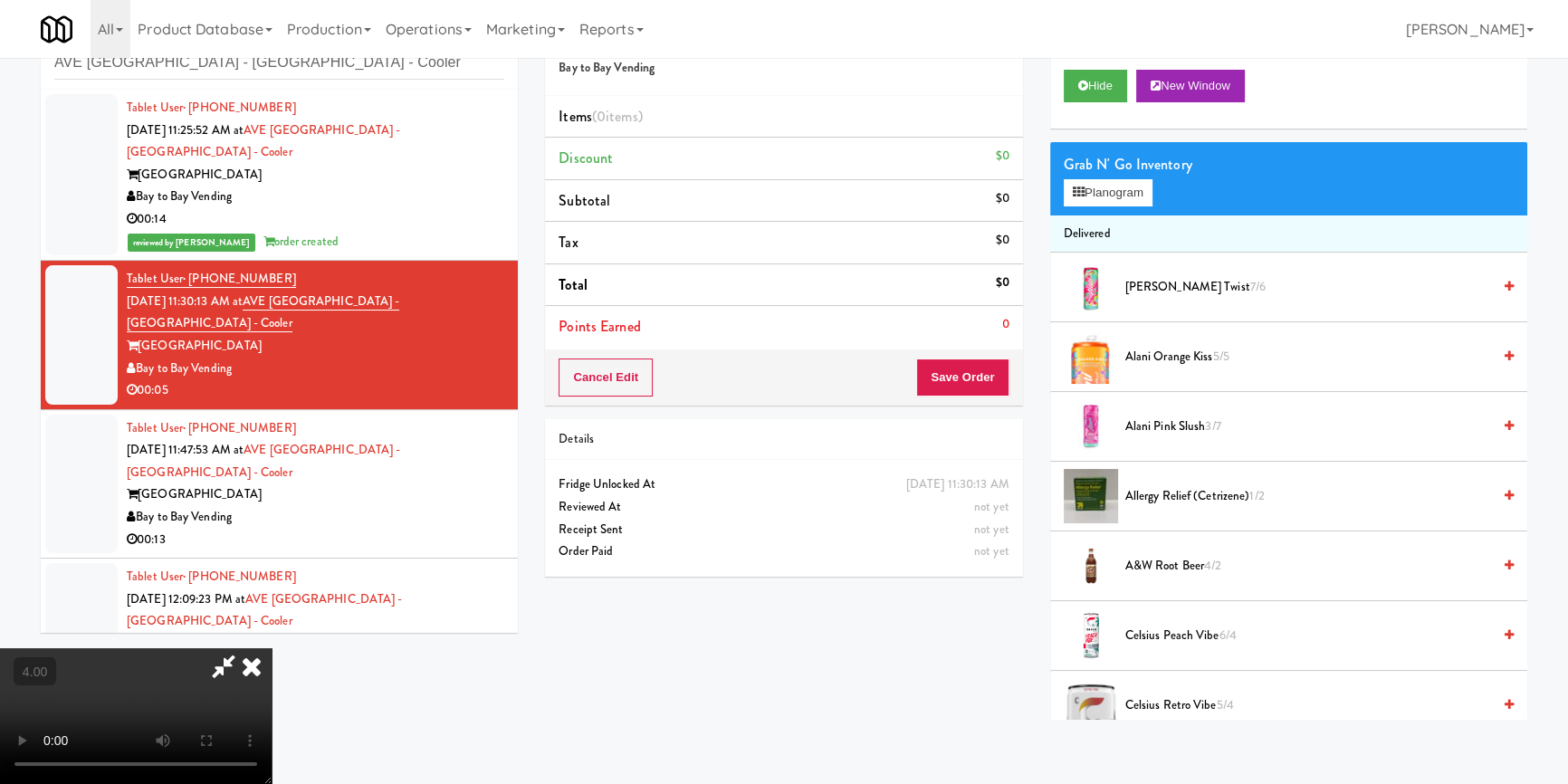
click at [271, 648] on video at bounding box center [136, 716] width 271 height 136
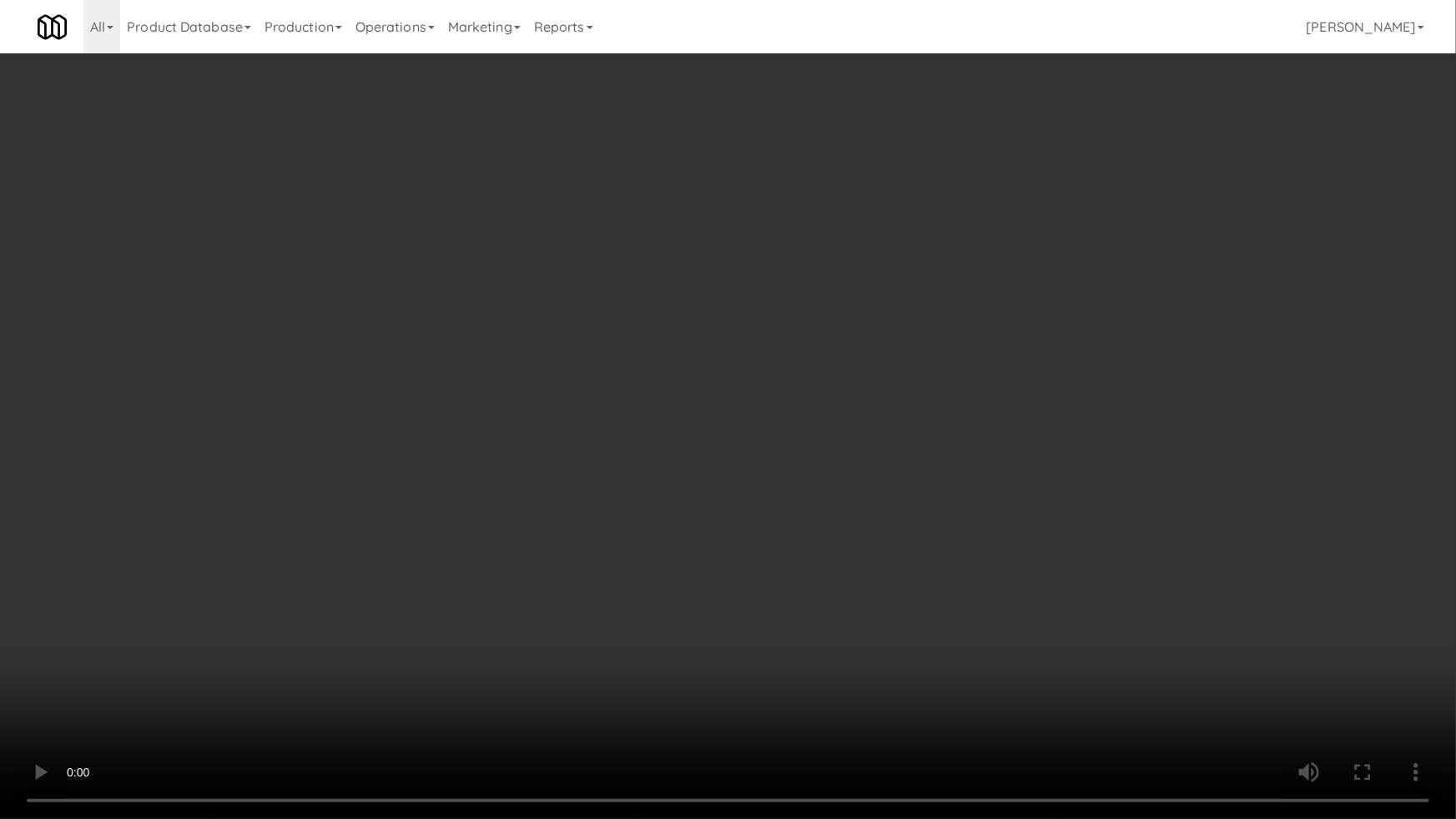
click at [623, 597] on video at bounding box center [728, 410] width 1456 height 819
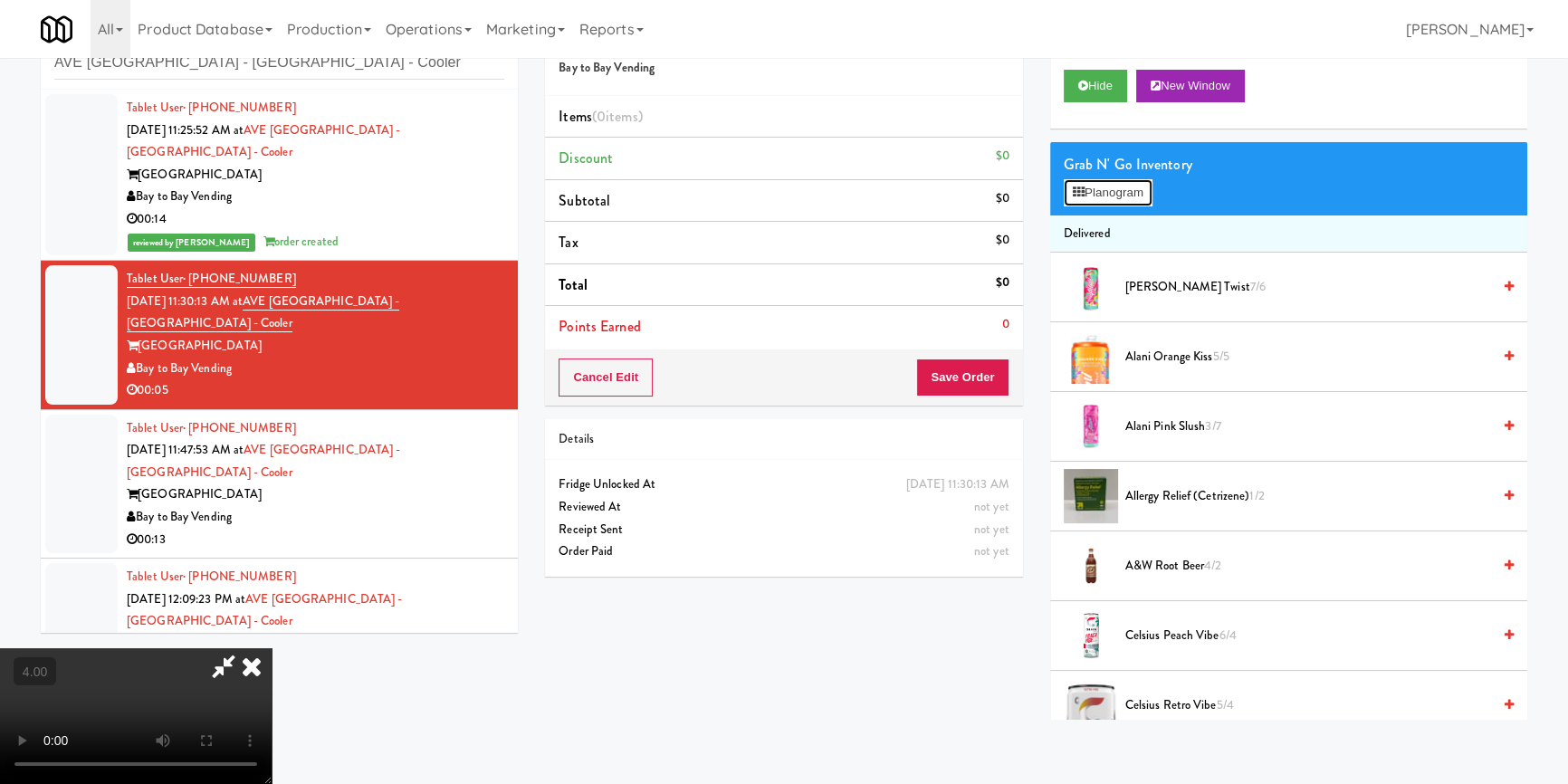
click at [1077, 196] on icon at bounding box center [1078, 192] width 12 height 12
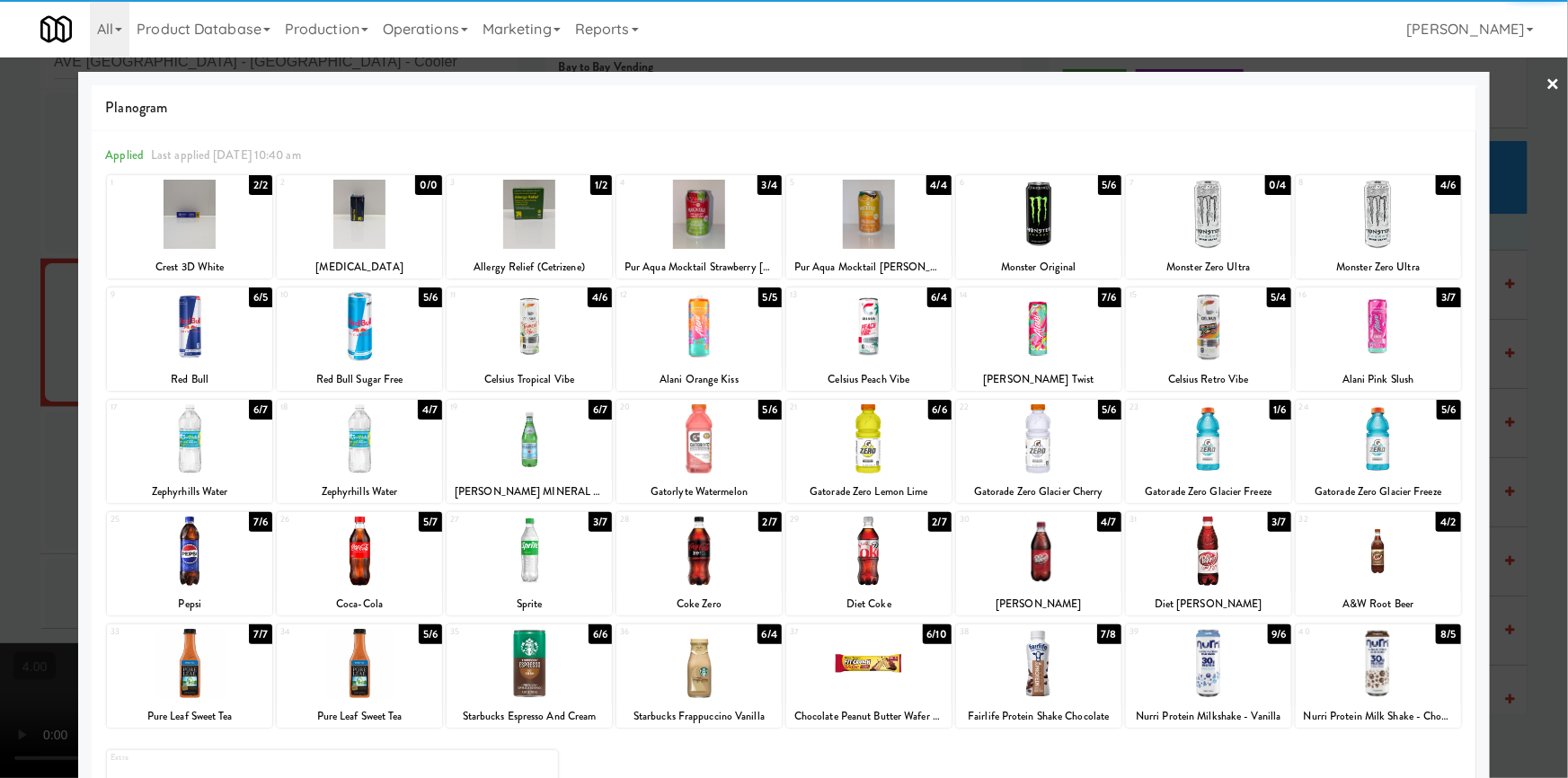
click at [698, 552] on div at bounding box center [699, 551] width 165 height 69
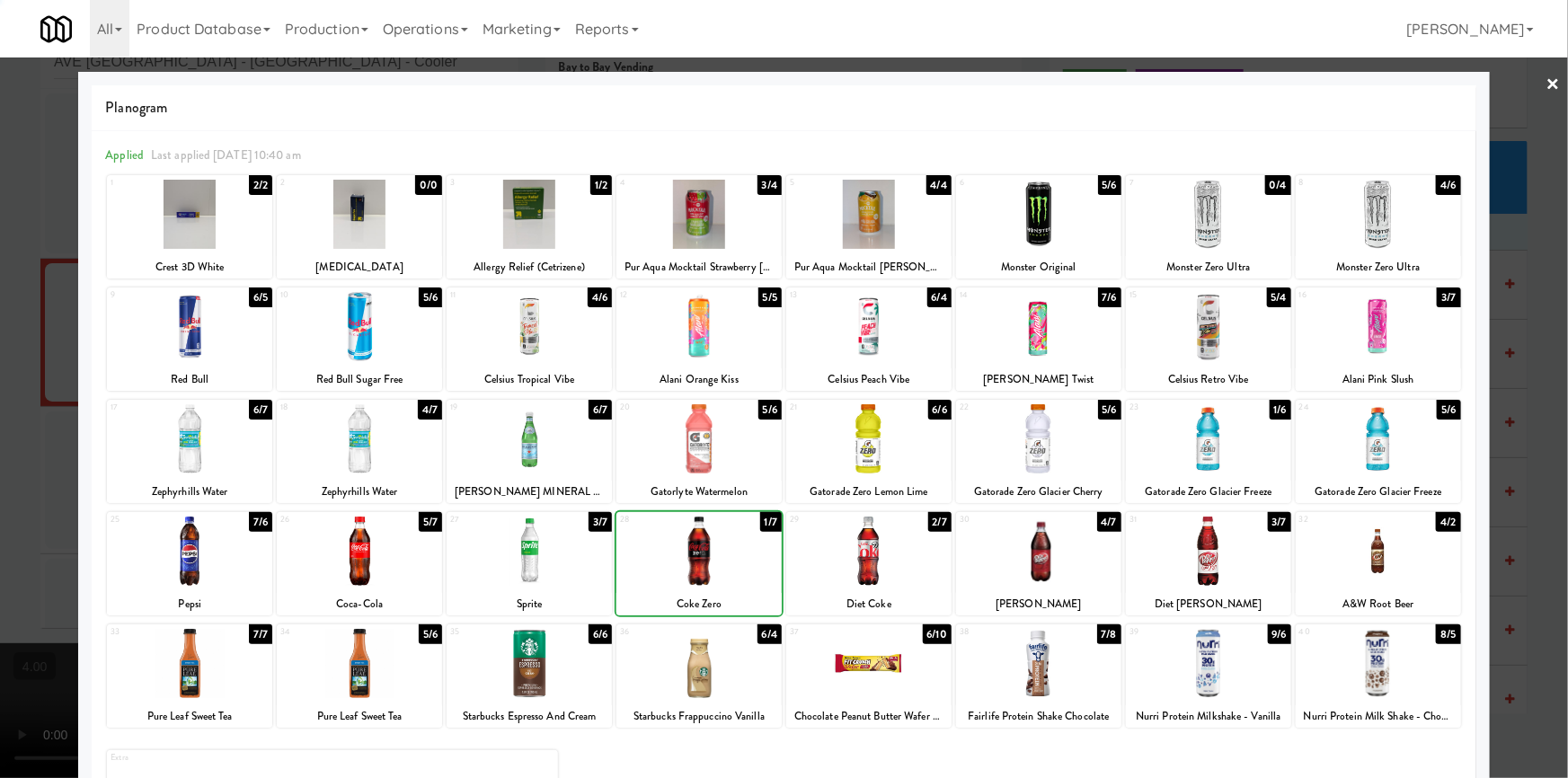
click at [0, 234] on div at bounding box center [784, 389] width 1568 height 778
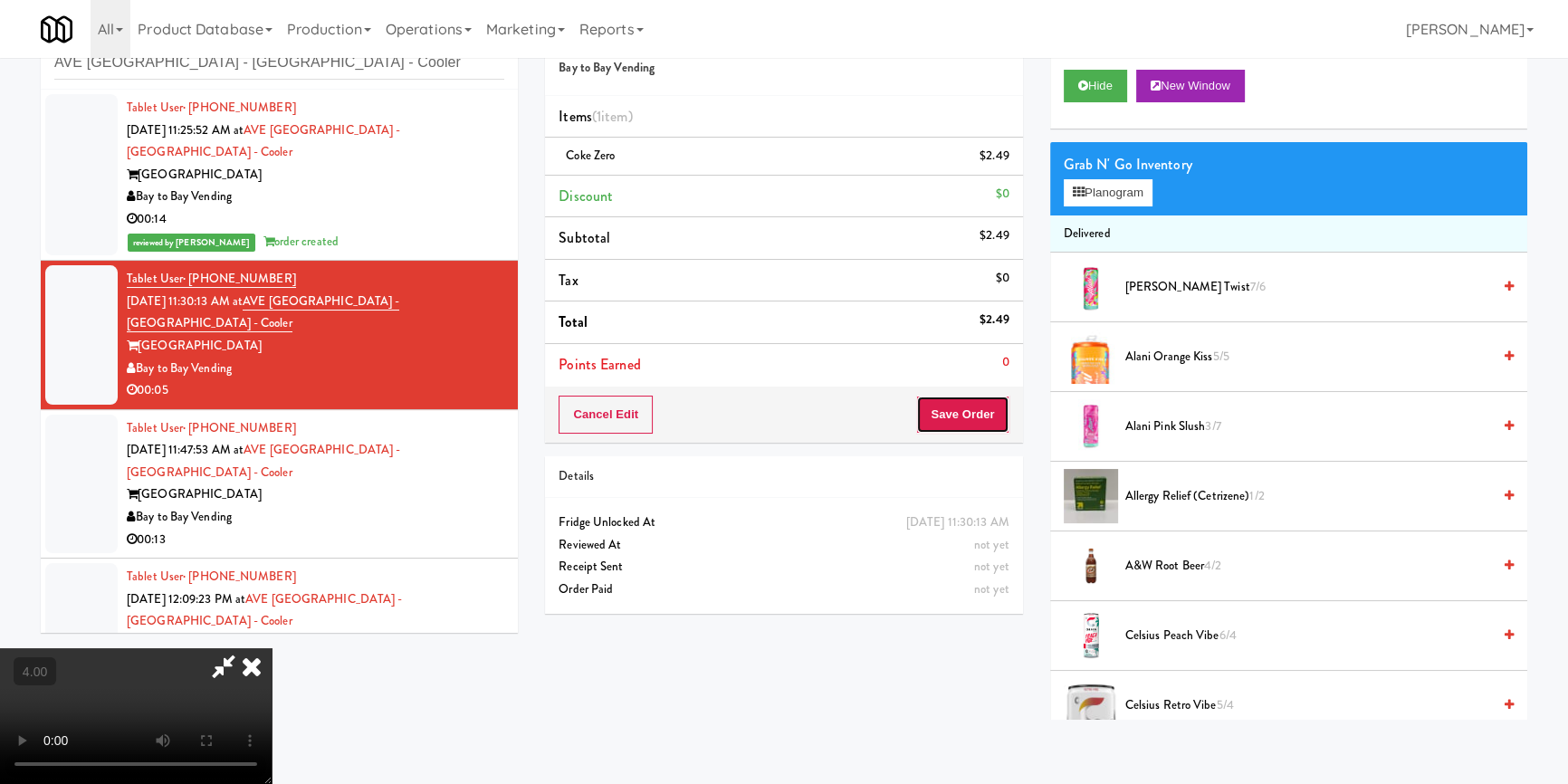
click at [981, 416] on button "Save Order" at bounding box center [962, 415] width 92 height 38
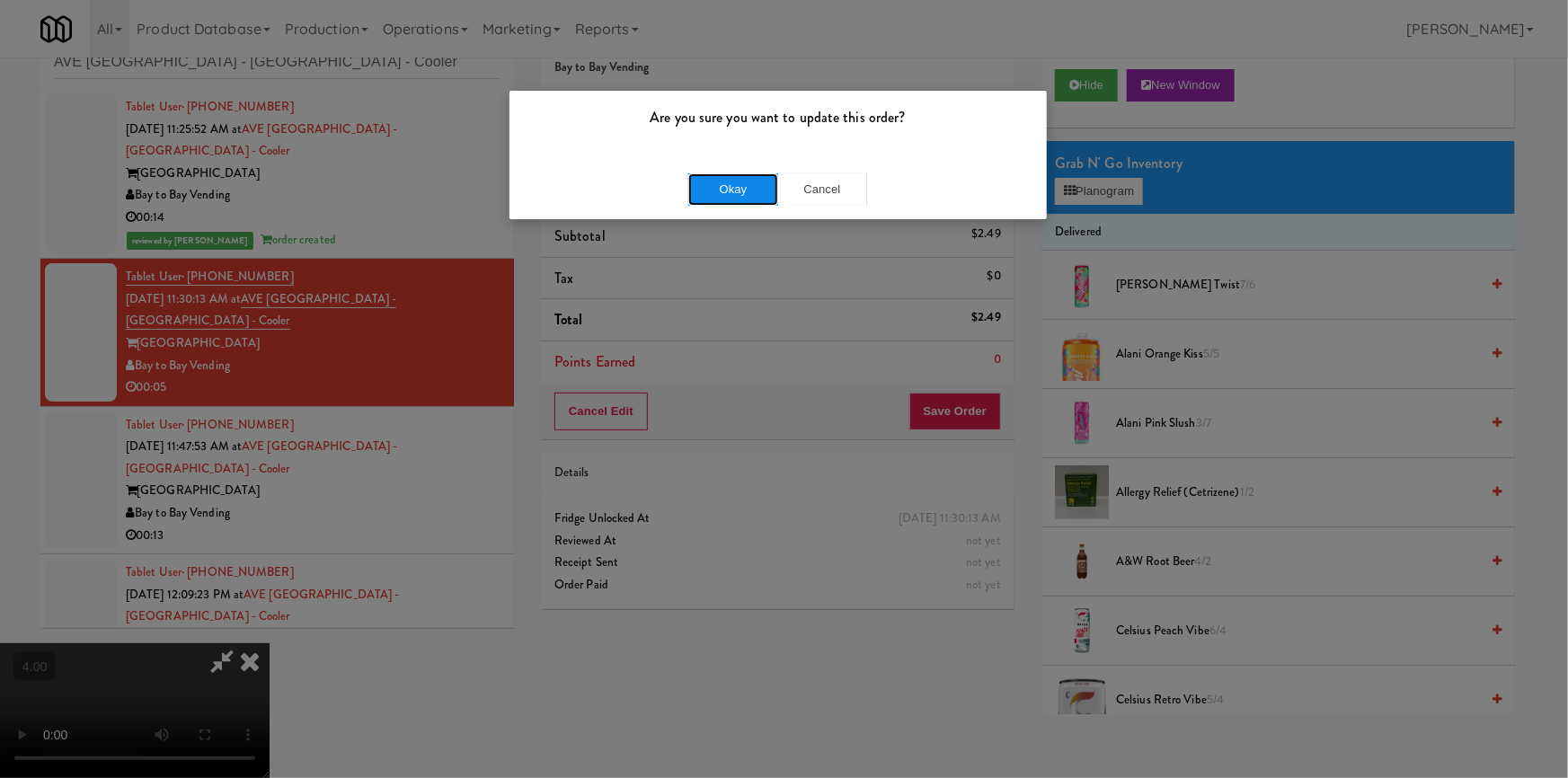
drag, startPoint x: 692, startPoint y: 197, endPoint x: 732, endPoint y: 179, distance: 43.9
click at [692, 196] on button "Okay" at bounding box center [733, 190] width 90 height 32
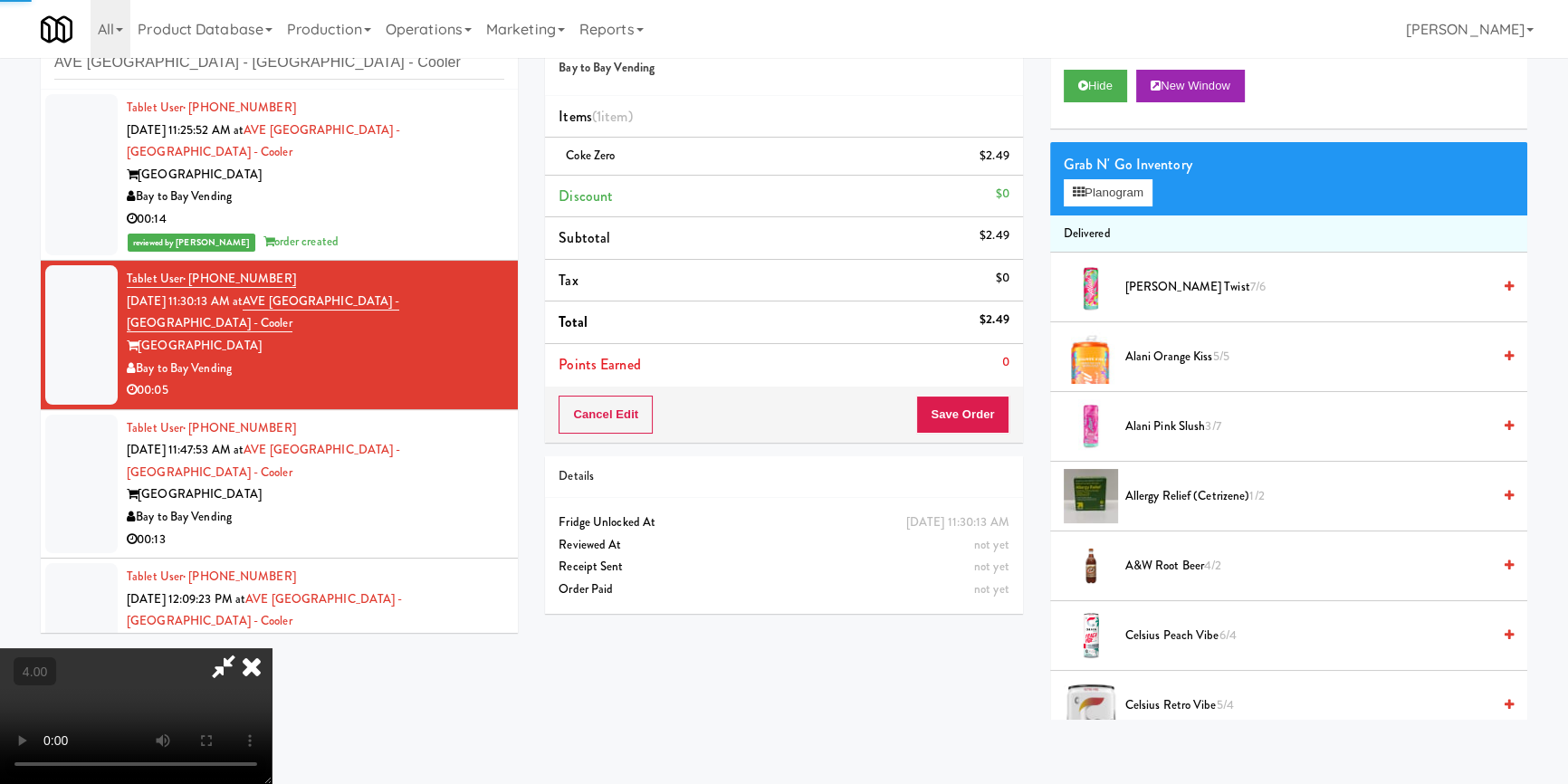
click at [271, 648] on icon at bounding box center [251, 667] width 39 height 37
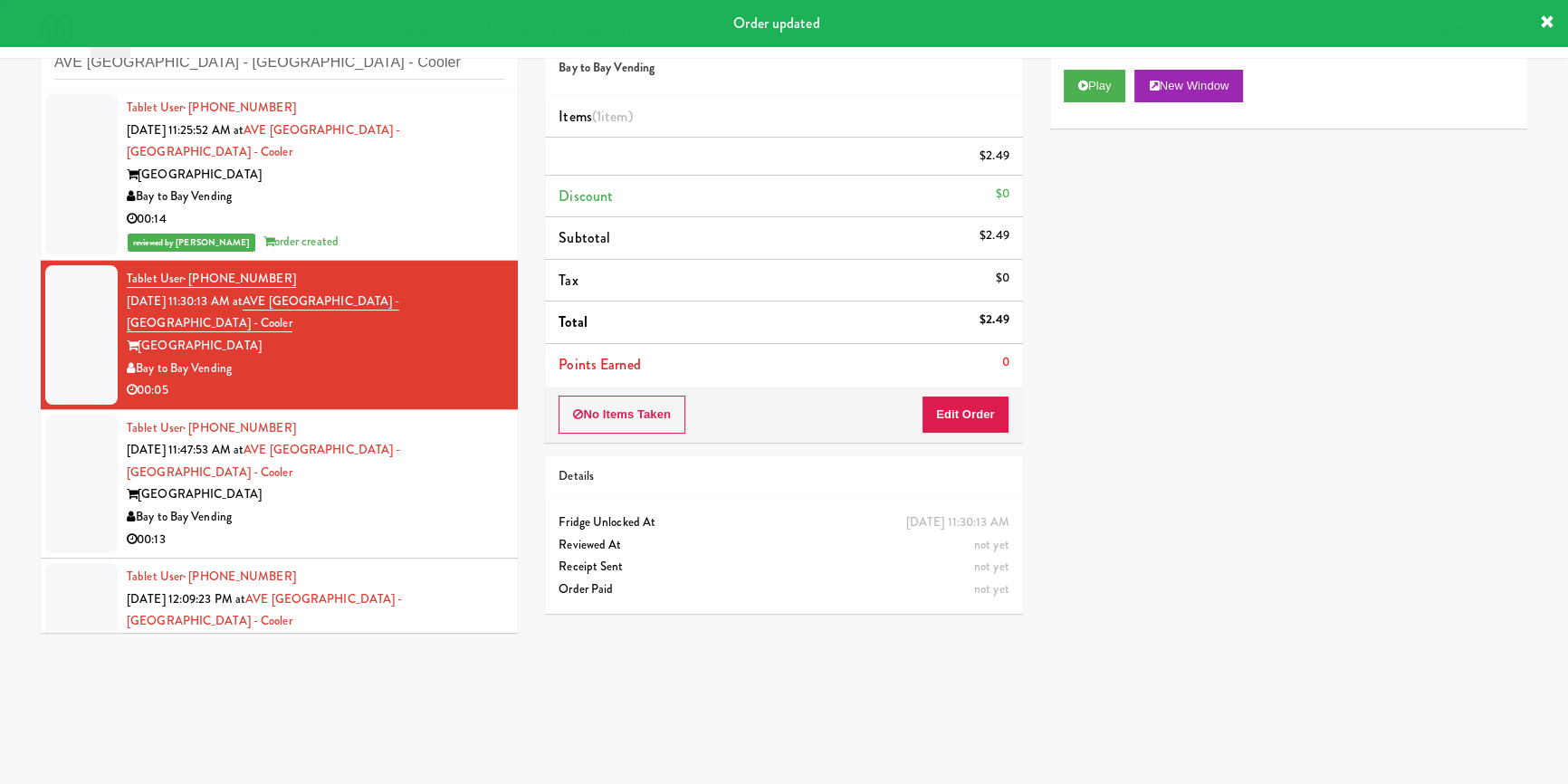
click at [387, 483] on div "[GEOGRAPHIC_DATA]" at bounding box center [316, 494] width 377 height 23
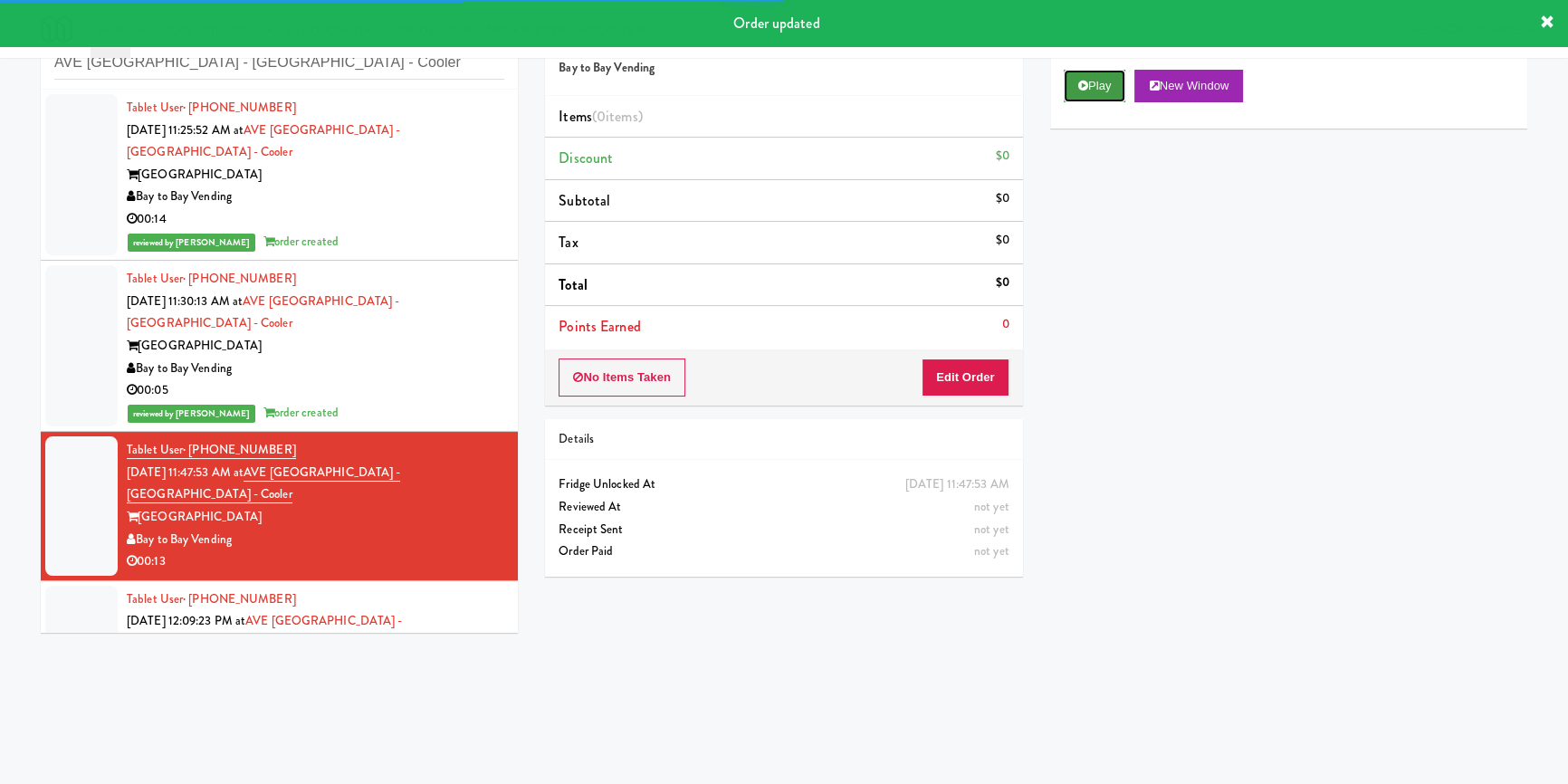
click at [1086, 82] on icon at bounding box center [1083, 86] width 10 height 12
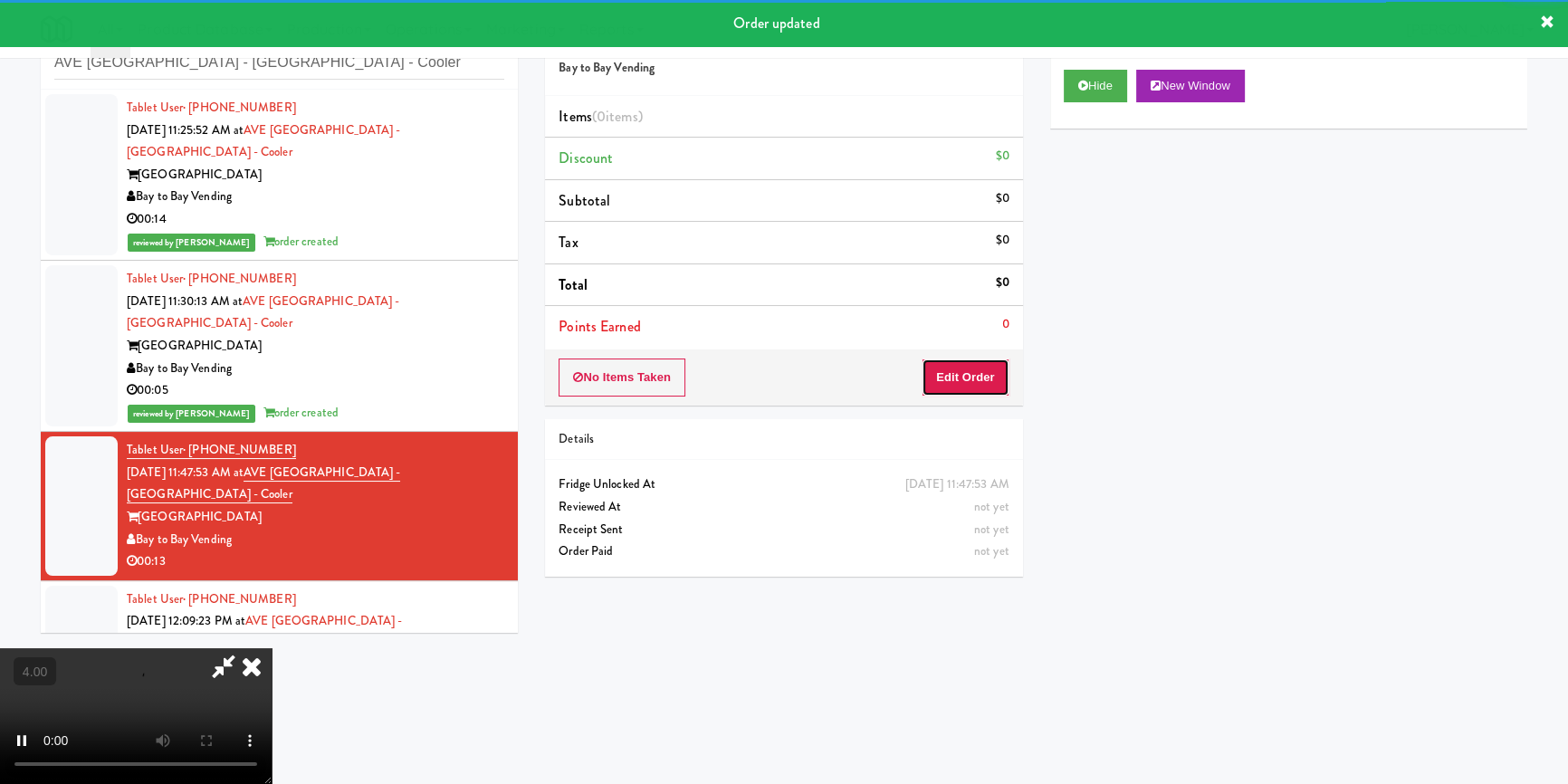
click at [991, 366] on button "Edit Order" at bounding box center [965, 378] width 88 height 38
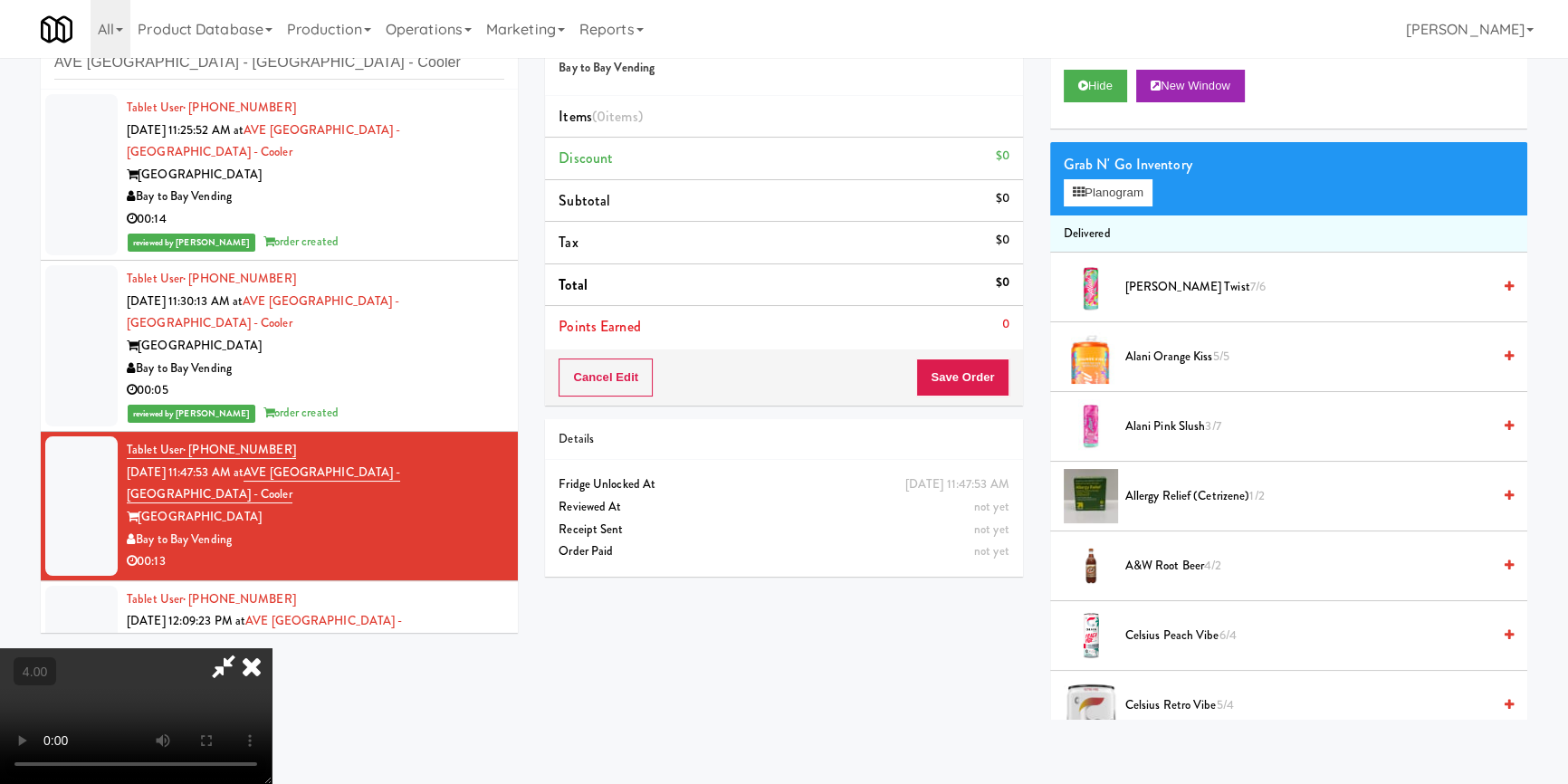
click at [271, 648] on video at bounding box center [136, 716] width 271 height 136
drag, startPoint x: 1109, startPoint y: 177, endPoint x: 1090, endPoint y: 185, distance: 20.6
click at [1112, 179] on button "Planogram" at bounding box center [1108, 192] width 89 height 27
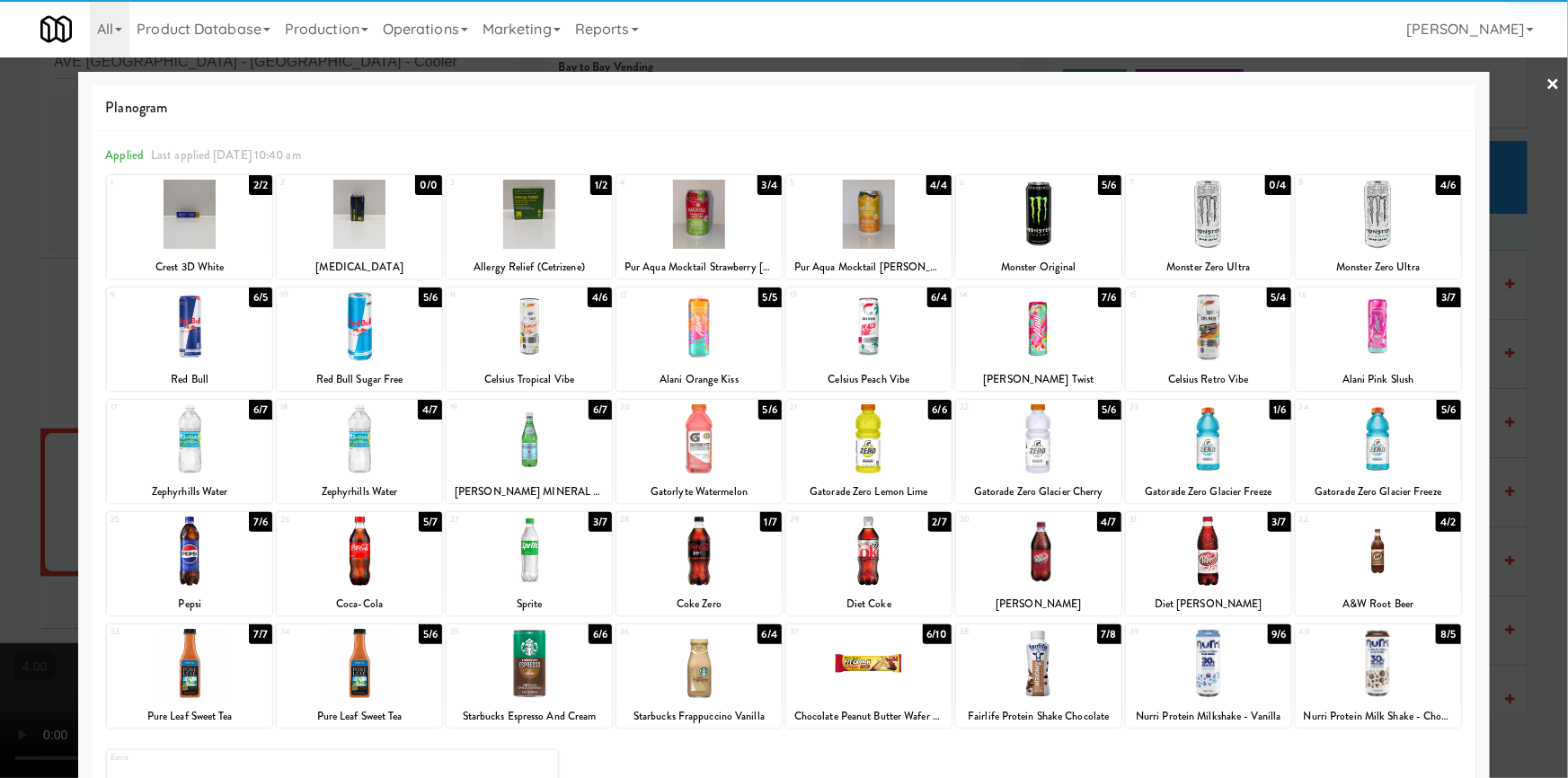
click at [703, 319] on div at bounding box center [699, 326] width 165 height 69
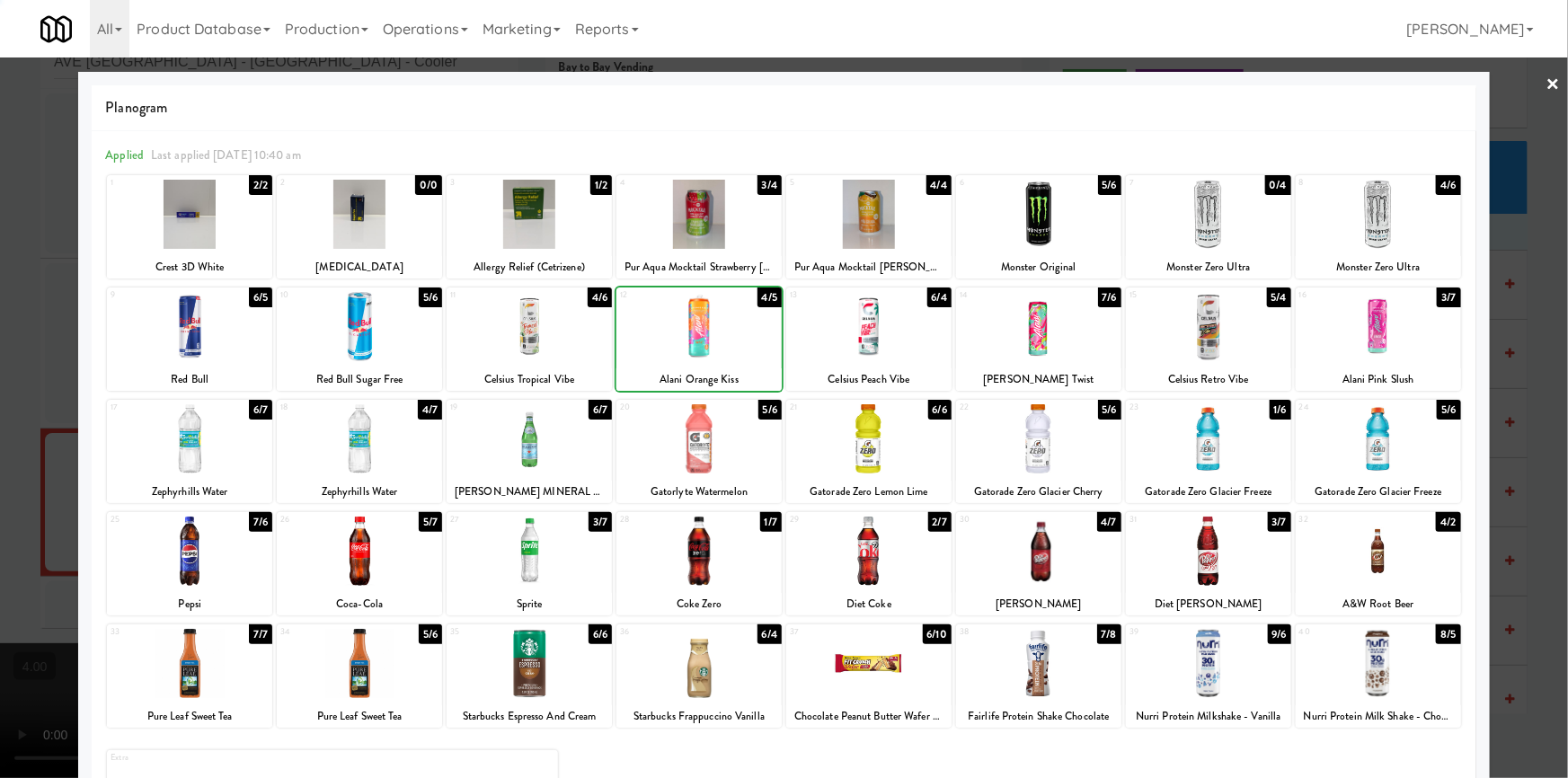
click at [0, 269] on div at bounding box center [784, 389] width 1568 height 778
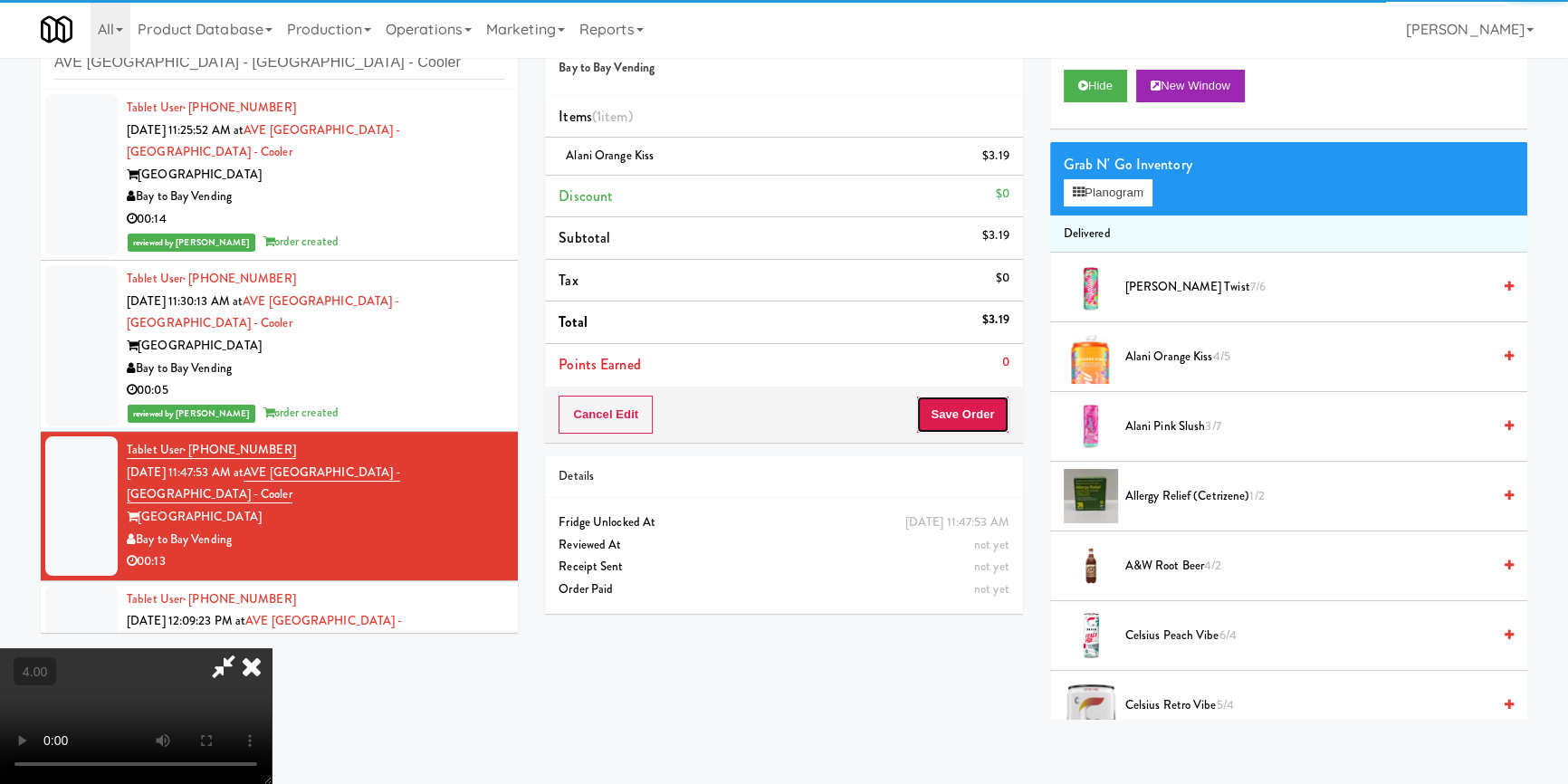
drag, startPoint x: 983, startPoint y: 422, endPoint x: 987, endPoint y: 407, distance: 15.5
click at [983, 421] on button "Save Order" at bounding box center [962, 415] width 92 height 38
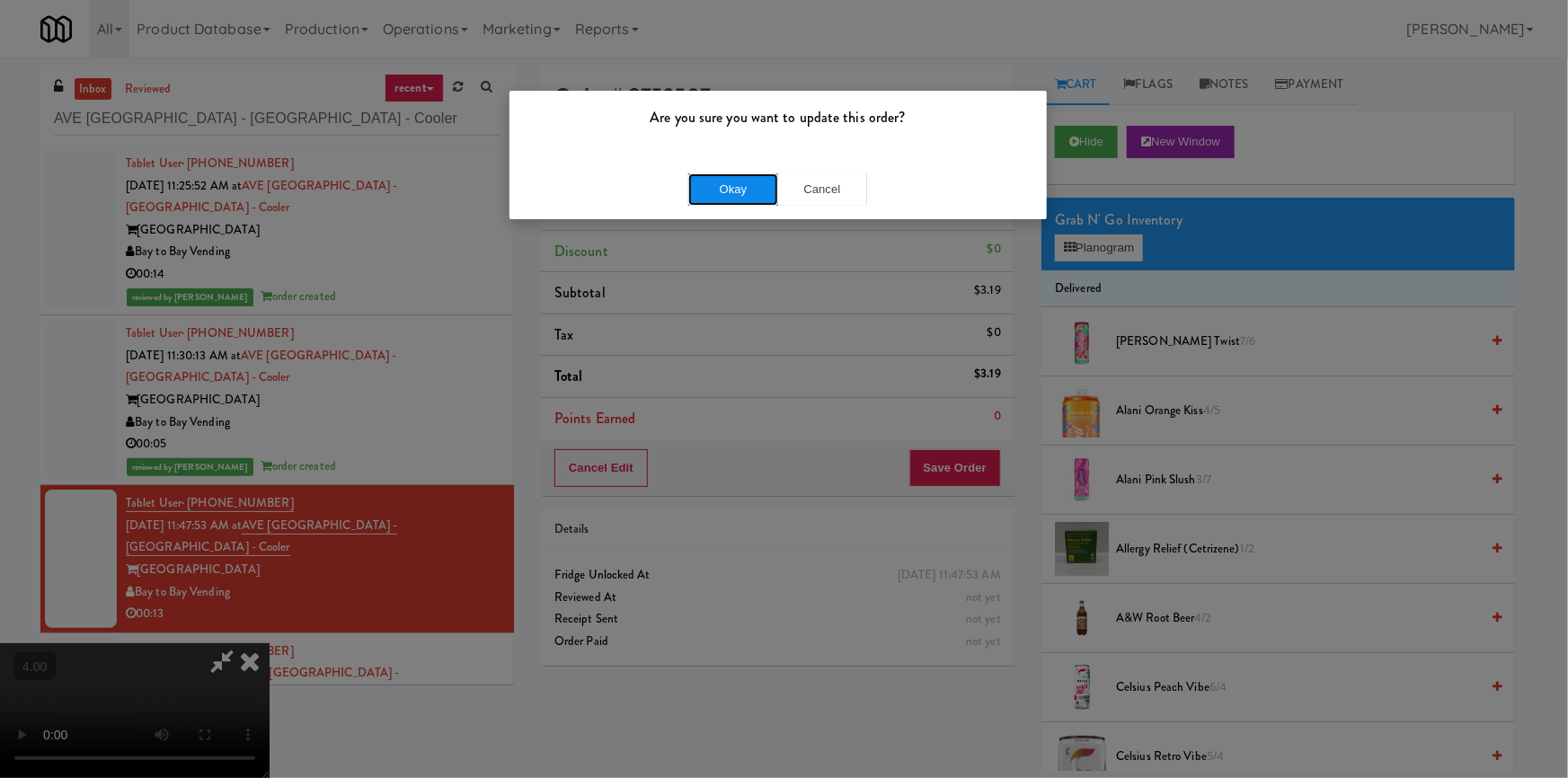
click at [735, 190] on button "Okay" at bounding box center [733, 190] width 90 height 32
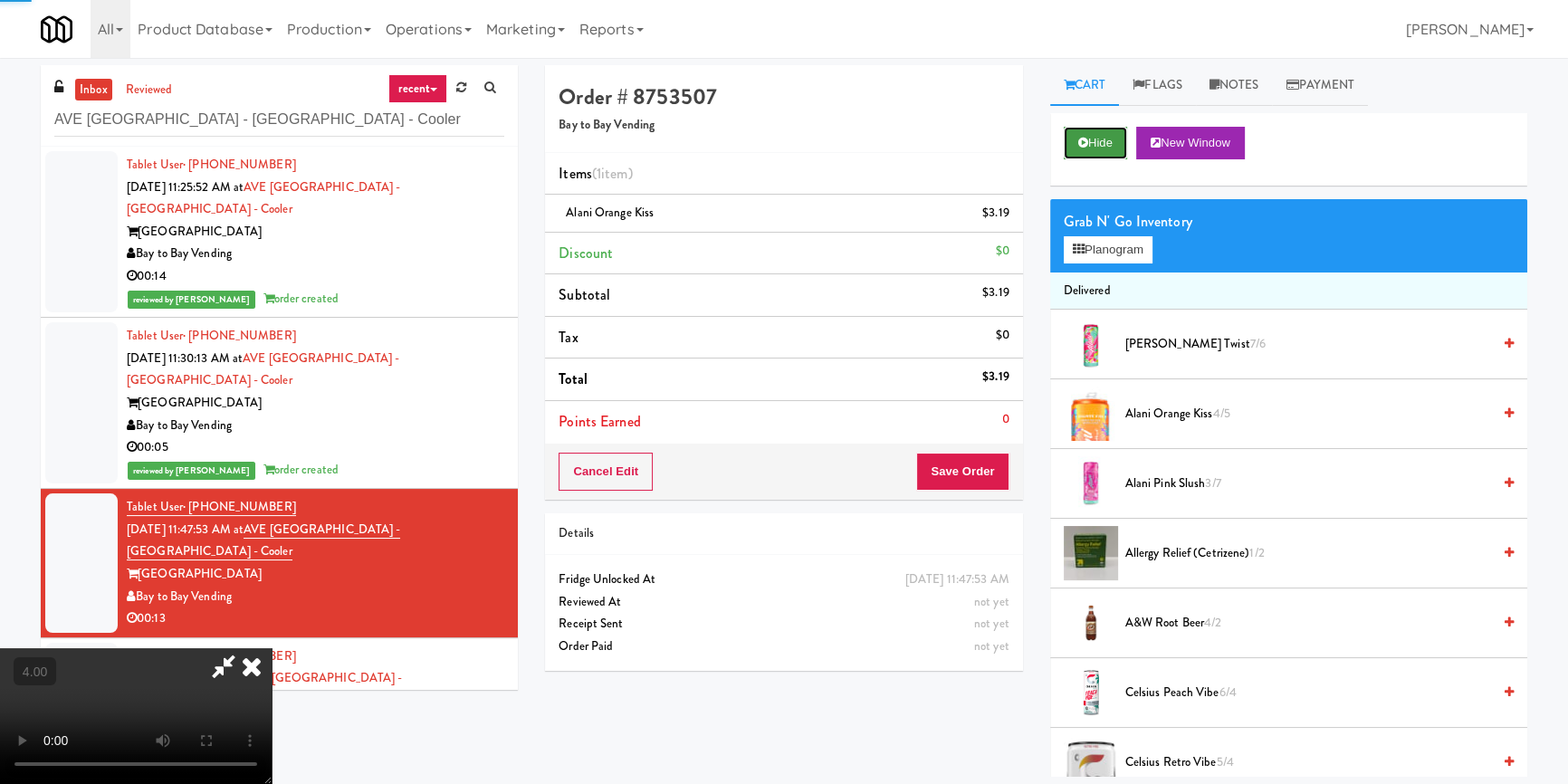
click at [1086, 145] on icon at bounding box center [1083, 142] width 10 height 12
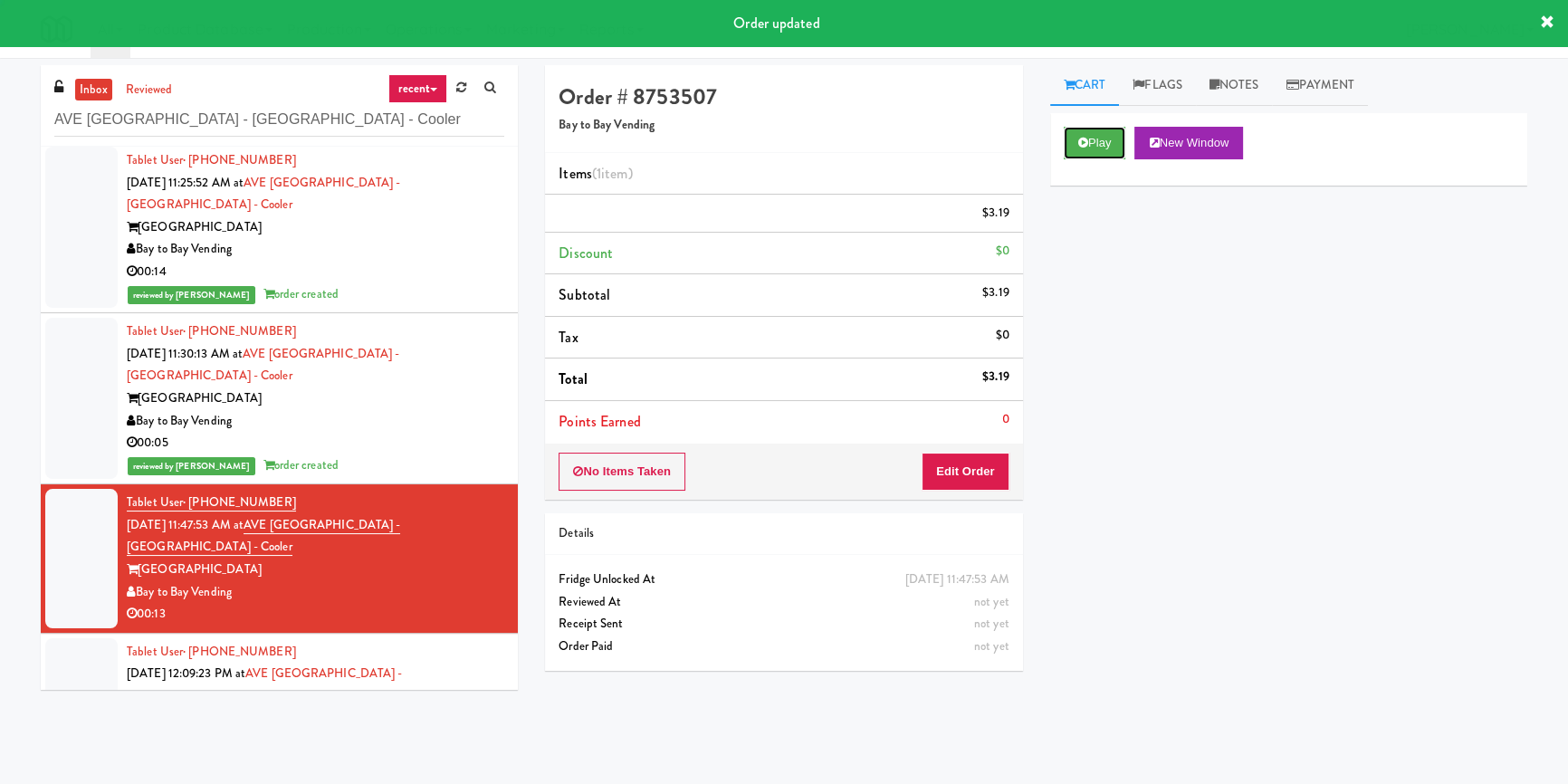
scroll to position [8, 0]
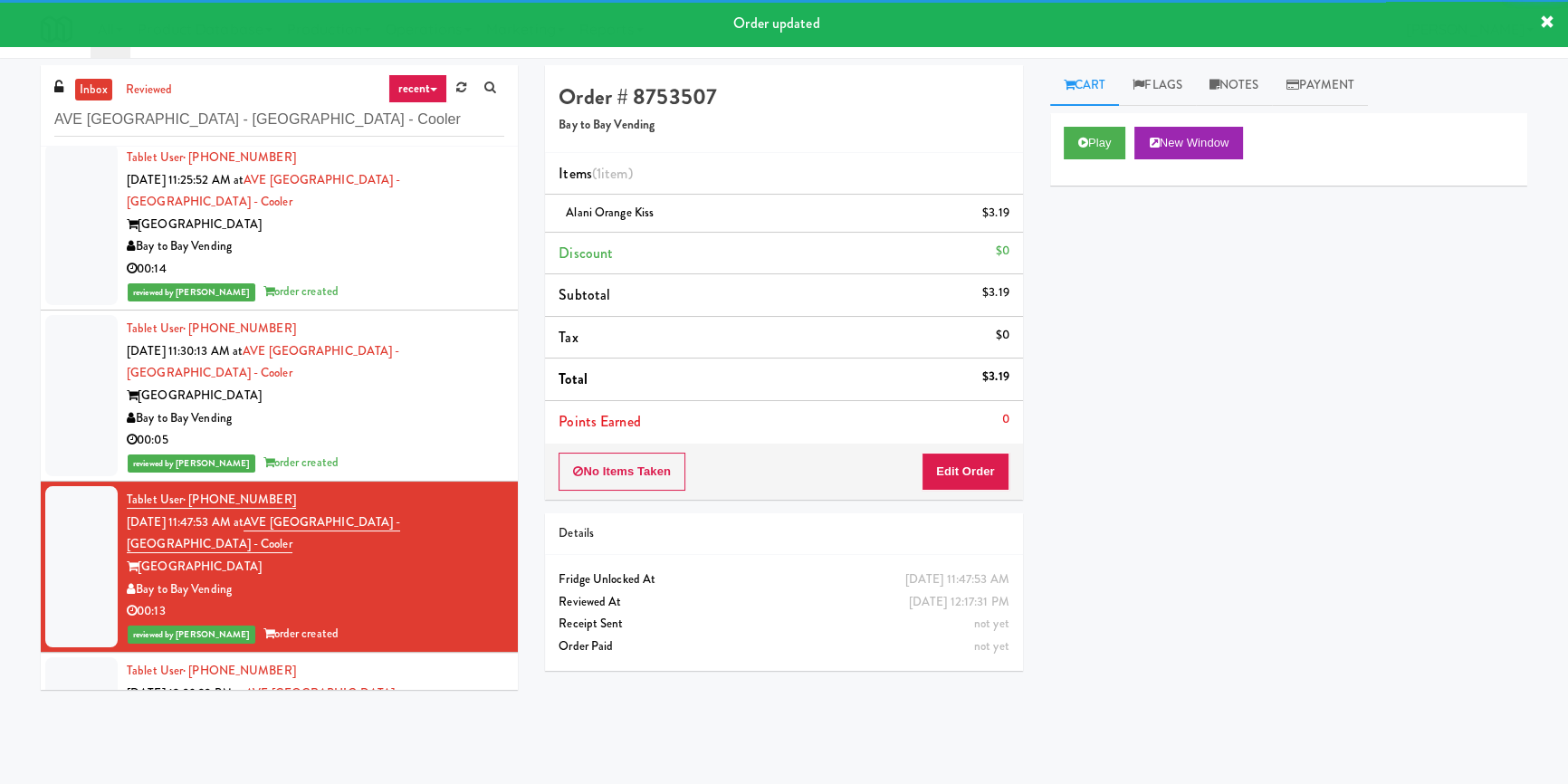
click at [438, 749] on div "Bay to Bay Vending" at bounding box center [316, 761] width 377 height 23
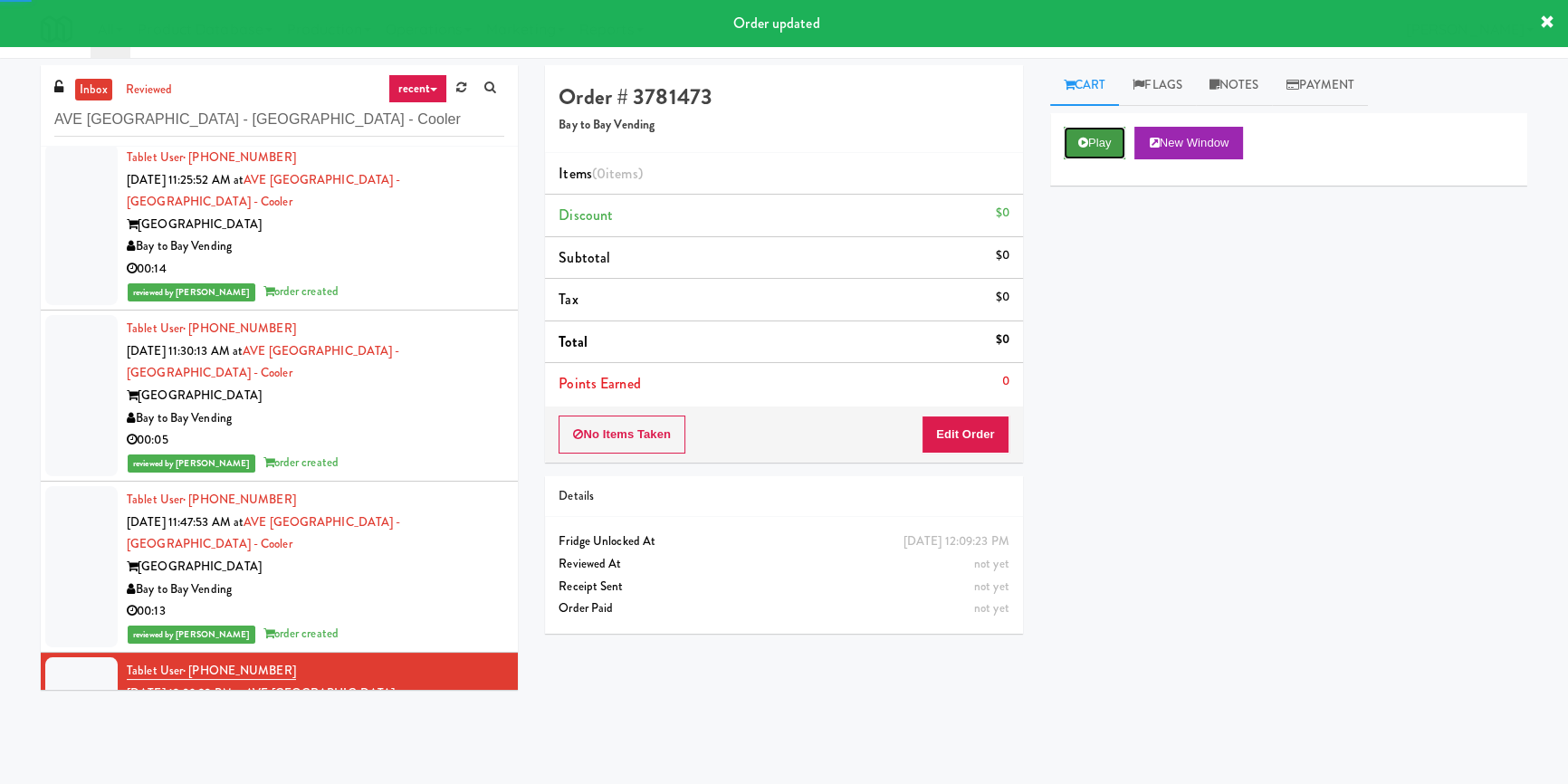
click at [1090, 136] on button "Play" at bounding box center [1095, 143] width 63 height 33
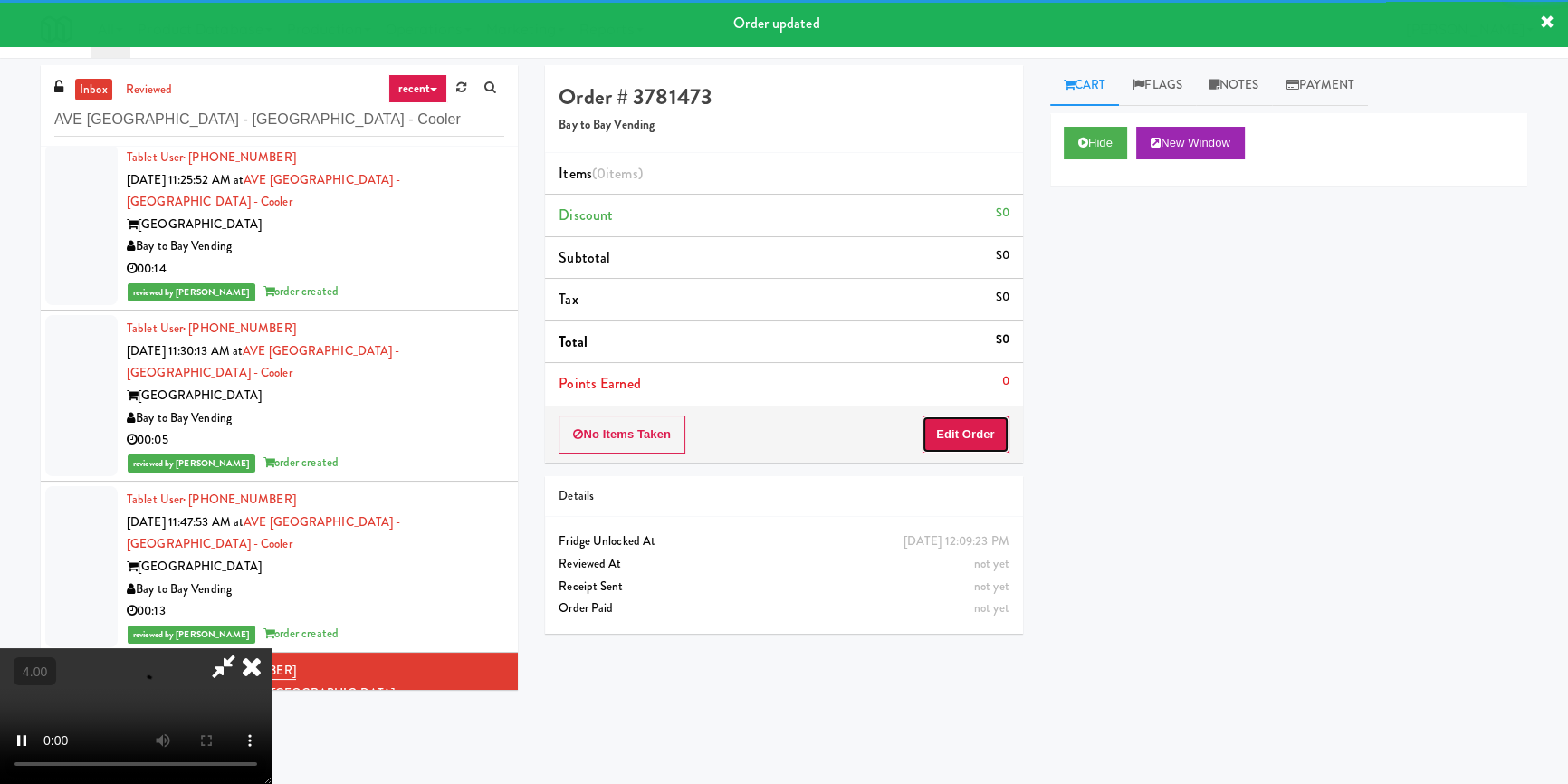
click at [985, 435] on button "Edit Order" at bounding box center [965, 435] width 88 height 38
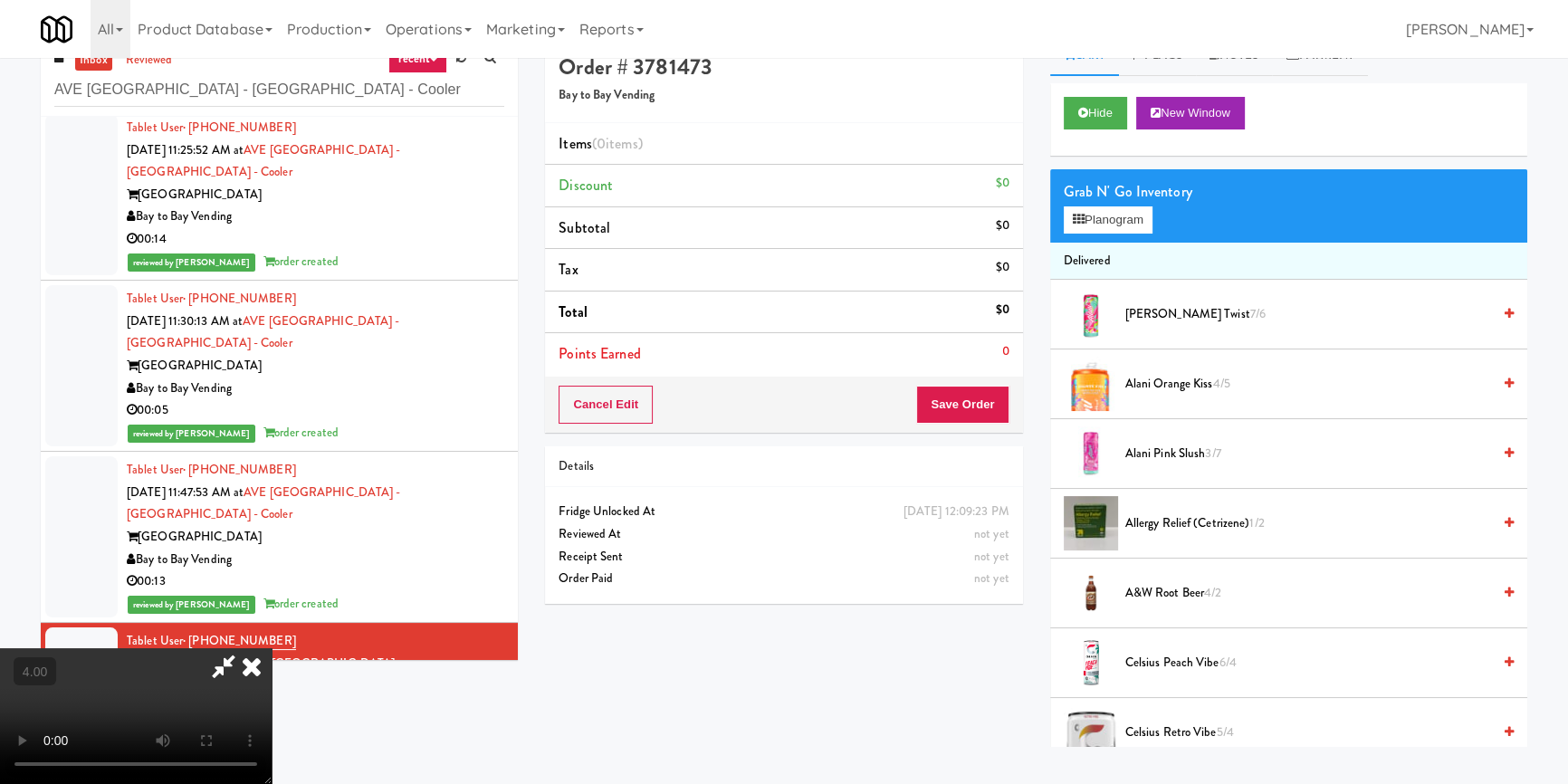
scroll to position [57, 0]
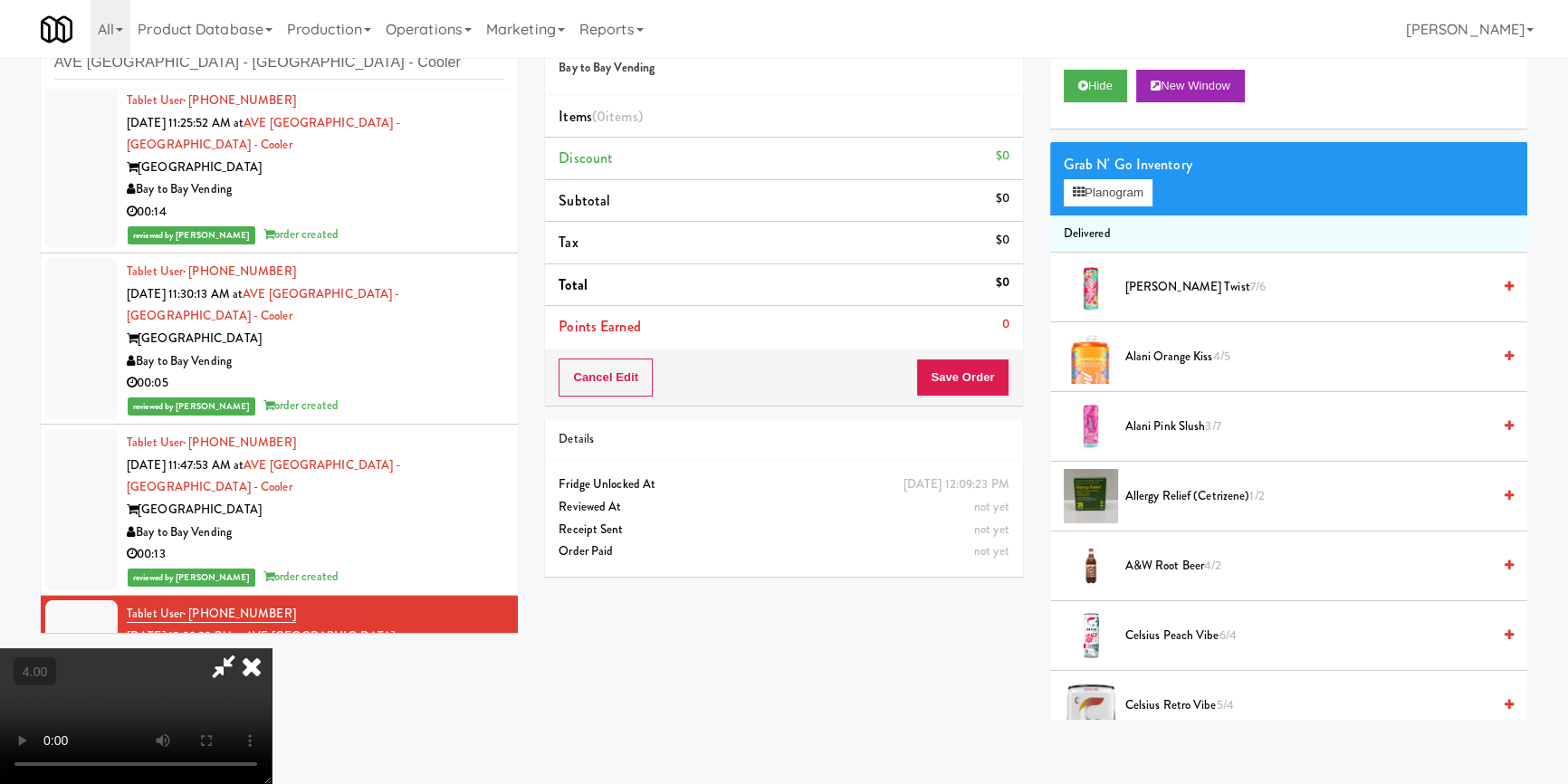
click at [271, 648] on video at bounding box center [136, 716] width 271 height 136
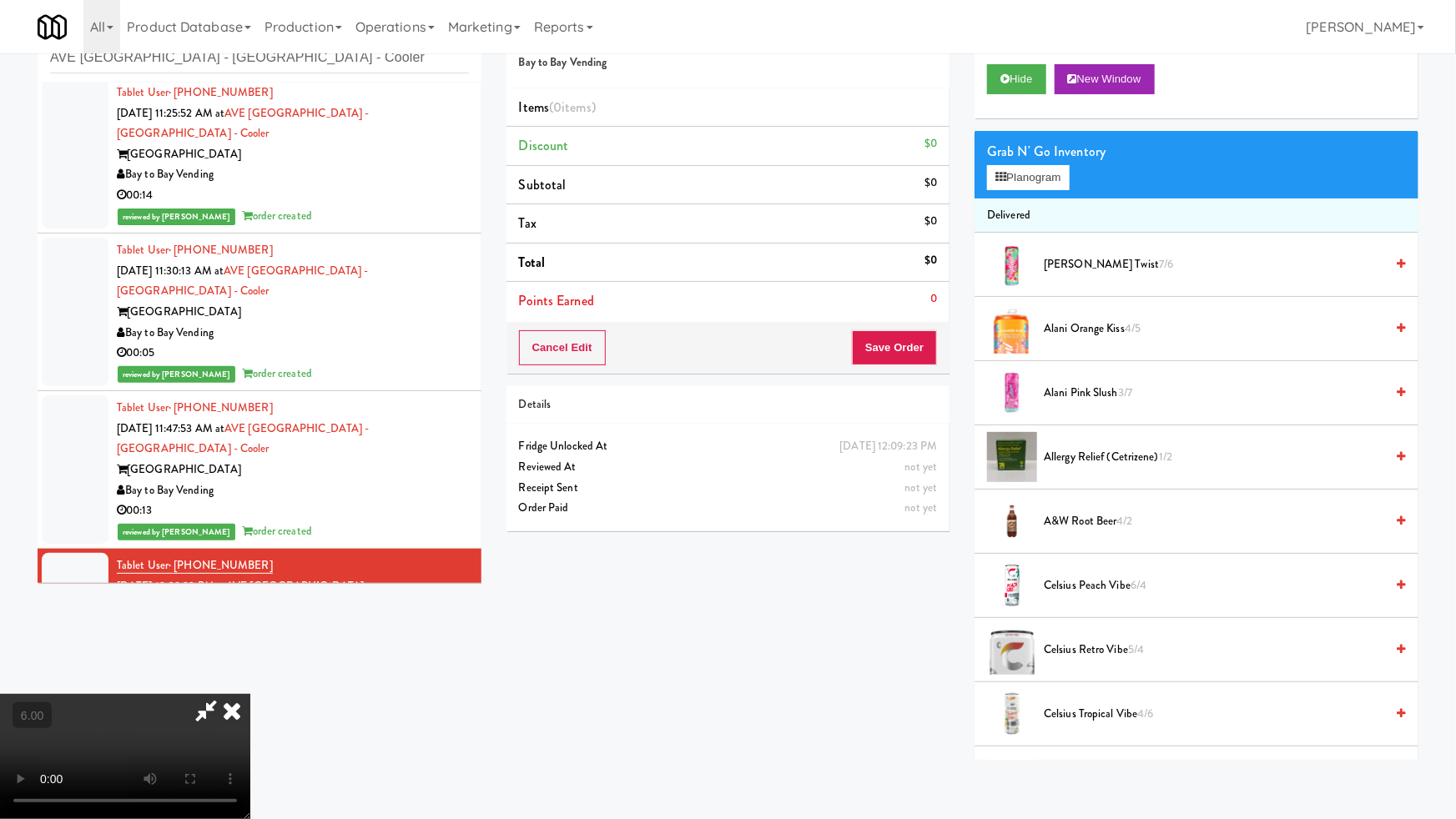
click at [250, 694] on video at bounding box center [125, 756] width 250 height 125
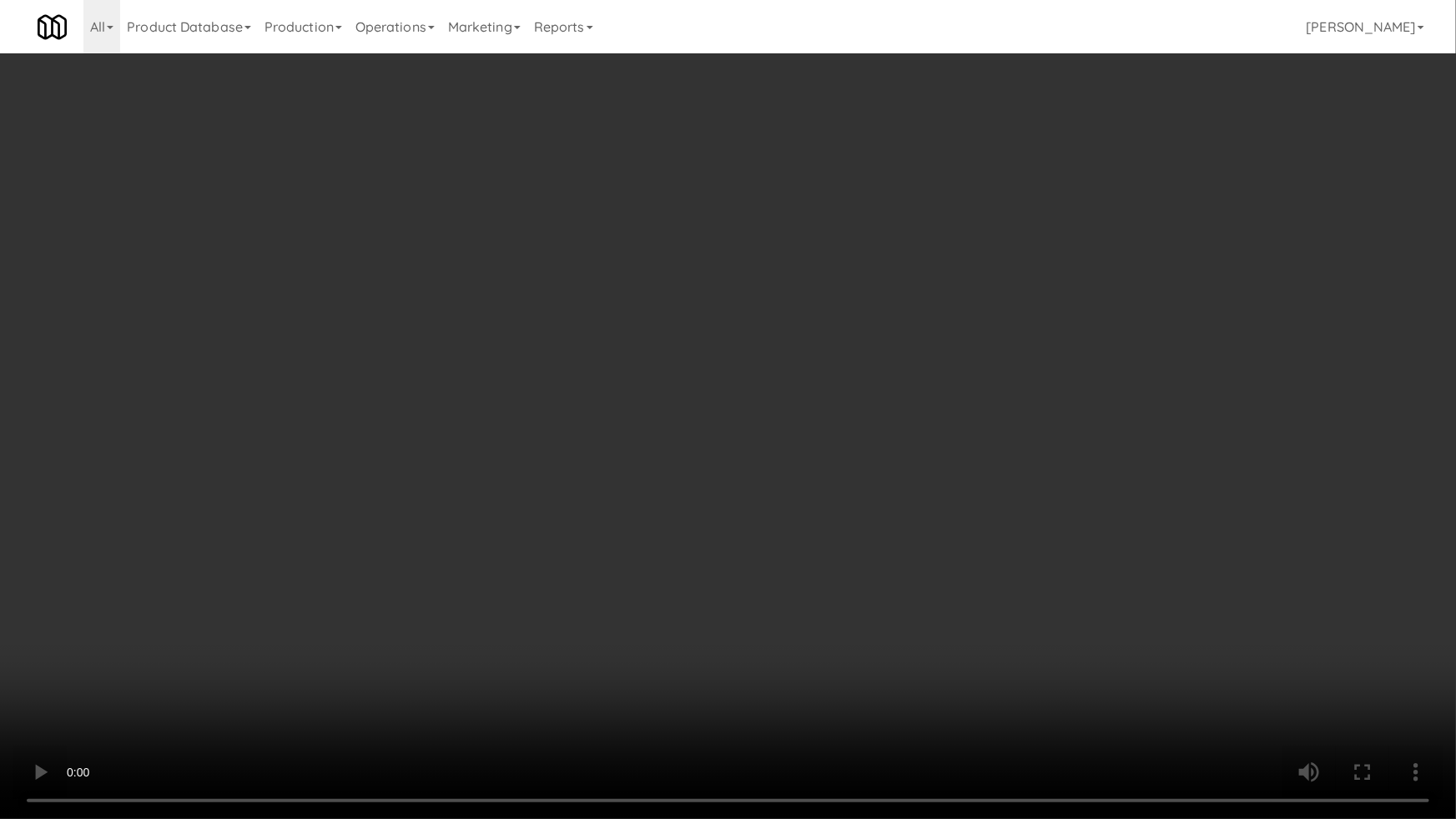
drag, startPoint x: 575, startPoint y: 549, endPoint x: 613, endPoint y: 452, distance: 104.2
click at [575, 548] on video at bounding box center [728, 410] width 1456 height 819
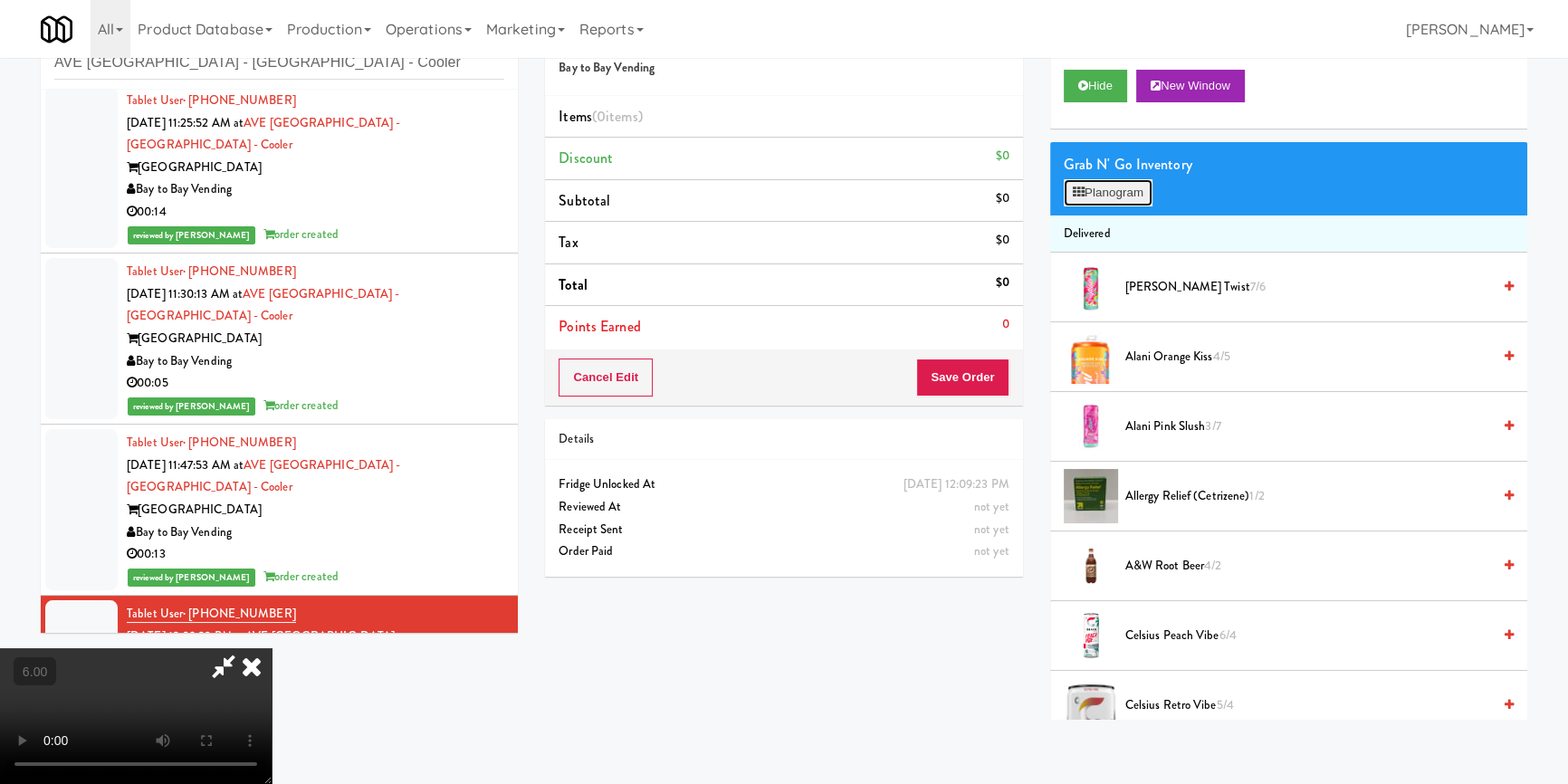
click at [1088, 190] on button "Planogram" at bounding box center [1108, 192] width 89 height 27
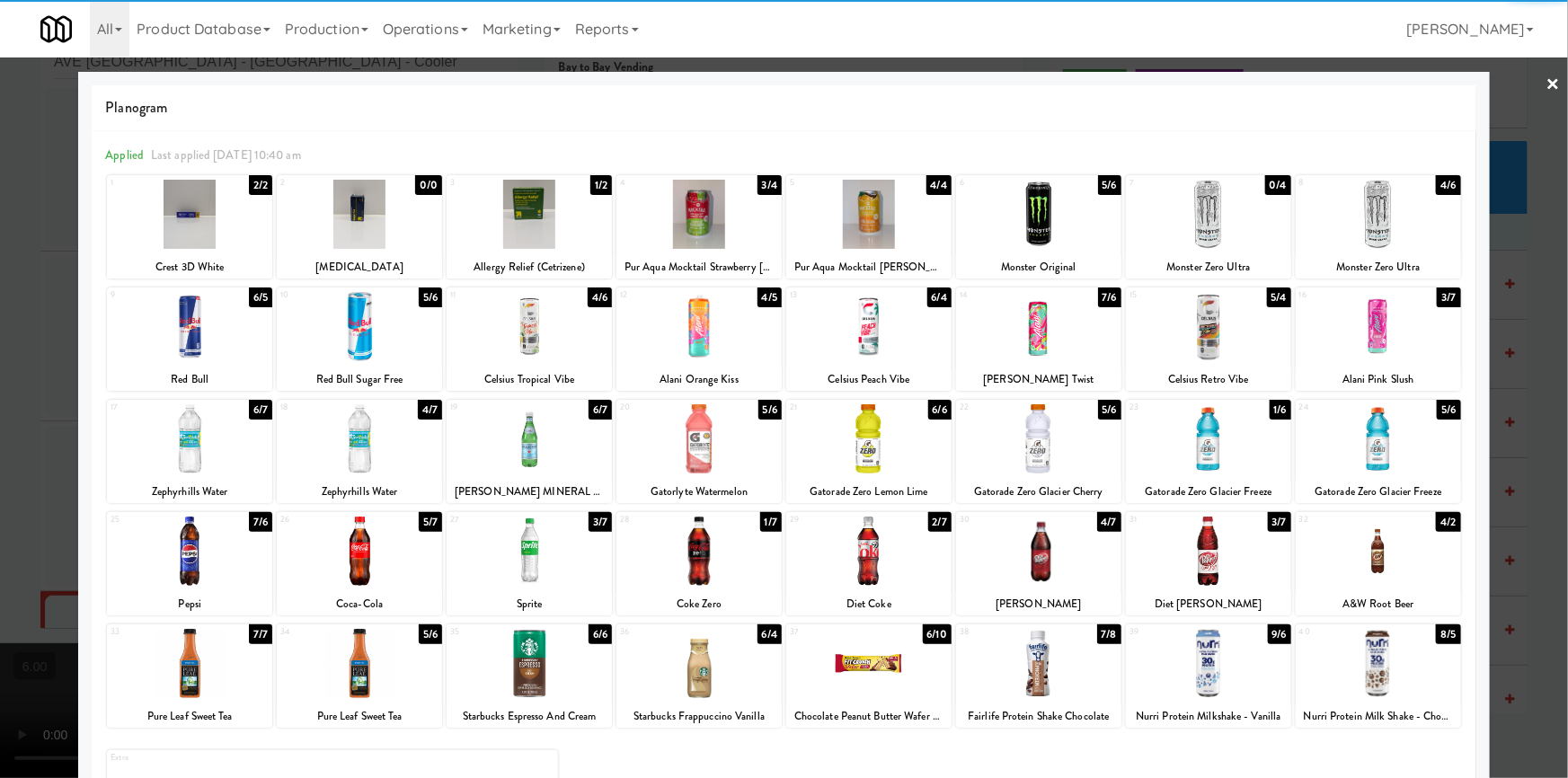
click at [1231, 333] on div at bounding box center [1208, 326] width 165 height 69
click at [1056, 663] on div at bounding box center [1038, 663] width 165 height 69
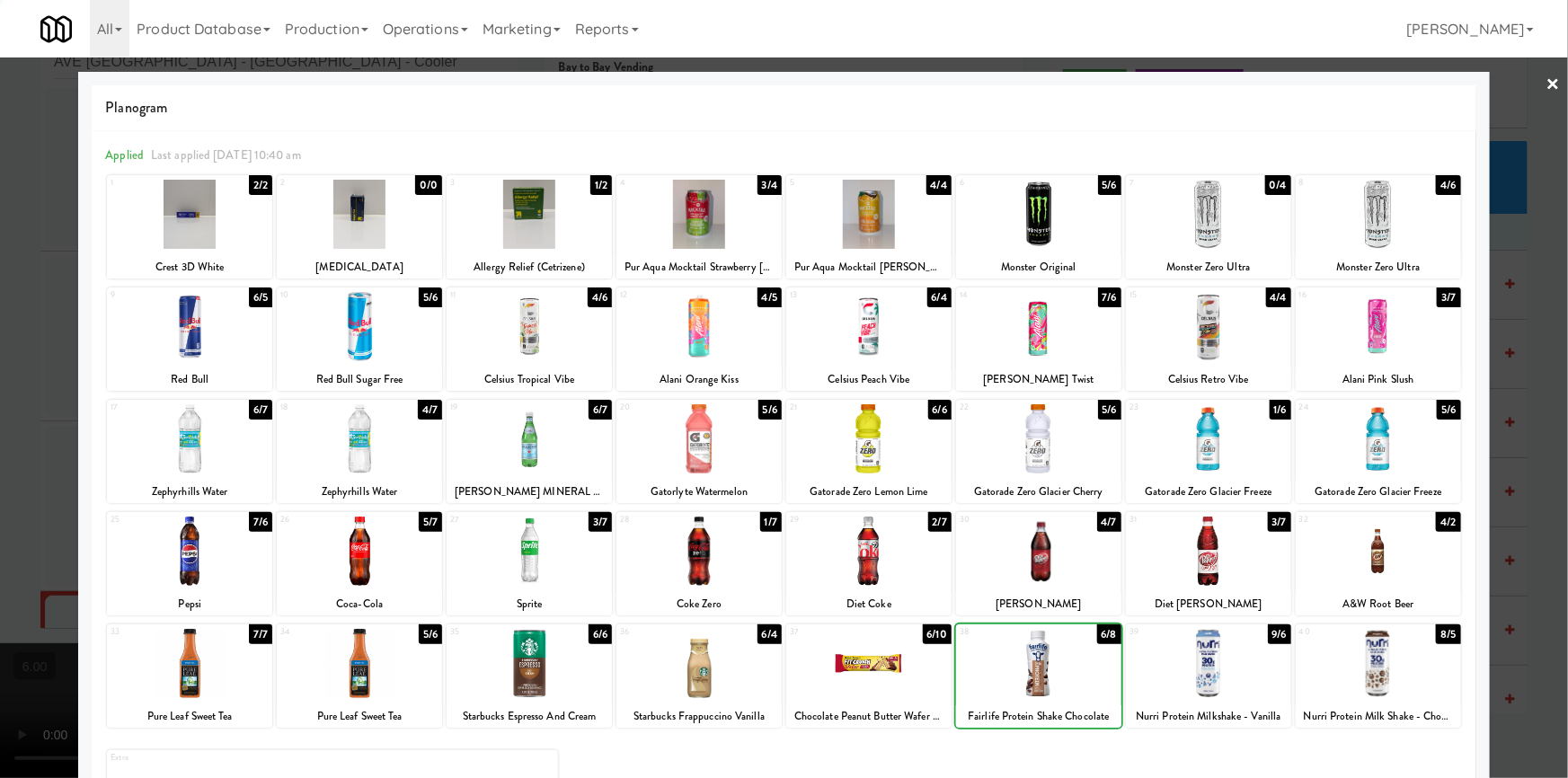
click at [1056, 662] on div at bounding box center [1038, 663] width 165 height 69
click at [1516, 287] on div at bounding box center [784, 389] width 1568 height 778
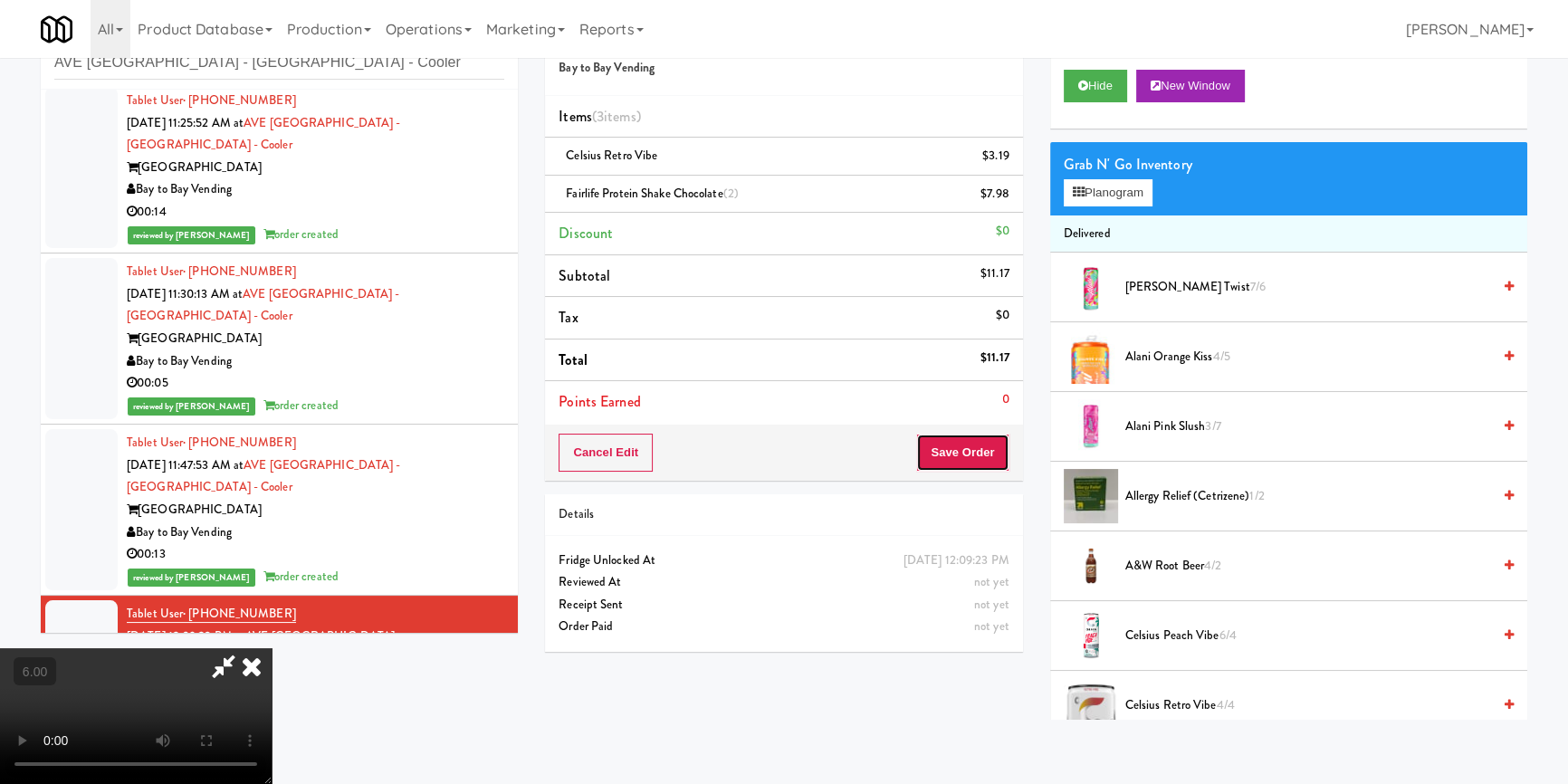
click at [987, 453] on button "Save Order" at bounding box center [962, 453] width 92 height 38
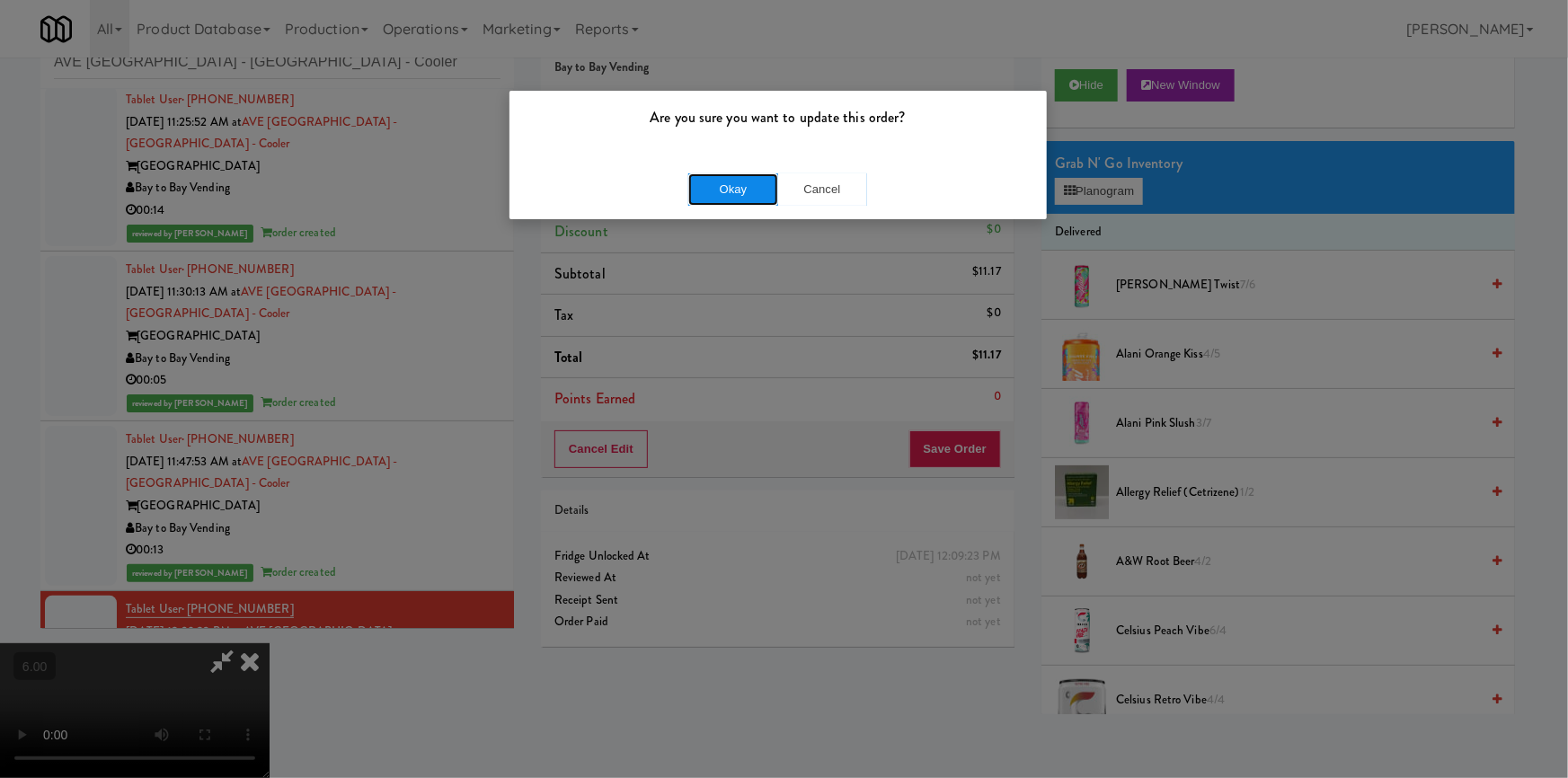
click at [719, 193] on button "Okay" at bounding box center [733, 190] width 90 height 32
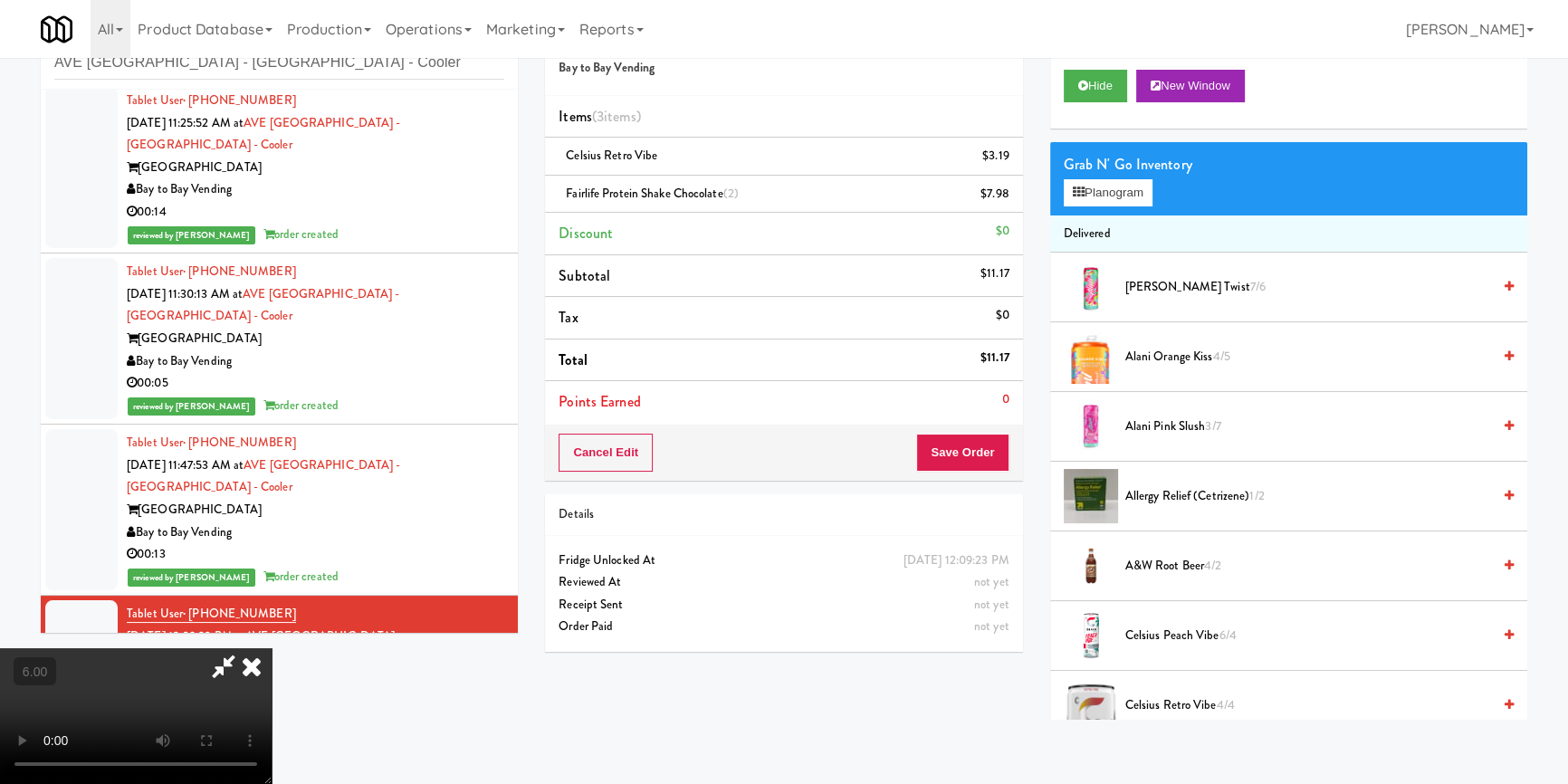
click at [1113, 101] on div "Hide New Window" at bounding box center [1289, 91] width 477 height 72
click at [1089, 89] on button "Hide" at bounding box center [1096, 86] width 63 height 33
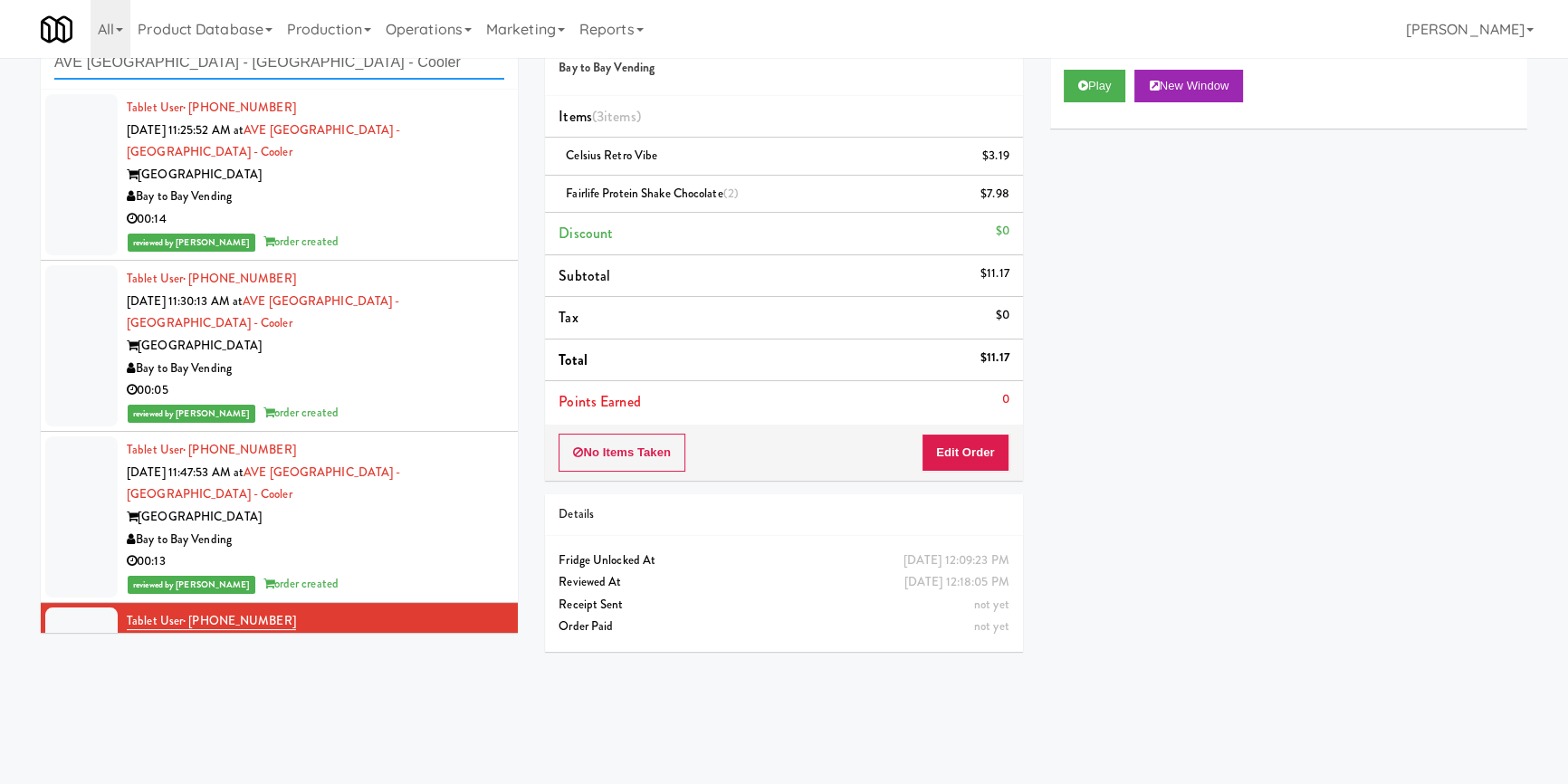
paste input "Union24 - Combo - (Big Lobby)"
drag, startPoint x: 358, startPoint y: 69, endPoint x: 0, endPoint y: 72, distance: 358.0
click at [0, 72] on div "inbox reviewed recent all unclear take inventory issue suspicious failed recent…" at bounding box center [784, 364] width 1568 height 712
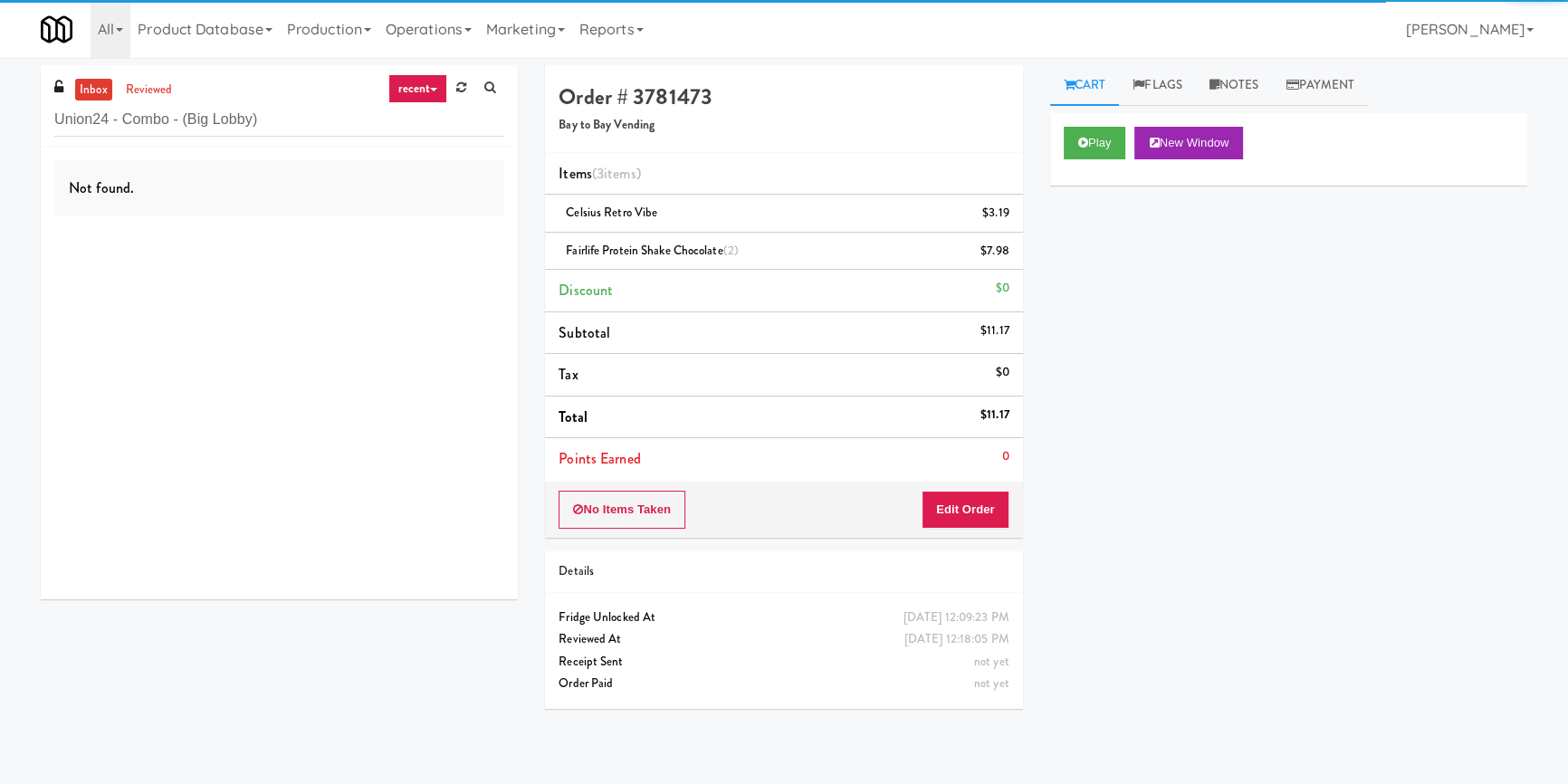
click at [437, 252] on div "Not found." at bounding box center [279, 372] width 477 height 452
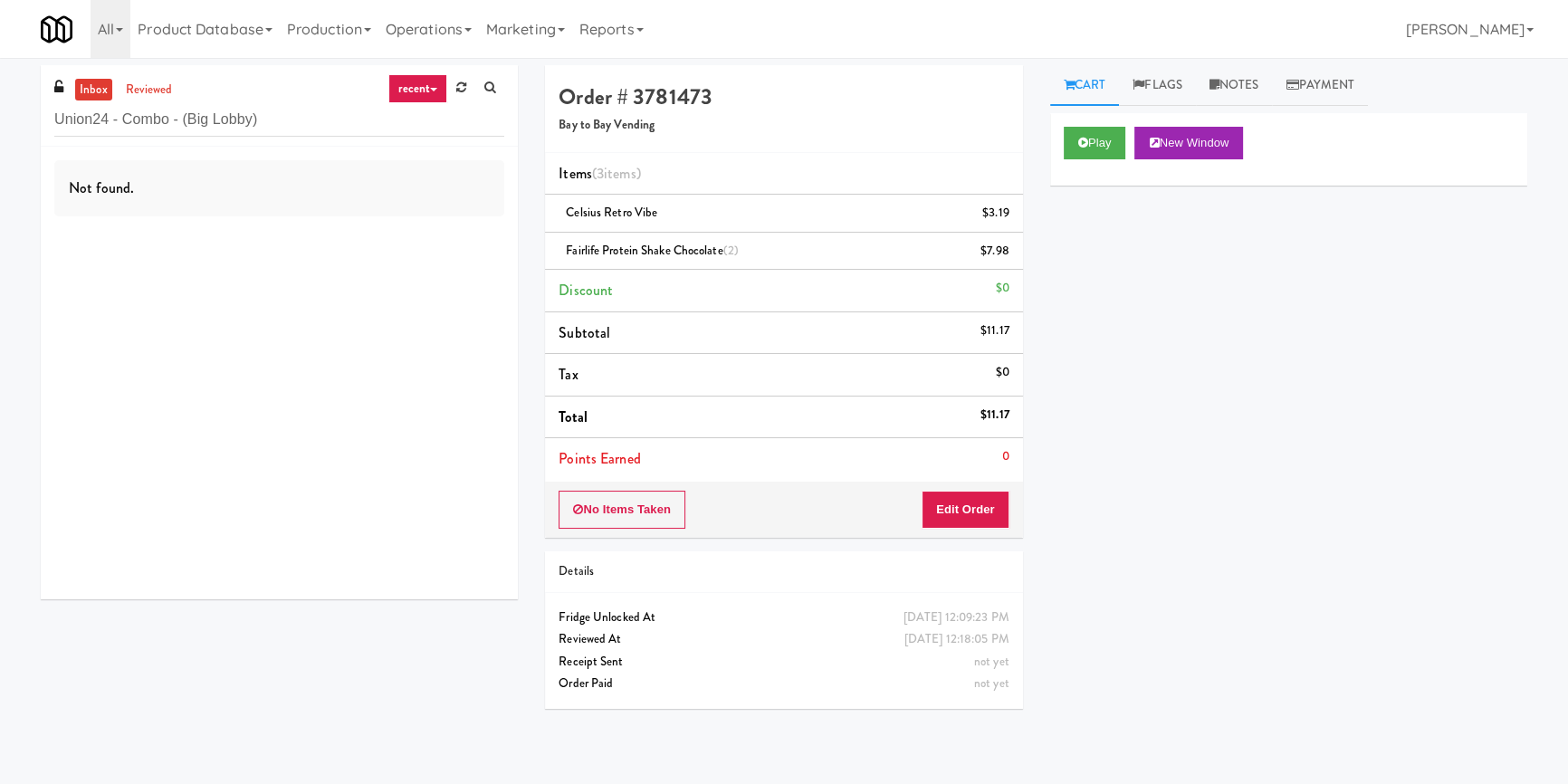
drag, startPoint x: 344, startPoint y: 136, endPoint x: 0, endPoint y: 126, distance: 344.1
click at [0, 126] on div "inbox reviewed recent all unclear take inventory issue suspicious failed recent…" at bounding box center [784, 421] width 1568 height 712
click at [255, 137] on div "inbox reviewed recent all unclear take inventory issue suspicious failed recent…" at bounding box center [279, 106] width 477 height 82
paste input "1130 N Dearborn - Left - Fridge"
drag, startPoint x: 282, startPoint y: 130, endPoint x: 3, endPoint y: 114, distance: 279.5
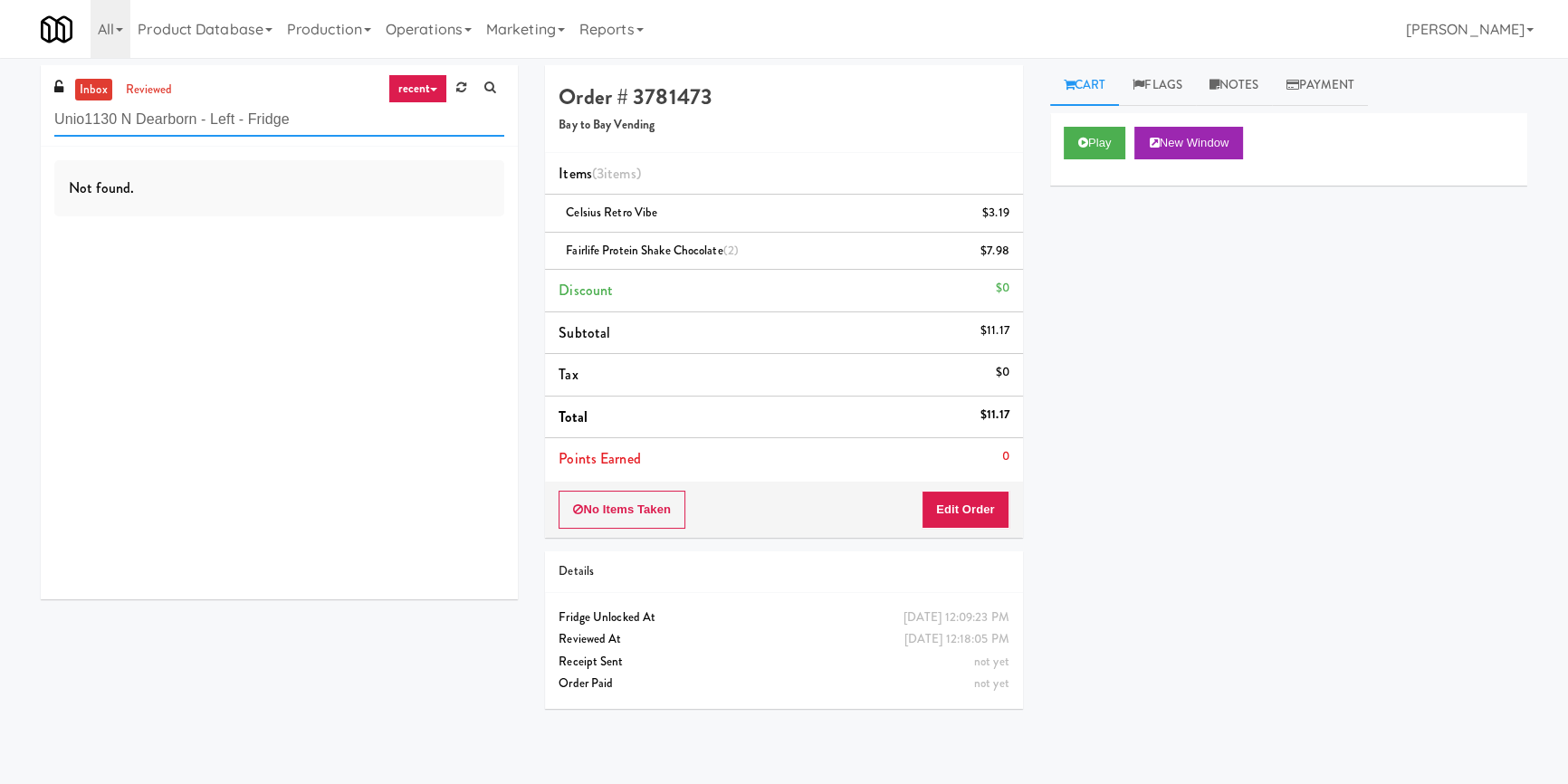
click at [3, 114] on div "inbox reviewed recent all unclear take inventory issue suspicious failed recent…" at bounding box center [784, 421] width 1568 height 712
drag, startPoint x: 337, startPoint y: 113, endPoint x: 0, endPoint y: 121, distance: 337.1
click at [0, 121] on div "inbox reviewed recent all unclear take inventory issue suspicious failed recent…" at bounding box center [784, 421] width 1568 height 712
paste input "text"
drag, startPoint x: 330, startPoint y: 106, endPoint x: 115, endPoint y: 106, distance: 215.0
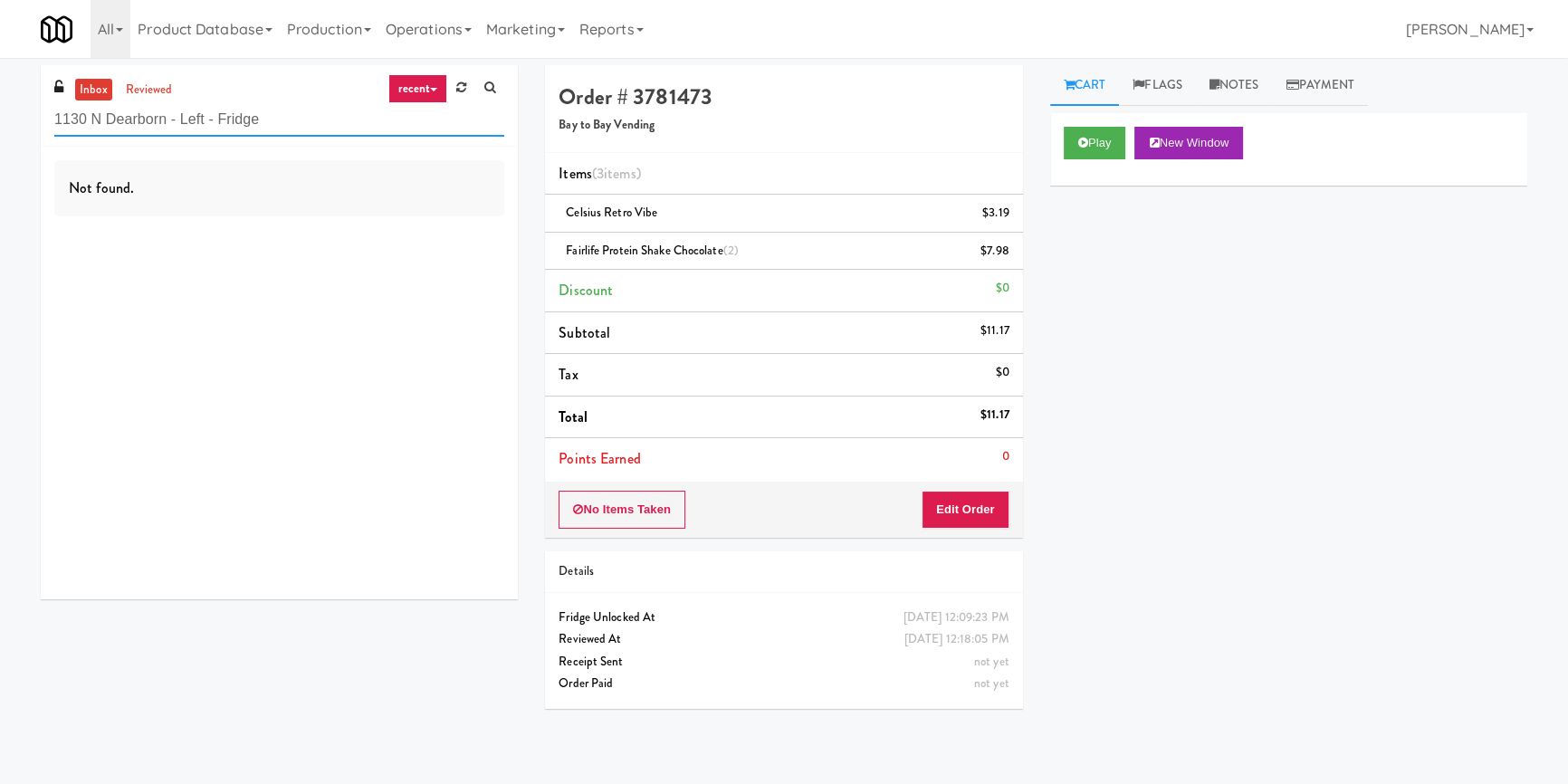
click at [115, 106] on input "1130 N Dearborn - Left - Fridge" at bounding box center [279, 119] width 450 height 34
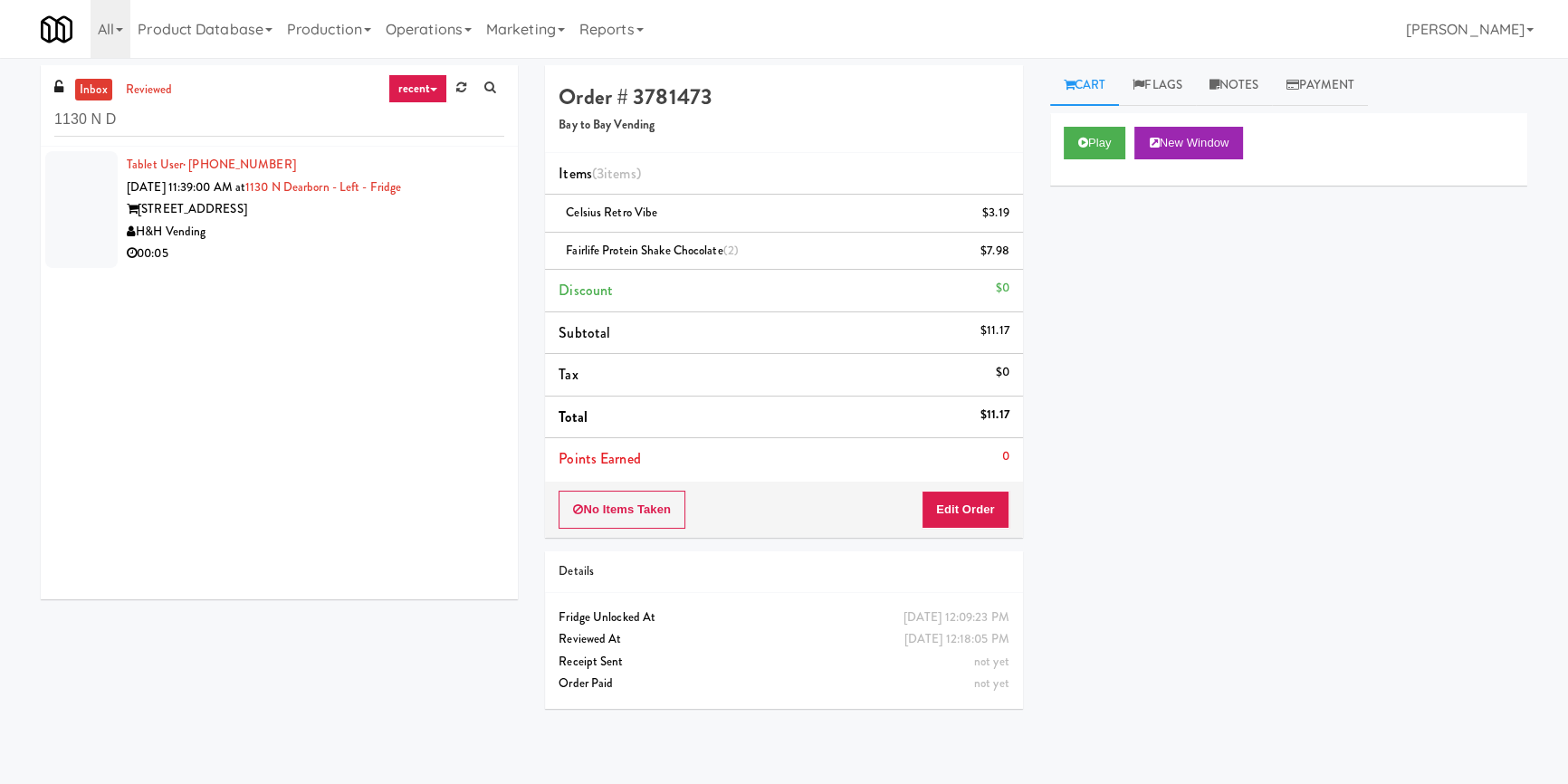
click at [365, 236] on div "H&H Vending" at bounding box center [316, 233] width 377 height 23
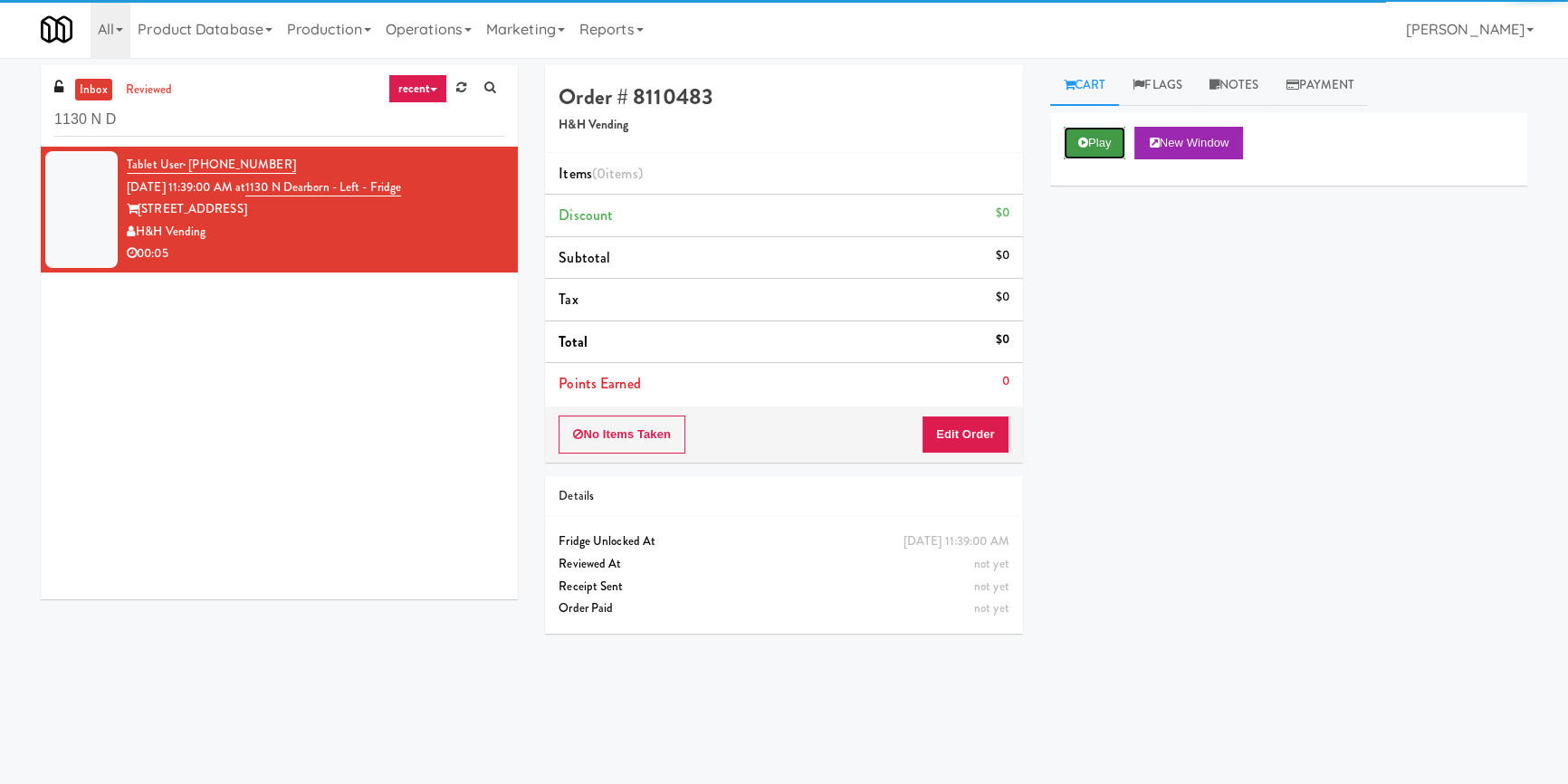
click at [1096, 140] on button "Play" at bounding box center [1095, 143] width 63 height 33
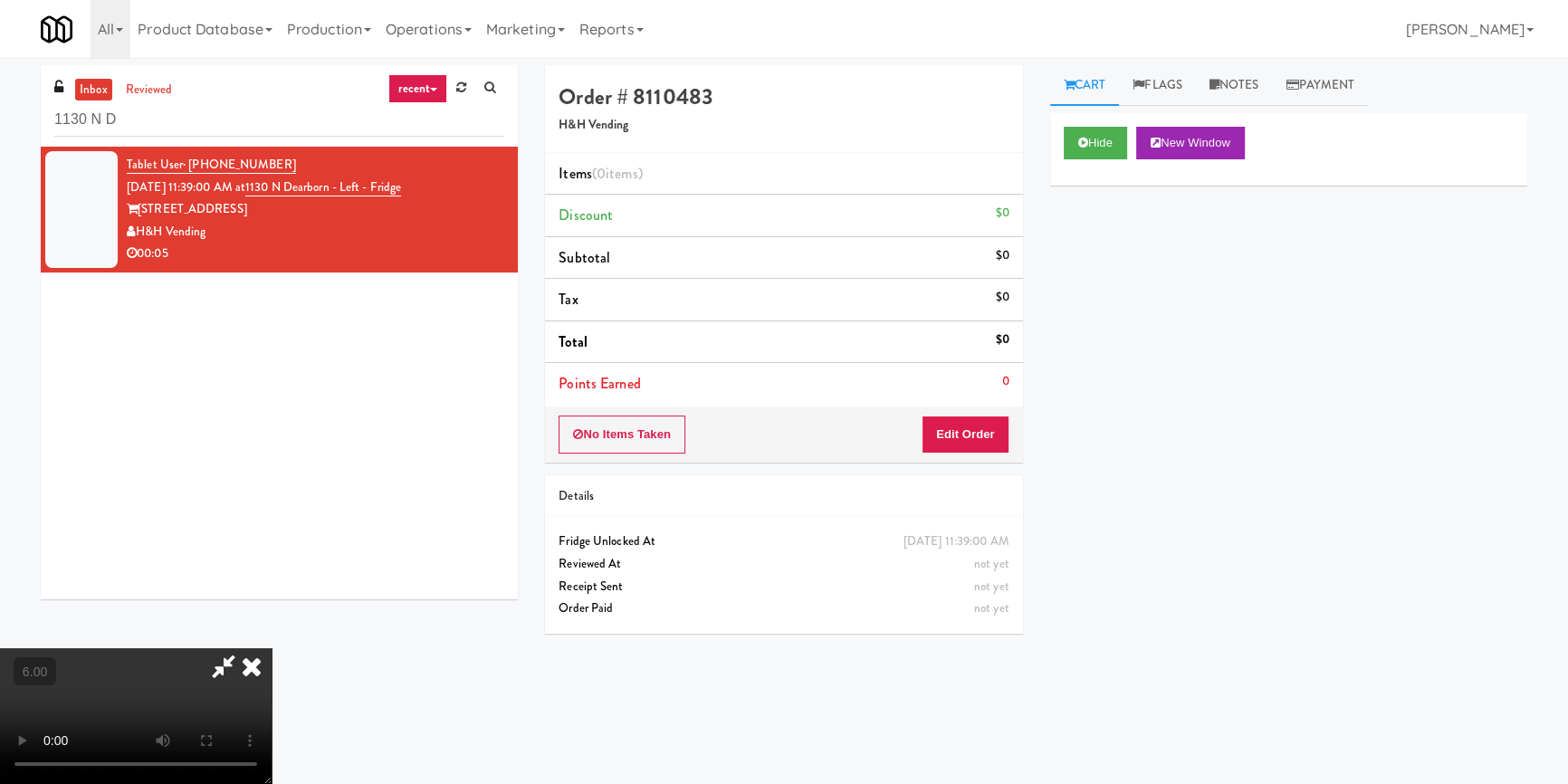
click at [271, 648] on video at bounding box center [136, 716] width 271 height 136
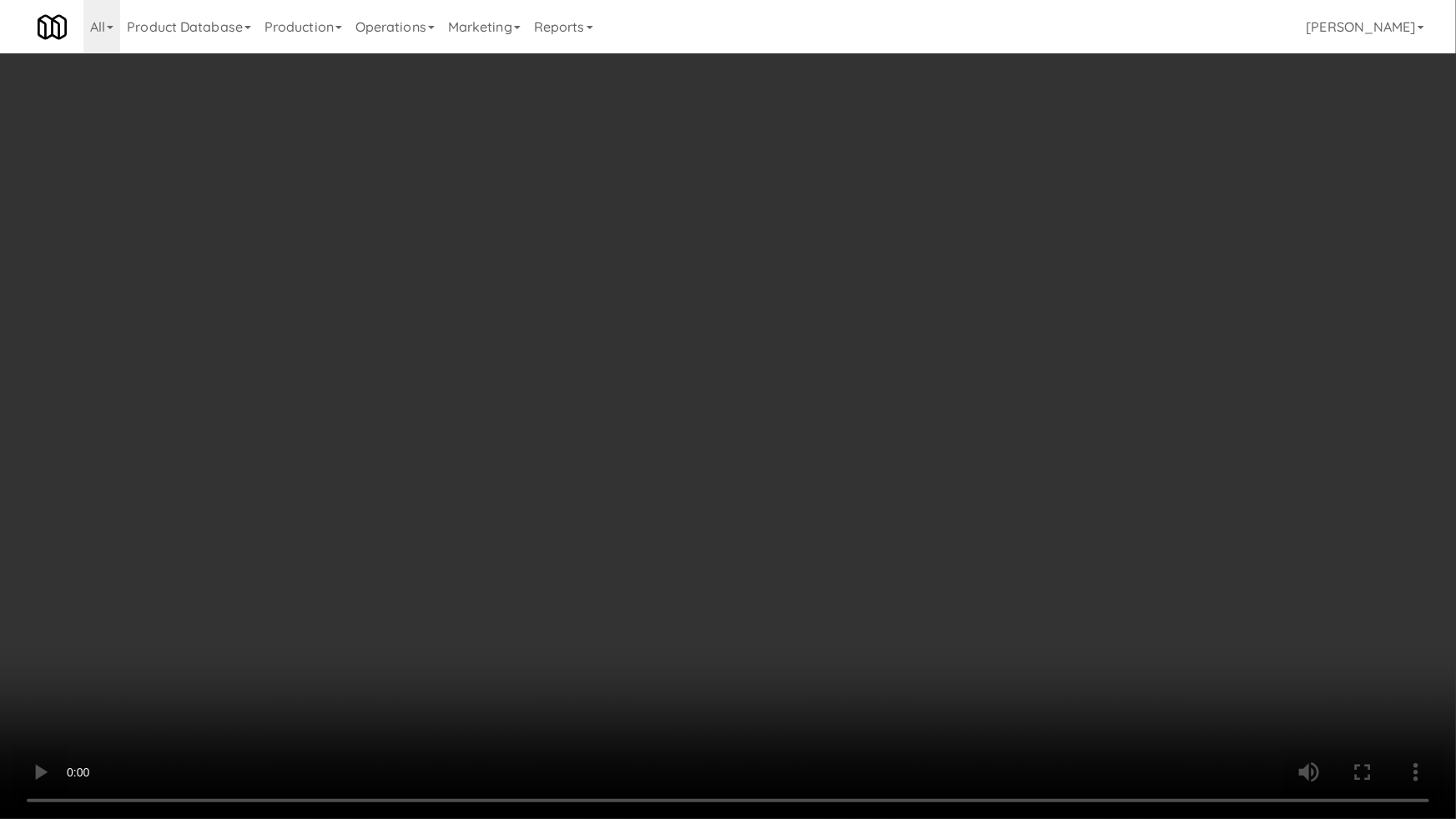
click at [689, 567] on video at bounding box center [728, 410] width 1456 height 819
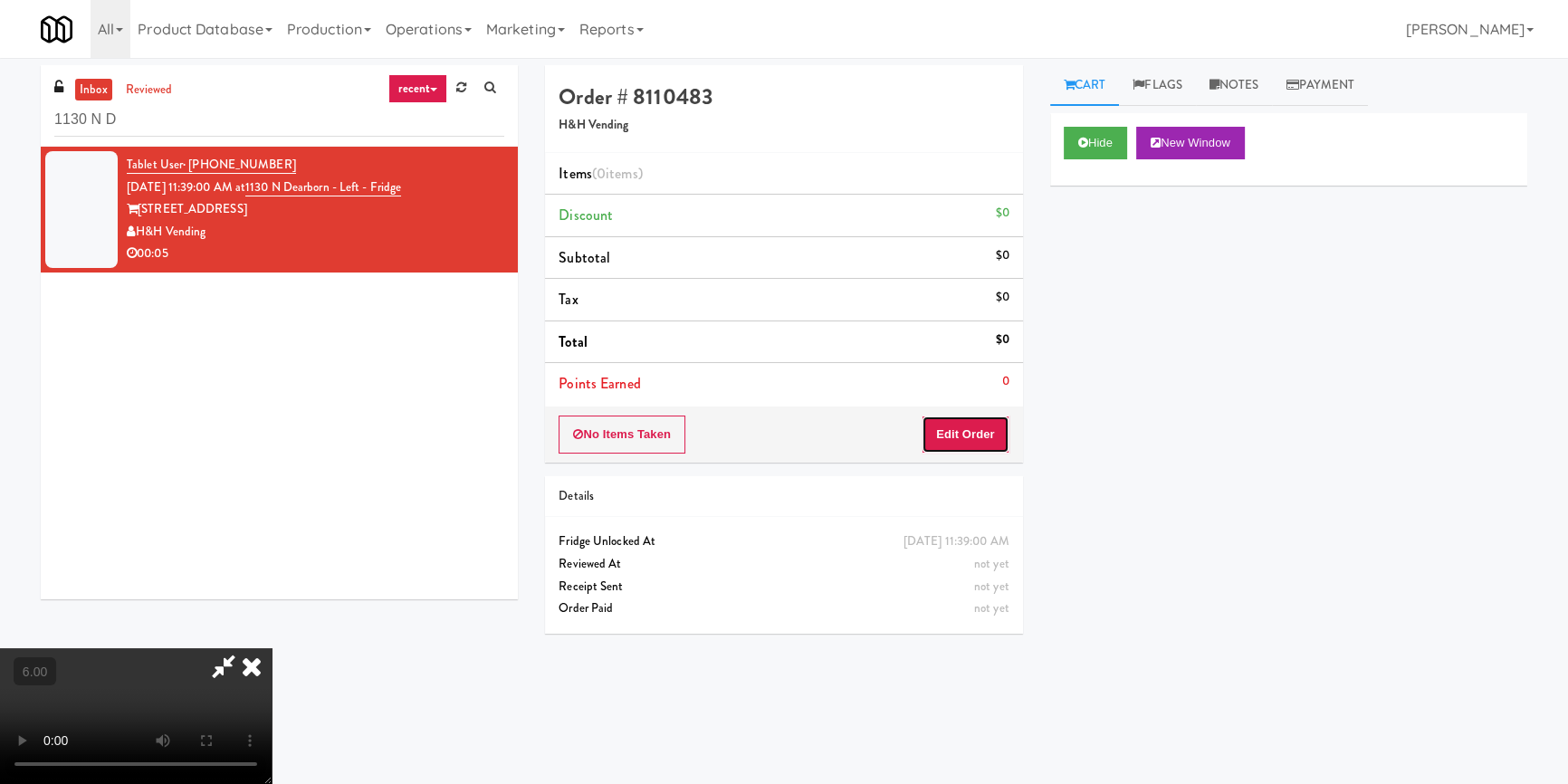
click at [965, 441] on button "Edit Order" at bounding box center [965, 435] width 88 height 38
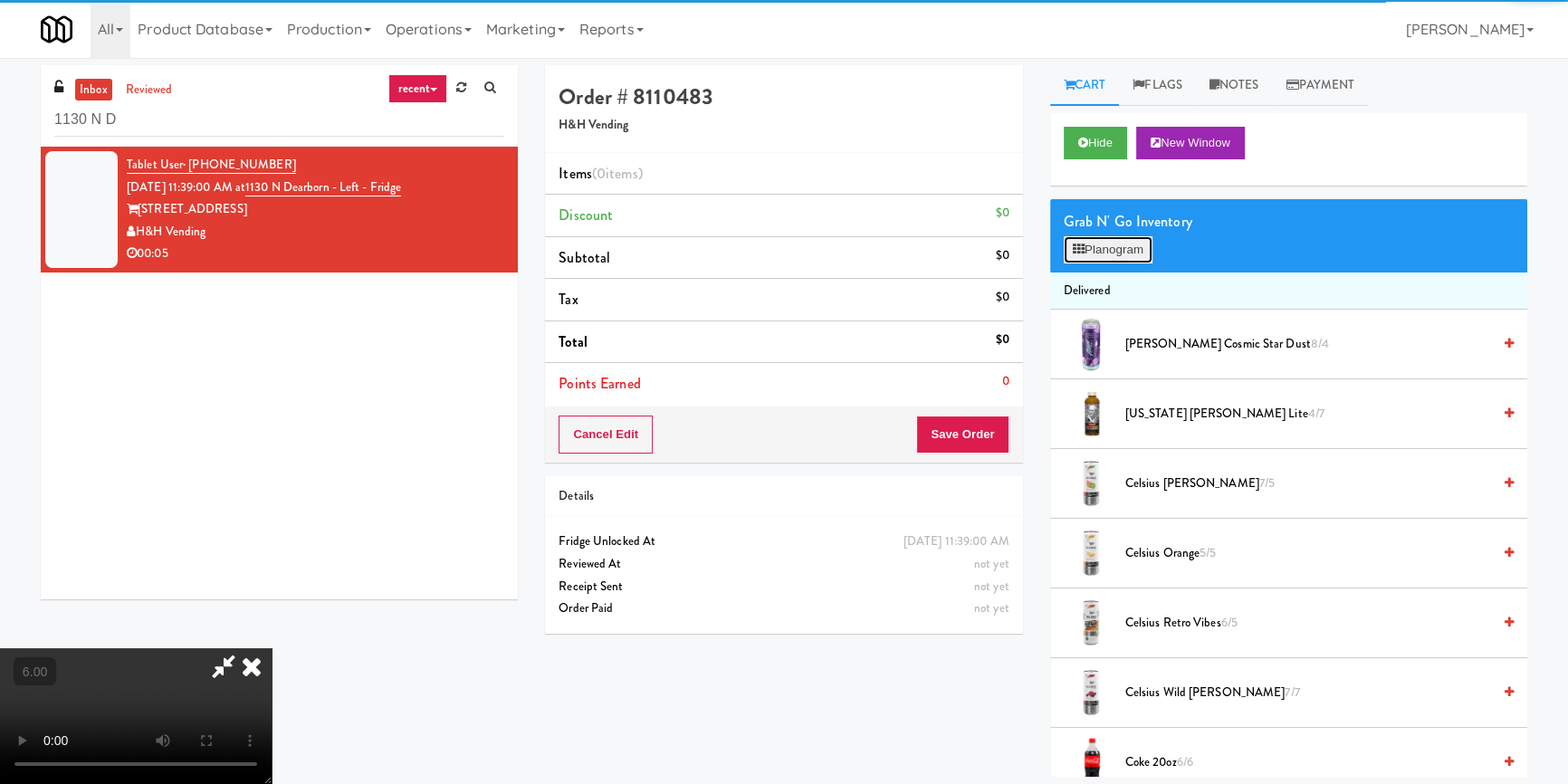
click at [1068, 244] on button "Planogram" at bounding box center [1108, 250] width 89 height 27
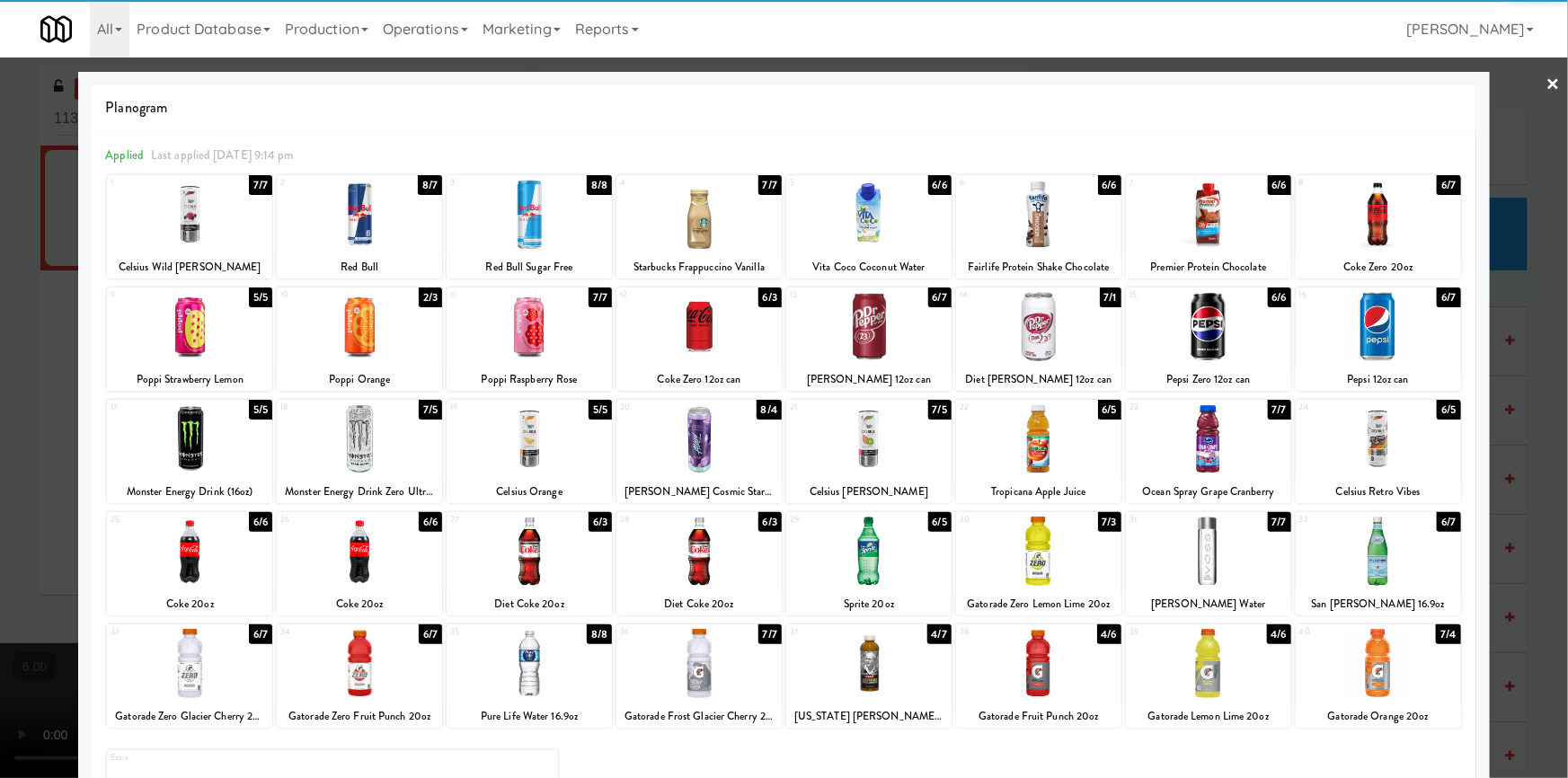
click at [722, 556] on div at bounding box center [699, 551] width 165 height 69
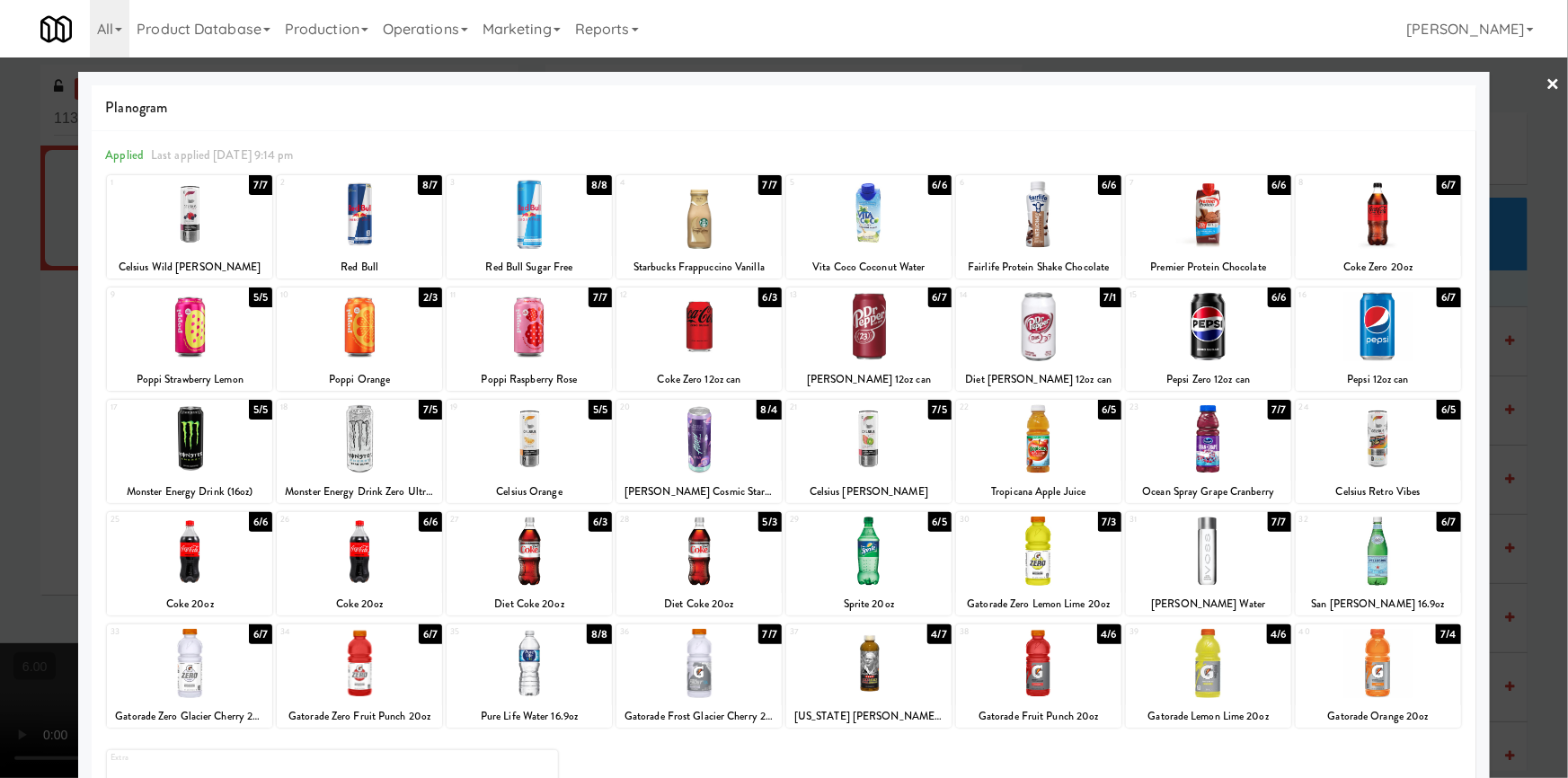
click at [0, 248] on div at bounding box center [784, 389] width 1568 height 778
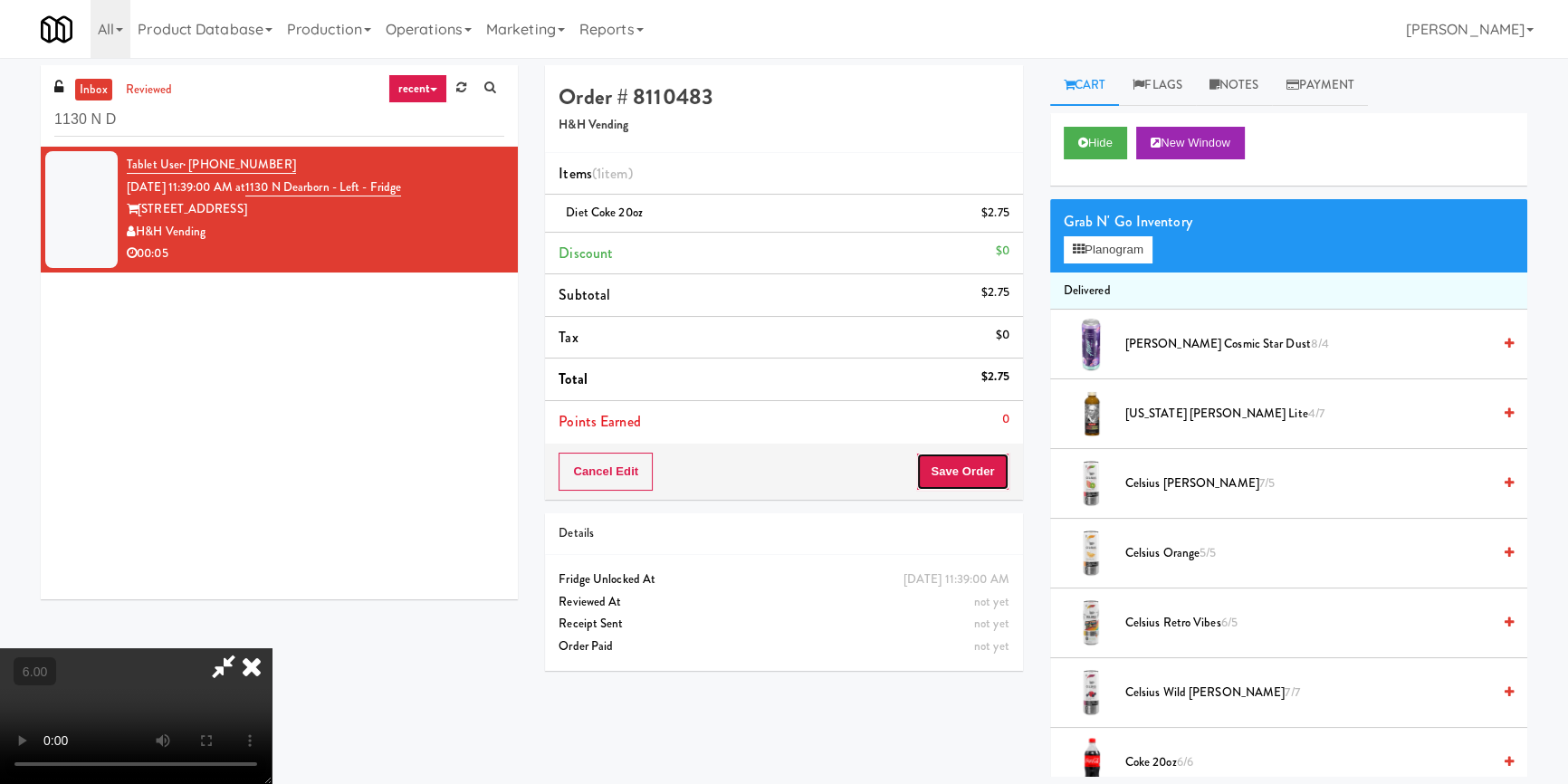
drag, startPoint x: 1005, startPoint y: 477, endPoint x: 993, endPoint y: 470, distance: 13.9
click at [999, 475] on button "Save Order" at bounding box center [962, 471] width 92 height 38
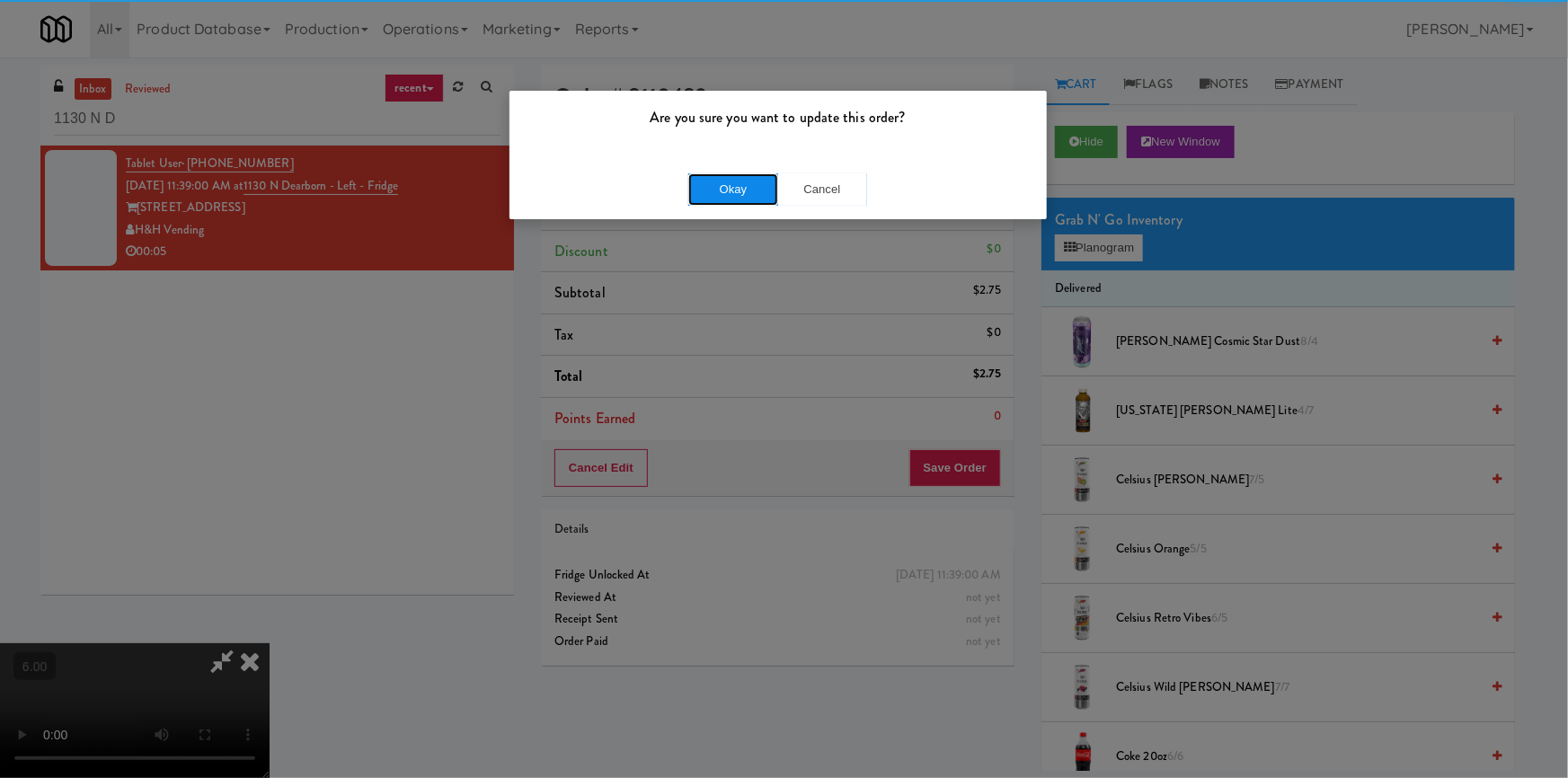
click at [720, 192] on button "Okay" at bounding box center [733, 190] width 90 height 32
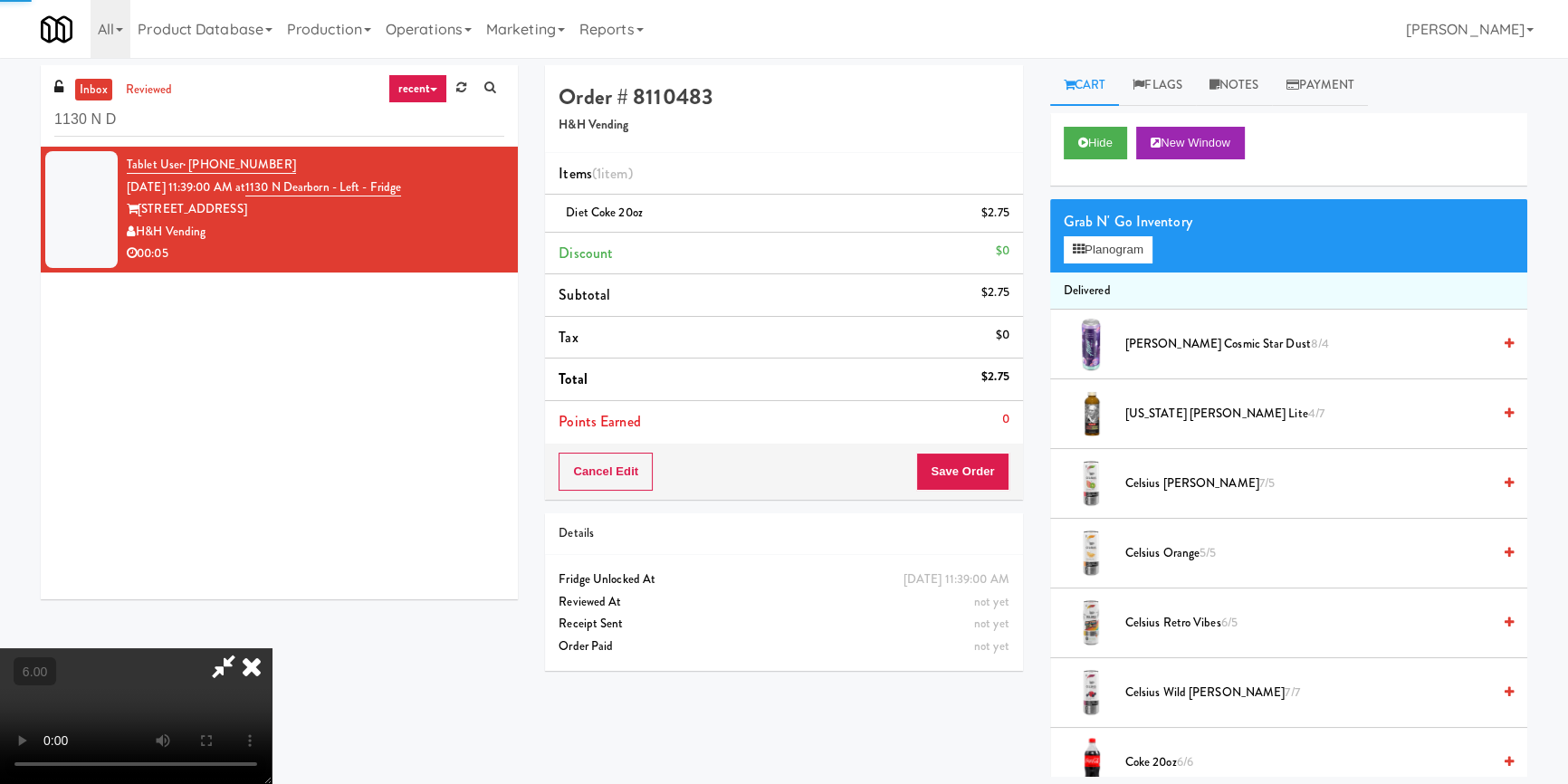
click at [1084, 161] on div "Hide New Window" at bounding box center [1289, 149] width 477 height 72
click at [1084, 150] on button "Hide" at bounding box center [1096, 143] width 63 height 33
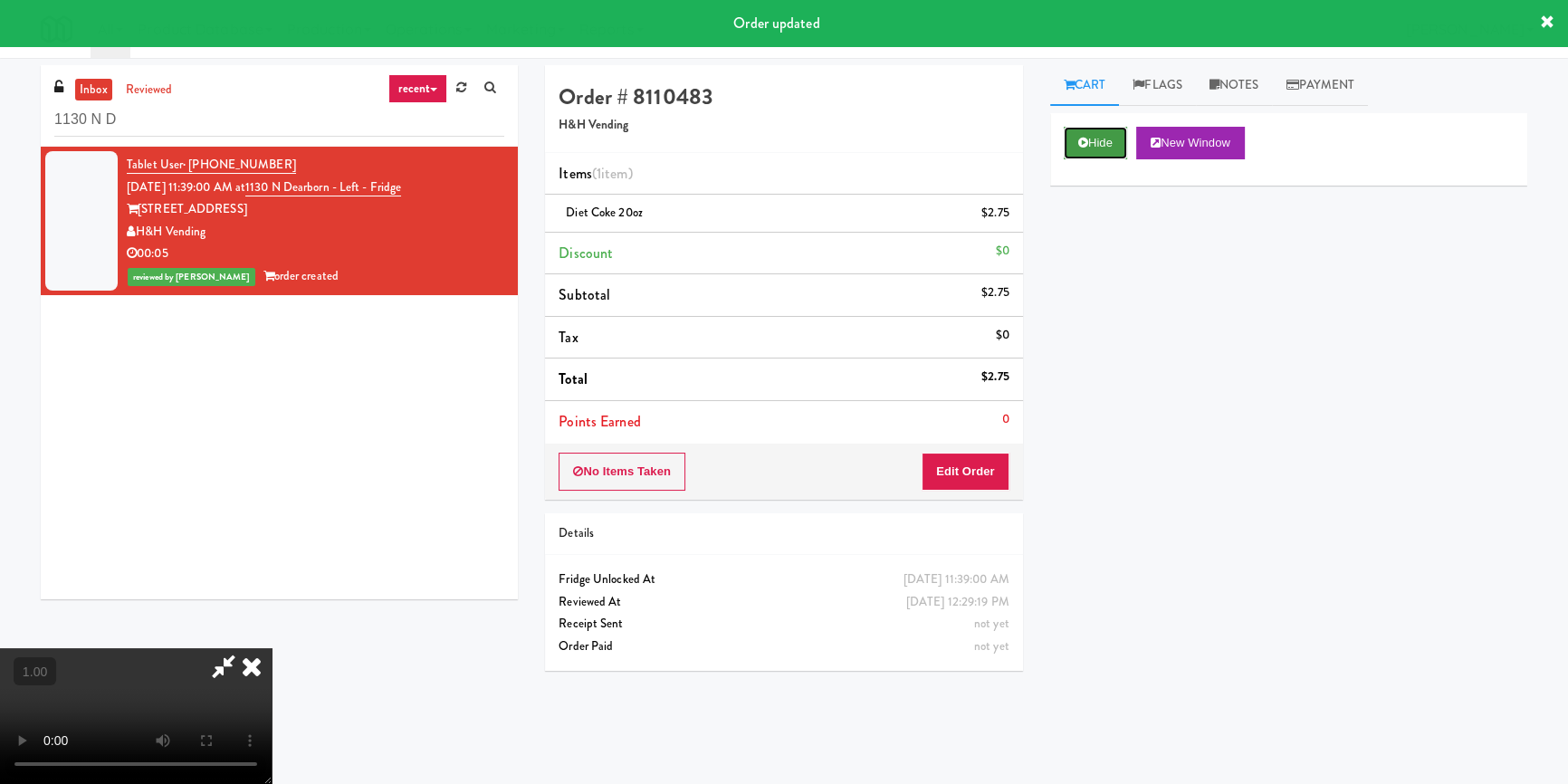
click at [1119, 138] on button "Hide" at bounding box center [1096, 143] width 63 height 33
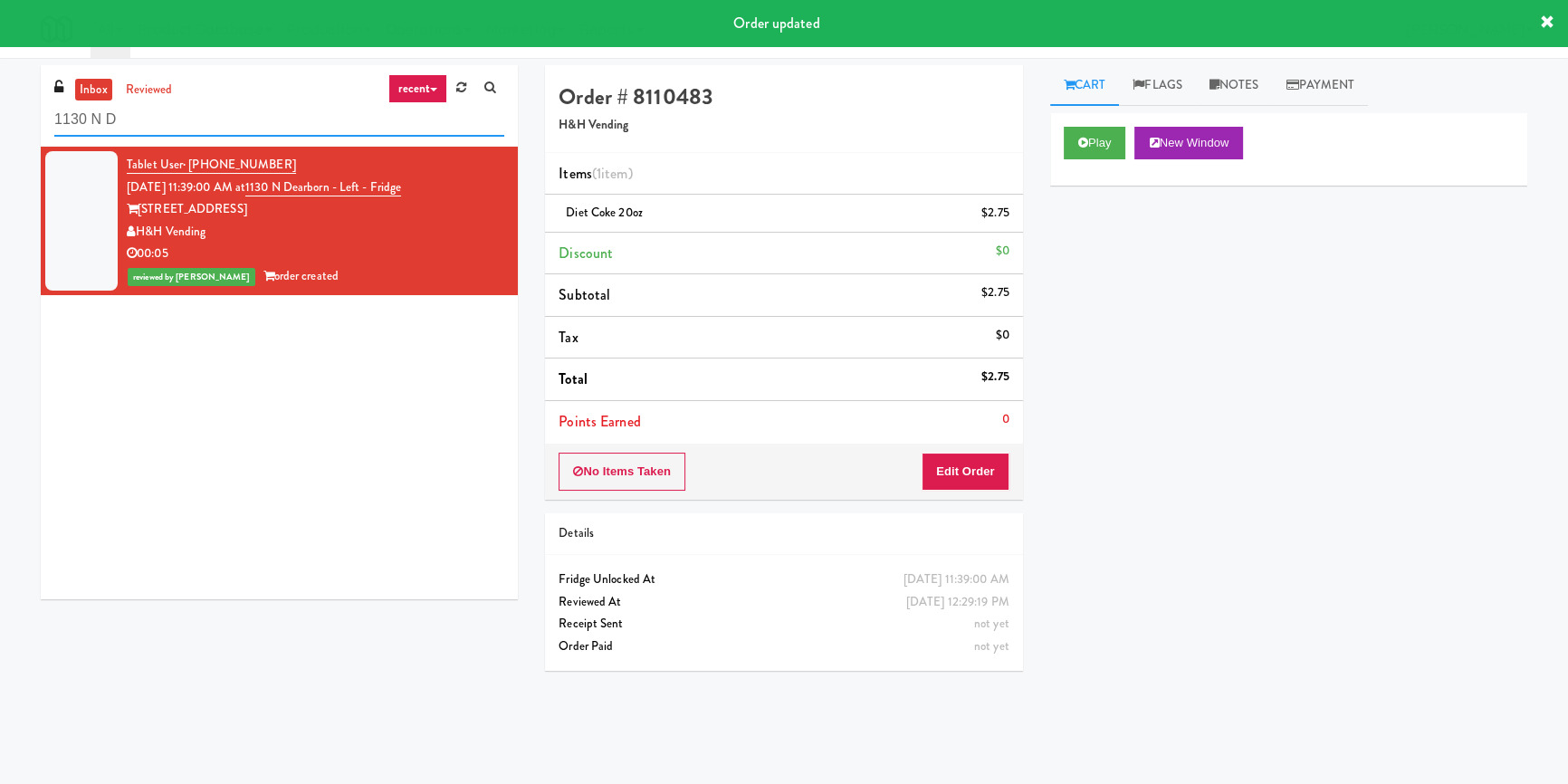
paste input "[PERSON_NAME] - Pantry - Left"
drag, startPoint x: 322, startPoint y: 129, endPoint x: 0, endPoint y: 133, distance: 322.0
click at [0, 133] on div "inbox reviewed recent all unclear take inventory issue suspicious failed recent…" at bounding box center [784, 421] width 1568 height 712
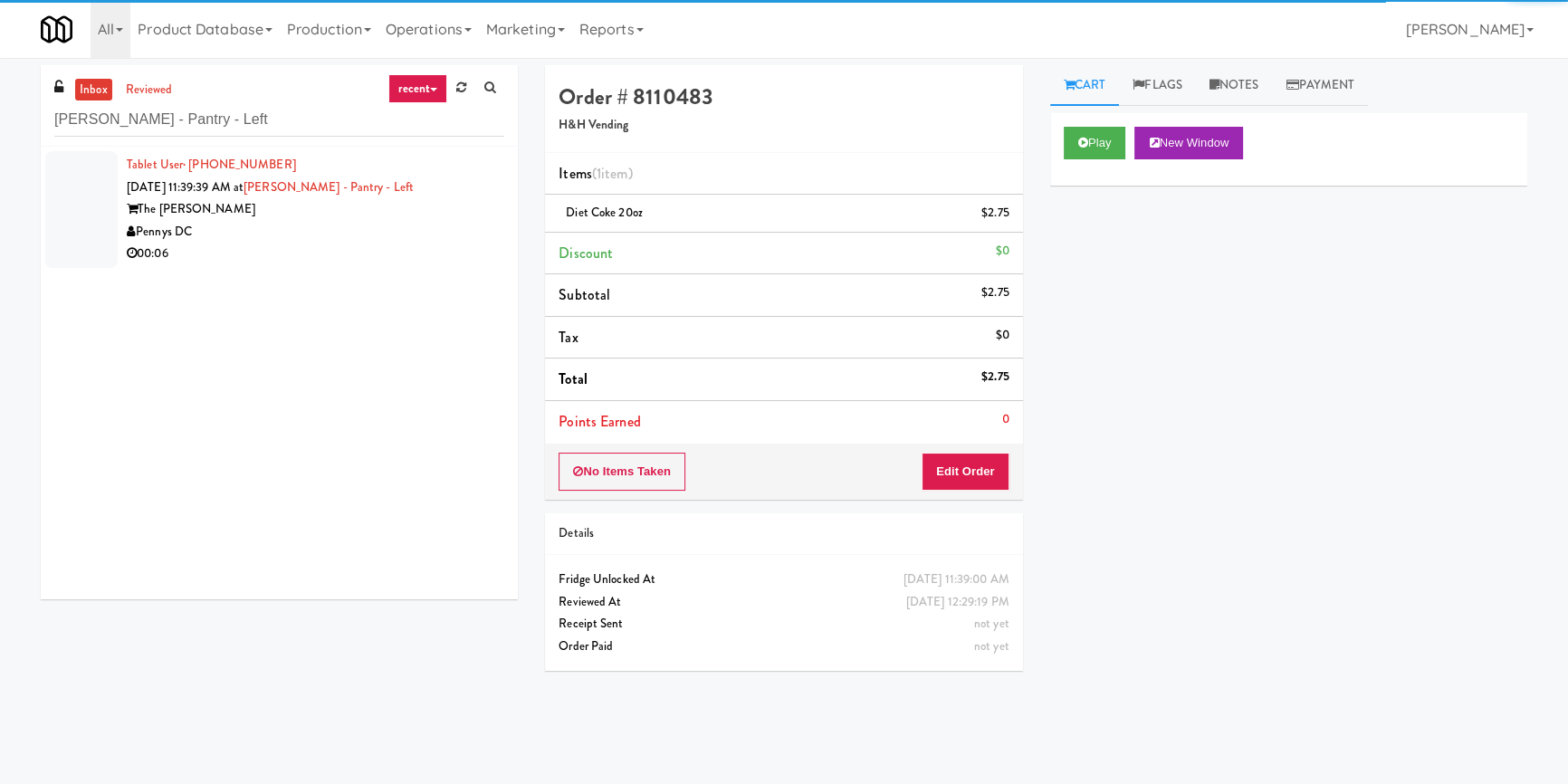
click at [482, 254] on div "00:06" at bounding box center [316, 254] width 377 height 23
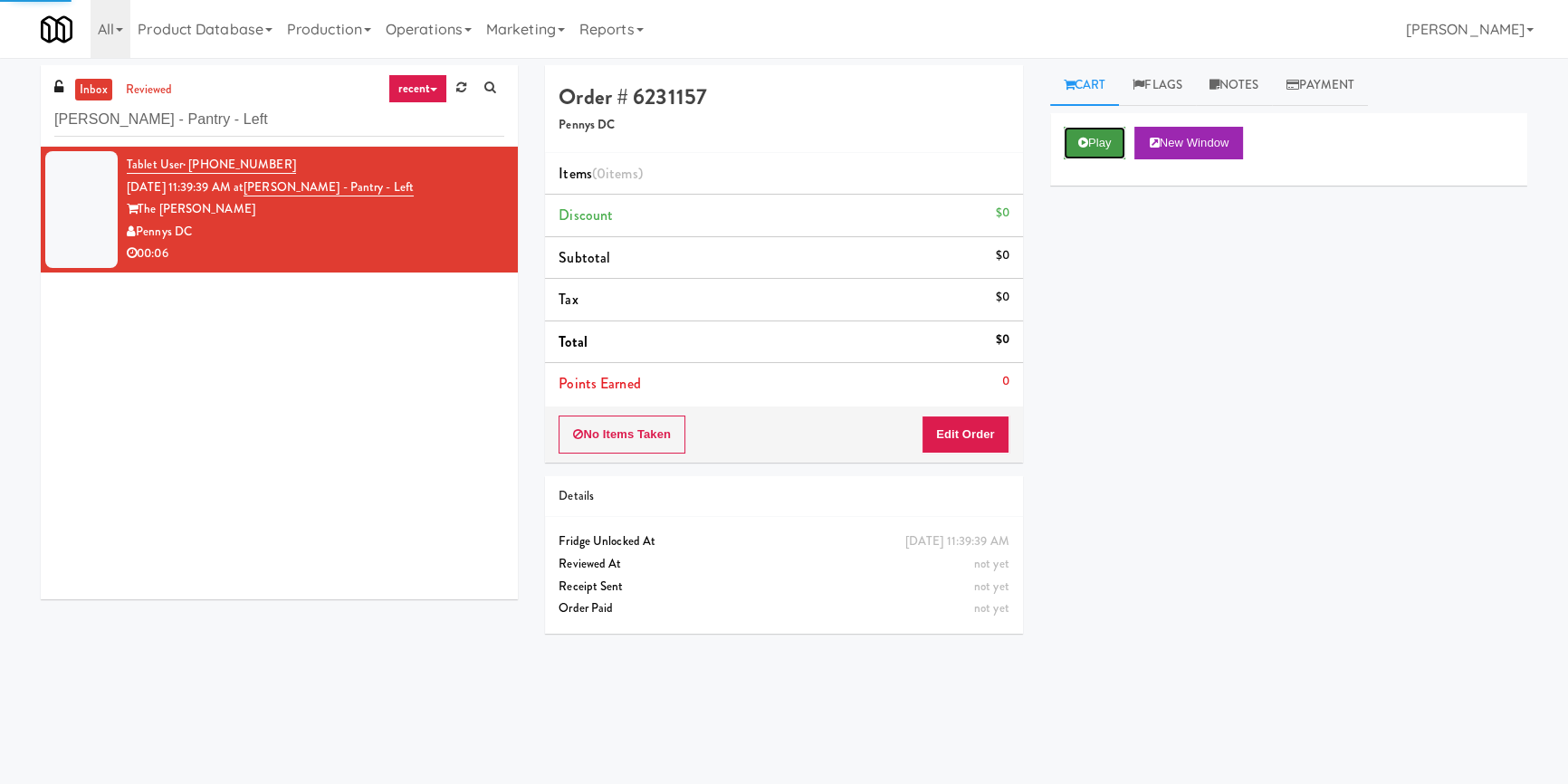
click at [1081, 136] on button "Play" at bounding box center [1095, 143] width 63 height 33
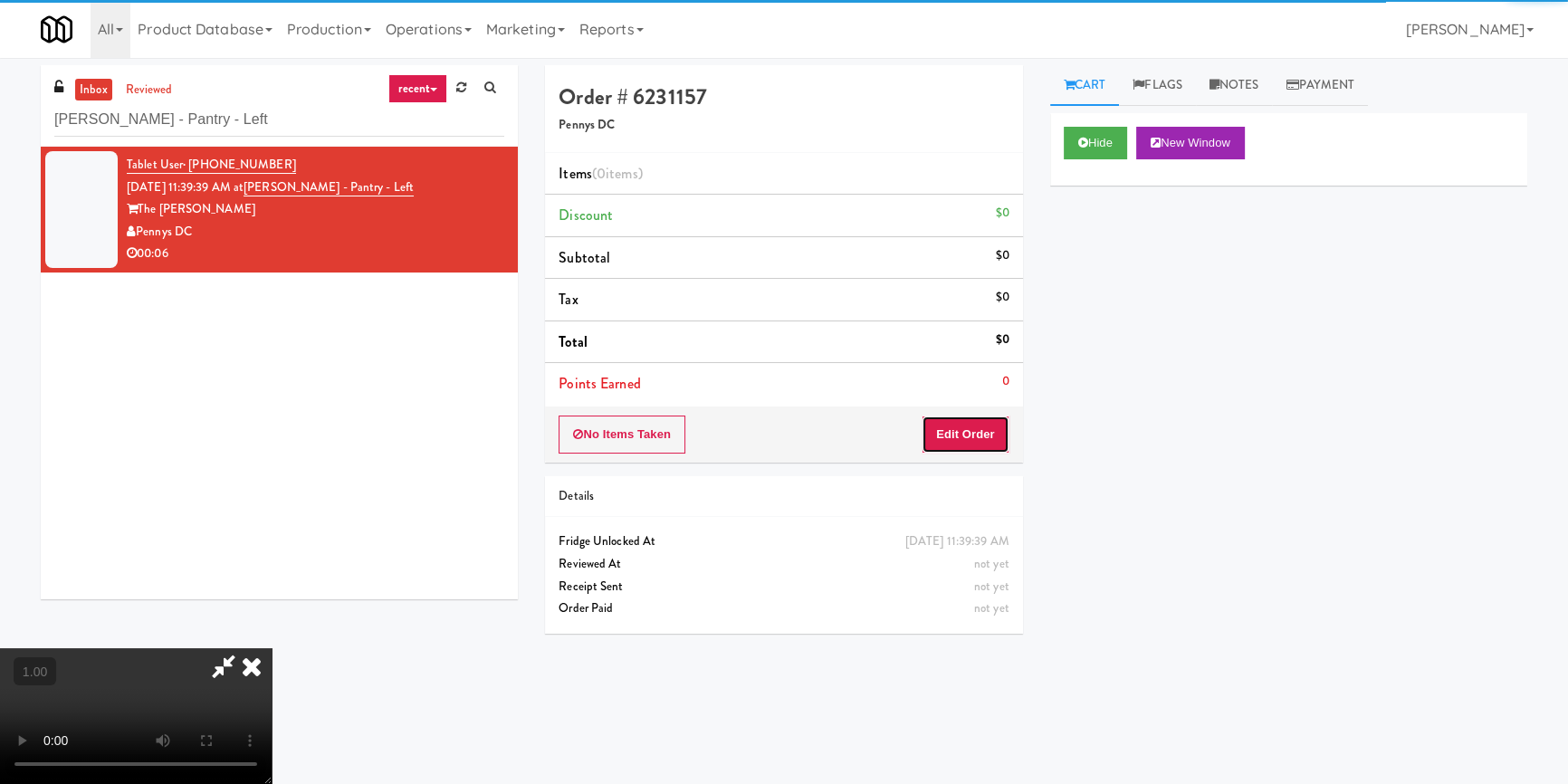
click at [954, 420] on button "Edit Order" at bounding box center [965, 435] width 88 height 38
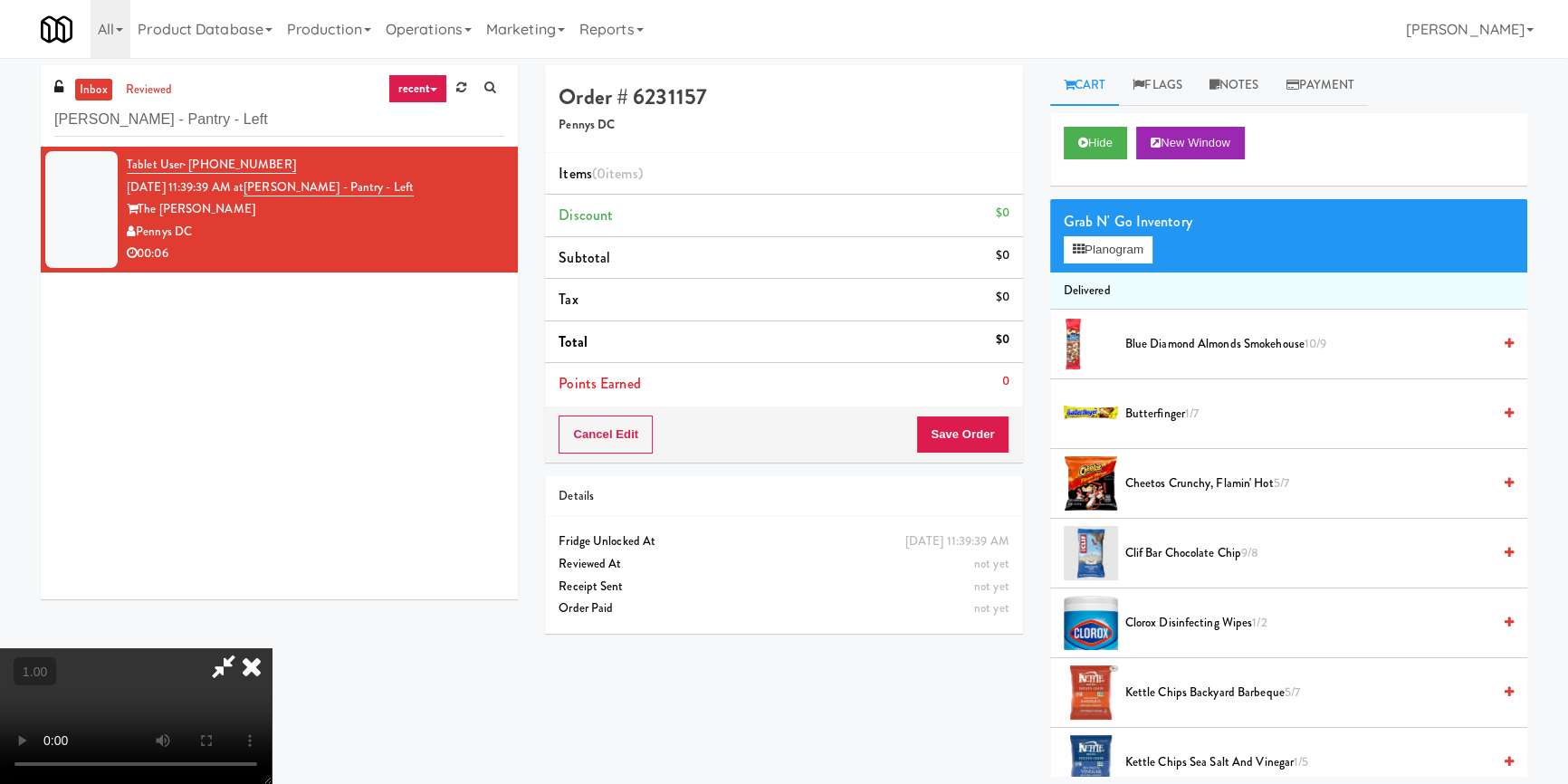
click at [271, 648] on video at bounding box center [136, 716] width 271 height 136
drag, startPoint x: 466, startPoint y: 565, endPoint x: 470, endPoint y: 637, distance: 72.1
click at [271, 648] on video at bounding box center [136, 716] width 271 height 136
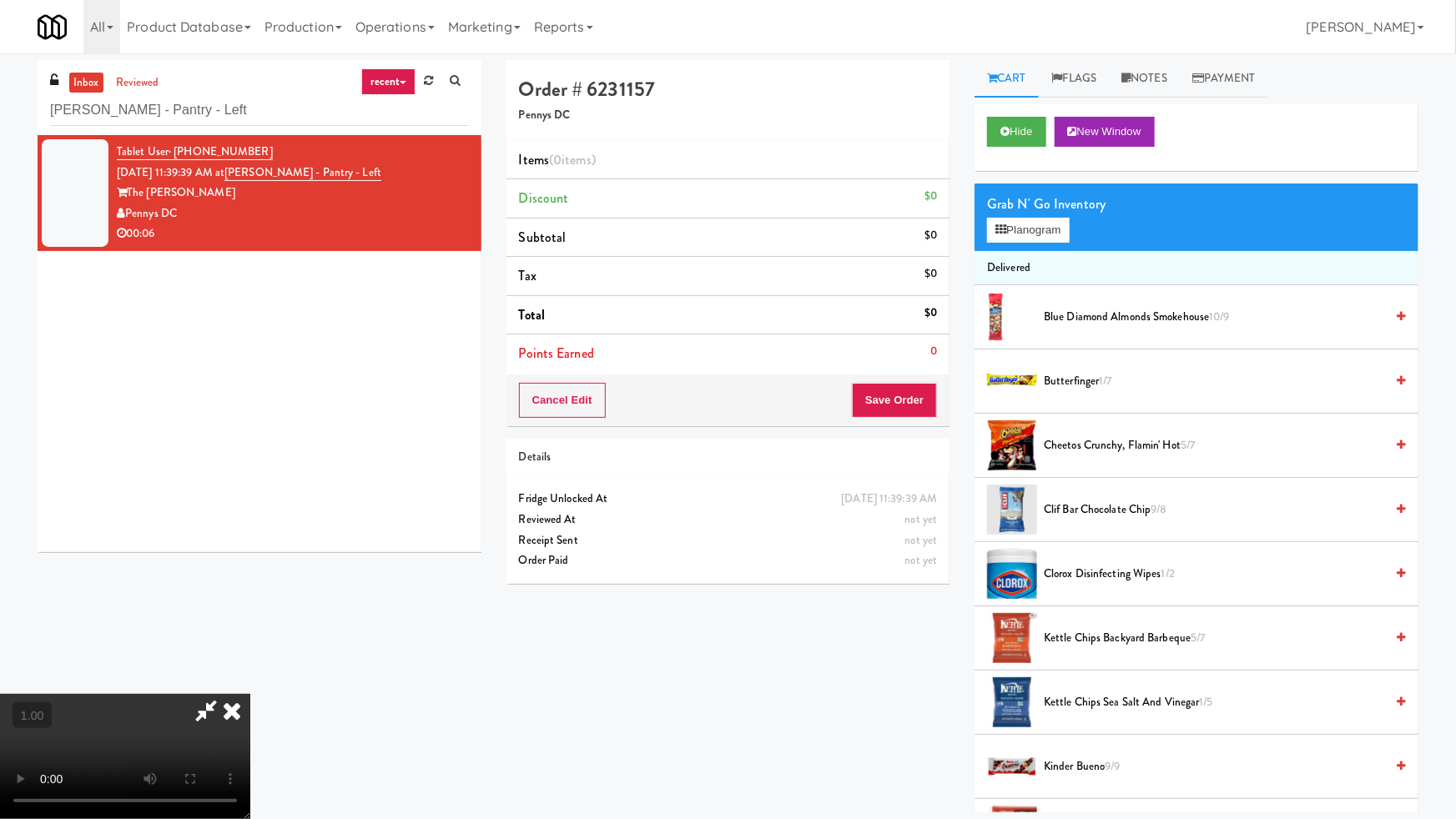
click at [250, 694] on video at bounding box center [125, 756] width 250 height 125
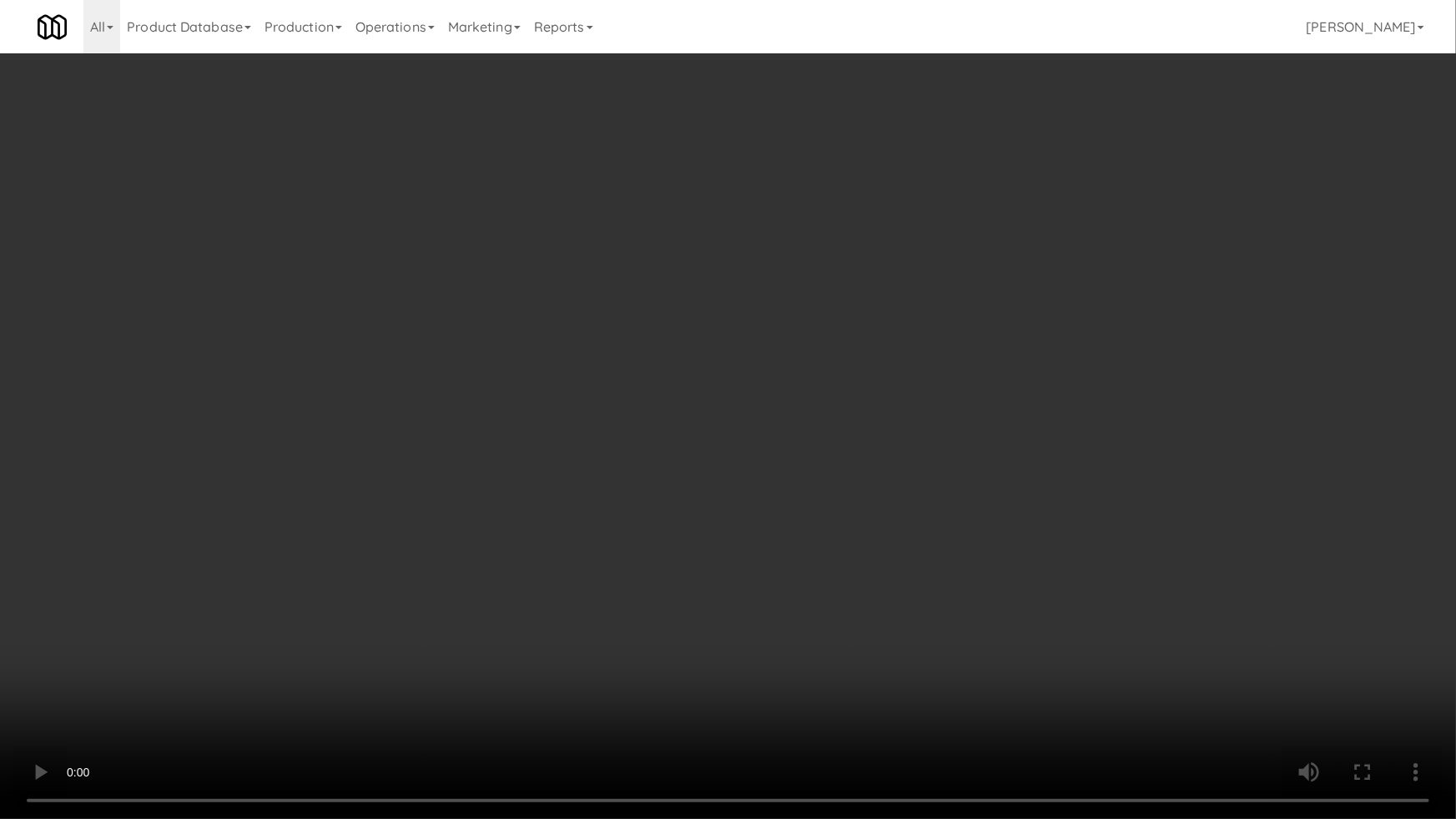
click at [437, 589] on video at bounding box center [728, 410] width 1456 height 819
click at [550, 601] on video at bounding box center [728, 410] width 1456 height 819
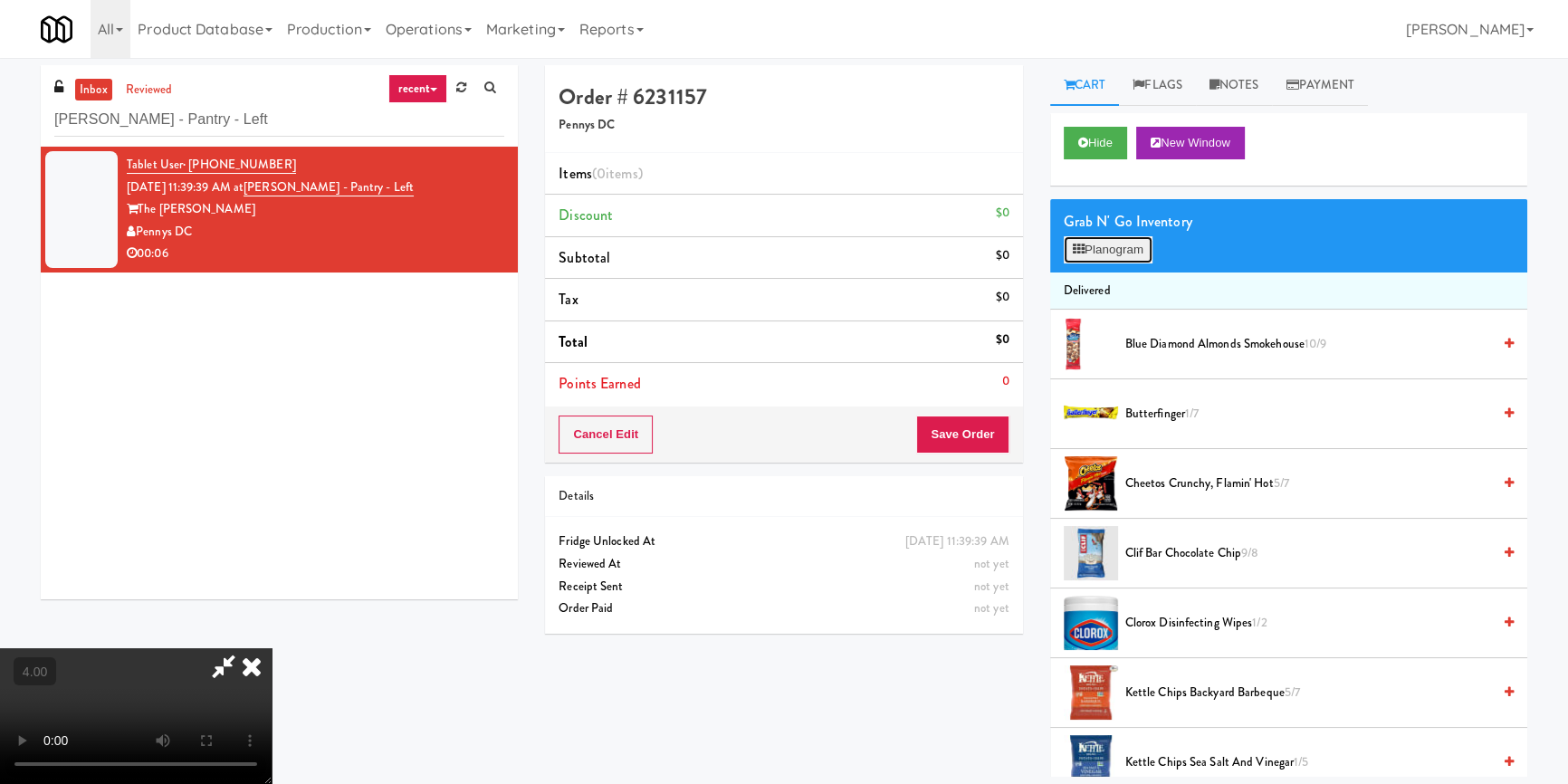
click at [1118, 258] on button "Planogram" at bounding box center [1108, 250] width 89 height 27
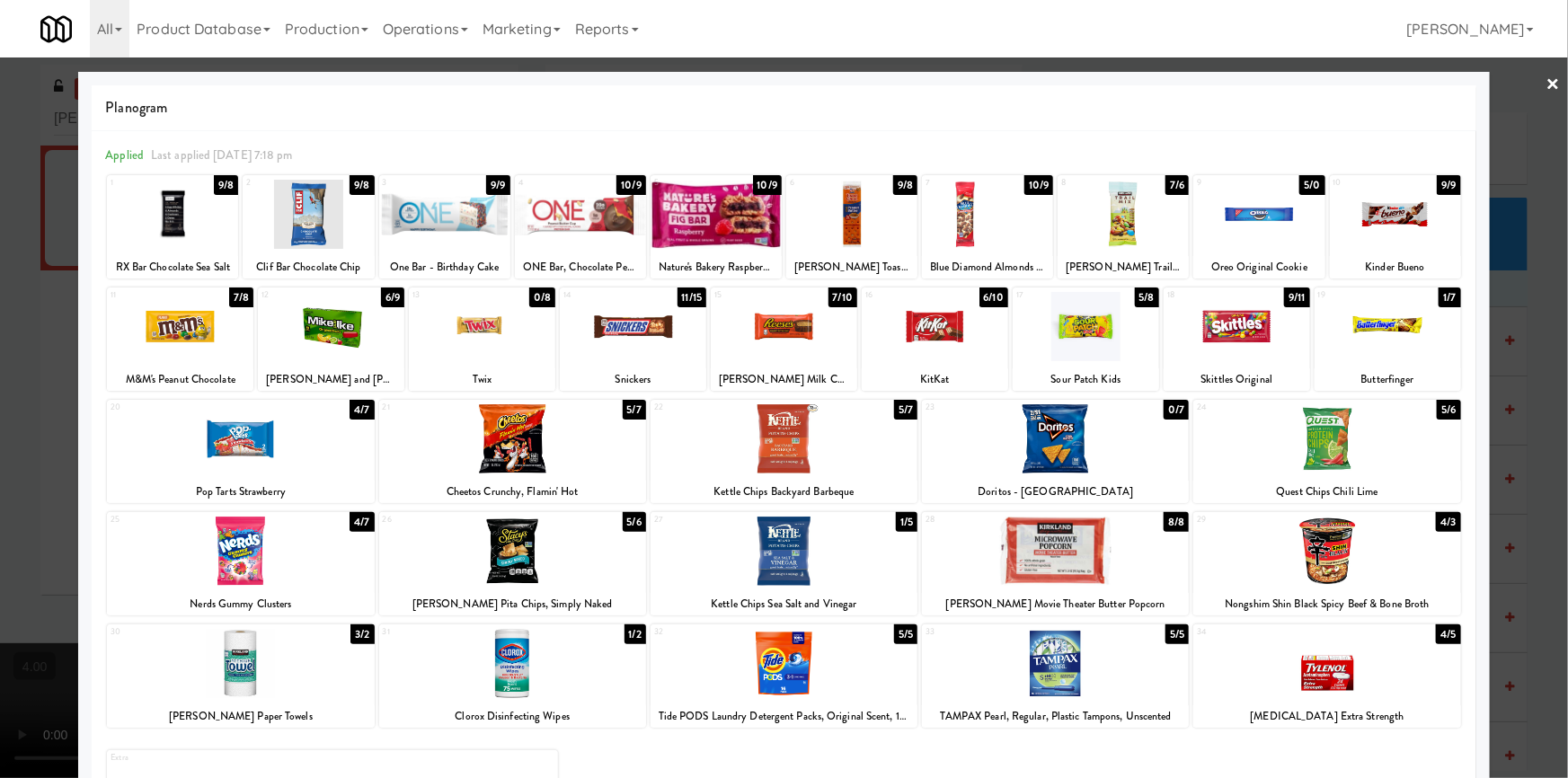
click at [972, 333] on div at bounding box center [934, 326] width 146 height 69
click at [0, 327] on div at bounding box center [784, 389] width 1568 height 778
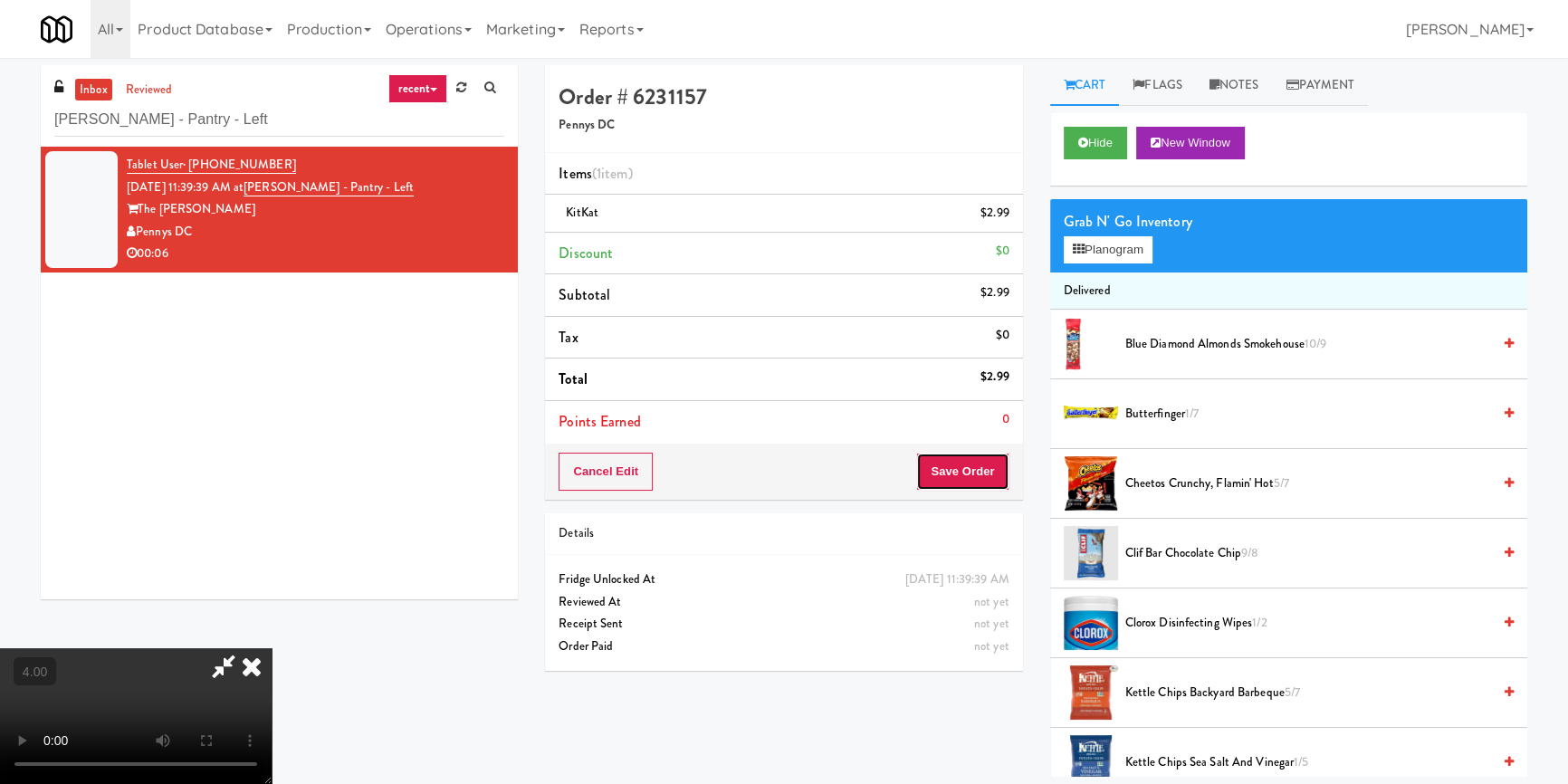
click at [961, 468] on button "Save Order" at bounding box center [962, 471] width 92 height 38
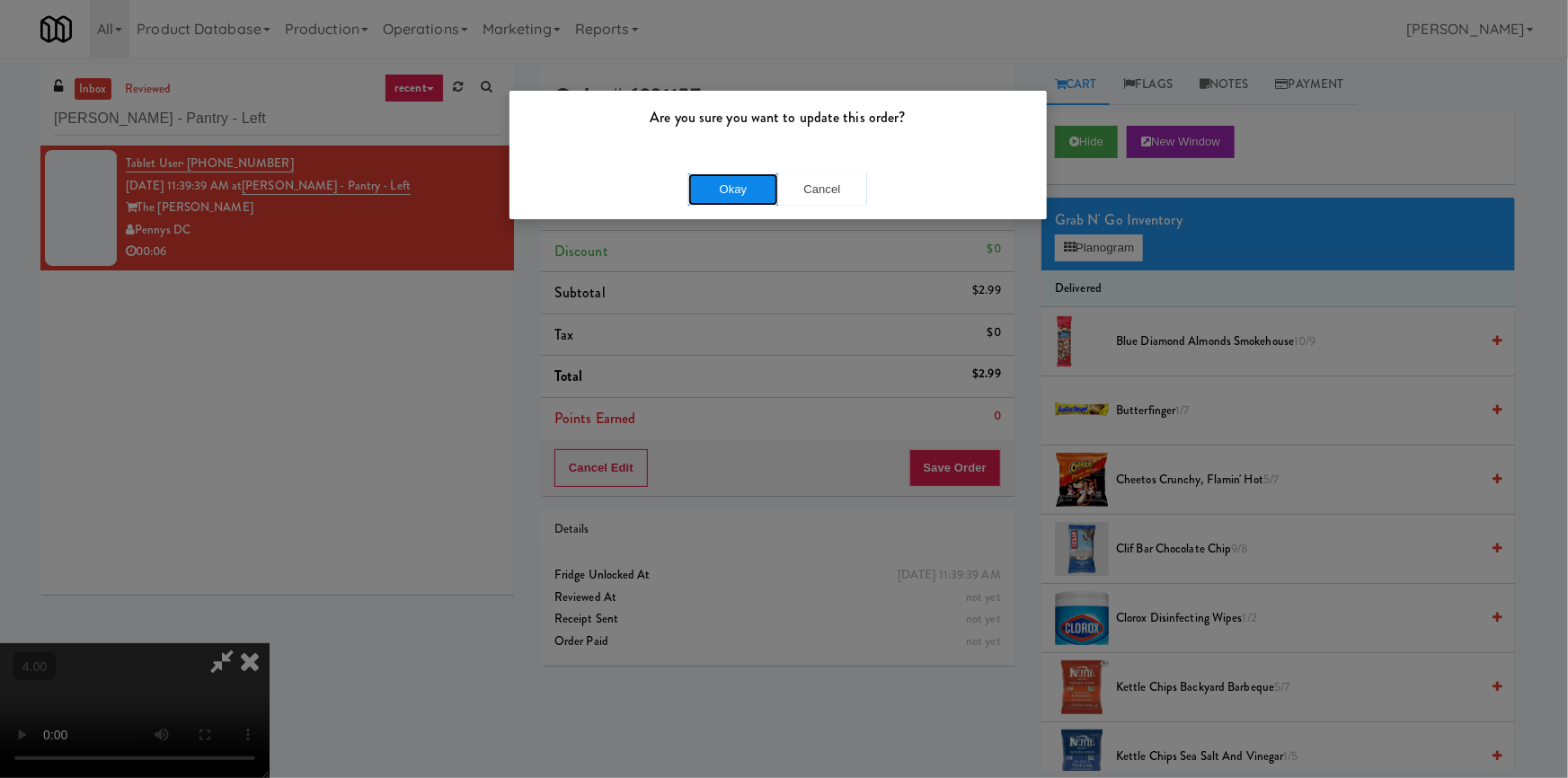
click at [728, 192] on button "Okay" at bounding box center [733, 190] width 90 height 32
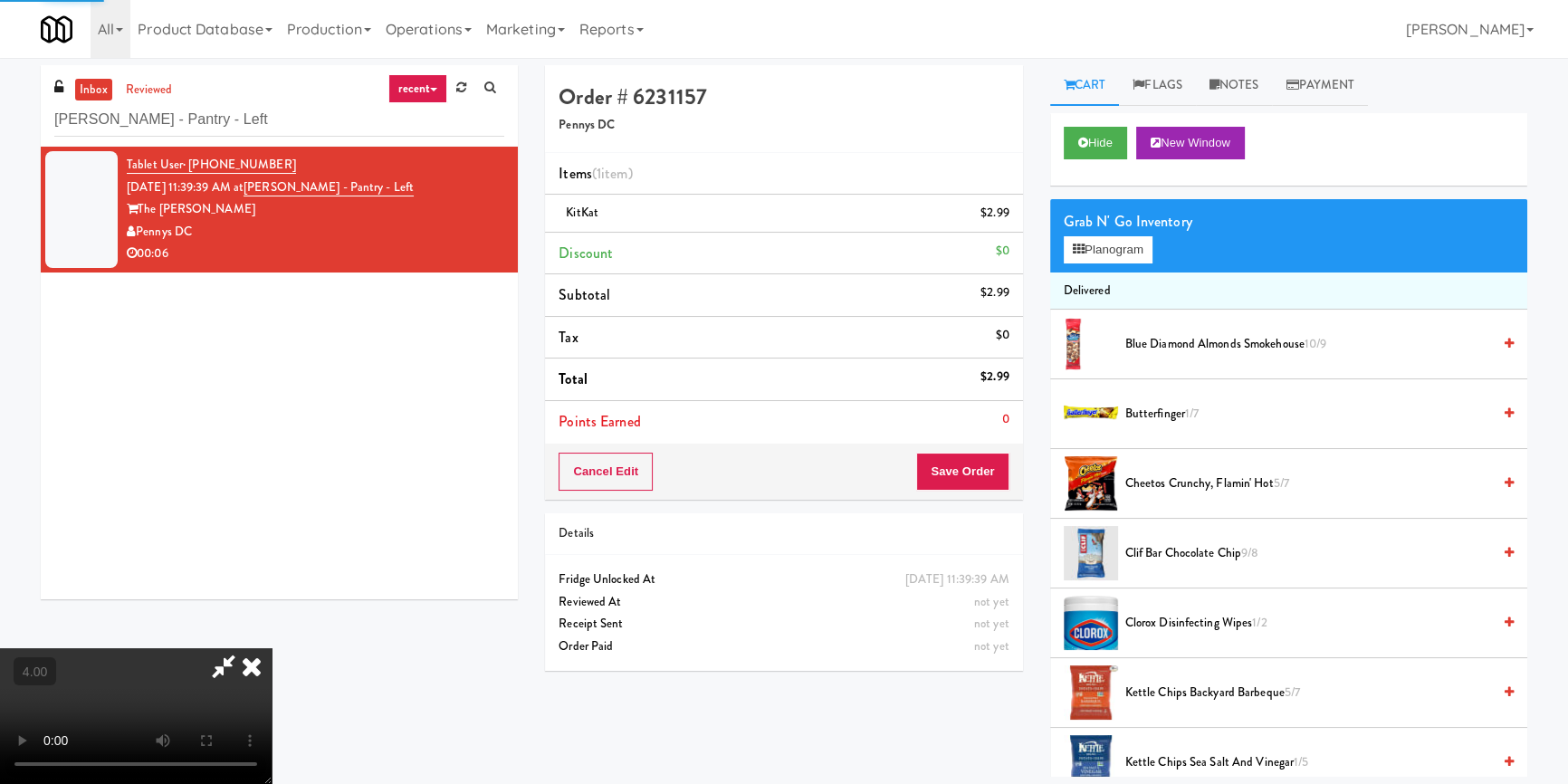
drag, startPoint x: 935, startPoint y: 282, endPoint x: 855, endPoint y: 244, distance: 88.6
click at [271, 648] on icon at bounding box center [251, 667] width 39 height 37
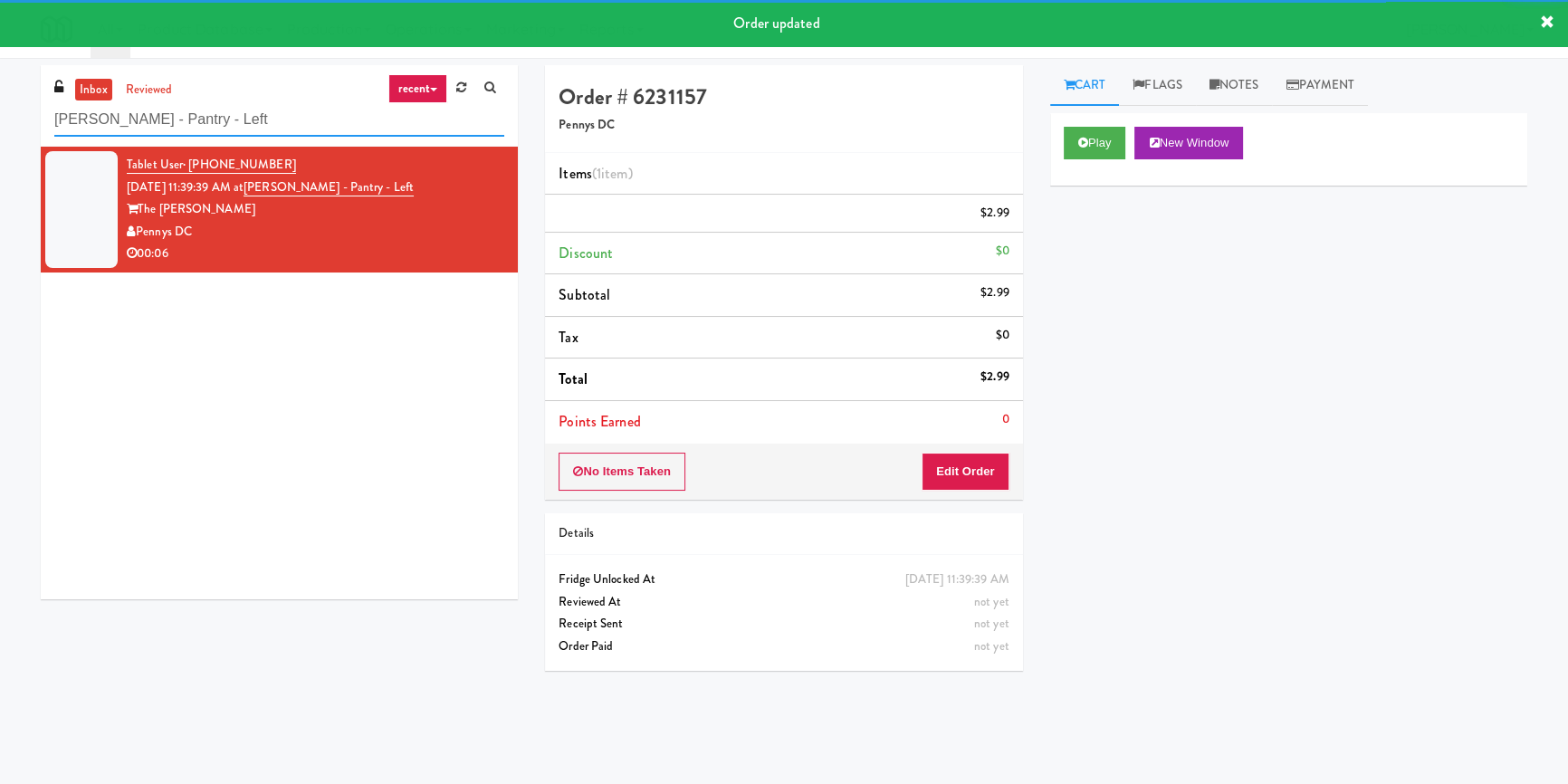
drag, startPoint x: 225, startPoint y: 129, endPoint x: 0, endPoint y: 129, distance: 225.0
click at [0, 129] on div "inbox reviewed recent all unclear take inventory issue suspicious failed recent…" at bounding box center [784, 421] width 1568 height 712
paste input "BestMed W 11th"
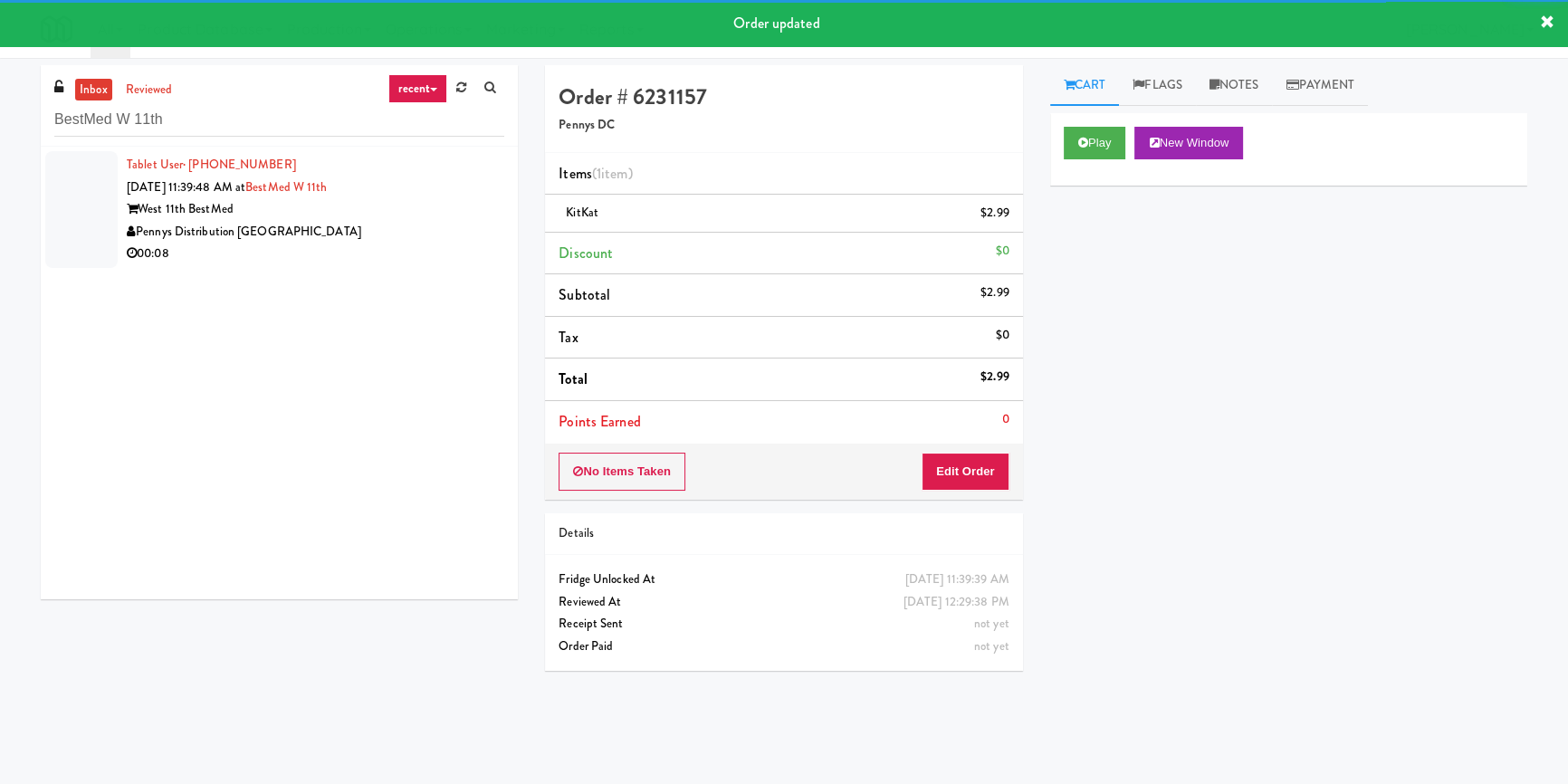
click at [438, 230] on div "Pennys Distribution [GEOGRAPHIC_DATA]" at bounding box center [316, 233] width 377 height 23
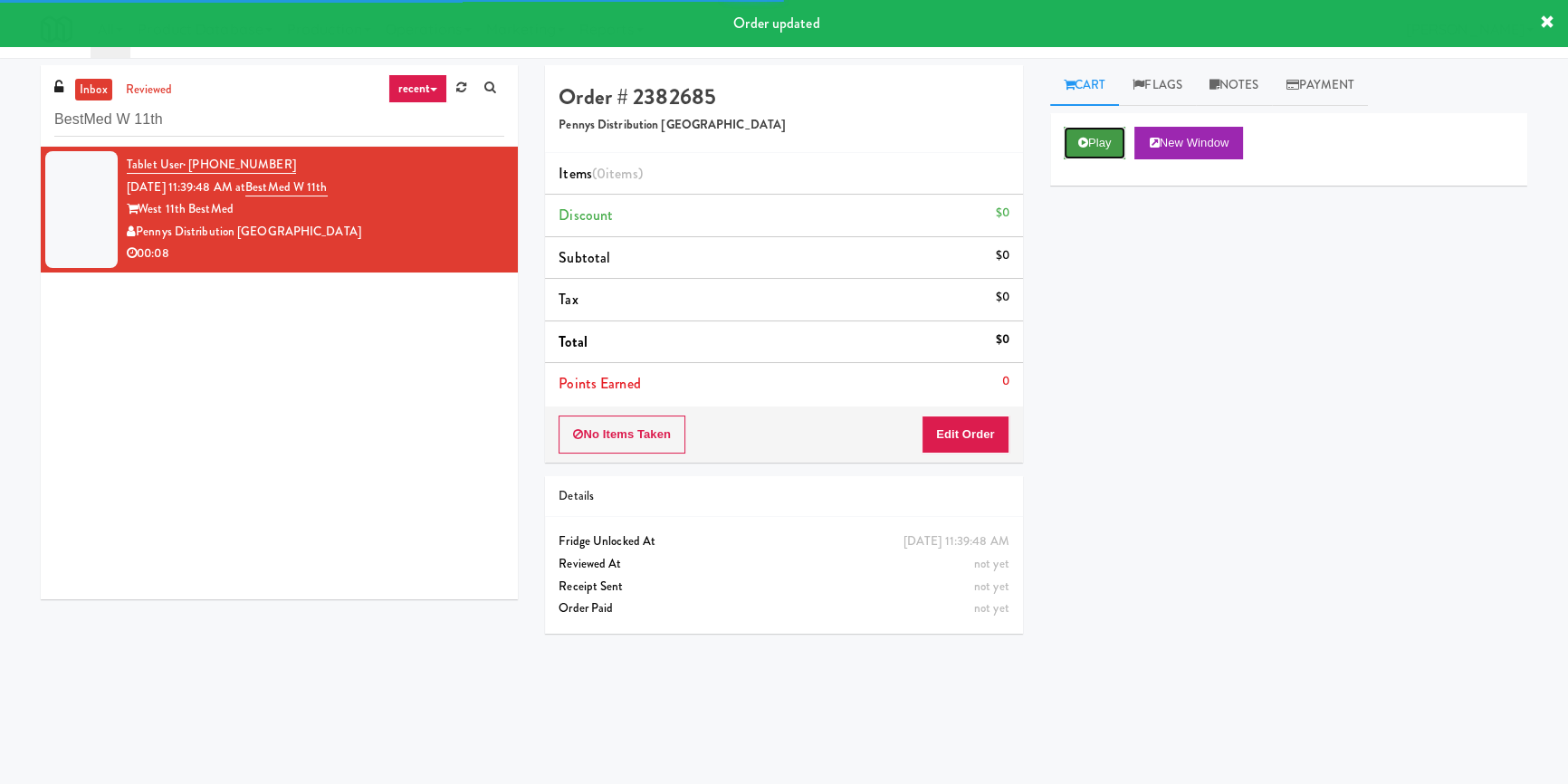
click at [1065, 152] on button "Play" at bounding box center [1095, 143] width 63 height 33
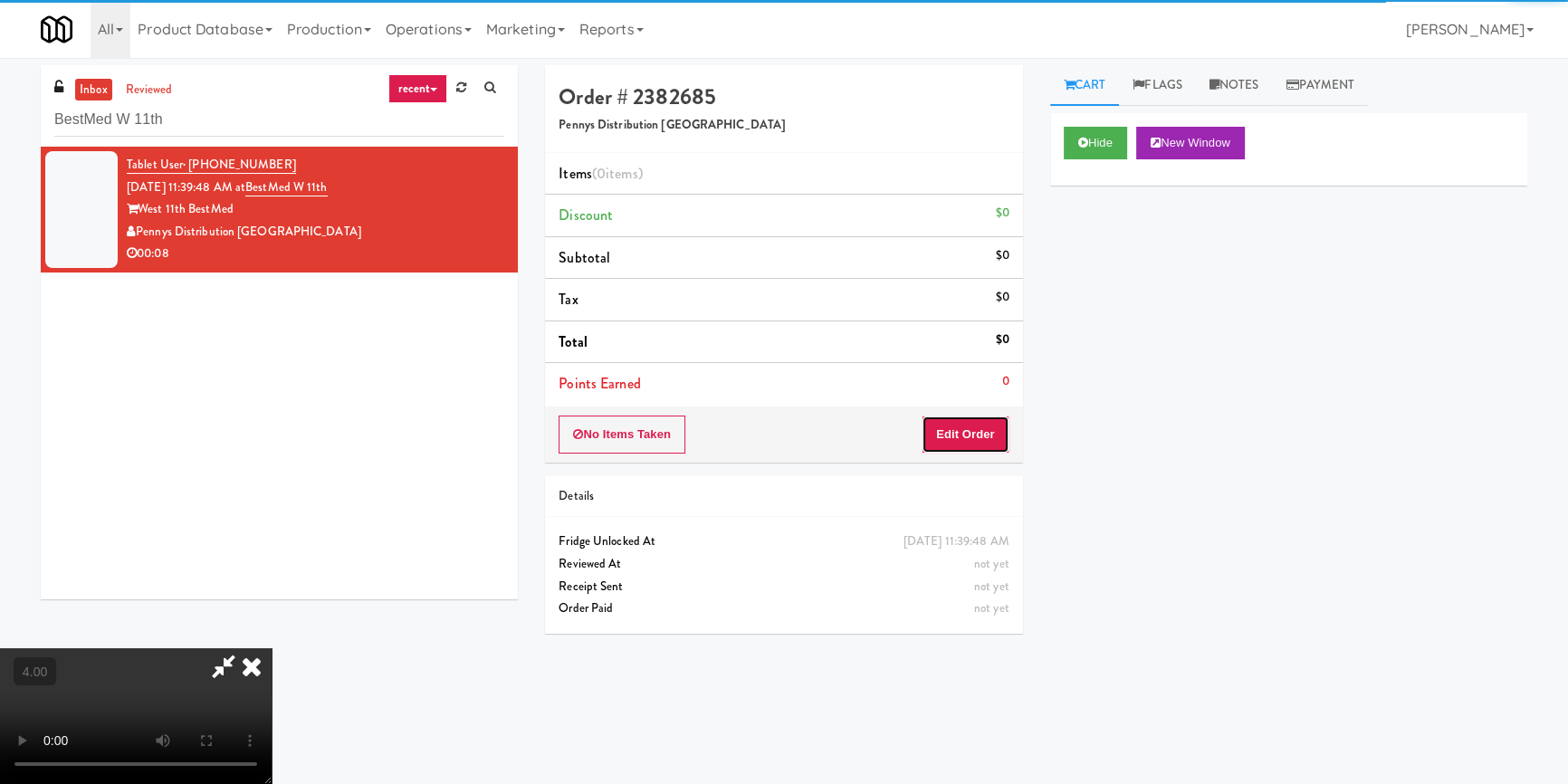
click at [984, 424] on button "Edit Order" at bounding box center [965, 435] width 88 height 38
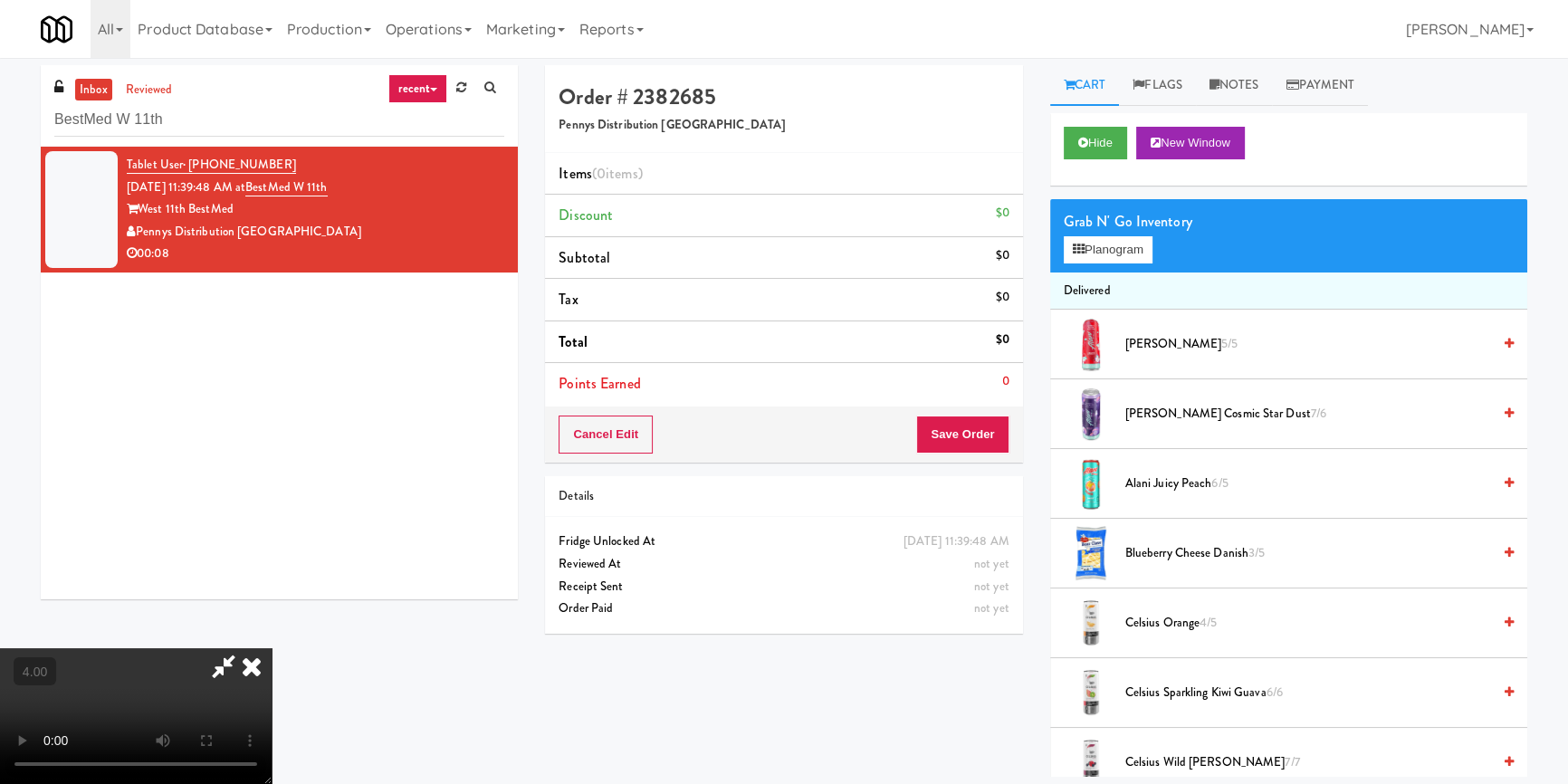
click at [271, 648] on video at bounding box center [136, 716] width 271 height 136
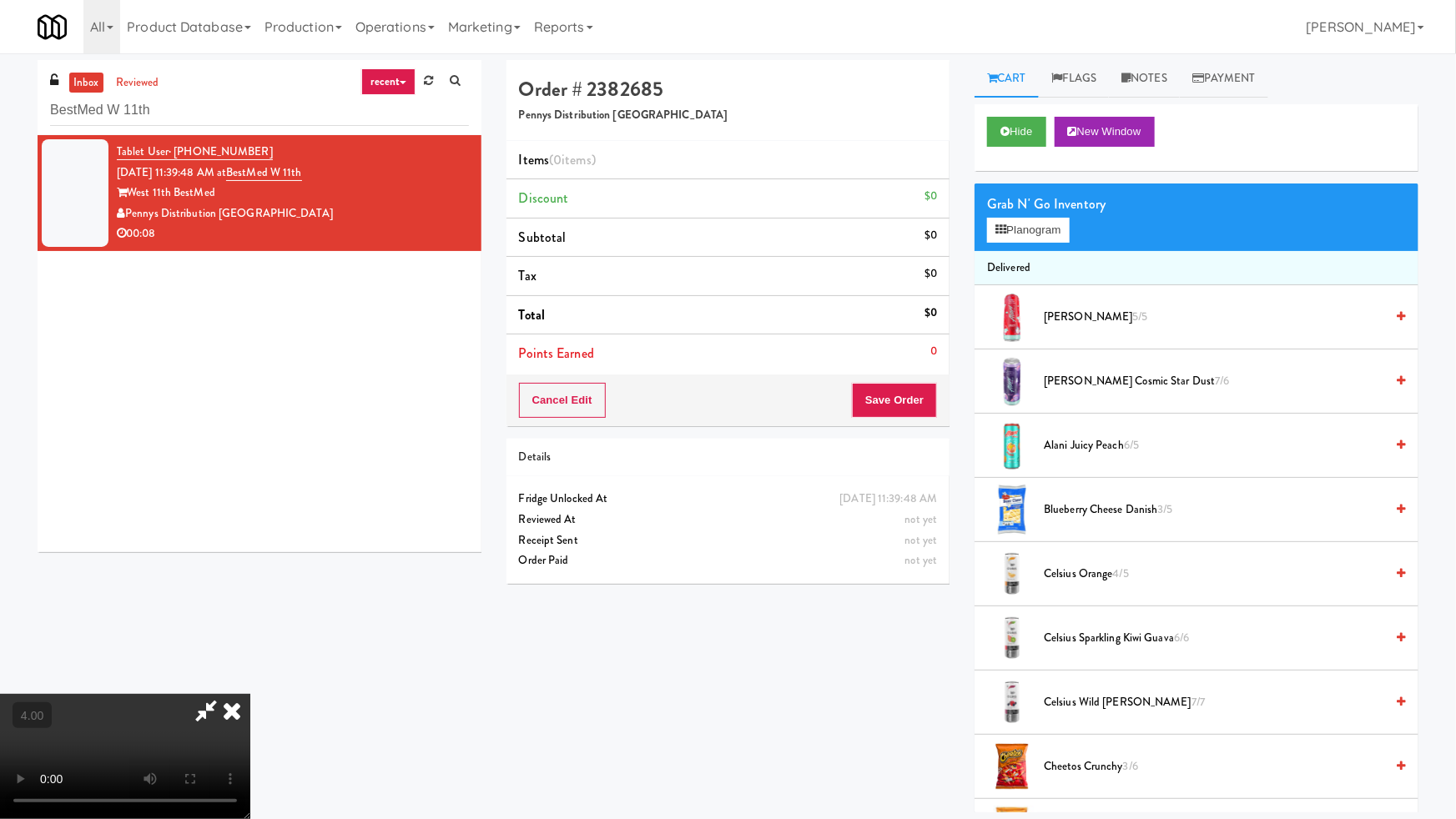
click at [250, 694] on video at bounding box center [125, 756] width 250 height 125
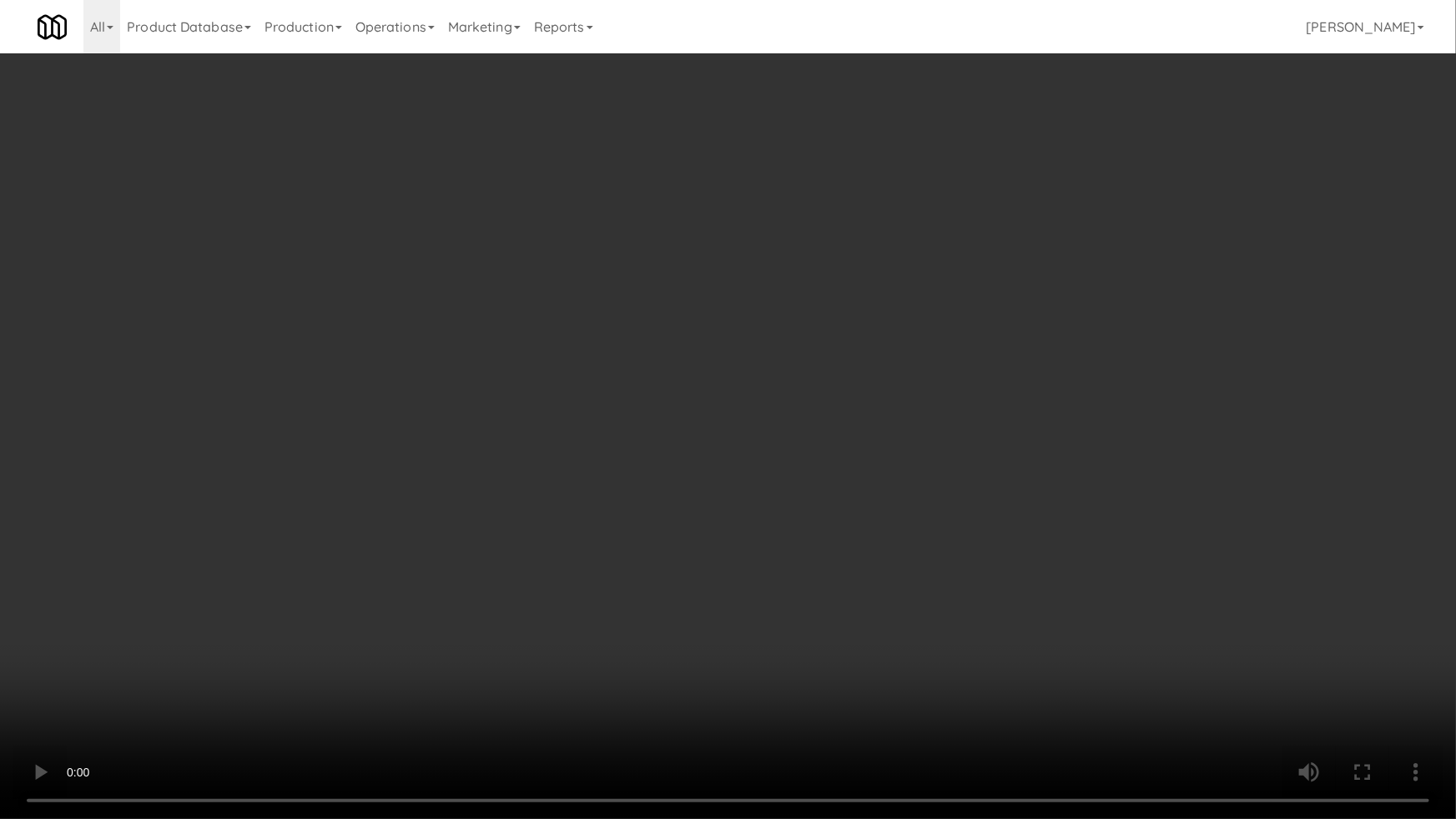
click at [685, 601] on video at bounding box center [728, 410] width 1456 height 819
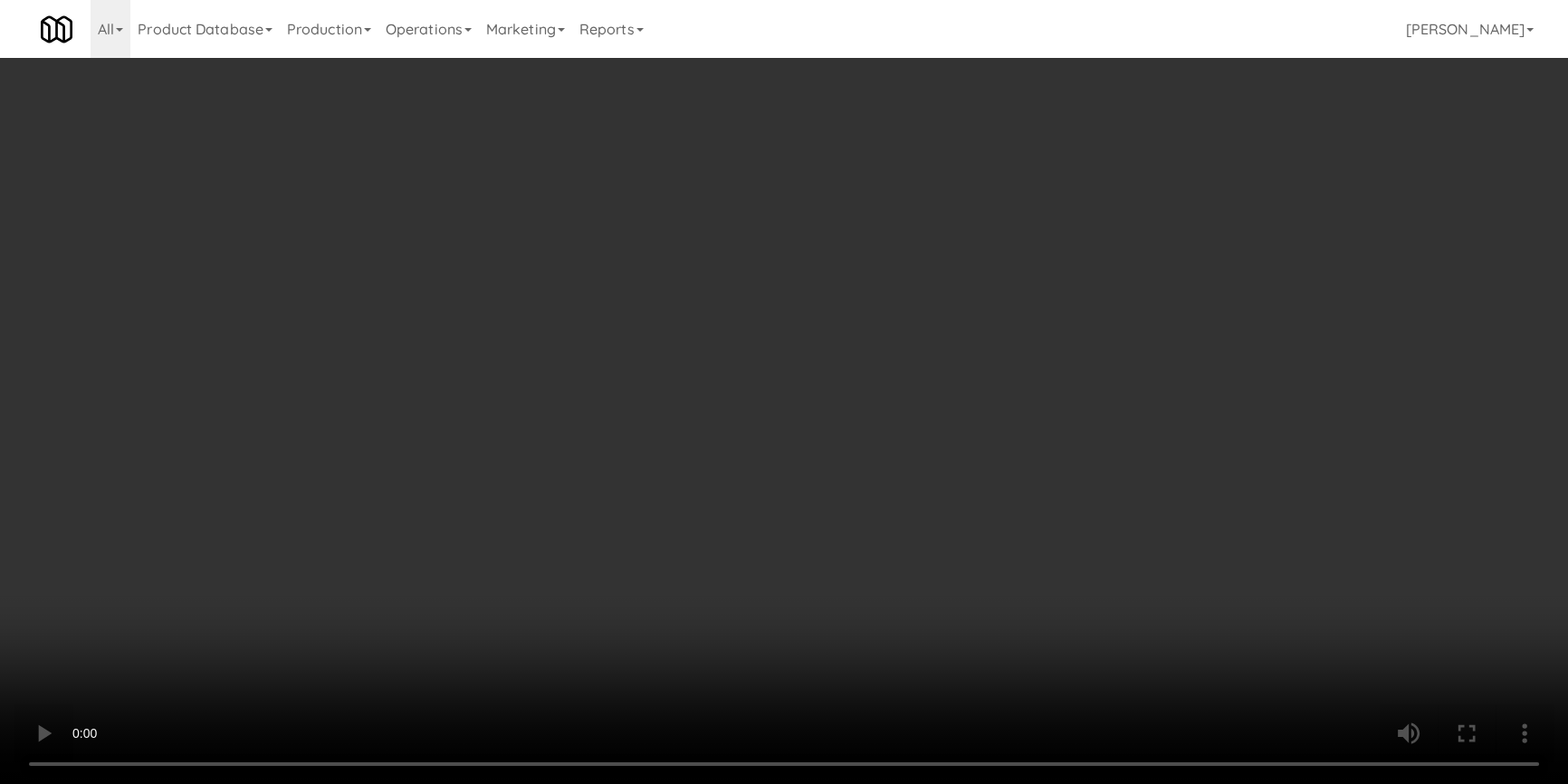
click at [1088, 218] on div "Grab N' Go Inventory" at bounding box center [1289, 221] width 450 height 27
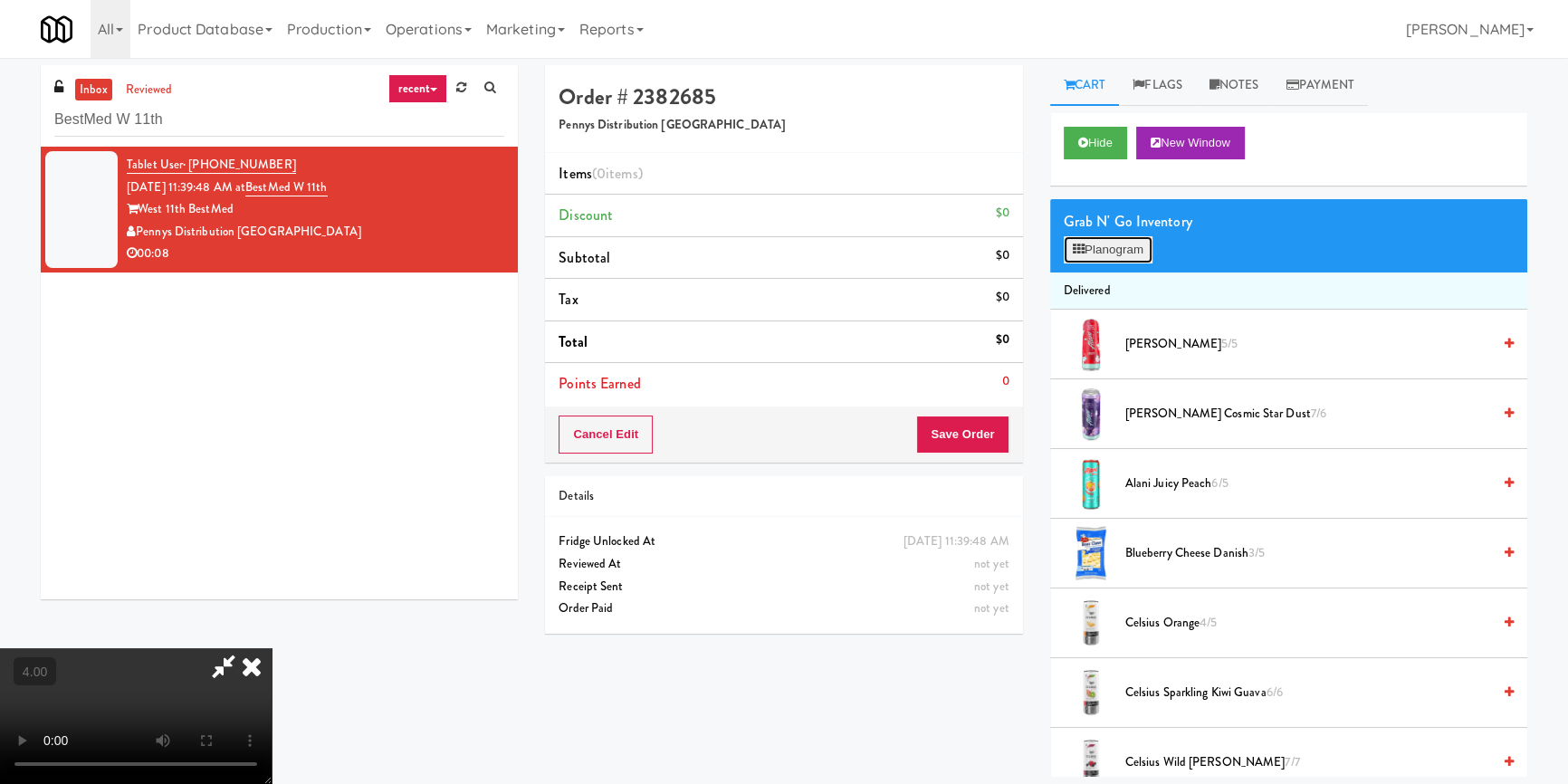
click at [1092, 241] on button "Planogram" at bounding box center [1108, 250] width 89 height 27
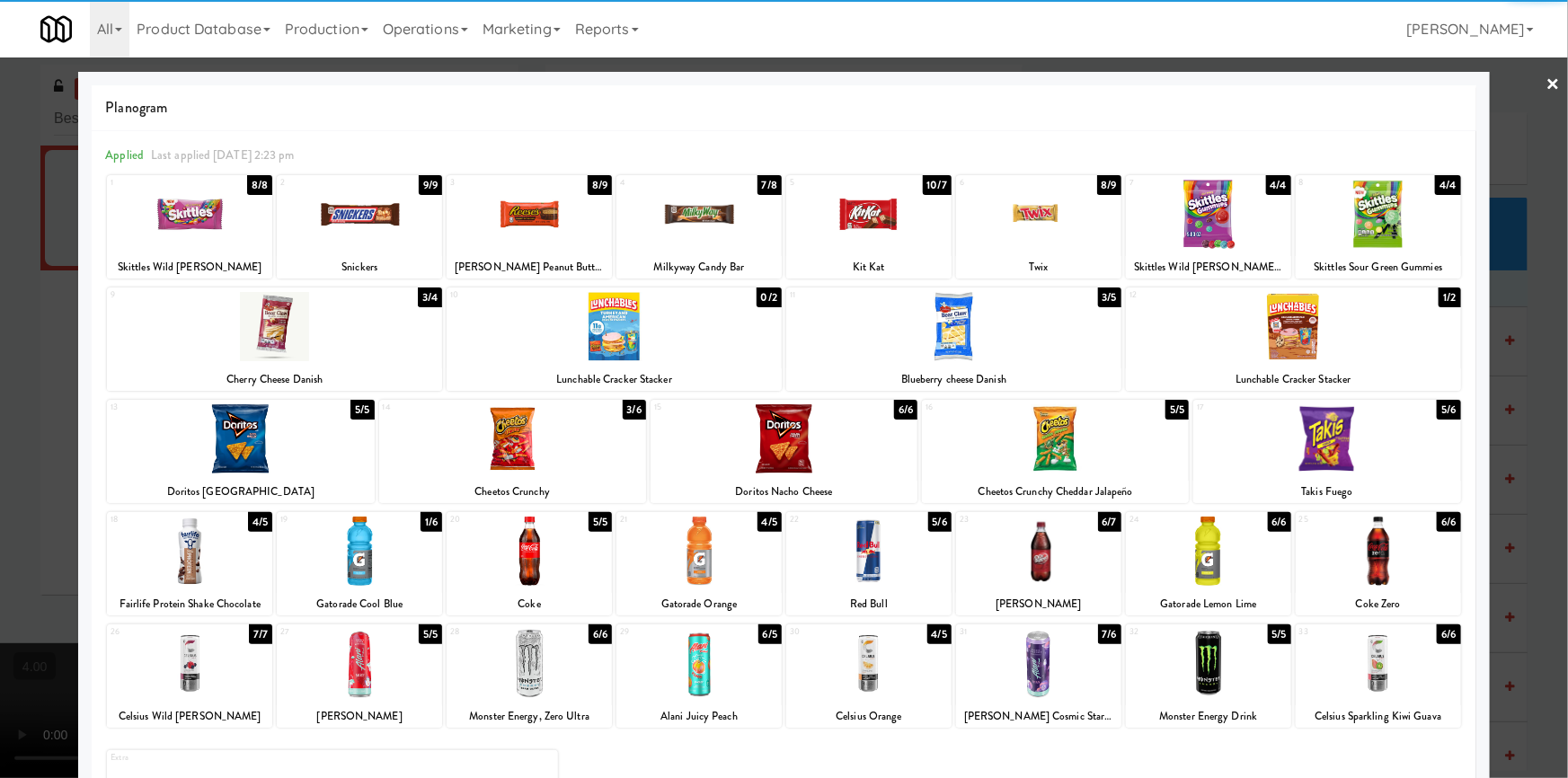
click at [1229, 570] on div at bounding box center [1208, 551] width 165 height 69
drag, startPoint x: 1526, startPoint y: 311, endPoint x: 1438, endPoint y: 344, distance: 94.0
click at [1526, 310] on div at bounding box center [784, 389] width 1568 height 778
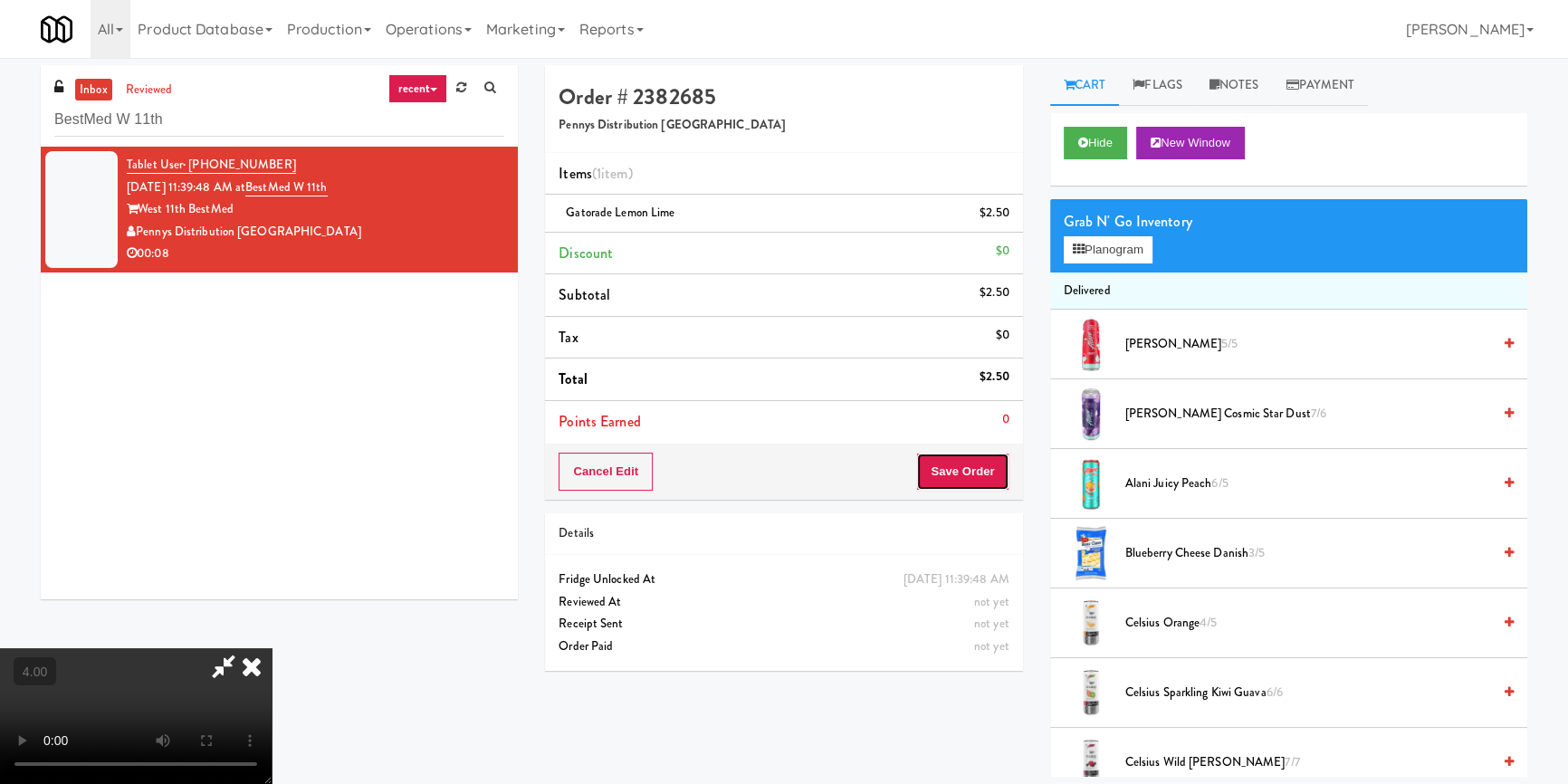
click at [1005, 461] on button "Save Order" at bounding box center [962, 471] width 92 height 38
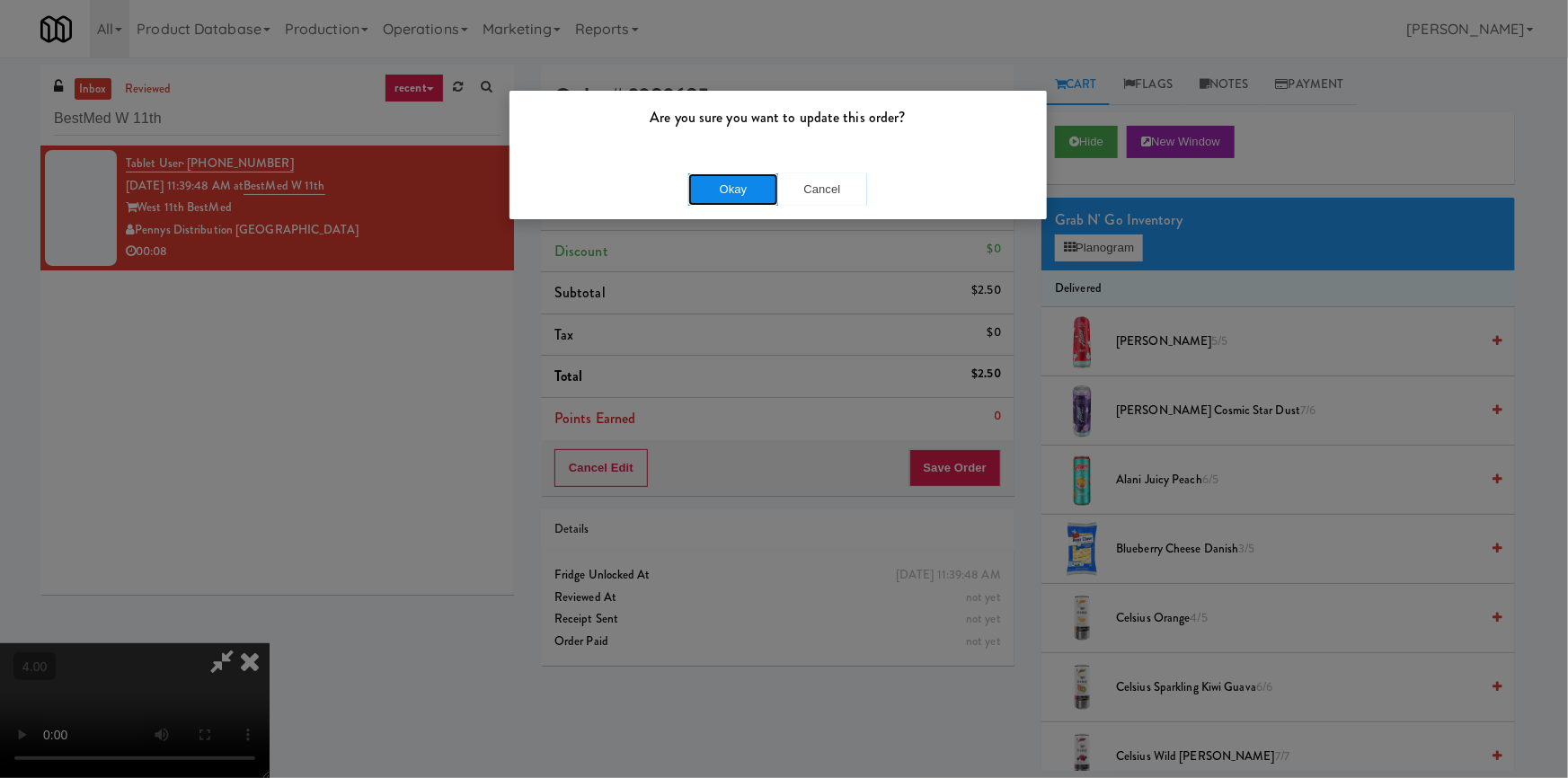
click at [720, 190] on button "Okay" at bounding box center [733, 190] width 90 height 32
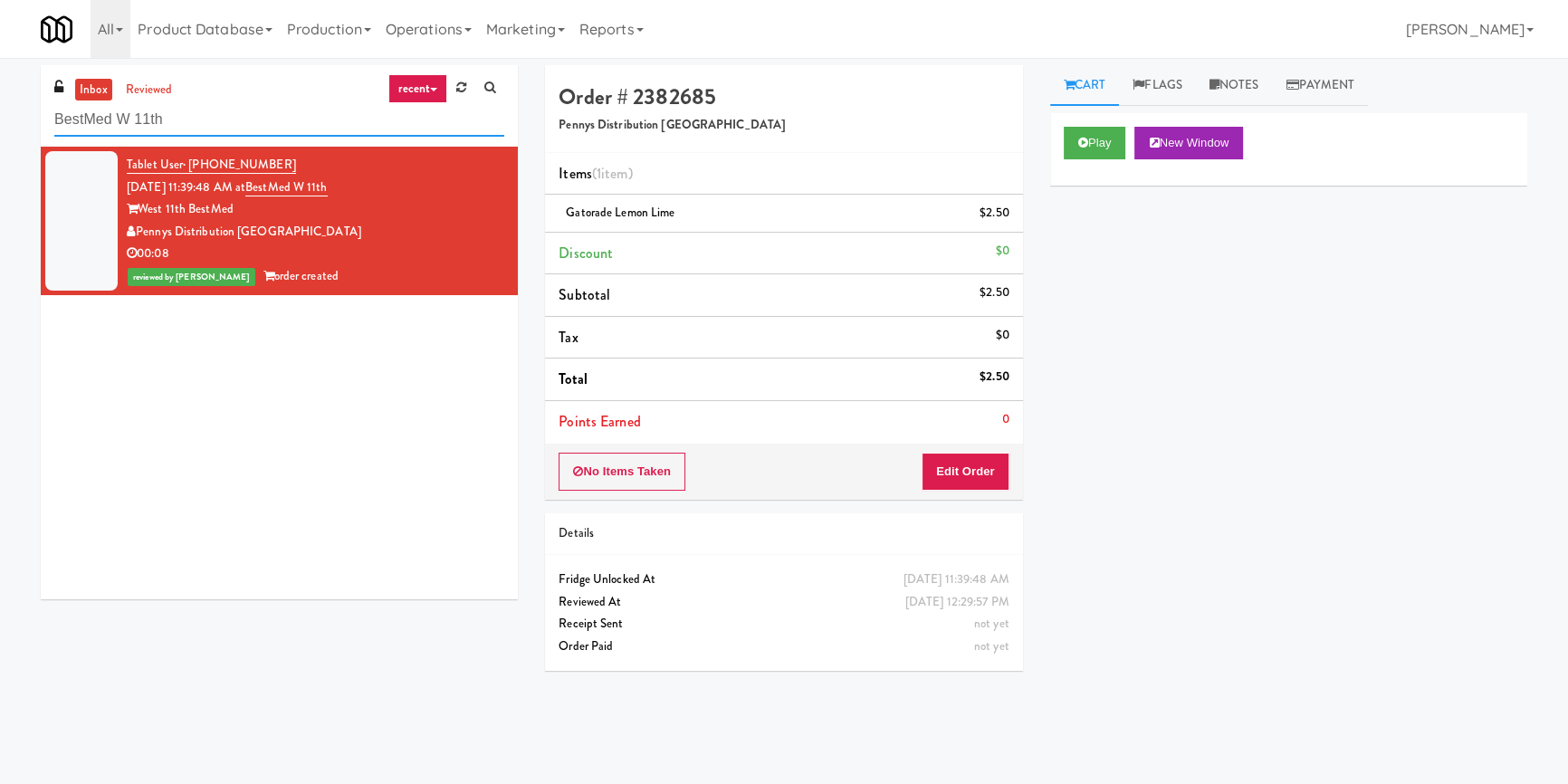
paste input "1130 N Dearborn - Left - Fridge"
drag, startPoint x: 208, startPoint y: 117, endPoint x: 0, endPoint y: 112, distance: 208.1
click at [0, 112] on div "inbox reviewed recent all unclear take inventory issue suspicious failed recent…" at bounding box center [784, 421] width 1568 height 712
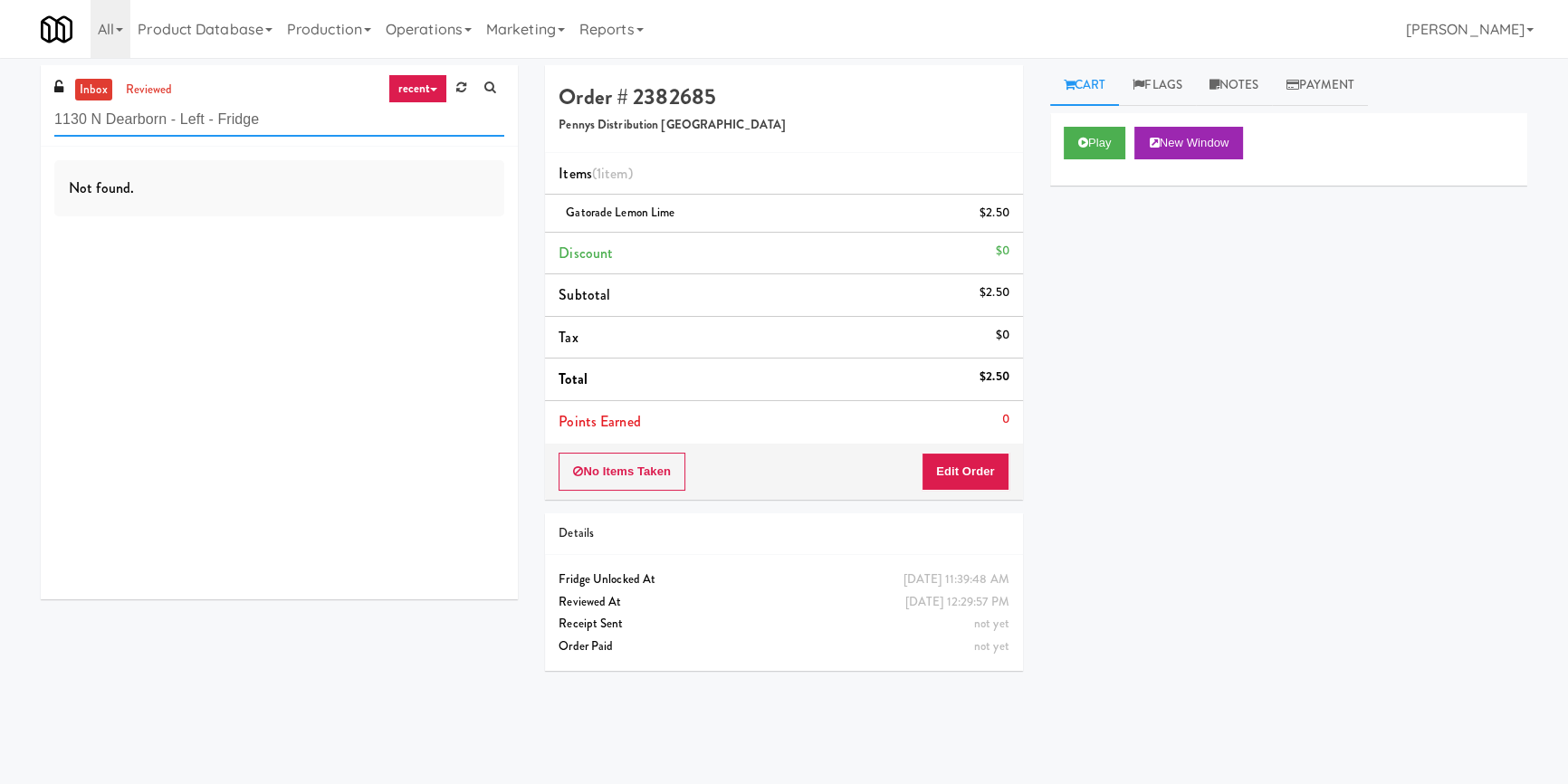
paste input "[PERSON_NAME] - Cooler - Left"
drag, startPoint x: 312, startPoint y: 116, endPoint x: 0, endPoint y: 113, distance: 312.0
click at [0, 113] on div "inbox reviewed recent all unclear take inventory issue suspicious failed recent…" at bounding box center [784, 421] width 1568 height 712
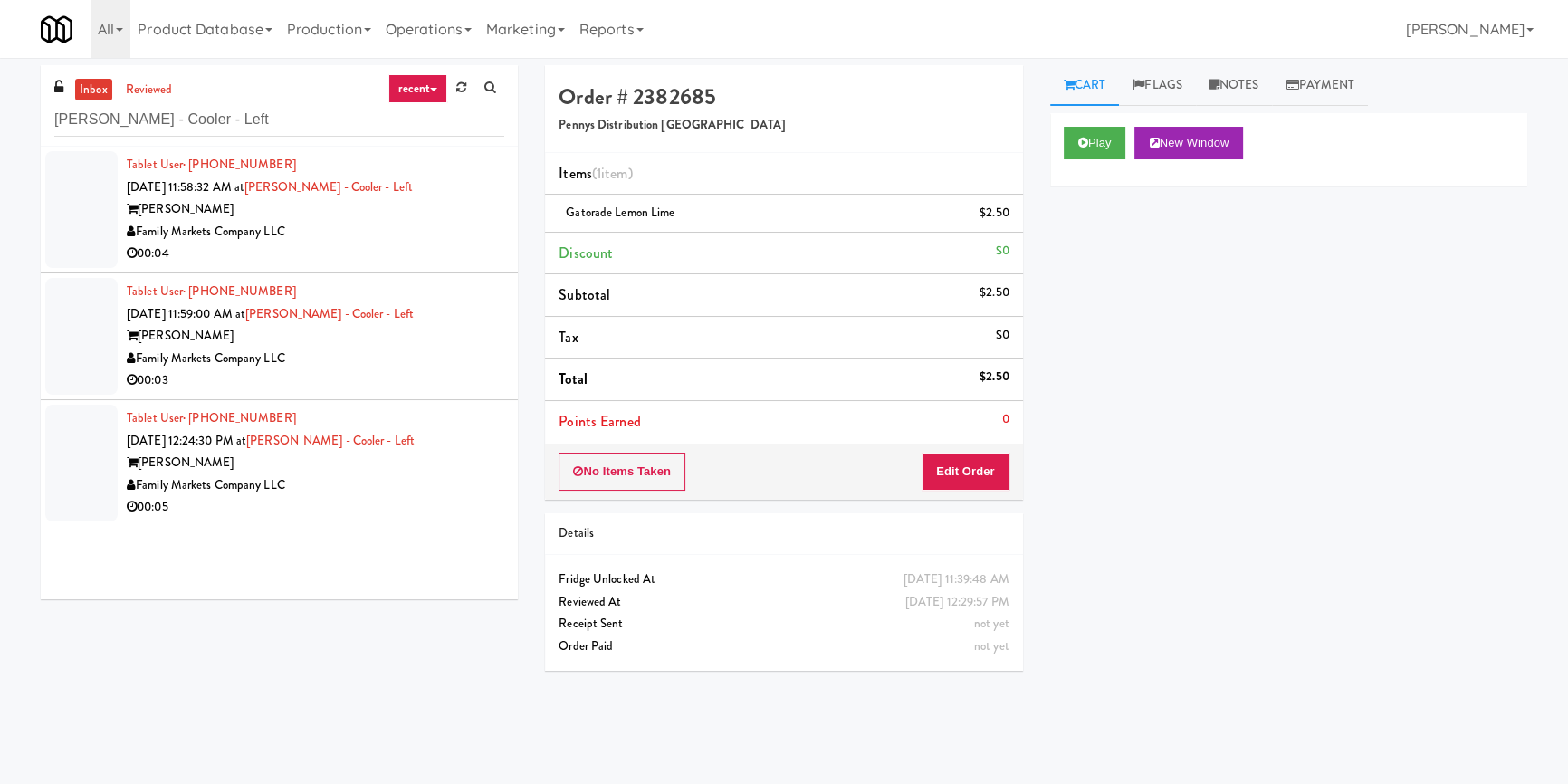
click at [479, 244] on div "00:04" at bounding box center [316, 254] width 377 height 23
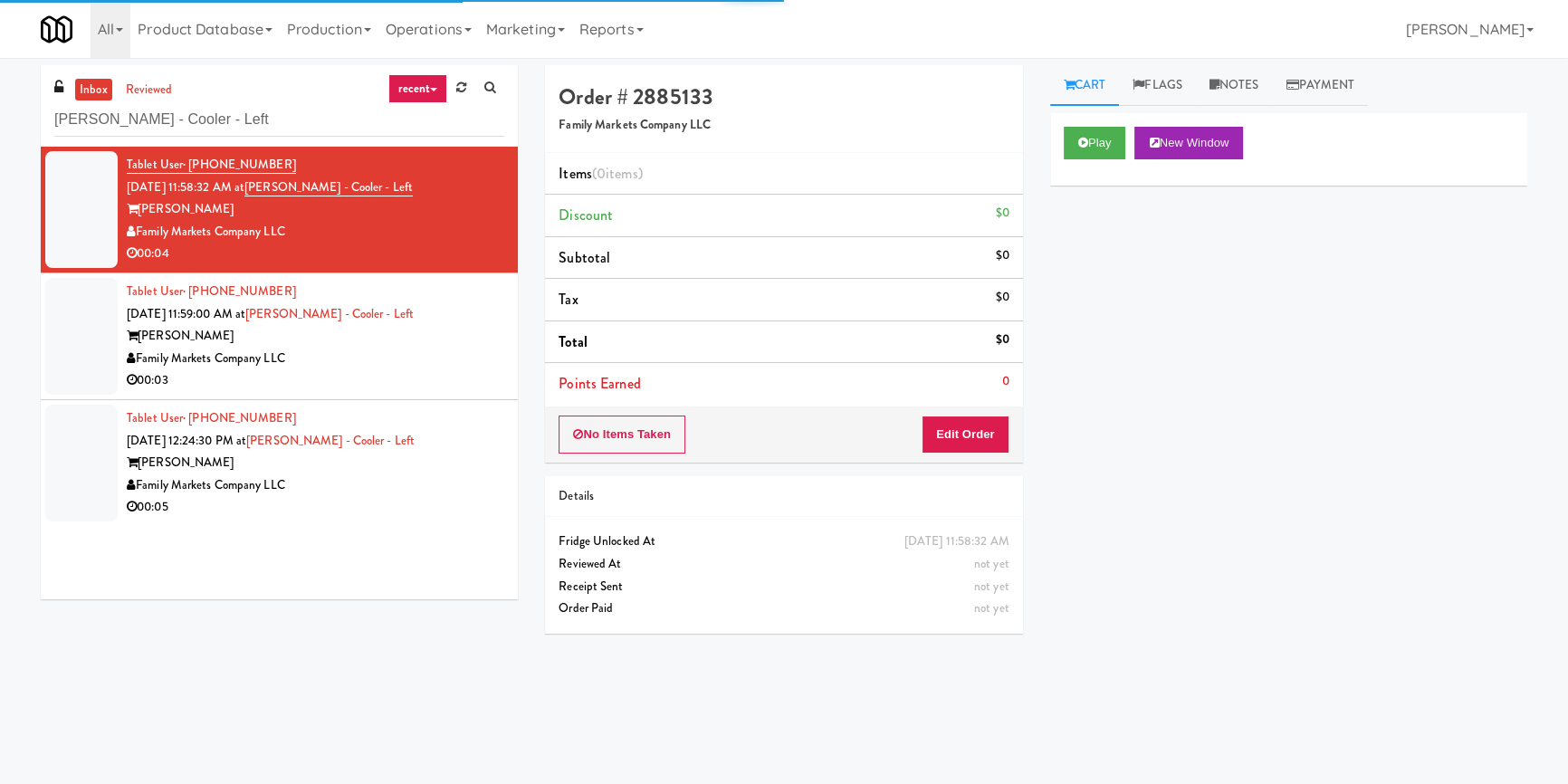
click at [1116, 115] on div "Play New Window" at bounding box center [1289, 149] width 477 height 72
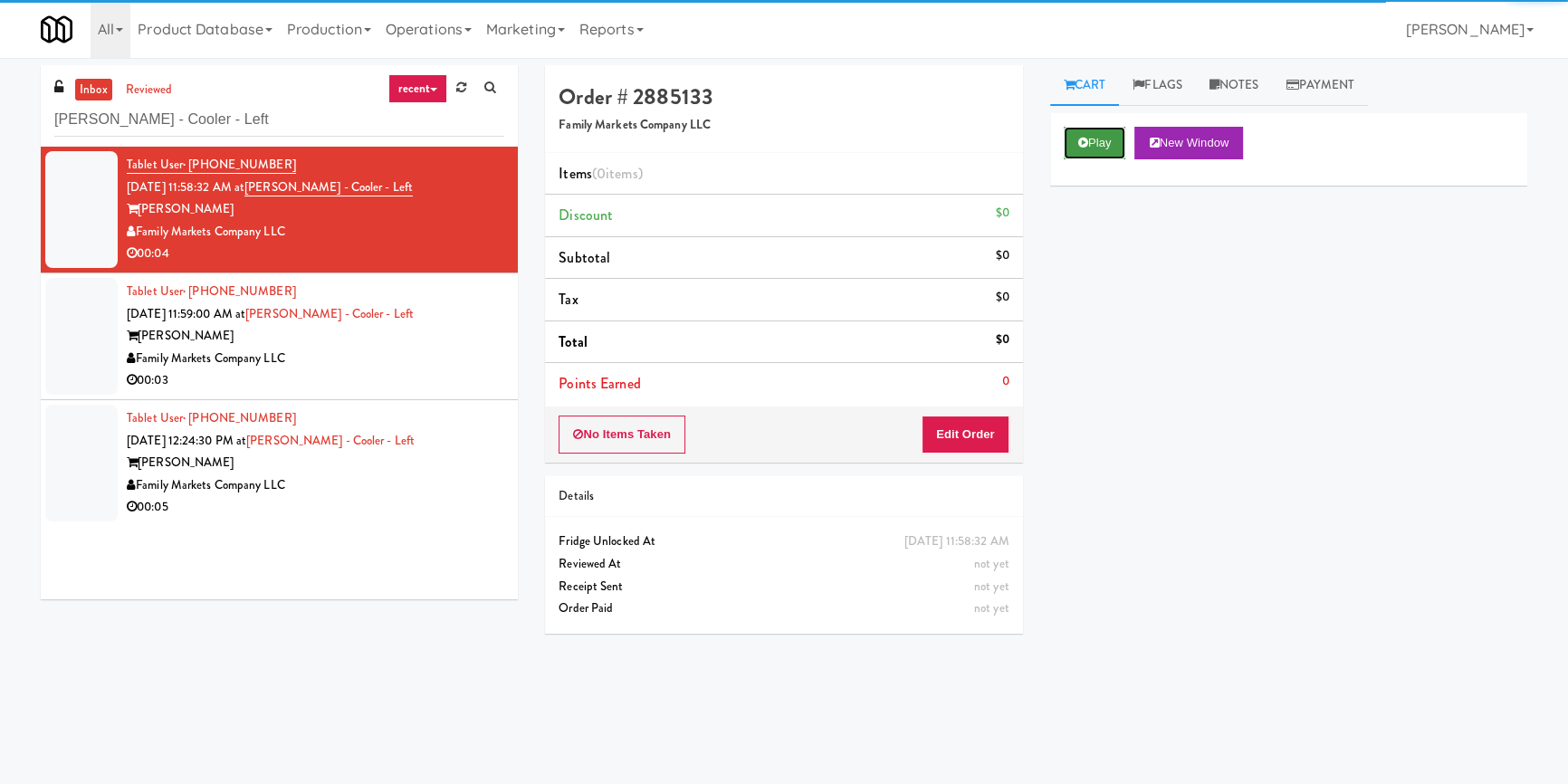
click at [1093, 143] on button "Play" at bounding box center [1095, 143] width 63 height 33
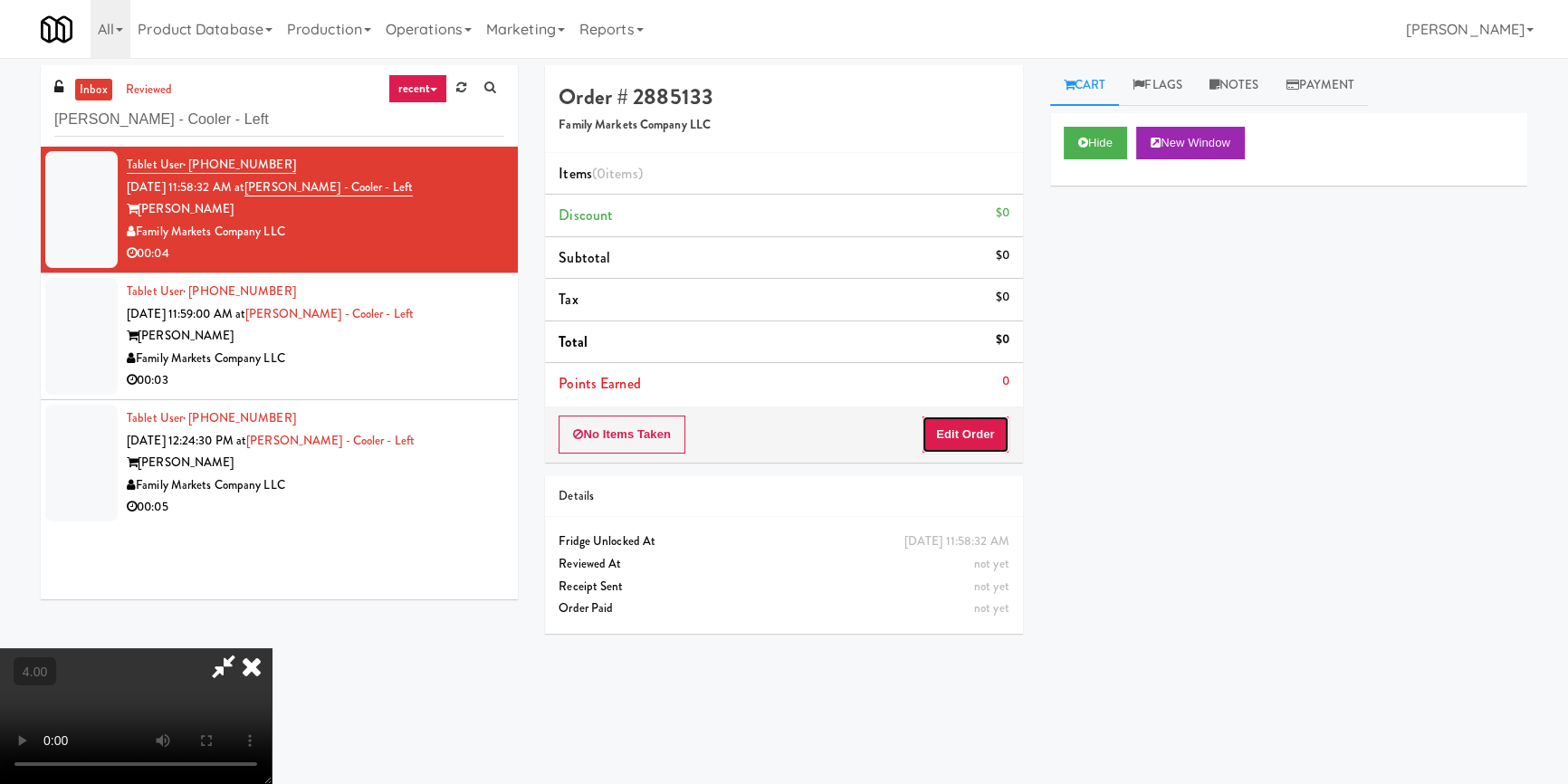
click at [969, 439] on button "Edit Order" at bounding box center [965, 435] width 88 height 38
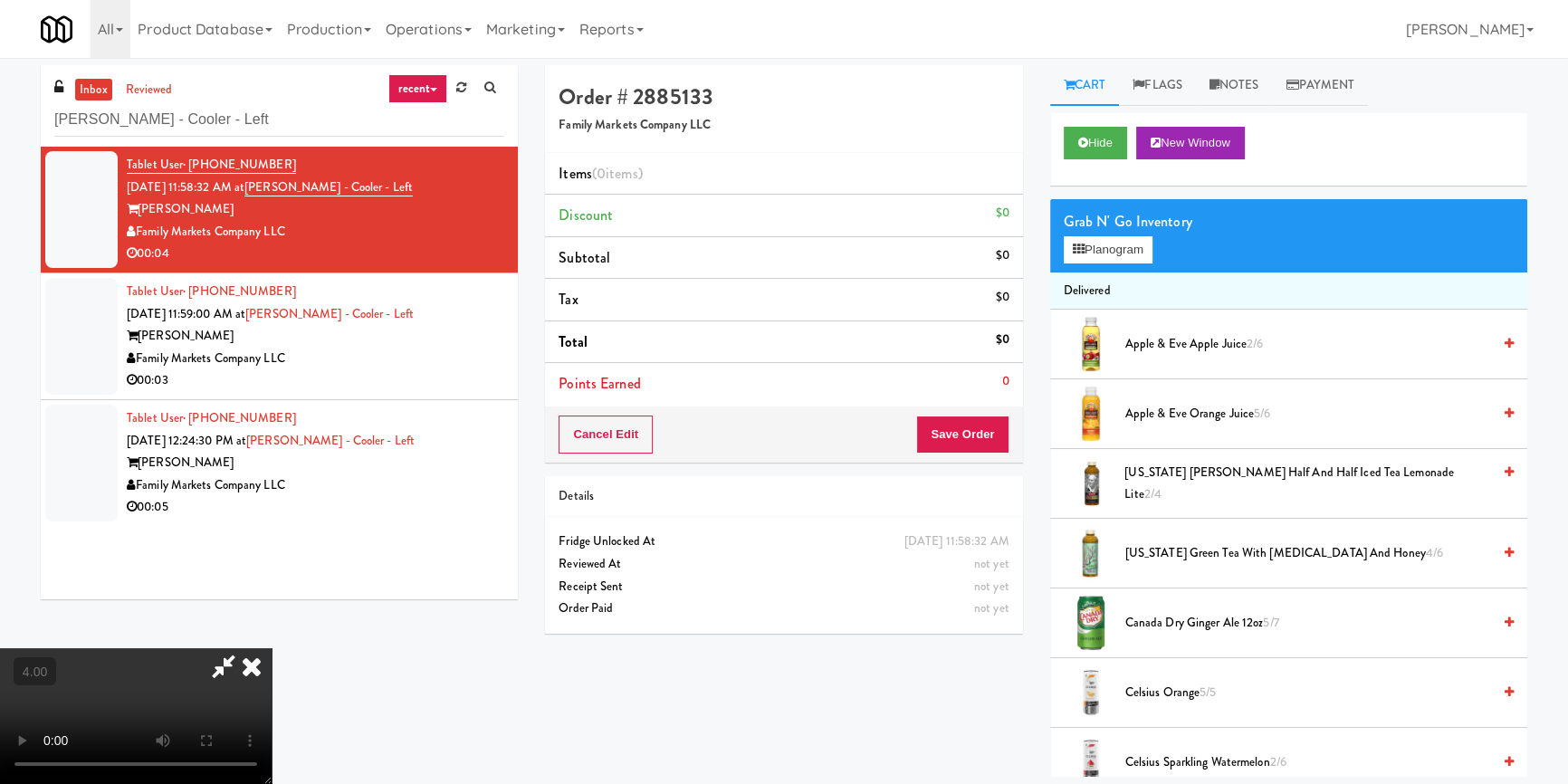
click at [271, 661] on video at bounding box center [136, 716] width 271 height 136
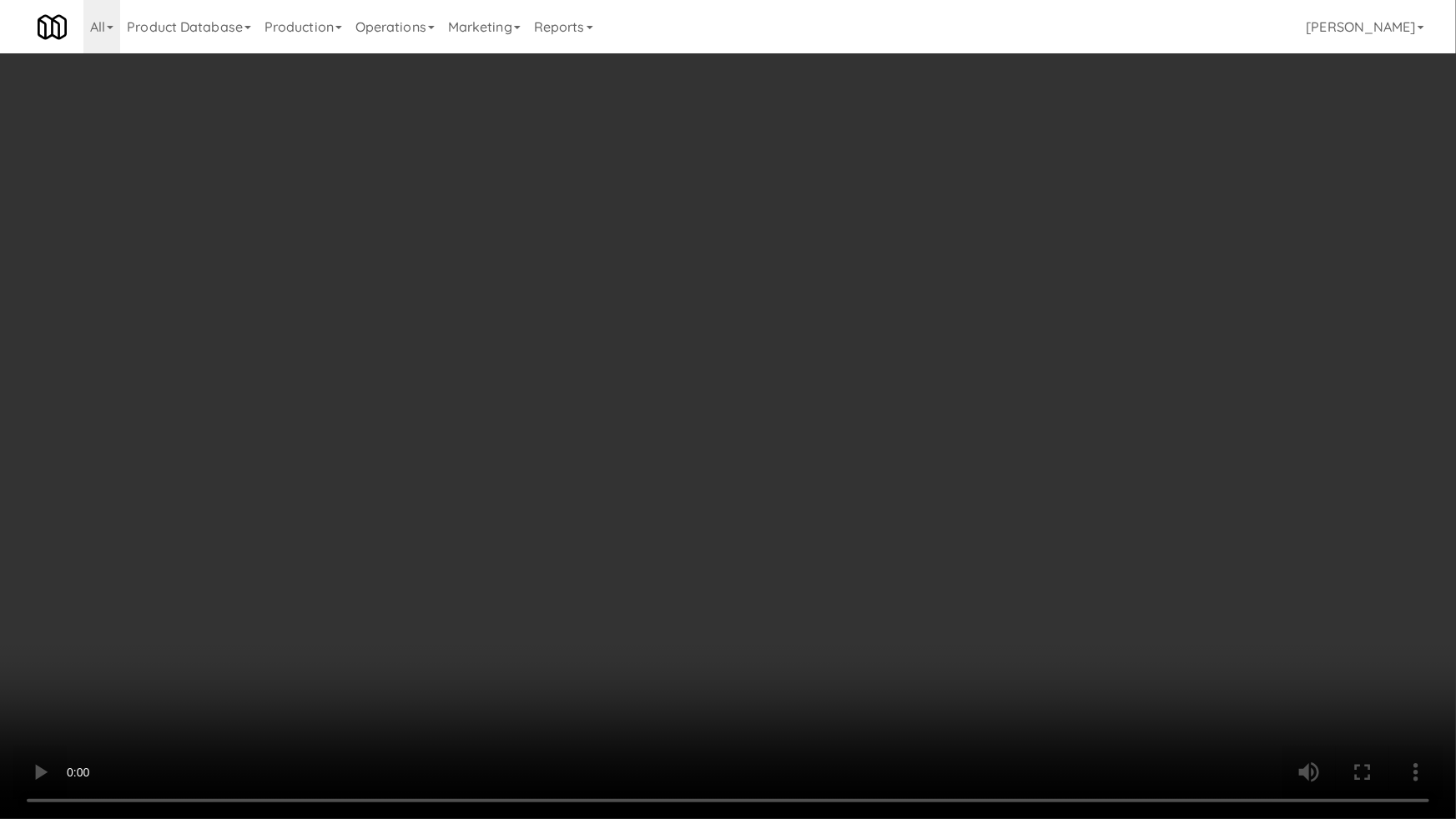
click at [262, 695] on video at bounding box center [728, 410] width 1456 height 819
click at [260, 706] on video at bounding box center [728, 410] width 1456 height 819
click at [270, 699] on video at bounding box center [728, 410] width 1456 height 819
click at [276, 694] on video at bounding box center [728, 410] width 1456 height 819
click at [294, 685] on video at bounding box center [728, 410] width 1456 height 819
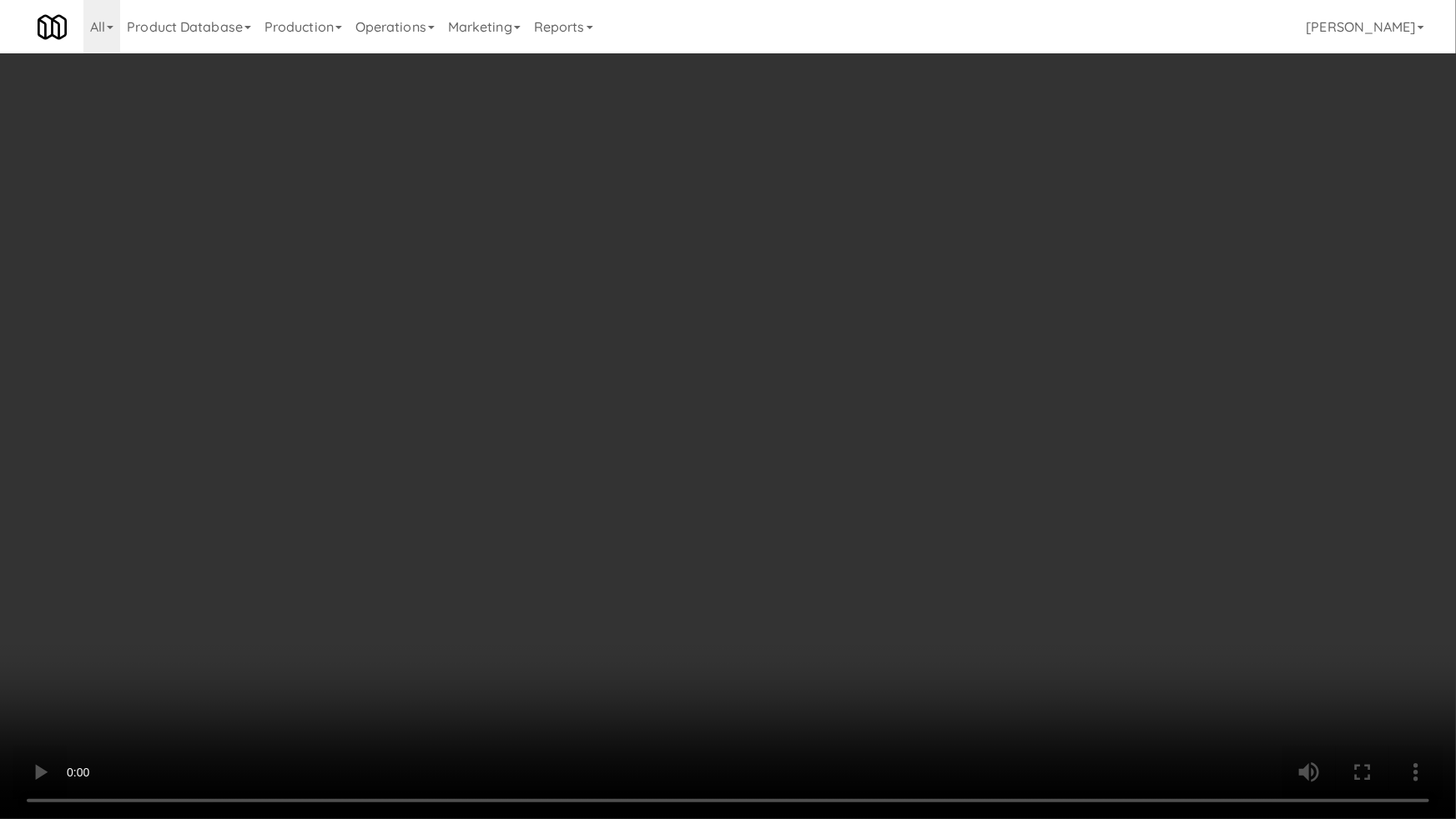
click at [294, 685] on video at bounding box center [728, 410] width 1456 height 819
click at [322, 681] on video at bounding box center [728, 410] width 1456 height 819
click at [323, 681] on video at bounding box center [728, 410] width 1456 height 819
click at [386, 643] on video at bounding box center [728, 410] width 1456 height 819
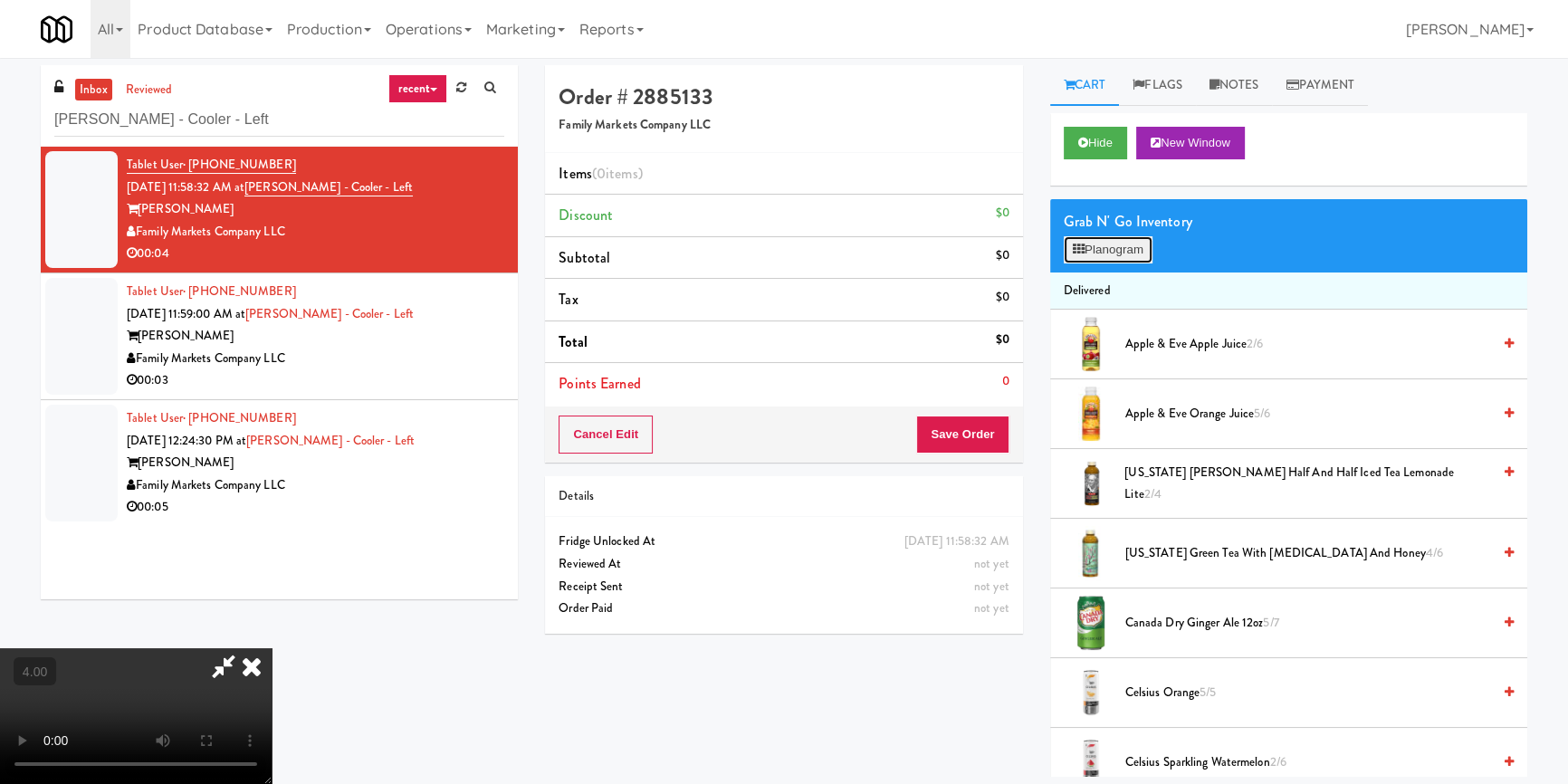
click at [1112, 242] on button "Planogram" at bounding box center [1108, 250] width 89 height 27
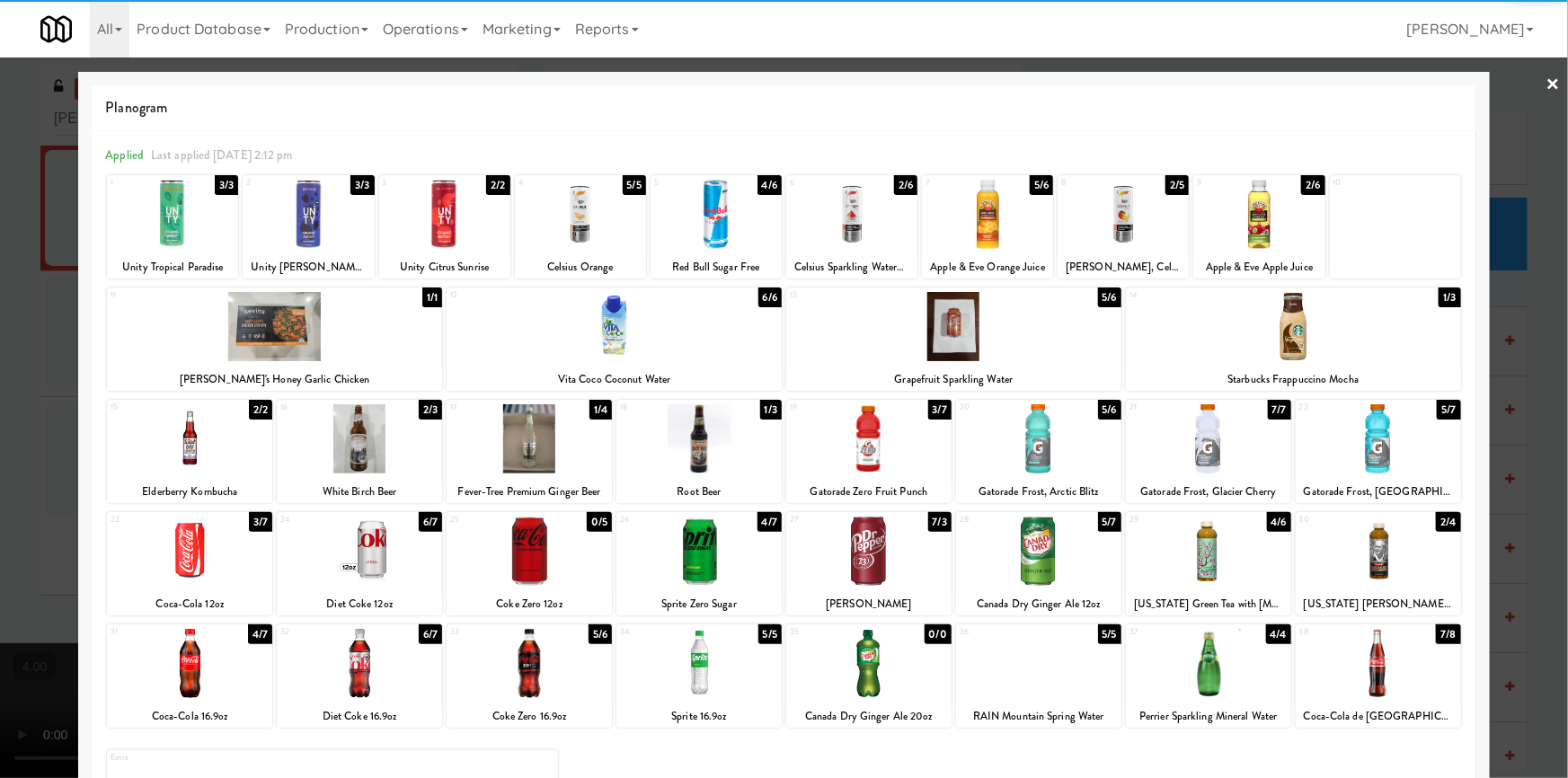
click at [562, 664] on div at bounding box center [529, 663] width 165 height 69
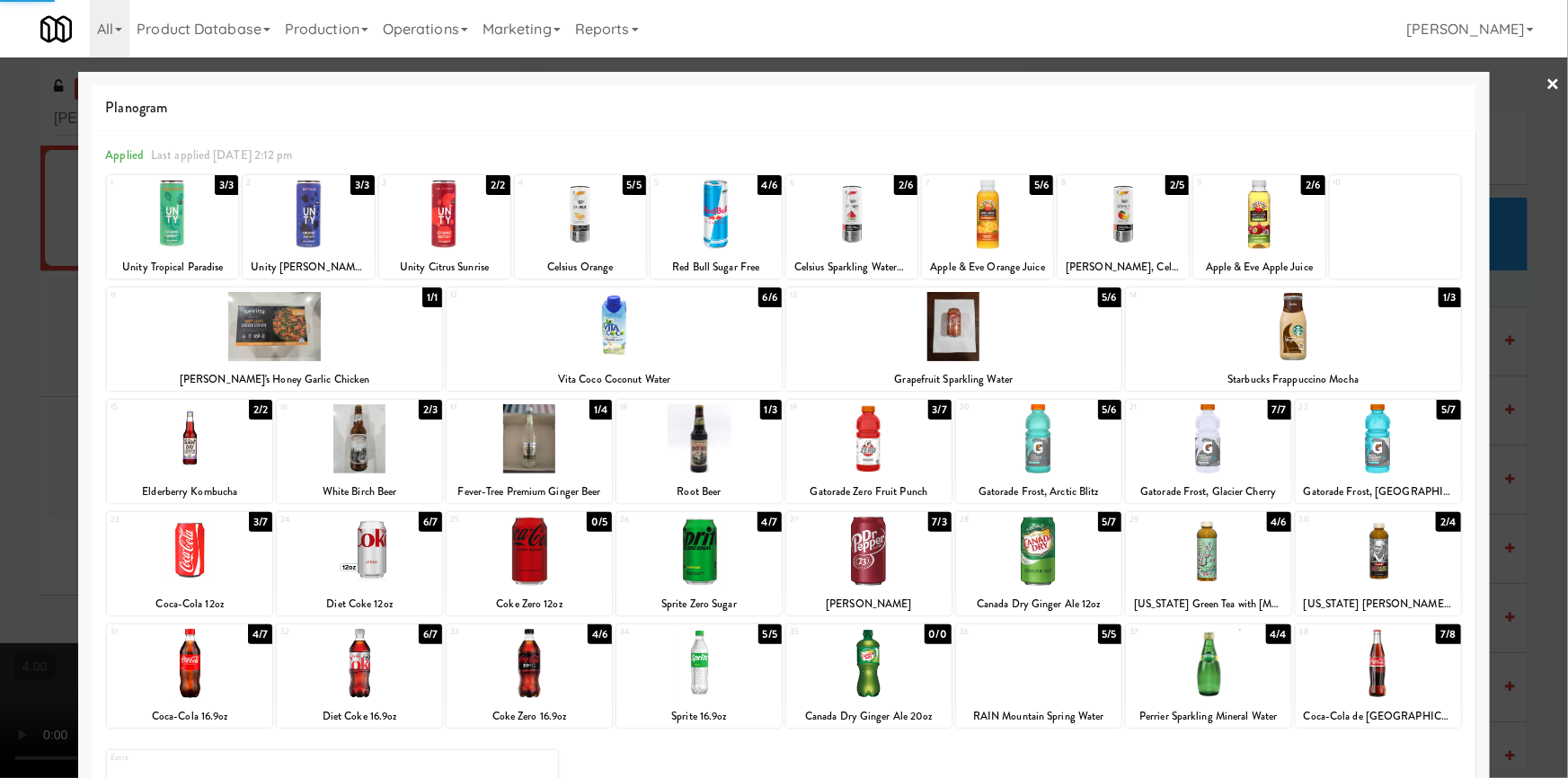
click at [0, 377] on div at bounding box center [784, 389] width 1568 height 778
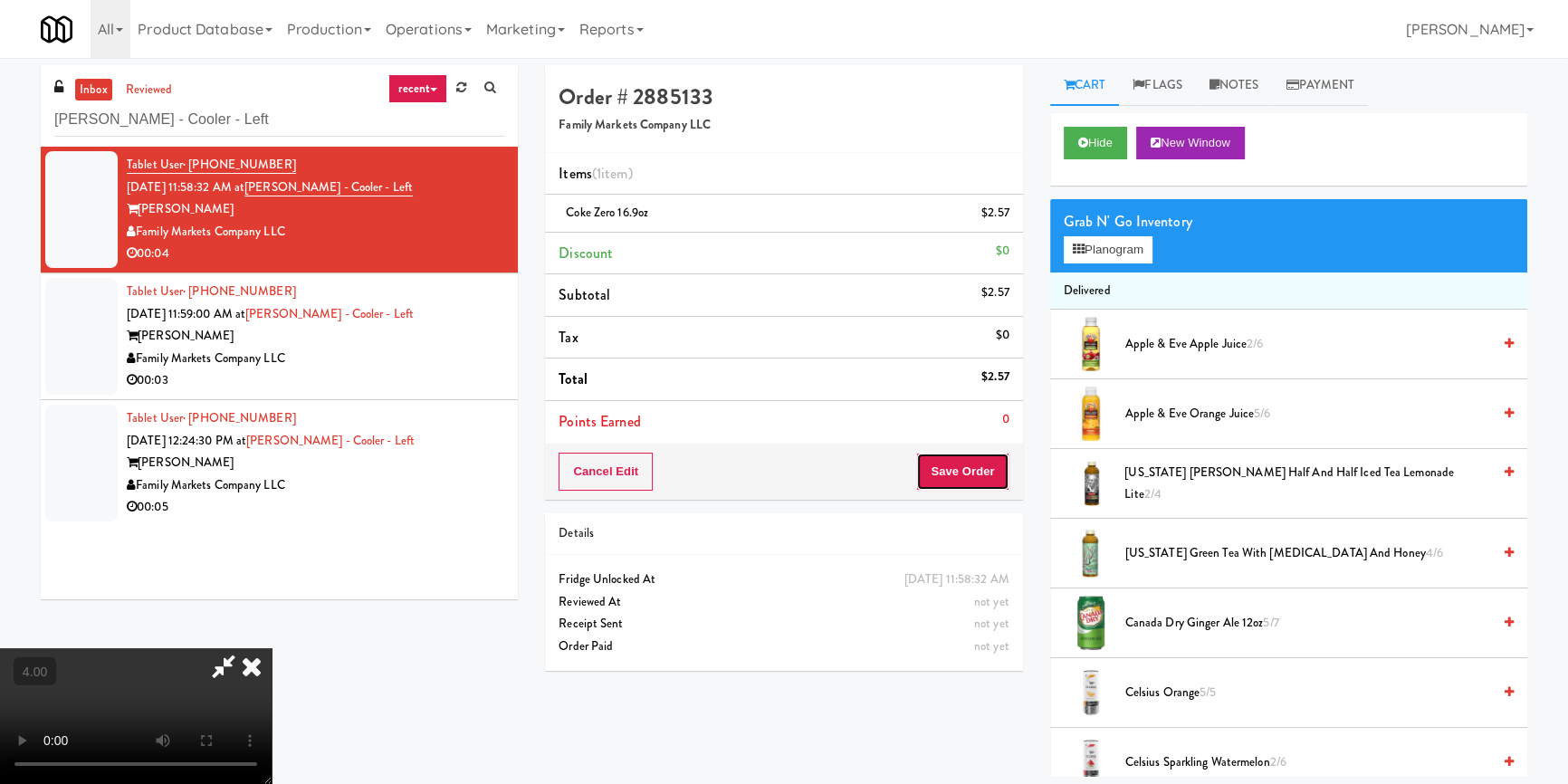
click at [986, 468] on button "Save Order" at bounding box center [962, 471] width 92 height 38
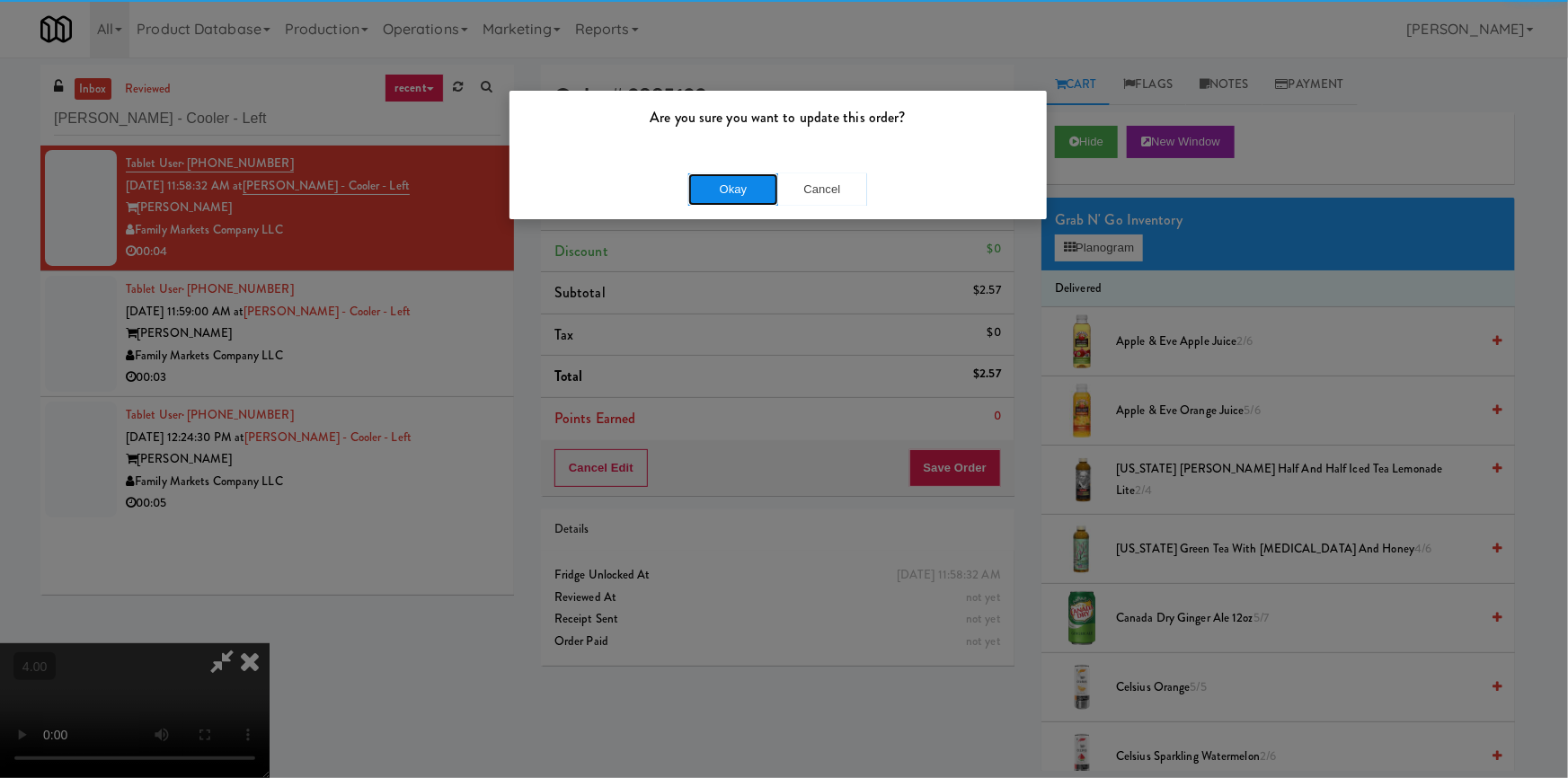
click at [746, 181] on button "Okay" at bounding box center [733, 190] width 90 height 32
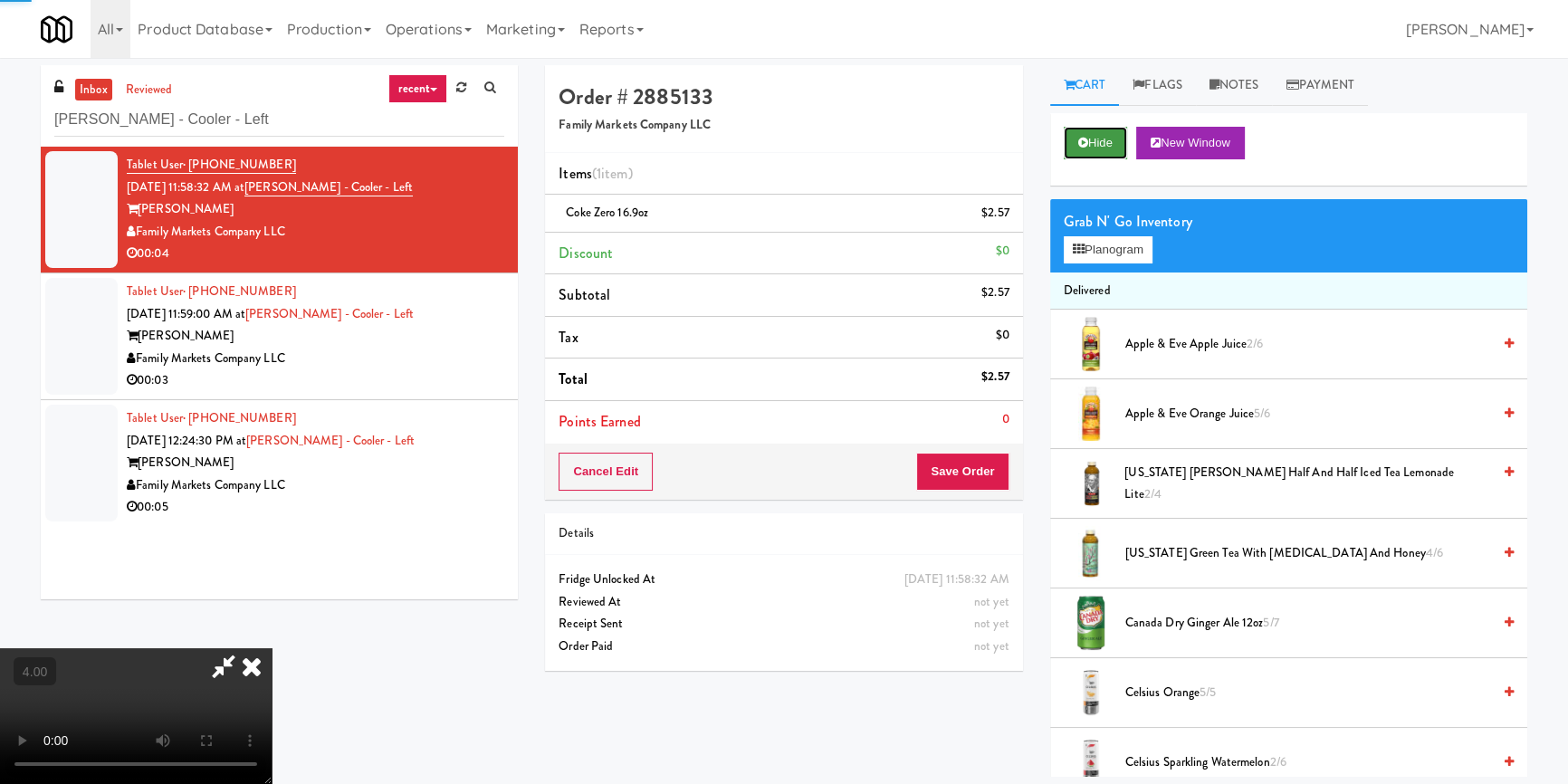
click at [1097, 142] on button "Hide" at bounding box center [1096, 143] width 63 height 33
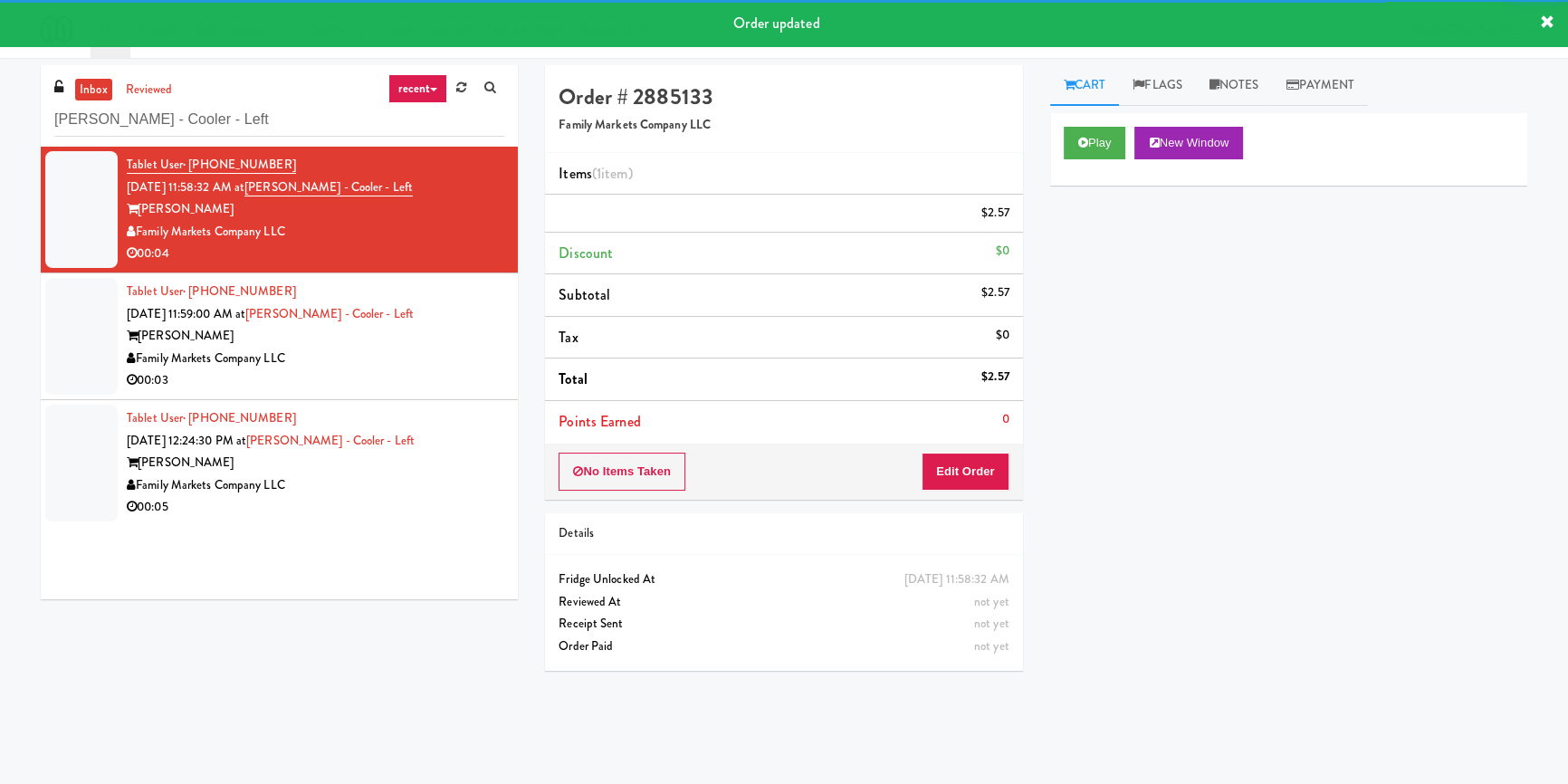
click at [345, 356] on div "Family Markets Company LLC" at bounding box center [316, 359] width 377 height 23
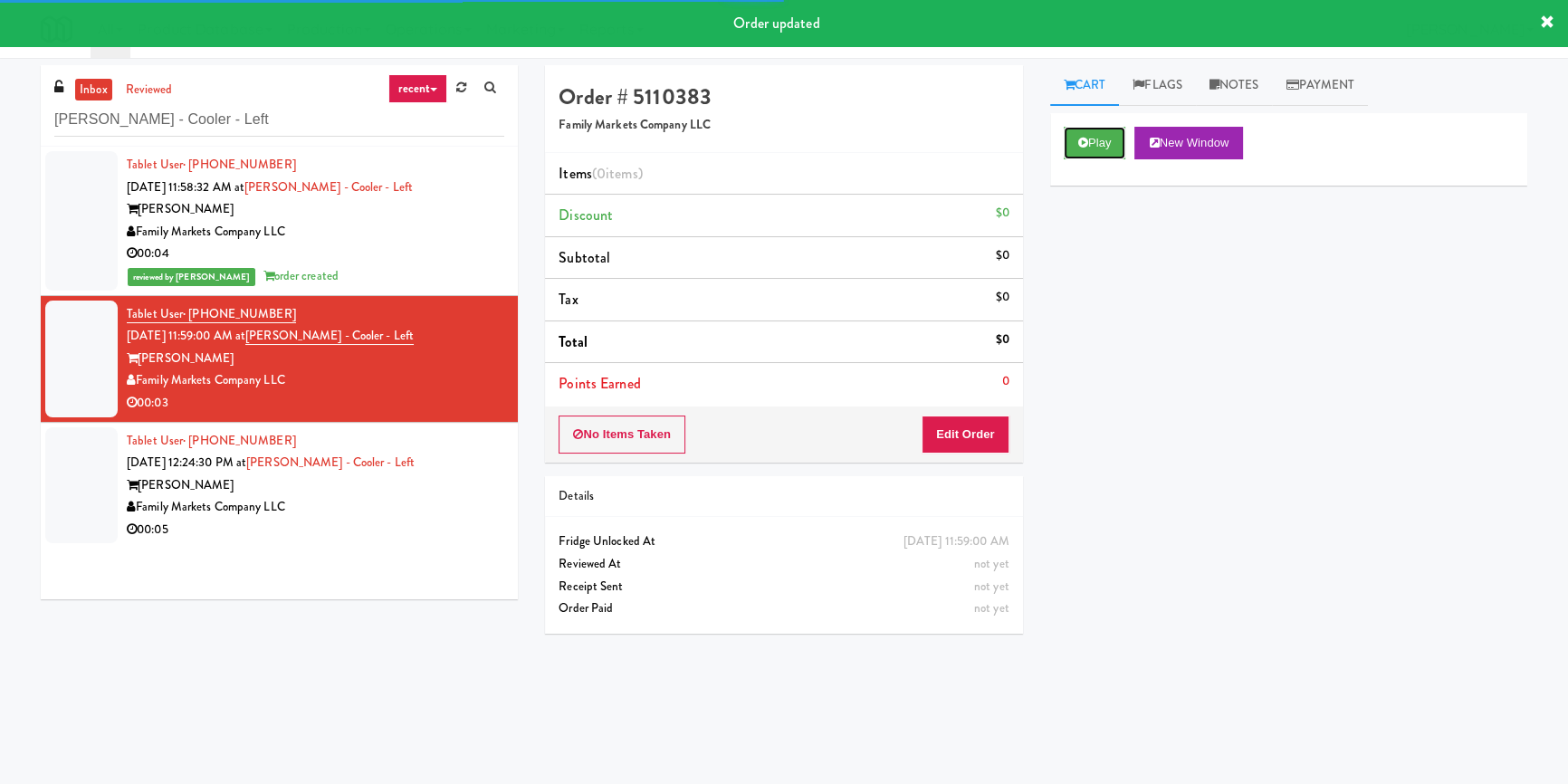
drag, startPoint x: 1109, startPoint y: 139, endPoint x: 1012, endPoint y: 242, distance: 141.5
click at [1109, 138] on button "Play" at bounding box center [1095, 143] width 63 height 33
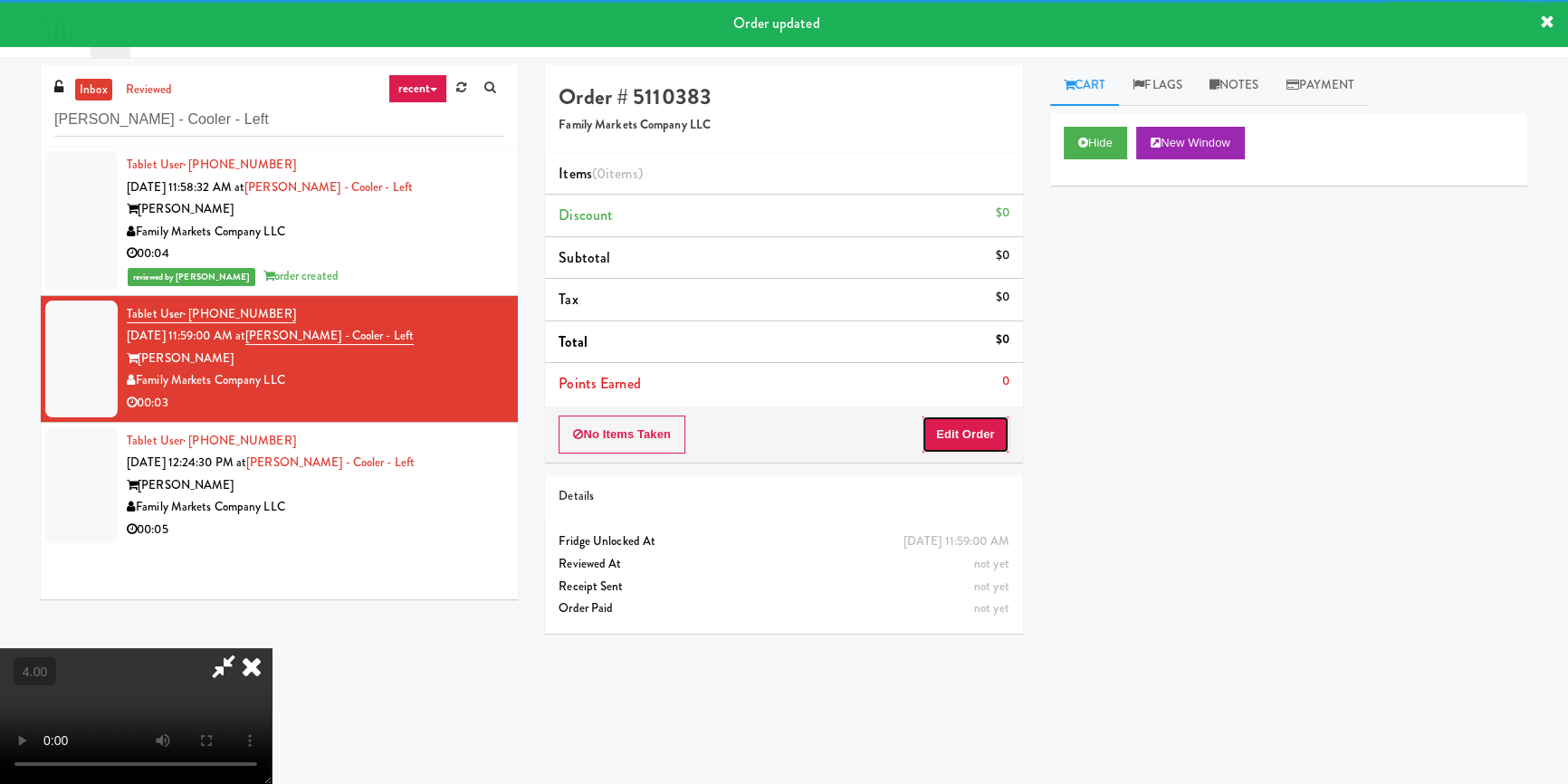
click at [959, 424] on button "Edit Order" at bounding box center [965, 435] width 88 height 38
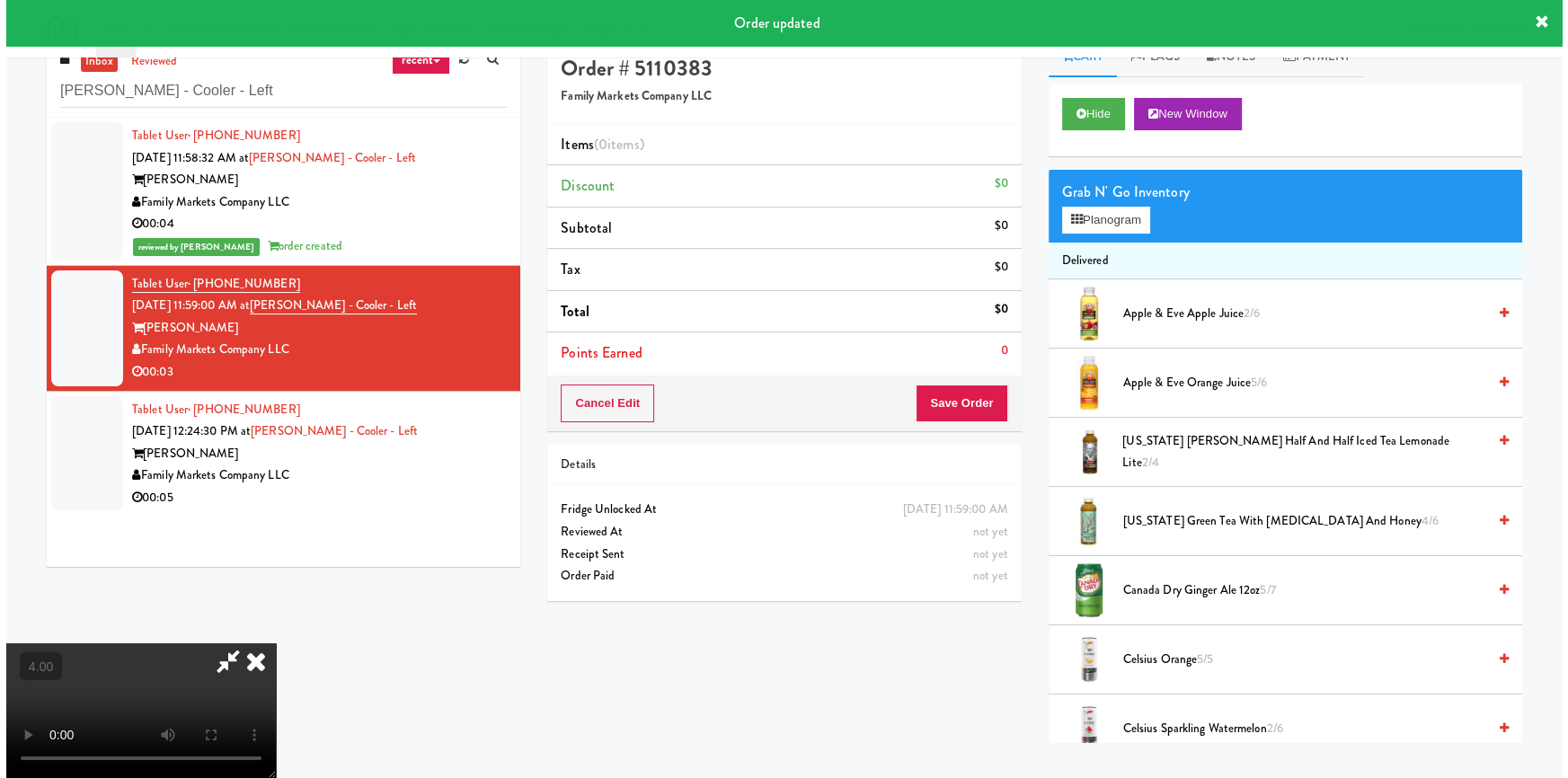
scroll to position [56, 0]
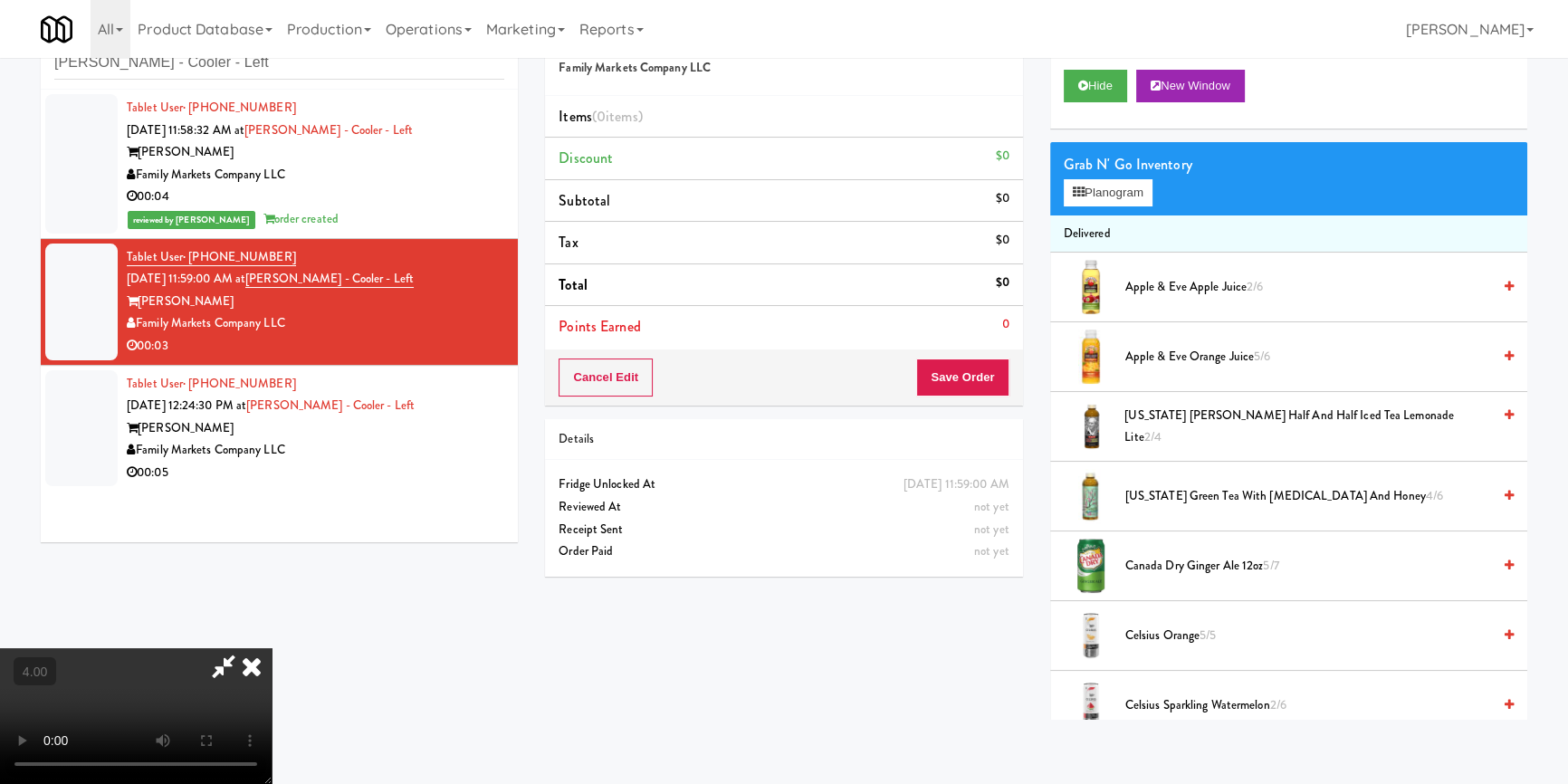
click at [271, 648] on video at bounding box center [136, 716] width 271 height 136
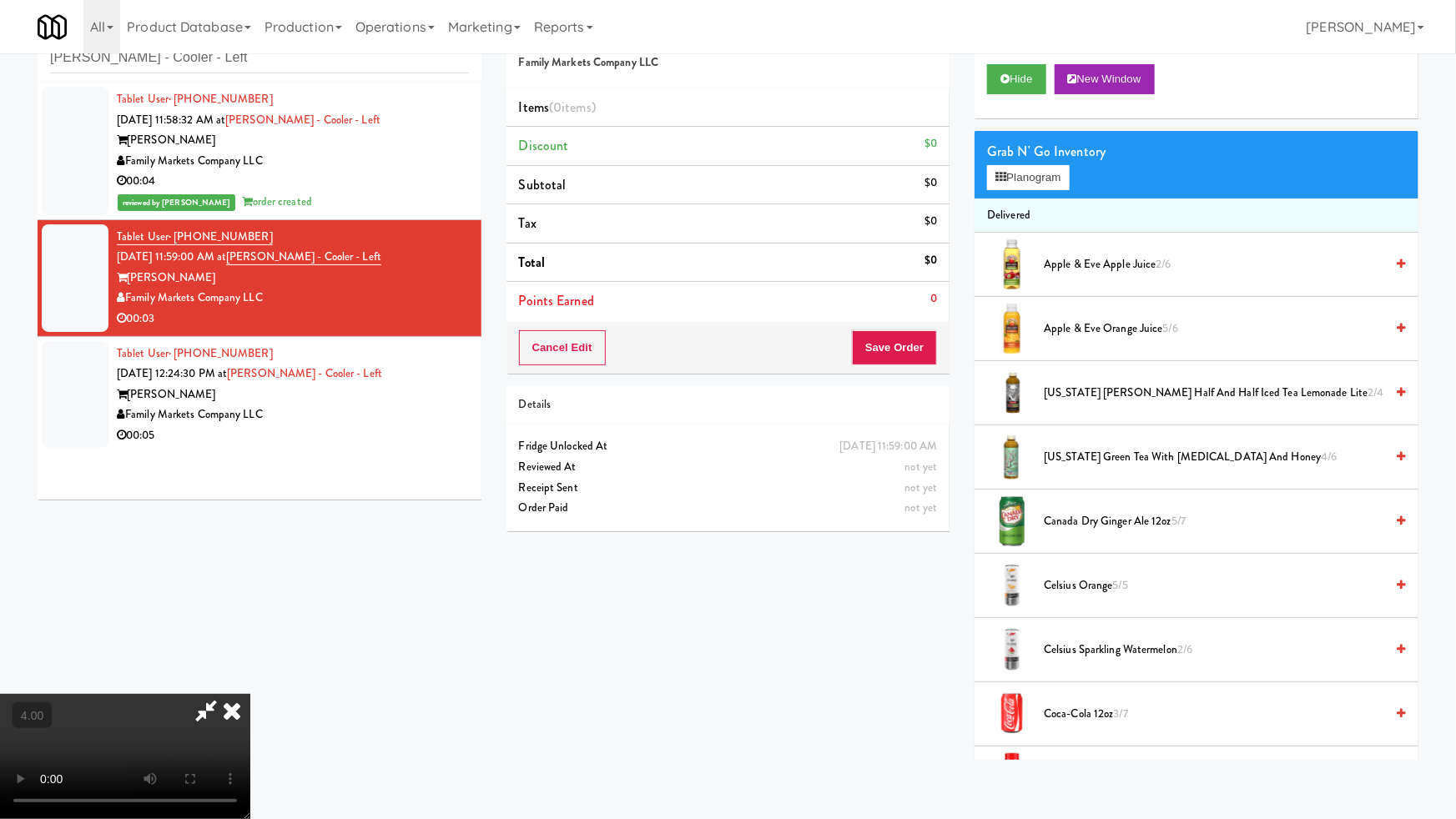
click at [250, 694] on video at bounding box center [125, 756] width 250 height 125
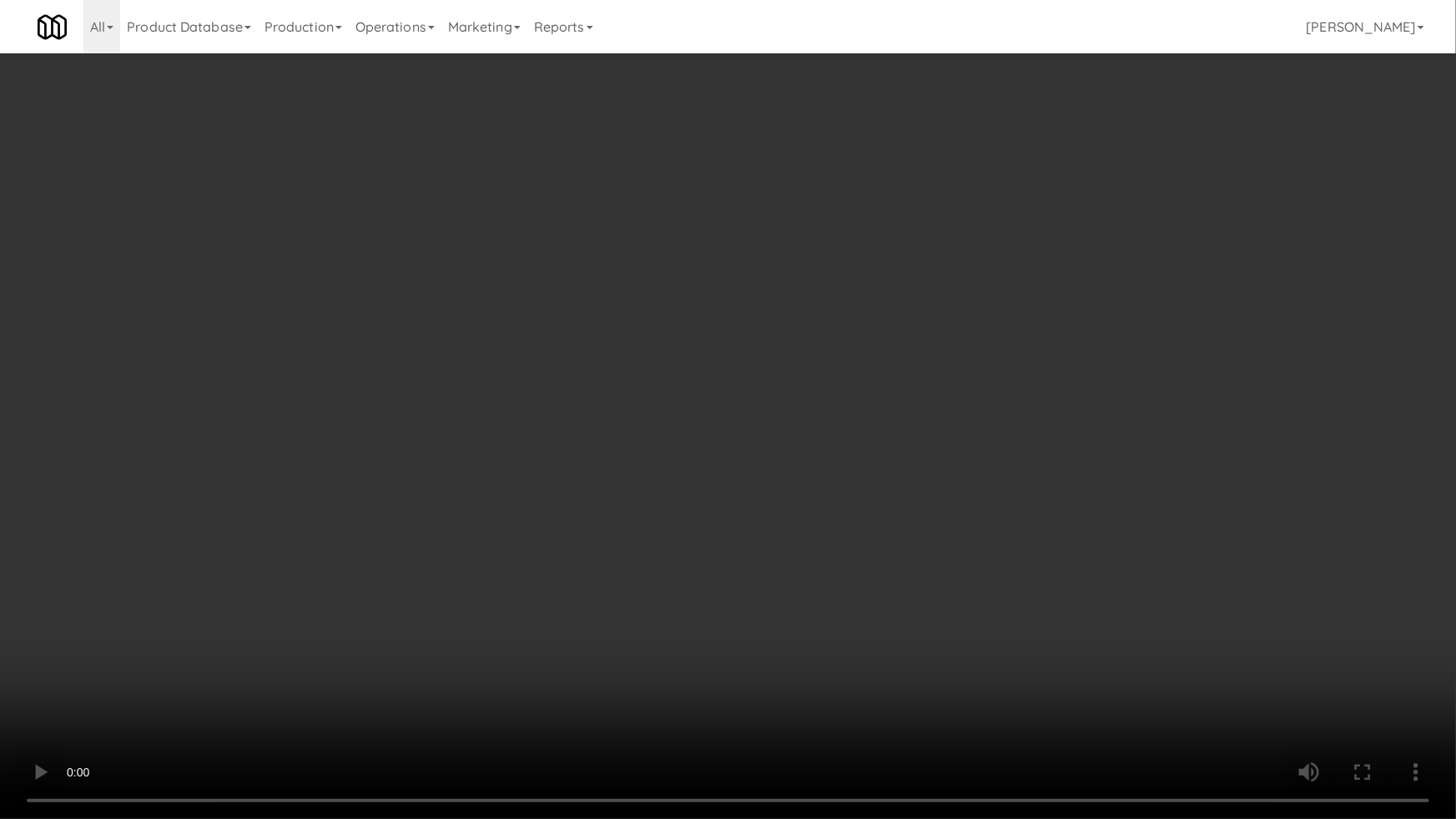
click at [367, 644] on video at bounding box center [728, 410] width 1456 height 819
click at [387, 621] on video at bounding box center [728, 410] width 1456 height 819
click at [444, 634] on video at bounding box center [728, 410] width 1456 height 819
click at [450, 629] on video at bounding box center [728, 410] width 1456 height 819
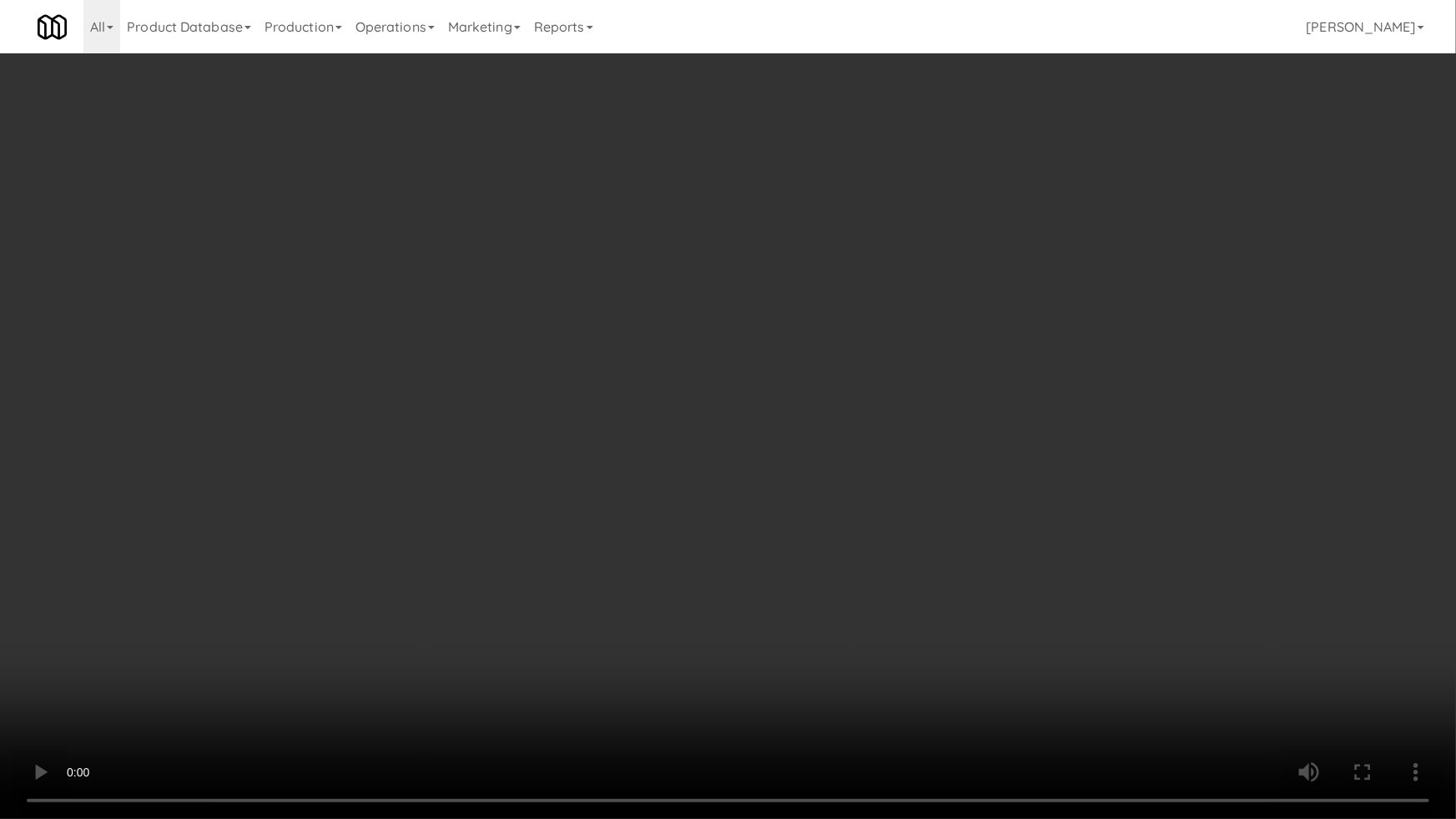
click at [467, 618] on video at bounding box center [728, 410] width 1456 height 819
click at [473, 612] on video at bounding box center [728, 410] width 1456 height 819
click at [536, 558] on video at bounding box center [728, 410] width 1456 height 819
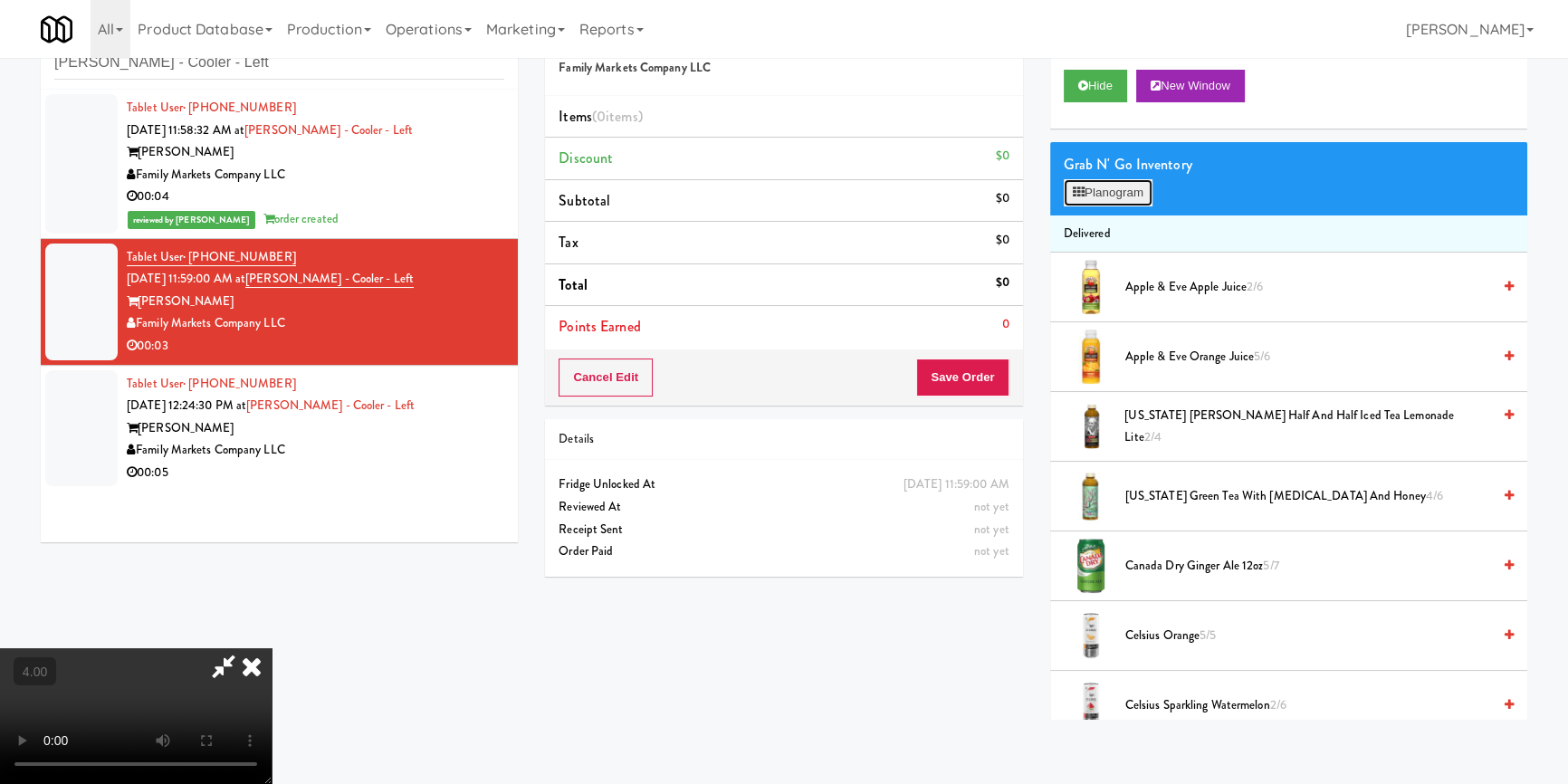
click at [1141, 199] on button "Planogram" at bounding box center [1108, 192] width 89 height 27
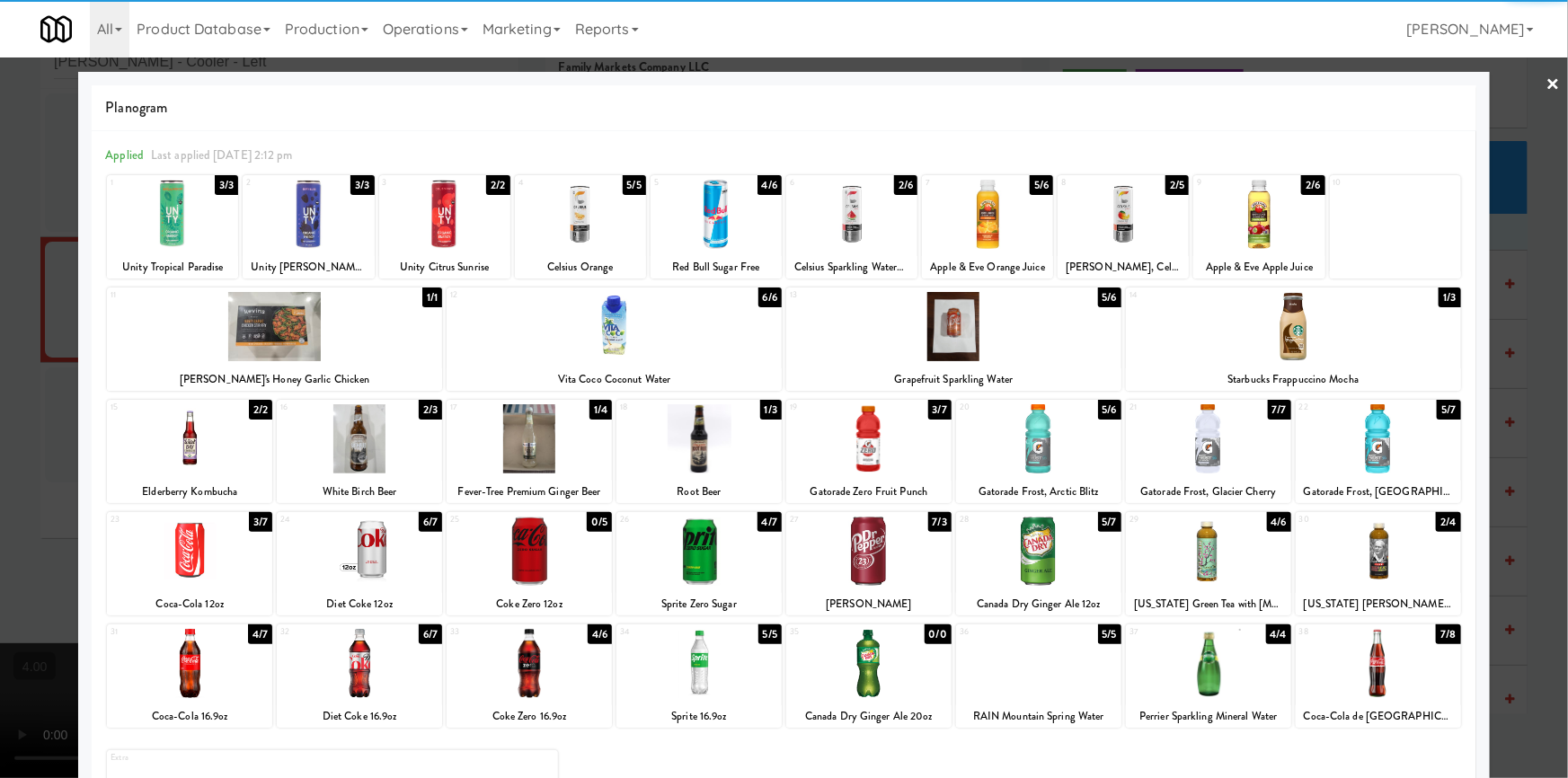
click at [842, 234] on div at bounding box center [851, 214] width 131 height 69
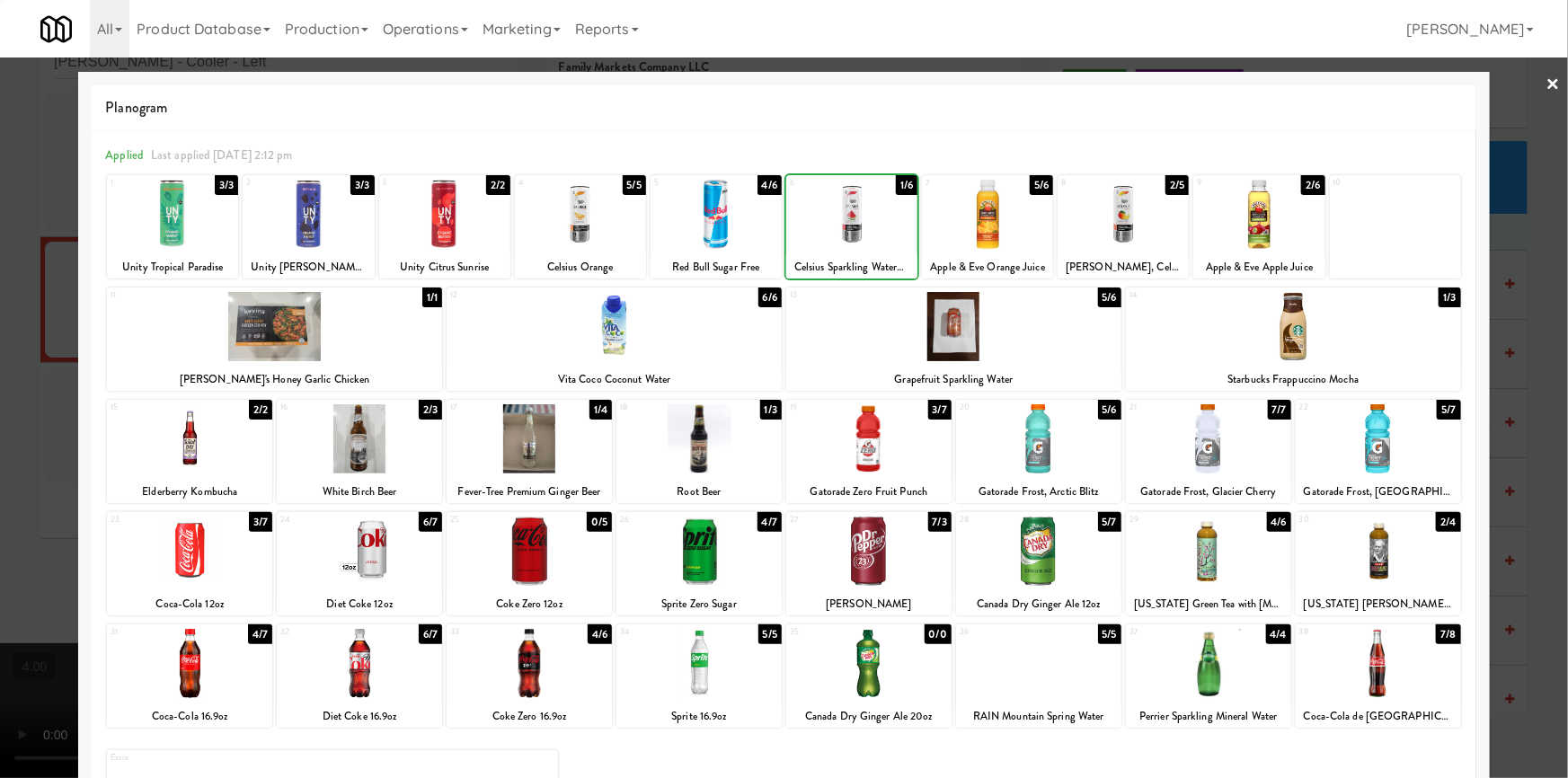
click at [0, 269] on div at bounding box center [784, 389] width 1568 height 778
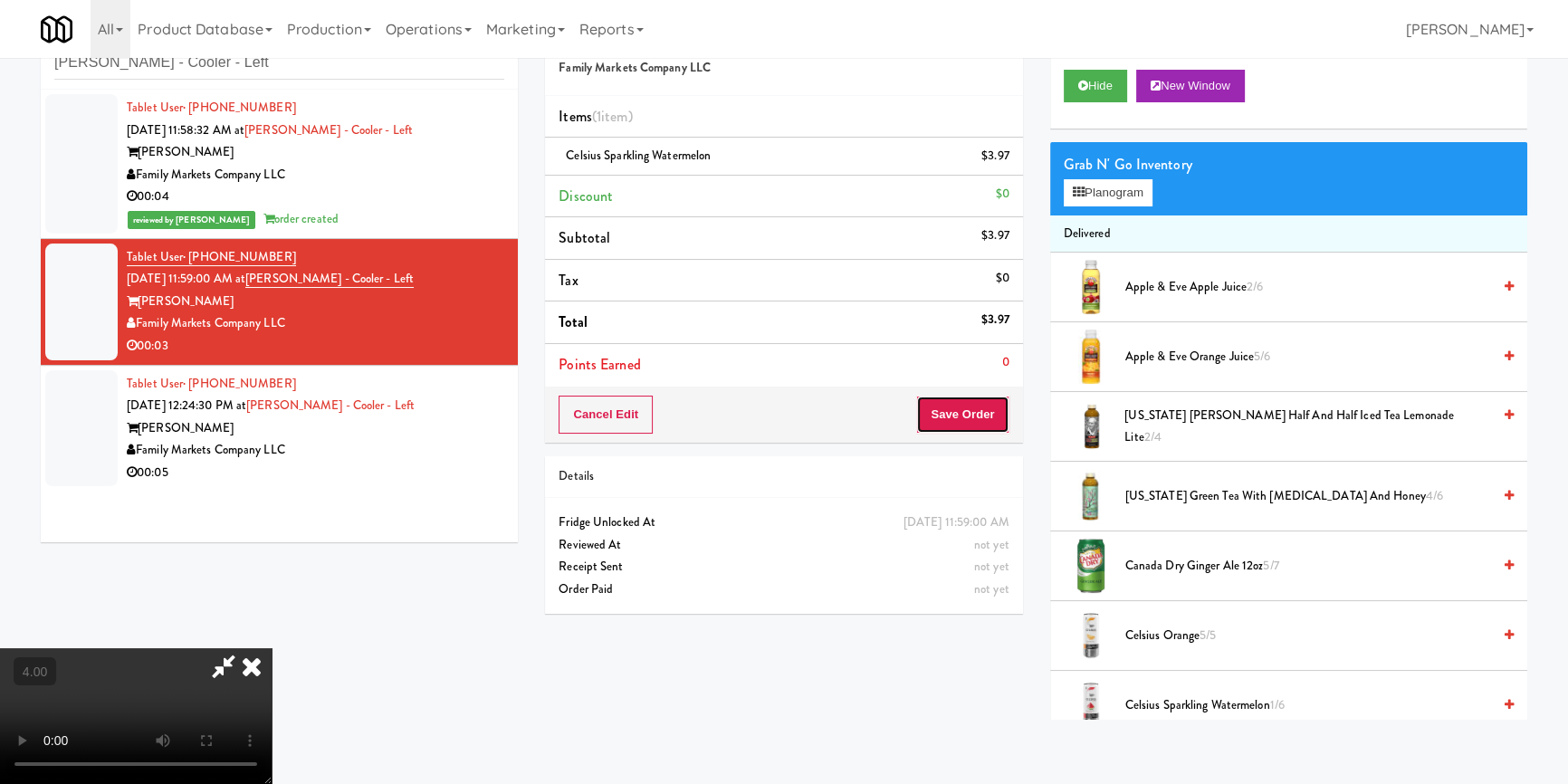
click at [987, 421] on button "Save Order" at bounding box center [962, 415] width 92 height 38
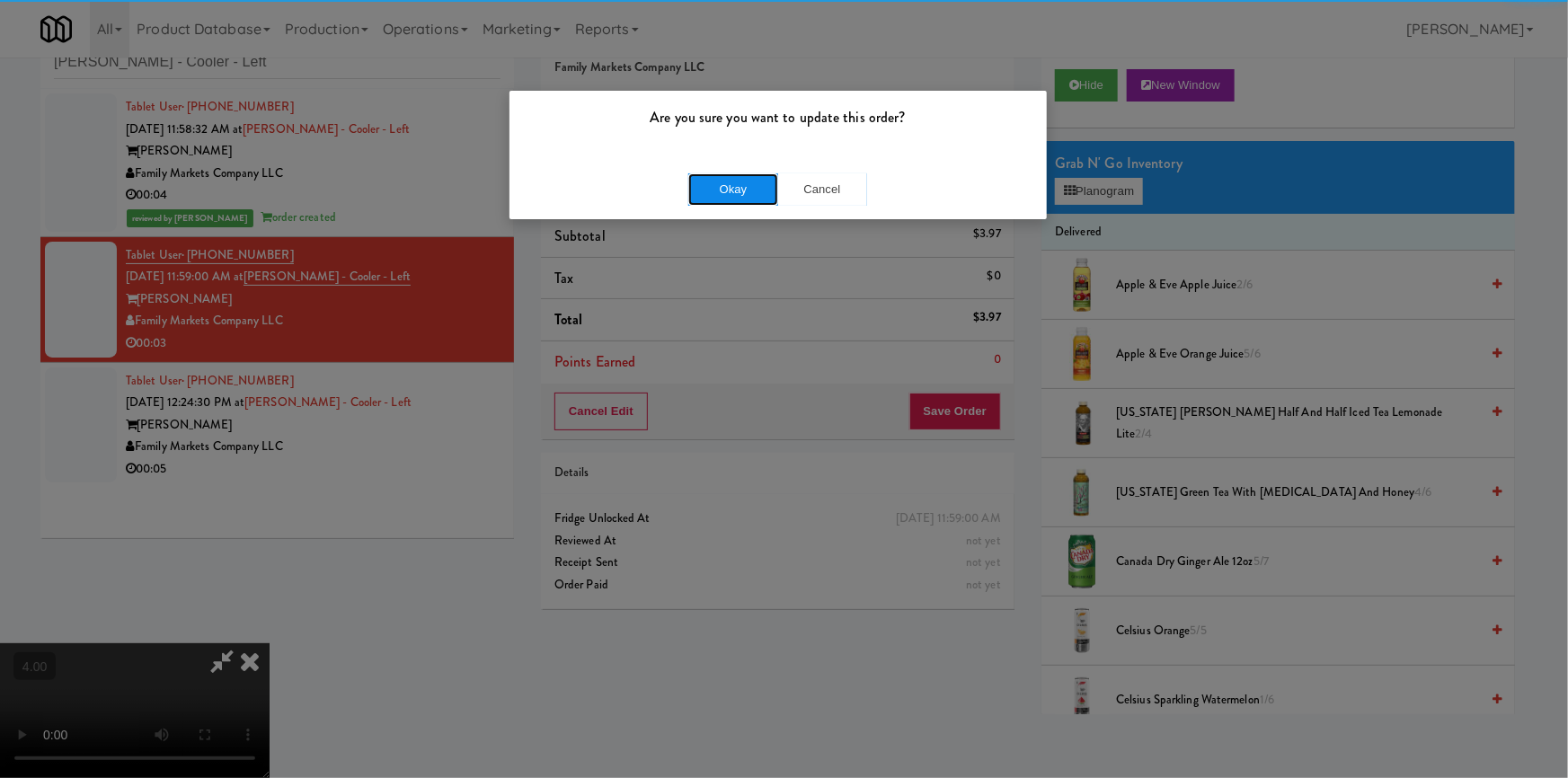
click at [737, 178] on button "Okay" at bounding box center [733, 190] width 90 height 32
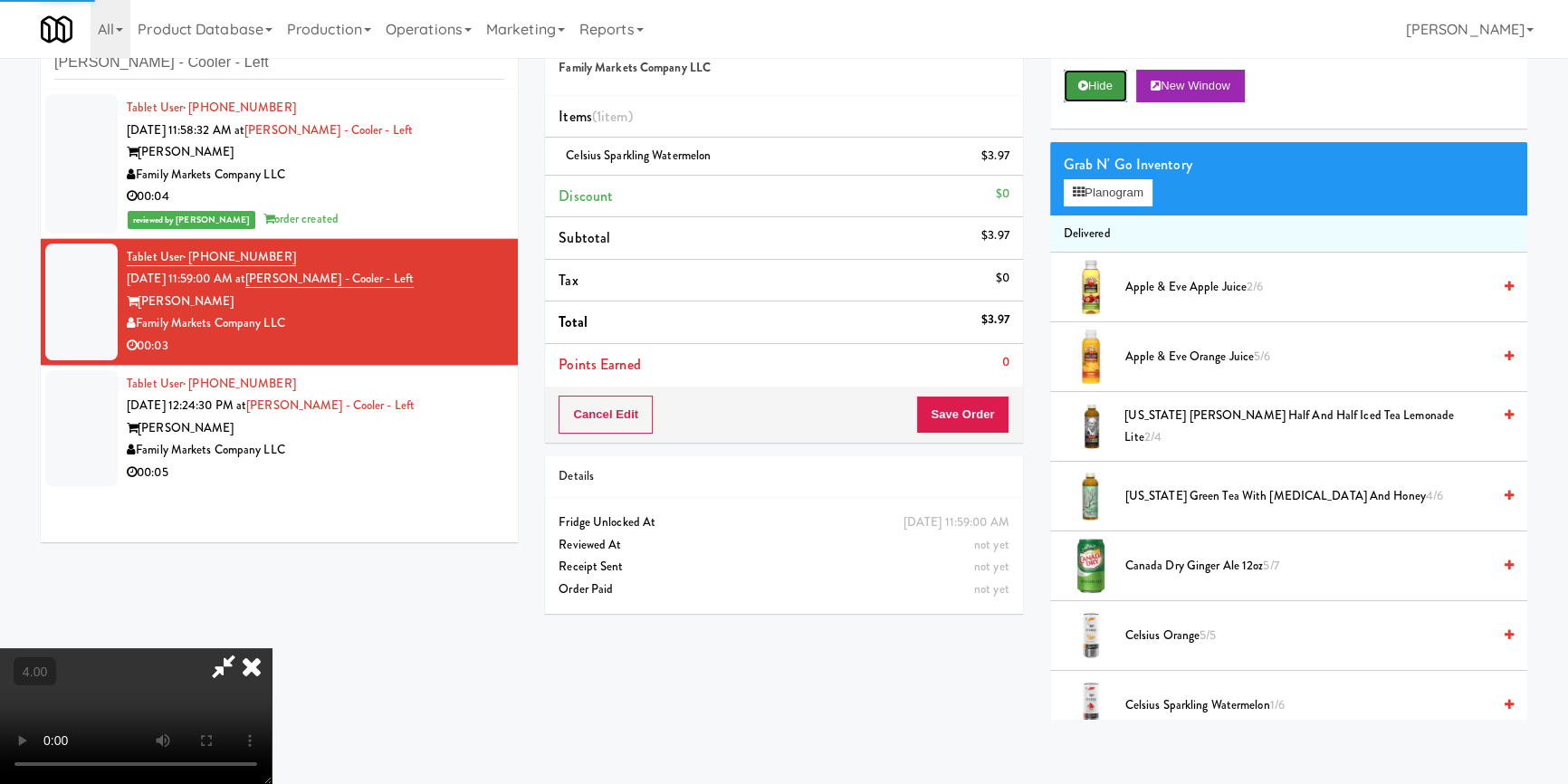
click at [1078, 83] on icon at bounding box center [1083, 86] width 10 height 12
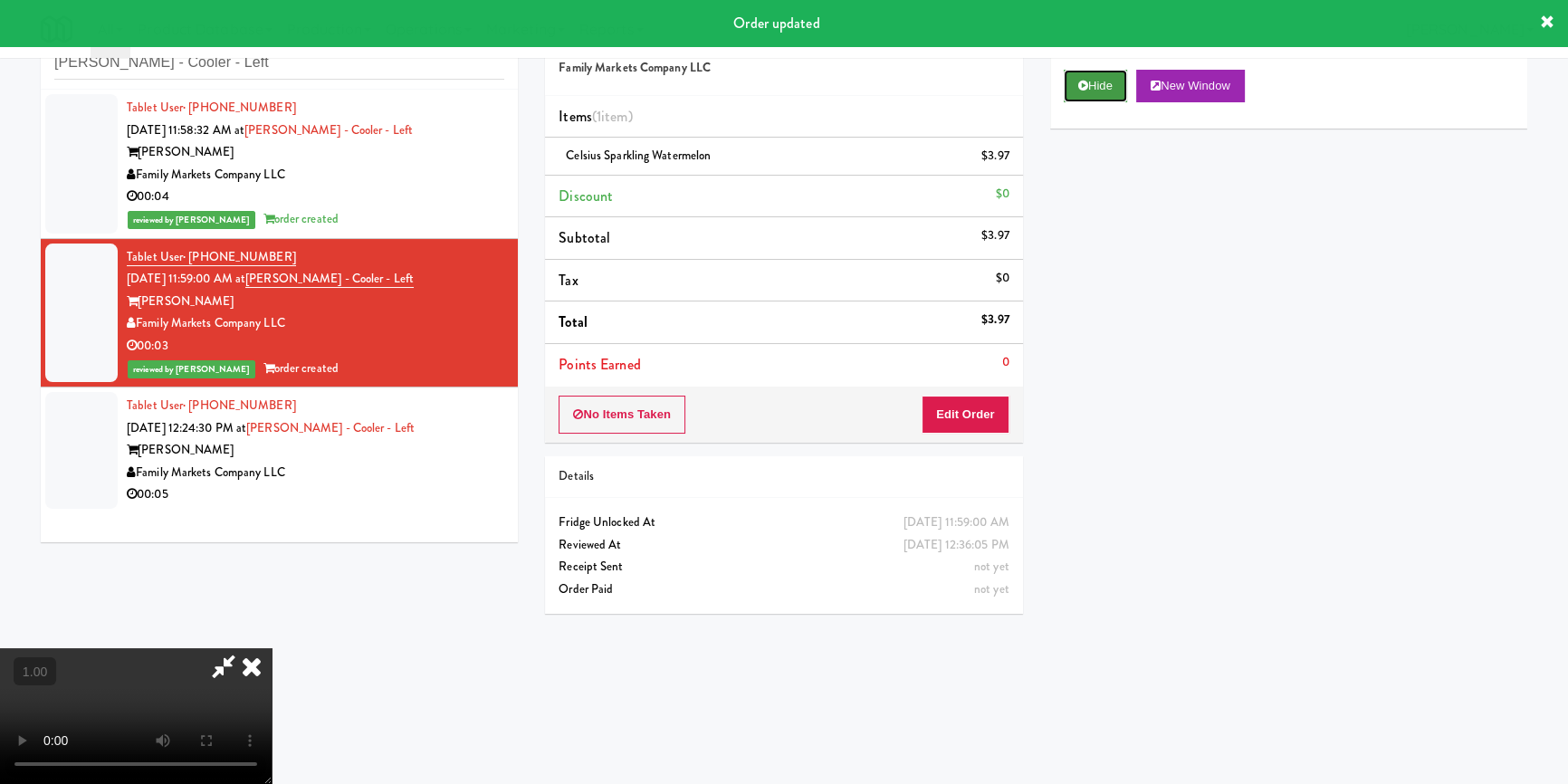
click at [1097, 79] on button "Hide" at bounding box center [1096, 86] width 63 height 33
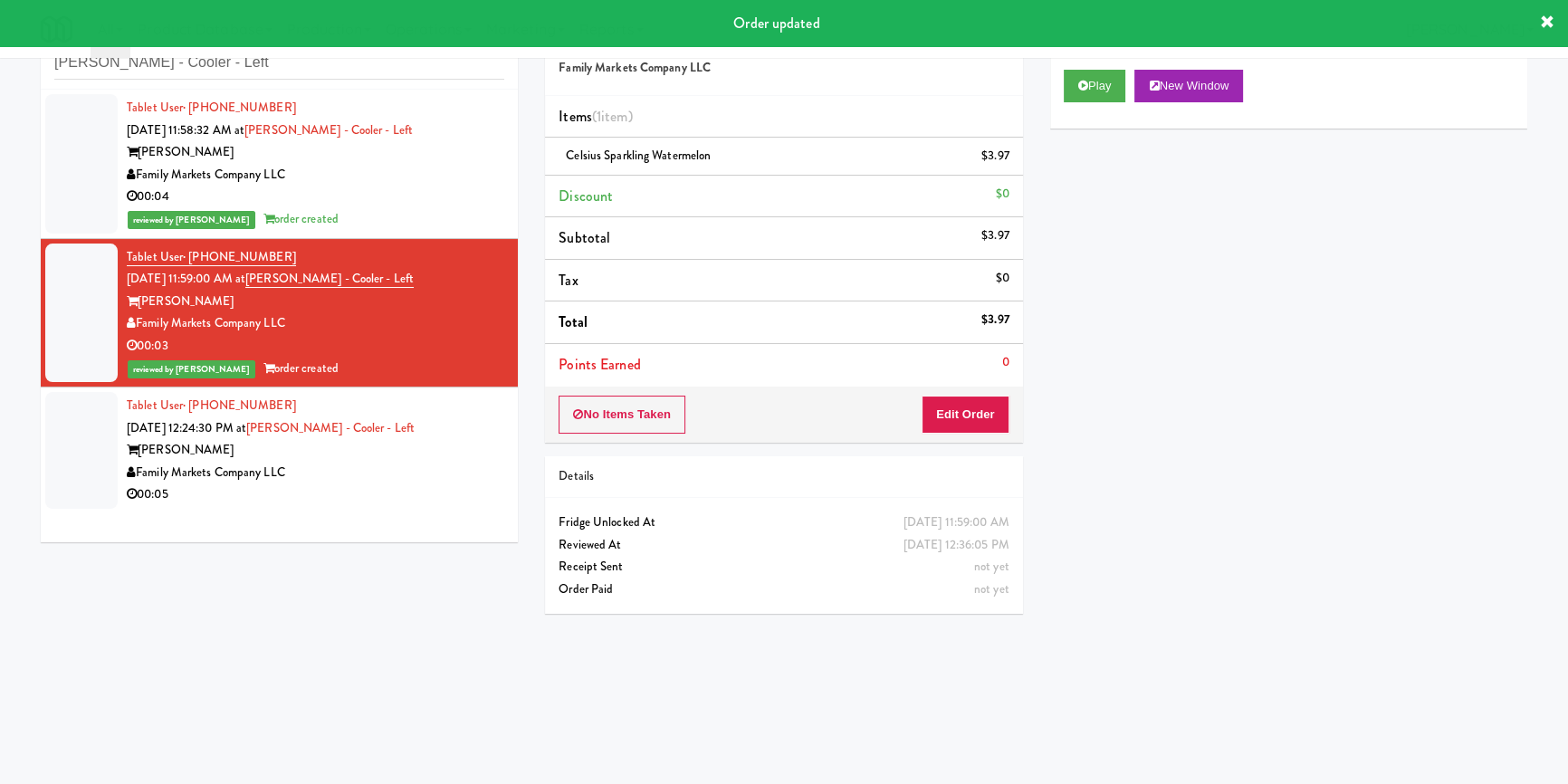
click at [417, 463] on div "Family Markets Company LLC" at bounding box center [316, 473] width 377 height 23
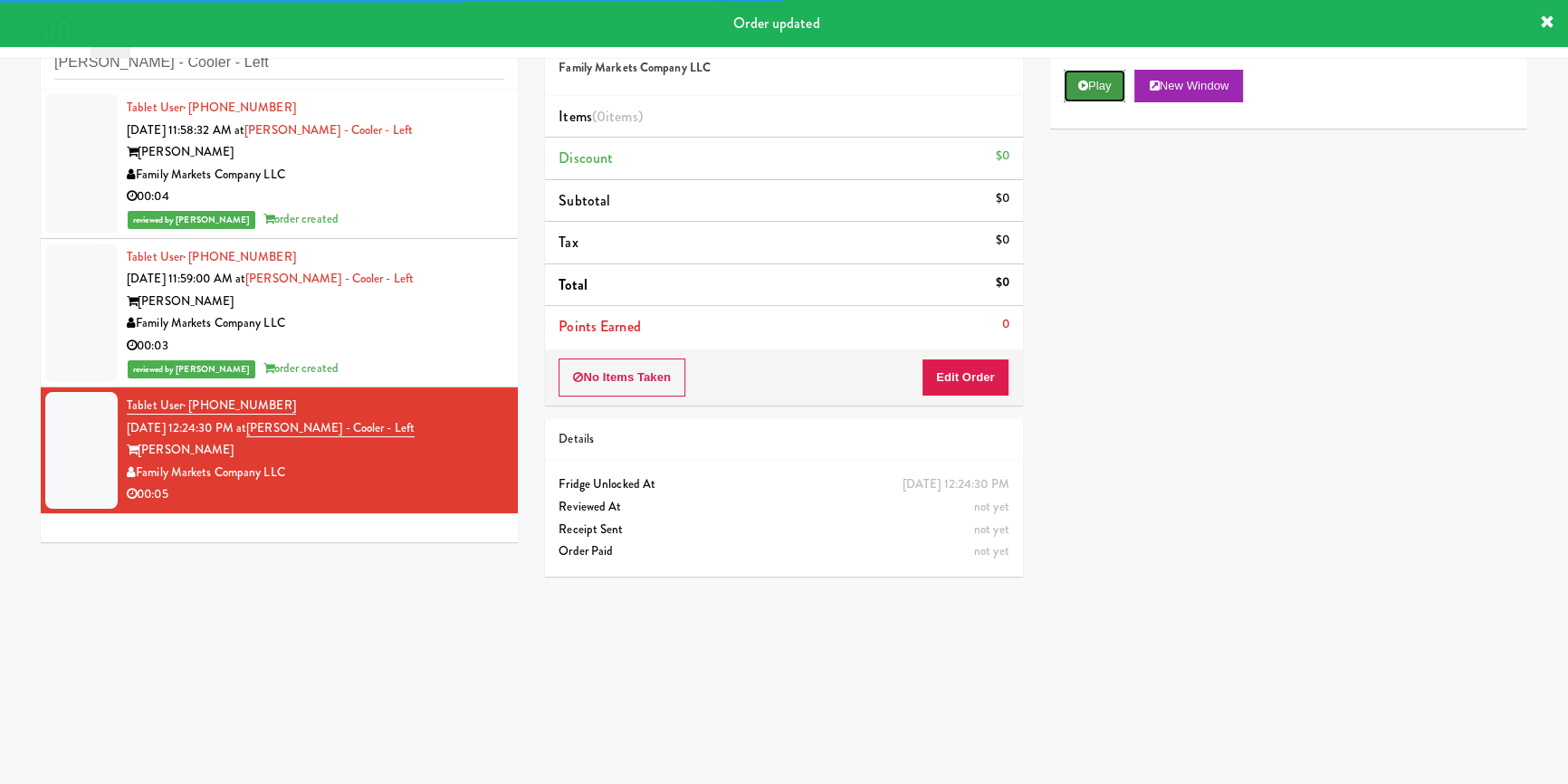
click at [1098, 98] on button "Play" at bounding box center [1095, 86] width 63 height 33
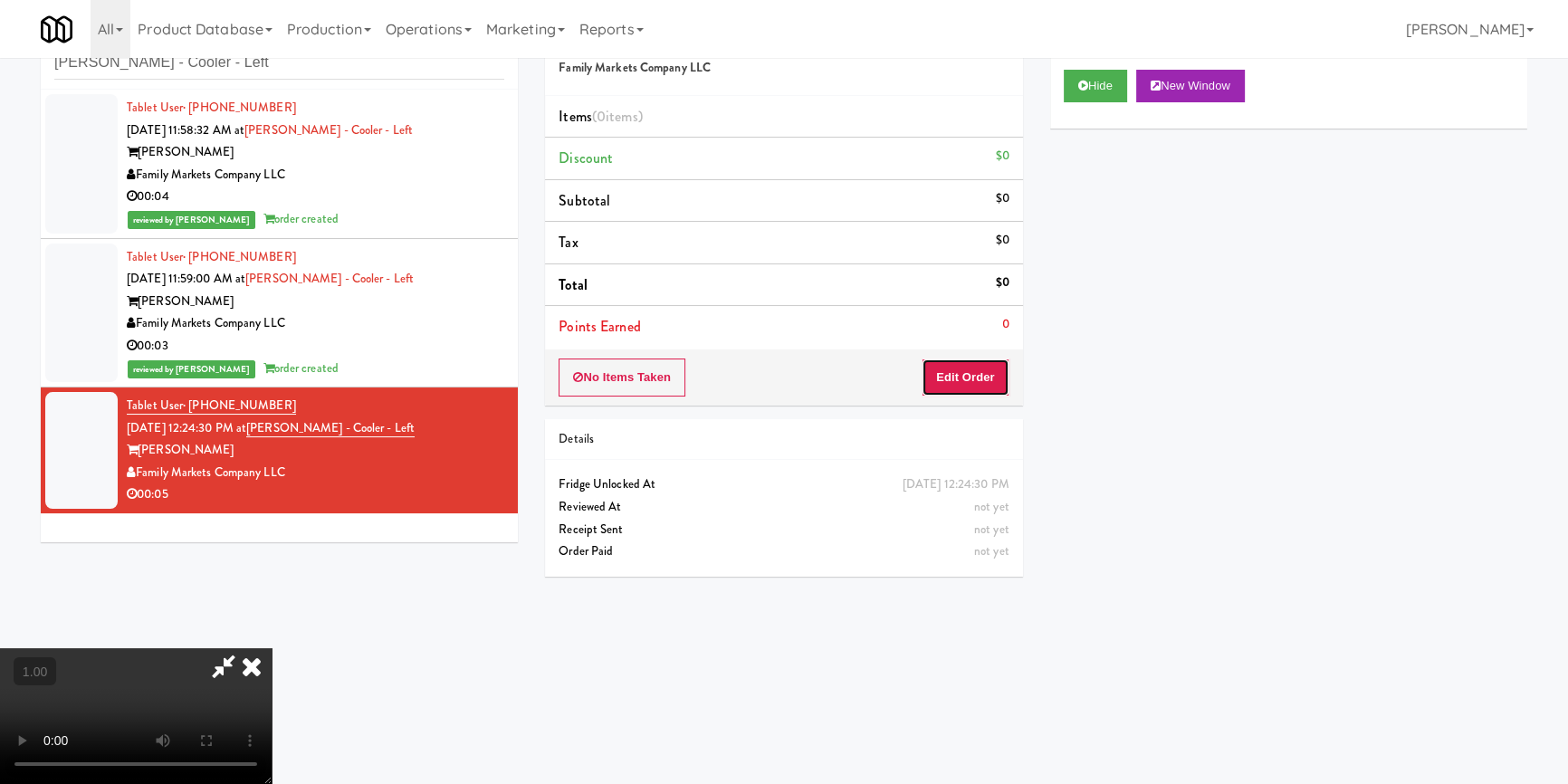
click at [976, 359] on button "Edit Order" at bounding box center [965, 378] width 88 height 38
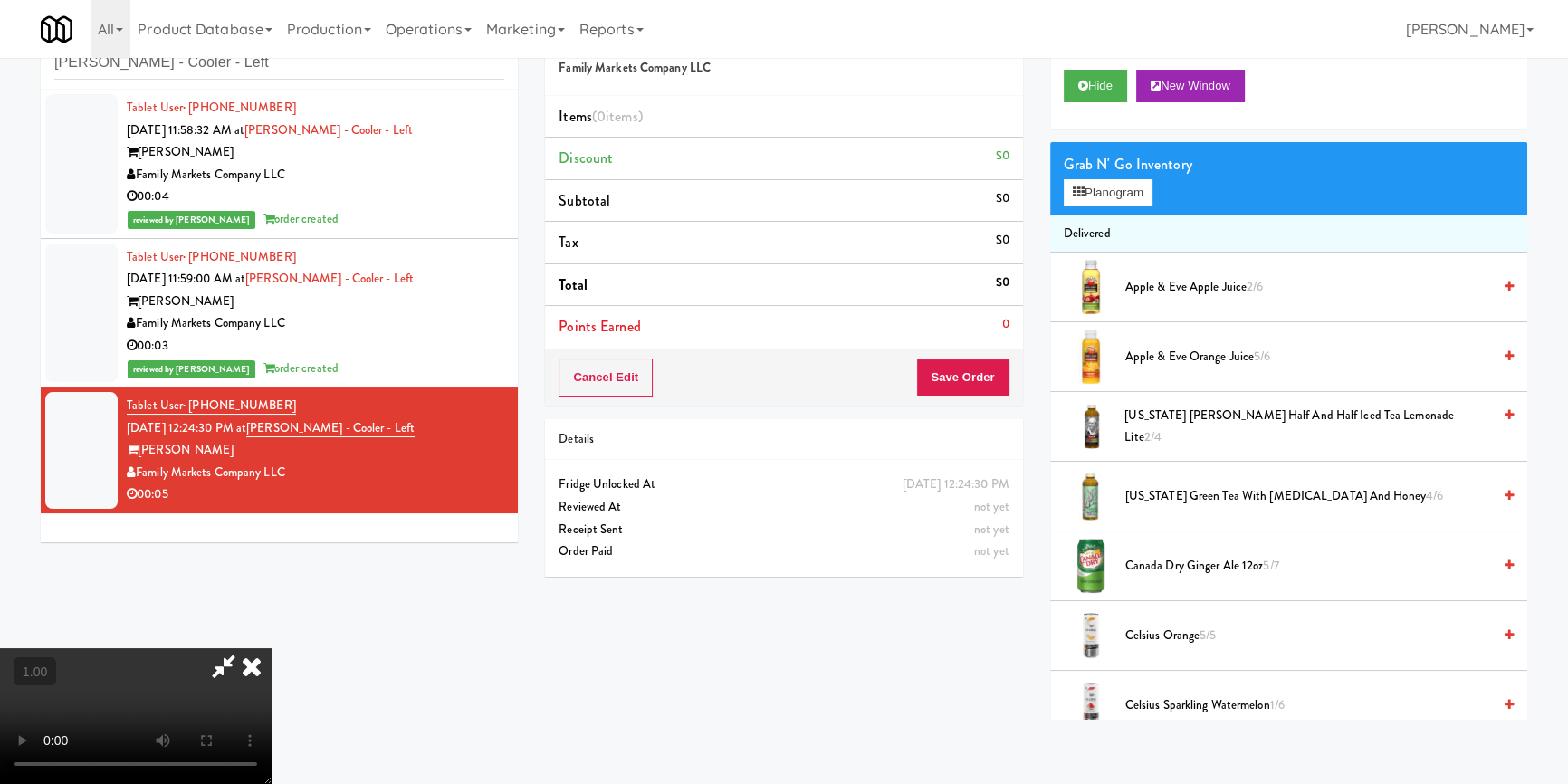
click at [271, 648] on video at bounding box center [136, 716] width 271 height 136
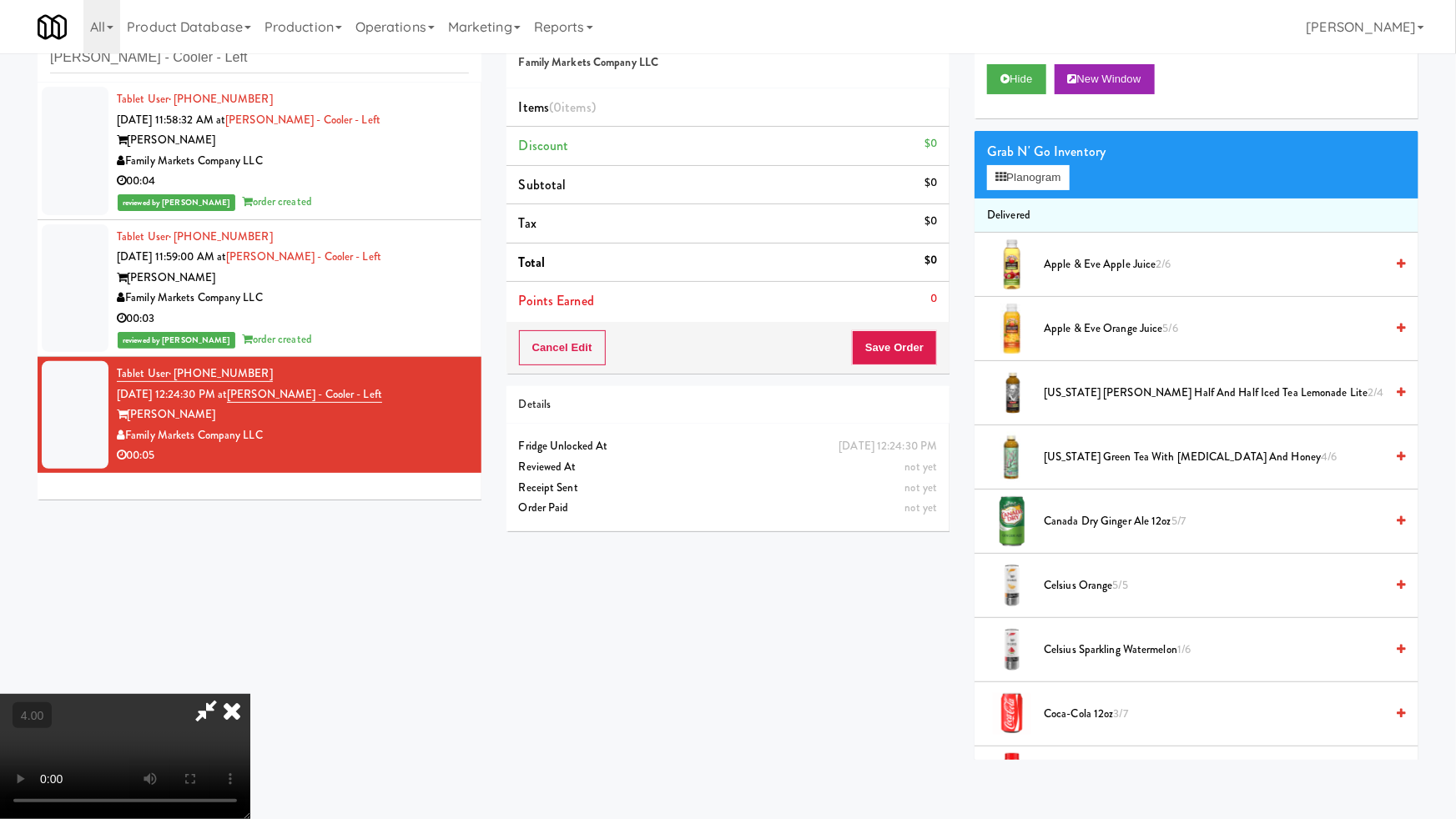
click at [250, 694] on video at bounding box center [125, 756] width 250 height 125
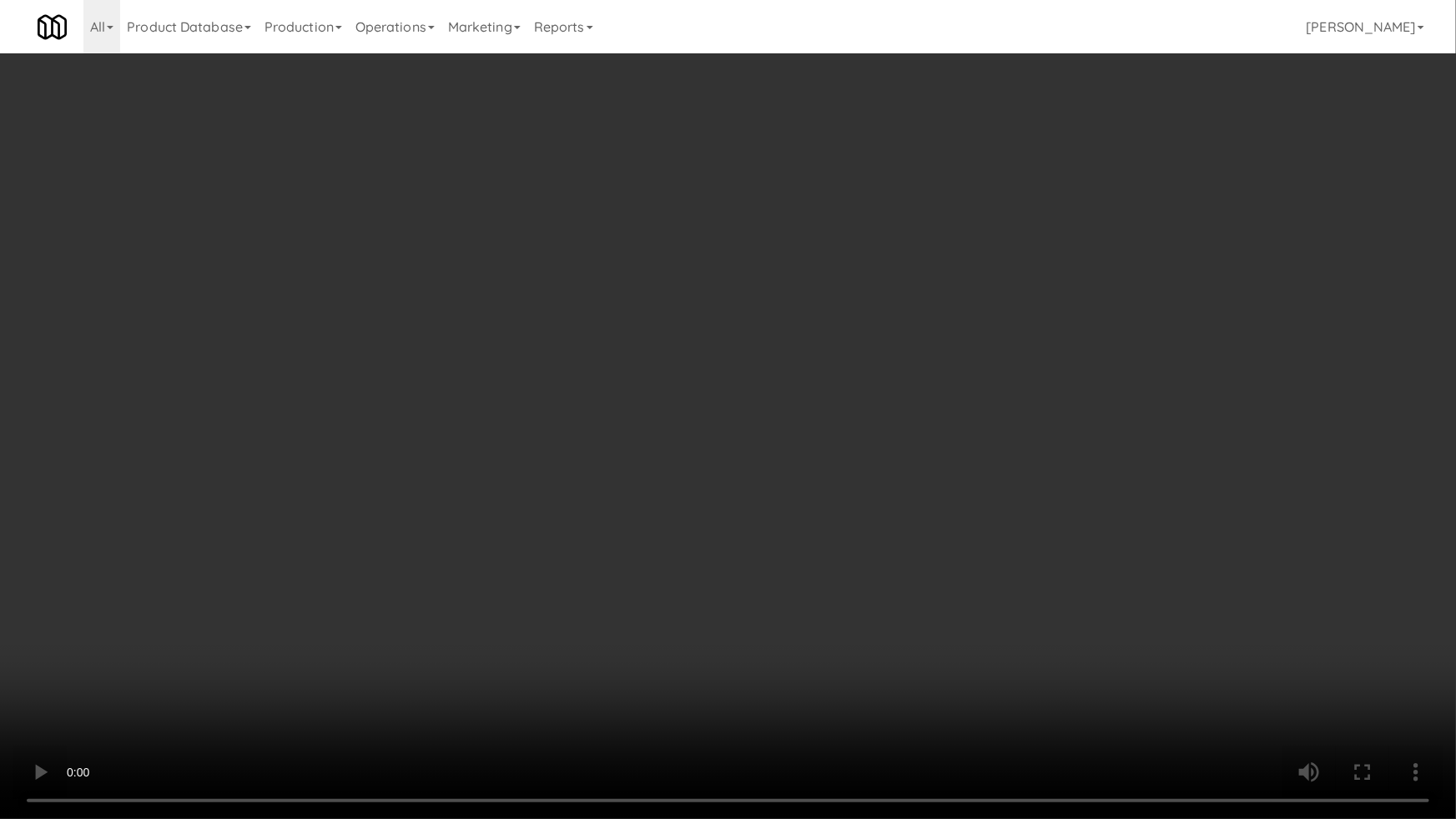
click at [771, 490] on video at bounding box center [728, 410] width 1456 height 819
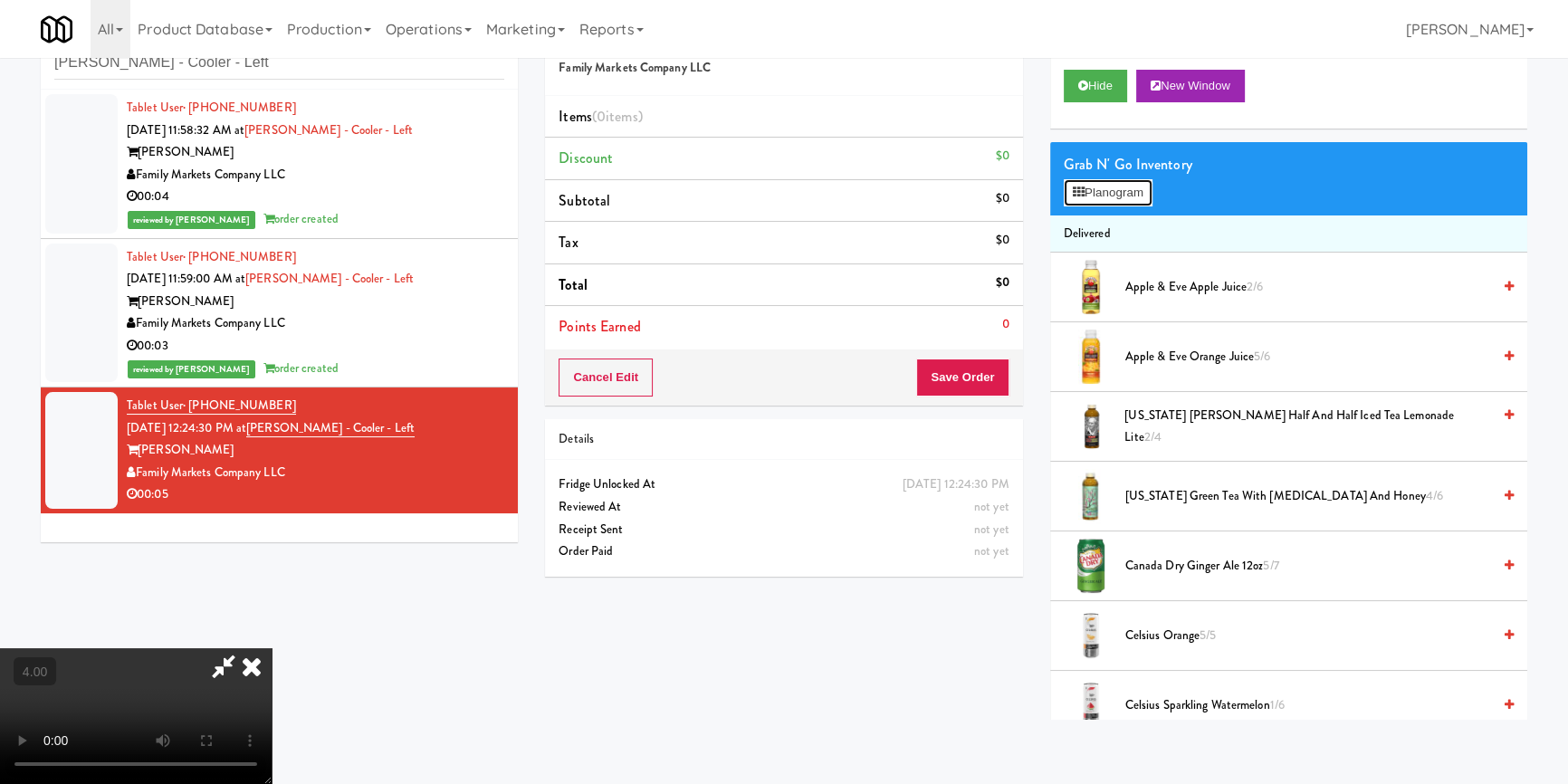
click at [1127, 181] on button "Planogram" at bounding box center [1108, 192] width 89 height 27
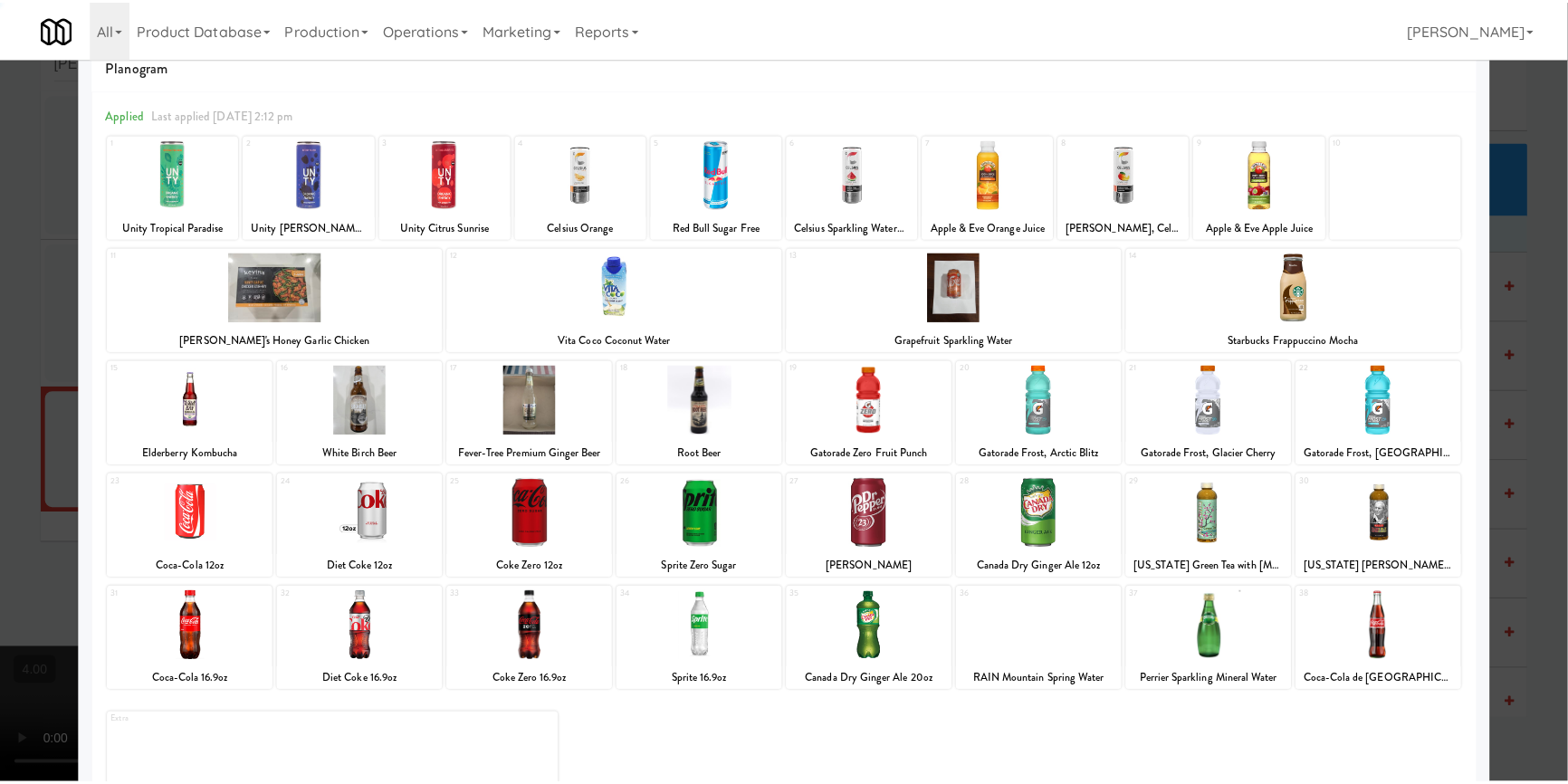
scroll to position [82, 0]
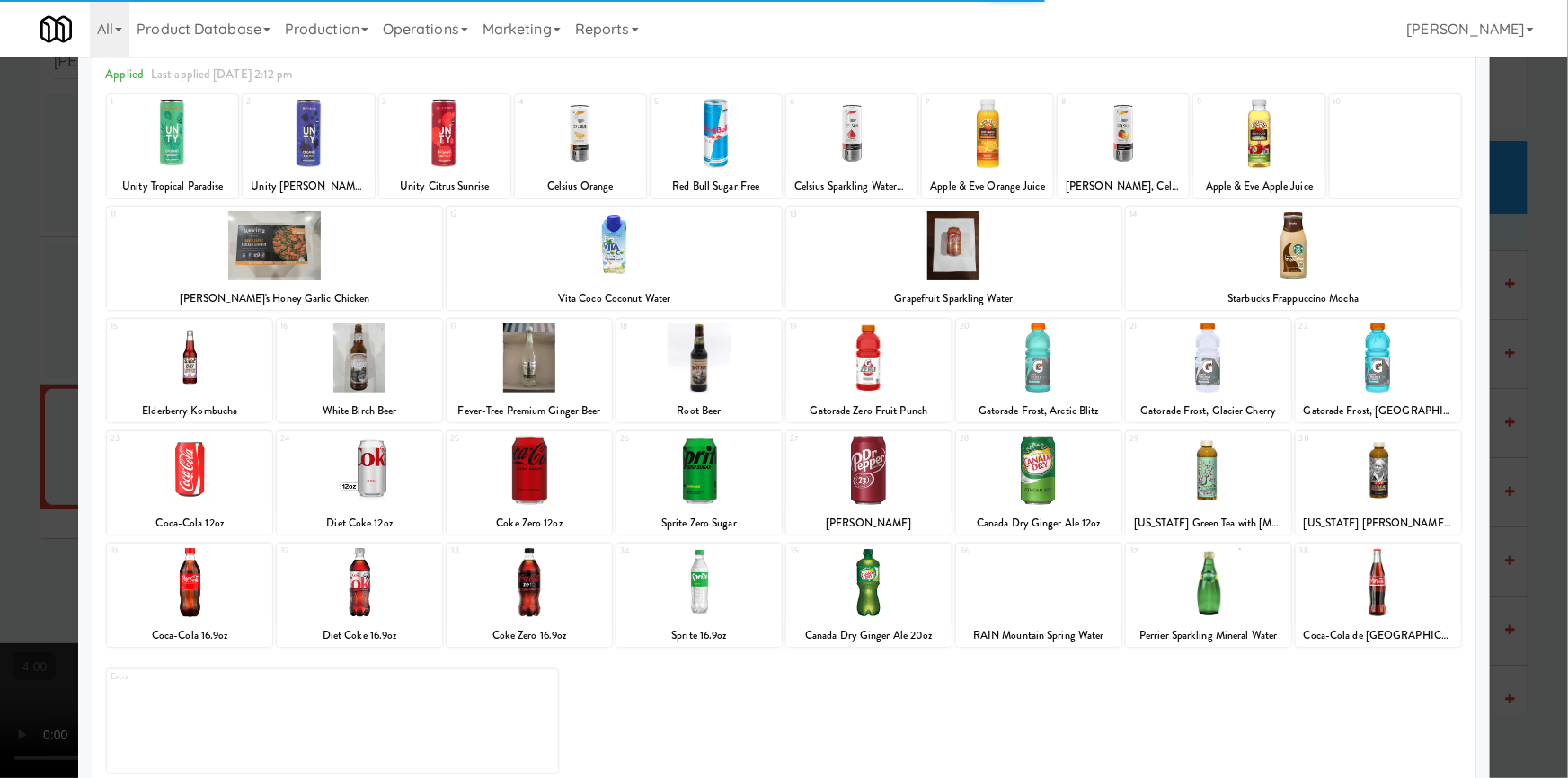
click at [1401, 375] on div at bounding box center [1378, 358] width 165 height 69
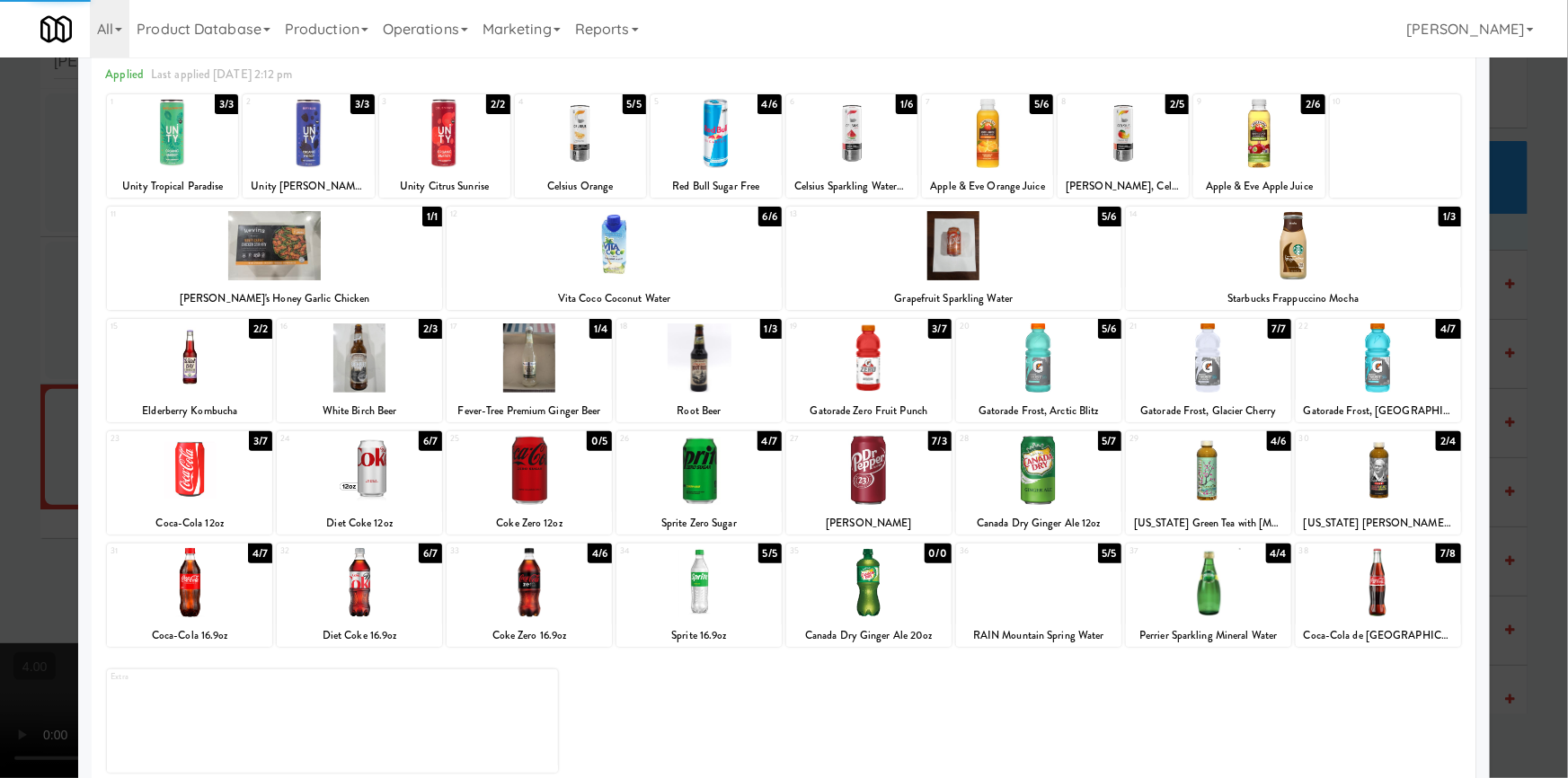
click at [1500, 280] on div at bounding box center [784, 389] width 1568 height 778
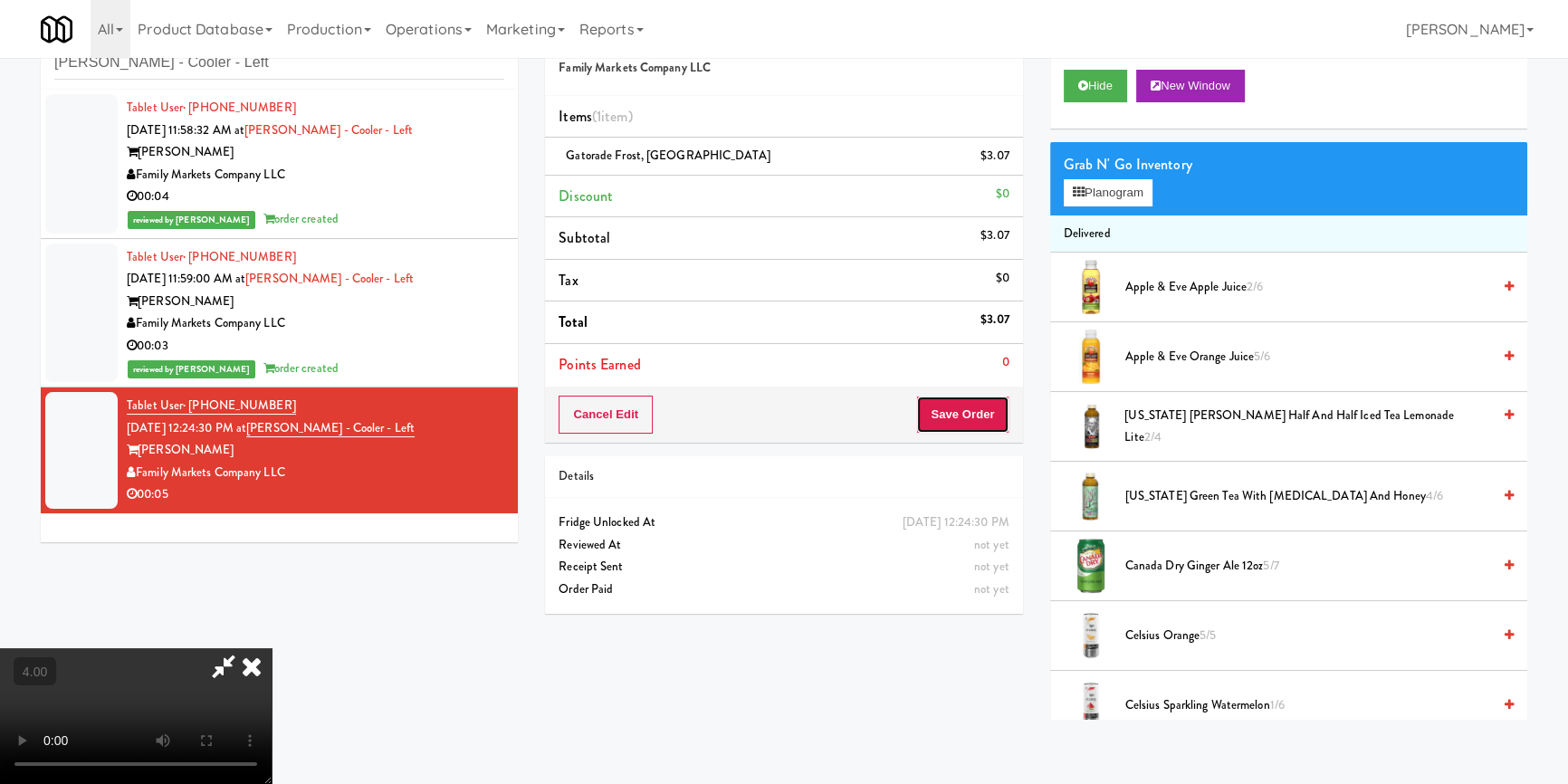
click at [967, 410] on button "Save Order" at bounding box center [962, 415] width 92 height 38
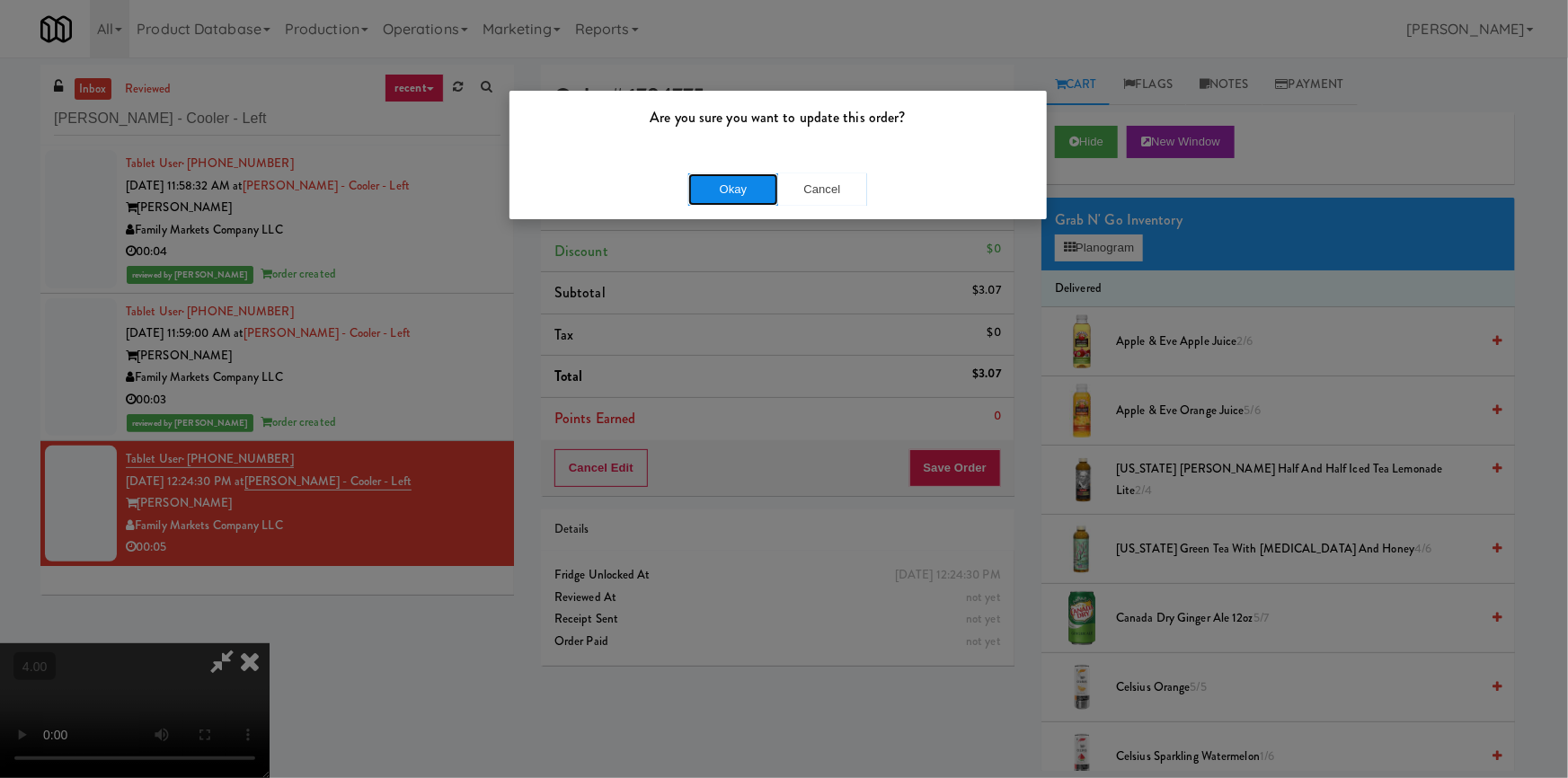
click at [775, 186] on button "Okay" at bounding box center [733, 190] width 90 height 32
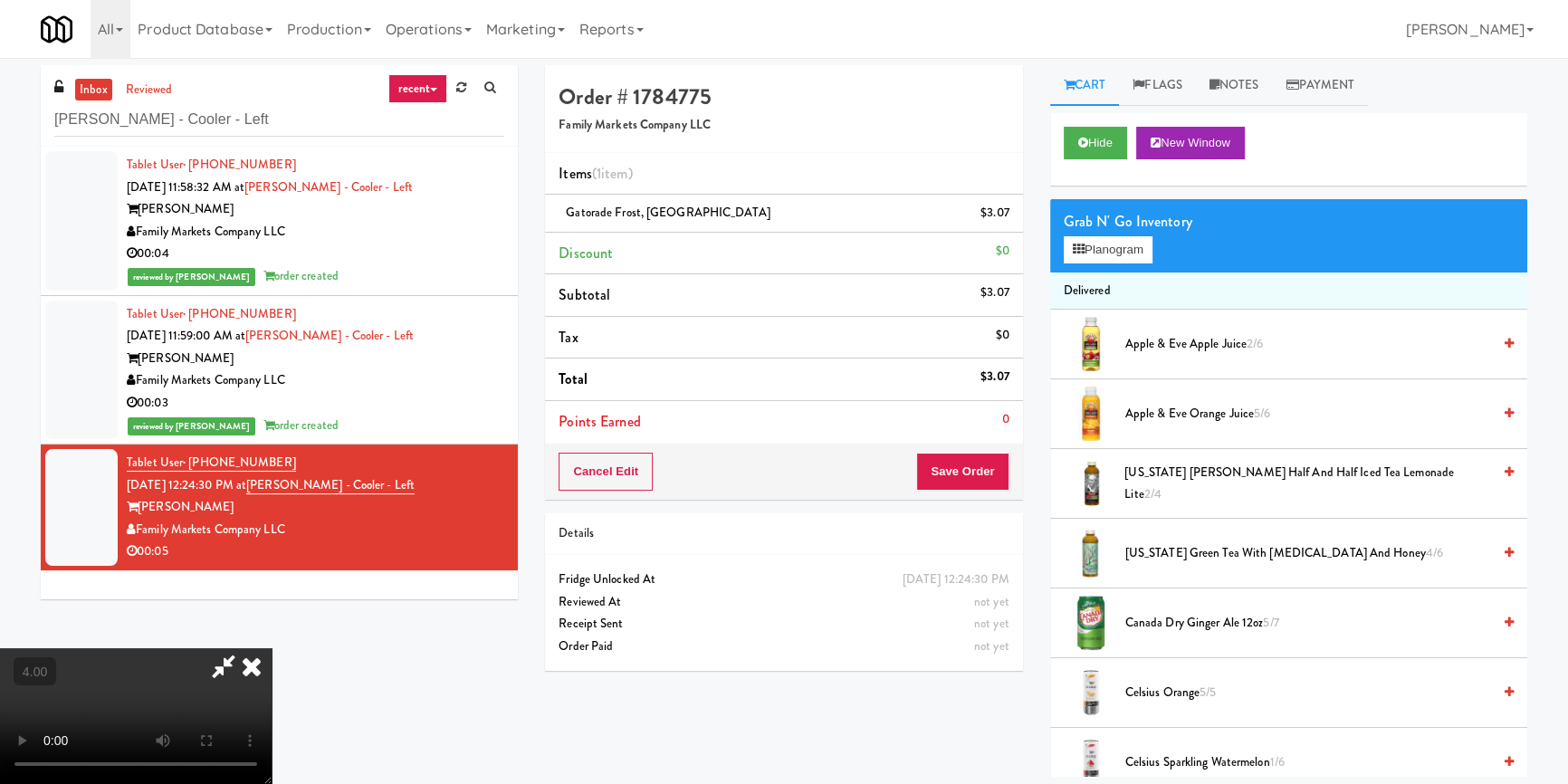
drag, startPoint x: 938, startPoint y: 266, endPoint x: 924, endPoint y: 272, distance: 15.2
click at [271, 648] on icon at bounding box center [251, 667] width 39 height 37
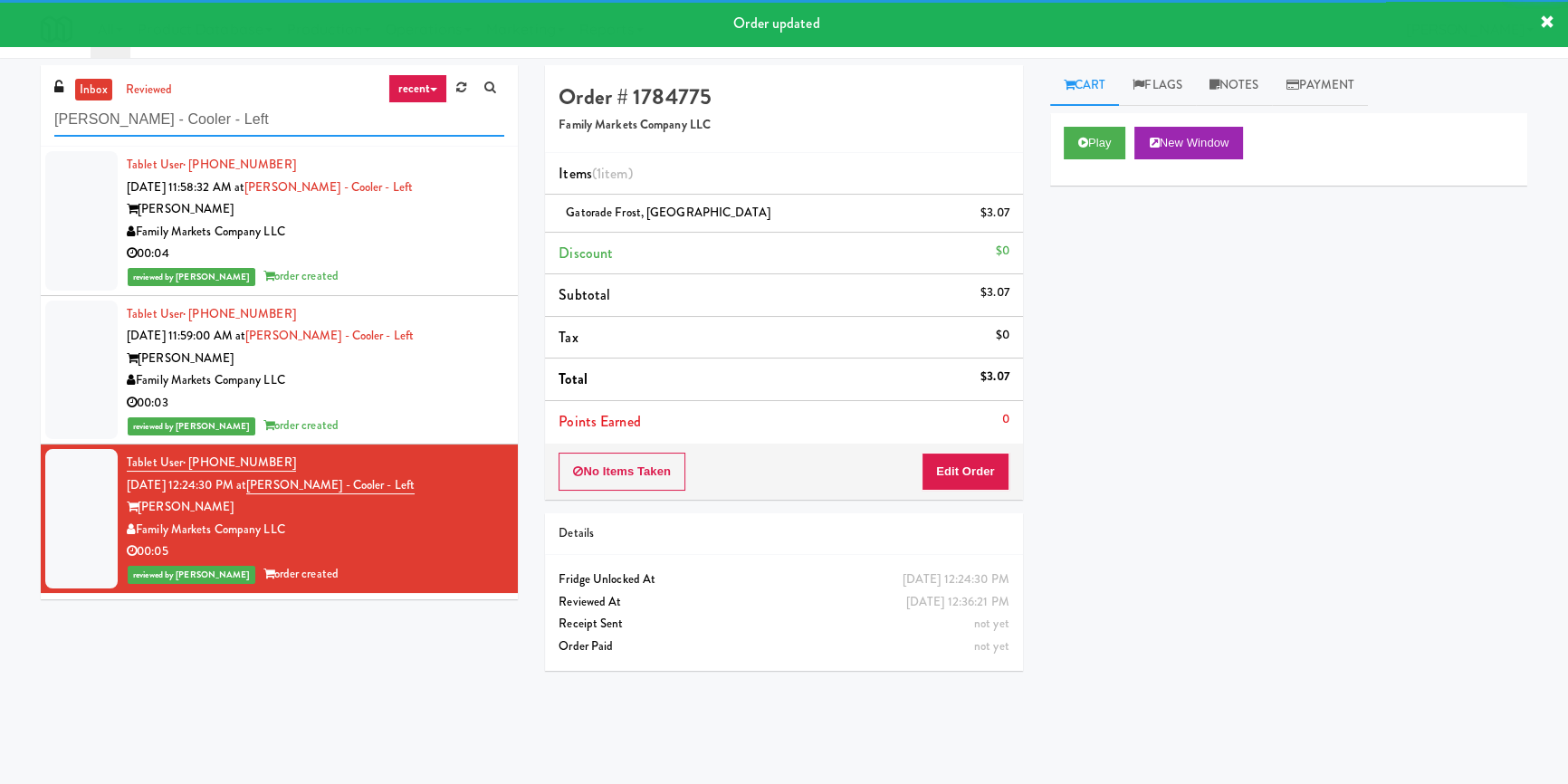
drag, startPoint x: 63, startPoint y: 133, endPoint x: 0, endPoint y: 141, distance: 63.5
click at [0, 141] on div "inbox reviewed recent all unclear take inventory issue suspicious failed recent…" at bounding box center [784, 421] width 1568 height 712
paste input "930 W [PERSON_NAME] - Combo"
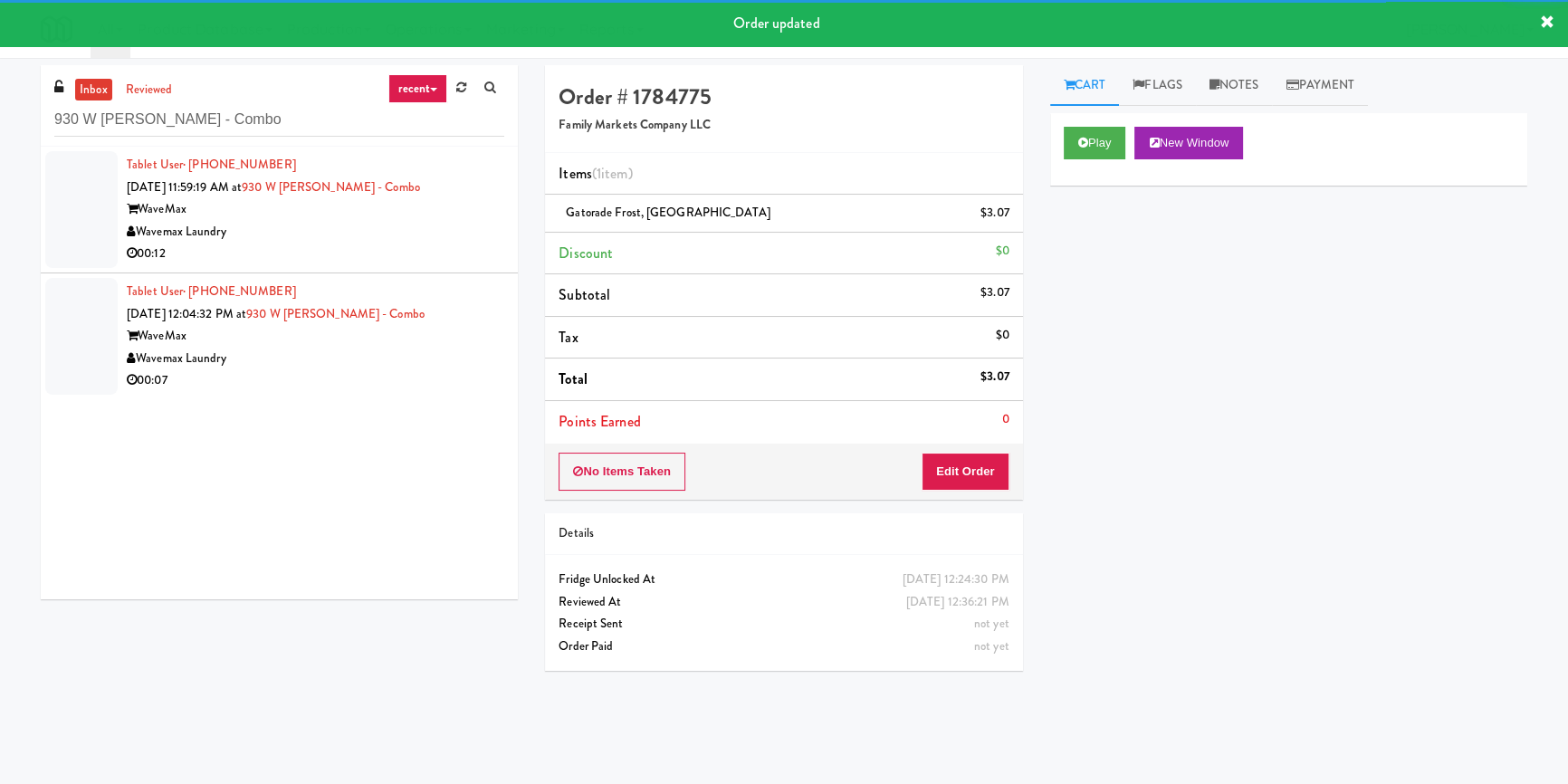
click at [450, 242] on div "00:12" at bounding box center [316, 254] width 377 height 23
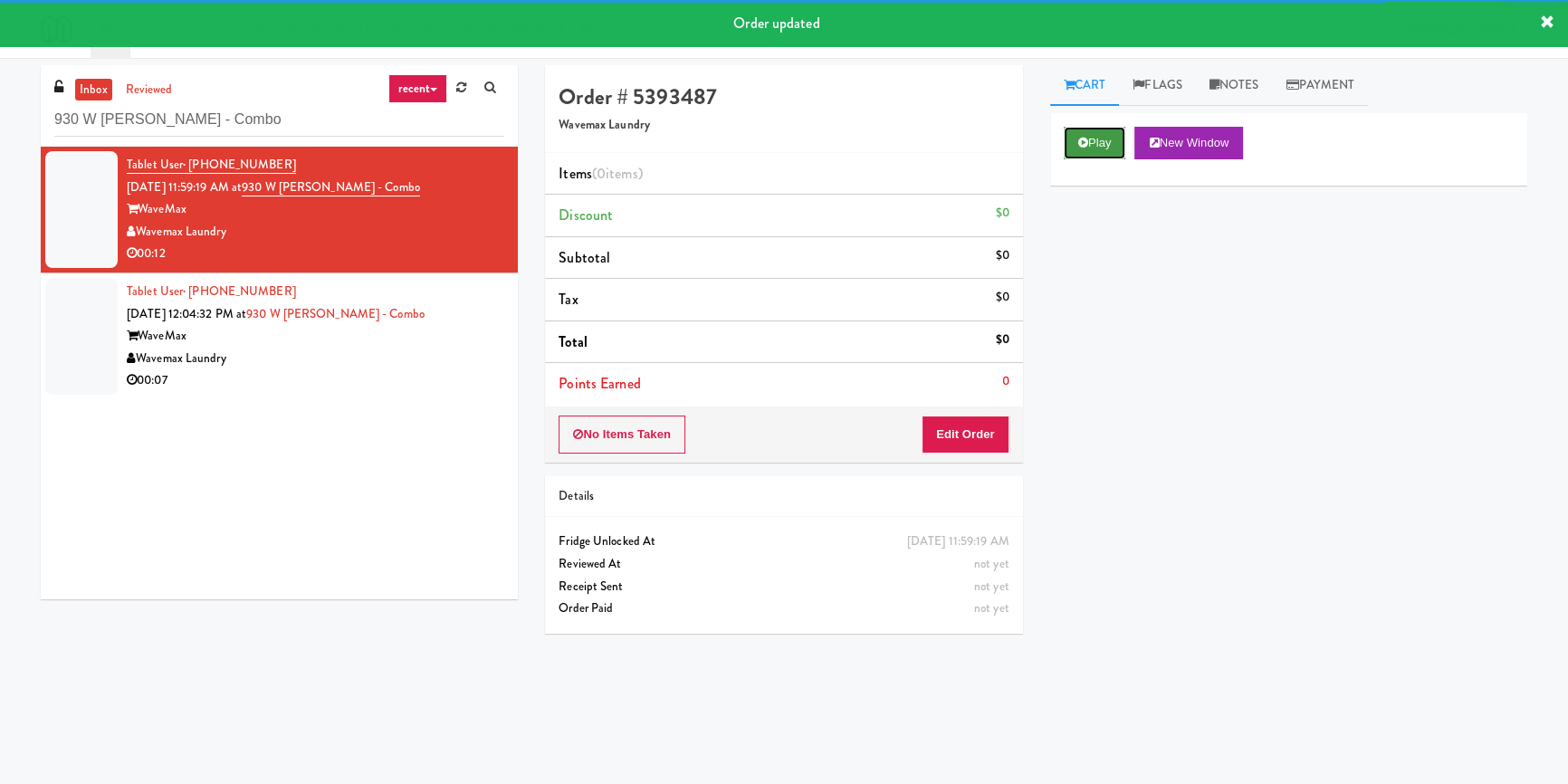
click at [1080, 148] on button "Play" at bounding box center [1095, 143] width 63 height 33
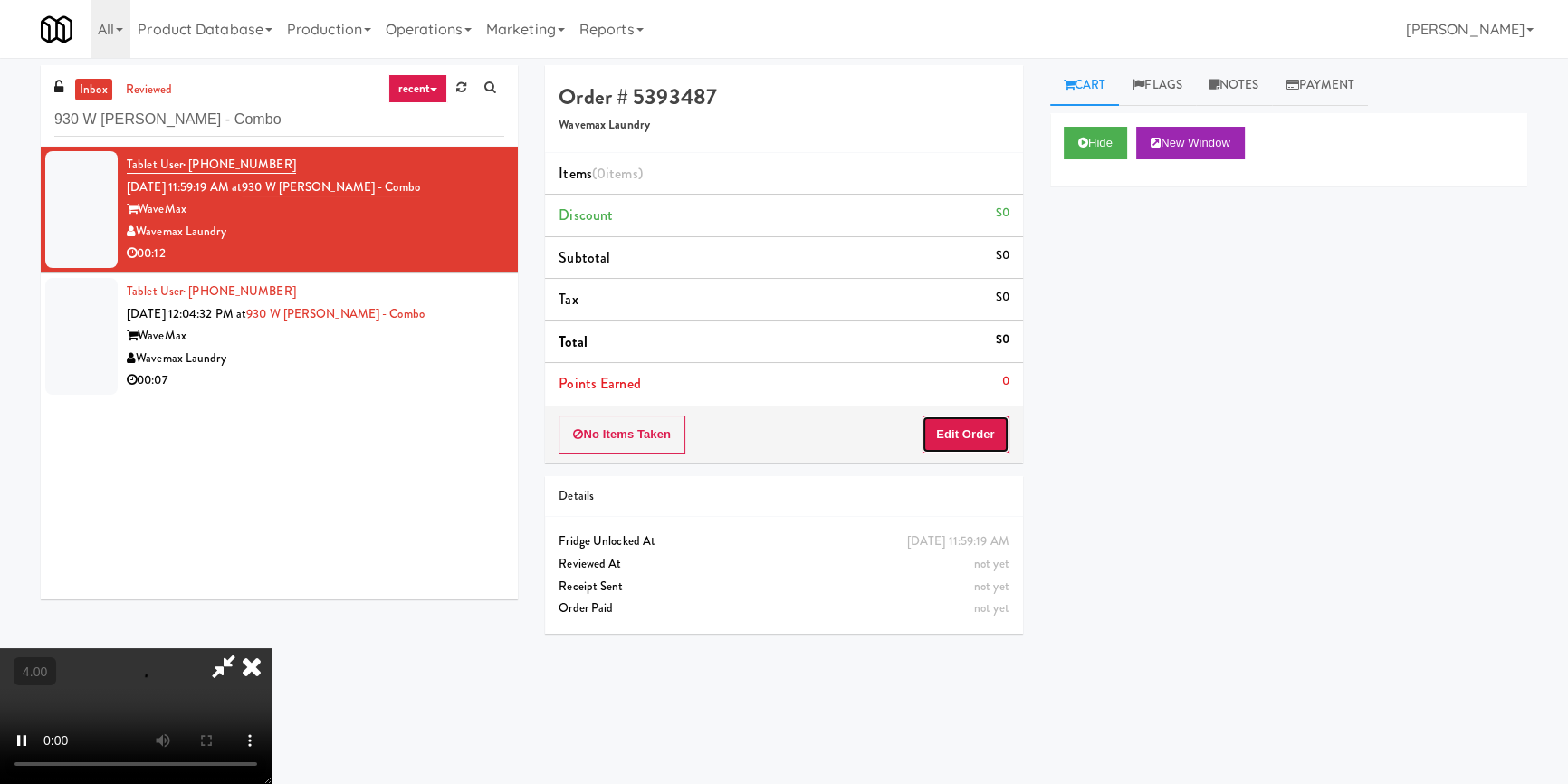
click at [984, 427] on button "Edit Order" at bounding box center [965, 435] width 88 height 38
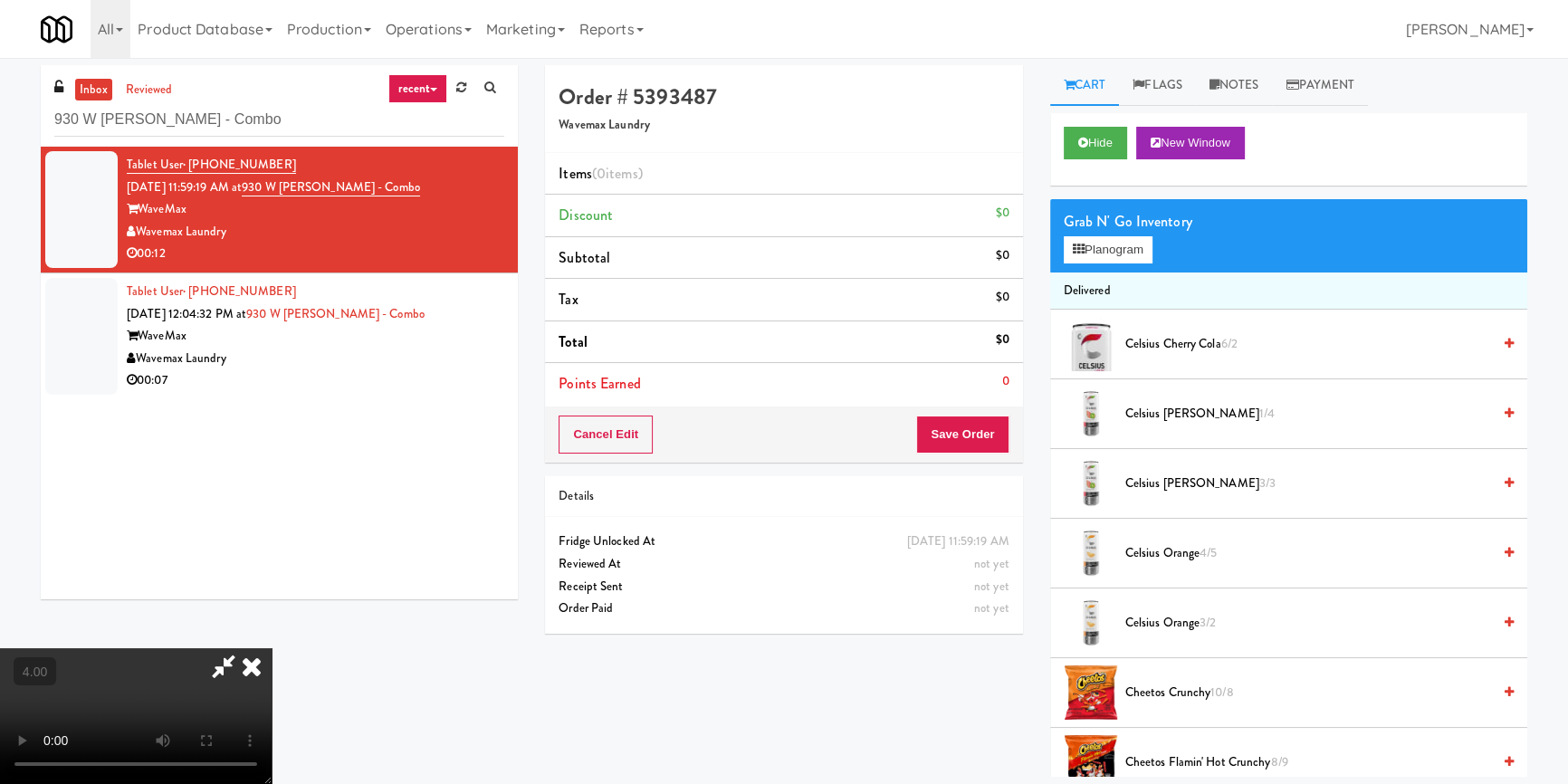
click at [271, 648] on video at bounding box center [136, 716] width 271 height 136
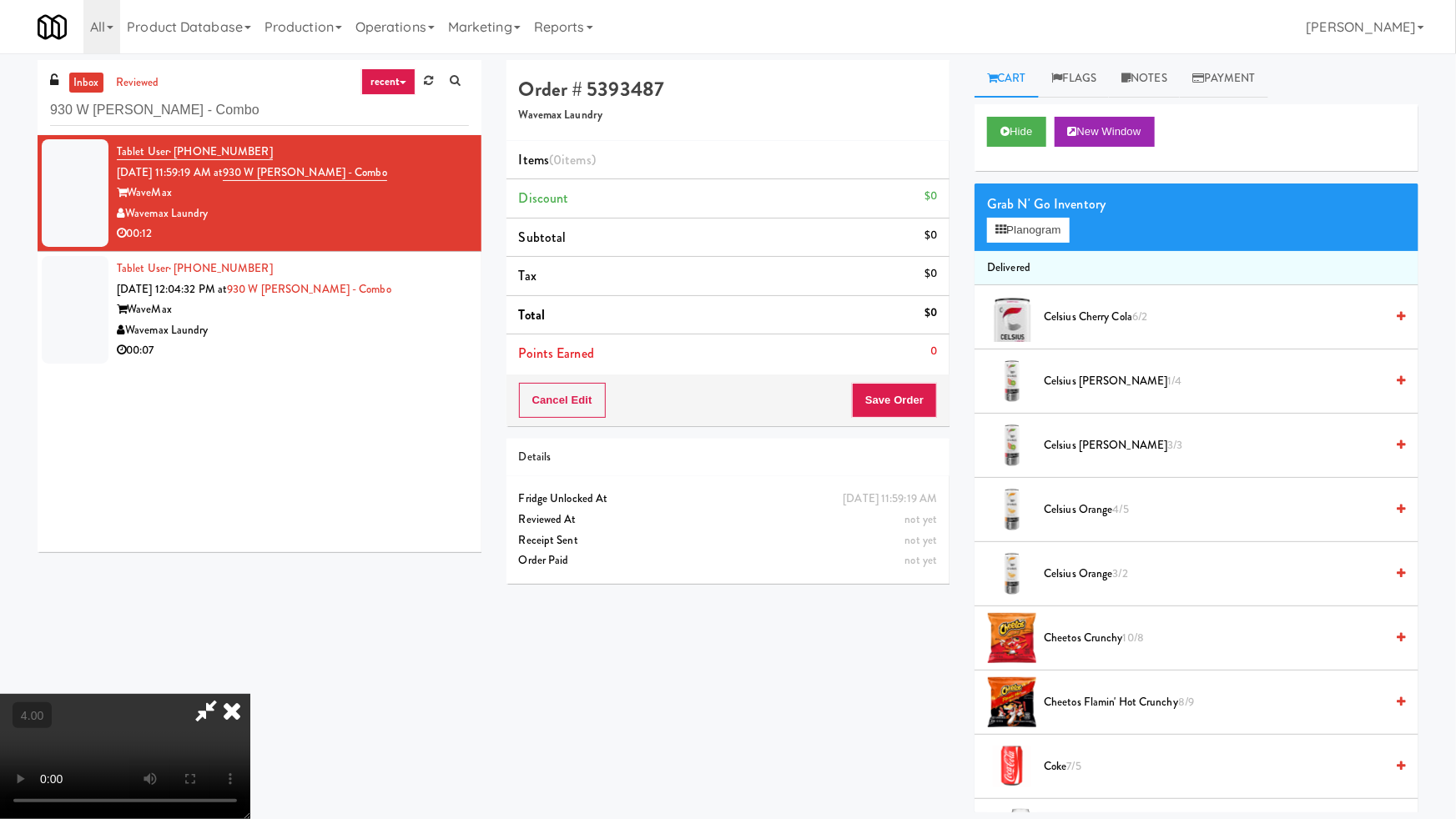
click at [250, 694] on video at bounding box center [125, 756] width 250 height 125
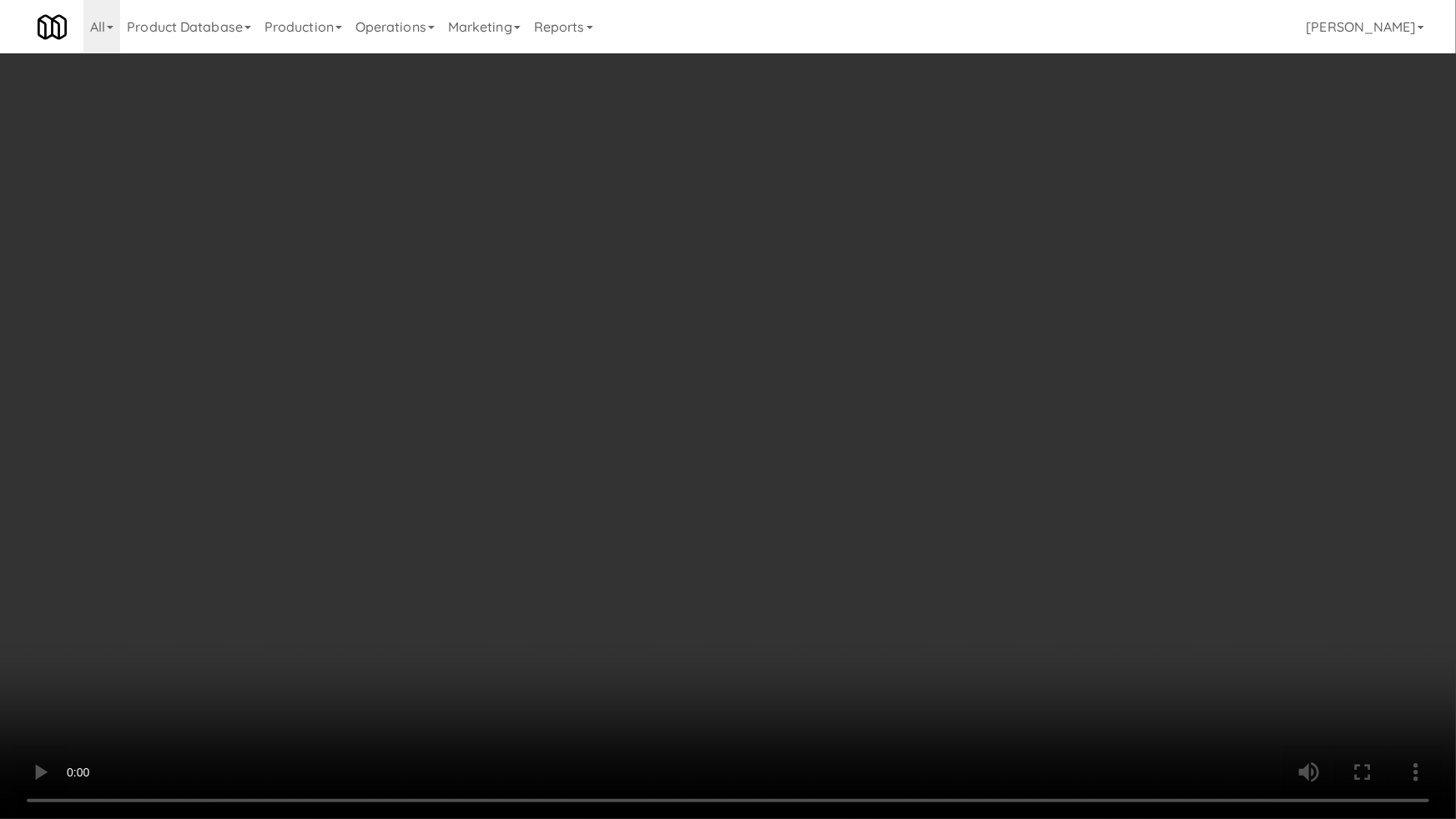
click at [657, 526] on video at bounding box center [728, 410] width 1456 height 819
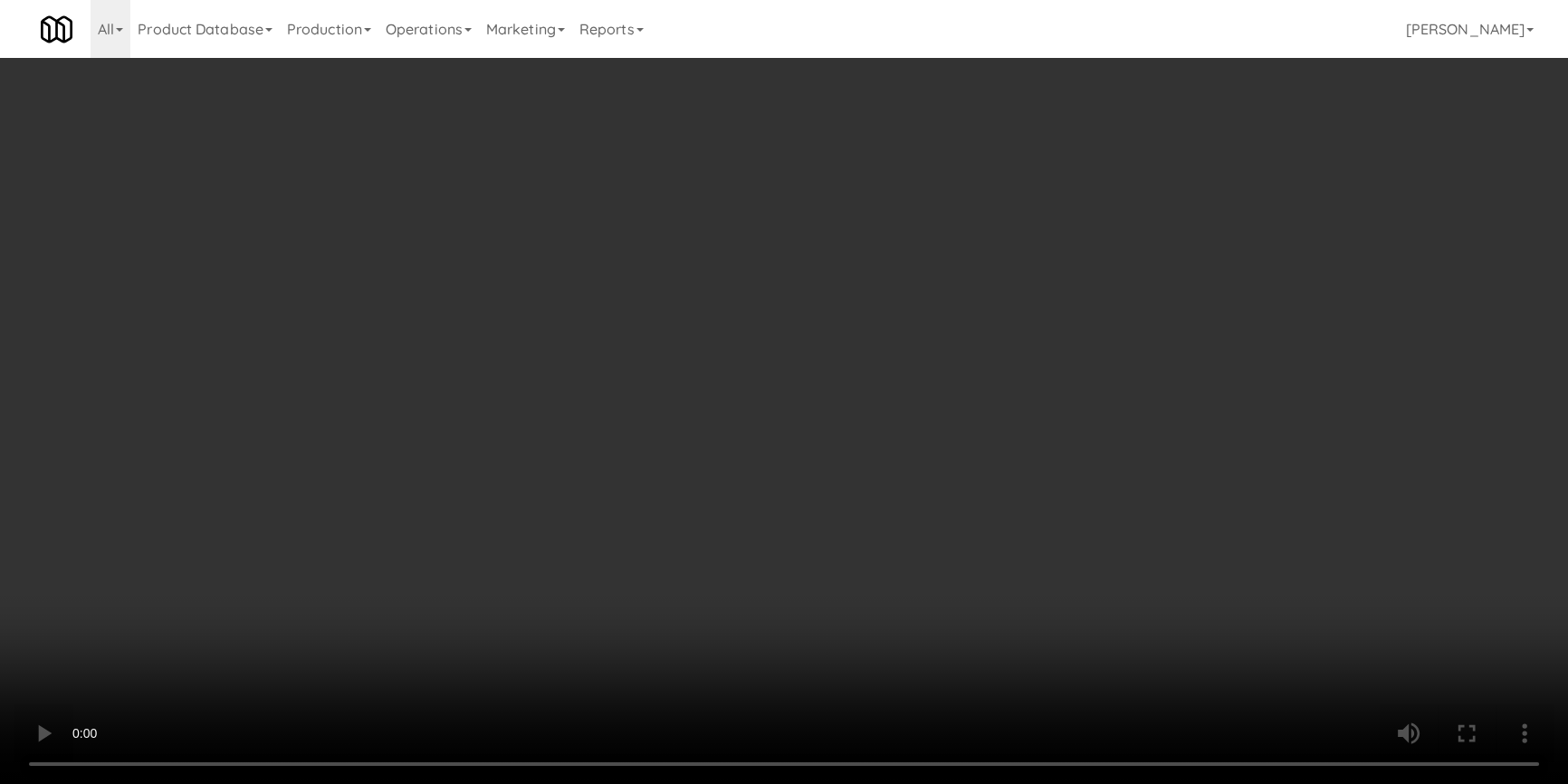
click at [1121, 250] on button "Planogram" at bounding box center [1108, 250] width 89 height 27
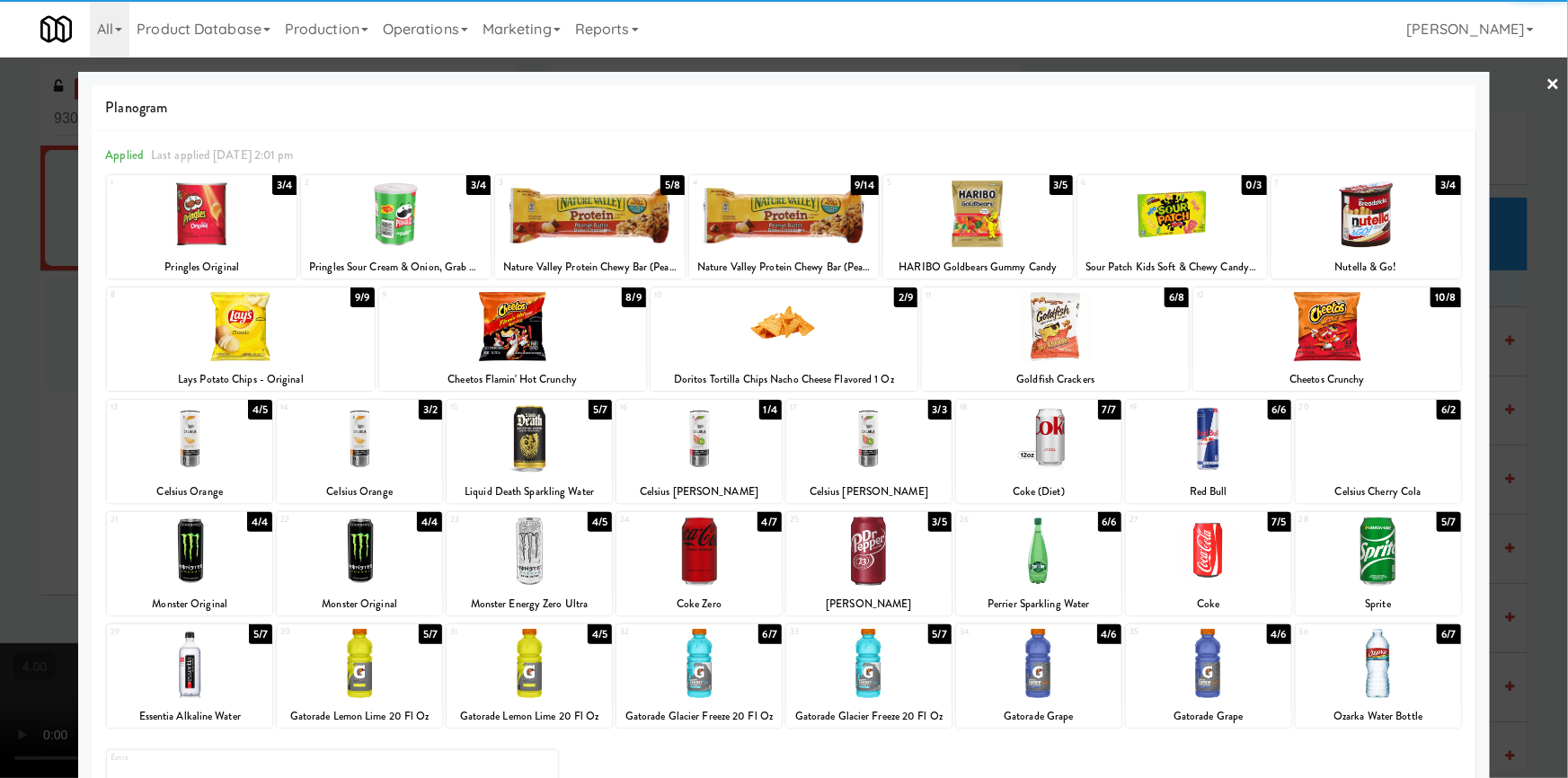
click at [1356, 358] on div at bounding box center [1326, 326] width 266 height 69
click at [1509, 296] on div at bounding box center [784, 389] width 1568 height 778
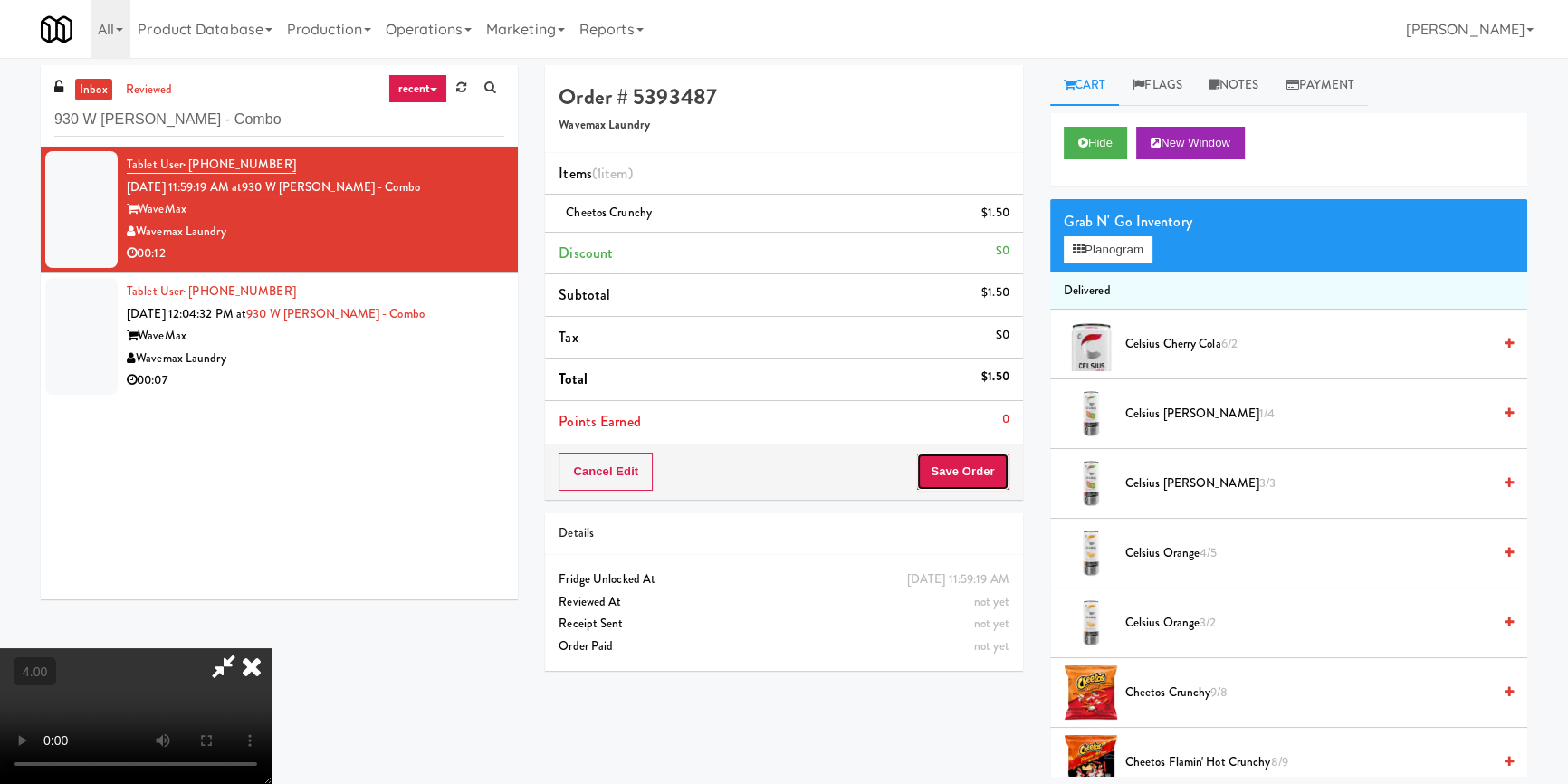
click at [989, 474] on button "Save Order" at bounding box center [962, 471] width 92 height 38
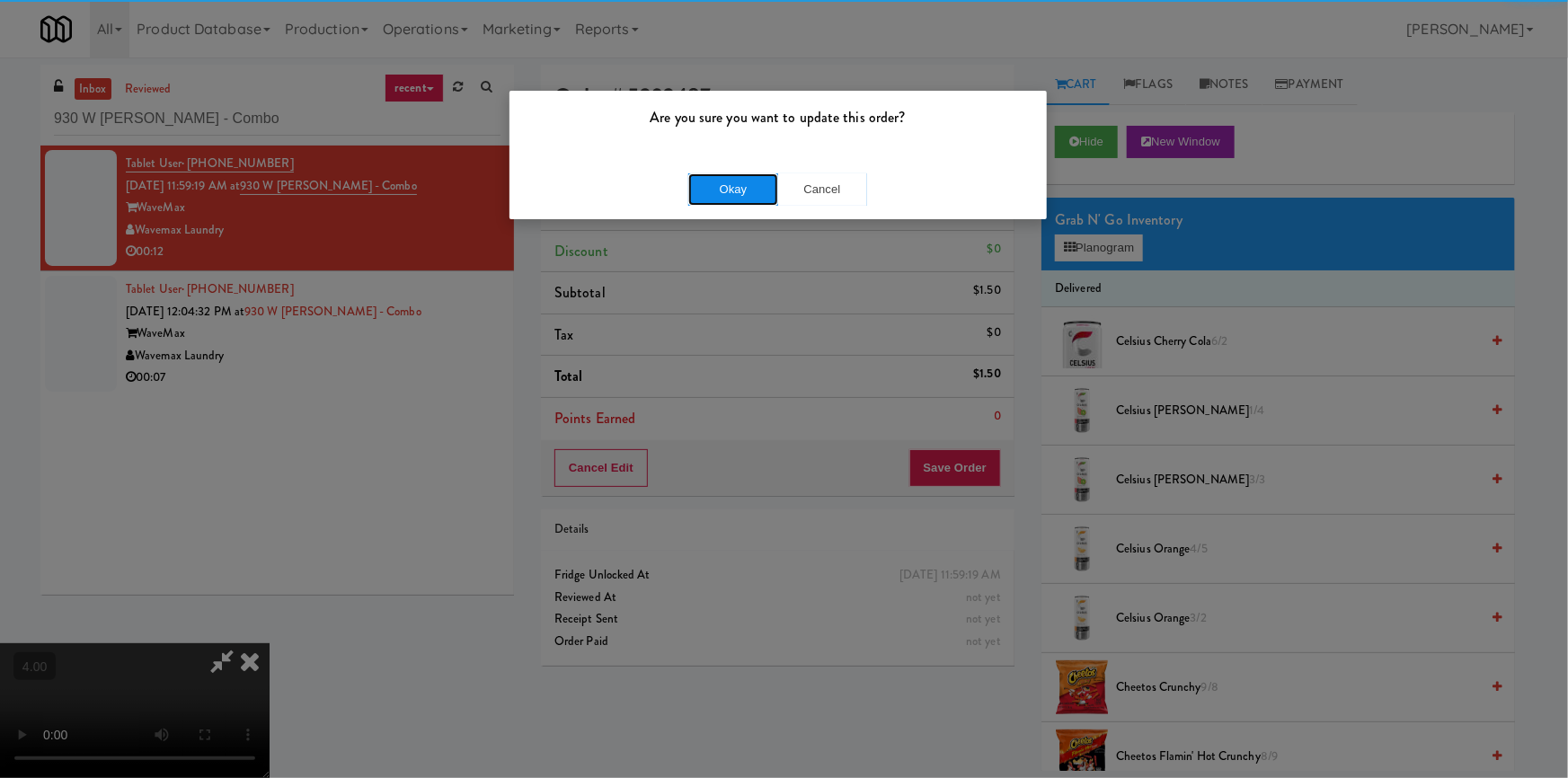
click at [752, 180] on button "Okay" at bounding box center [733, 190] width 90 height 32
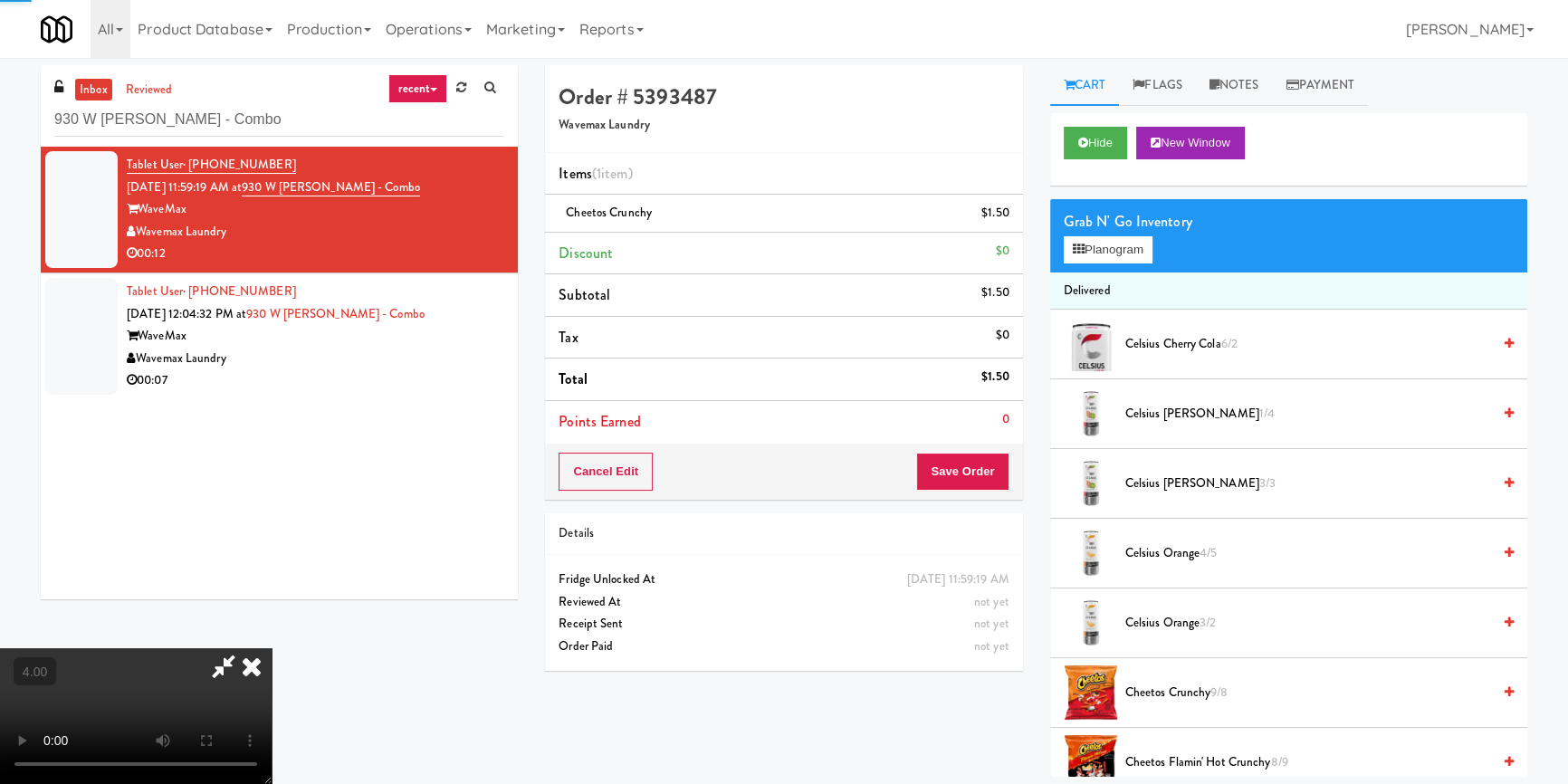
click at [271, 648] on icon at bounding box center [251, 667] width 39 height 37
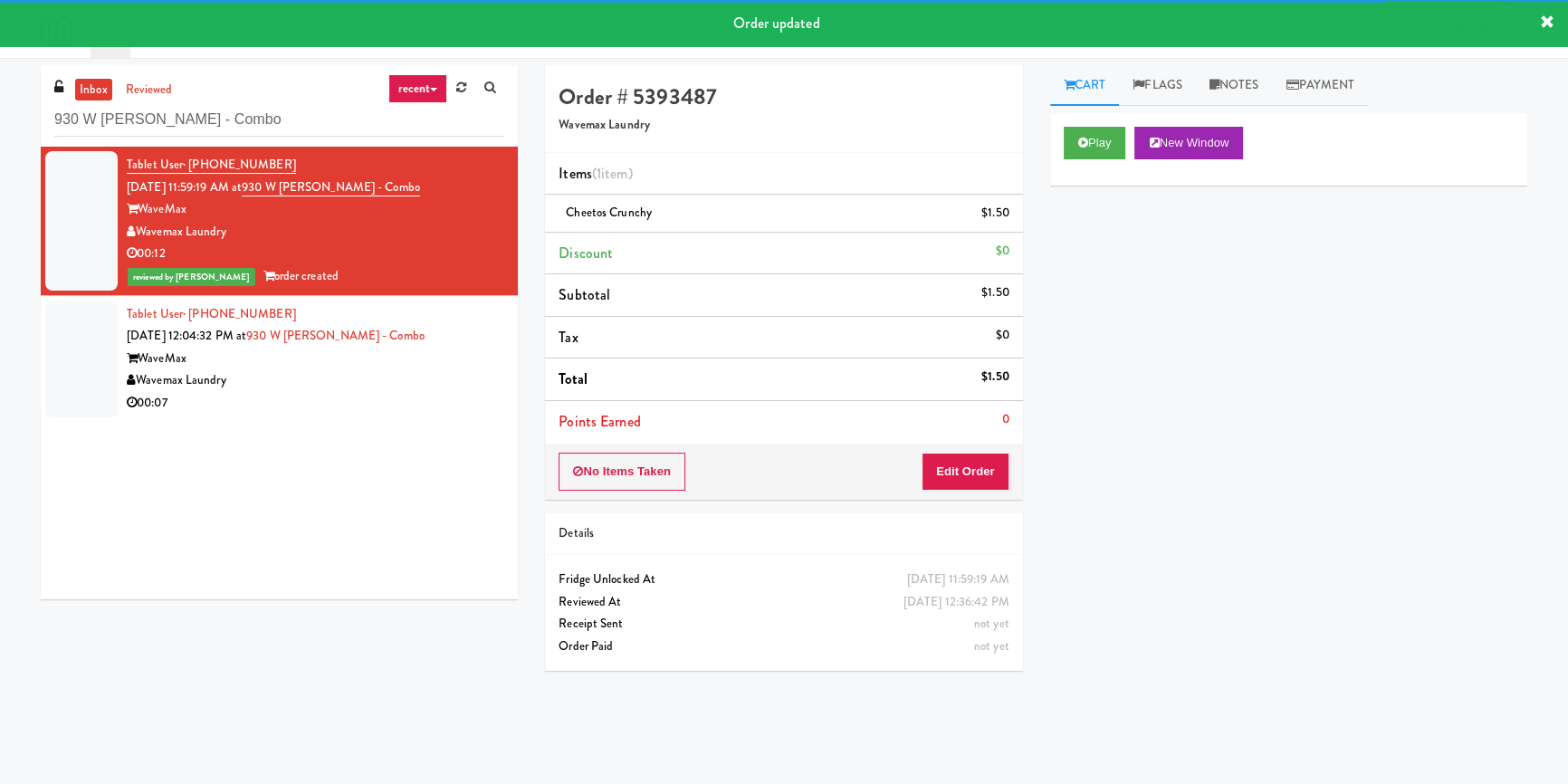
click at [435, 377] on div "Wavemax Laundry" at bounding box center [316, 381] width 377 height 23
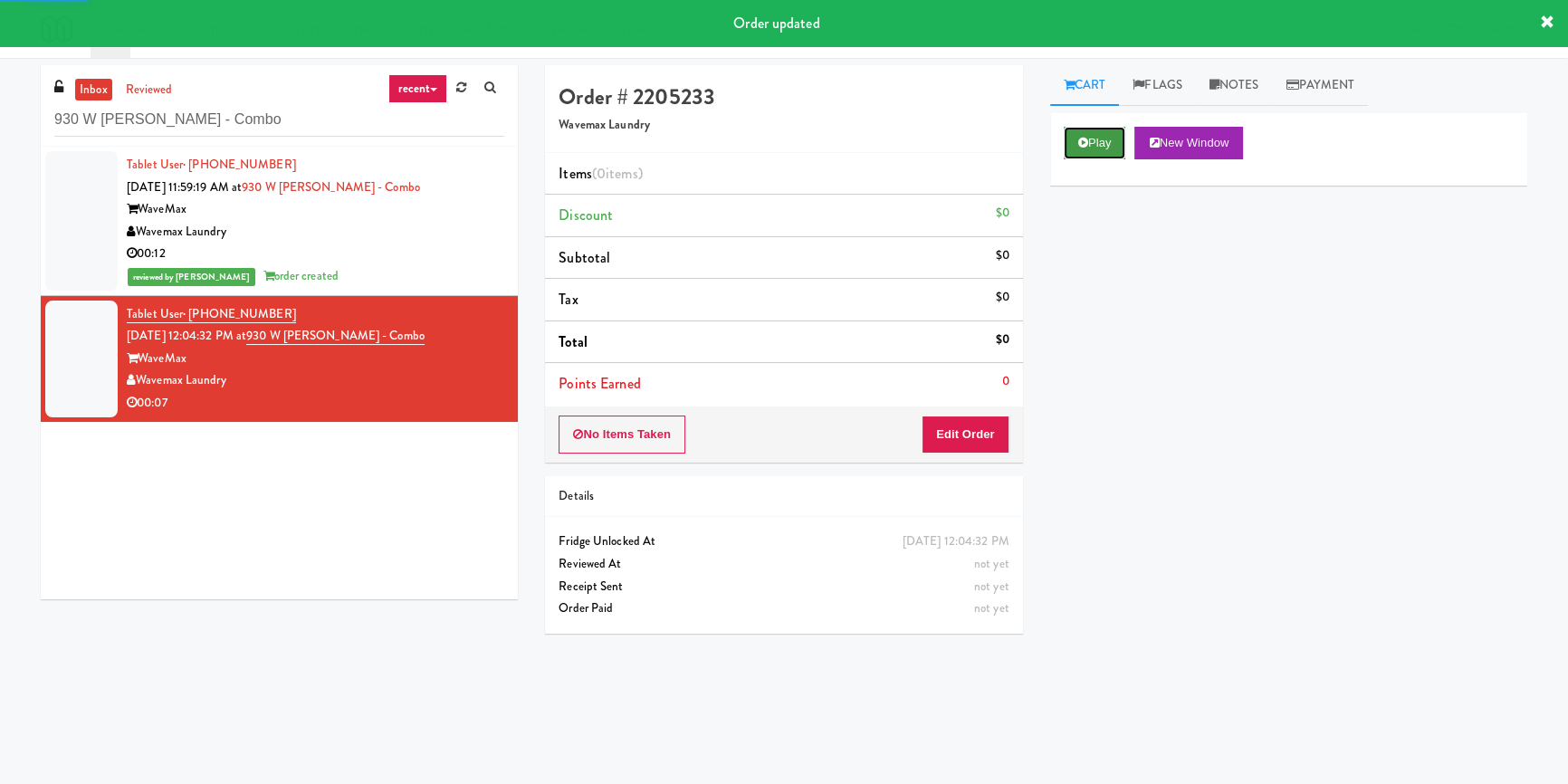
click at [1102, 127] on button "Play" at bounding box center [1095, 143] width 63 height 33
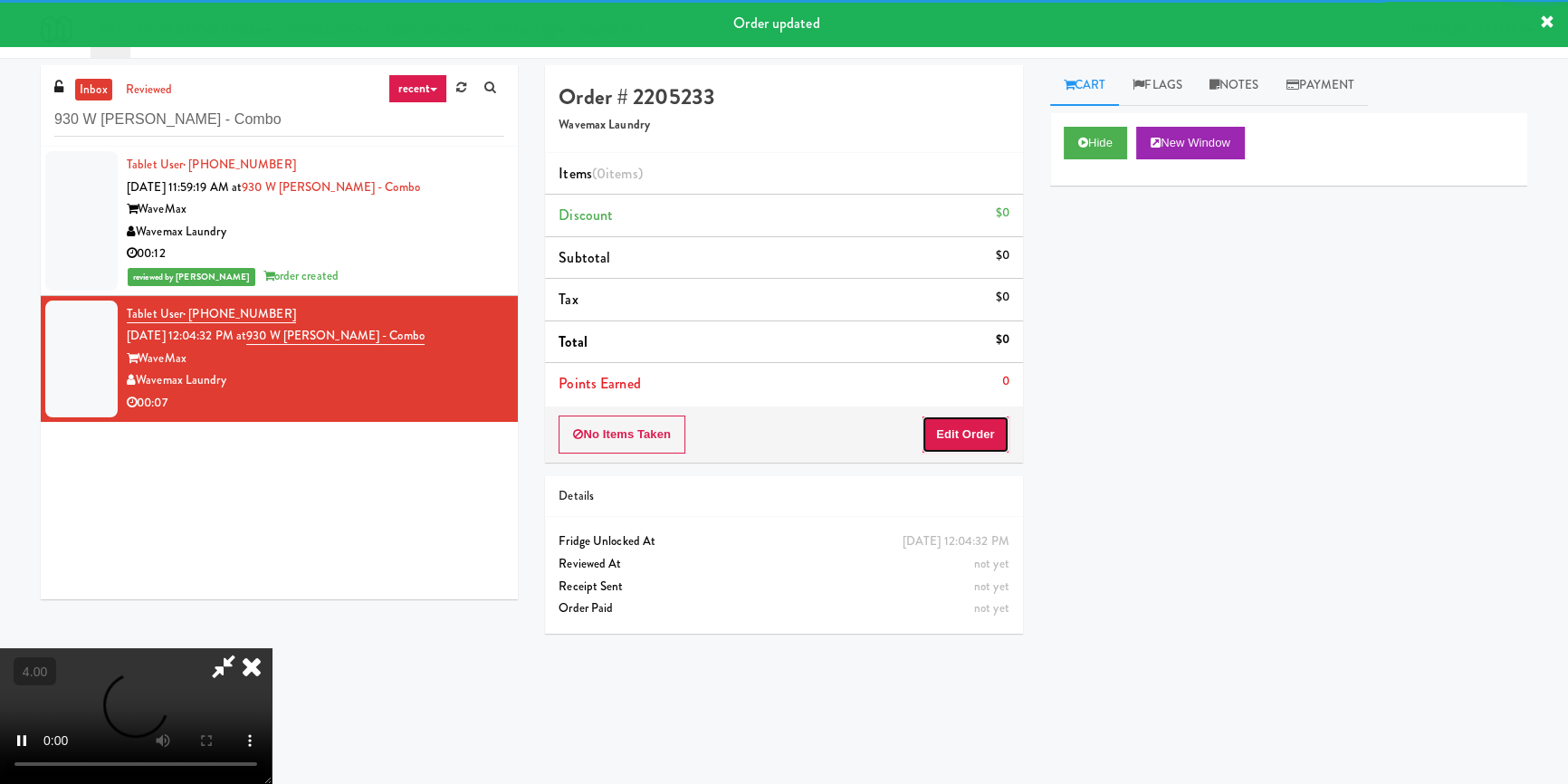
click at [982, 422] on button "Edit Order" at bounding box center [965, 435] width 88 height 38
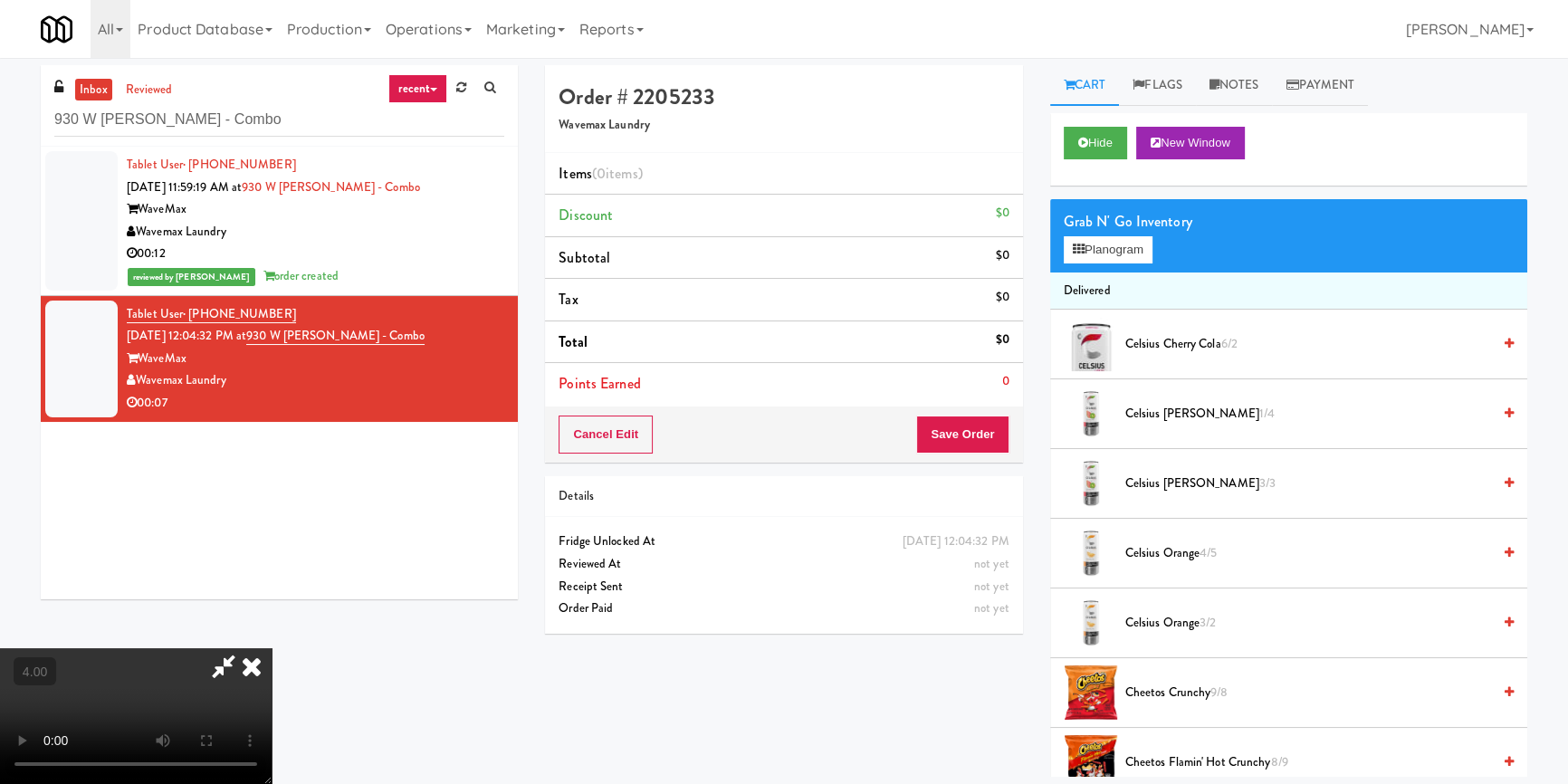
click at [268, 648] on video at bounding box center [136, 716] width 271 height 136
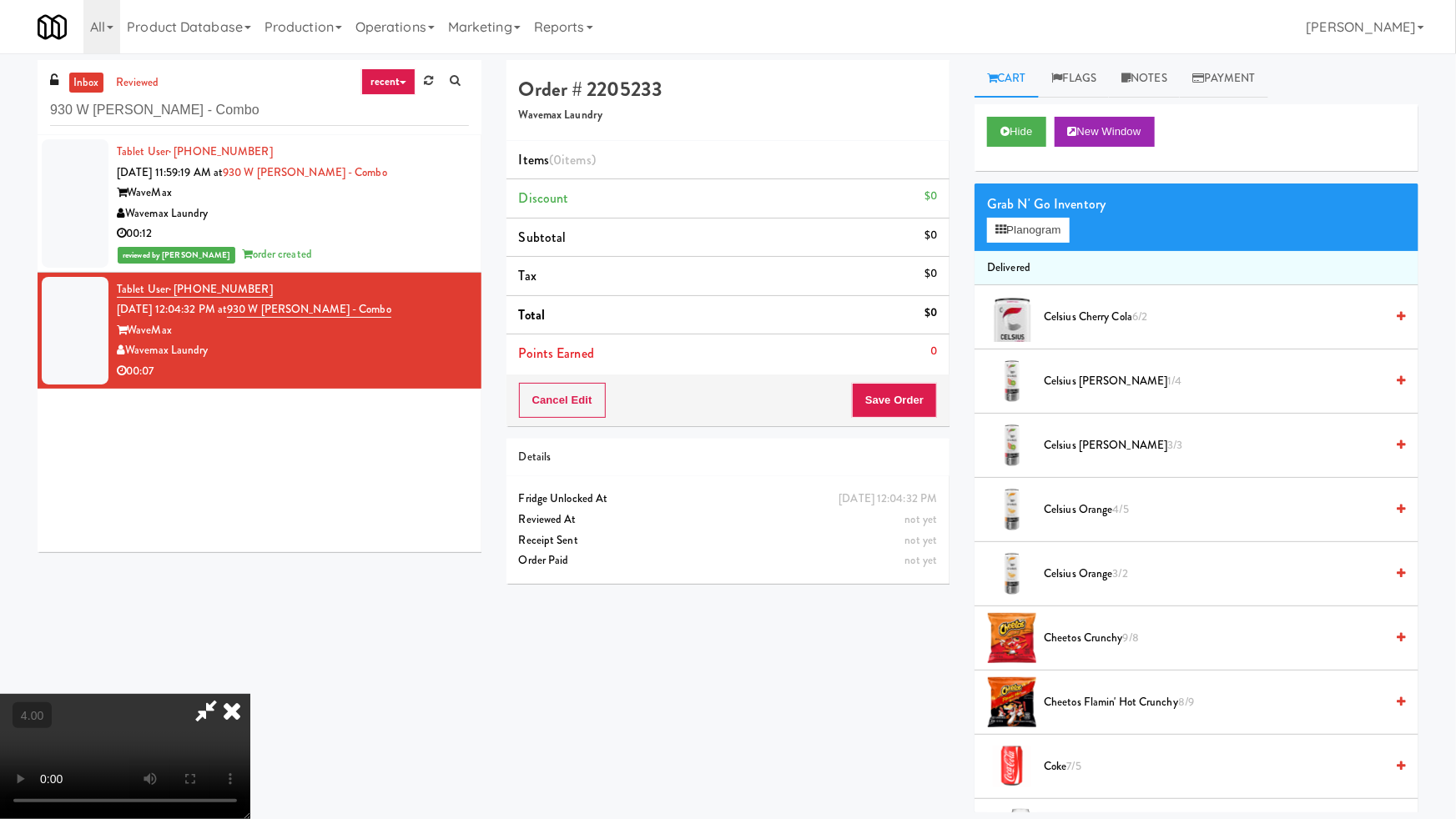
click at [250, 694] on video at bounding box center [125, 756] width 250 height 125
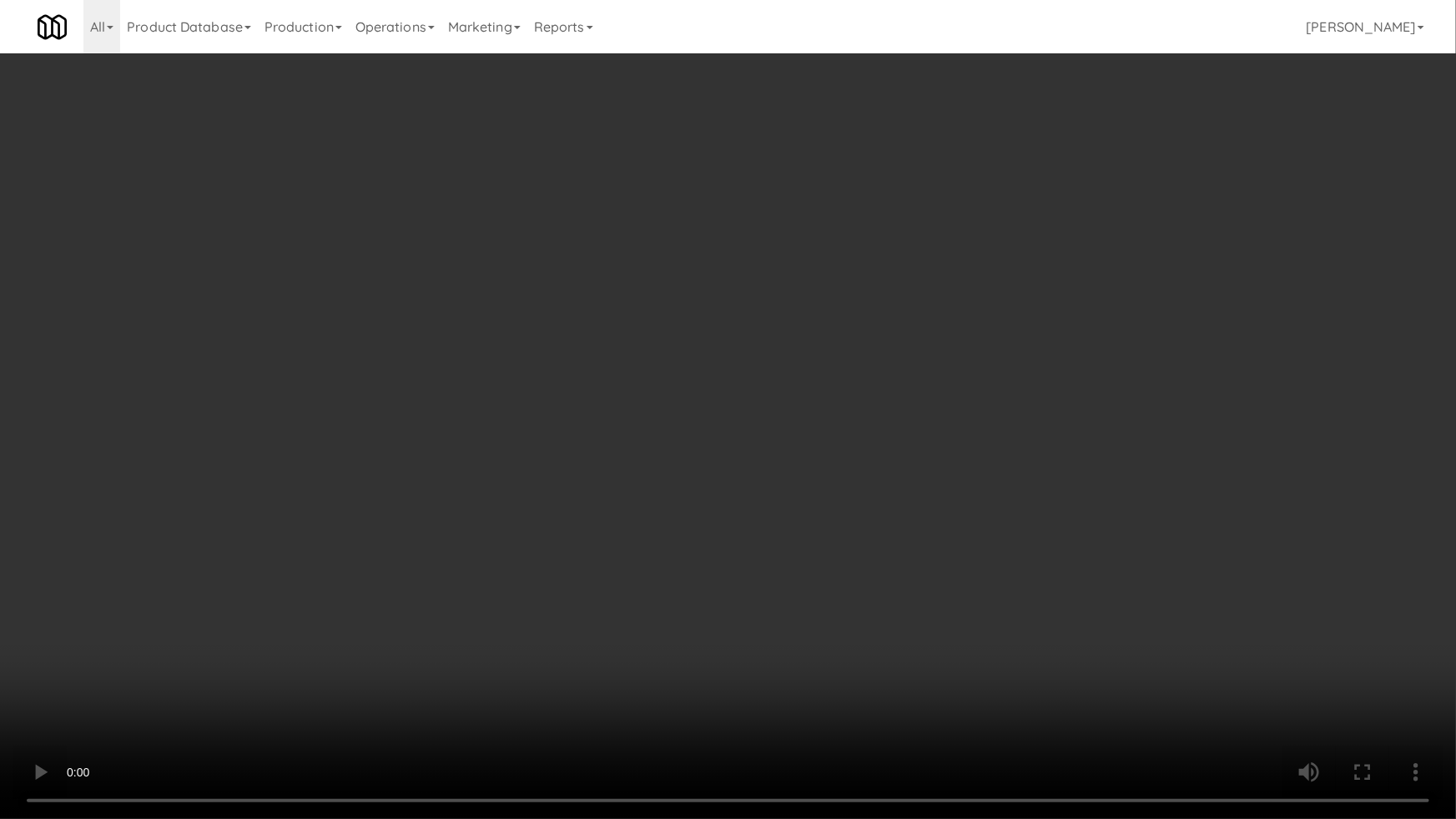
drag, startPoint x: 567, startPoint y: 587, endPoint x: 646, endPoint y: 501, distance: 116.8
click at [567, 587] on video at bounding box center [728, 410] width 1456 height 819
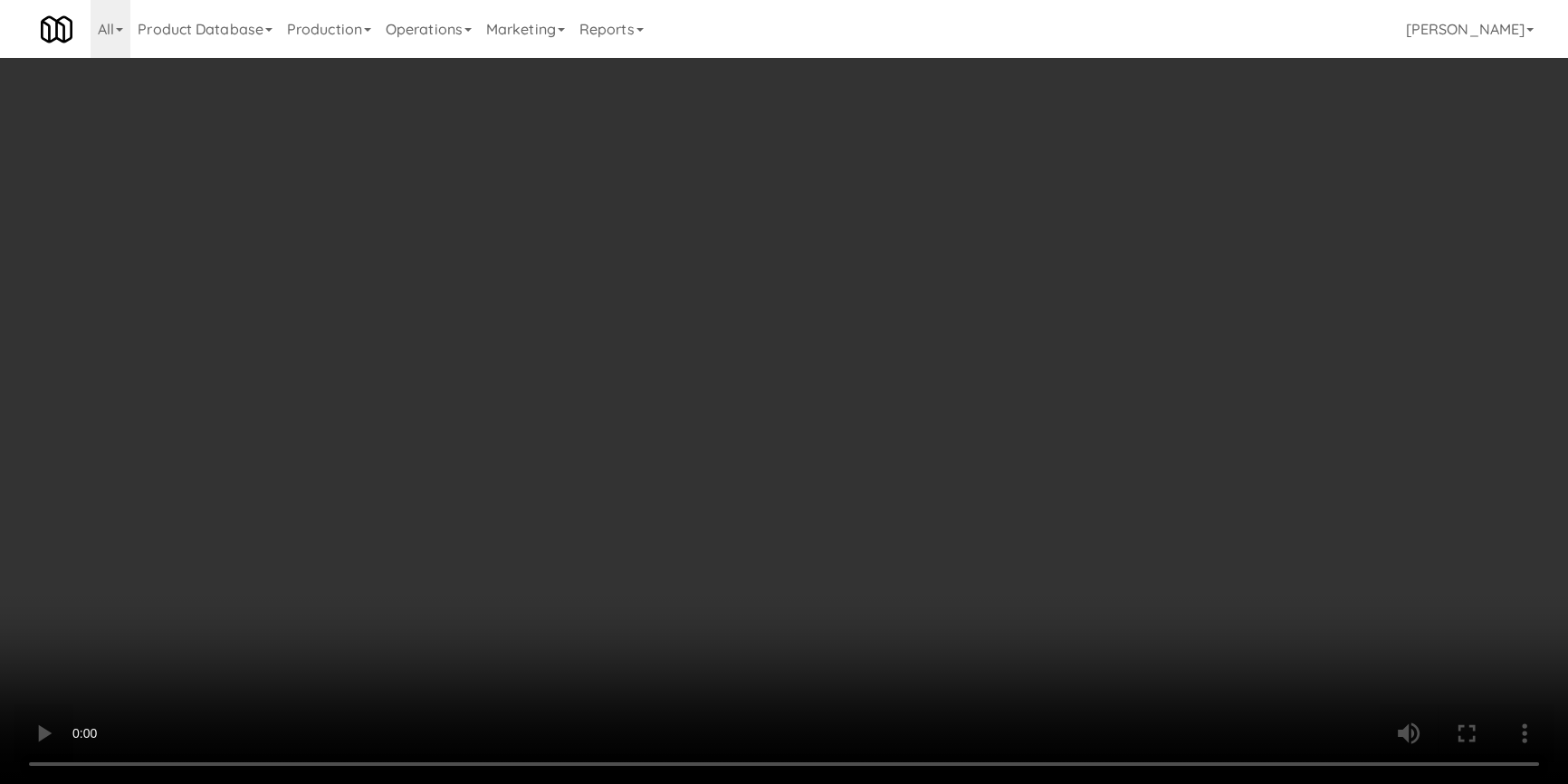
click at [1126, 245] on button "Planogram" at bounding box center [1108, 250] width 89 height 27
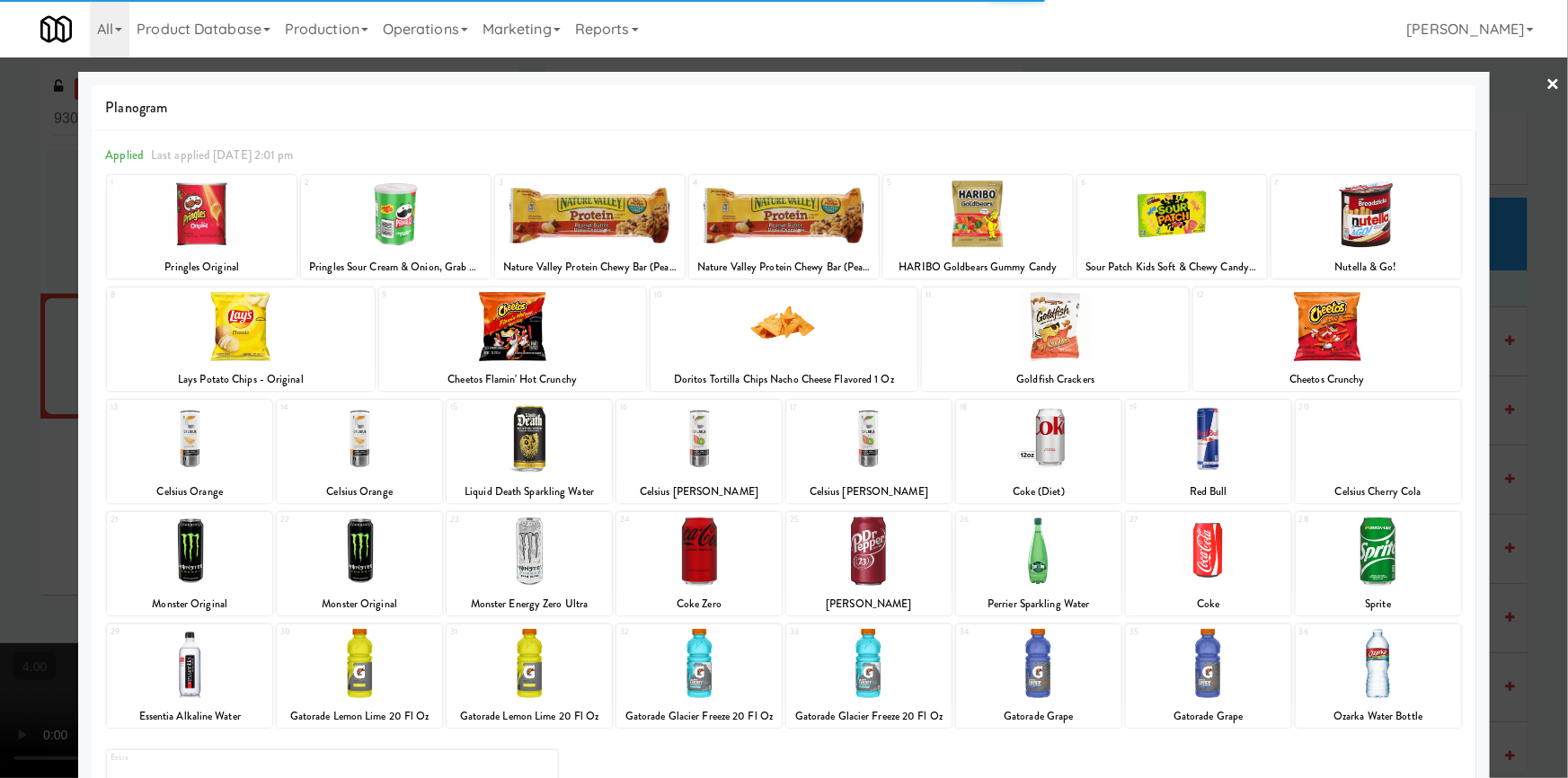
click at [384, 682] on div at bounding box center [359, 663] width 165 height 69
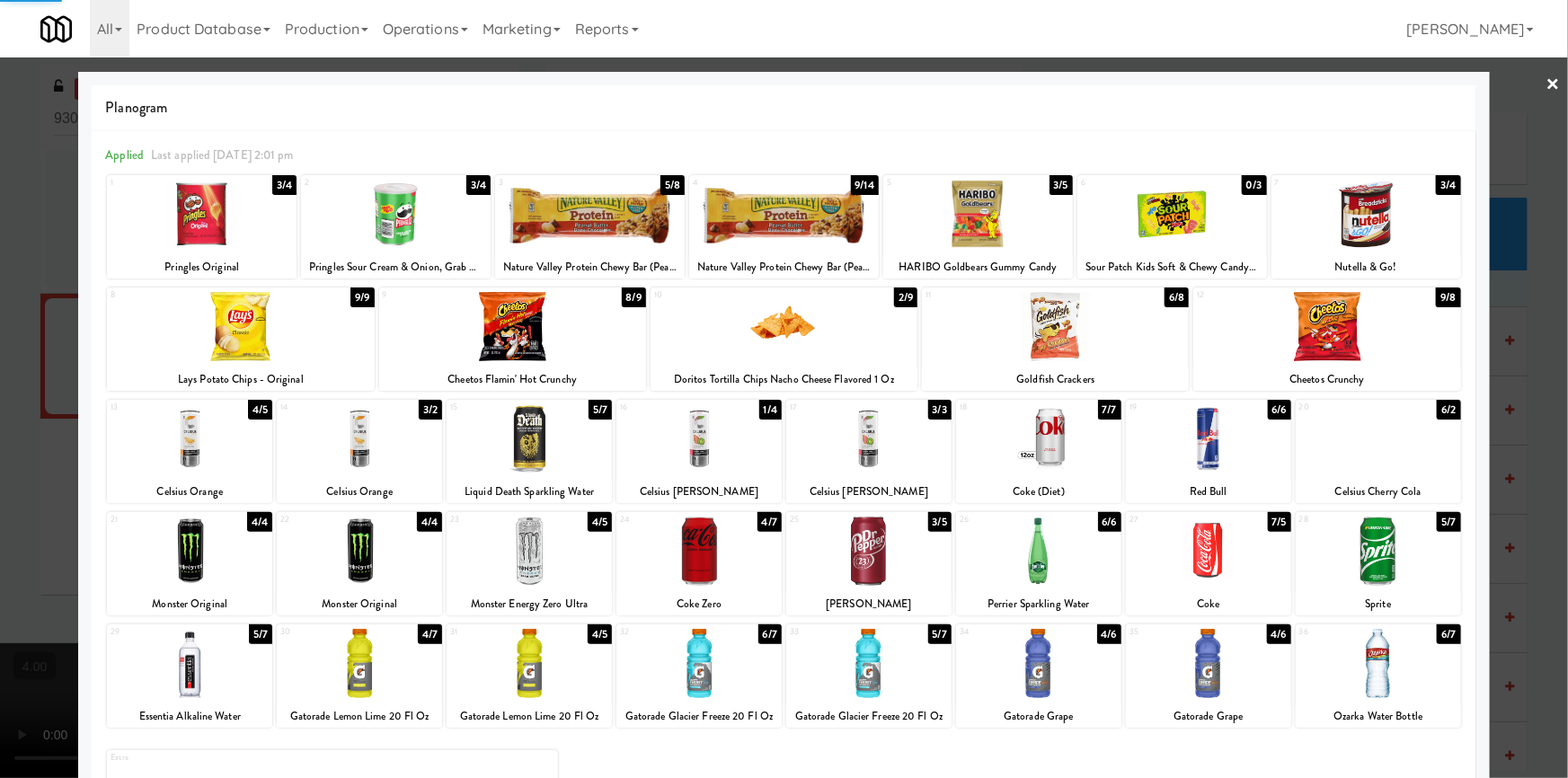
click at [0, 479] on div at bounding box center [784, 389] width 1568 height 778
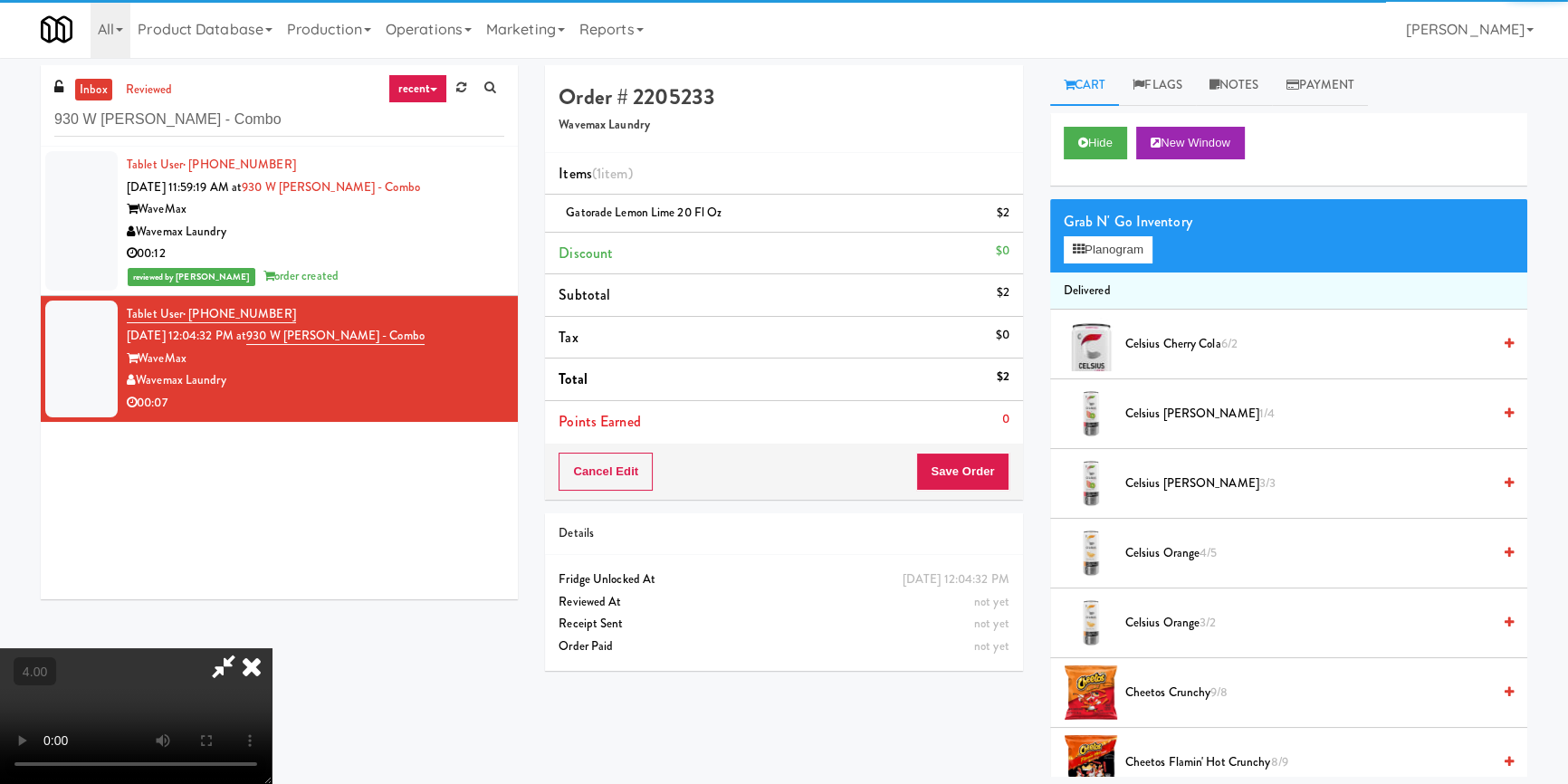
click at [203, 648] on video at bounding box center [136, 716] width 271 height 136
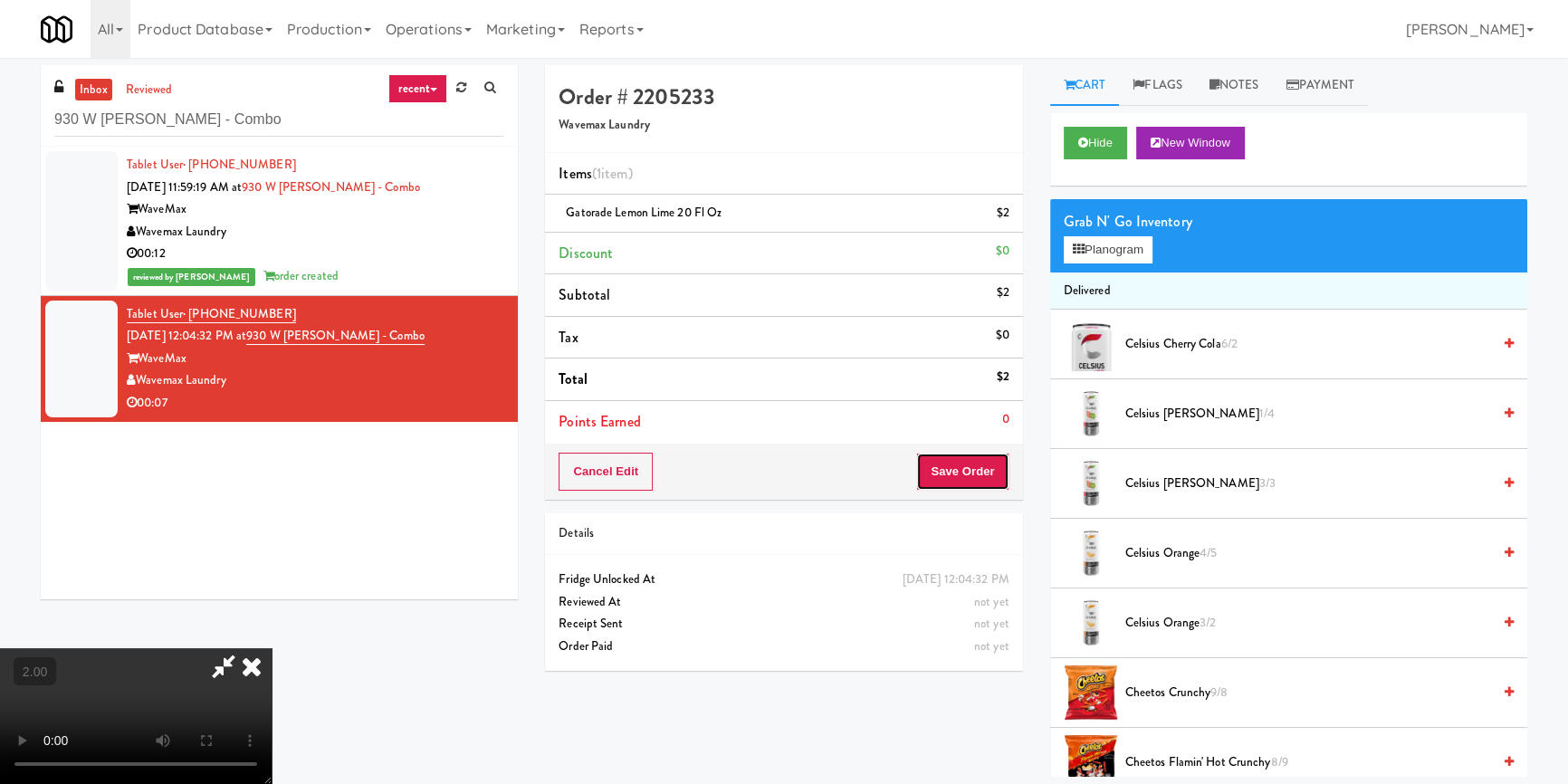
click at [957, 465] on button "Save Order" at bounding box center [962, 471] width 92 height 38
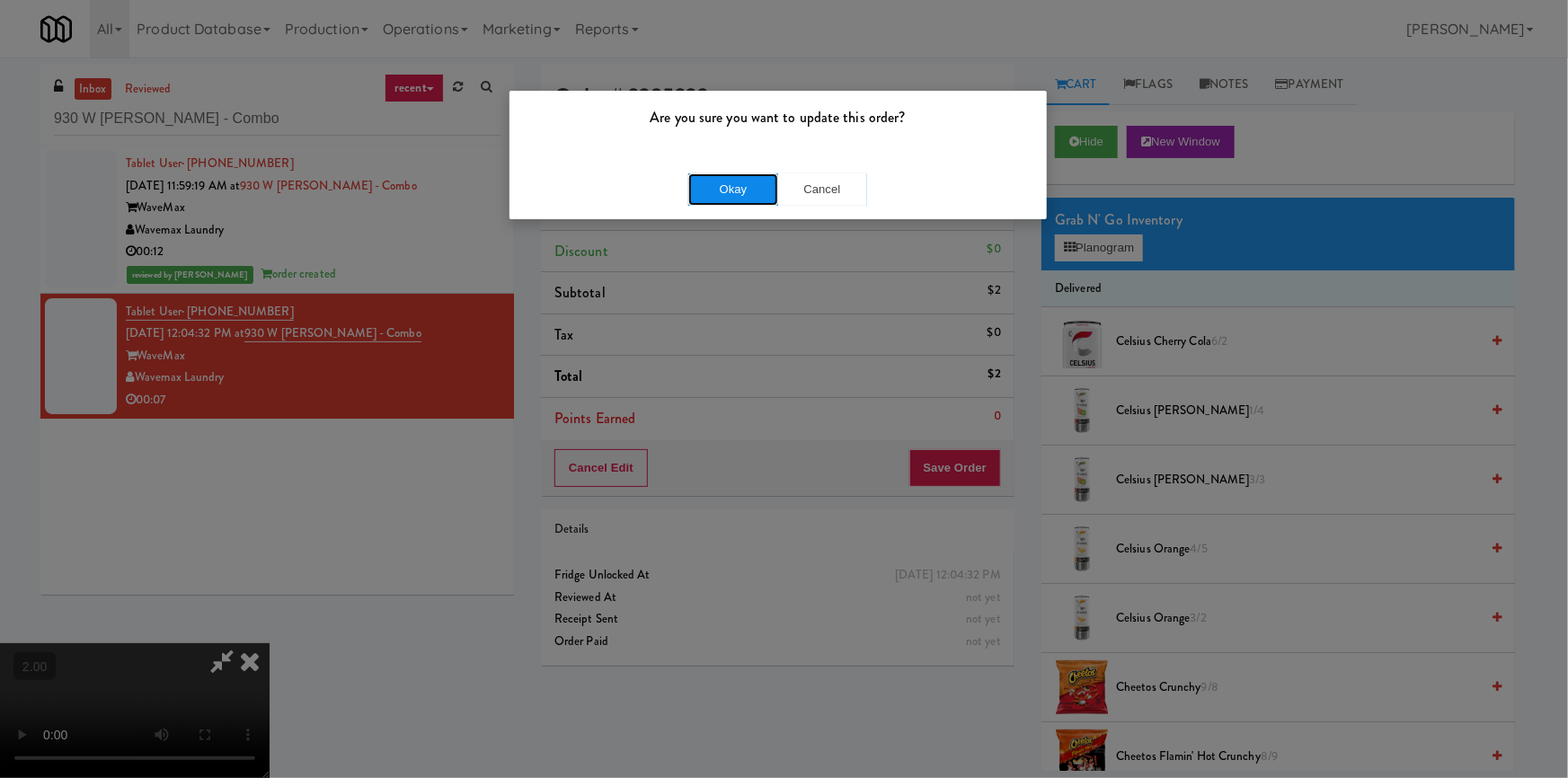
click at [713, 184] on button "Okay" at bounding box center [733, 190] width 90 height 32
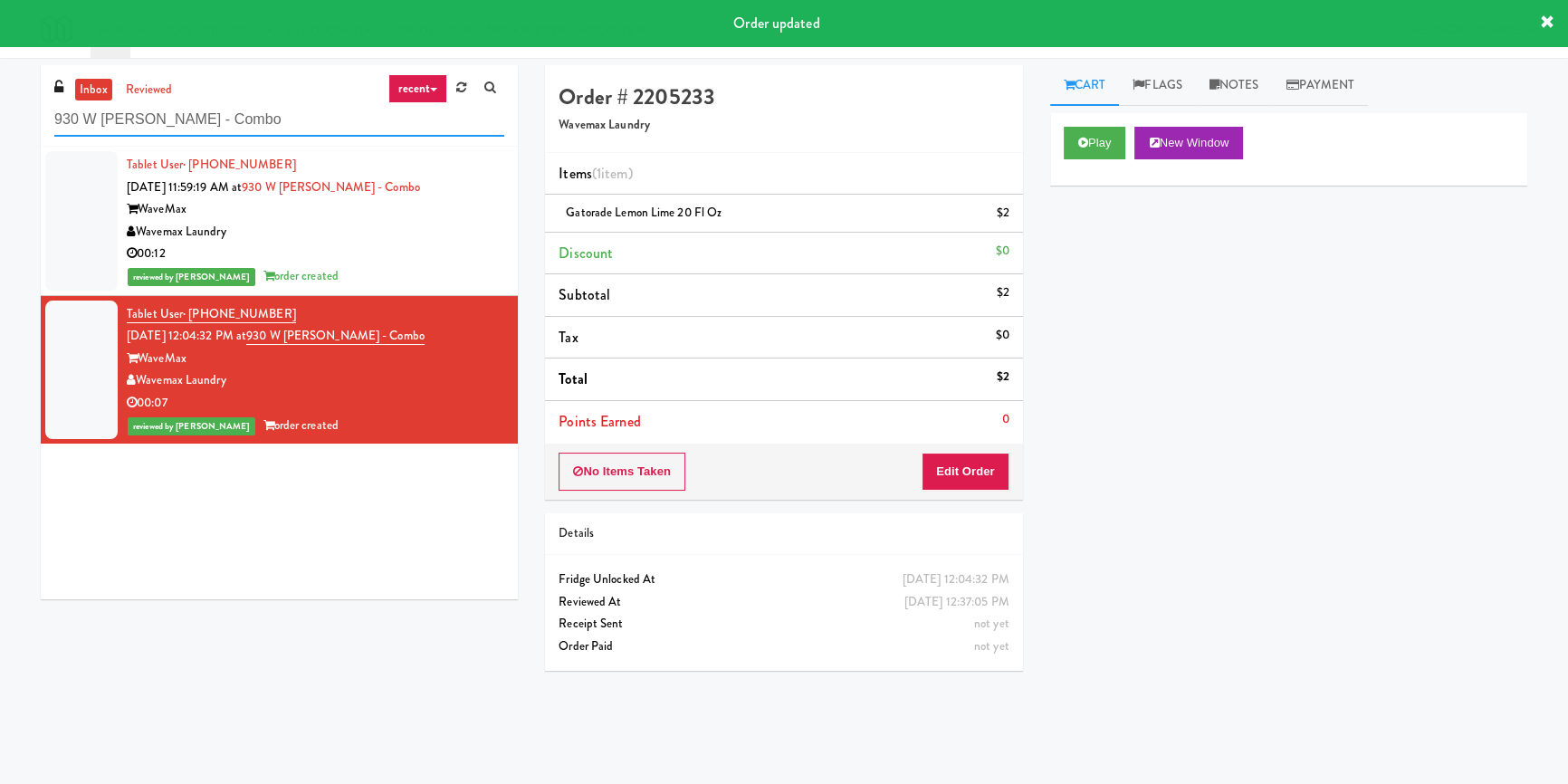
paste input "Stonebriar #1 Cooler"
drag, startPoint x: 225, startPoint y: 115, endPoint x: 0, endPoint y: 66, distance: 230.3
click at [0, 66] on div "inbox reviewed recent all unclear take inventory issue suspicious failed recent…" at bounding box center [784, 421] width 1568 height 712
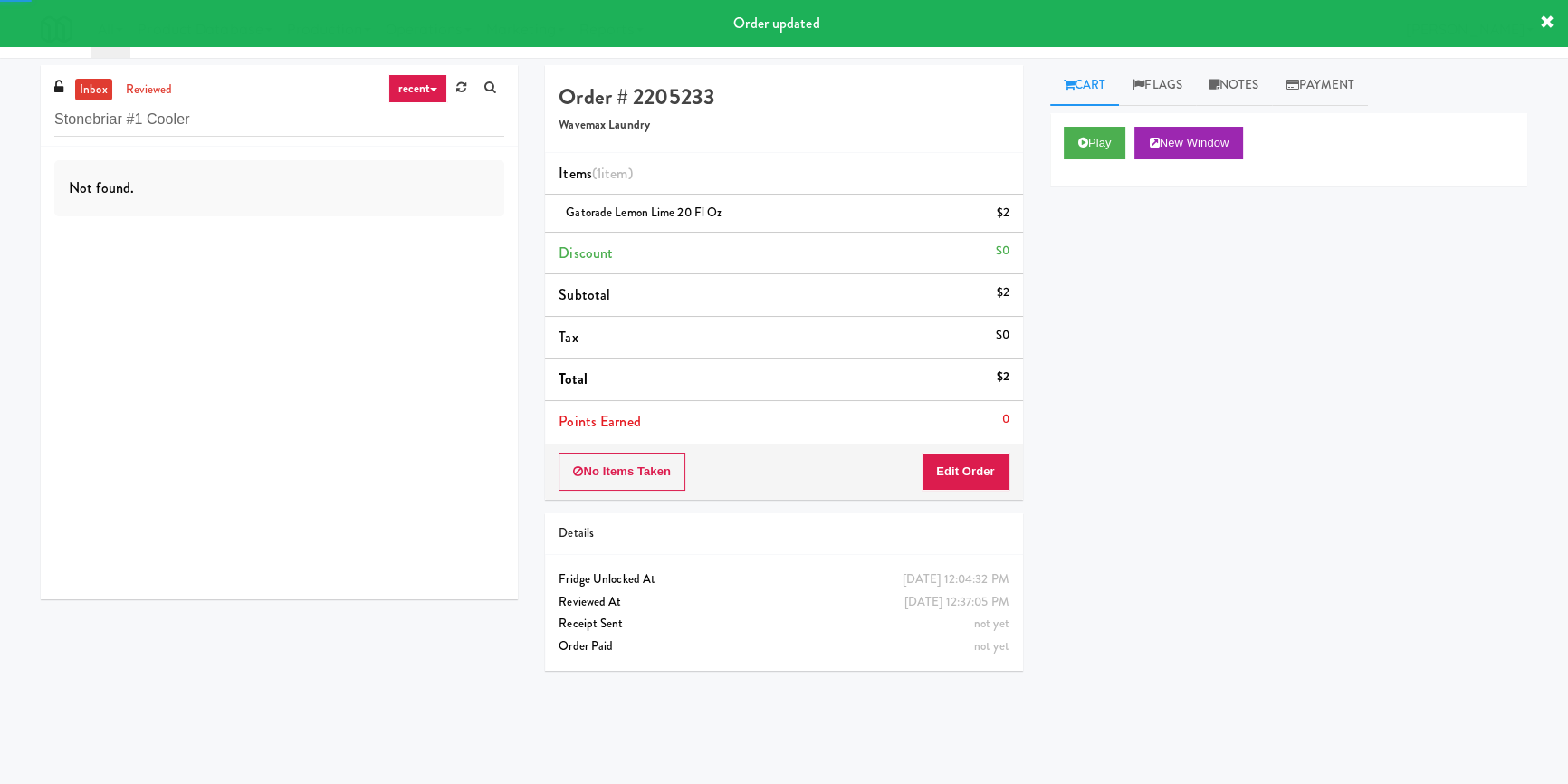
click at [450, 217] on div "Not found." at bounding box center [279, 372] width 477 height 452
click at [361, 262] on div "Not found." at bounding box center [279, 372] width 477 height 452
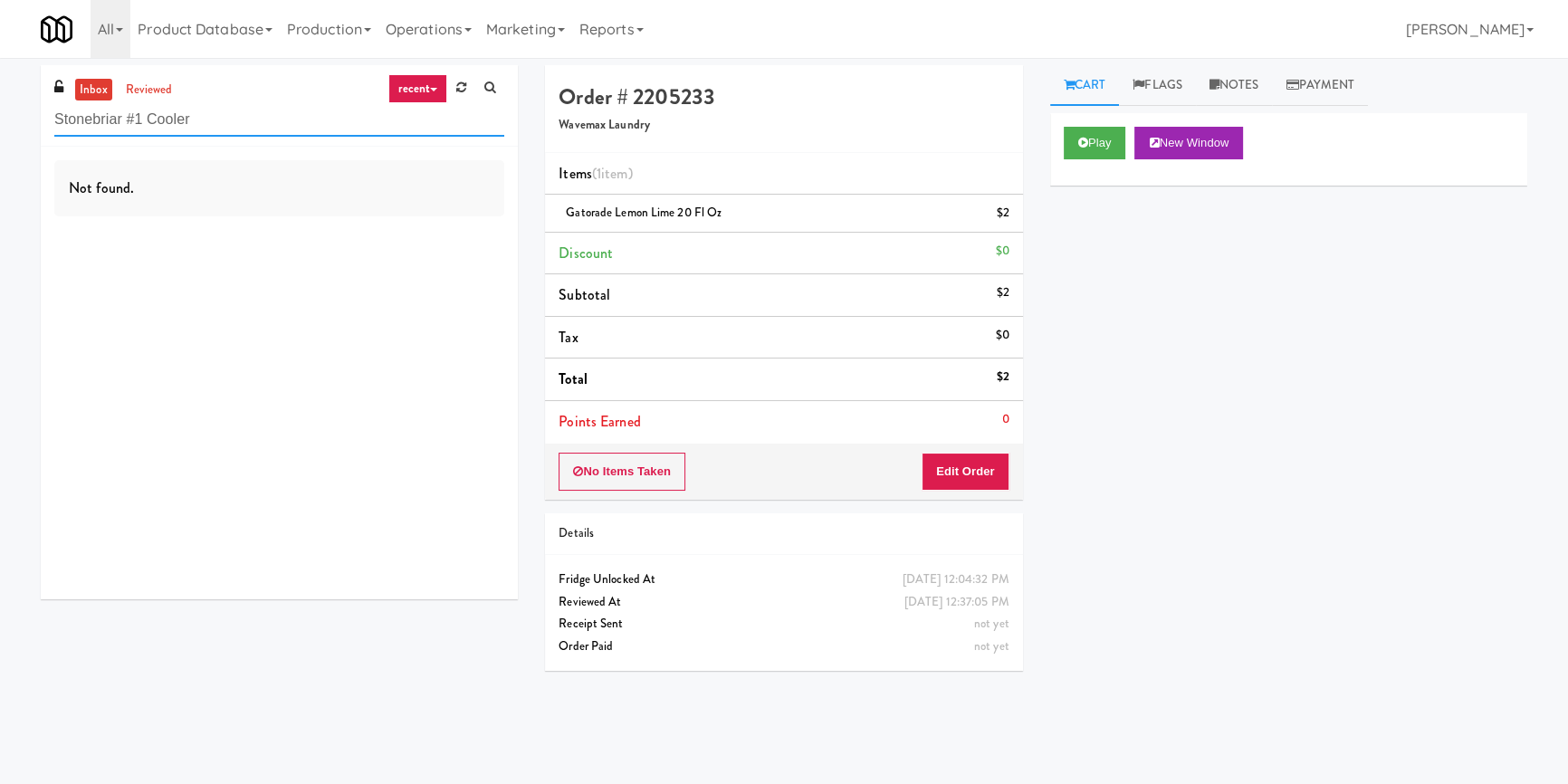
drag, startPoint x: 284, startPoint y: 112, endPoint x: 164, endPoint y: 112, distance: 120.0
click at [173, 115] on input "Stonebriar #1 Cooler" at bounding box center [279, 119] width 450 height 34
click at [132, 69] on div "inbox reviewed recent all unclear take inventory issue suspicious failed recent…" at bounding box center [279, 106] width 477 height 82
drag, startPoint x: 138, startPoint y: 75, endPoint x: 142, endPoint y: 90, distance: 15.5
click at [139, 76] on div "inbox reviewed recent all unclear take inventory issue suspicious failed recent…" at bounding box center [279, 106] width 477 height 82
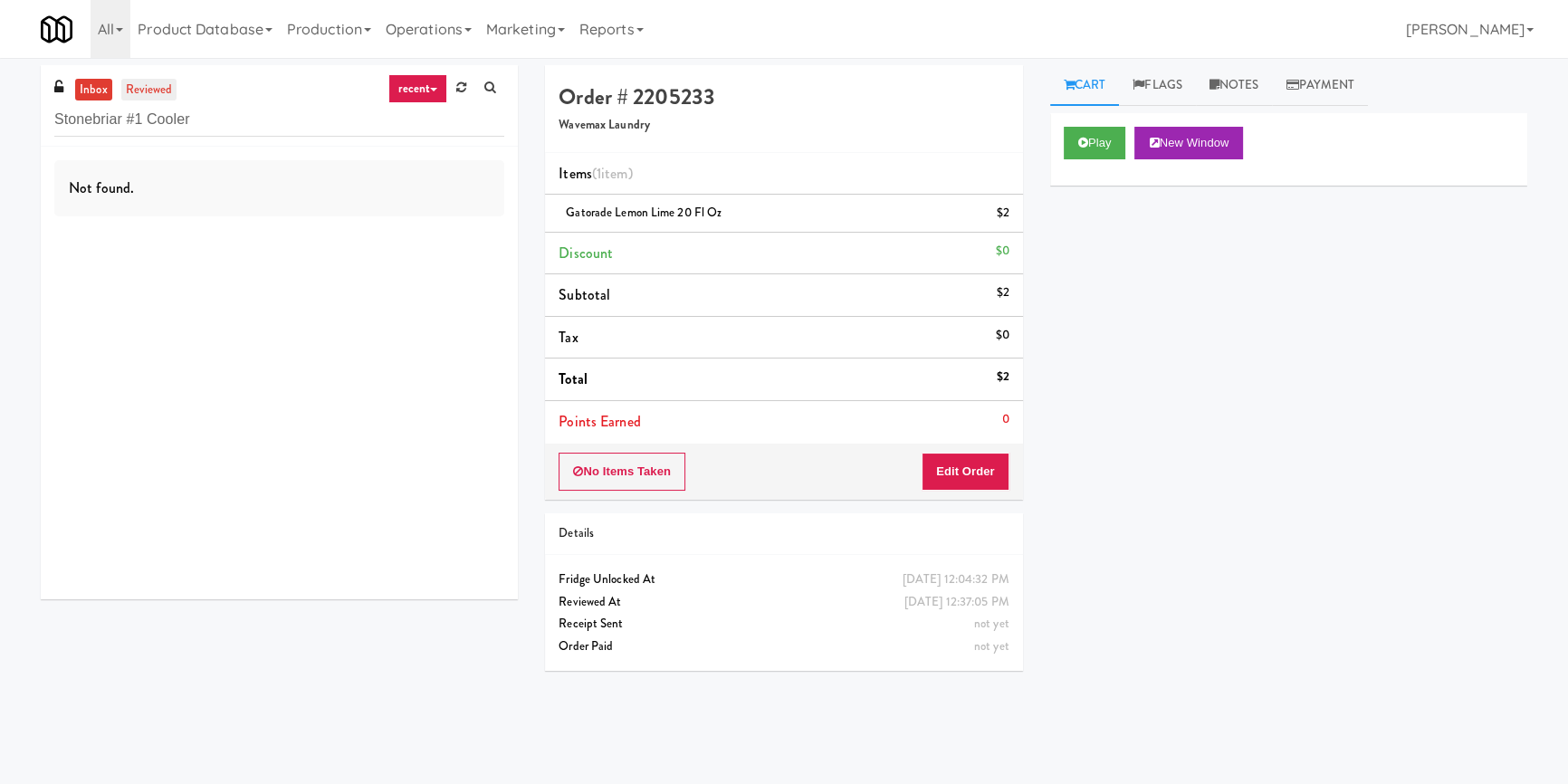
click at [142, 90] on link "reviewed" at bounding box center [149, 90] width 56 height 23
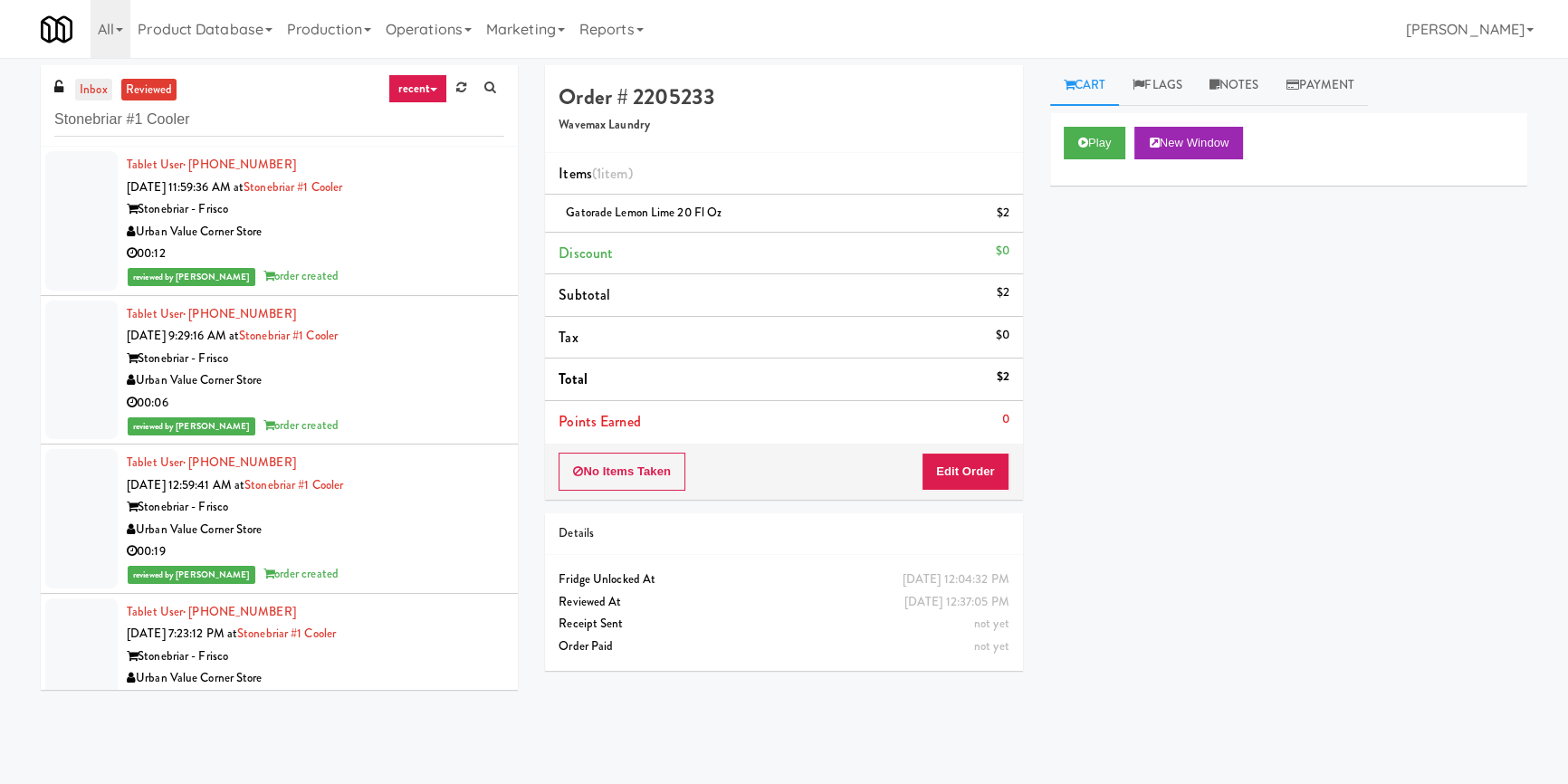
click at [90, 83] on link "inbox" at bounding box center [93, 90] width 38 height 23
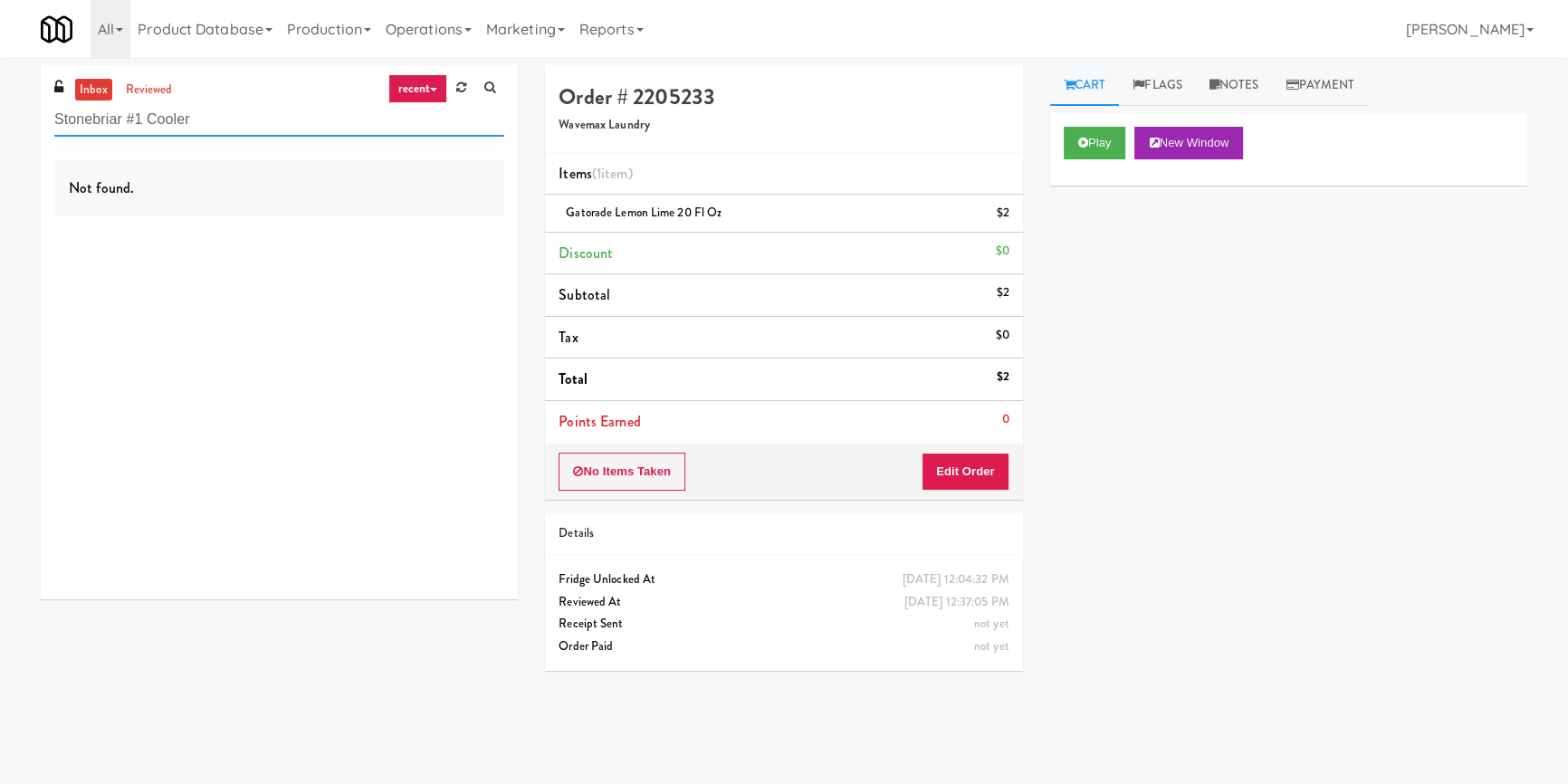
drag, startPoint x: 225, startPoint y: 115, endPoint x: 163, endPoint y: 128, distance: 63.3
click at [163, 128] on input "Stonebriar #1 Cooler" at bounding box center [279, 119] width 450 height 34
drag, startPoint x: 184, startPoint y: 126, endPoint x: 107, endPoint y: 130, distance: 77.1
click at [107, 130] on input "Stonebriar #1 Co" at bounding box center [279, 119] width 450 height 34
click at [151, 96] on link "reviewed" at bounding box center [149, 90] width 56 height 23
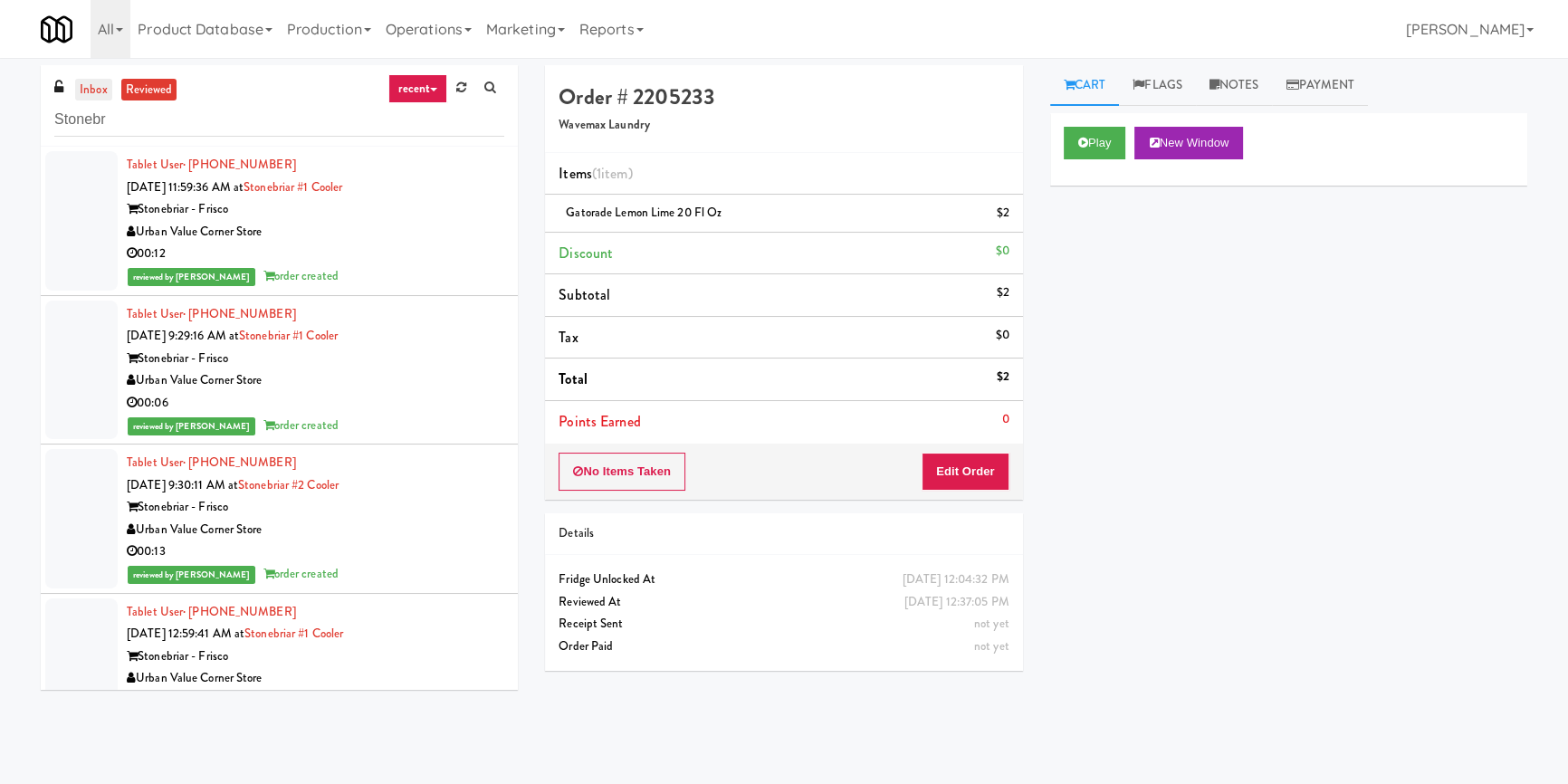
click at [99, 98] on link "inbox" at bounding box center [93, 90] width 38 height 23
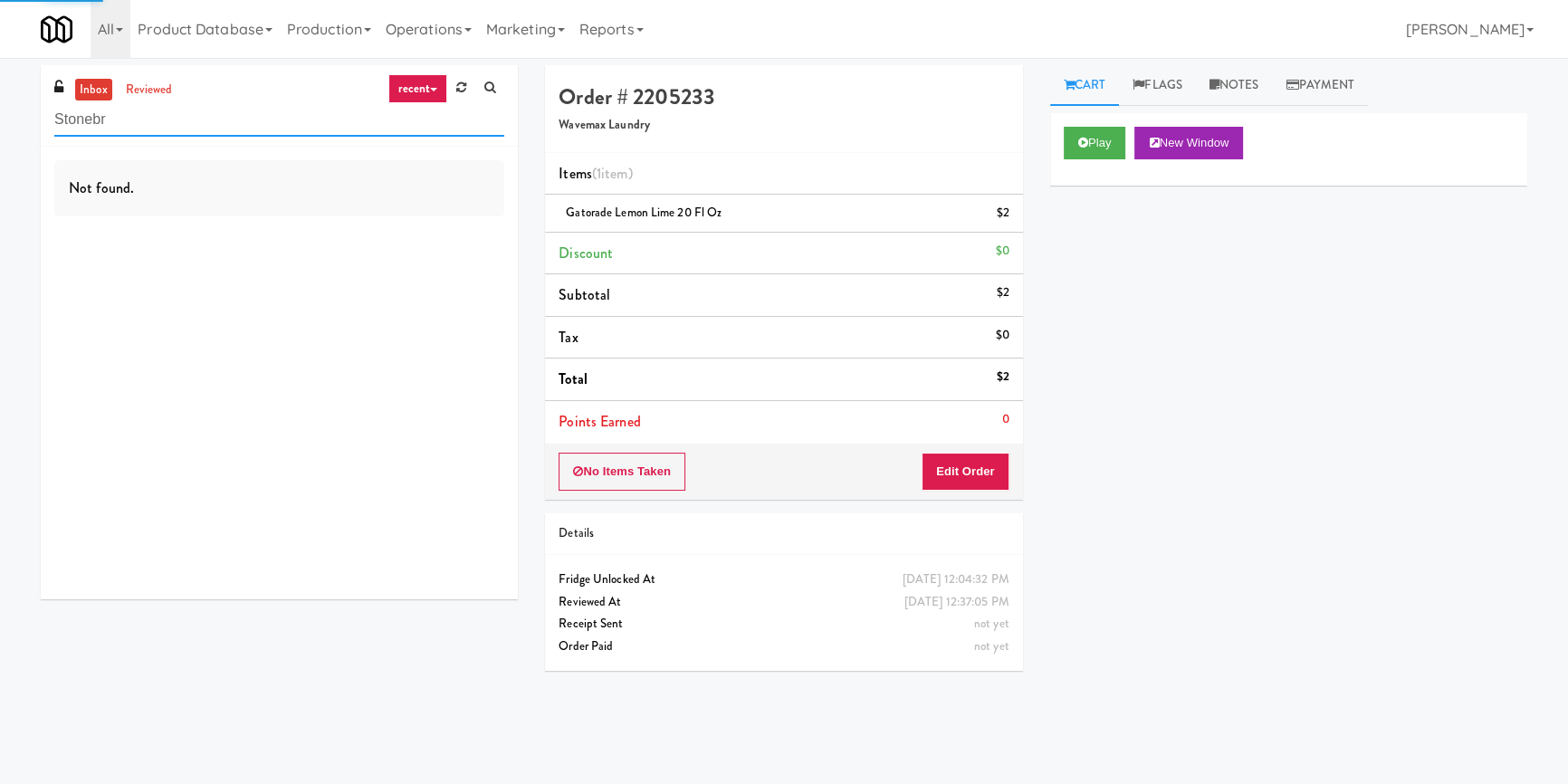
paste input "First Street - Ambient - Right"
drag, startPoint x: 127, startPoint y: 127, endPoint x: 42, endPoint y: 98, distance: 89.8
click at [20, 114] on div "inbox reviewed recent all unclear take inventory issue suspicious failed recent…" at bounding box center [784, 421] width 1568 height 712
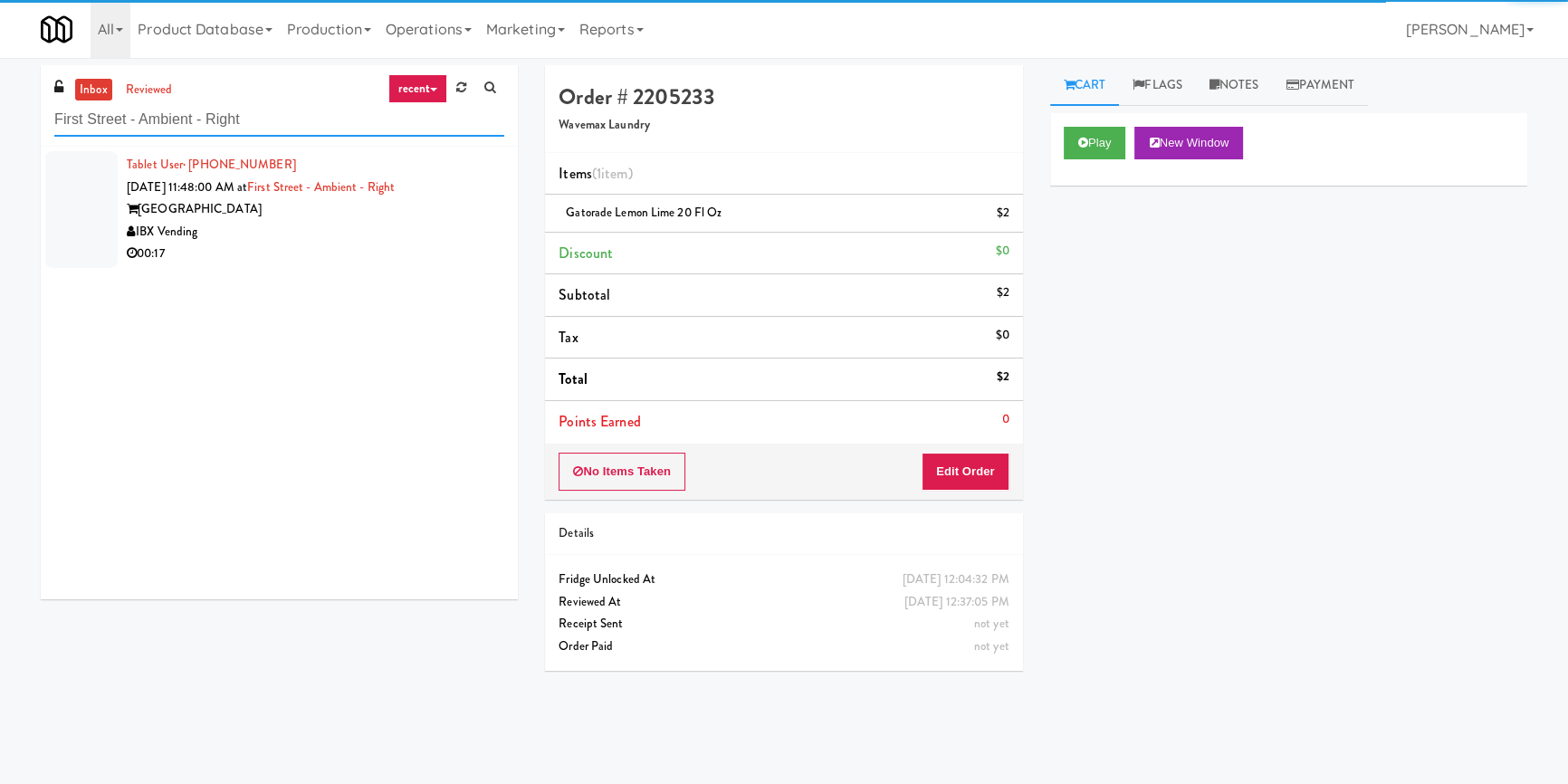
type input "First Street - Ambient - Right"
click at [394, 225] on div "IBX Vending" at bounding box center [316, 233] width 377 height 23
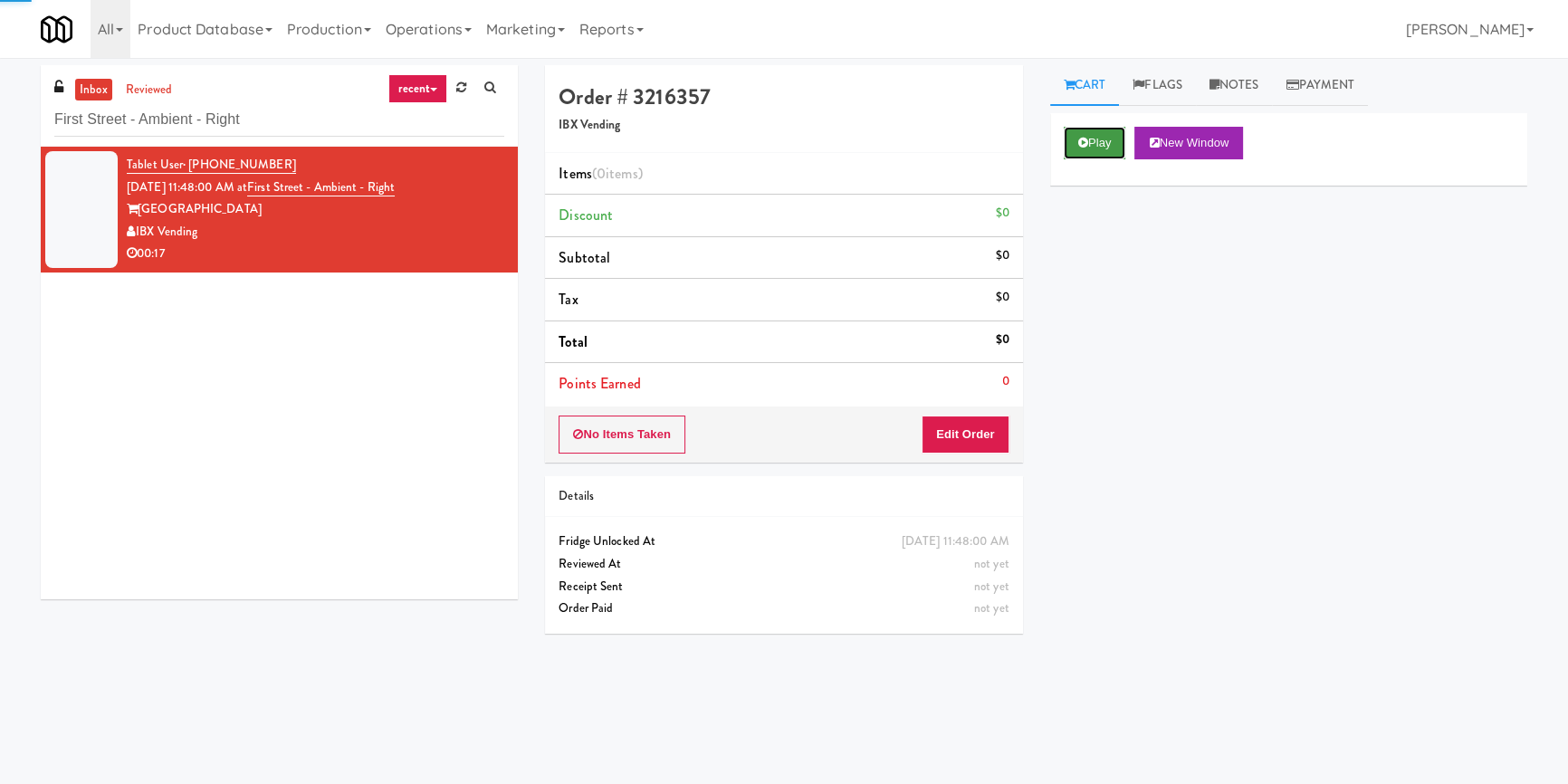
click at [1115, 137] on button "Play" at bounding box center [1095, 143] width 63 height 33
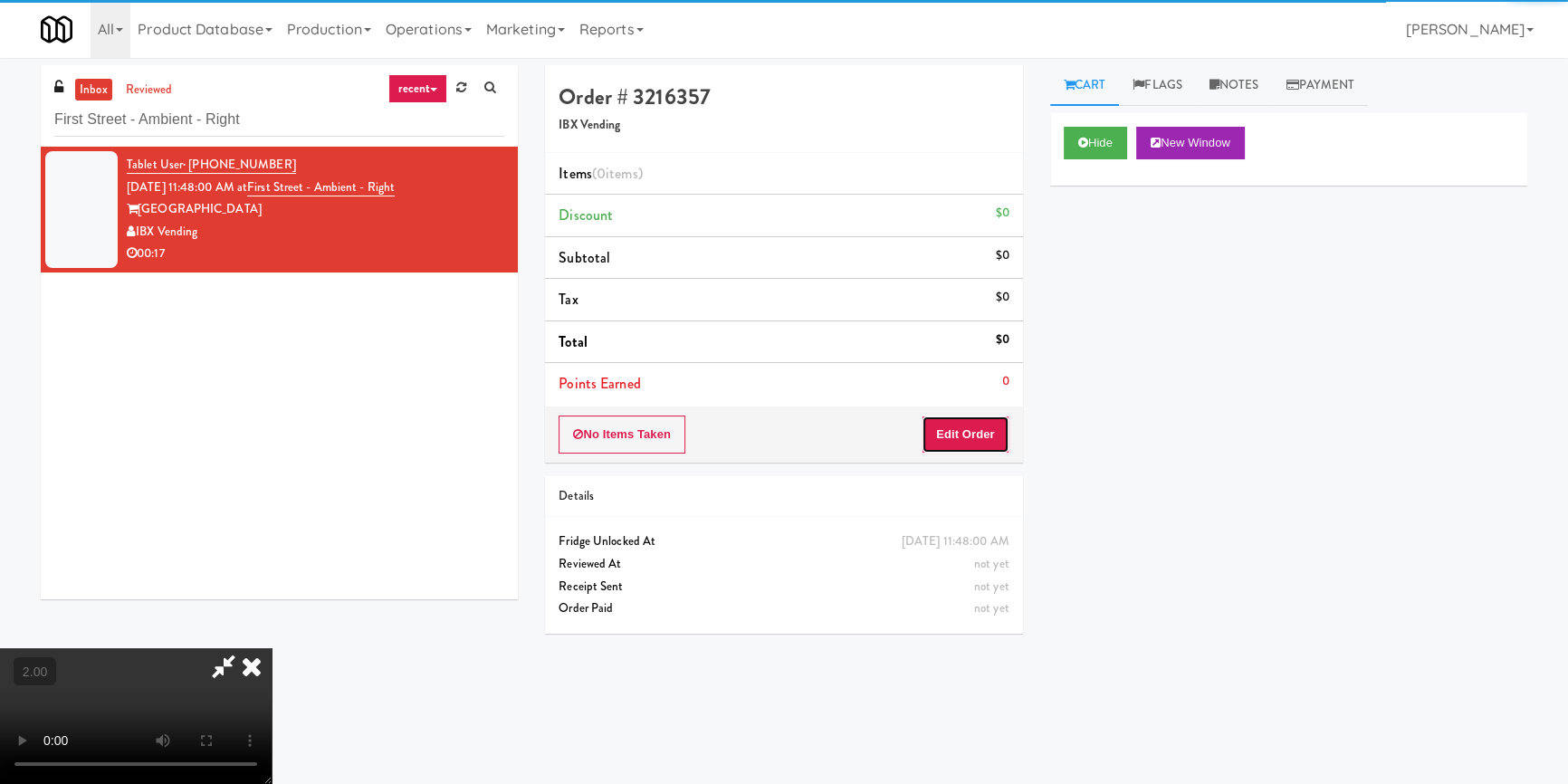
click at [963, 445] on button "Edit Order" at bounding box center [965, 435] width 88 height 38
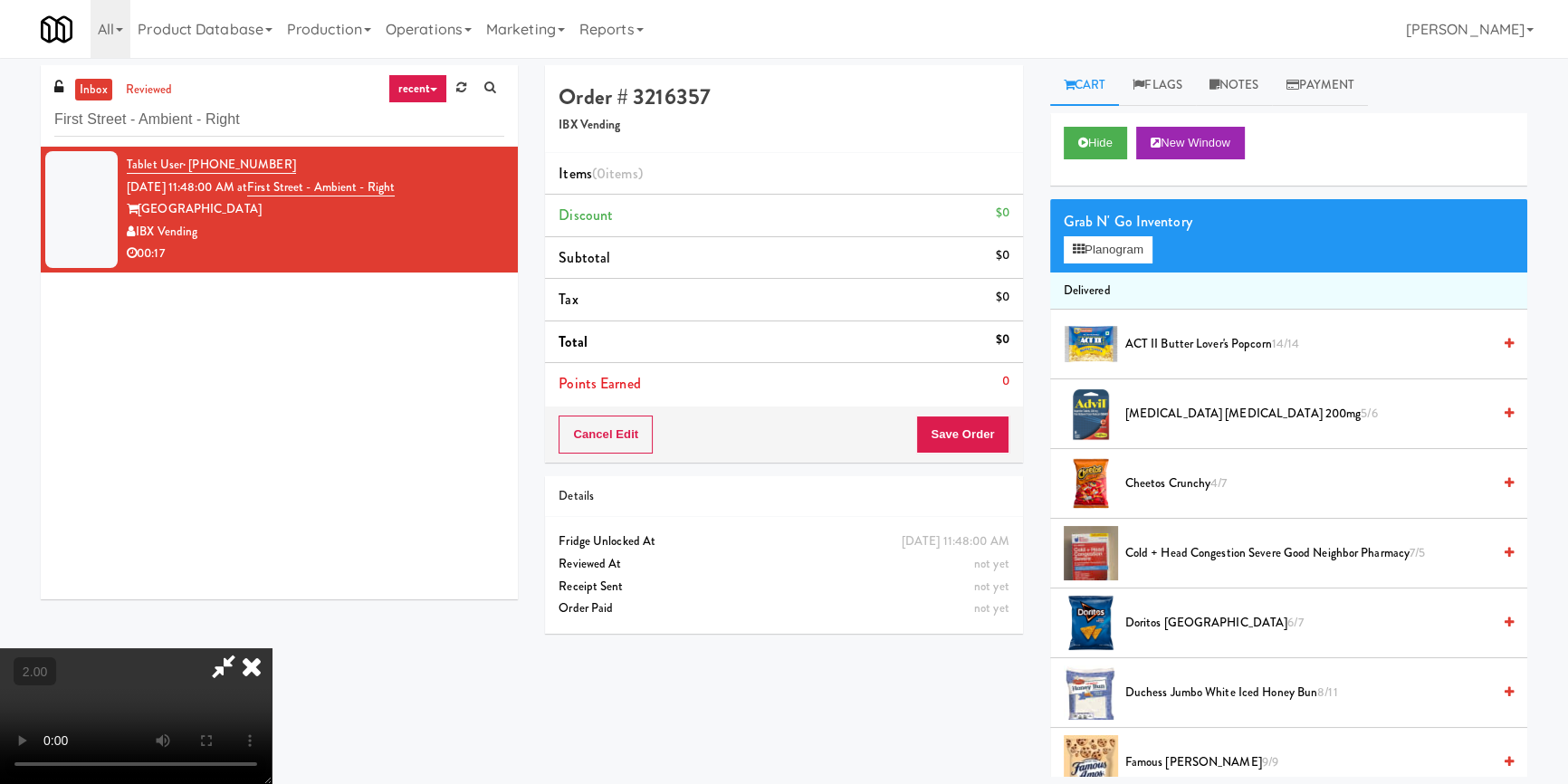
click at [271, 648] on video at bounding box center [136, 716] width 271 height 136
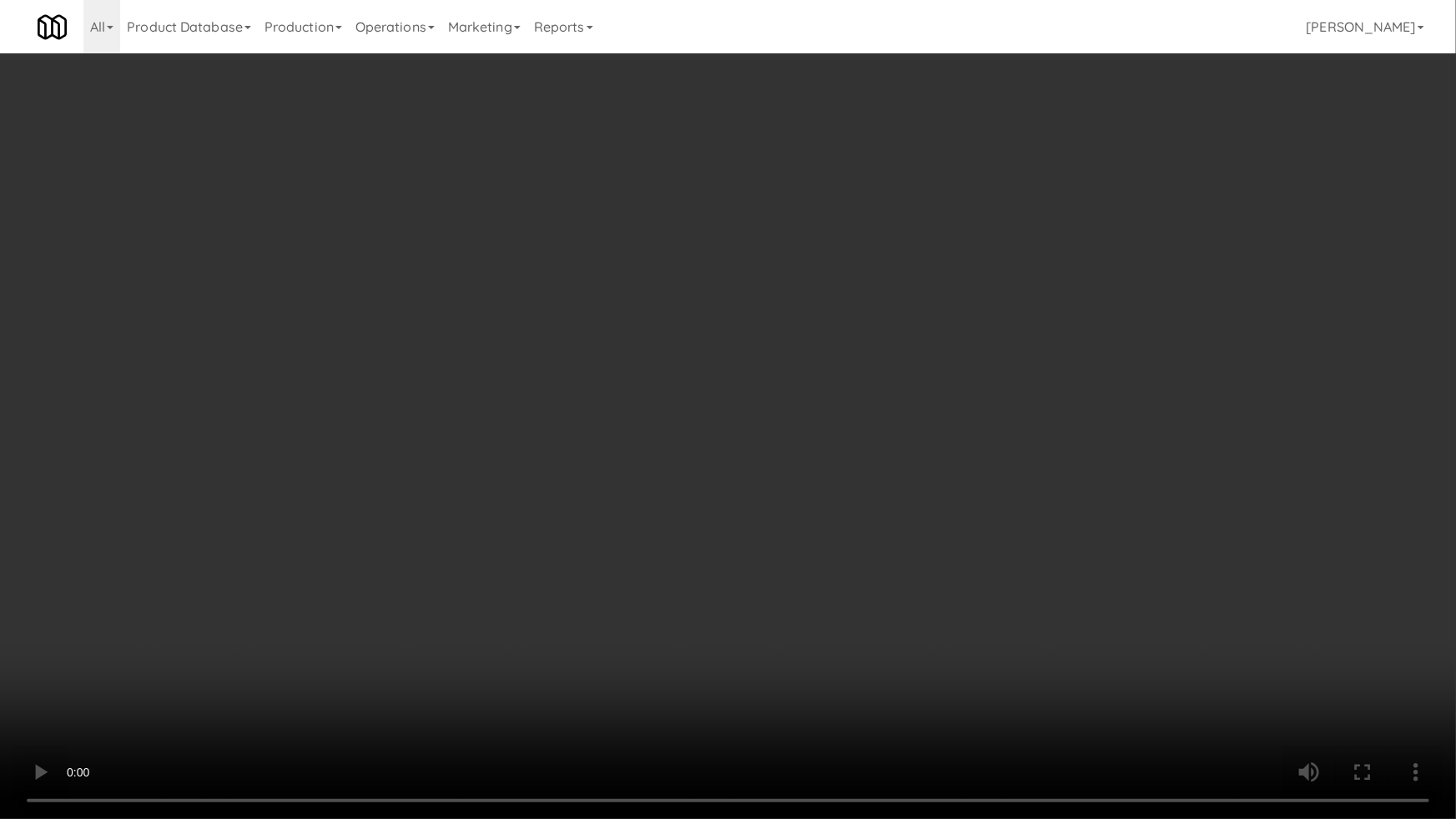
click at [425, 706] on video at bounding box center [728, 410] width 1456 height 819
click at [438, 618] on video at bounding box center [728, 410] width 1456 height 819
click at [363, 620] on video at bounding box center [728, 410] width 1456 height 819
click at [357, 601] on video at bounding box center [728, 410] width 1456 height 819
click at [350, 651] on video at bounding box center [728, 410] width 1456 height 819
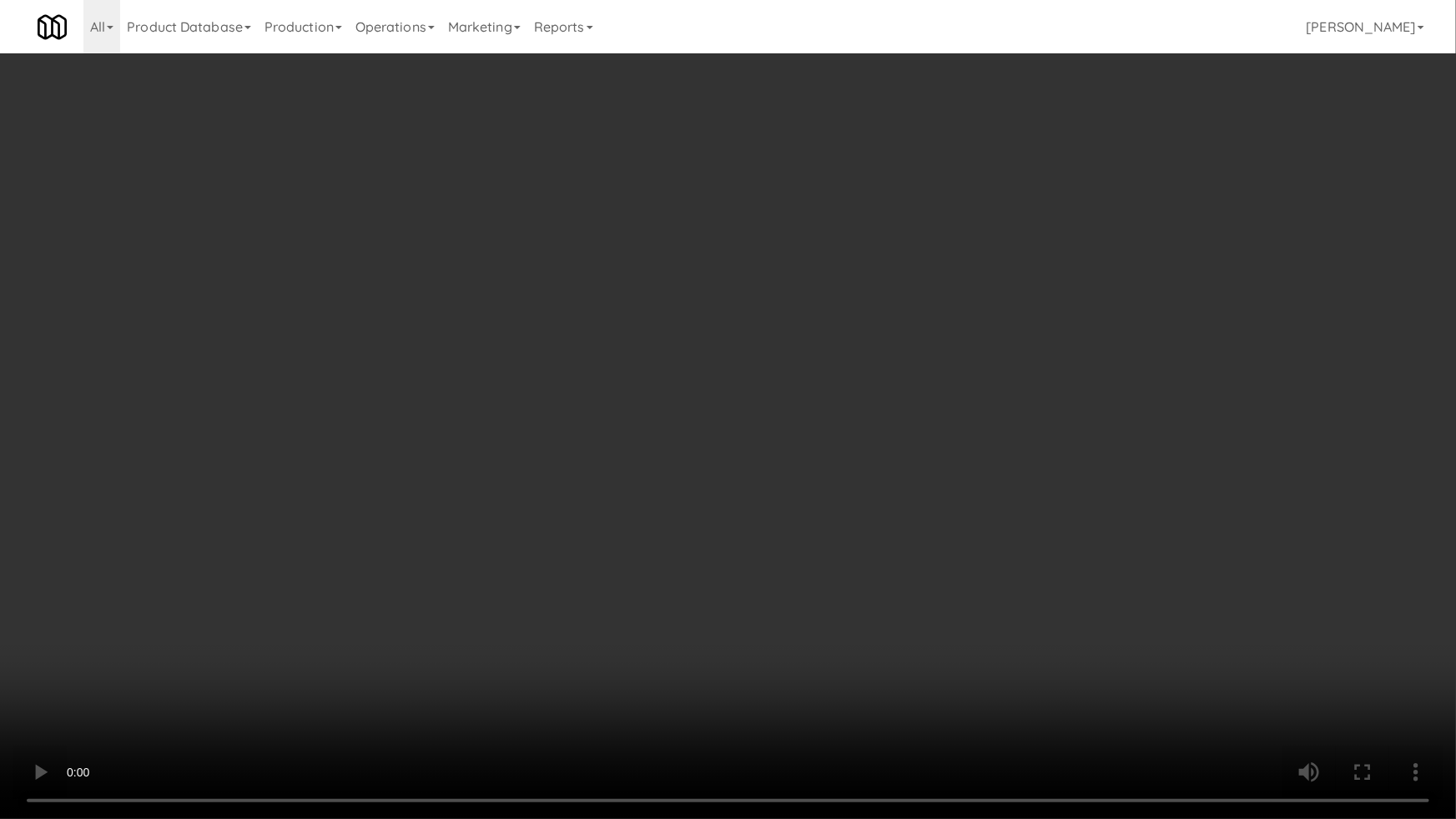
click at [363, 616] on video at bounding box center [728, 410] width 1456 height 819
click at [569, 494] on video at bounding box center [728, 410] width 1456 height 819
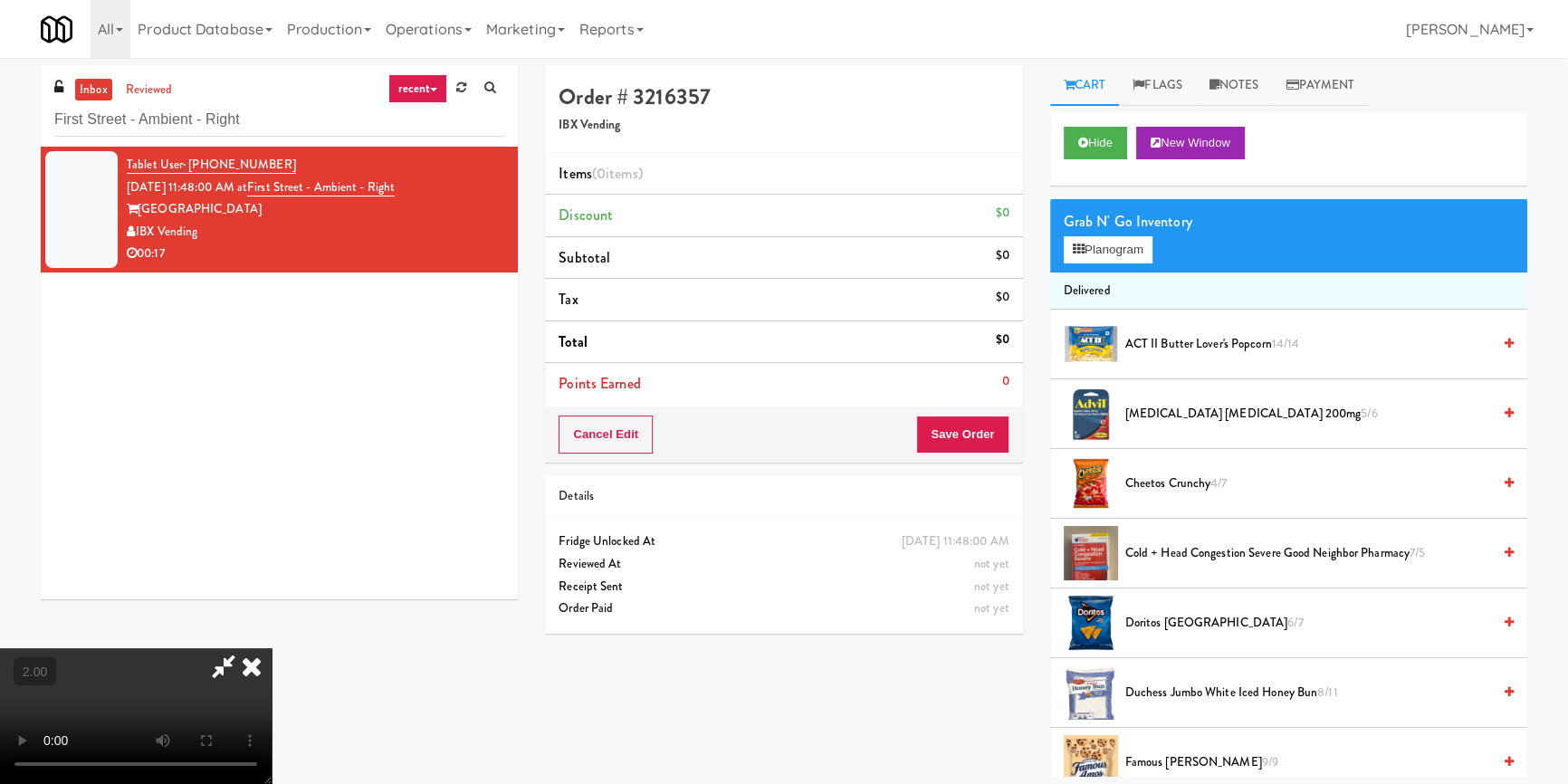
click at [1158, 247] on div "Grab N' Go Inventory Planogram" at bounding box center [1289, 236] width 477 height 73
click at [1140, 254] on button "Planogram" at bounding box center [1108, 250] width 89 height 27
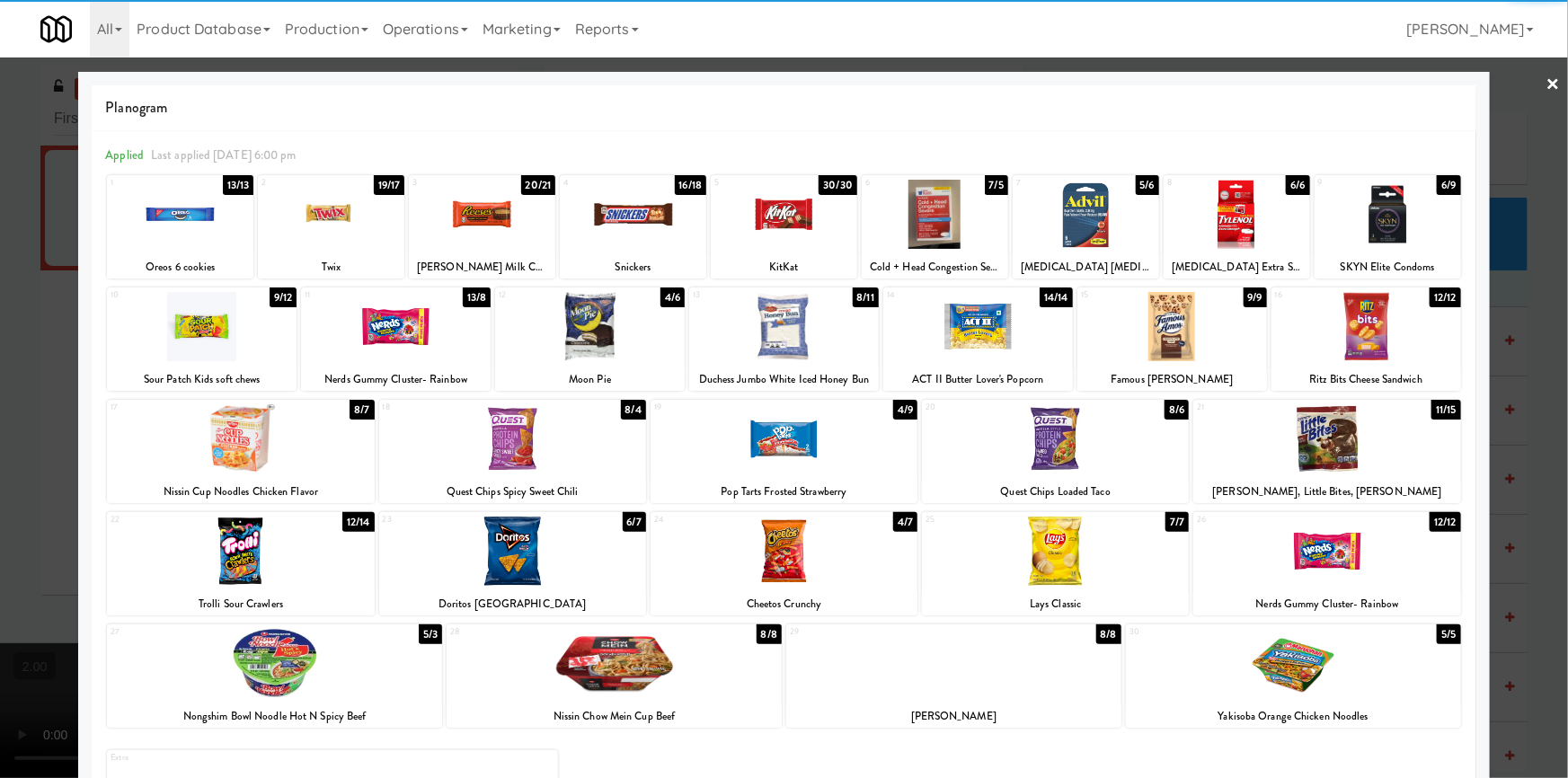
click at [615, 227] on div at bounding box center [632, 214] width 146 height 69
click at [321, 540] on div at bounding box center [240, 551] width 266 height 69
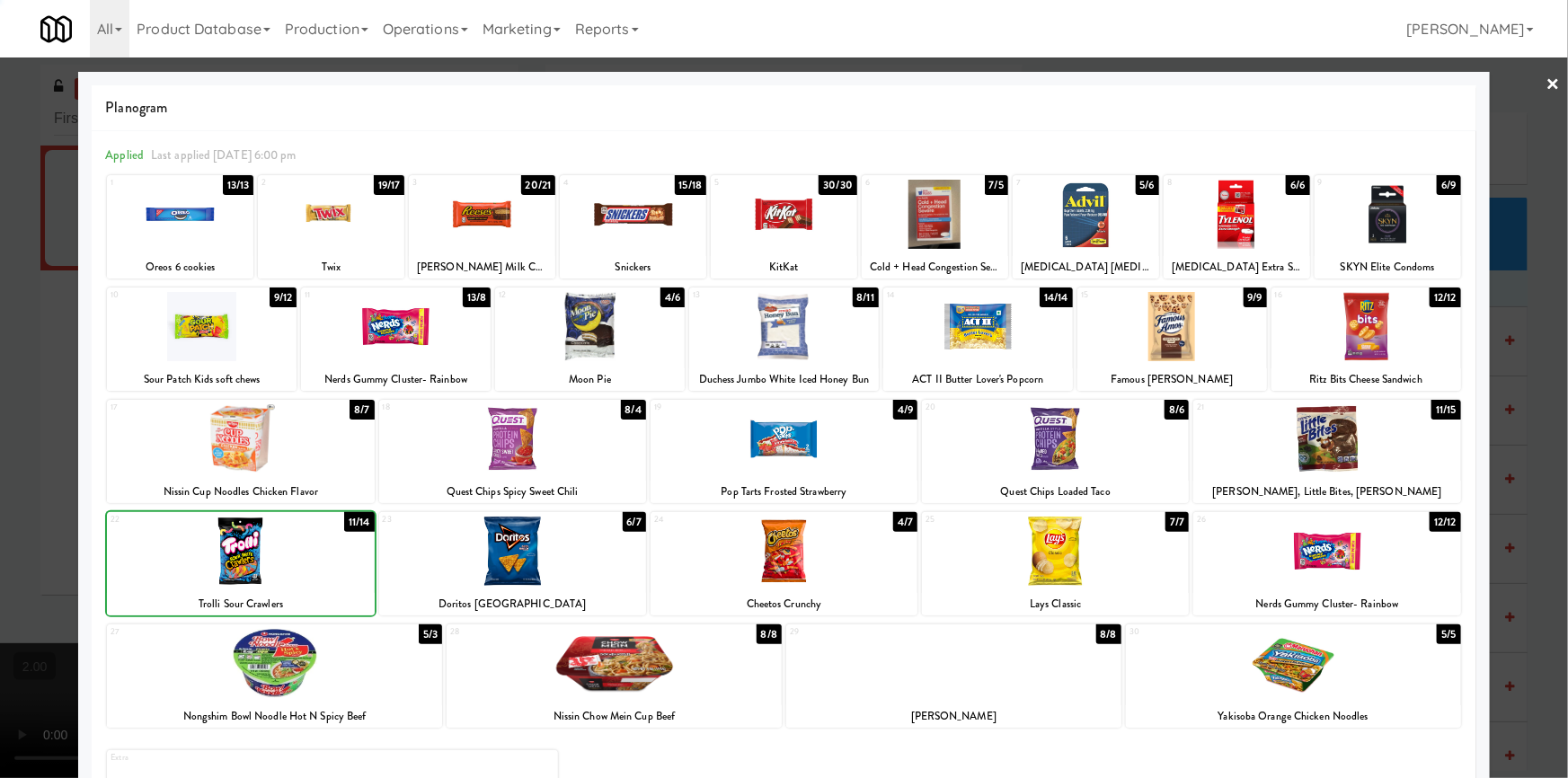
click at [0, 410] on div at bounding box center [784, 389] width 1568 height 778
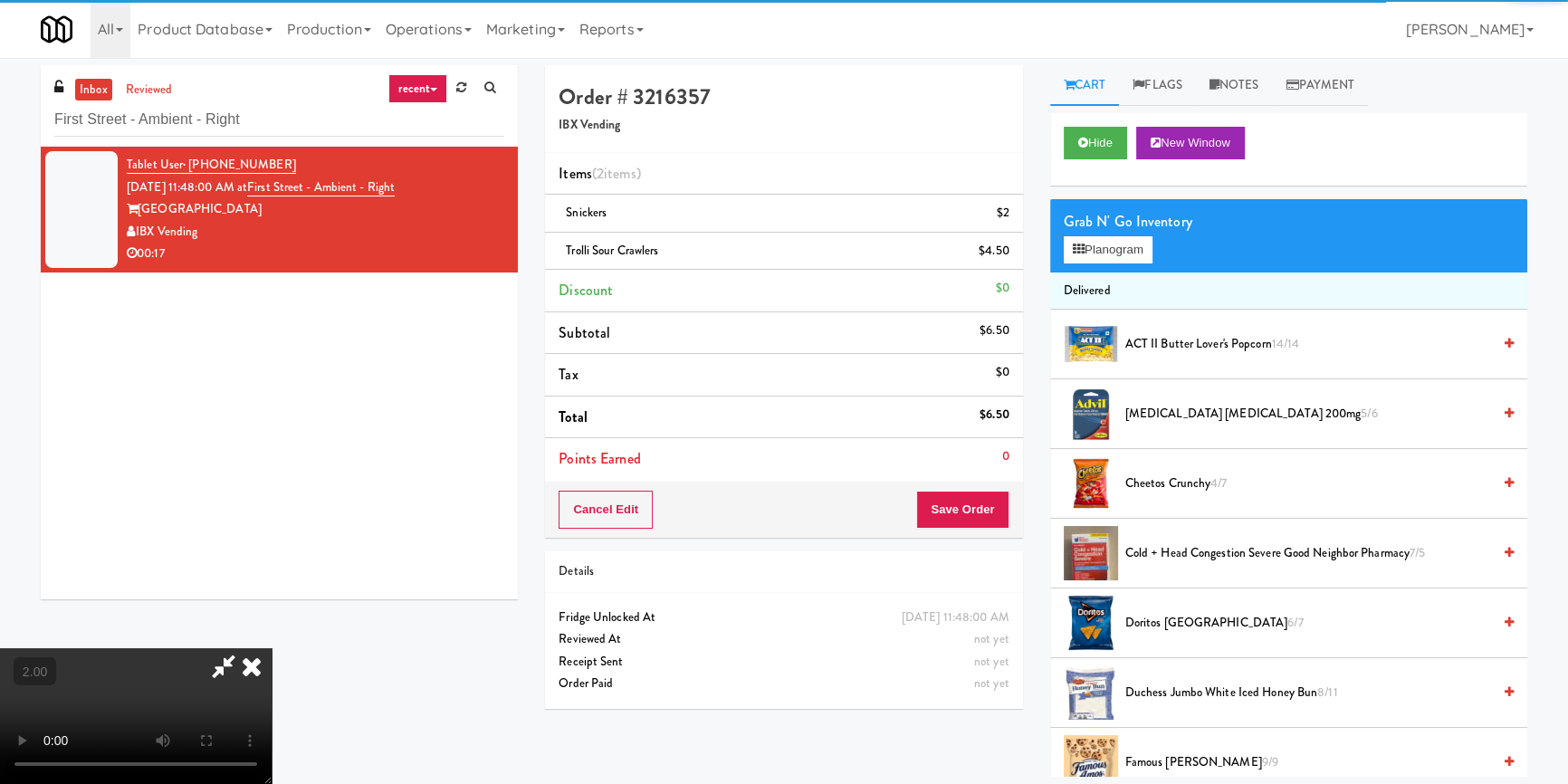
click at [271, 648] on icon at bounding box center [251, 667] width 39 height 37
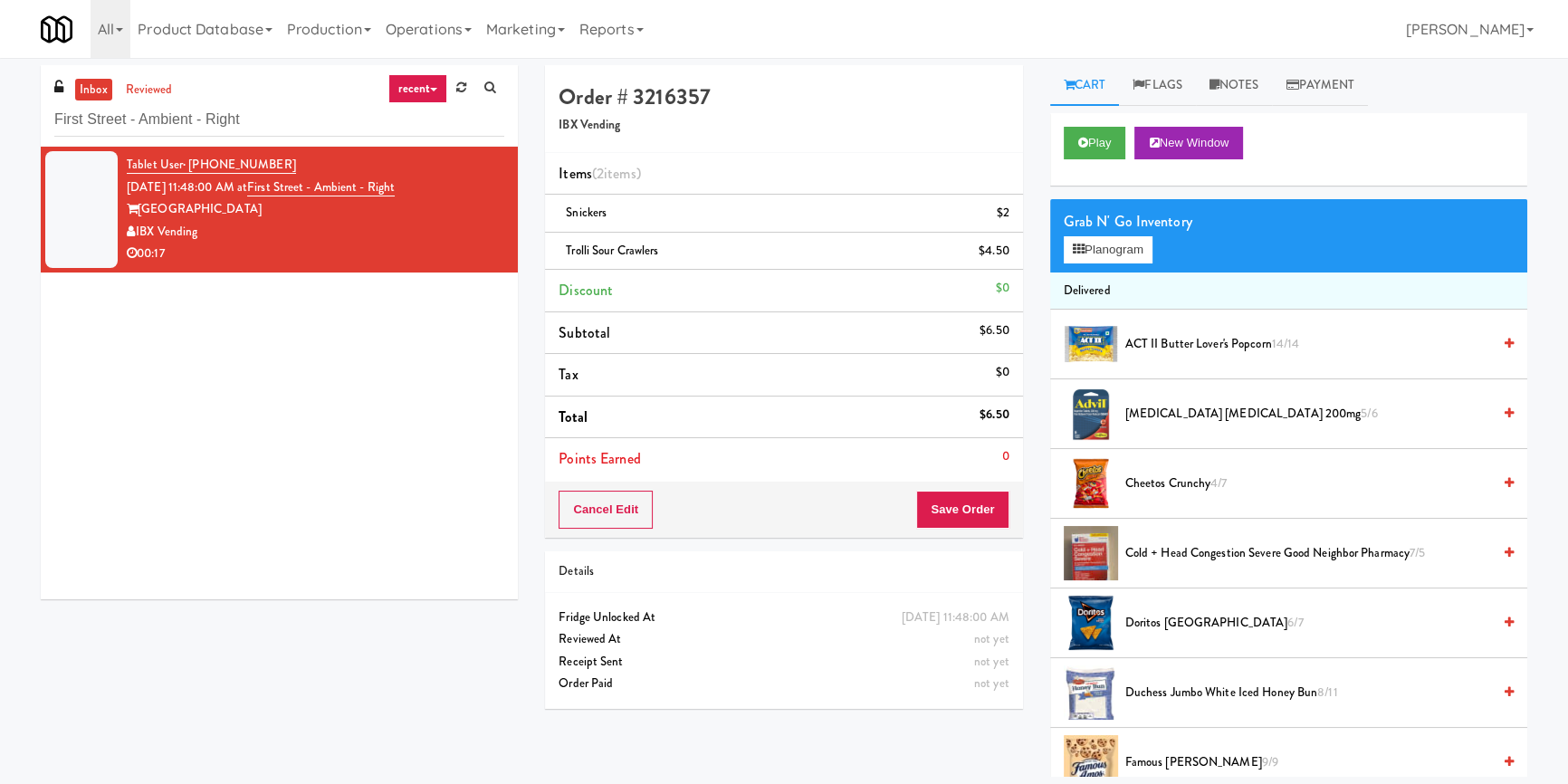
click at [954, 530] on div "Cancel Edit Save Order" at bounding box center [783, 510] width 477 height 56
click at [950, 515] on button "Save Order" at bounding box center [962, 510] width 92 height 38
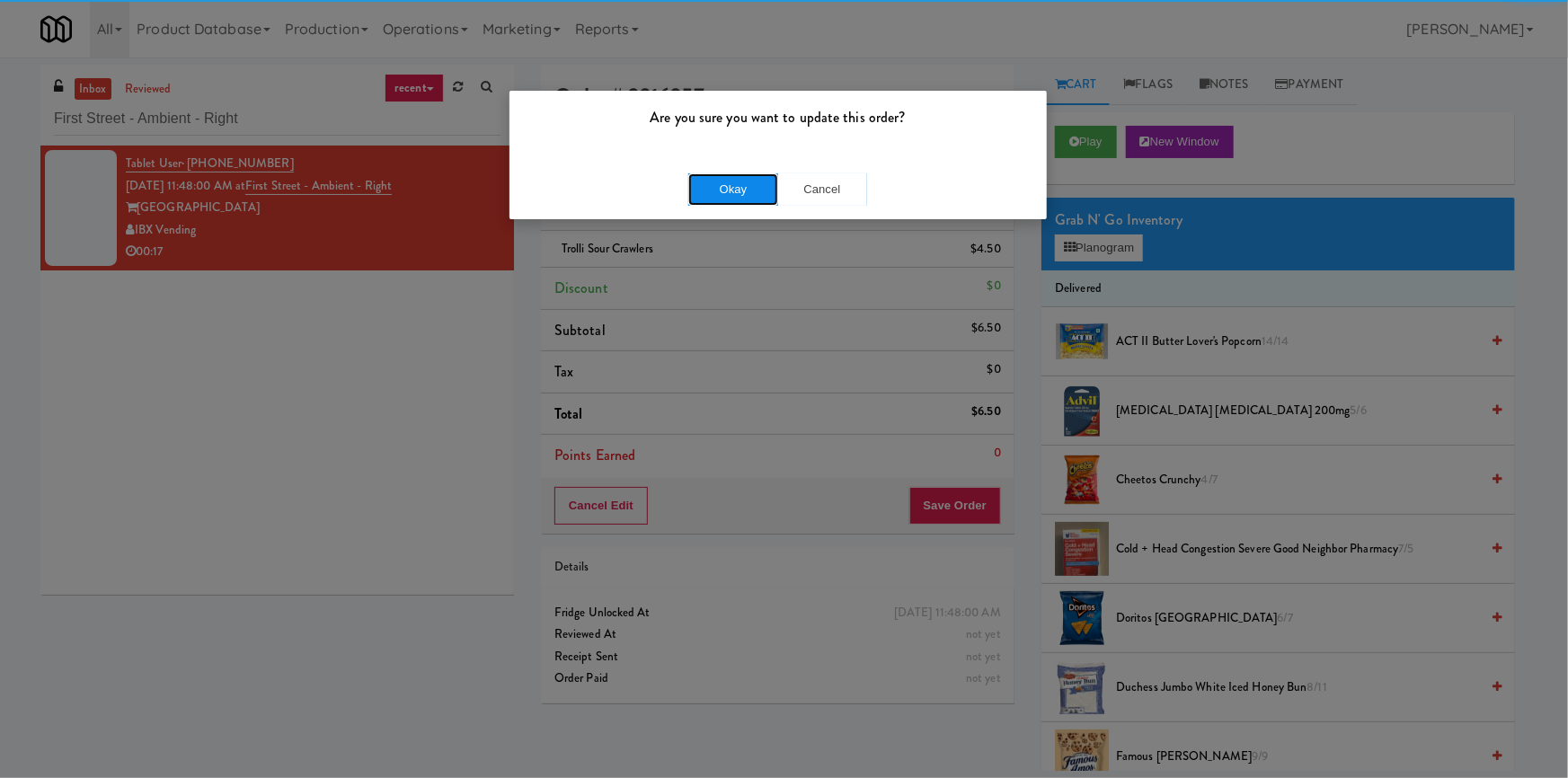
click at [709, 188] on button "Okay" at bounding box center [733, 190] width 90 height 32
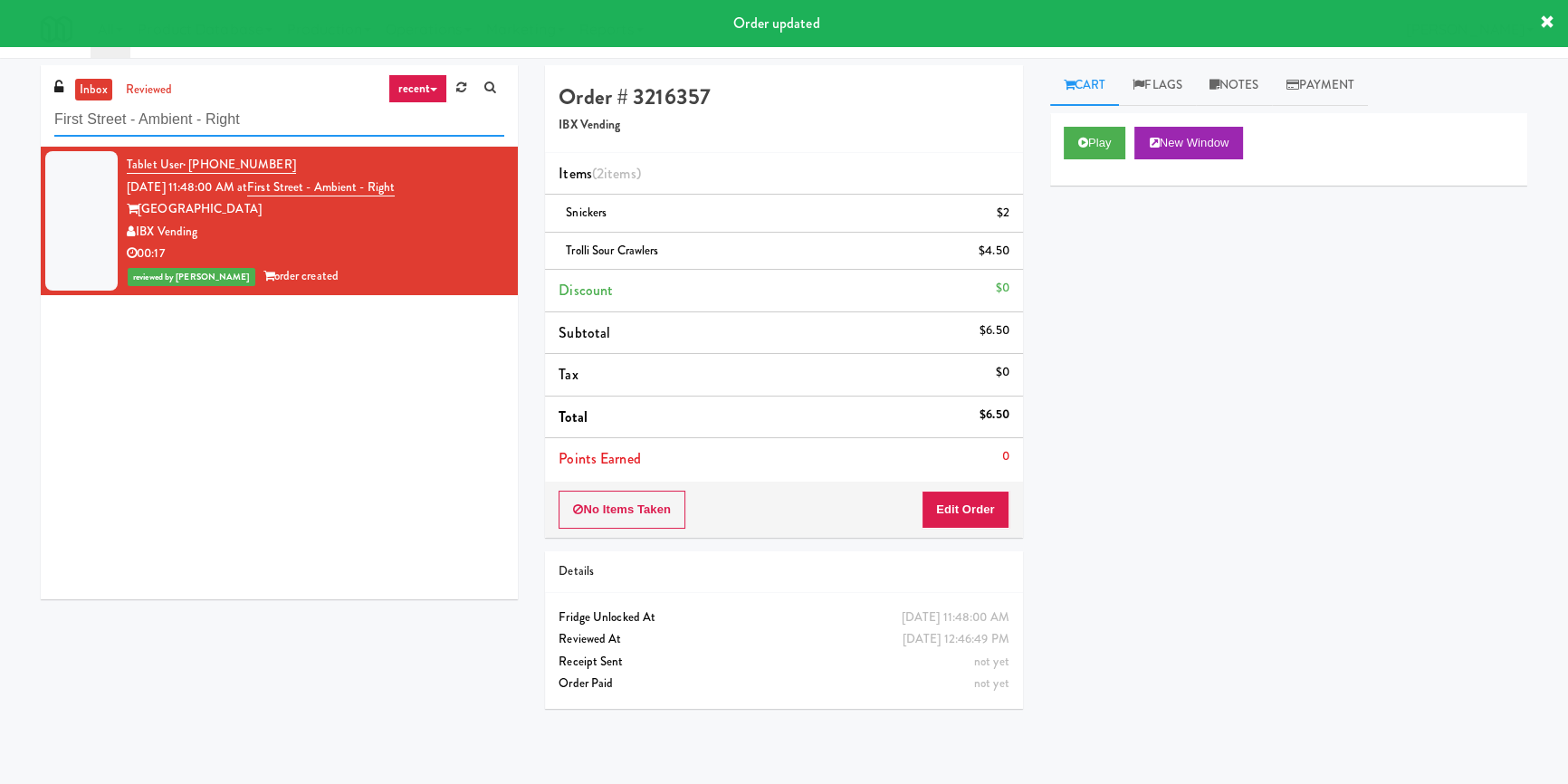
paste input "ridge 1"
drag, startPoint x: 252, startPoint y: 127, endPoint x: 0, endPoint y: 134, distance: 252.1
click at [0, 134] on div "inbox reviewed recent all unclear take inventory issue suspicious failed recent…" at bounding box center [784, 421] width 1568 height 712
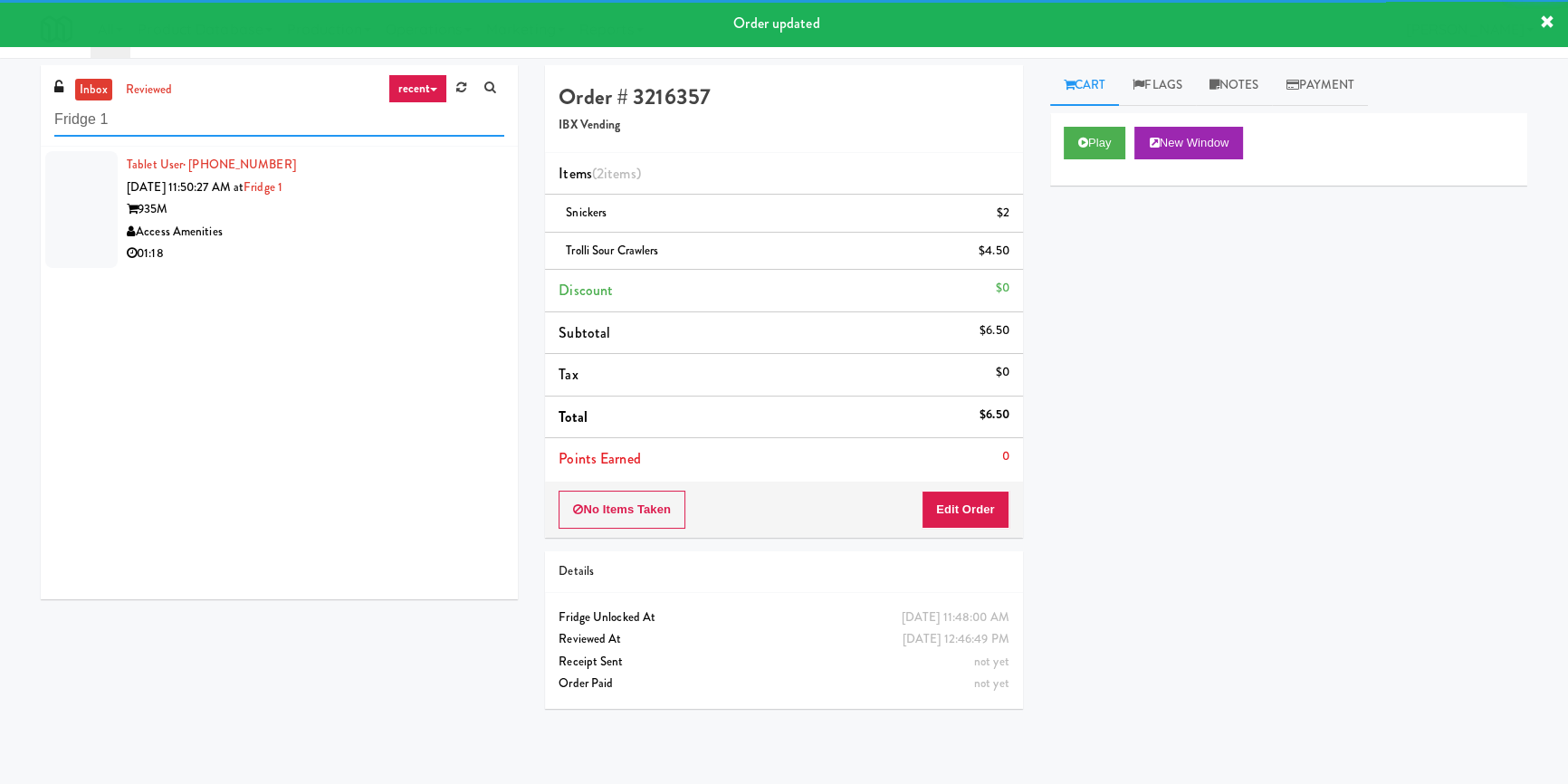
type input "Fridge 1"
click at [409, 225] on div "Access Amenities" at bounding box center [316, 233] width 377 height 23
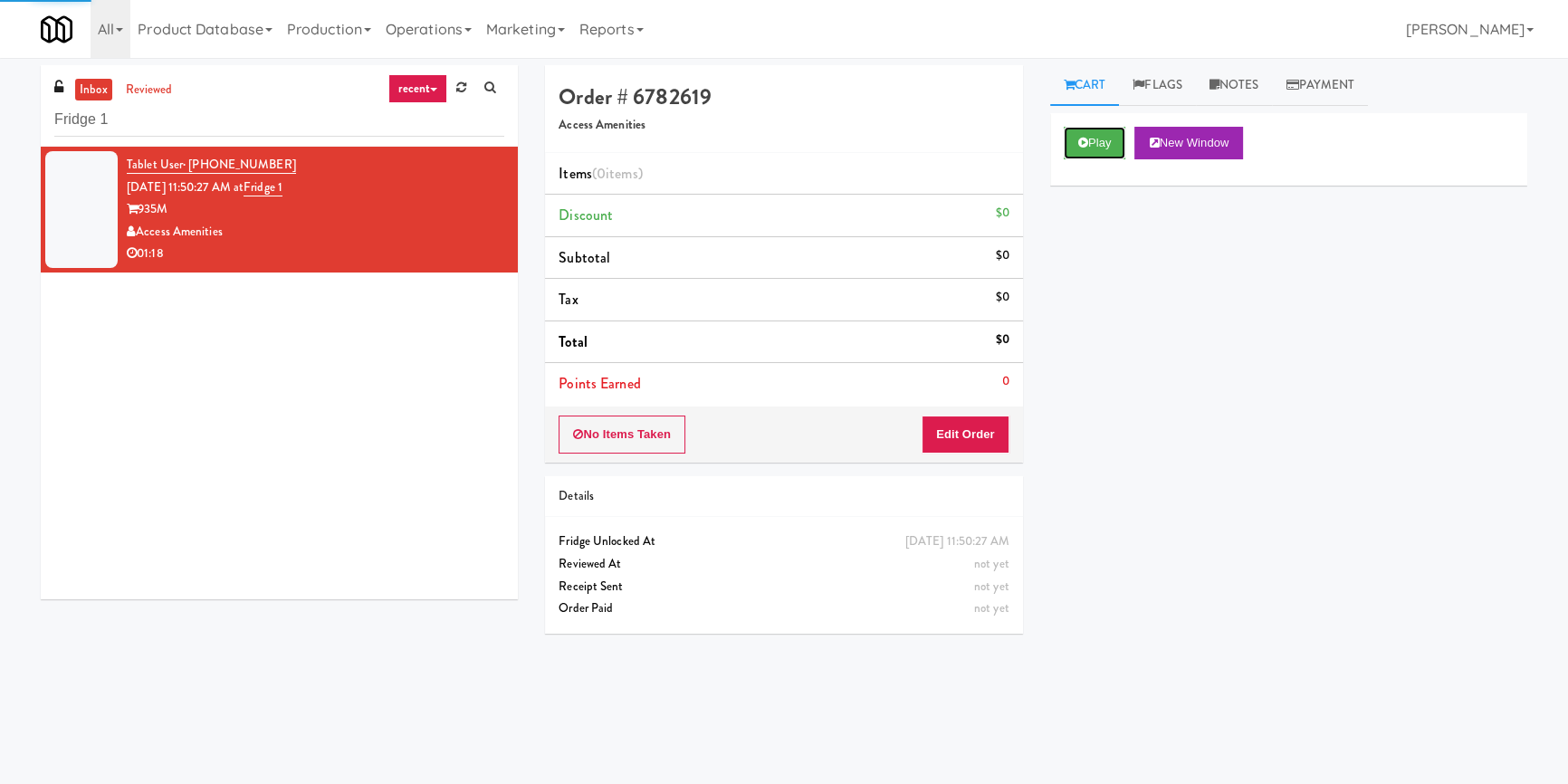
drag, startPoint x: 1093, startPoint y: 136, endPoint x: 1036, endPoint y: 222, distance: 103.2
click at [1091, 152] on button "Play" at bounding box center [1095, 143] width 63 height 33
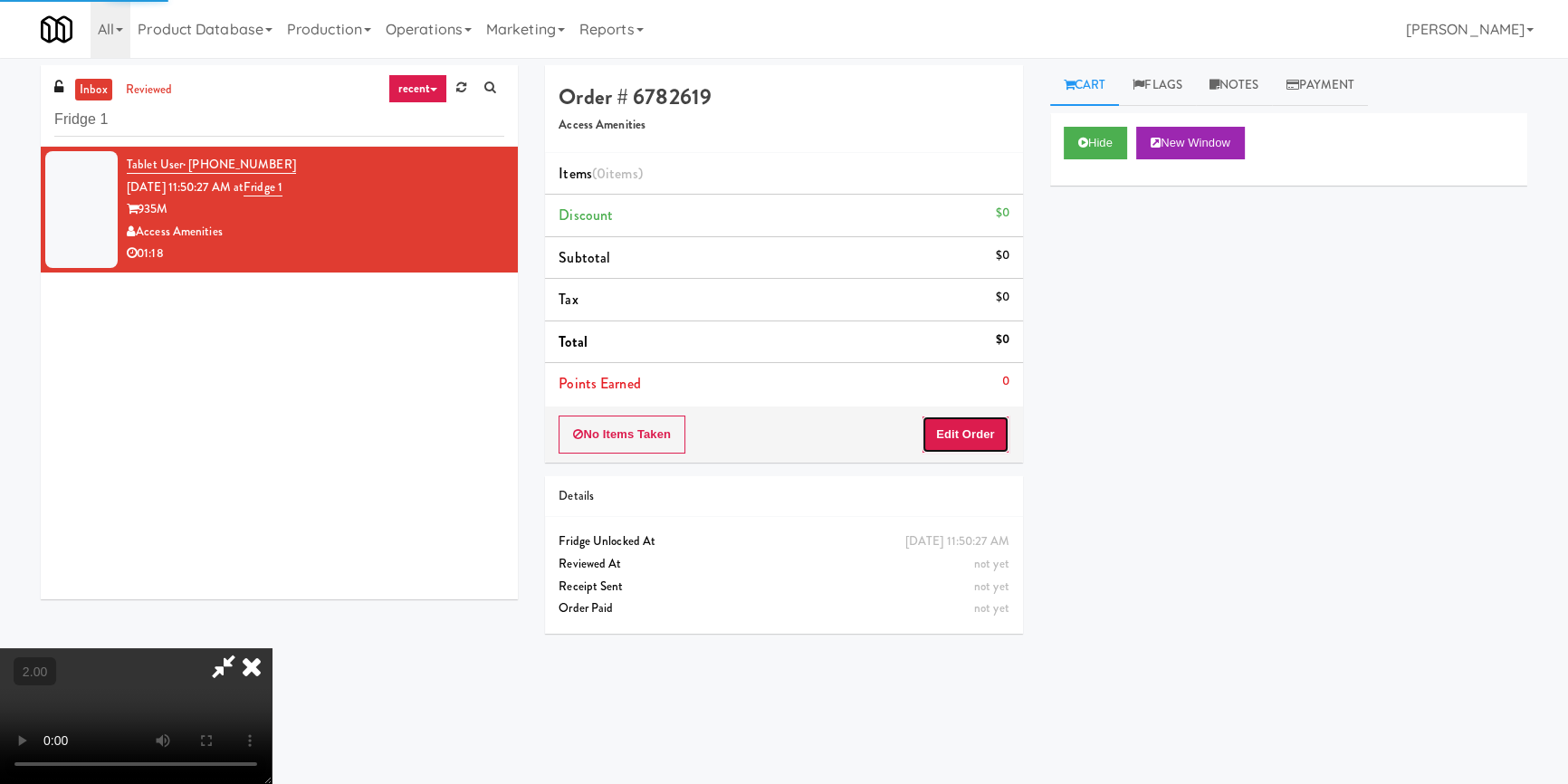
click at [940, 444] on button "Edit Order" at bounding box center [965, 435] width 88 height 38
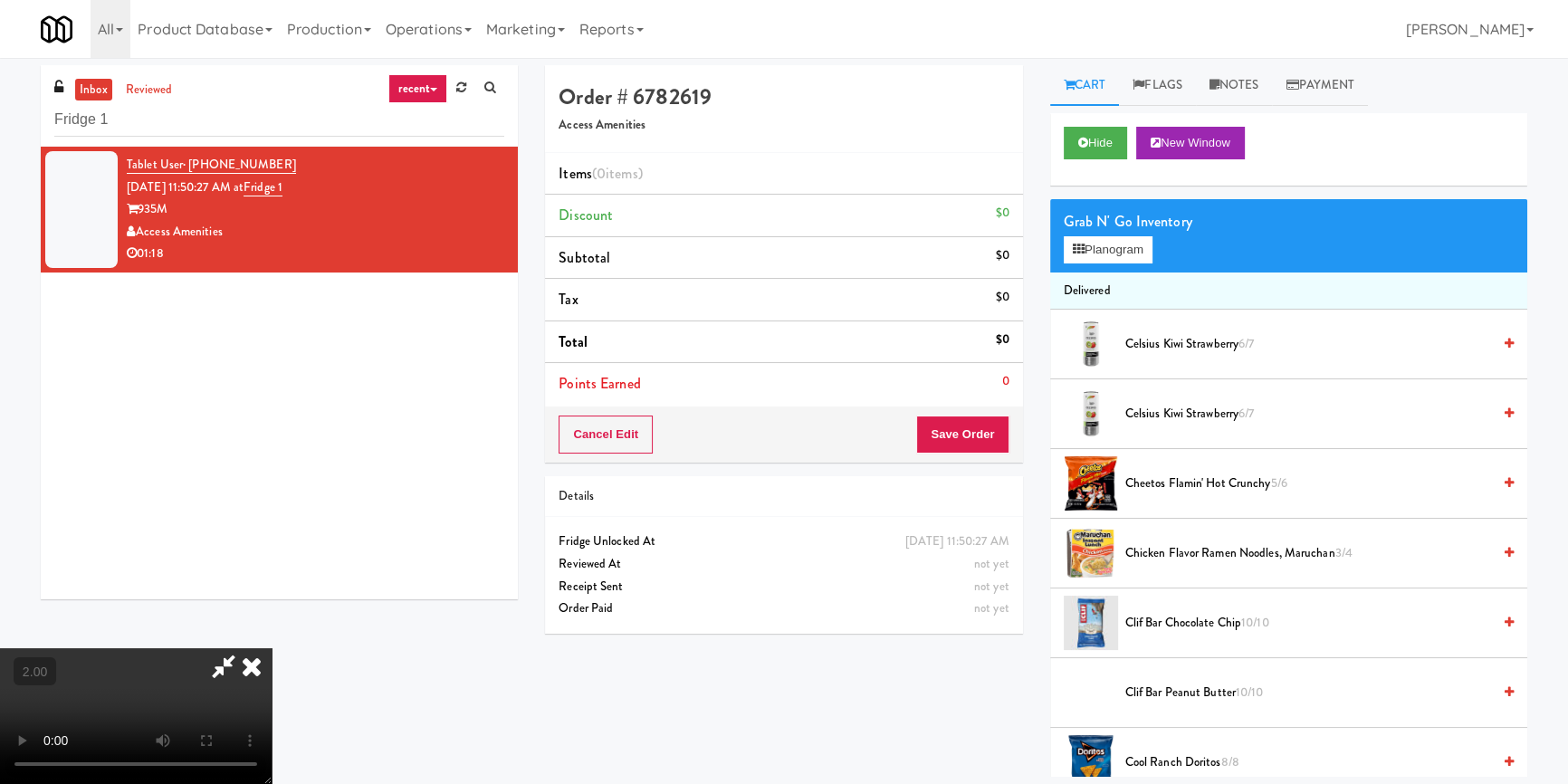
click at [271, 648] on video at bounding box center [136, 716] width 271 height 136
drag, startPoint x: 498, startPoint y: 440, endPoint x: 498, endPoint y: 512, distance: 72.0
click at [271, 648] on video at bounding box center [136, 716] width 271 height 136
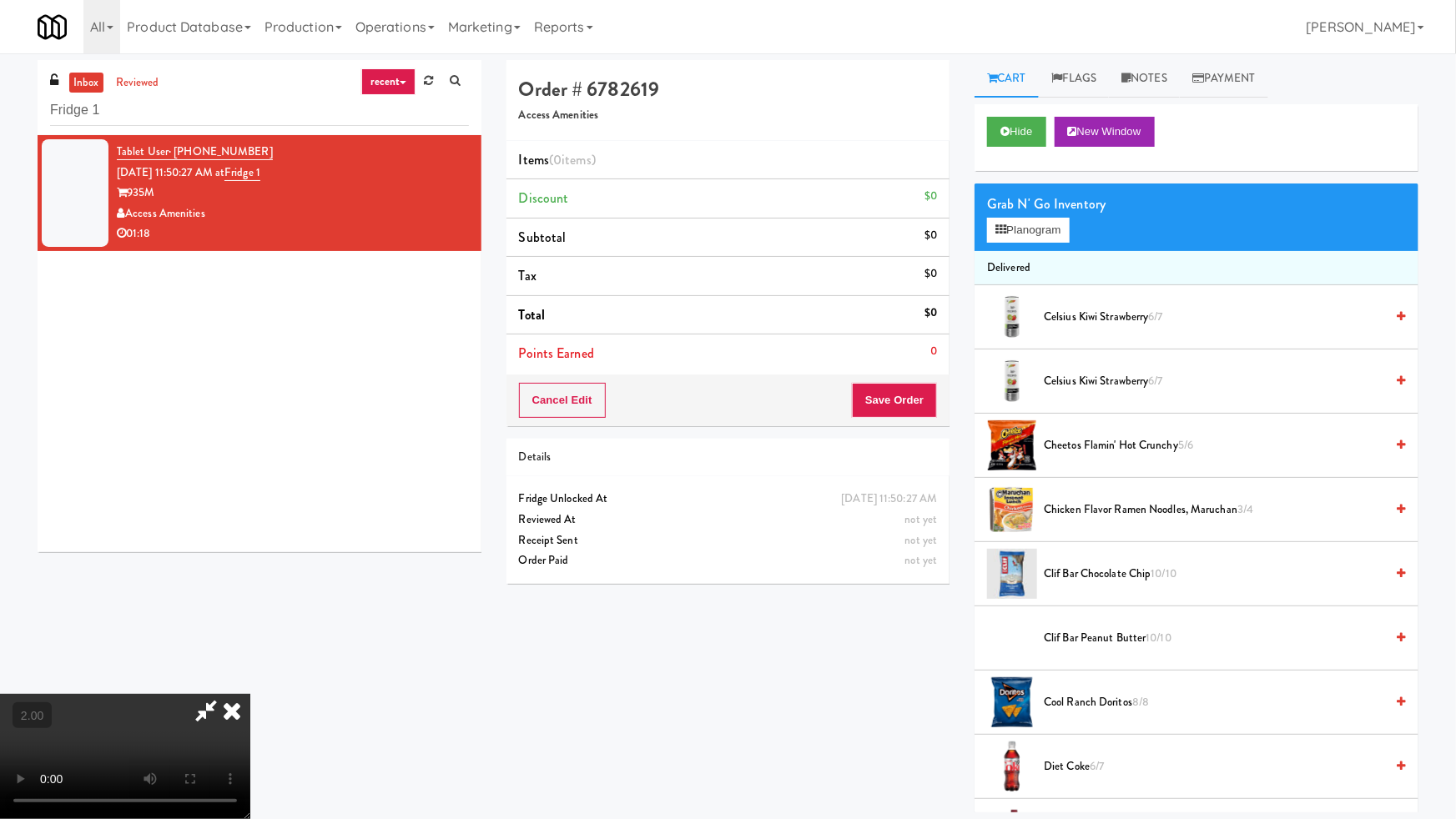
click at [250, 694] on video at bounding box center [125, 756] width 250 height 125
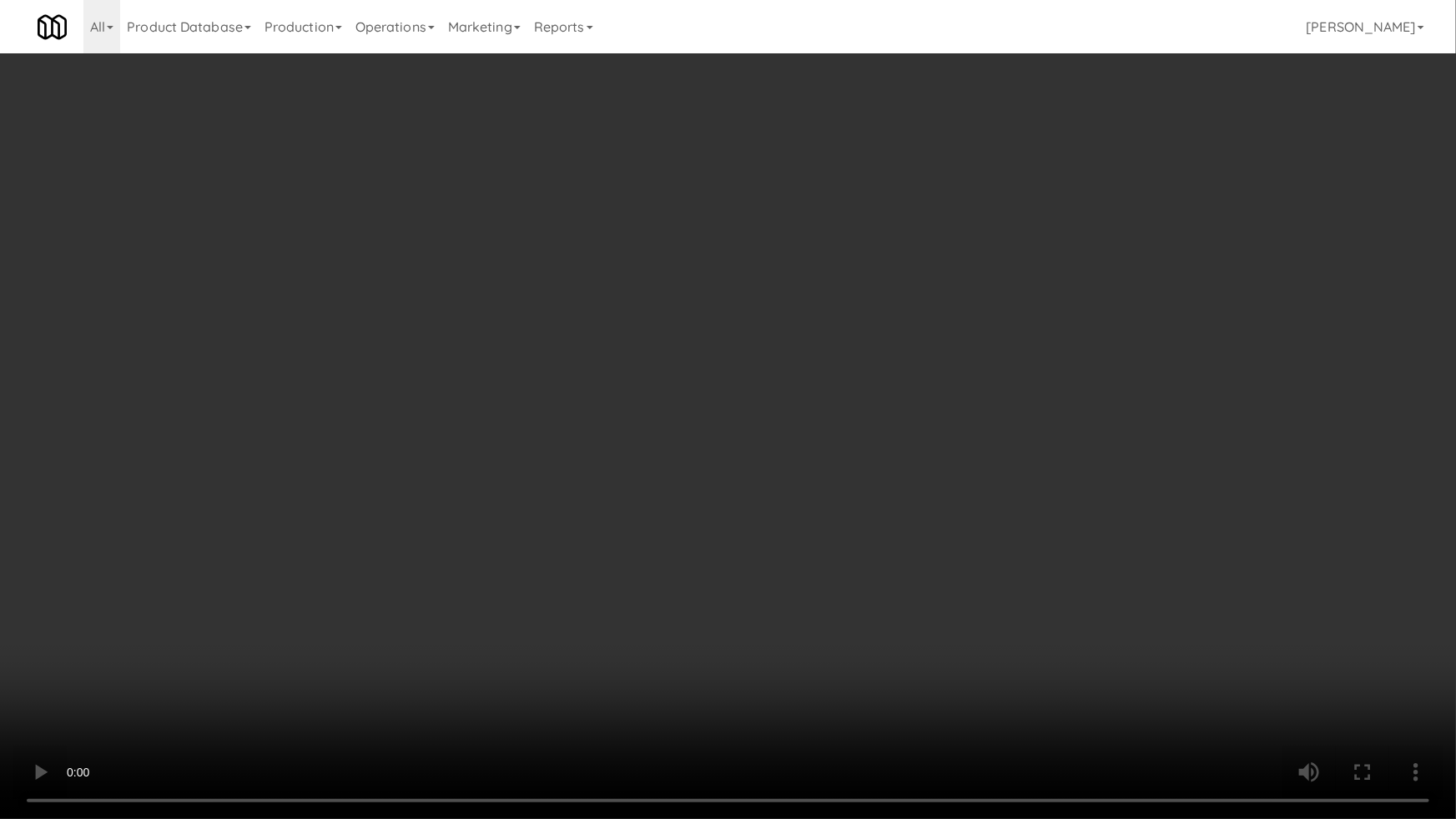
click at [459, 472] on video at bounding box center [728, 410] width 1456 height 819
drag, startPoint x: 365, startPoint y: 638, endPoint x: 366, endPoint y: 623, distance: 15.0
click at [365, 637] on video at bounding box center [728, 410] width 1456 height 819
click at [380, 592] on video at bounding box center [728, 410] width 1456 height 819
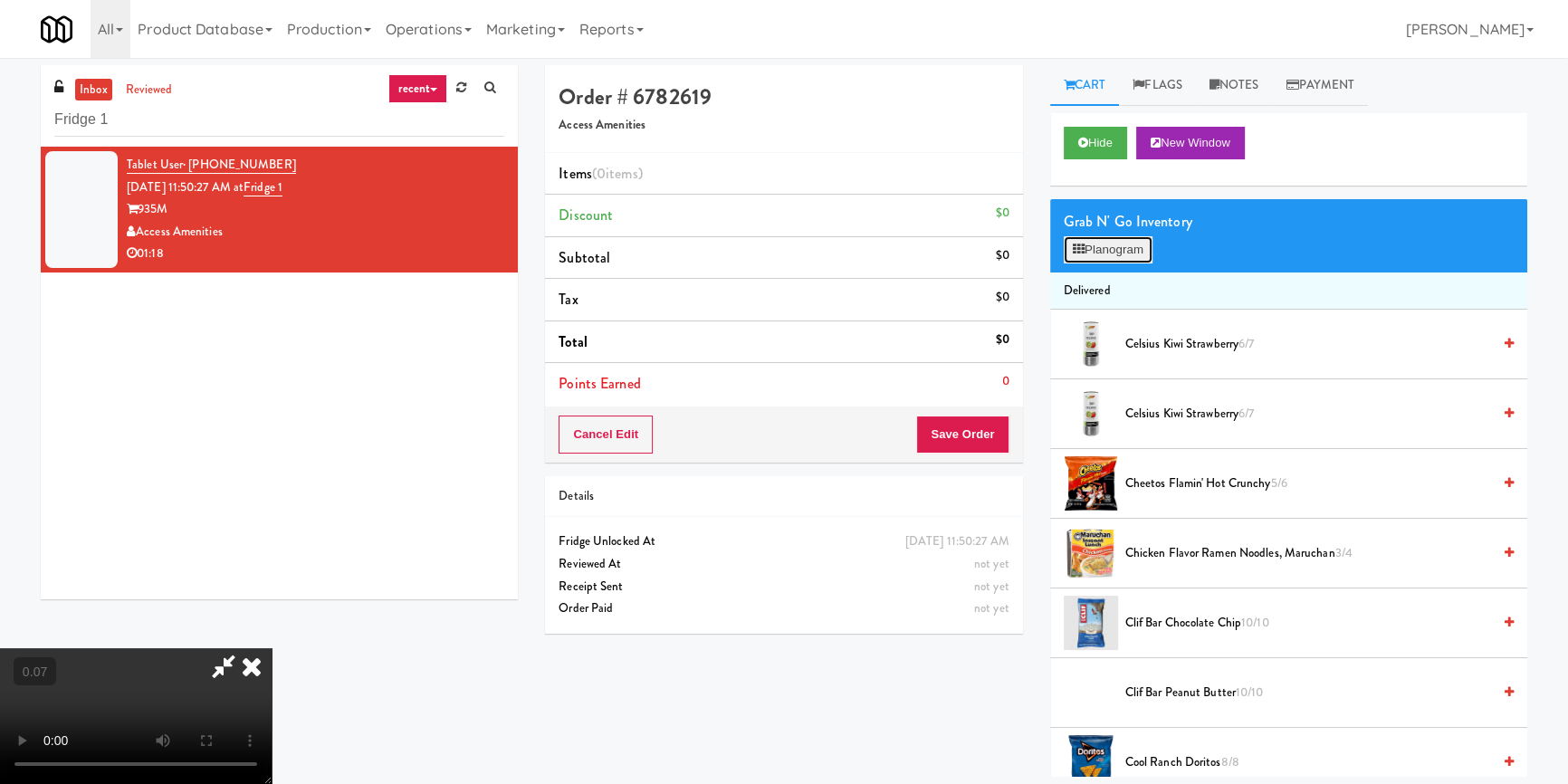
click at [1089, 237] on button "Planogram" at bounding box center [1108, 250] width 89 height 27
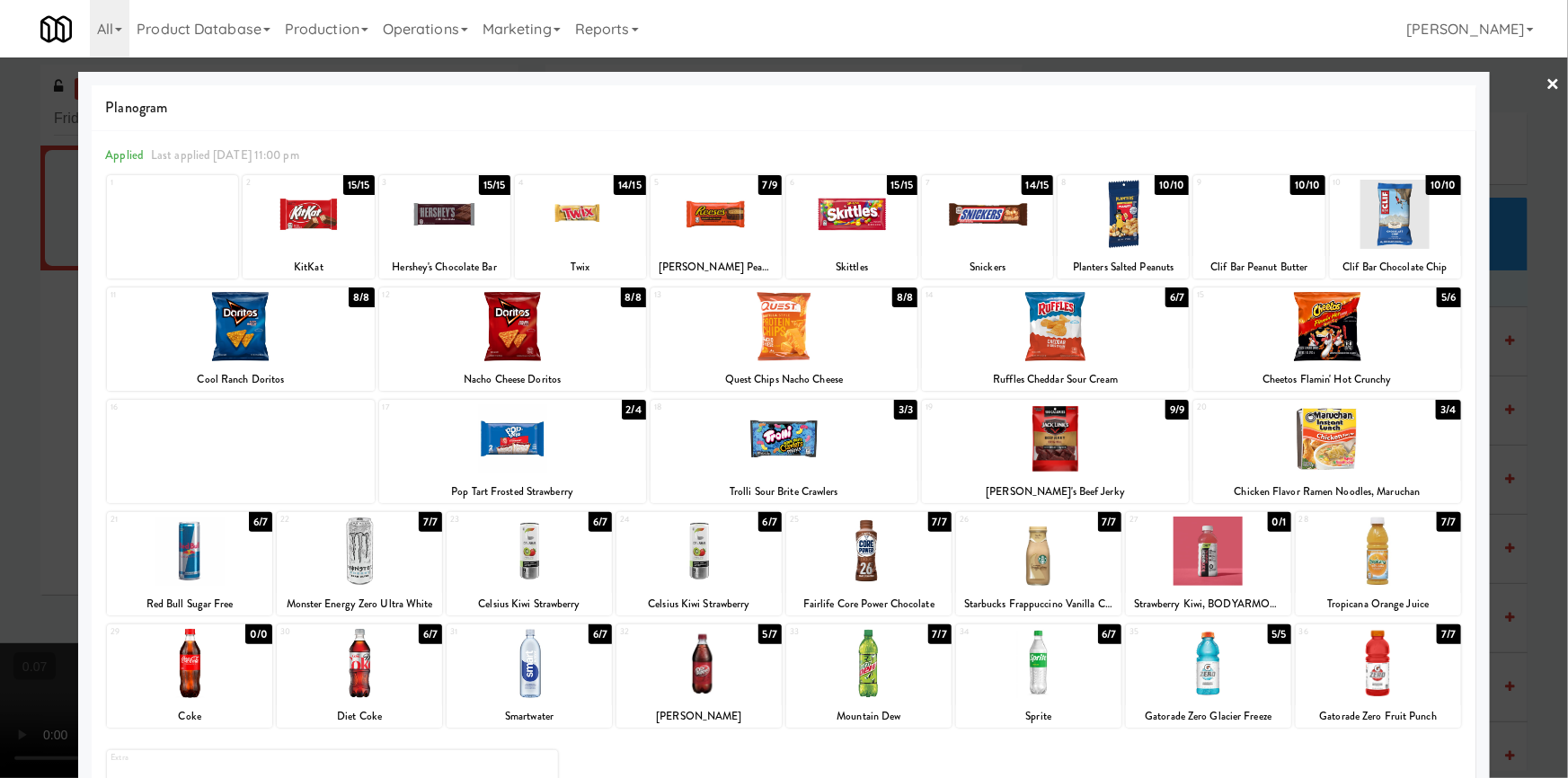
click at [796, 457] on div at bounding box center [783, 438] width 266 height 69
click at [1323, 449] on div at bounding box center [1326, 438] width 266 height 69
click at [1509, 380] on div at bounding box center [784, 389] width 1568 height 778
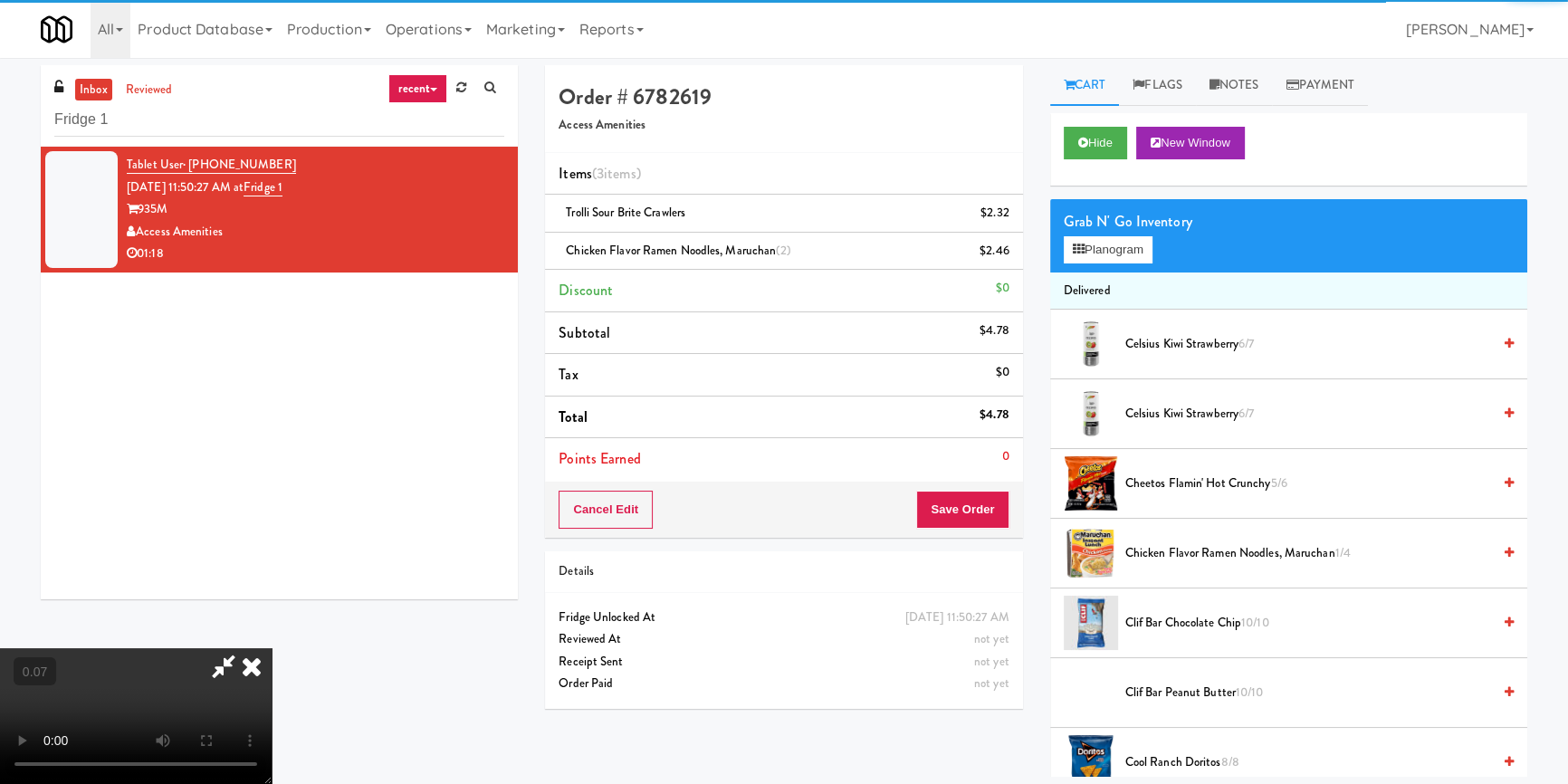
click at [271, 648] on video at bounding box center [136, 716] width 271 height 136
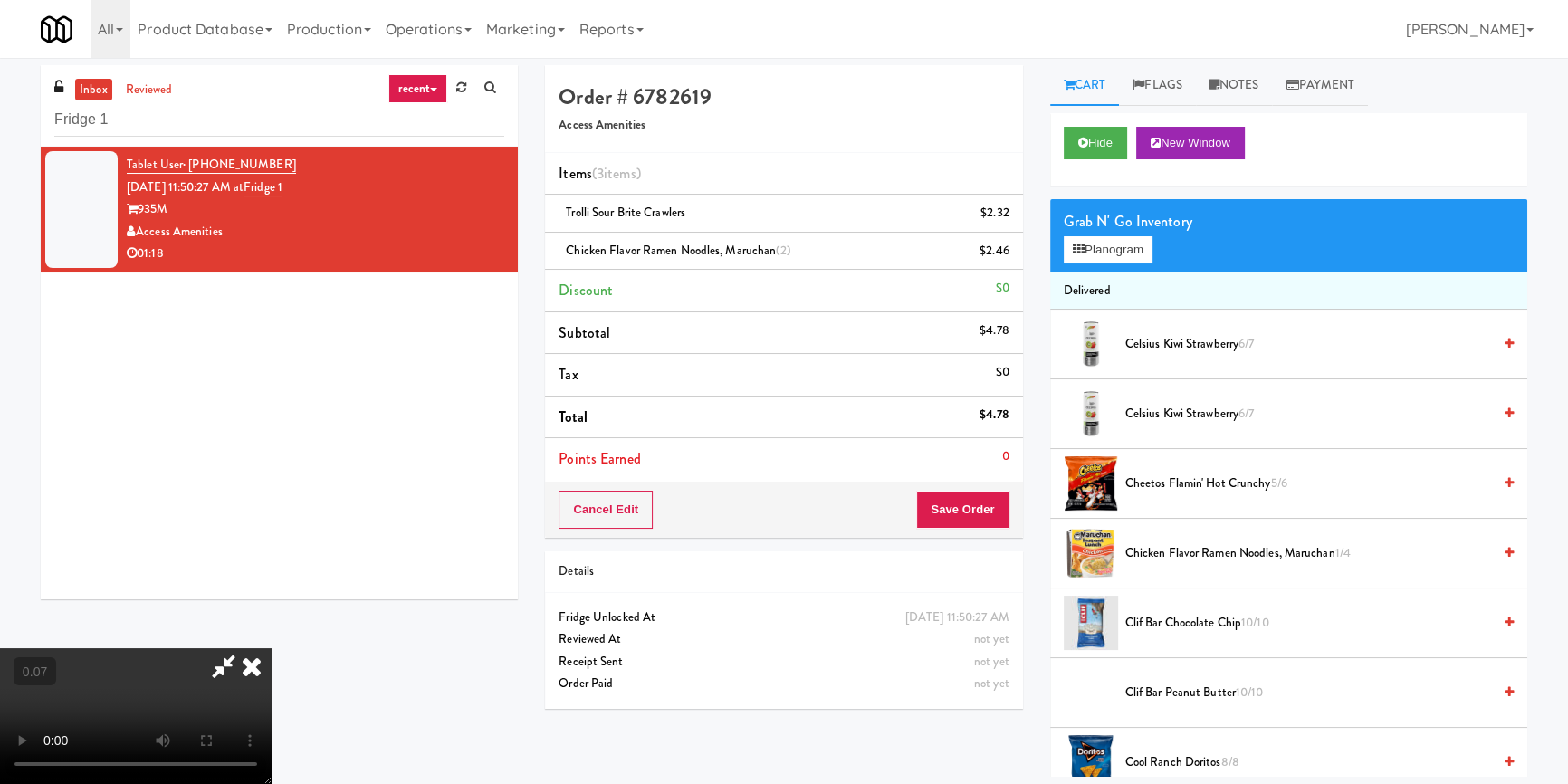
click at [271, 648] on video at bounding box center [136, 716] width 271 height 136
click at [1126, 258] on button "Planogram" at bounding box center [1108, 250] width 89 height 27
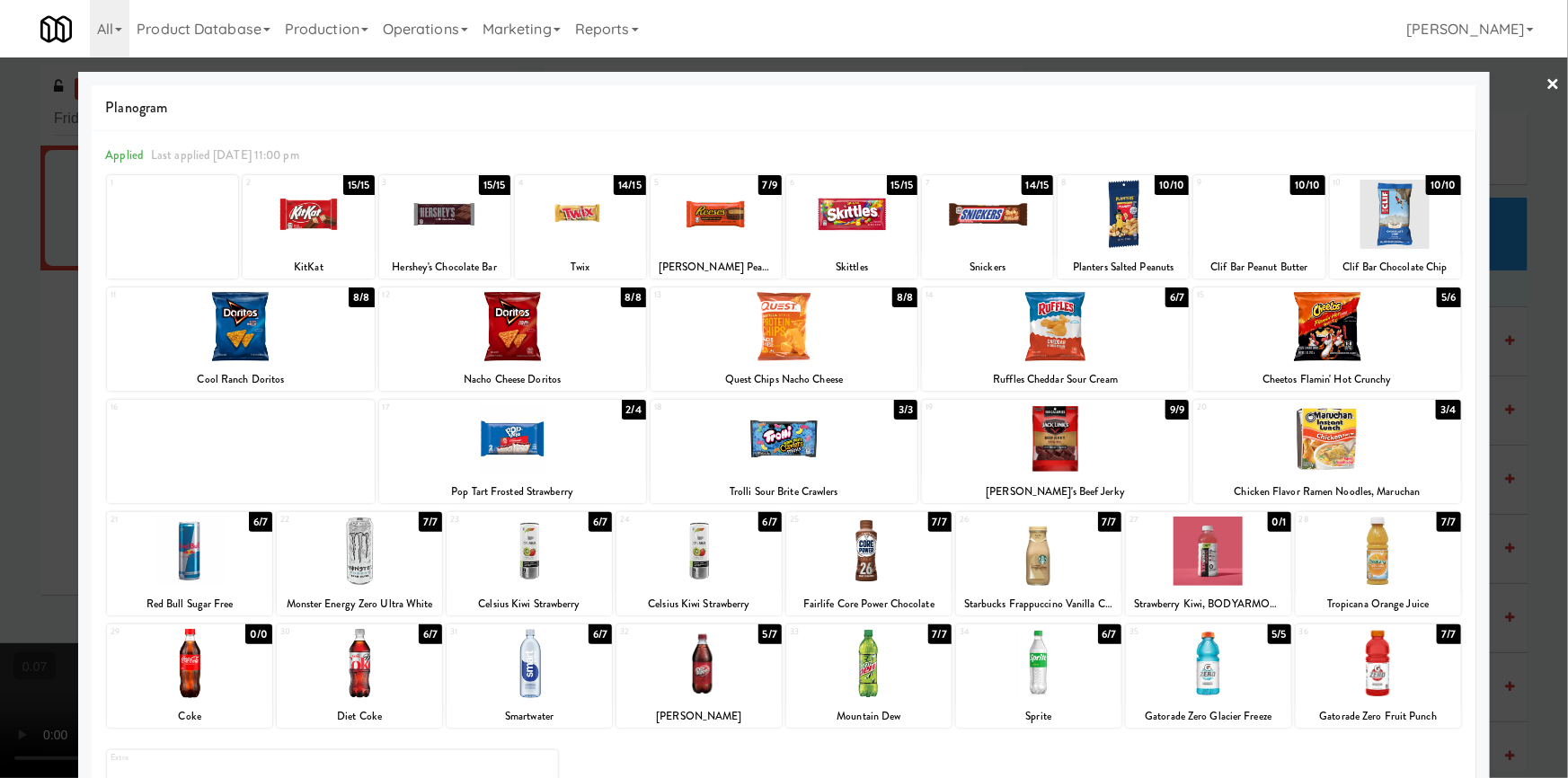
click at [0, 449] on div at bounding box center [784, 389] width 1568 height 778
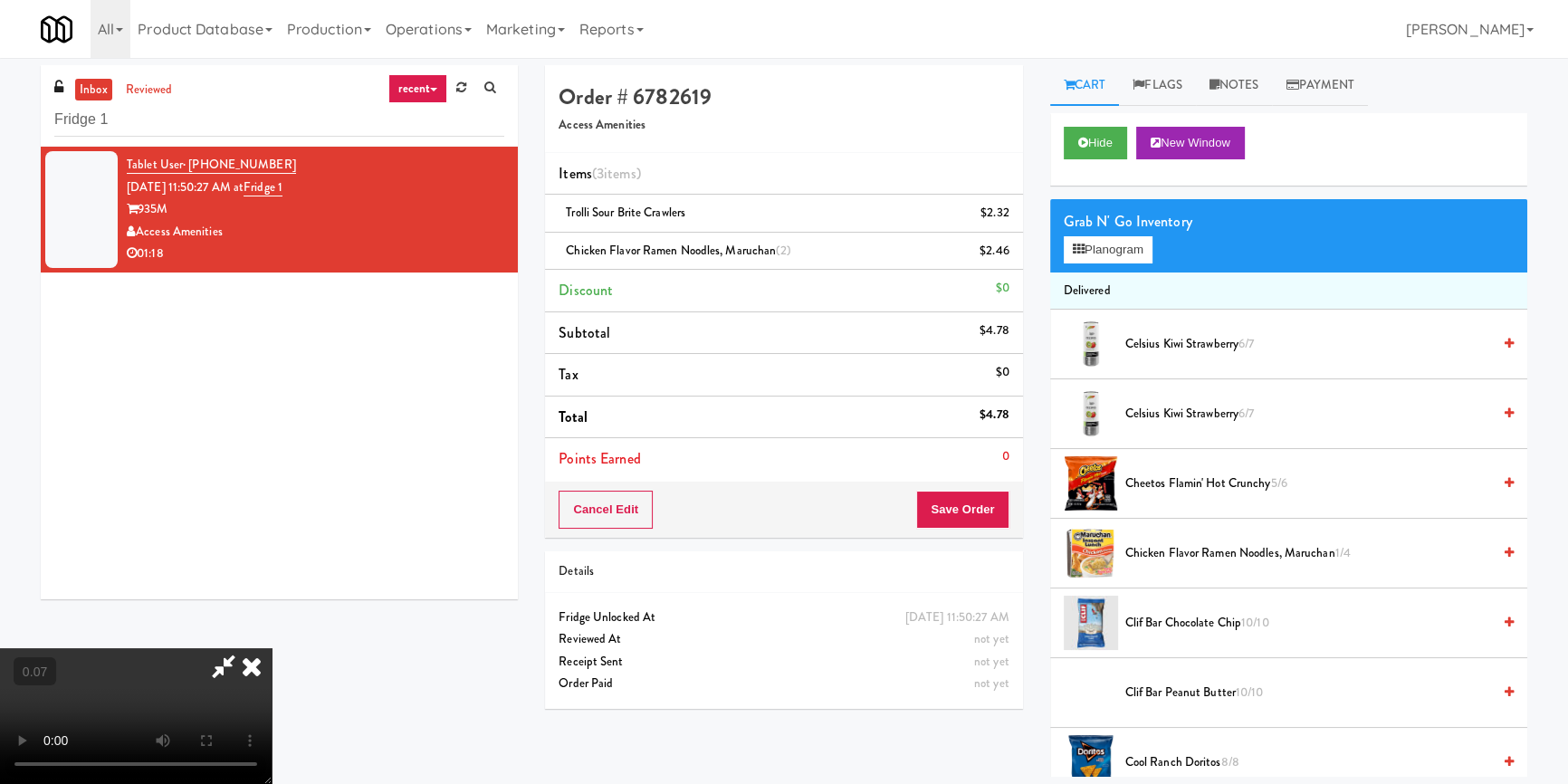
scroll to position [253, 0]
drag, startPoint x: 274, startPoint y: 648, endPoint x: 274, endPoint y: 637, distance: 11.0
click at [271, 648] on video at bounding box center [136, 716] width 271 height 136
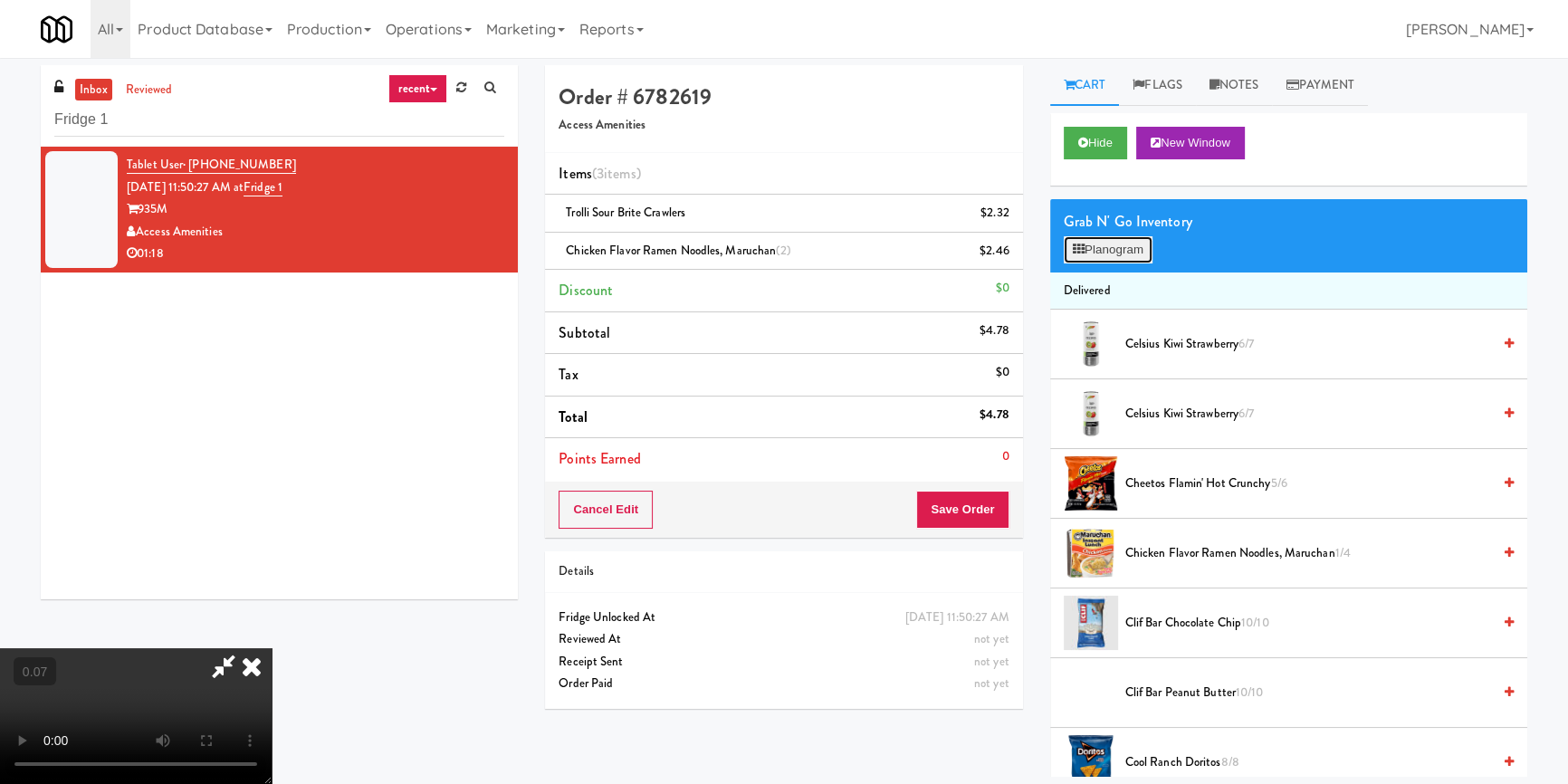
click at [1117, 253] on button "Planogram" at bounding box center [1108, 250] width 89 height 27
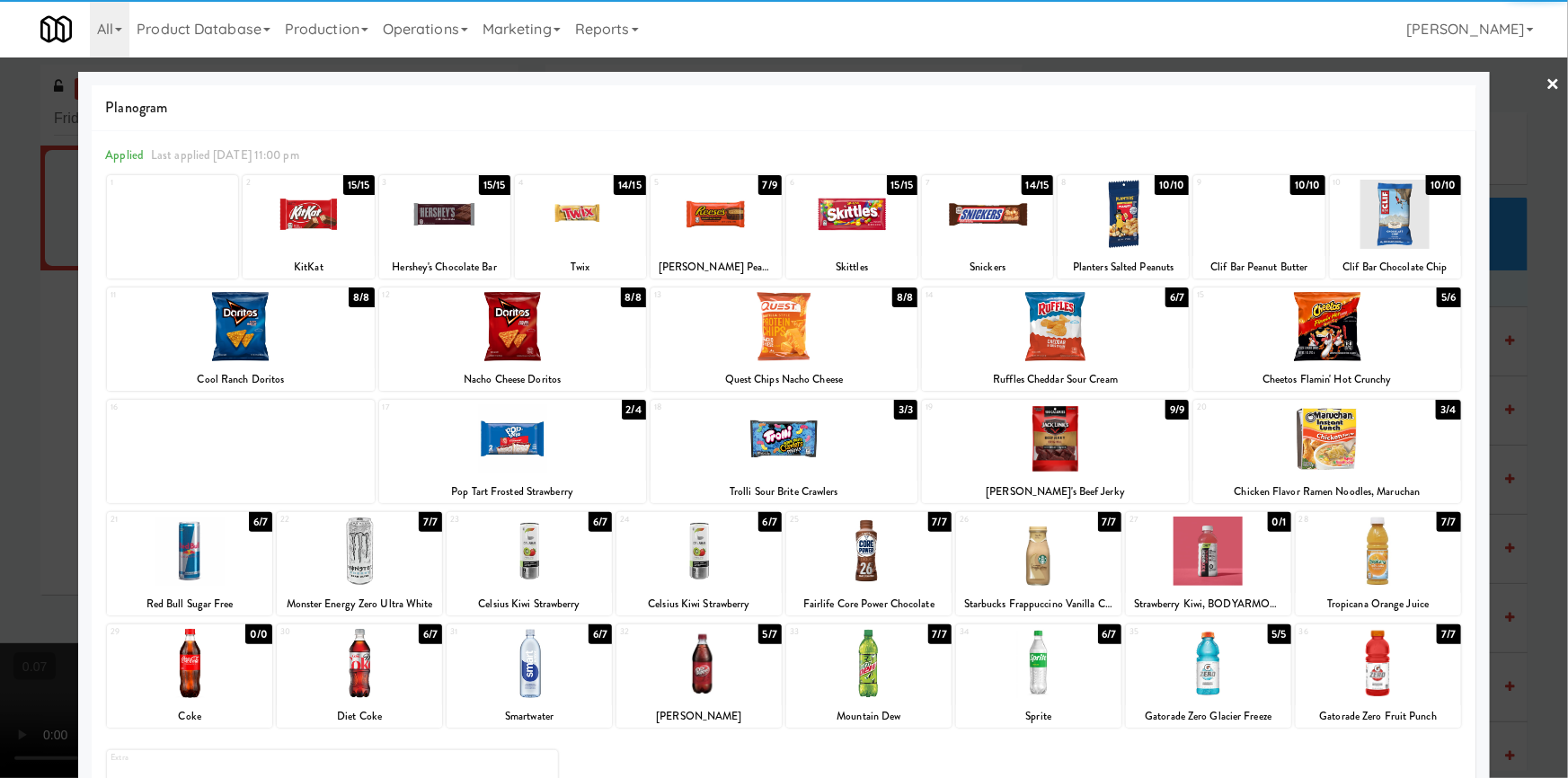
click at [495, 443] on div at bounding box center [512, 438] width 266 height 69
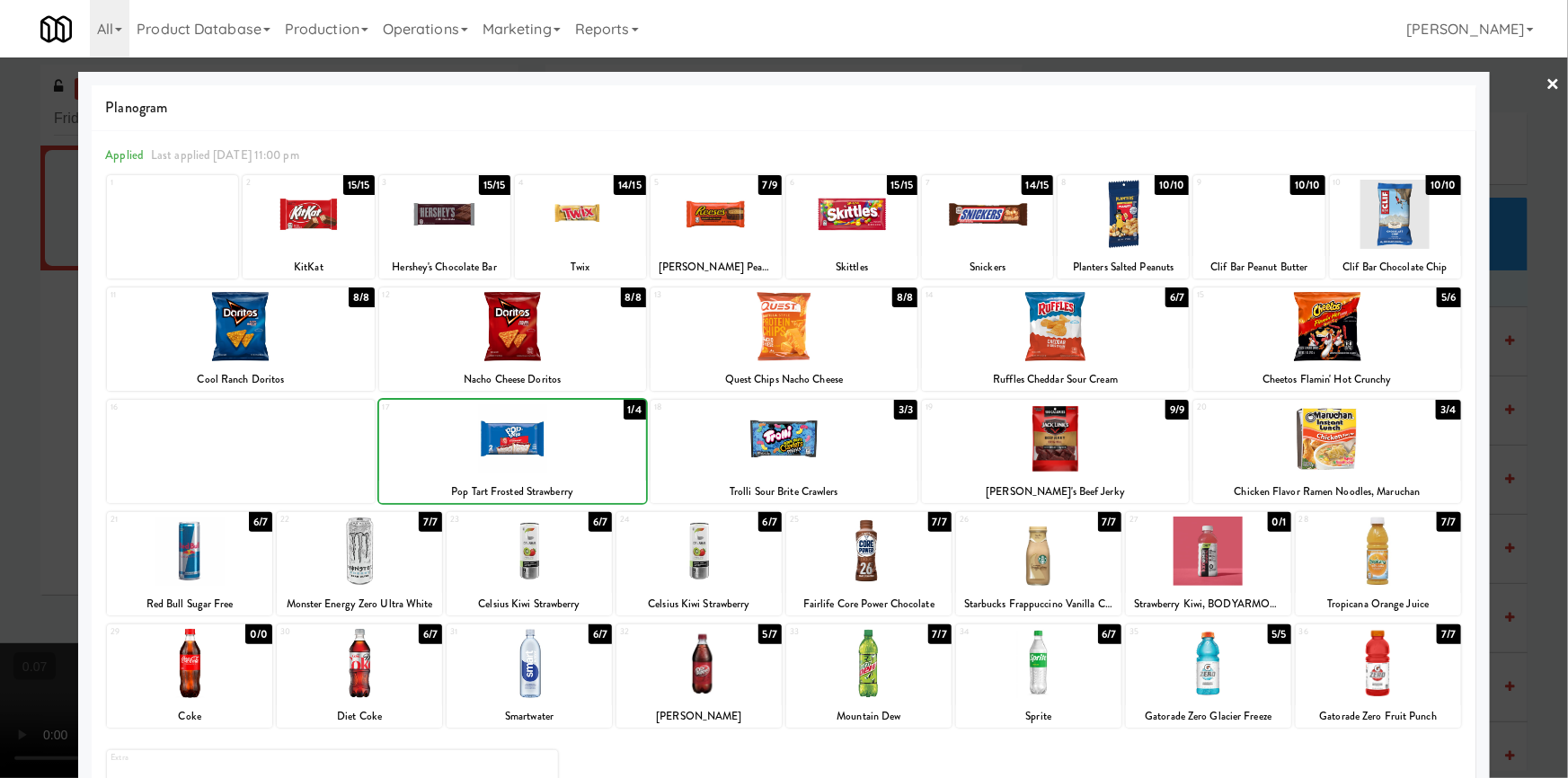
click at [495, 443] on div at bounding box center [512, 438] width 266 height 69
click at [0, 384] on div at bounding box center [784, 389] width 1568 height 778
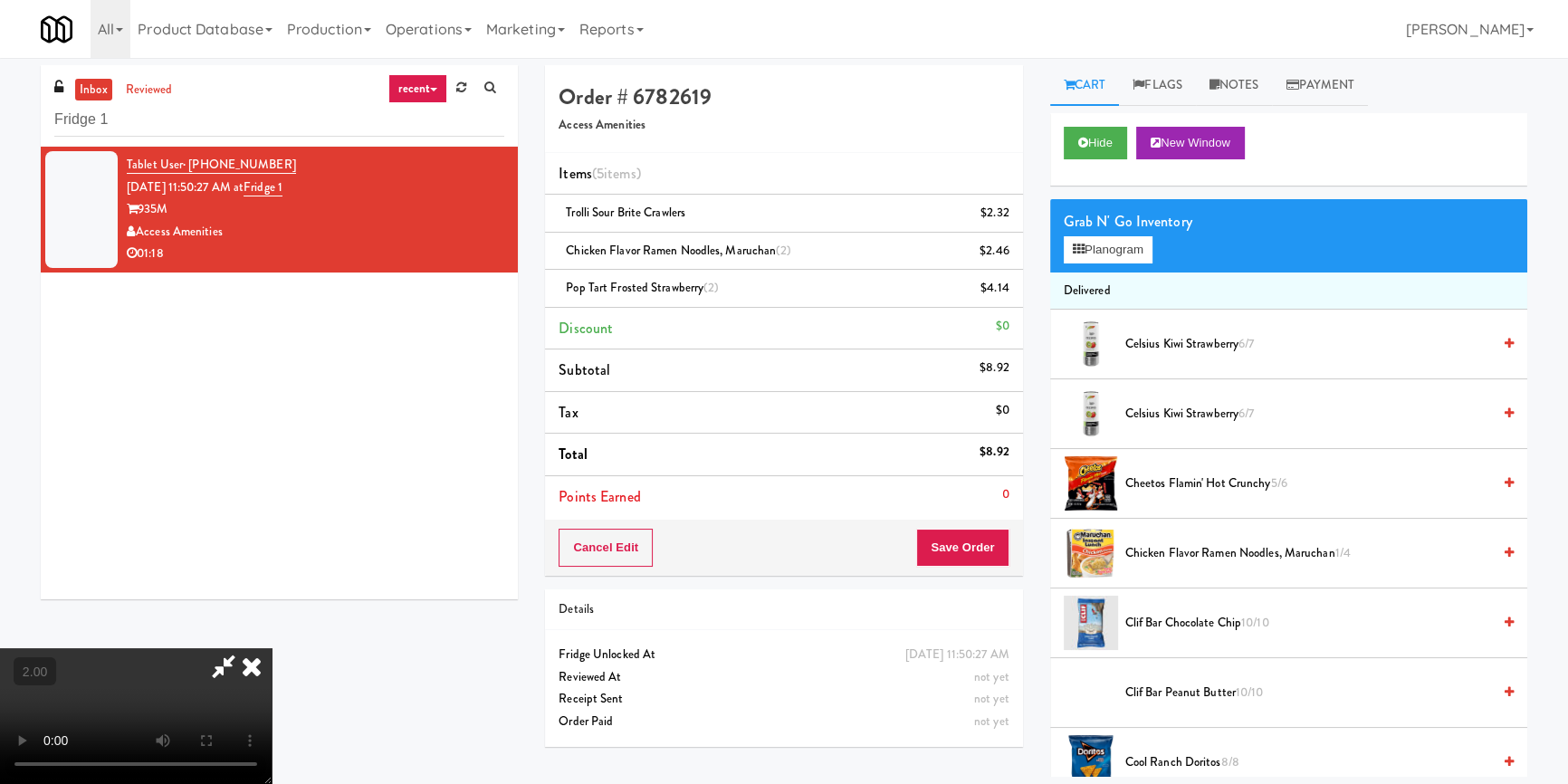
click at [271, 648] on video at bounding box center [136, 716] width 271 height 136
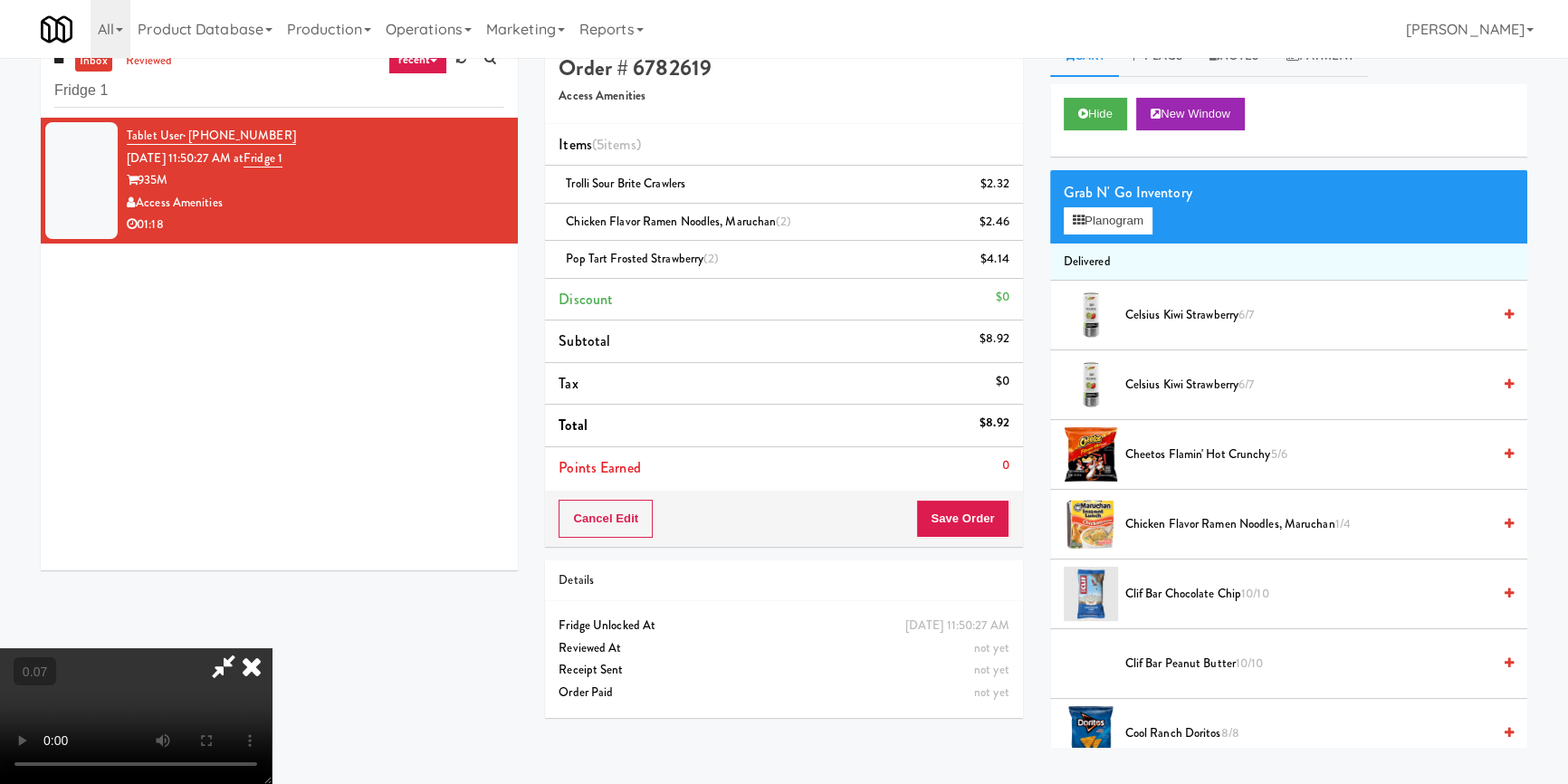
scroll to position [57, 0]
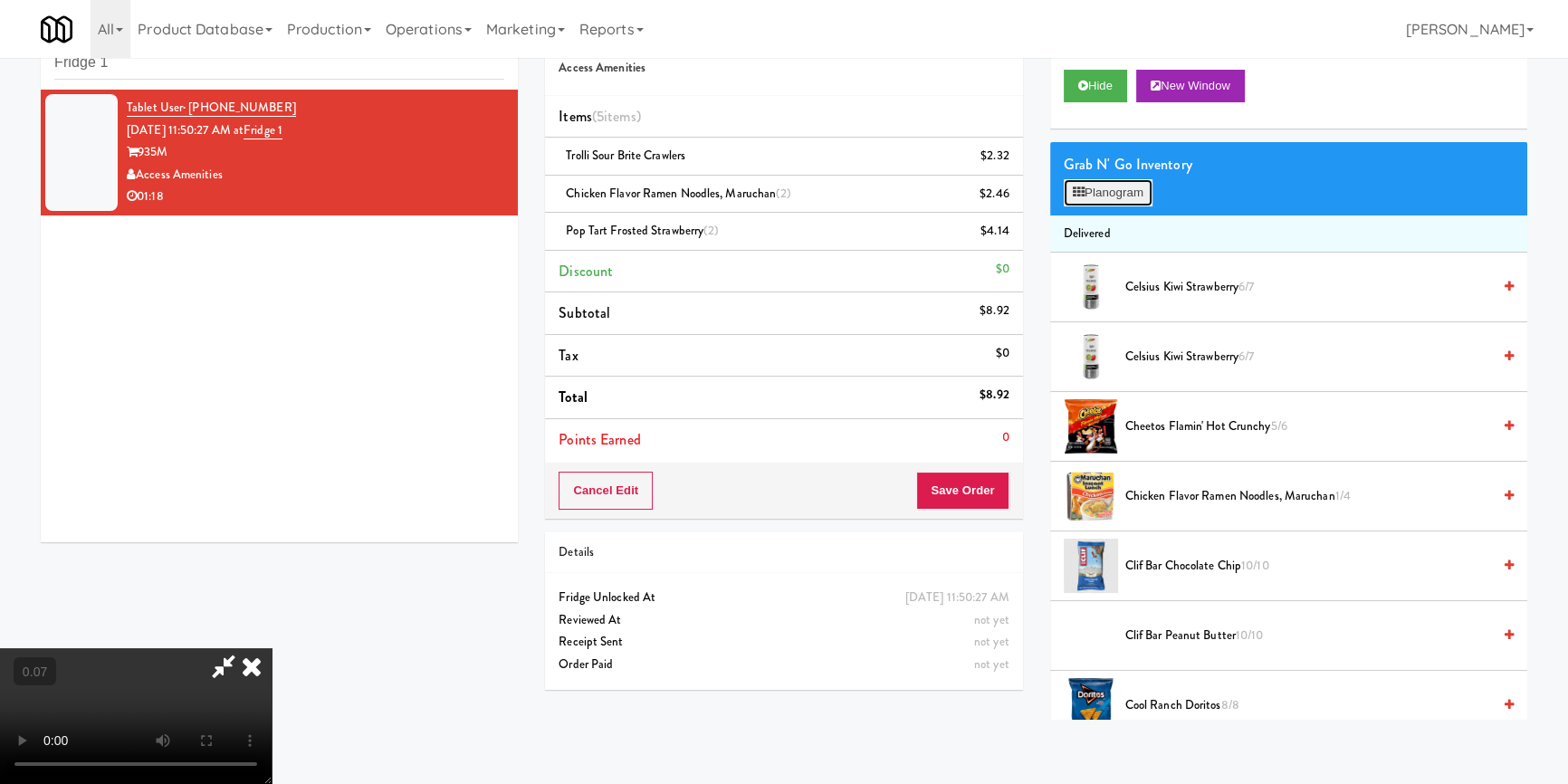
click at [1123, 187] on button "Planogram" at bounding box center [1108, 192] width 89 height 27
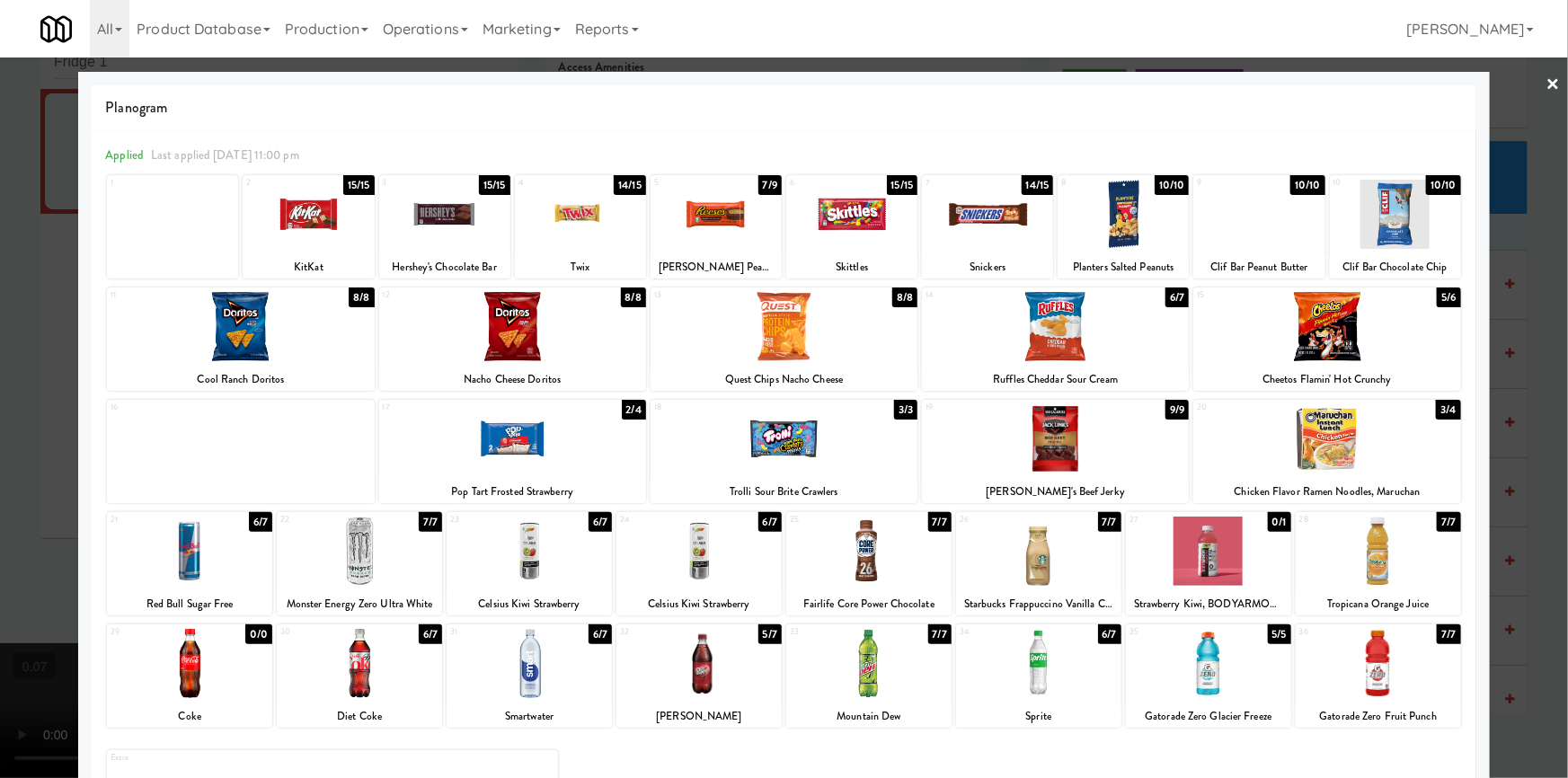
click at [1030, 342] on div at bounding box center [1054, 326] width 266 height 69
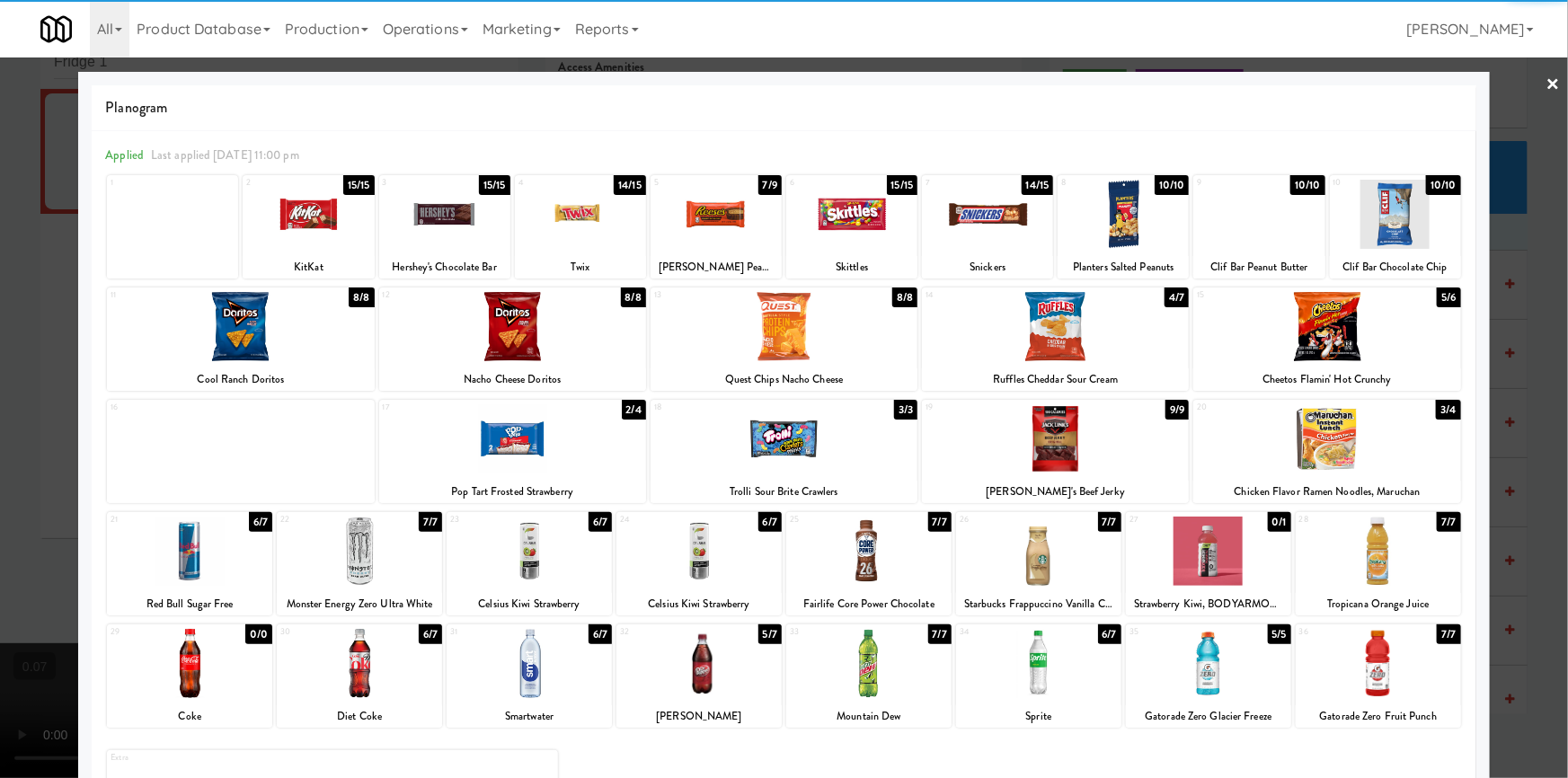
click at [0, 299] on div at bounding box center [784, 389] width 1568 height 778
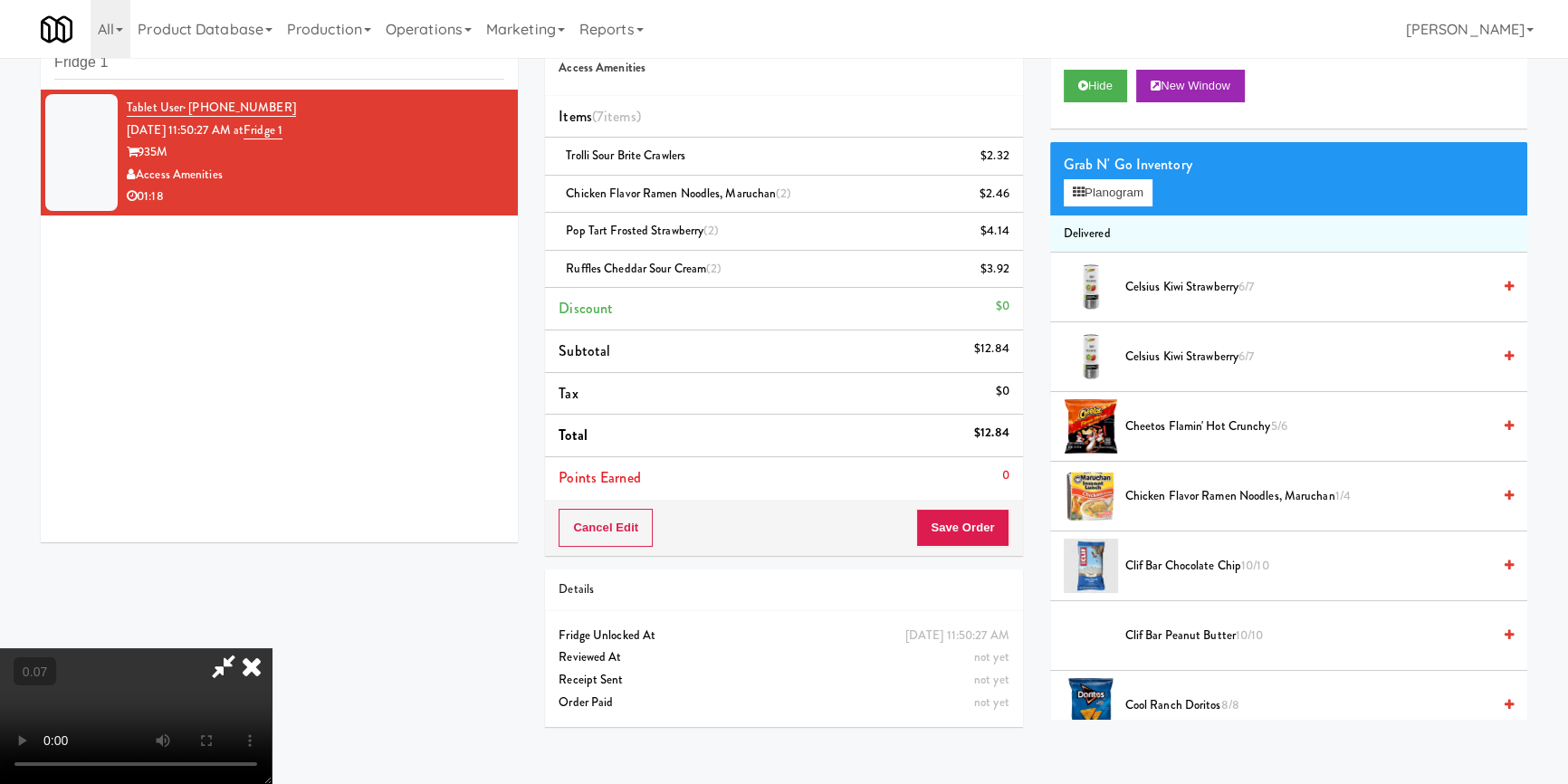
scroll to position [7, 0]
drag, startPoint x: 780, startPoint y: 446, endPoint x: 898, endPoint y: 335, distance: 162.0
click at [271, 648] on video at bounding box center [136, 716] width 271 height 136
click at [1140, 198] on button "Planogram" at bounding box center [1108, 192] width 89 height 27
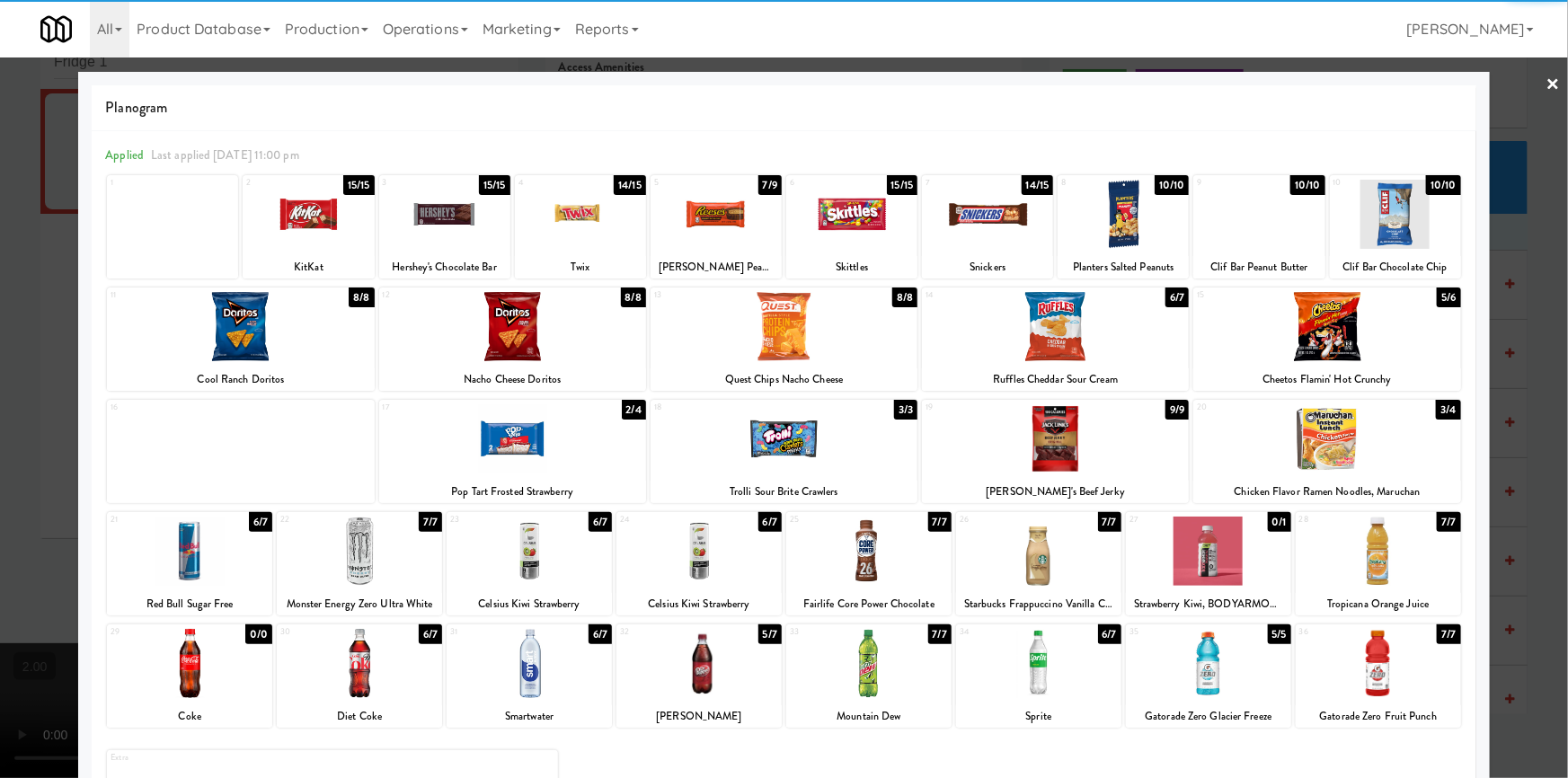
click at [571, 226] on div at bounding box center [580, 214] width 131 height 69
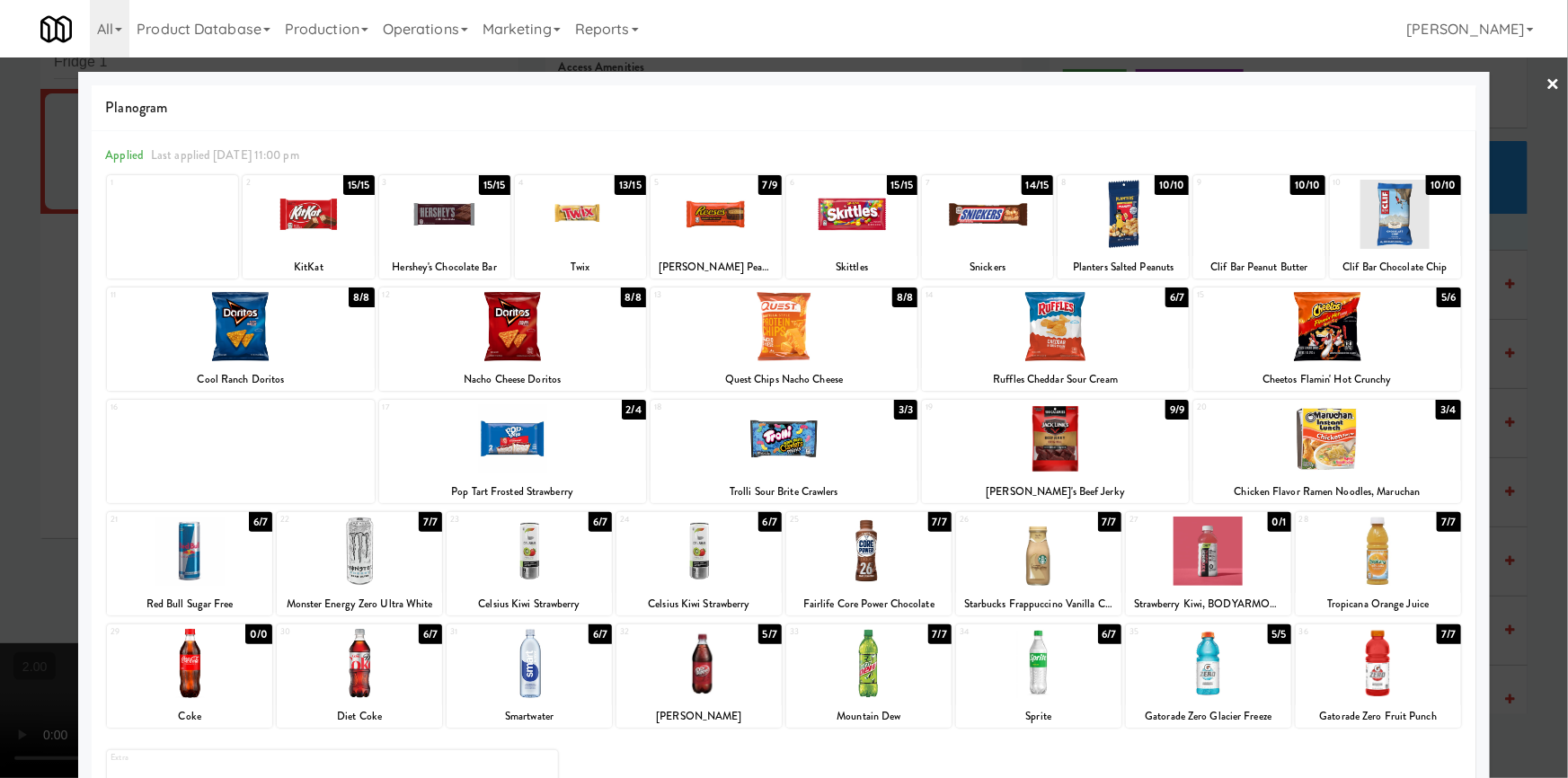
click at [0, 266] on div at bounding box center [784, 389] width 1568 height 778
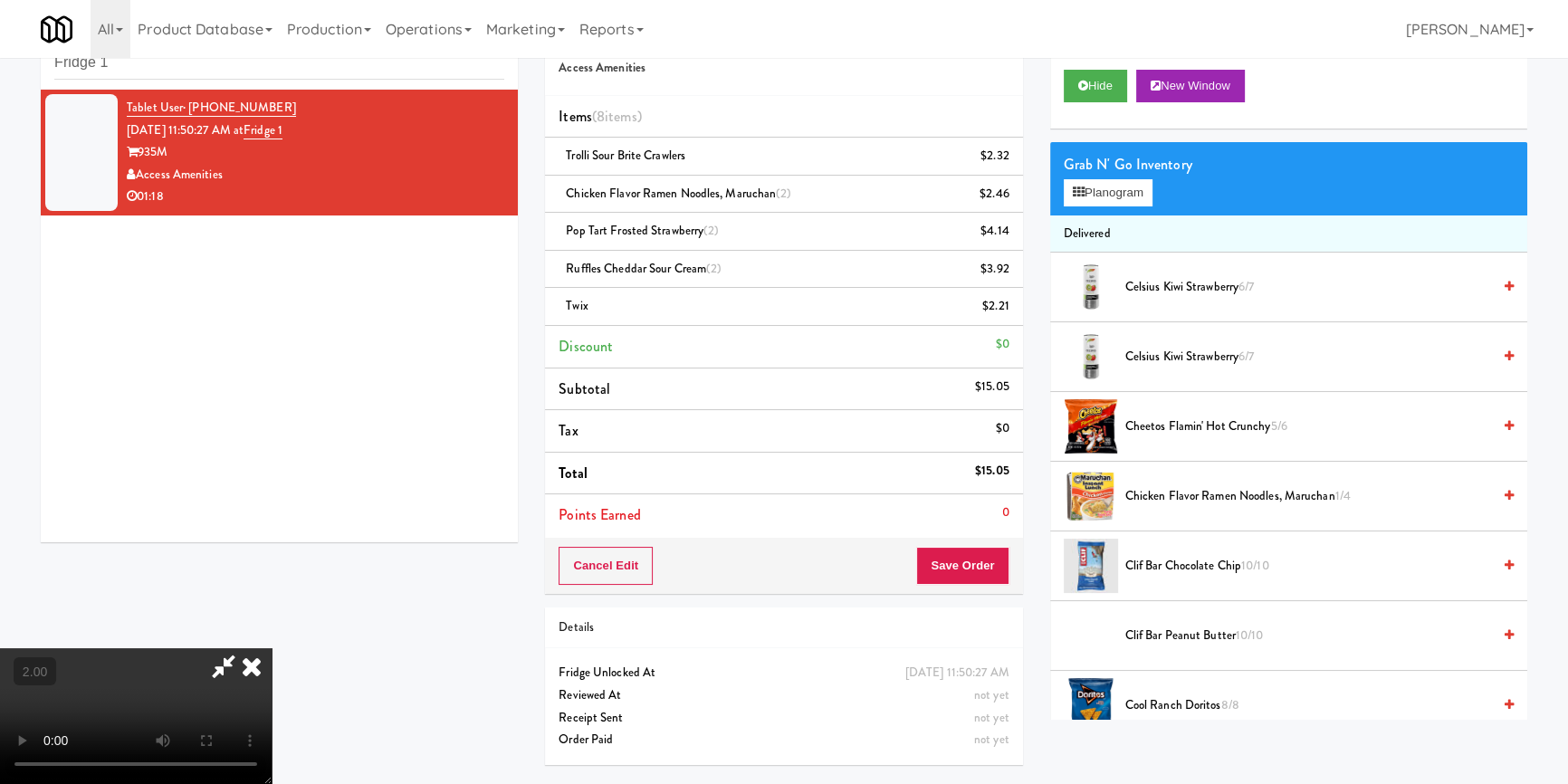
scroll to position [253, 0]
click at [271, 648] on video at bounding box center [136, 716] width 271 height 136
click at [1109, 190] on button "Planogram" at bounding box center [1108, 192] width 89 height 27
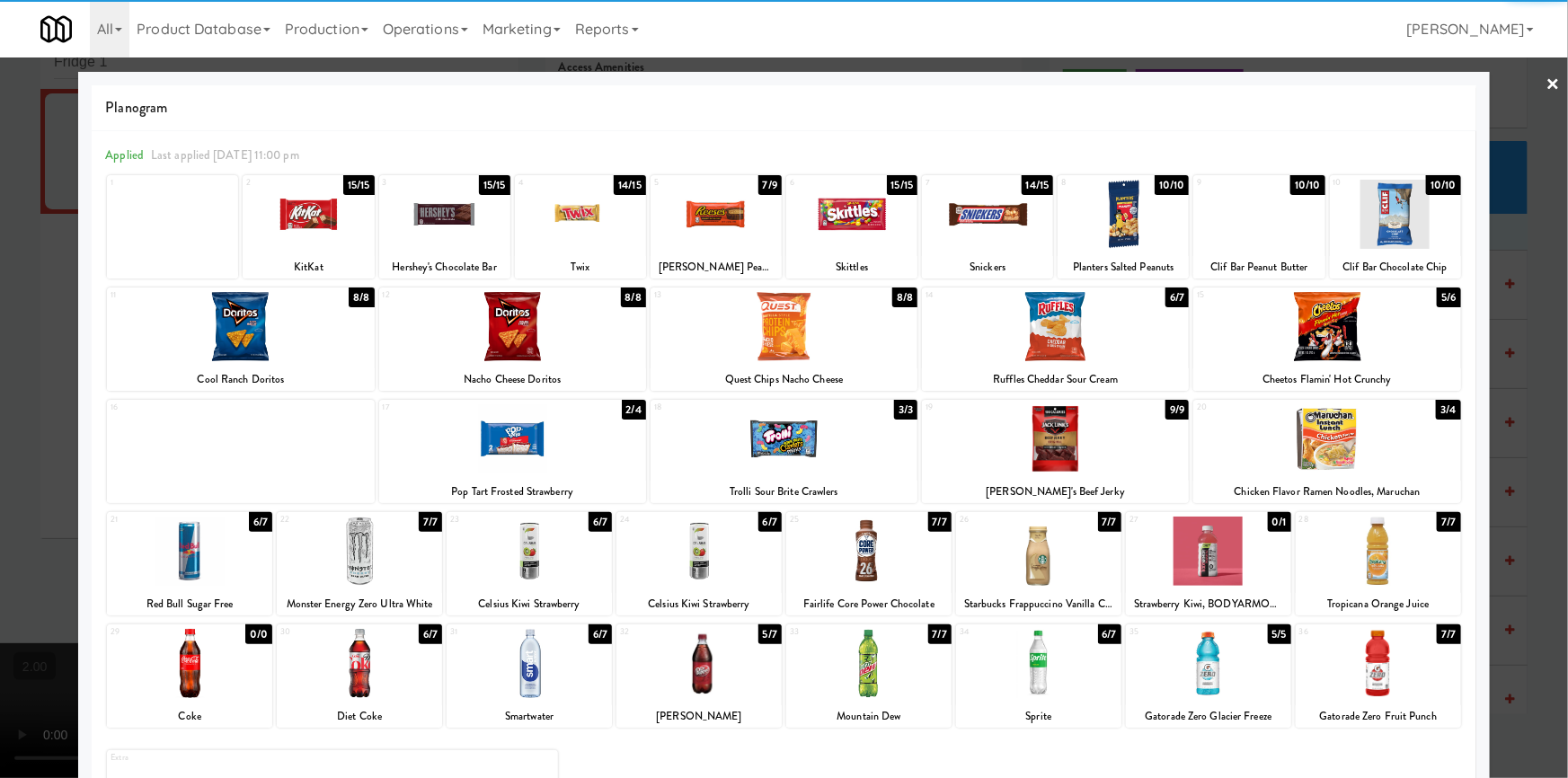
click at [733, 231] on div at bounding box center [715, 214] width 131 height 69
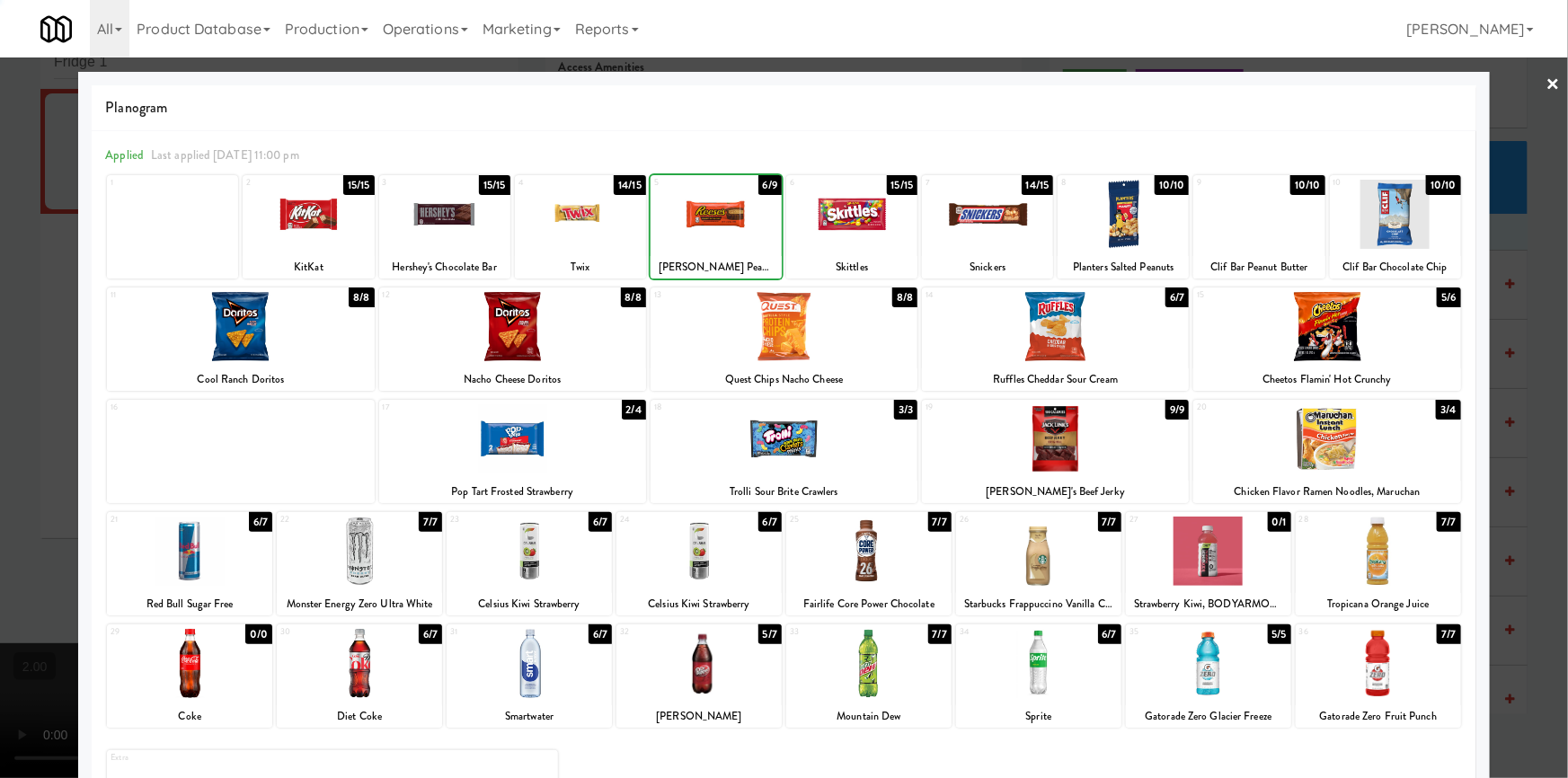
click at [0, 232] on div at bounding box center [784, 389] width 1568 height 778
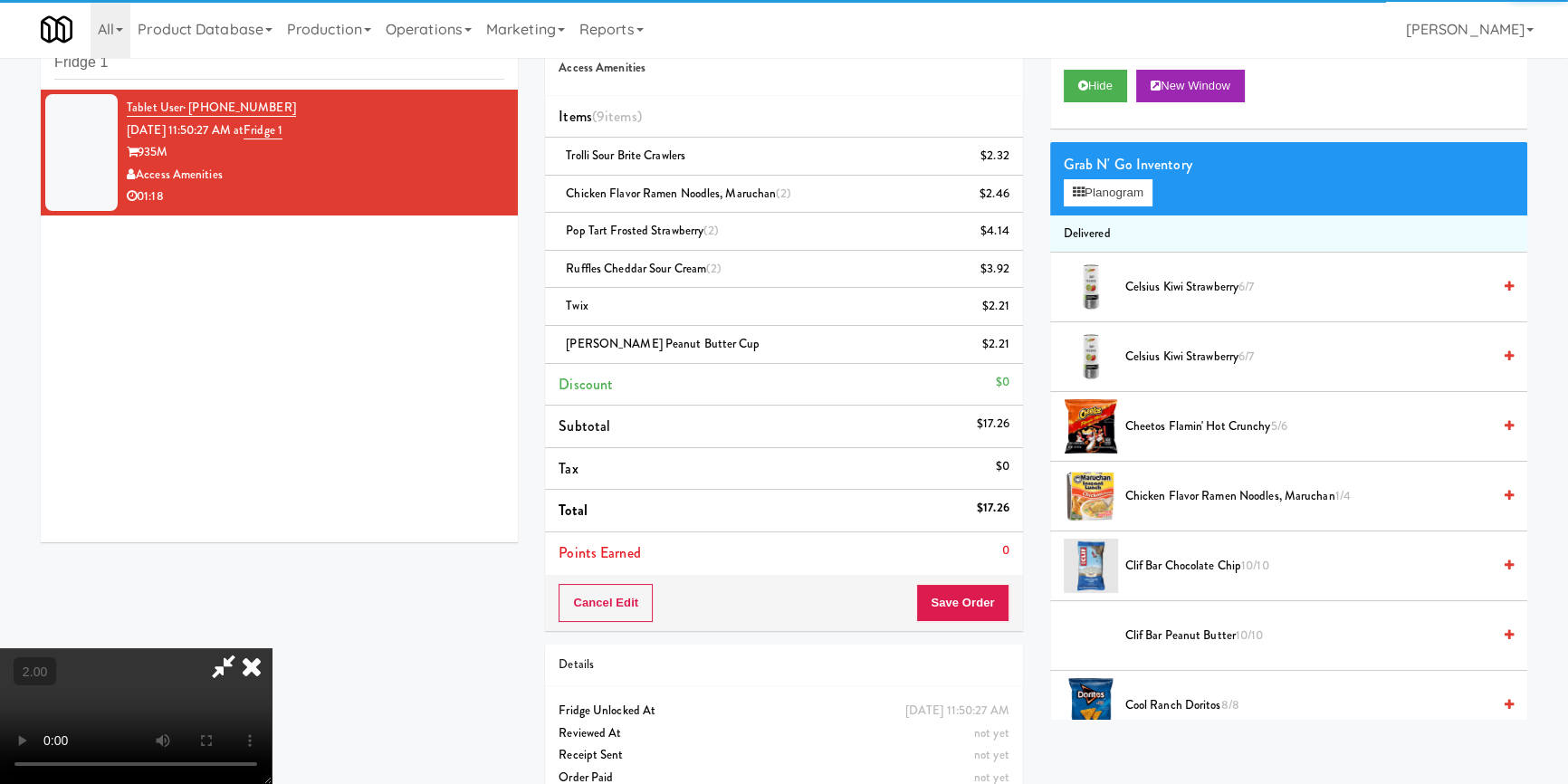
click at [271, 648] on video at bounding box center [136, 716] width 271 height 136
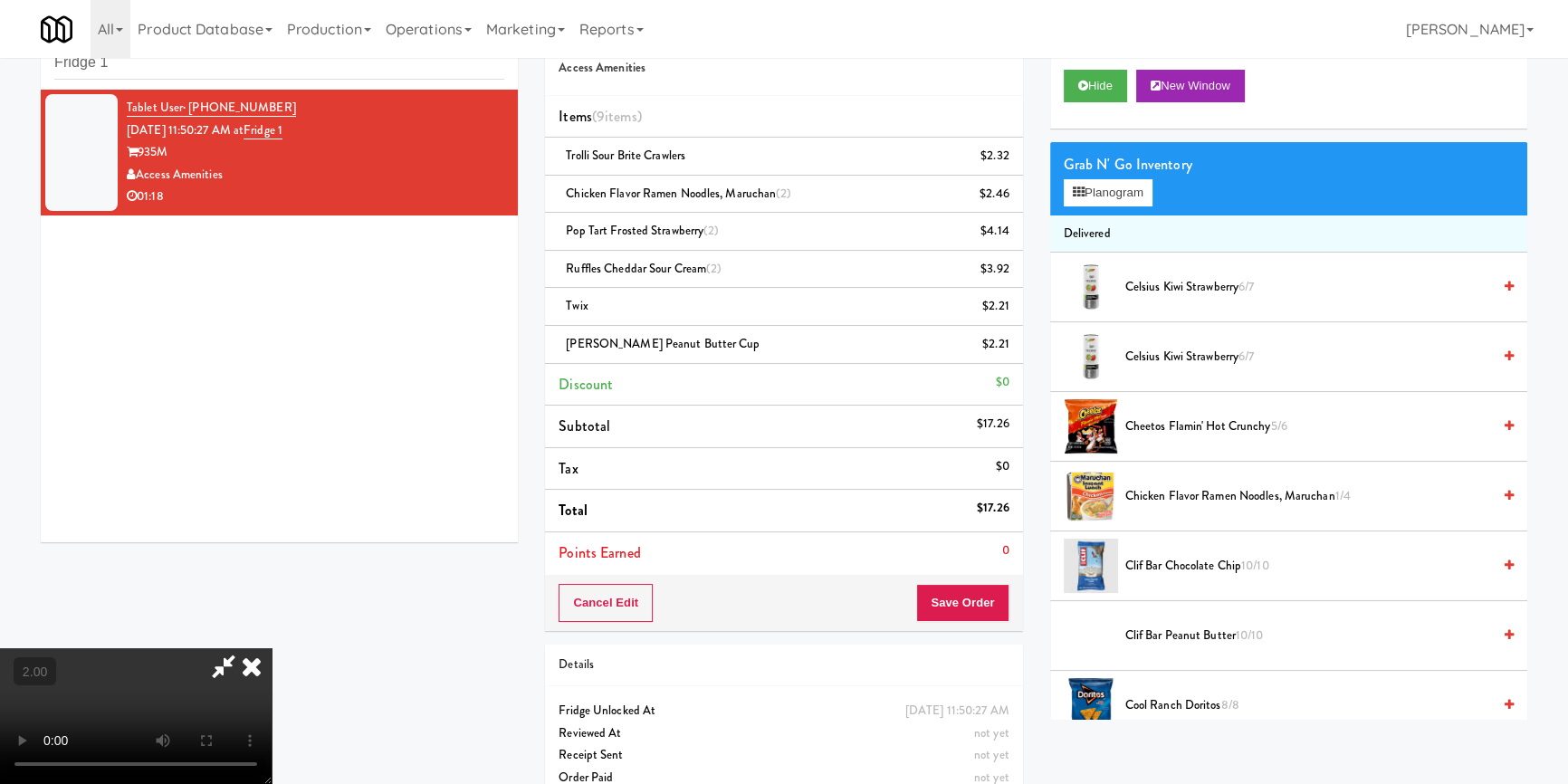
click at [271, 648] on video at bounding box center [136, 716] width 271 height 136
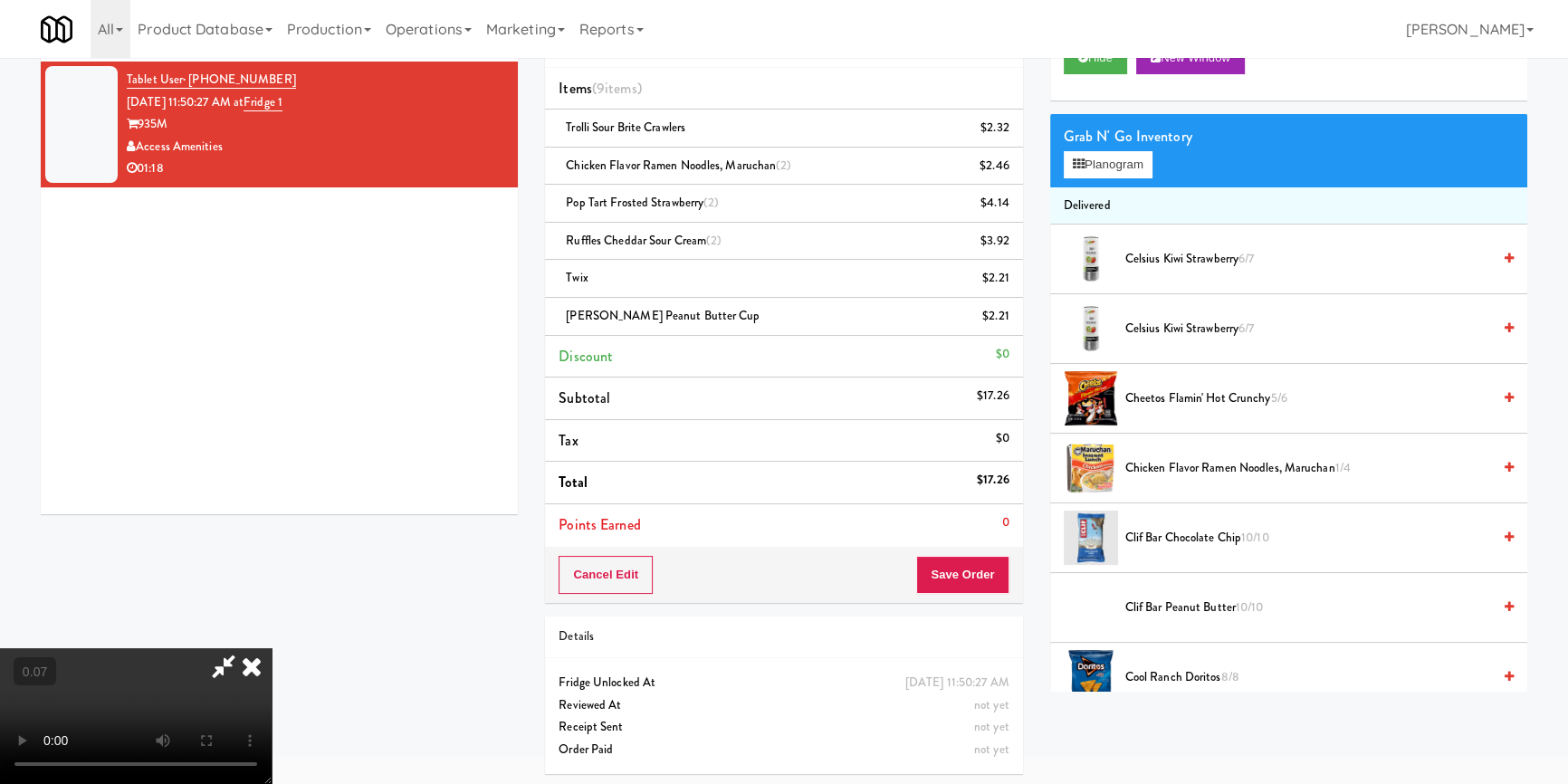
scroll to position [87, 0]
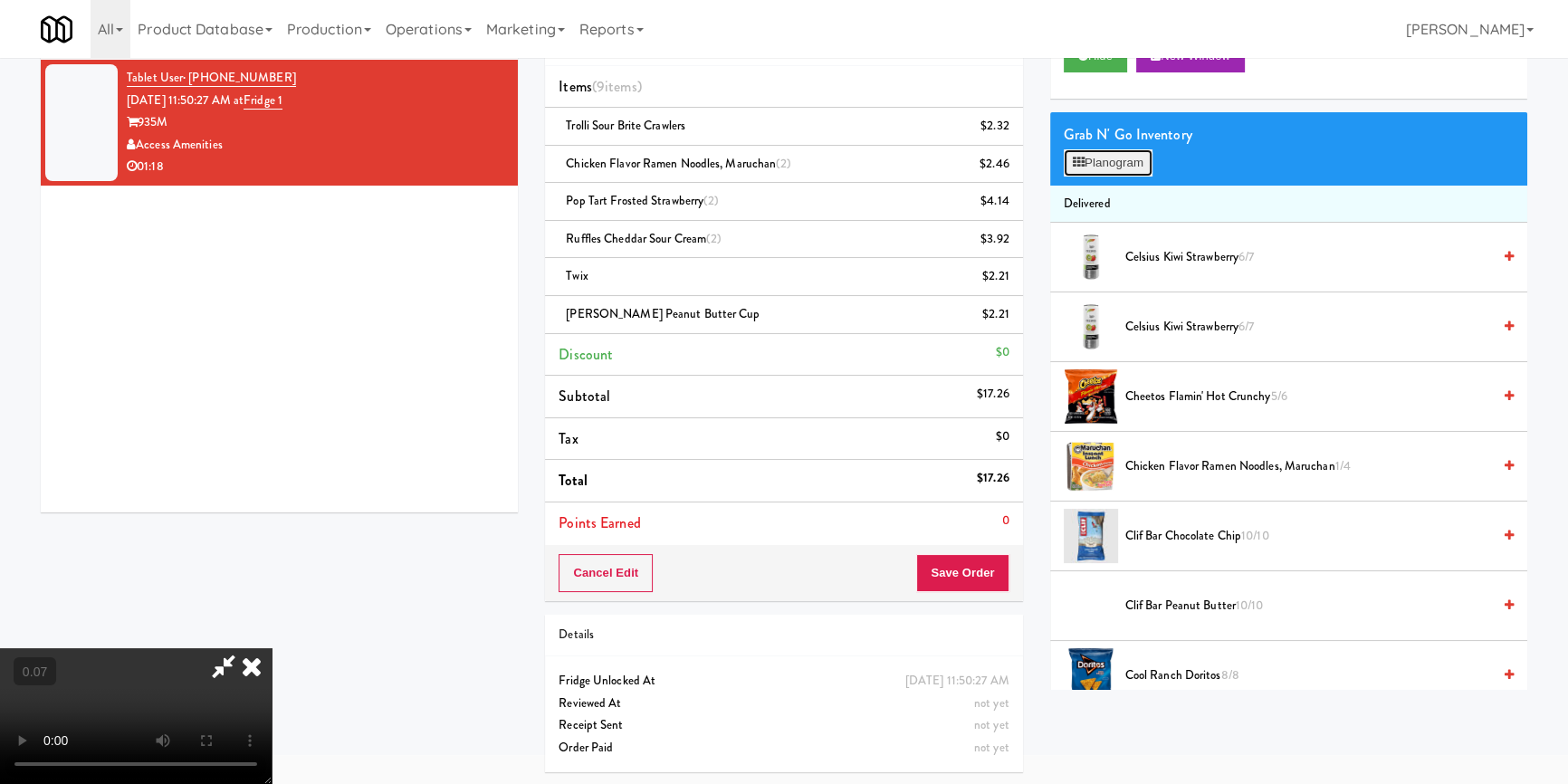
click at [1082, 159] on icon at bounding box center [1078, 163] width 12 height 12
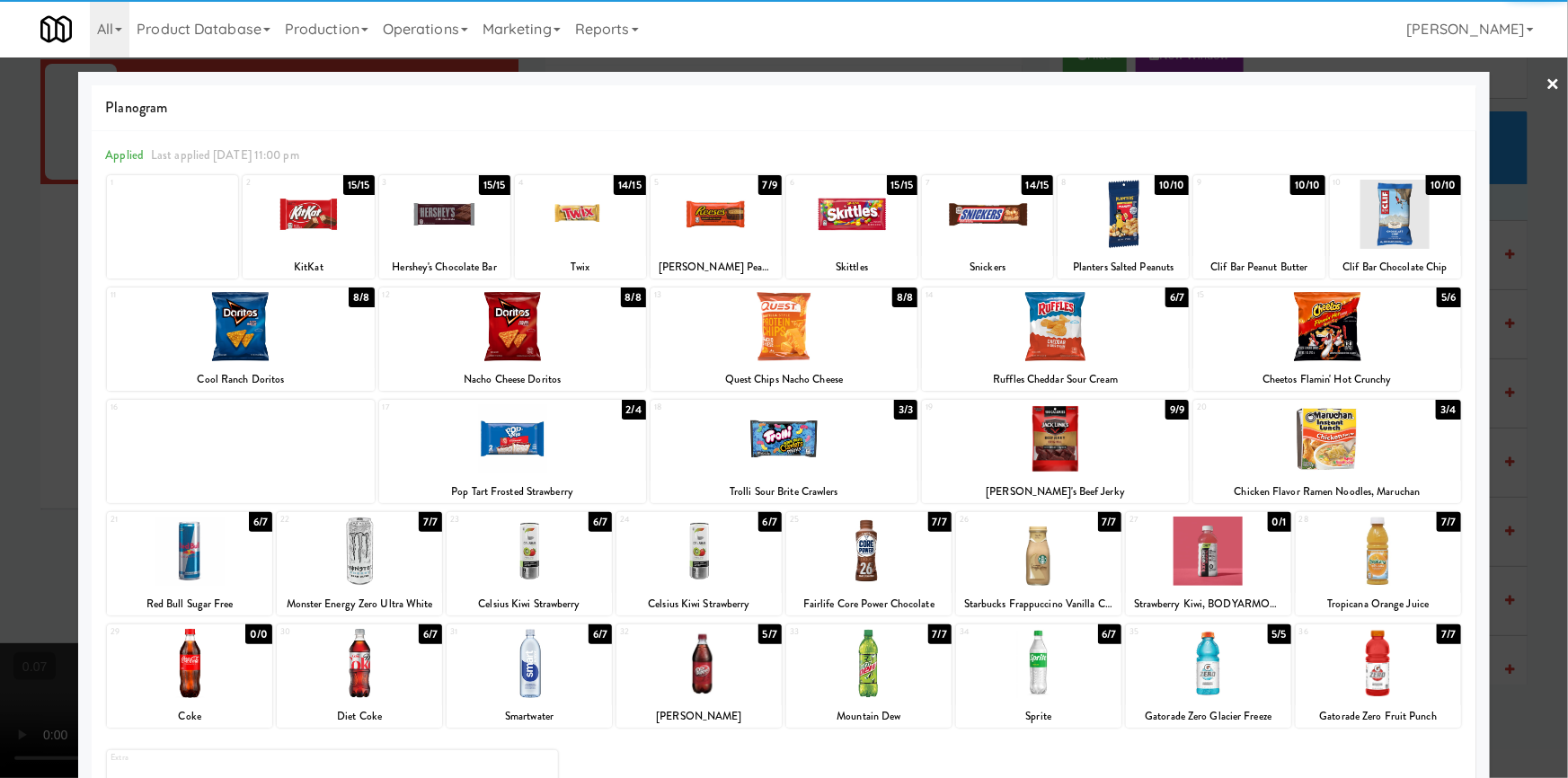
click at [692, 670] on div at bounding box center [699, 663] width 165 height 69
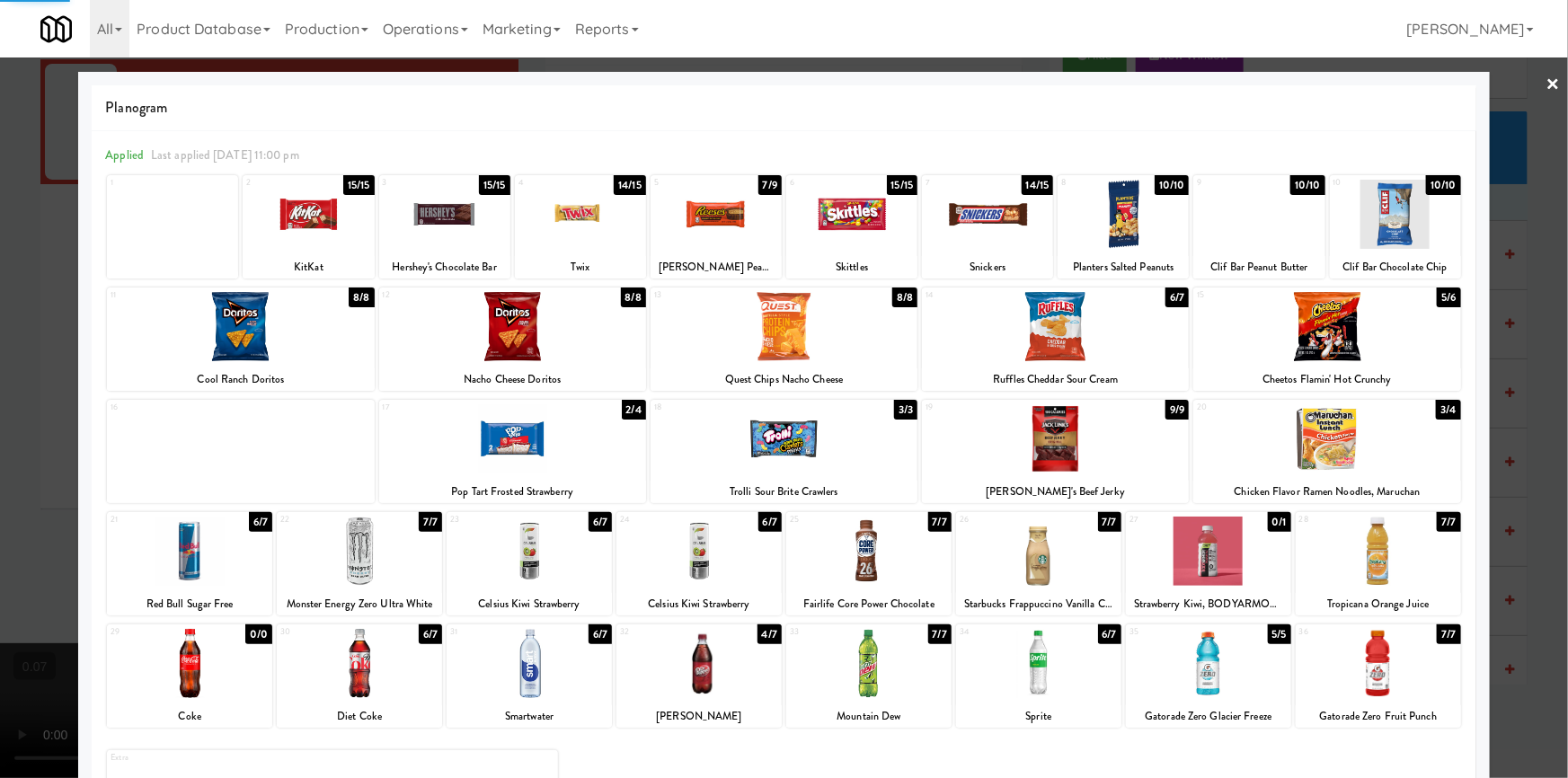
click at [0, 409] on div at bounding box center [784, 389] width 1568 height 778
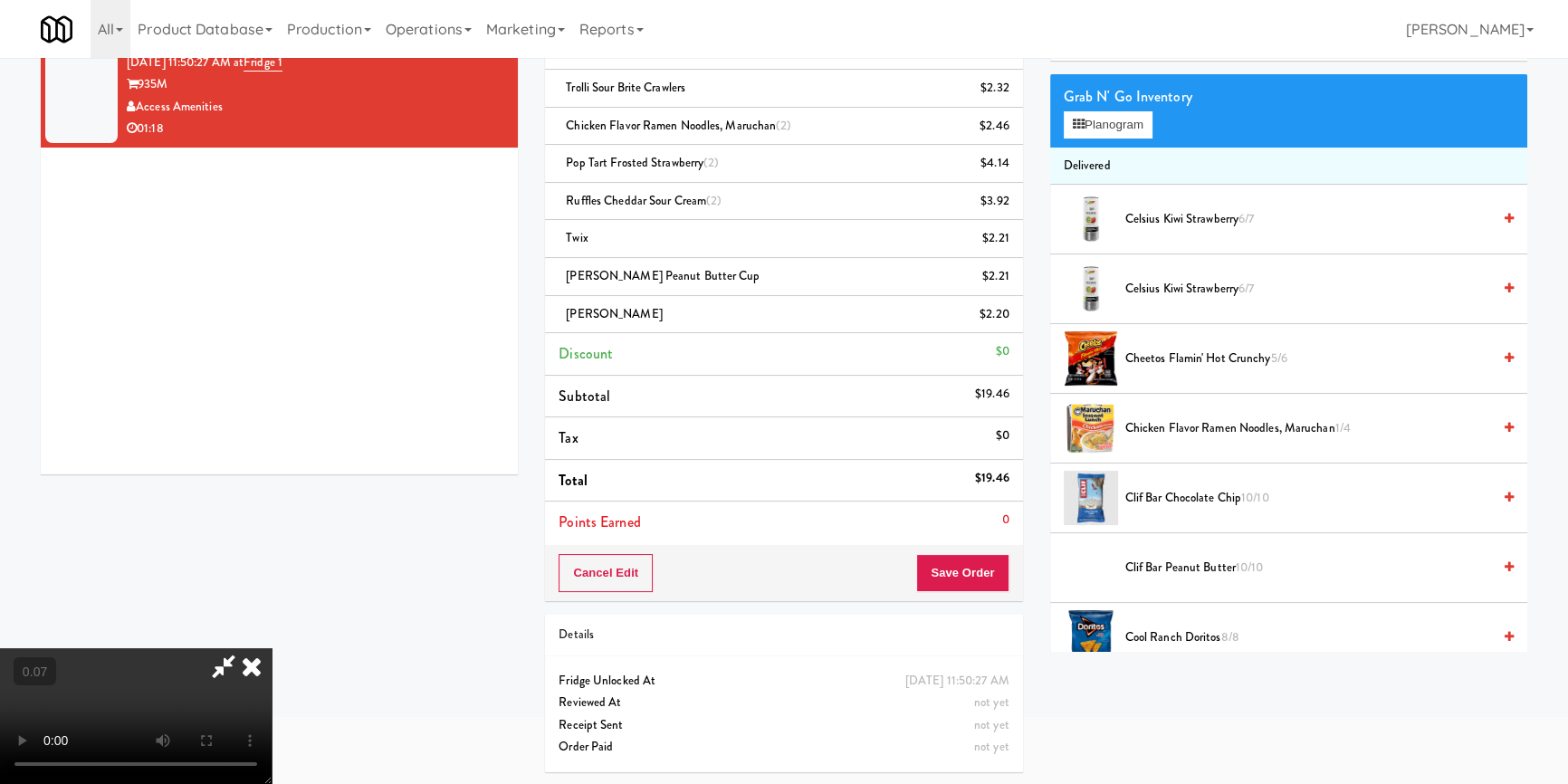
scroll to position [89, 0]
click at [271, 648] on video at bounding box center [136, 716] width 271 height 136
click at [1086, 130] on button "Planogram" at bounding box center [1108, 125] width 89 height 27
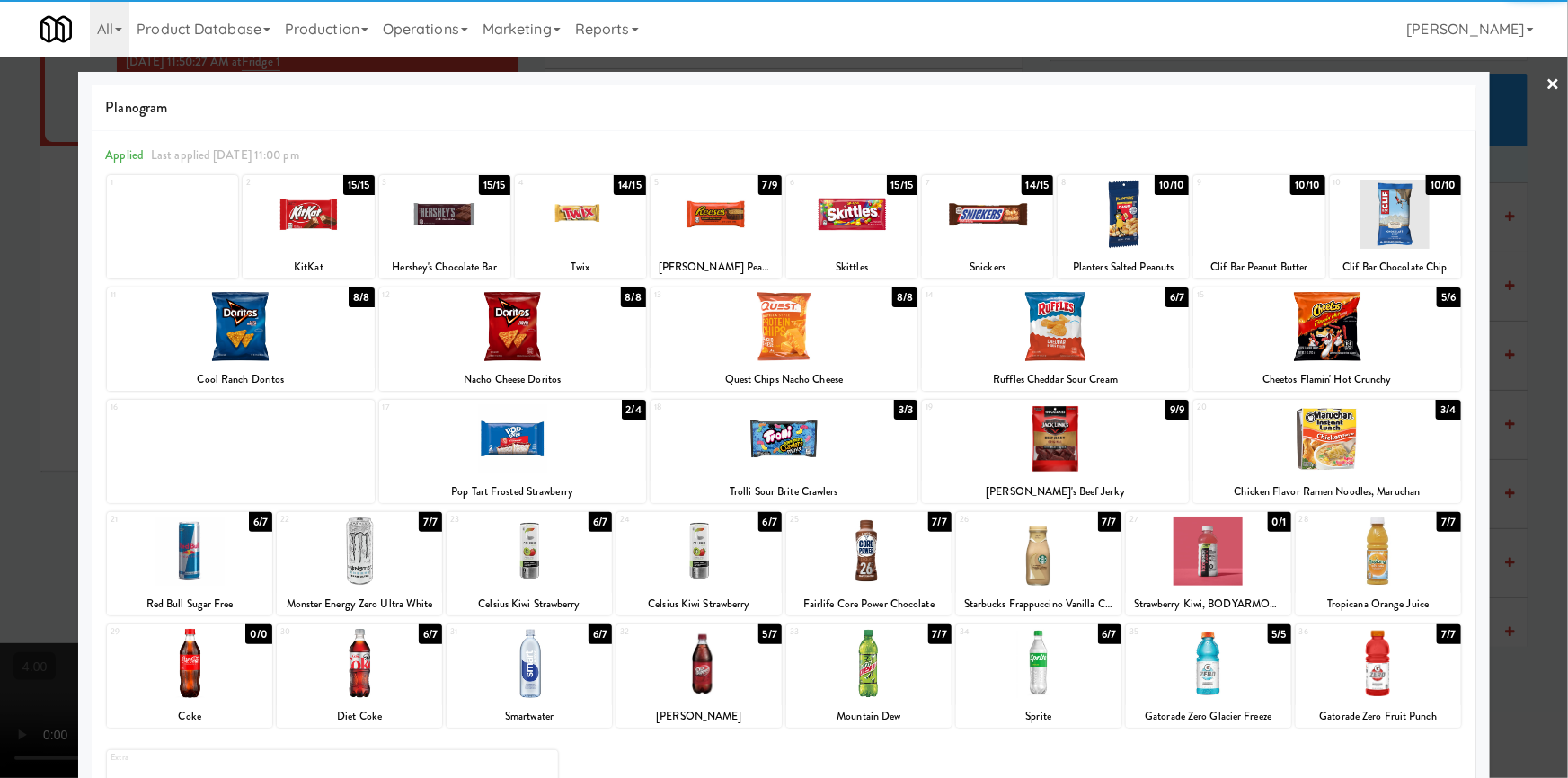
click at [498, 322] on div at bounding box center [512, 326] width 266 height 69
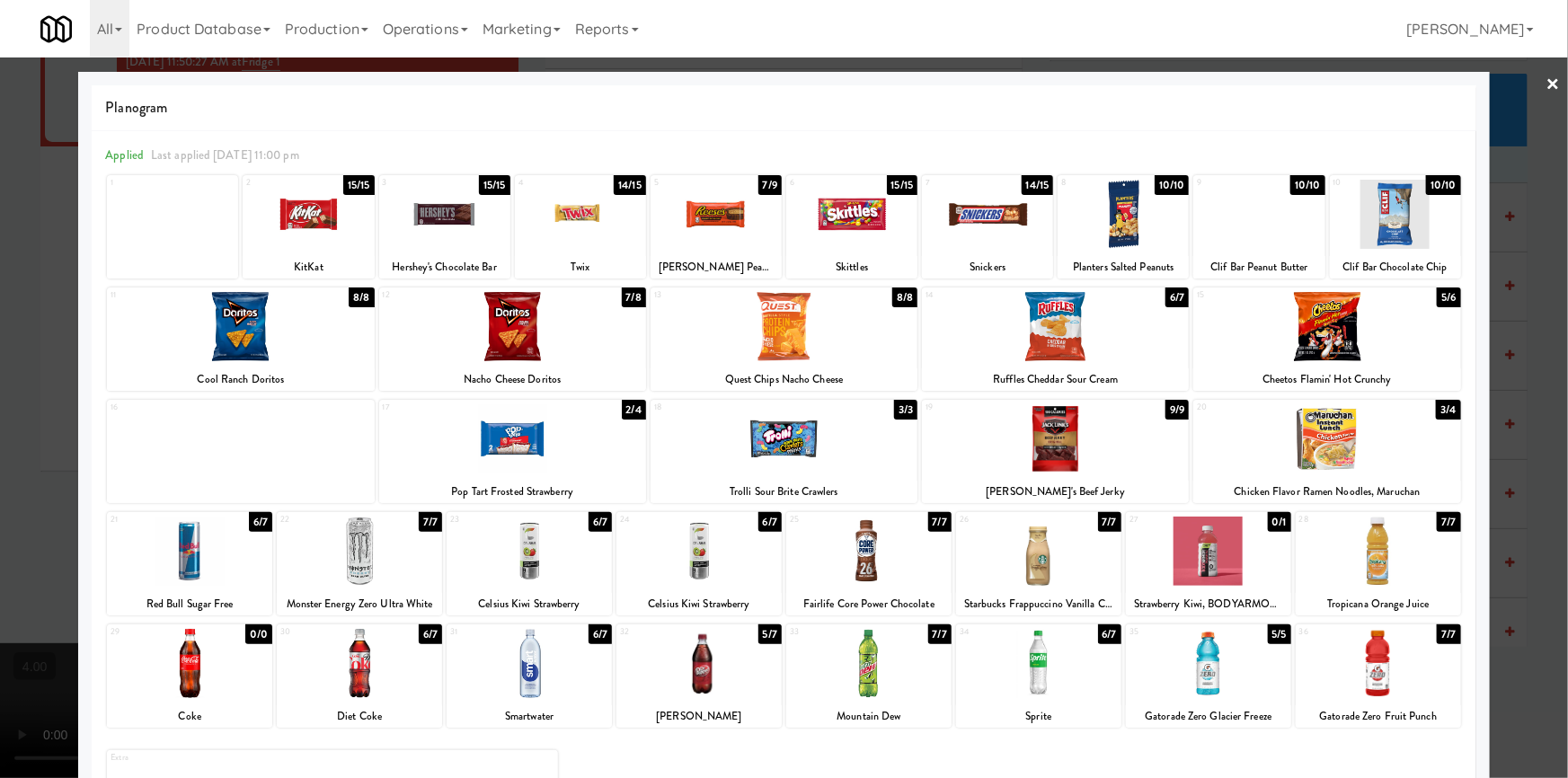
click at [737, 674] on div at bounding box center [699, 663] width 165 height 69
click at [0, 187] on div at bounding box center [784, 389] width 1568 height 778
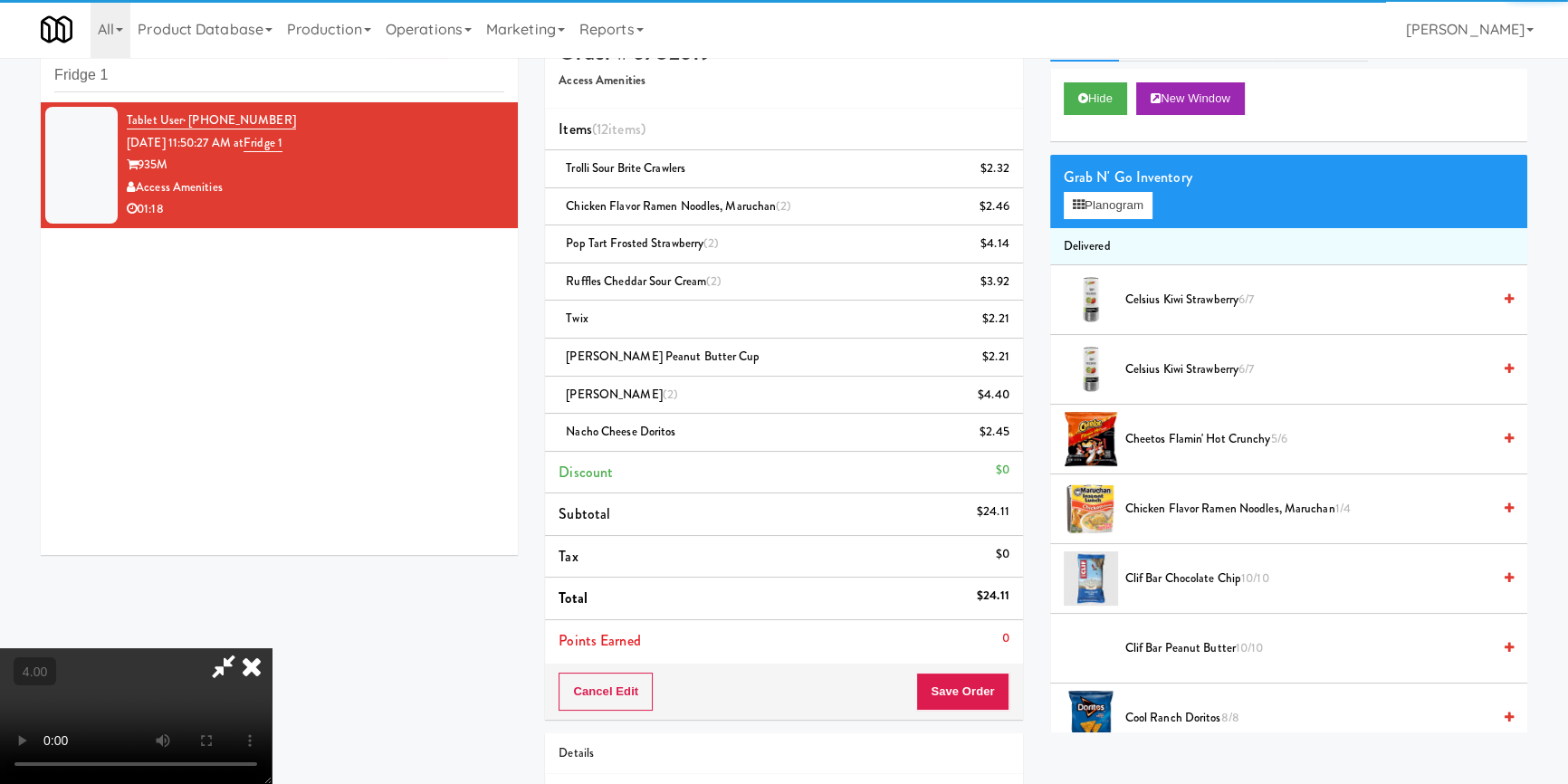
scroll to position [42, 0]
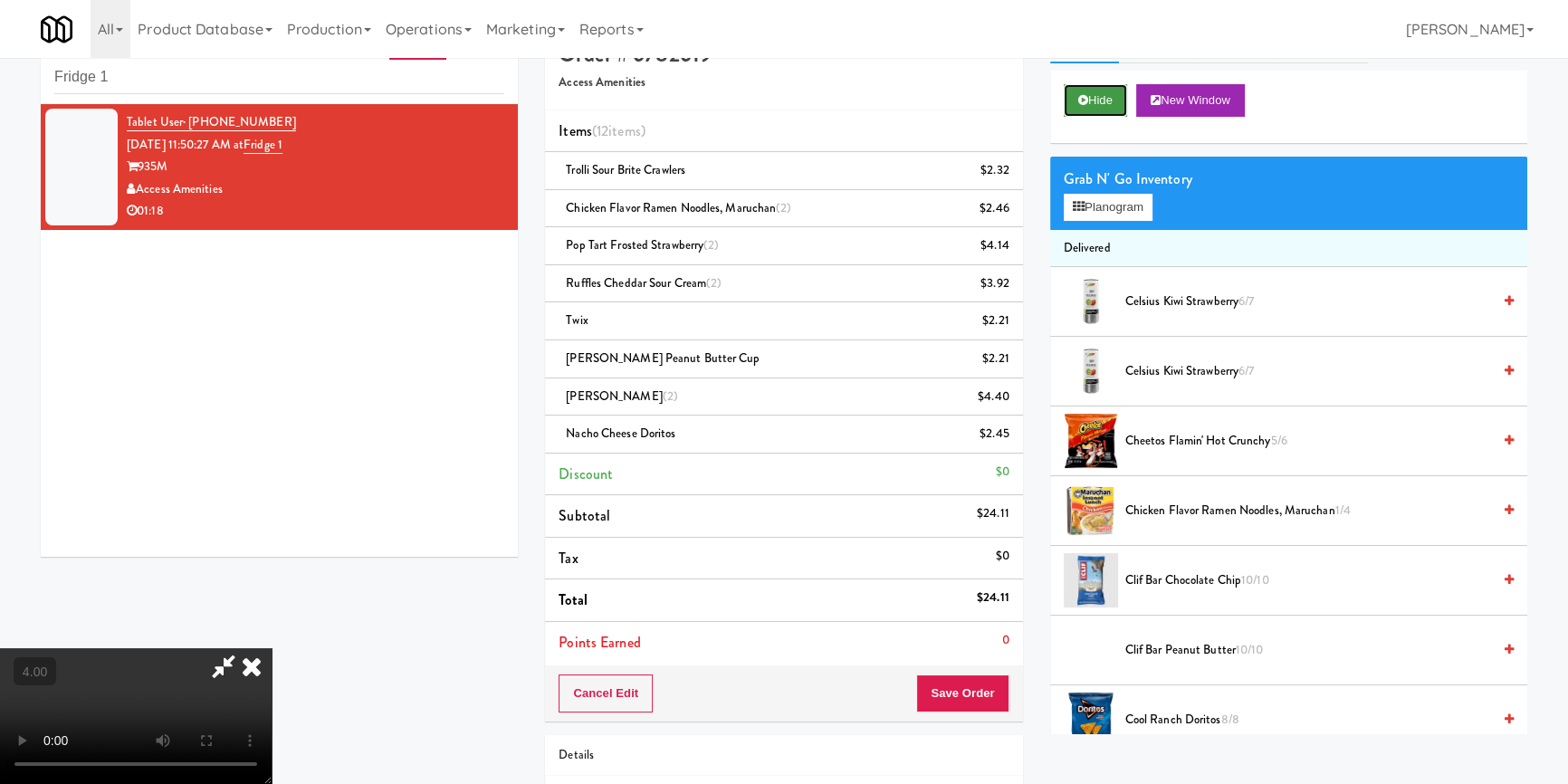
click at [1076, 95] on button "Hide" at bounding box center [1096, 101] width 63 height 33
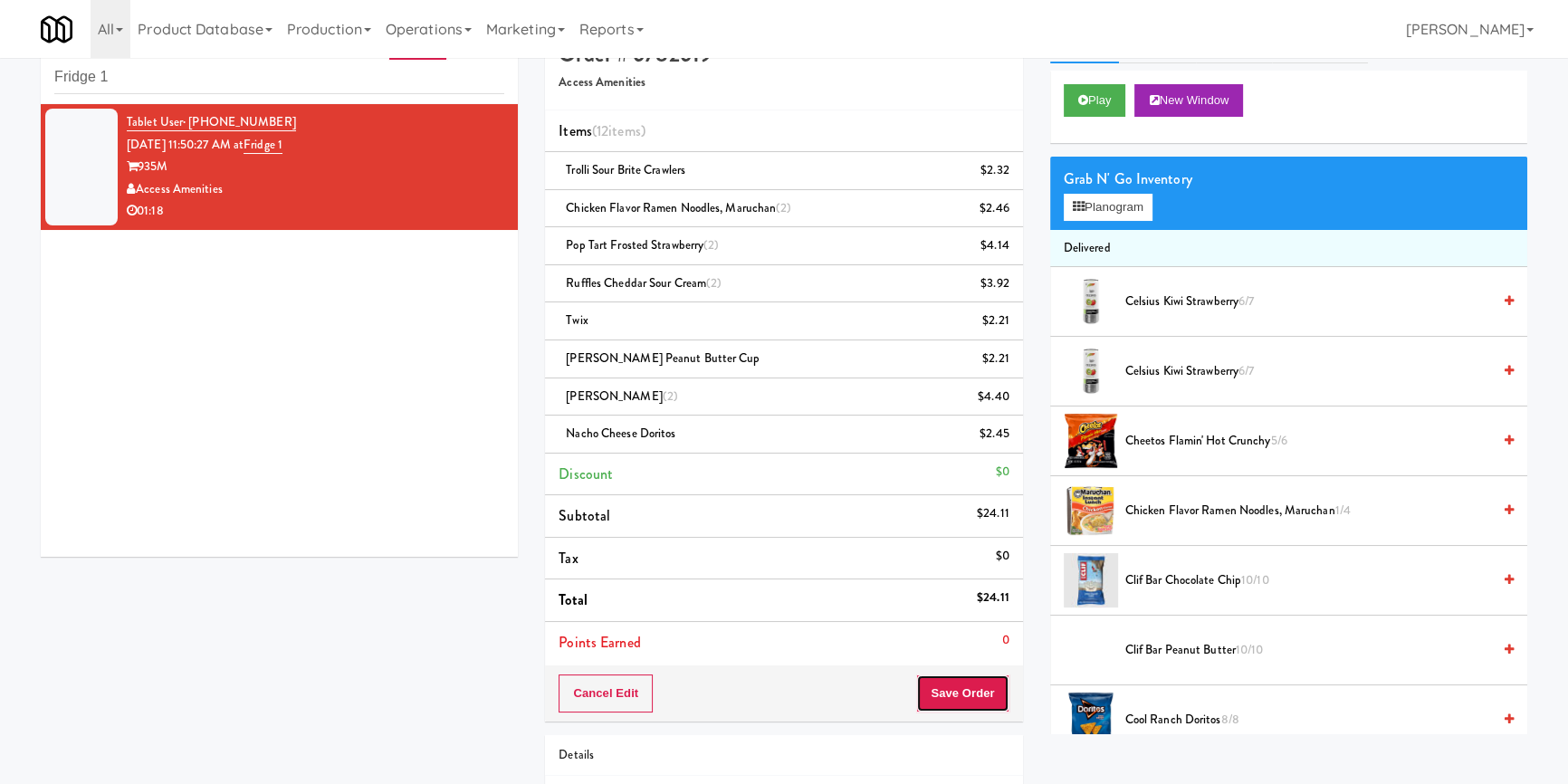
click at [951, 691] on button "Save Order" at bounding box center [962, 694] width 92 height 38
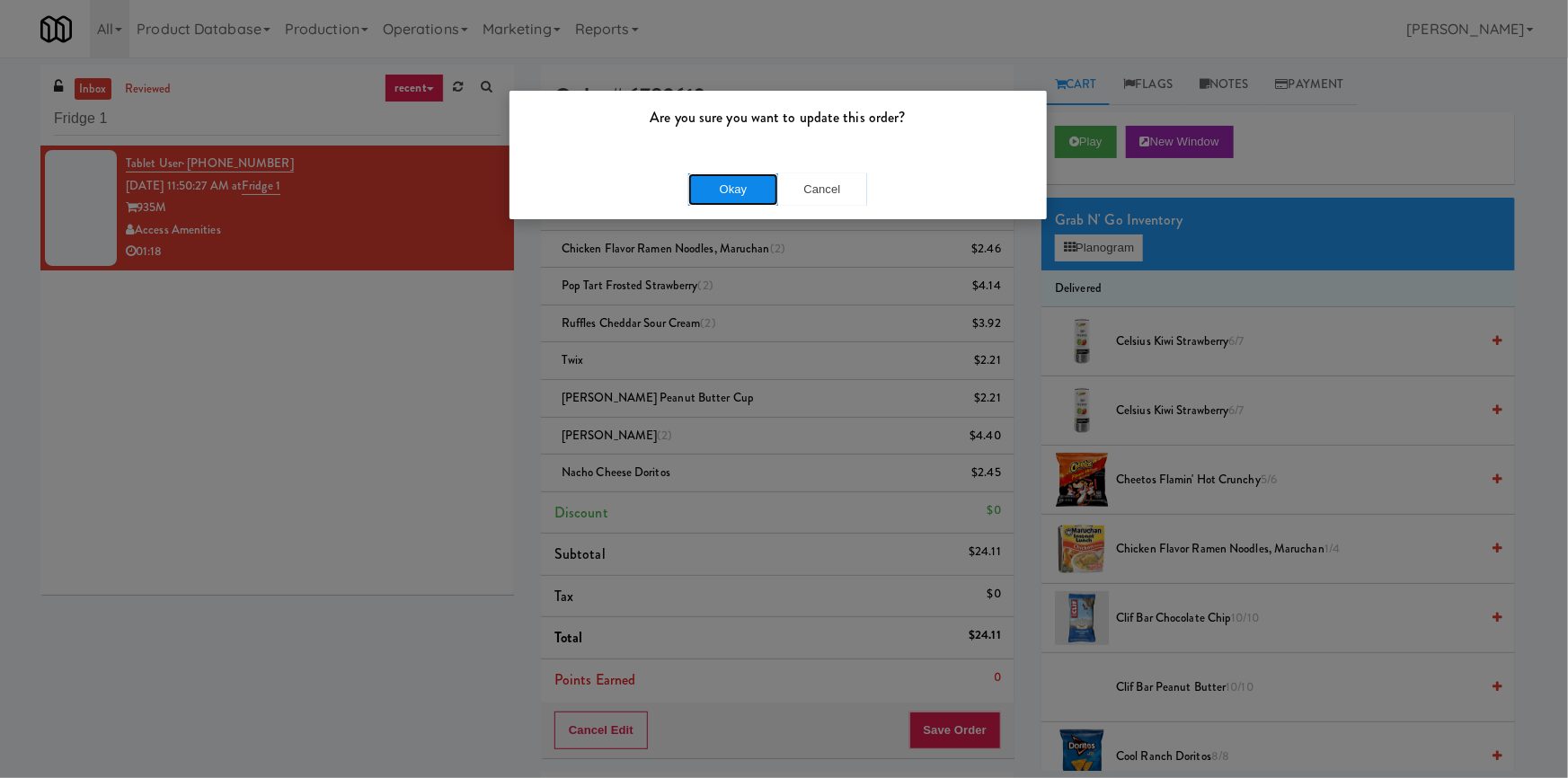
click at [740, 196] on button "Okay" at bounding box center [733, 190] width 90 height 32
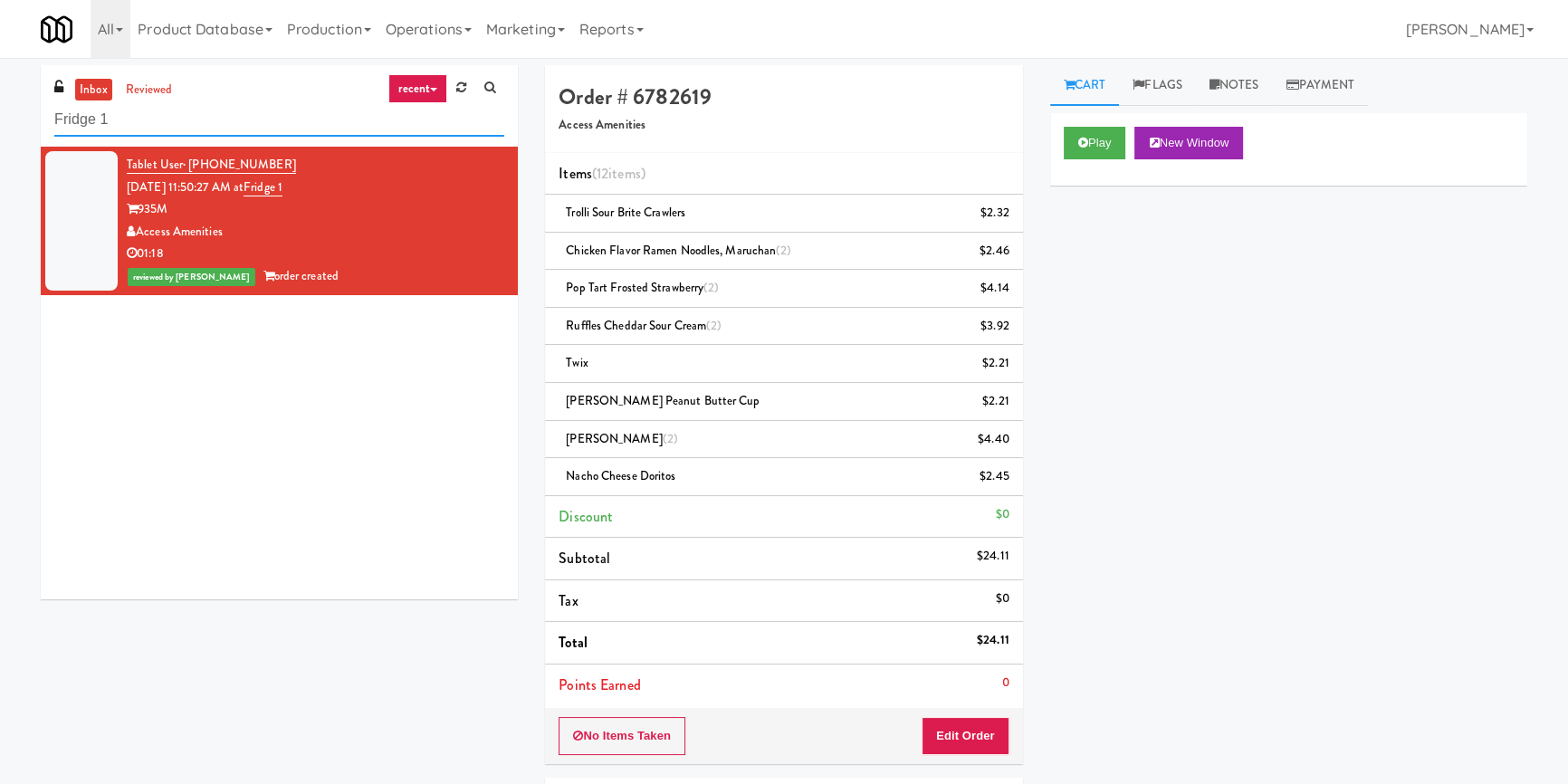
paste input "Rowan - Pantry - Right"
drag, startPoint x: 9, startPoint y: 120, endPoint x: 9, endPoint y: 108, distance: 12.0
click at [0, 115] on div "inbox reviewed recent all unclear take inventory issue suspicious failed recent…" at bounding box center [784, 507] width 1568 height 883
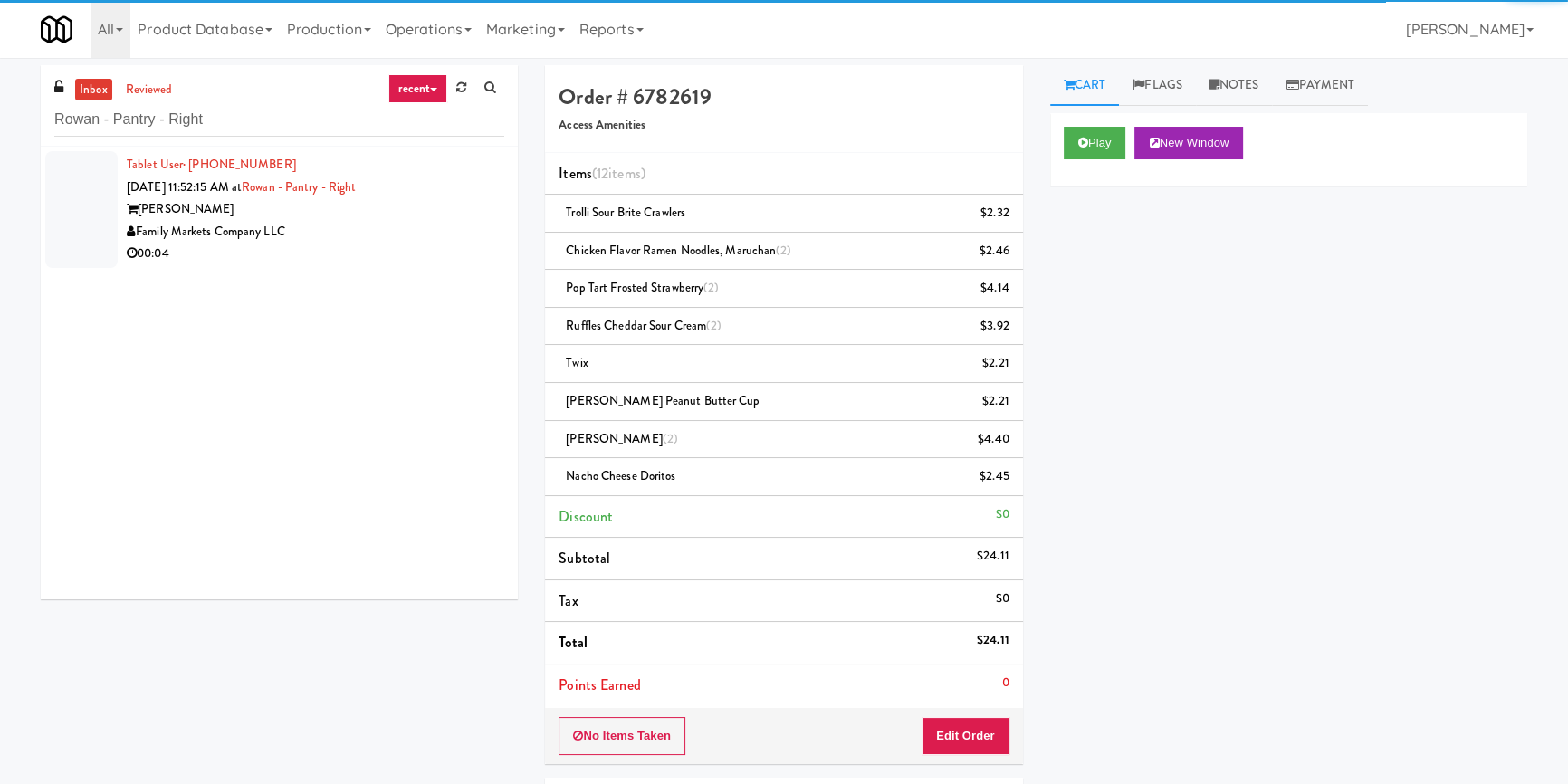
click at [443, 222] on div "Family Markets Company LLC" at bounding box center [316, 233] width 377 height 23
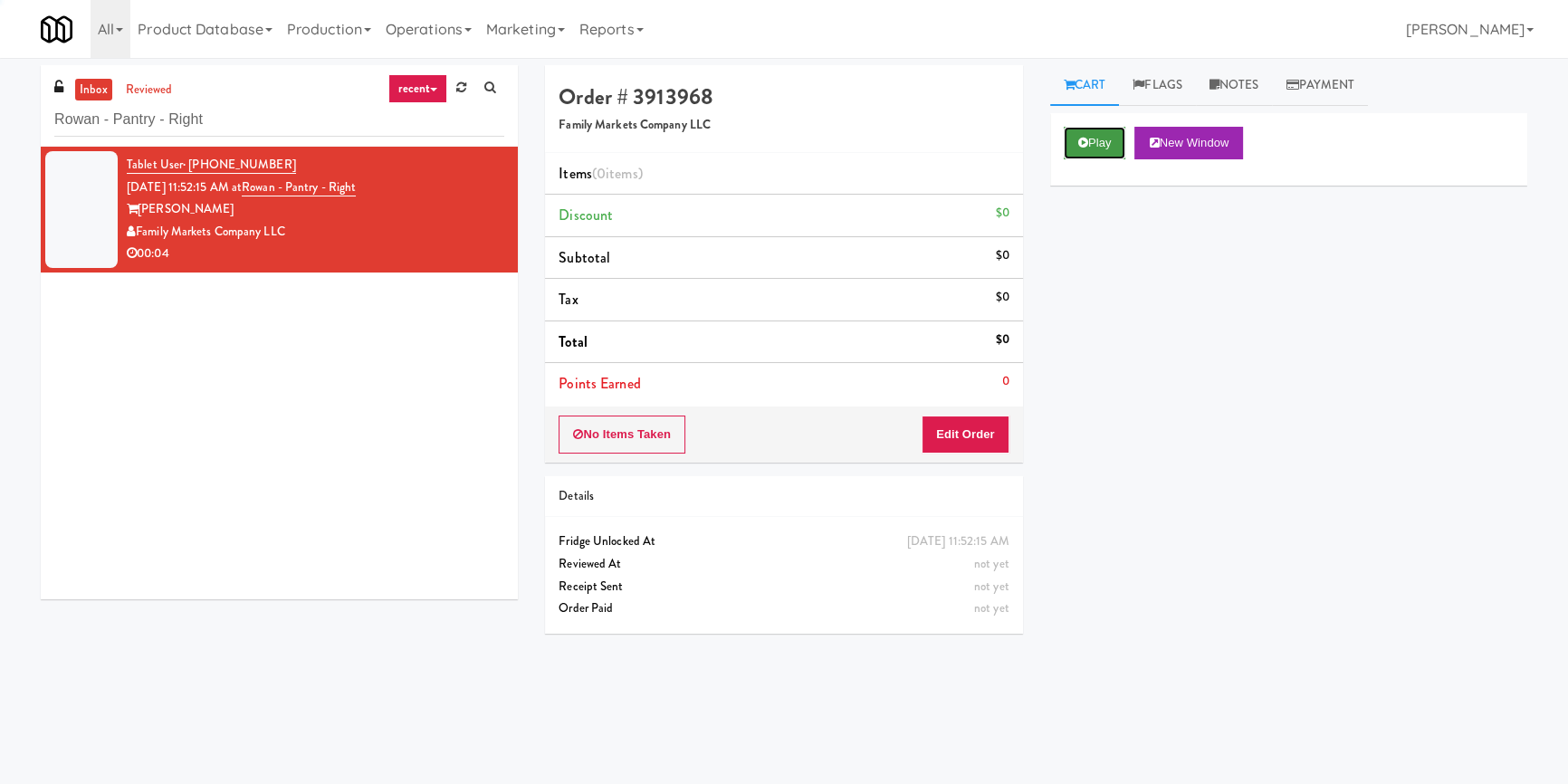
click at [1073, 149] on button "Play" at bounding box center [1095, 143] width 63 height 33
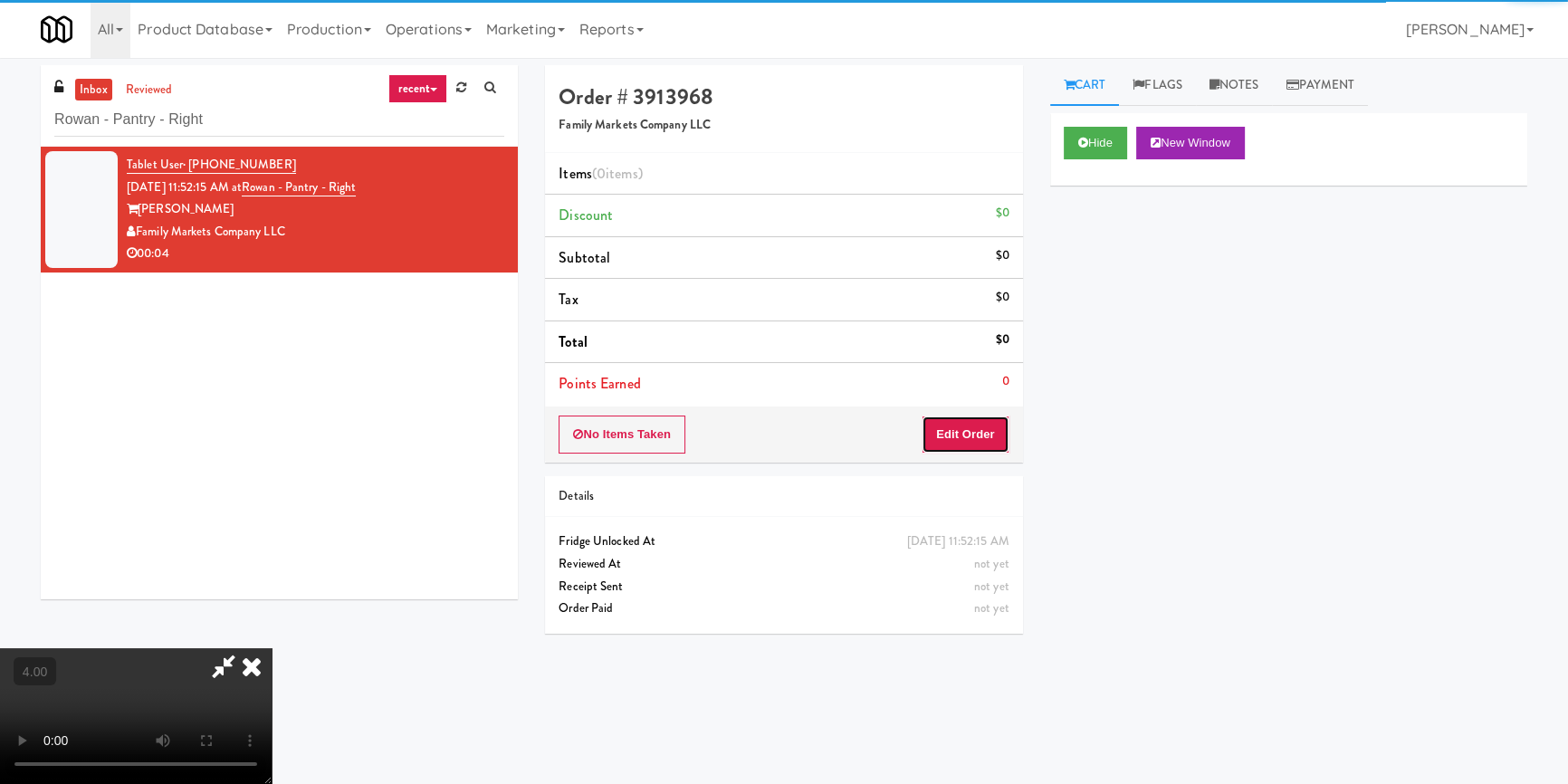
click at [998, 425] on button "Edit Order" at bounding box center [965, 435] width 88 height 38
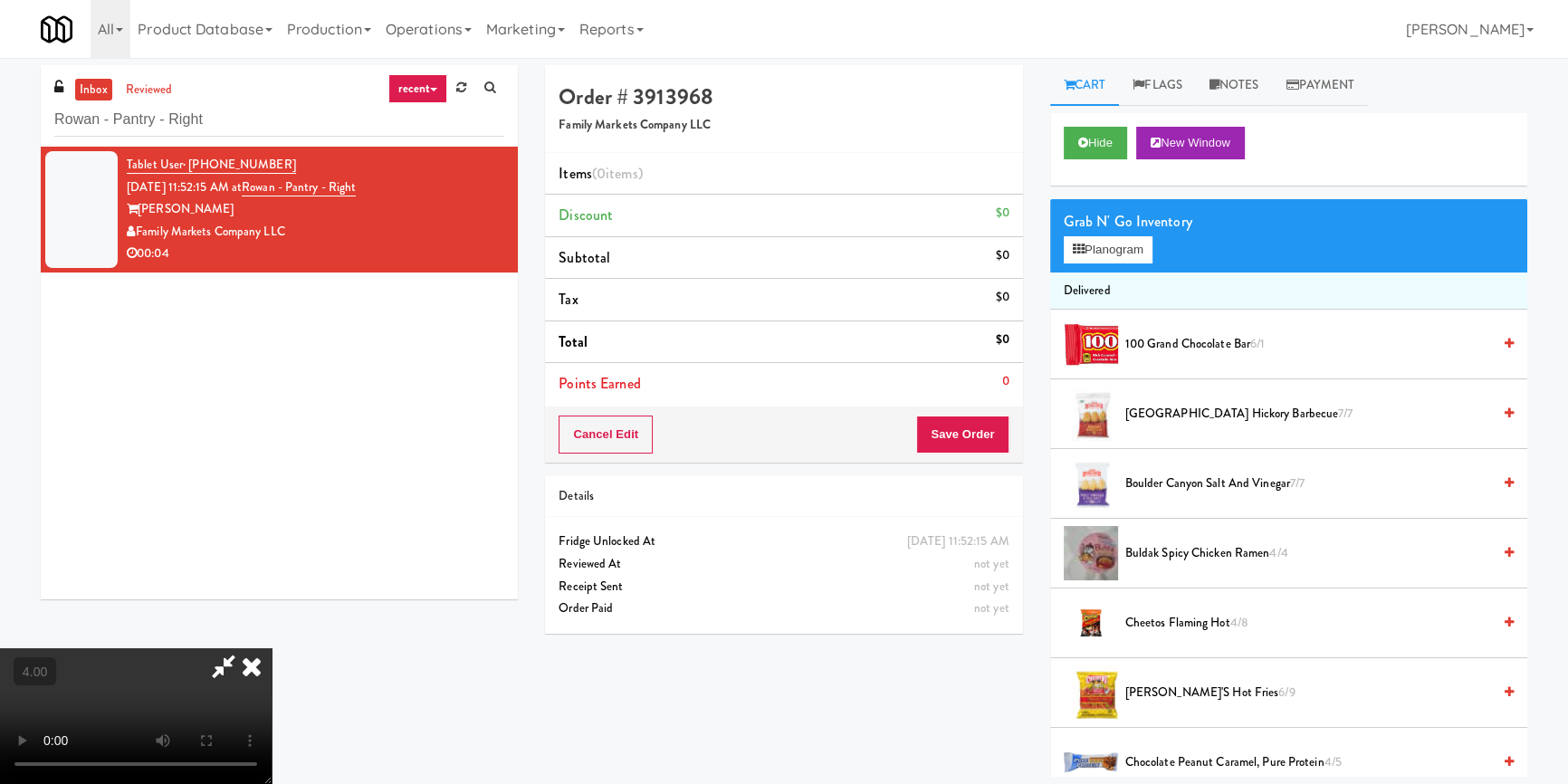
click at [271, 648] on video at bounding box center [136, 716] width 271 height 136
drag, startPoint x: 311, startPoint y: 595, endPoint x: 341, endPoint y: 633, distance: 48.4
click at [271, 648] on video at bounding box center [136, 716] width 271 height 136
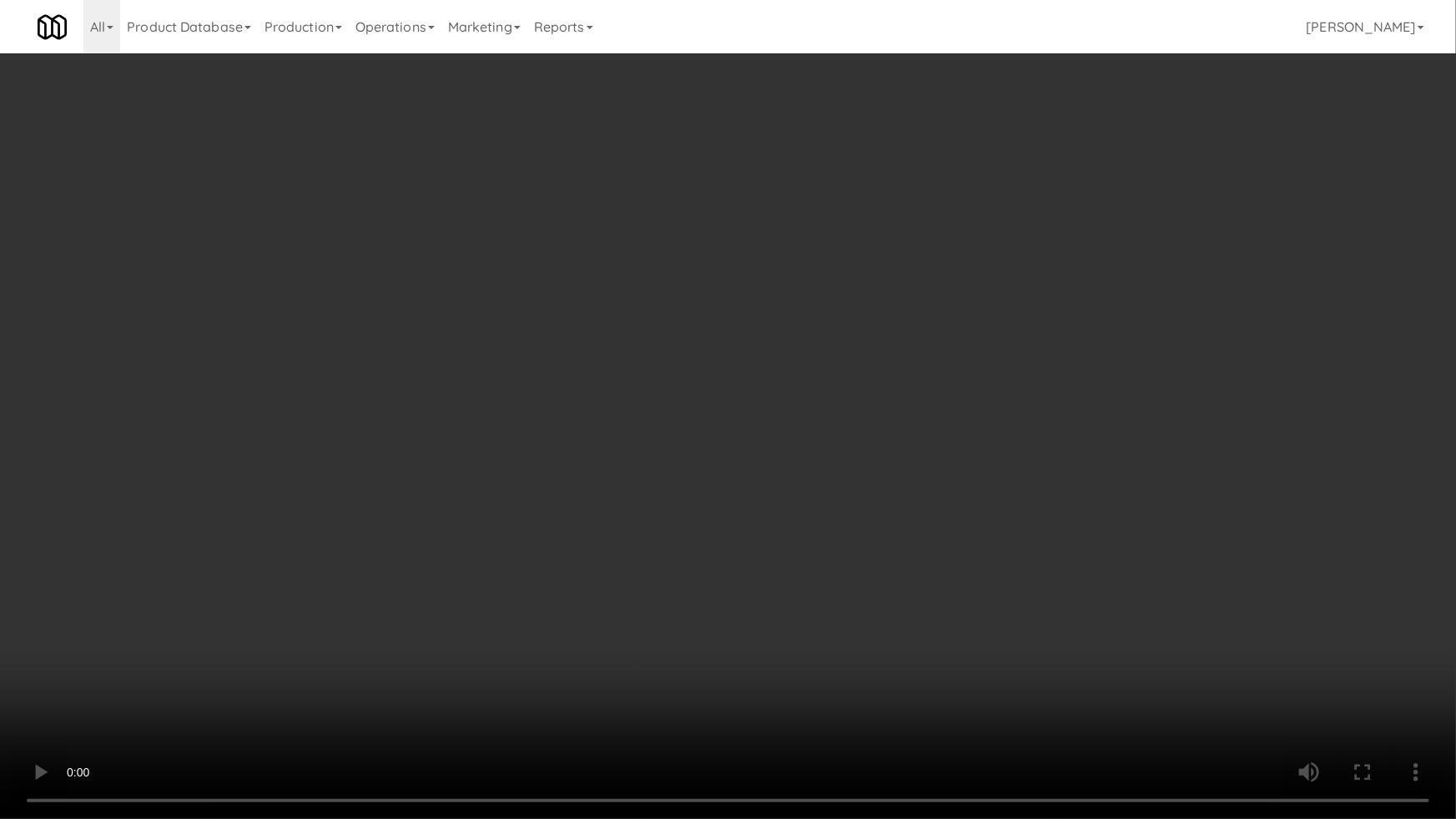
click at [712, 473] on video at bounding box center [728, 410] width 1456 height 819
click at [988, 325] on video at bounding box center [728, 410] width 1456 height 819
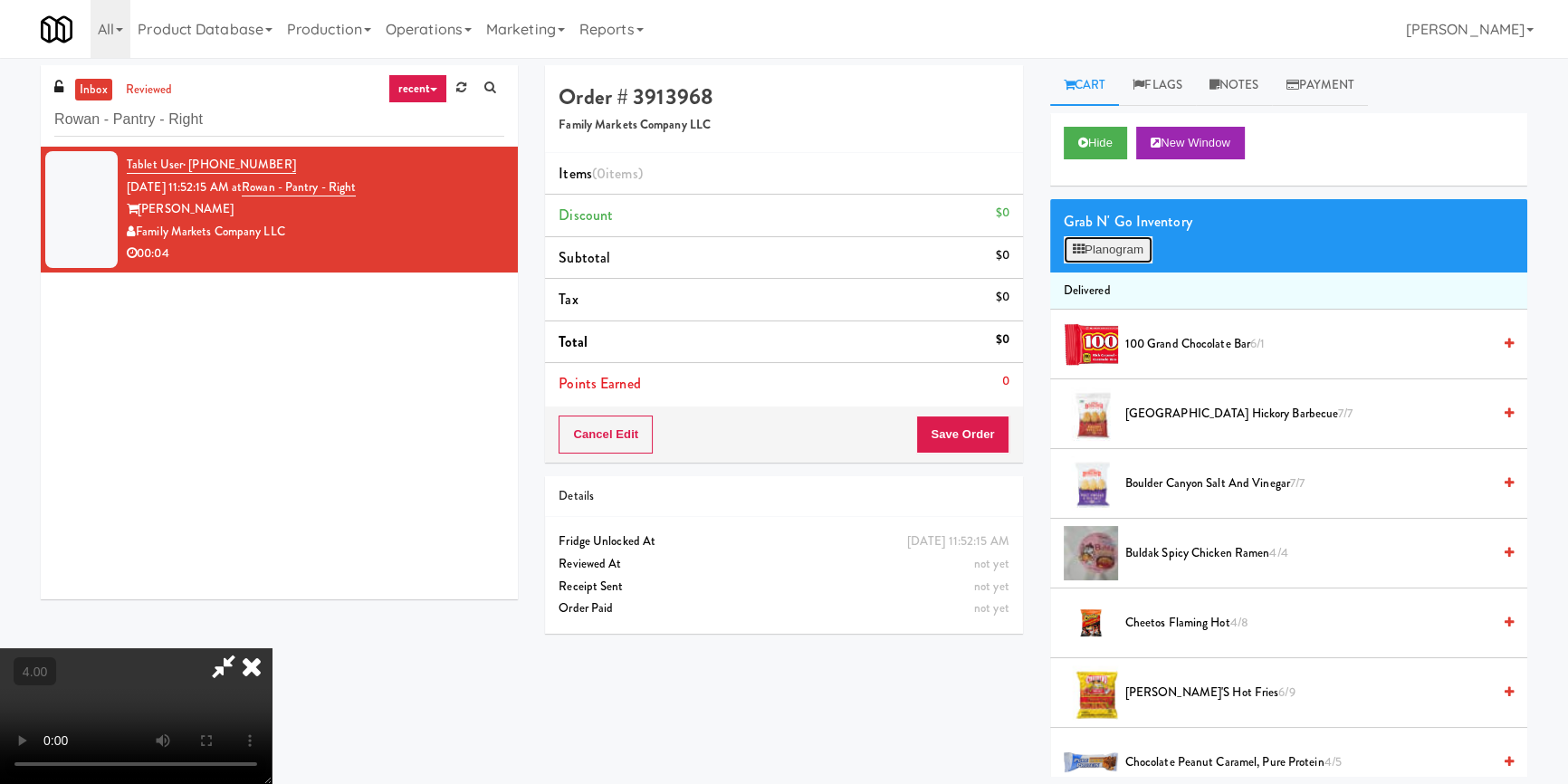
click at [1135, 246] on button "Planogram" at bounding box center [1108, 250] width 89 height 27
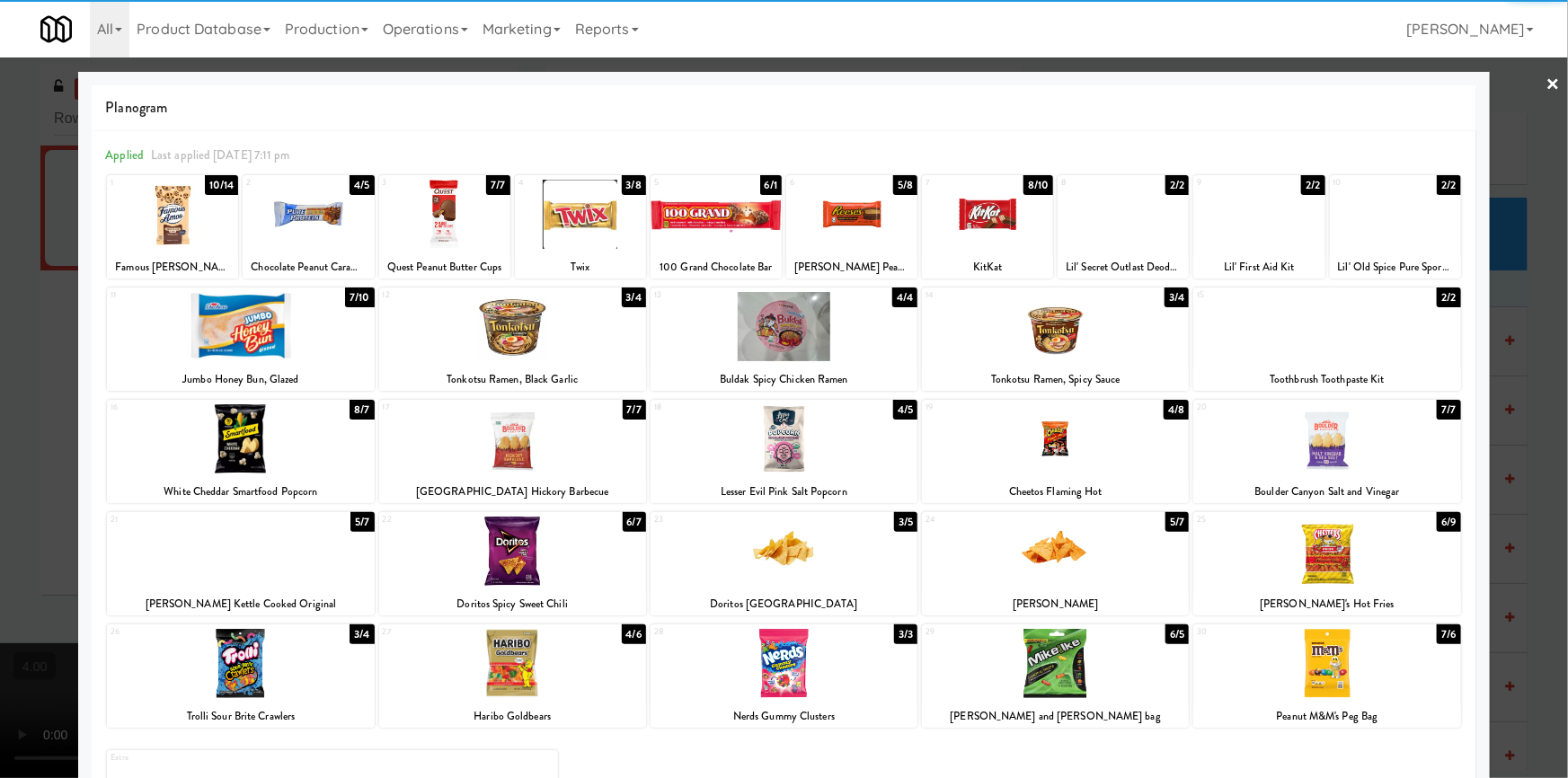
click at [531, 560] on div at bounding box center [512, 551] width 266 height 69
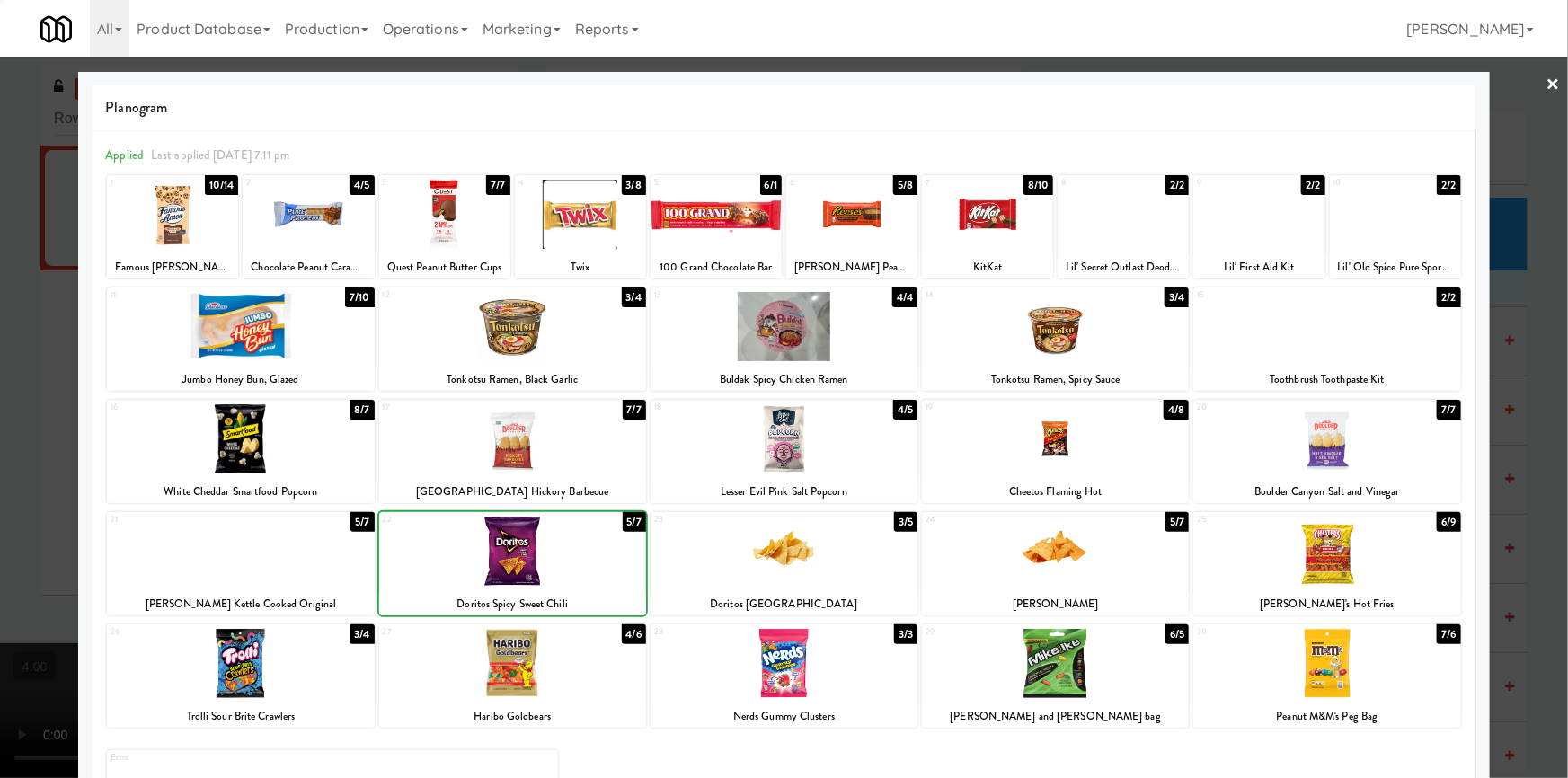
click at [0, 301] on div at bounding box center [784, 389] width 1568 height 778
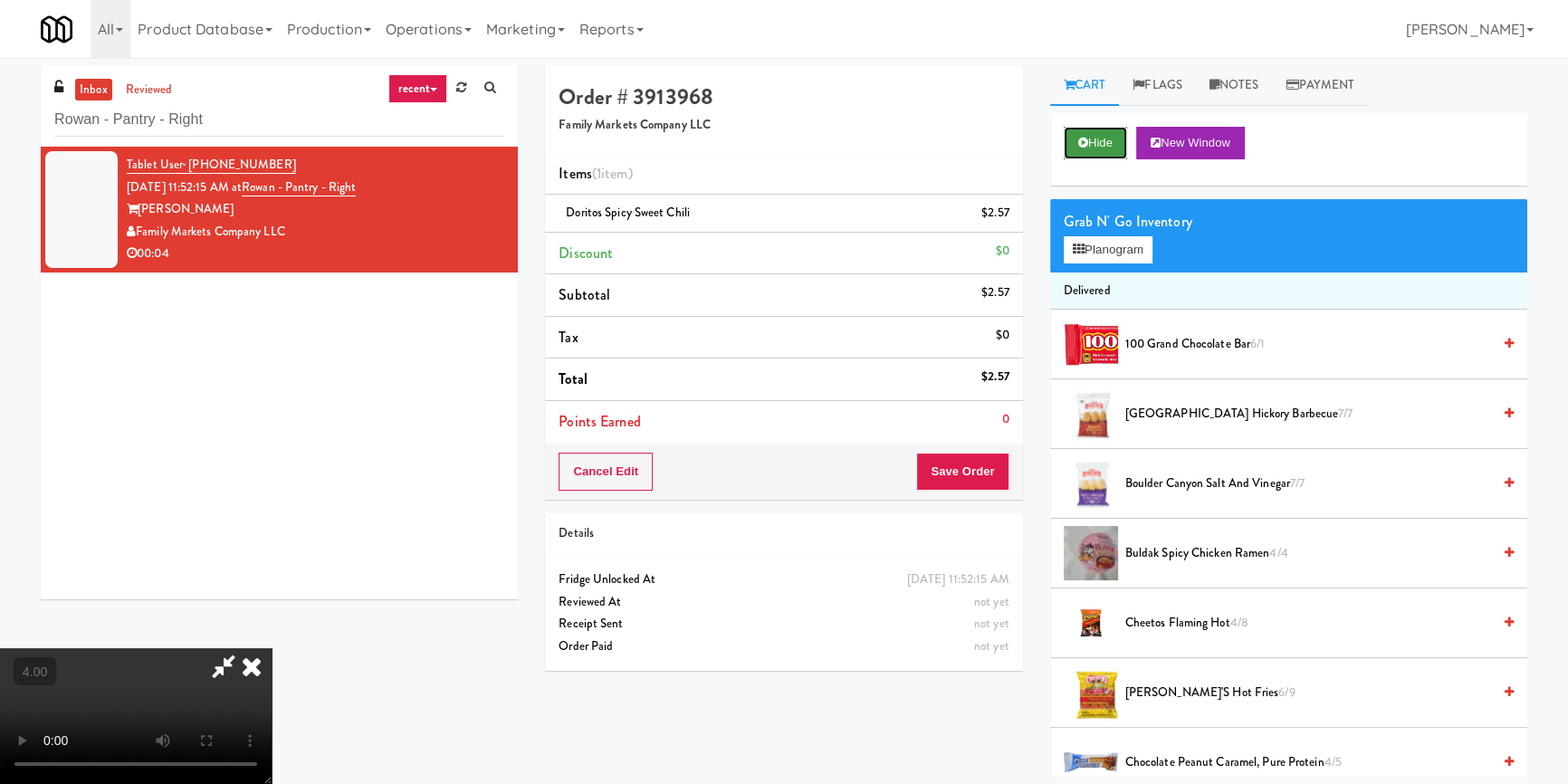
click at [1087, 139] on button "Hide" at bounding box center [1096, 143] width 63 height 33
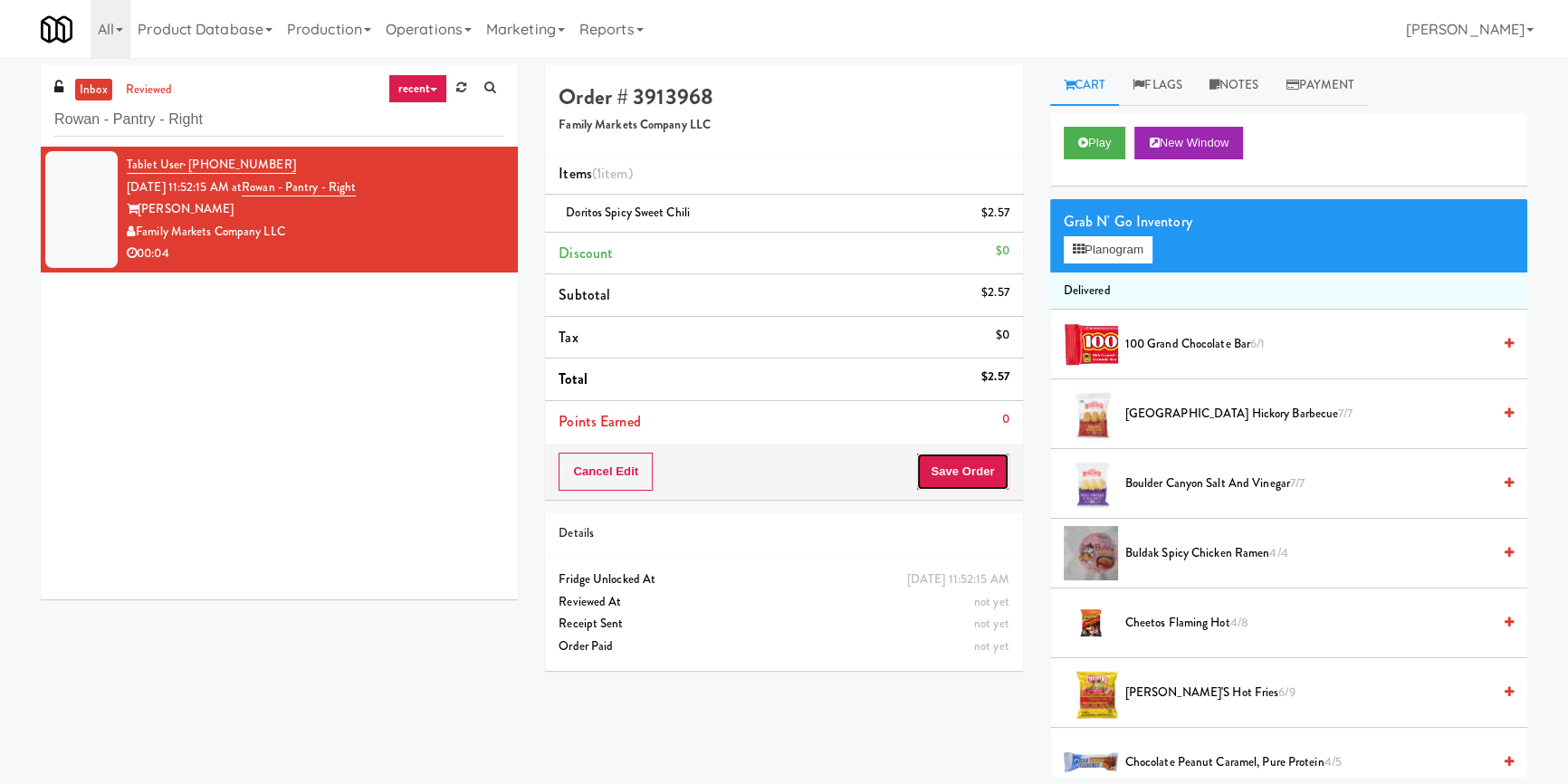
click at [982, 478] on button "Save Order" at bounding box center [962, 471] width 92 height 38
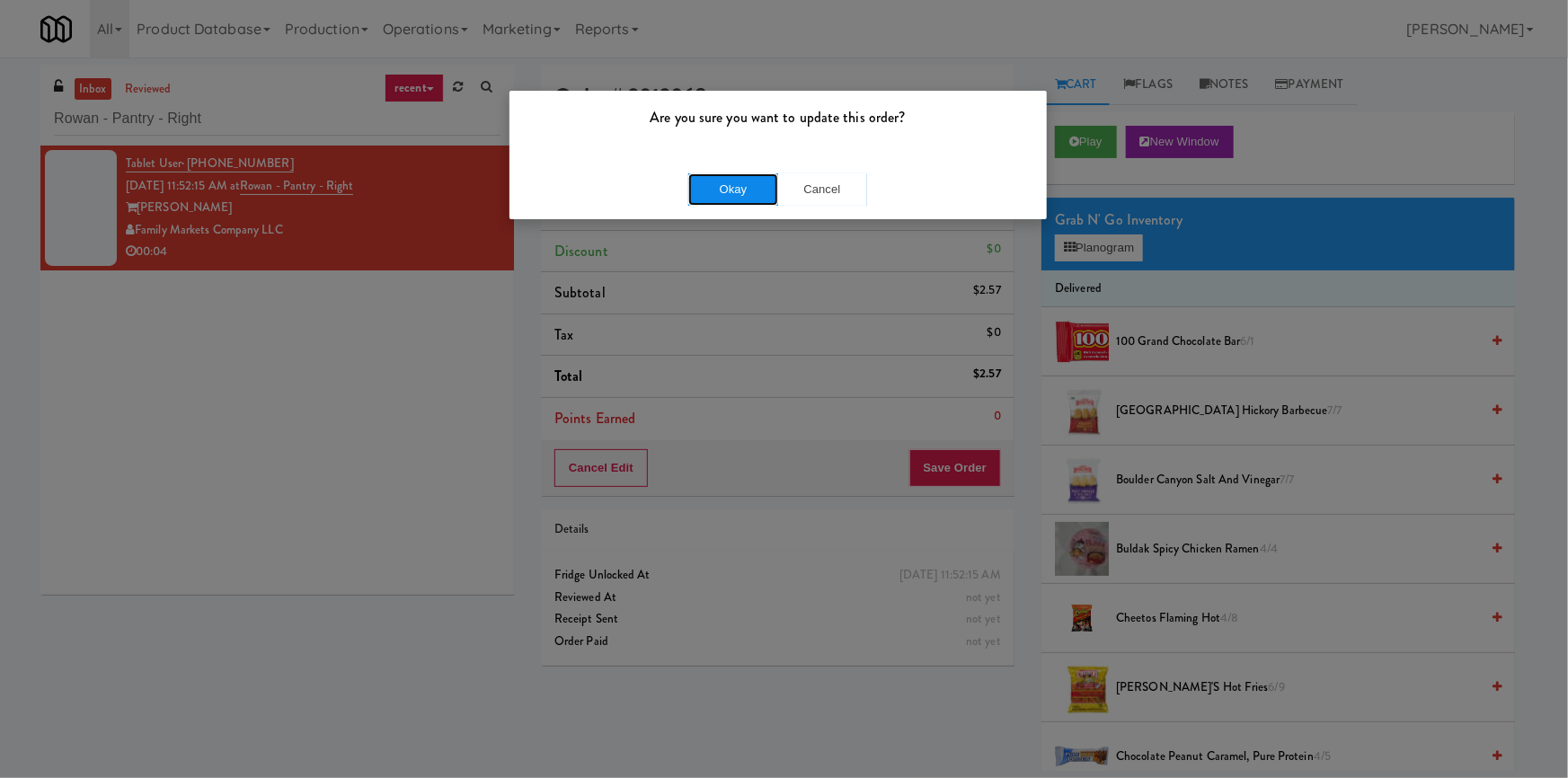
click at [712, 189] on button "Okay" at bounding box center [733, 190] width 90 height 32
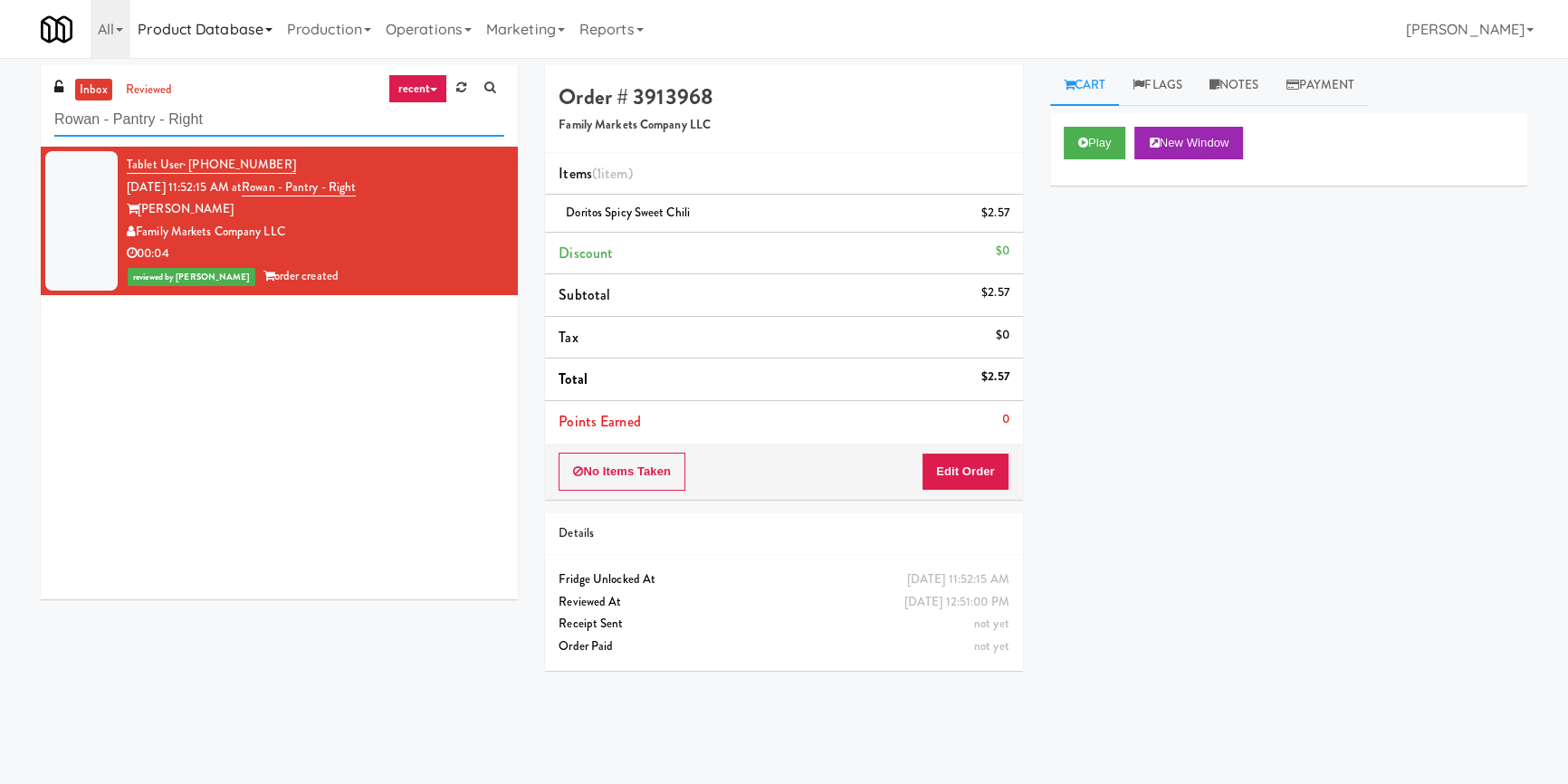
paste input "Laurel (Left)"
drag, startPoint x: 289, startPoint y: 117, endPoint x: 236, endPoint y: 0, distance: 128.4
click at [0, 58] on body "Are you sure you want to update this order? Okay Cancel Okay Are you sure you w…" at bounding box center [784, 449] width 1568 height 784
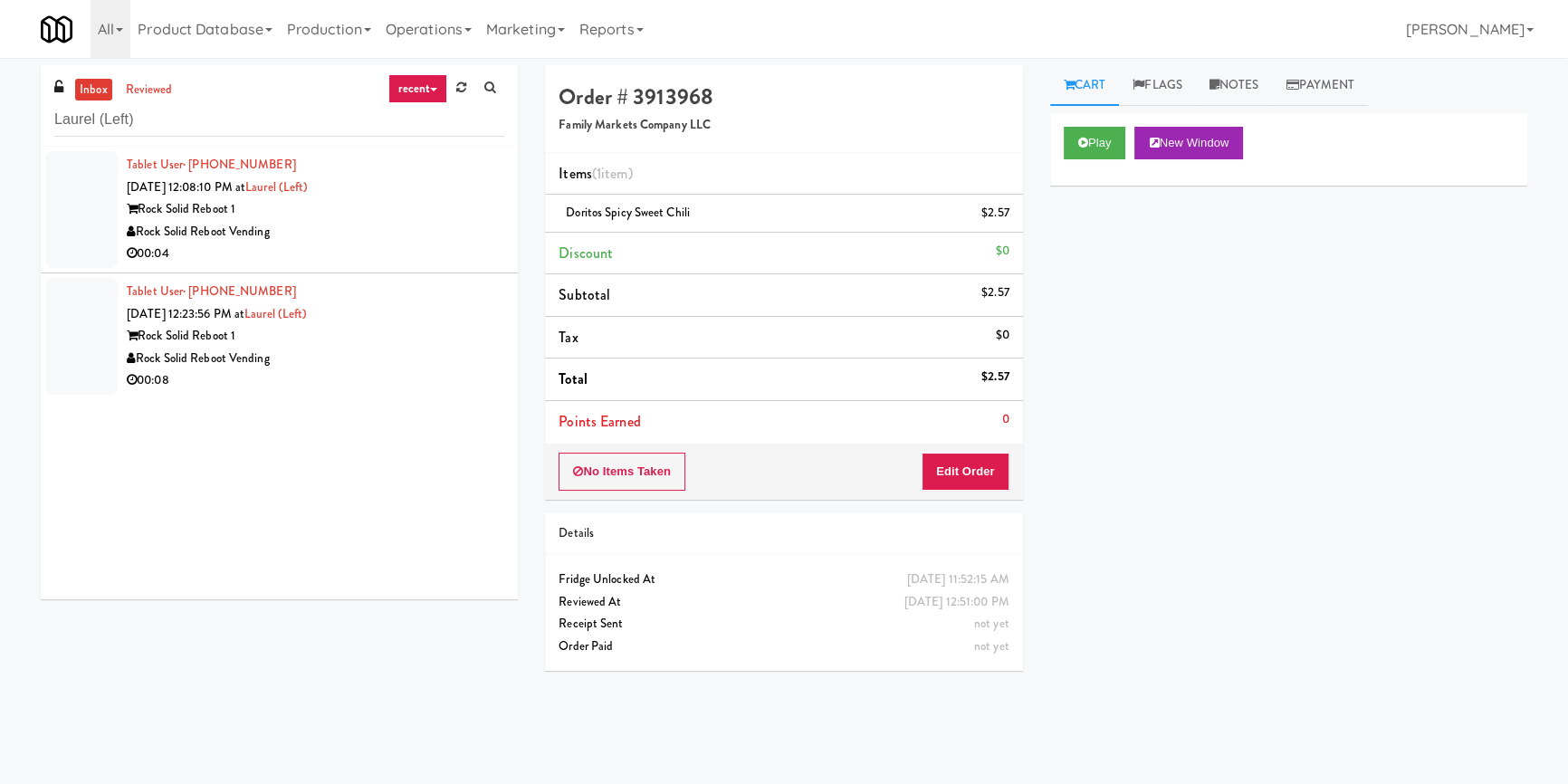
click at [390, 269] on li "Tablet User · (301) 310-1885 [DATE] 12:08:10 PM at [GEOGRAPHIC_DATA] (Left) Roc…" at bounding box center [279, 210] width 477 height 127
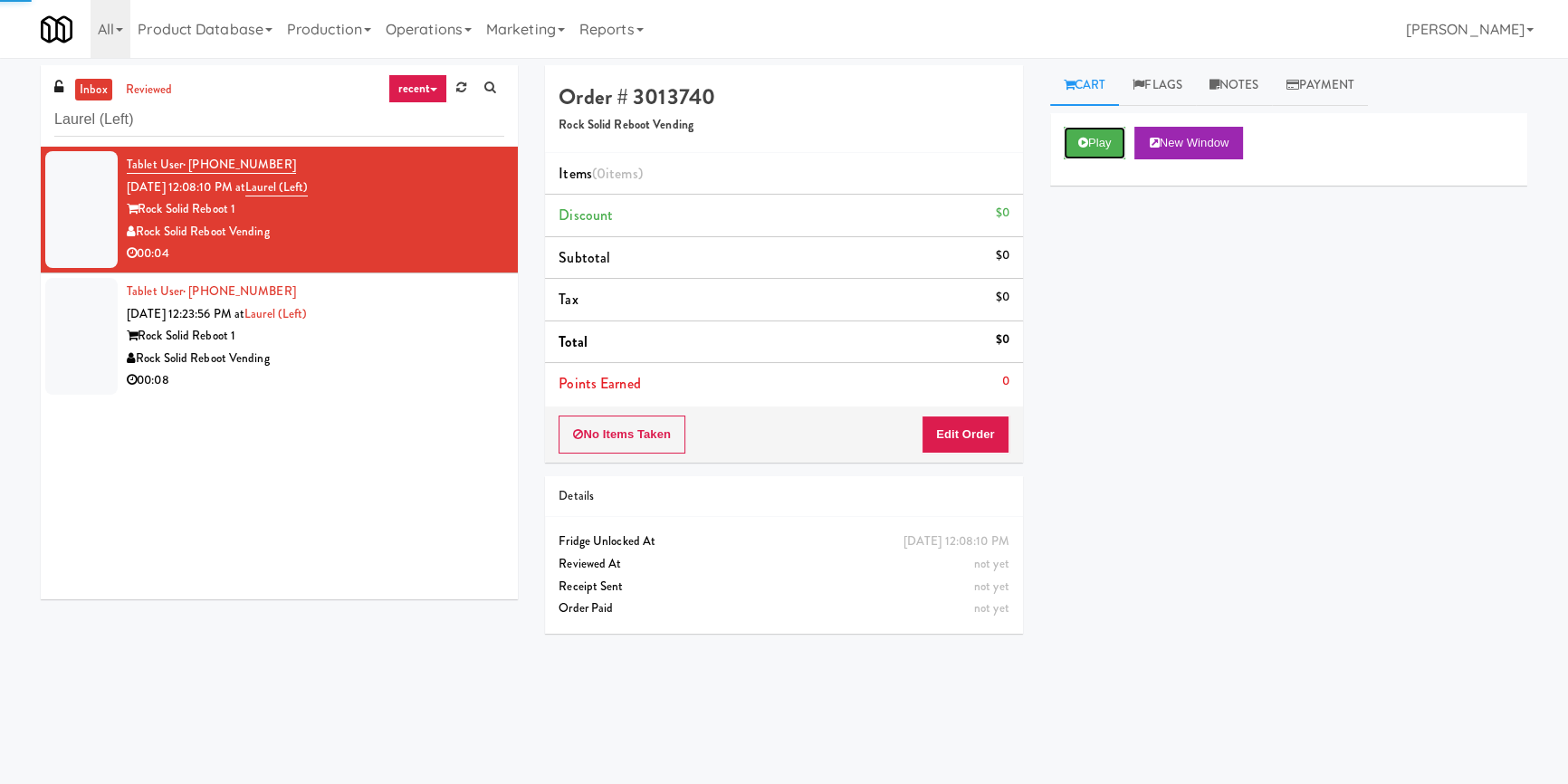
drag, startPoint x: 1104, startPoint y: 143, endPoint x: 1038, endPoint y: 305, distance: 174.9
click at [1106, 149] on button "Play" at bounding box center [1095, 143] width 63 height 33
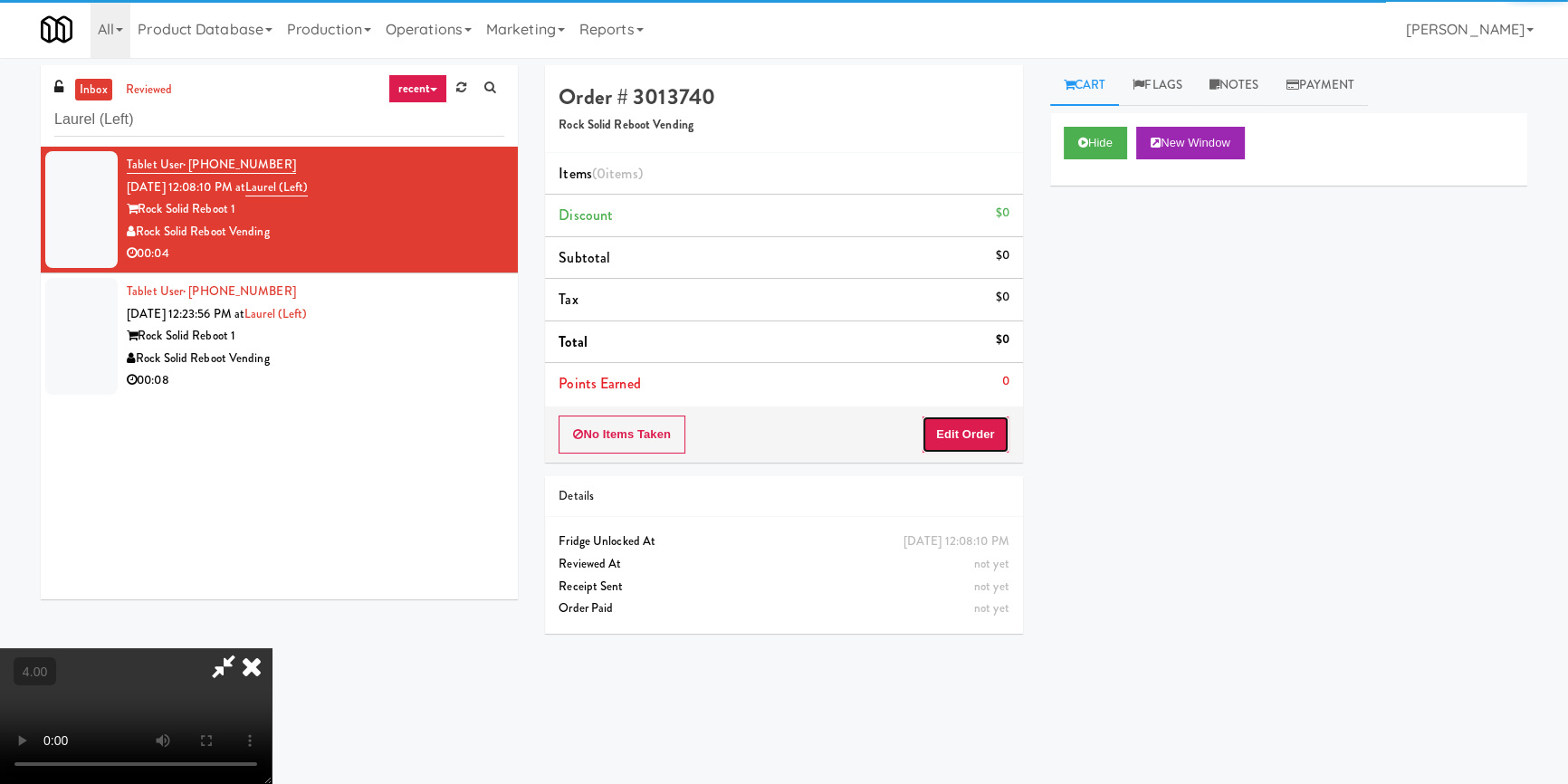
click at [999, 438] on button "Edit Order" at bounding box center [965, 435] width 88 height 38
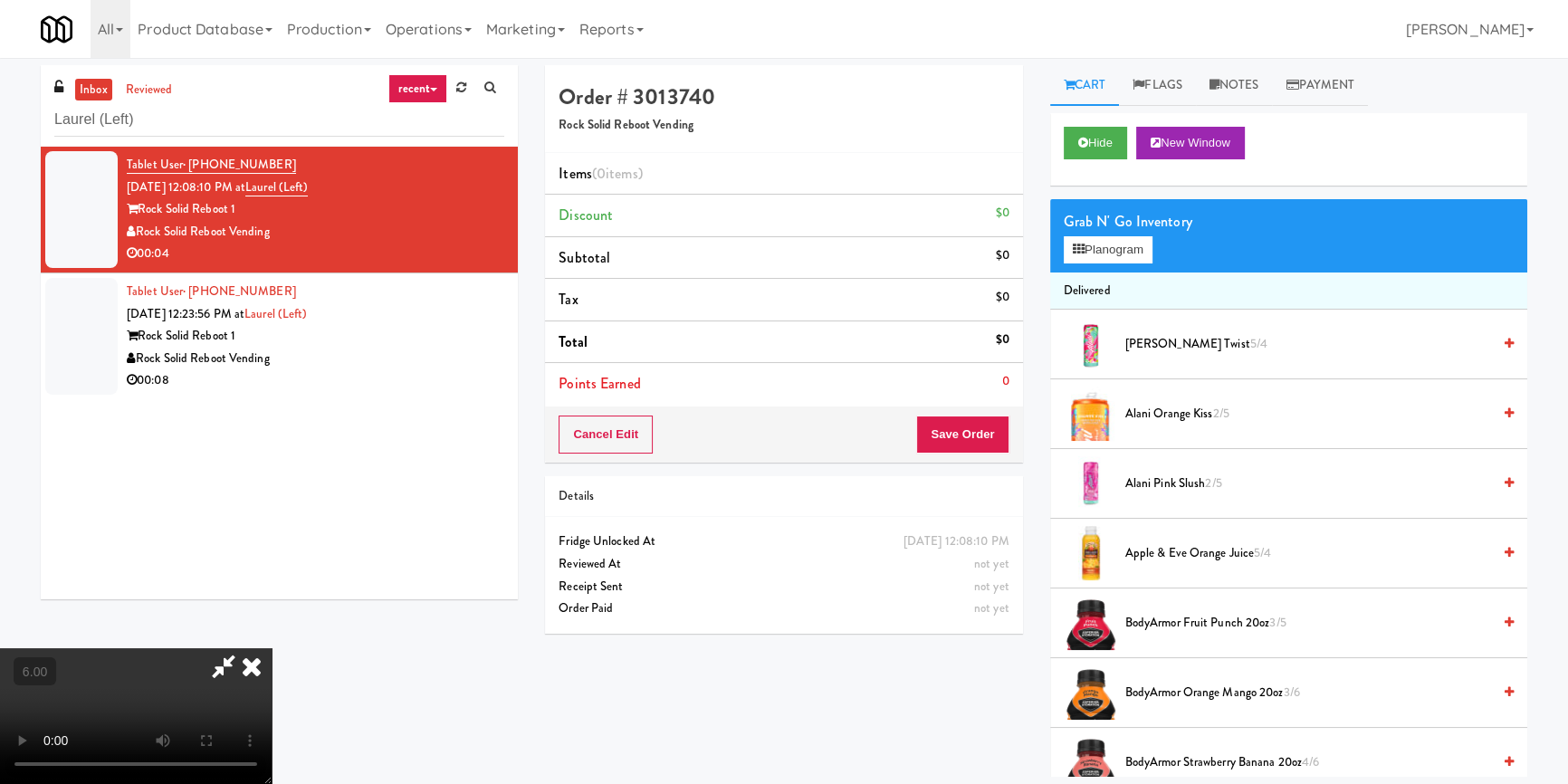
scroll to position [7, 0]
click at [1111, 234] on div "Grab N' Go Inventory Planogram" at bounding box center [1289, 236] width 477 height 73
click at [1117, 248] on button "Planogram" at bounding box center [1108, 250] width 89 height 27
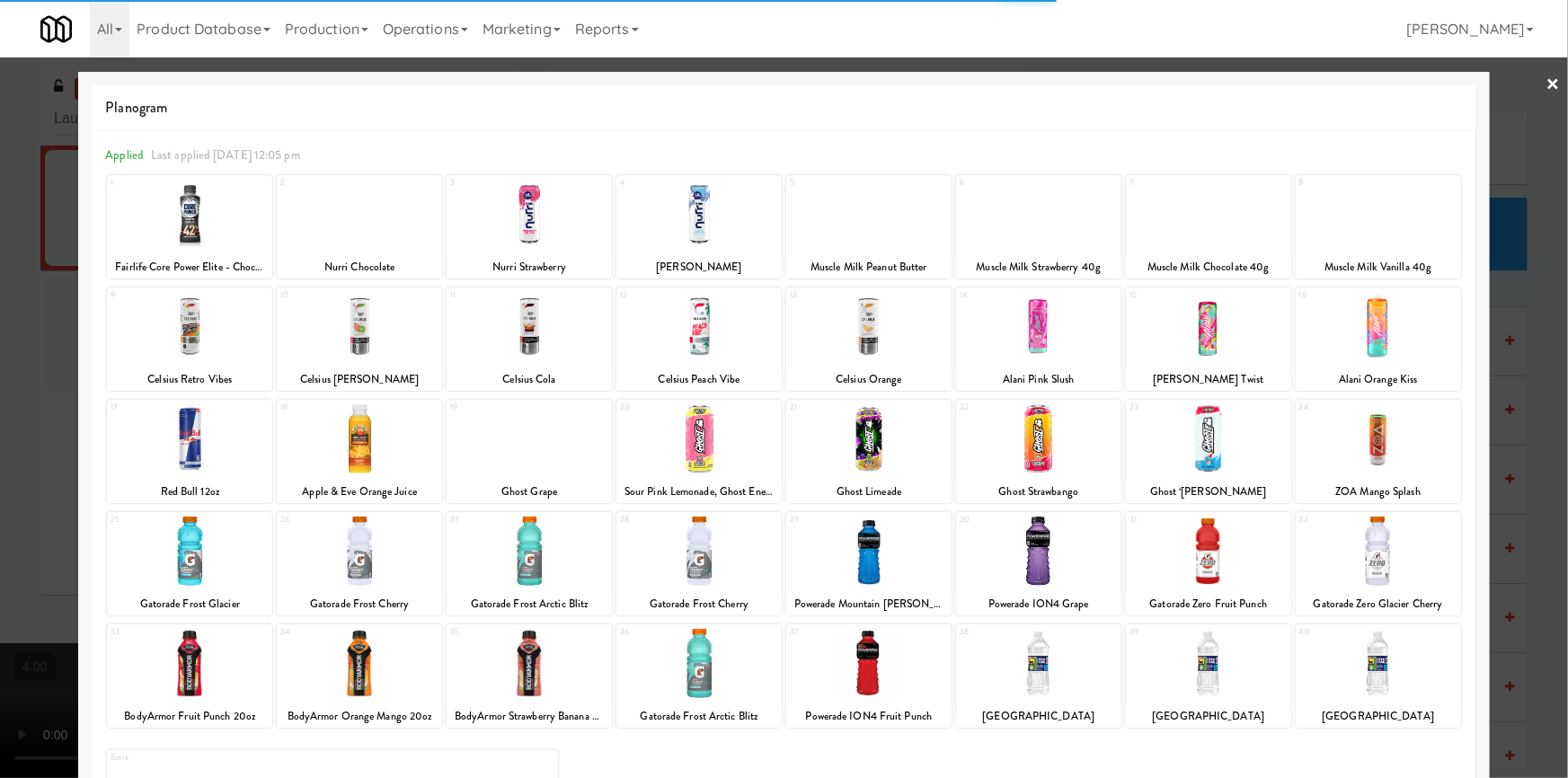
click at [893, 459] on div at bounding box center [868, 438] width 165 height 69
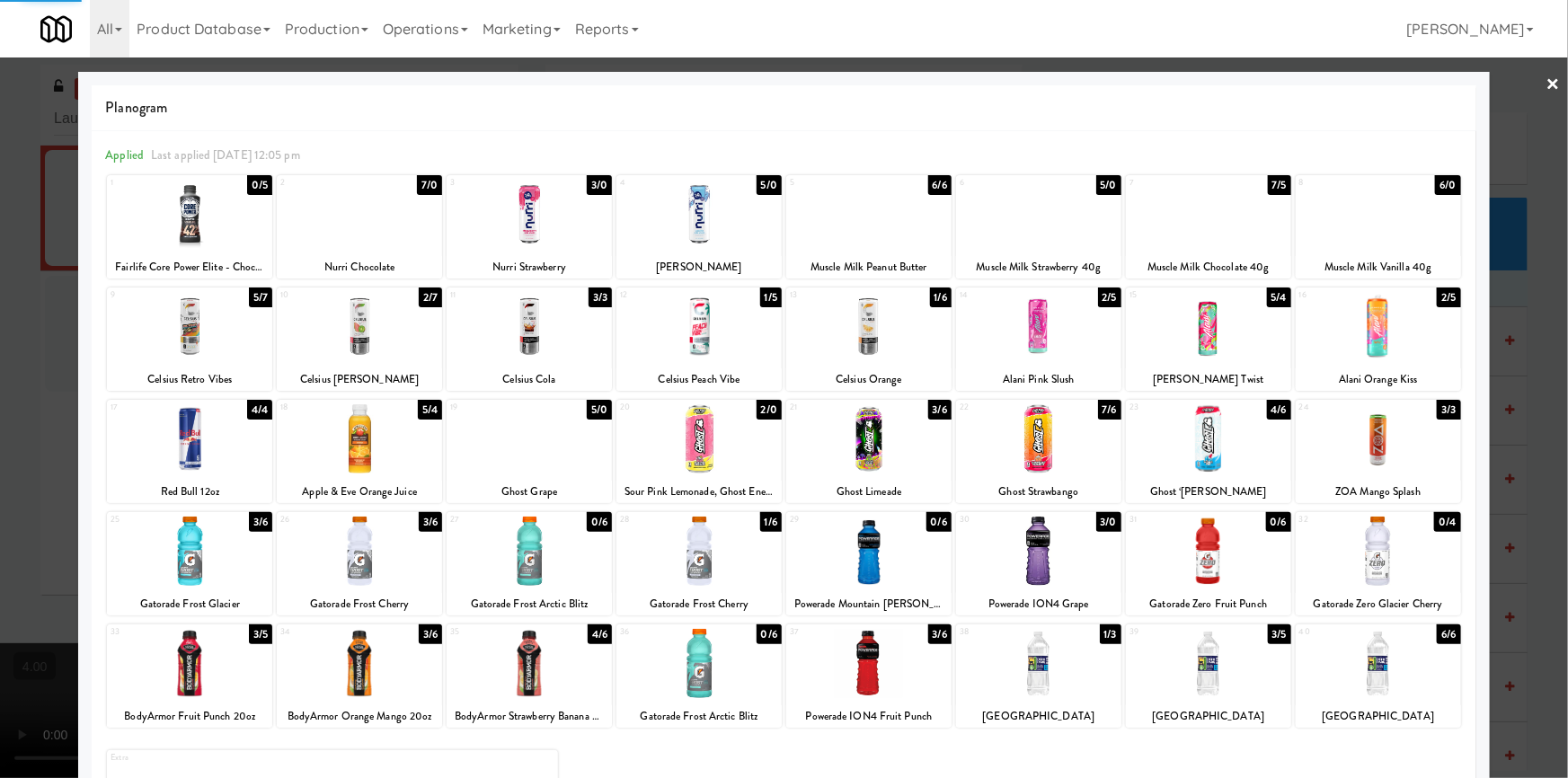
click at [0, 317] on div at bounding box center [784, 389] width 1568 height 778
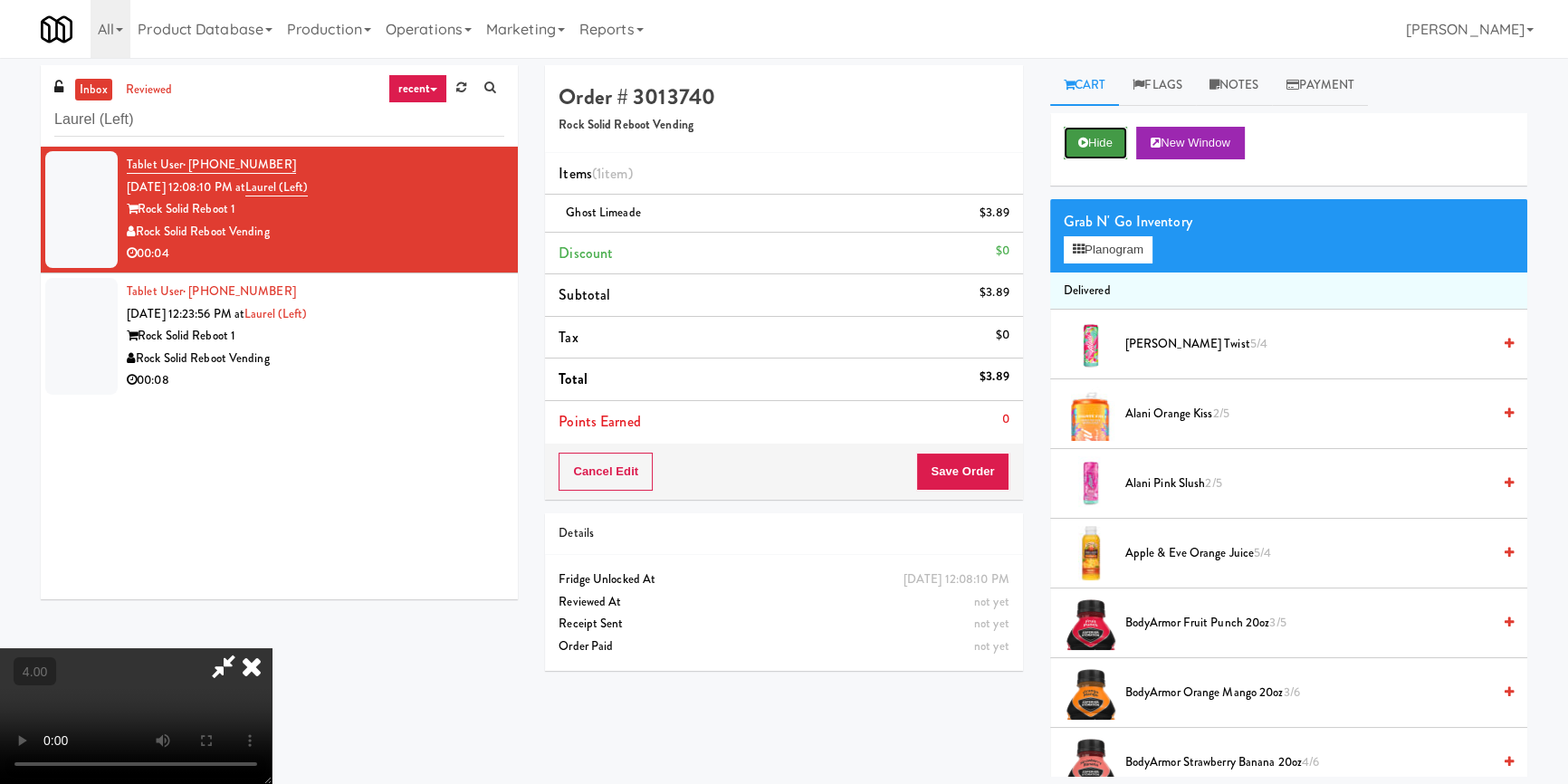
click at [1085, 131] on button "Hide" at bounding box center [1096, 143] width 63 height 33
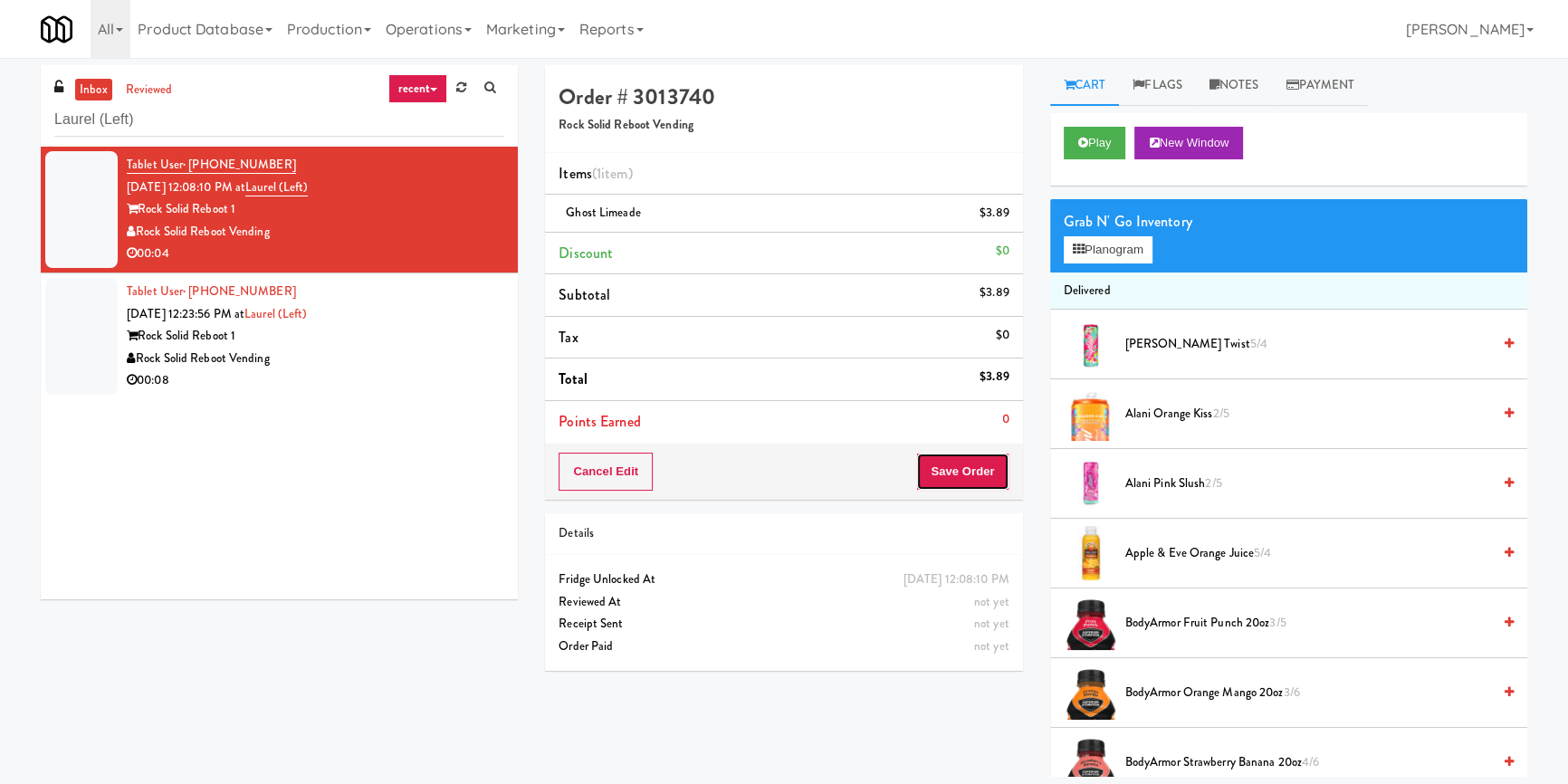
click at [983, 467] on button "Save Order" at bounding box center [962, 471] width 92 height 38
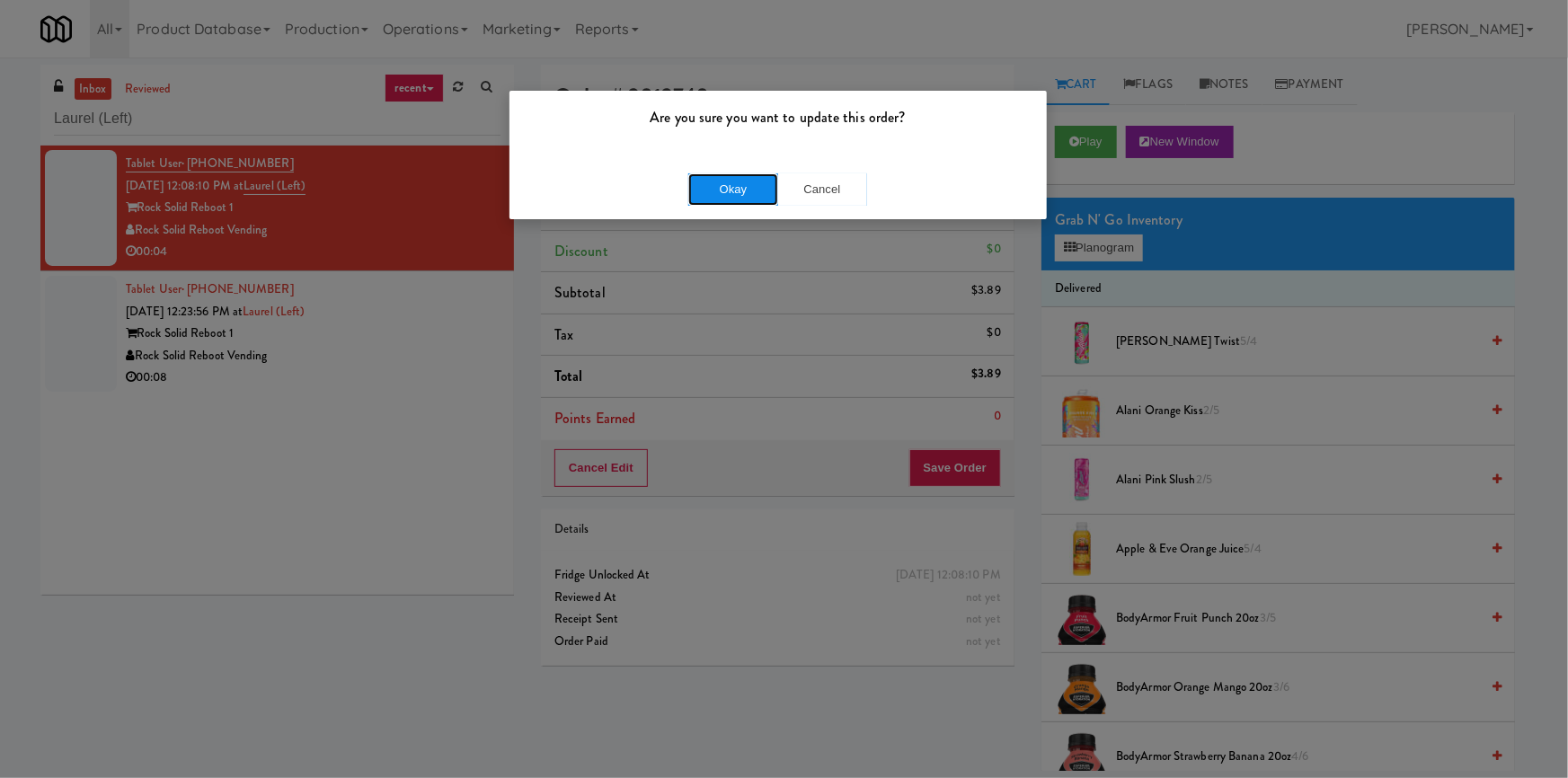
click at [720, 187] on button "Okay" at bounding box center [733, 190] width 90 height 32
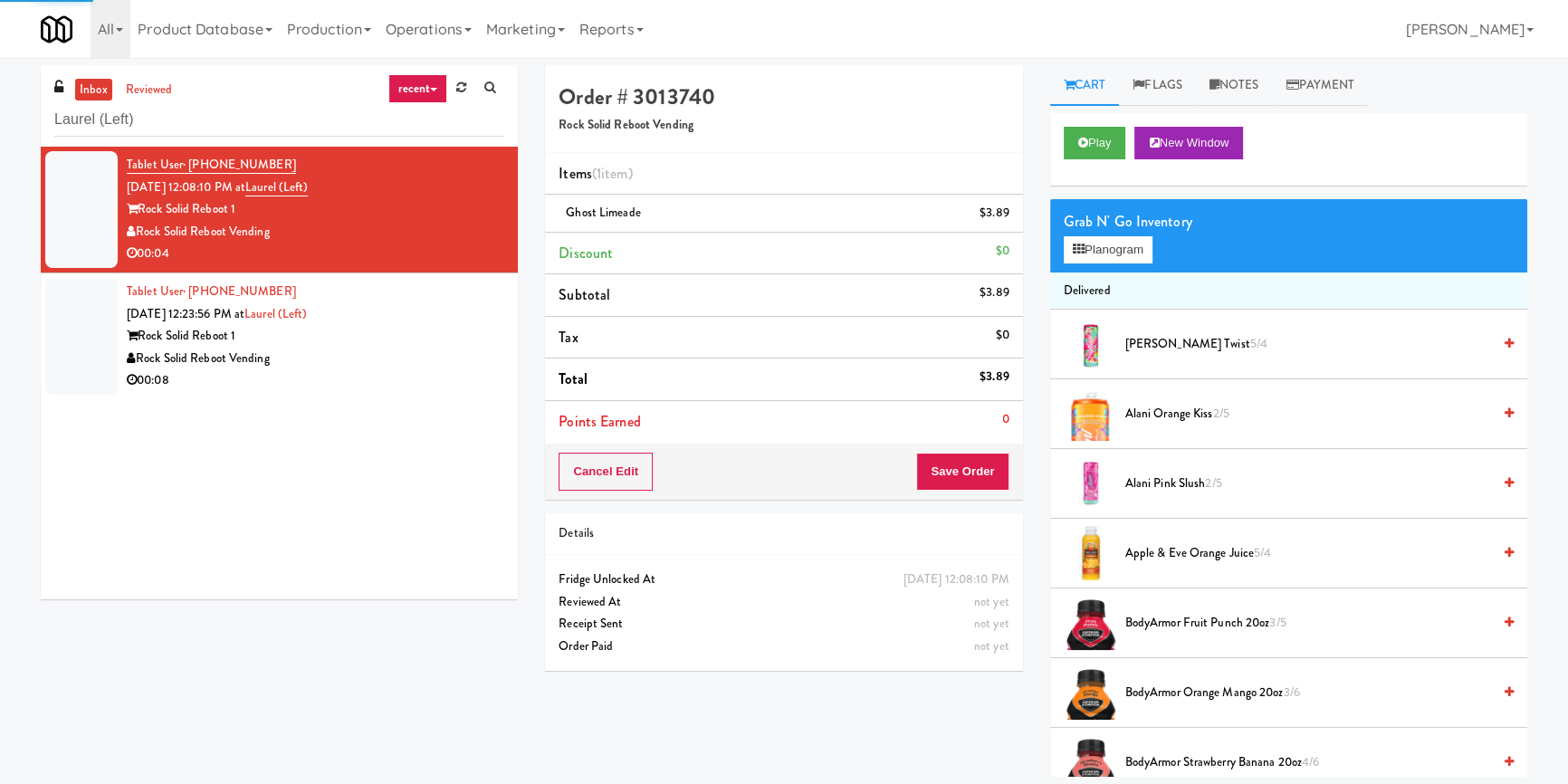
click at [388, 362] on div "Rock Solid Reboot Vending" at bounding box center [316, 359] width 377 height 23
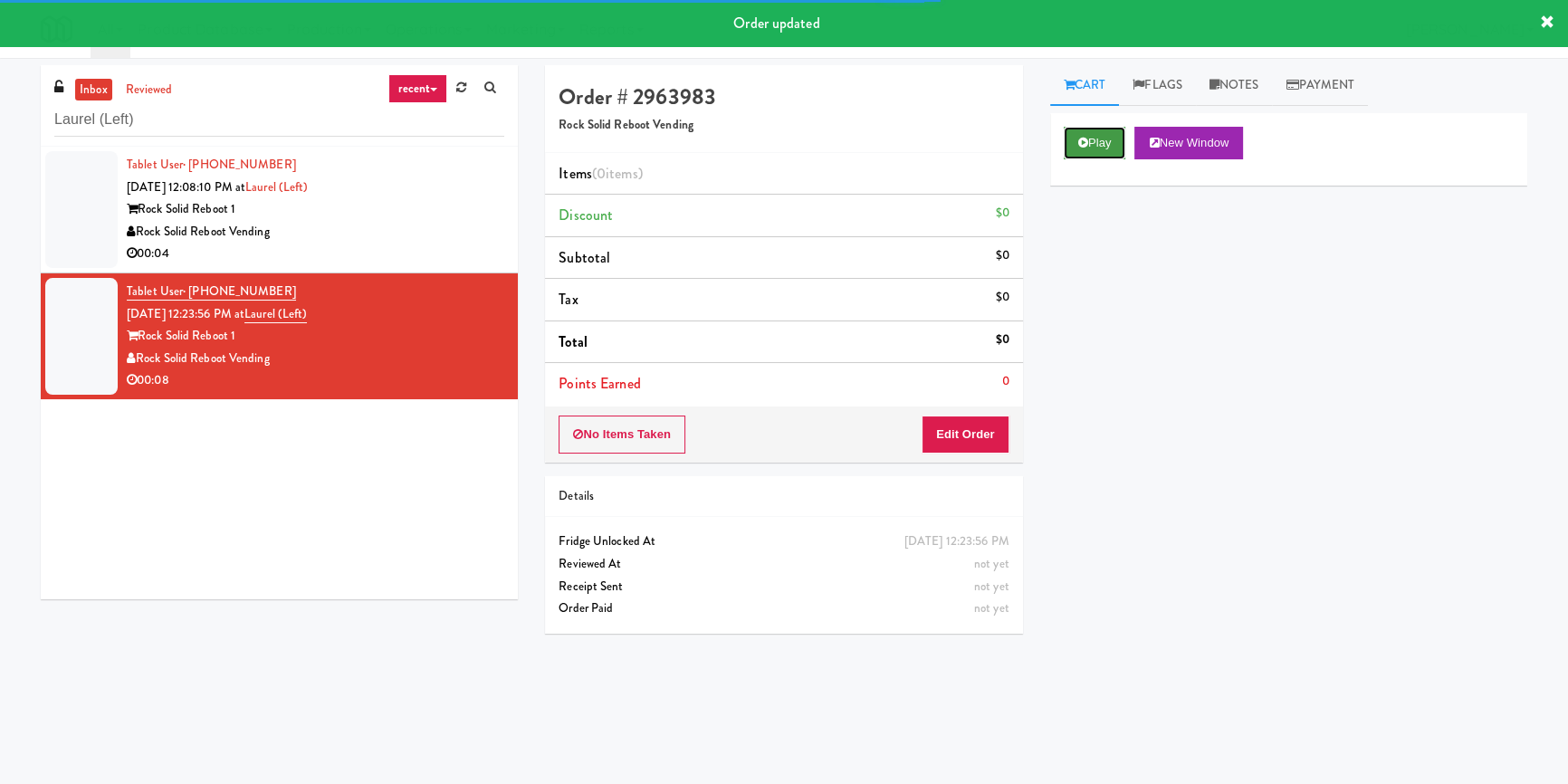
click at [1096, 137] on button "Play" at bounding box center [1095, 143] width 63 height 33
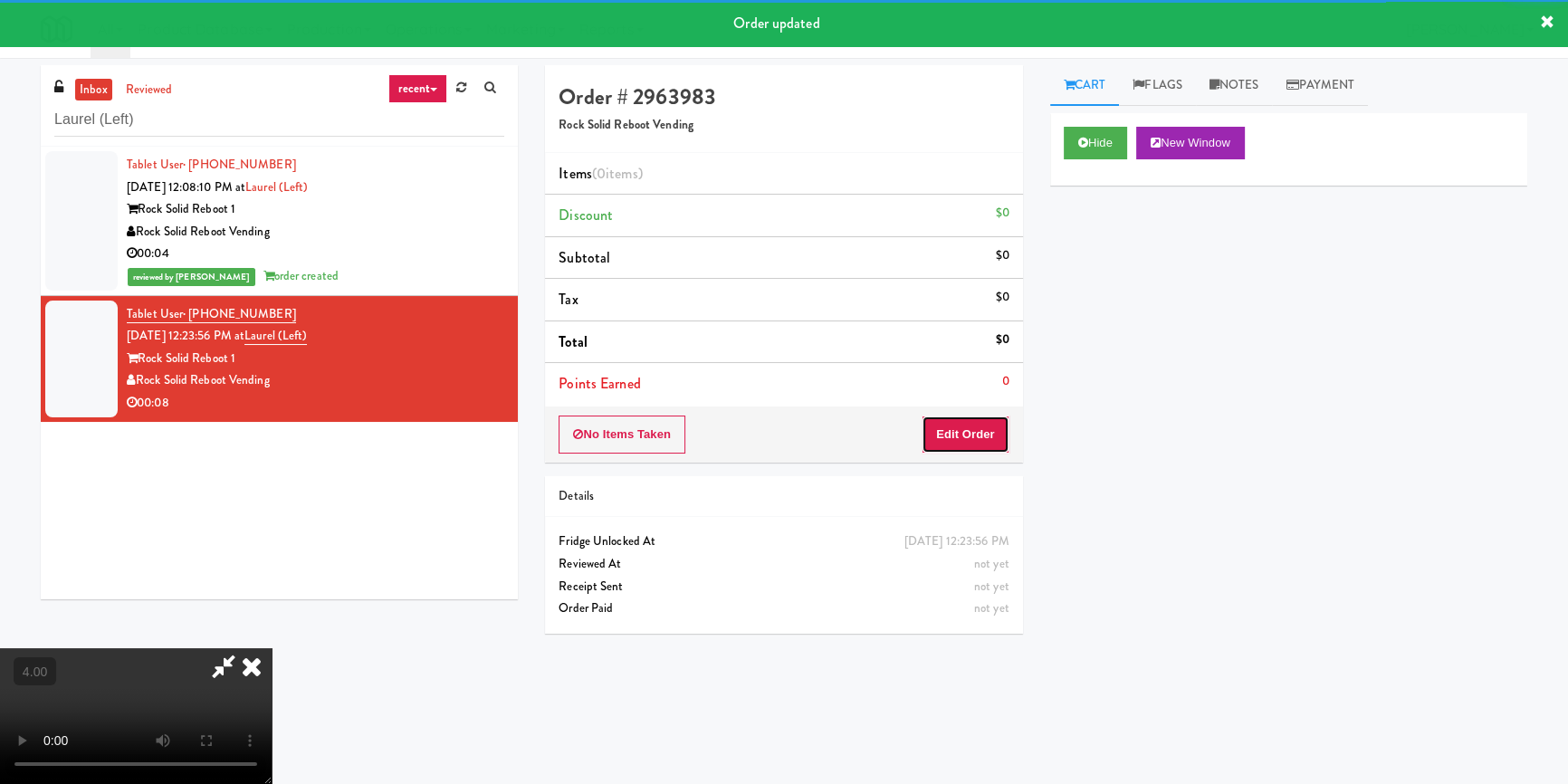
click at [974, 444] on button "Edit Order" at bounding box center [965, 435] width 88 height 38
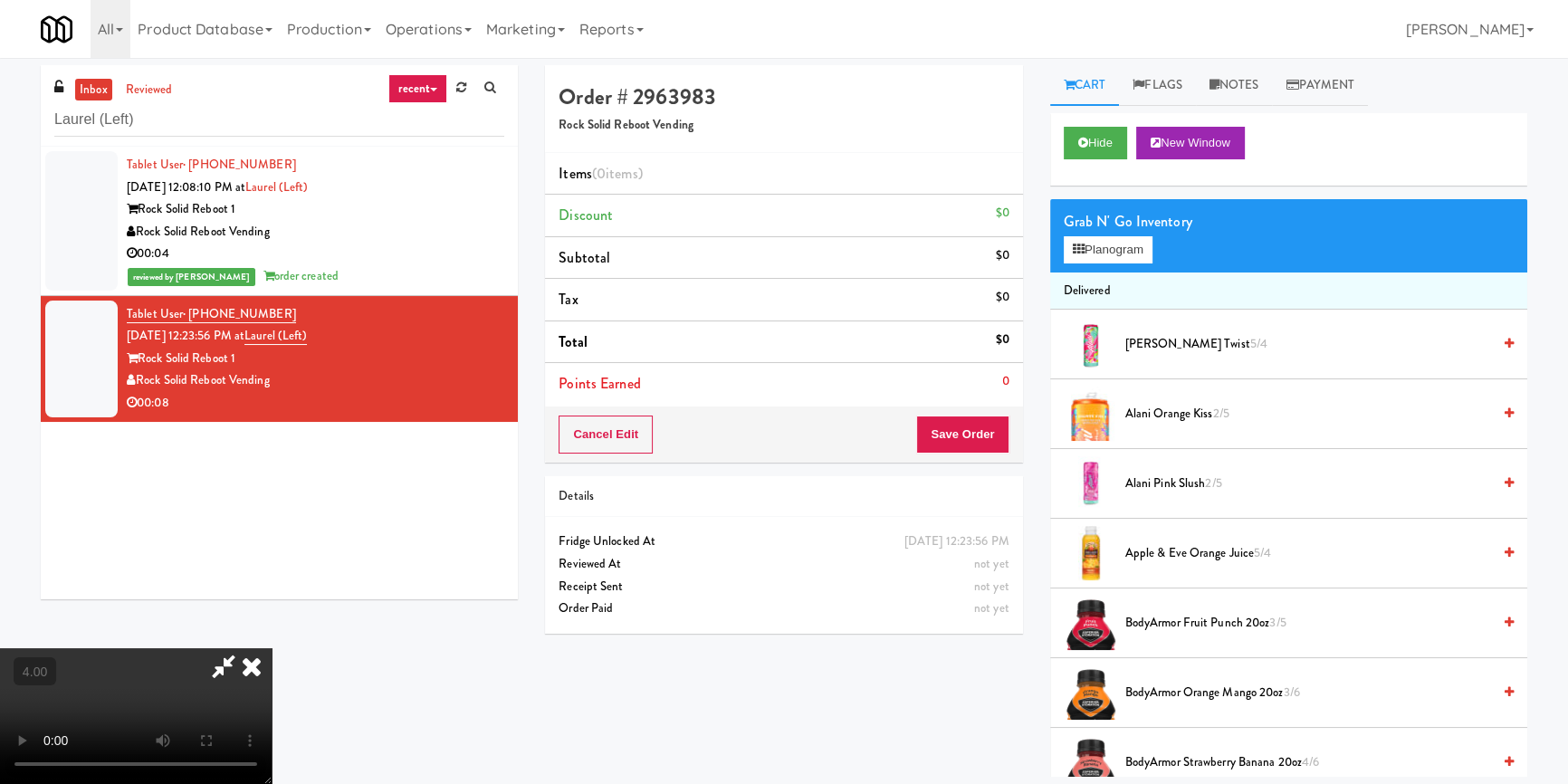
click at [271, 698] on video at bounding box center [136, 716] width 271 height 136
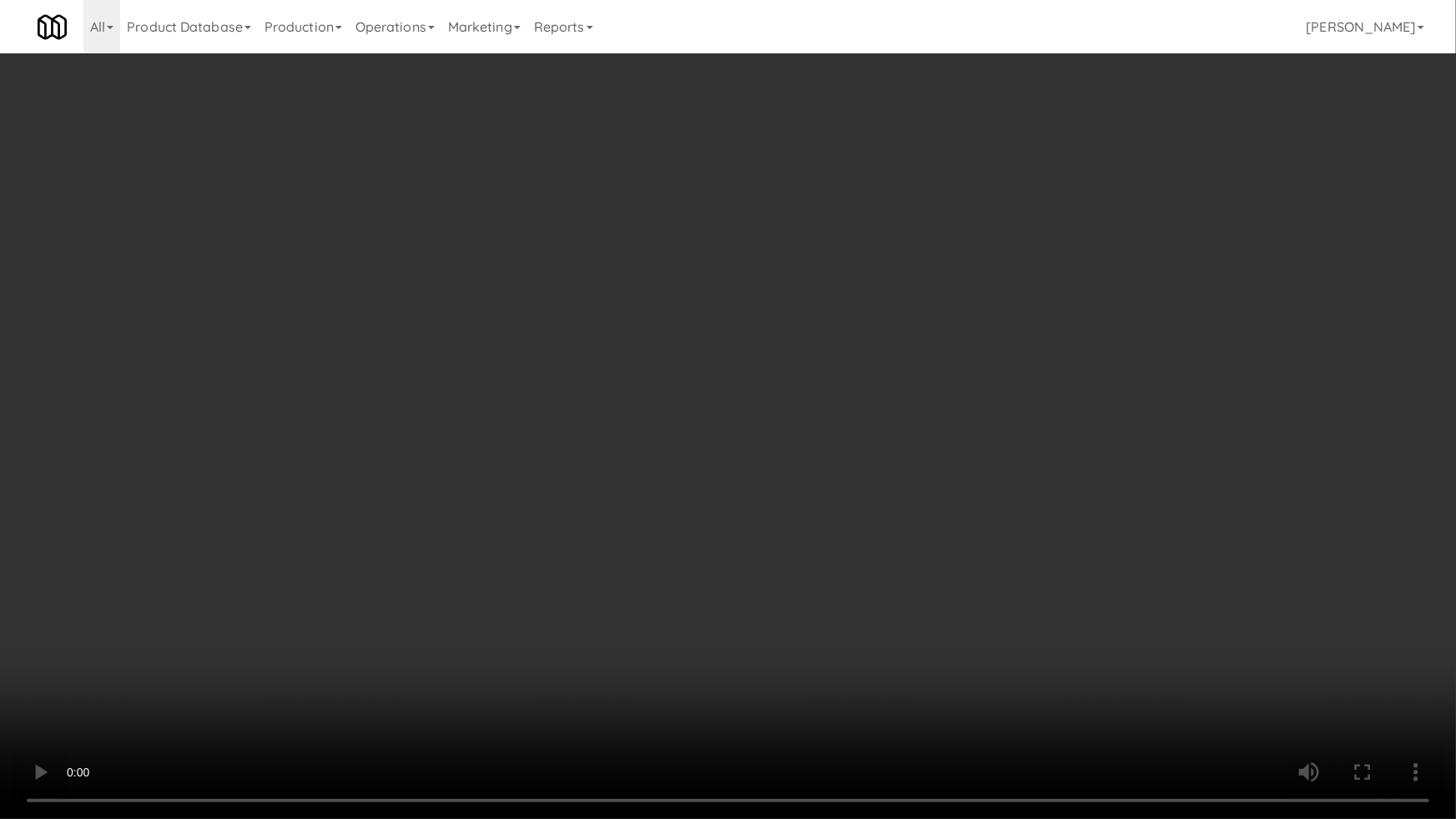
click at [606, 602] on video at bounding box center [728, 410] width 1456 height 819
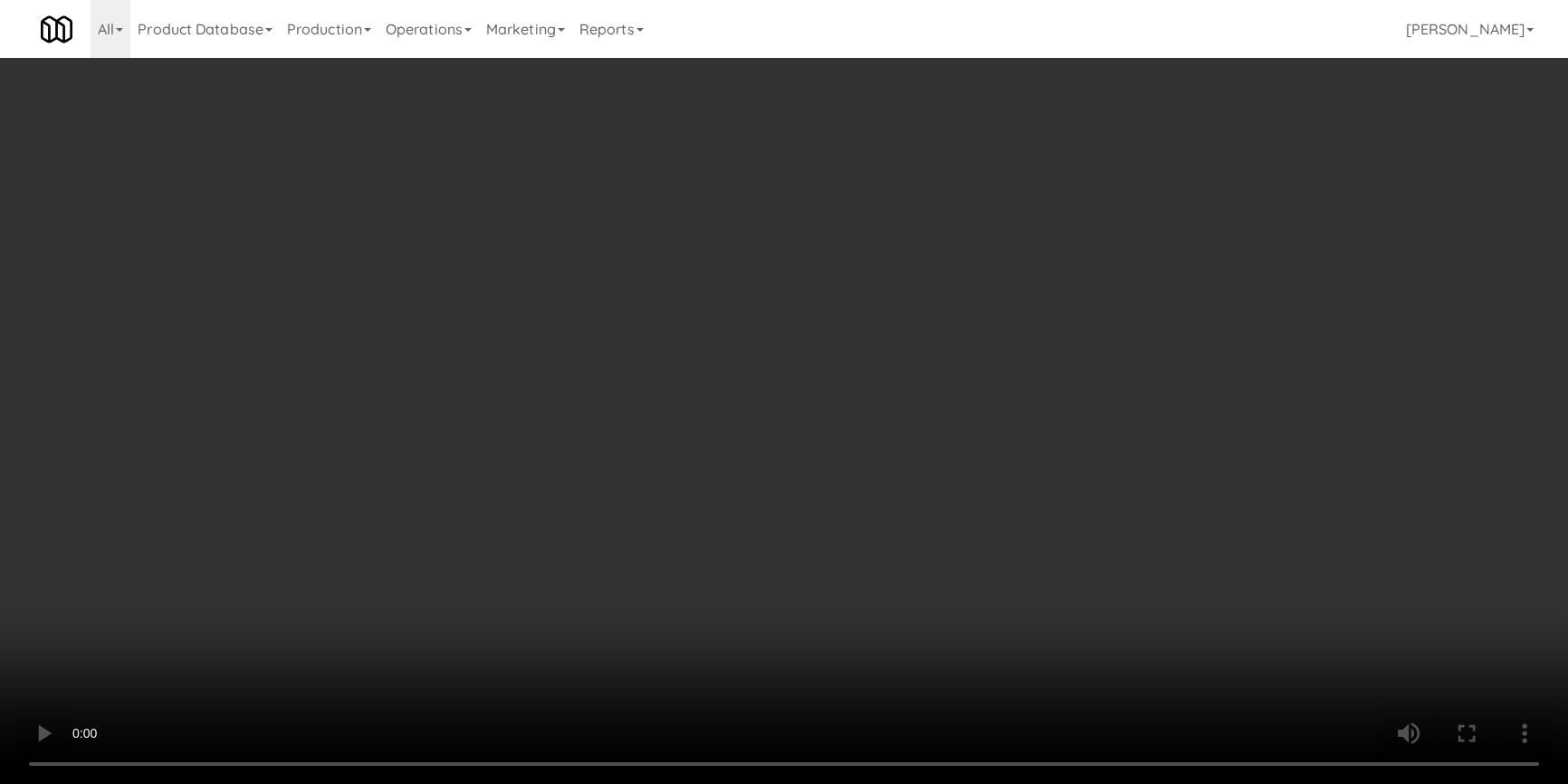
click at [1096, 268] on div "Grab N' Go Inventory Planogram" at bounding box center [1289, 236] width 477 height 73
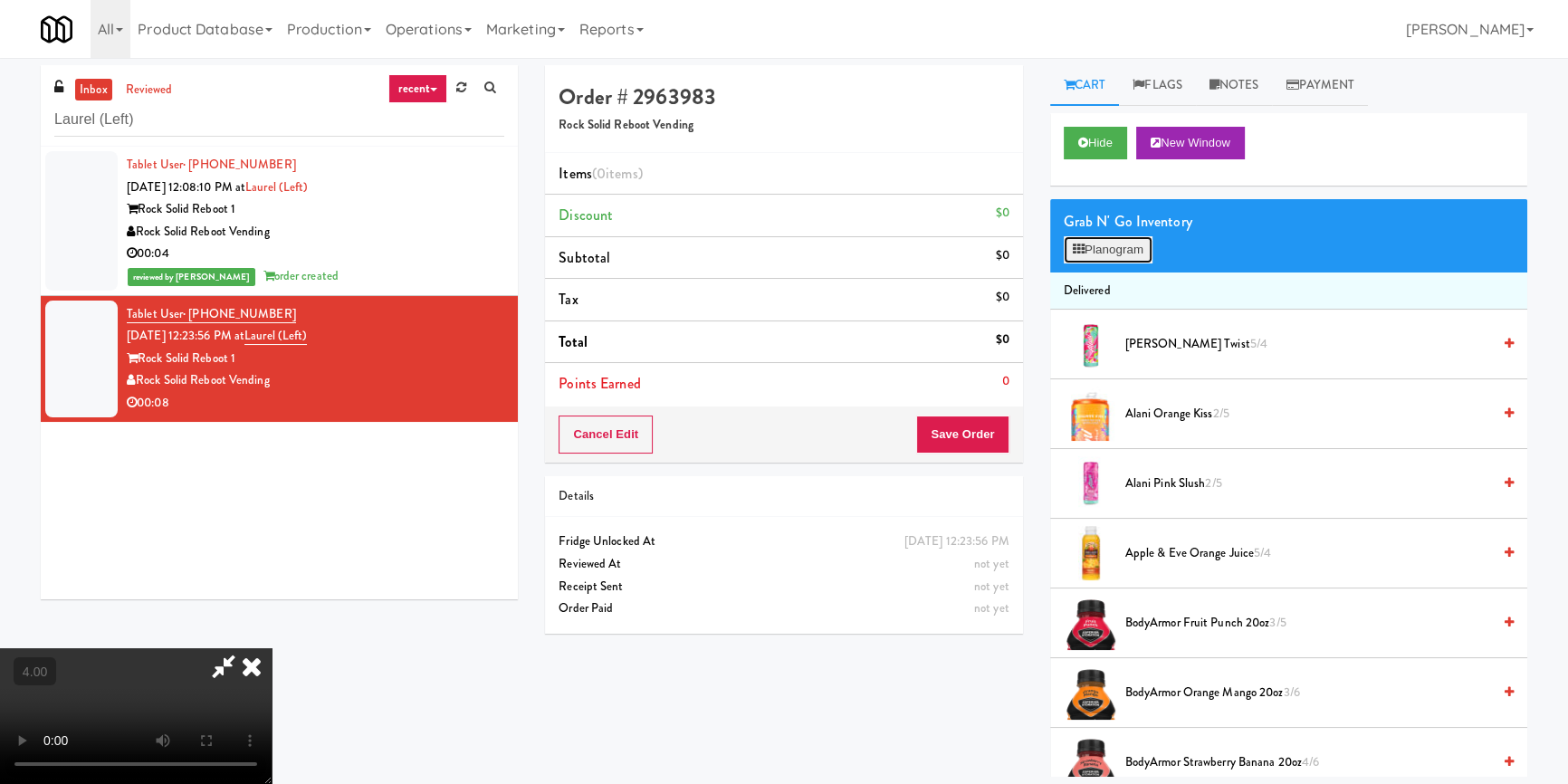
click at [1100, 252] on button "Planogram" at bounding box center [1108, 250] width 89 height 27
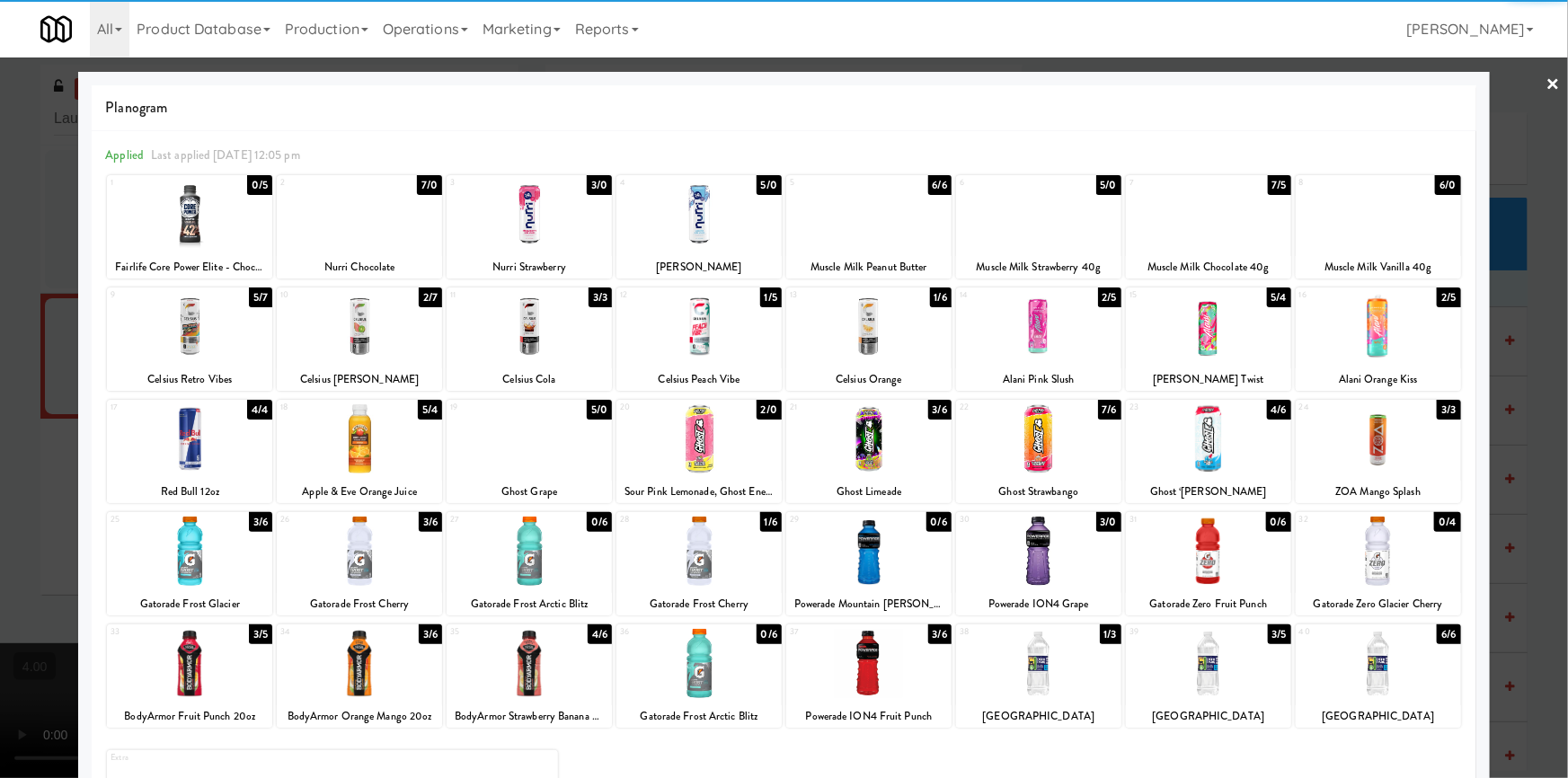
click at [1217, 673] on div at bounding box center [1208, 663] width 165 height 69
click at [1547, 312] on div at bounding box center [784, 389] width 1568 height 778
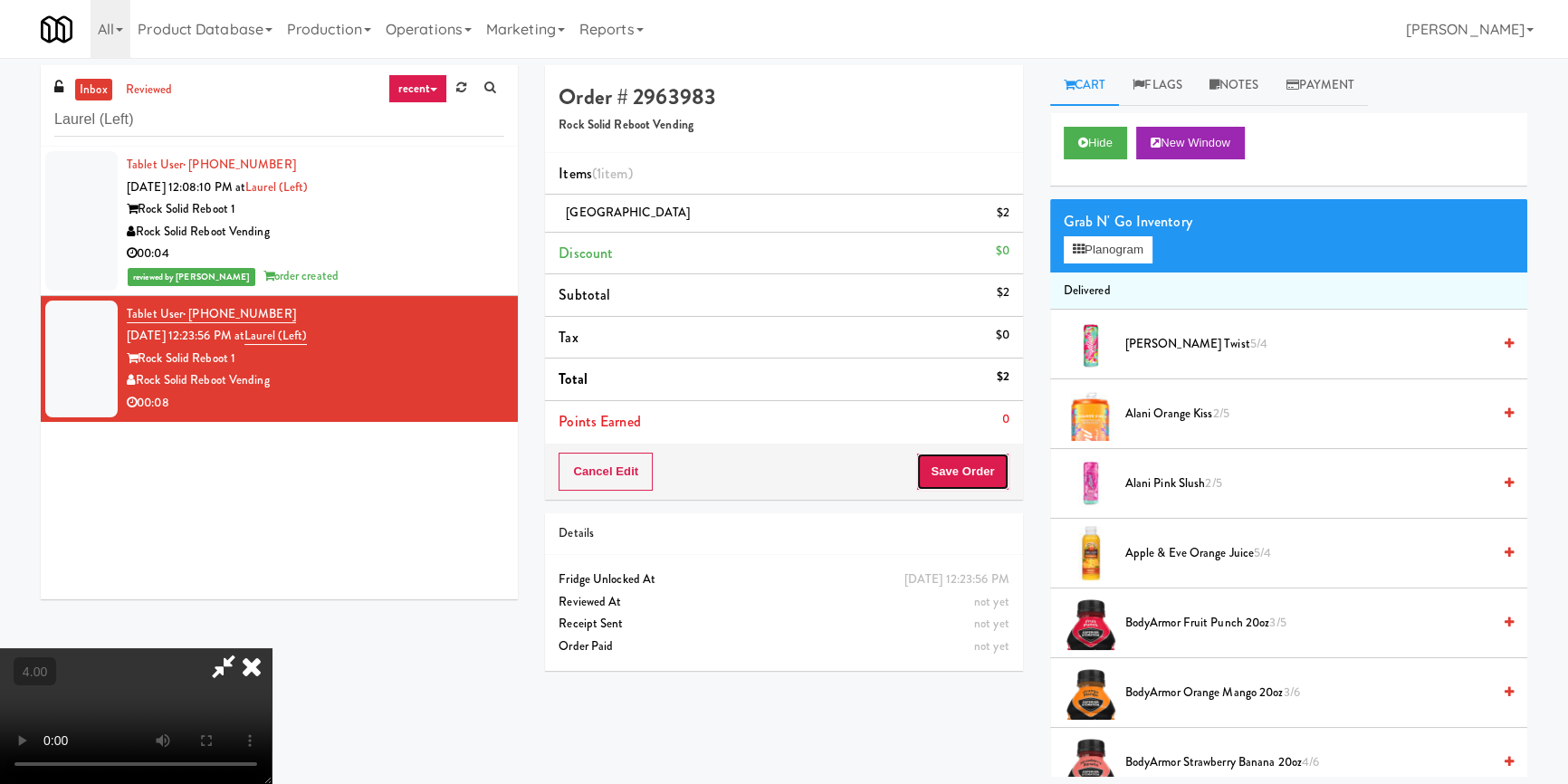
click at [980, 474] on button "Save Order" at bounding box center [962, 471] width 92 height 38
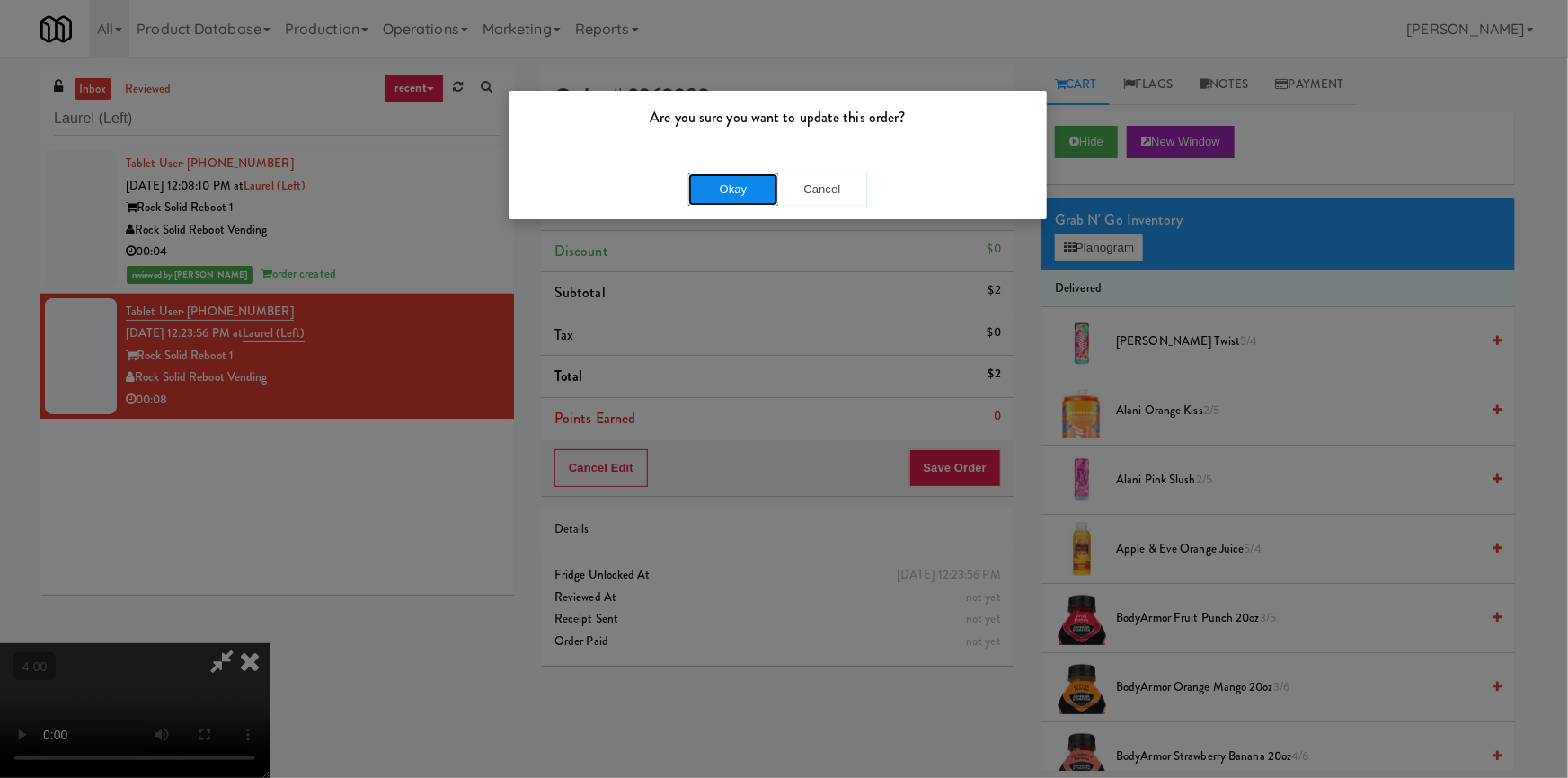
click at [750, 187] on button "Okay" at bounding box center [733, 190] width 90 height 32
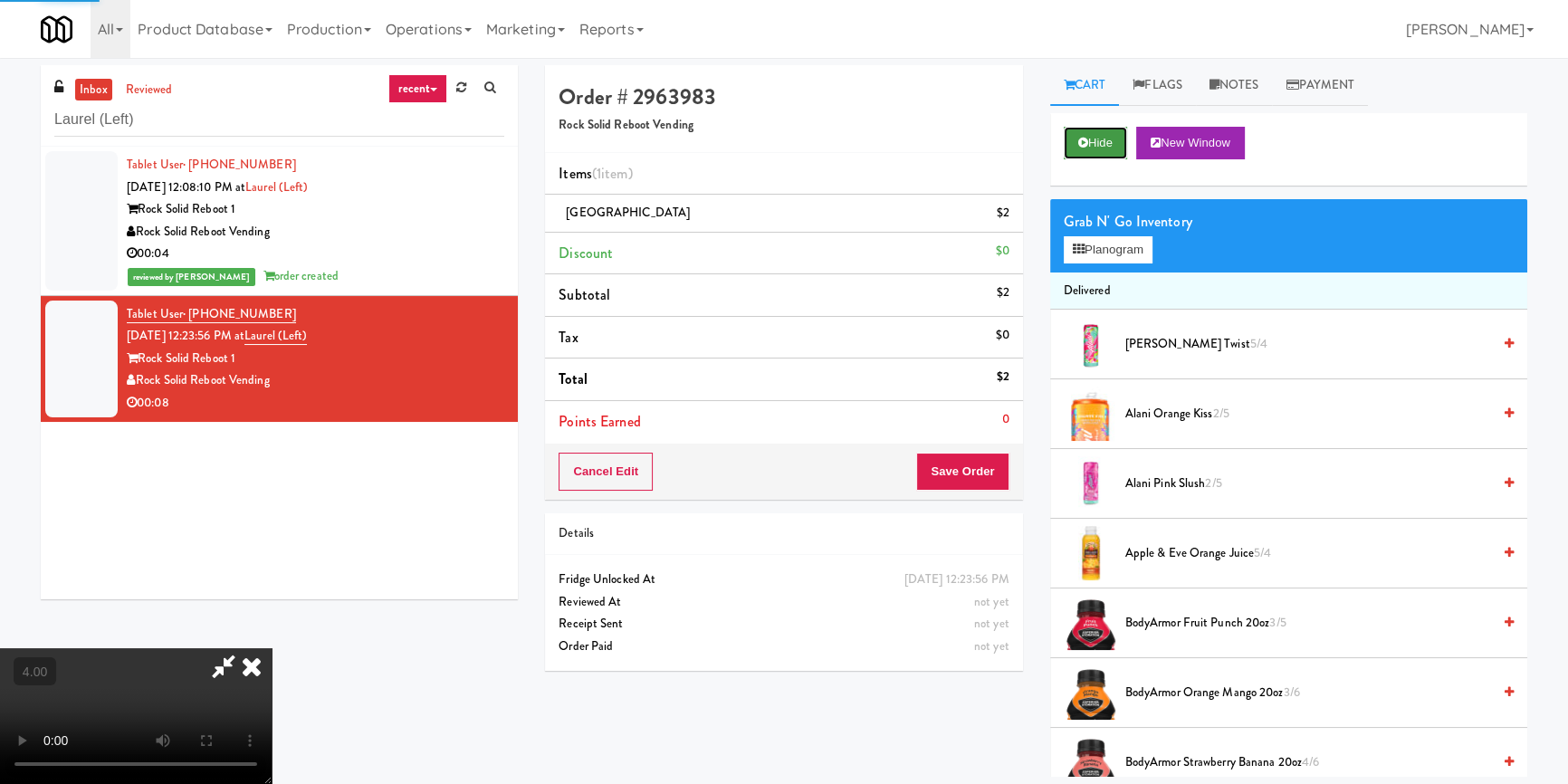
click at [1087, 137] on button "Hide" at bounding box center [1096, 143] width 63 height 33
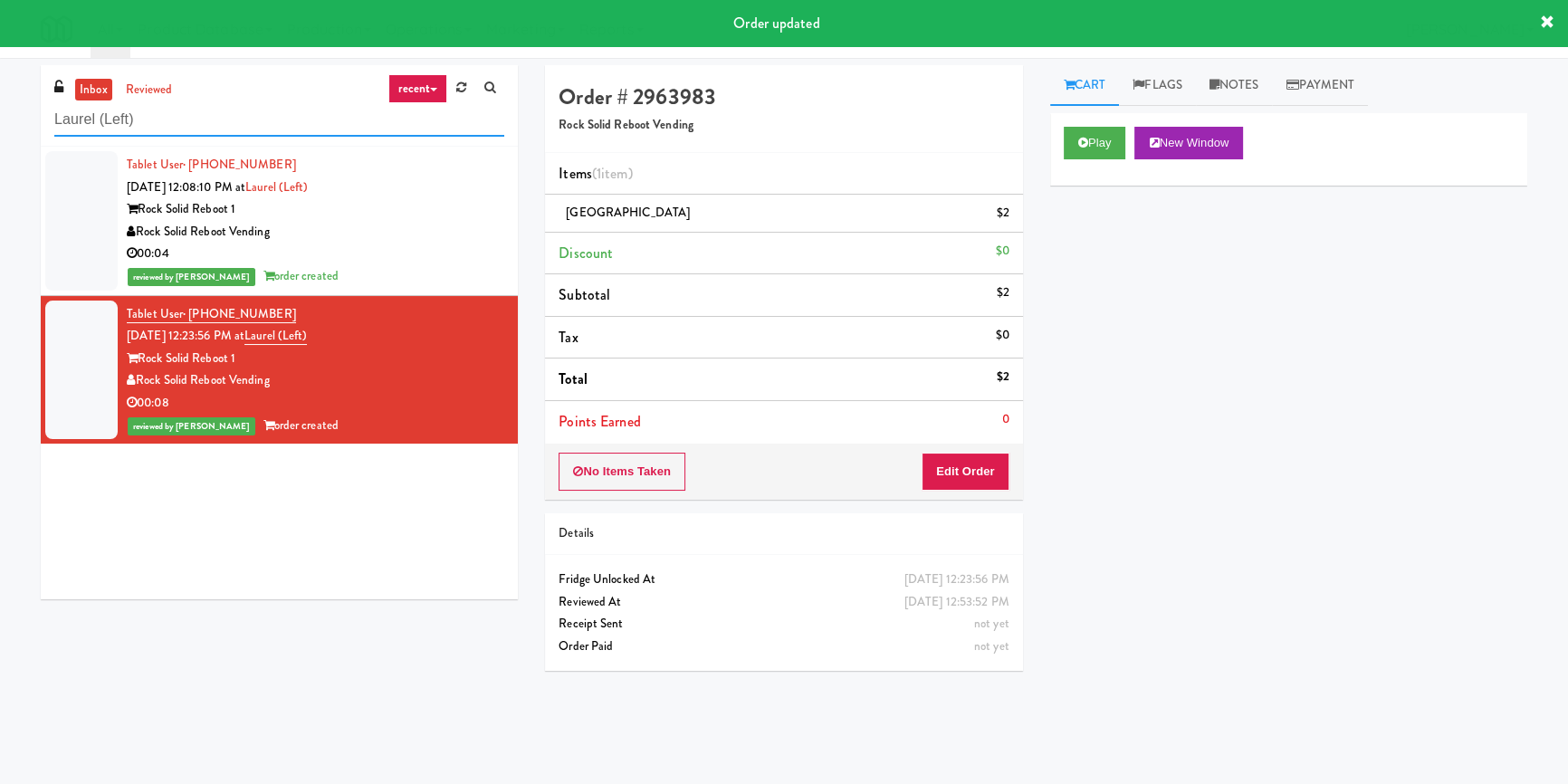
drag, startPoint x: 0, startPoint y: 114, endPoint x: 0, endPoint y: 96, distance: 18.0
click at [0, 100] on div "inbox reviewed recent all unclear take inventory issue suspicious failed recent…" at bounding box center [784, 421] width 1568 height 712
paste input "Queen St. Cargo Planogram"
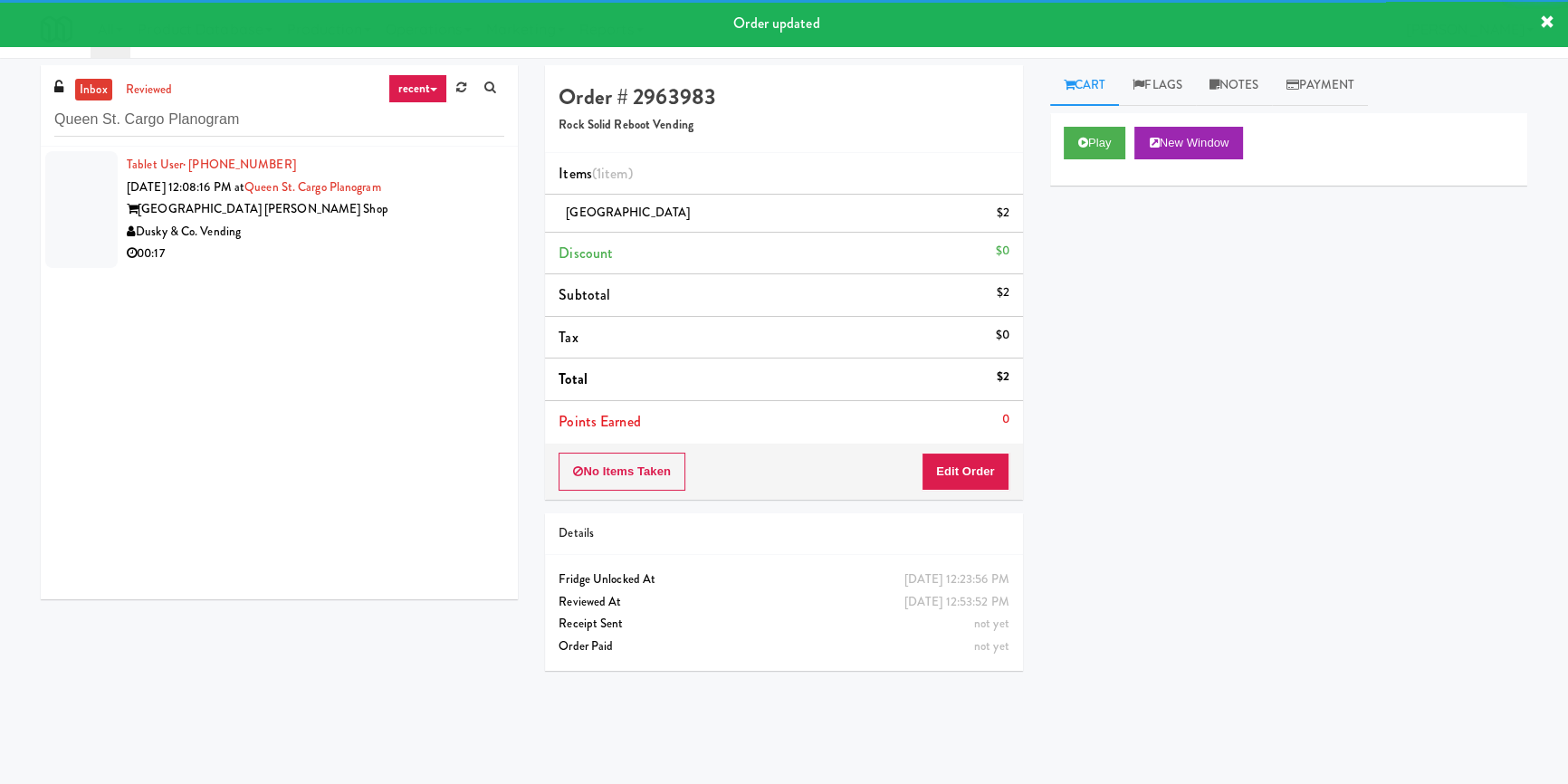
click at [452, 198] on div "[GEOGRAPHIC_DATA] [PERSON_NAME] Shop" at bounding box center [316, 210] width 377 height 23
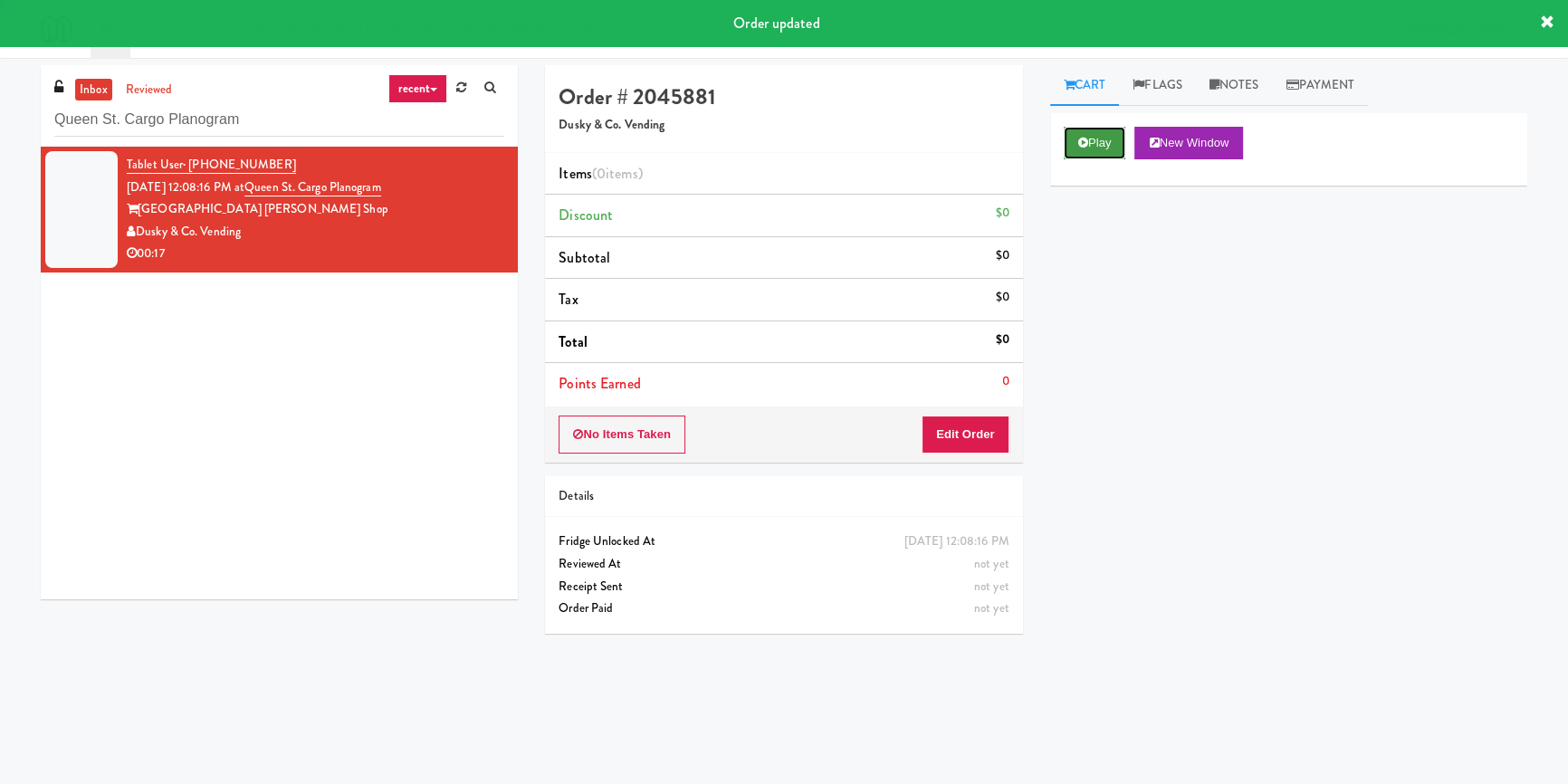
click at [1099, 128] on button "Play" at bounding box center [1095, 143] width 63 height 33
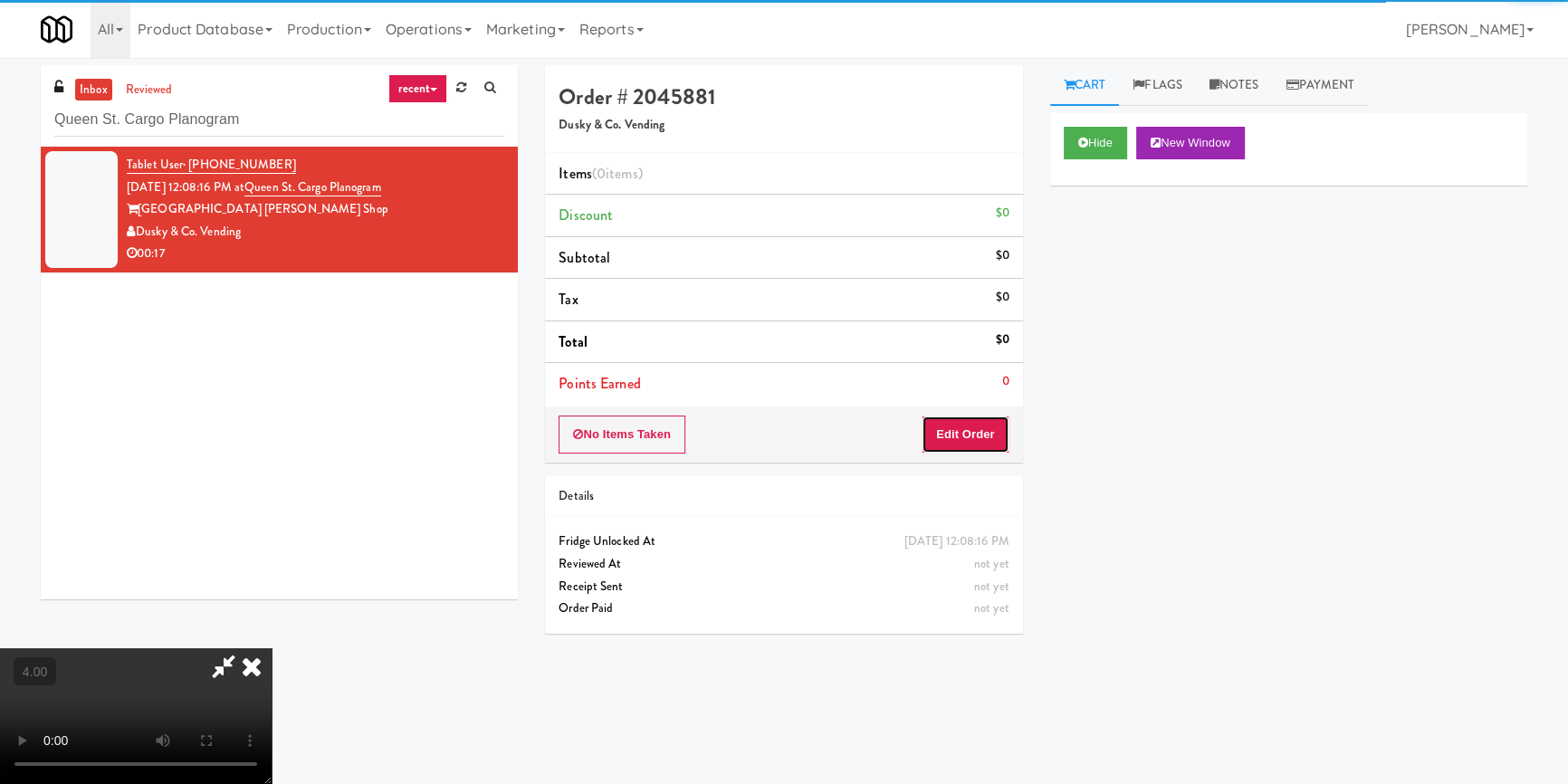
click at [981, 441] on button "Edit Order" at bounding box center [965, 435] width 88 height 38
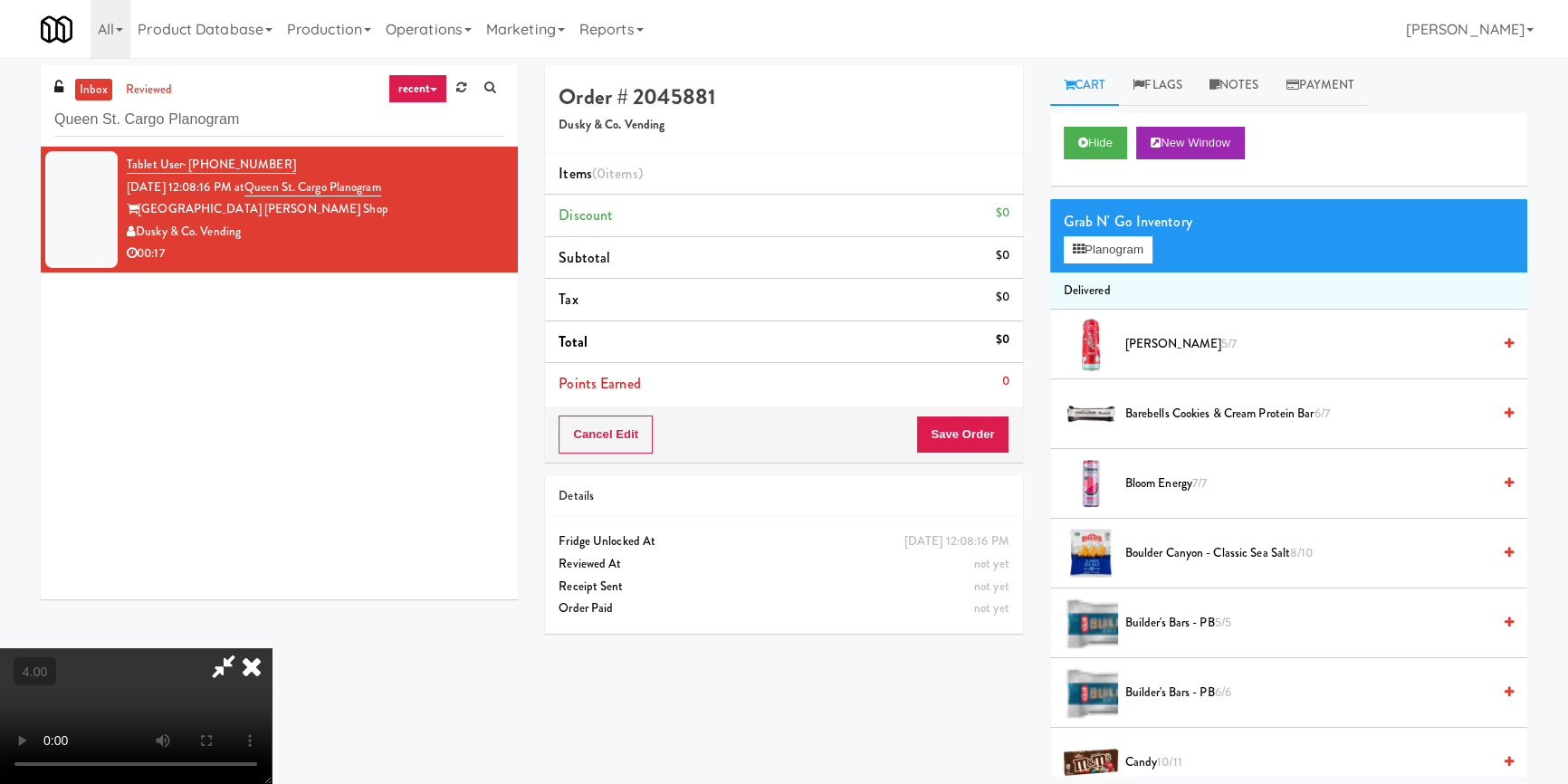
click at [271, 648] on video at bounding box center [136, 716] width 271 height 136
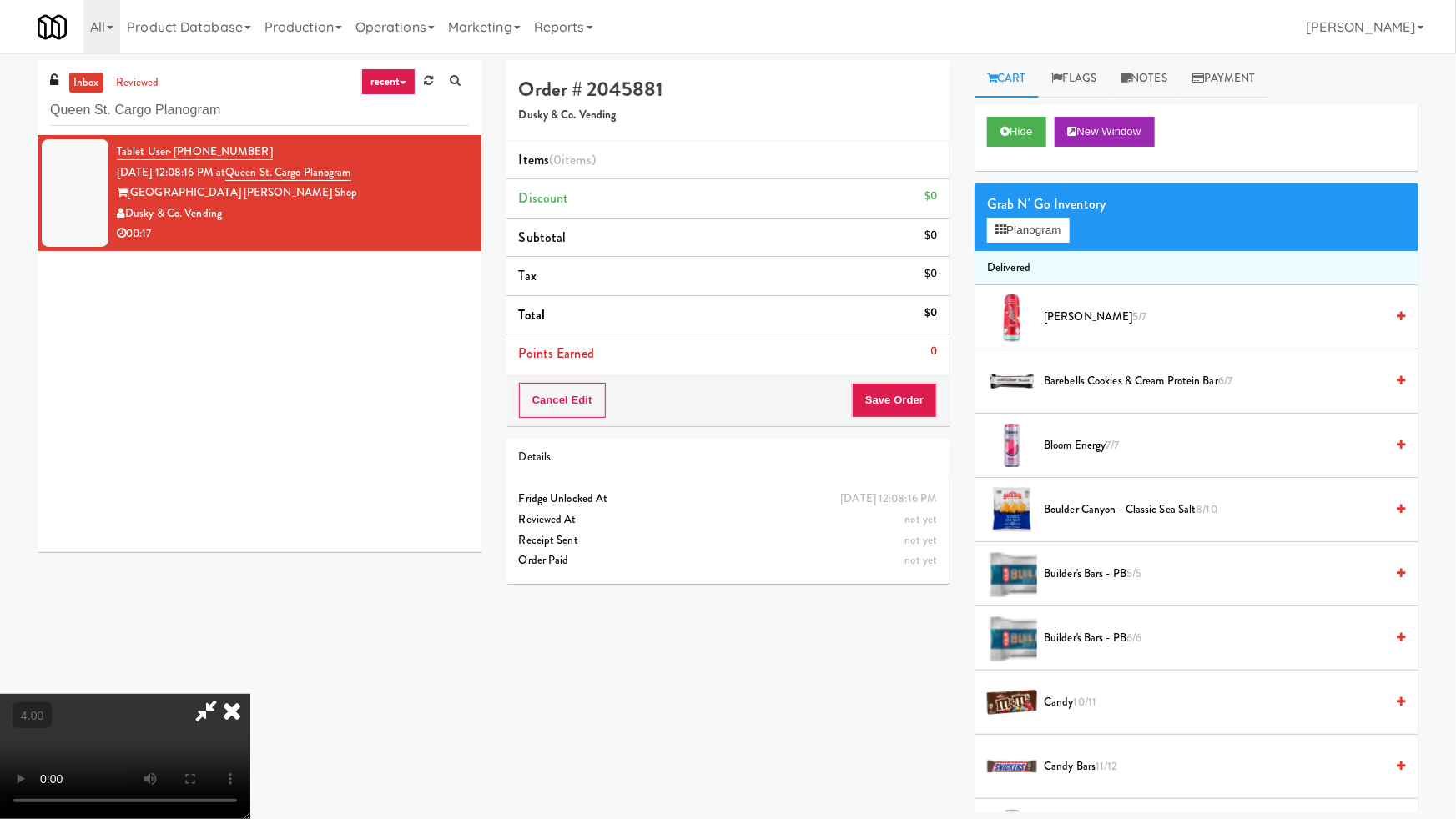
click at [250, 694] on video at bounding box center [125, 756] width 250 height 125
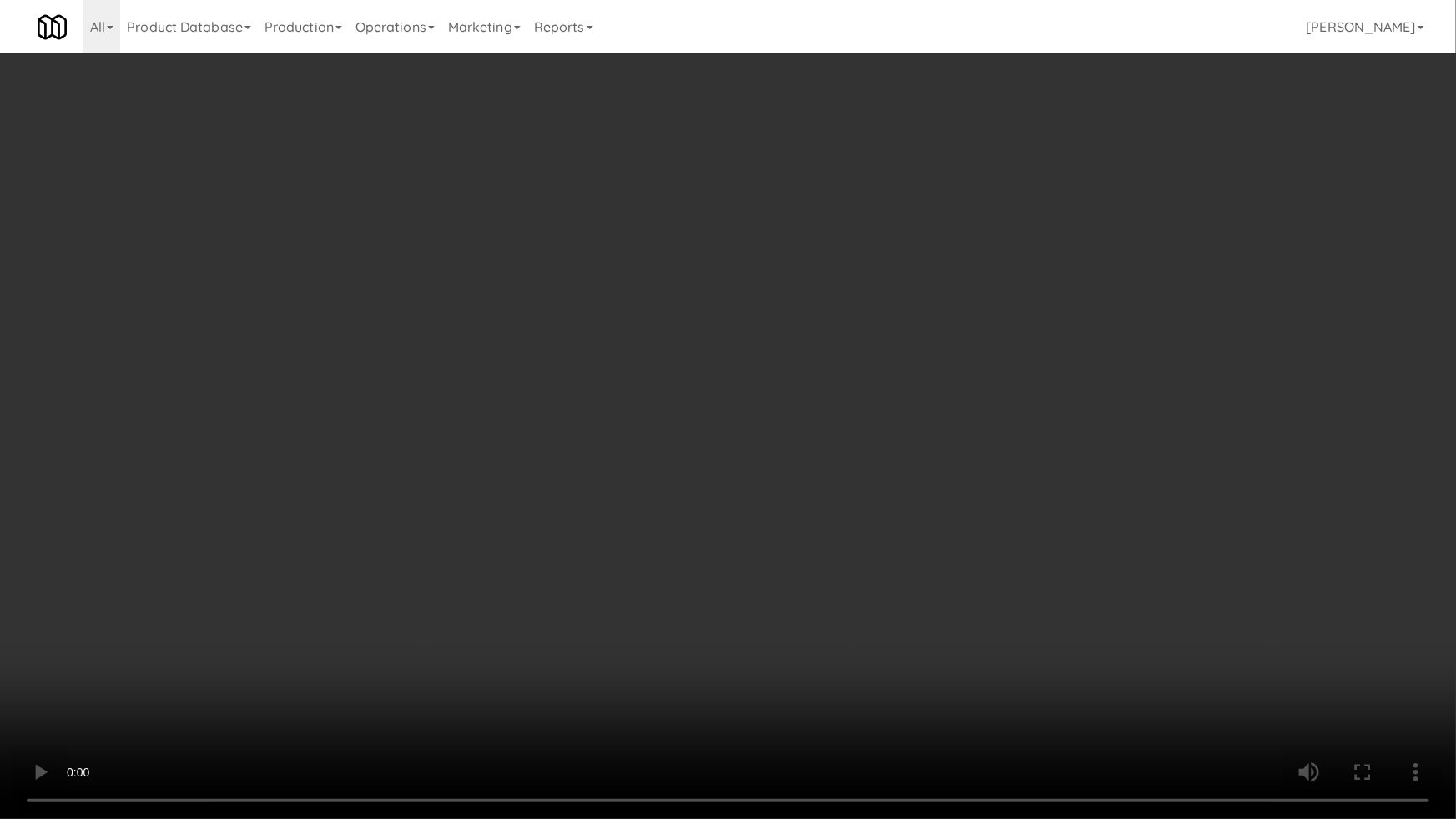
click at [997, 608] on video at bounding box center [728, 410] width 1456 height 819
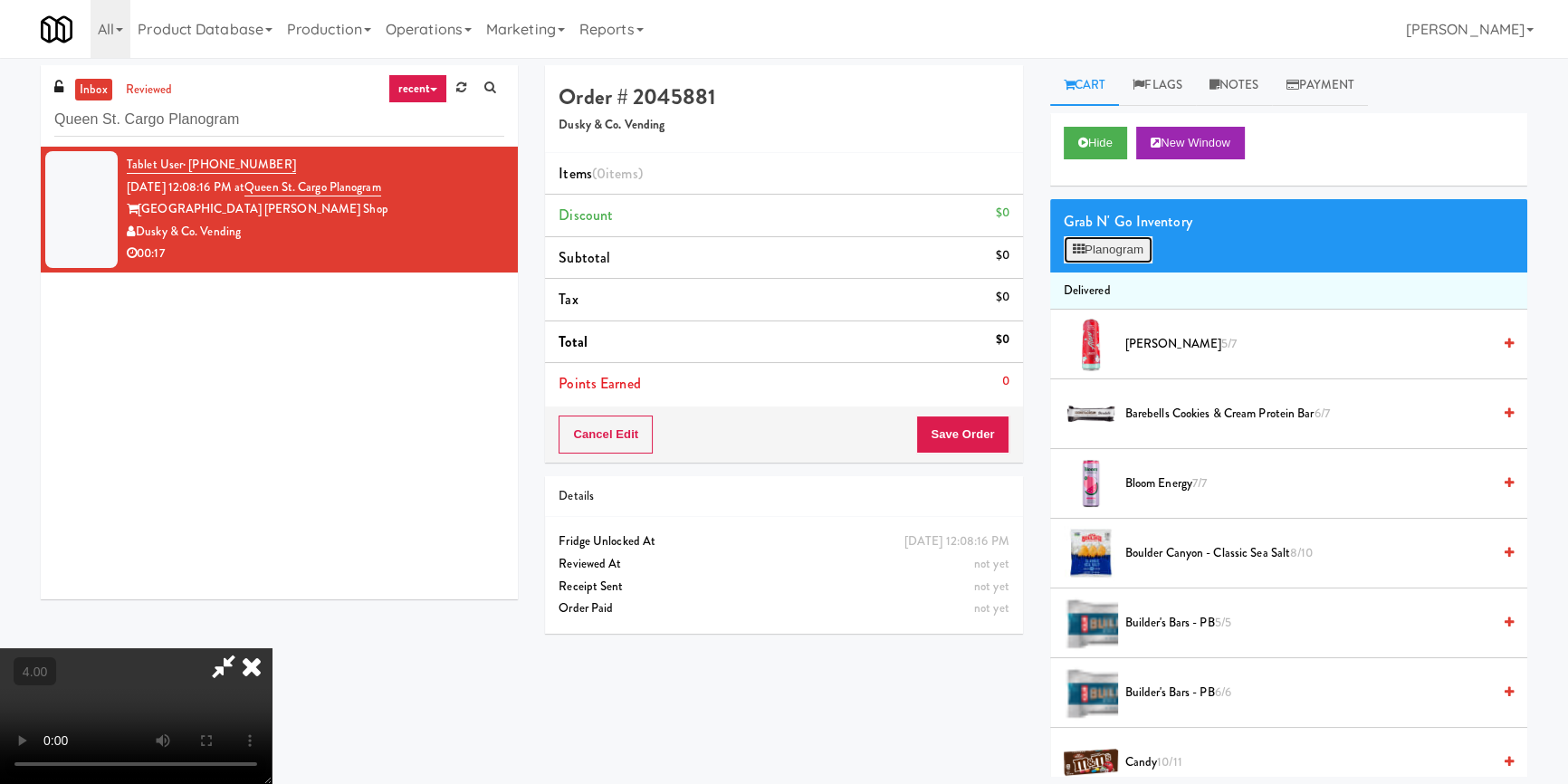
click at [1113, 251] on button "Planogram" at bounding box center [1108, 250] width 89 height 27
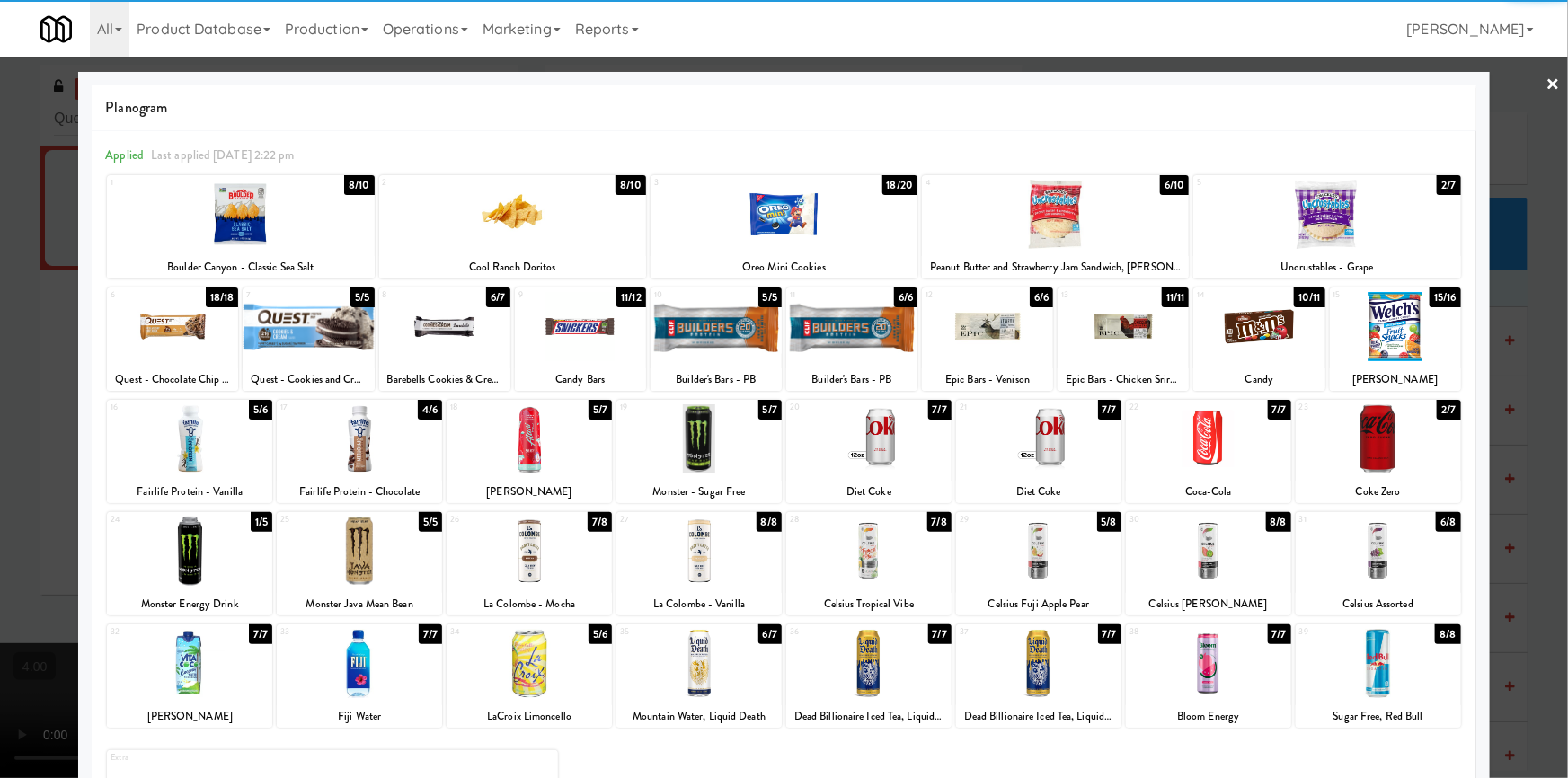
click at [1335, 237] on div at bounding box center [1326, 214] width 266 height 69
click at [1510, 196] on div at bounding box center [784, 389] width 1568 height 778
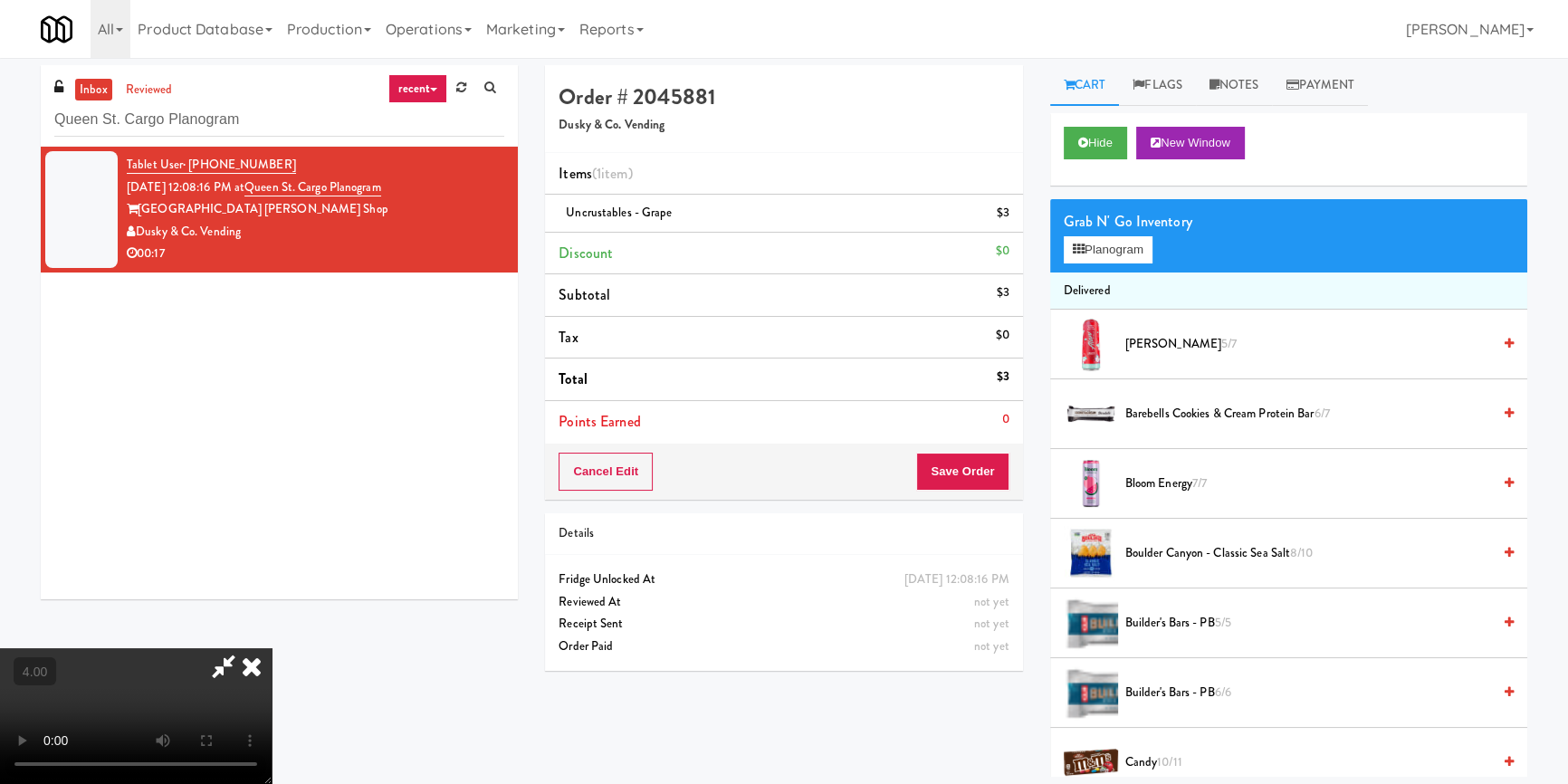
drag, startPoint x: 958, startPoint y: 439, endPoint x: 959, endPoint y: 450, distance: 11.0
click at [958, 440] on li "Points Earned 0" at bounding box center [783, 421] width 477 height 41
click at [968, 474] on button "Save Order" at bounding box center [962, 471] width 92 height 38
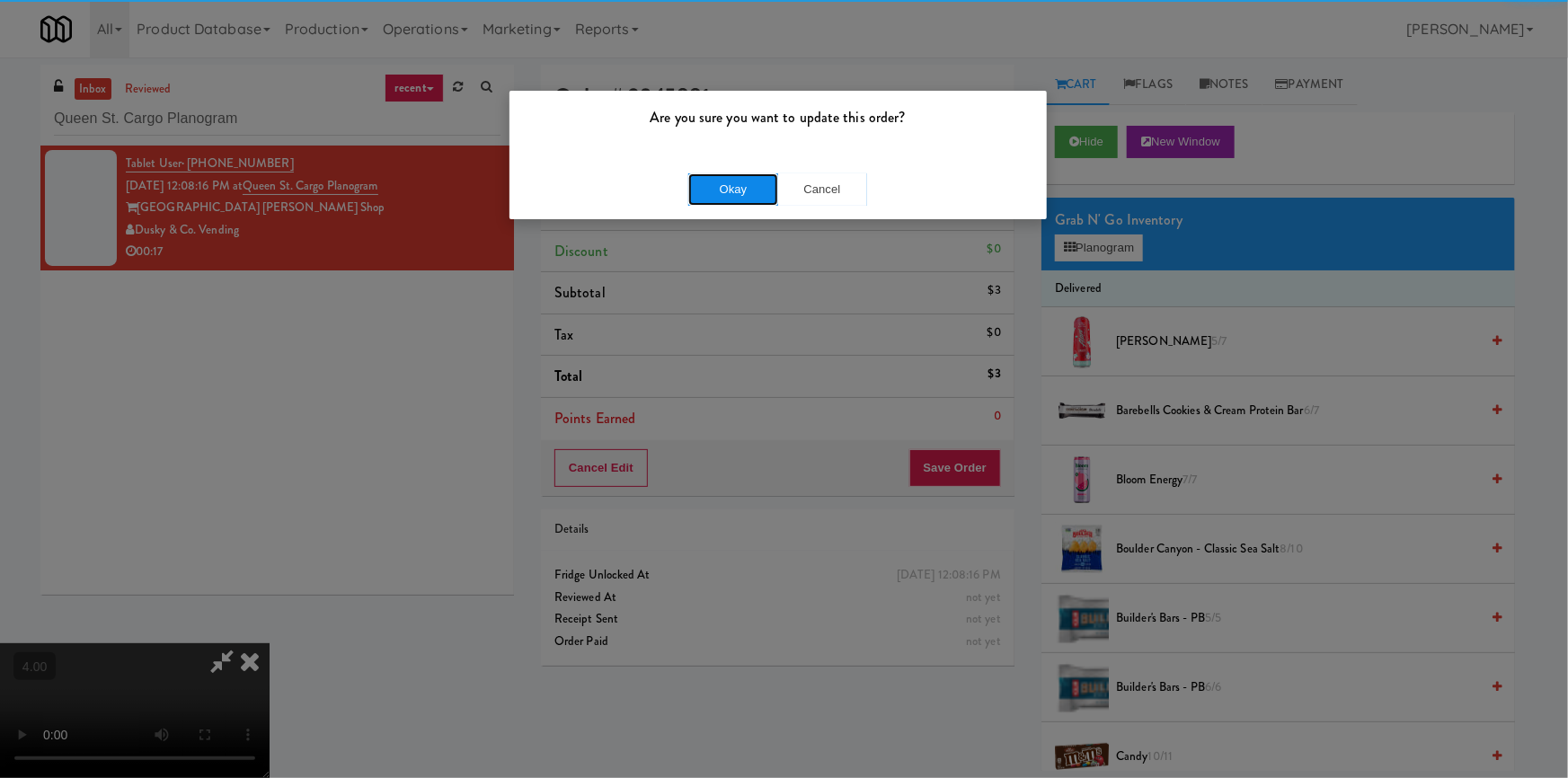
click at [757, 193] on button "Okay" at bounding box center [733, 190] width 90 height 32
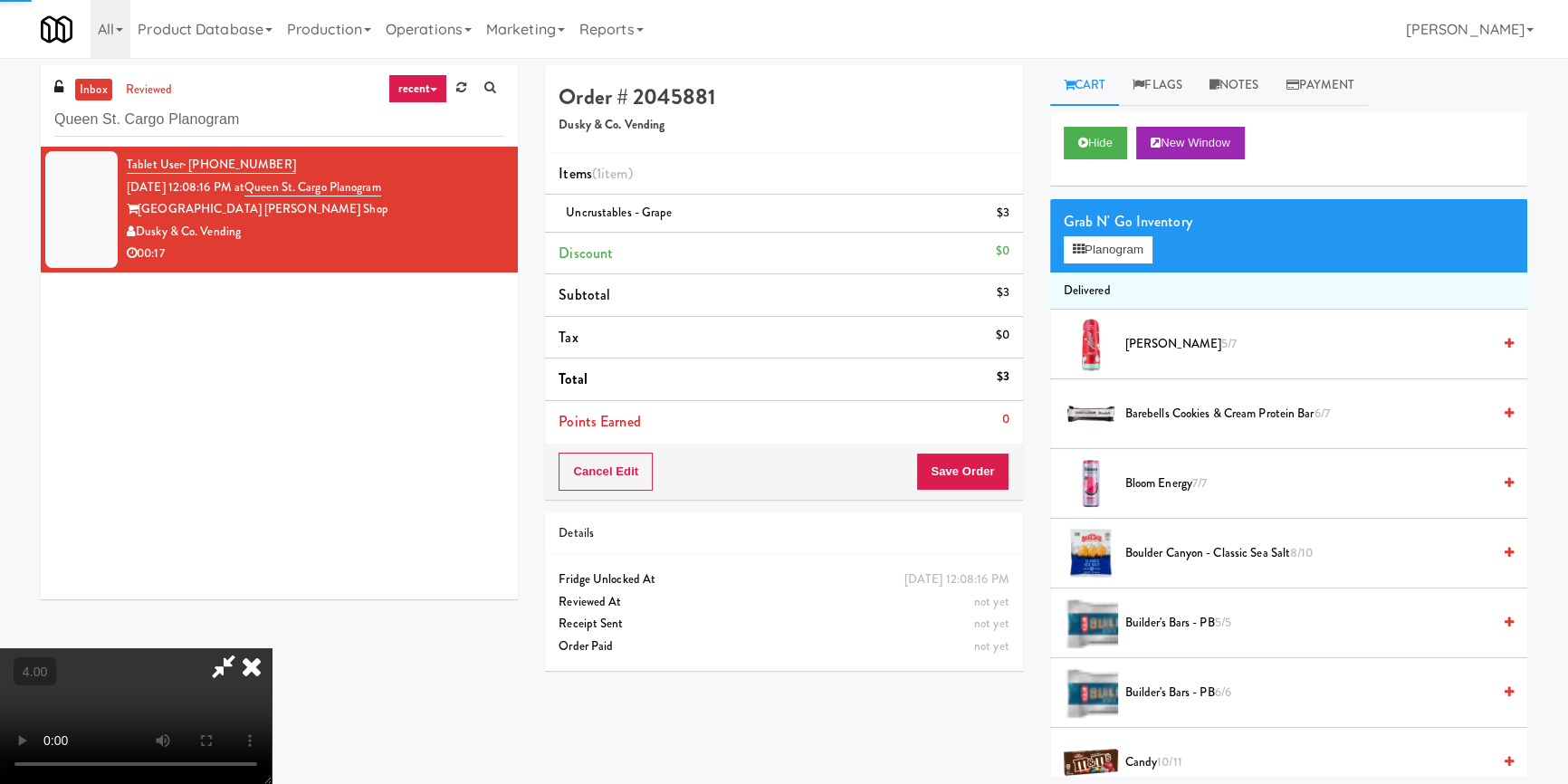
click at [271, 648] on icon at bounding box center [251, 667] width 39 height 37
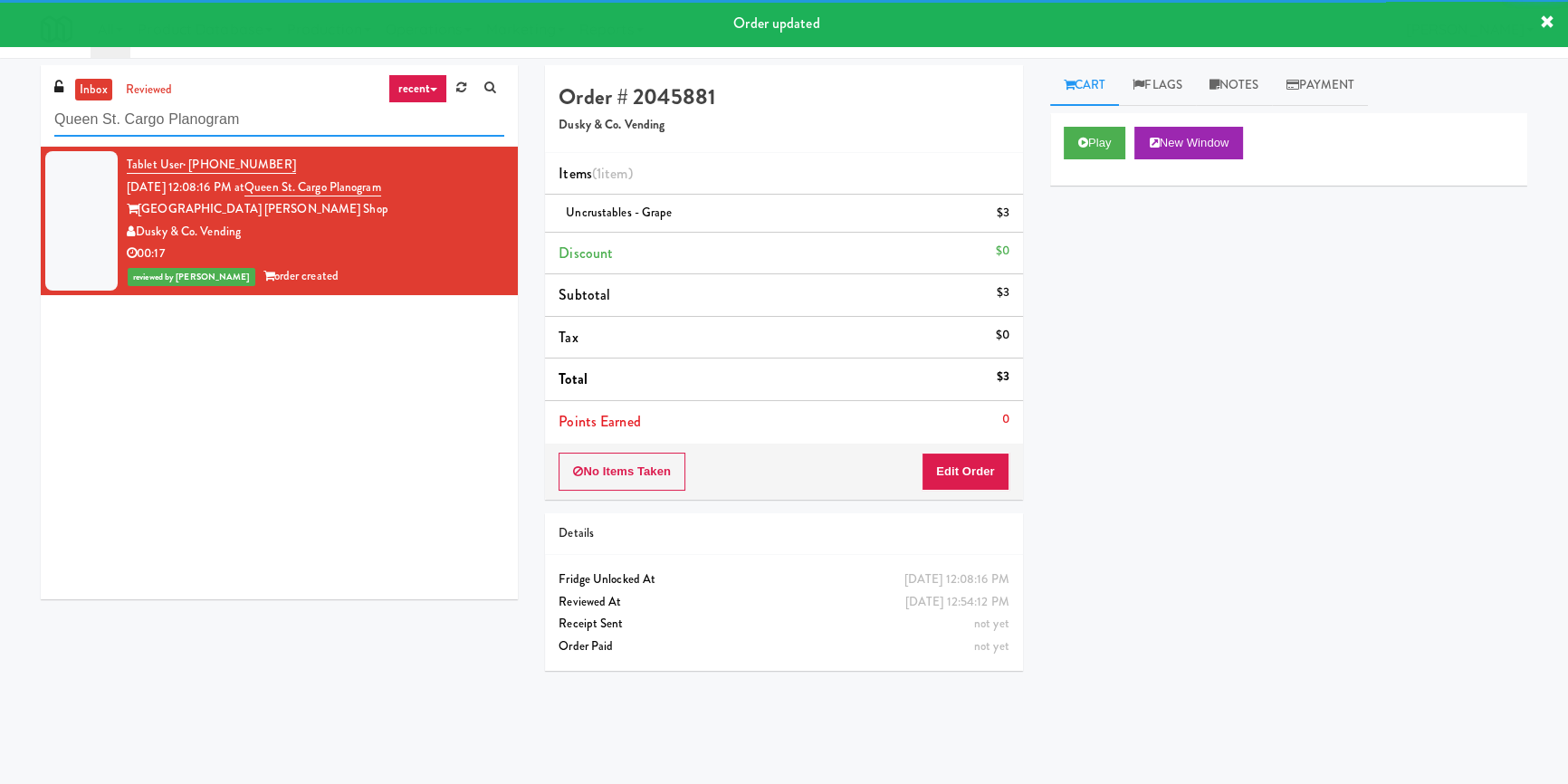
drag, startPoint x: 319, startPoint y: 122, endPoint x: 0, endPoint y: 89, distance: 320.7
click at [0, 89] on div "inbox reviewed recent all unclear take inventory issue suspicious failed recent…" at bounding box center [784, 421] width 1568 height 712
paste input "Notre Dame - Cooler"
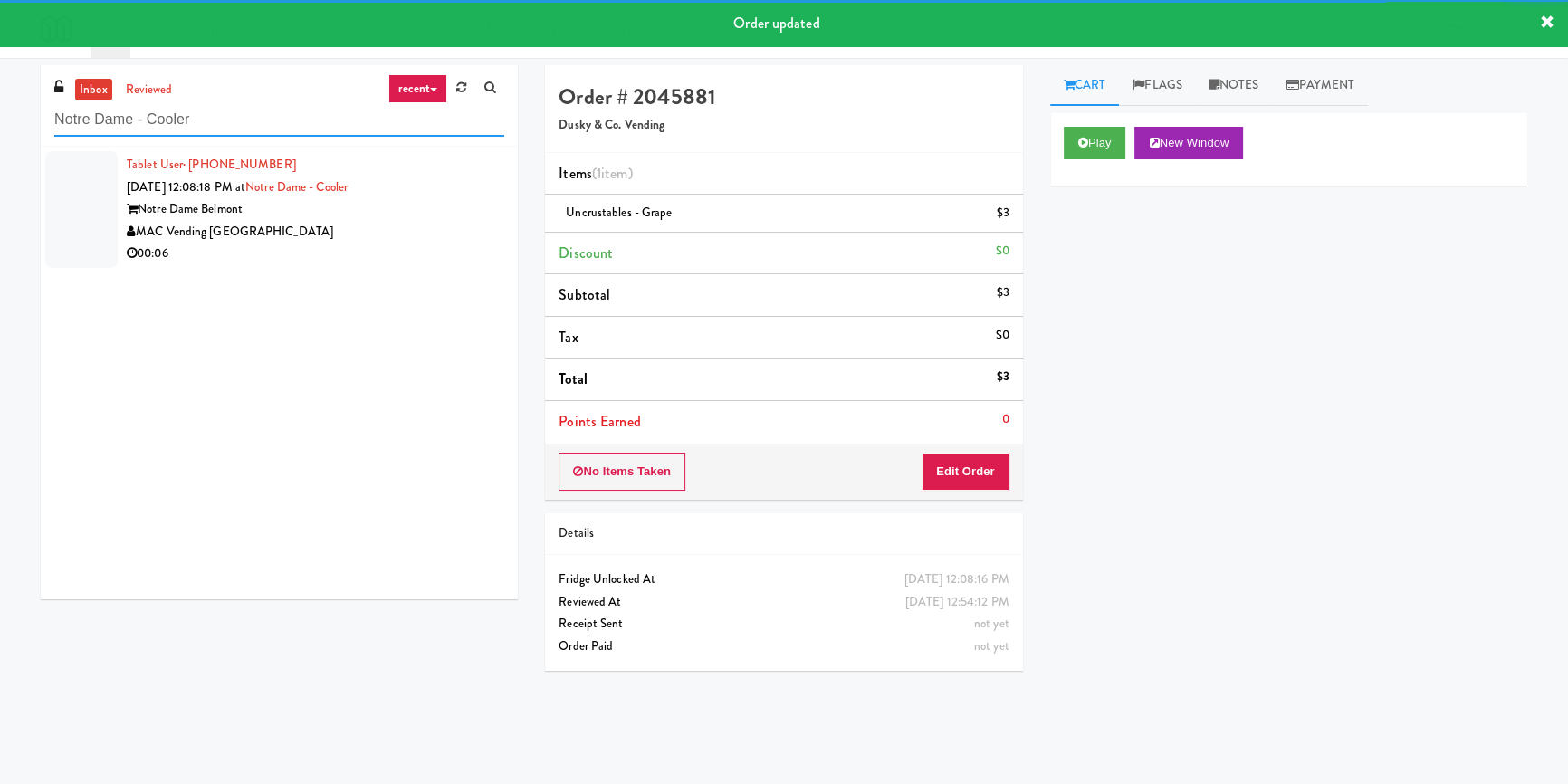
type input "Notre Dame - Cooler"
click at [389, 232] on div "MAC Vending [GEOGRAPHIC_DATA]" at bounding box center [316, 233] width 377 height 23
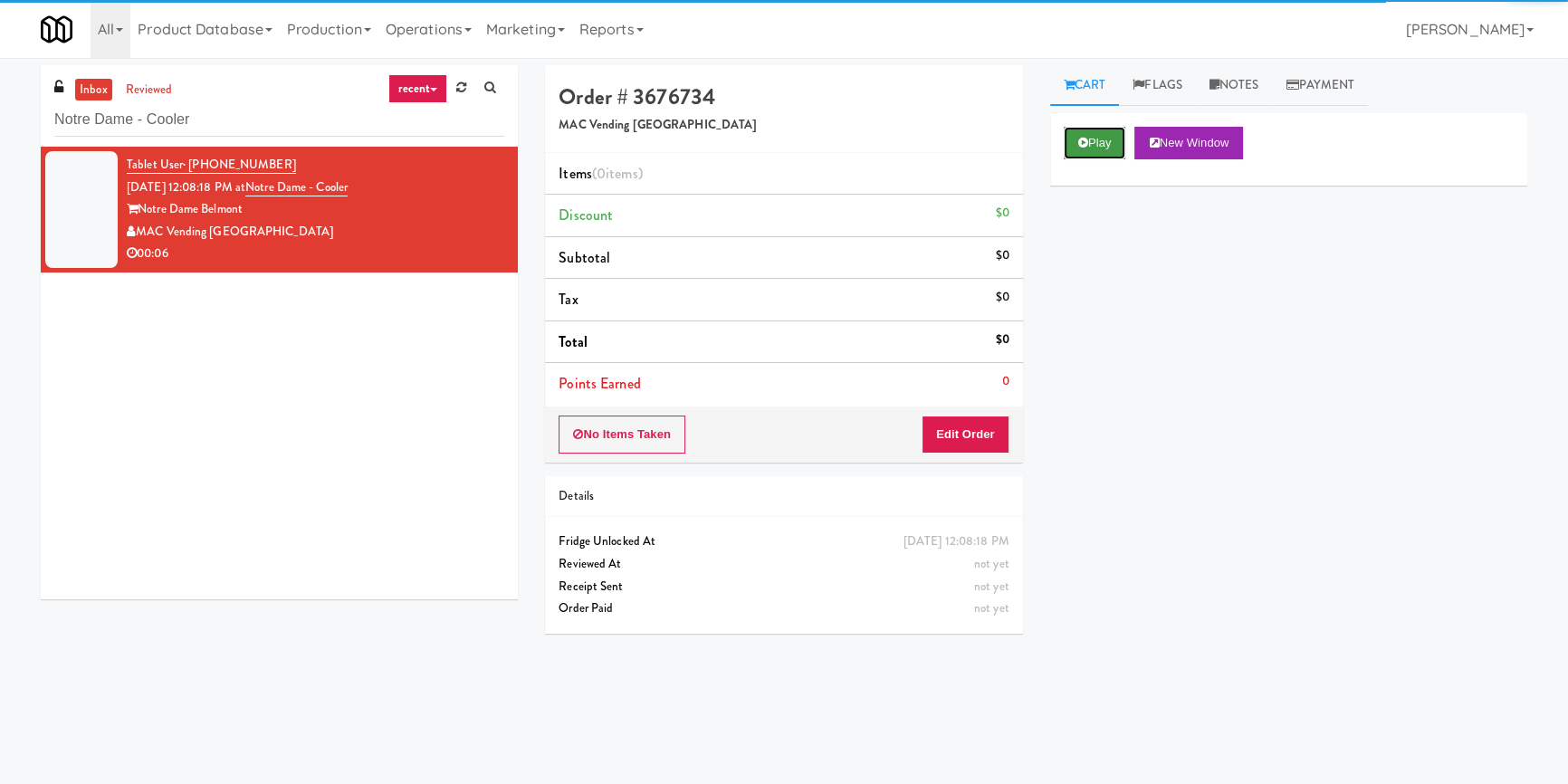
click at [1116, 145] on button "Play" at bounding box center [1095, 143] width 63 height 33
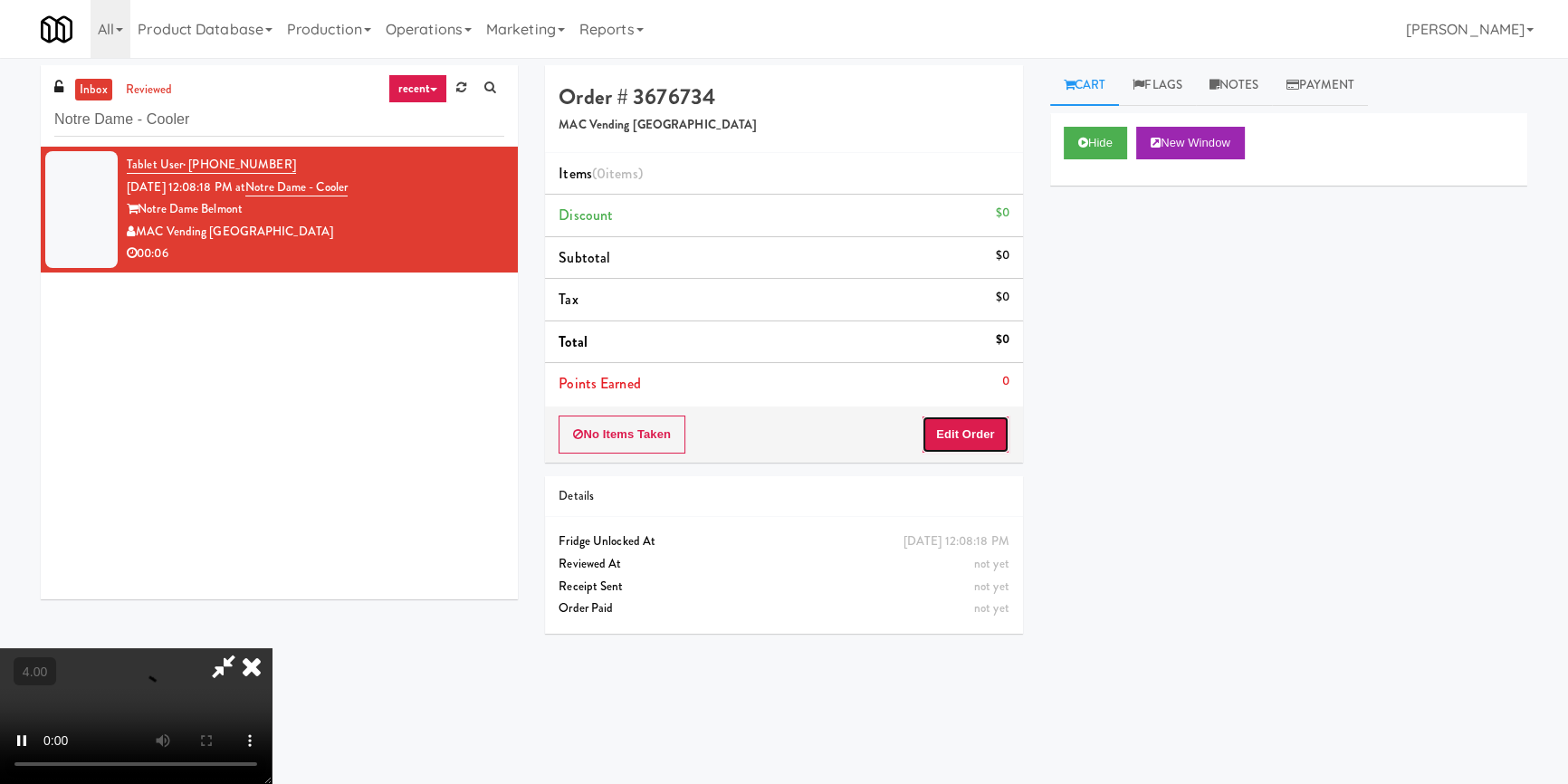
click at [980, 441] on button "Edit Order" at bounding box center [965, 435] width 88 height 38
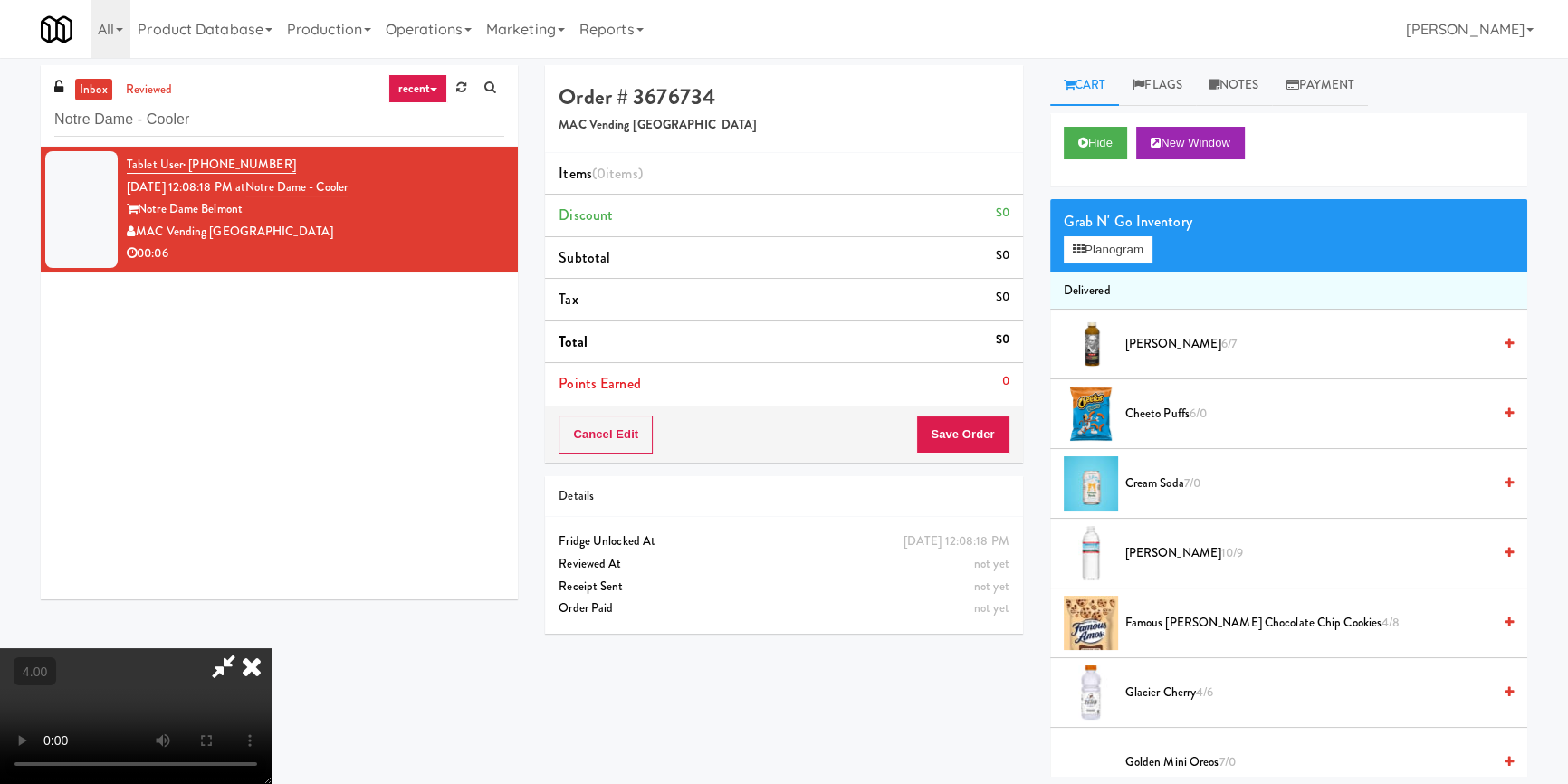
click at [271, 648] on video at bounding box center [136, 716] width 271 height 136
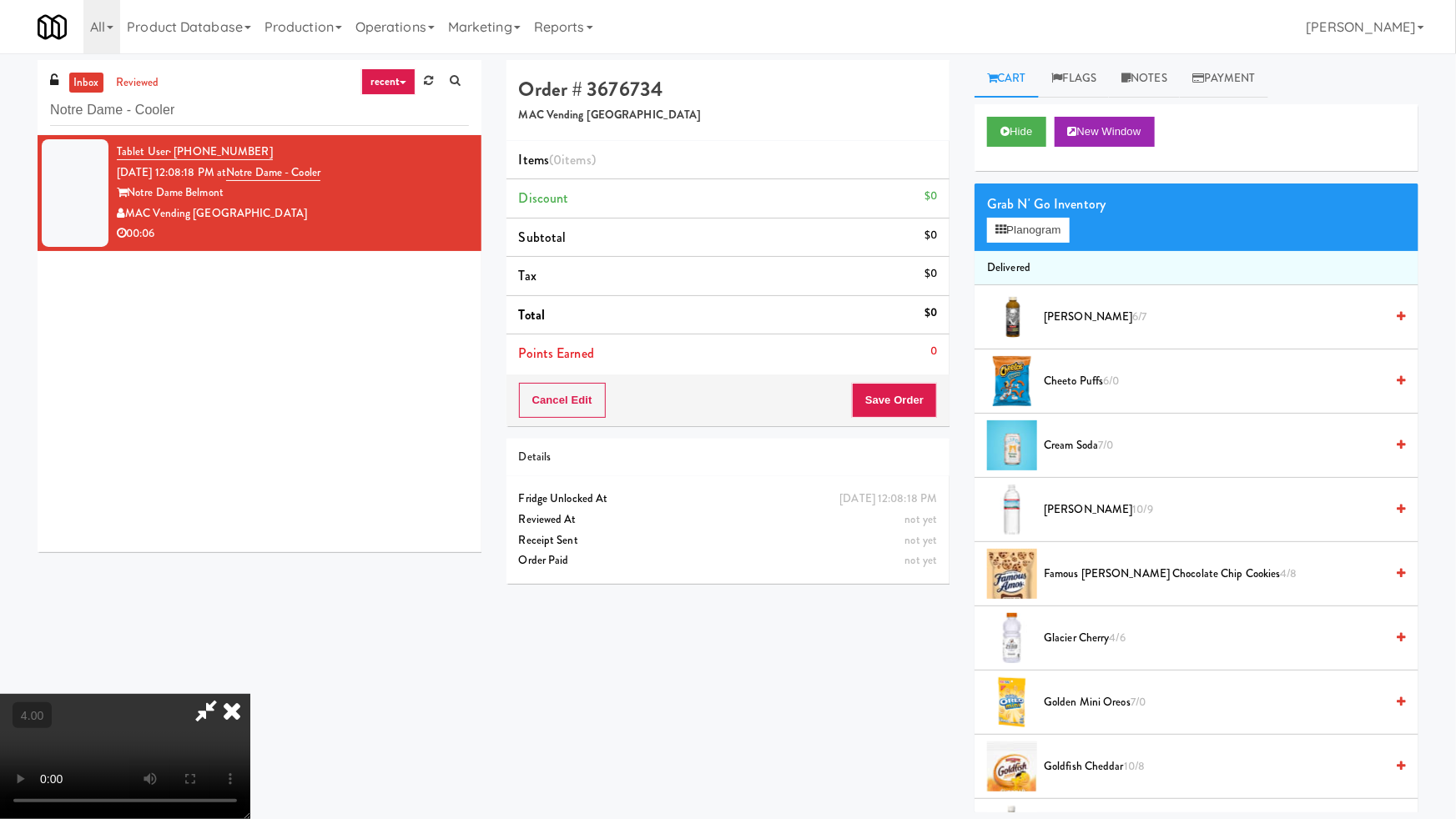
click at [250, 694] on video at bounding box center [125, 756] width 250 height 125
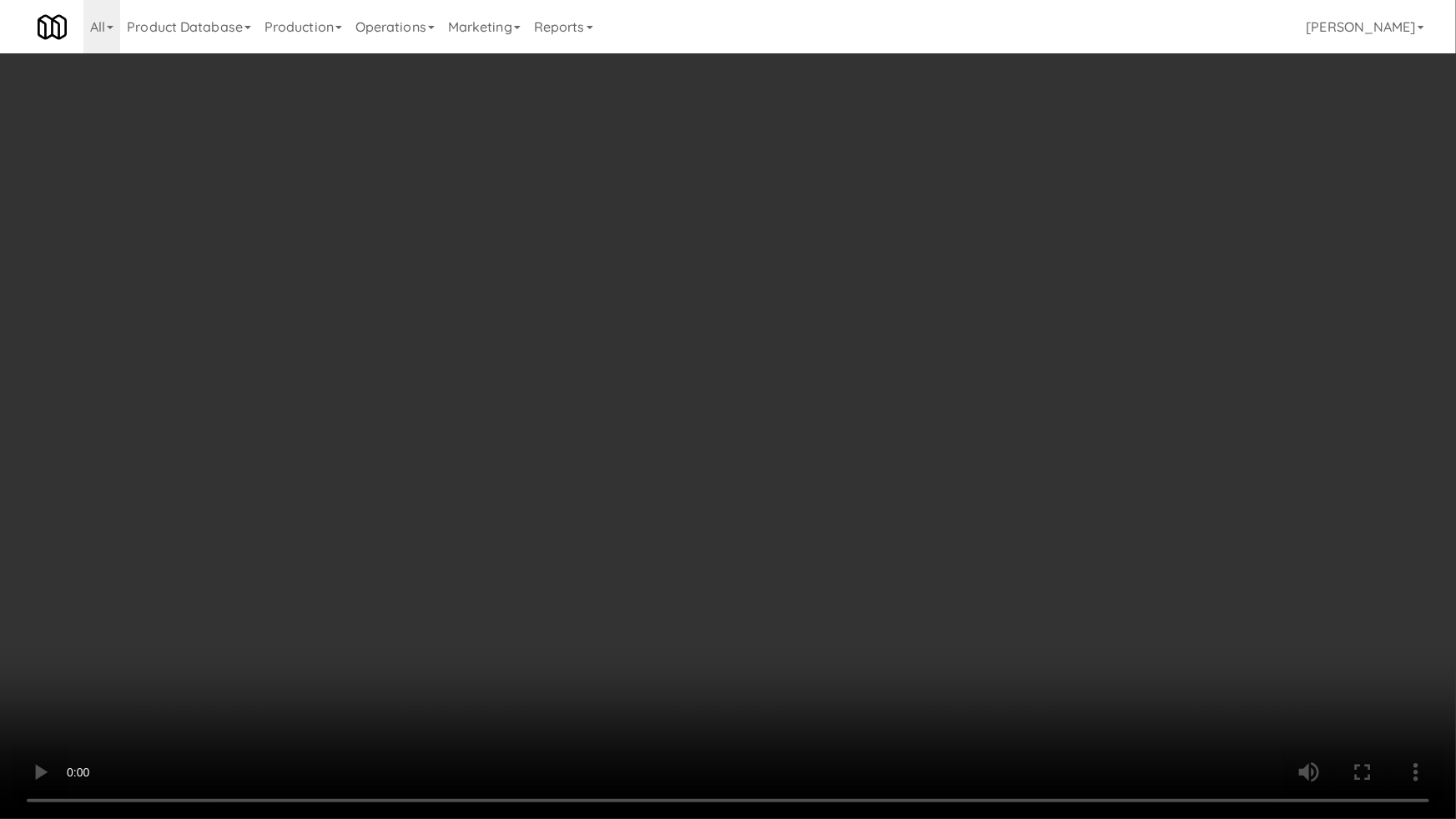
click at [615, 529] on video at bounding box center [728, 410] width 1456 height 819
click at [620, 530] on video at bounding box center [728, 410] width 1456 height 819
click at [621, 531] on video at bounding box center [728, 410] width 1456 height 819
click at [812, 500] on video at bounding box center [728, 410] width 1456 height 819
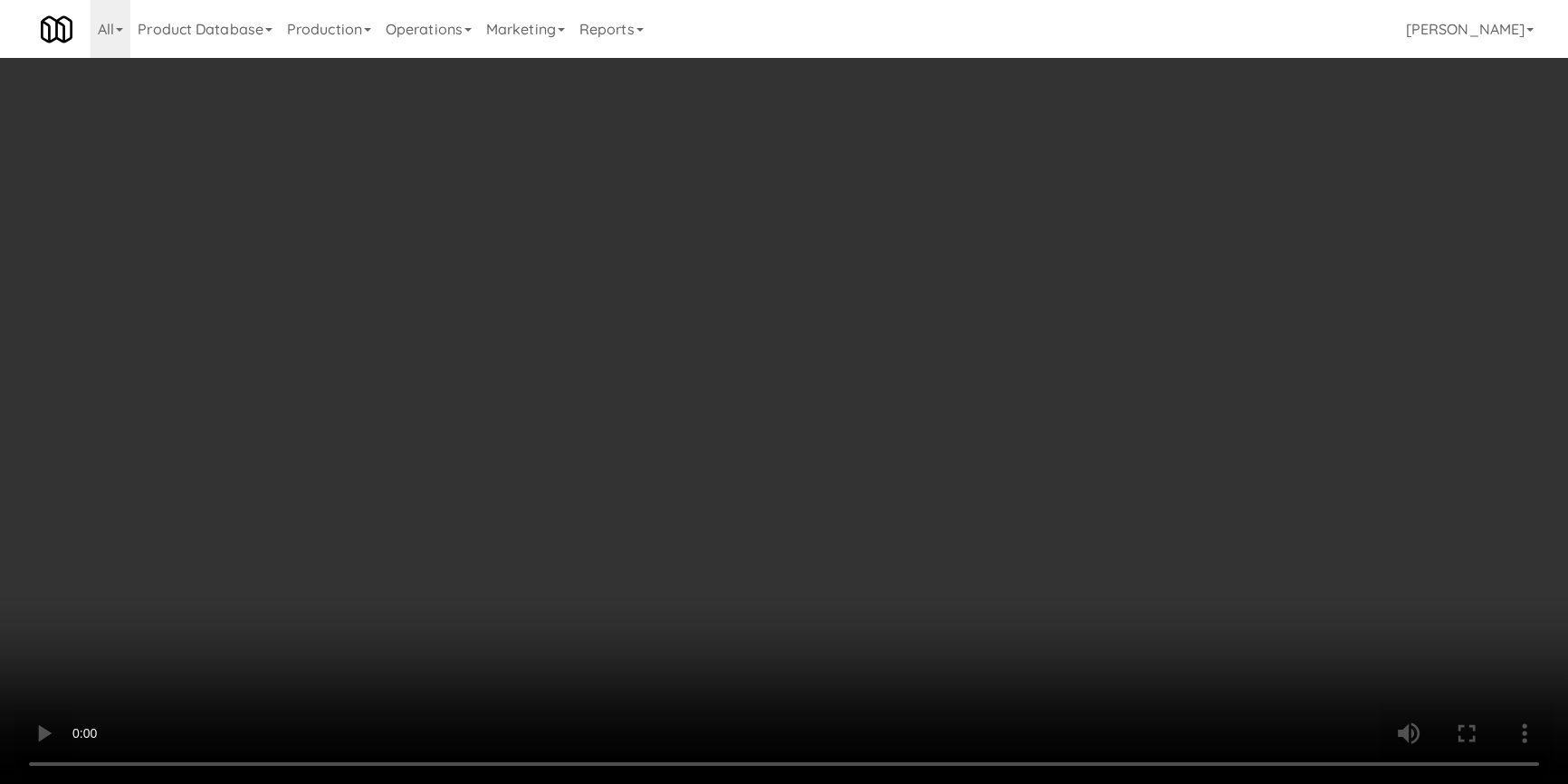
click at [1072, 265] on div "Grab N' Go Inventory Planogram" at bounding box center [1289, 236] width 477 height 73
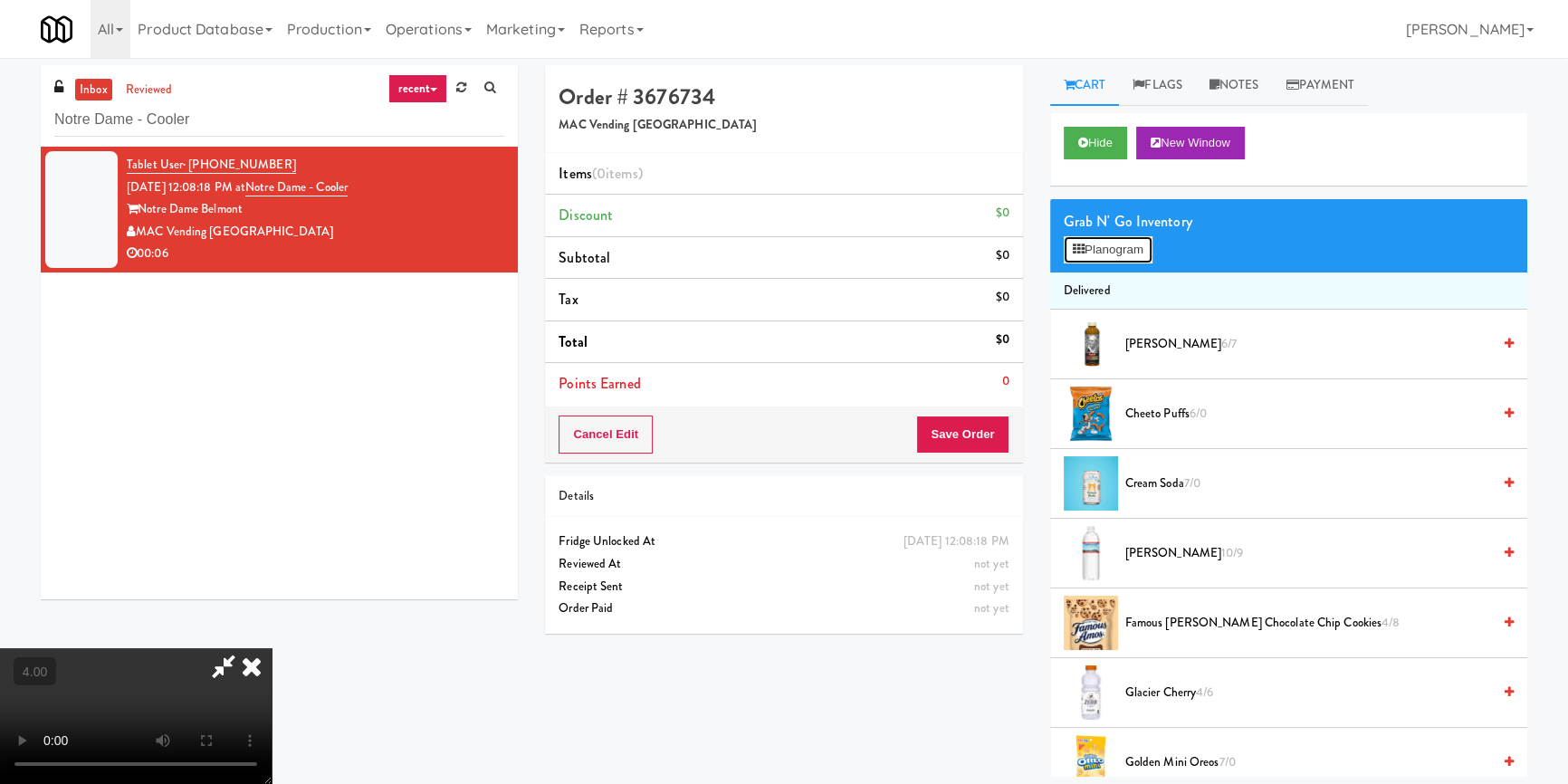
drag, startPoint x: 1087, startPoint y: 243, endPoint x: 1046, endPoint y: 281, distance: 55.9
click at [1087, 243] on button "Planogram" at bounding box center [1108, 250] width 89 height 27
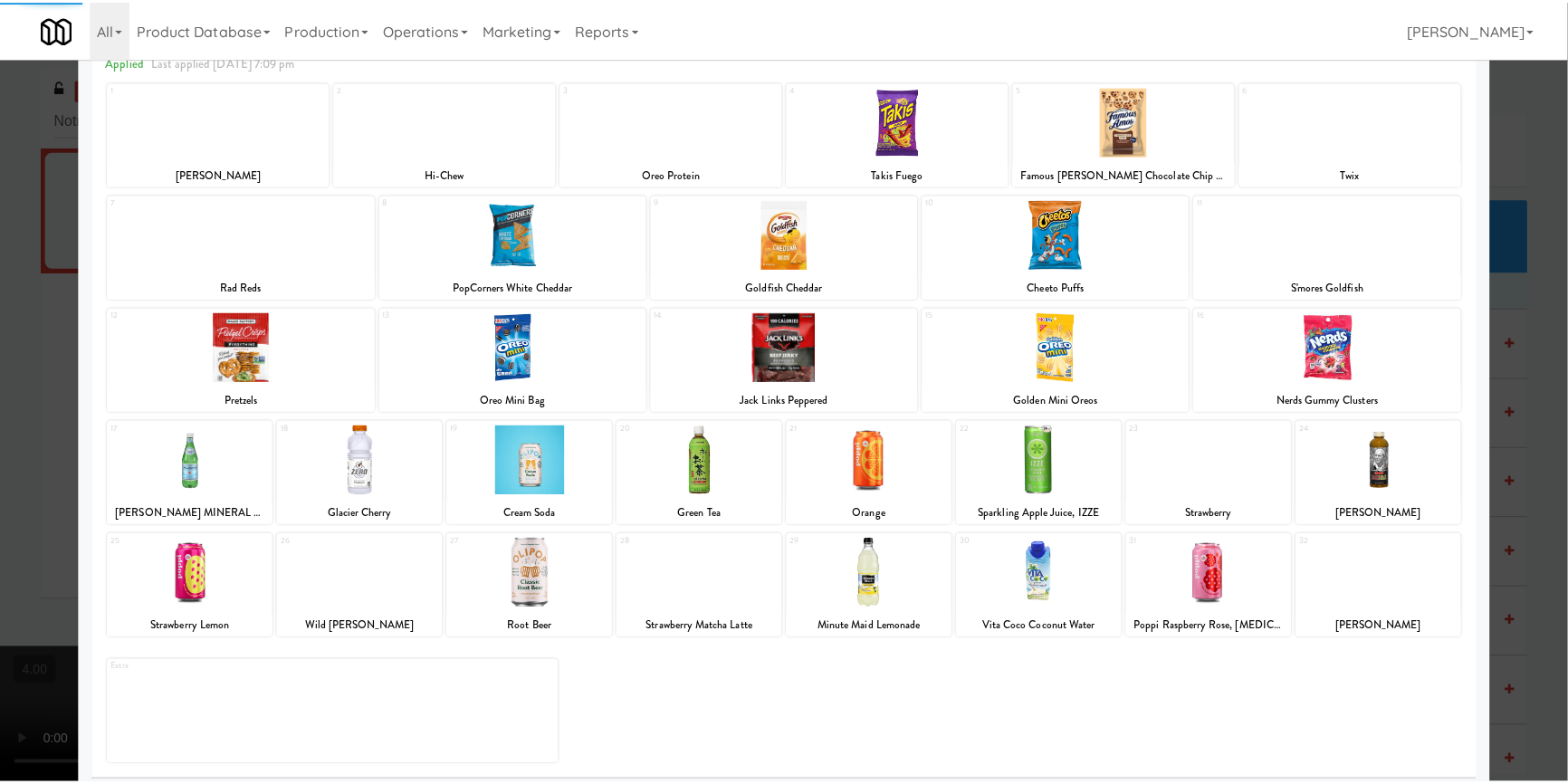
scroll to position [104, 0]
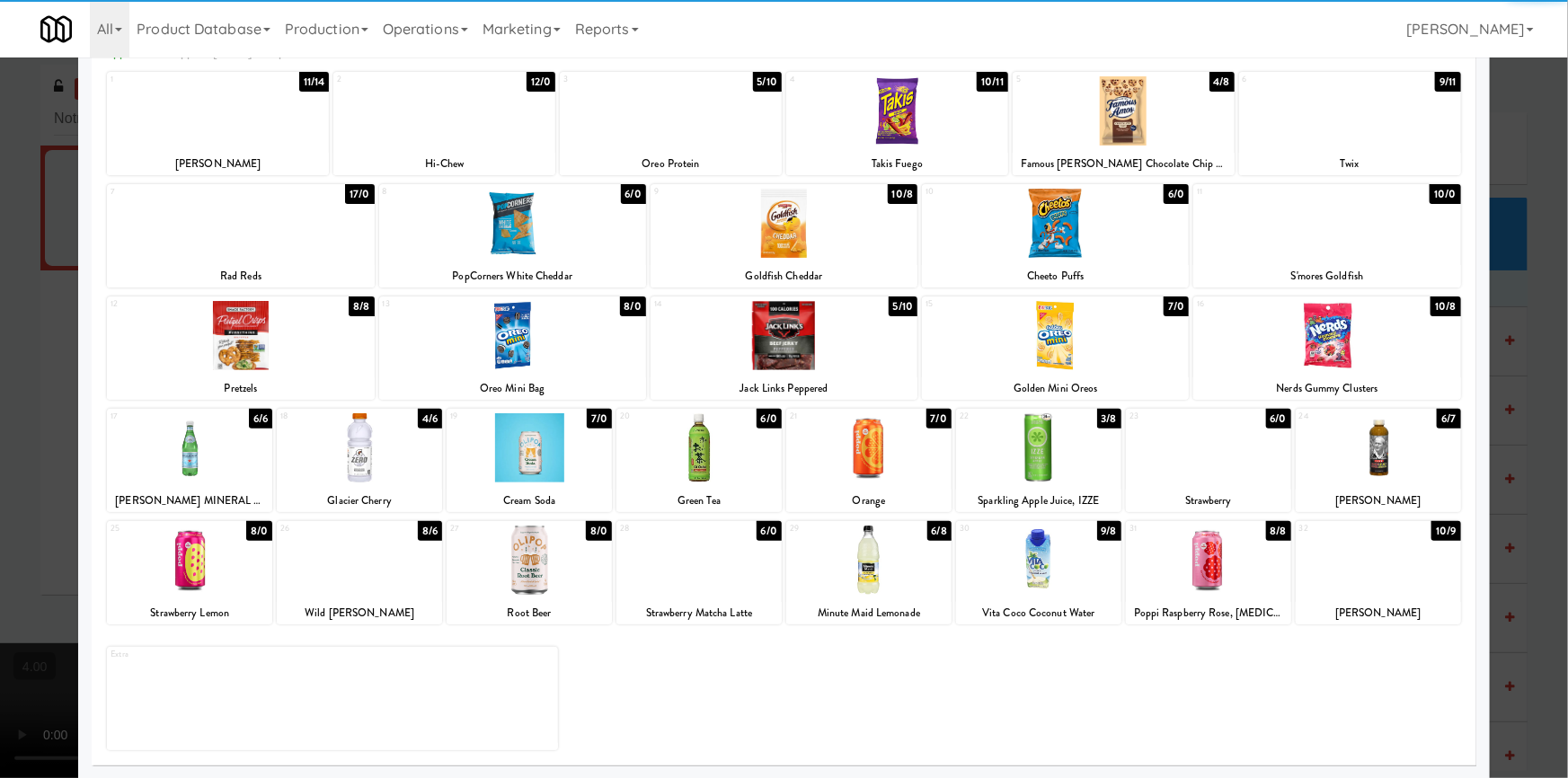
click at [1380, 575] on div at bounding box center [1378, 559] width 165 height 69
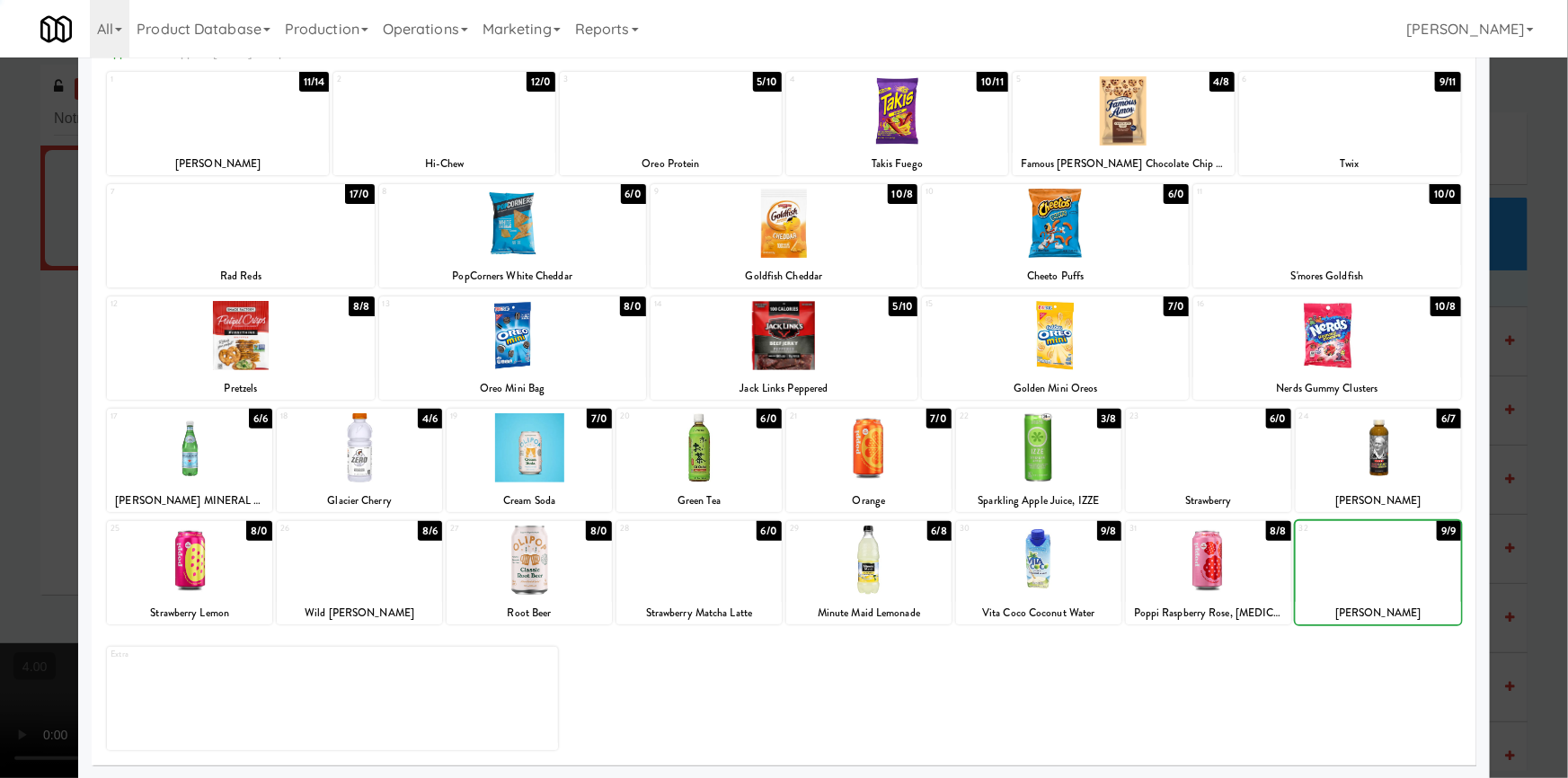
click at [1494, 459] on div at bounding box center [784, 389] width 1568 height 778
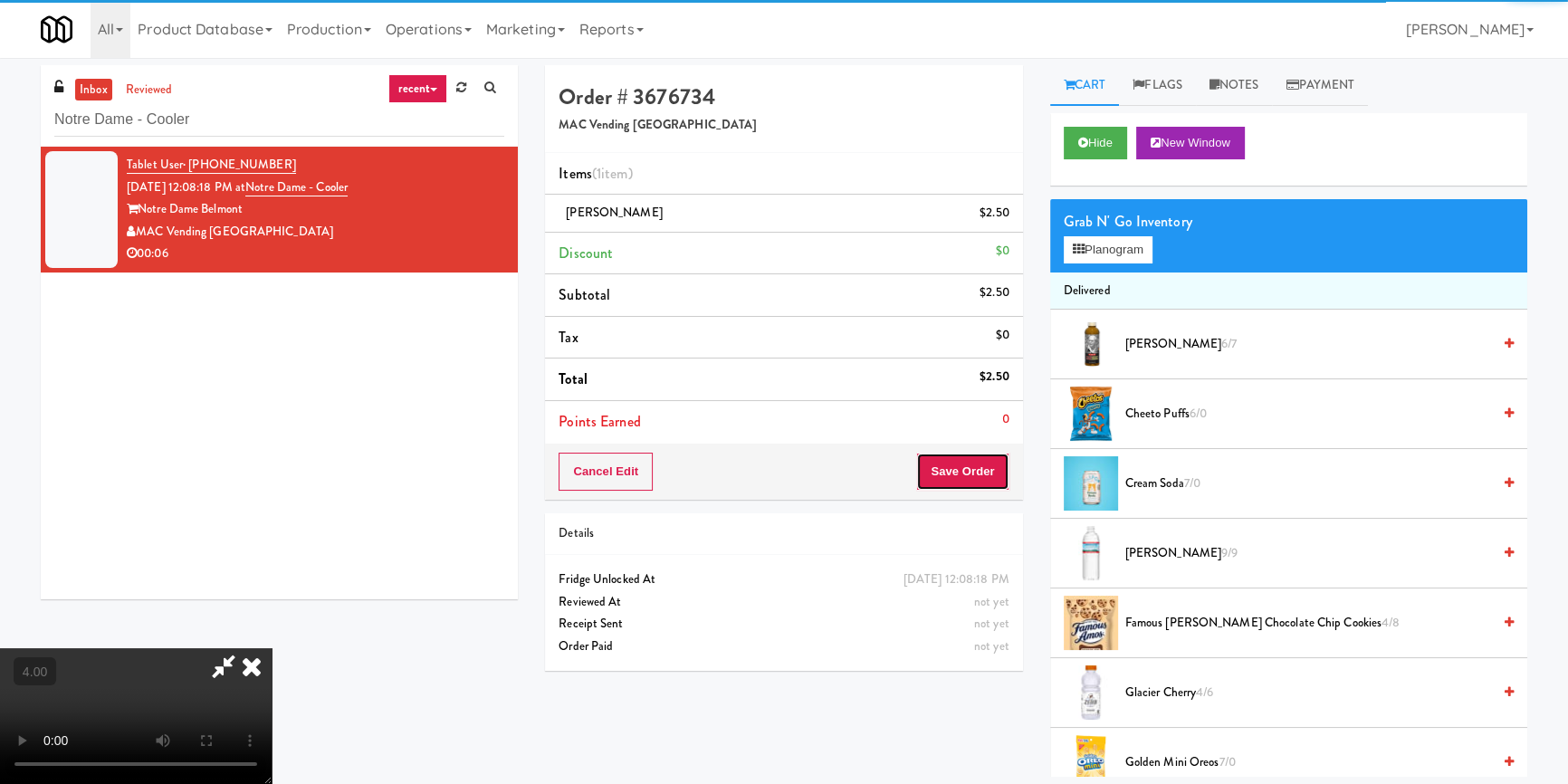
click at [982, 483] on button "Save Order" at bounding box center [962, 471] width 92 height 38
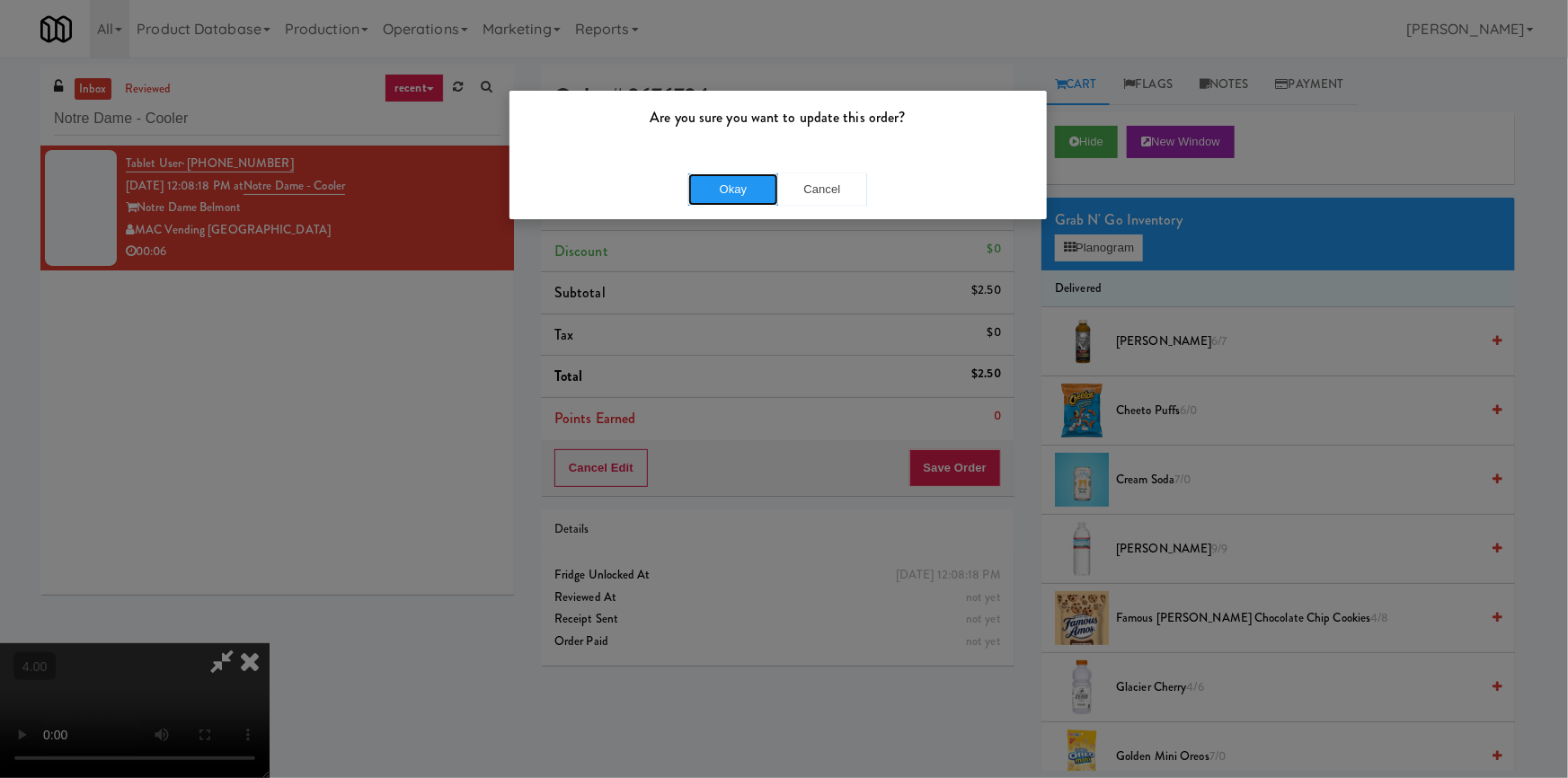
drag, startPoint x: 732, startPoint y: 178, endPoint x: 754, endPoint y: 198, distance: 29.7
click at [735, 178] on button "Okay" at bounding box center [733, 190] width 90 height 32
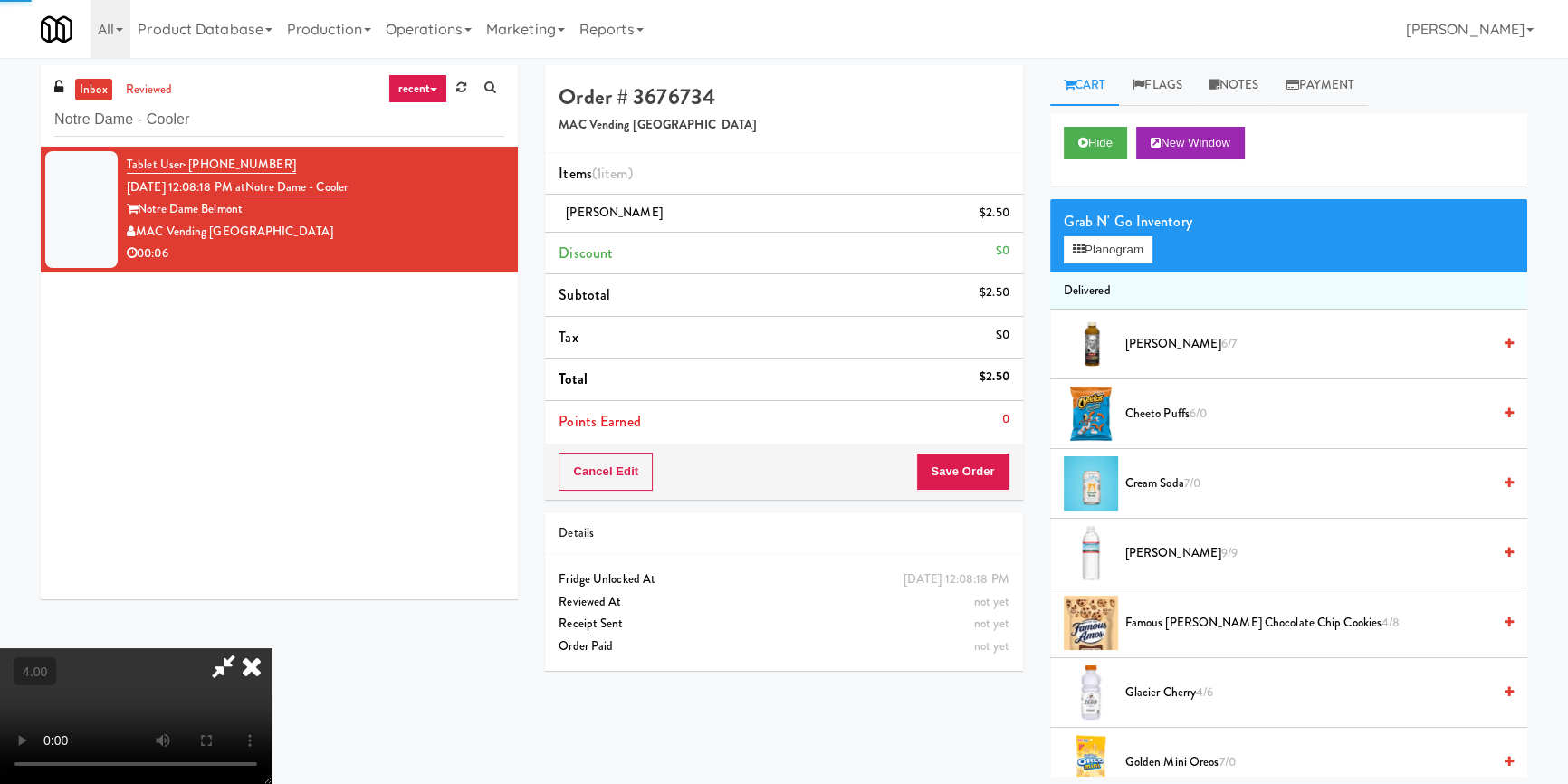
drag, startPoint x: 926, startPoint y: 285, endPoint x: 898, endPoint y: 273, distance: 30.5
click at [271, 648] on icon at bounding box center [251, 667] width 39 height 37
